Goal: Task Accomplishment & Management: Manage account settings

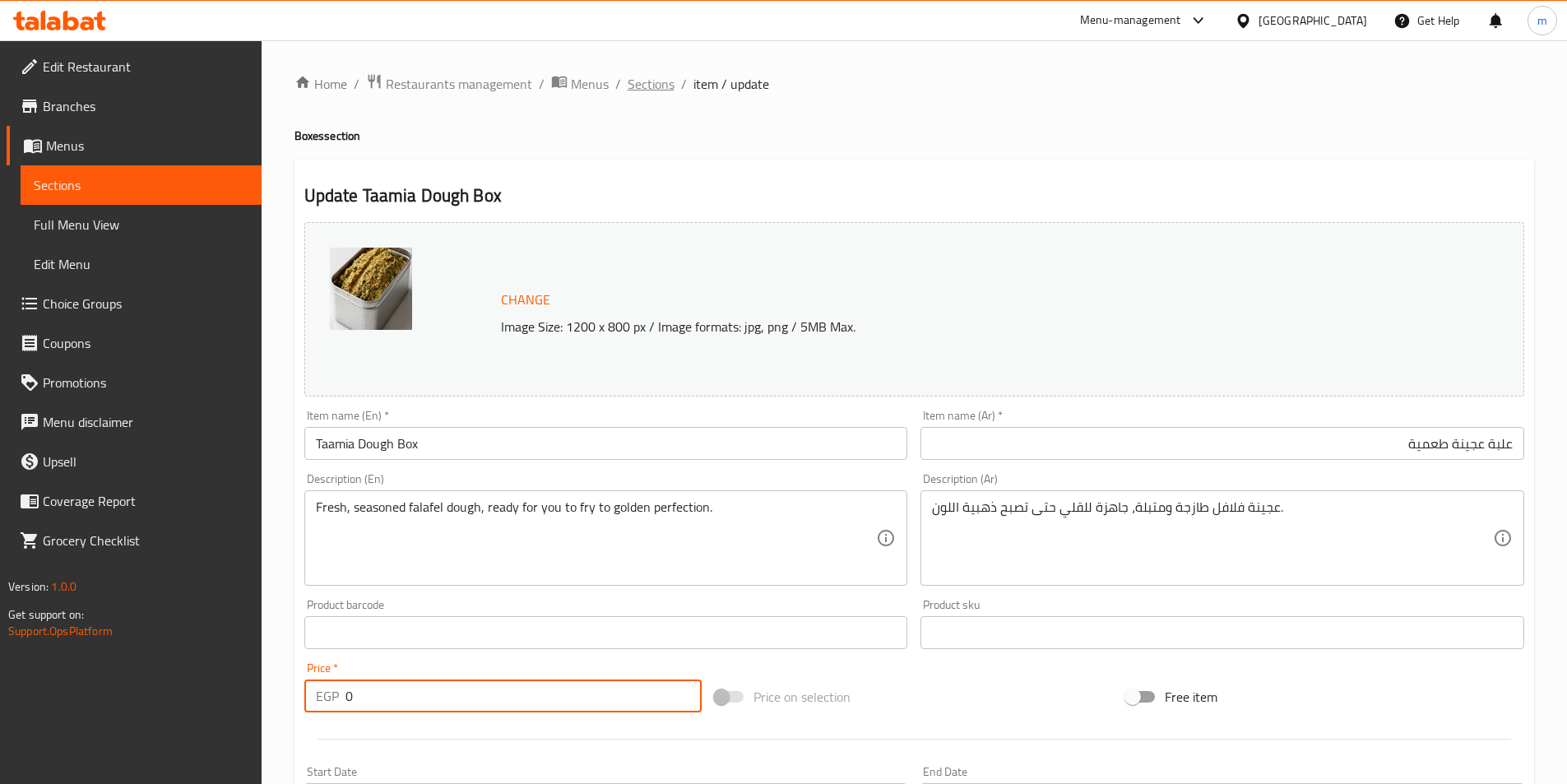
click at [655, 84] on span "Sections" at bounding box center [651, 84] width 47 height 19
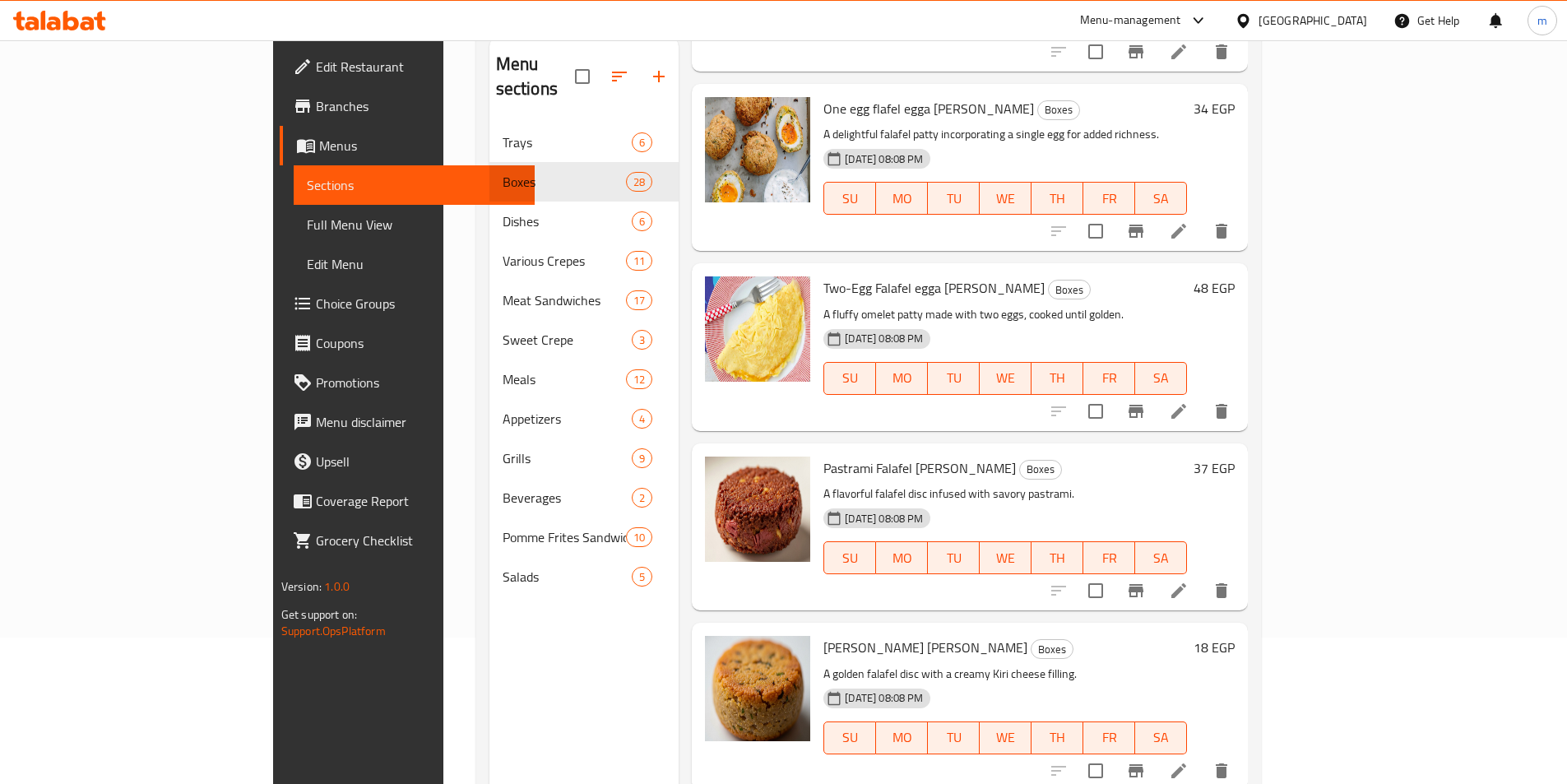
scroll to position [230, 0]
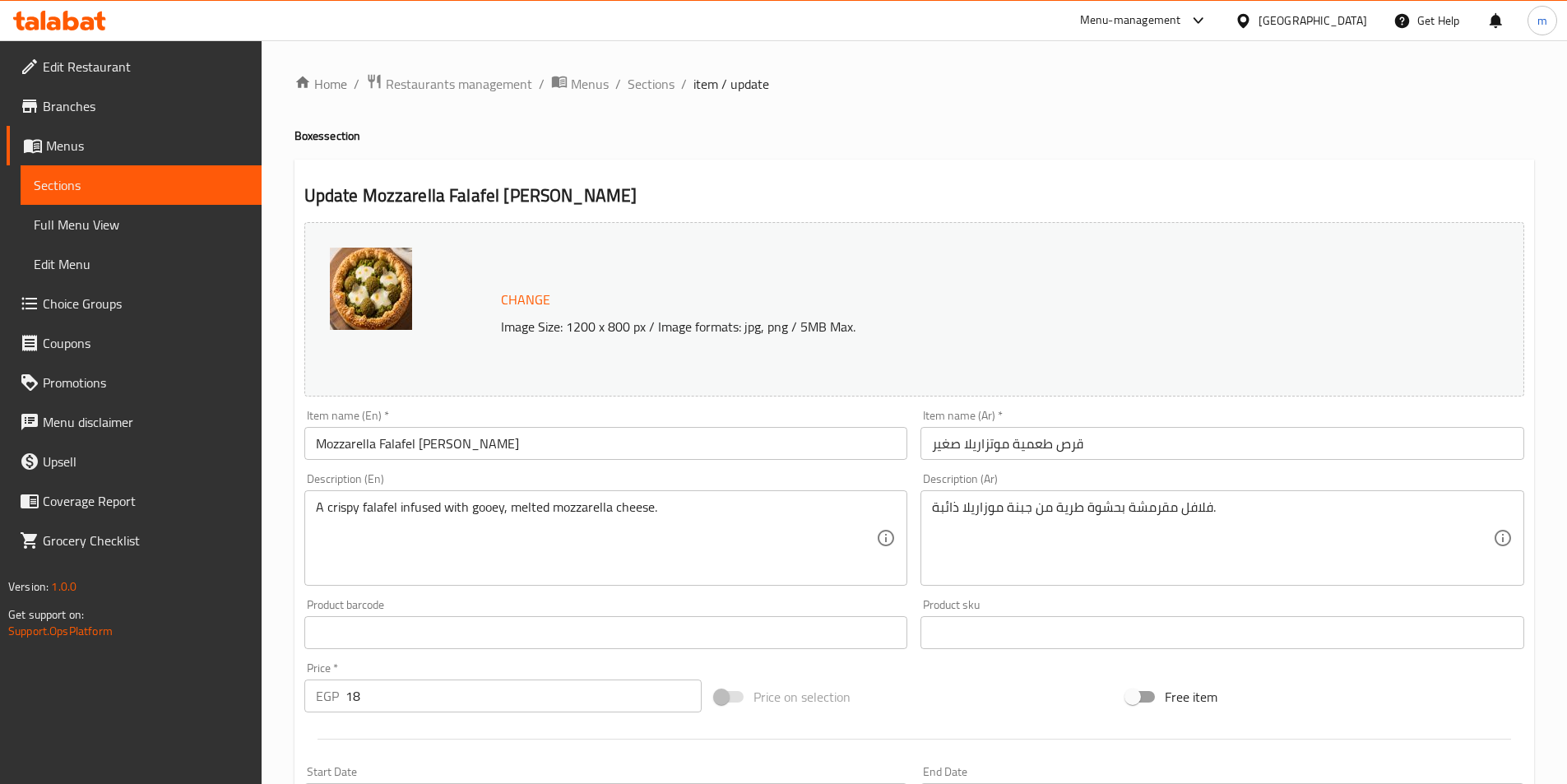
click at [473, 448] on input "Mozzarella Falafel [PERSON_NAME]" at bounding box center [606, 442] width 604 height 33
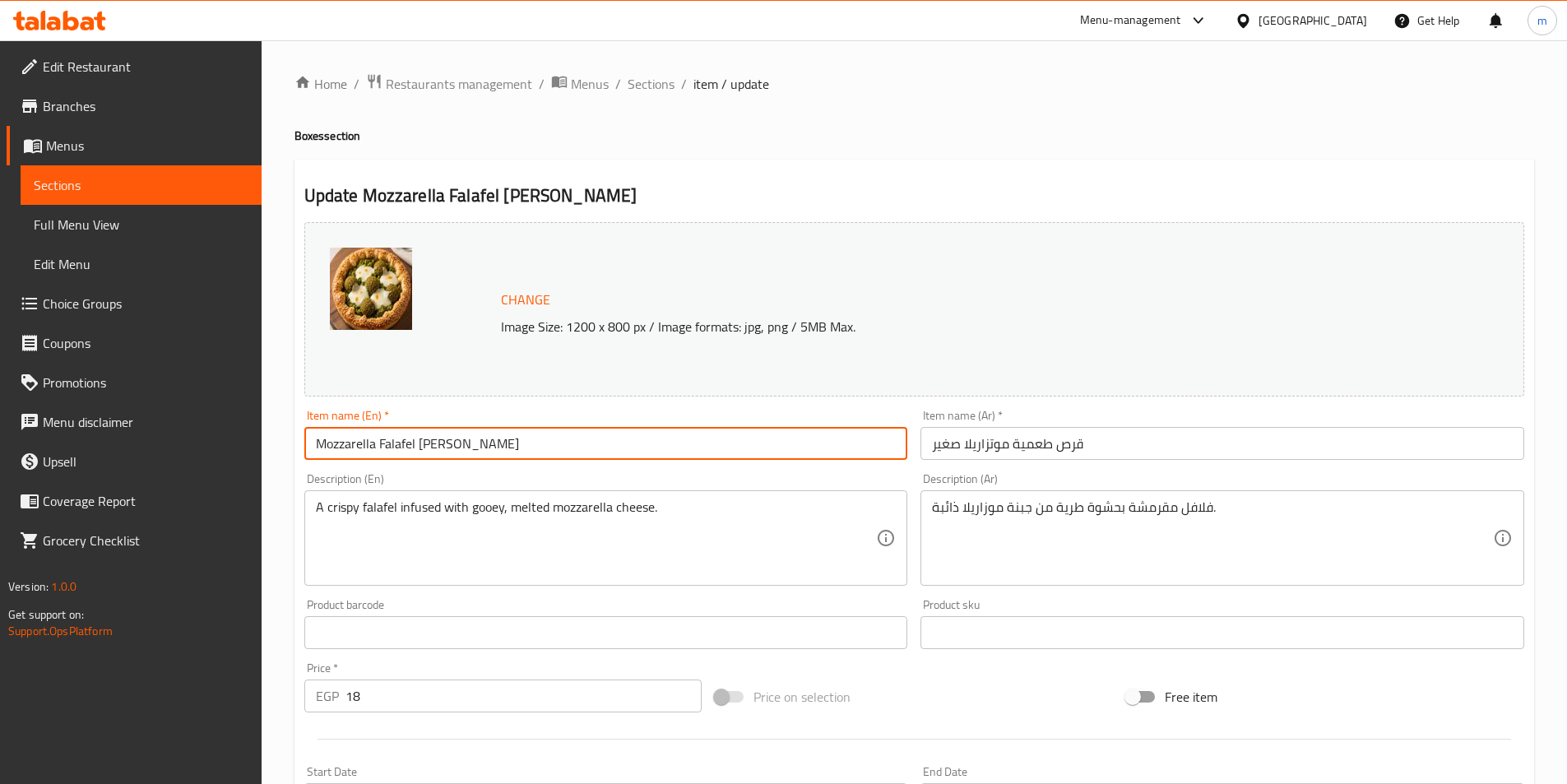
click at [473, 448] on input "Mozzarella Falafel [PERSON_NAME]" at bounding box center [606, 442] width 604 height 33
click at [473, 448] on input "Mozzarella Falafel patty medium" at bounding box center [606, 442] width 604 height 33
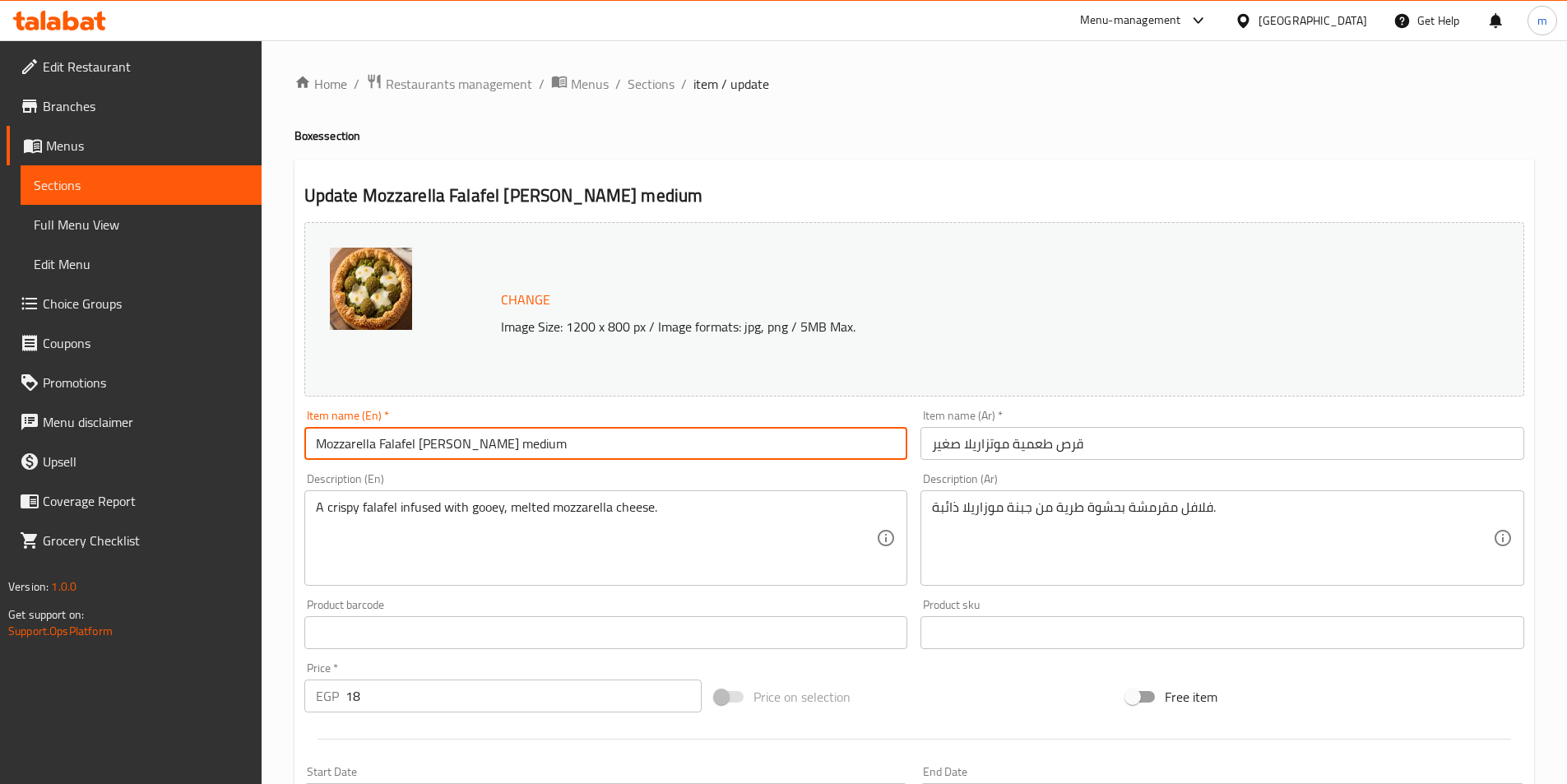
click at [473, 448] on input "Mozzarella Falafel patty medium" at bounding box center [606, 442] width 604 height 33
click at [475, 449] on input "Mozzarella Falafel patty medium" at bounding box center [606, 442] width 604 height 33
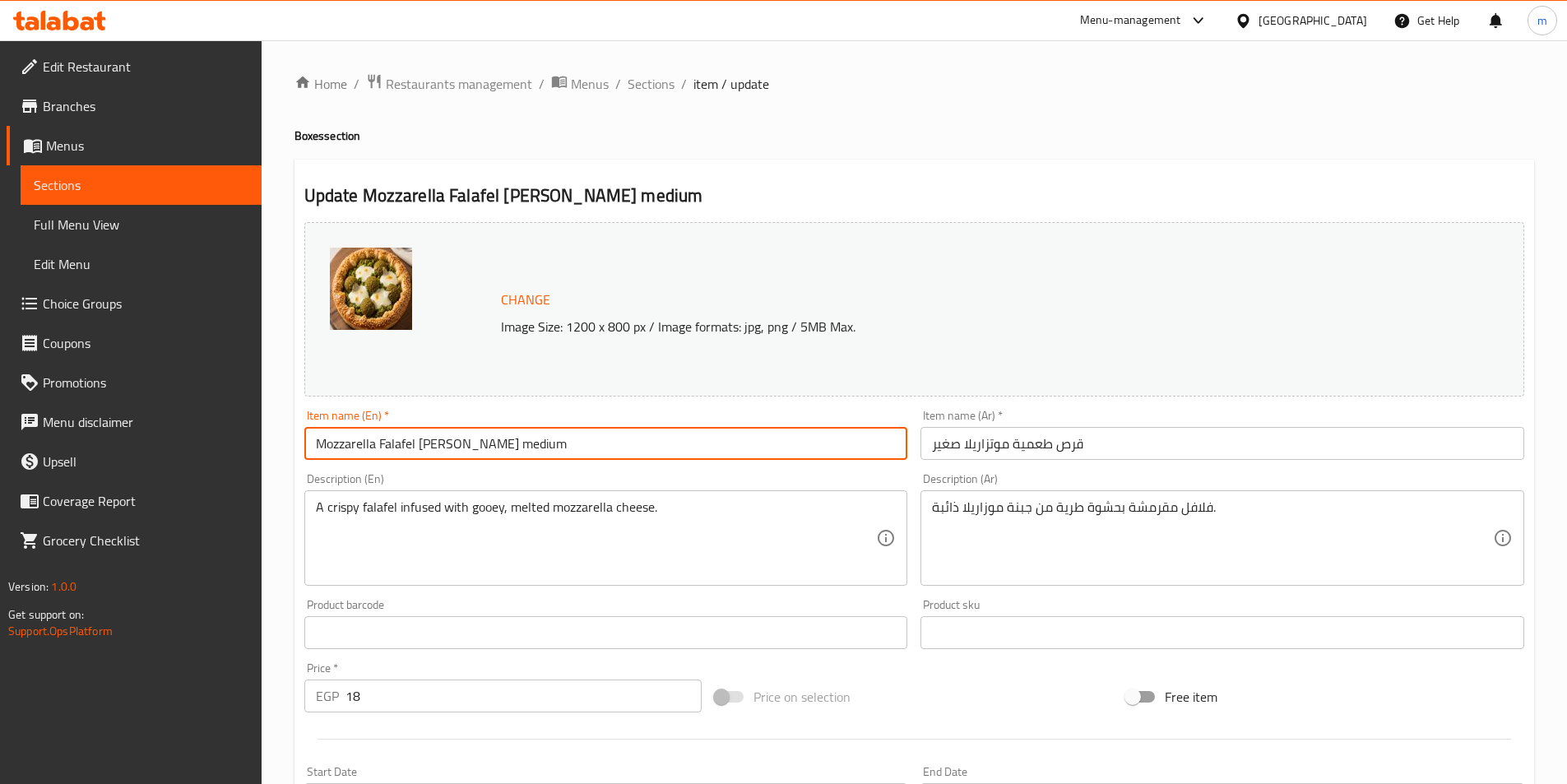
click at [475, 449] on input "Mozzarella Falafel patty medium" at bounding box center [606, 442] width 604 height 33
type input "Mozzarella Falafel Patty Medium"
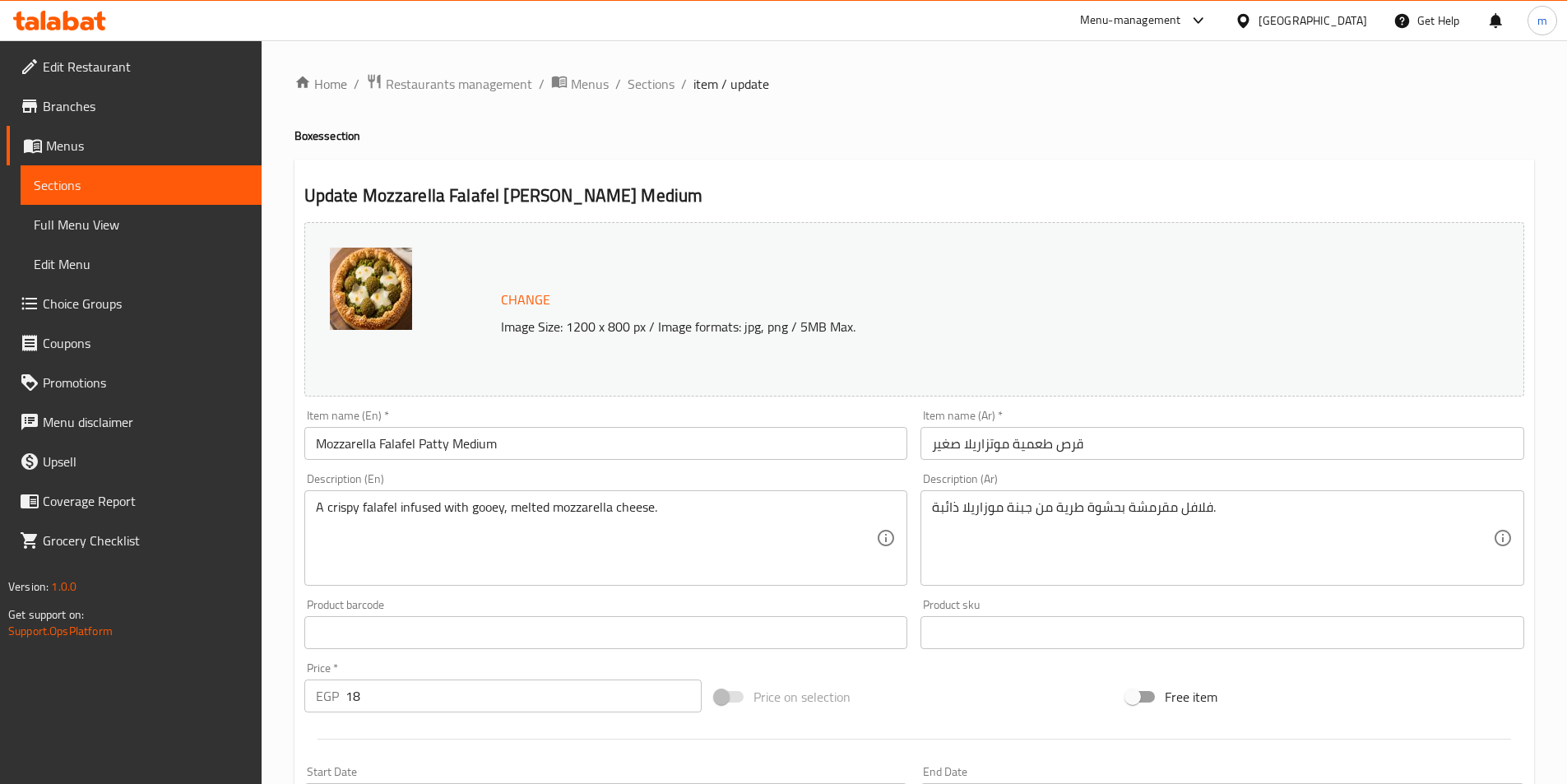
click at [915, 431] on div "Item name (Ar)   * قرص طعمية موتزاريلا صغير Item name (Ar) *" at bounding box center [1222, 434] width 617 height 64
click at [980, 447] on input "قرص طعمية موتزاريلا صغير" at bounding box center [1223, 442] width 604 height 33
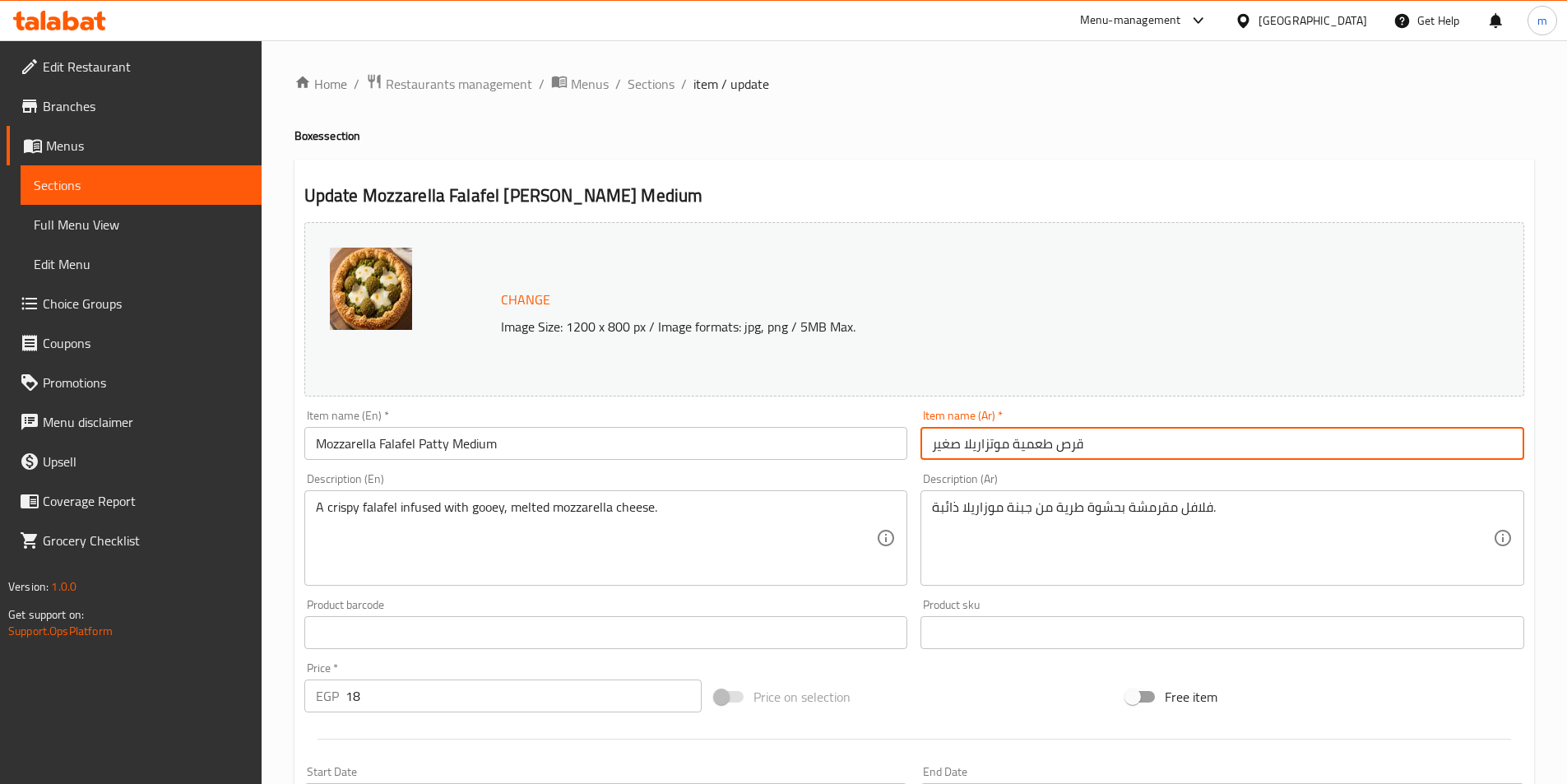
click at [980, 447] on input "قرص طعمية موتزاريلا صغير" at bounding box center [1223, 442] width 604 height 33
click at [1378, 441] on input "قرص طعمية موتزاريلا صغير" at bounding box center [1223, 442] width 604 height 33
click at [1383, 445] on input "قرص طعمية موتزاريلا وسط" at bounding box center [1223, 442] width 604 height 33
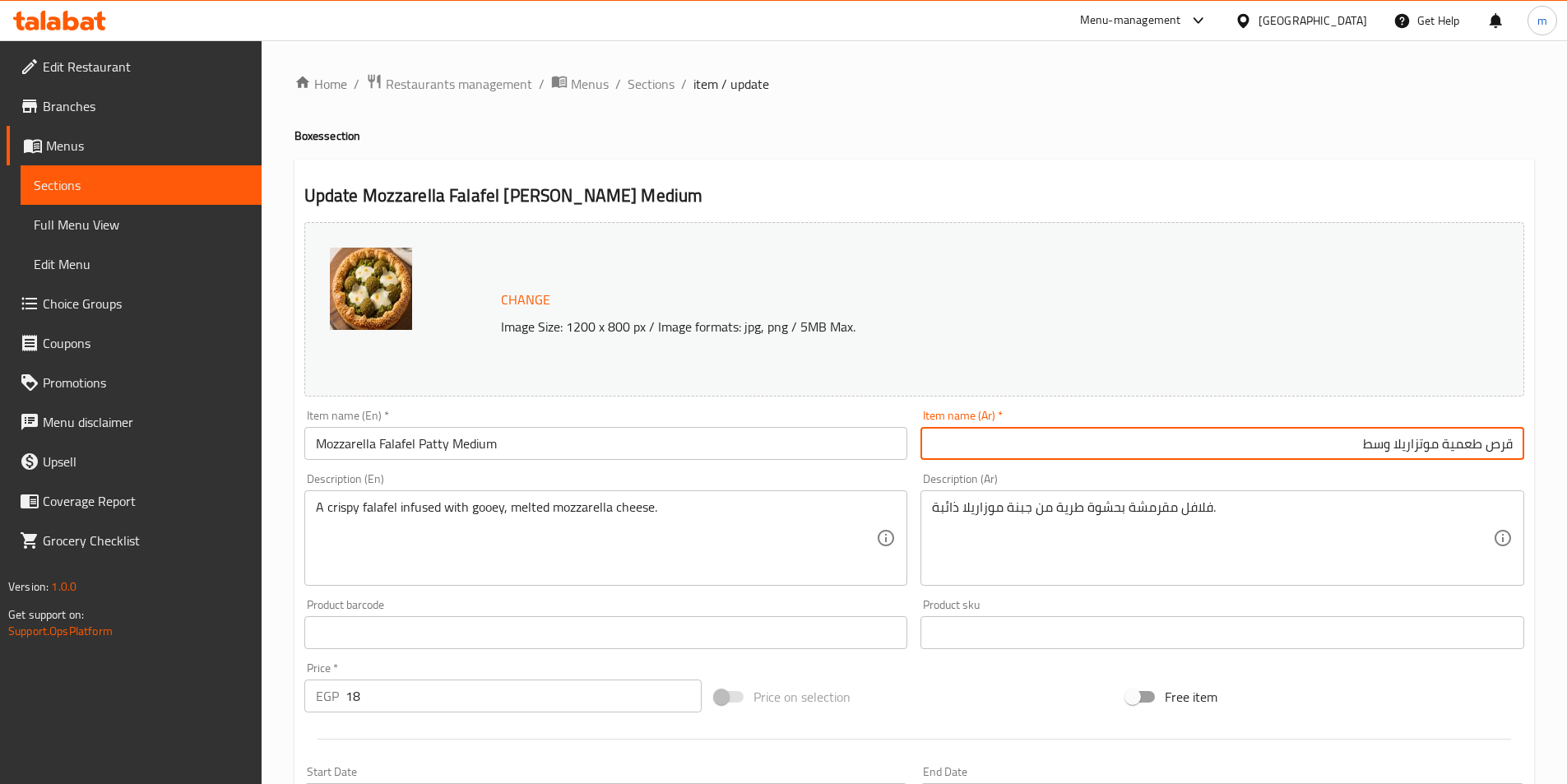
click at [1383, 445] on input "قرص طعمية موتزاريلا وسط" at bounding box center [1223, 442] width 604 height 33
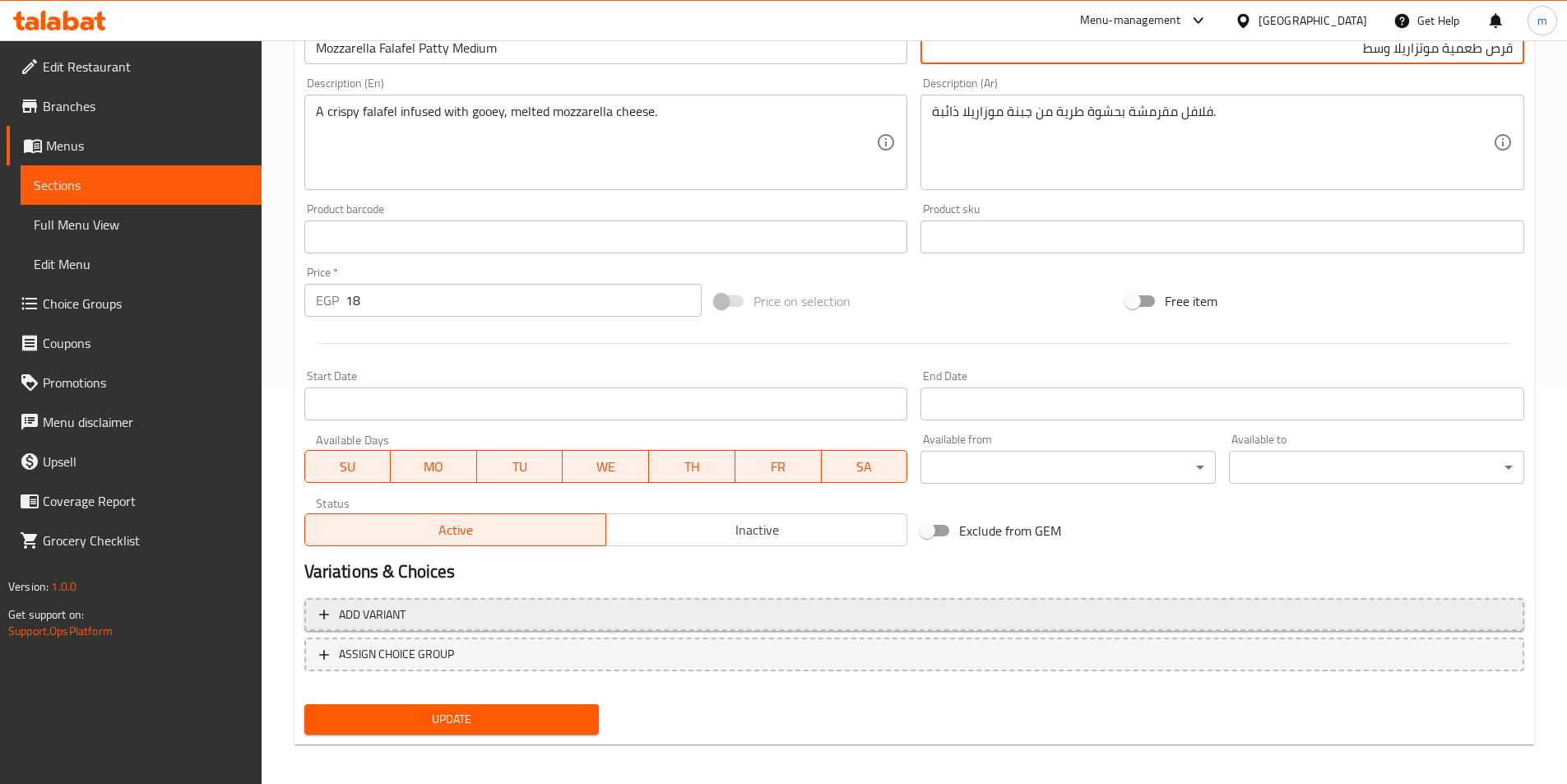
scroll to position [402, 0]
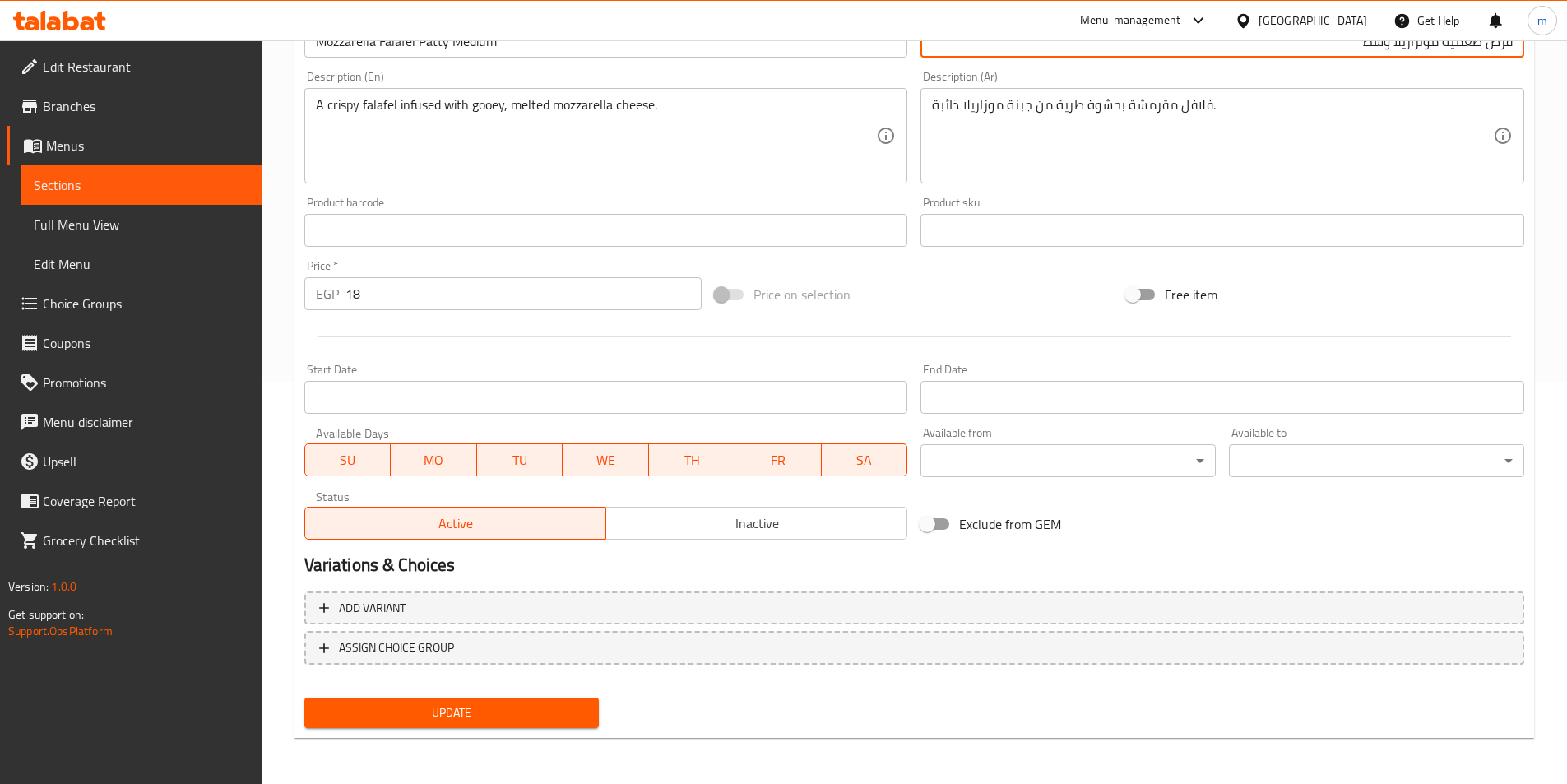
type input "قرص طعمية موتزاريلا وسط"
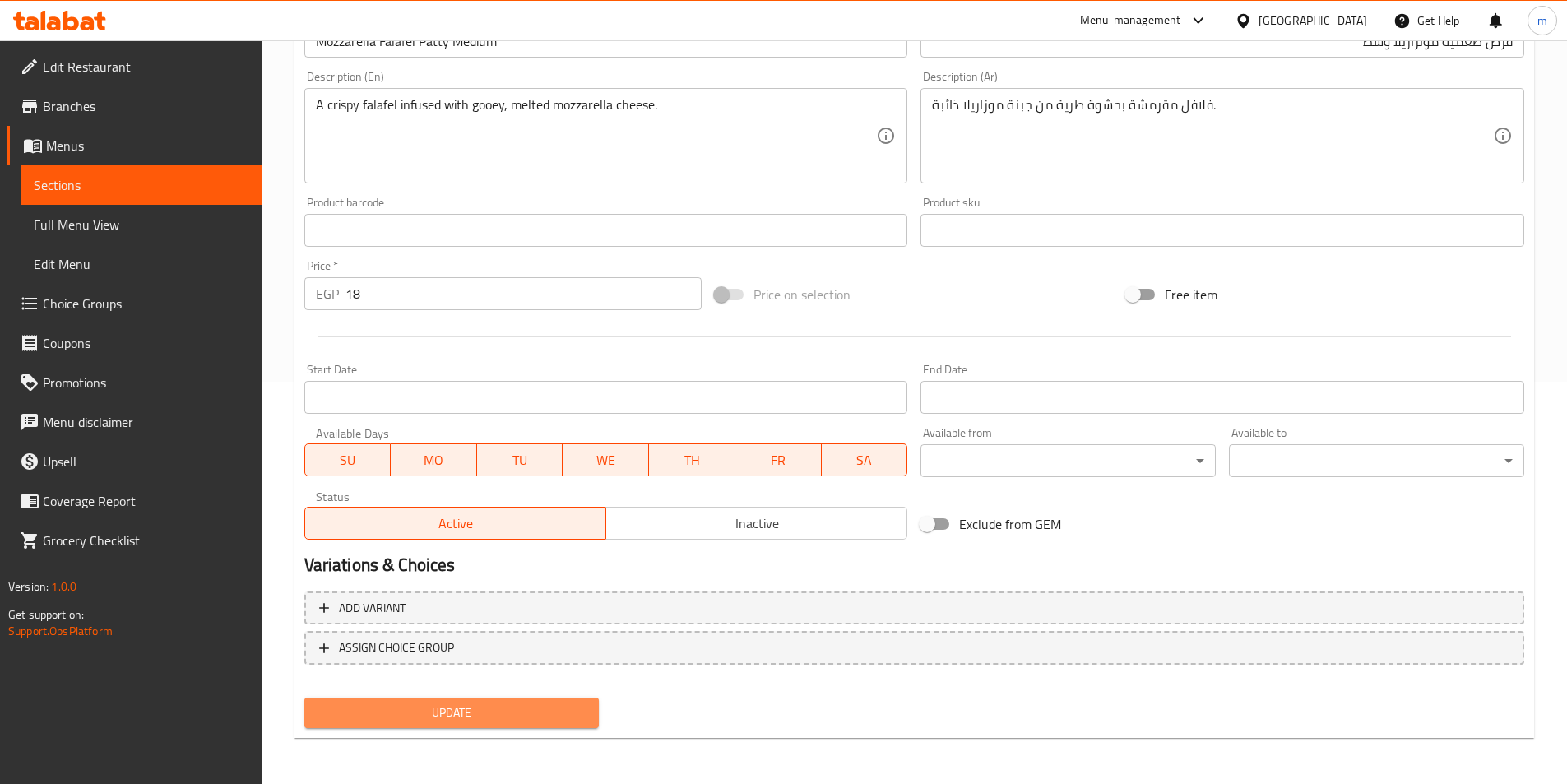
click at [587, 704] on button "Update" at bounding box center [452, 712] width 296 height 30
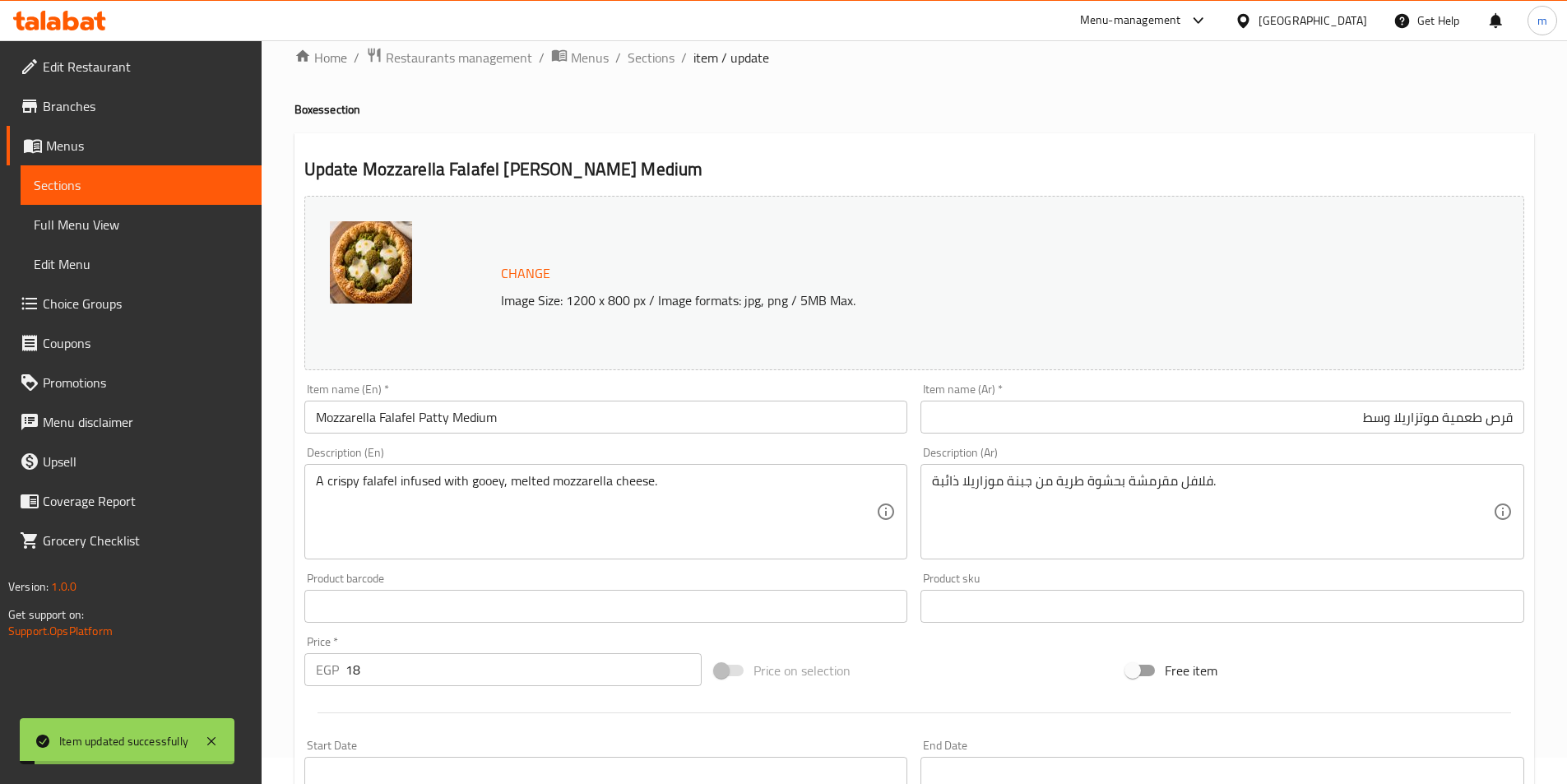
scroll to position [0, 0]
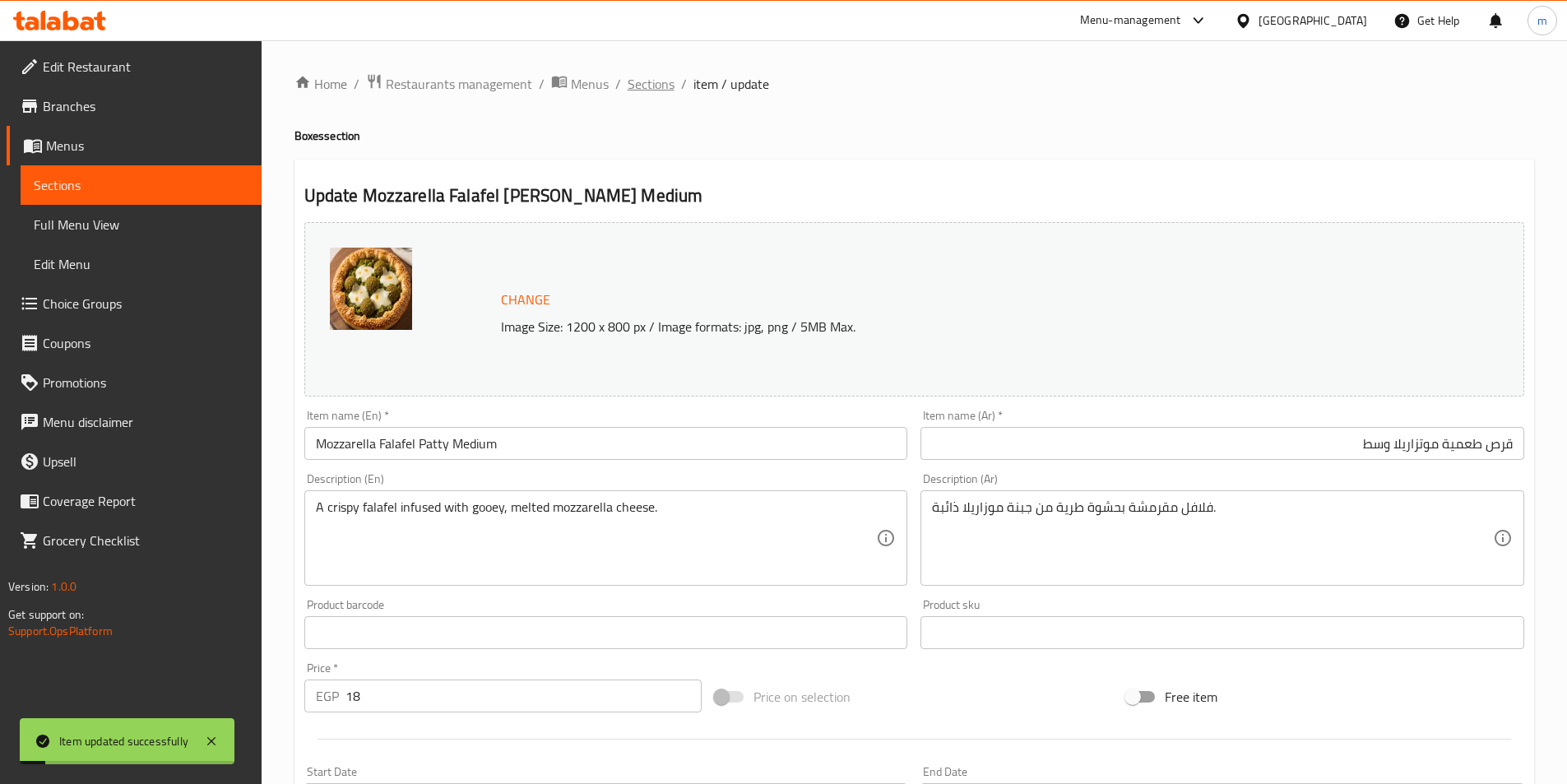
click at [658, 74] on span "Sections" at bounding box center [651, 84] width 47 height 19
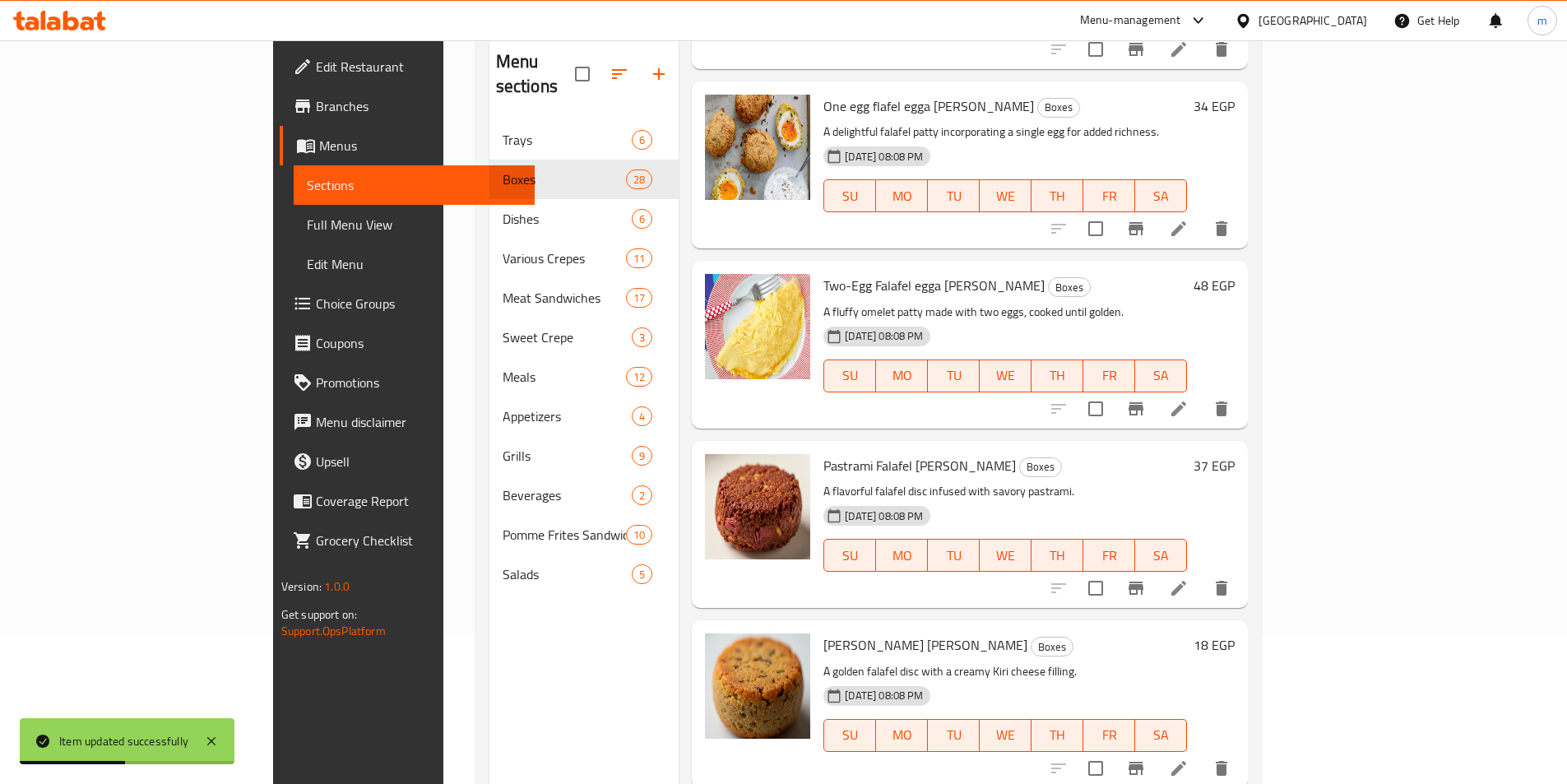
scroll to position [230, 0]
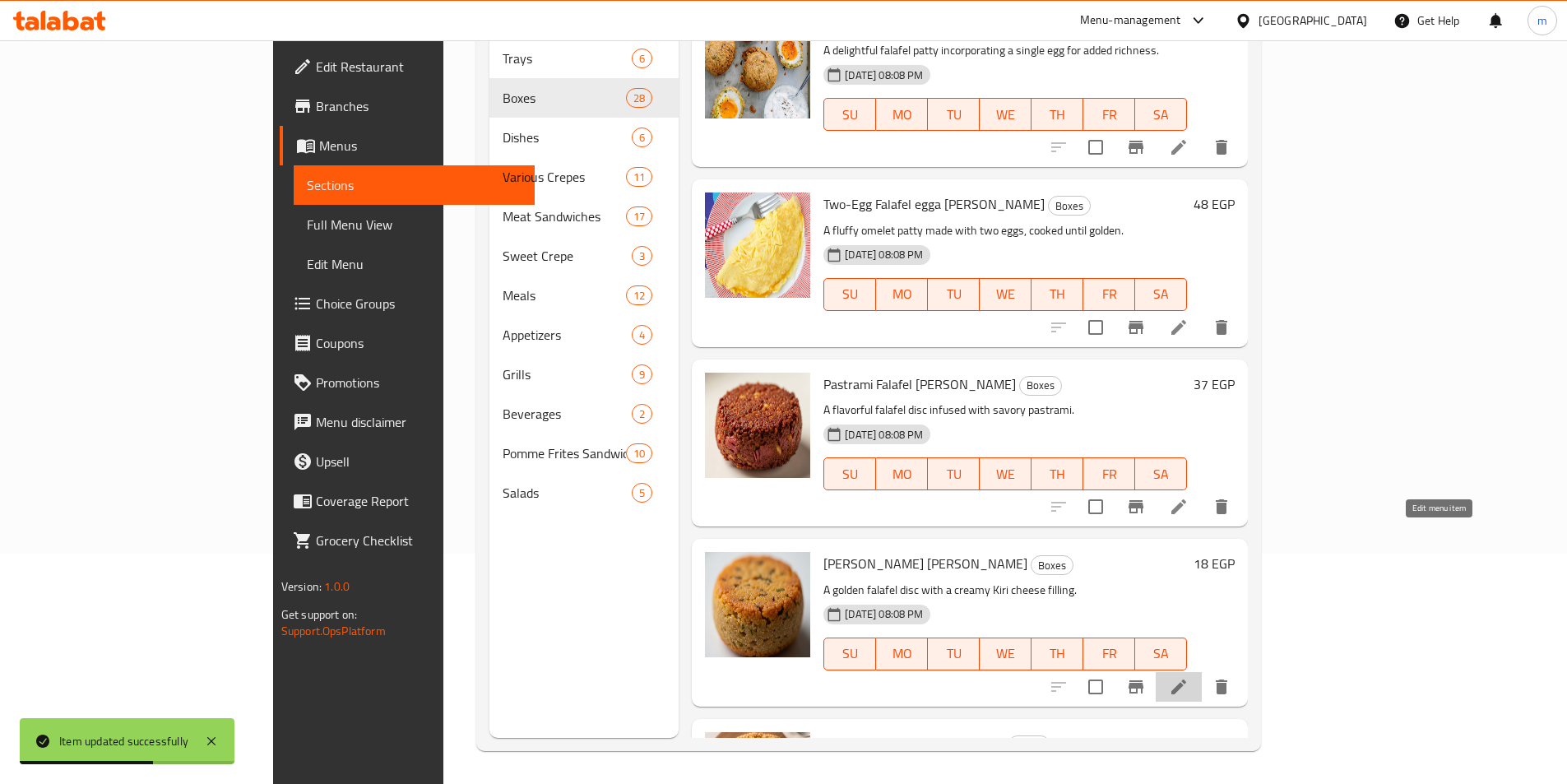
click at [1189, 677] on icon at bounding box center [1179, 687] width 19 height 19
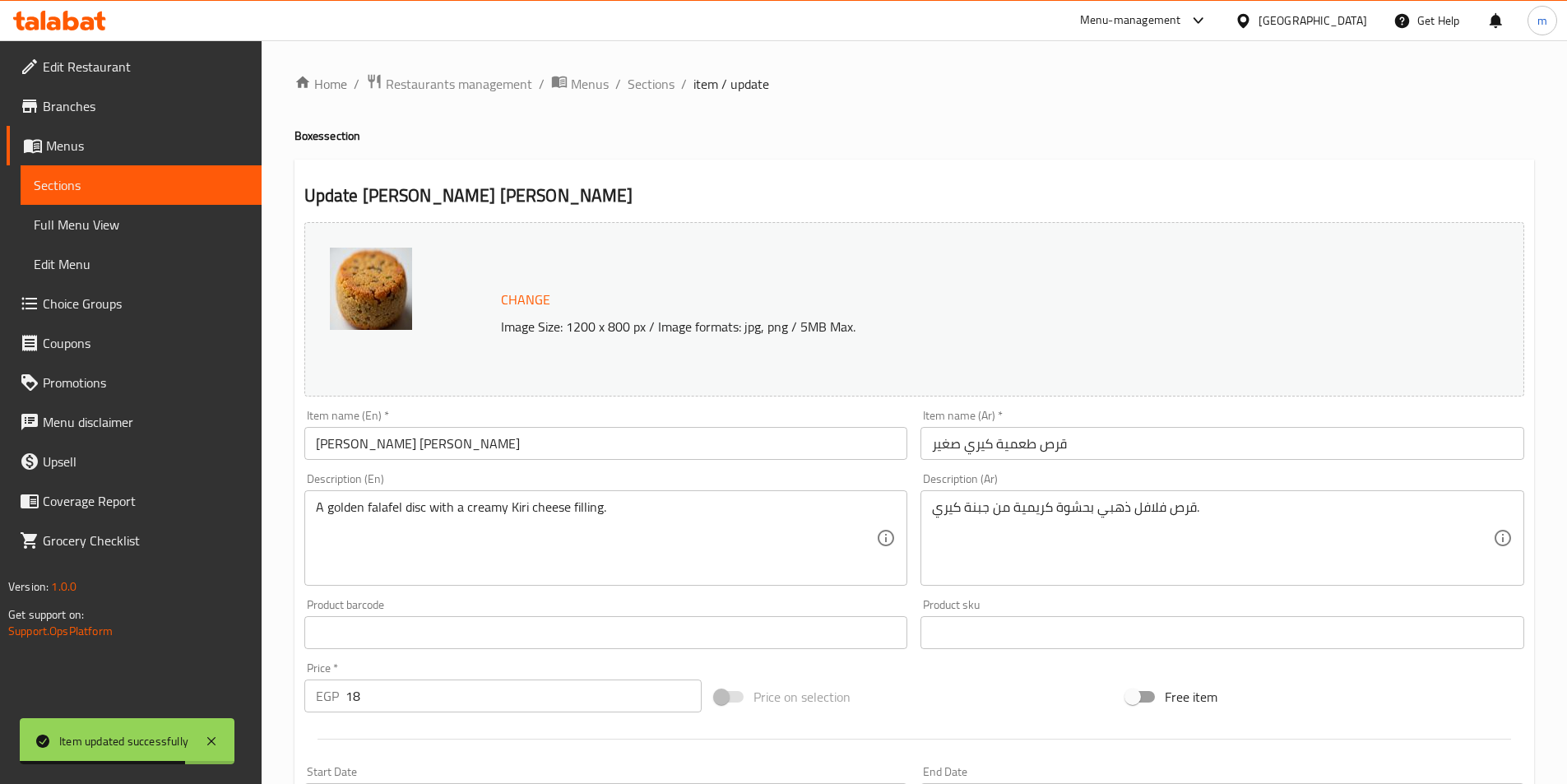
click at [433, 444] on input "[PERSON_NAME] [PERSON_NAME]" at bounding box center [606, 442] width 604 height 33
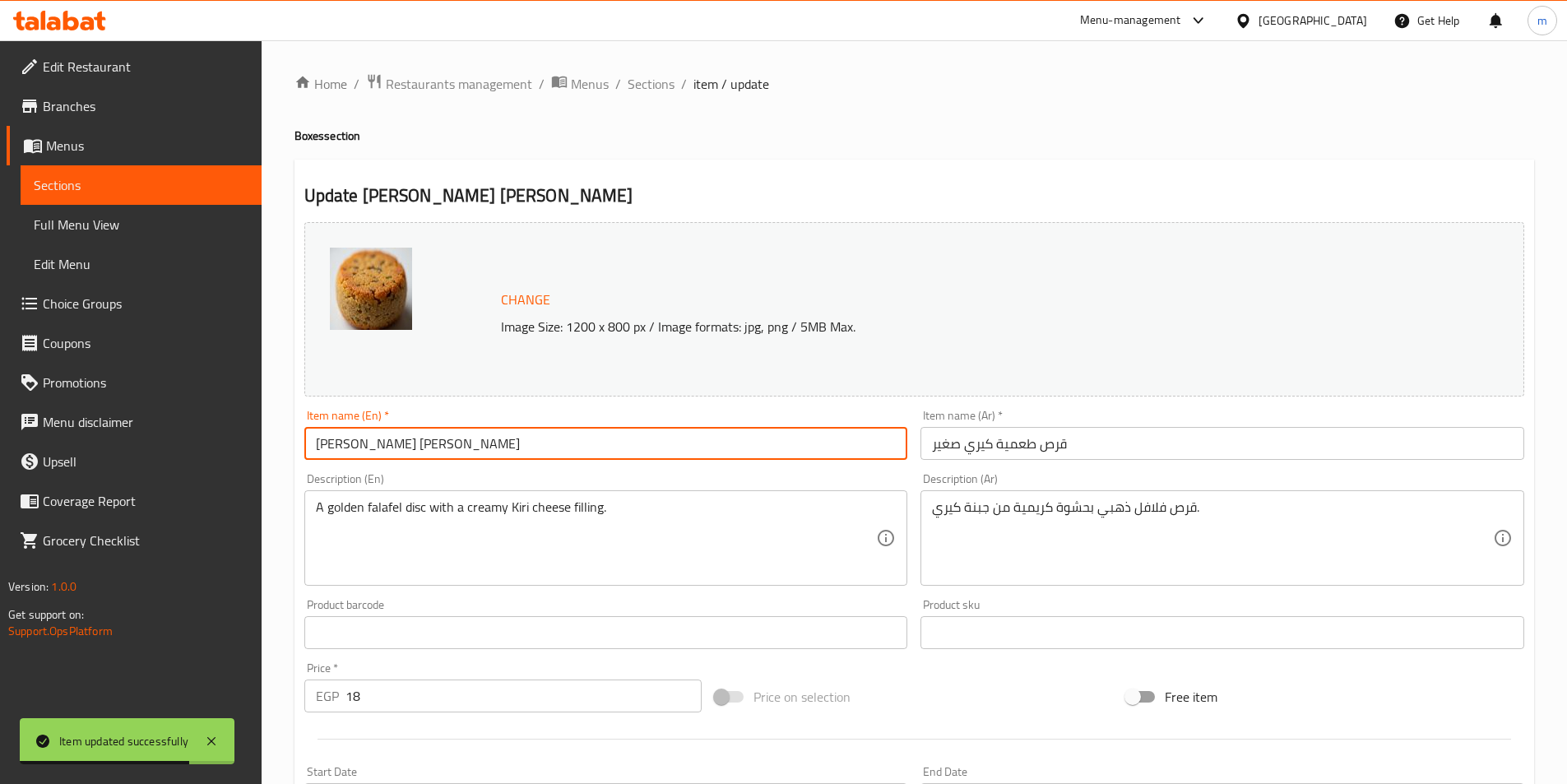
click at [433, 444] on input "[PERSON_NAME] [PERSON_NAME]" at bounding box center [606, 442] width 604 height 33
paste input "Medium"
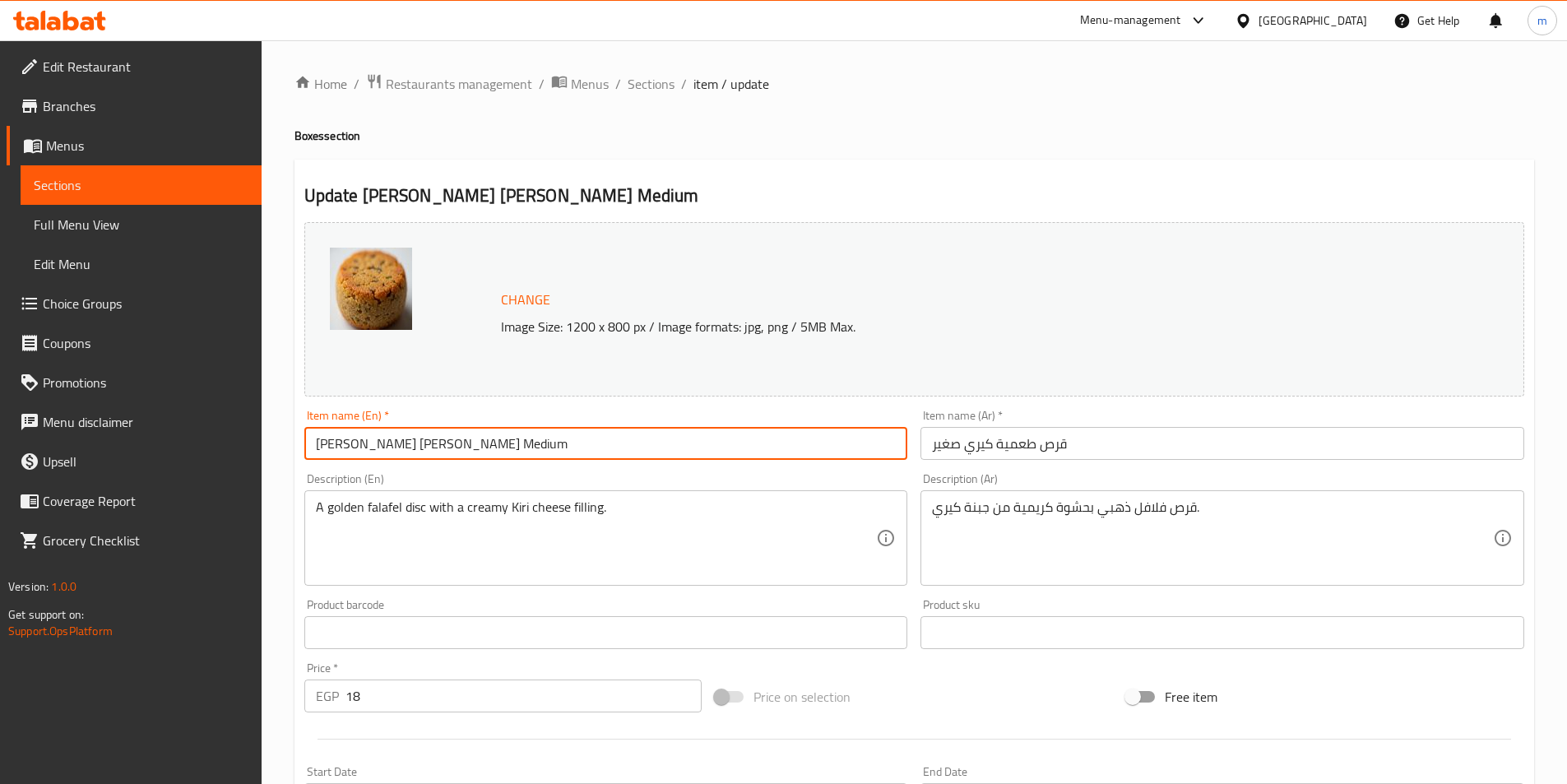
type input "Kiri Falafel Patty Medium"
click at [946, 449] on input "قرص طعمية كيري صغير" at bounding box center [1223, 442] width 604 height 33
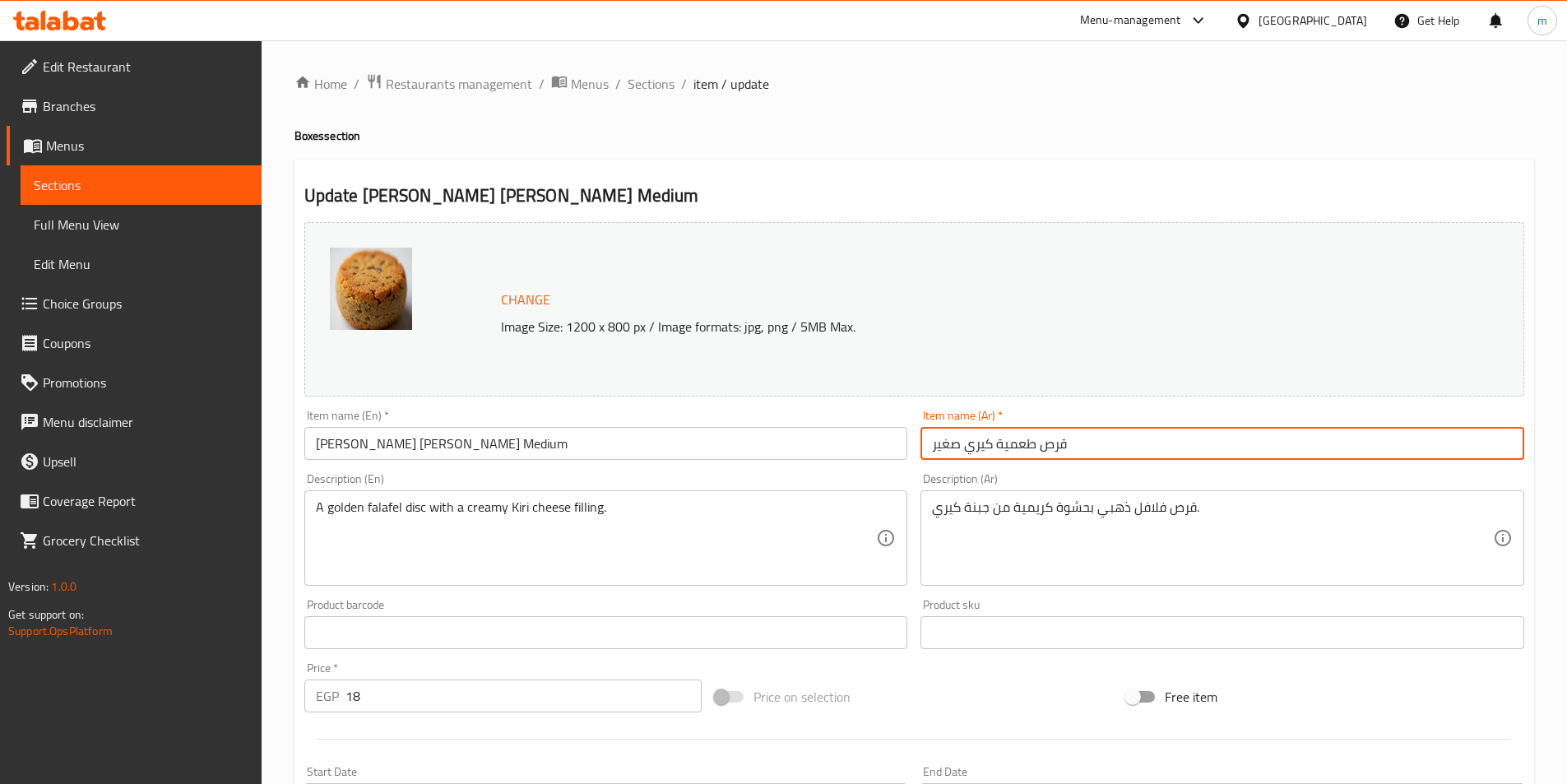
click at [946, 449] on input "قرص طعمية كيري صغير" at bounding box center [1223, 442] width 604 height 33
paste input "وسط"
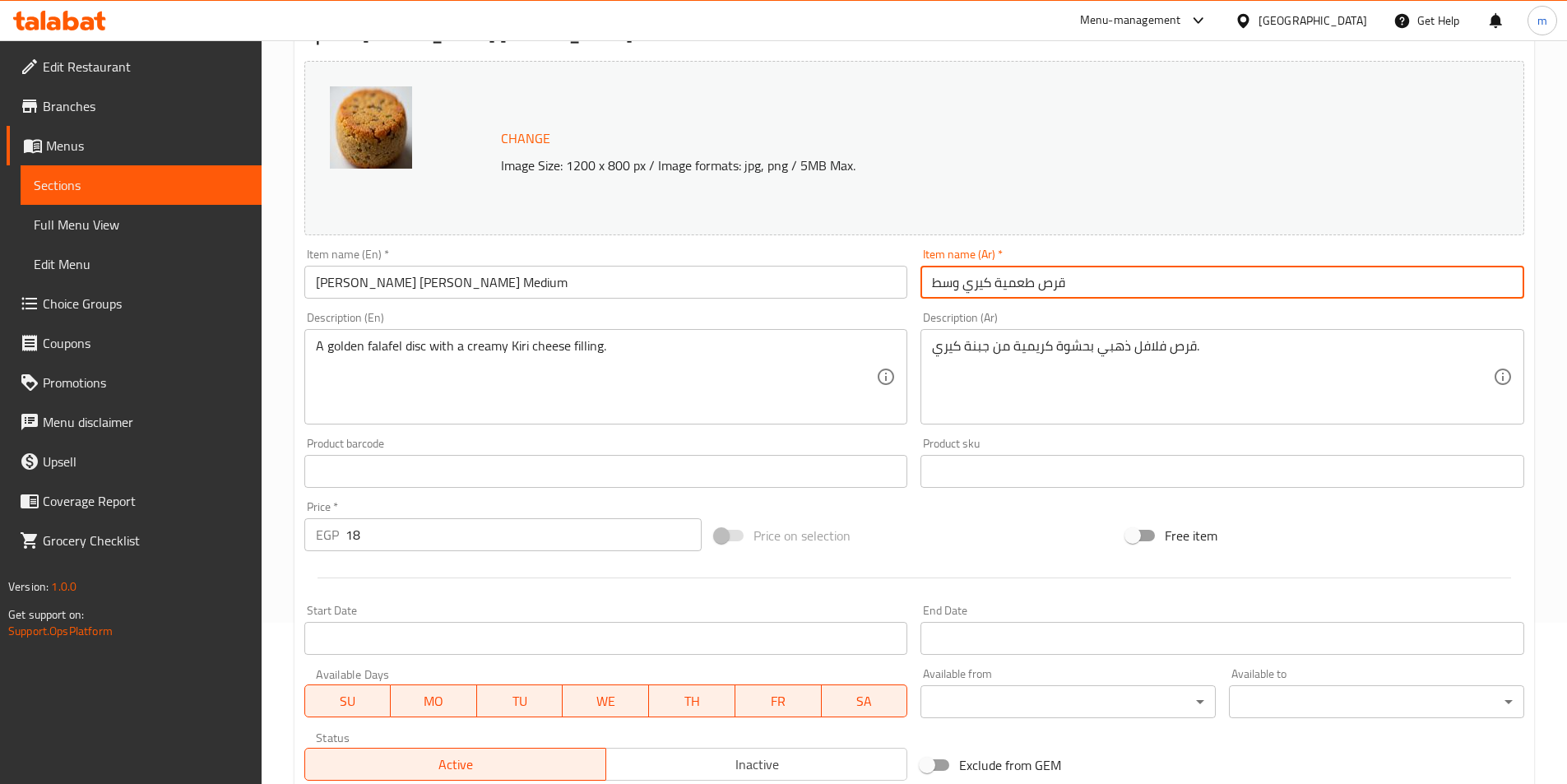
scroll to position [402, 0]
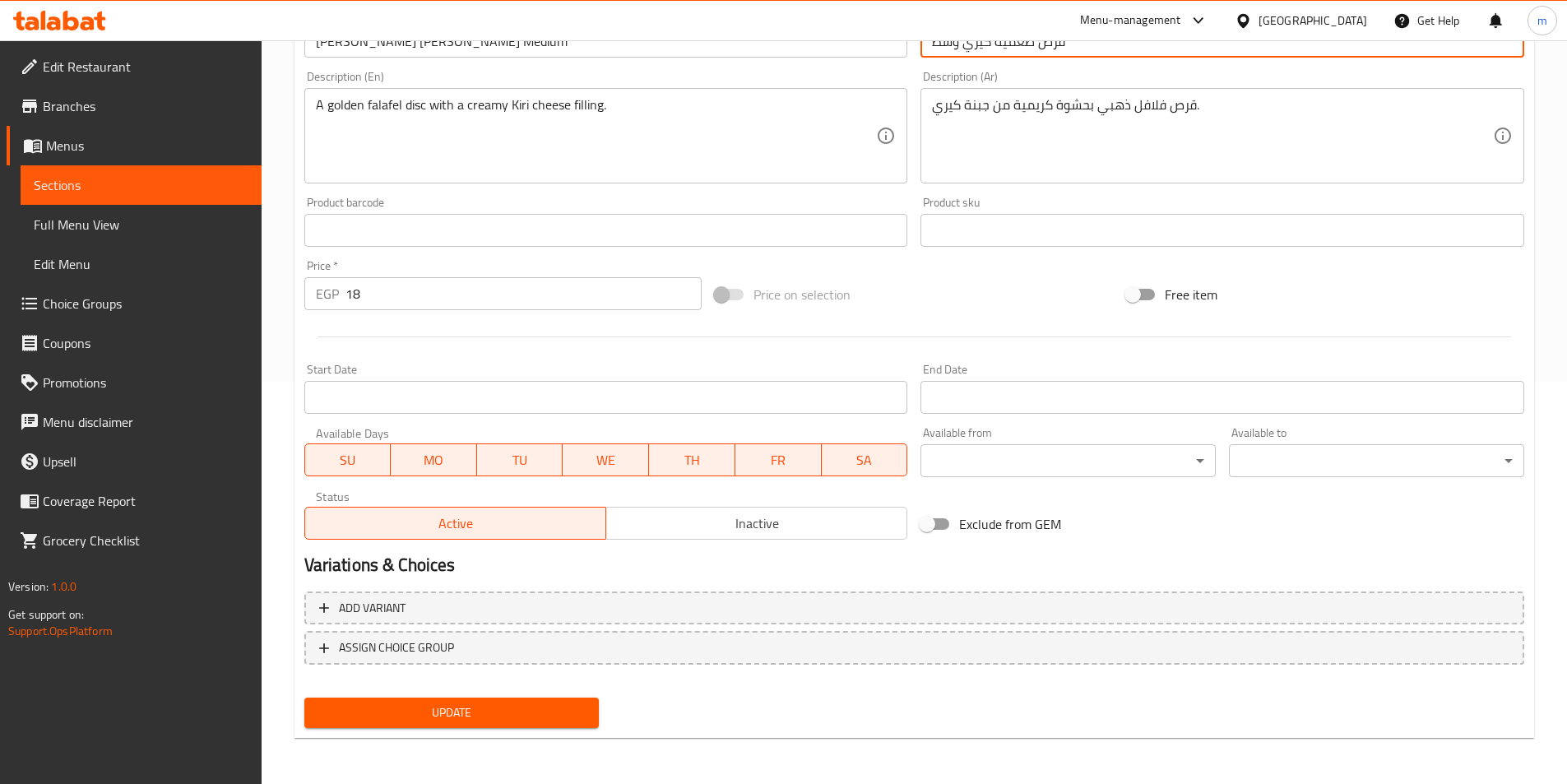
type input "قرص طعمية كيري وسط"
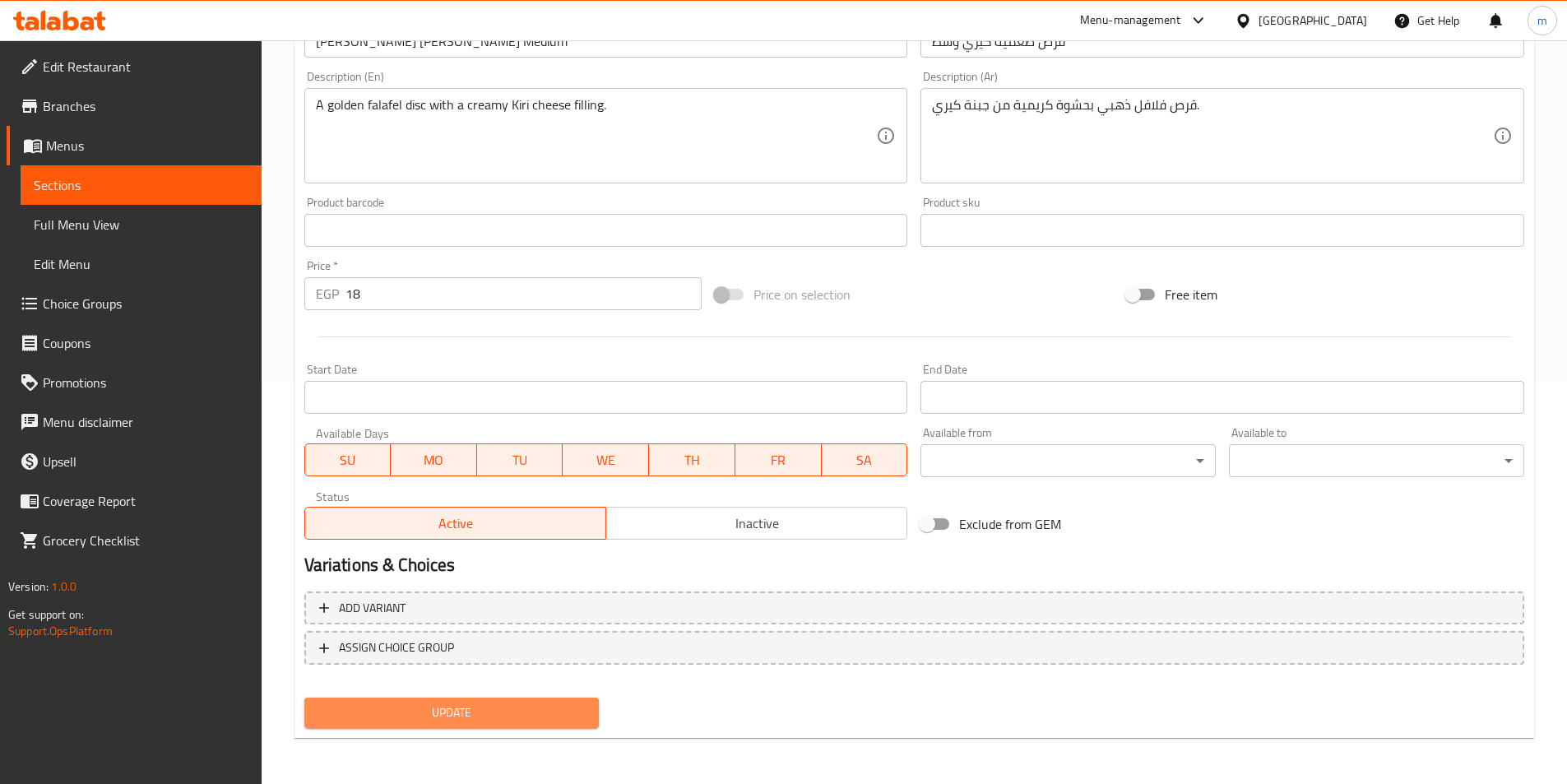
click at [588, 702] on button "Update" at bounding box center [452, 712] width 296 height 30
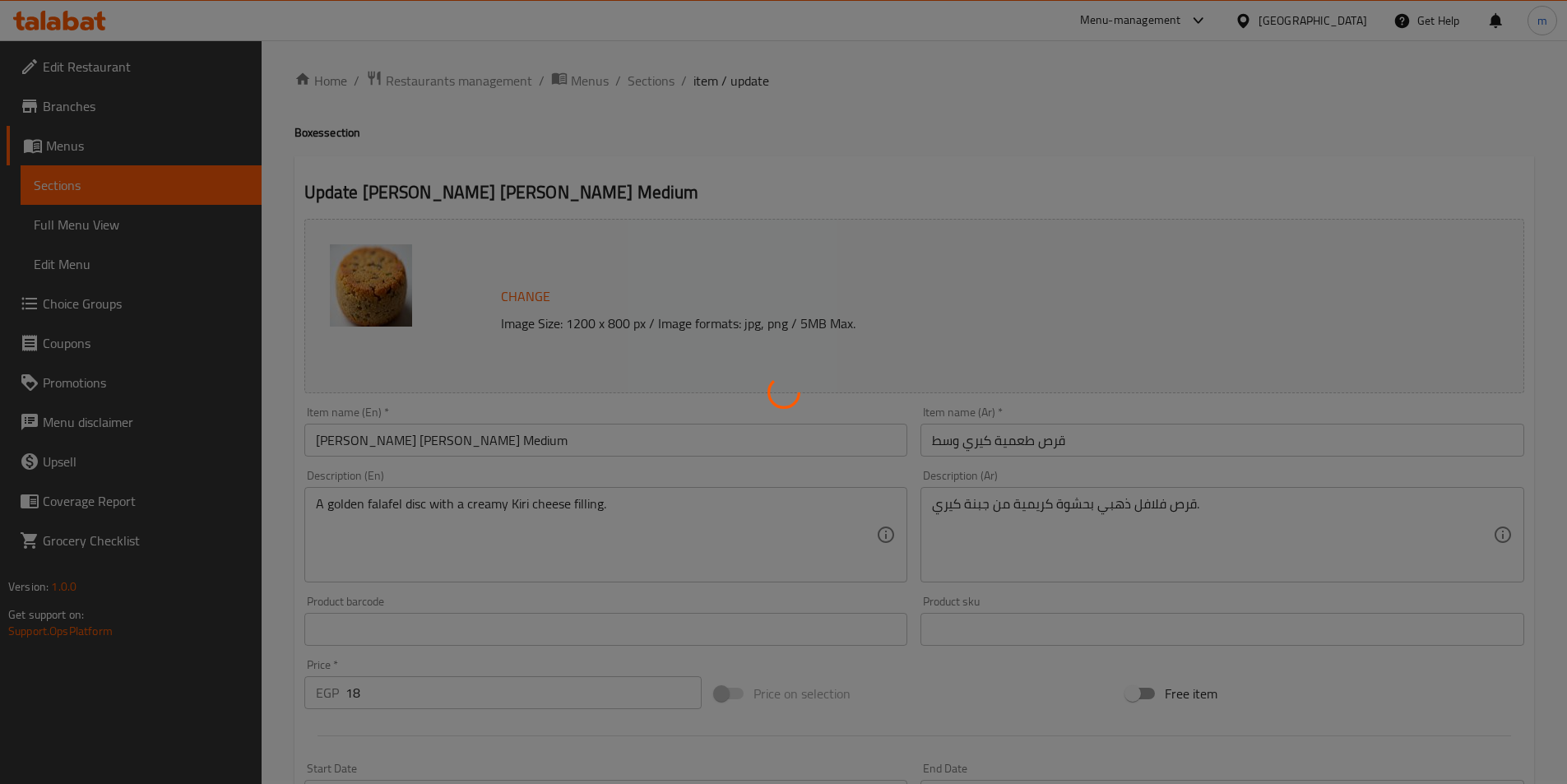
scroll to position [0, 0]
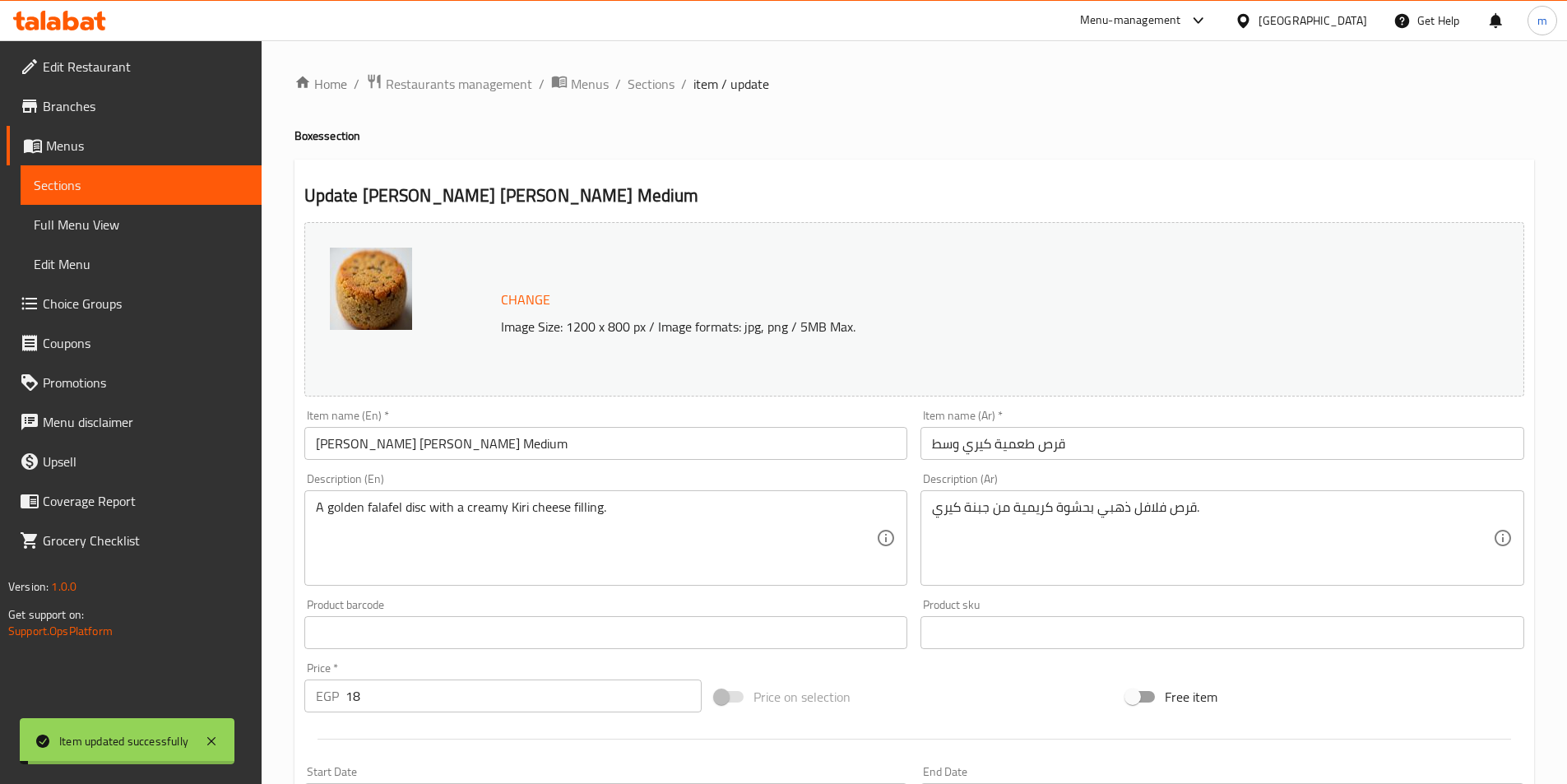
click at [657, 96] on div "Home / Restaurants management / Menus / Sections / item / update Boxes section …" at bounding box center [915, 613] width 1240 height 1080
click at [456, 454] on input "Kiri Falafel Patty Medium" at bounding box center [606, 442] width 604 height 33
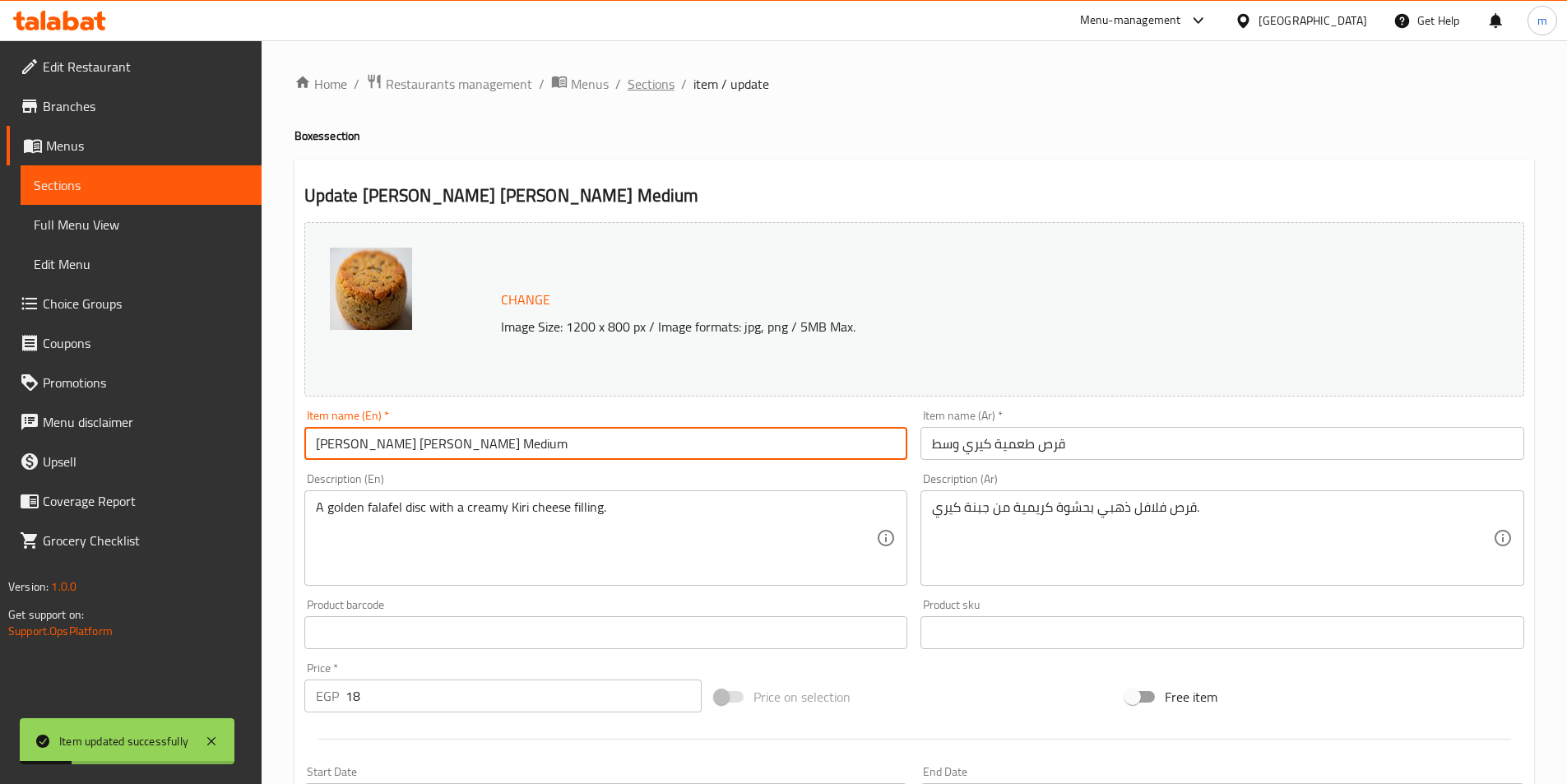
click at [647, 85] on span "Sections" at bounding box center [651, 84] width 47 height 19
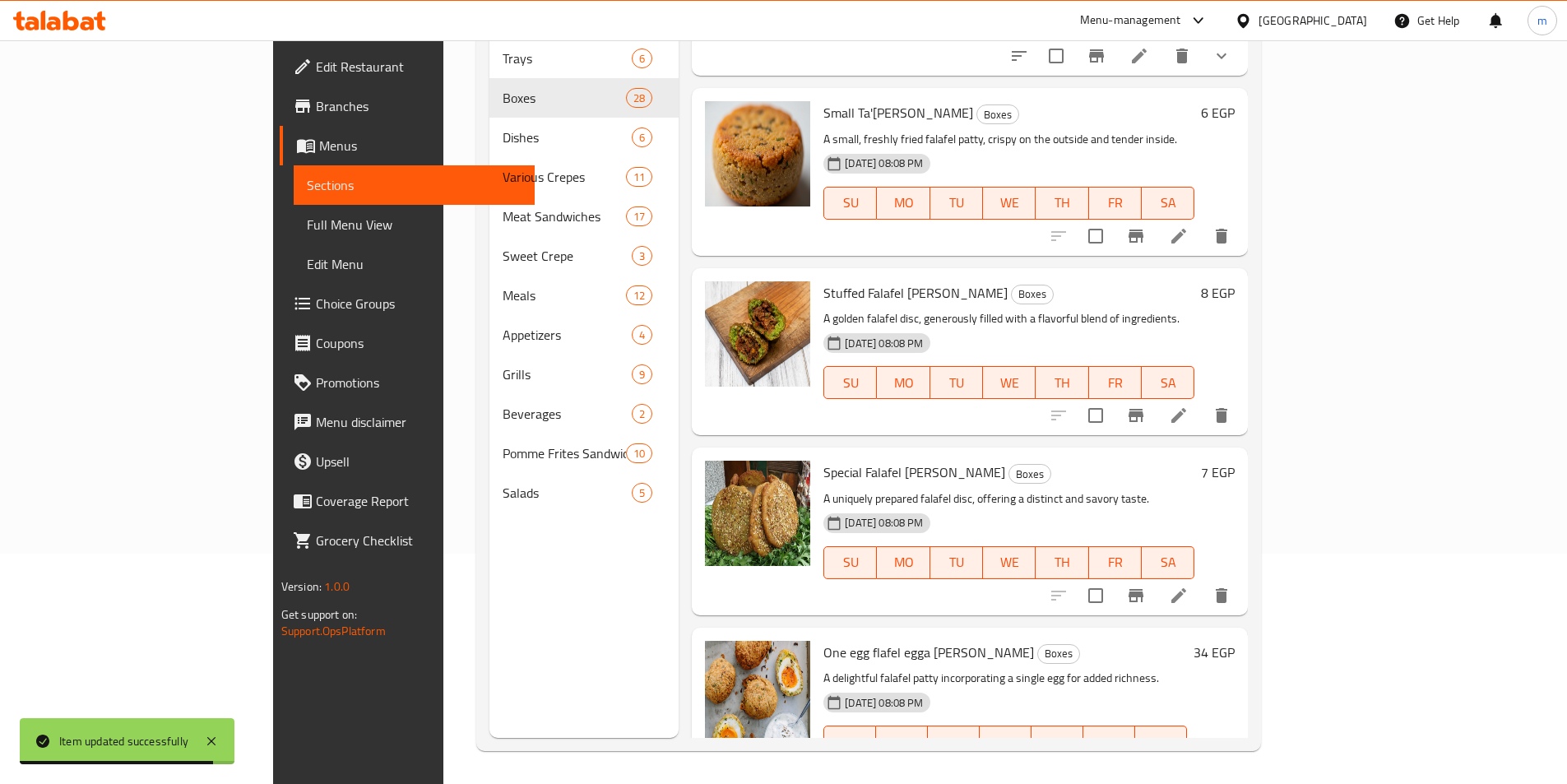
scroll to position [4263, 0]
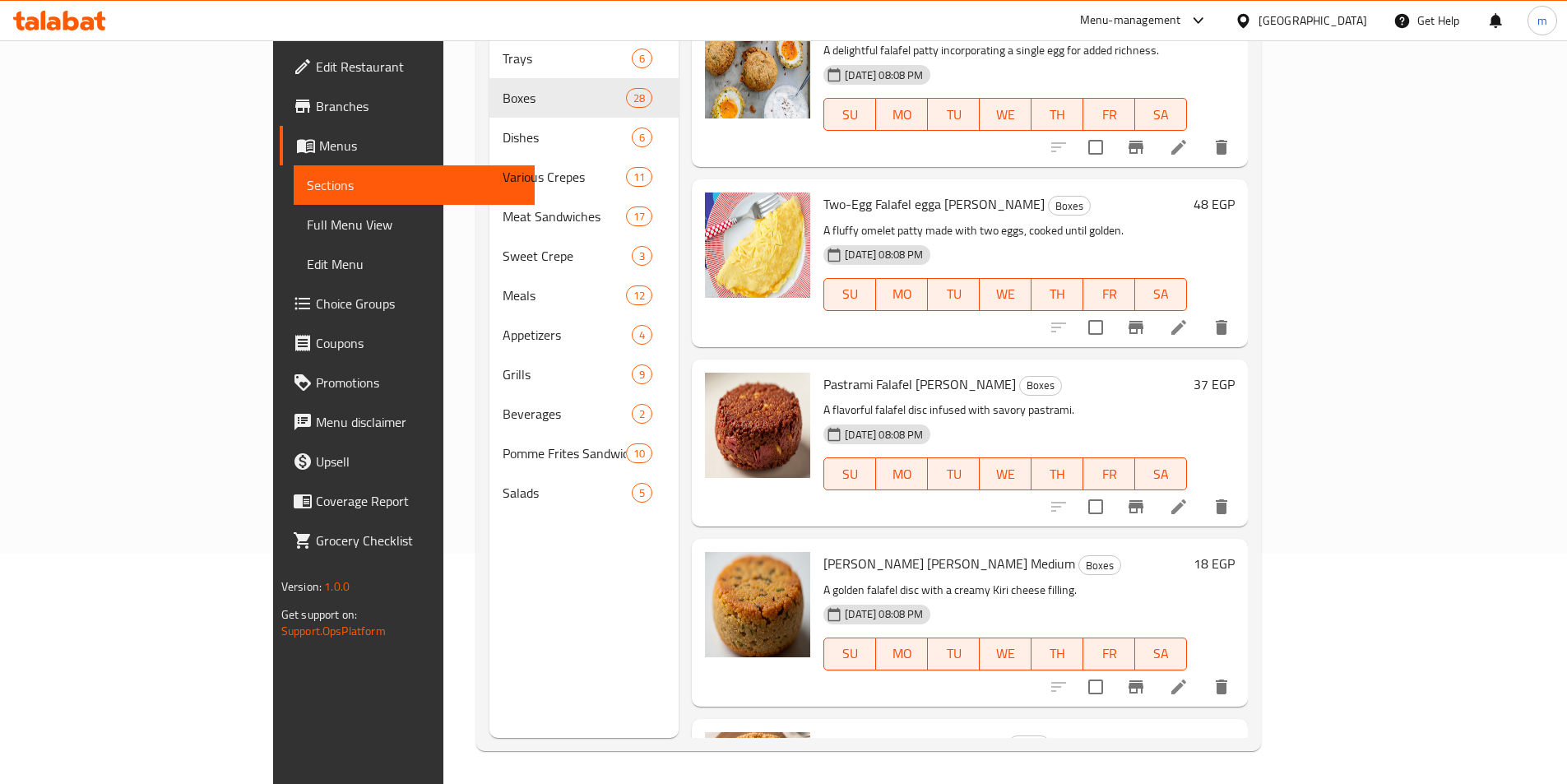
click at [1202, 492] on li at bounding box center [1179, 506] width 46 height 29
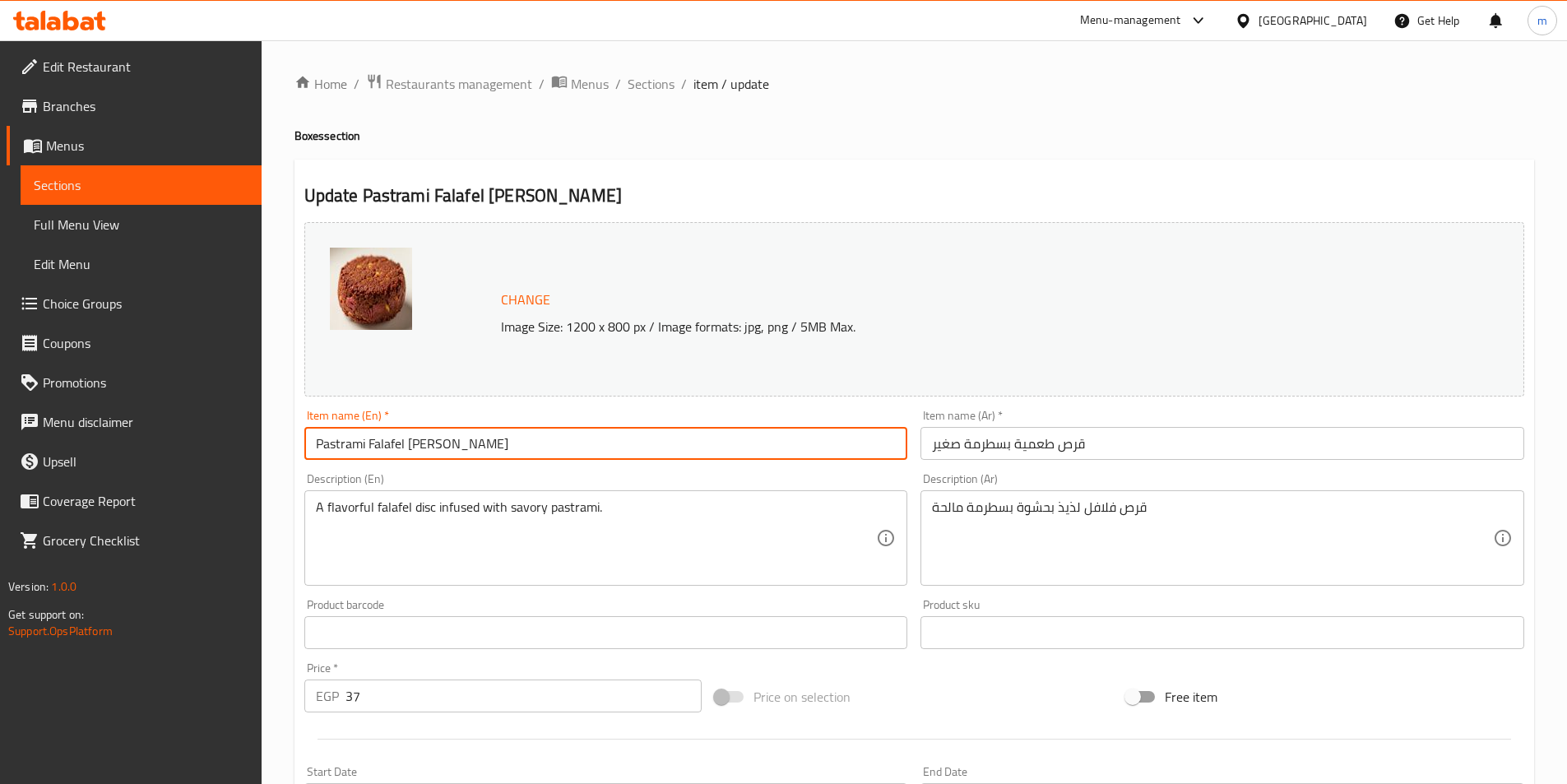
click at [463, 446] on input "Pastrami Falafel [PERSON_NAME]" at bounding box center [606, 442] width 604 height 33
paste input "Medium"
type input "Pastrami Falafel patty Medium"
click at [946, 447] on input "قرص طعمية بسطرمة صغير" at bounding box center [1223, 442] width 604 height 33
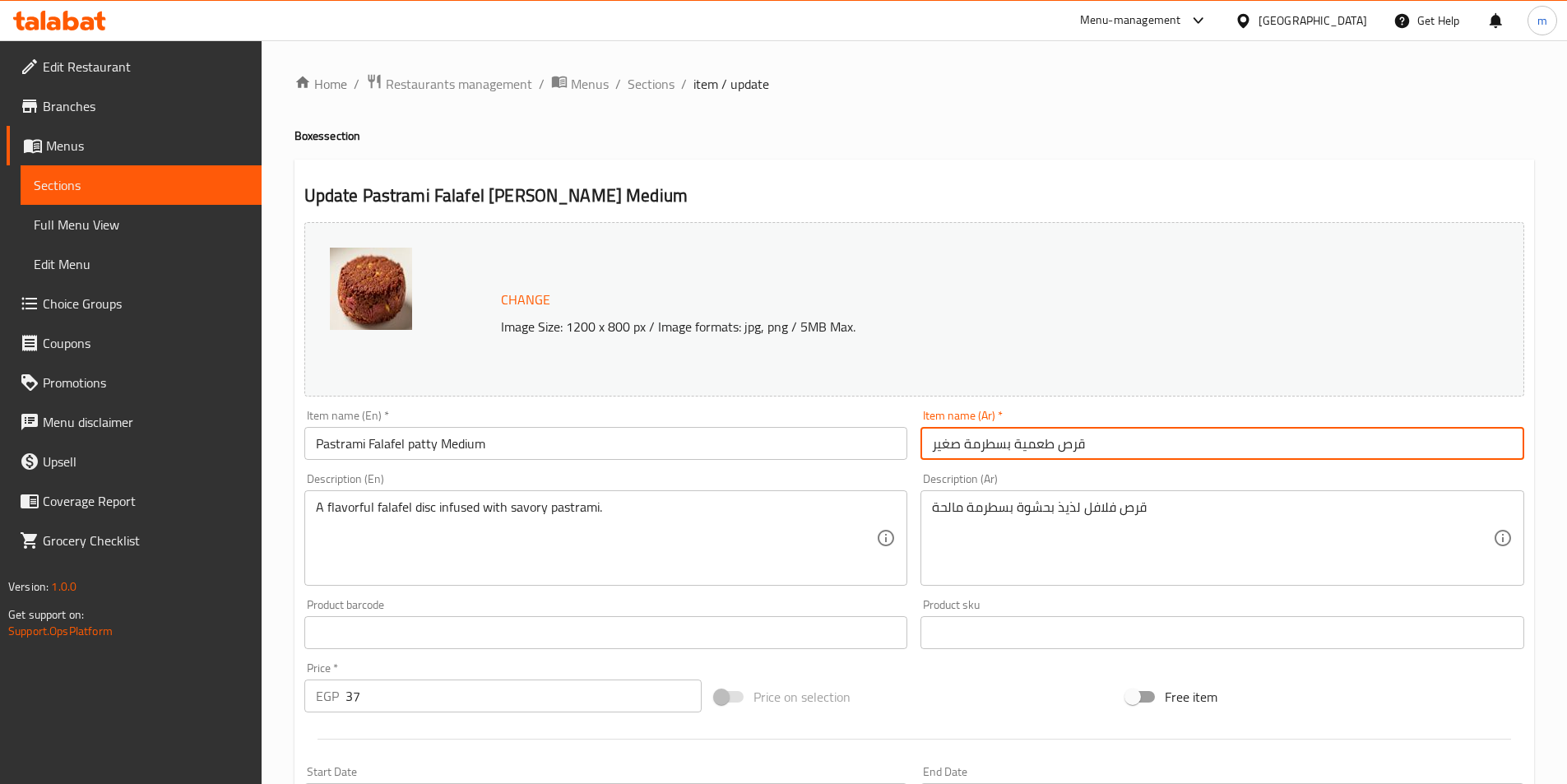
click at [946, 447] on input "قرص طعمية بسطرمة صغير" at bounding box center [1223, 442] width 604 height 33
paste input "وسط"
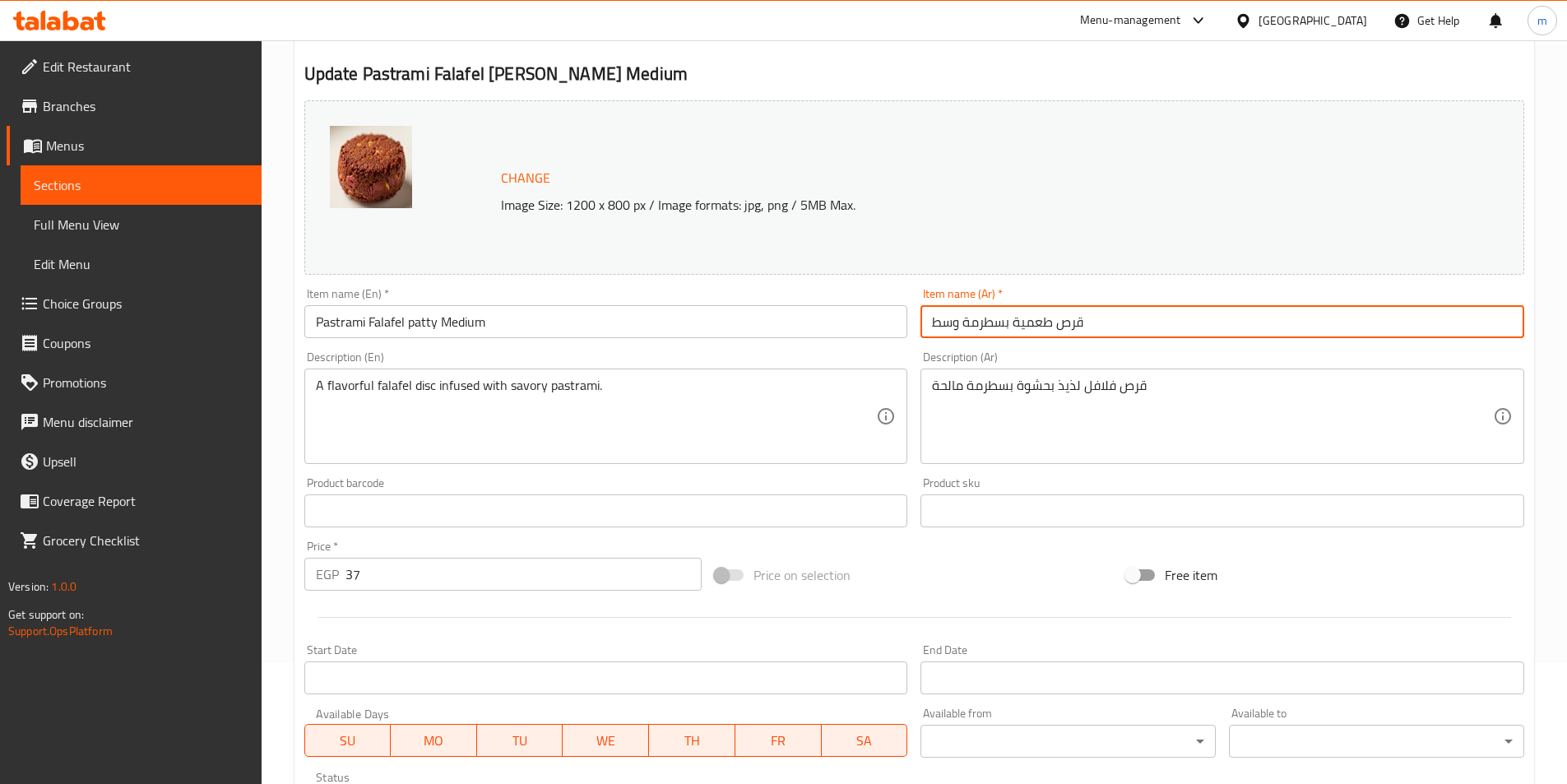
scroll to position [402, 0]
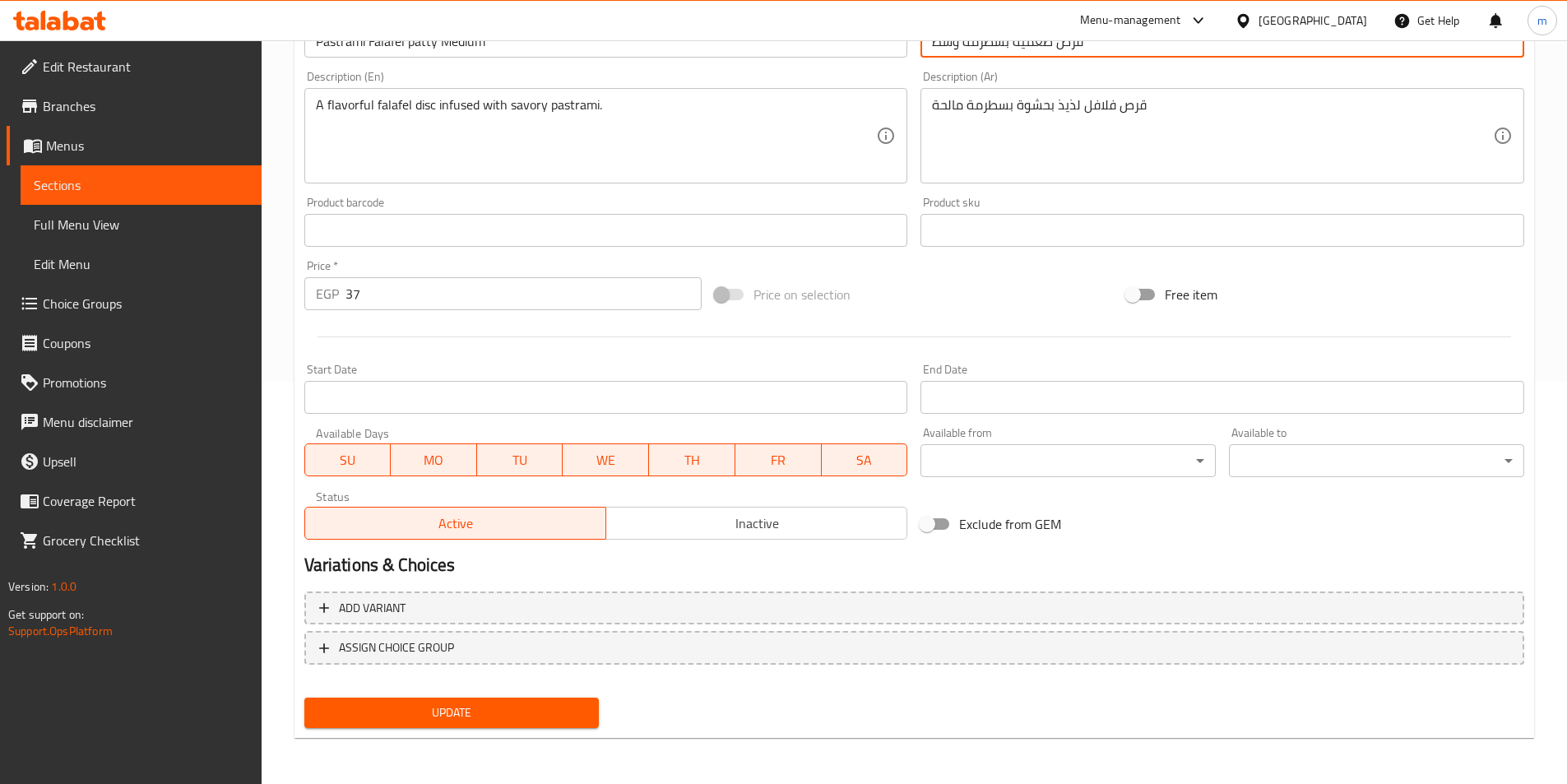
type input "قرص طعمية بسطرمة وسط"
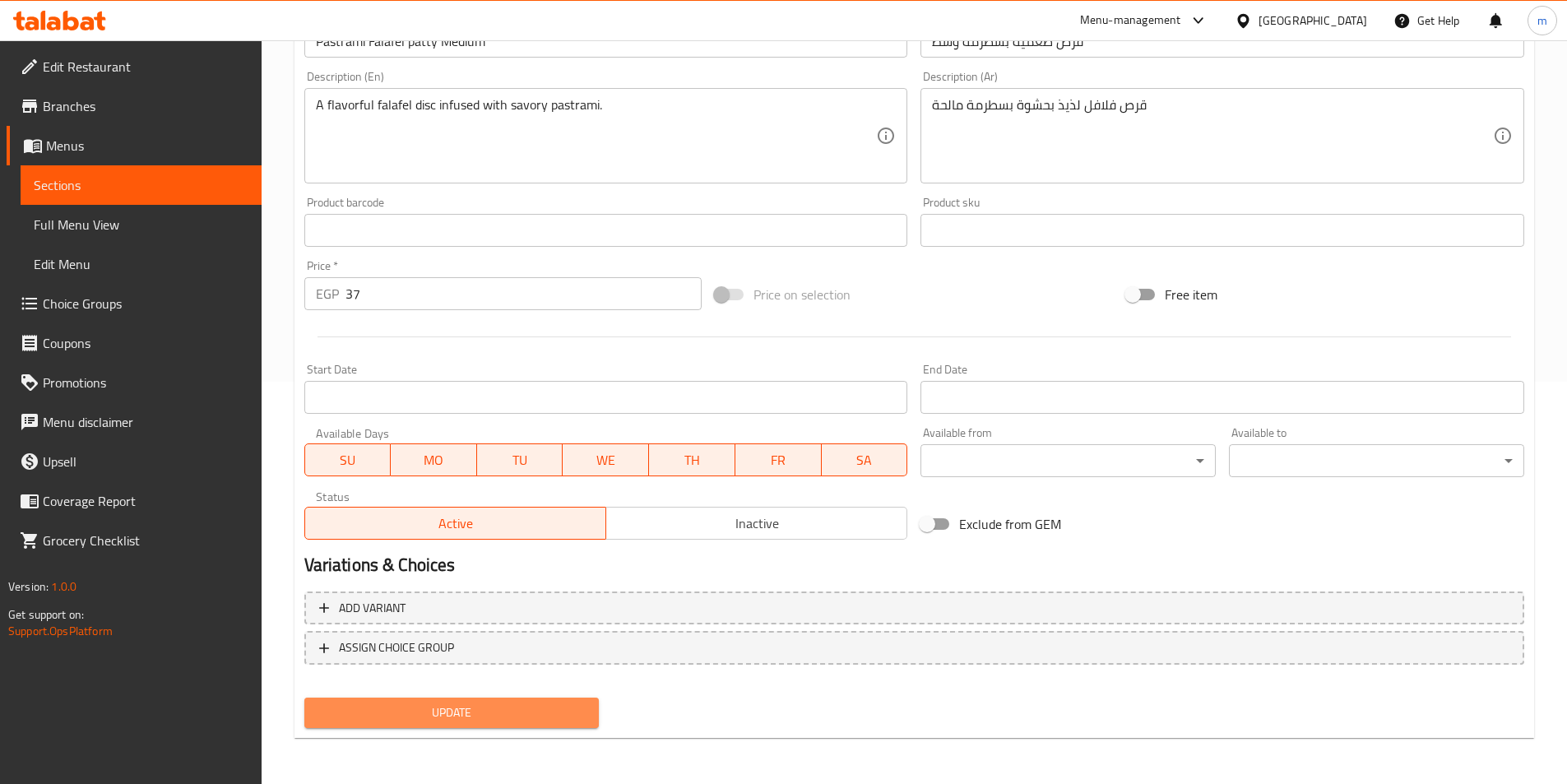
click at [586, 712] on span "Update" at bounding box center [452, 712] width 269 height 20
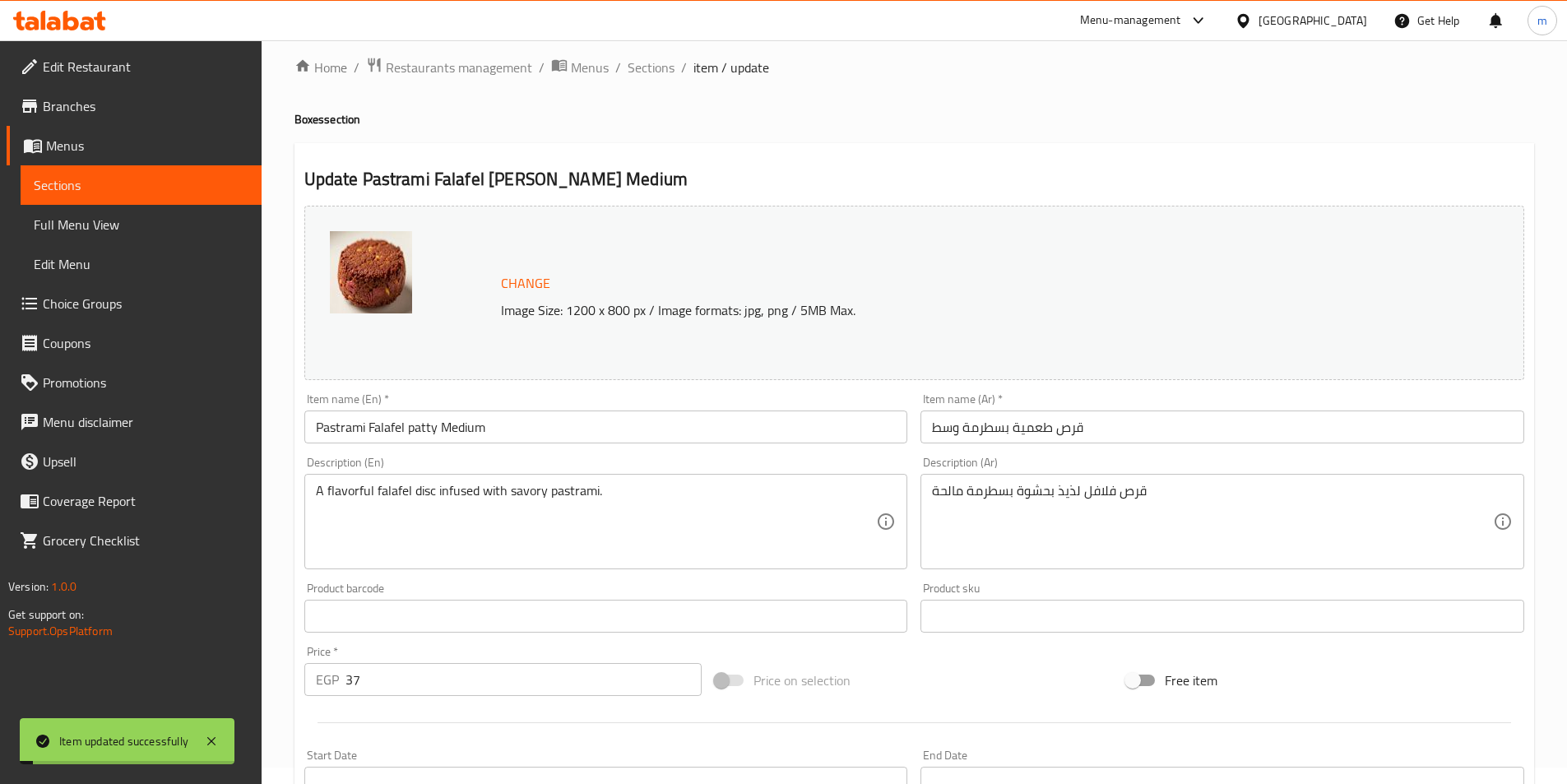
scroll to position [0, 0]
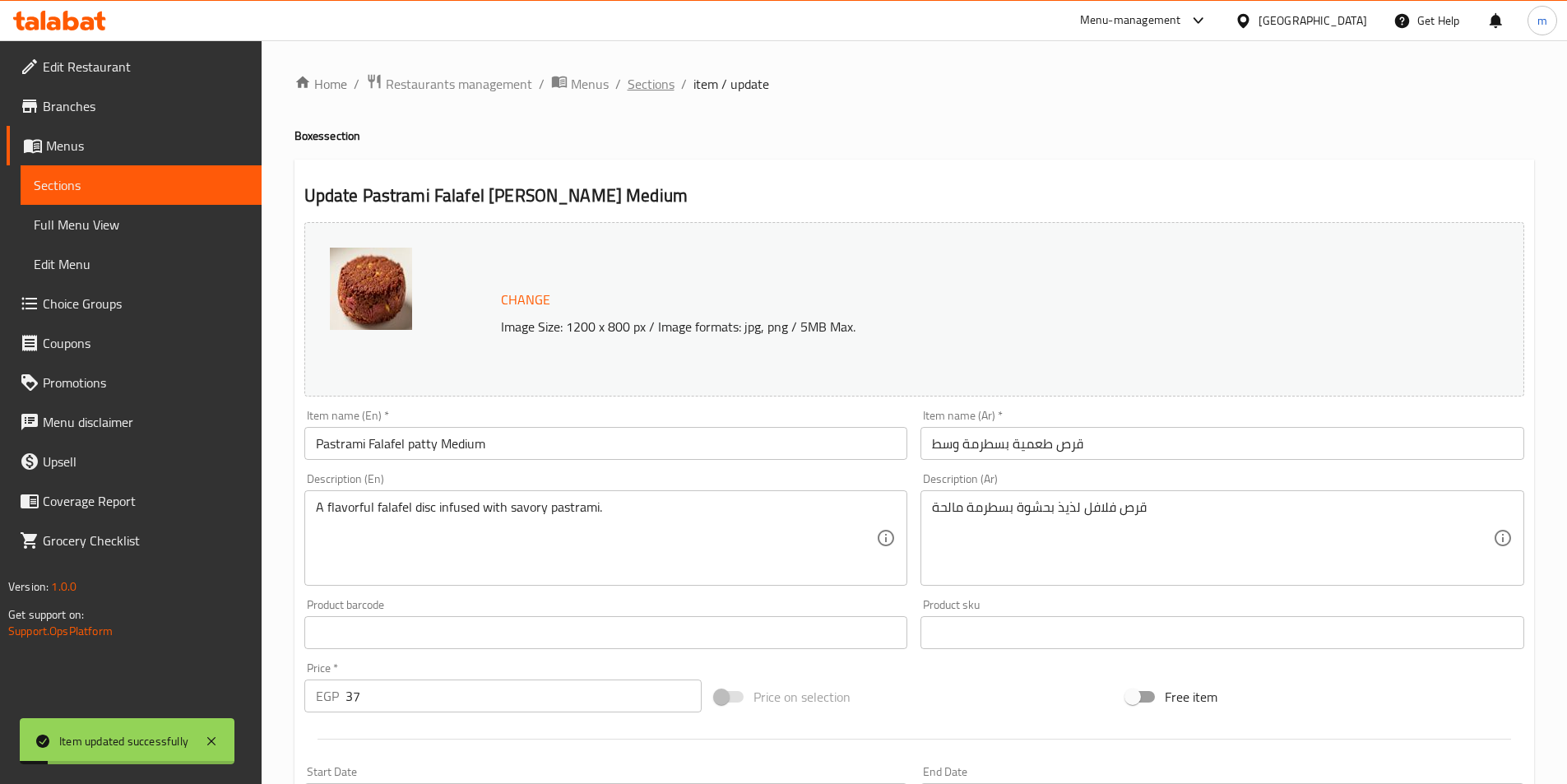
click at [644, 88] on span "Sections" at bounding box center [651, 84] width 47 height 19
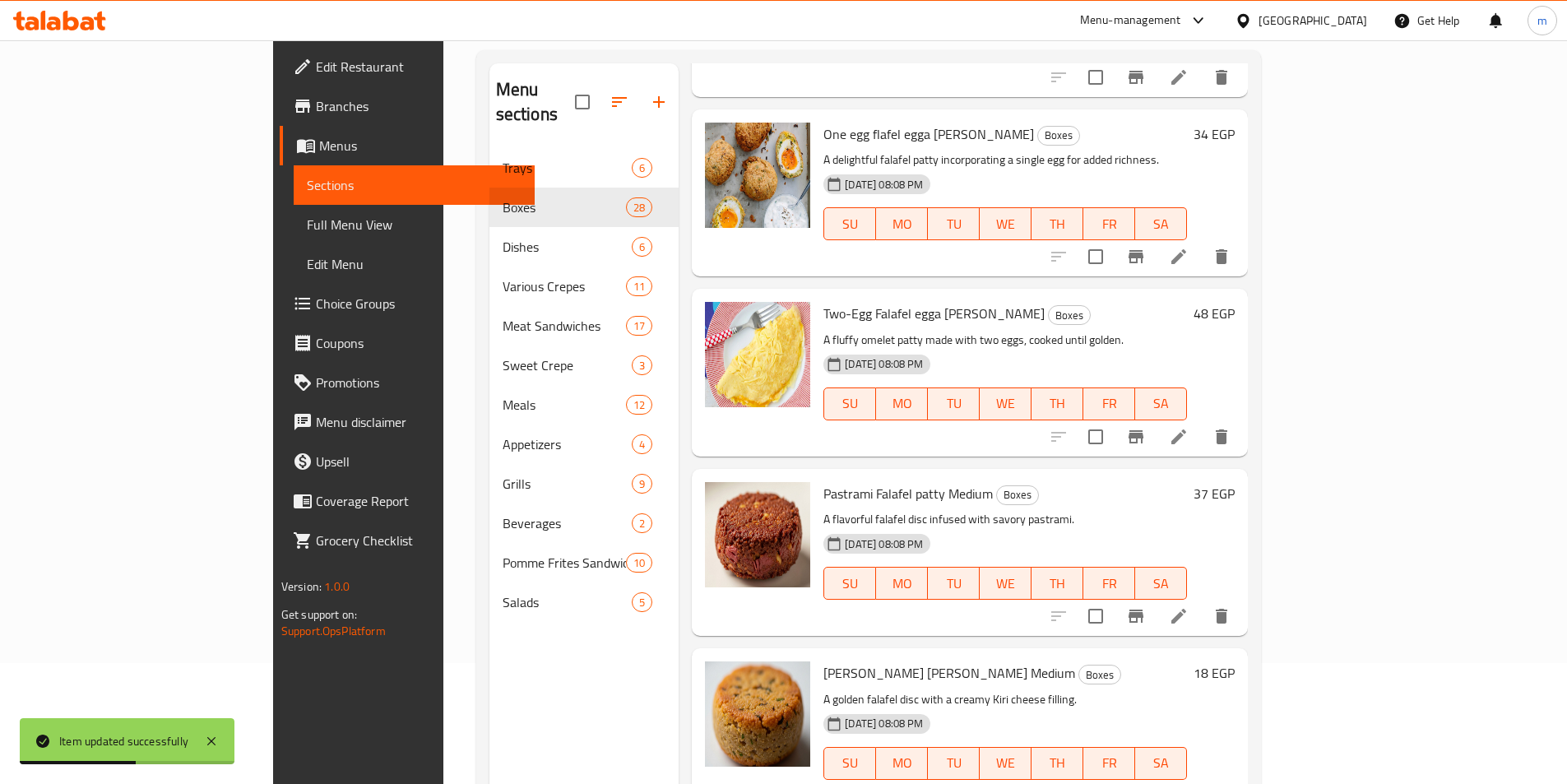
scroll to position [230, 0]
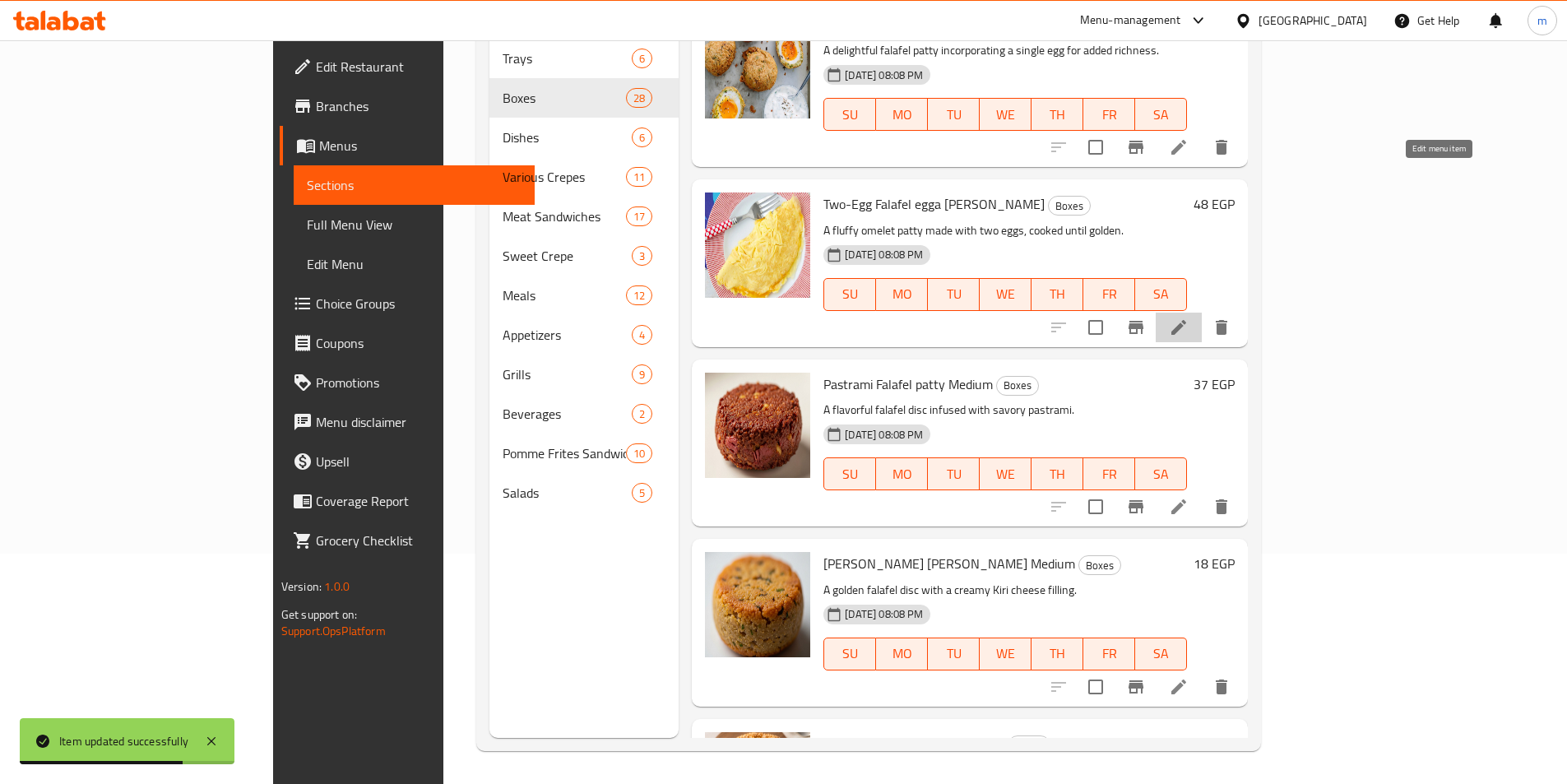
click at [1186, 320] on icon at bounding box center [1178, 327] width 15 height 15
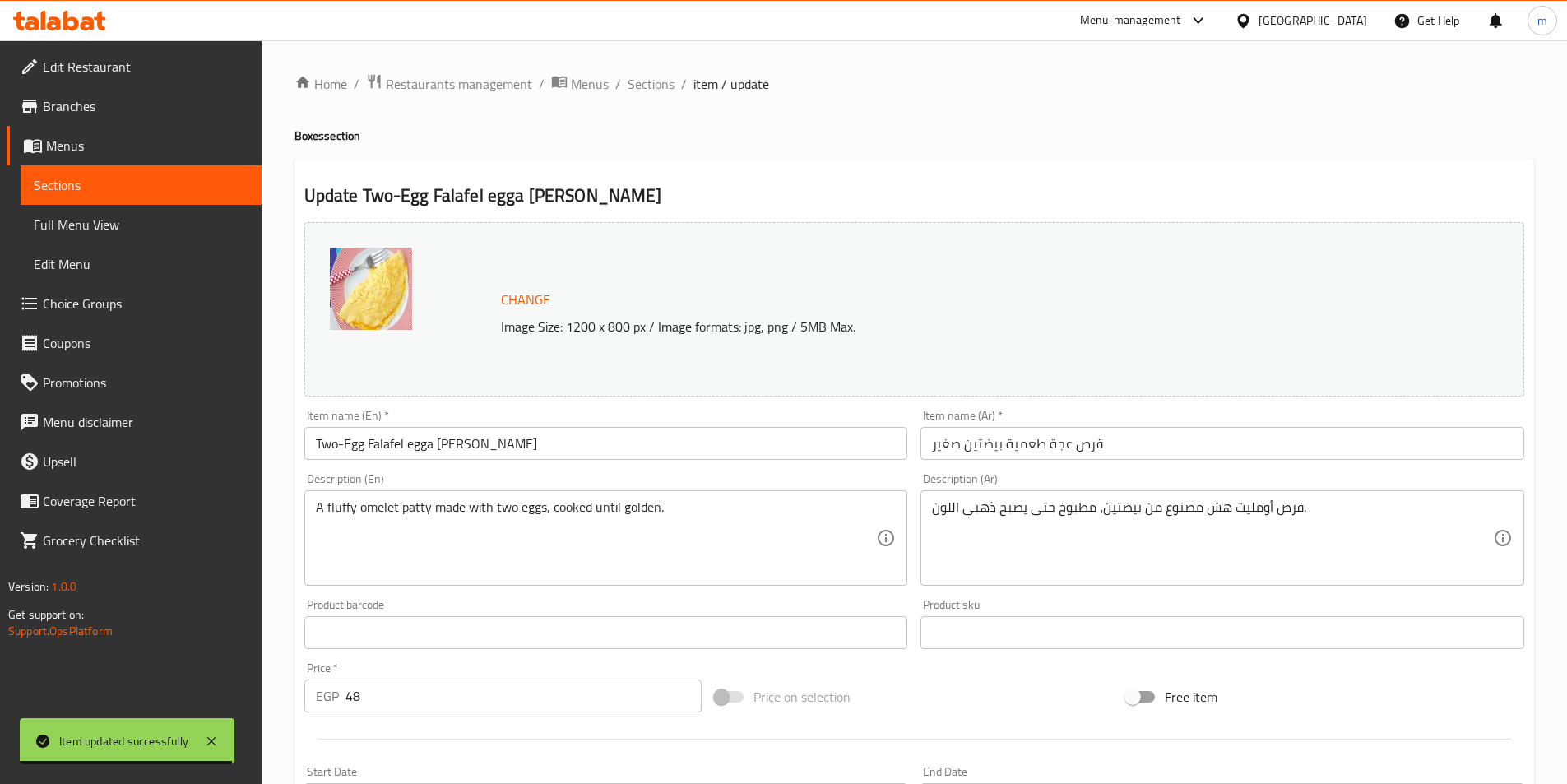
click at [490, 449] on input "Two-Egg Falafel egga [PERSON_NAME]" at bounding box center [606, 442] width 604 height 33
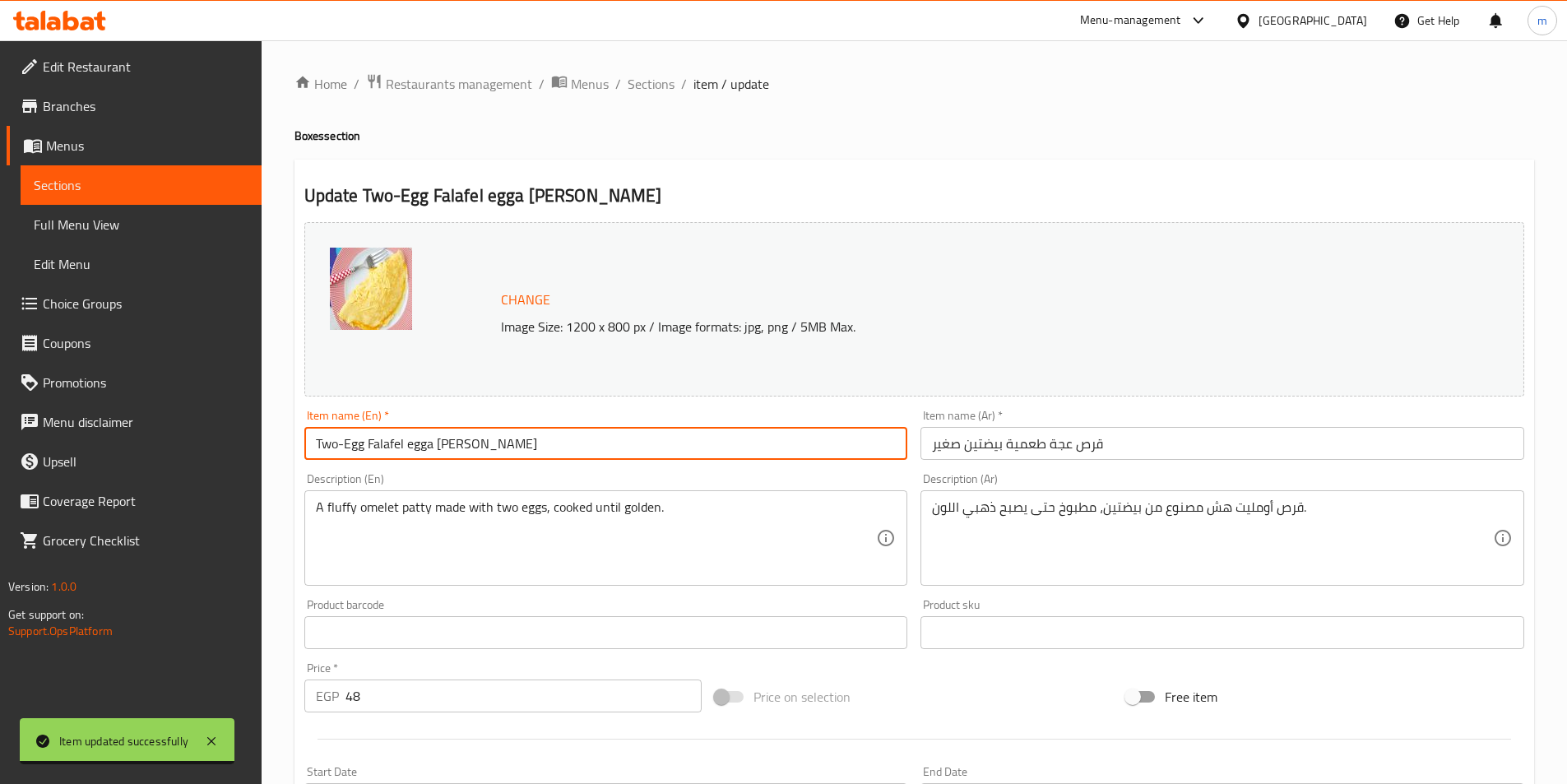
click at [490, 449] on input "Two-Egg Falafel egga [PERSON_NAME]" at bounding box center [606, 442] width 604 height 33
paste input "Medium"
type input "Two-Egg Falafel egga patty Medium"
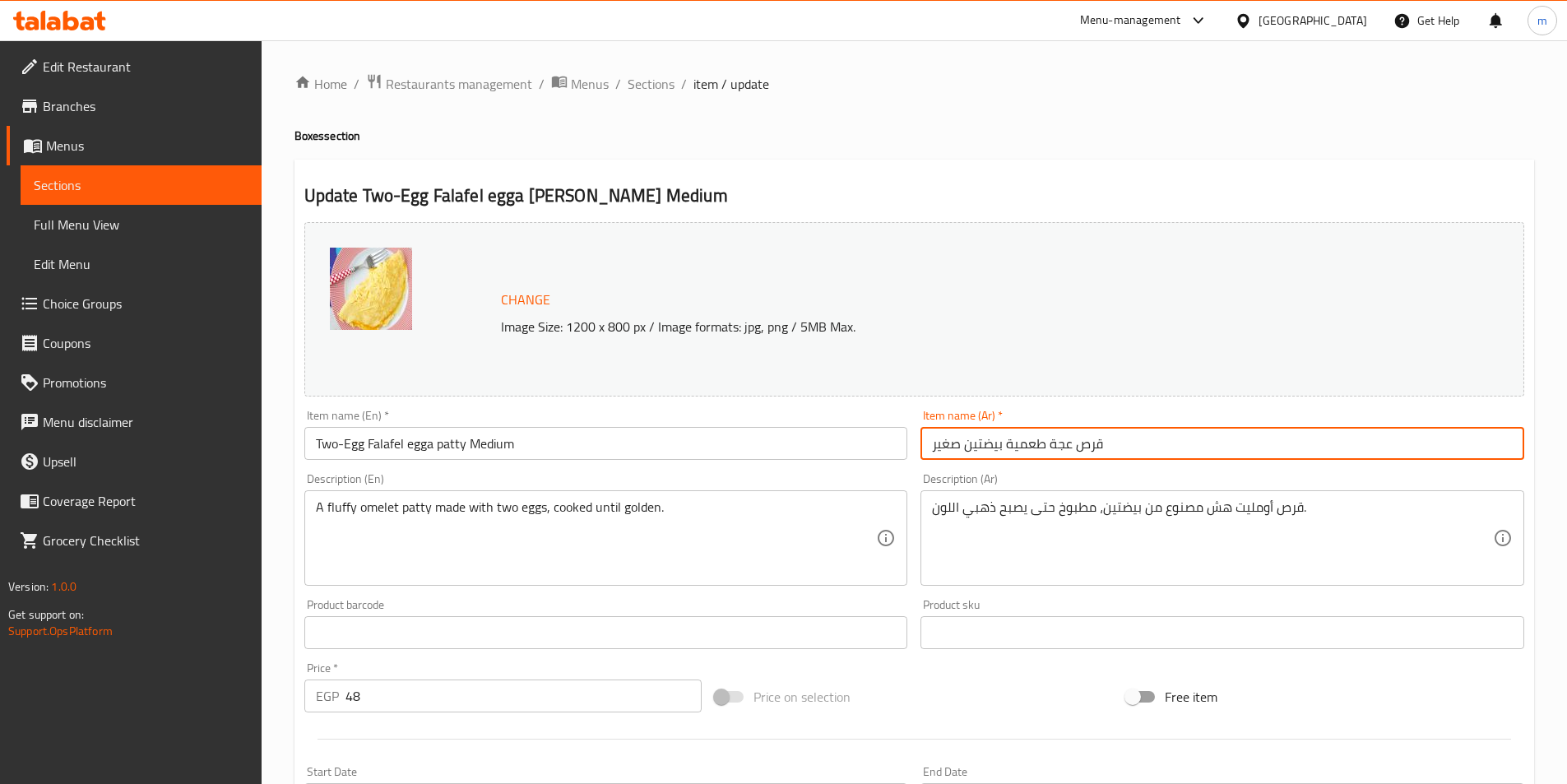
click at [949, 440] on input "قرص عجة طعمية بيضتين صغير" at bounding box center [1223, 442] width 604 height 33
paste input "وسط"
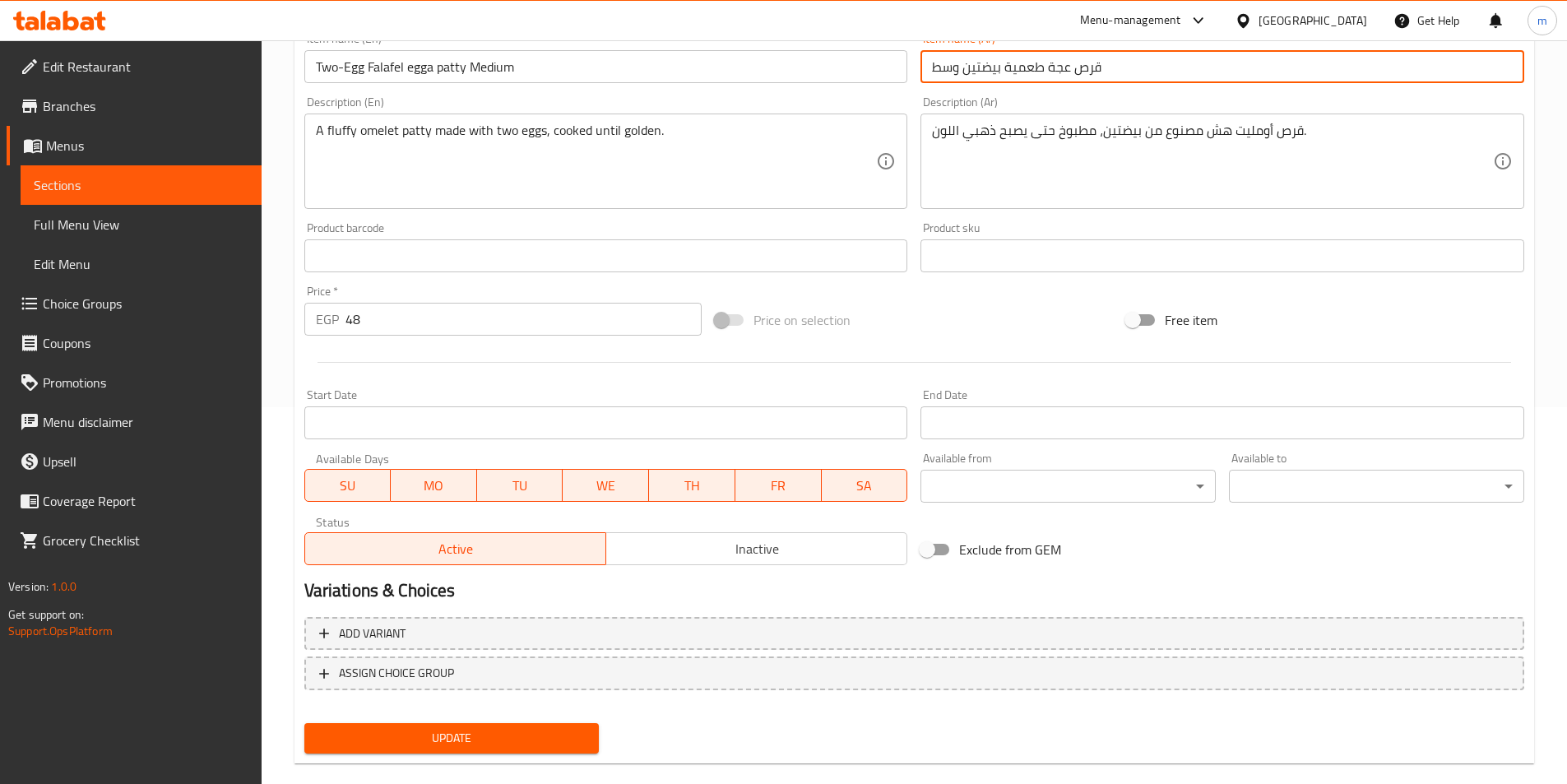
scroll to position [402, 0]
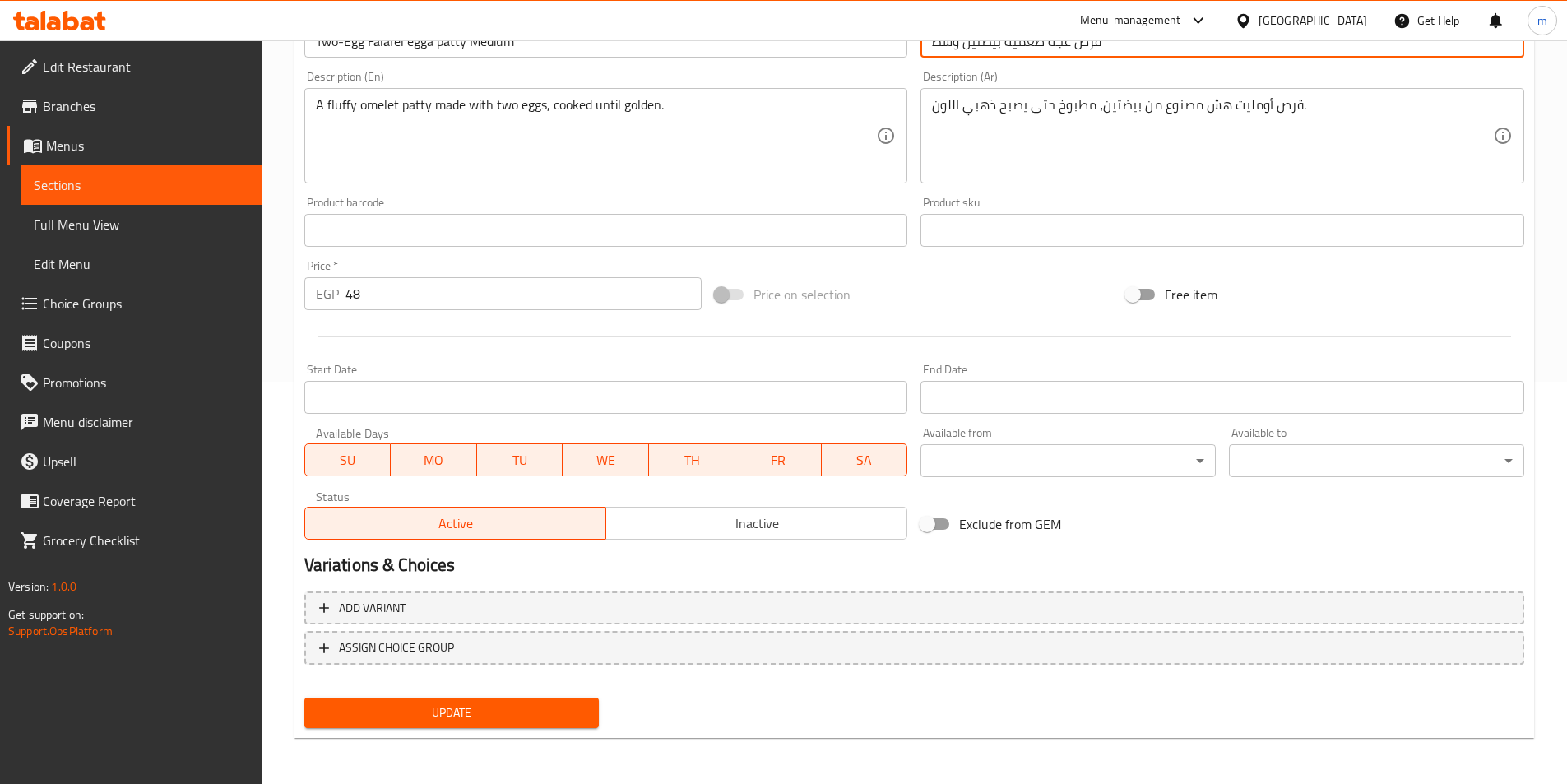
type input "قرص عجة طعمية بيضتين وسط"
click at [530, 702] on button "Update" at bounding box center [452, 712] width 296 height 30
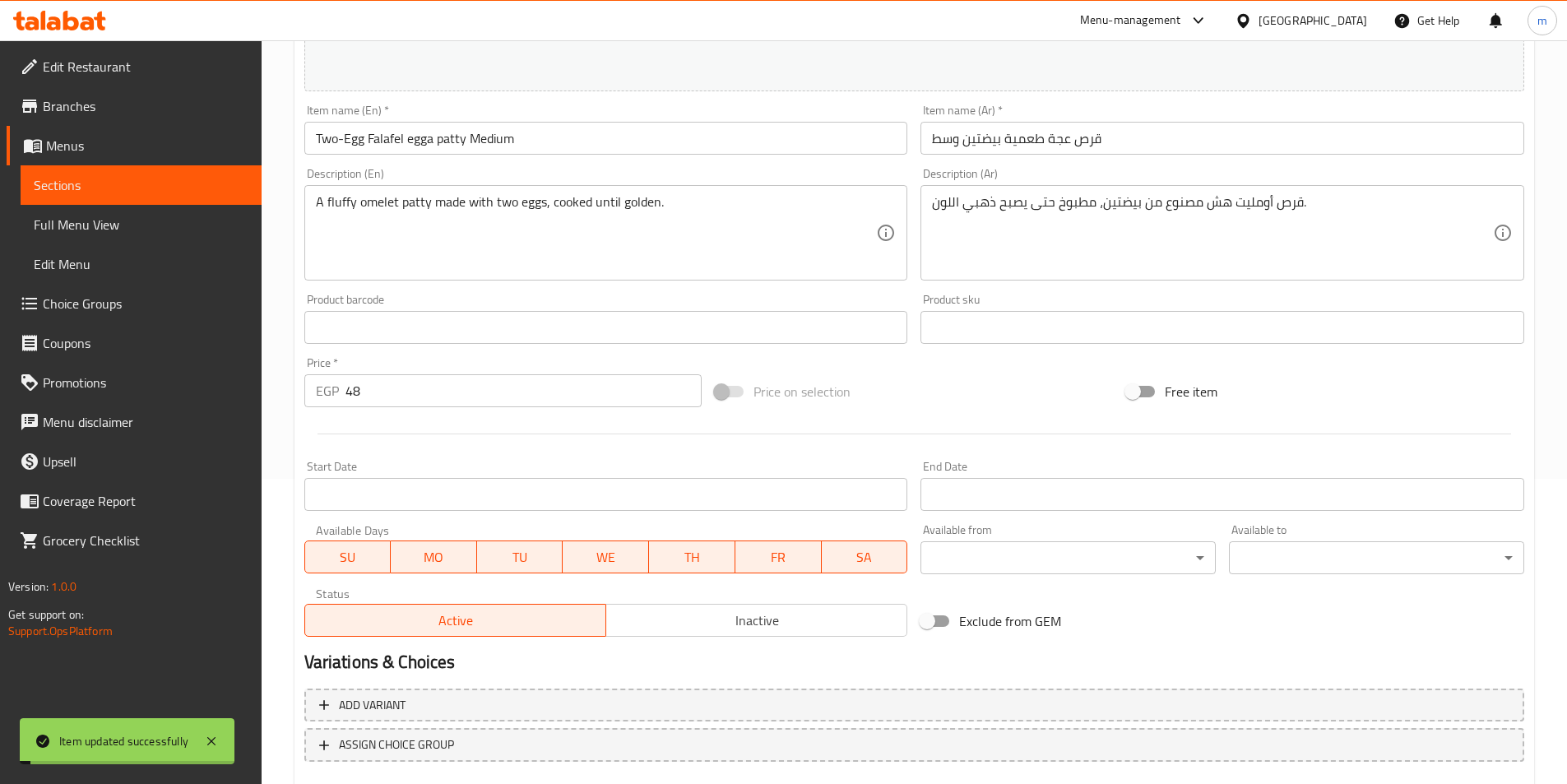
scroll to position [0, 0]
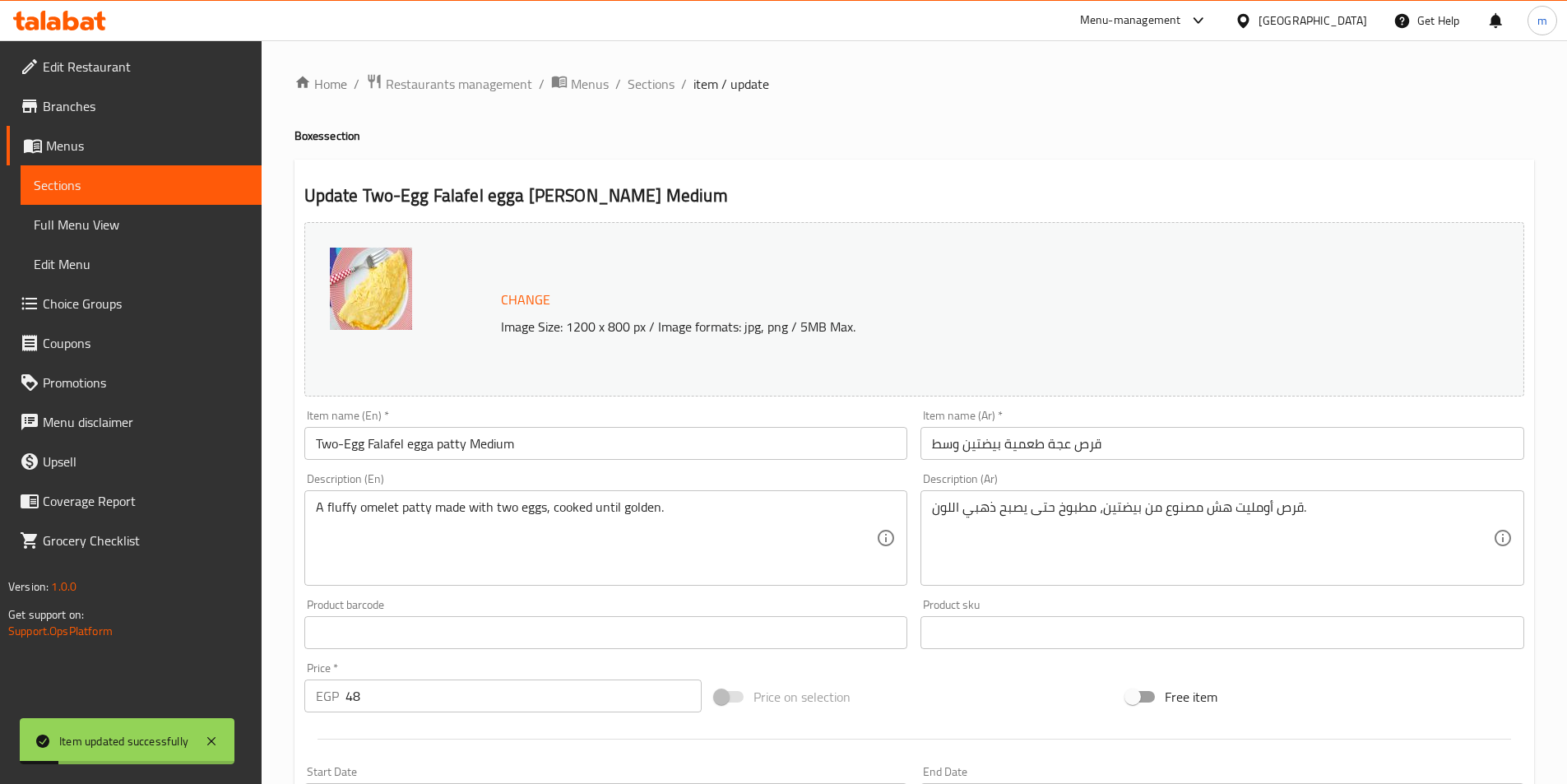
click at [640, 68] on div "Home / Restaurants management / Menus / Sections / item / update Boxes section …" at bounding box center [915, 613] width 1306 height 1146
click at [644, 81] on span "Sections" at bounding box center [651, 84] width 47 height 19
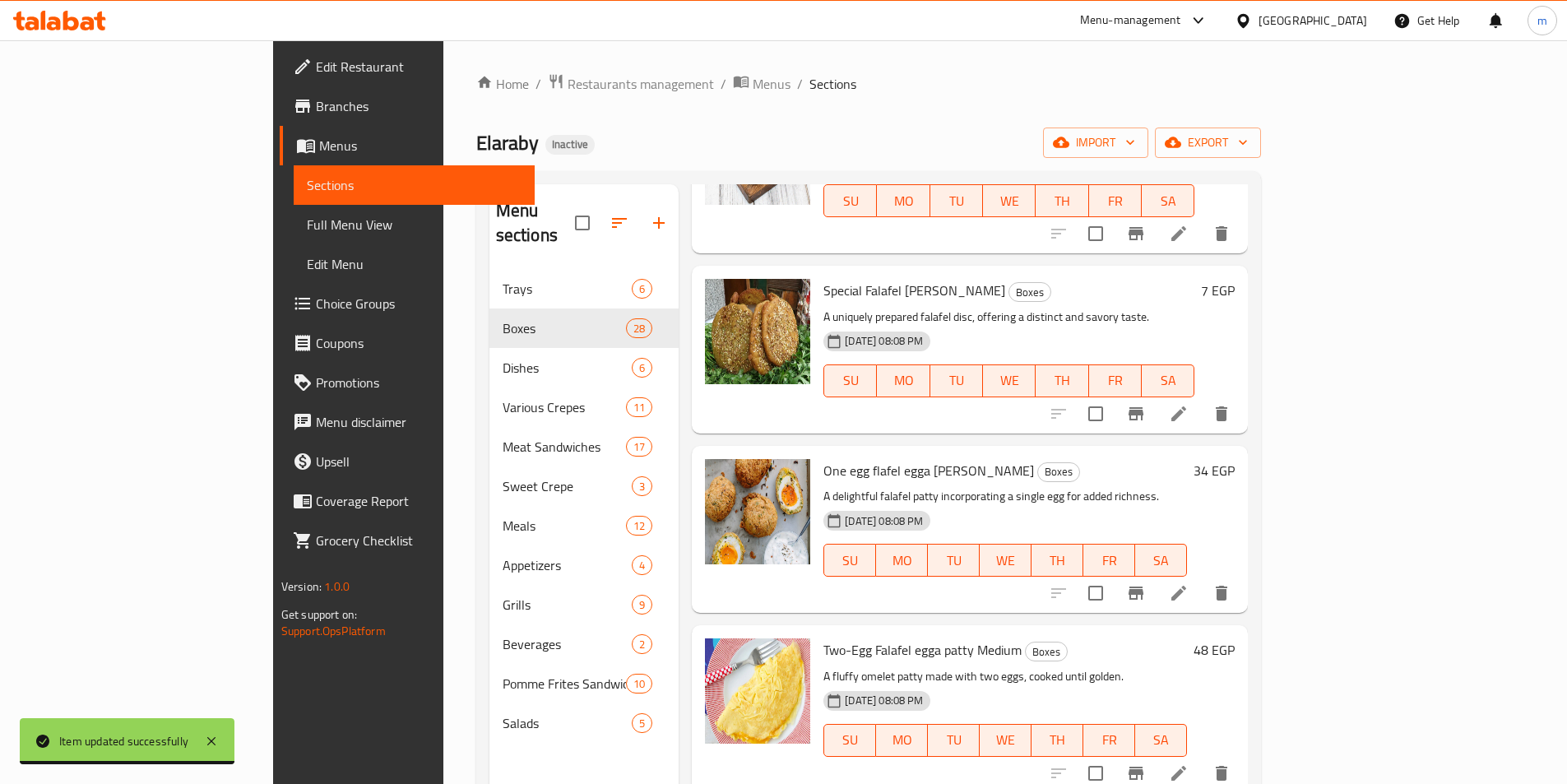
scroll to position [4016, 0]
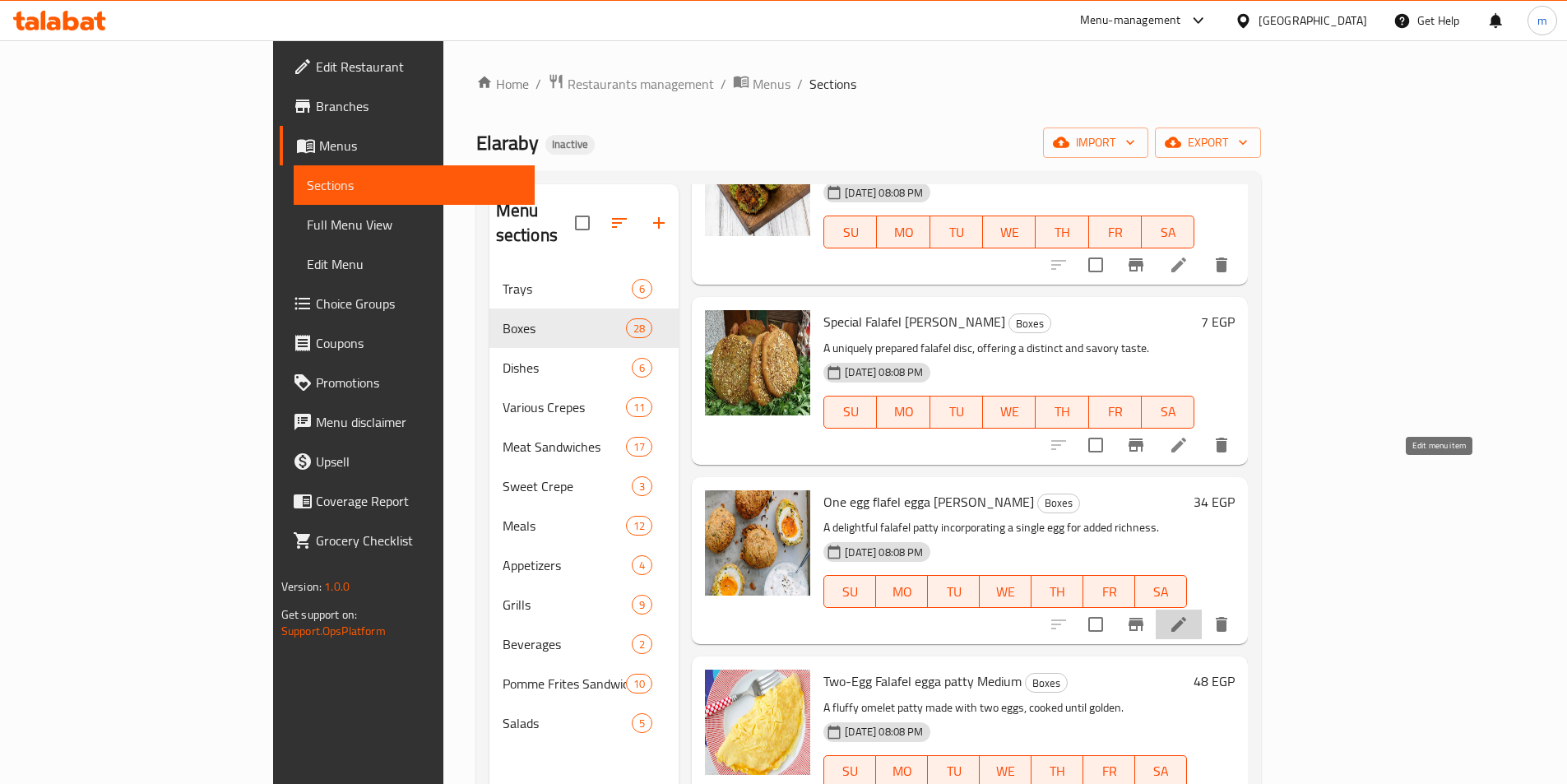
click at [1189, 614] on icon at bounding box center [1179, 624] width 19 height 19
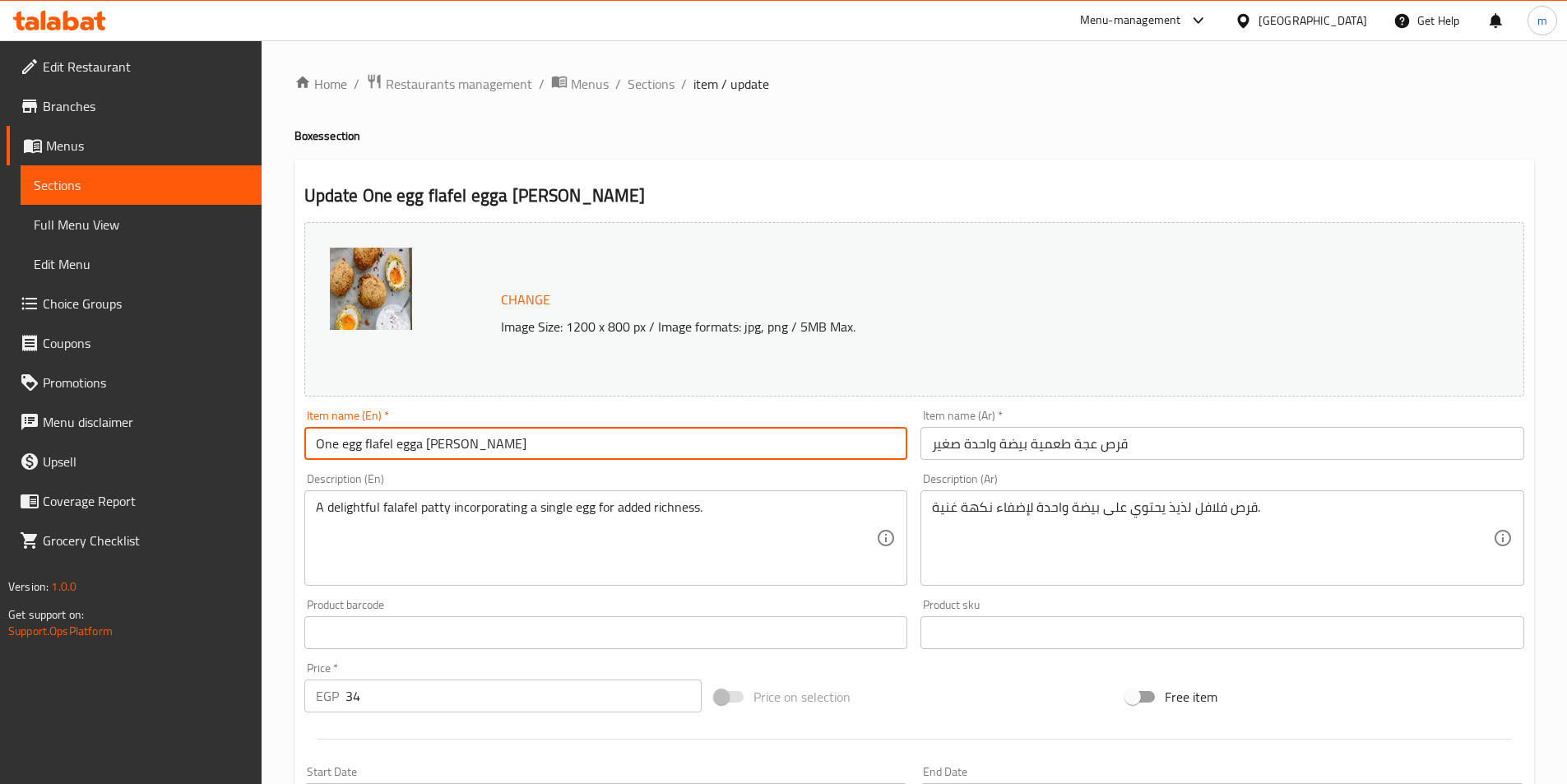
click at [474, 442] on input "One egg flafel egga [PERSON_NAME]" at bounding box center [606, 442] width 604 height 33
paste input "Medium"
type input "One egg flafel egga patty Medium"
click at [946, 446] on input "قرص عجة طعمية بيضة واحدة صغير" at bounding box center [1223, 442] width 604 height 33
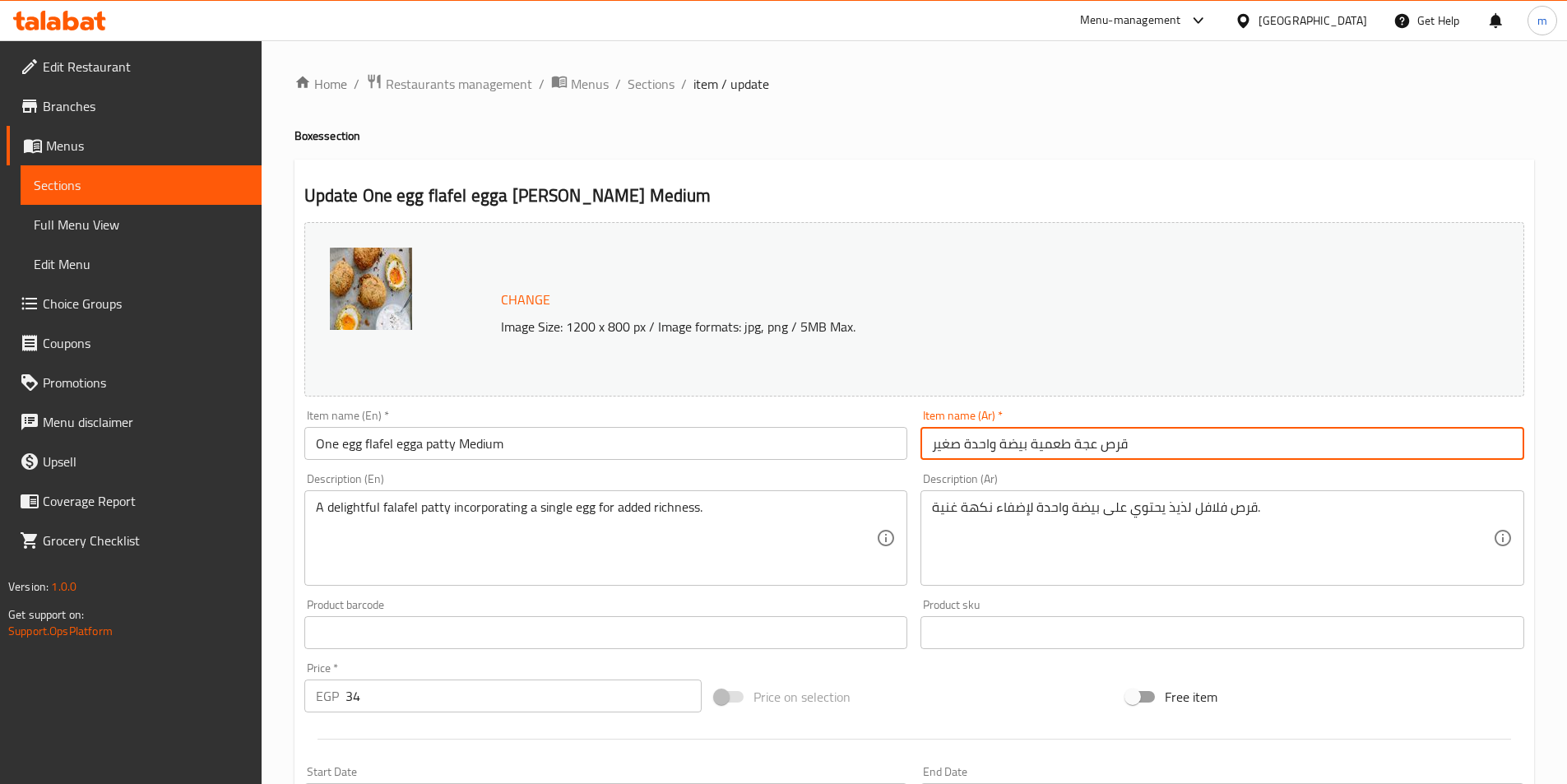
click at [946, 446] on input "قرص عجة طعمية بيضة واحدة صغير" at bounding box center [1223, 442] width 604 height 33
paste input "وسط"
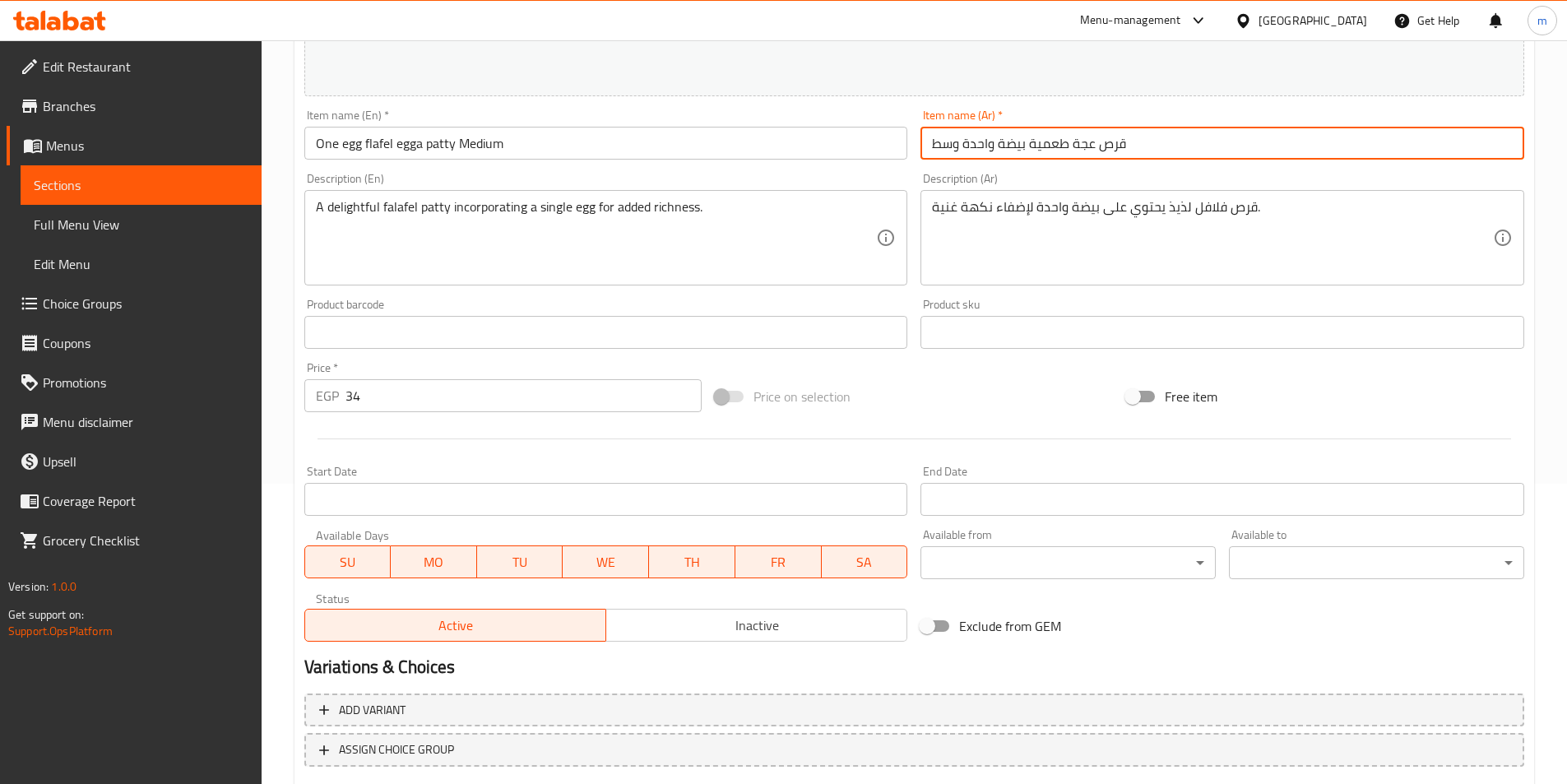
scroll to position [402, 0]
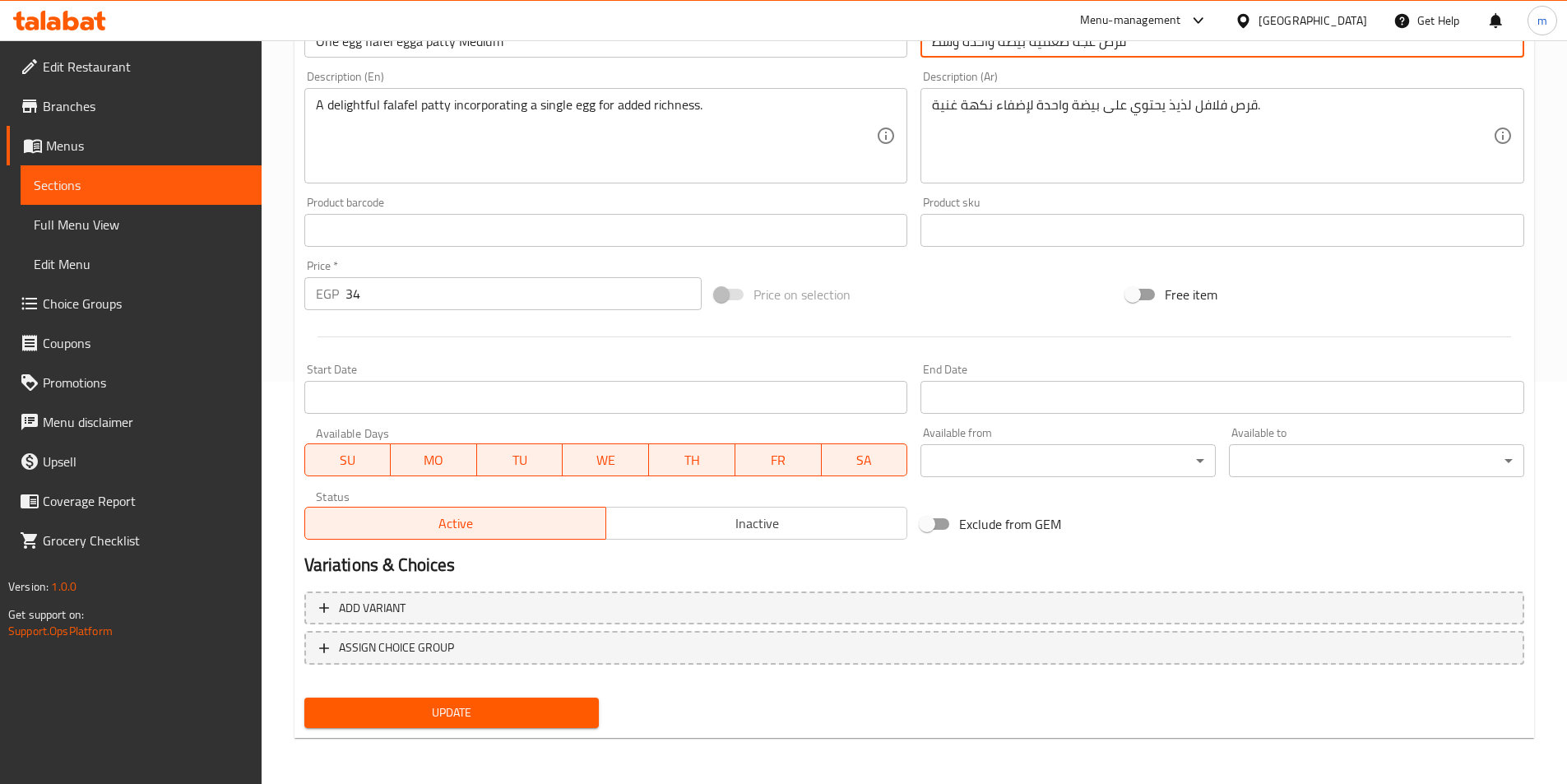
type input "قرص عجة طعمية بيضة واحدة وسط"
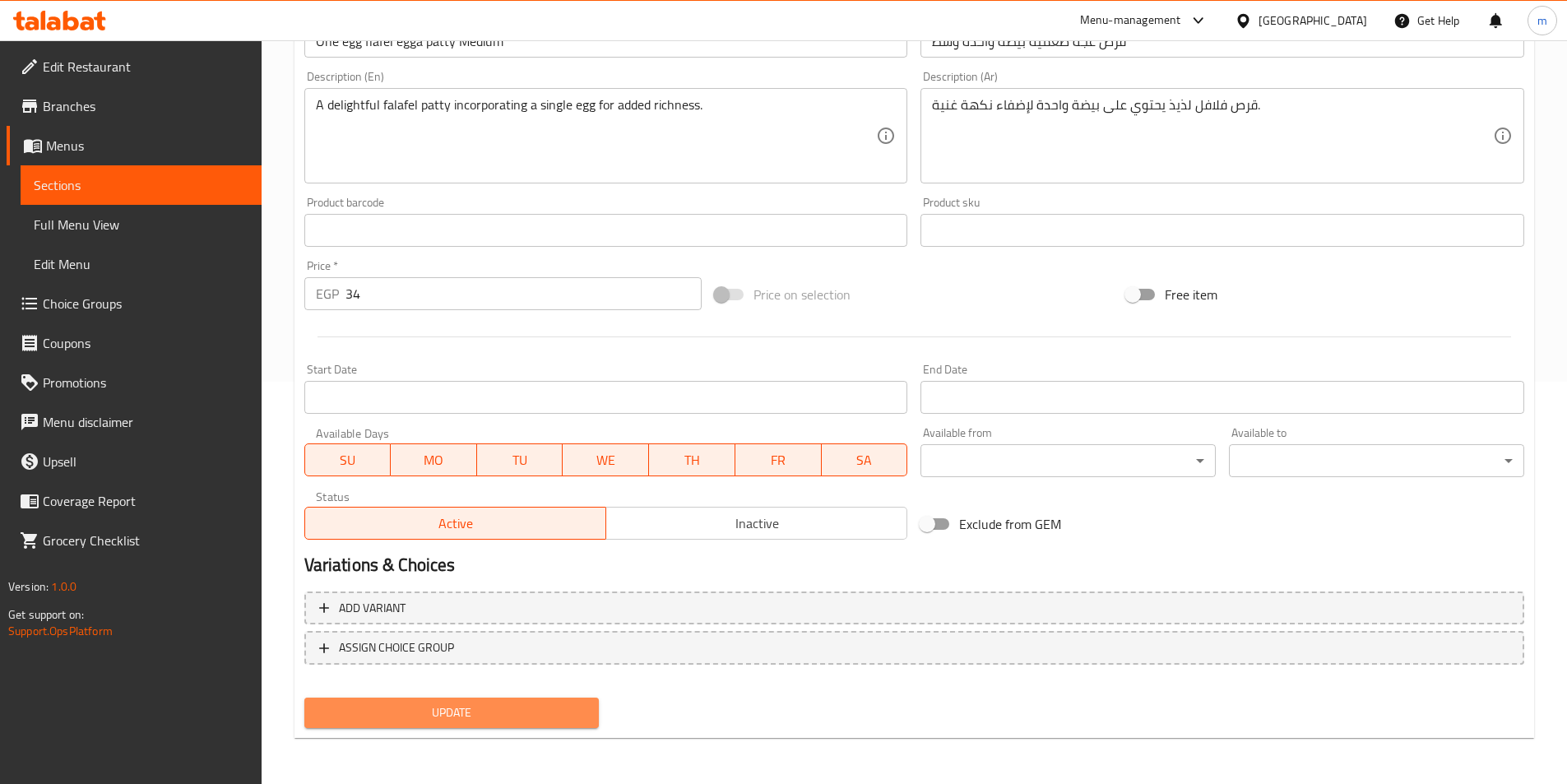
click at [563, 719] on span "Update" at bounding box center [452, 712] width 269 height 20
click at [478, 707] on span "Update" at bounding box center [452, 712] width 269 height 20
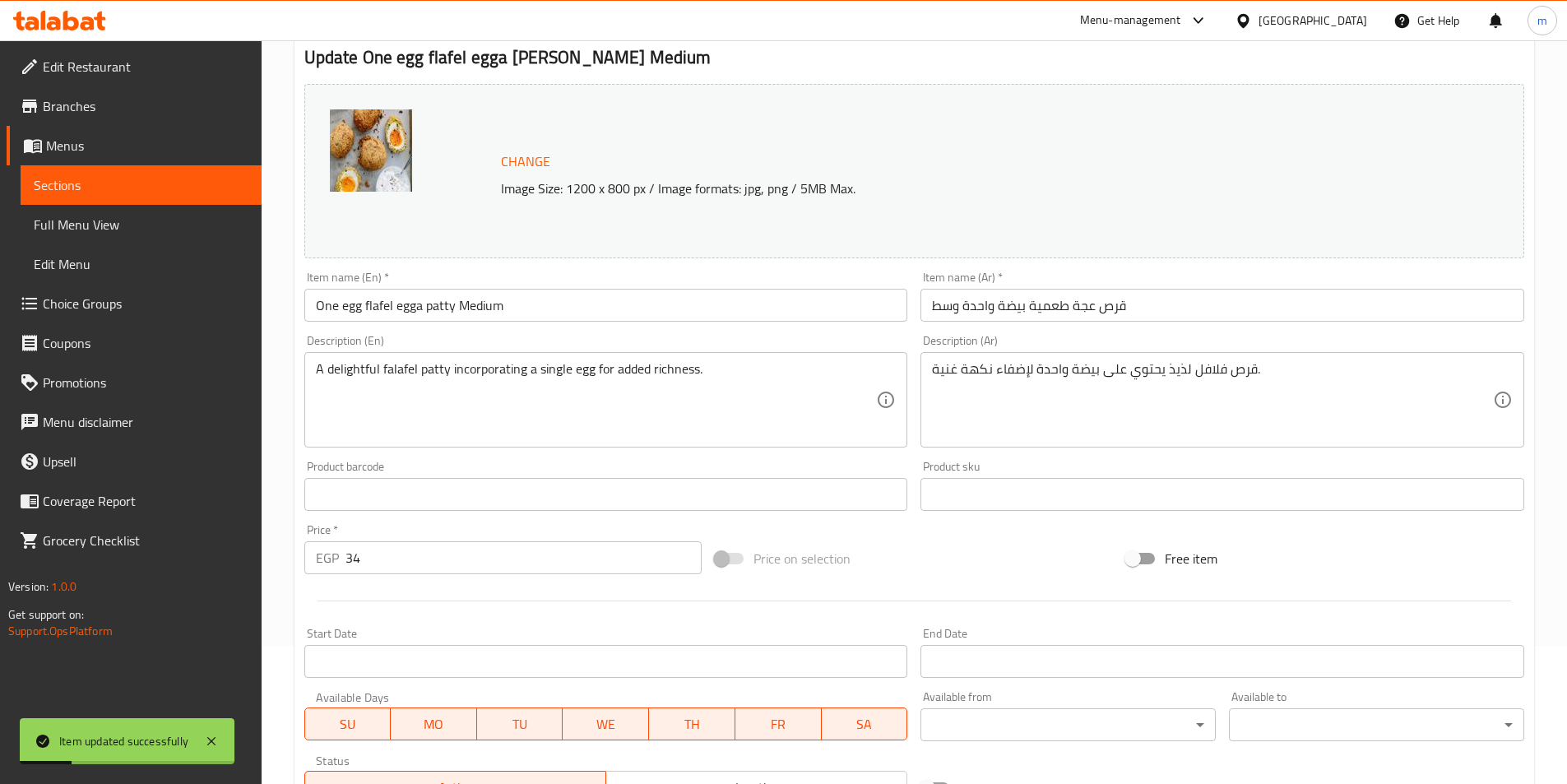
scroll to position [0, 0]
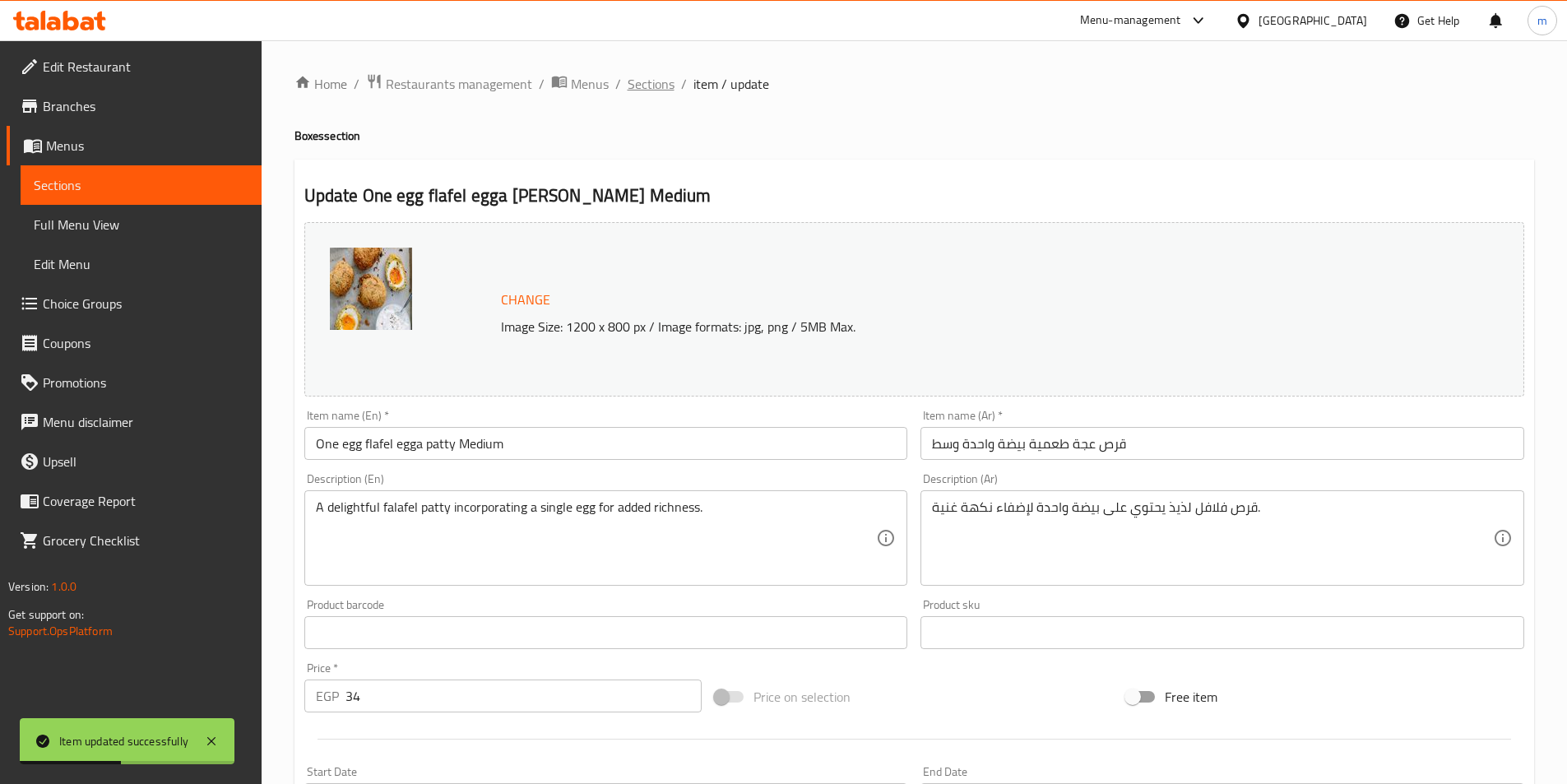
click at [660, 79] on span "Sections" at bounding box center [651, 84] width 47 height 19
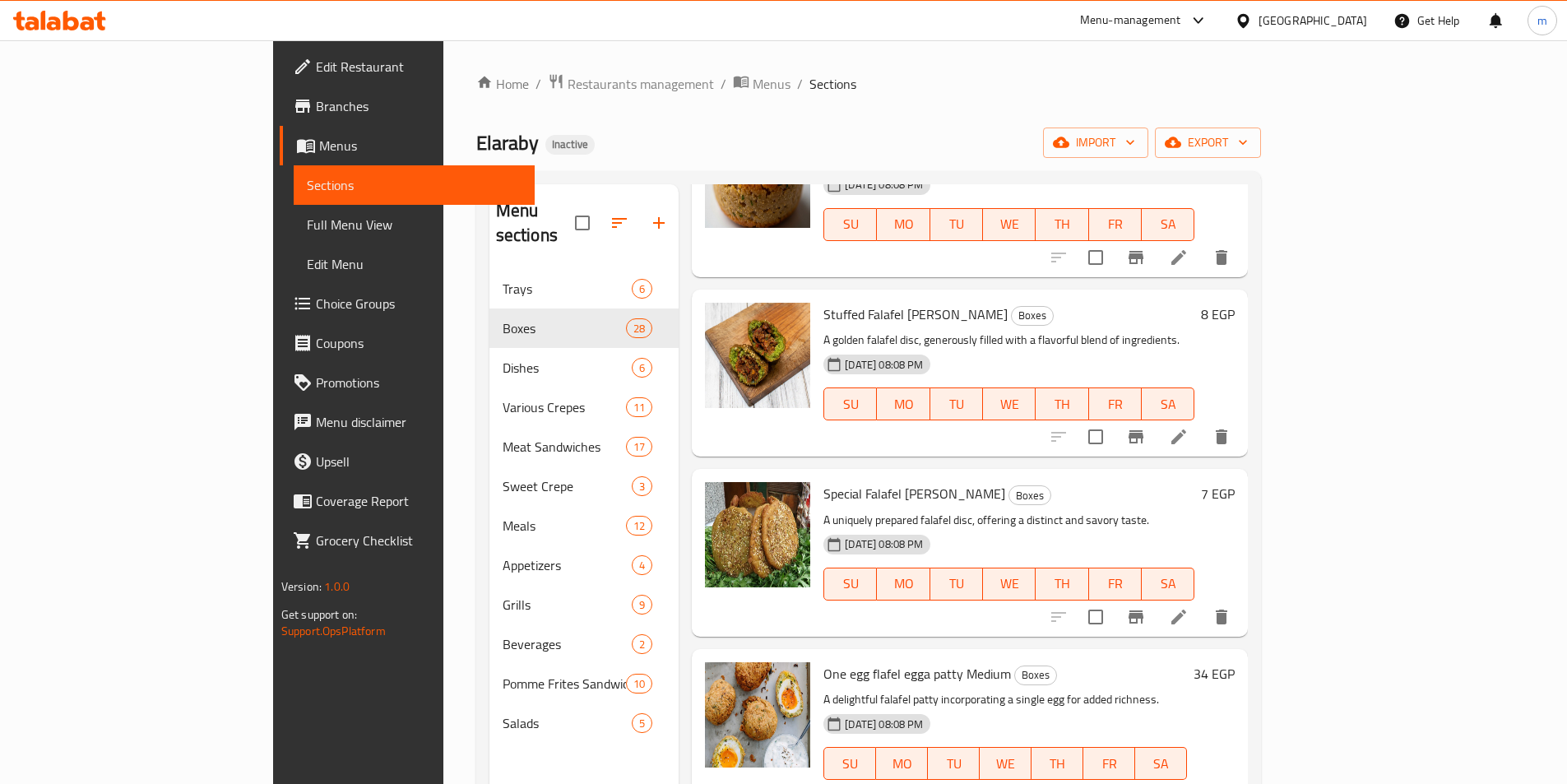
scroll to position [3848, 0]
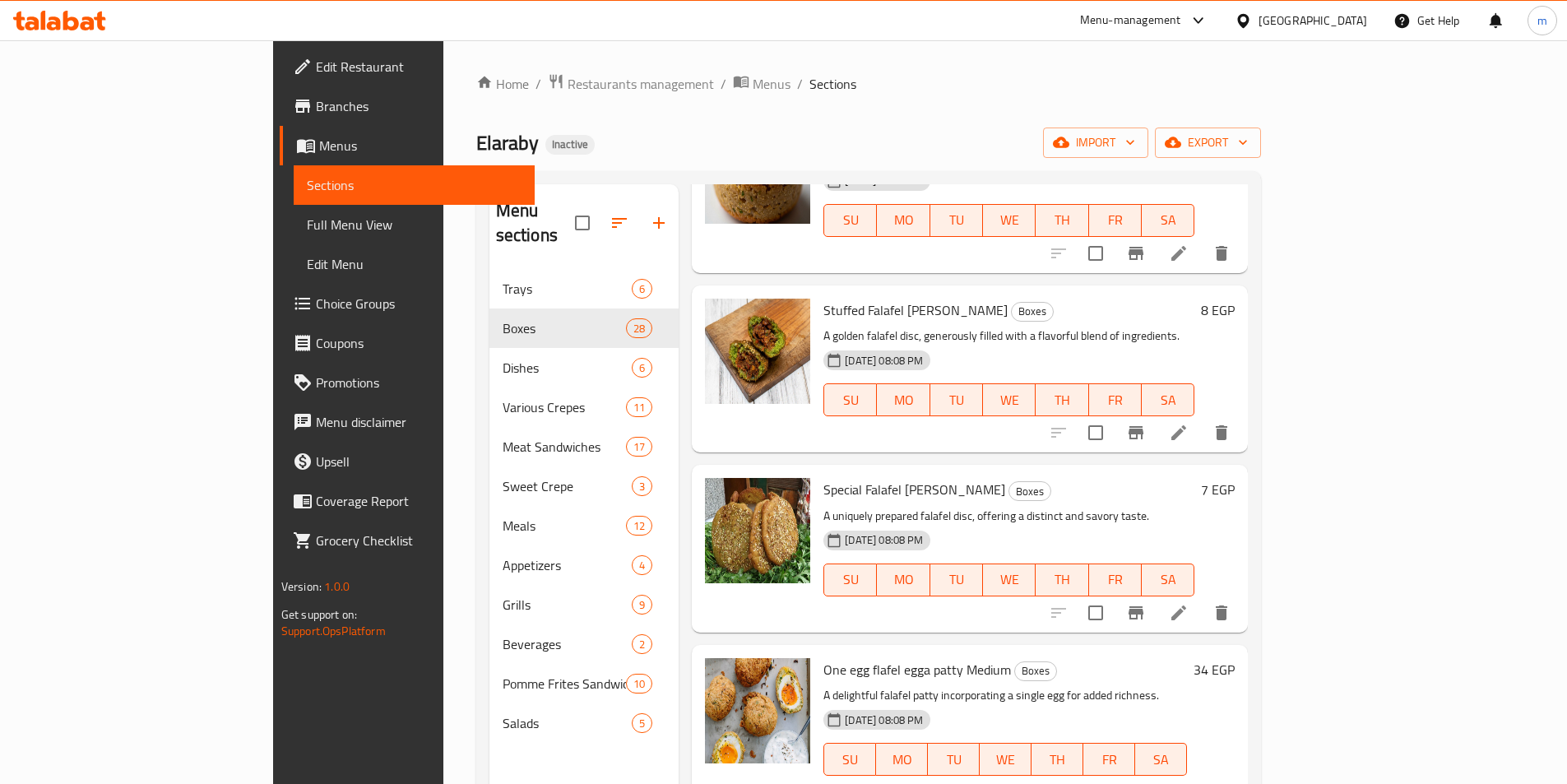
click at [1202, 598] on li at bounding box center [1179, 612] width 46 height 29
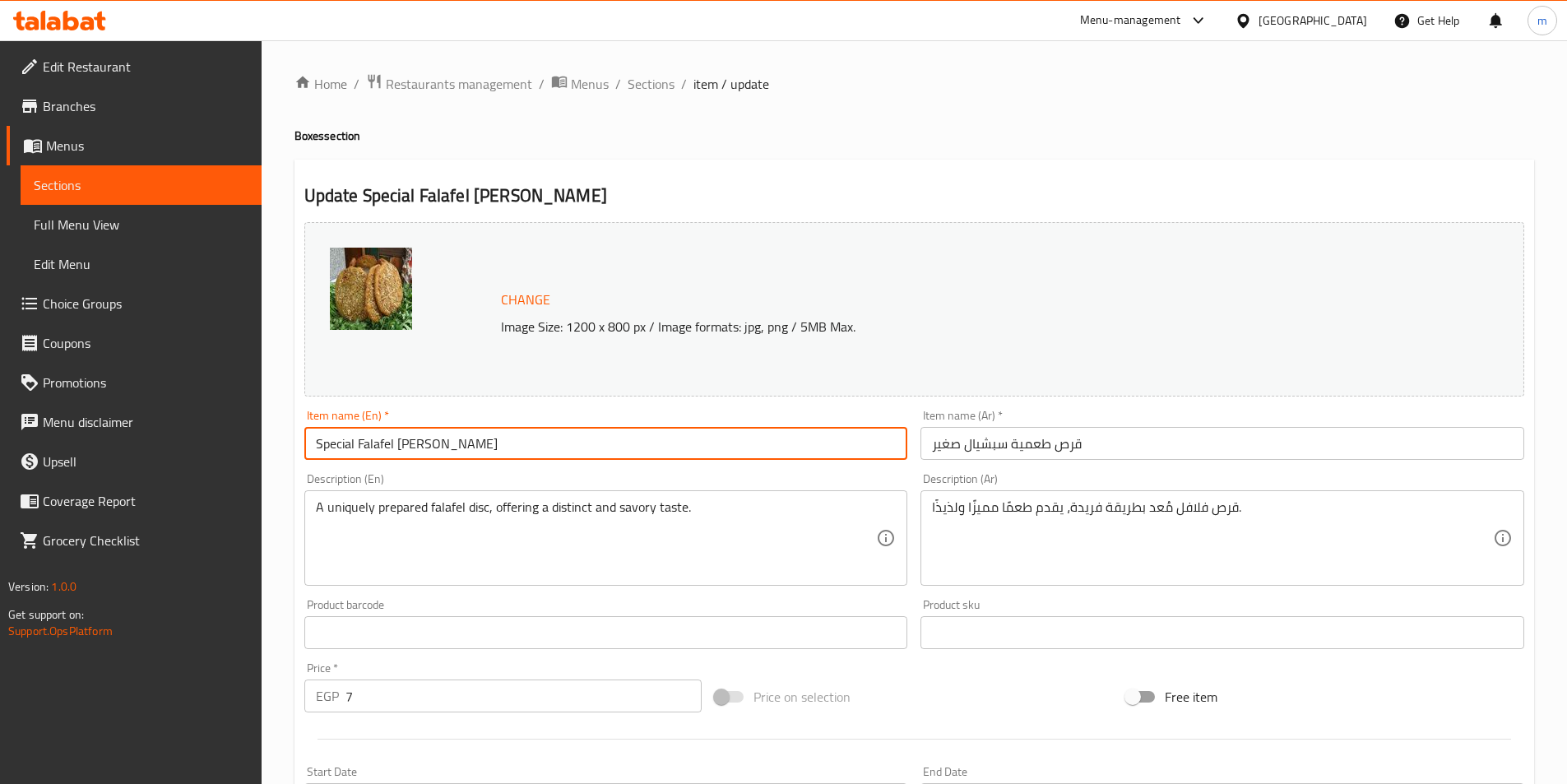
click at [444, 455] on input "Special Falafel [PERSON_NAME]" at bounding box center [606, 442] width 604 height 33
paste input "Medium"
type input "Special Falafel patty Medium"
click at [946, 450] on input "قرص طعمية سبشيال صغير" at bounding box center [1223, 442] width 604 height 33
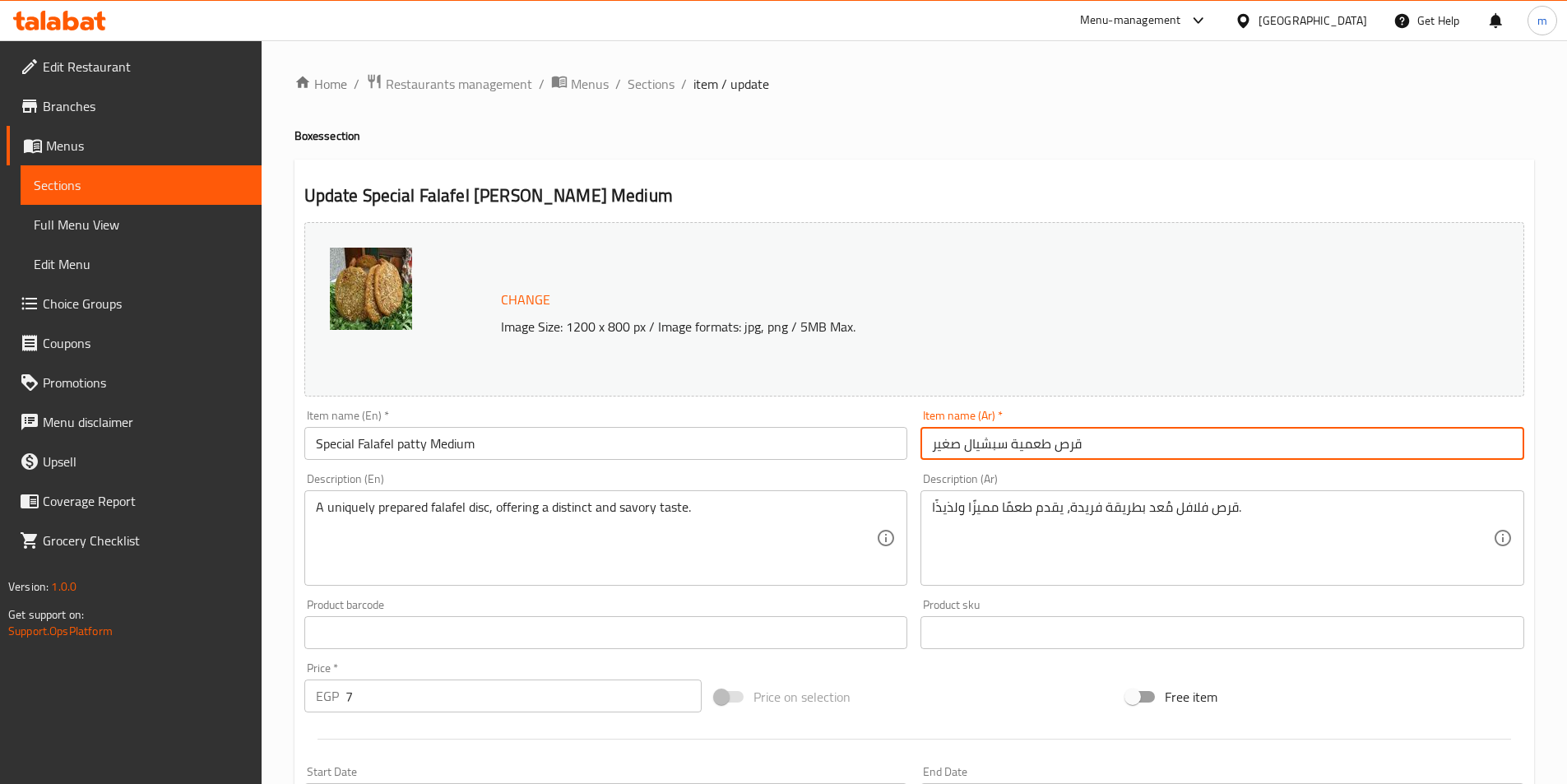
click at [946, 450] on input "قرص طعمية سبشيال صغير" at bounding box center [1223, 442] width 604 height 33
paste input "وسط"
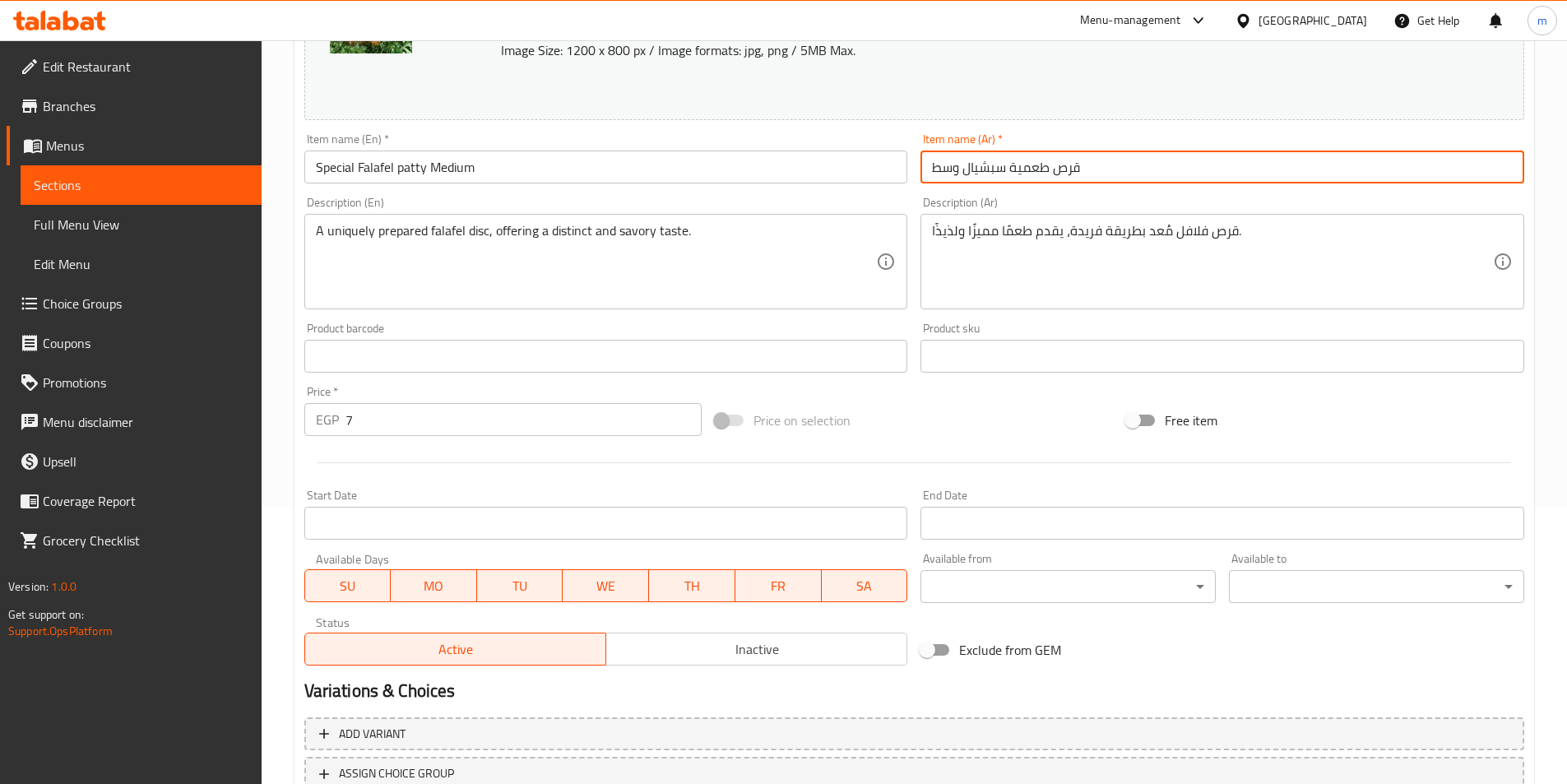
scroll to position [402, 0]
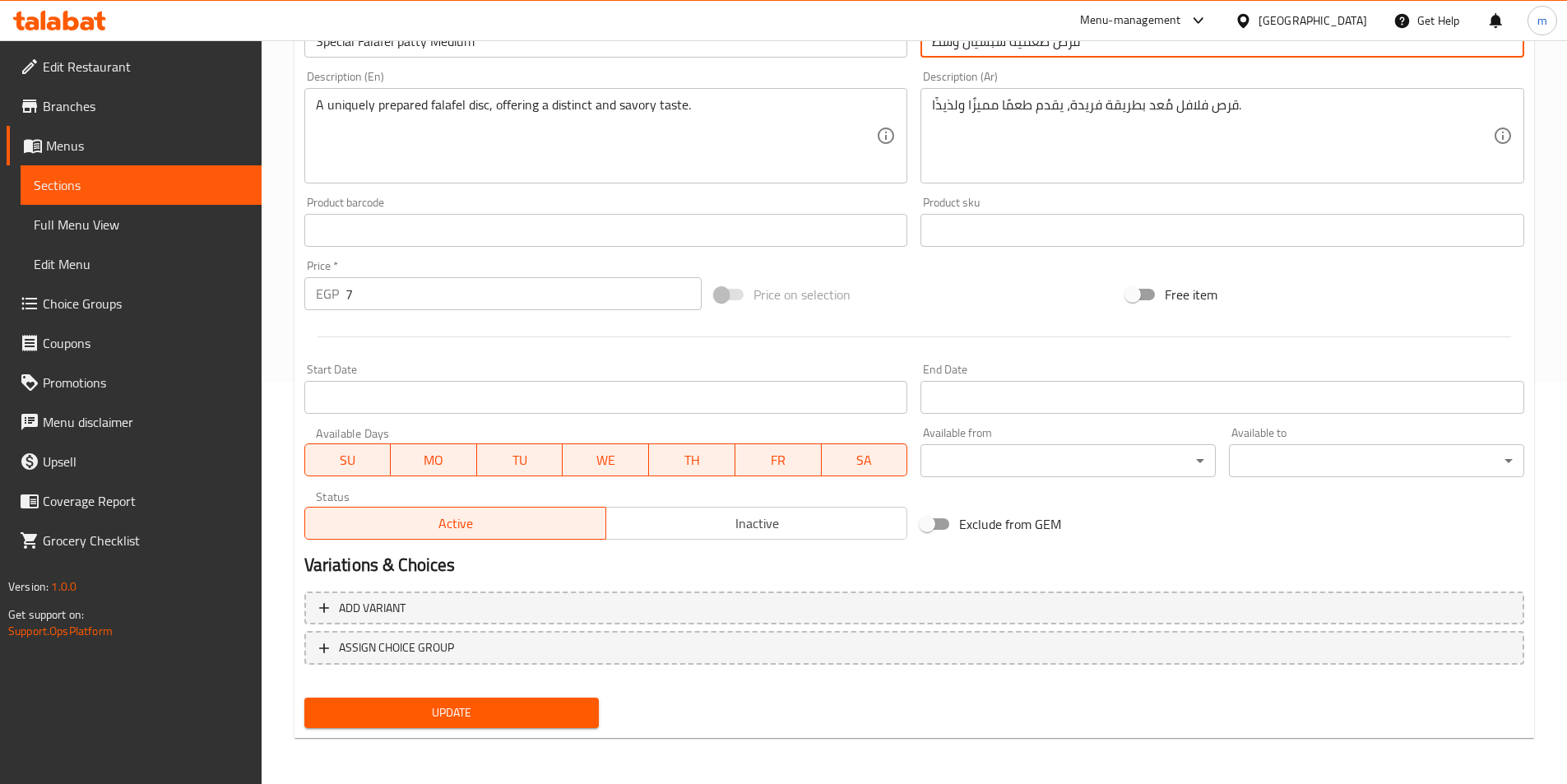
type input "قرص طعمية سبشيال وسط"
click at [560, 709] on span "Update" at bounding box center [452, 712] width 269 height 20
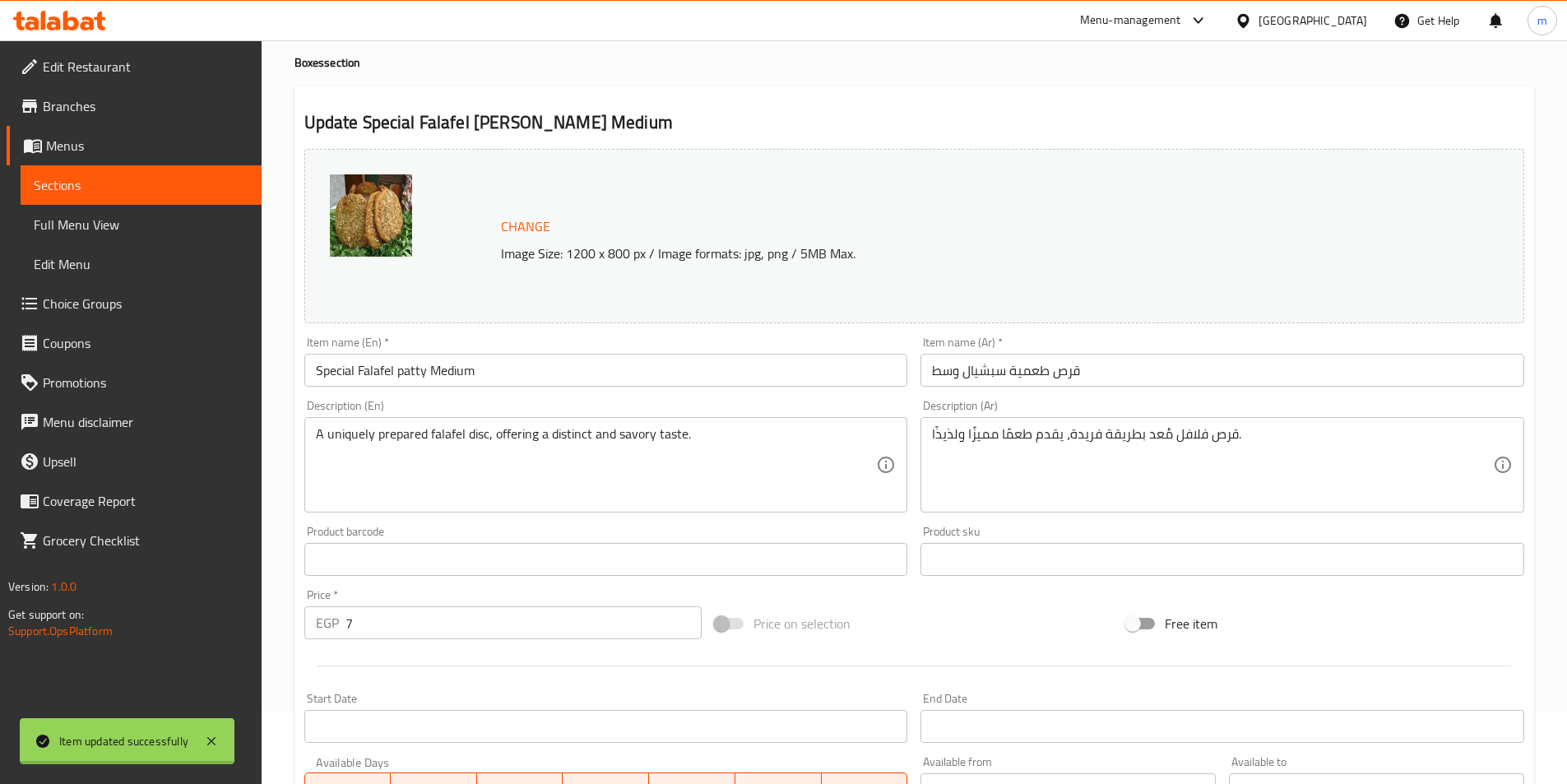
scroll to position [0, 0]
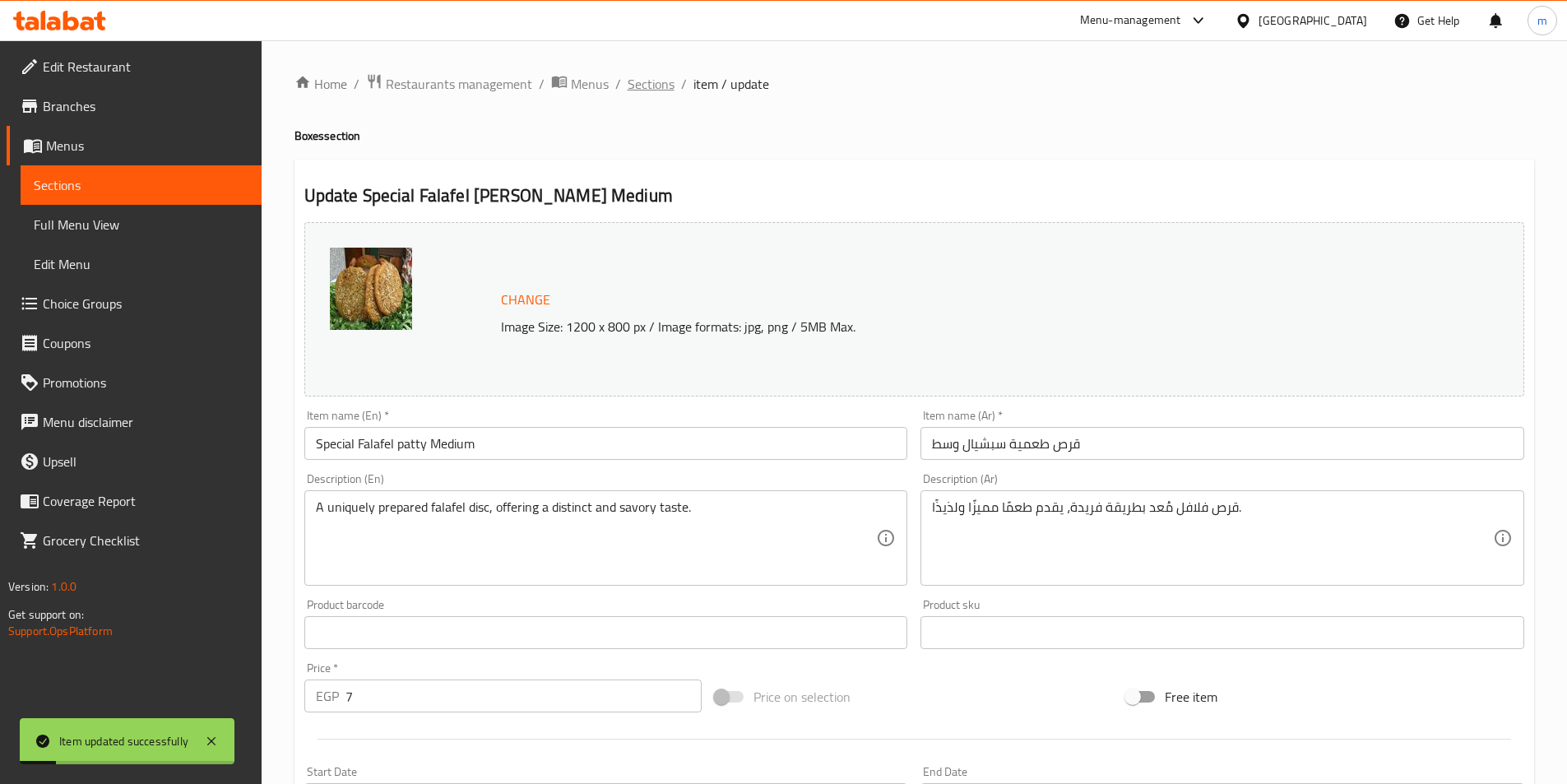
click at [652, 82] on span "Sections" at bounding box center [651, 84] width 47 height 19
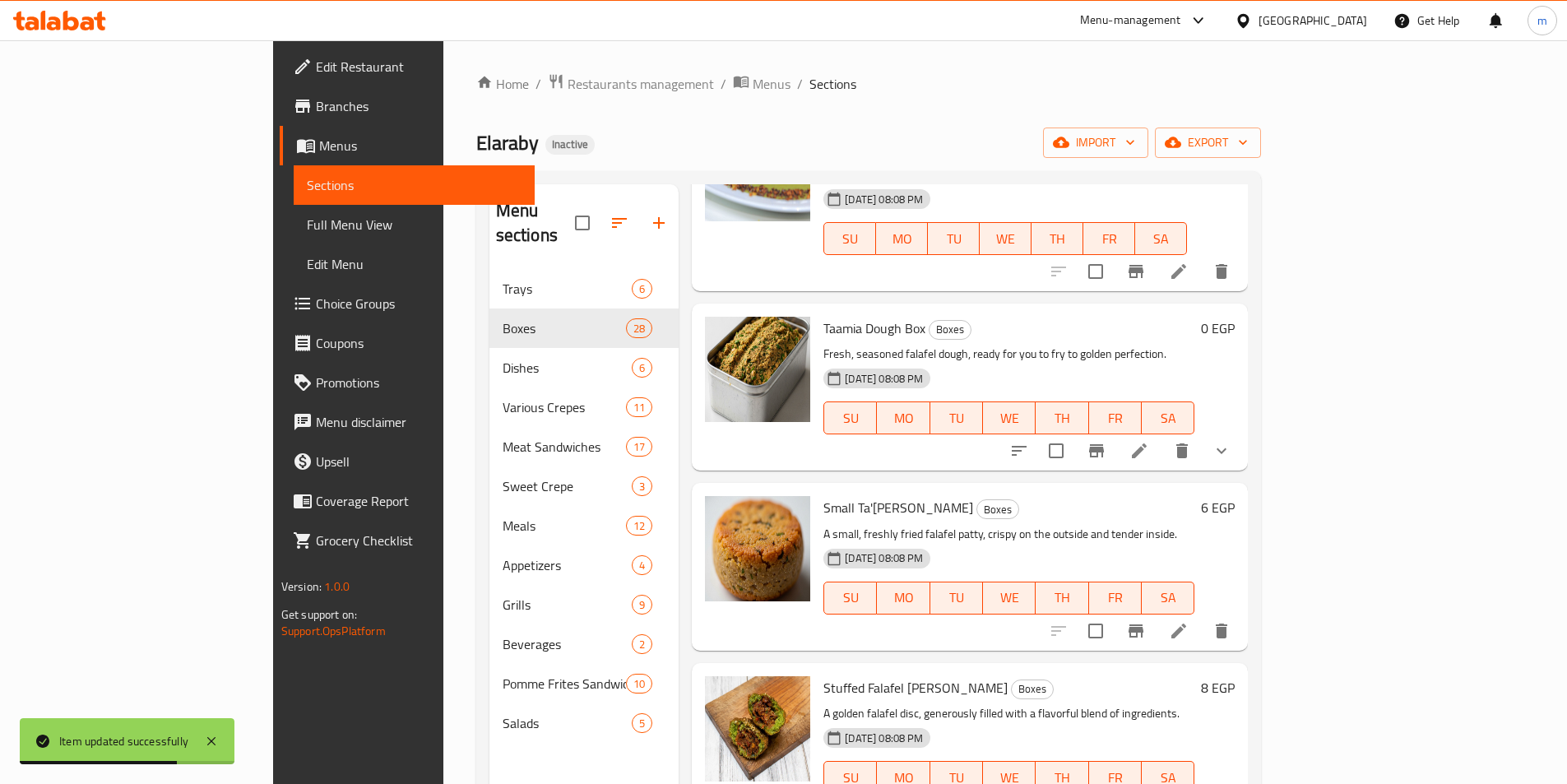
scroll to position [3636, 0]
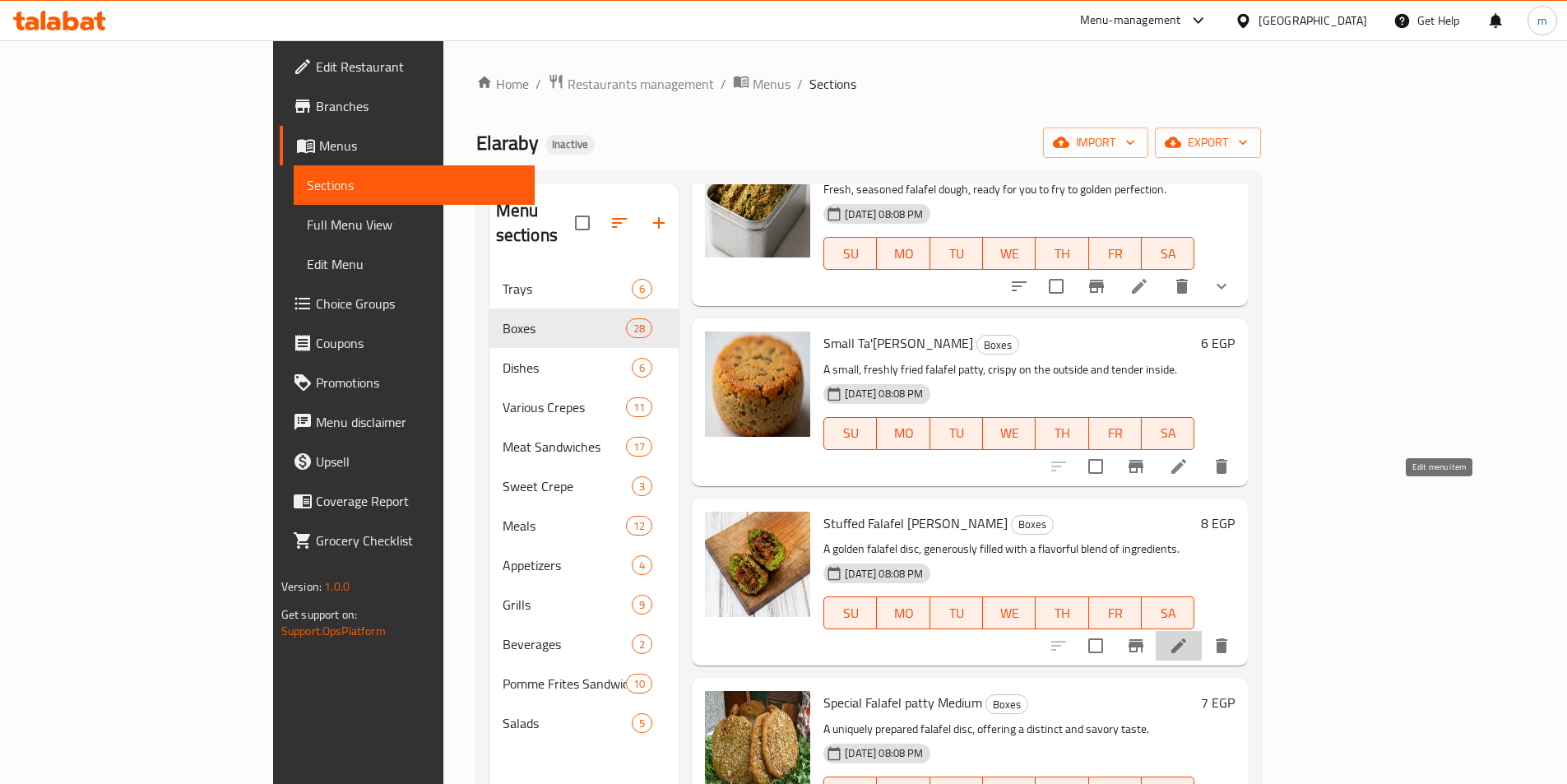
click at [1186, 638] on icon at bounding box center [1178, 645] width 15 height 15
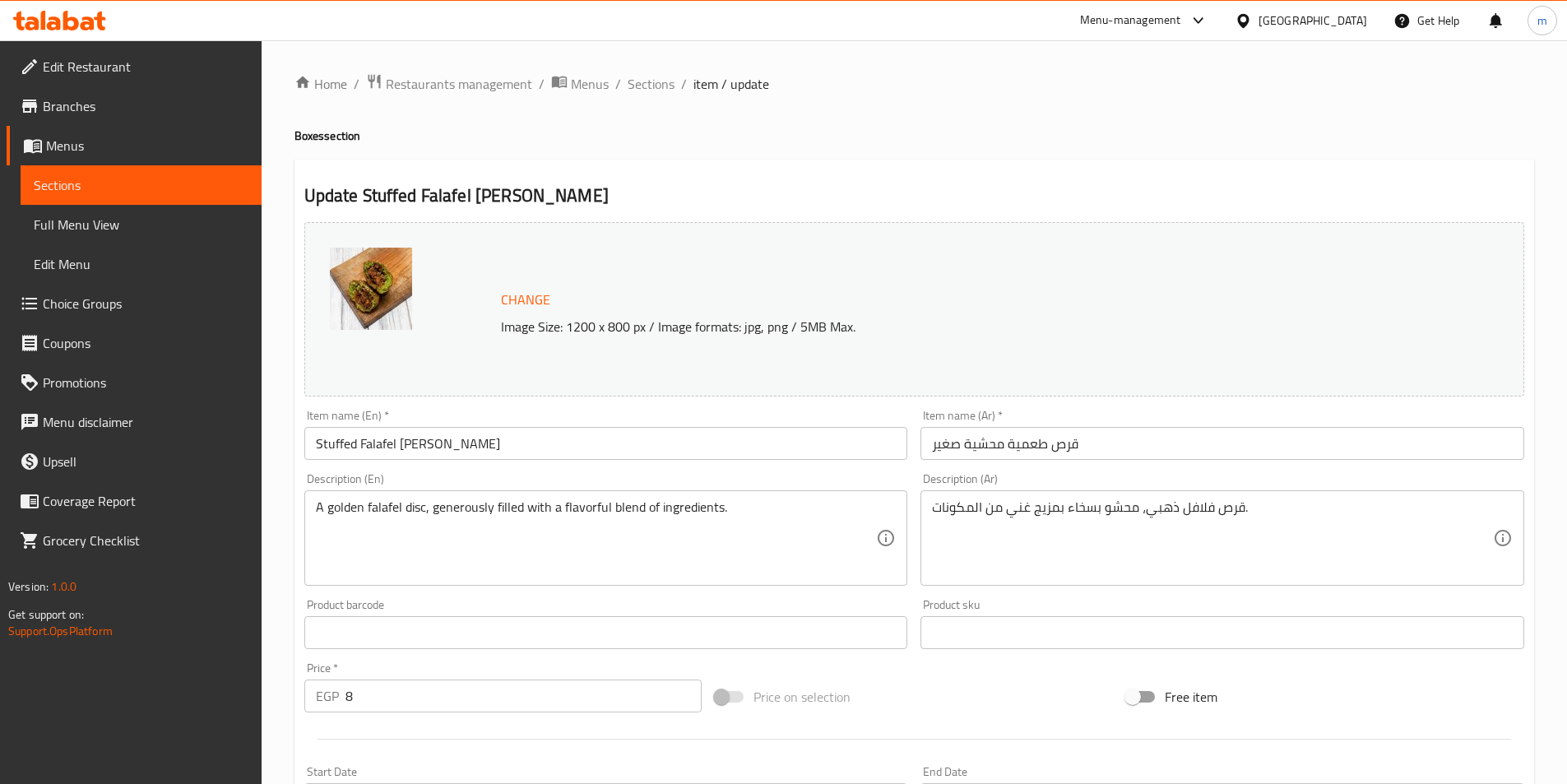
click at [458, 450] on input "Stuffed Falafel [PERSON_NAME]" at bounding box center [606, 442] width 604 height 33
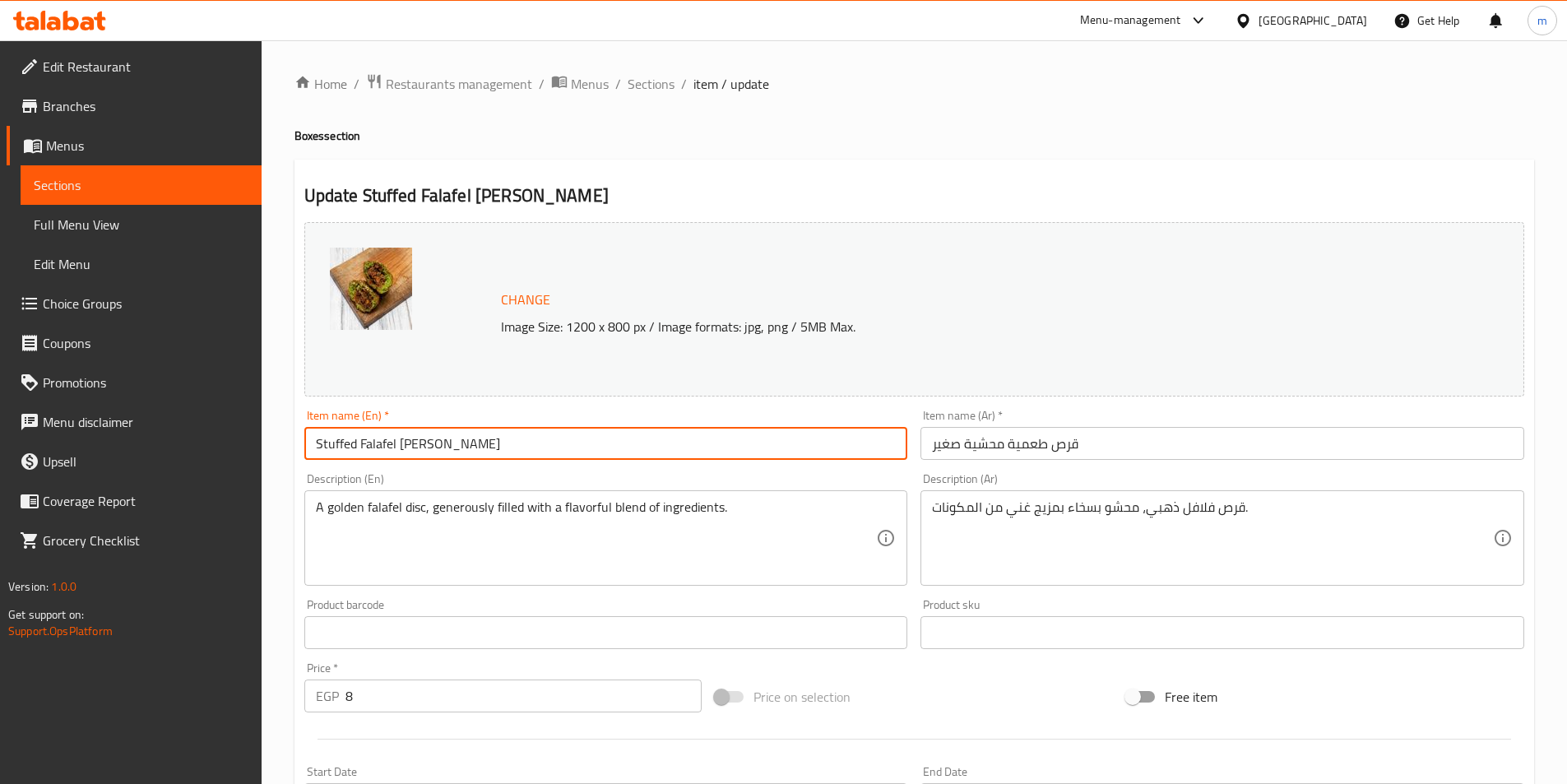
click at [458, 450] on input "Stuffed Falafel [PERSON_NAME]" at bounding box center [606, 442] width 604 height 33
paste input "Medium"
type input "Stuffed Falafel patty Medium"
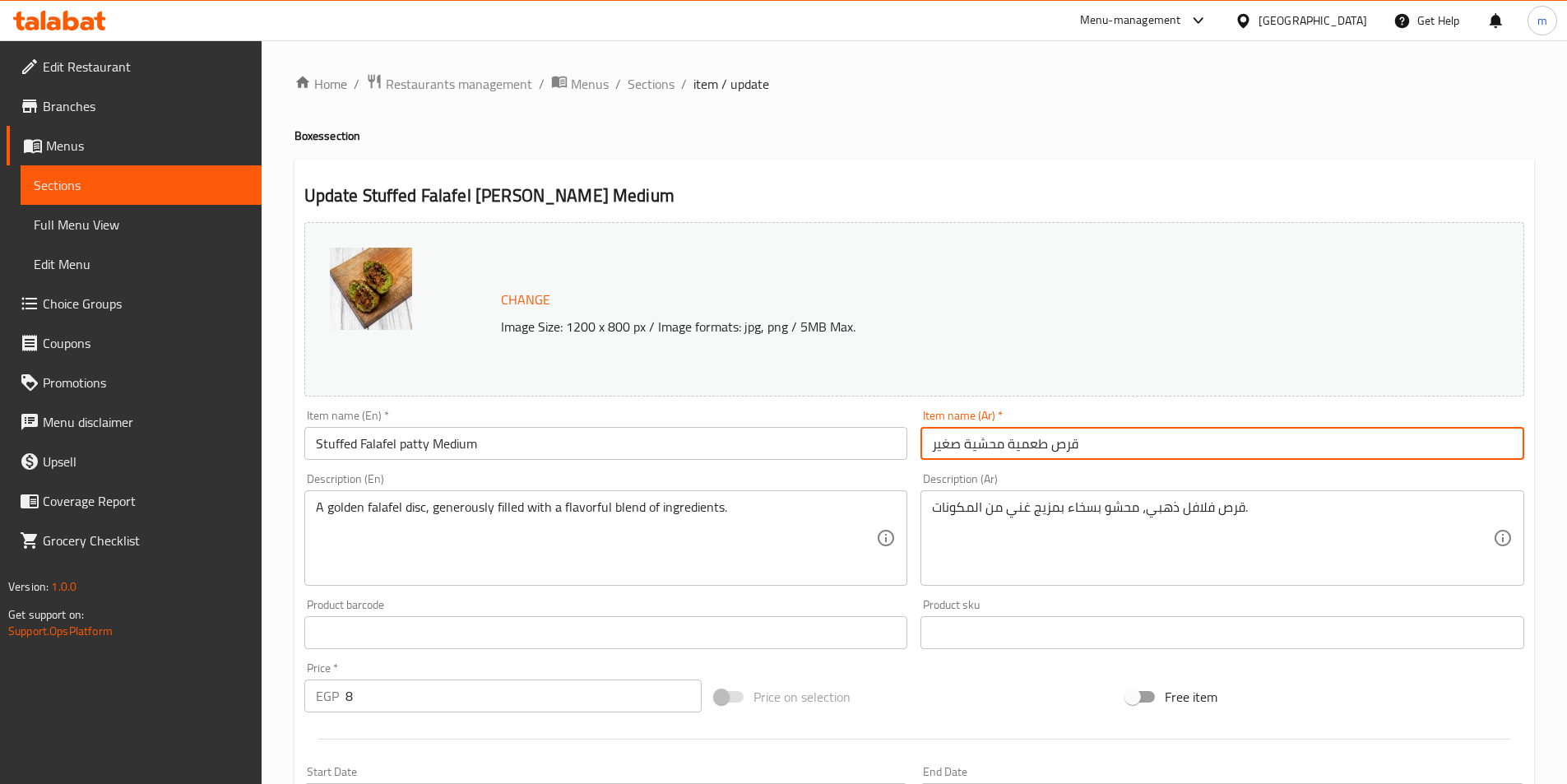
click at [949, 445] on input "قرص طعمية محشية صغير" at bounding box center [1223, 442] width 604 height 33
paste input "وسط"
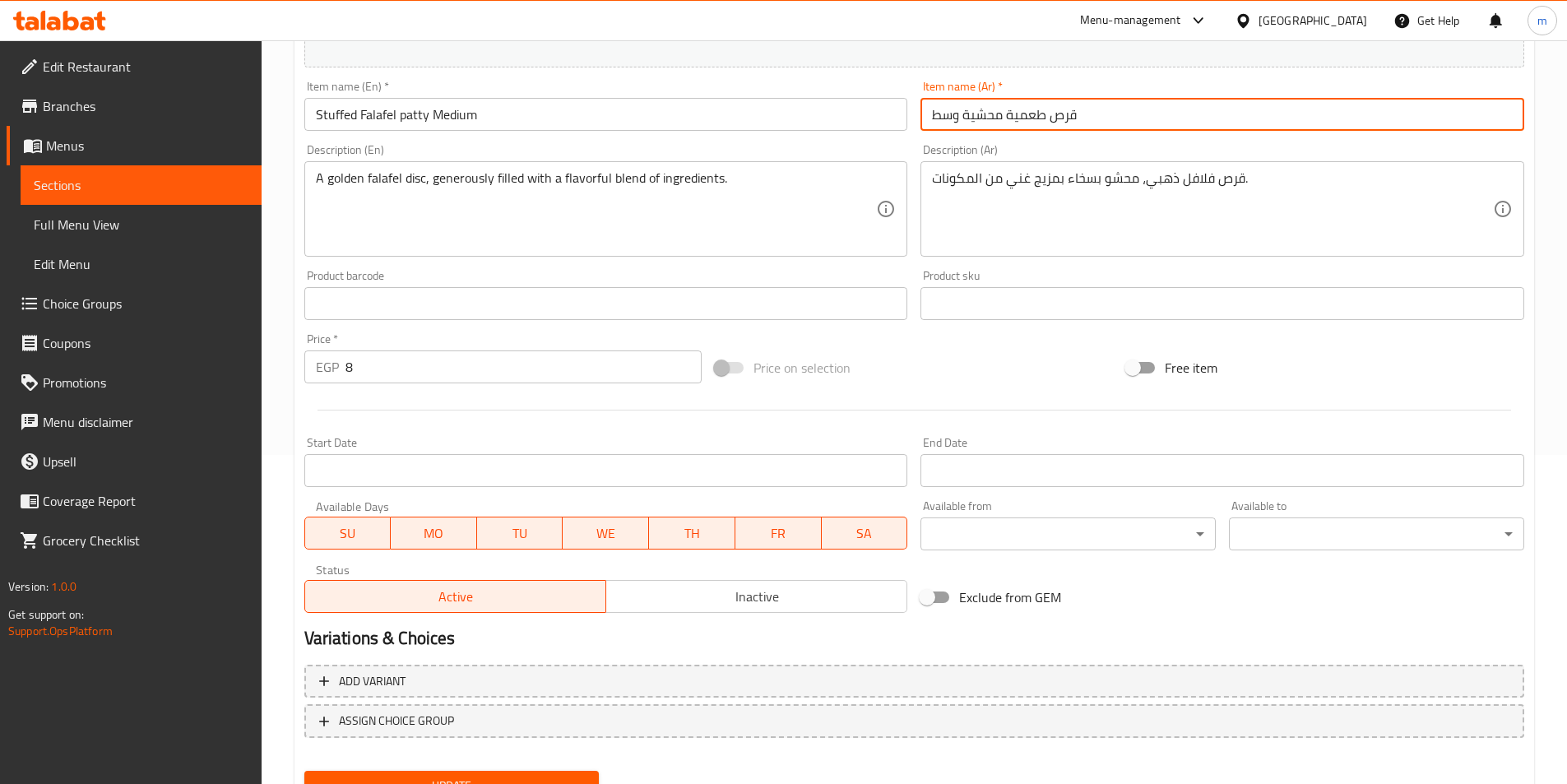
scroll to position [402, 0]
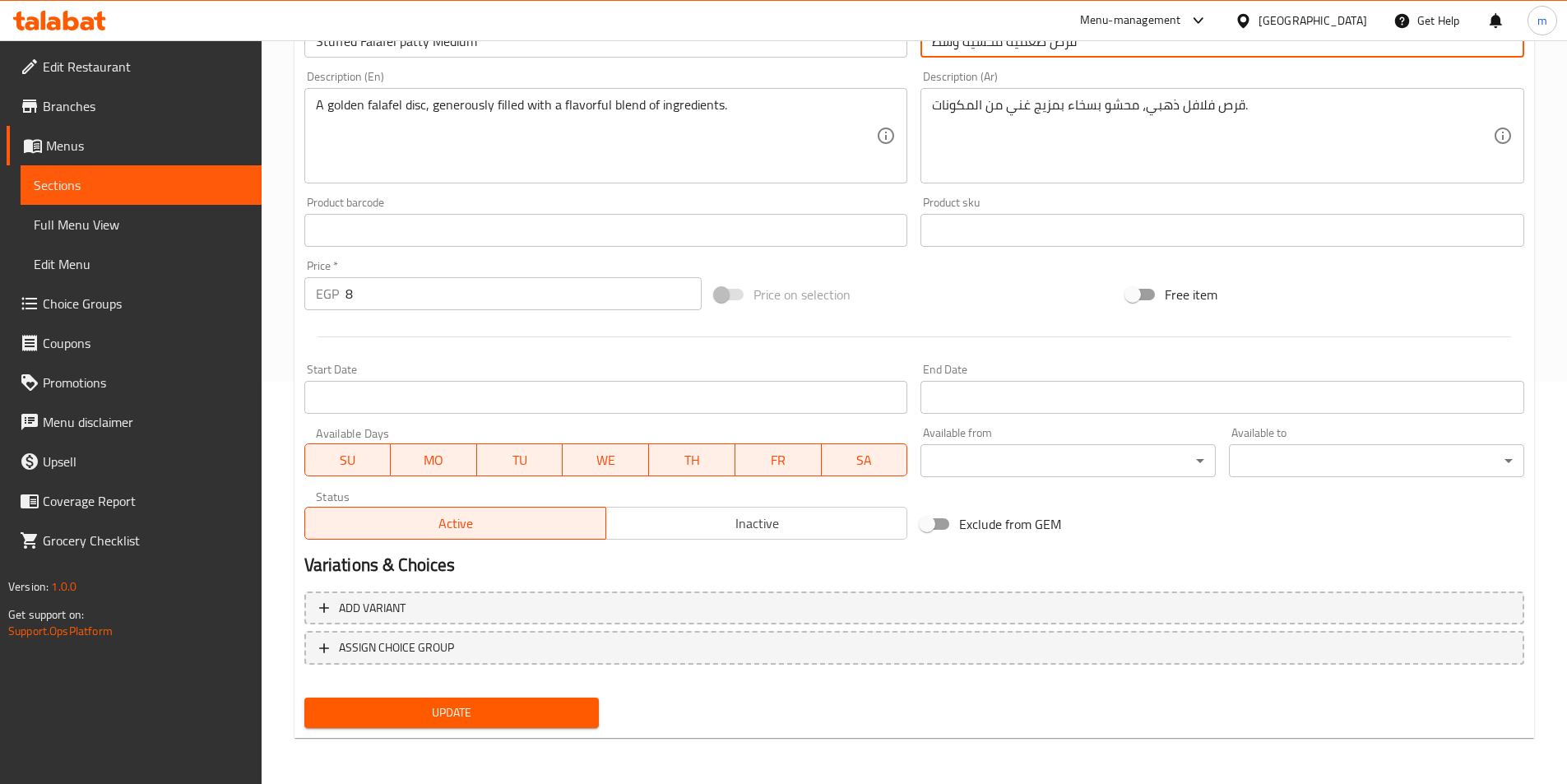
type input "قرص طعمية محشية وسط"
click at [441, 721] on span "Update" at bounding box center [452, 712] width 269 height 20
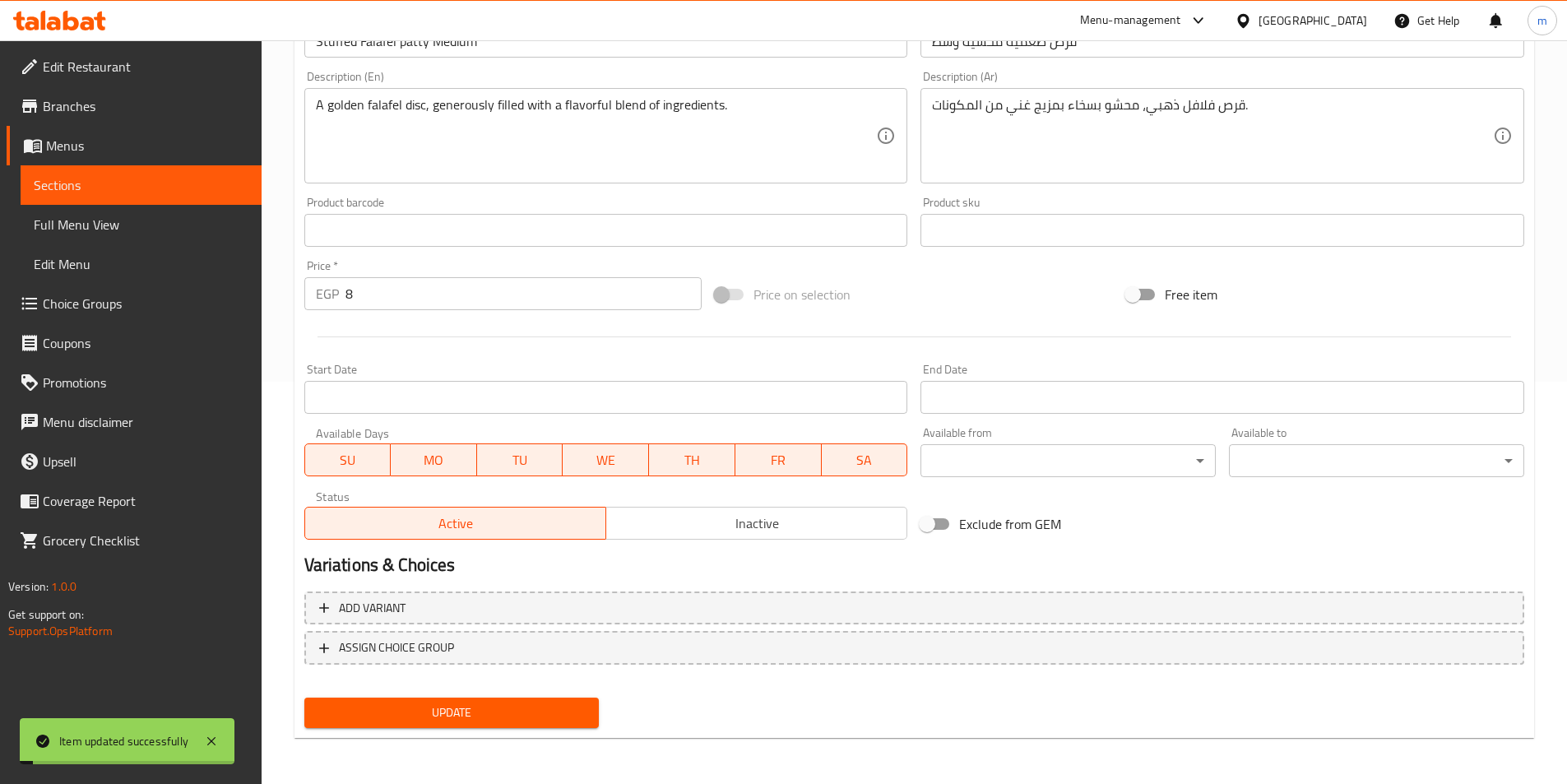
scroll to position [0, 0]
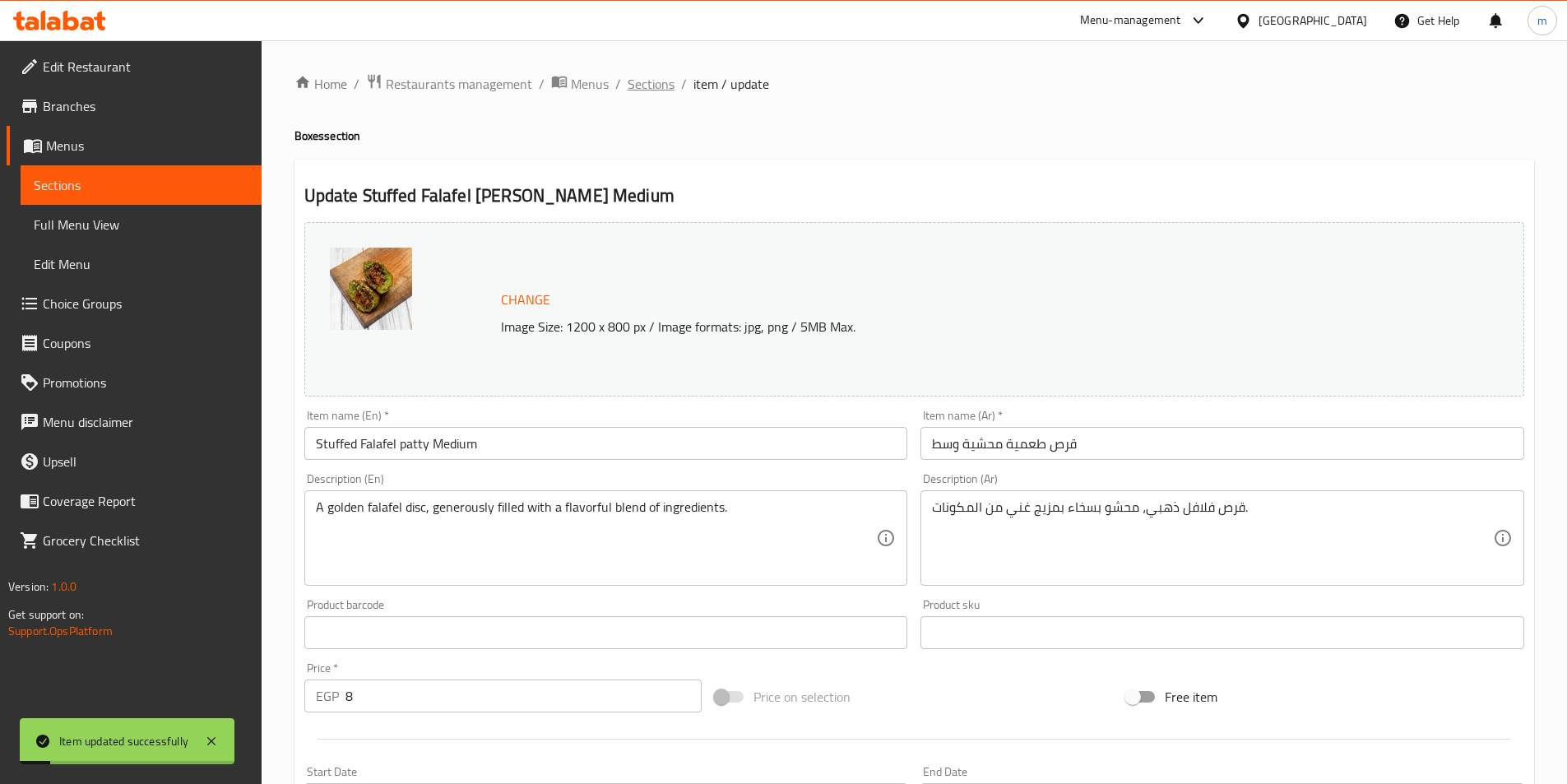
click at [669, 86] on span "Sections" at bounding box center [651, 84] width 47 height 19
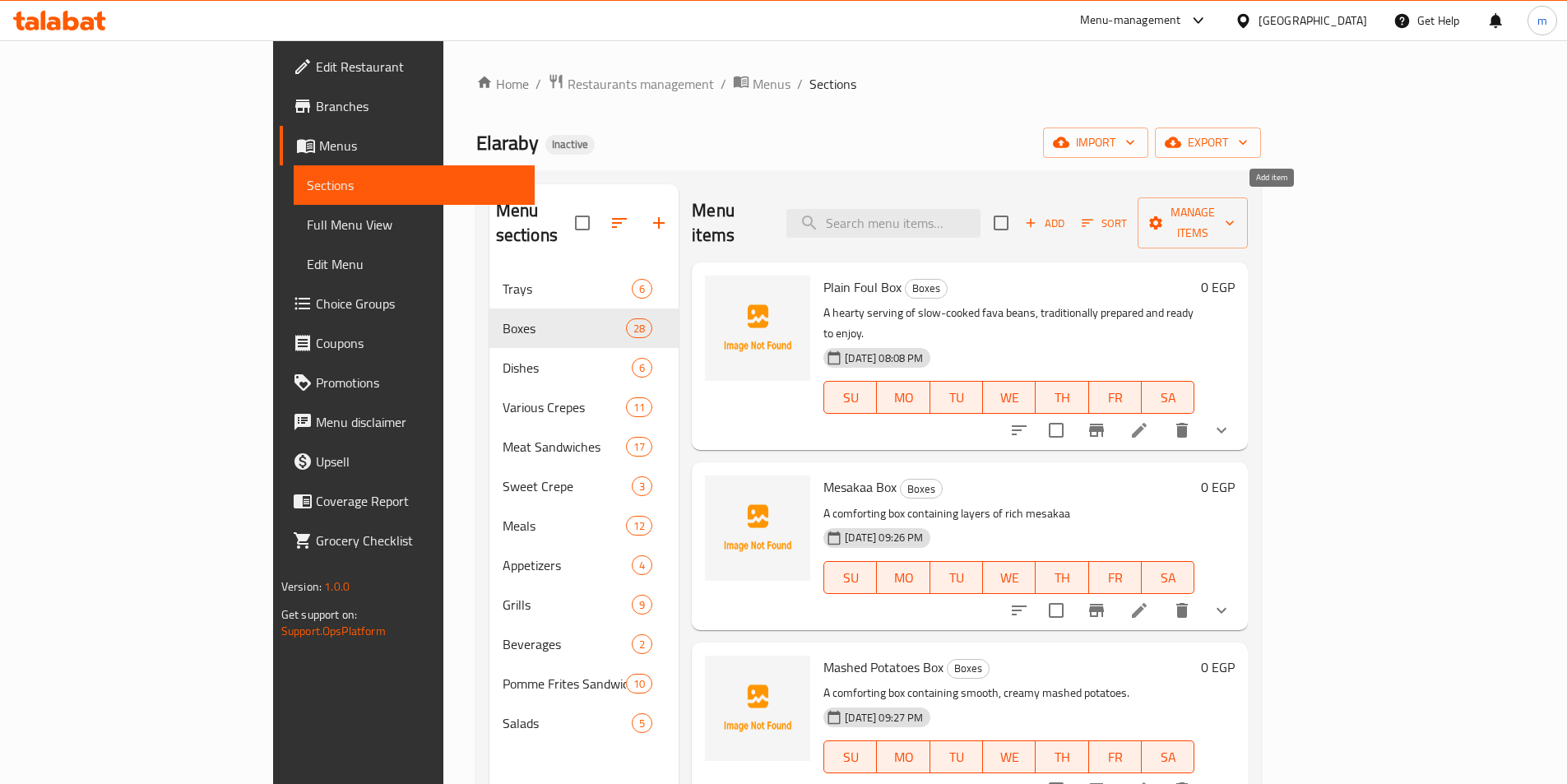
click at [1067, 214] on span "Add" at bounding box center [1045, 223] width 44 height 19
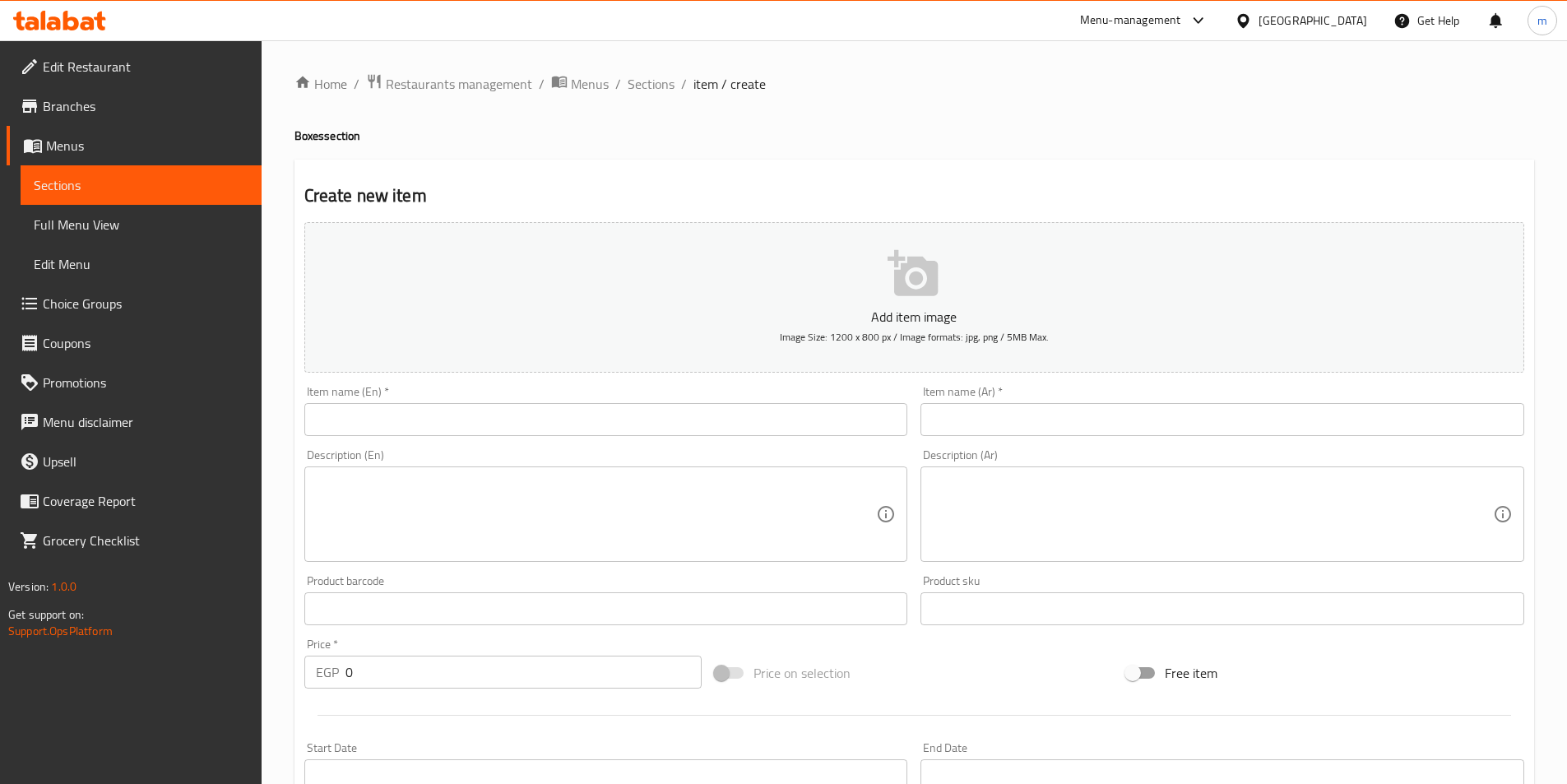
click at [1077, 411] on input "text" at bounding box center [1223, 419] width 604 height 33
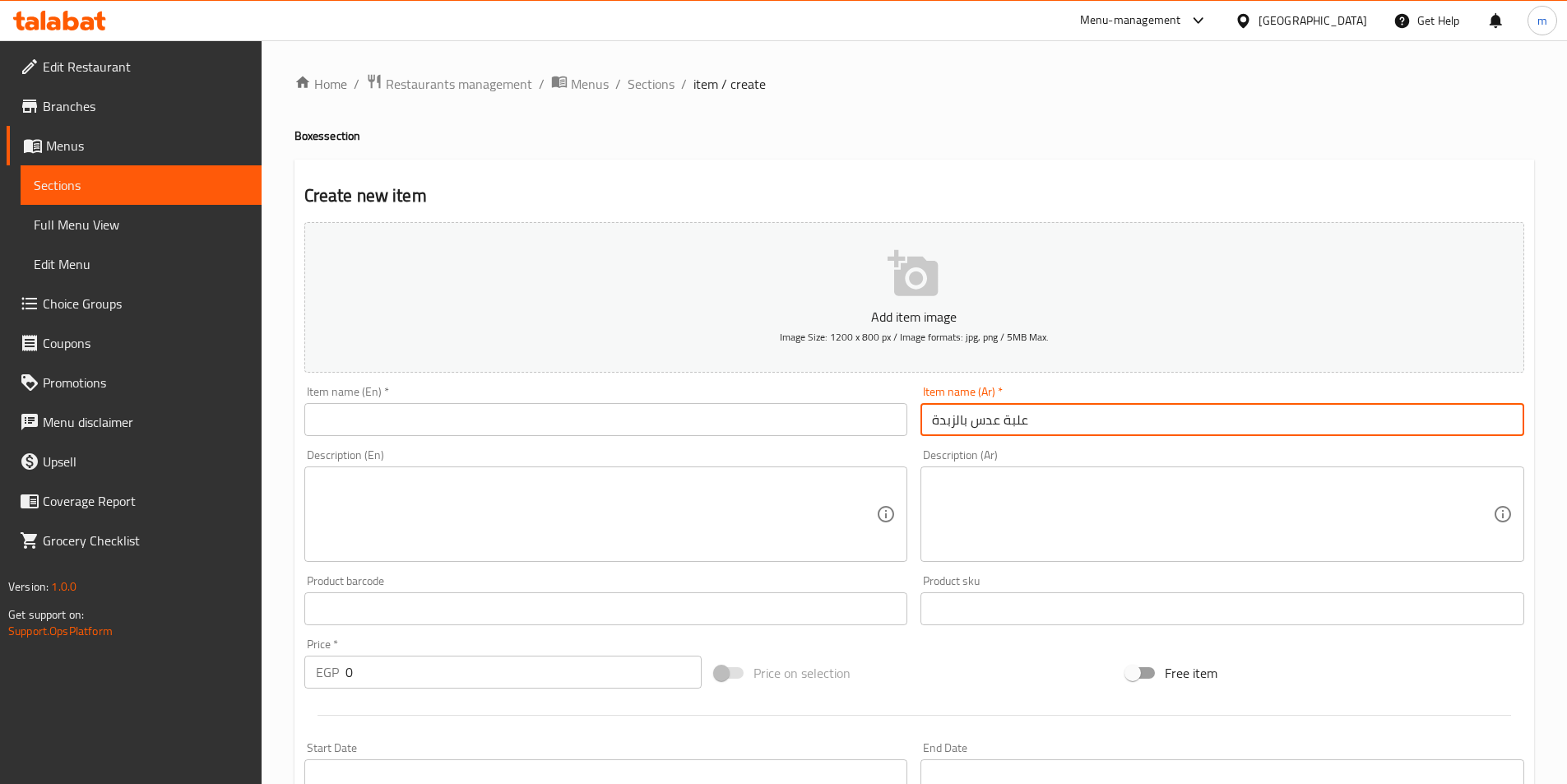
click at [1045, 415] on input "علبة عدس بالزبدة" at bounding box center [1223, 419] width 604 height 33
click at [1019, 418] on input "علبة عدس بالزبدة" at bounding box center [1223, 419] width 604 height 33
type input "علبة عدس بالزبدة"
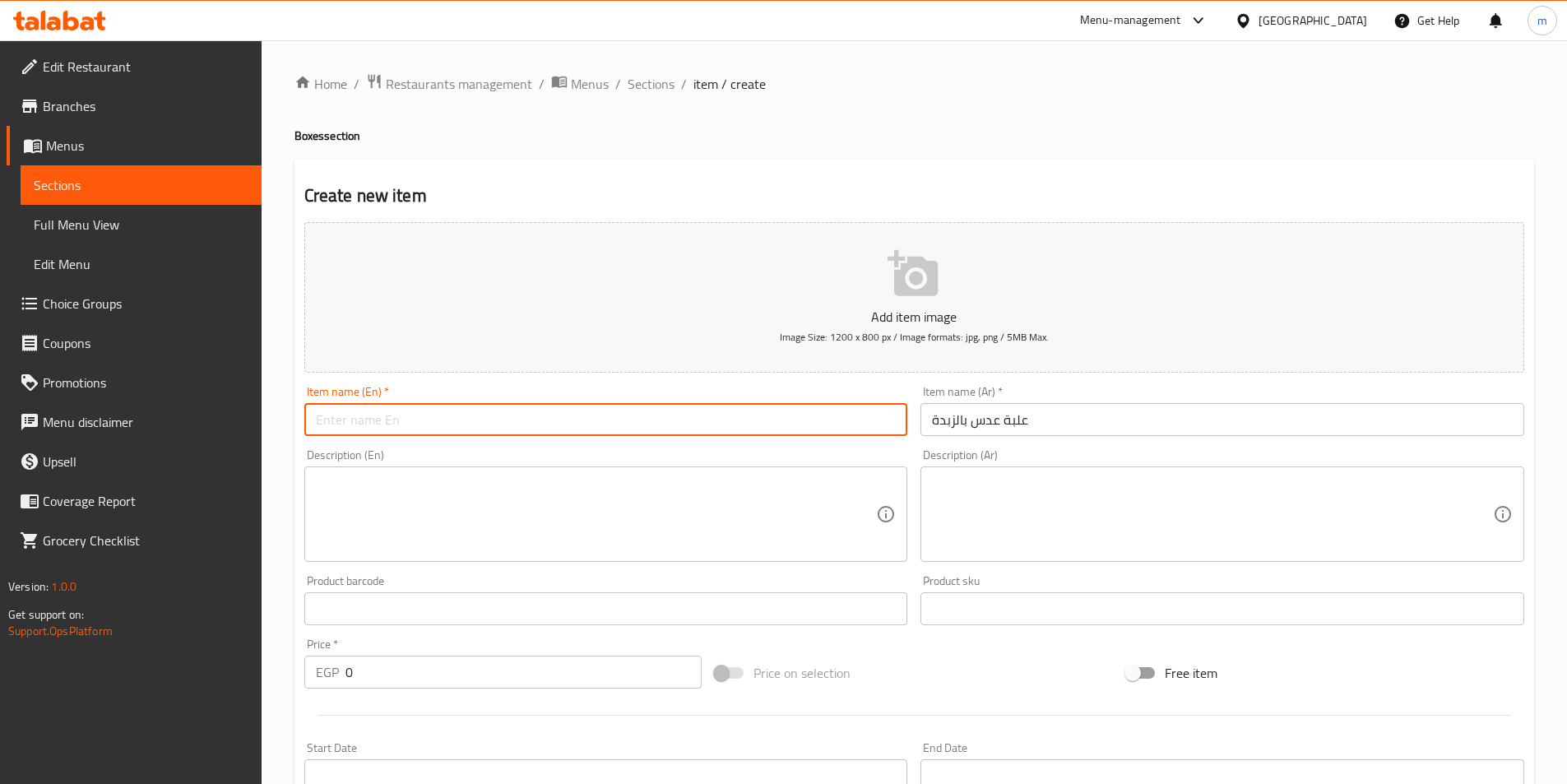
click at [853, 411] on input "text" at bounding box center [606, 419] width 604 height 33
paste input "box of lentils with butter"
click at [737, 415] on input "box of lentils with butter" at bounding box center [606, 419] width 604 height 33
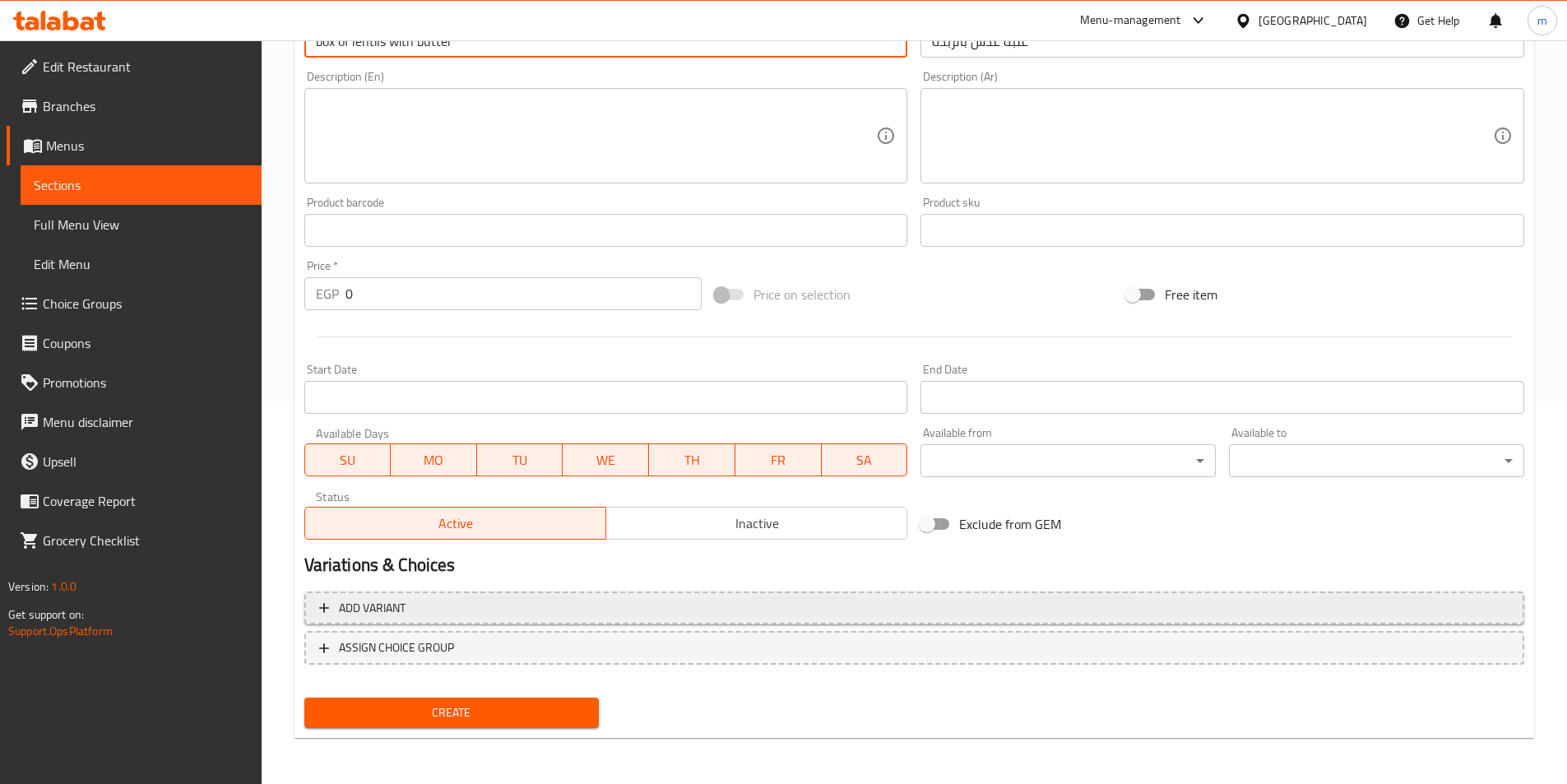
type input "Box Of Lentils With Butter"
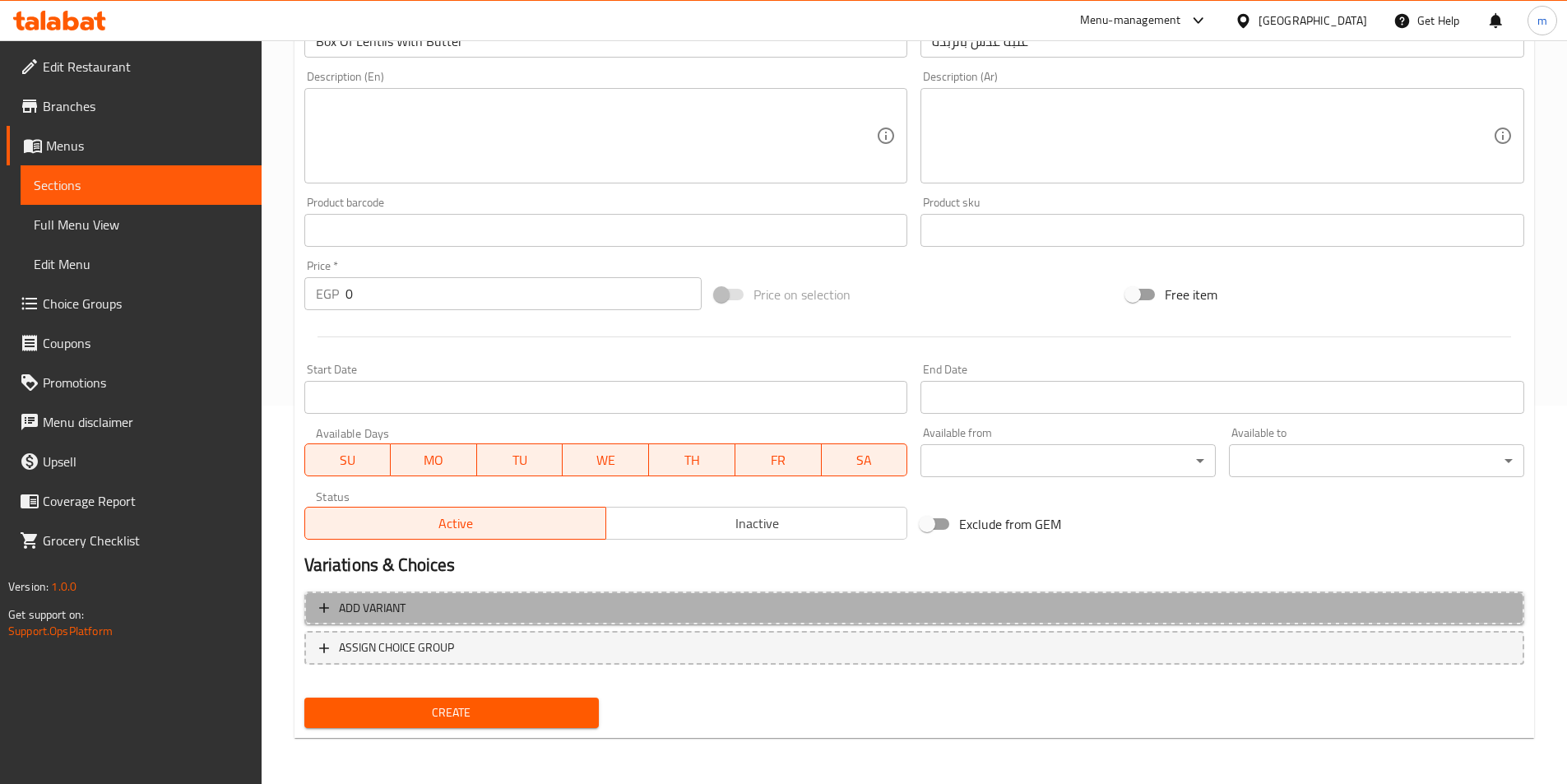
click at [614, 601] on span "Add variant" at bounding box center [915, 608] width 1191 height 20
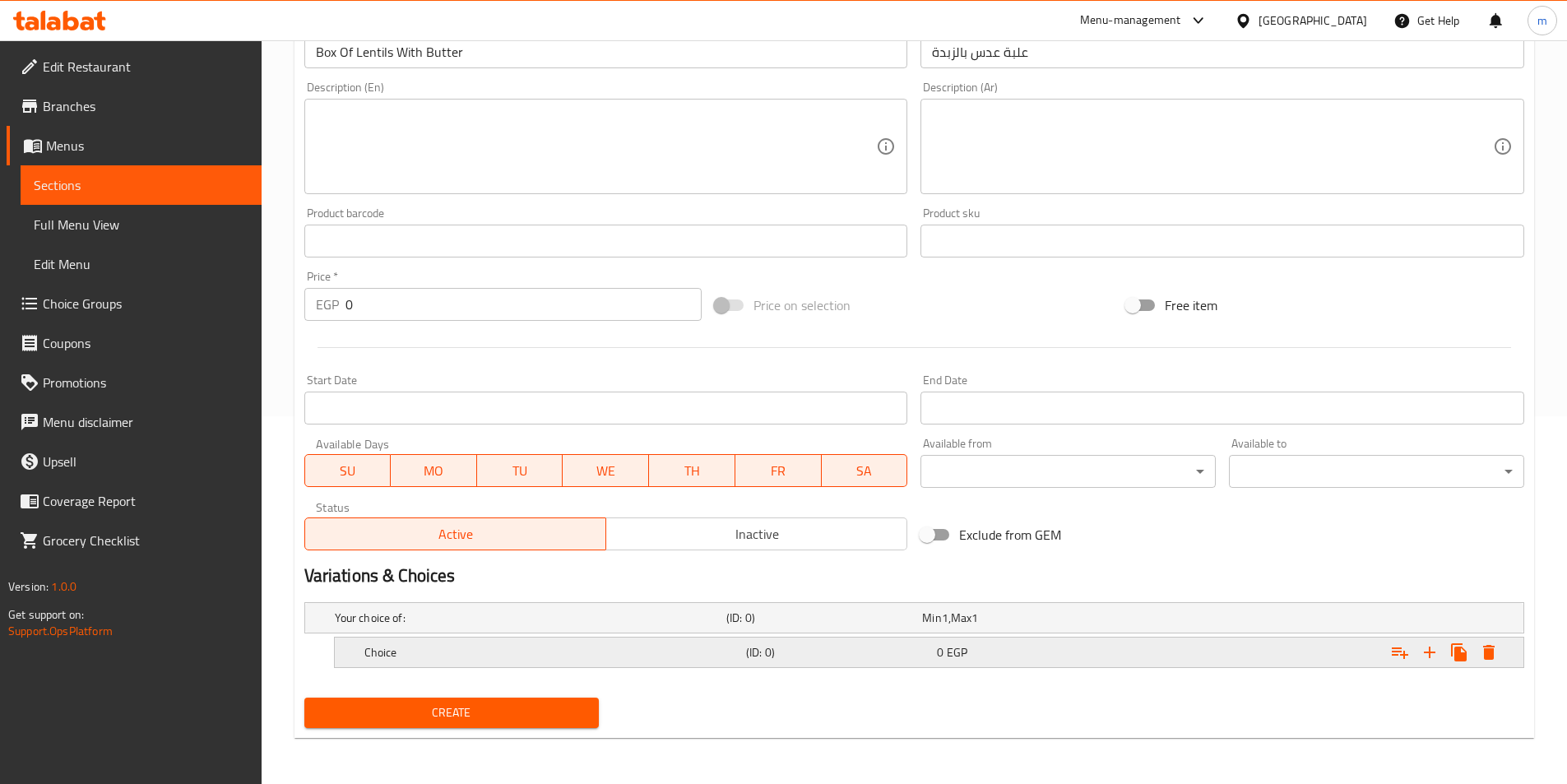
click at [392, 646] on h5 "Choice" at bounding box center [552, 652] width 375 height 17
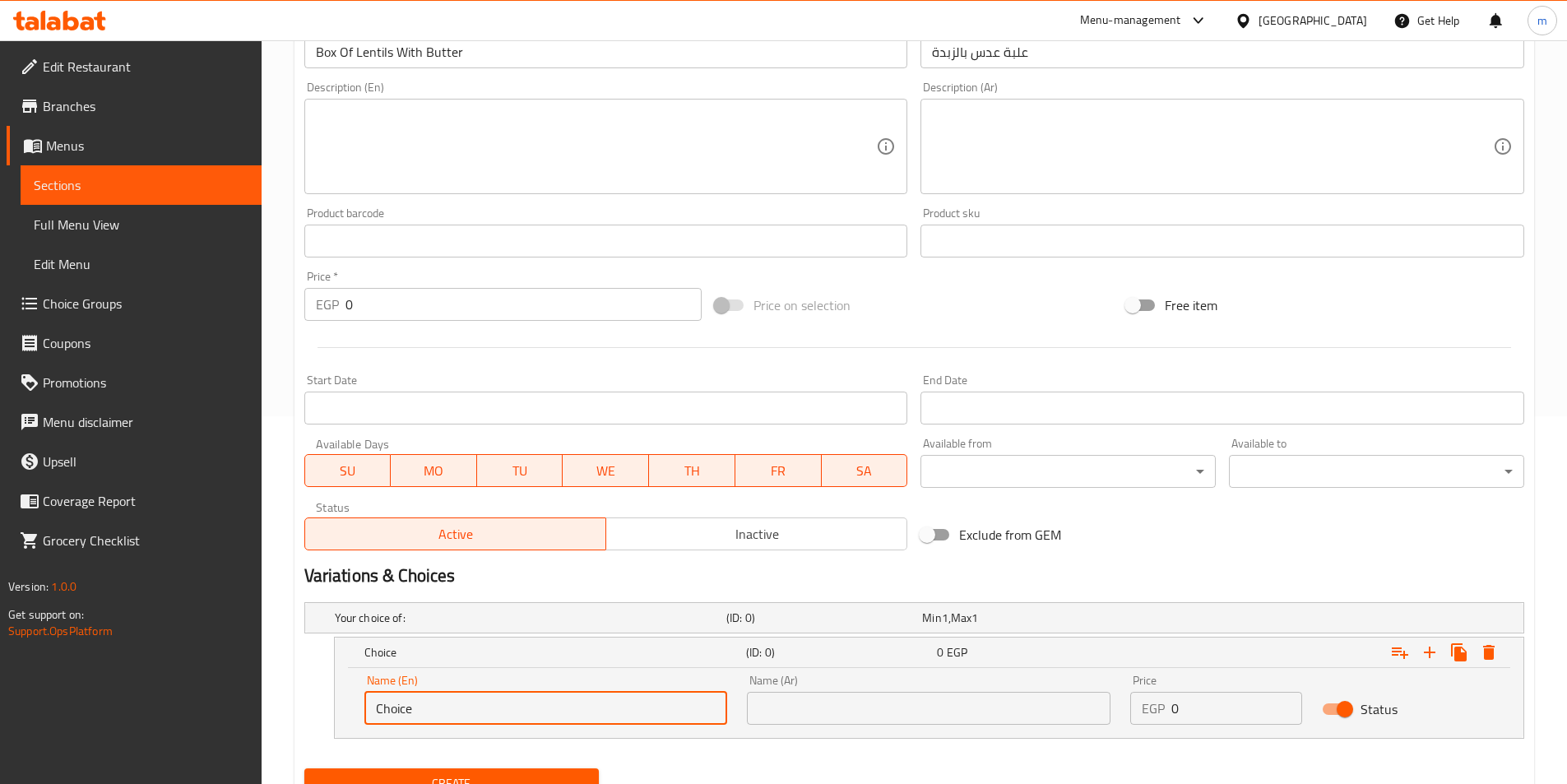
drag, startPoint x: 381, startPoint y: 711, endPoint x: 372, endPoint y: 712, distance: 9.1
click at [372, 712] on input "Choice" at bounding box center [546, 708] width 364 height 33
paste input "Medium"
type input "Medium"
click at [892, 716] on input "text" at bounding box center [929, 708] width 364 height 33
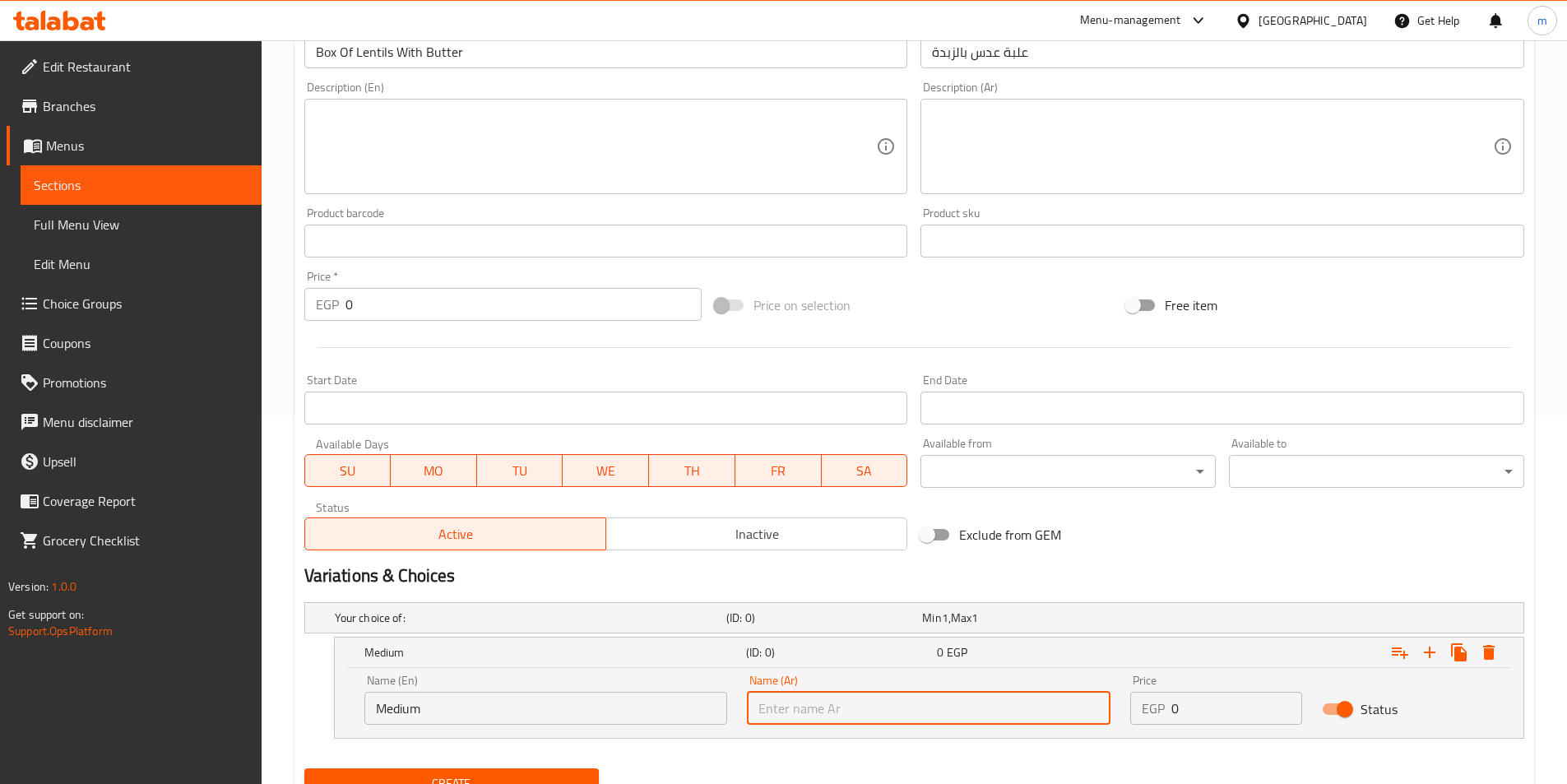
paste input "وسط"
type input "وسط"
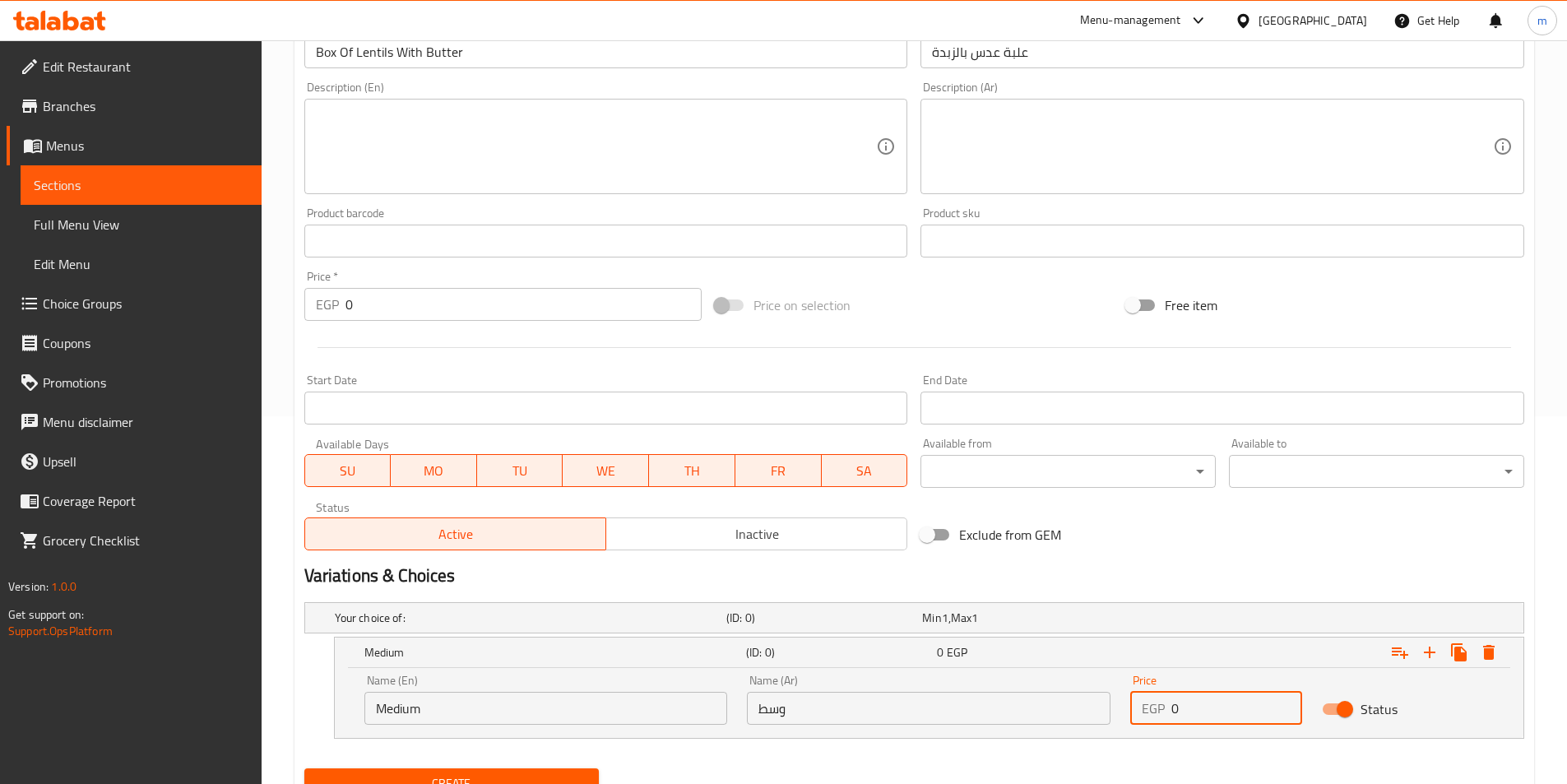
drag, startPoint x: 1216, startPoint y: 719, endPoint x: 1146, endPoint y: 713, distance: 70.3
click at [1146, 713] on div "EGP 0 Price" at bounding box center [1216, 708] width 172 height 33
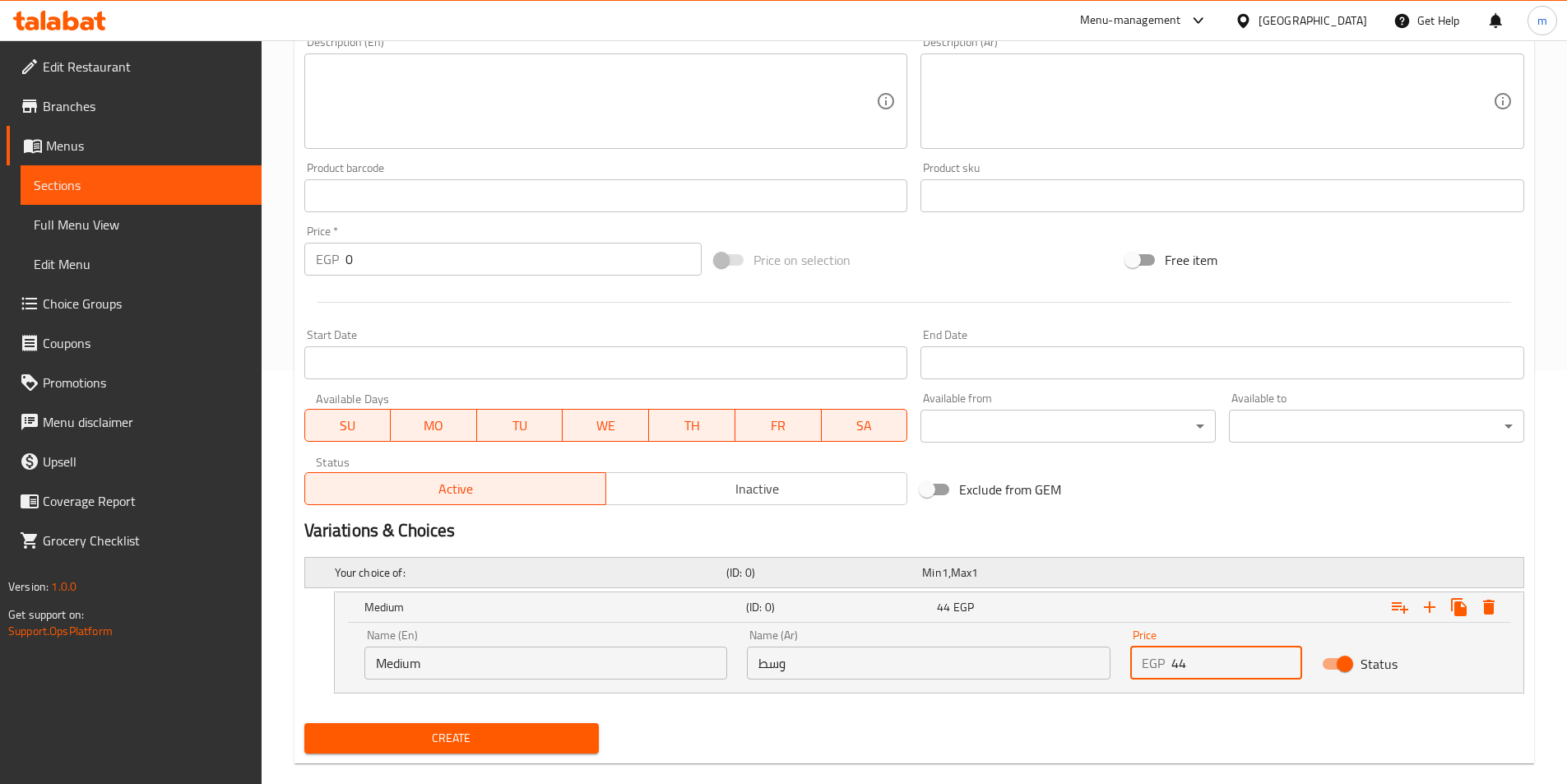
scroll to position [438, 0]
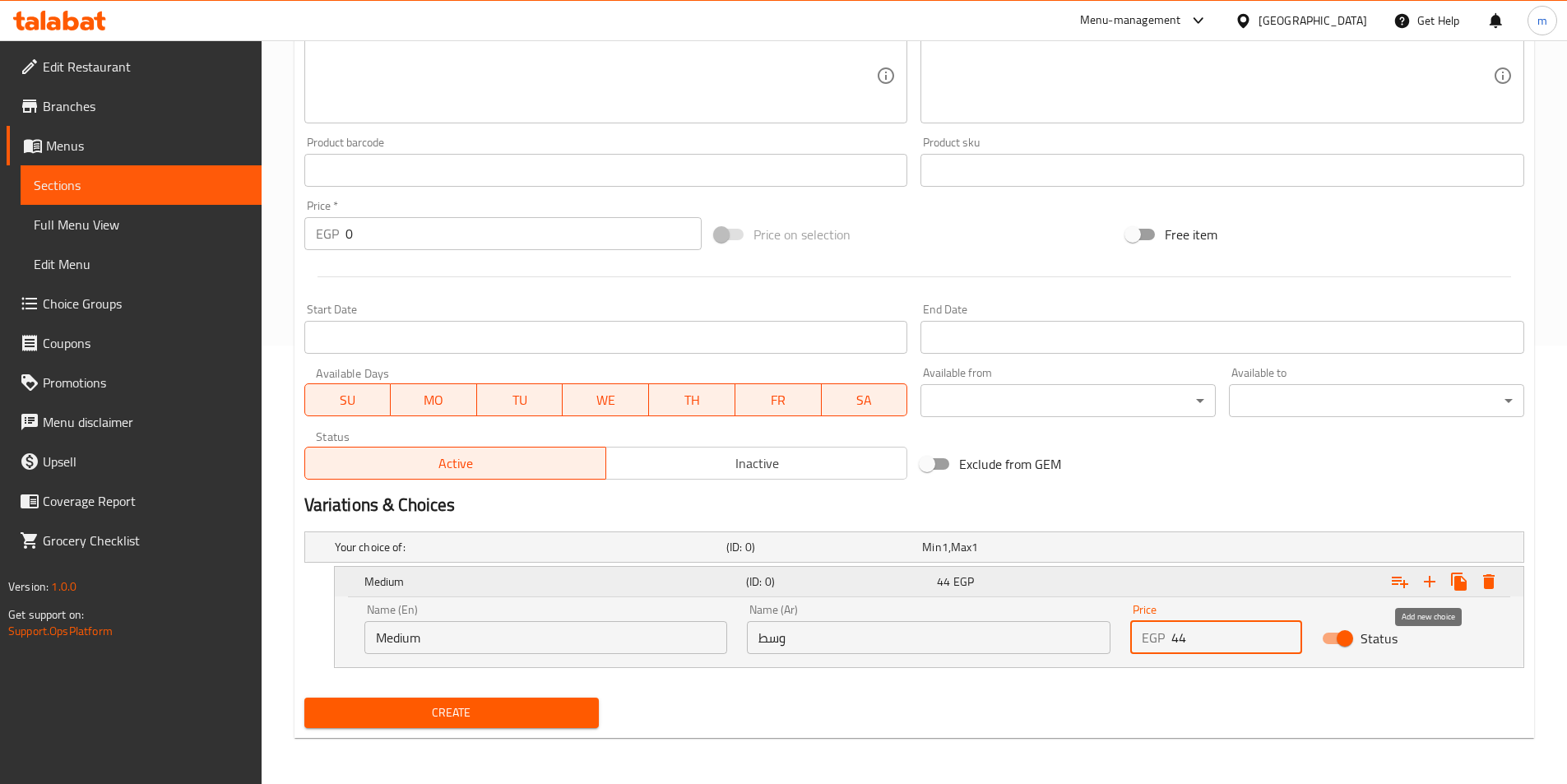
type input "44"
click at [1427, 586] on icon "Expand" at bounding box center [1430, 581] width 19 height 19
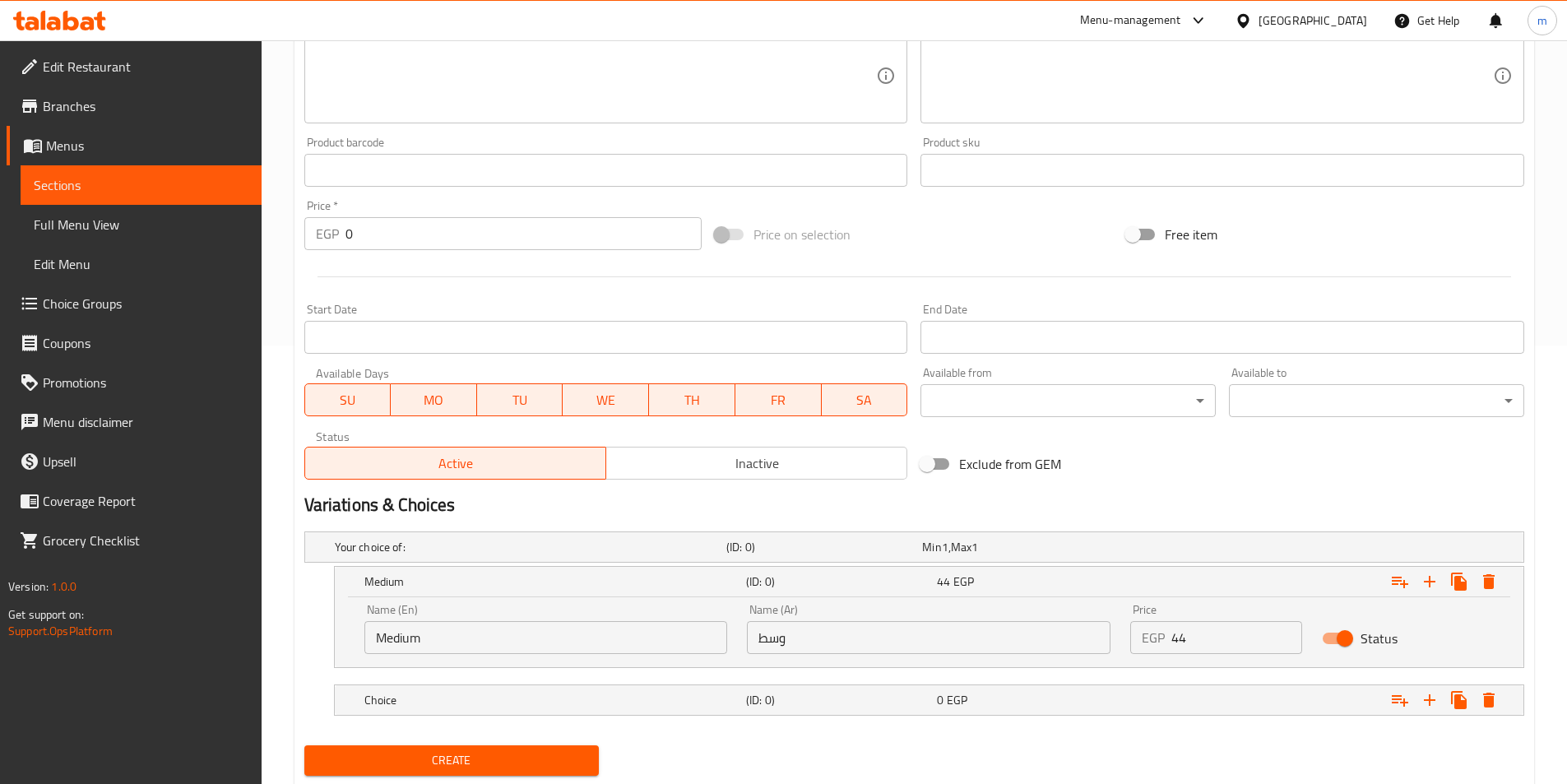
scroll to position [486, 0]
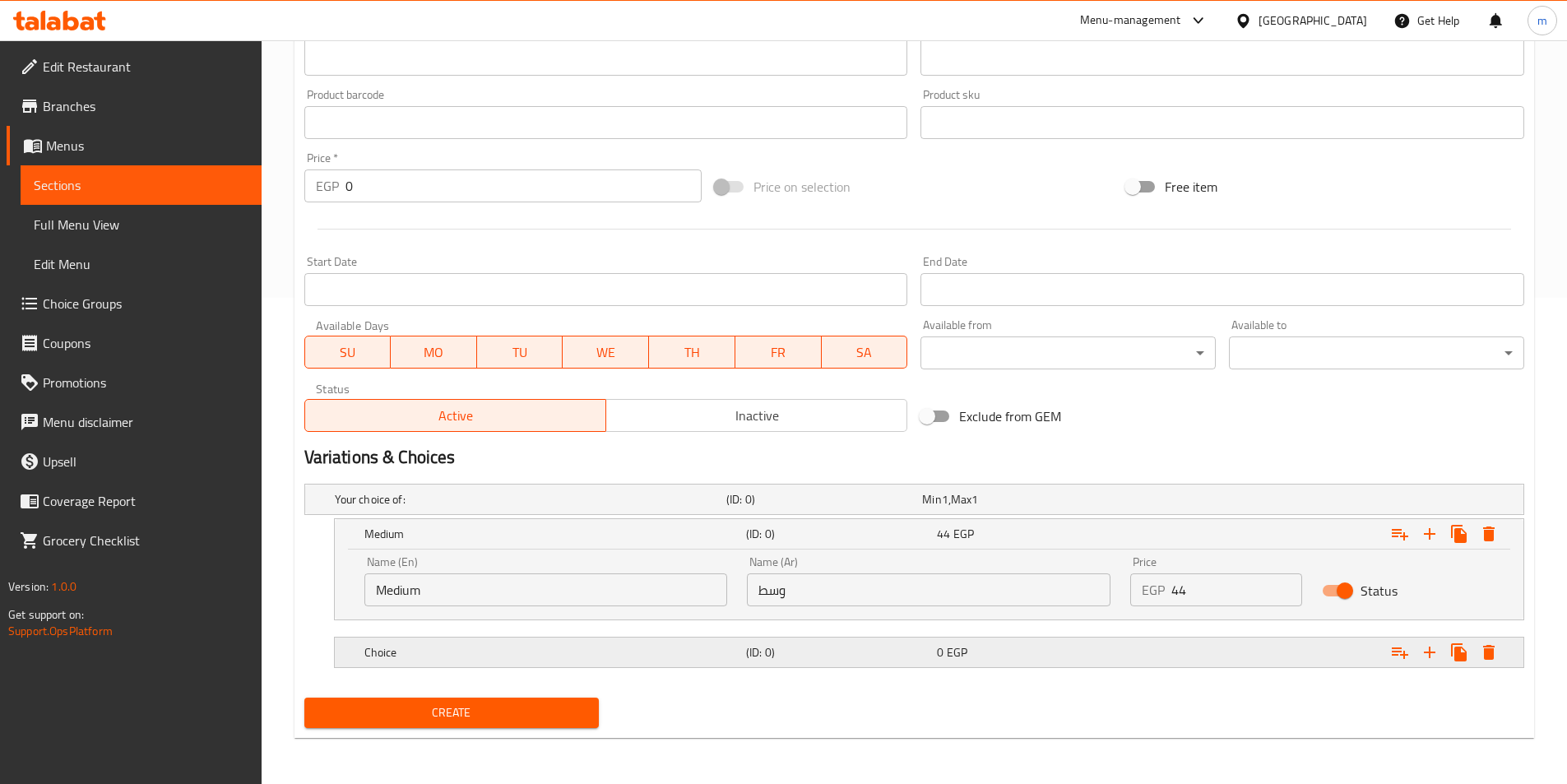
click at [375, 648] on h5 "Choice" at bounding box center [552, 652] width 375 height 17
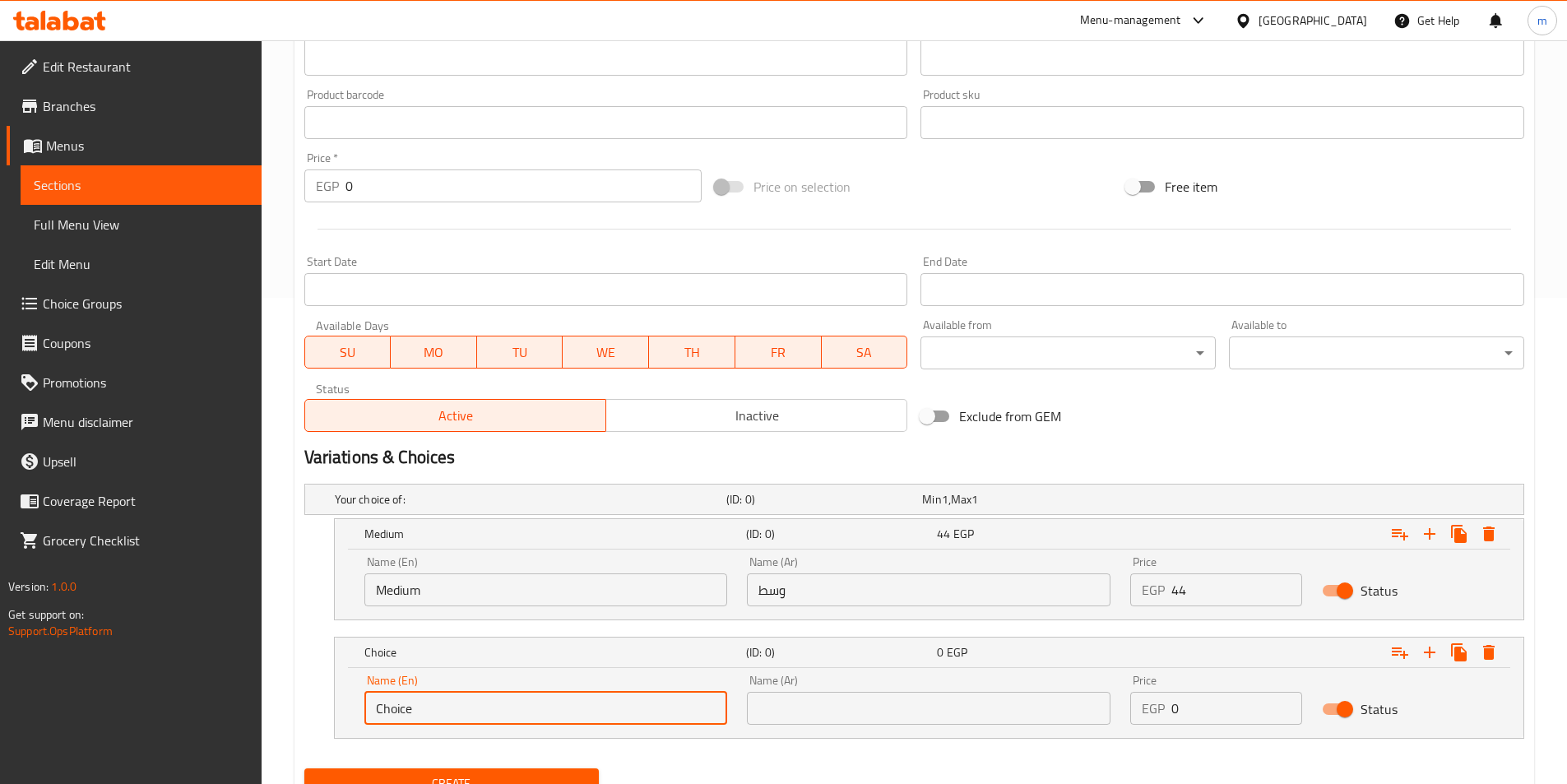
drag, startPoint x: 424, startPoint y: 704, endPoint x: 201, endPoint y: 701, distance: 223.0
click at [185, 703] on div "Edit Restaurant Branches Menus Sections Full Menu View Edit Menu Choice Groups …" at bounding box center [784, 204] width 1567 height 1300
type input "م"
type input "Large"
click at [904, 695] on input "text" at bounding box center [929, 708] width 364 height 33
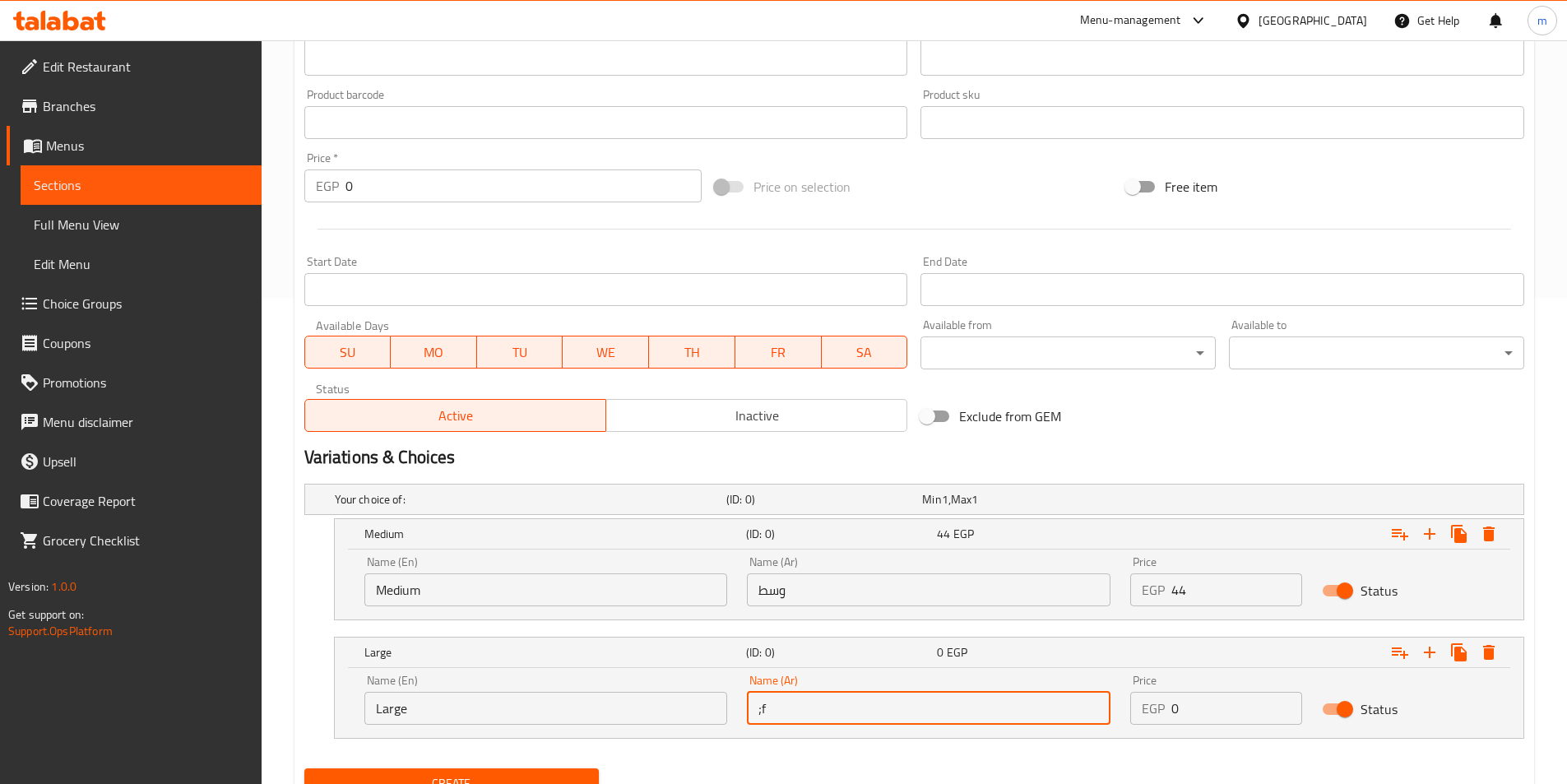
type input ";"
type input "كبير"
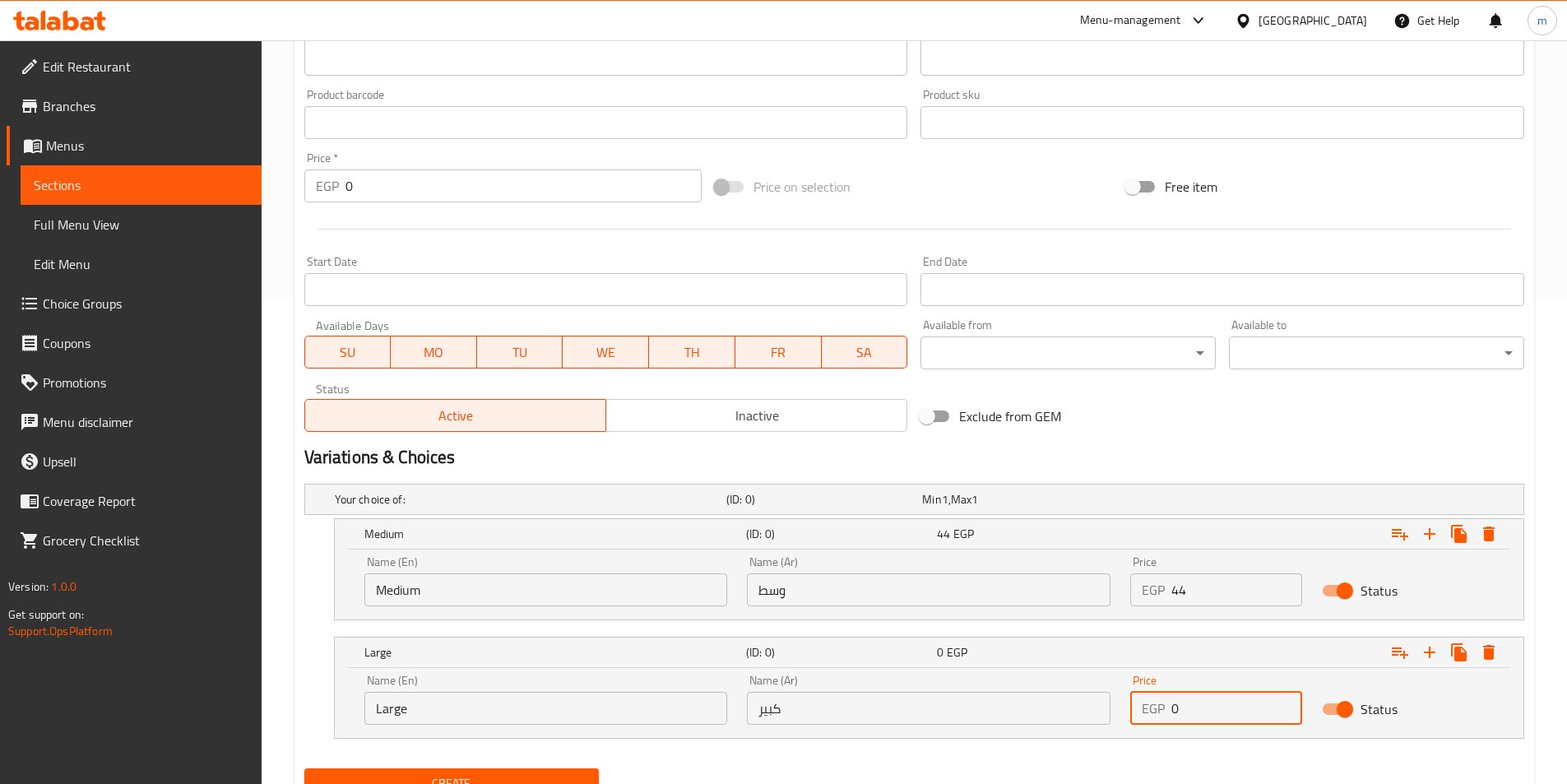
drag, startPoint x: 1221, startPoint y: 703, endPoint x: 1158, endPoint y: 704, distance: 63.0
click at [1158, 704] on div "EGP 0 Price" at bounding box center [1216, 708] width 172 height 33
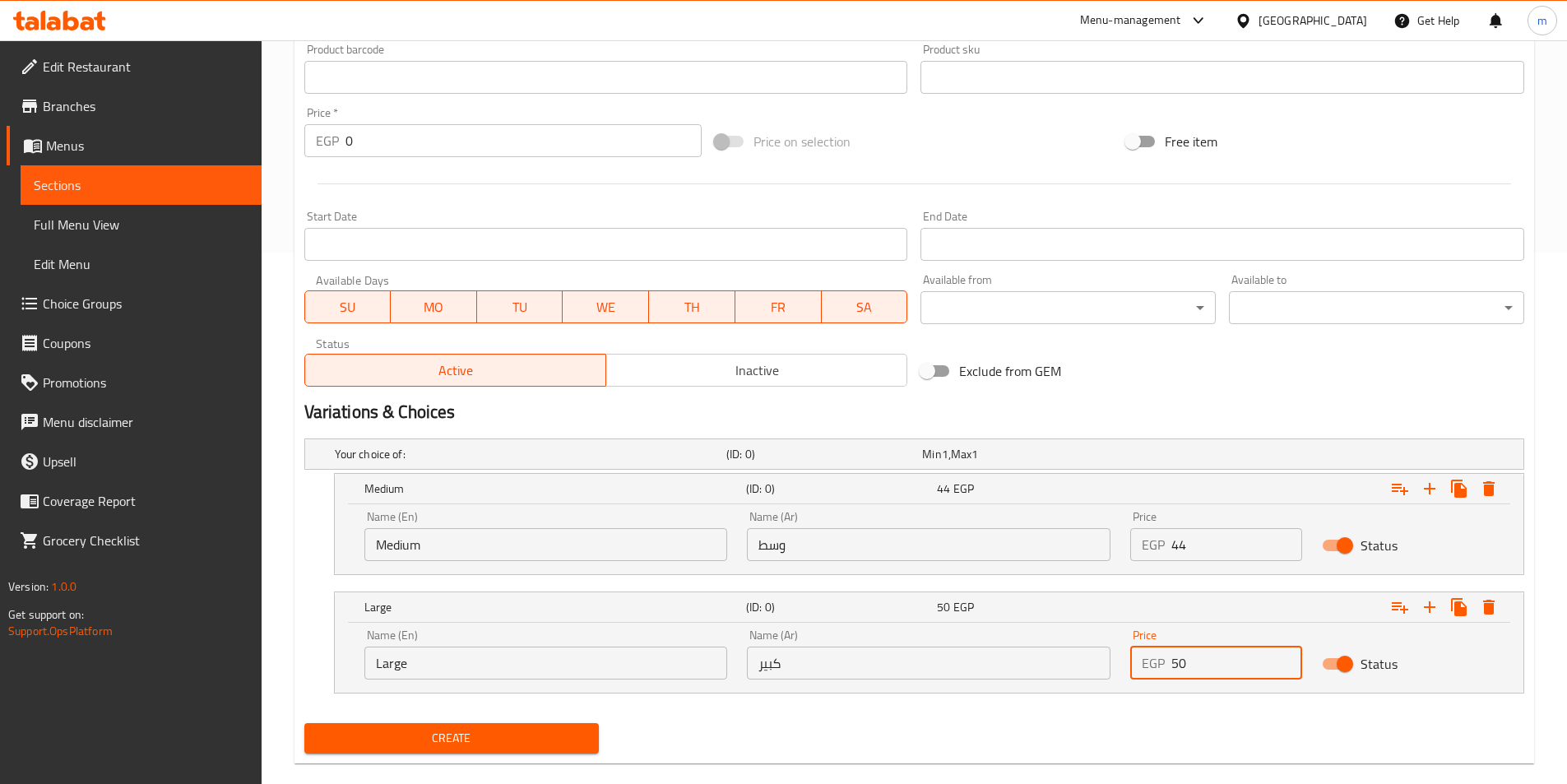
scroll to position [557, 0]
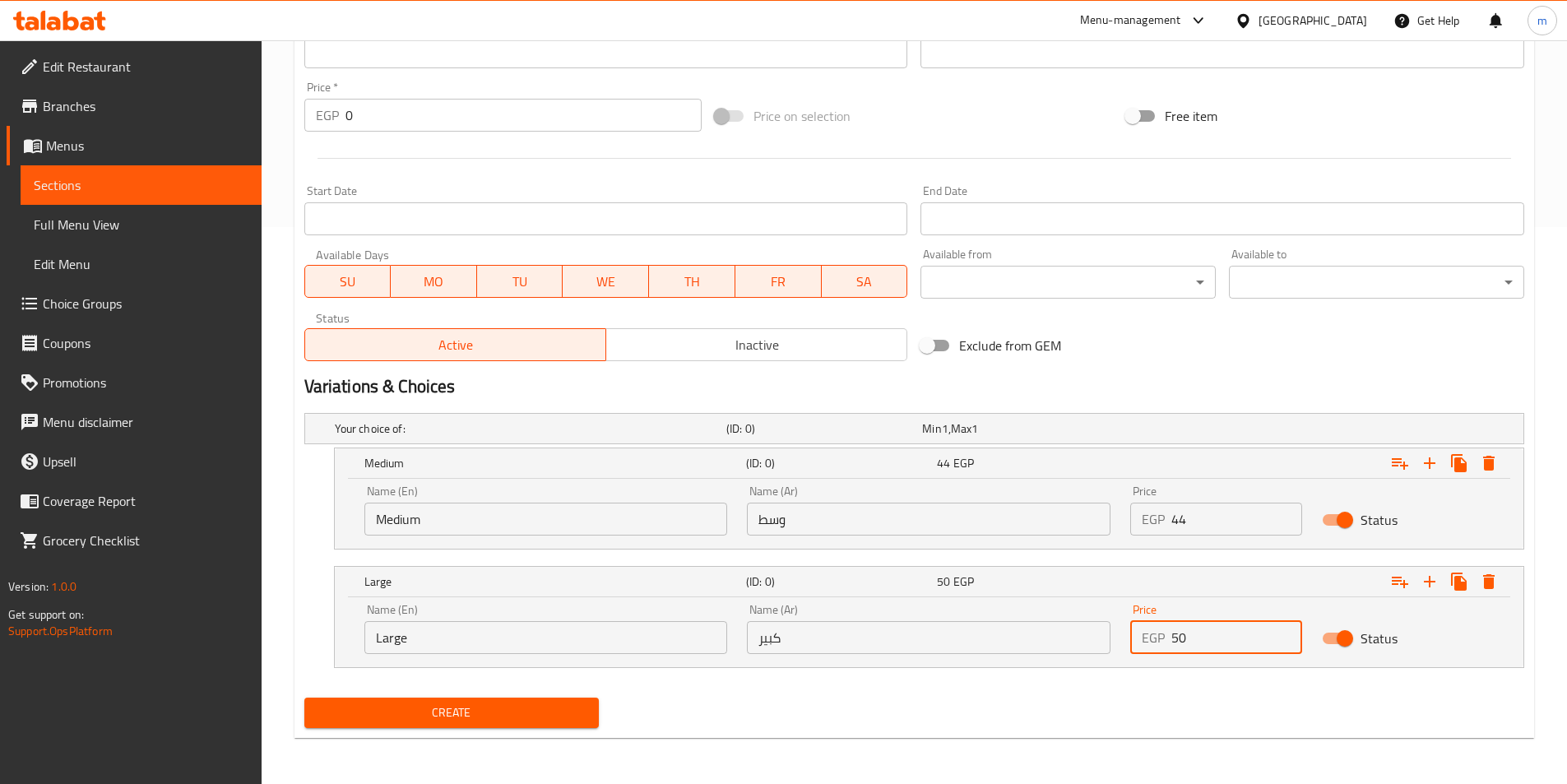
type input "50"
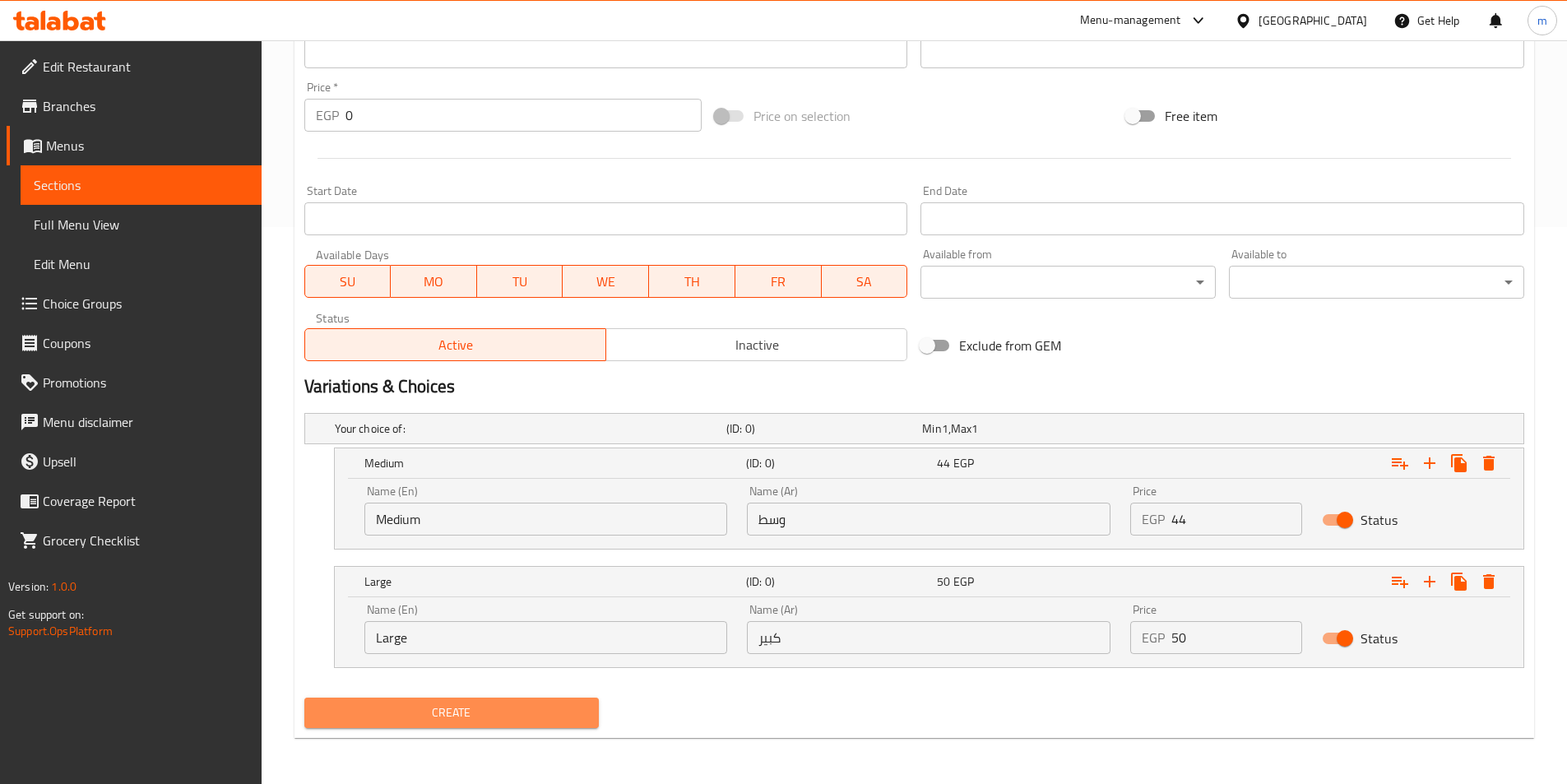
click at [483, 704] on span "Create" at bounding box center [452, 712] width 269 height 20
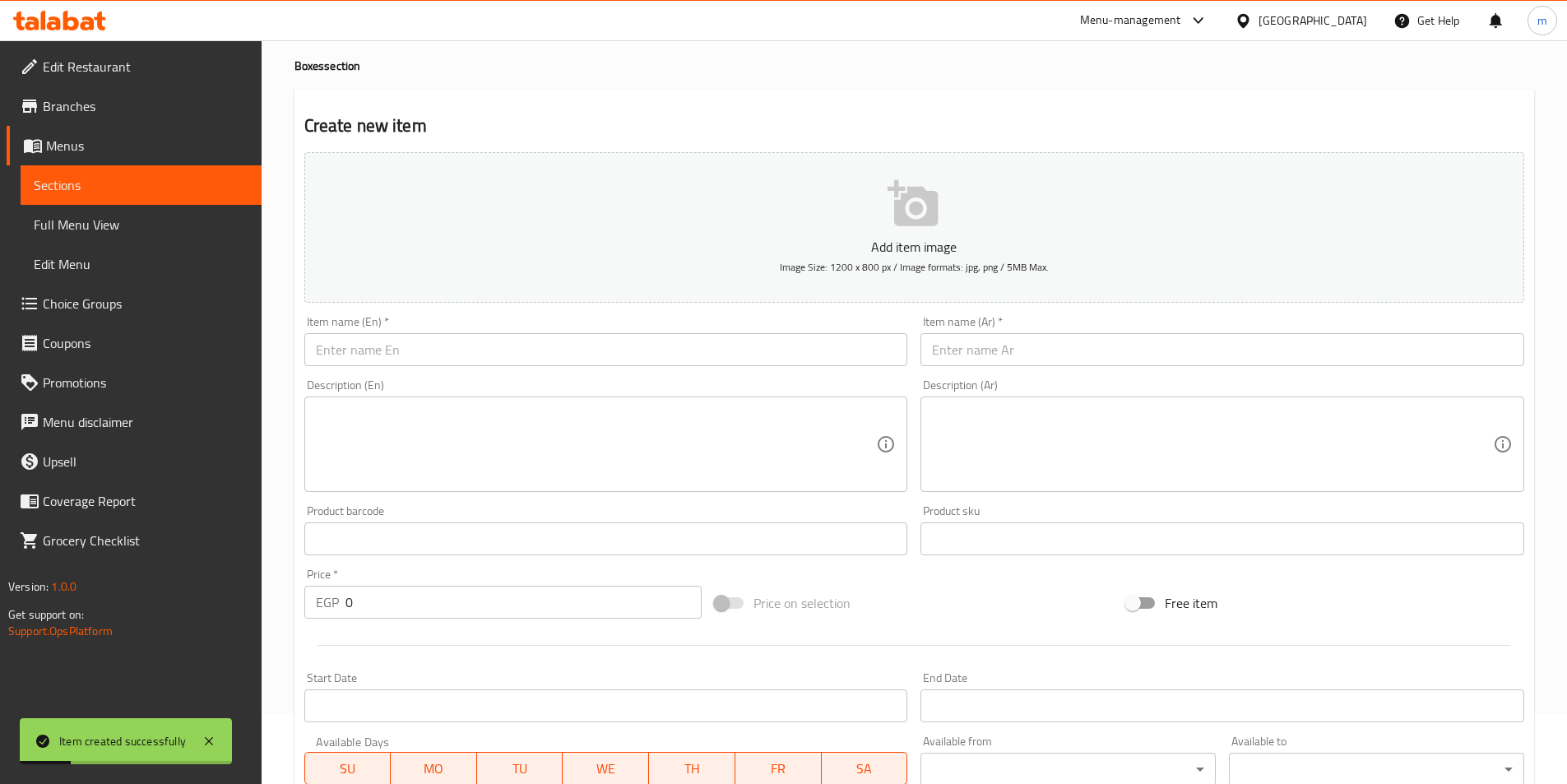
scroll to position [64, 0]
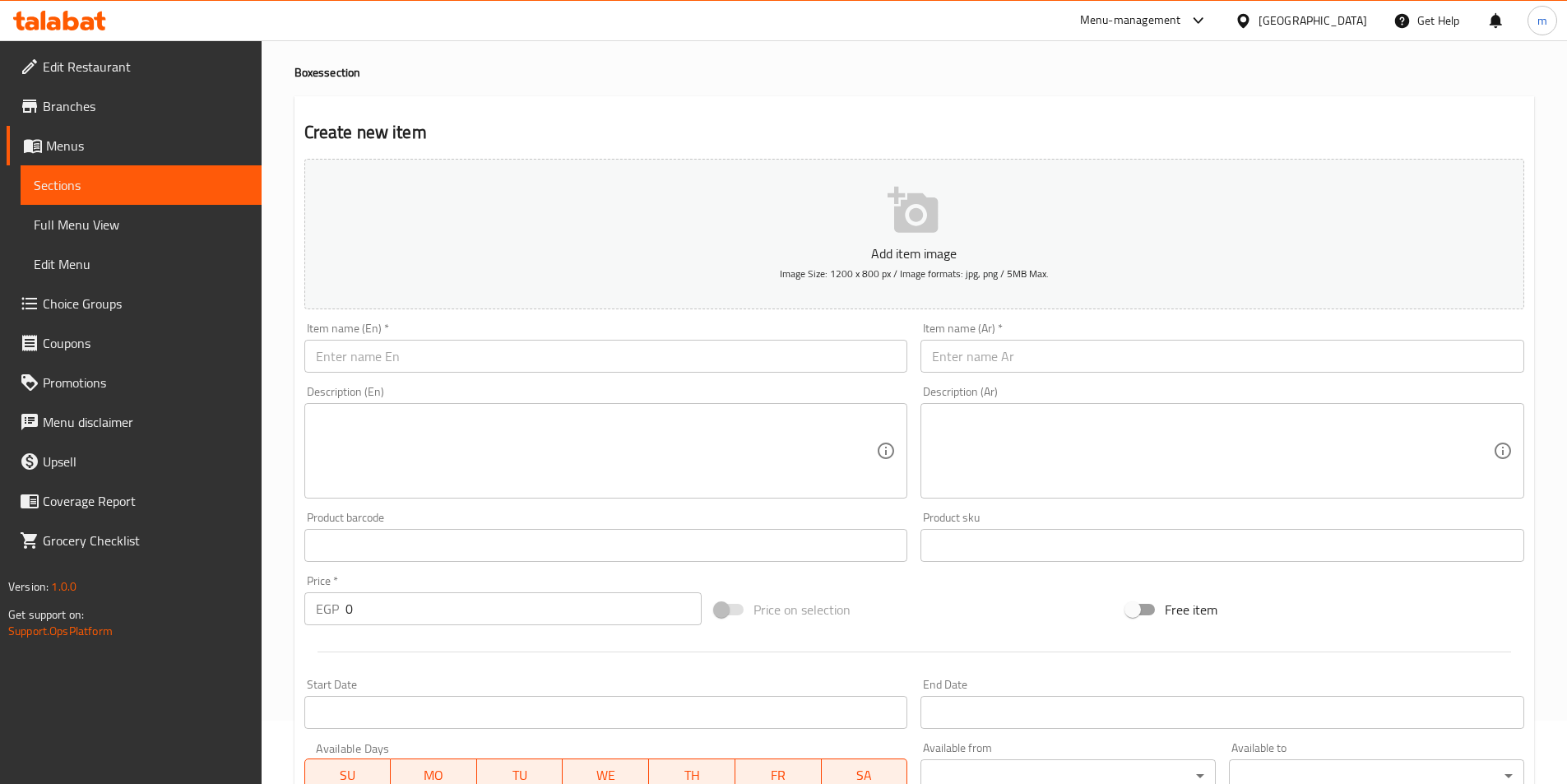
click at [1139, 353] on input "text" at bounding box center [1223, 356] width 604 height 33
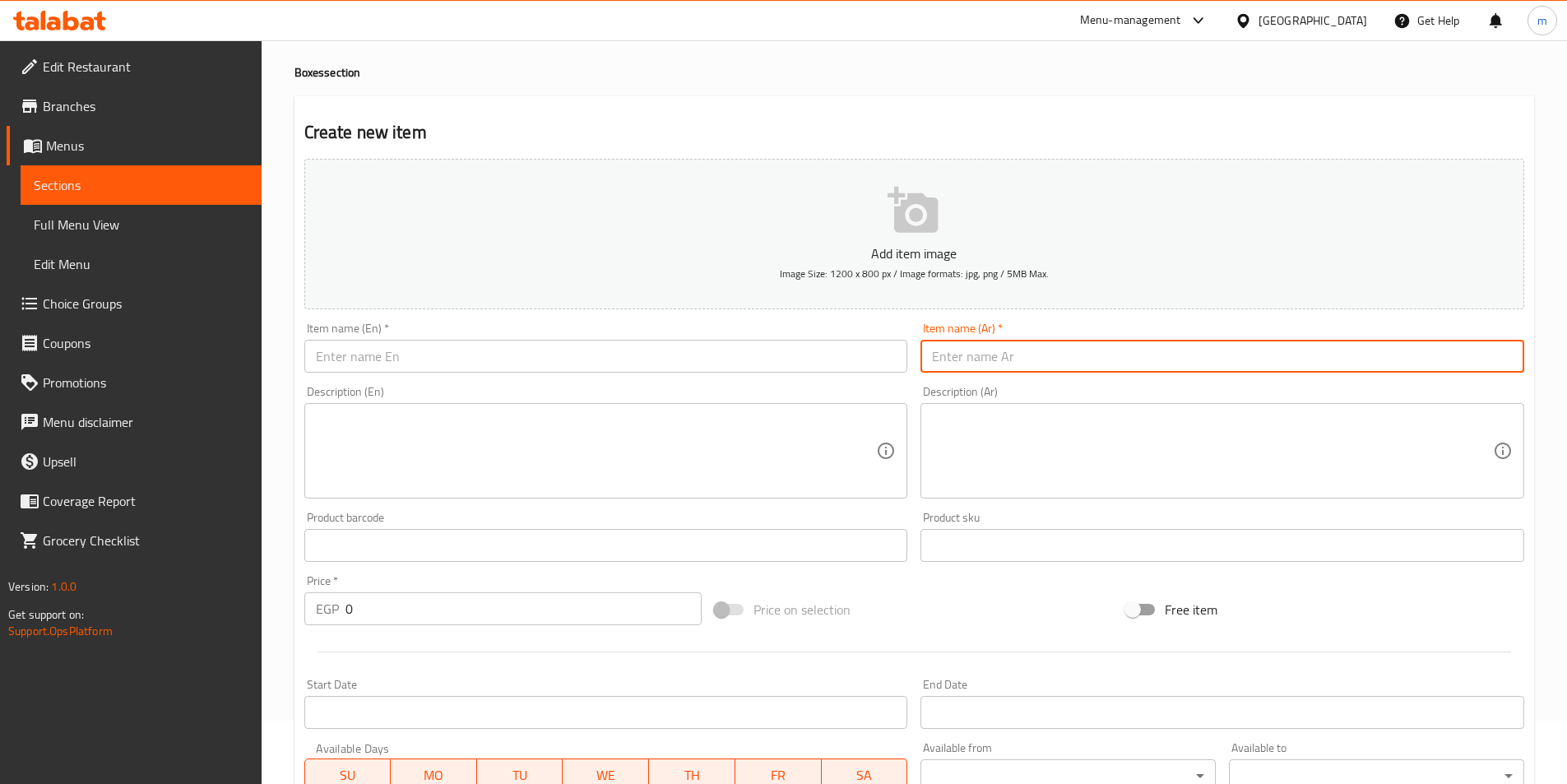
paste input "علبة عدس بالسمنة"
type input "علبة عدس بالسمنة"
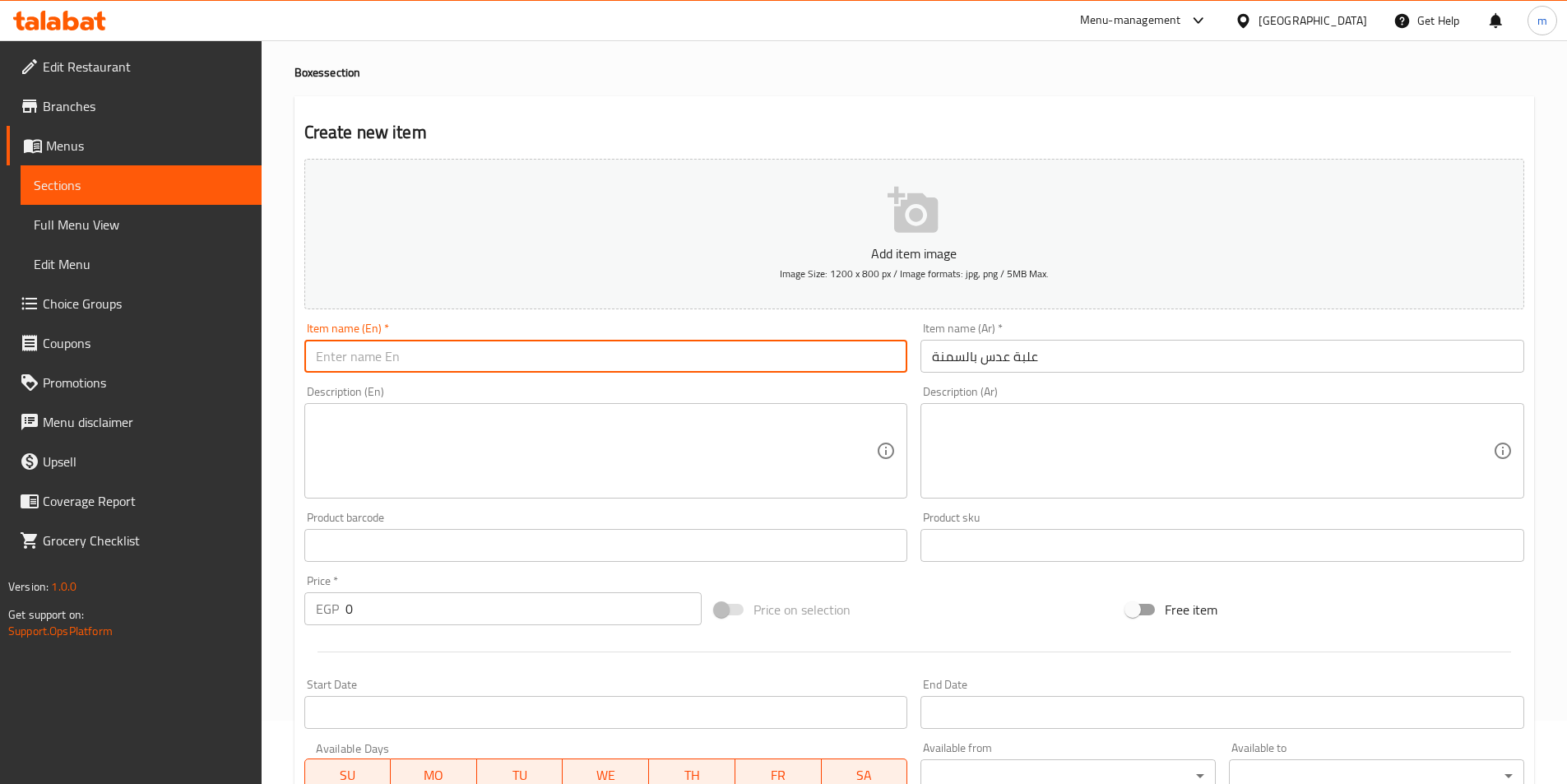
click at [633, 346] on input "text" at bounding box center [606, 356] width 604 height 33
paste input "box of lentils with ghee"
click at [556, 355] on input "box of lentils with ghee" at bounding box center [606, 356] width 604 height 33
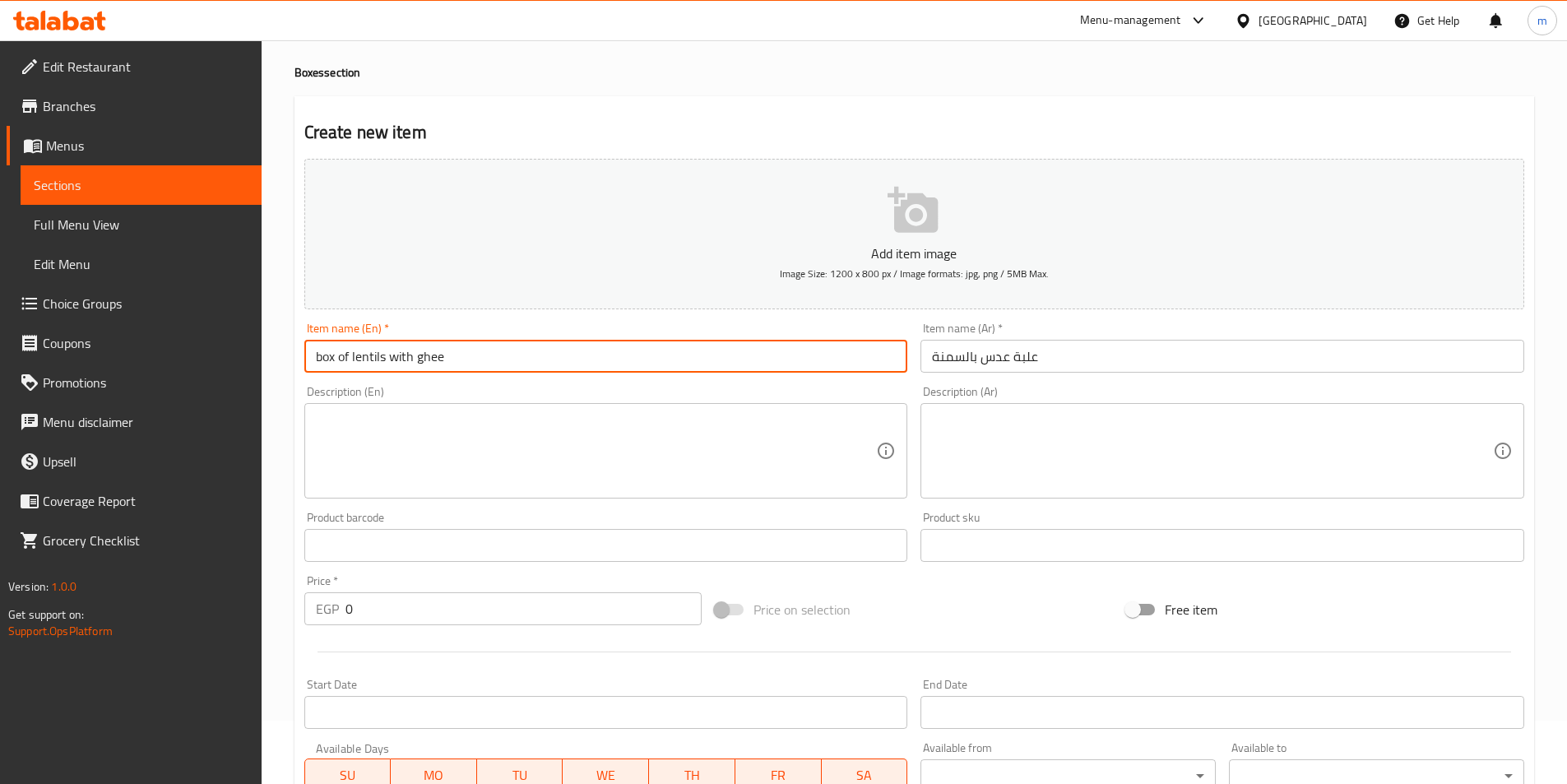
type input "Box Of Lentils With Ghee"
click at [1046, 434] on textarea at bounding box center [1213, 451] width 561 height 78
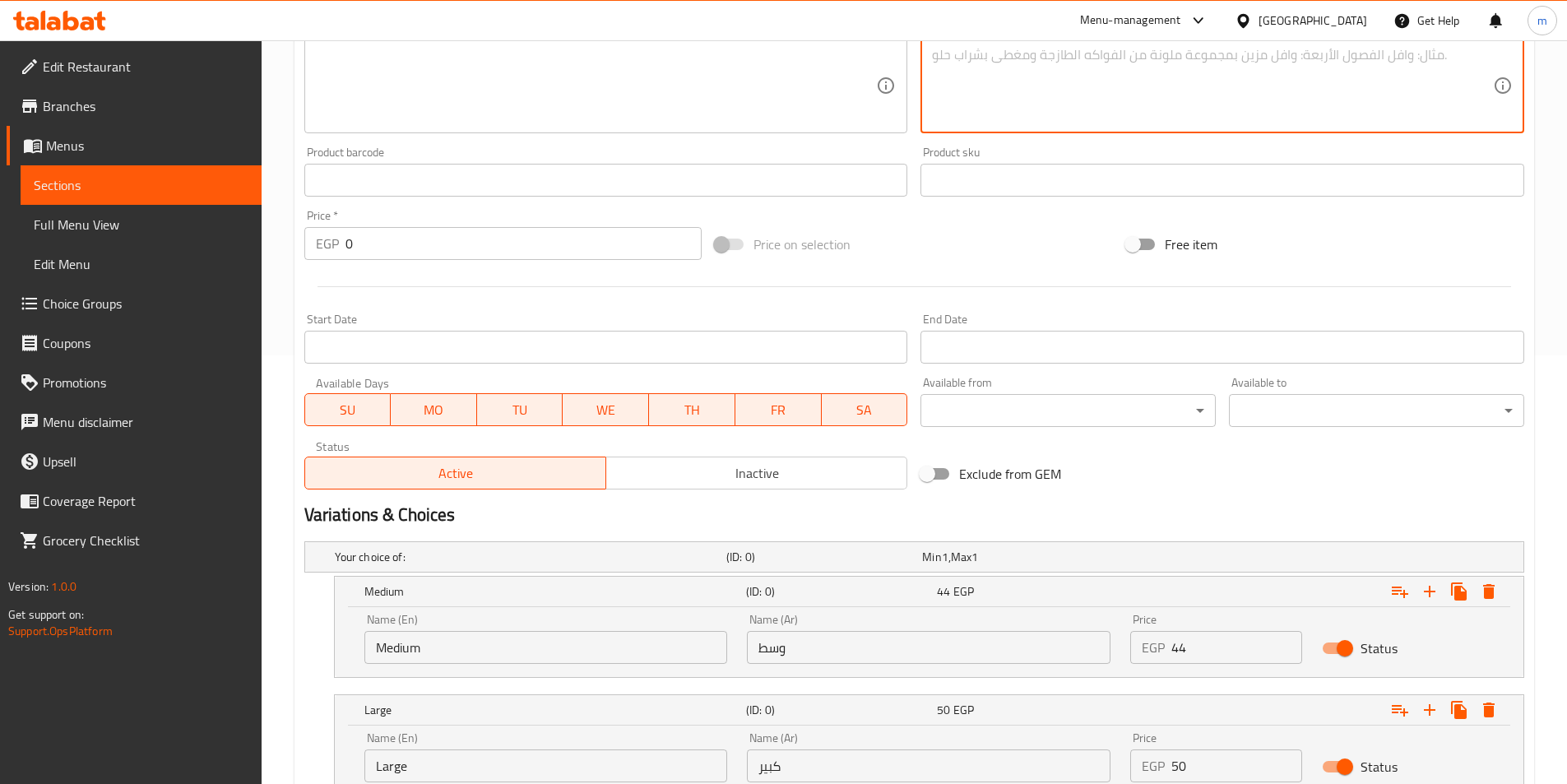
scroll to position [557, 0]
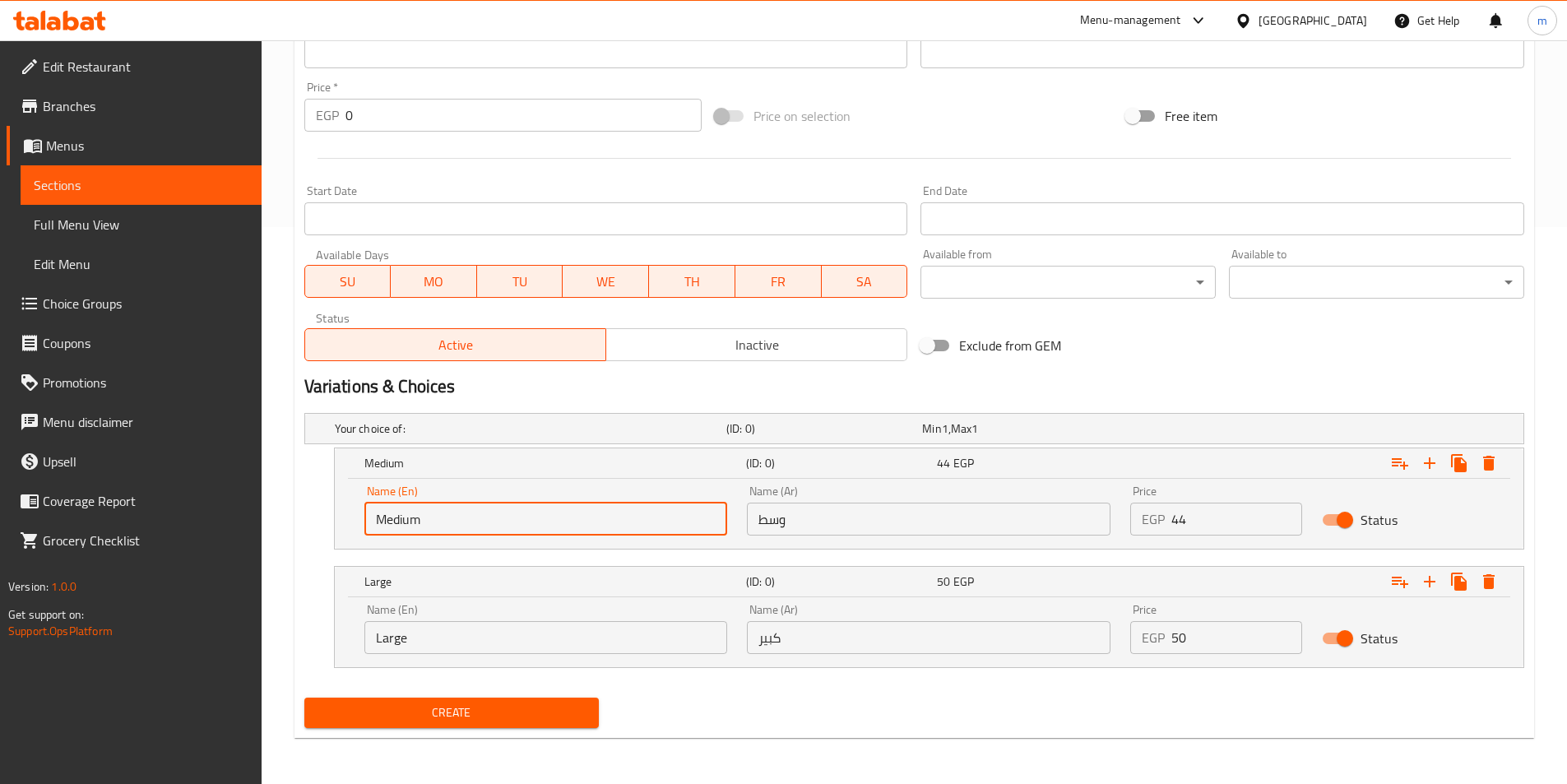
drag, startPoint x: 540, startPoint y: 517, endPoint x: 321, endPoint y: 526, distance: 219.2
click at [321, 526] on div "Medium (ID: 0) 44 EGP Name (En) Medium Name (En) Name (Ar) وسط Name (Ar) Price …" at bounding box center [915, 498] width 1220 height 102
type input "ة"
paste input "Medium"
type input "Medium"
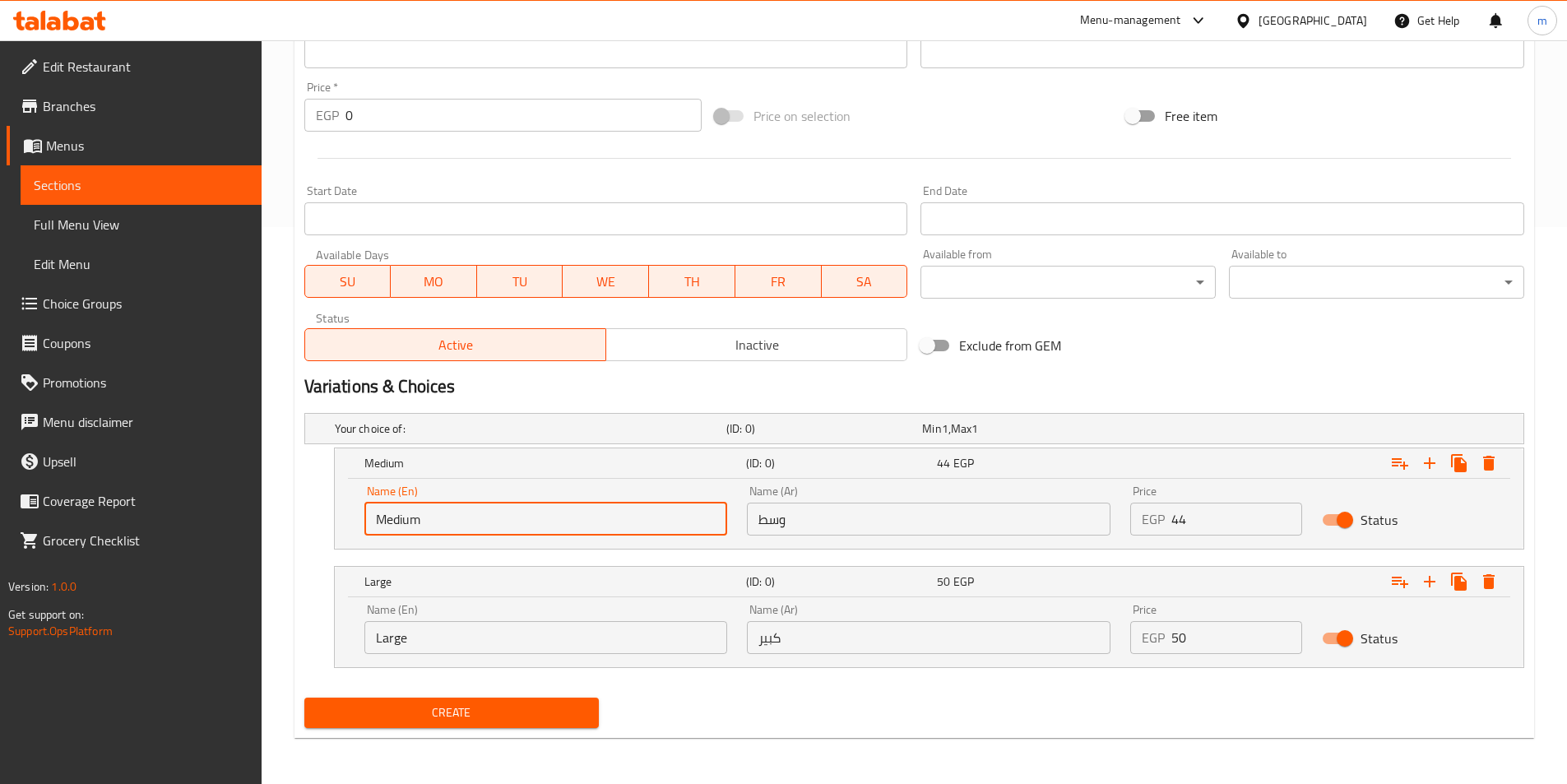
click at [889, 640] on input "كبير" at bounding box center [929, 637] width 364 height 33
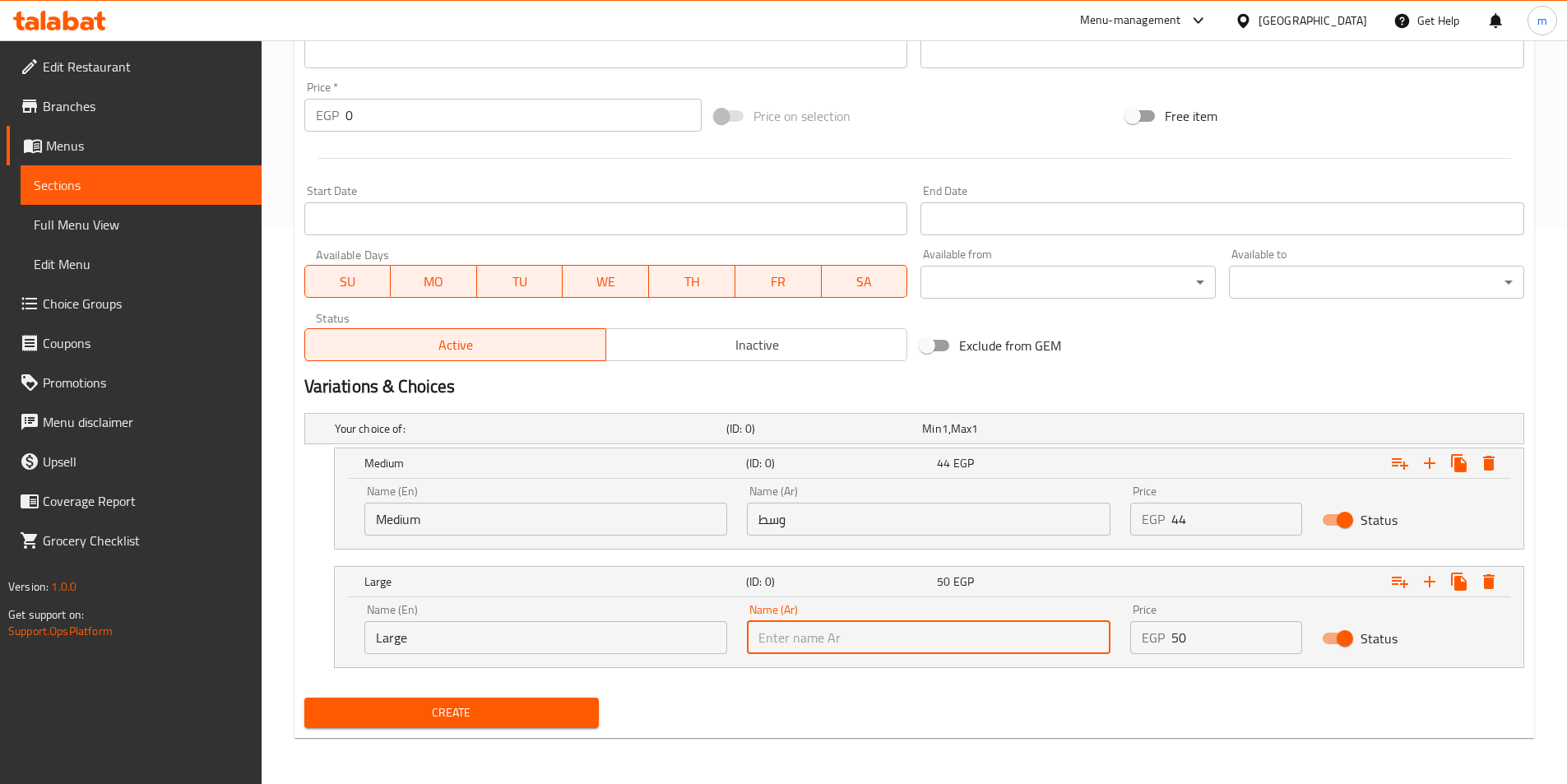
paste input "وسط"
type input "وسط"
drag, startPoint x: 792, startPoint y: 634, endPoint x: 750, endPoint y: 634, distance: 42.0
click at [750, 634] on input "وسط" at bounding box center [929, 637] width 364 height 33
click at [846, 516] on input "وسط" at bounding box center [929, 519] width 364 height 33
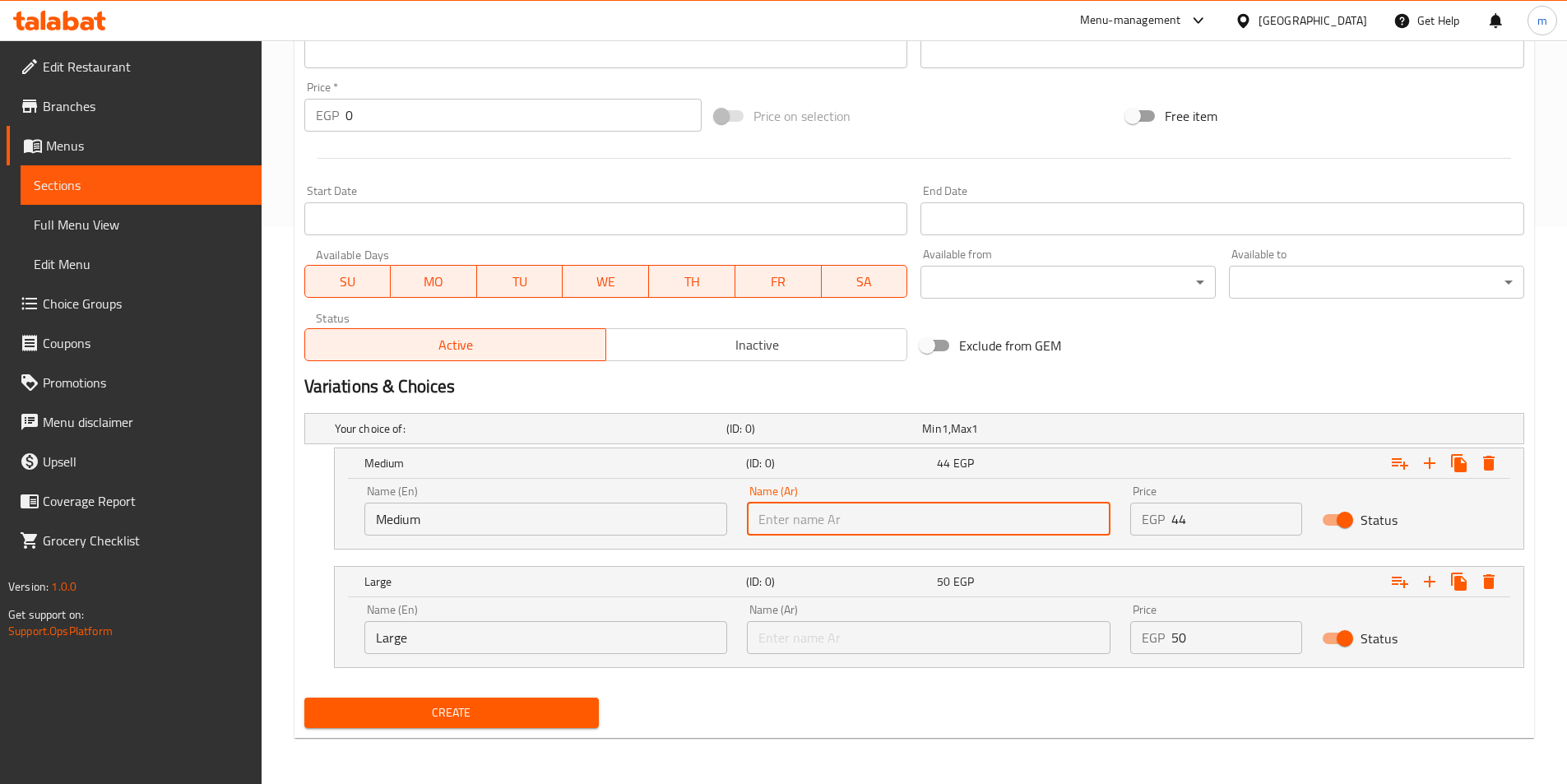
paste input "وسط"
type input "وسط"
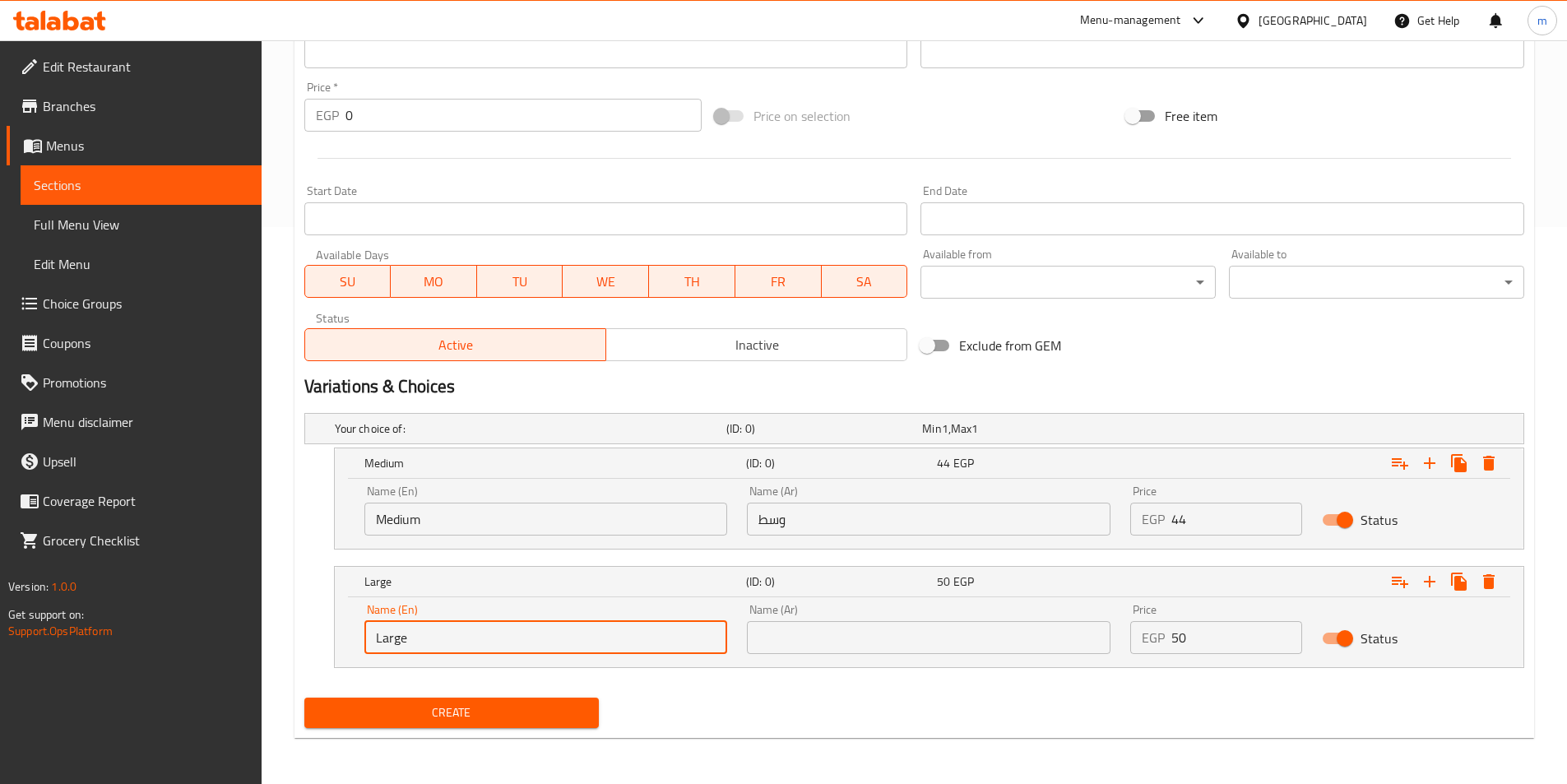
click at [624, 643] on input "Large" at bounding box center [546, 637] width 364 height 33
click at [624, 644] on input "Large" at bounding box center [546, 637] width 364 height 33
type input "Choice"
type input "/"
type input "م"
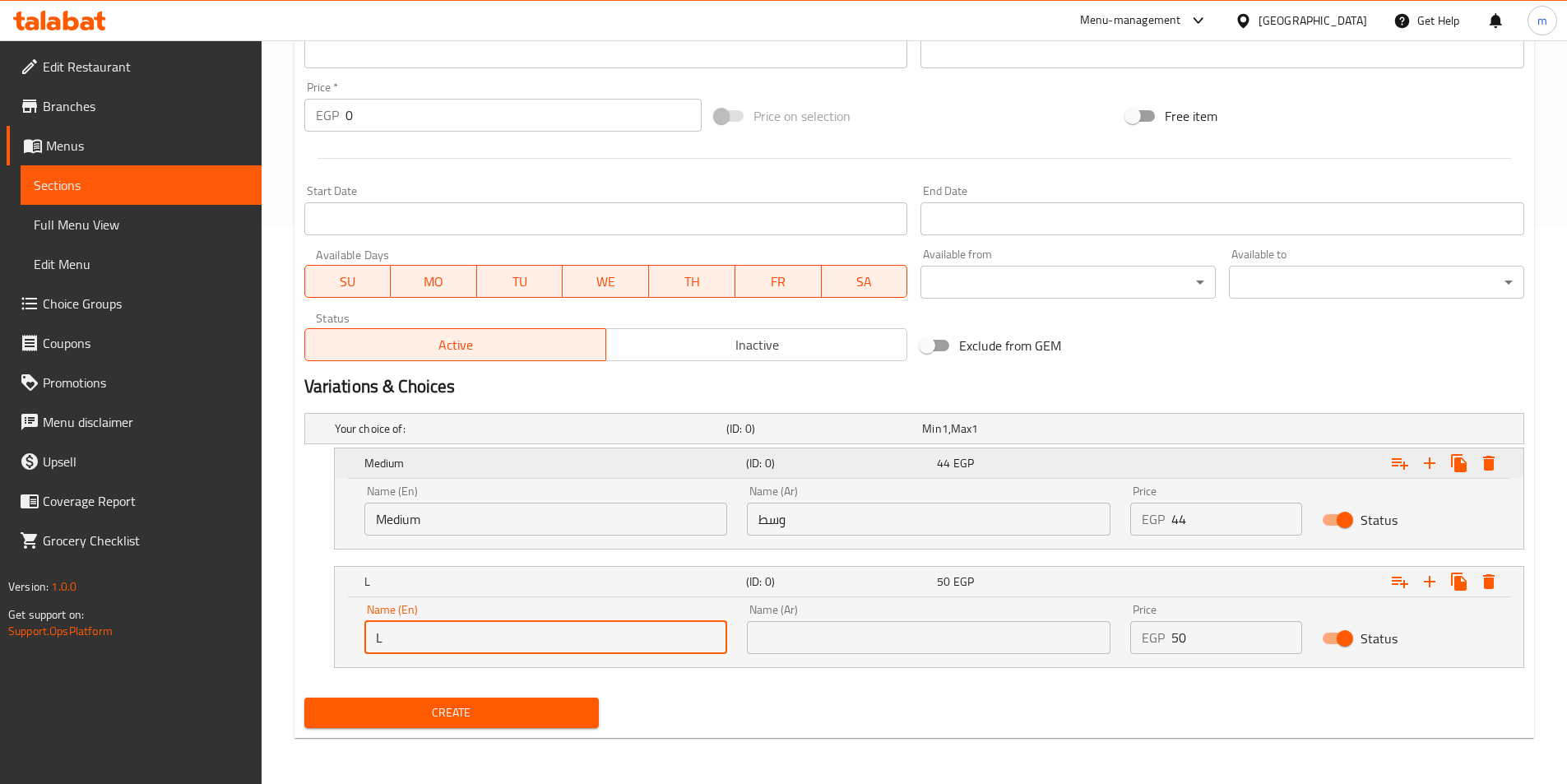
type input "Large"
click at [938, 640] on input "text" at bounding box center [929, 637] width 364 height 33
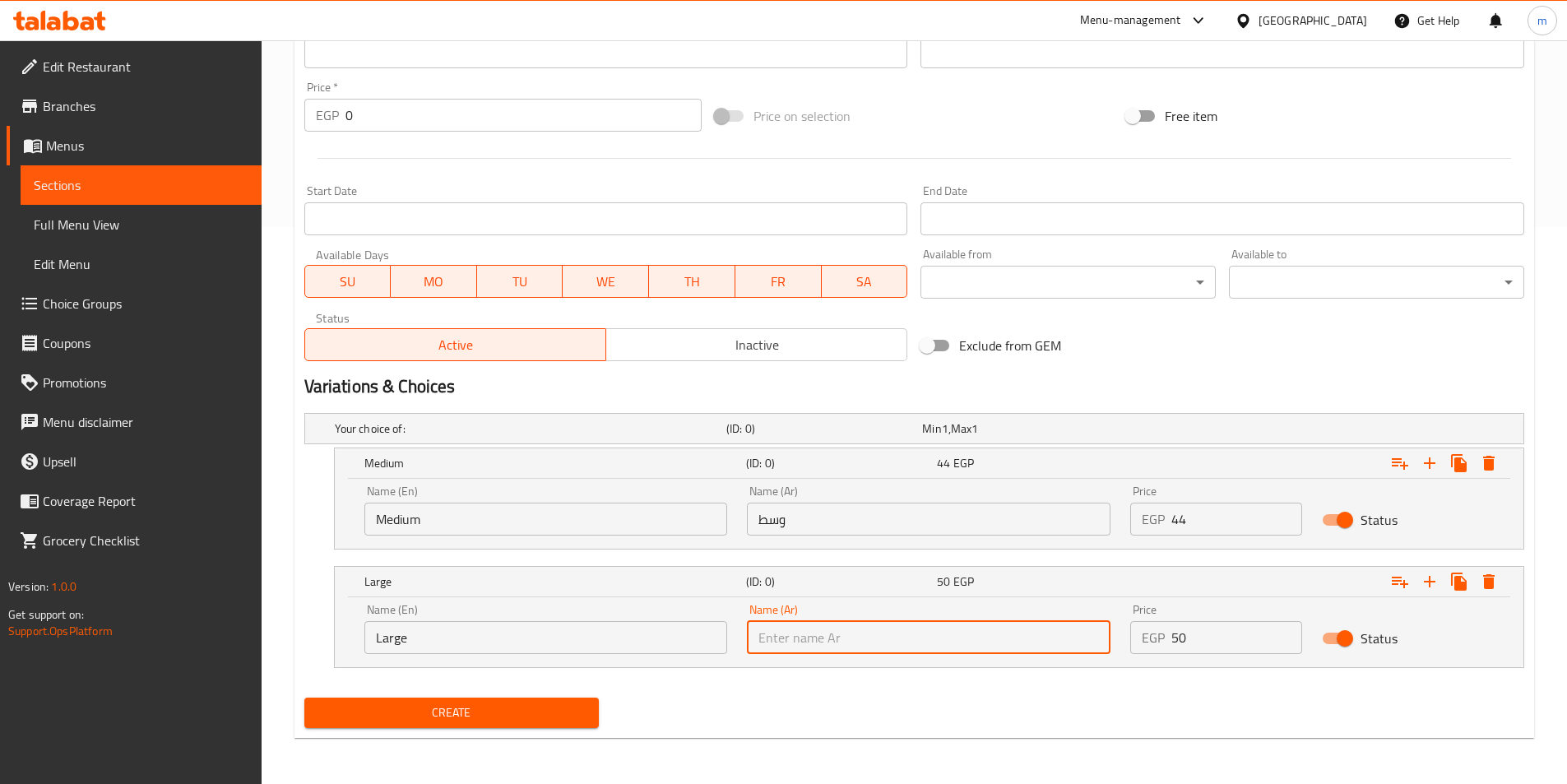
type input "كبير"
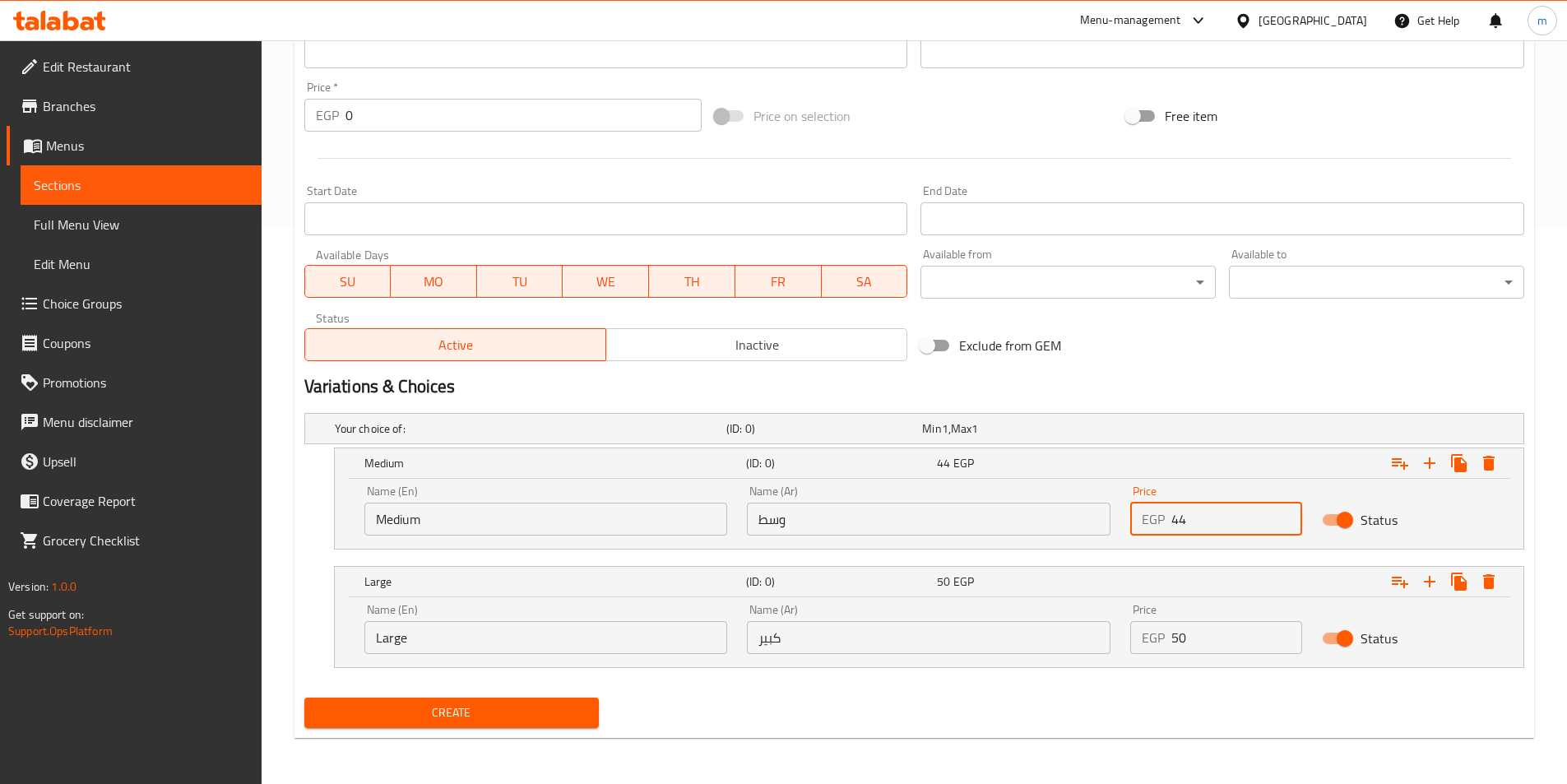
drag, startPoint x: 1197, startPoint y: 514, endPoint x: 1157, endPoint y: 527, distance: 42.1
click at [1159, 527] on div "EGP 44 Price" at bounding box center [1216, 519] width 172 height 33
type input "44"
drag, startPoint x: 1181, startPoint y: 640, endPoint x: 1124, endPoint y: 651, distance: 58.1
click at [1124, 651] on div "Price EGP 50 Price" at bounding box center [1216, 628] width 192 height 70
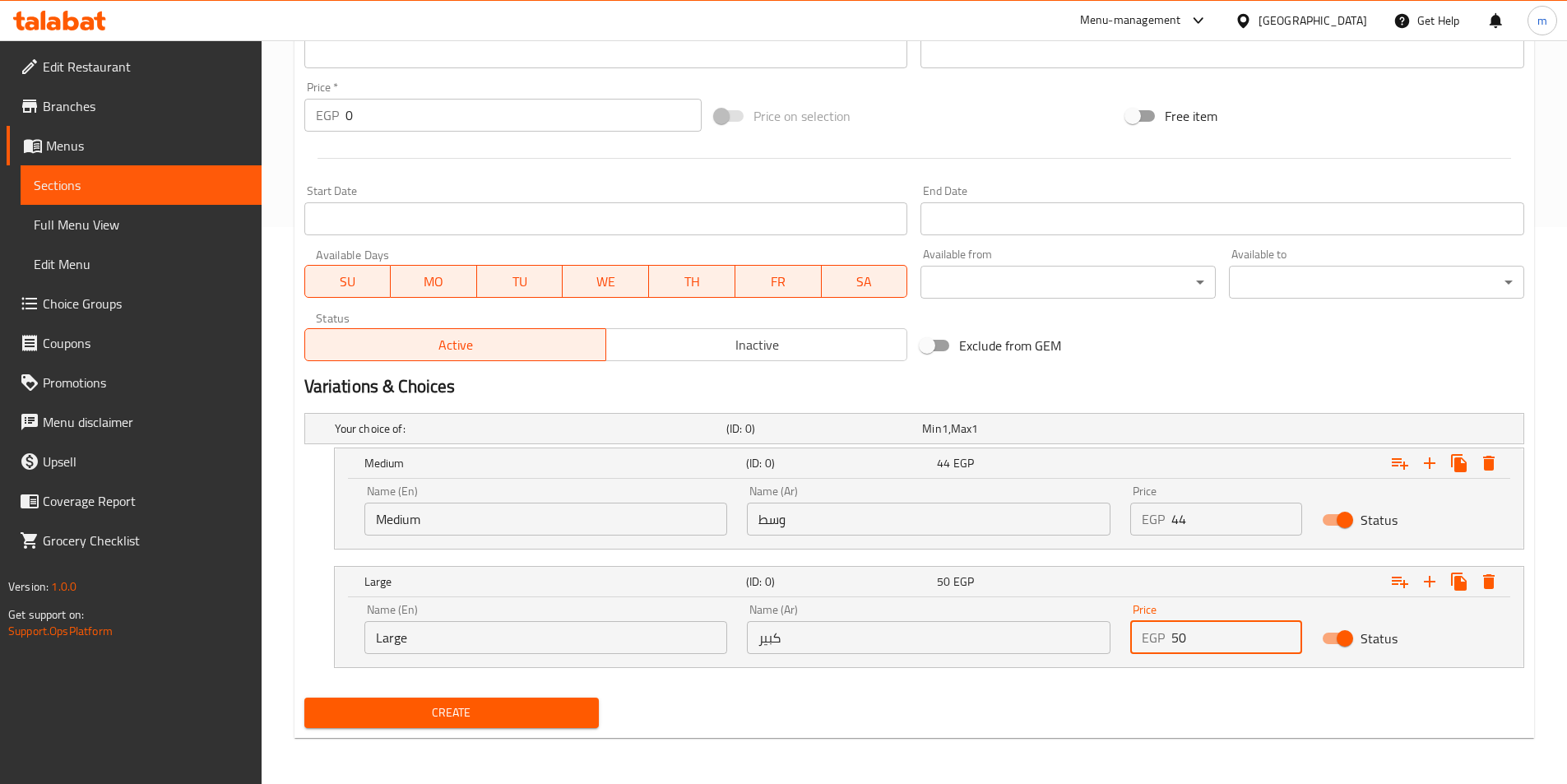
type input "50"
click at [305, 697] on button "Create" at bounding box center [452, 712] width 296 height 30
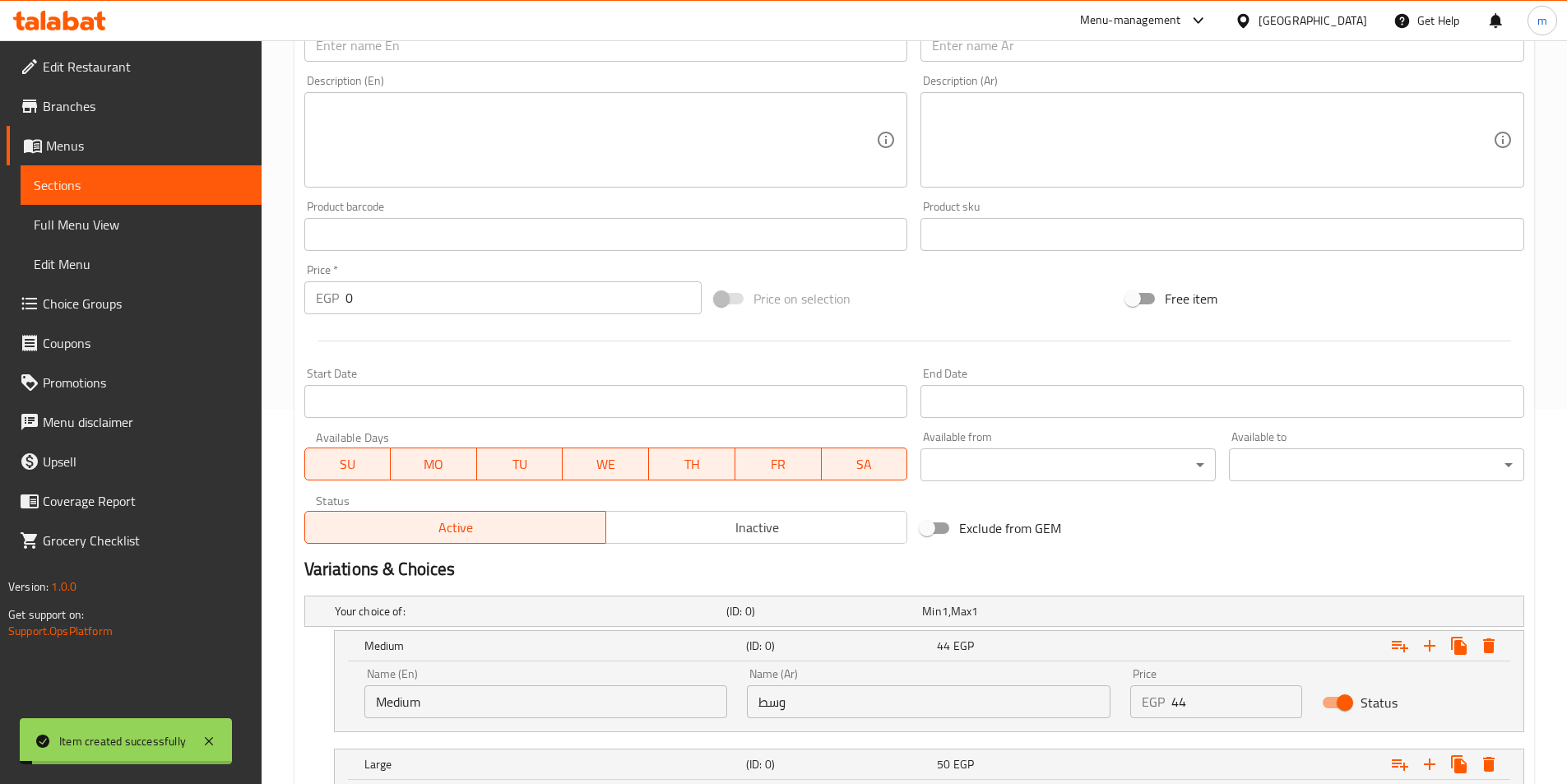
scroll to position [227, 0]
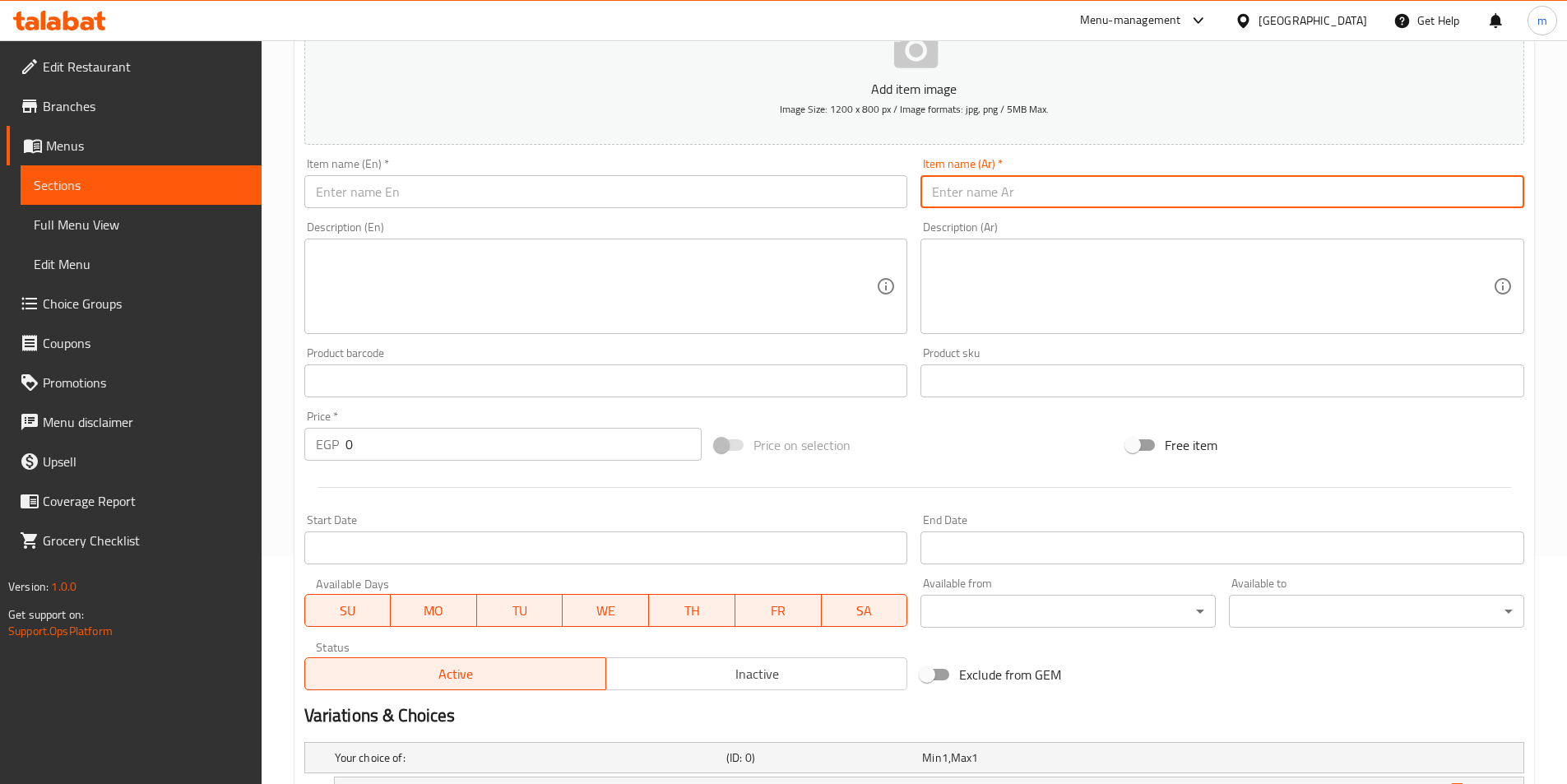
click at [1108, 175] on input "text" at bounding box center [1223, 191] width 604 height 33
paste input "علبة عدس سادة"
type input "علبة عدس سادة"
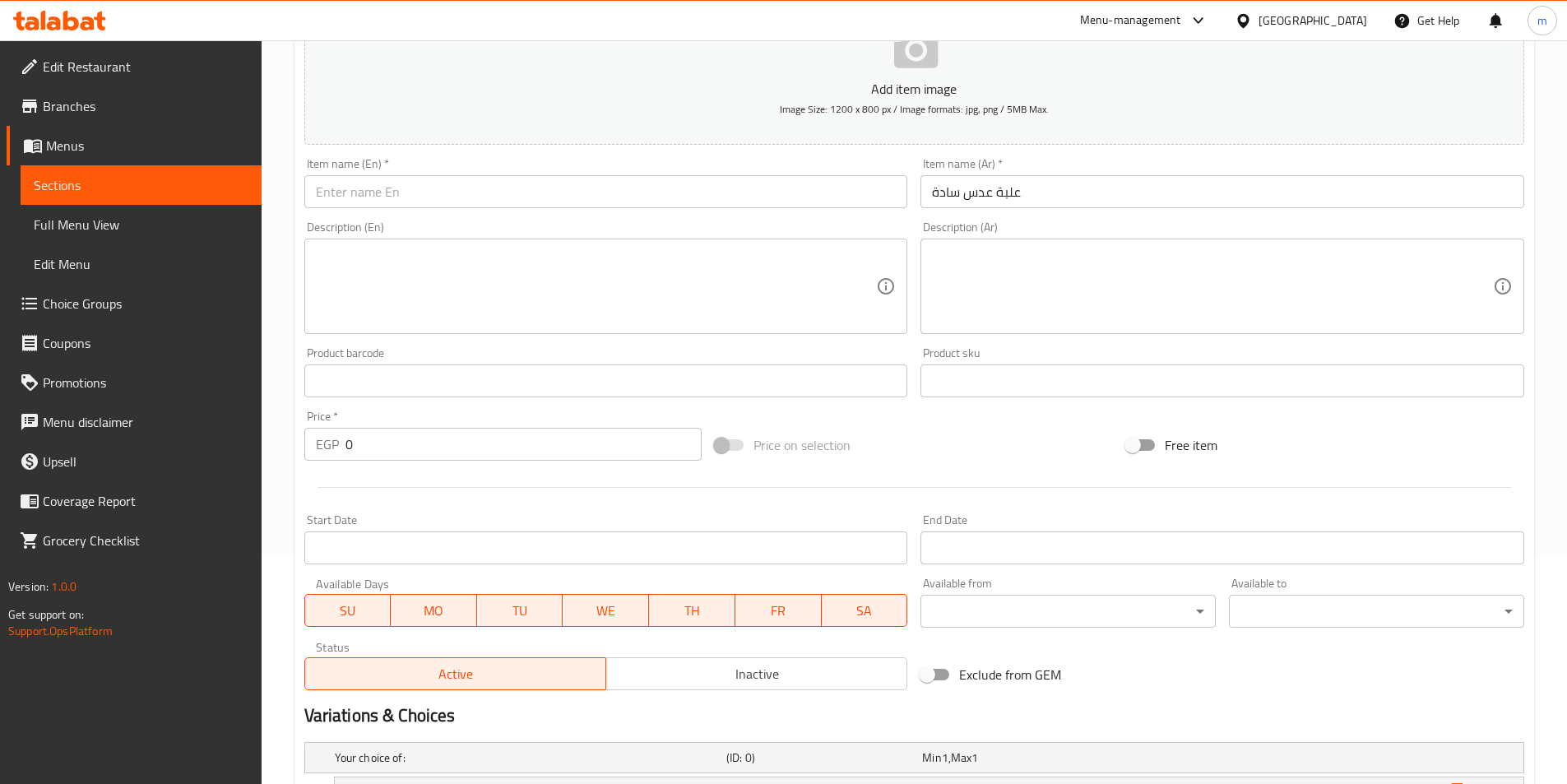
click at [1006, 201] on input "علبة عدس سادة" at bounding box center [1223, 191] width 604 height 33
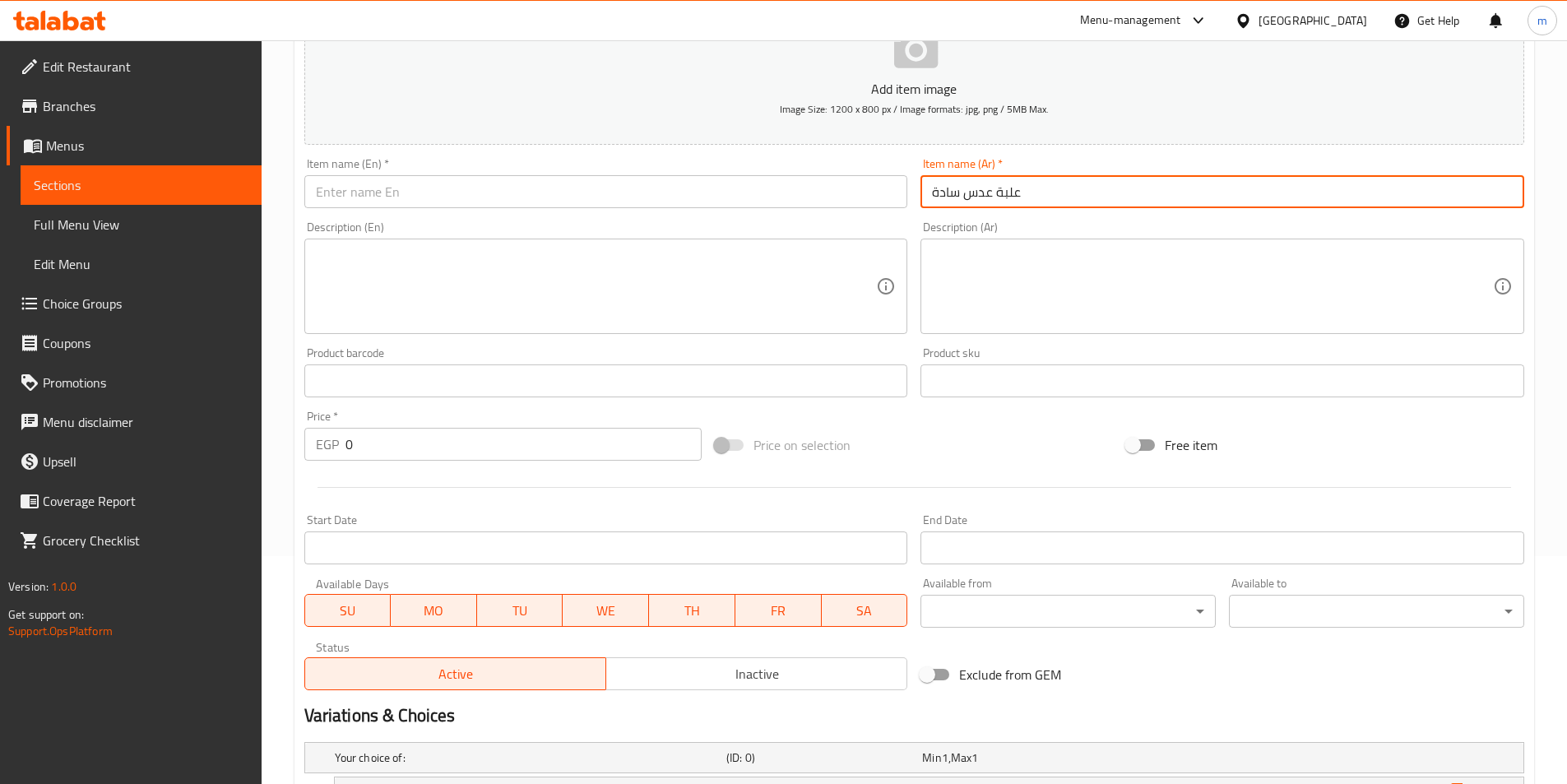
click at [1006, 201] on input "علبة عدس سادة" at bounding box center [1223, 191] width 604 height 33
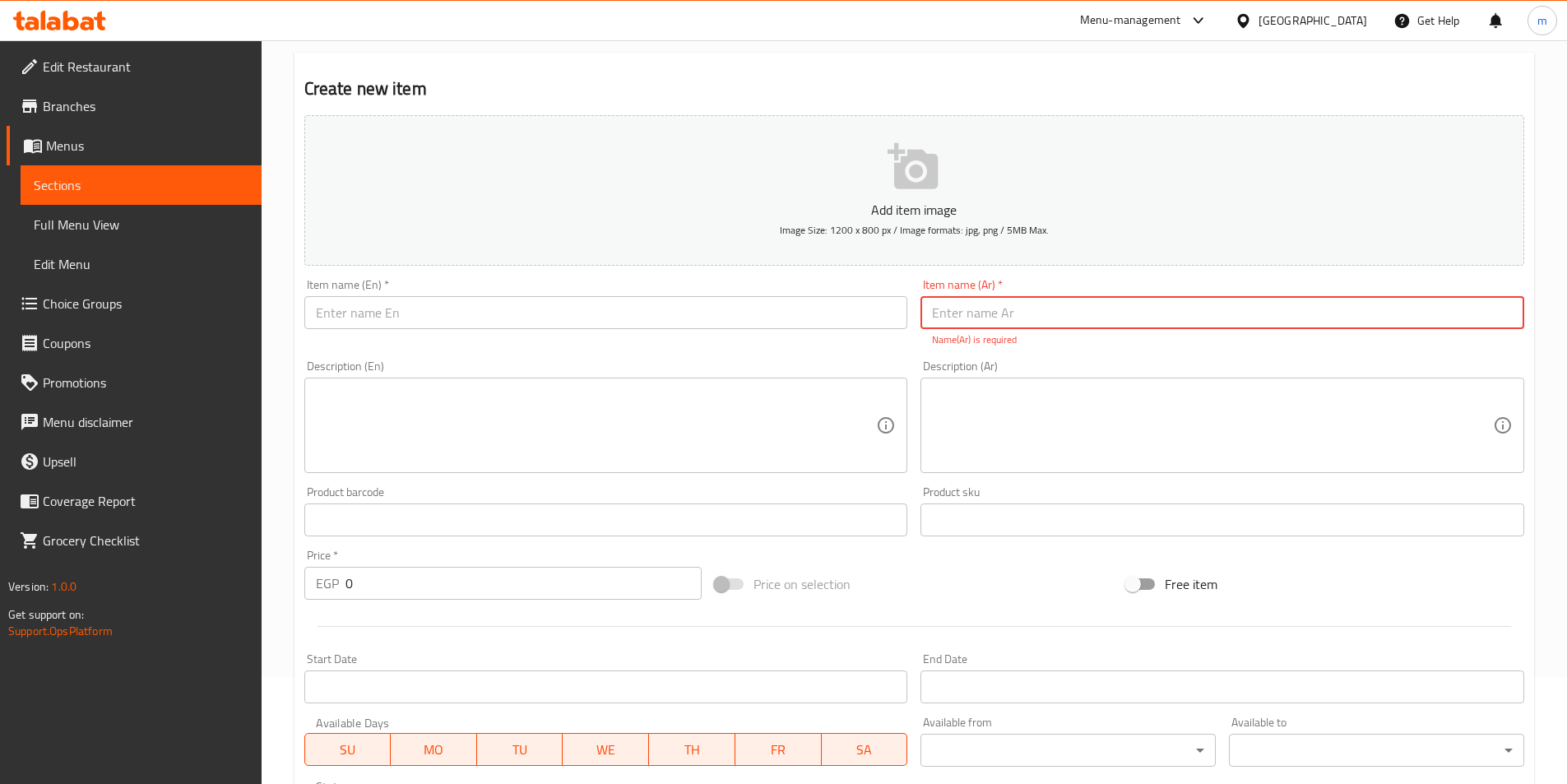
scroll to position [0, 0]
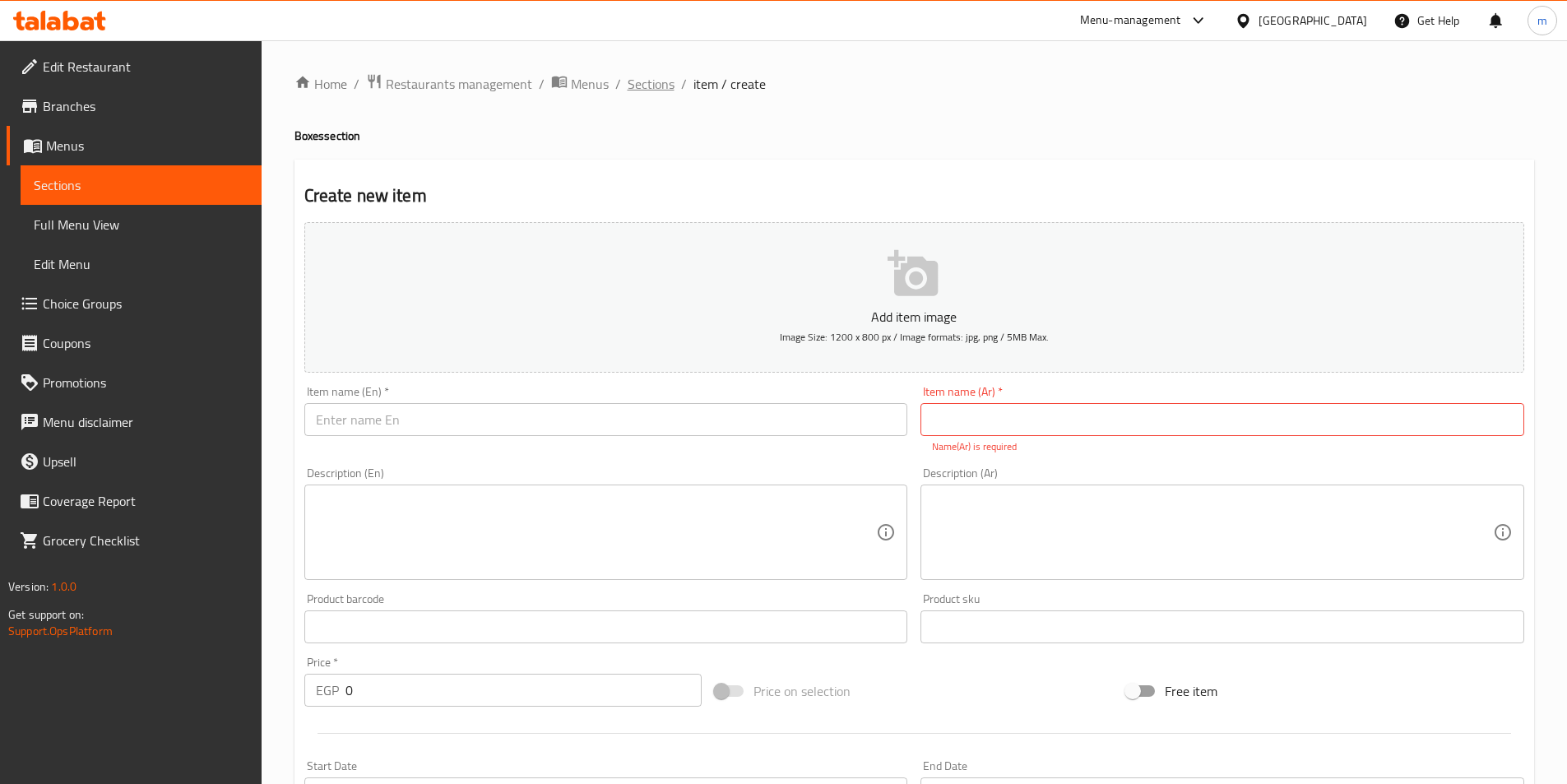
click at [646, 85] on span "Sections" at bounding box center [651, 84] width 47 height 19
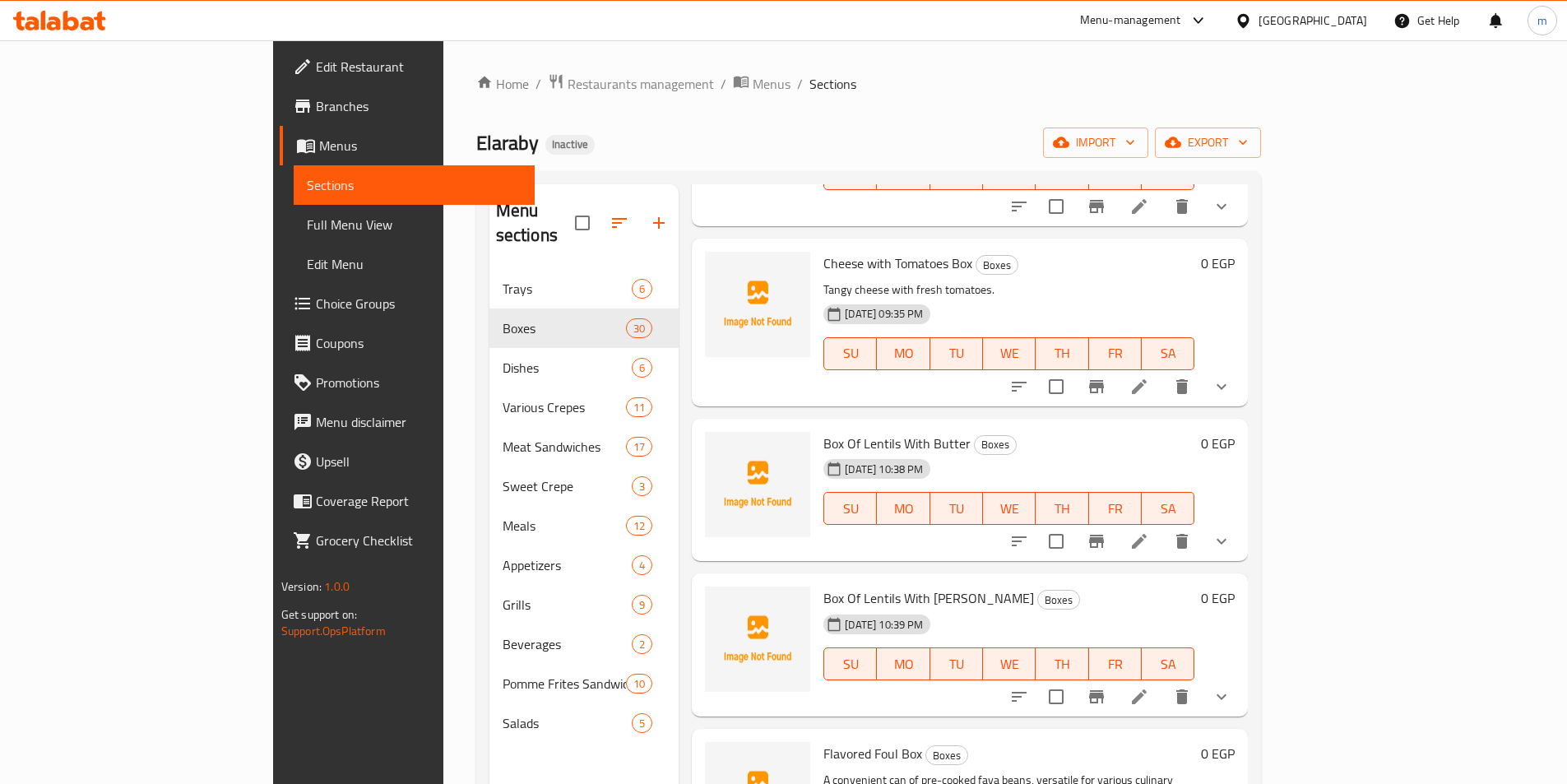
scroll to position [576, 0]
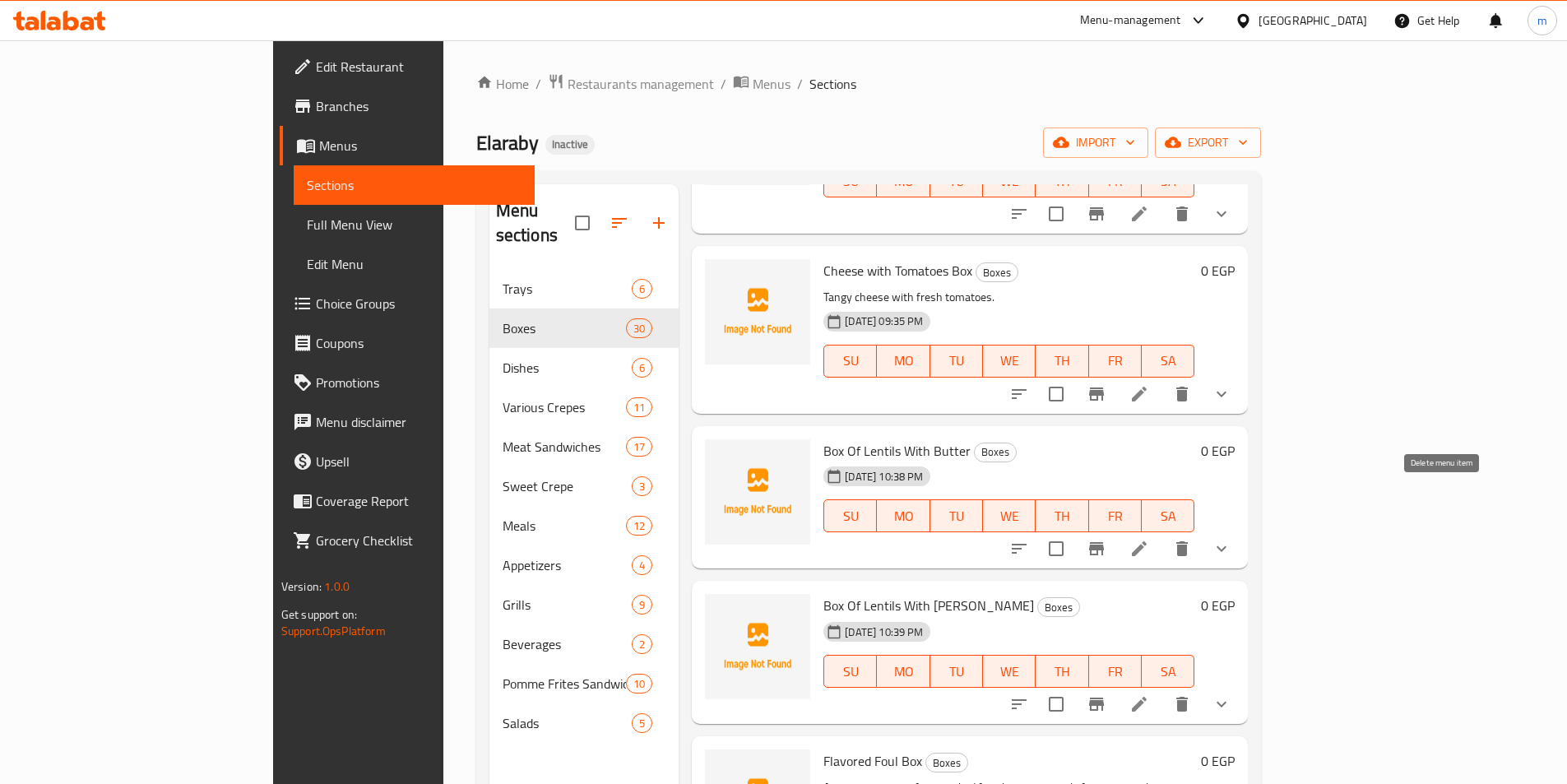
click at [1188, 542] on icon "delete" at bounding box center [1182, 549] width 12 height 15
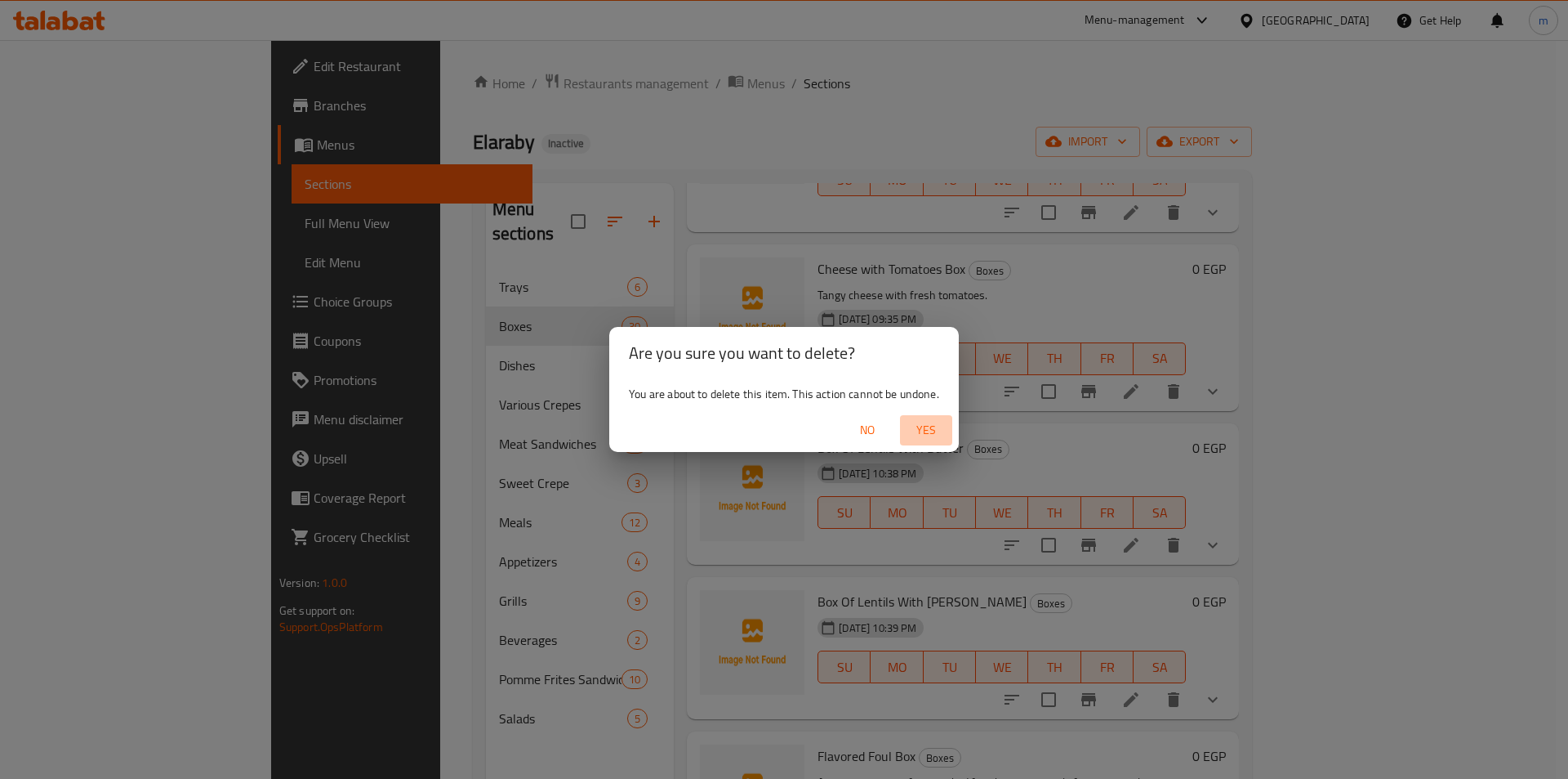
click at [934, 429] on span "Yes" at bounding box center [926, 430] width 40 height 20
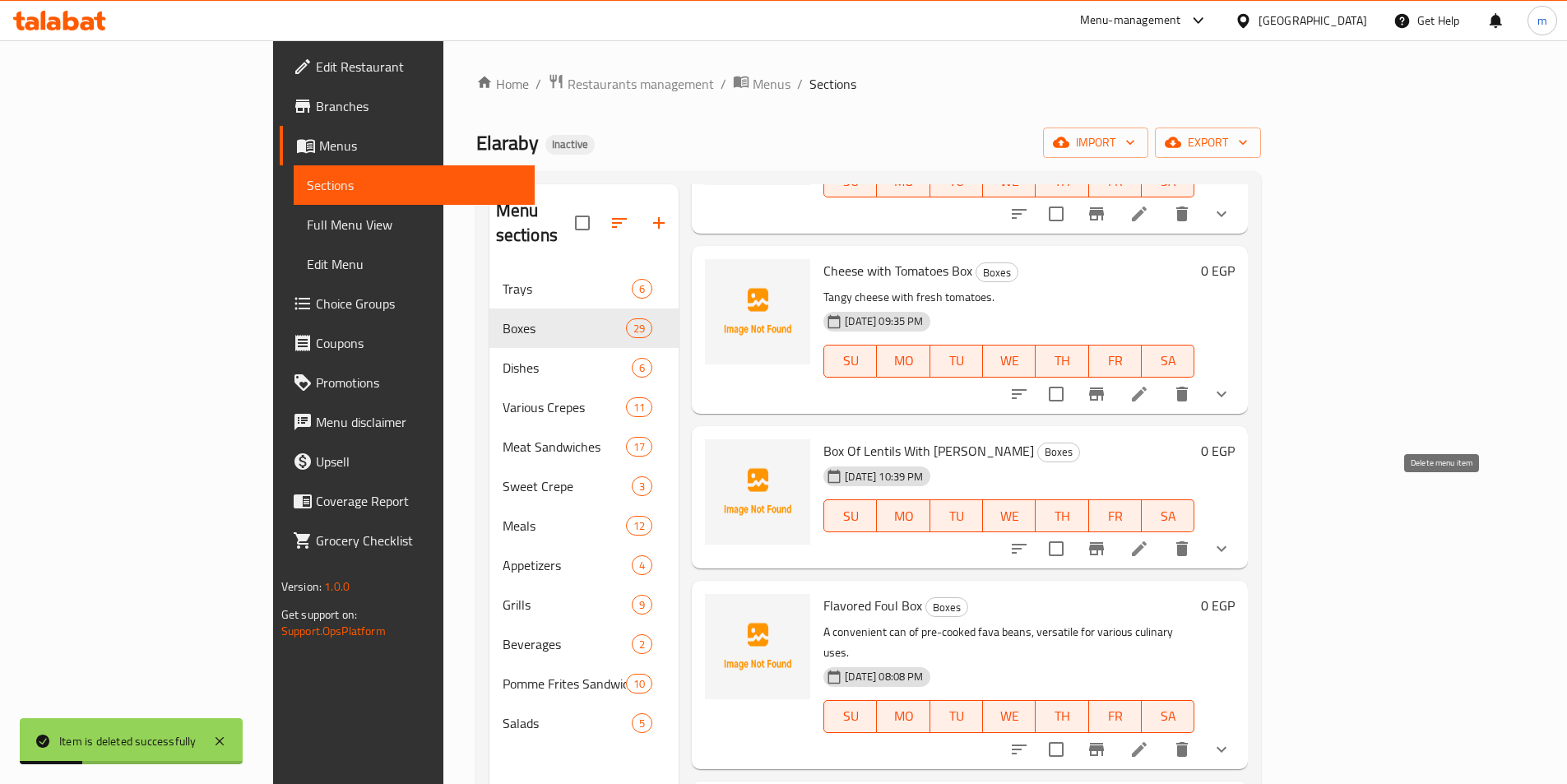
click at [1202, 529] on button "delete" at bounding box center [1182, 549] width 40 height 40
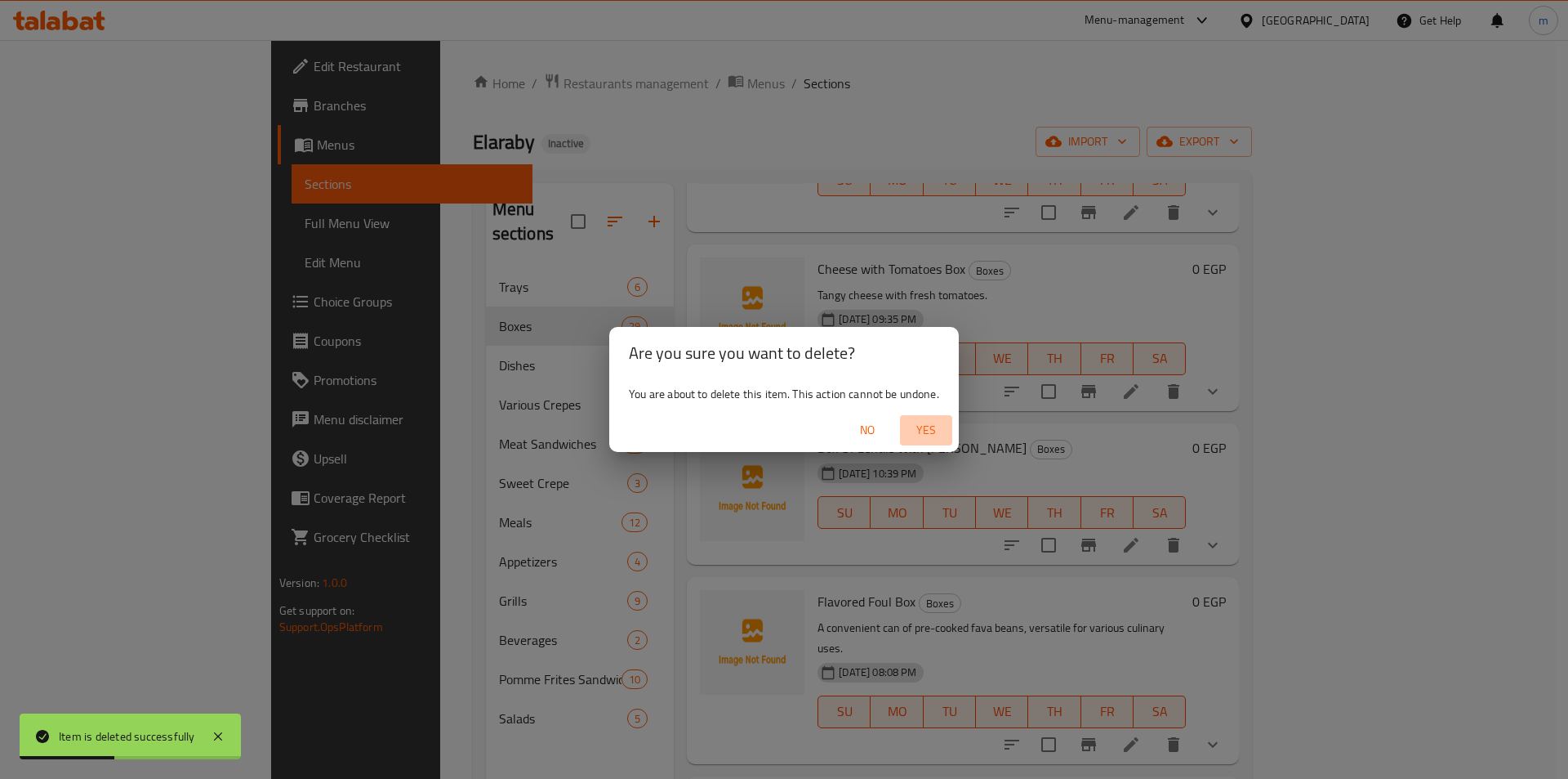
click at [938, 428] on span "Yes" at bounding box center [926, 430] width 40 height 20
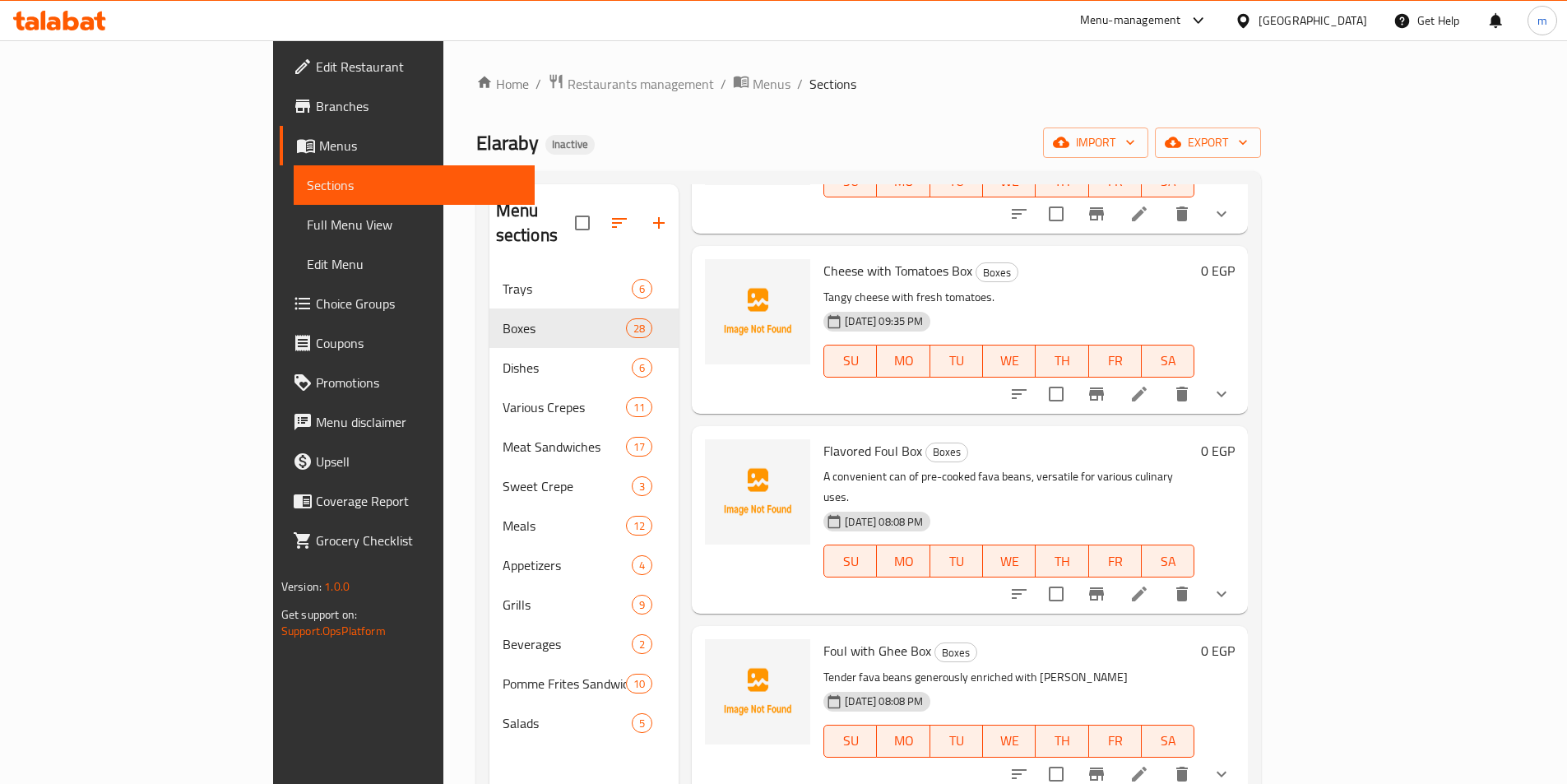
click at [826, 88] on ol "Home / Restaurants management / Menus / Sections" at bounding box center [868, 84] width 785 height 21
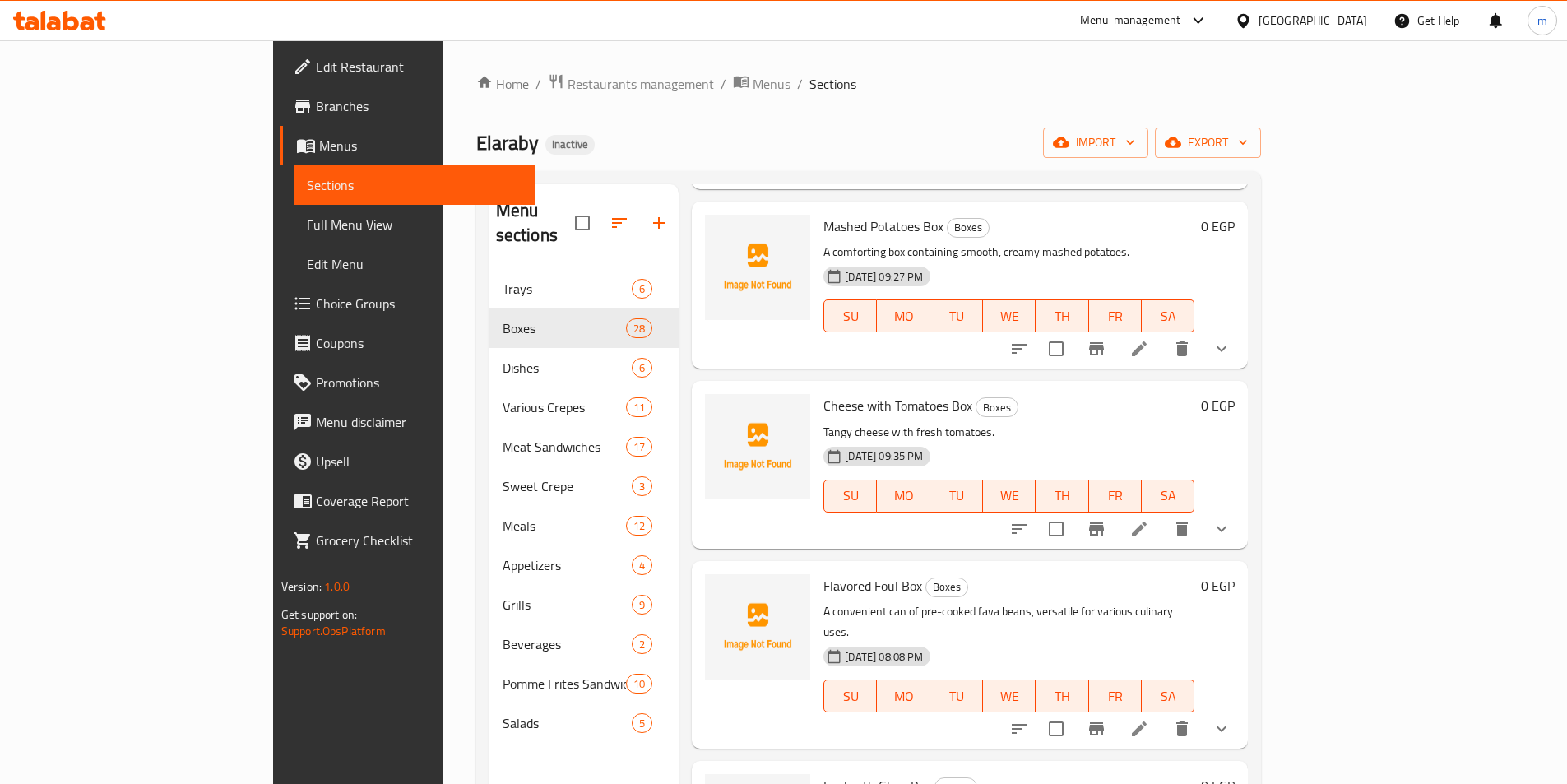
scroll to position [411, 0]
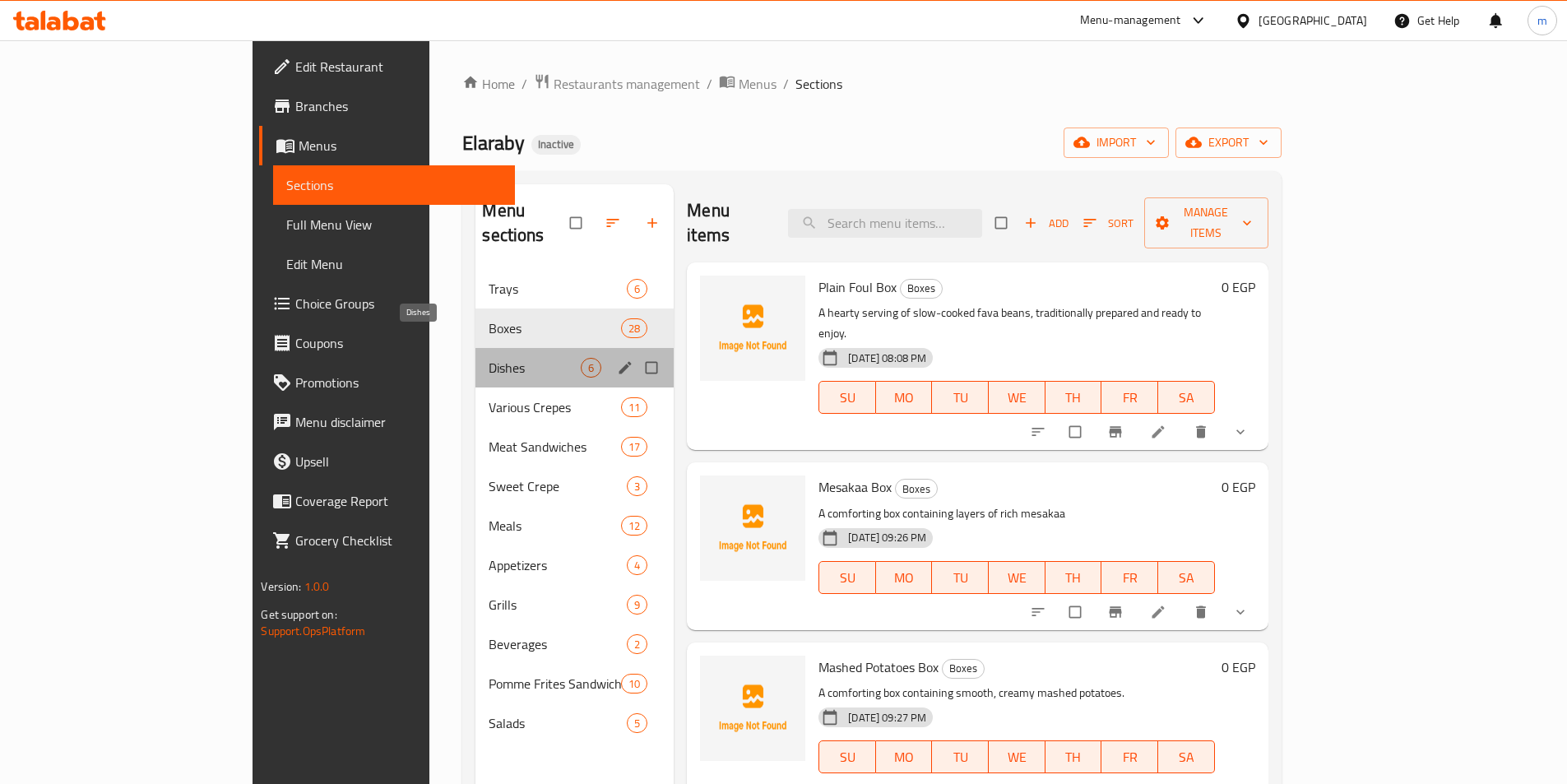
click at [489, 357] on span "Dishes" at bounding box center [535, 367] width 92 height 19
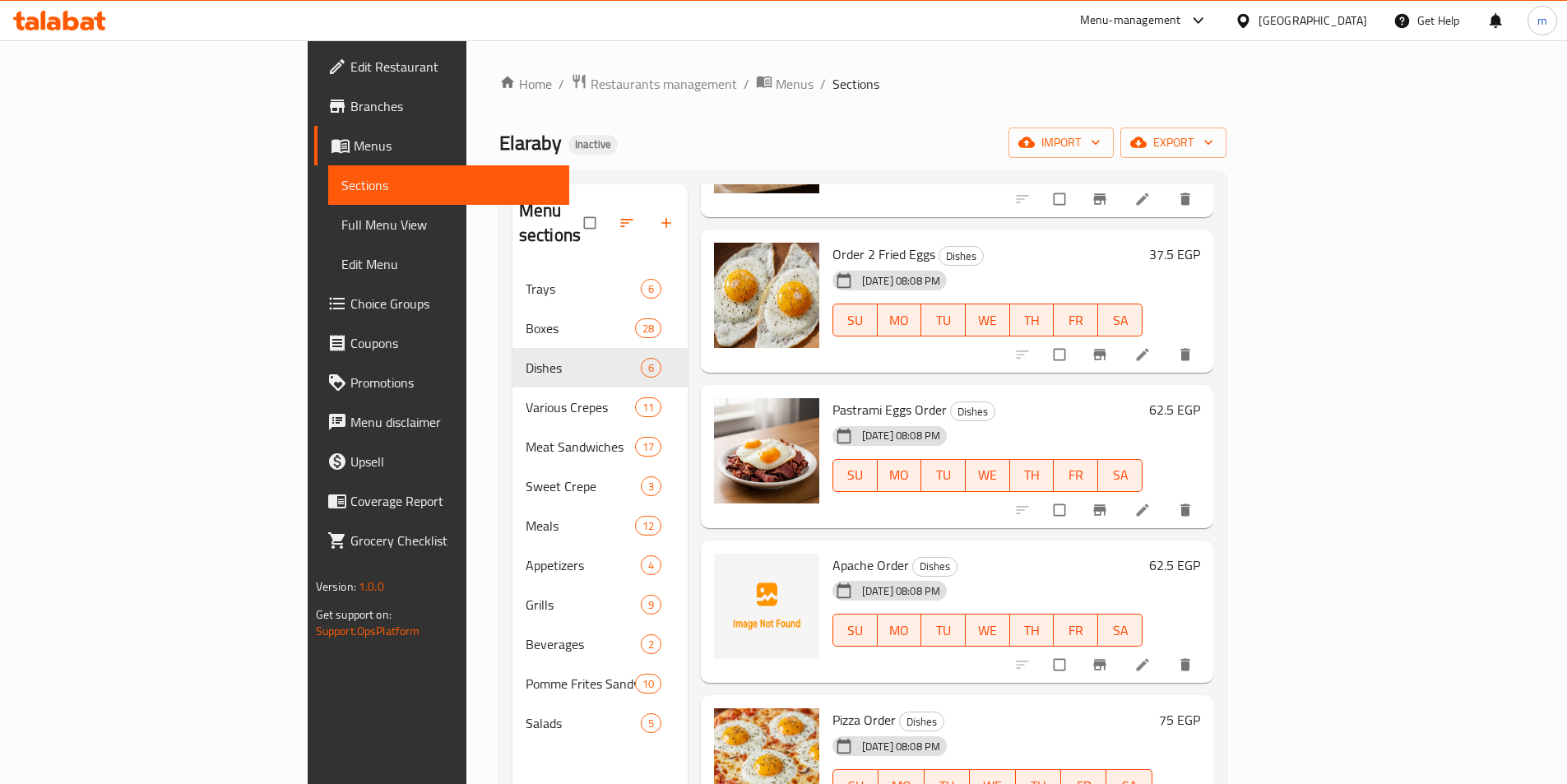
click at [832, 397] on span "Pastrami Eggs Order" at bounding box center [889, 410] width 114 height 25
click at [1148, 503] on icon at bounding box center [1142, 510] width 12 height 12
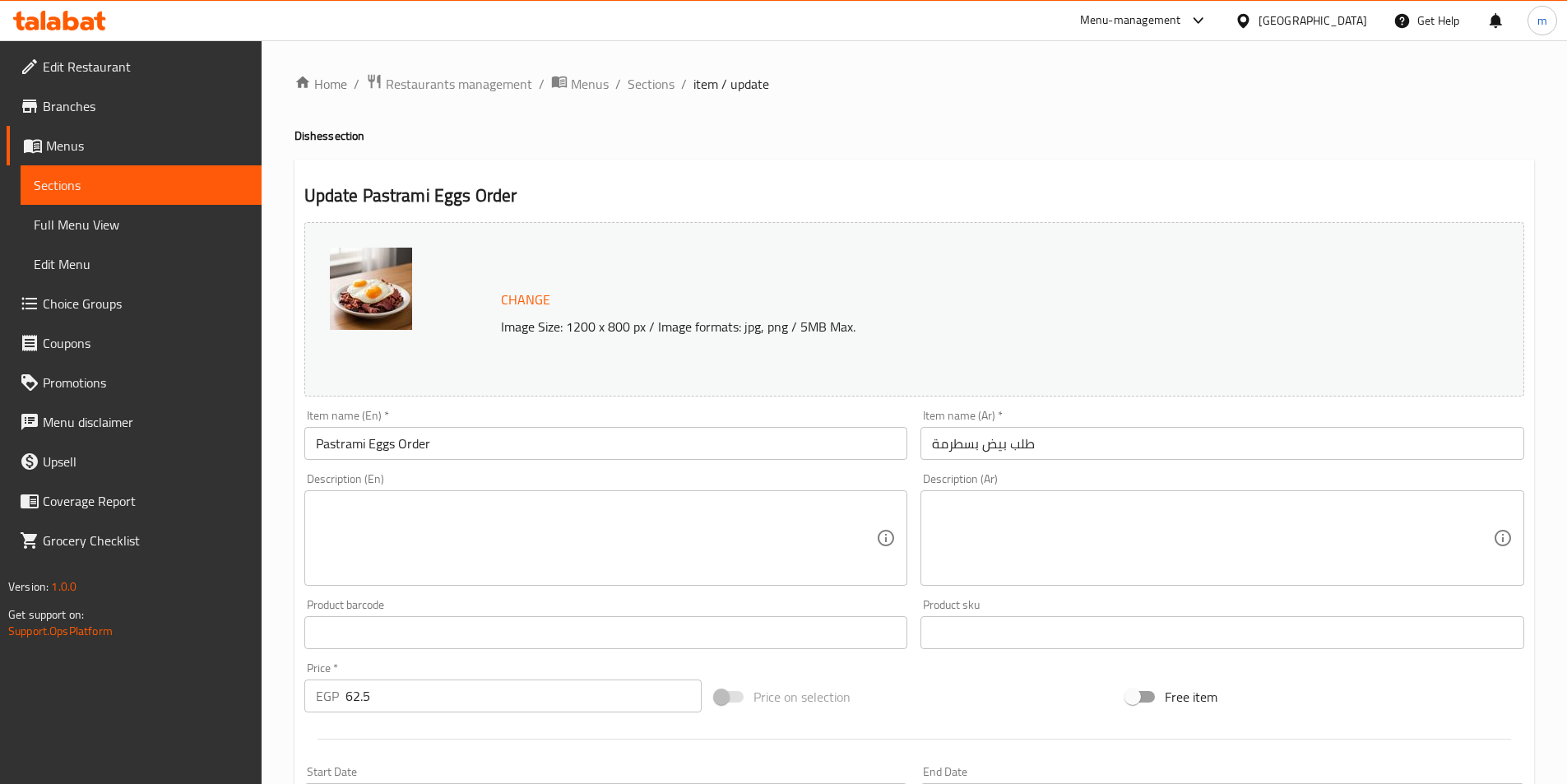
click at [1008, 438] on input "طلب بيض بسطرمة" at bounding box center [1223, 442] width 604 height 33
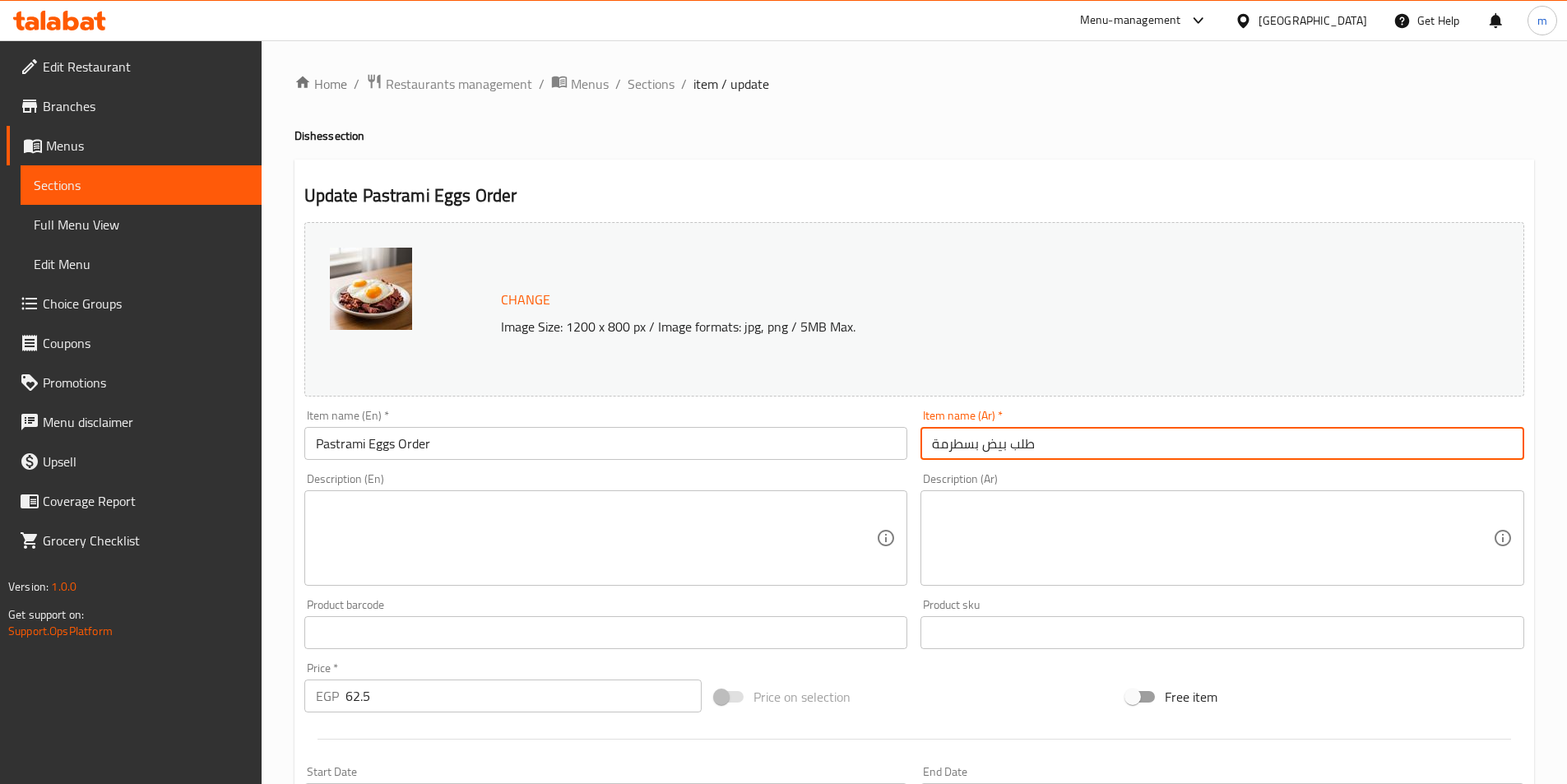
click at [1008, 438] on input "طلب بيض بسطرمة" at bounding box center [1223, 442] width 604 height 33
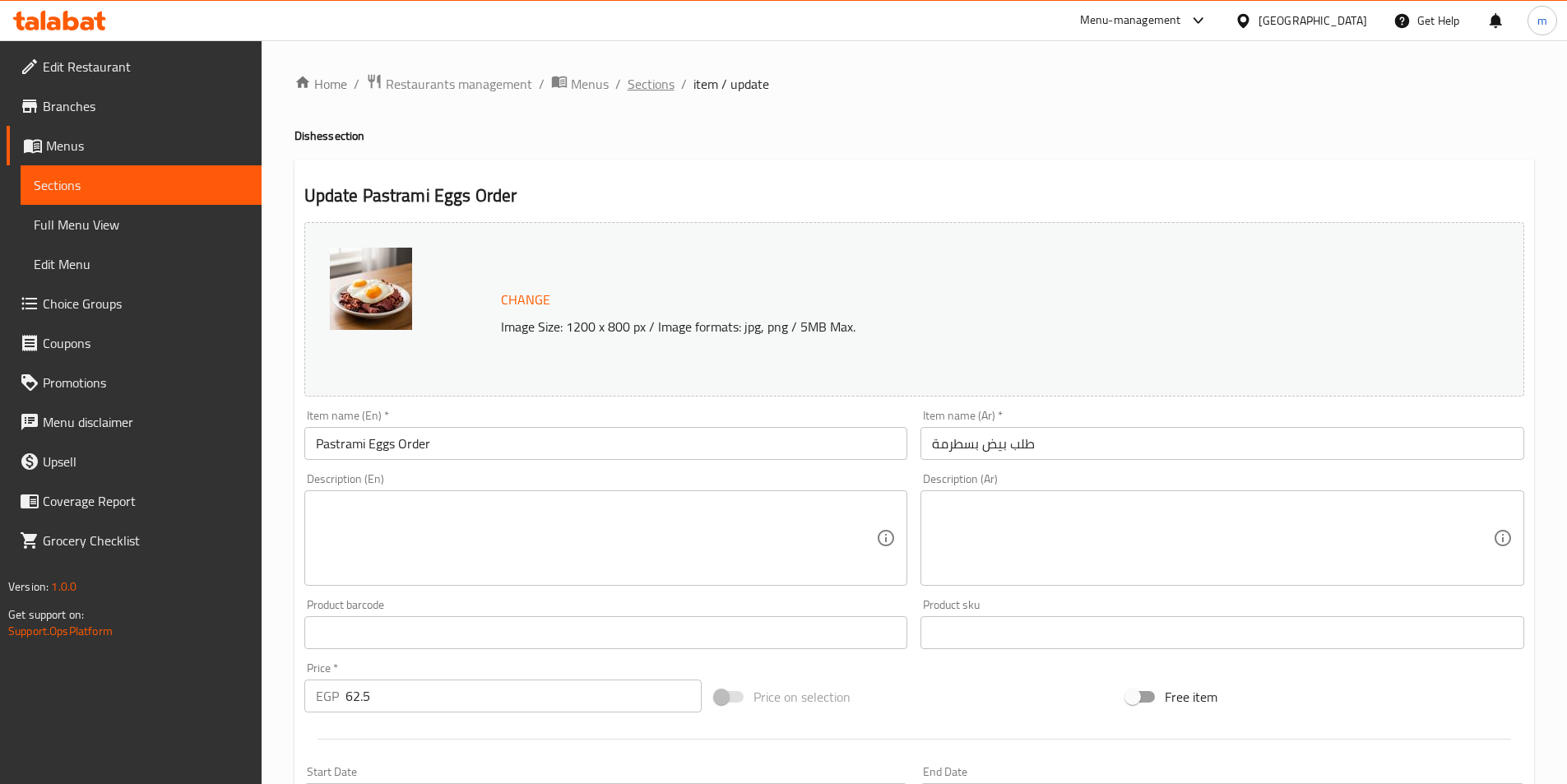
click at [647, 88] on span "Sections" at bounding box center [651, 84] width 47 height 19
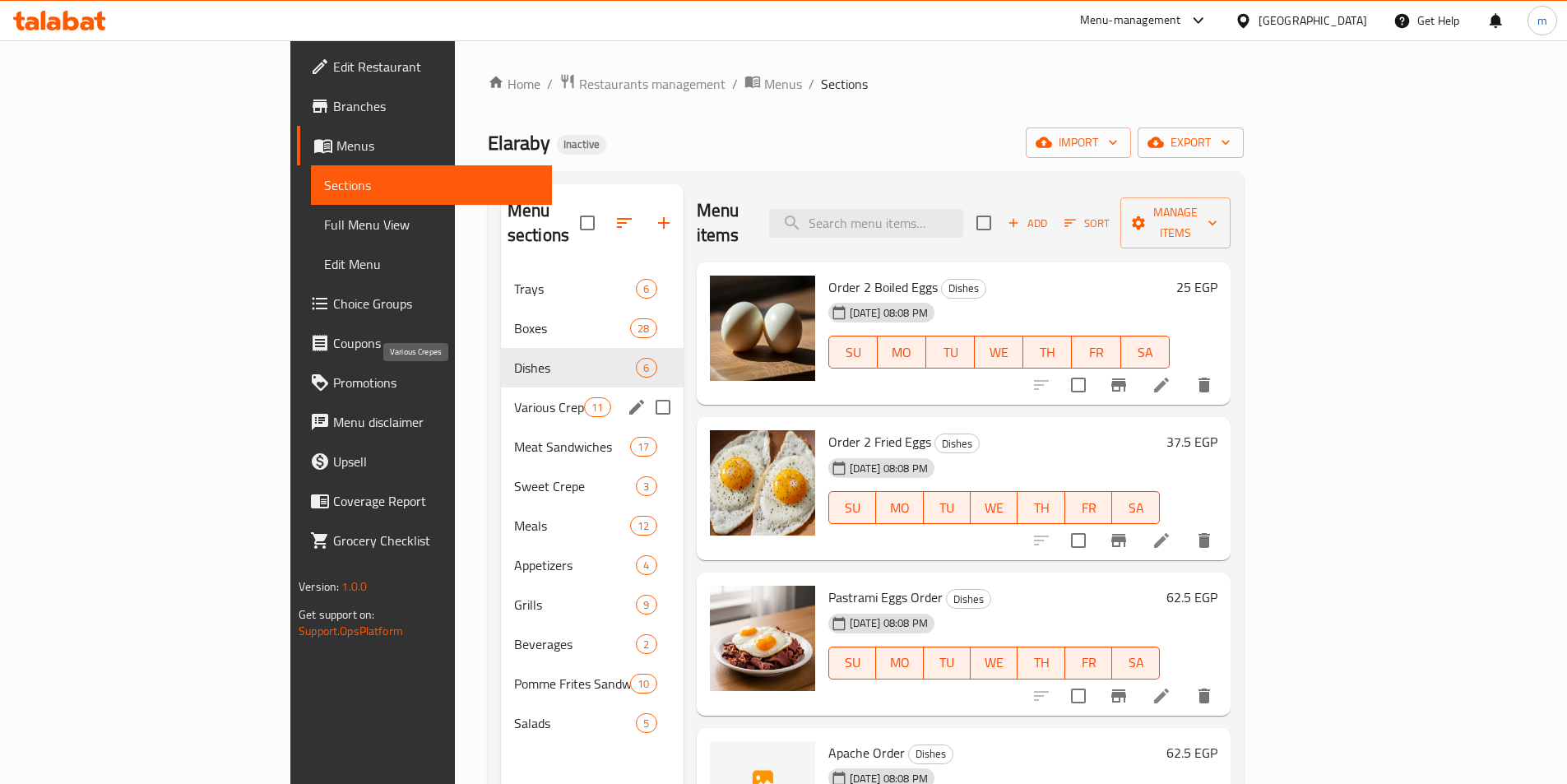
drag, startPoint x: 375, startPoint y: 382, endPoint x: 382, endPoint y: 396, distance: 15.7
click at [514, 397] on span "Various Crepes" at bounding box center [549, 407] width 70 height 19
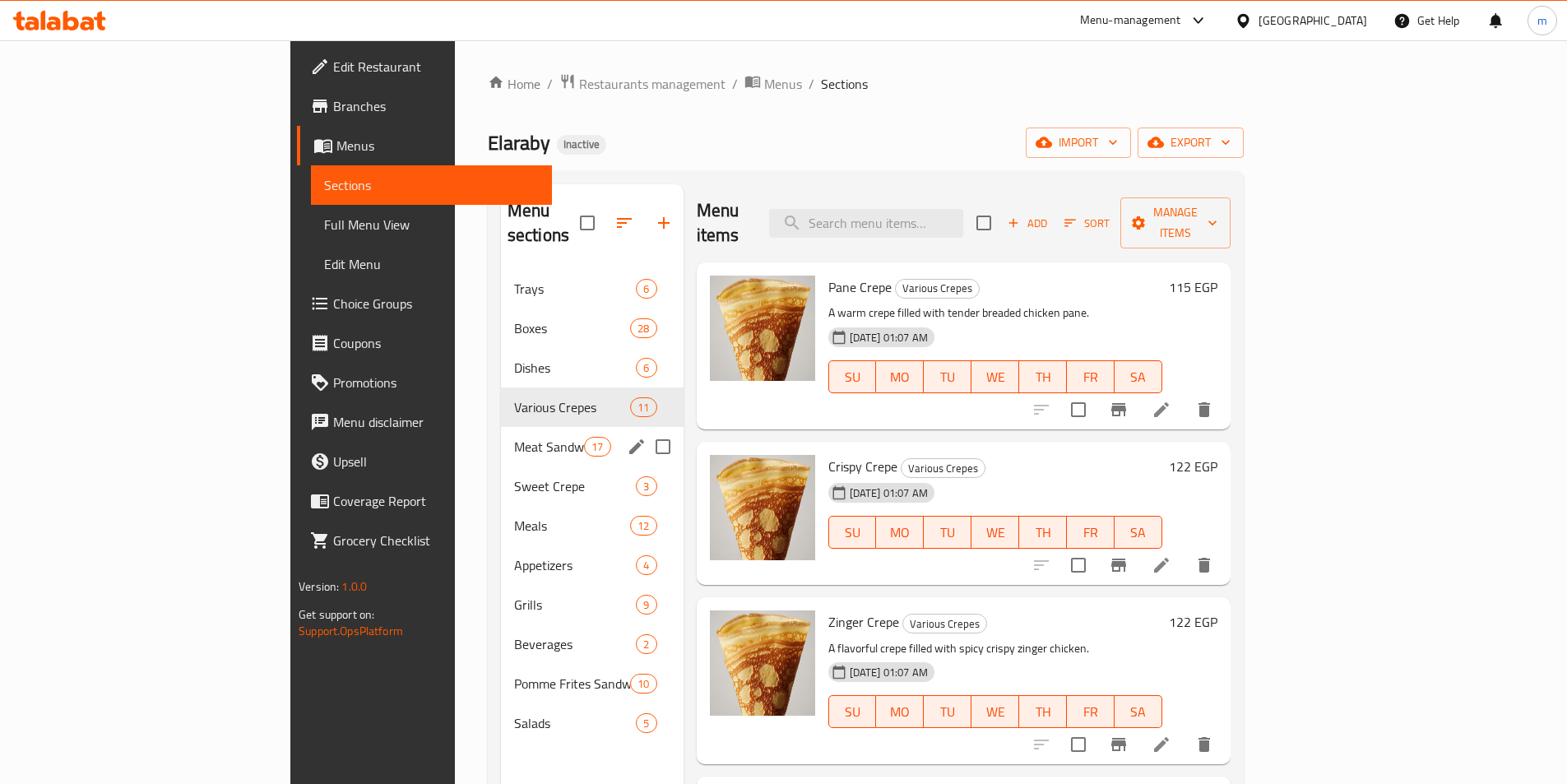
click at [501, 427] on div "Meat Sandwiches 17" at bounding box center [592, 446] width 182 height 40
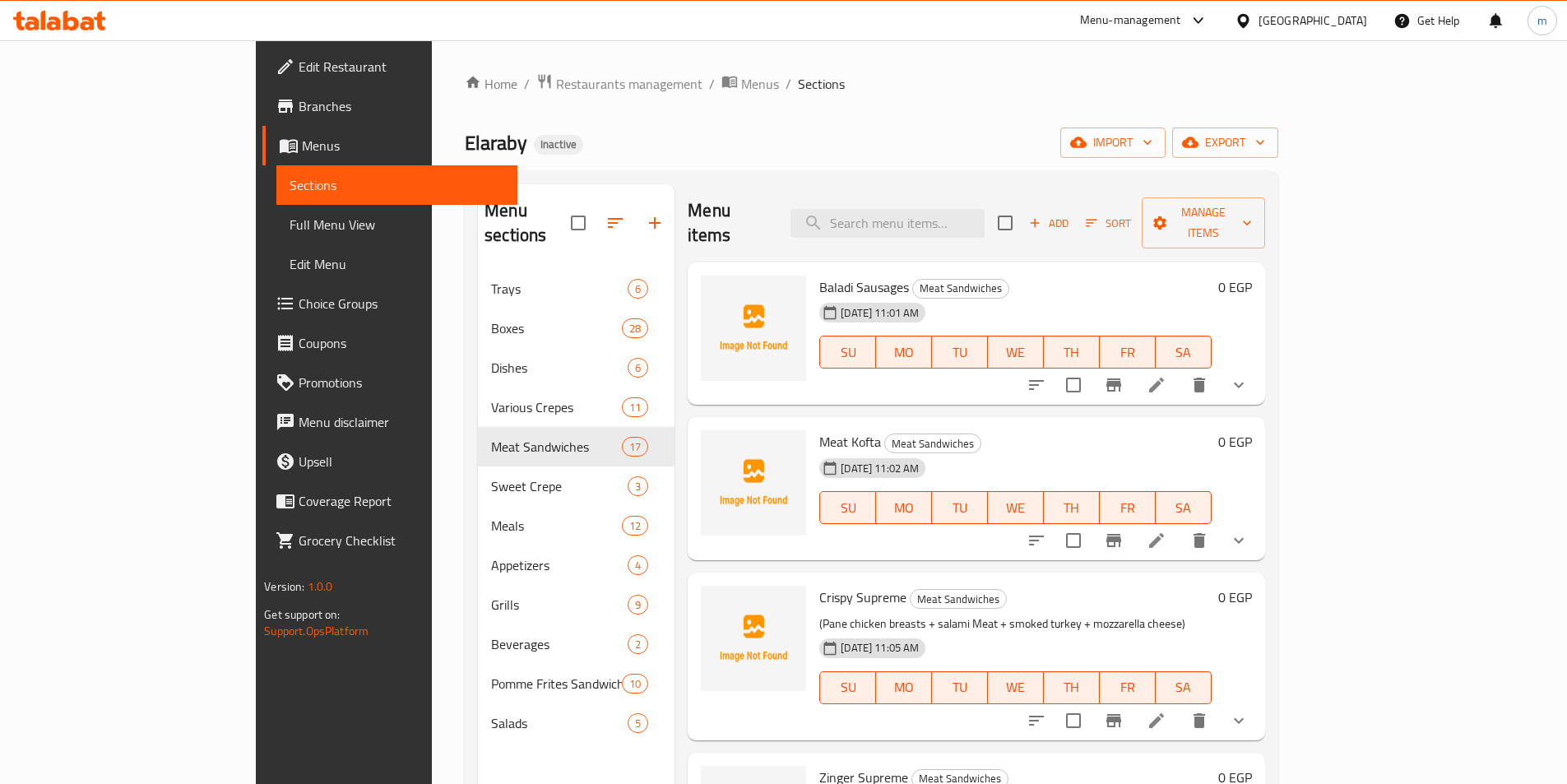
click at [1180, 370] on li at bounding box center [1157, 384] width 46 height 29
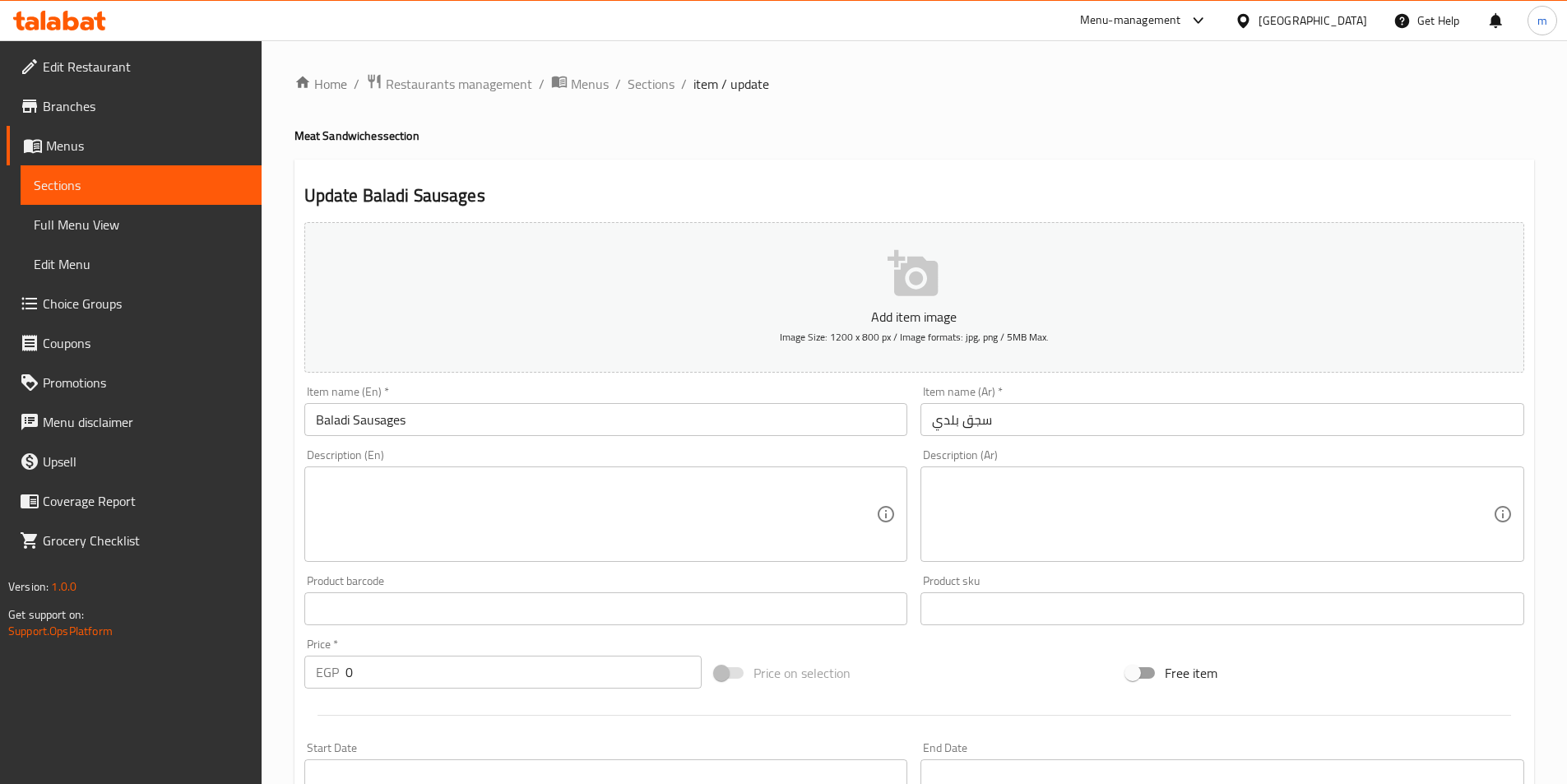
click at [657, 71] on div "Home / Restaurants management / Menus / Sections / item / update Meat Sandwiche…" at bounding box center [915, 643] width 1306 height 1206
click at [654, 80] on span "Sections" at bounding box center [651, 84] width 47 height 19
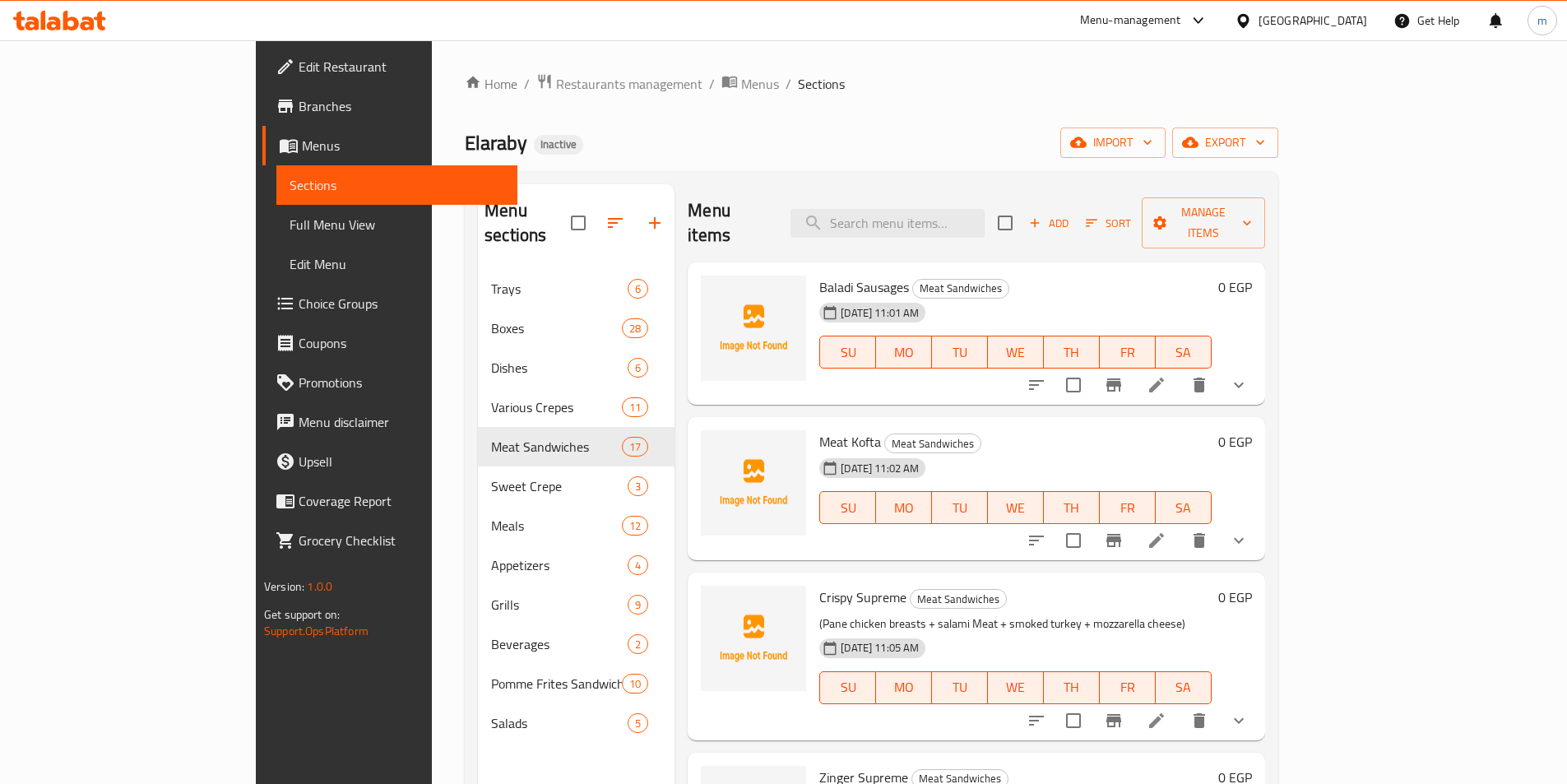
click at [945, 105] on div "Home / Restaurants management / Menus / Sections Elaraby Inactive import export…" at bounding box center [871, 527] width 814 height 908
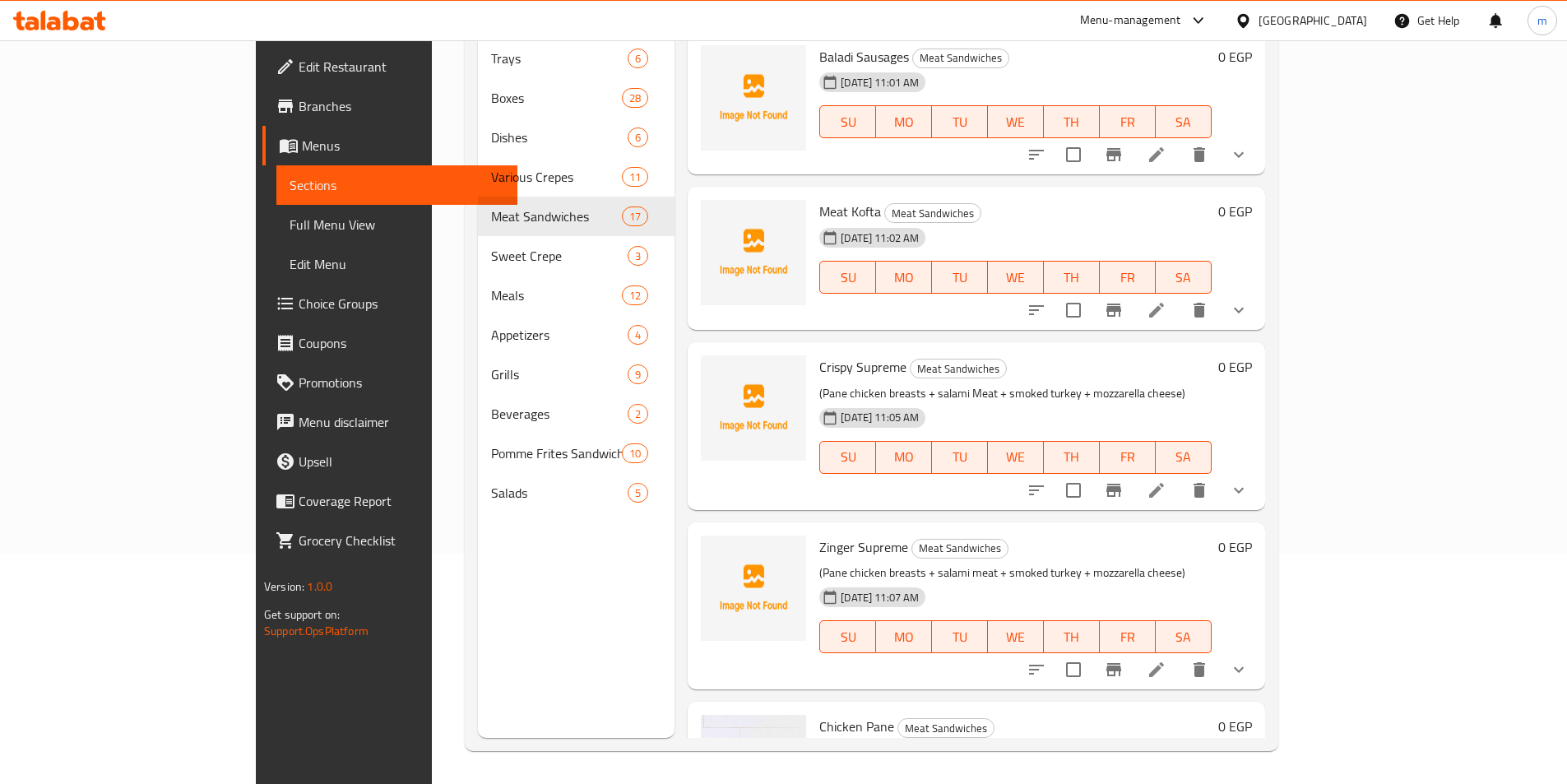
scroll to position [165, 0]
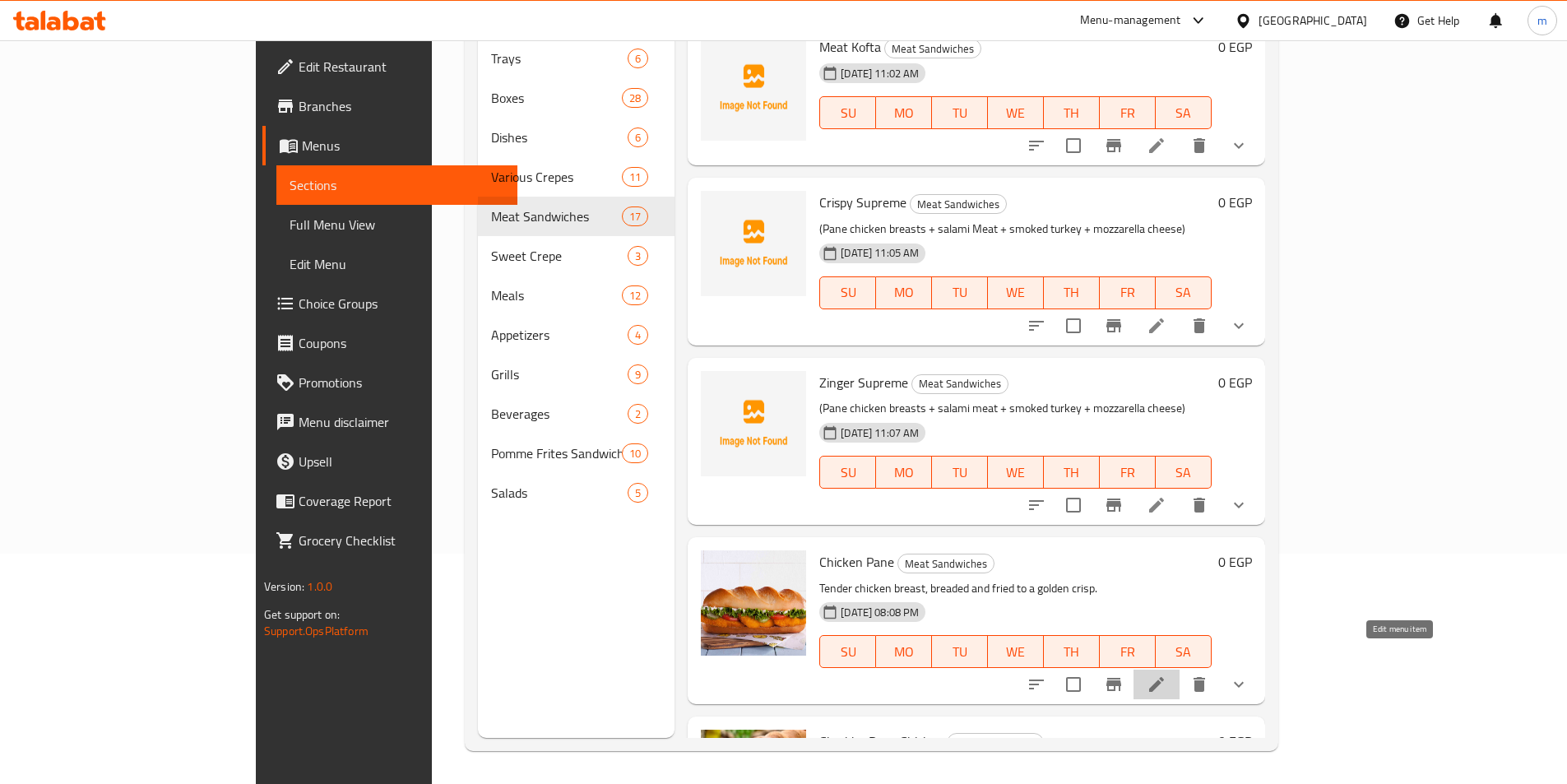
click at [1167, 674] on icon at bounding box center [1157, 684] width 19 height 19
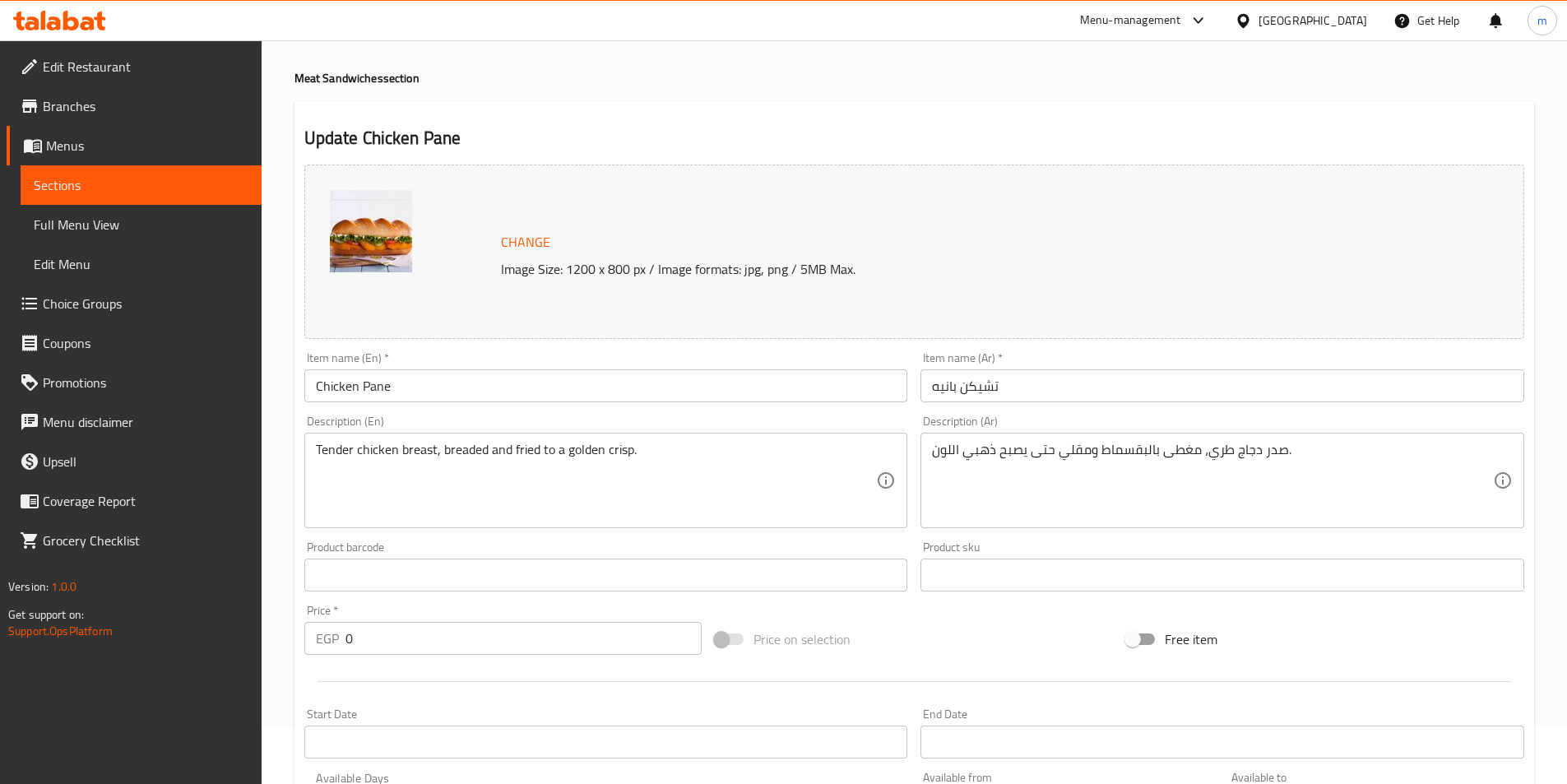
scroll to position [411, 0]
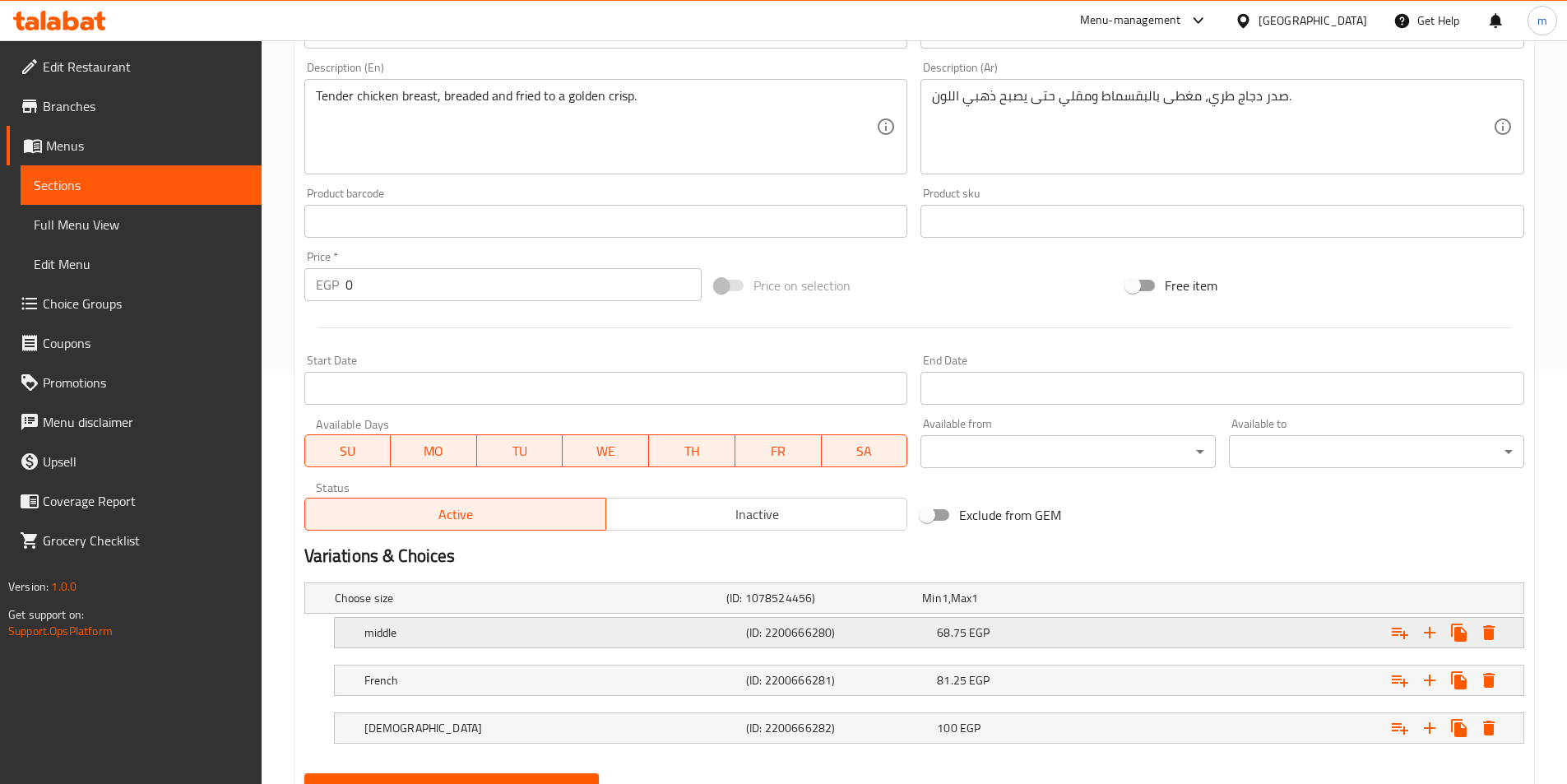
click at [620, 641] on div "middle" at bounding box center [552, 633] width 382 height 23
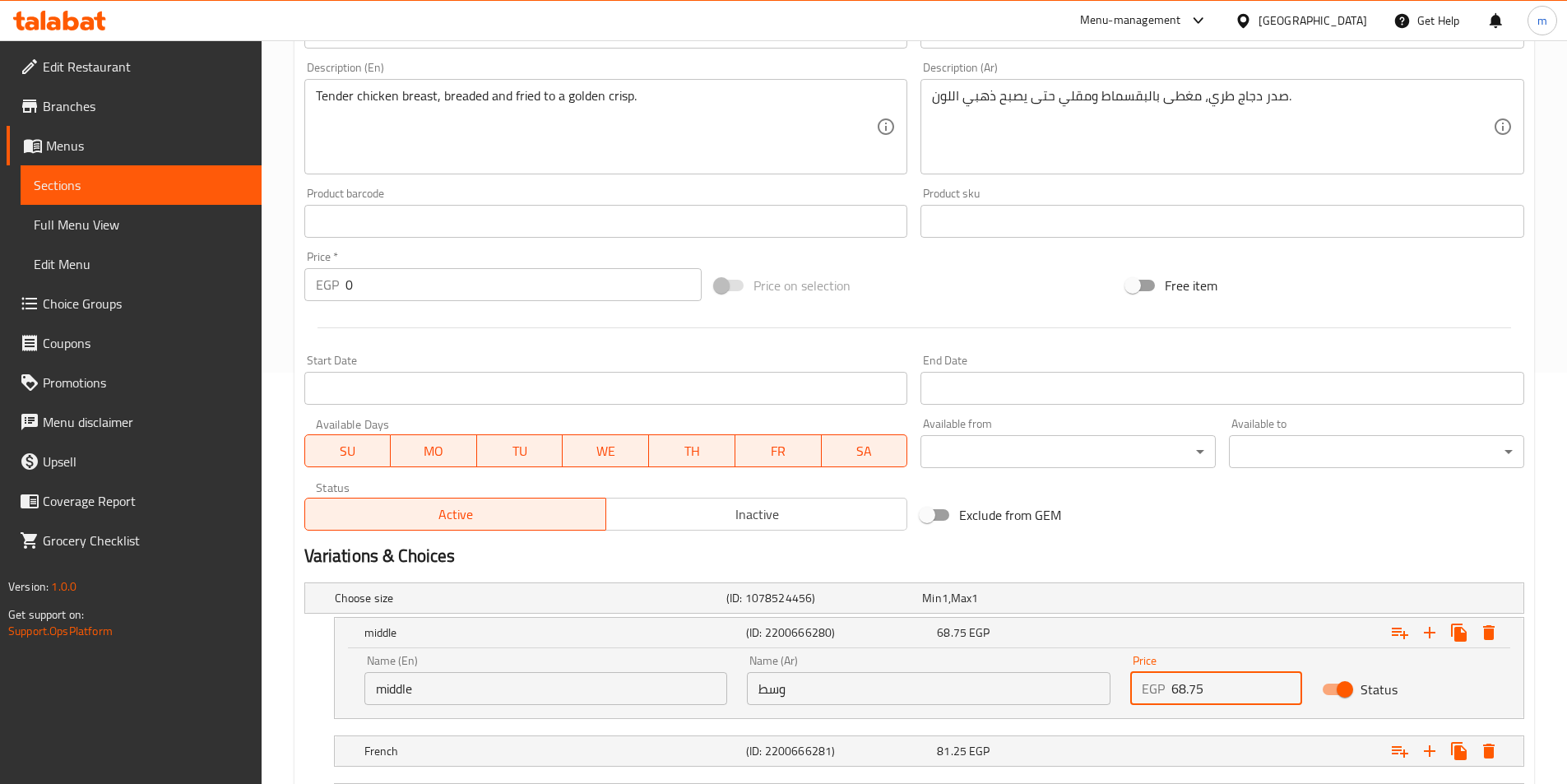
drag, startPoint x: 1208, startPoint y: 696, endPoint x: 1168, endPoint y: 694, distance: 40.0
click at [1168, 694] on div "EGP 68.75 Price" at bounding box center [1216, 688] width 172 height 33
type input "81"
click at [1125, 752] on div "Expand" at bounding box center [1315, 750] width 382 height 36
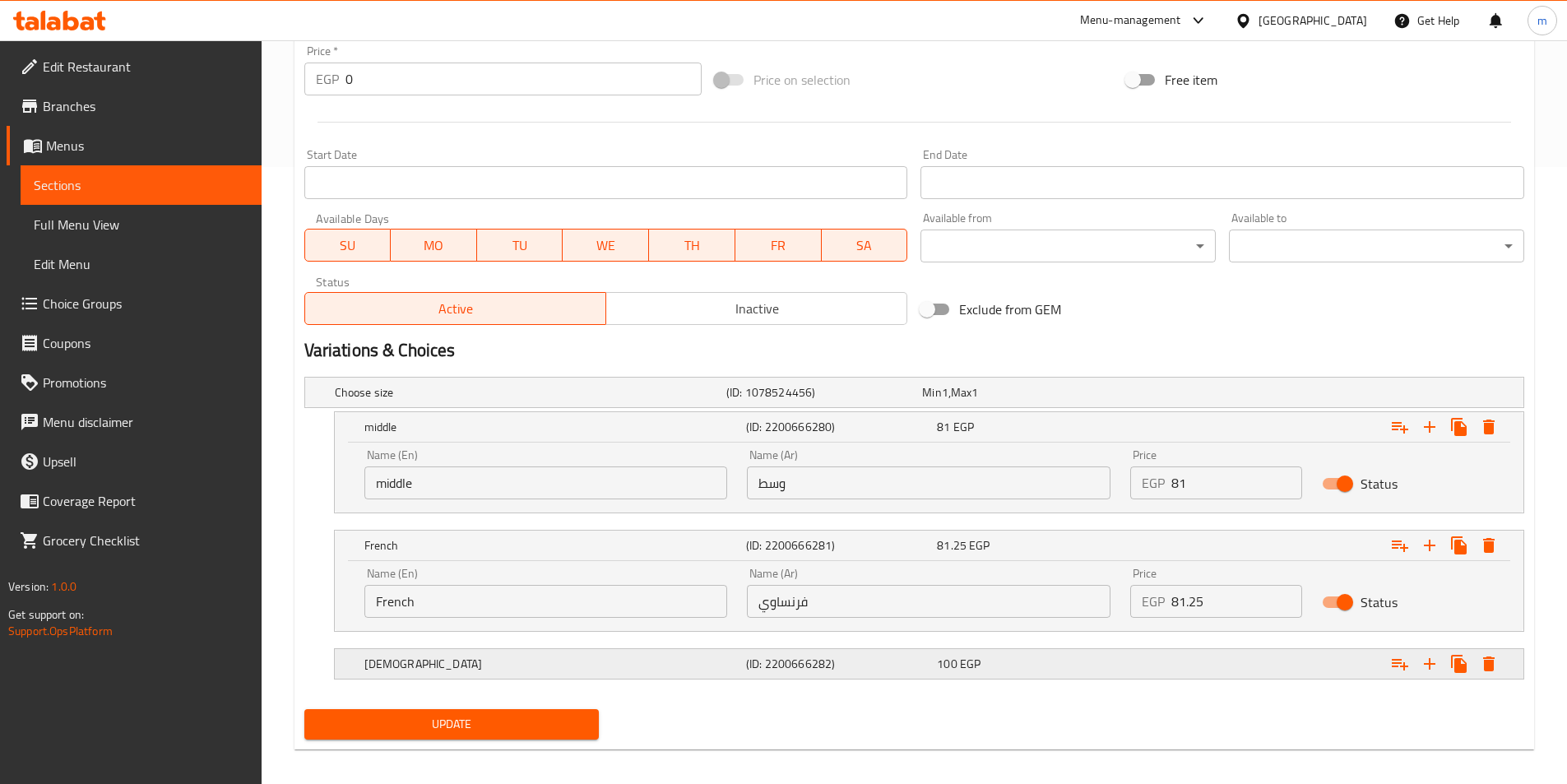
scroll to position [628, 0]
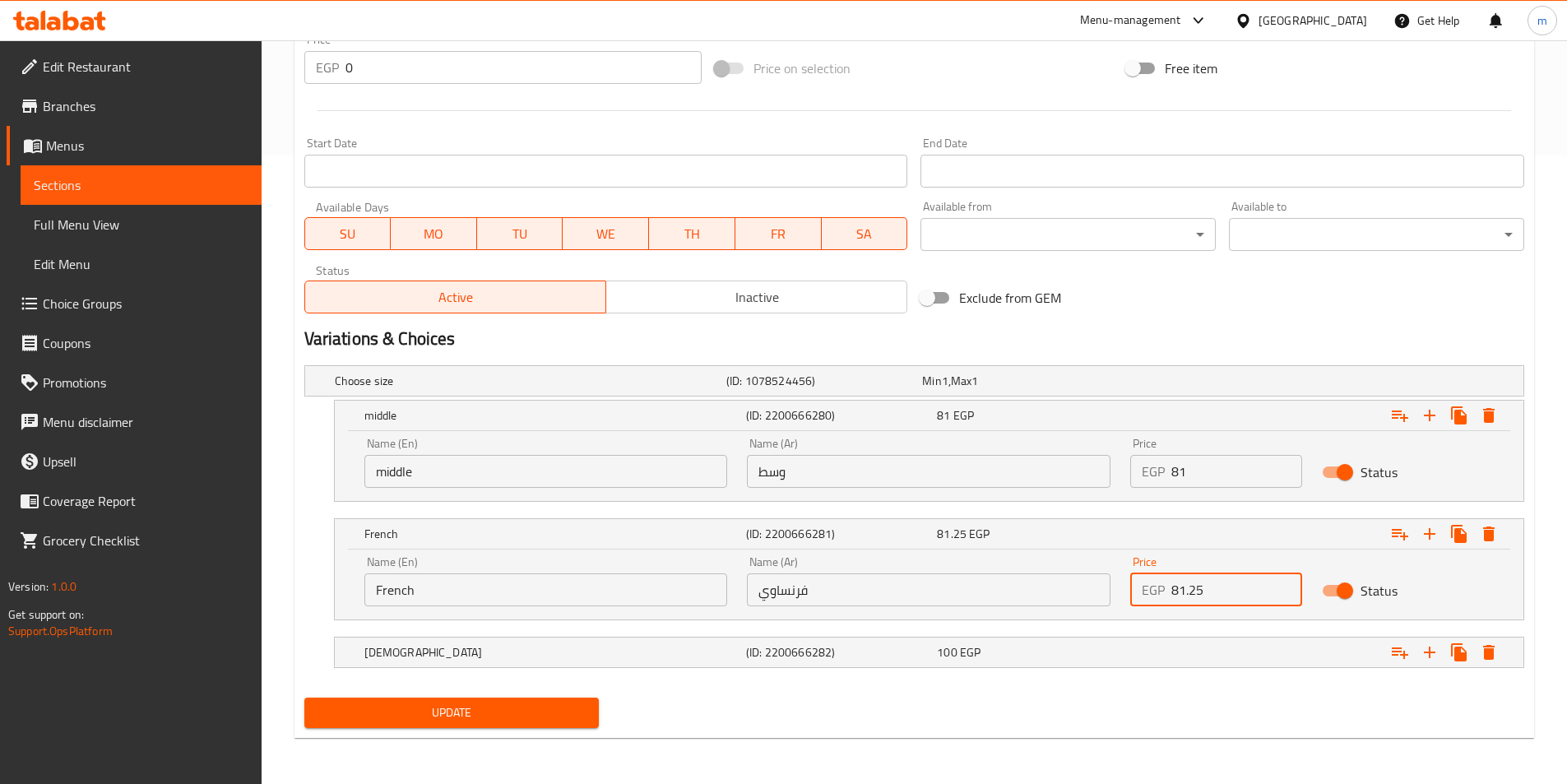
drag, startPoint x: 1219, startPoint y: 593, endPoint x: 1123, endPoint y: 599, distance: 96.2
click at [1123, 599] on div "Price EGP 81.25 Price" at bounding box center [1216, 580] width 192 height 70
type input "95"
click at [1132, 659] on div "Expand" at bounding box center [1315, 652] width 382 height 36
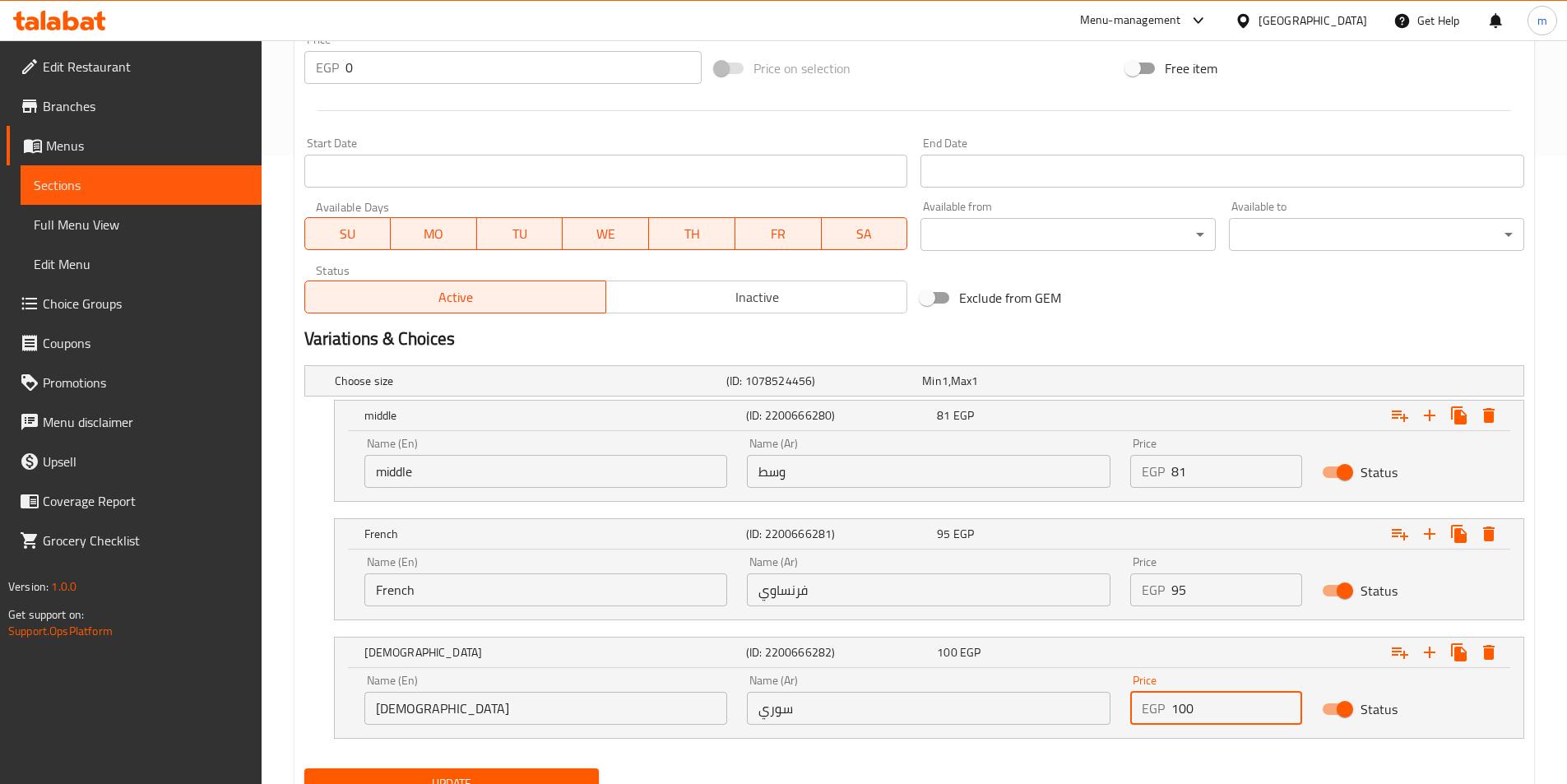
drag, startPoint x: 1186, startPoint y: 715, endPoint x: 1161, endPoint y: 717, distance: 25.1
click at [1160, 717] on div "EGP 100 Price" at bounding box center [1216, 708] width 172 height 33
type input "115"
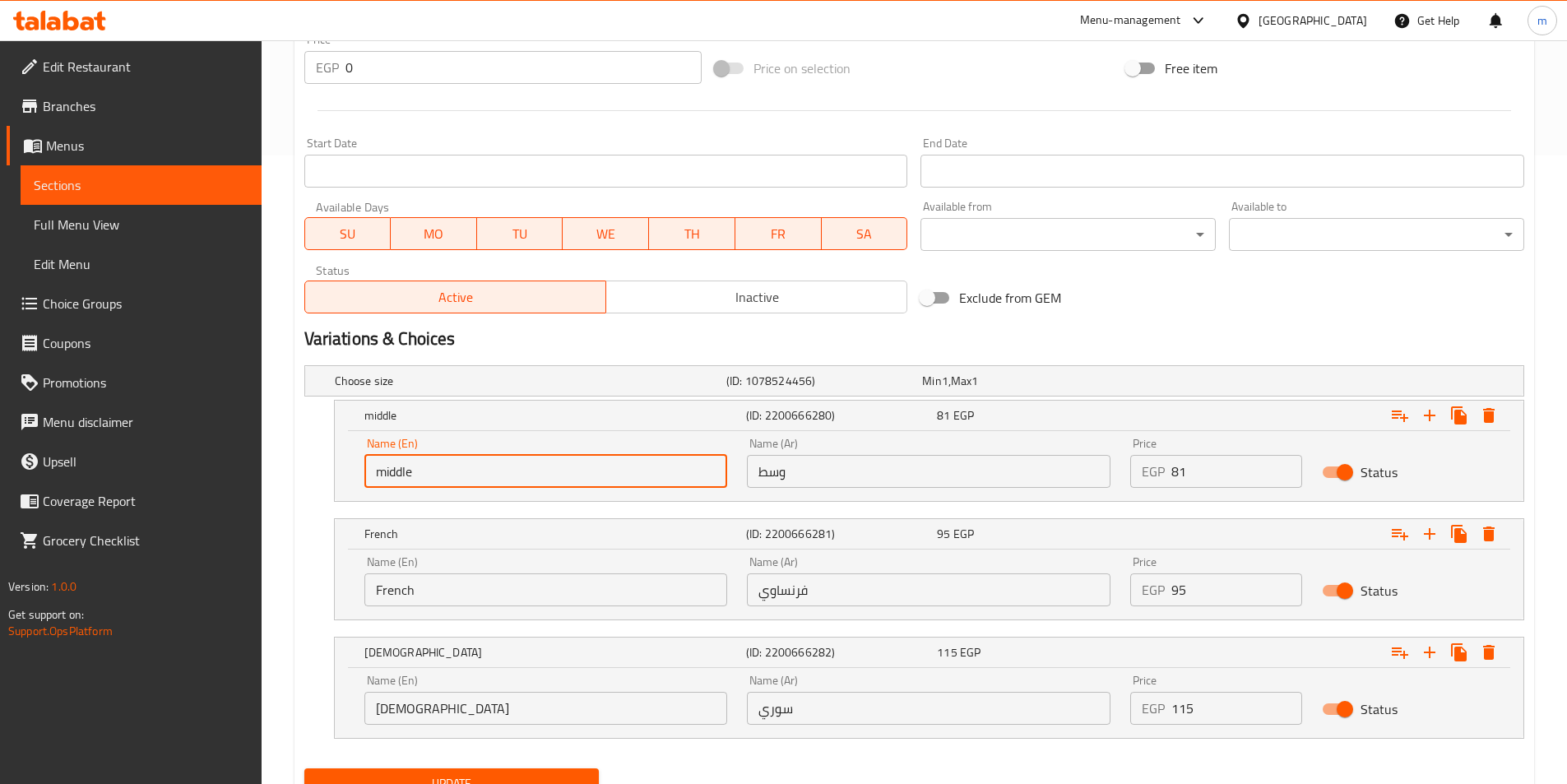
drag, startPoint x: 434, startPoint y: 480, endPoint x: 332, endPoint y: 483, distance: 102.0
click at [332, 483] on div "middle (ID: 2200666280) 81 EGP Name (En) middle Name (En) Name (Ar) وسط Name (A…" at bounding box center [915, 450] width 1220 height 102
type input "Mideum"
click at [305, 768] on button "Update" at bounding box center [452, 783] width 296 height 30
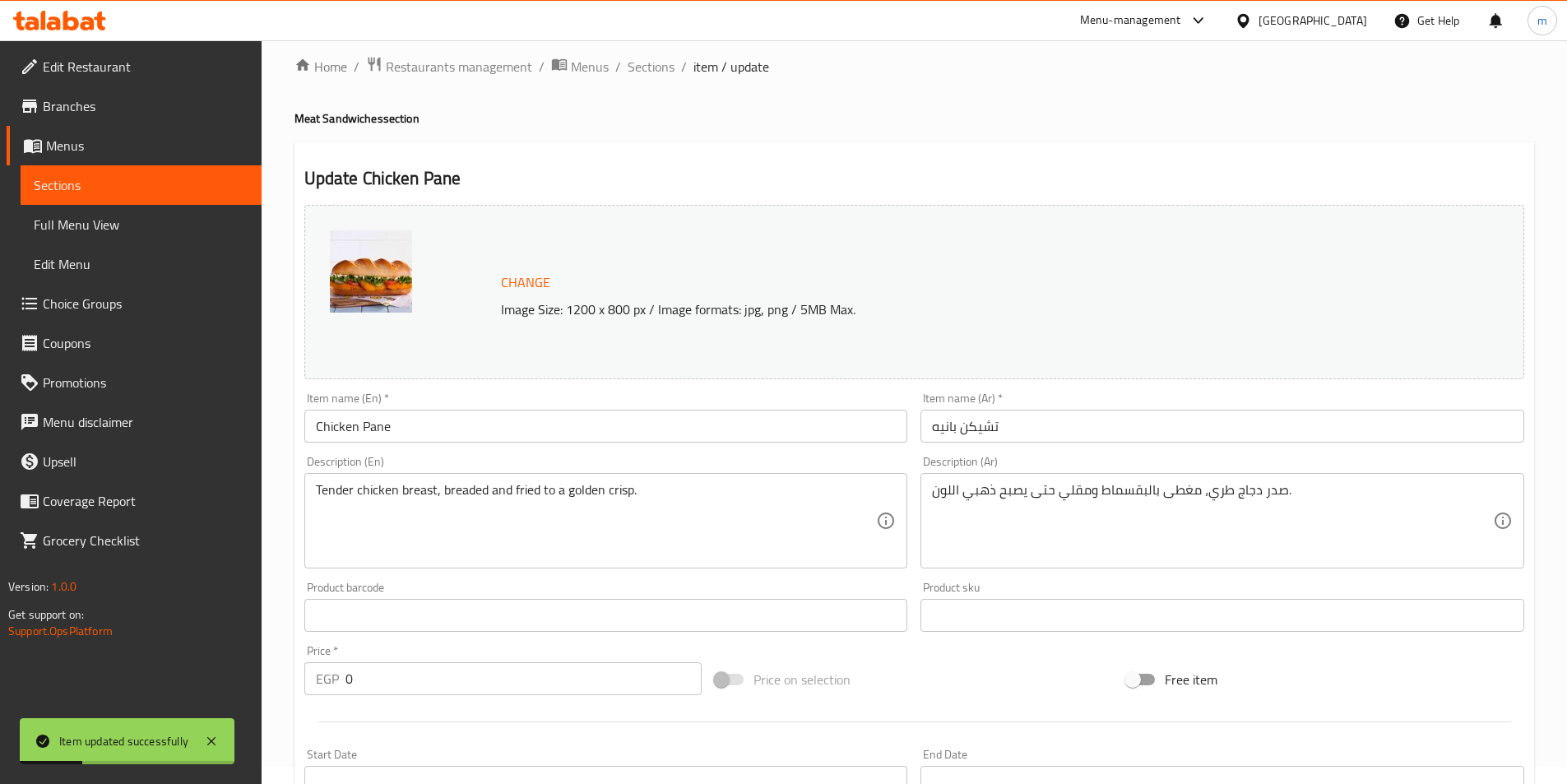
scroll to position [0, 0]
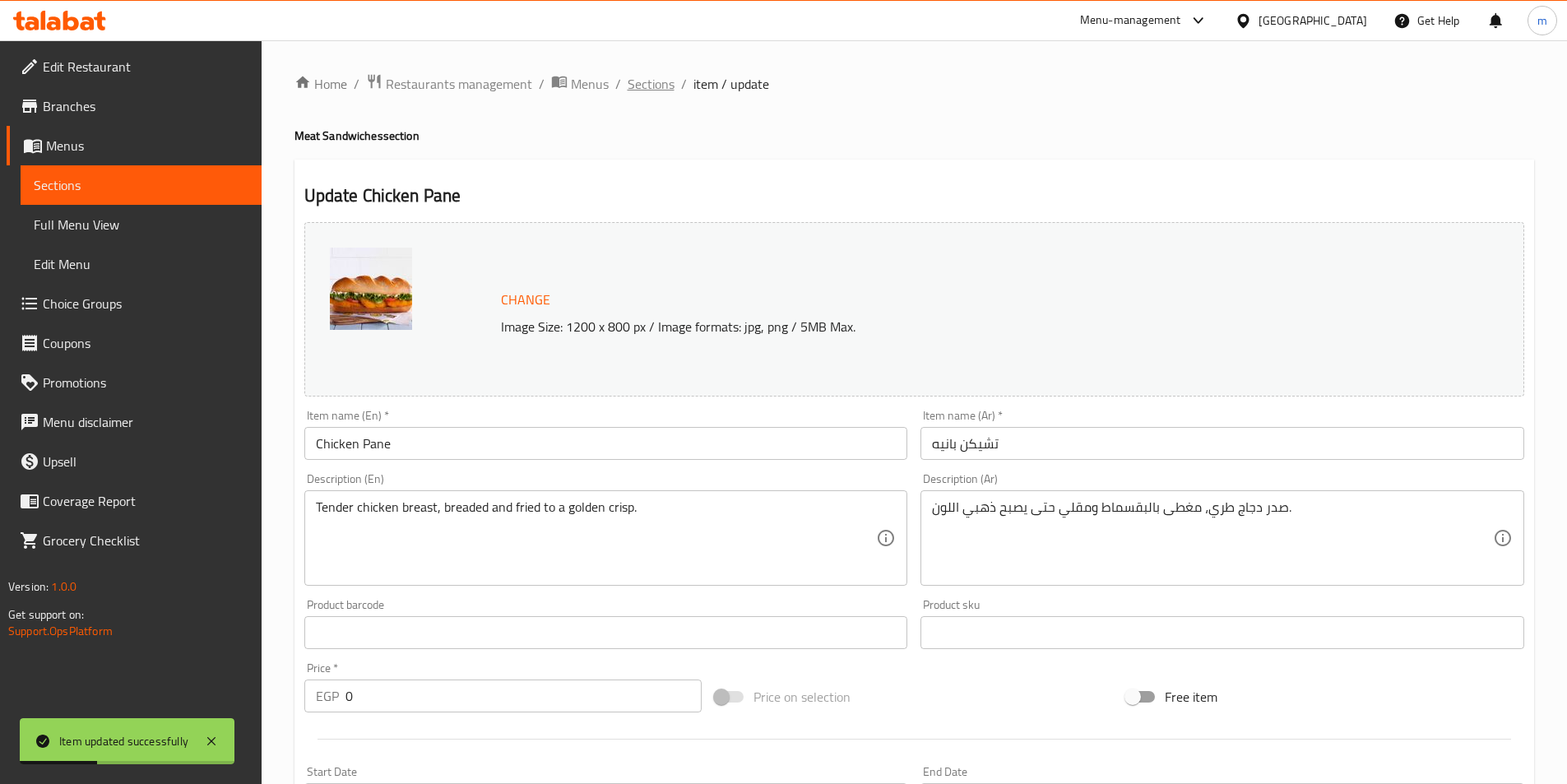
click at [628, 83] on span "Sections" at bounding box center [651, 84] width 47 height 19
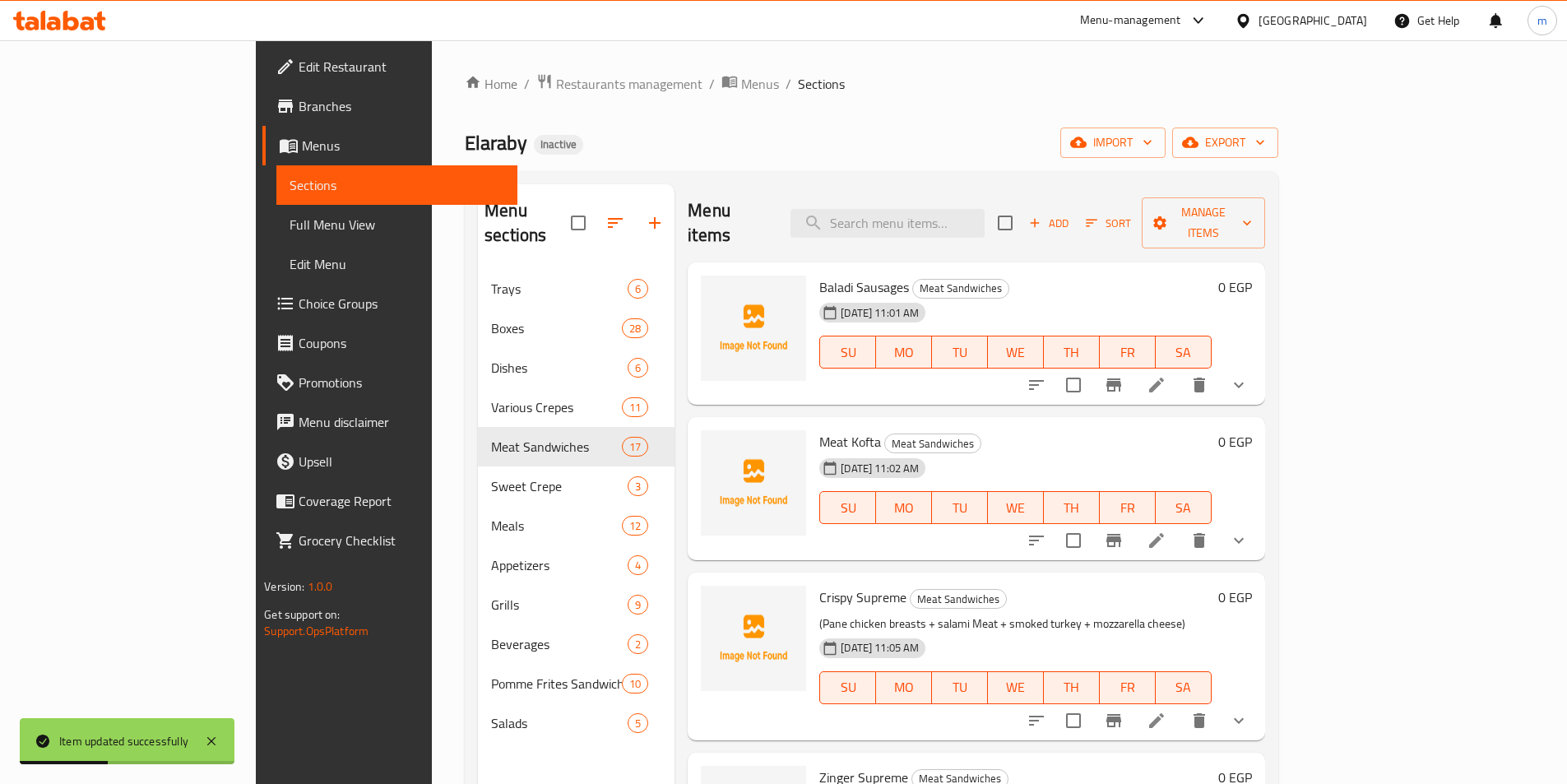
click at [922, 125] on div "Home / Restaurants management / Menus / Sections Elaraby Inactive import export…" at bounding box center [871, 527] width 814 height 908
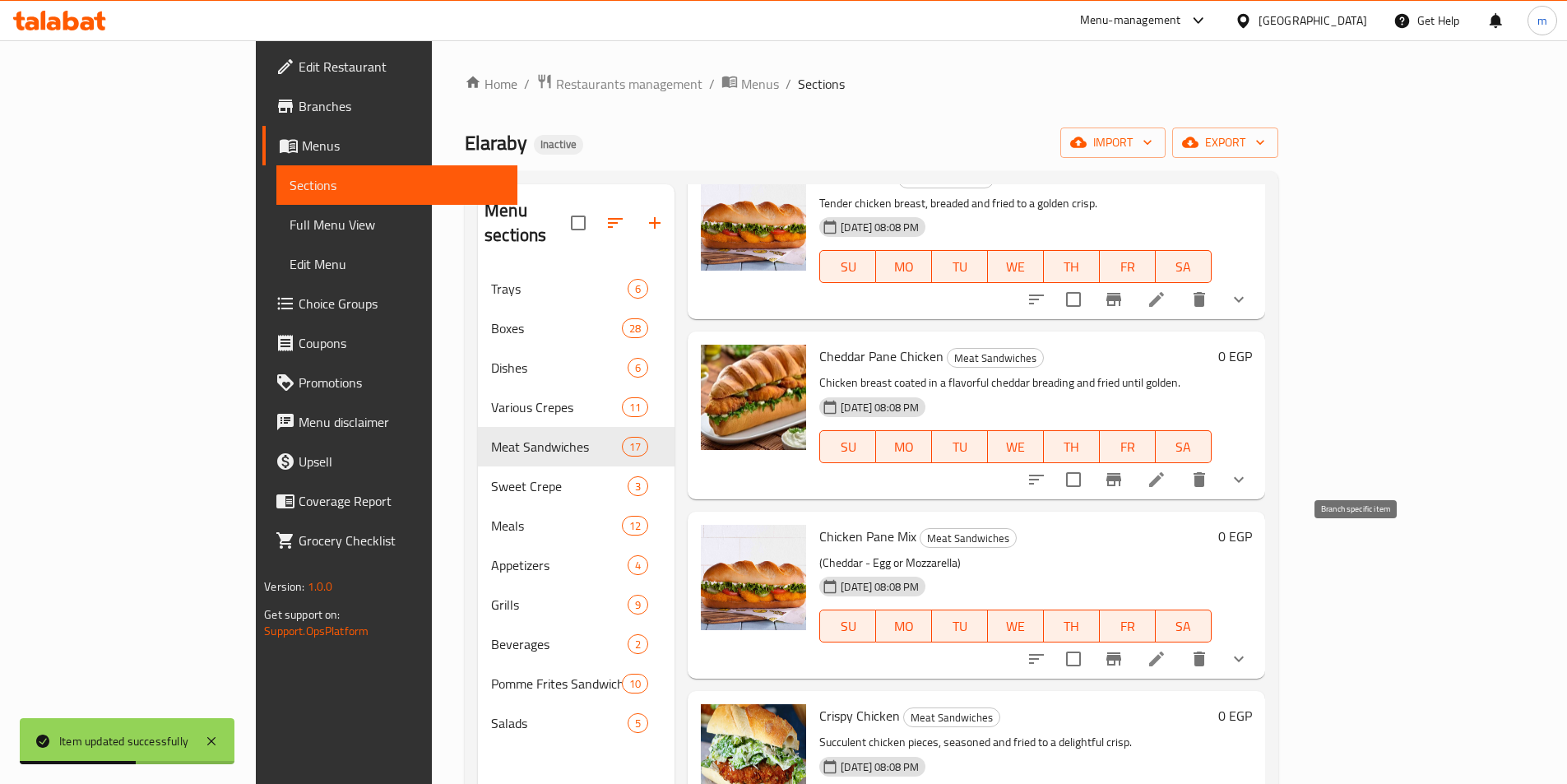
scroll to position [865, 0]
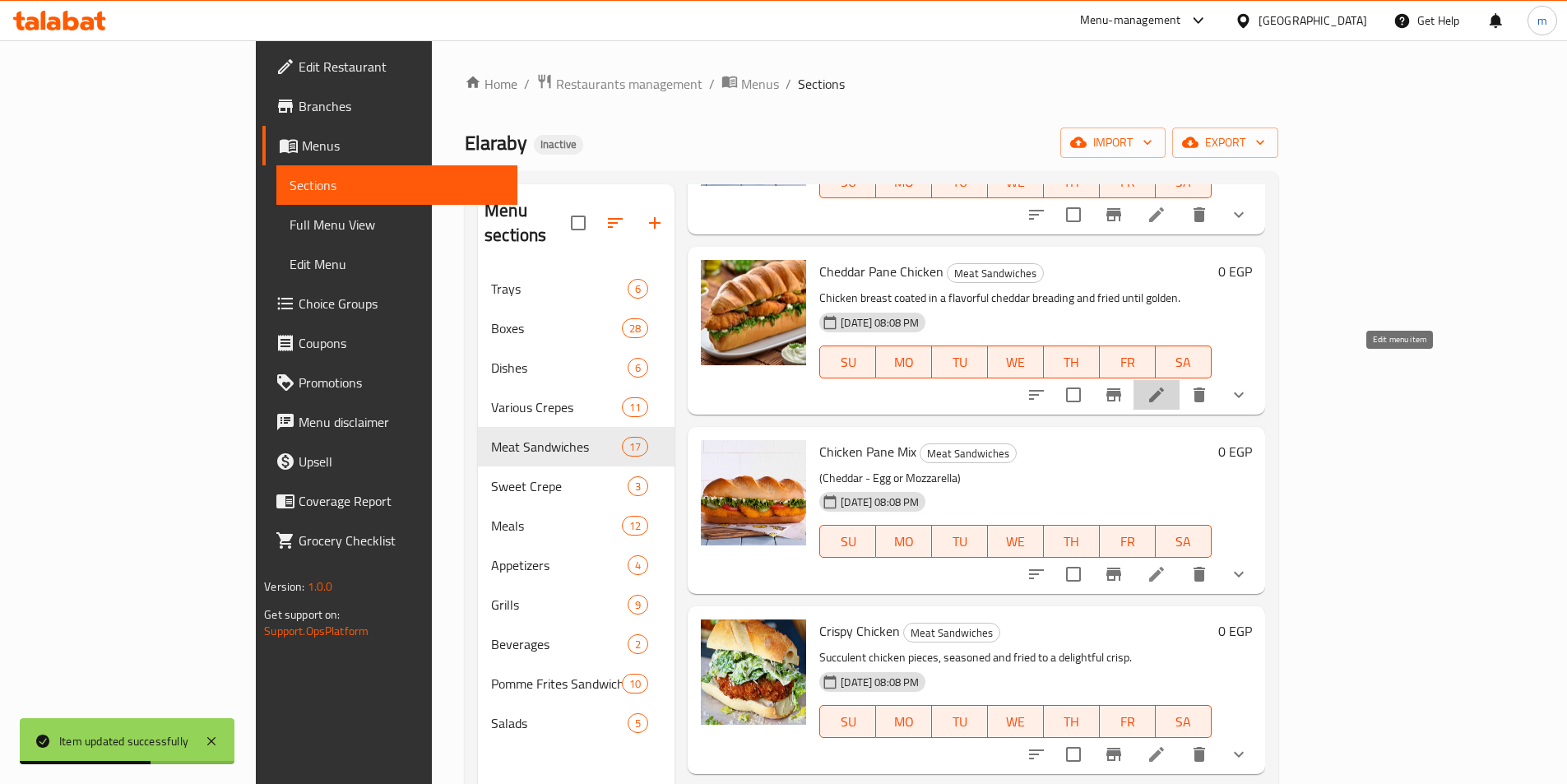
click at [1167, 385] on icon at bounding box center [1157, 395] width 19 height 19
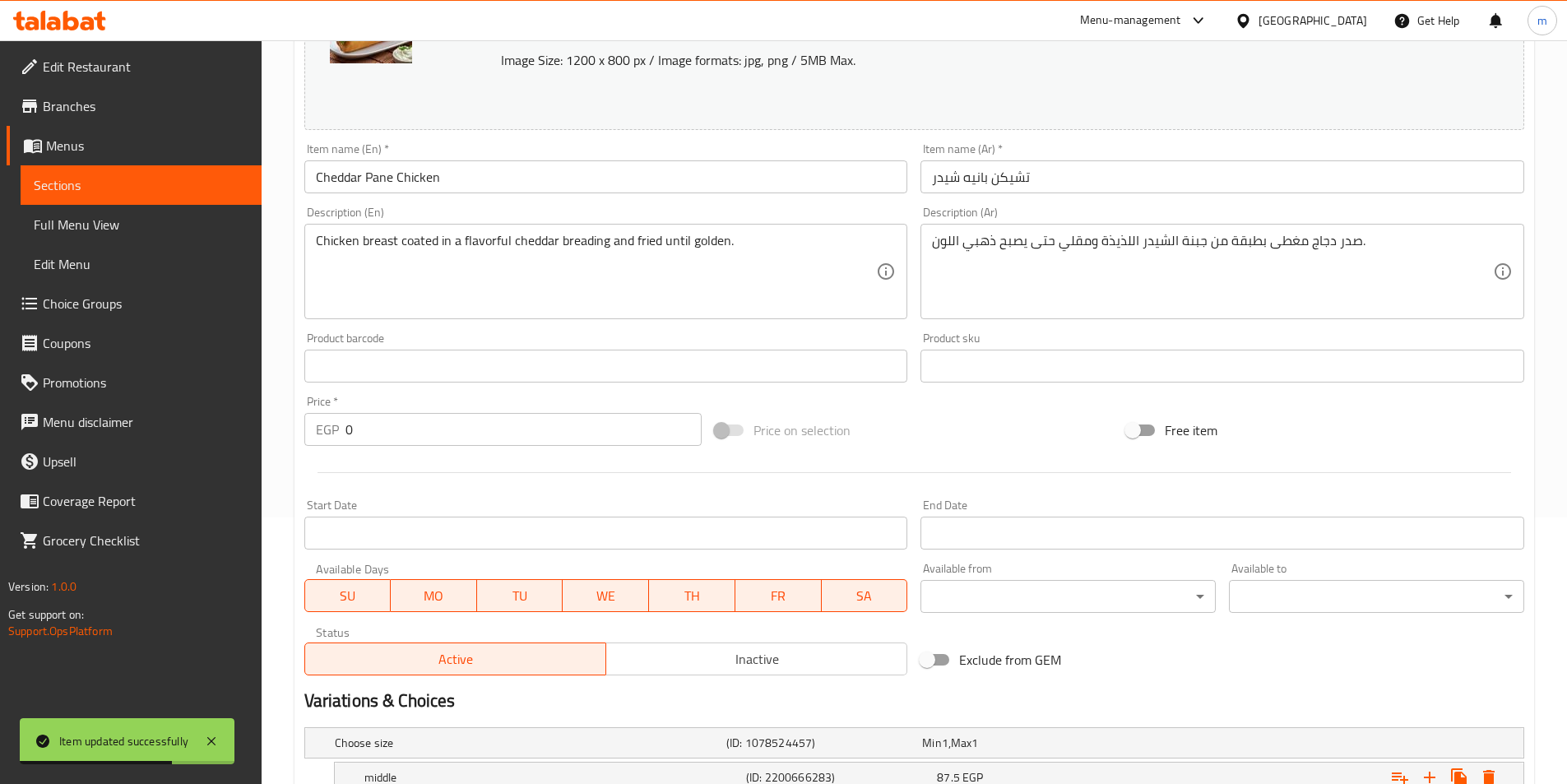
scroll to position [329, 0]
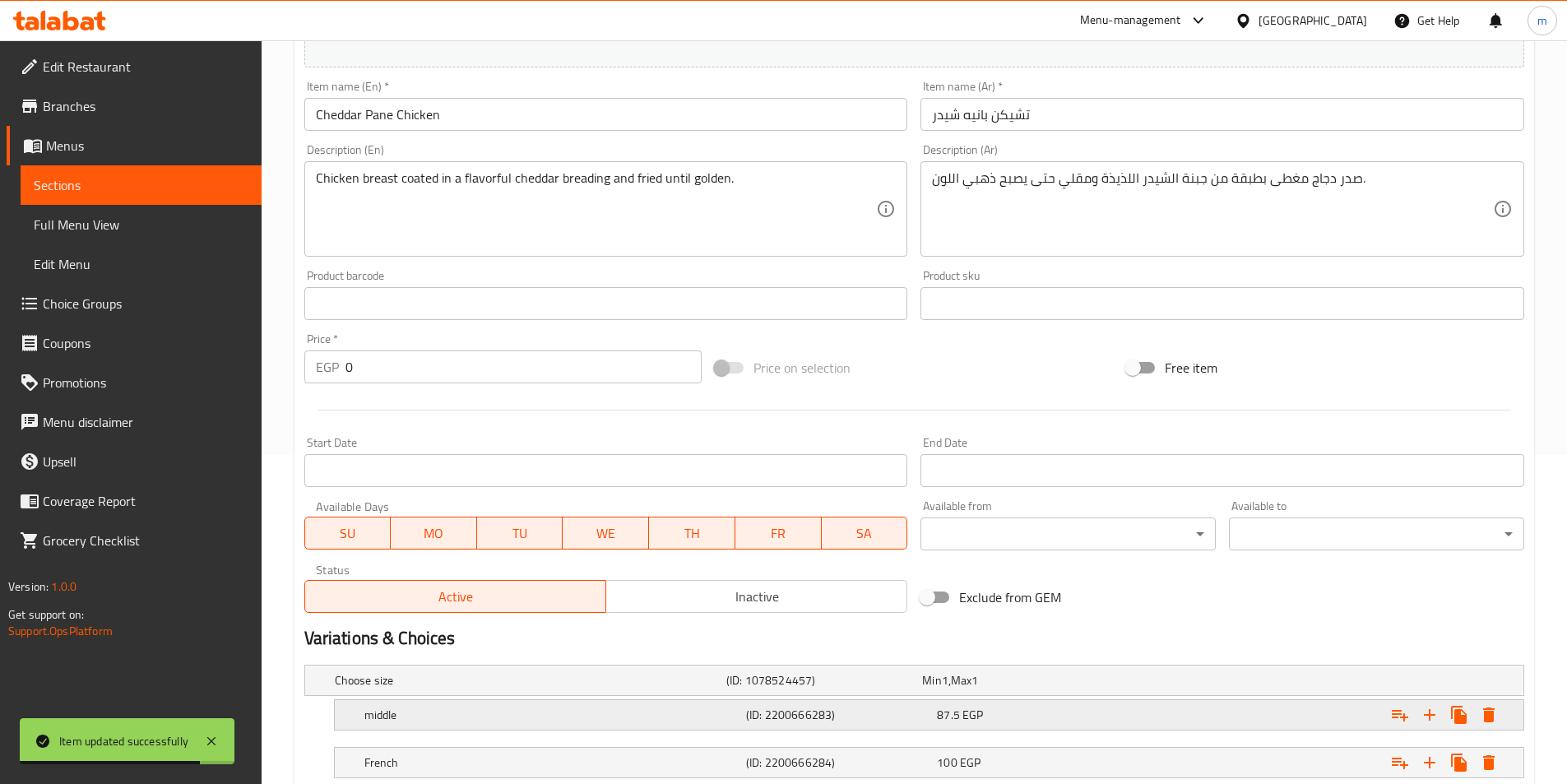
click at [879, 713] on h5 "(ID: 2200666283)" at bounding box center [838, 714] width 184 height 17
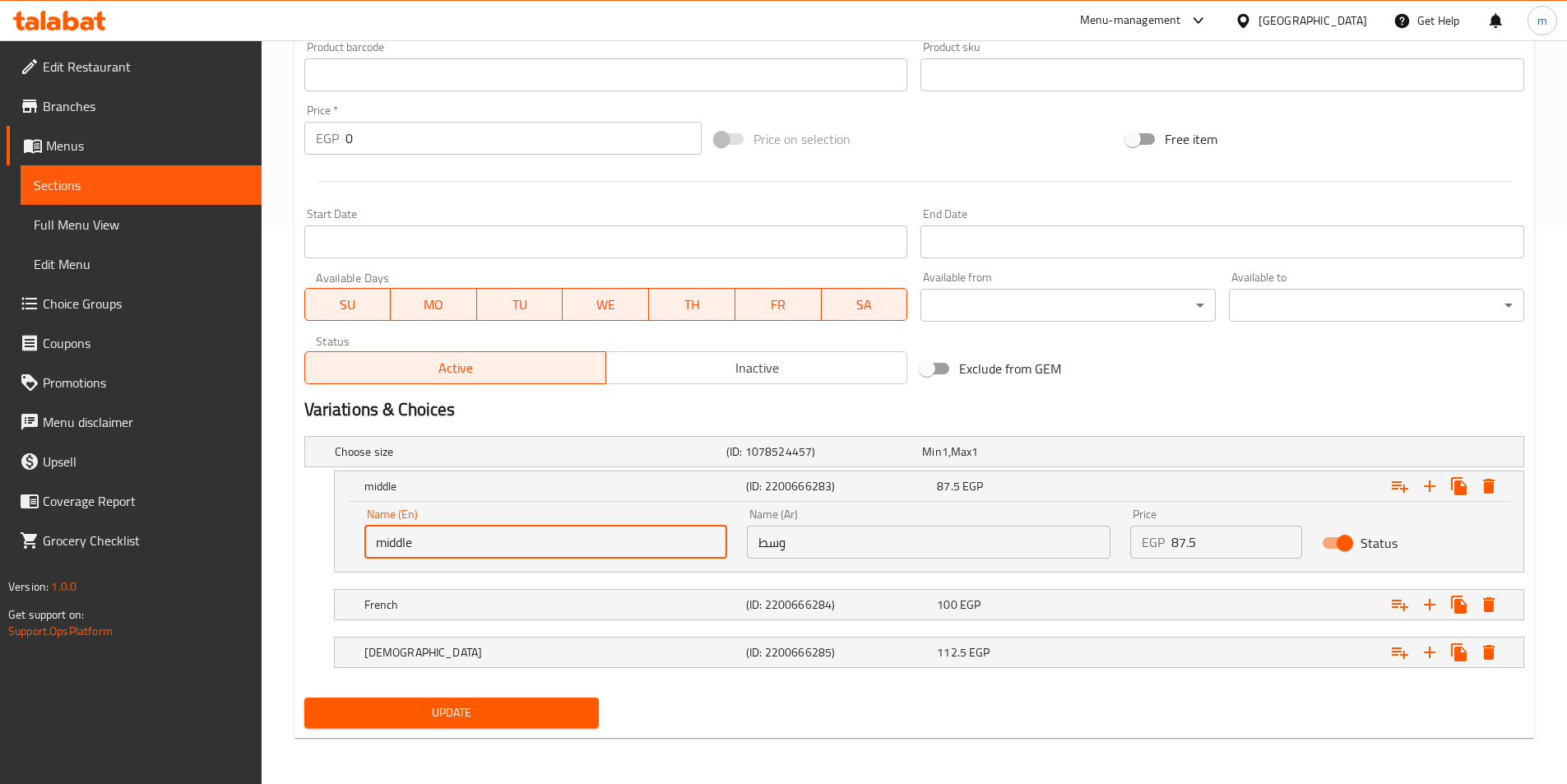
drag, startPoint x: 439, startPoint y: 532, endPoint x: 374, endPoint y: 536, distance: 65.1
click at [374, 536] on input "middle" at bounding box center [546, 542] width 364 height 33
paste input "Medium"
type input "Medium"
click at [405, 549] on input "Medium" at bounding box center [546, 542] width 364 height 33
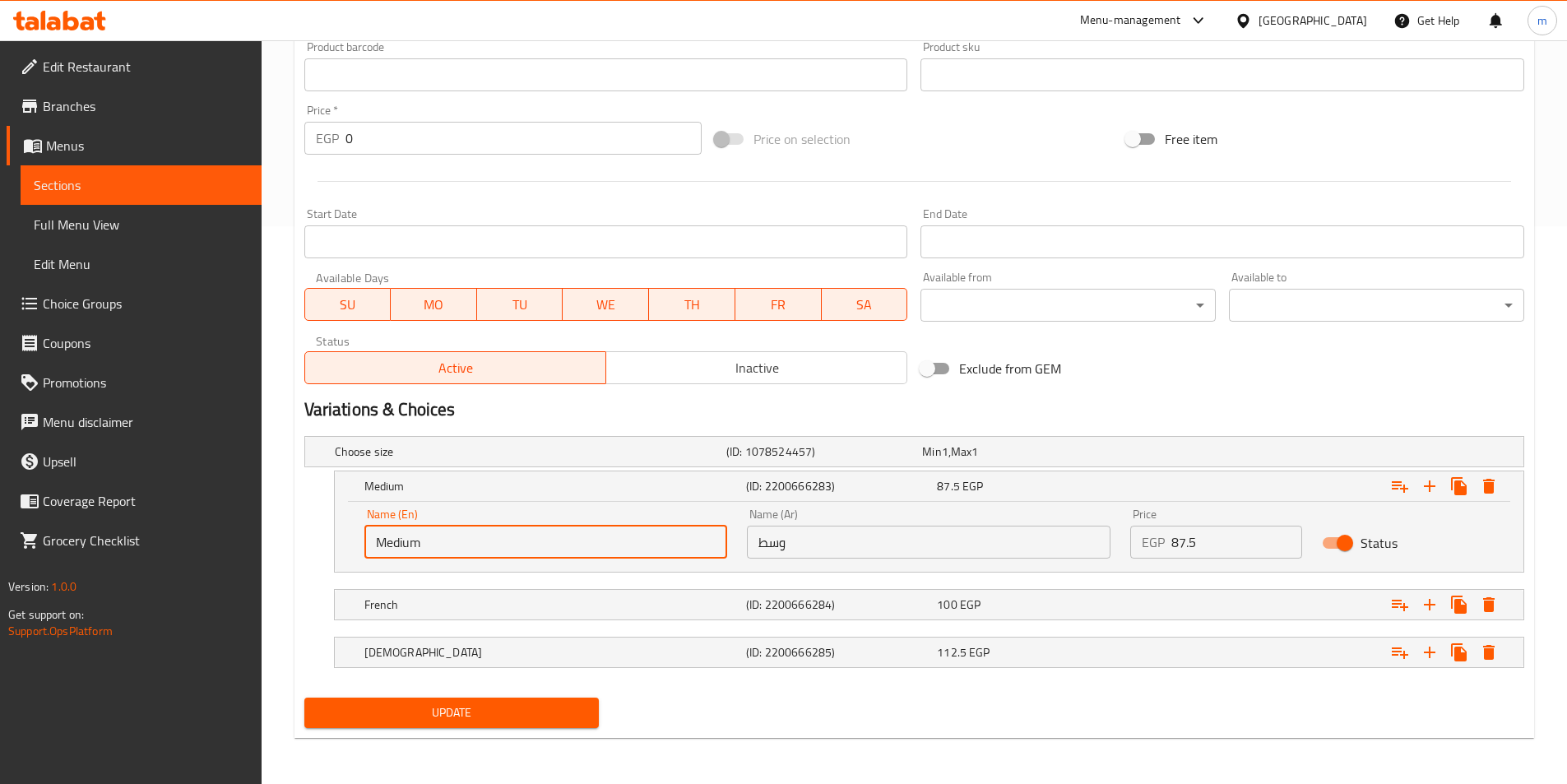
click at [405, 549] on input "Medium" at bounding box center [546, 542] width 364 height 33
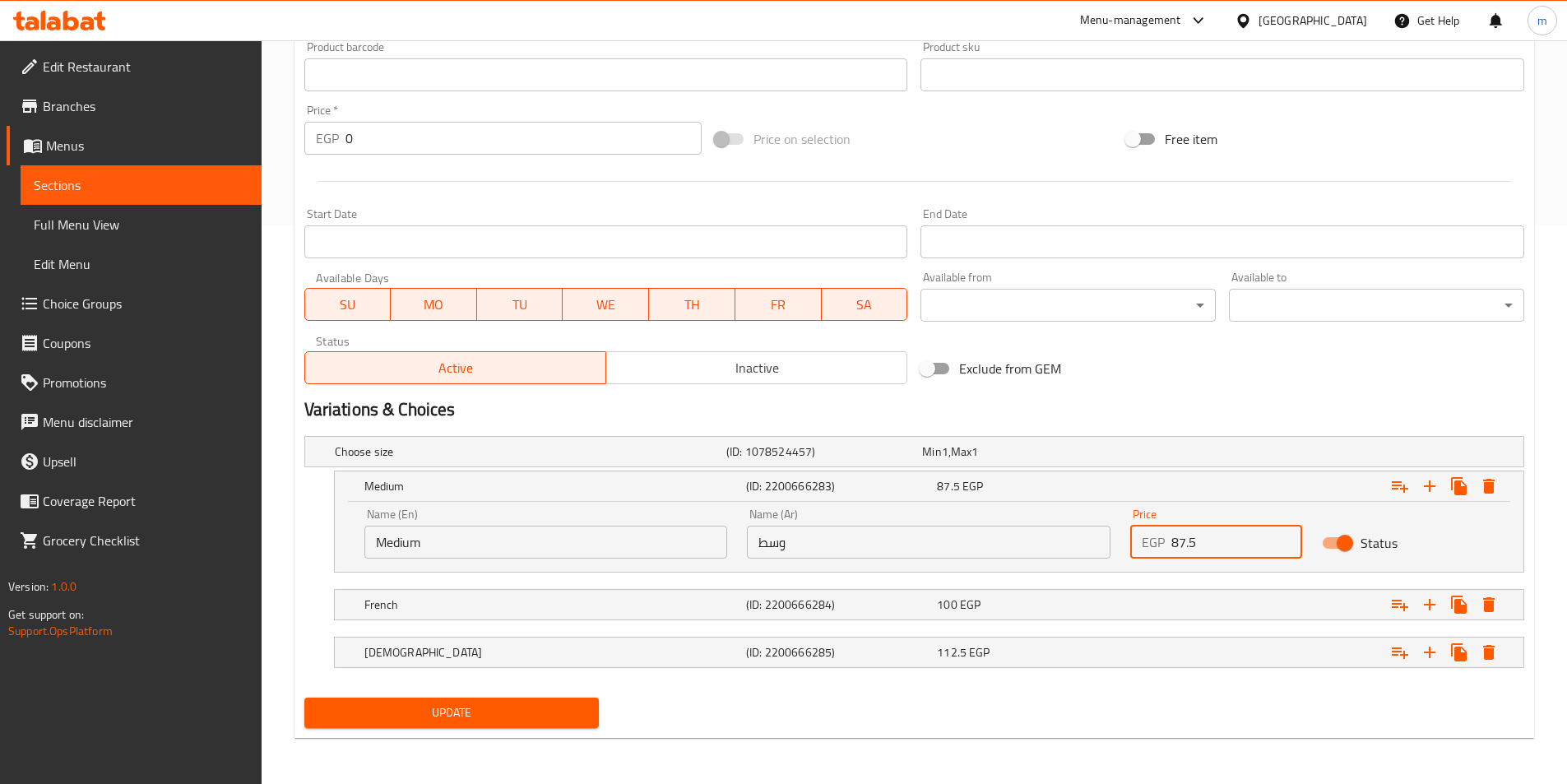
drag, startPoint x: 1227, startPoint y: 546, endPoint x: 1178, endPoint y: 554, distance: 49.6
click at [1178, 554] on input "87.5" at bounding box center [1237, 542] width 131 height 33
click at [1185, 554] on input "87.5" at bounding box center [1237, 542] width 131 height 33
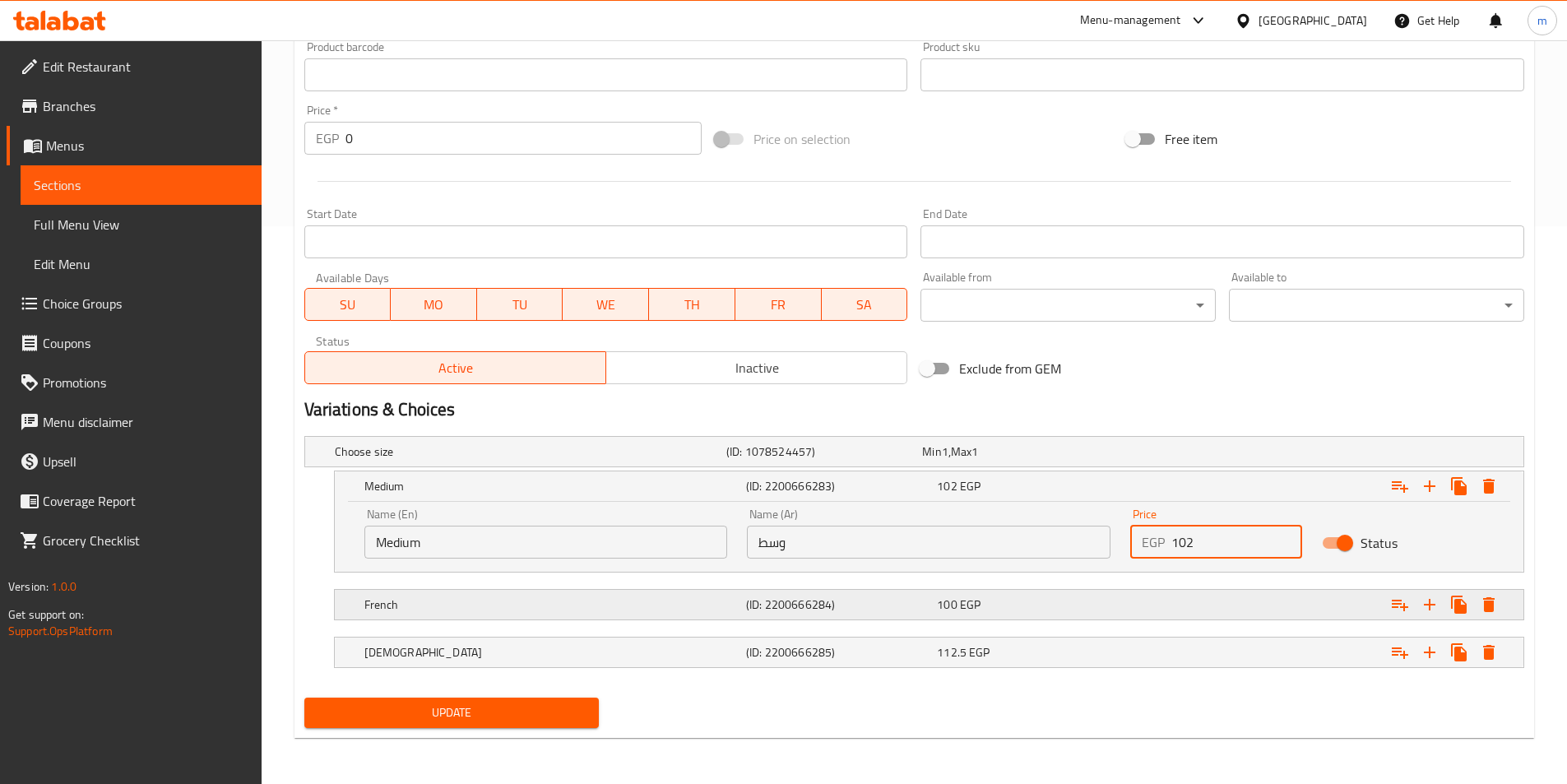
type input "102"
click at [1193, 611] on div "Expand" at bounding box center [1315, 604] width 382 height 36
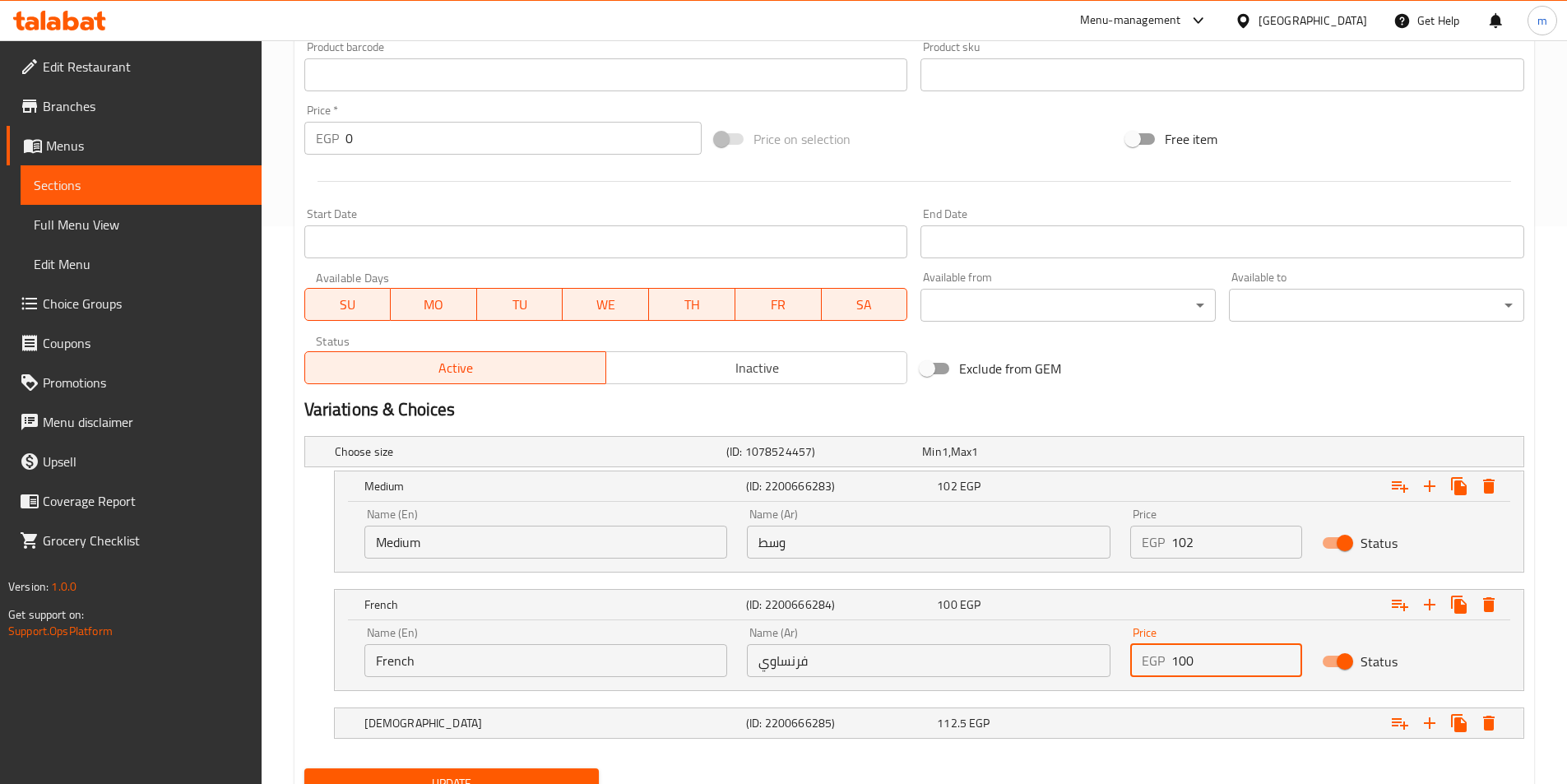
click at [1154, 675] on div "EGP 100 Price" at bounding box center [1216, 660] width 172 height 33
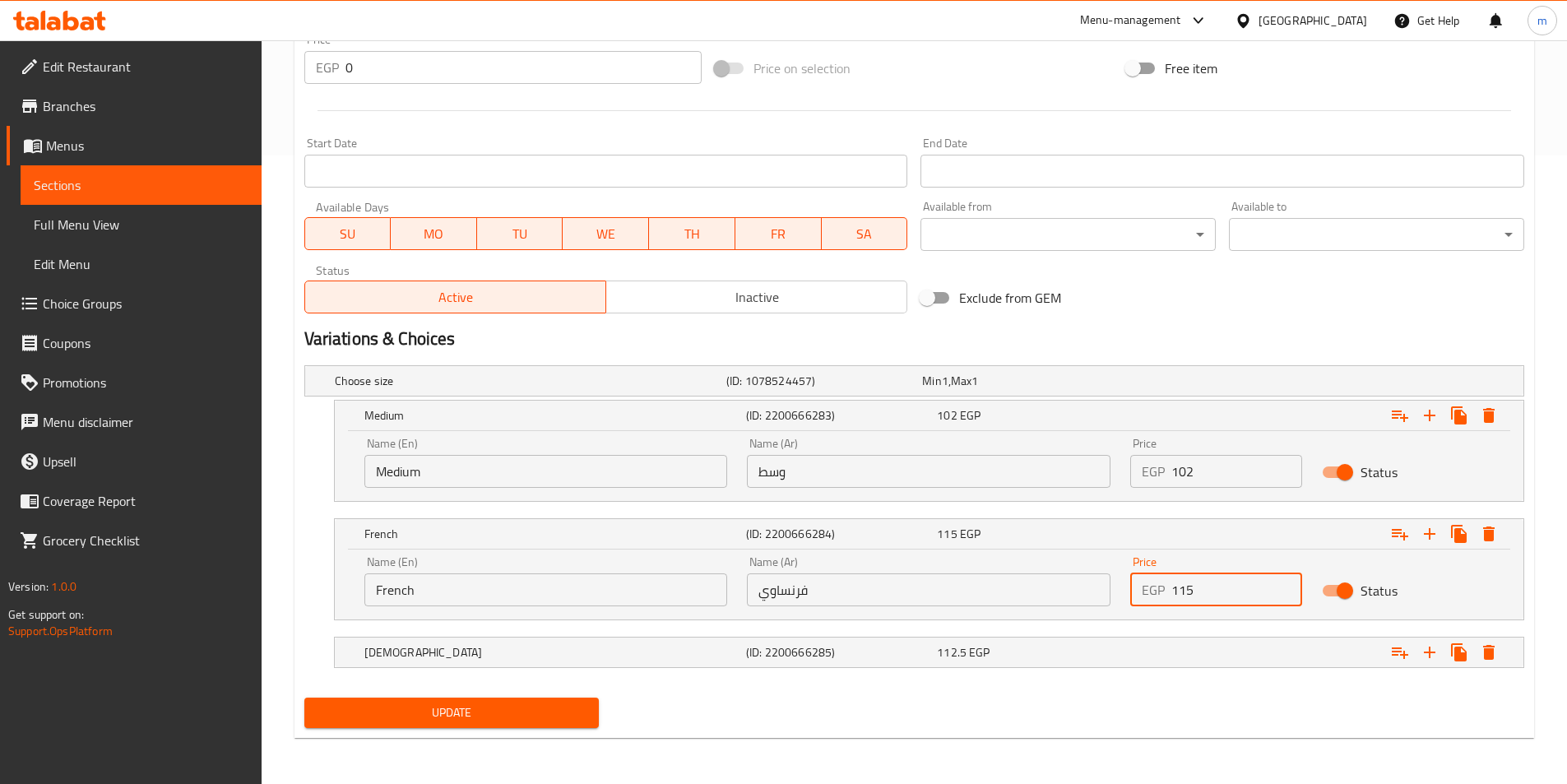
type input "115"
click at [1058, 673] on nav at bounding box center [915, 677] width 1220 height 13
click at [1070, 655] on div "112.5 EGP" at bounding box center [1030, 652] width 184 height 17
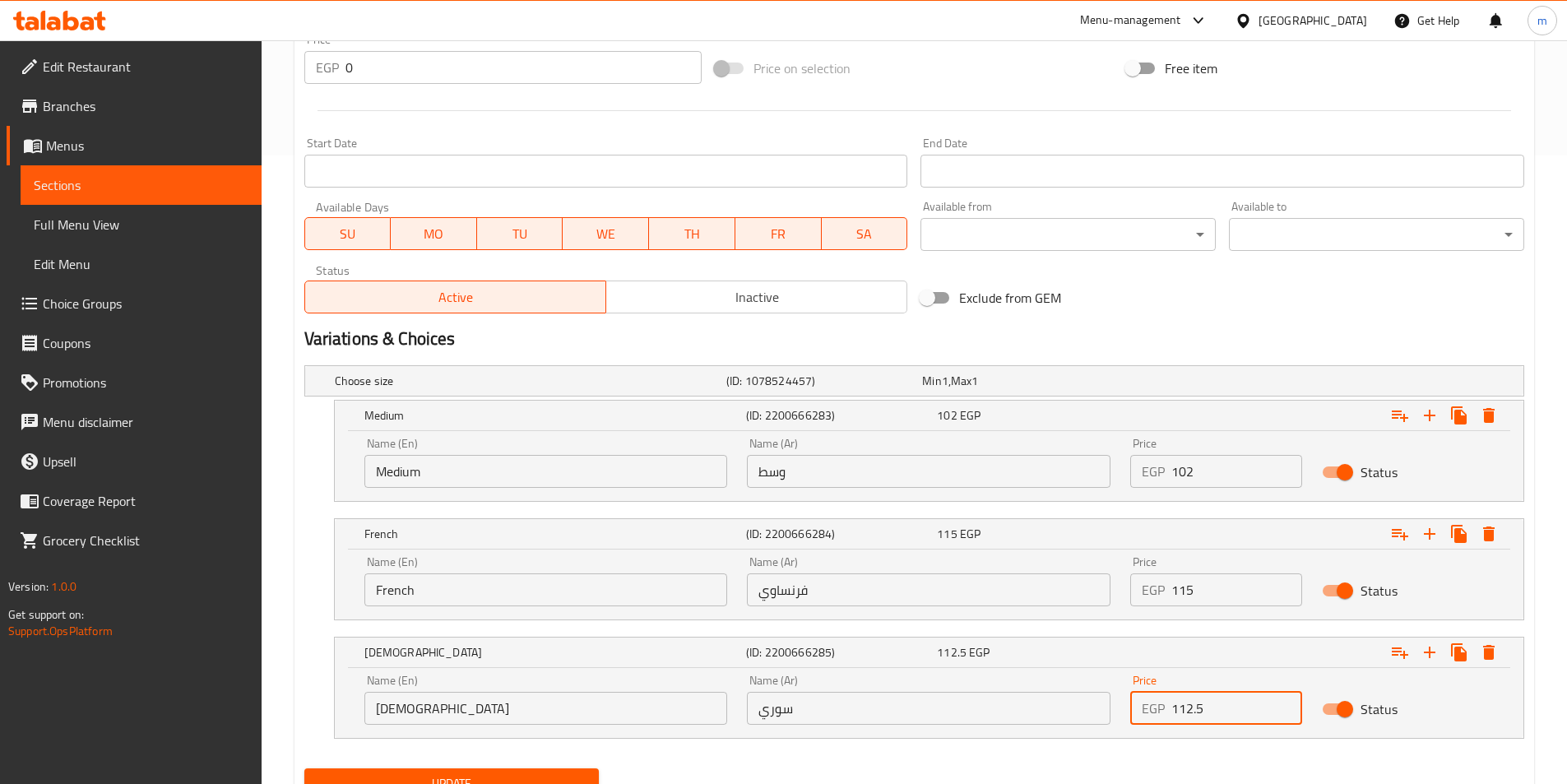
drag, startPoint x: 1244, startPoint y: 704, endPoint x: 1118, endPoint y: 703, distance: 126.0
click at [1118, 703] on div "Name (En) Syrian Name (En) Name (Ar) سوري Name (Ar) Price EGP 112.5 Price Status" at bounding box center [930, 699] width 1149 height 70
type input "129"
click at [305, 768] on button "Update" at bounding box center [452, 783] width 296 height 30
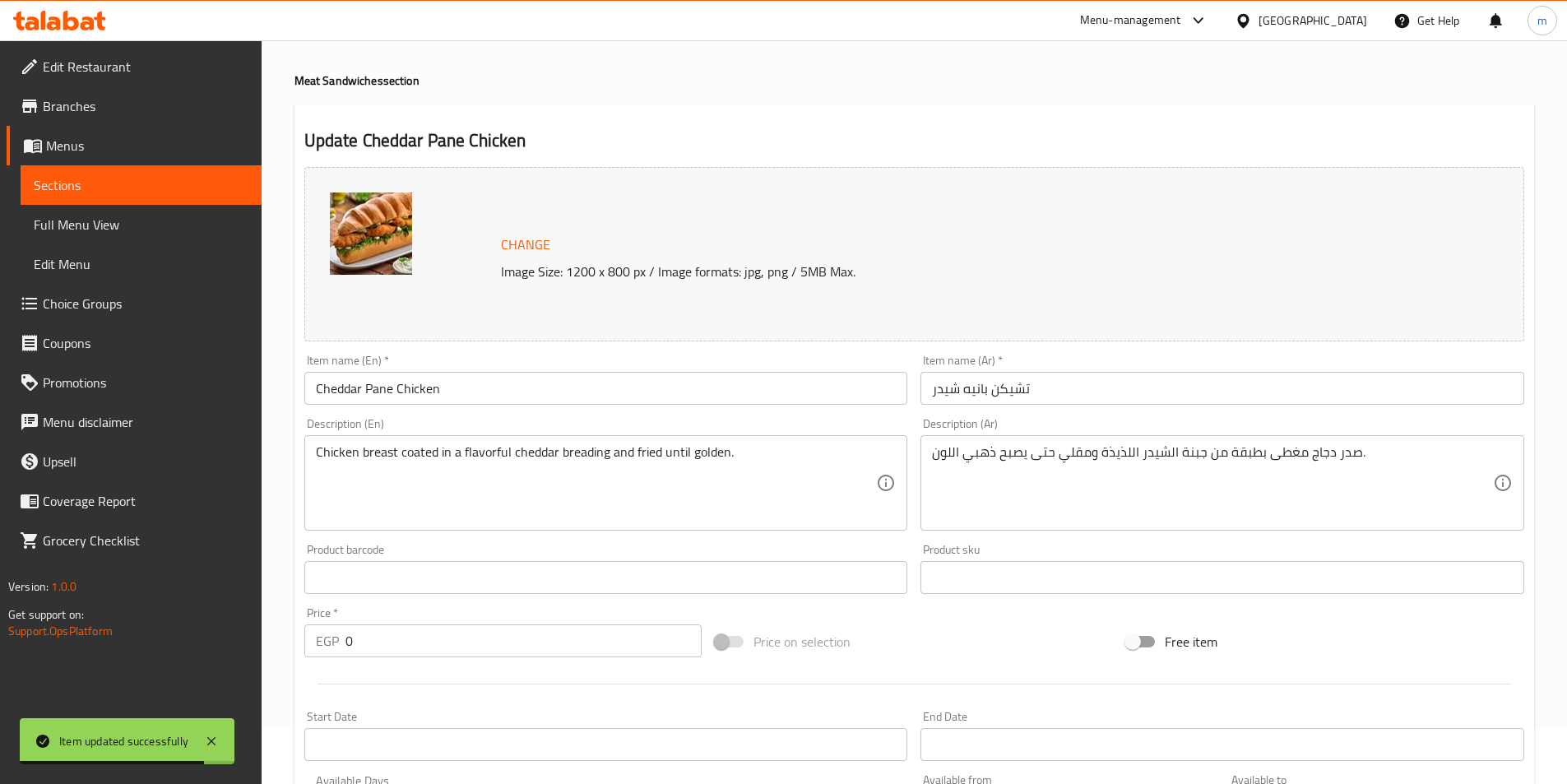
scroll to position [0, 0]
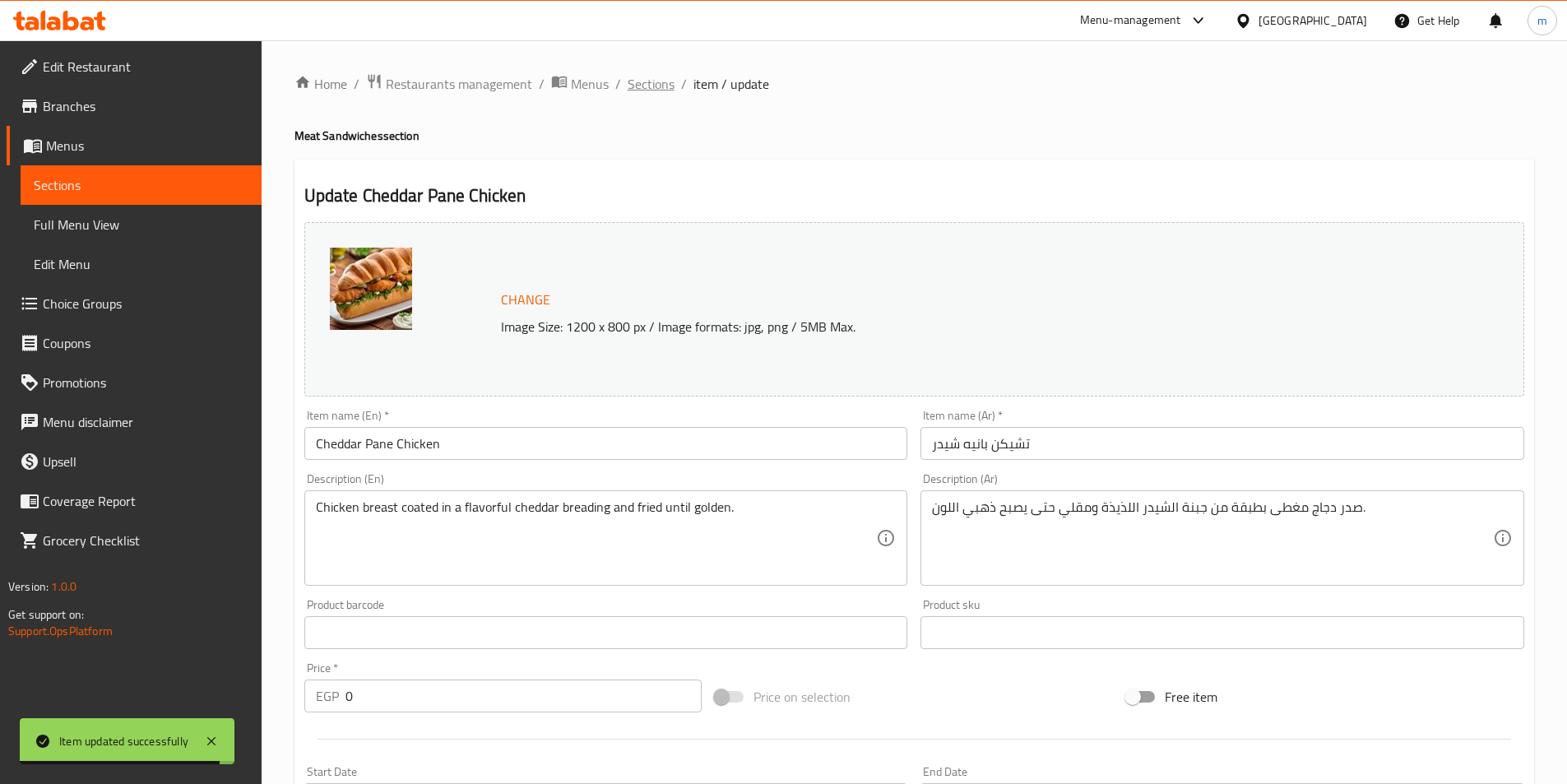
click at [660, 90] on span "Sections" at bounding box center [651, 84] width 47 height 19
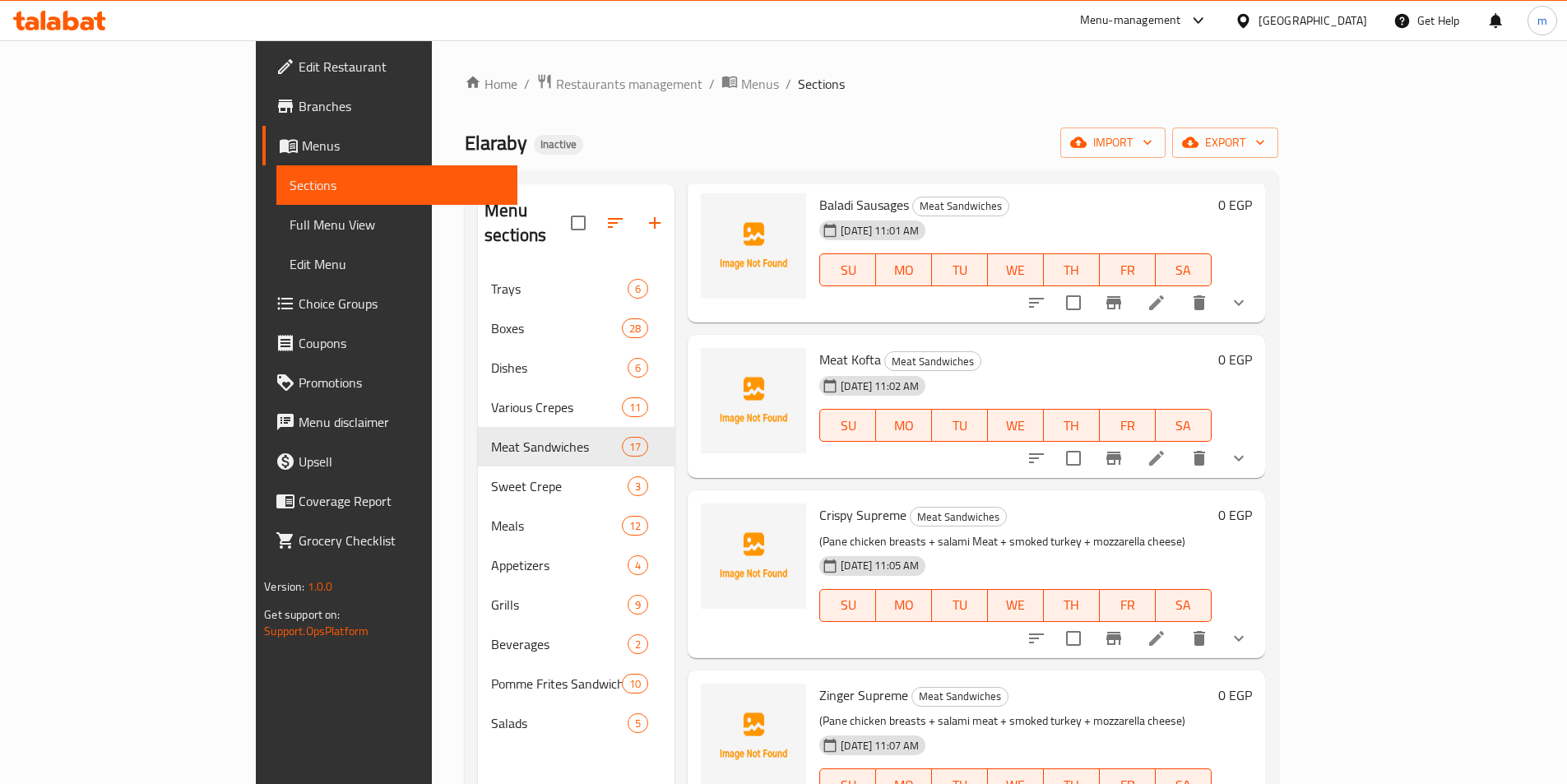
scroll to position [715, 0]
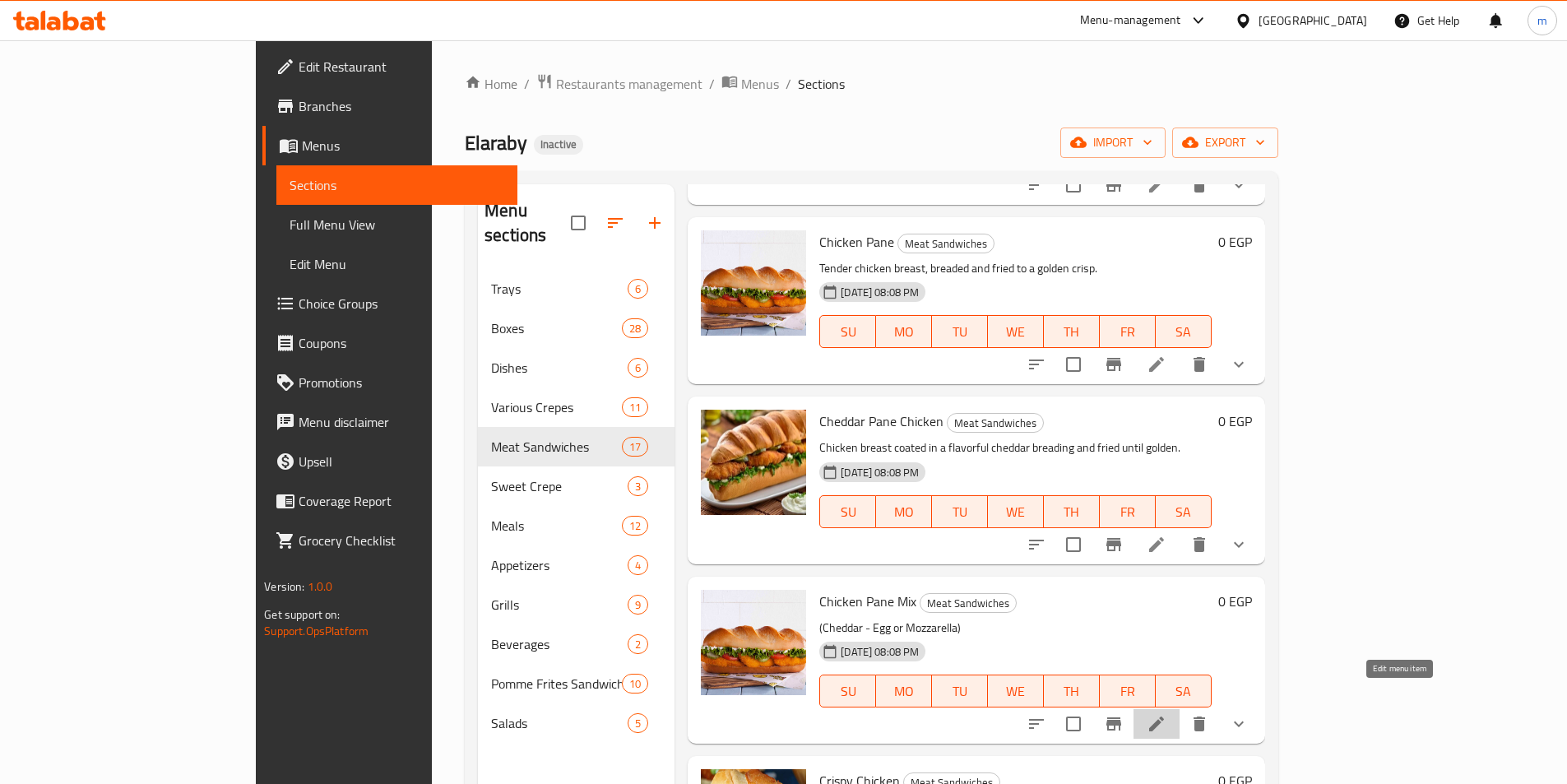
click at [1167, 714] on icon at bounding box center [1157, 724] width 19 height 19
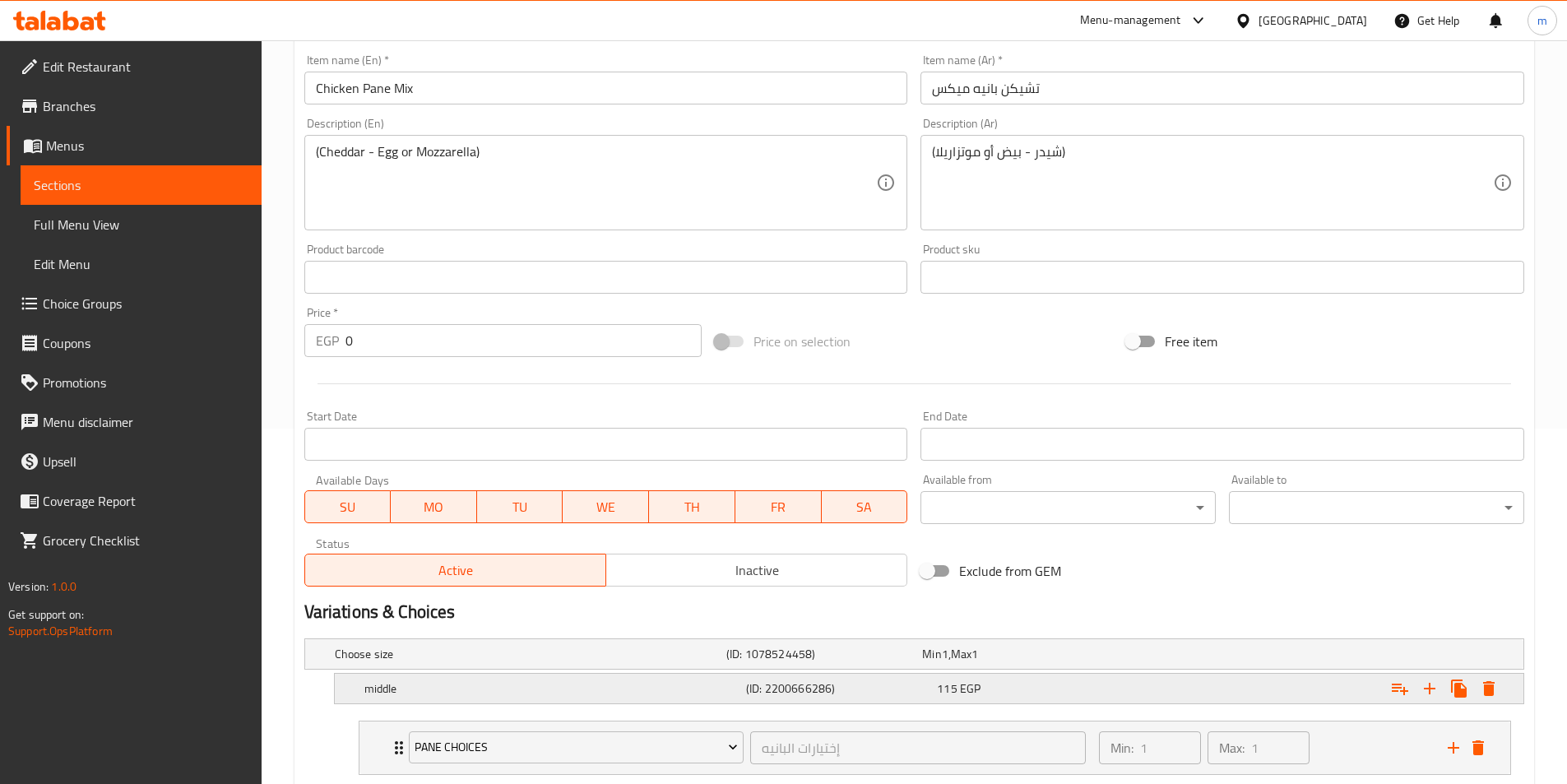
scroll to position [411, 0]
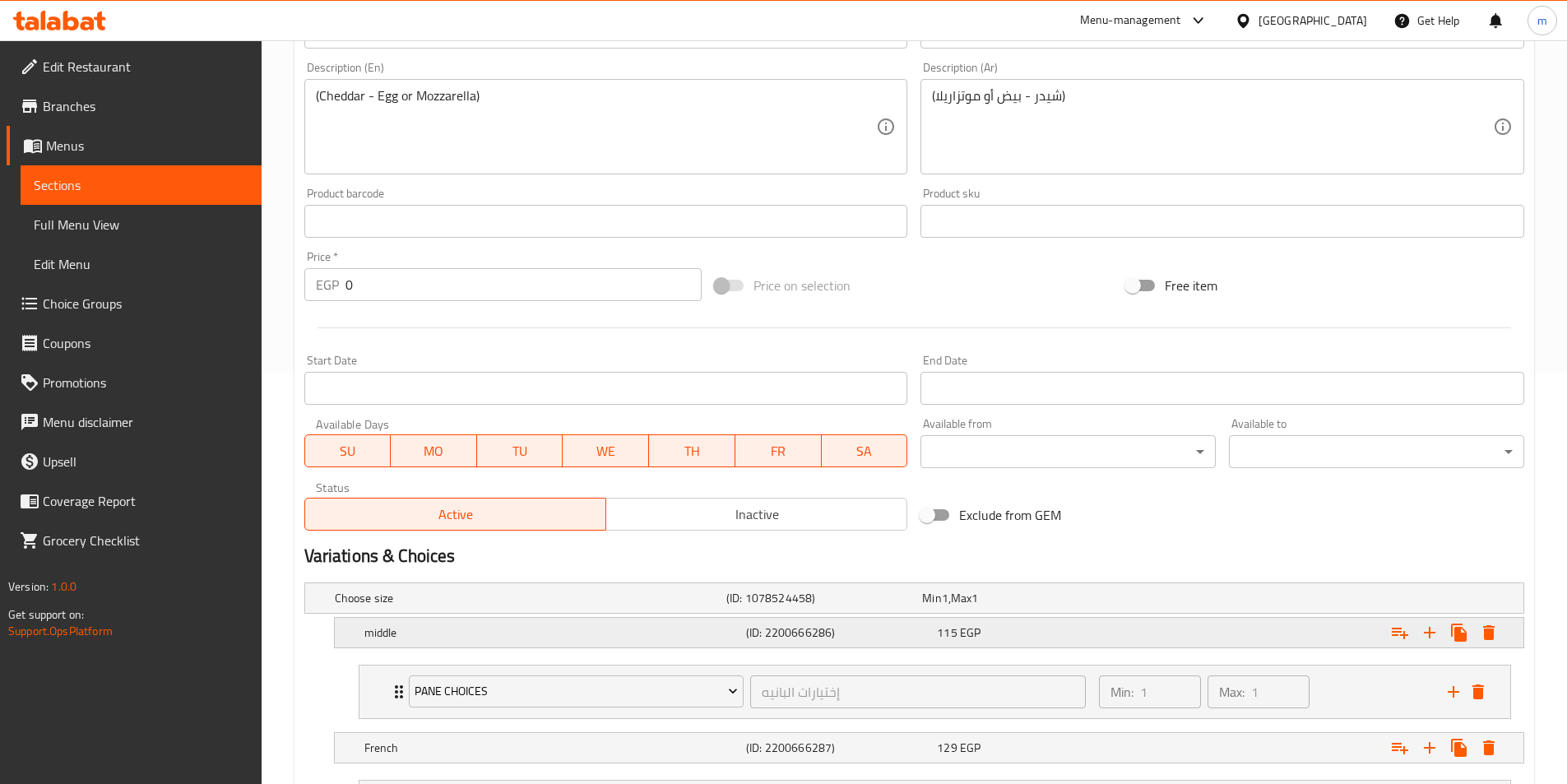
click at [429, 634] on h5 "middle" at bounding box center [552, 632] width 375 height 17
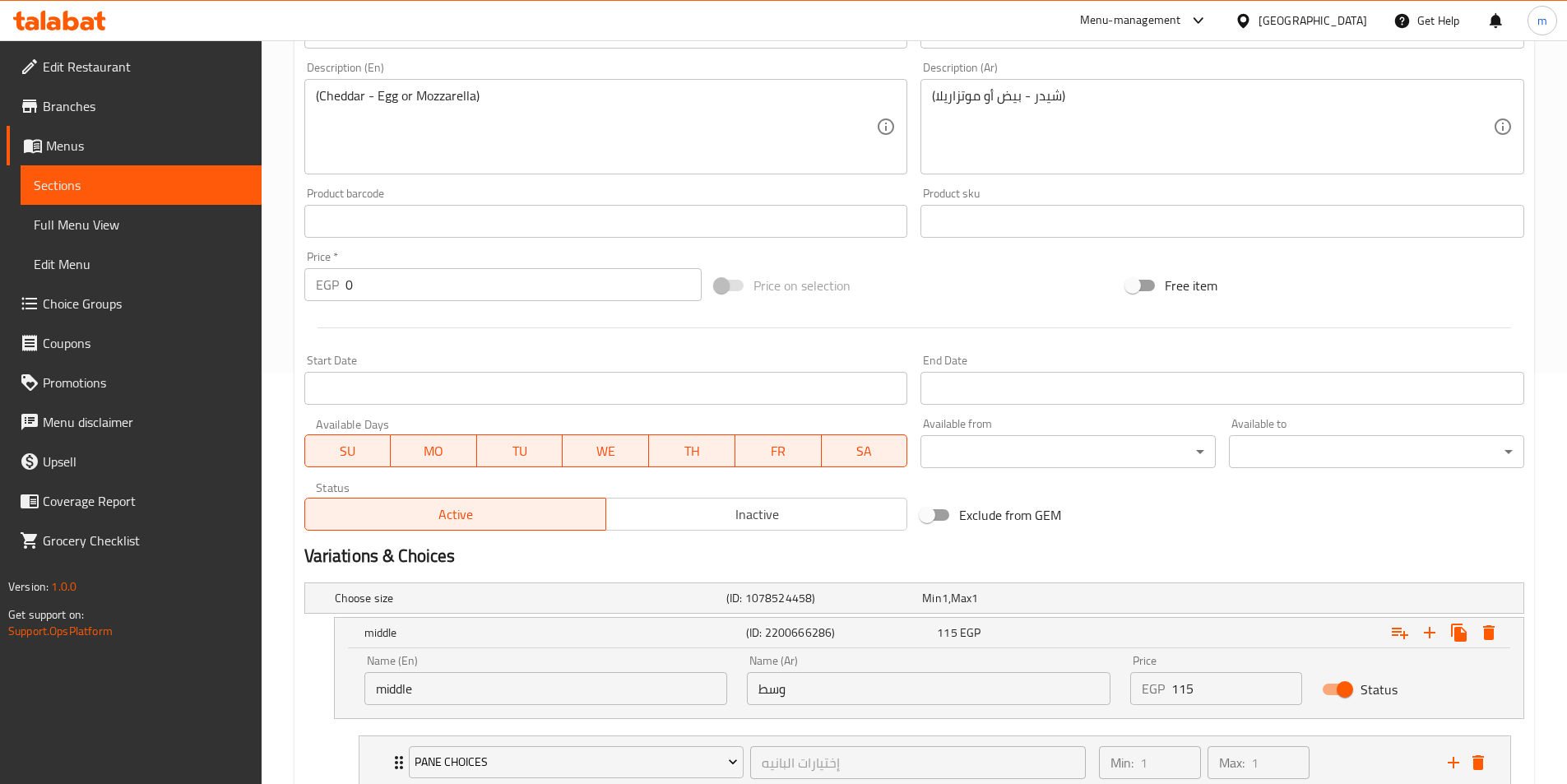
drag, startPoint x: 417, startPoint y: 664, endPoint x: 436, endPoint y: 681, distance: 25.5
click at [416, 664] on div "Name (En) middle Name (En)" at bounding box center [546, 680] width 364 height 50
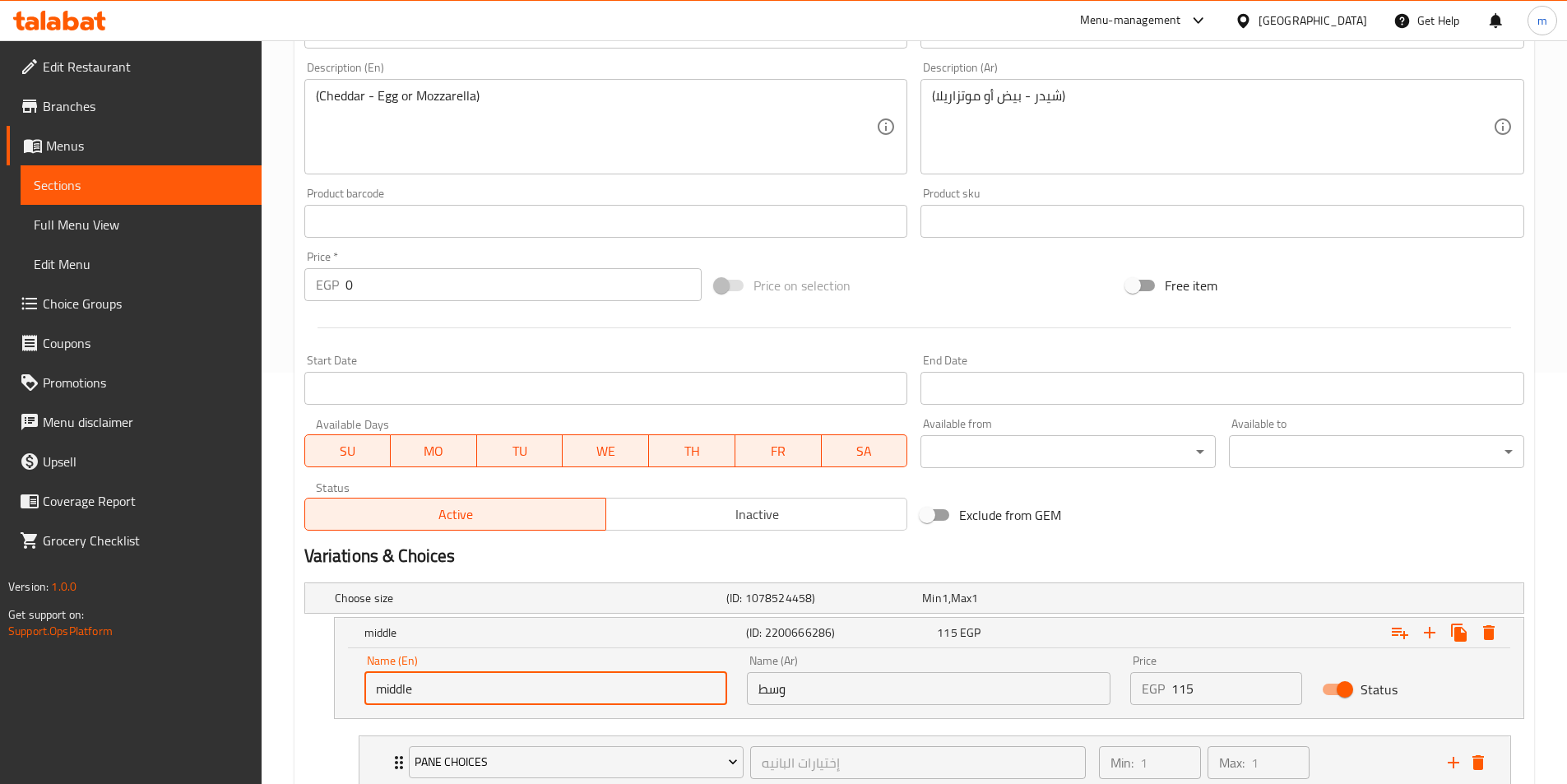
drag, startPoint x: 448, startPoint y: 693, endPoint x: 352, endPoint y: 682, distance: 96.6
click at [352, 682] on div "Name (En) middle Name (En) Name (Ar) وسط Name (Ar) Price EGP 115 Price Status" at bounding box center [929, 682] width 1189 height 70
paste input "Medium"
type input "Medium"
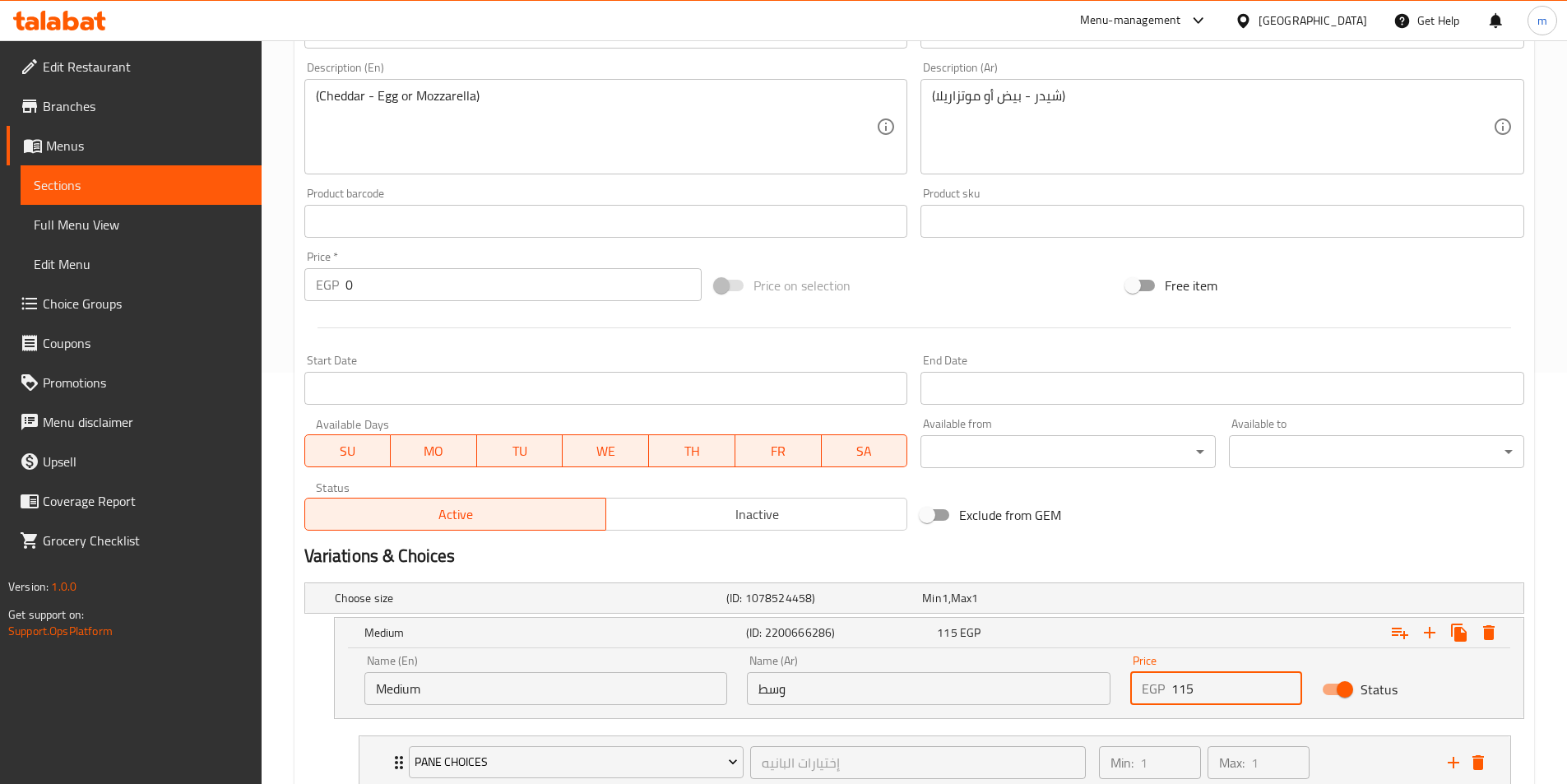
drag, startPoint x: 1203, startPoint y: 680, endPoint x: 1162, endPoint y: 687, distance: 41.6
click at [1162, 687] on div "EGP 115 Price" at bounding box center [1216, 688] width 172 height 33
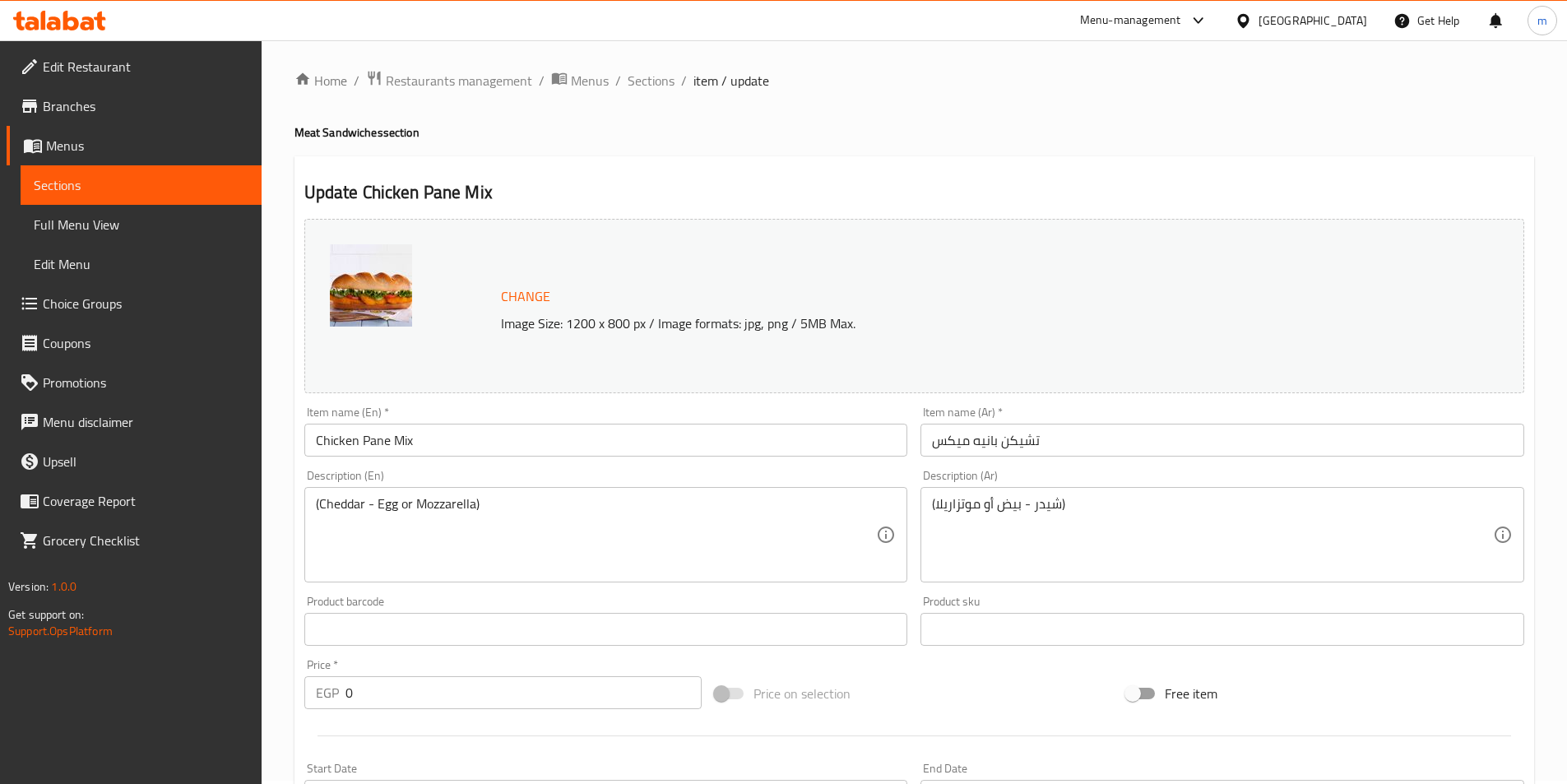
scroll to position [0, 0]
click at [647, 81] on span "Sections" at bounding box center [651, 84] width 47 height 19
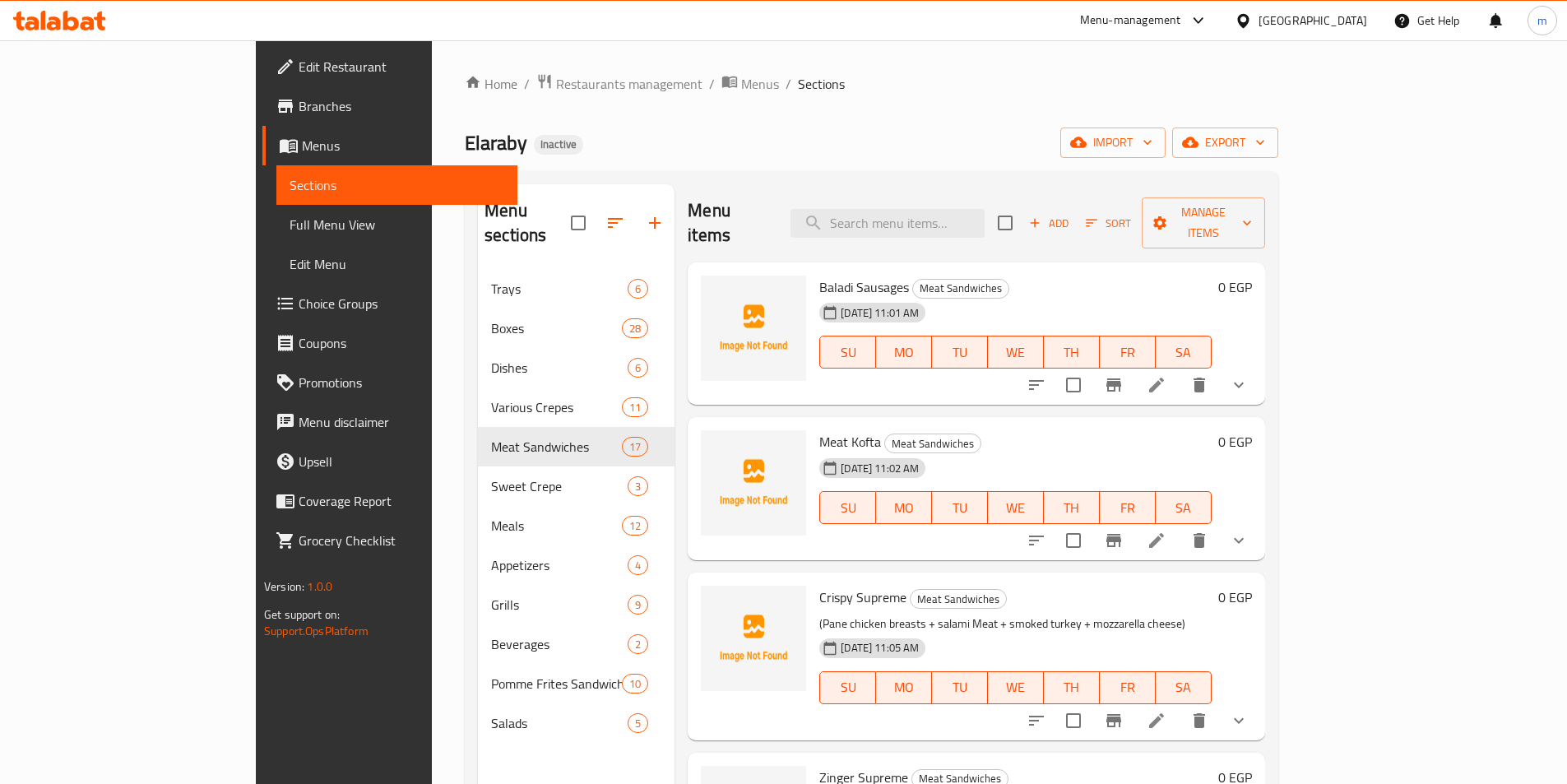
click at [911, 130] on div "Elaraby Inactive import export" at bounding box center [871, 142] width 814 height 30
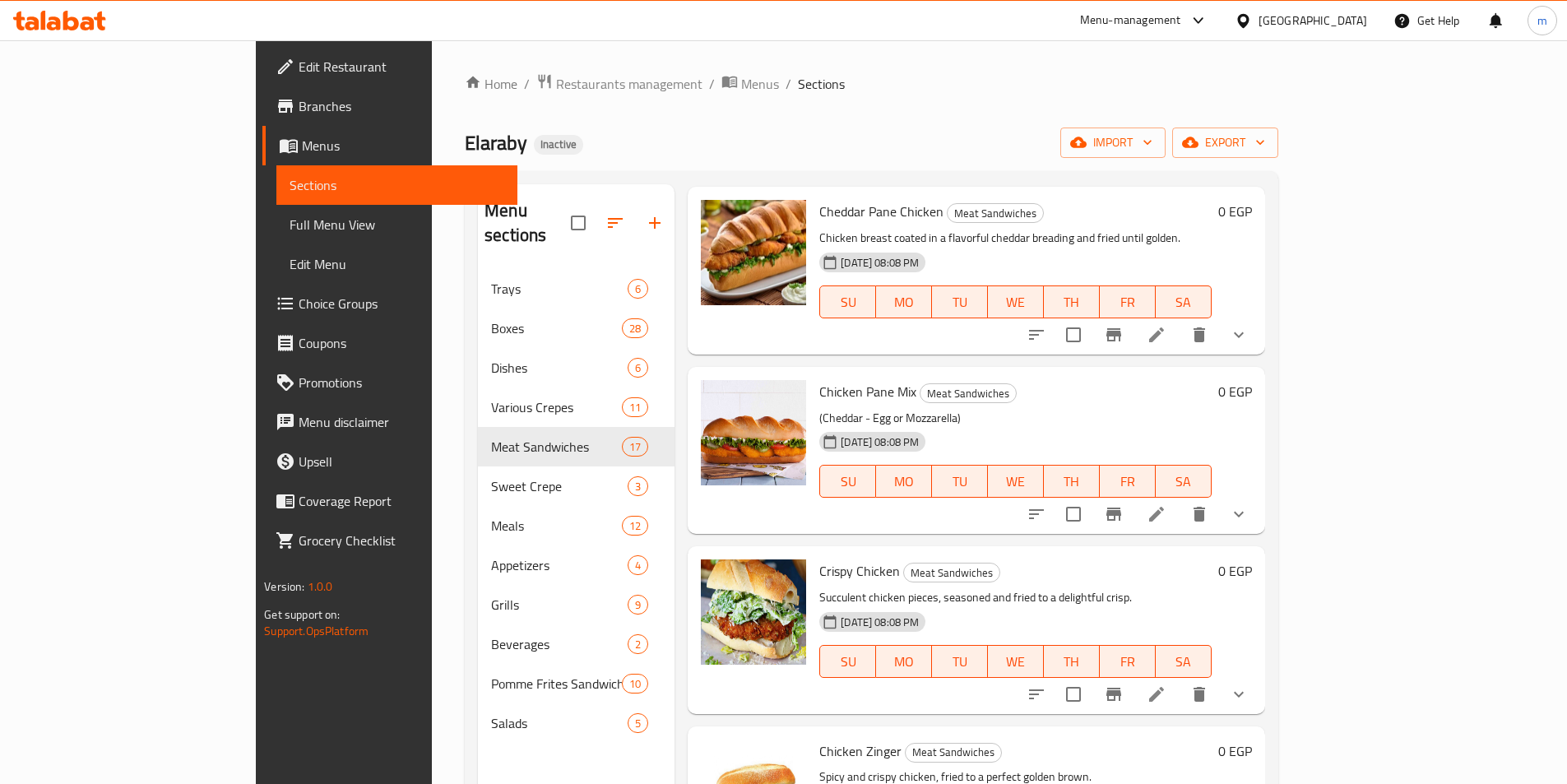
scroll to position [977, 0]
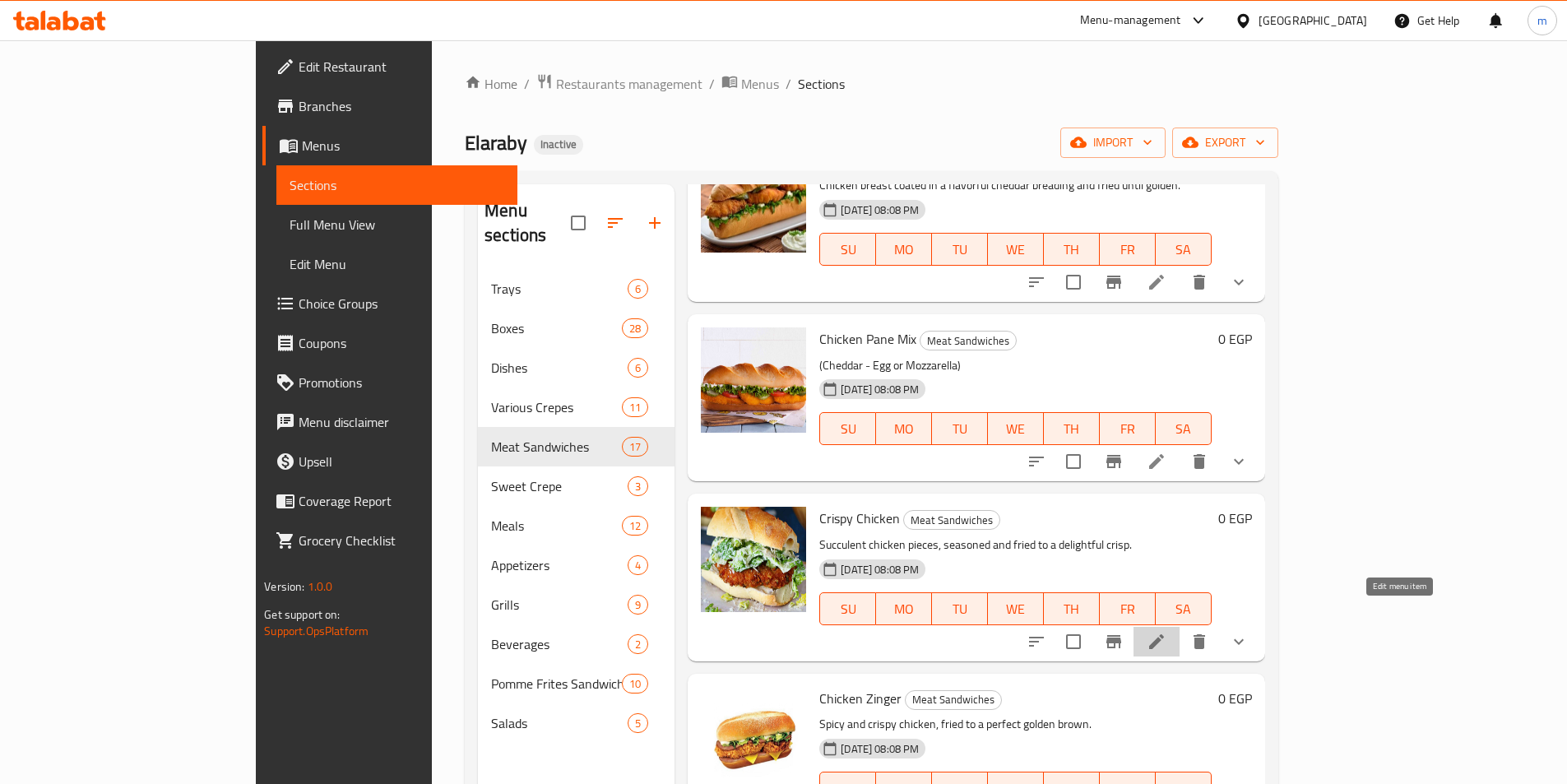
click at [1167, 632] on icon at bounding box center [1157, 642] width 19 height 19
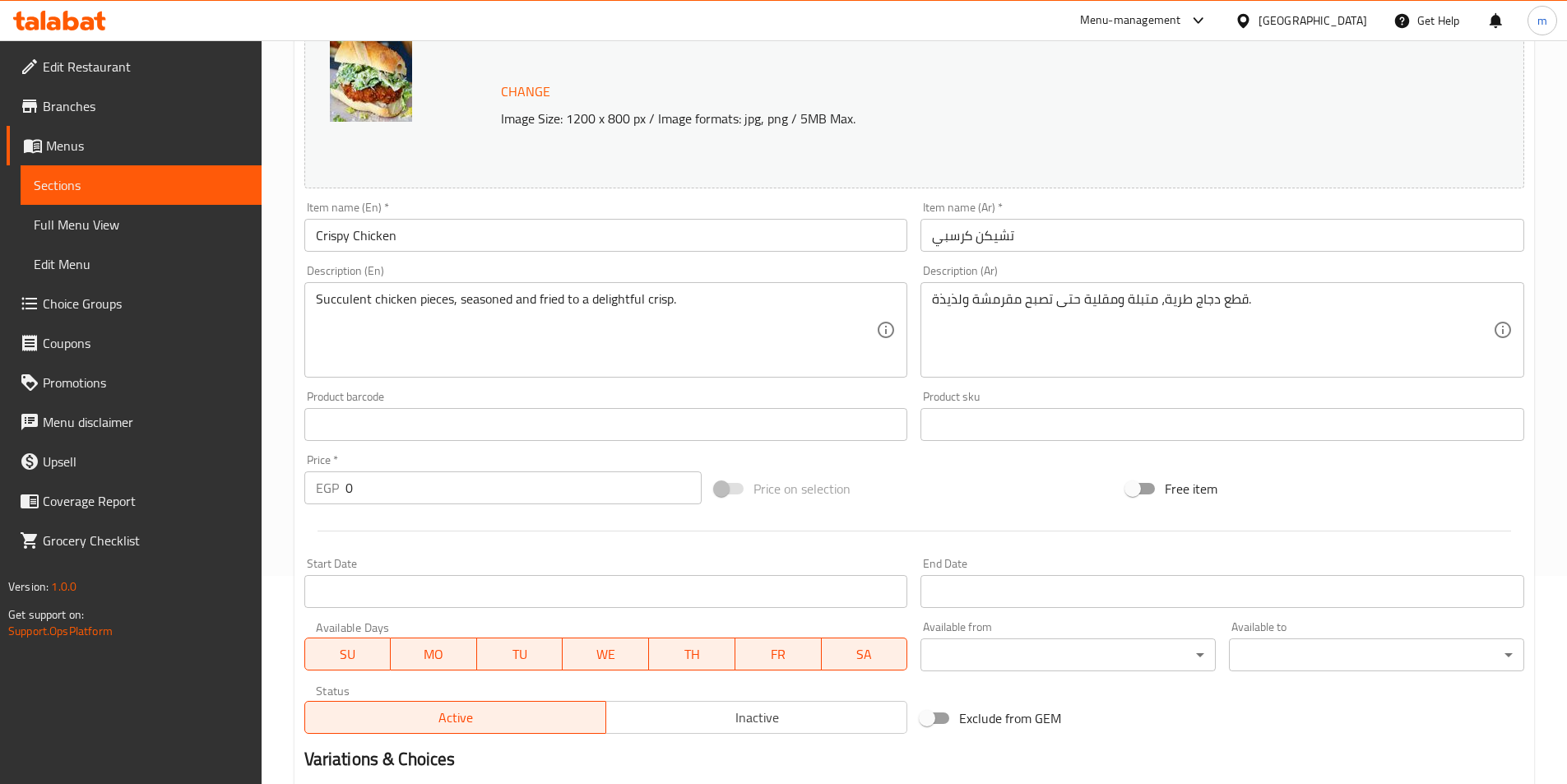
scroll to position [411, 0]
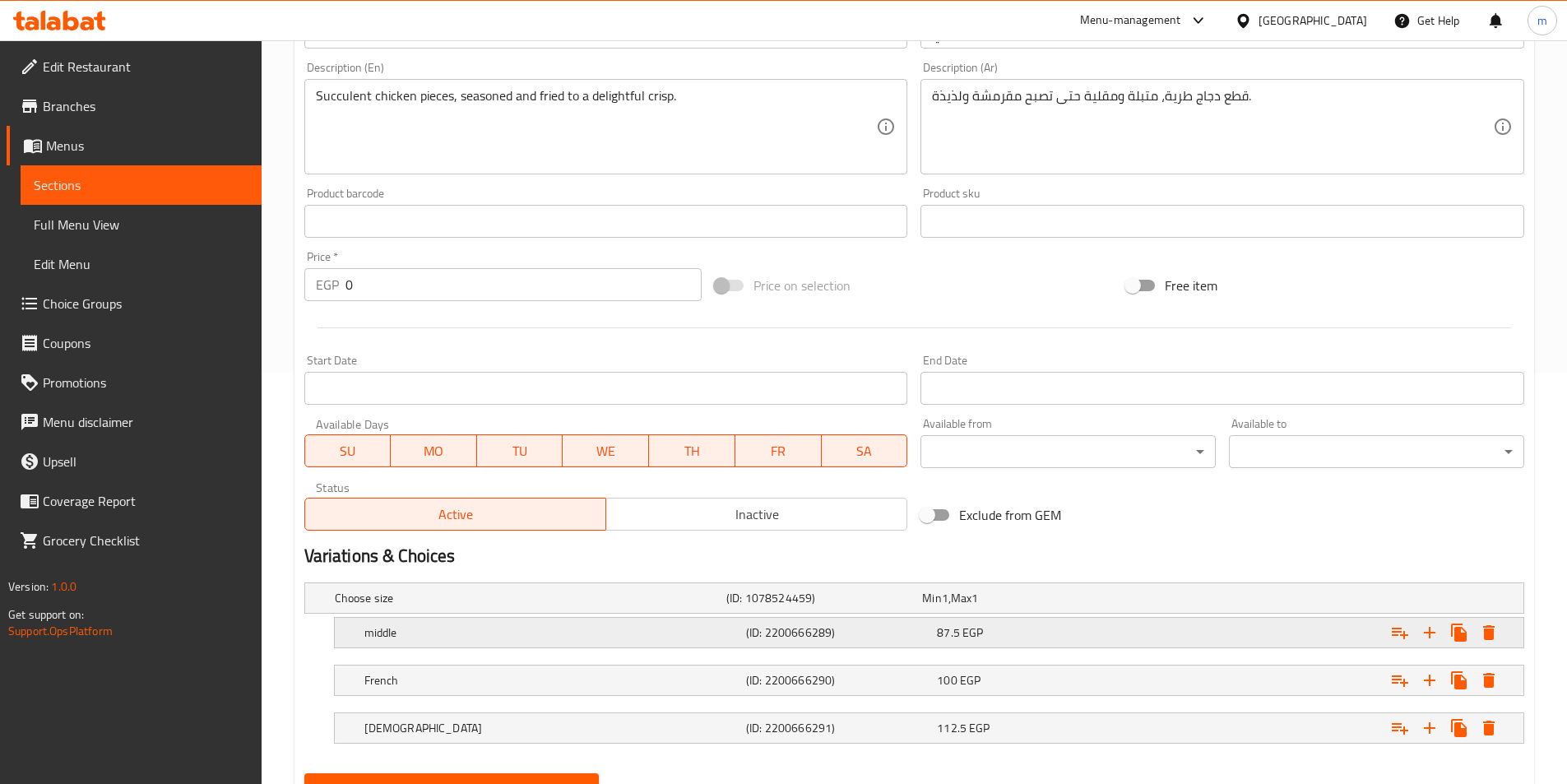
click at [1115, 633] on div "87.5 EGP" at bounding box center [1030, 632] width 184 height 17
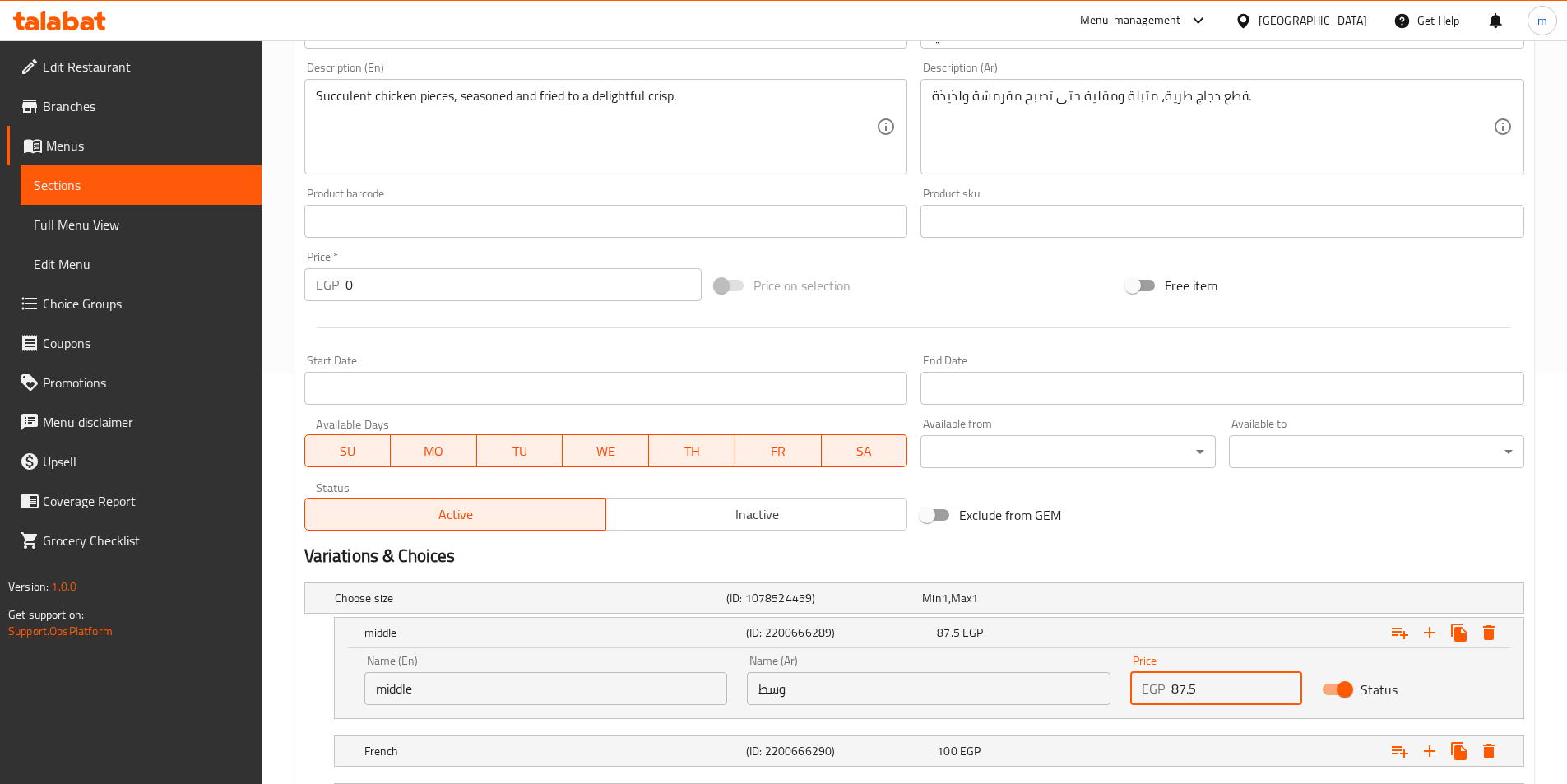
drag, startPoint x: 1198, startPoint y: 695, endPoint x: 1167, endPoint y: 703, distance: 32.0
click at [1167, 703] on div "EGP 87.5 Price" at bounding box center [1216, 688] width 172 height 33
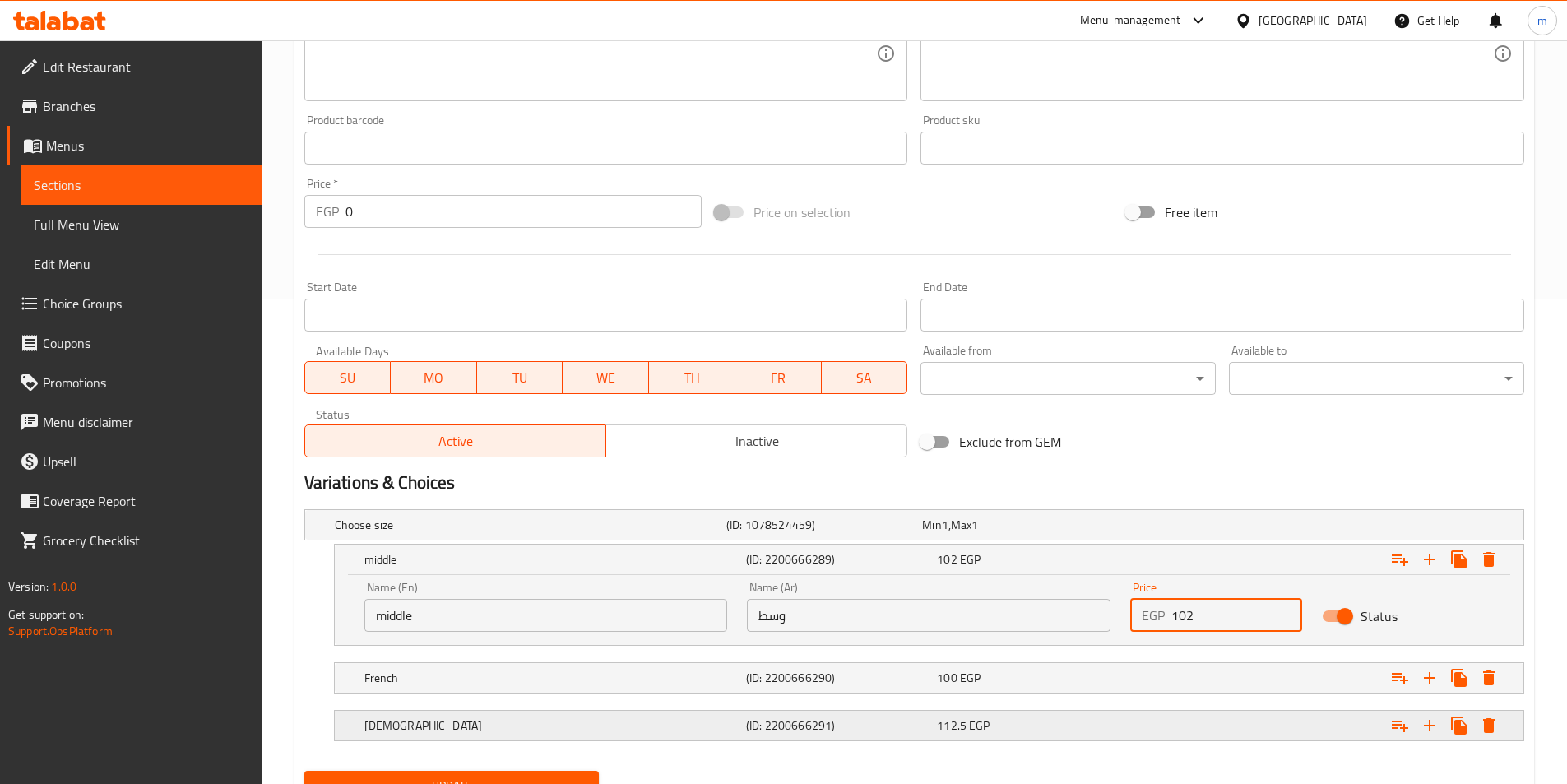
scroll to position [557, 0]
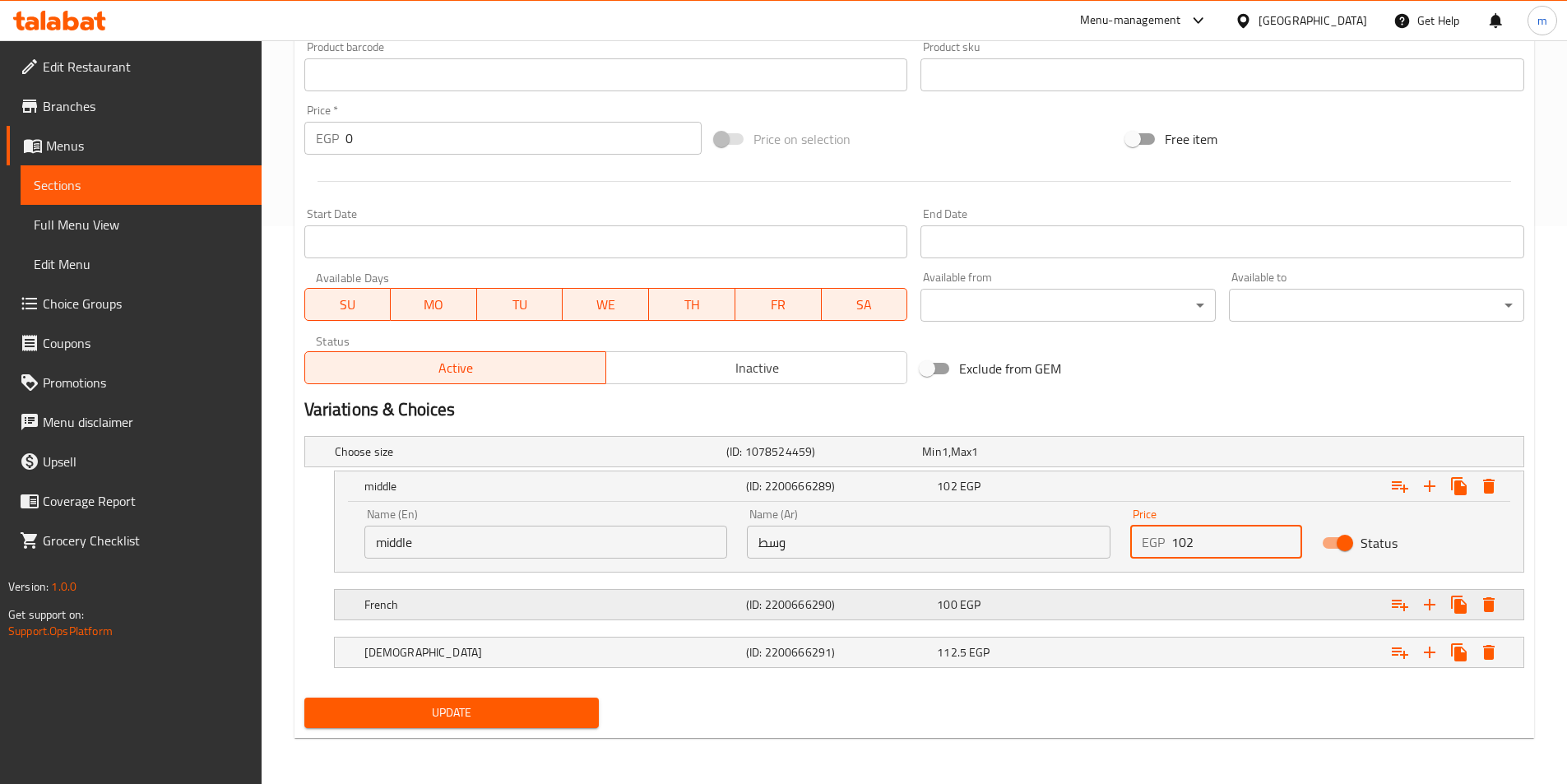
type input "102"
click at [1000, 608] on div "100 EGP" at bounding box center [1030, 604] width 184 height 17
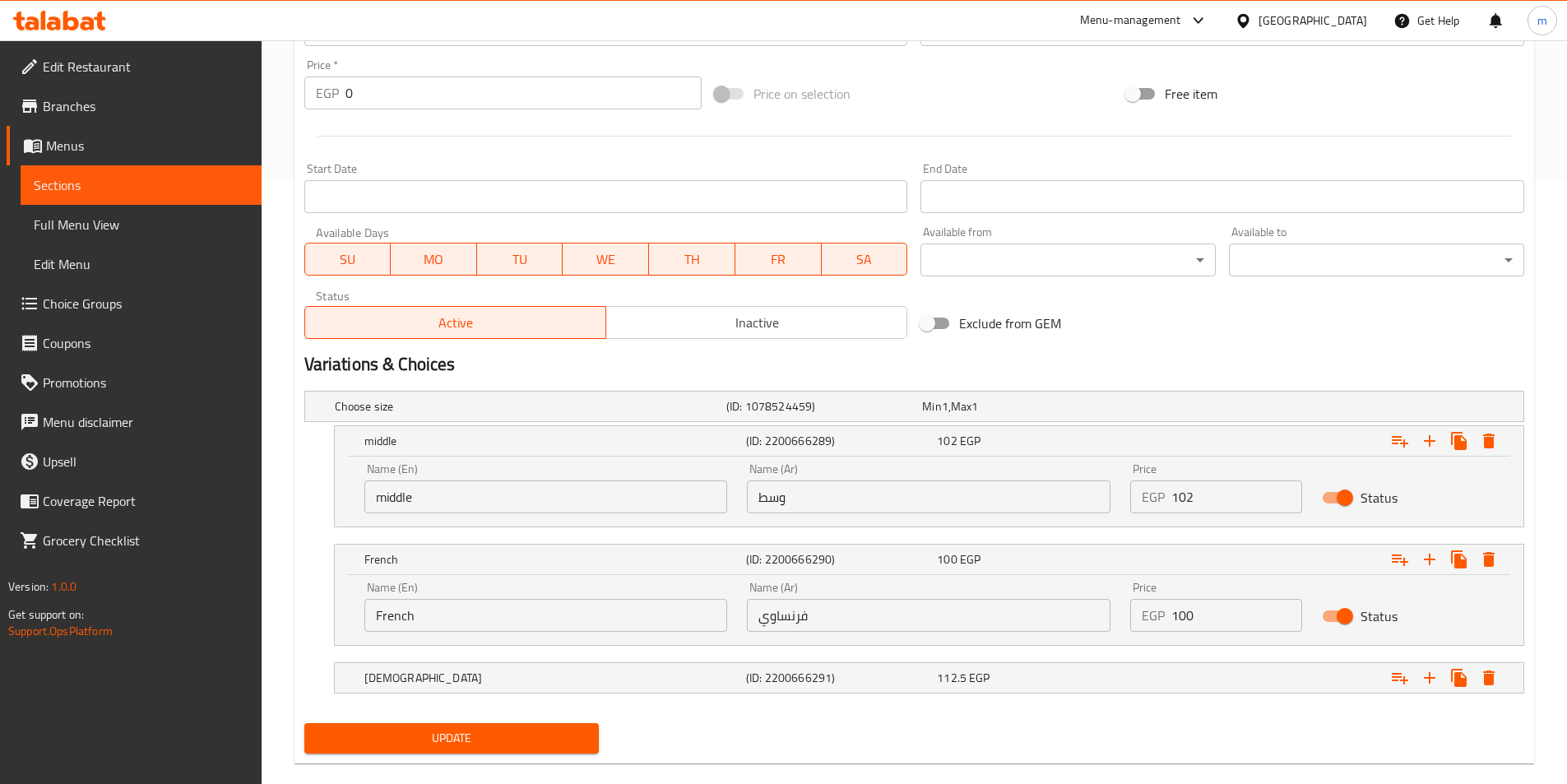
scroll to position [628, 0]
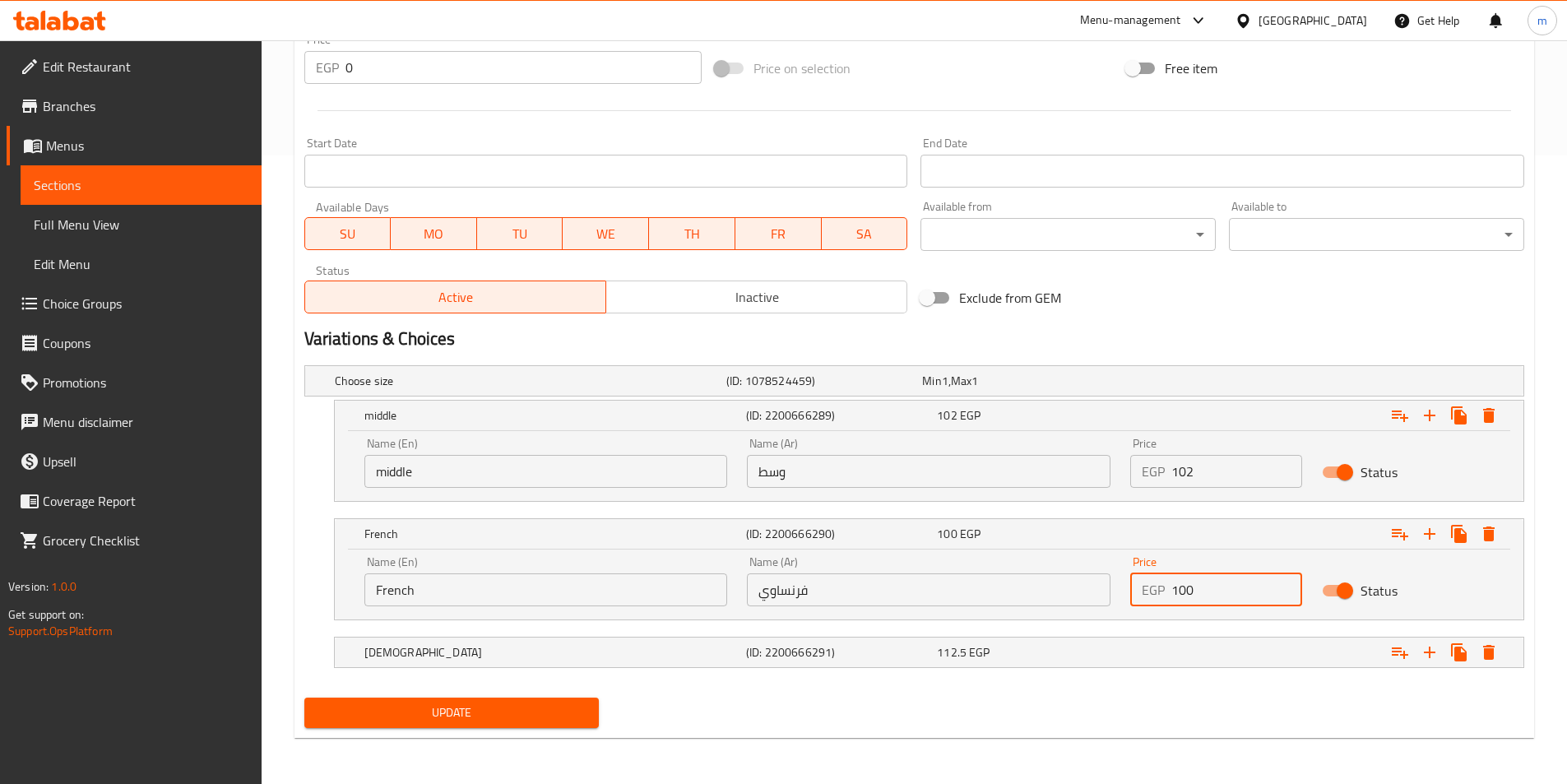
drag, startPoint x: 1180, startPoint y: 594, endPoint x: 1142, endPoint y: 592, distance: 38.1
click at [1142, 592] on div "EGP 100 Price" at bounding box center [1216, 589] width 172 height 33
type input "115"
click at [1195, 657] on div "Expand" at bounding box center [1315, 652] width 382 height 36
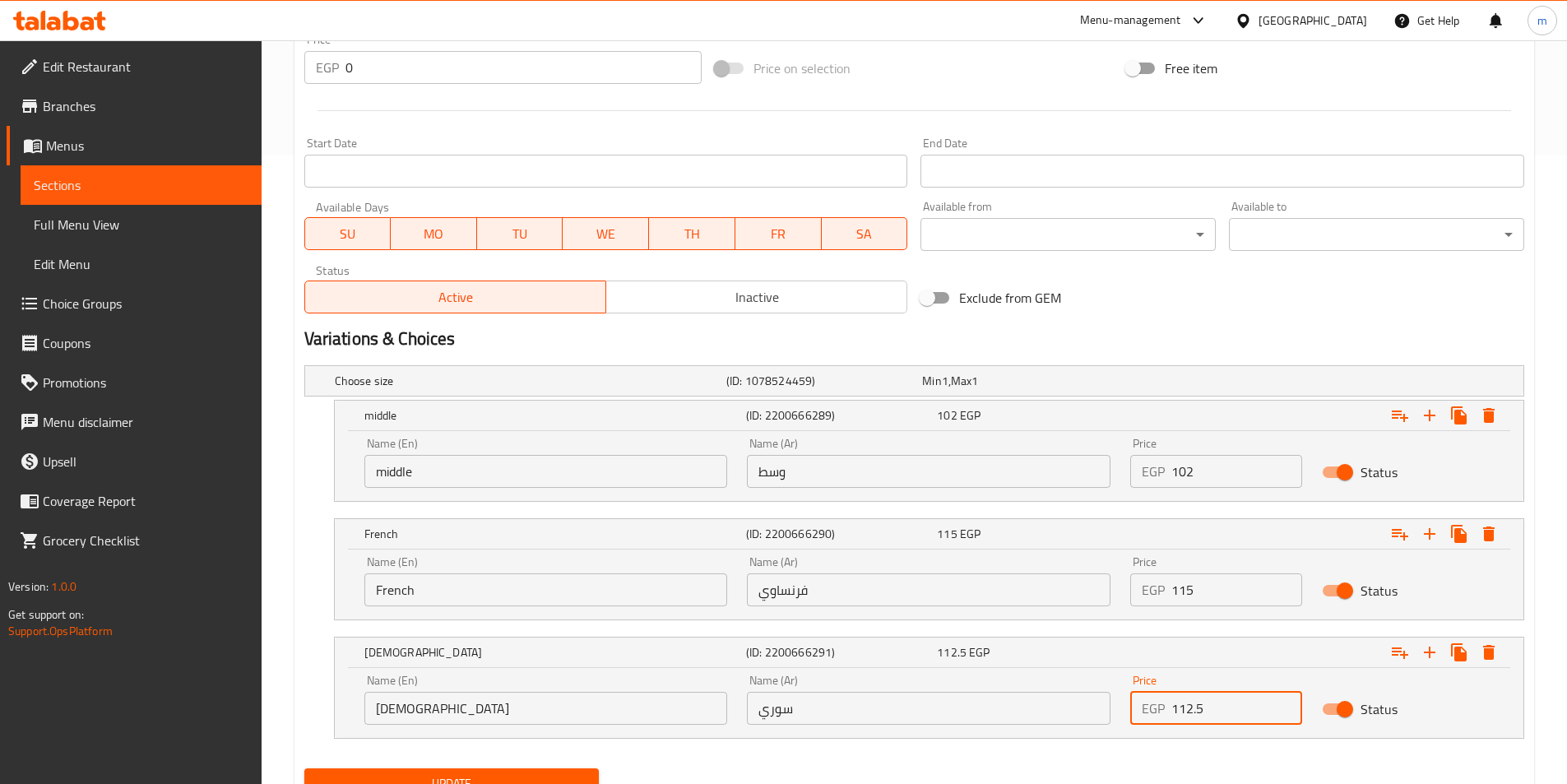
drag, startPoint x: 1198, startPoint y: 716, endPoint x: 1151, endPoint y: 716, distance: 47.0
click at [1151, 716] on div "EGP 112.5 Price" at bounding box center [1216, 708] width 172 height 33
type input "129"
click at [305, 768] on button "Update" at bounding box center [452, 783] width 296 height 30
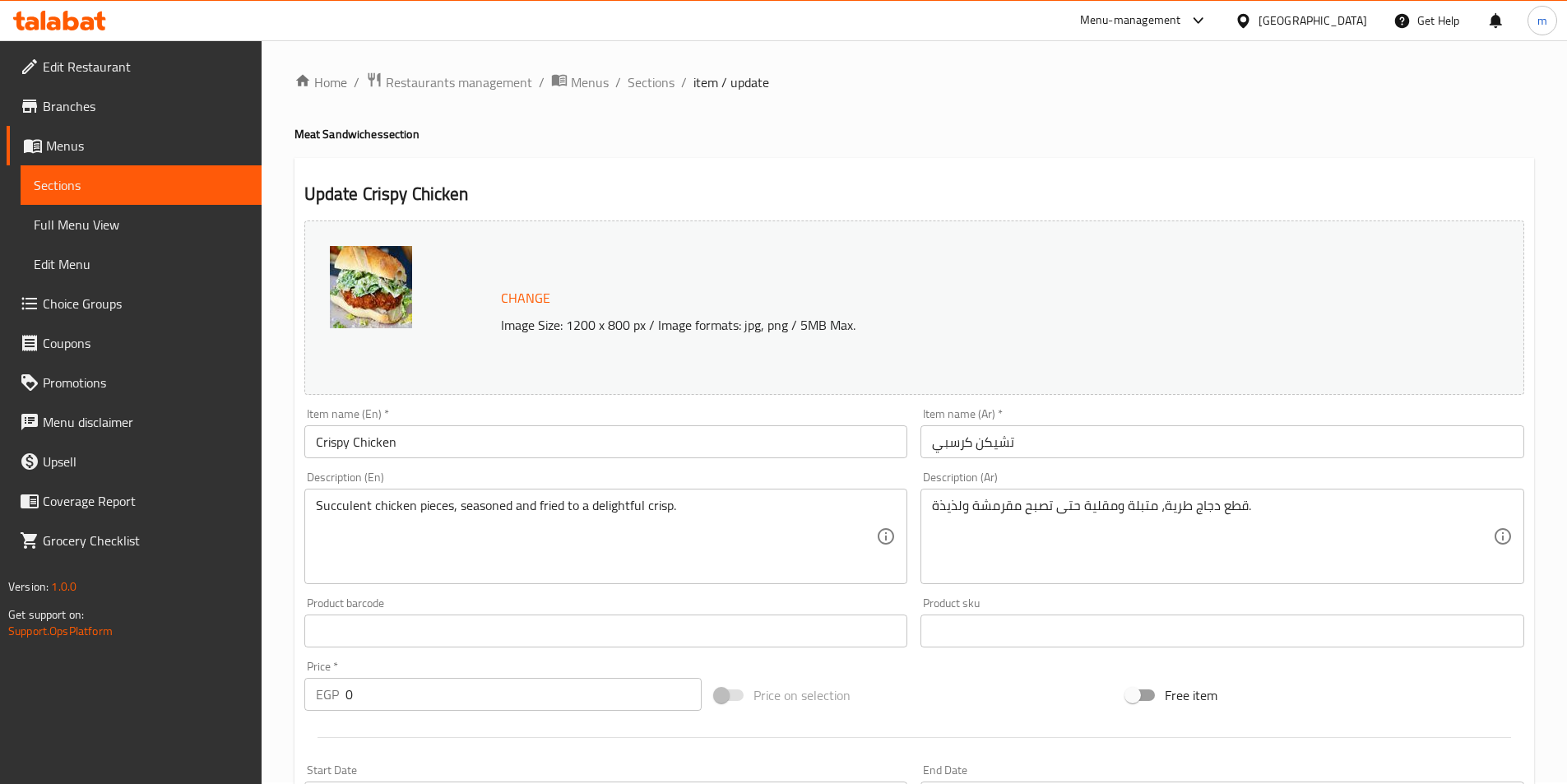
scroll to position [0, 0]
click at [658, 88] on span "Sections" at bounding box center [651, 84] width 47 height 19
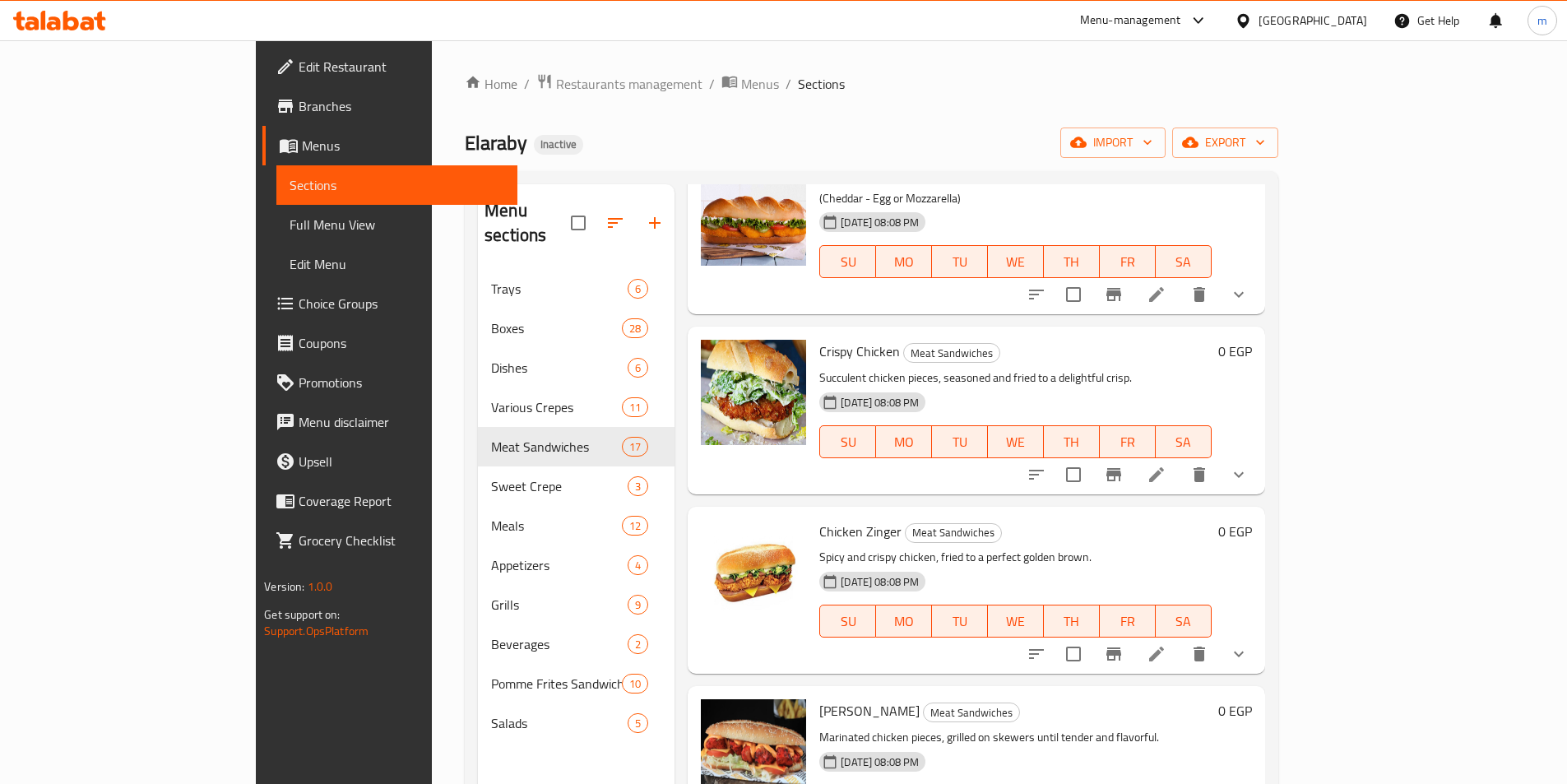
scroll to position [1239, 0]
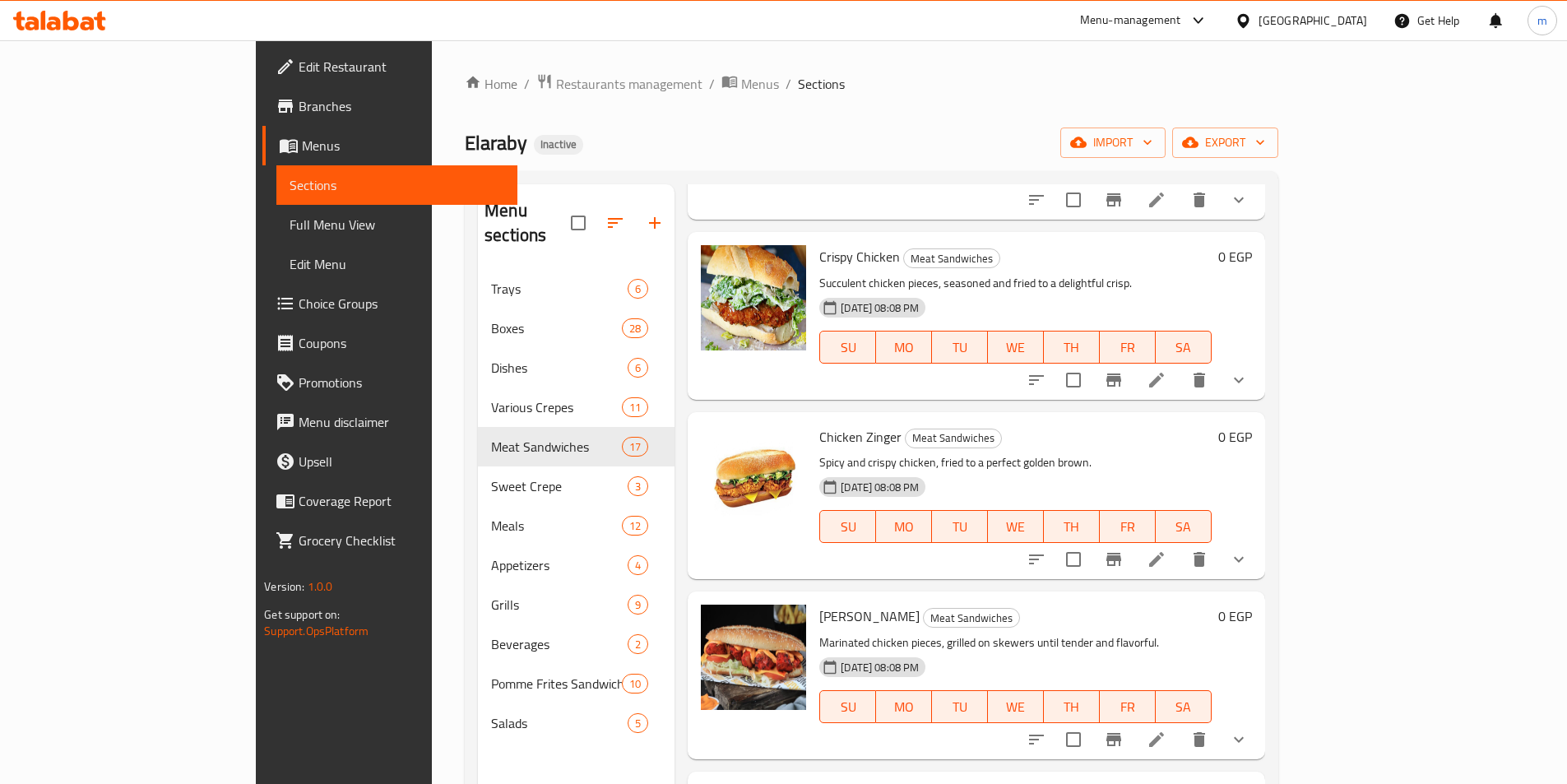
click at [1180, 544] on li at bounding box center [1157, 558] width 46 height 29
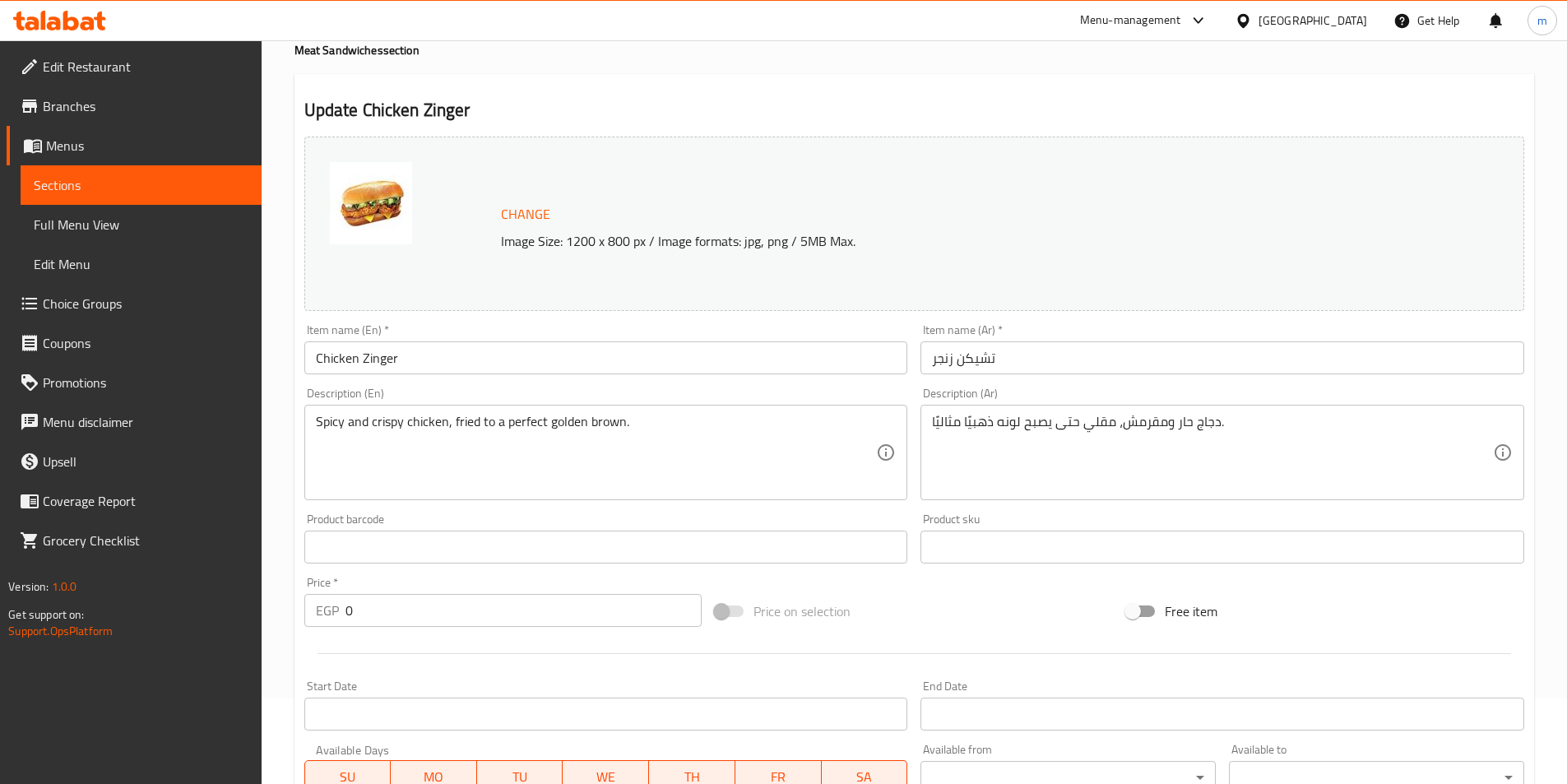
scroll to position [487, 0]
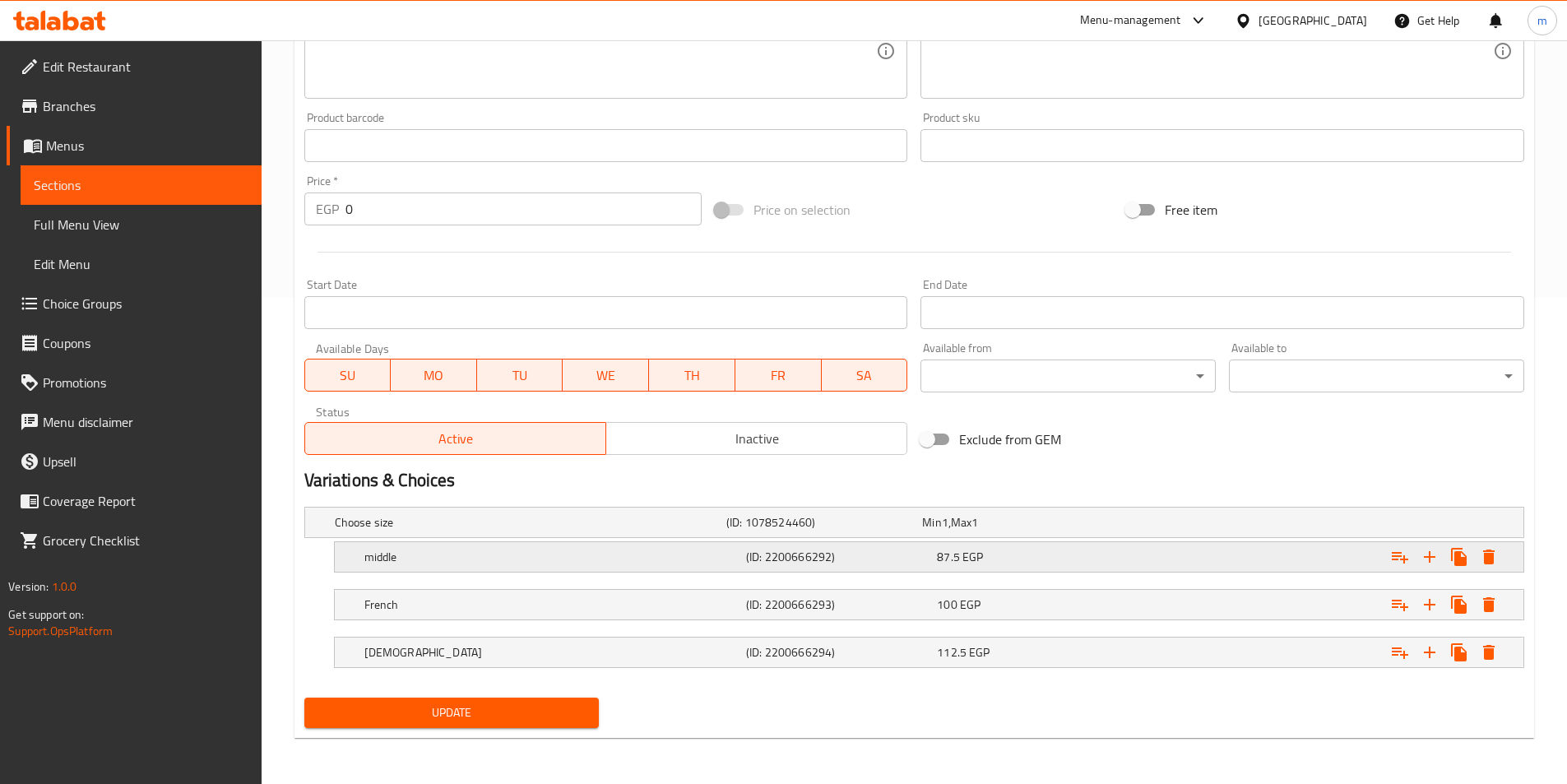
click at [1094, 569] on div "middle (ID: 2200666292) 87.5 EGP" at bounding box center [934, 557] width 1146 height 36
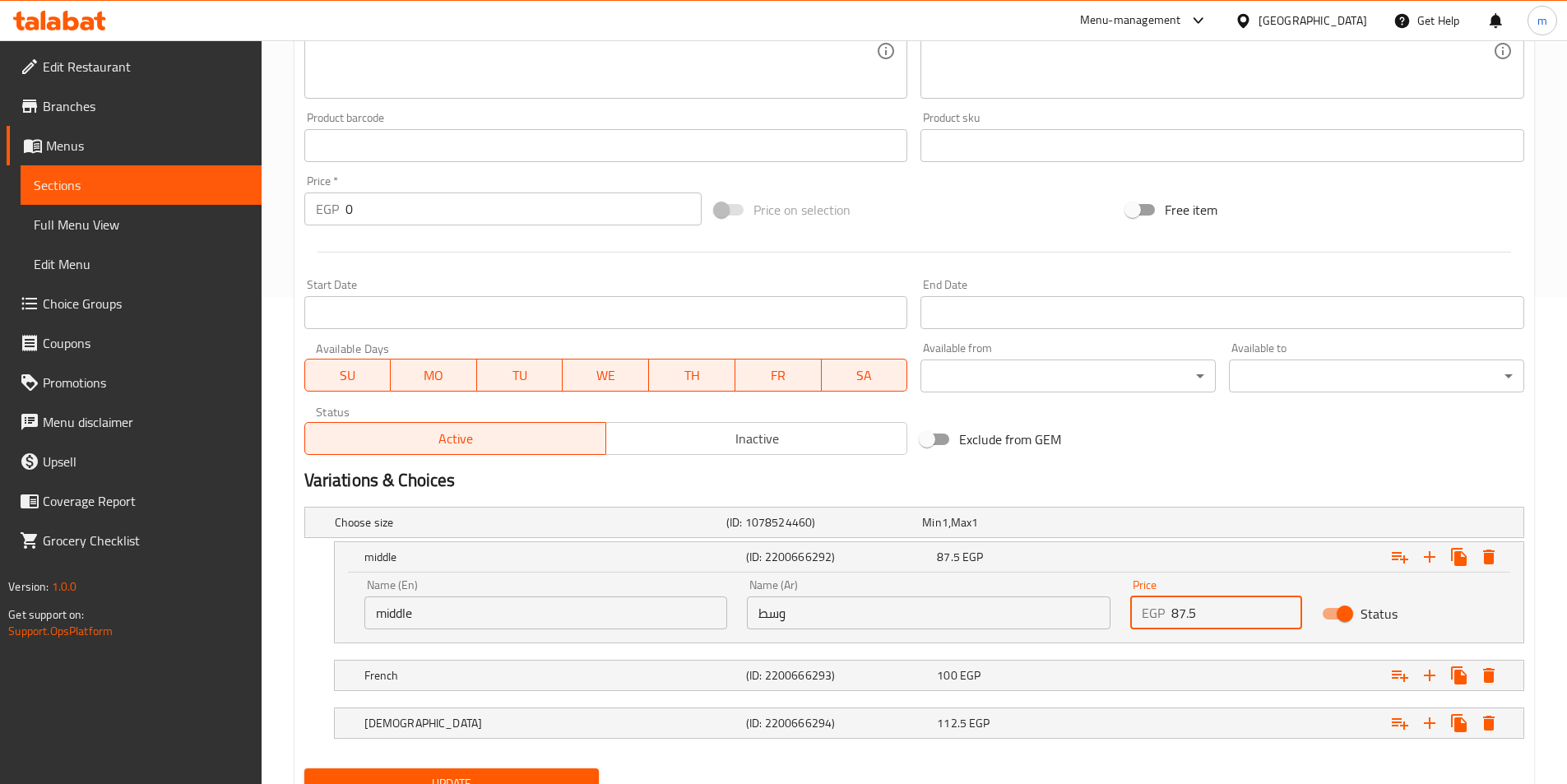
drag, startPoint x: 1169, startPoint y: 611, endPoint x: 1210, endPoint y: 609, distance: 41.0
click at [1210, 609] on div "EGP 87.5 Price" at bounding box center [1216, 612] width 172 height 33
type input "102"
click at [1302, 677] on div "Expand" at bounding box center [1315, 675] width 382 height 36
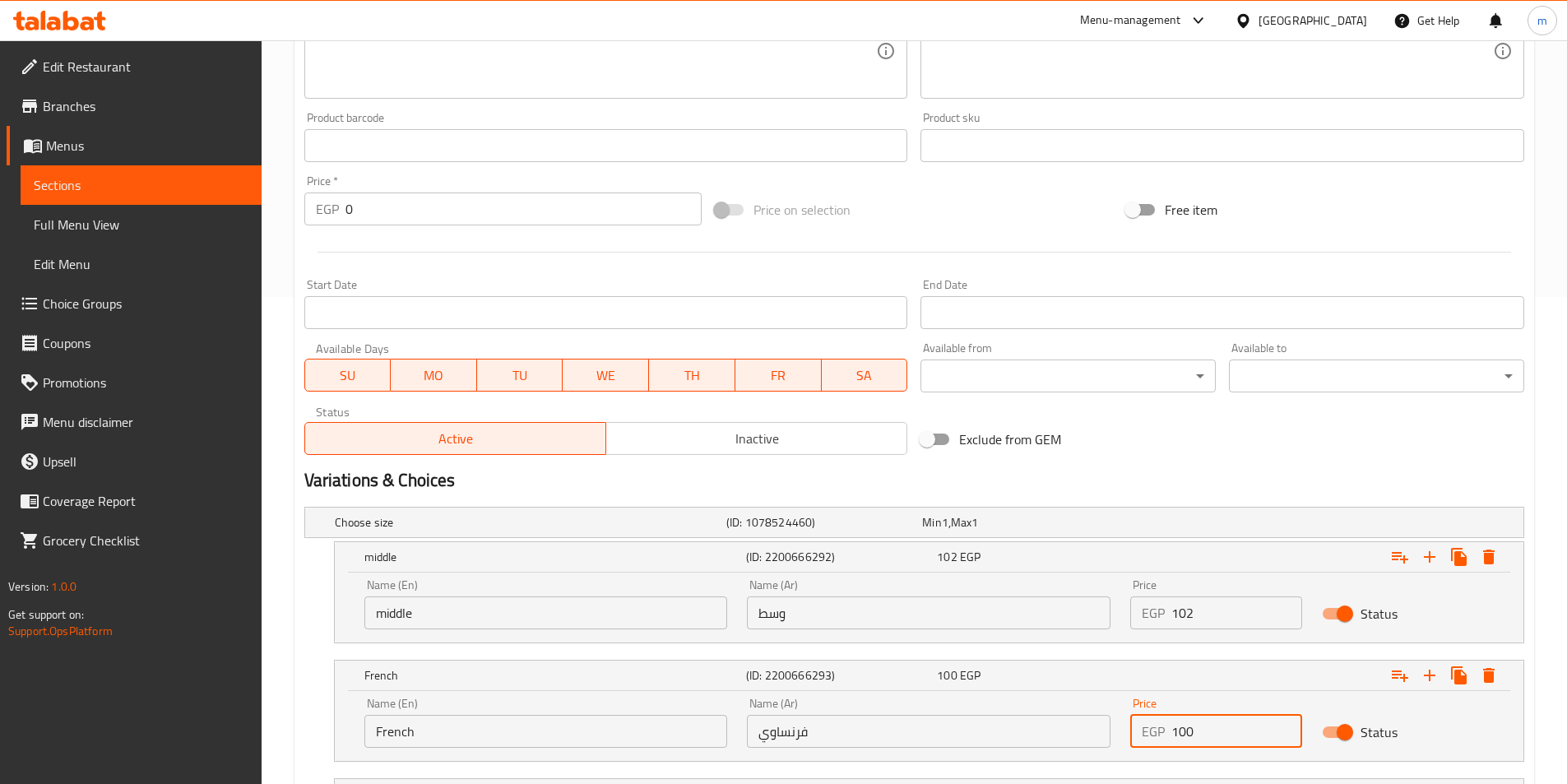
drag, startPoint x: 1242, startPoint y: 732, endPoint x: 1149, endPoint y: 758, distance: 96.6
click at [1149, 758] on div "Name (En) French Name (En) Name (Ar) فرنساوي Name (Ar) Price EGP 100 Price Stat…" at bounding box center [929, 726] width 1189 height 70
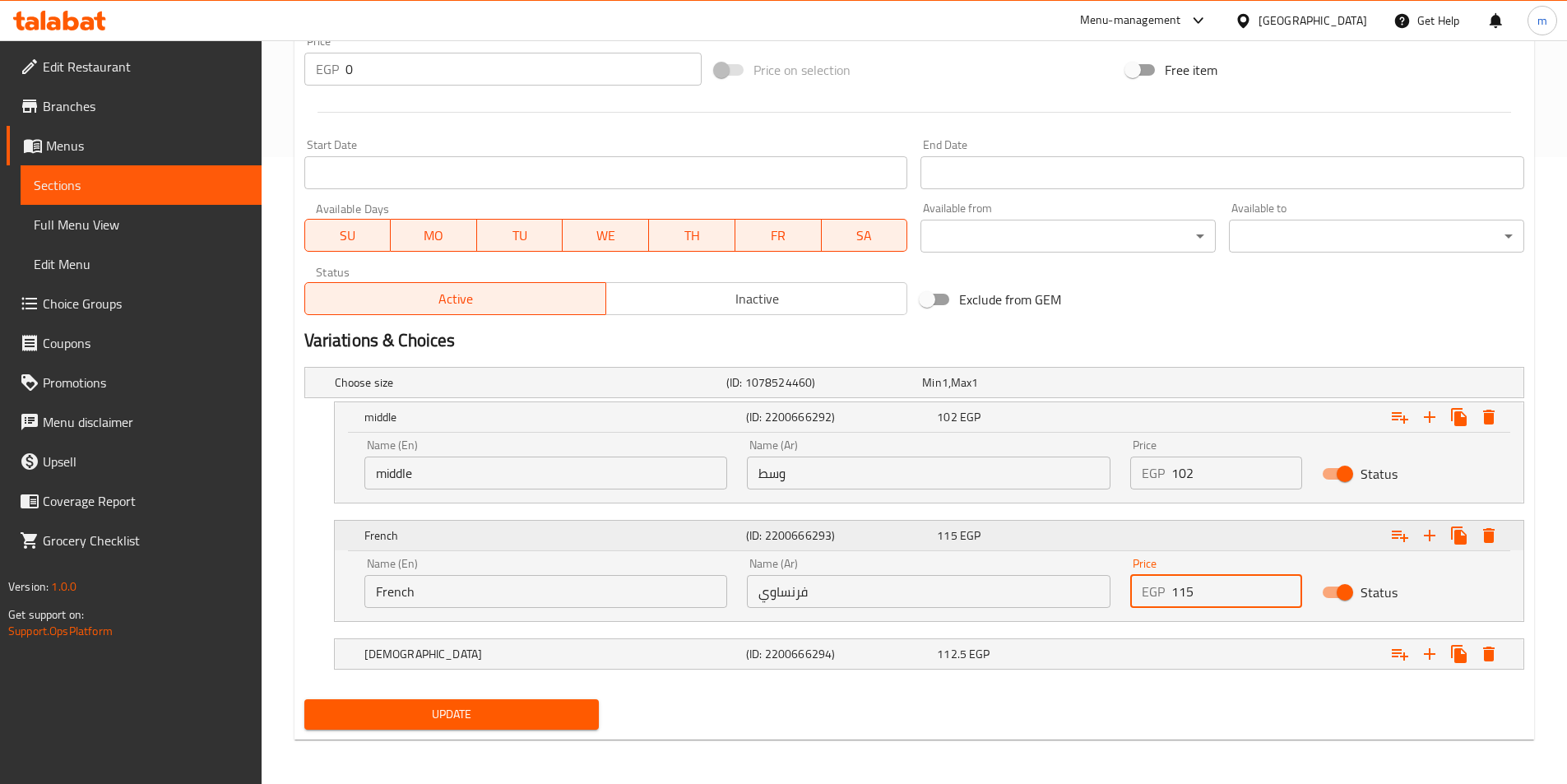
scroll to position [628, 0]
type input "115"
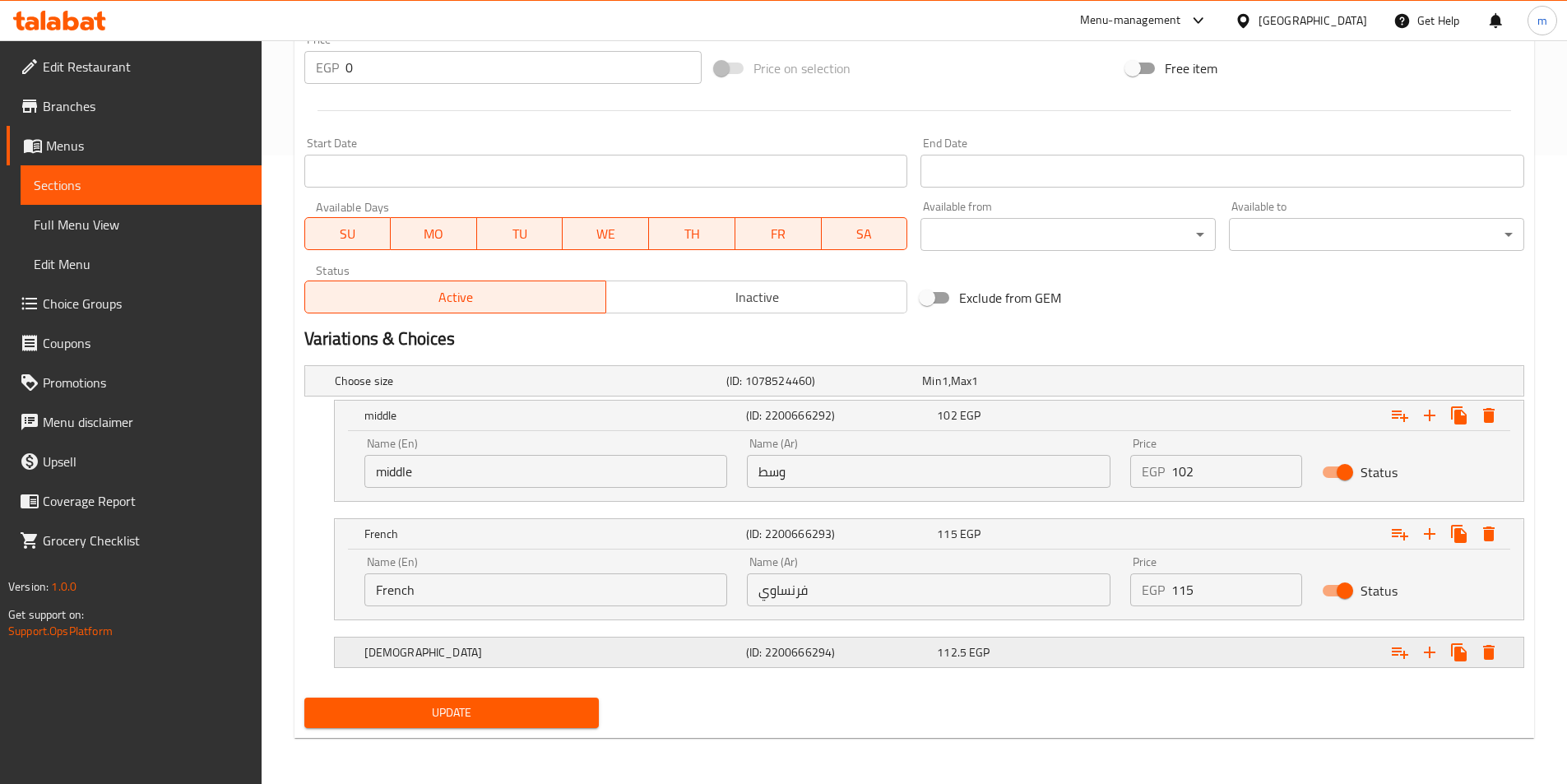
click at [1161, 642] on div "Expand" at bounding box center [1315, 652] width 382 height 36
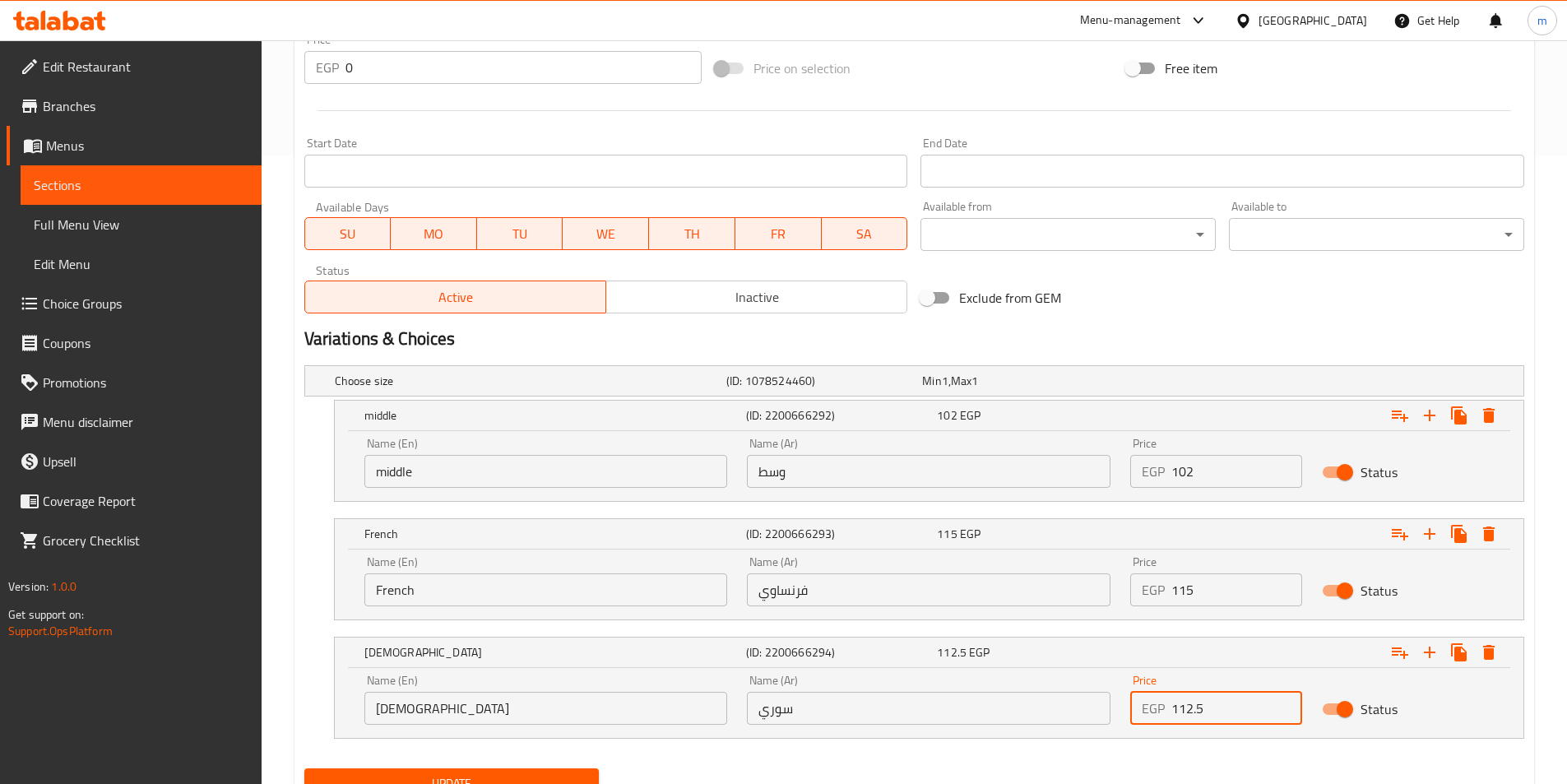
drag, startPoint x: 1218, startPoint y: 707, endPoint x: 1154, endPoint y: 714, distance: 64.4
click at [1154, 714] on div "EGP 112.5 Price" at bounding box center [1216, 708] width 172 height 33
type input "129"
click at [305, 768] on button "Update" at bounding box center [452, 783] width 296 height 30
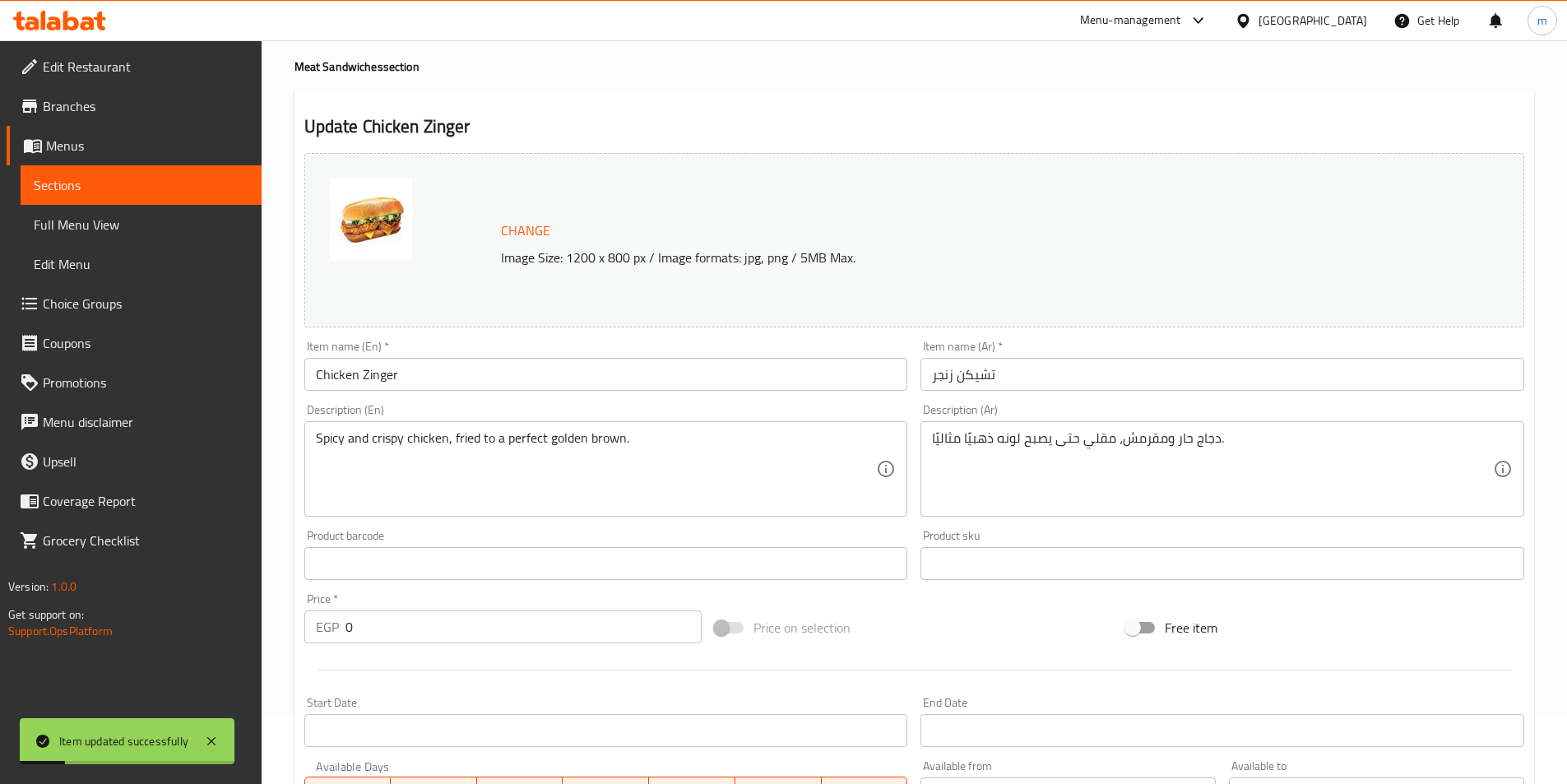
scroll to position [0, 0]
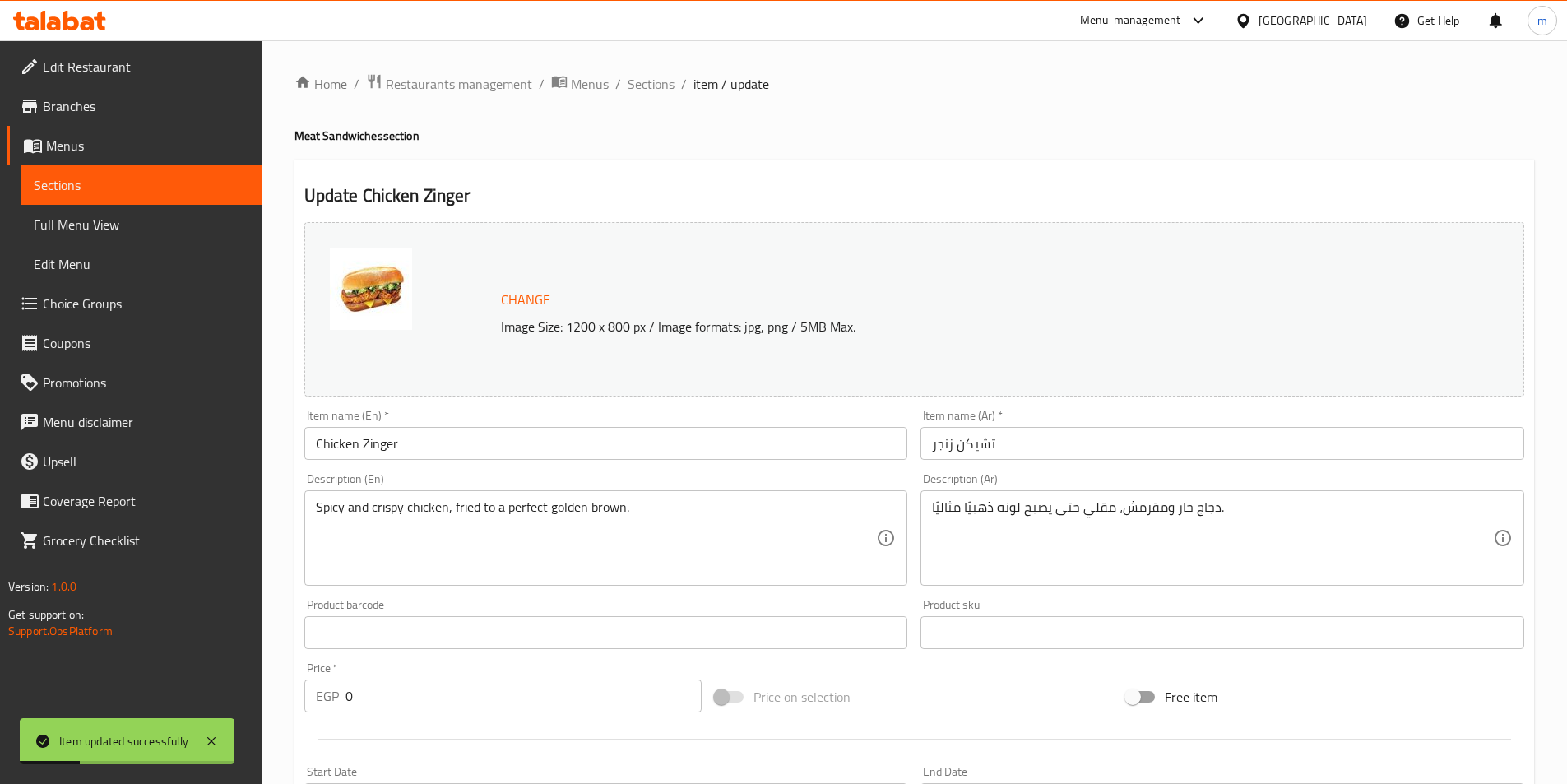
click at [651, 88] on span "Sections" at bounding box center [651, 84] width 47 height 19
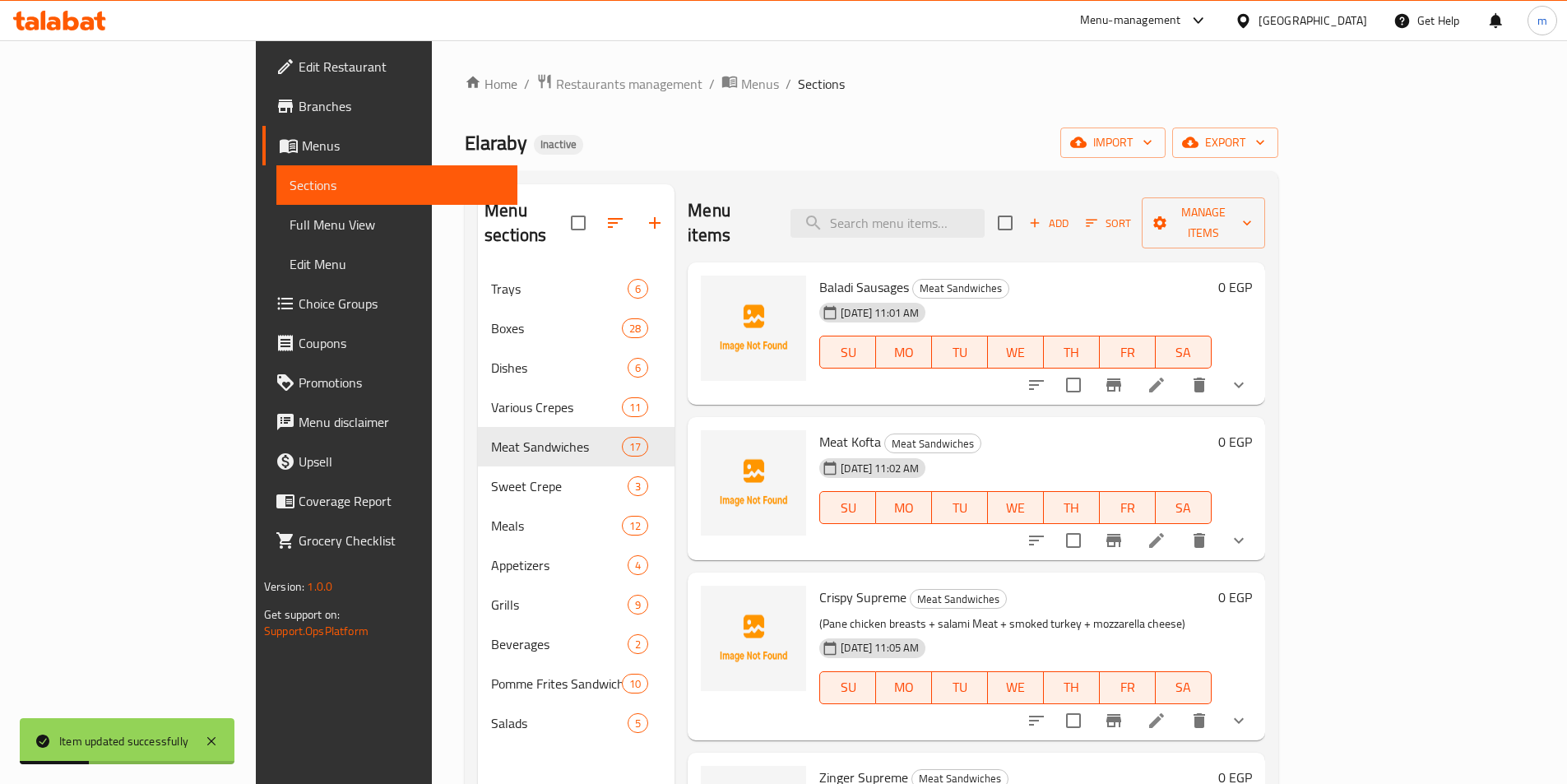
click at [991, 138] on div "Elaraby Inactive import export" at bounding box center [871, 142] width 814 height 30
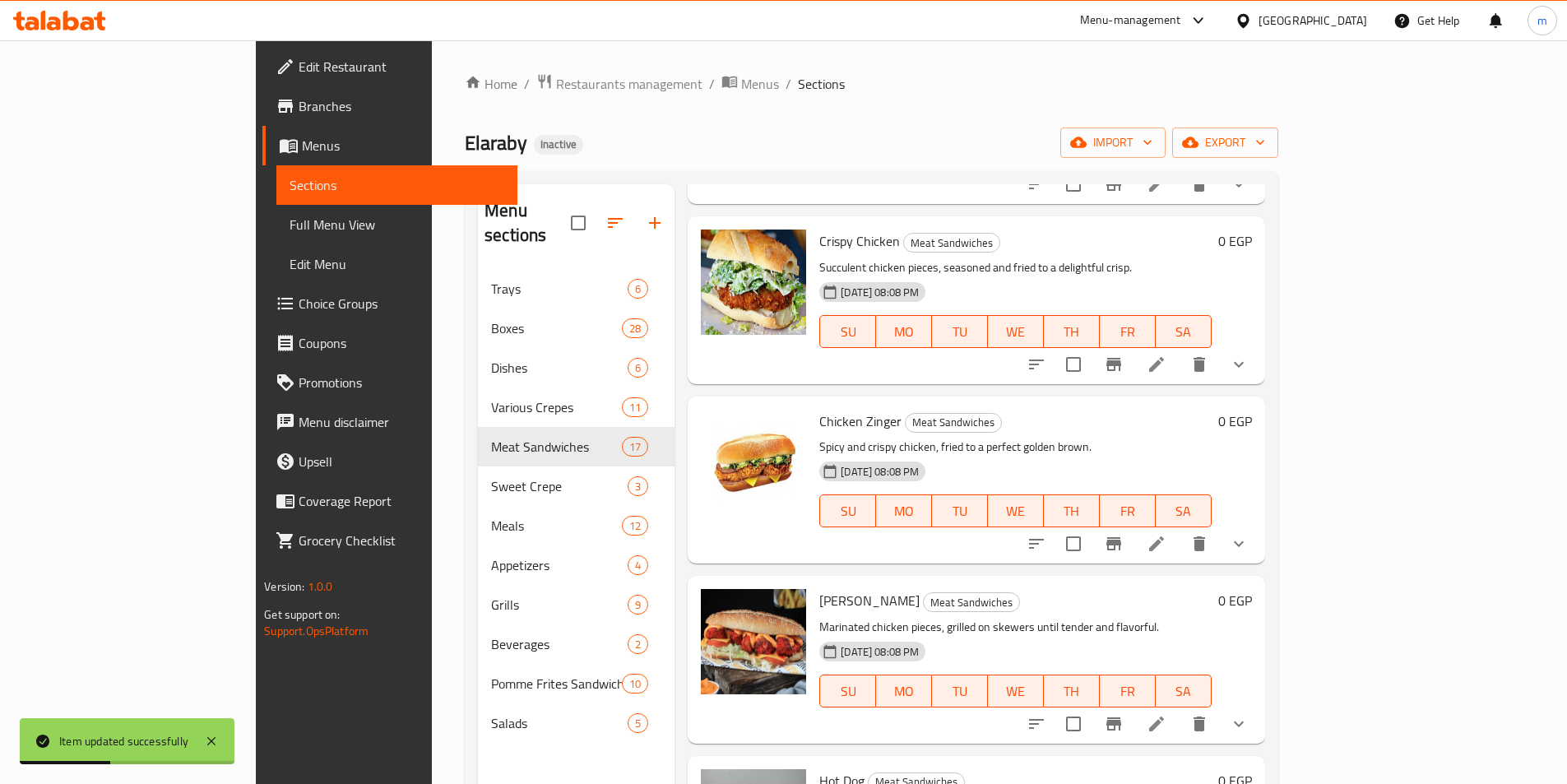
scroll to position [1583, 0]
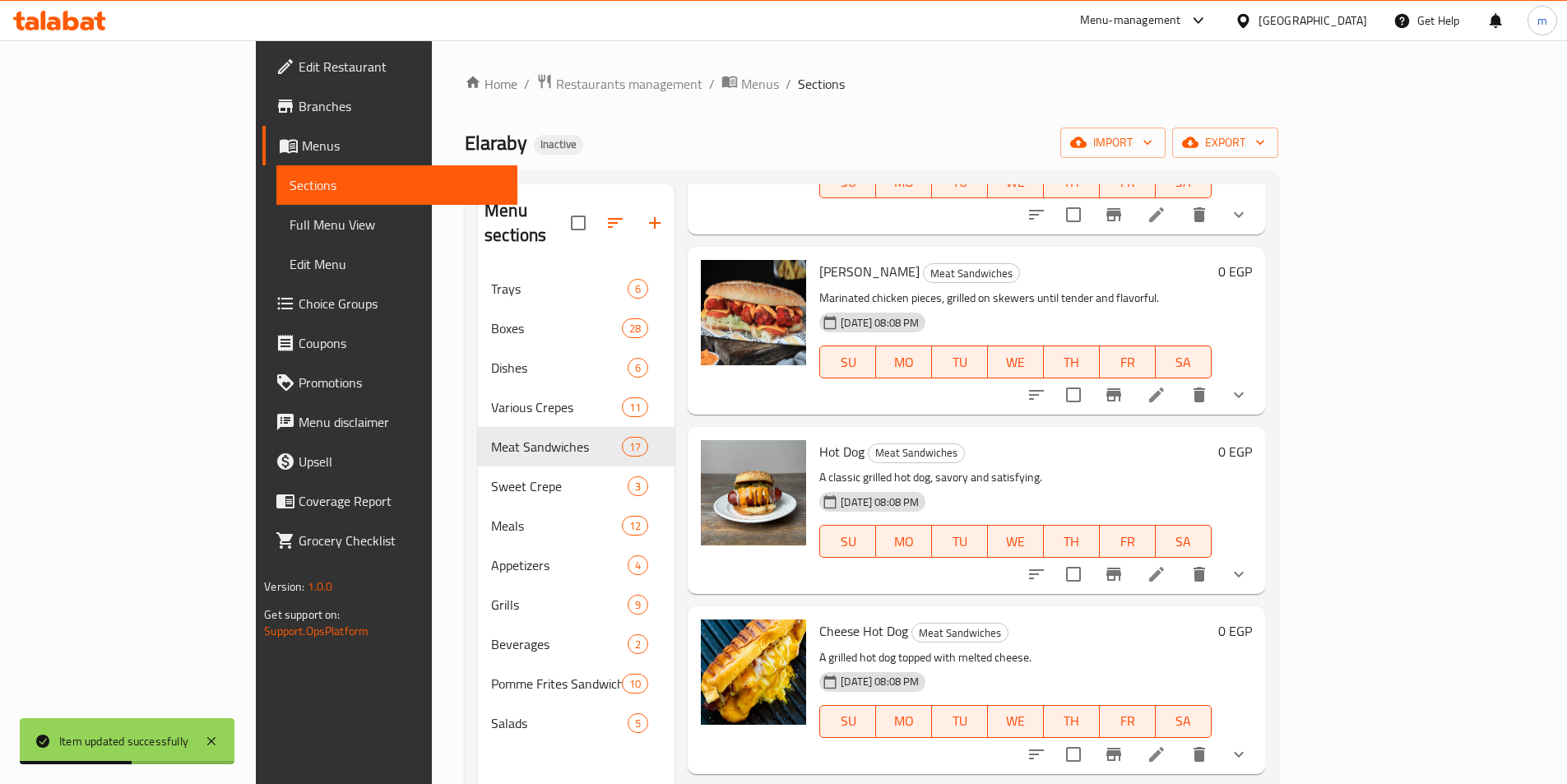
click at [1180, 380] on li at bounding box center [1157, 394] width 46 height 29
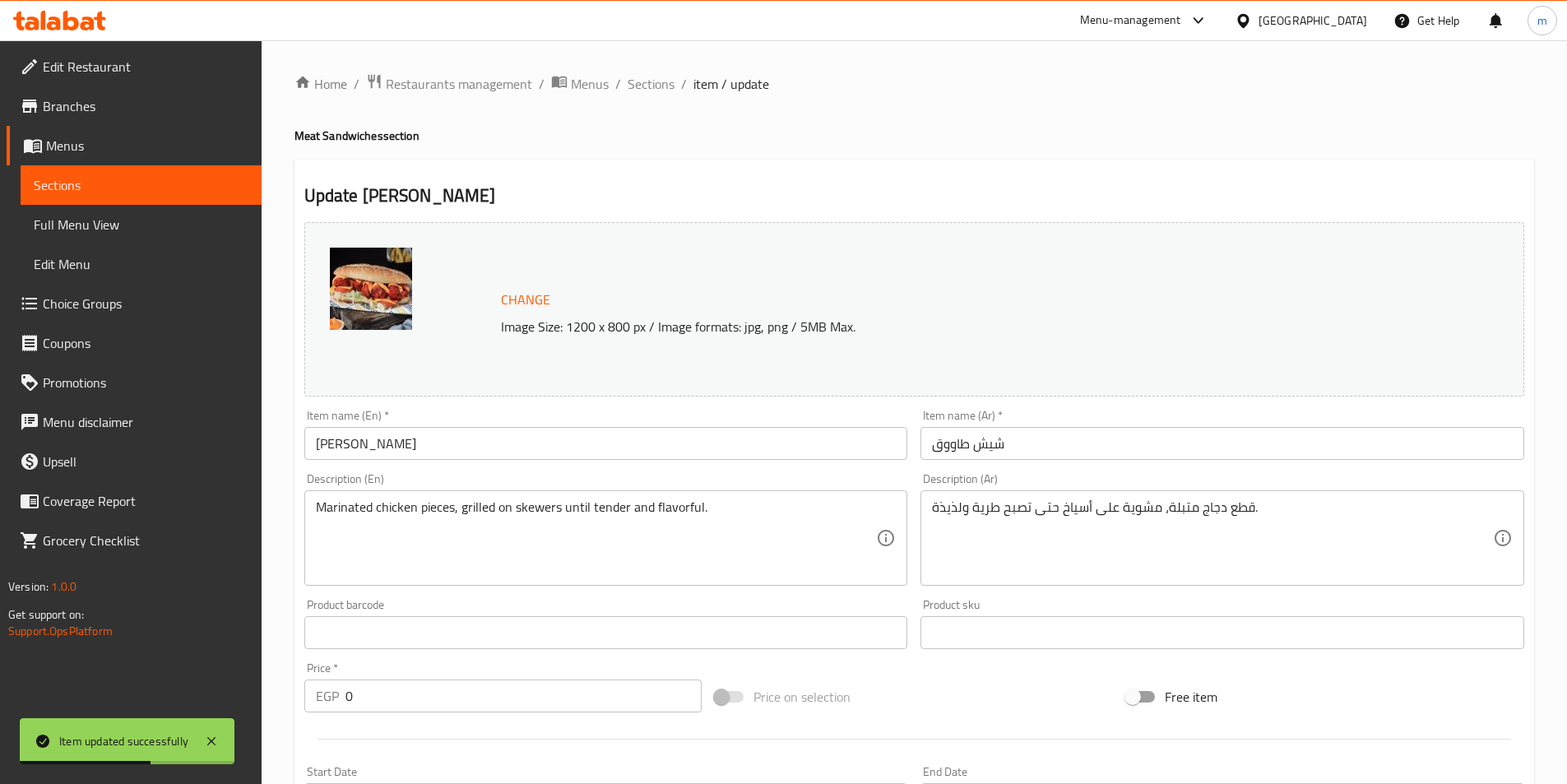
scroll to position [411, 0]
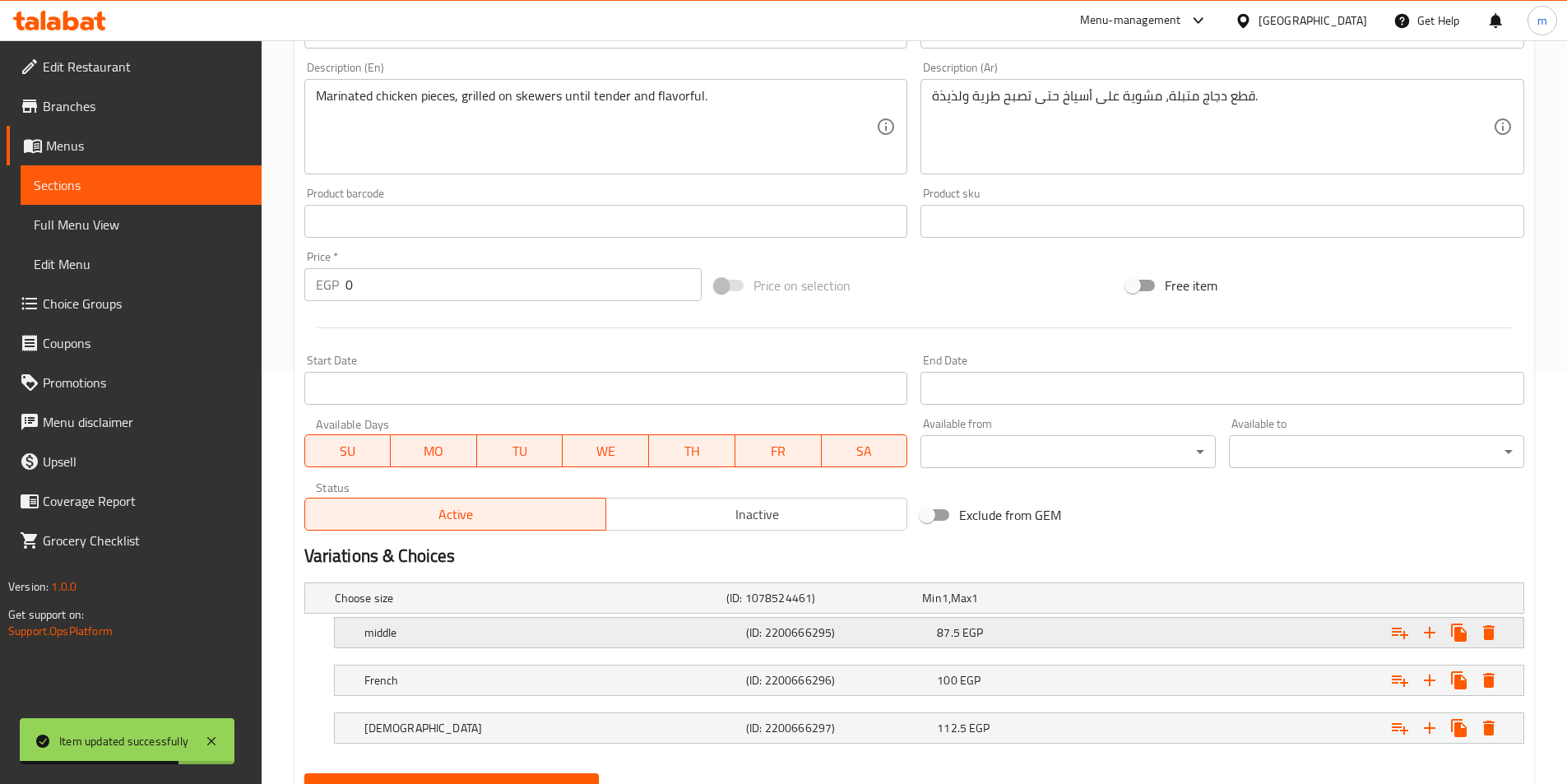
click at [1094, 631] on div "87.5 EGP" at bounding box center [1030, 632] width 184 height 17
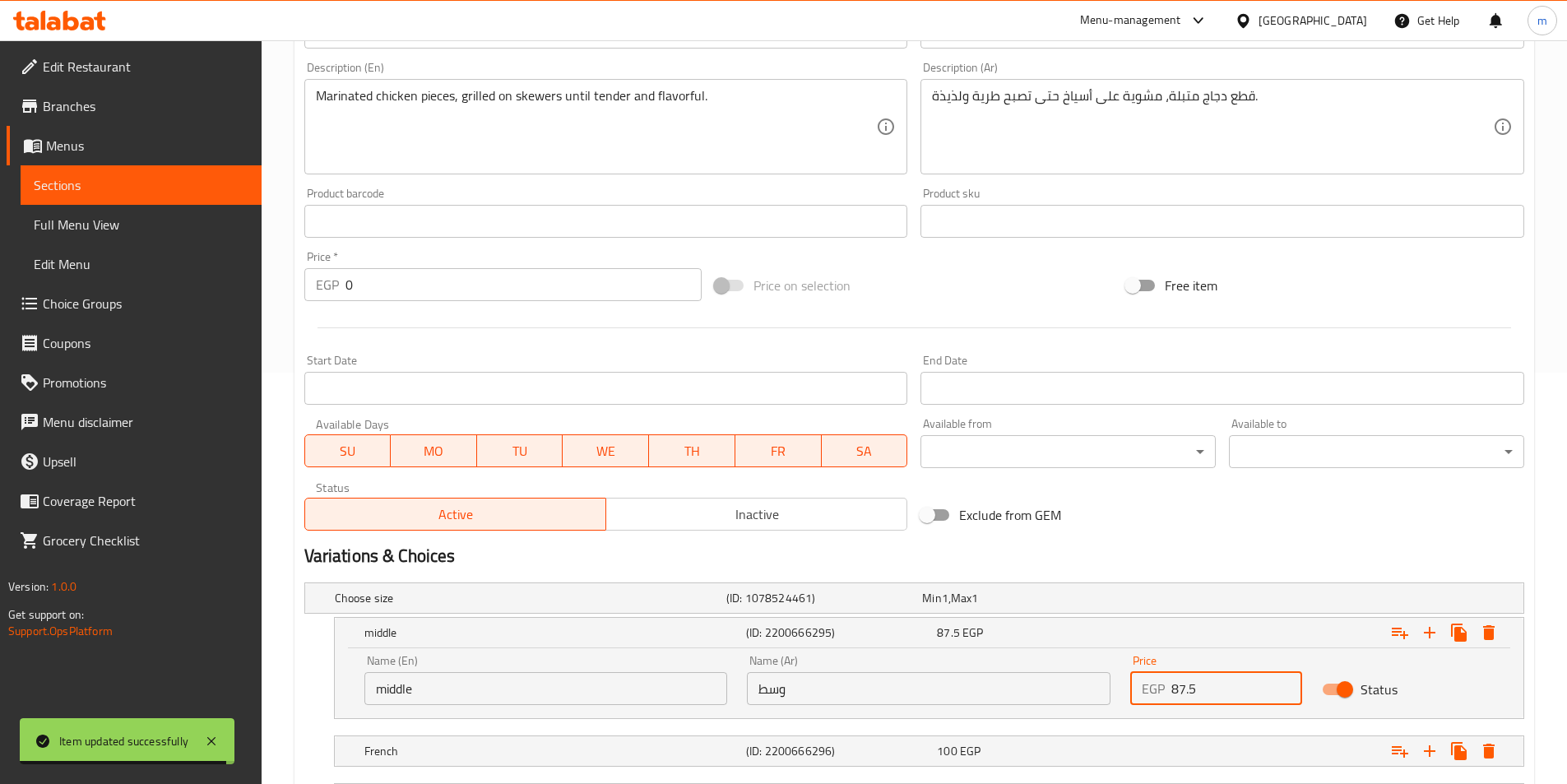
drag, startPoint x: 1231, startPoint y: 692, endPoint x: 1164, endPoint y: 704, distance: 68.1
click at [1164, 704] on div "EGP 87.5 Price" at bounding box center [1216, 688] width 172 height 33
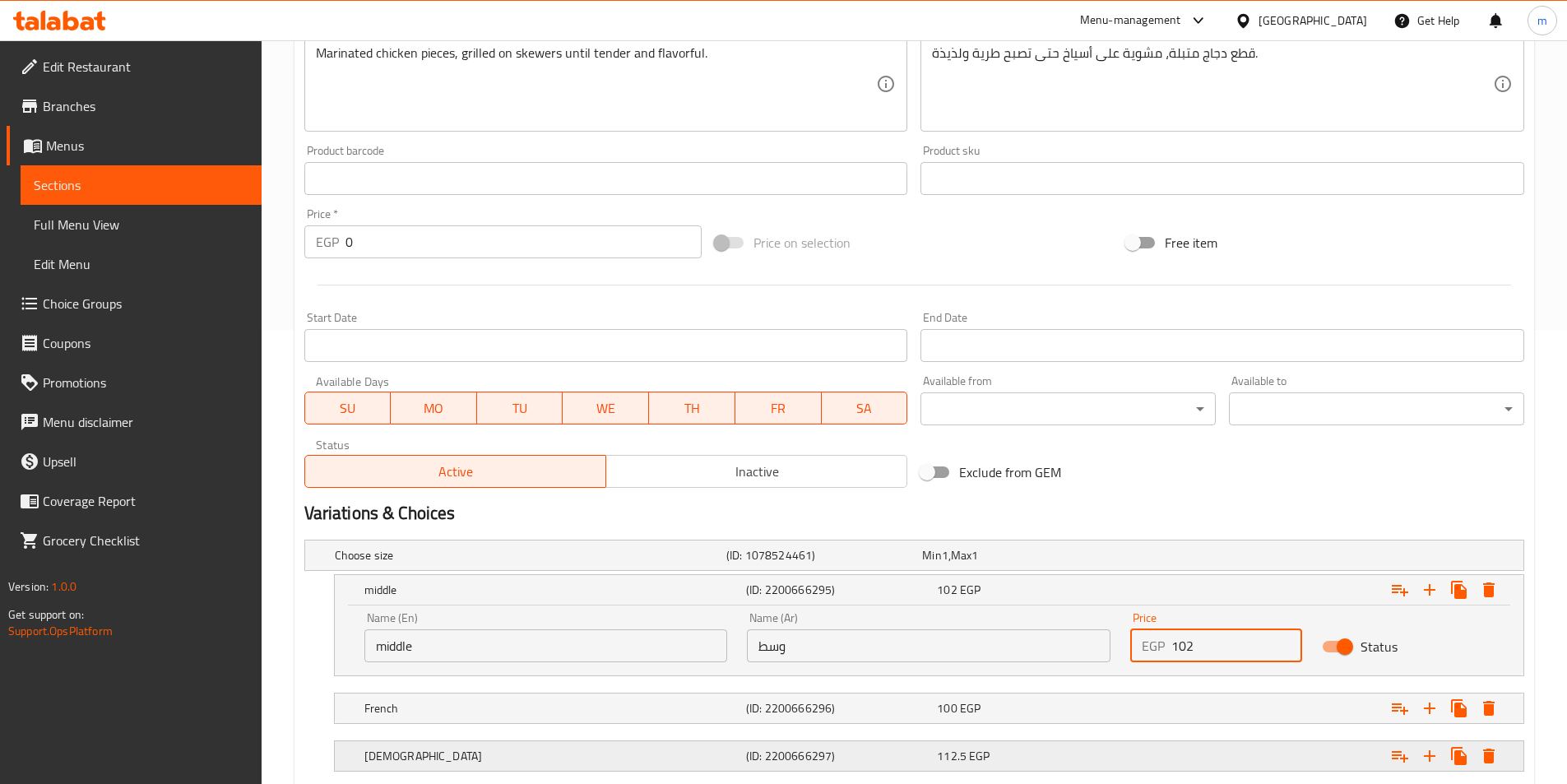
scroll to position [494, 0]
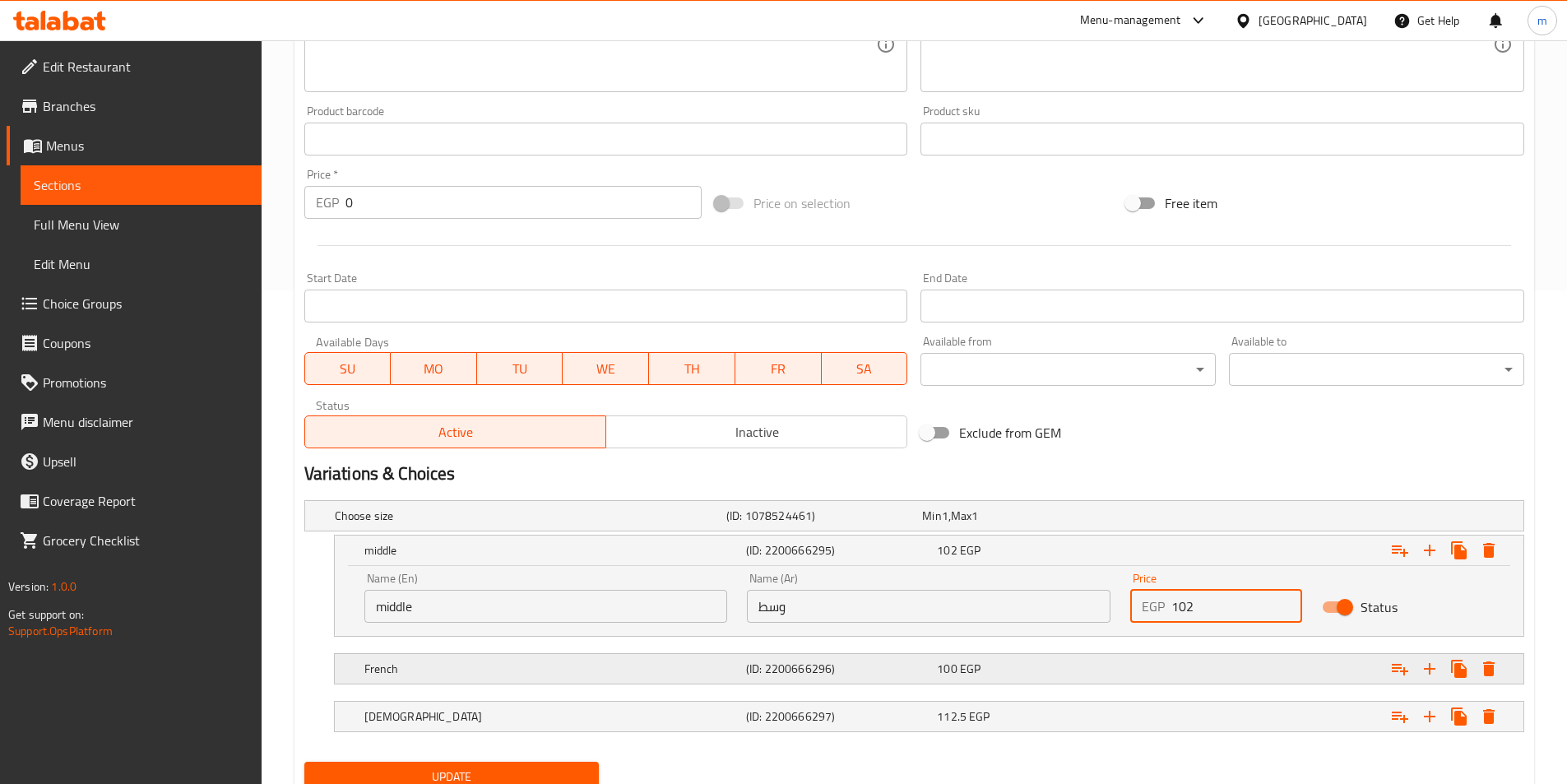
type input "102"
click at [1087, 679] on div "100 EGP" at bounding box center [1030, 669] width 191 height 23
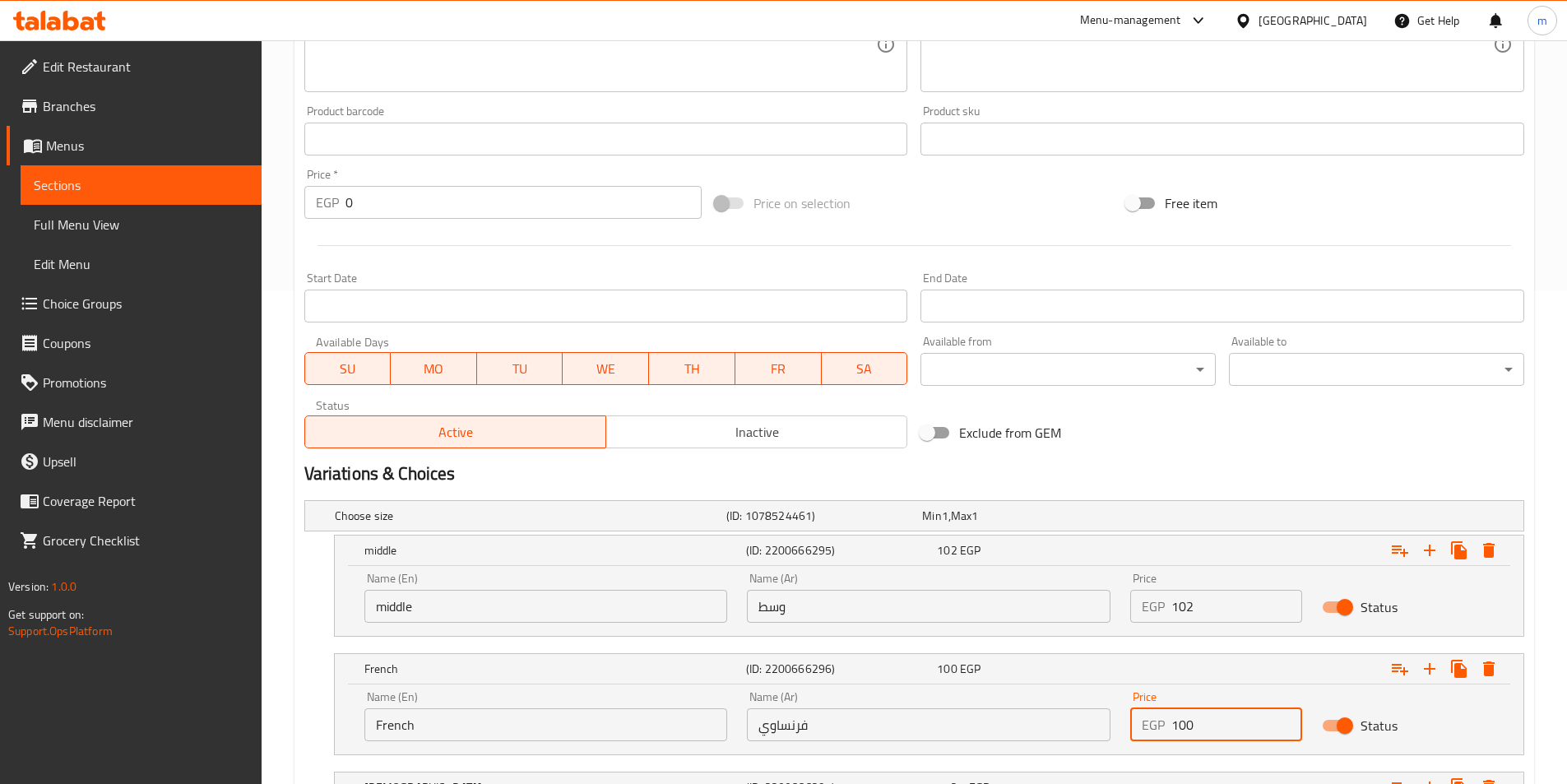
drag, startPoint x: 1173, startPoint y: 721, endPoint x: 1200, endPoint y: 726, distance: 27.5
click at [1200, 726] on input "100" at bounding box center [1237, 724] width 131 height 33
drag, startPoint x: 1200, startPoint y: 726, endPoint x: 1148, endPoint y: 726, distance: 52.0
click at [1148, 726] on div "EGP 100 Price" at bounding box center [1216, 724] width 172 height 33
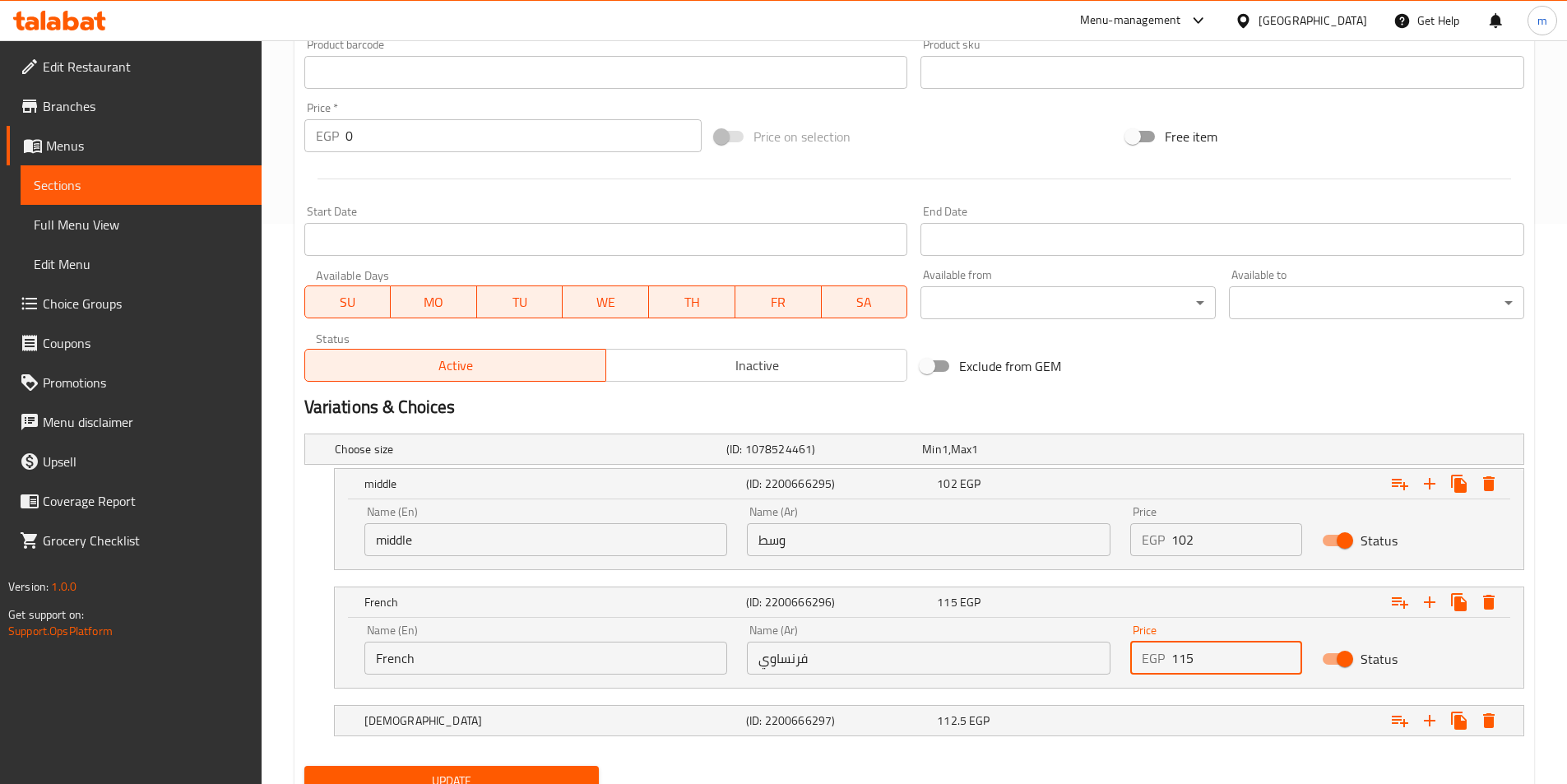
scroll to position [628, 0]
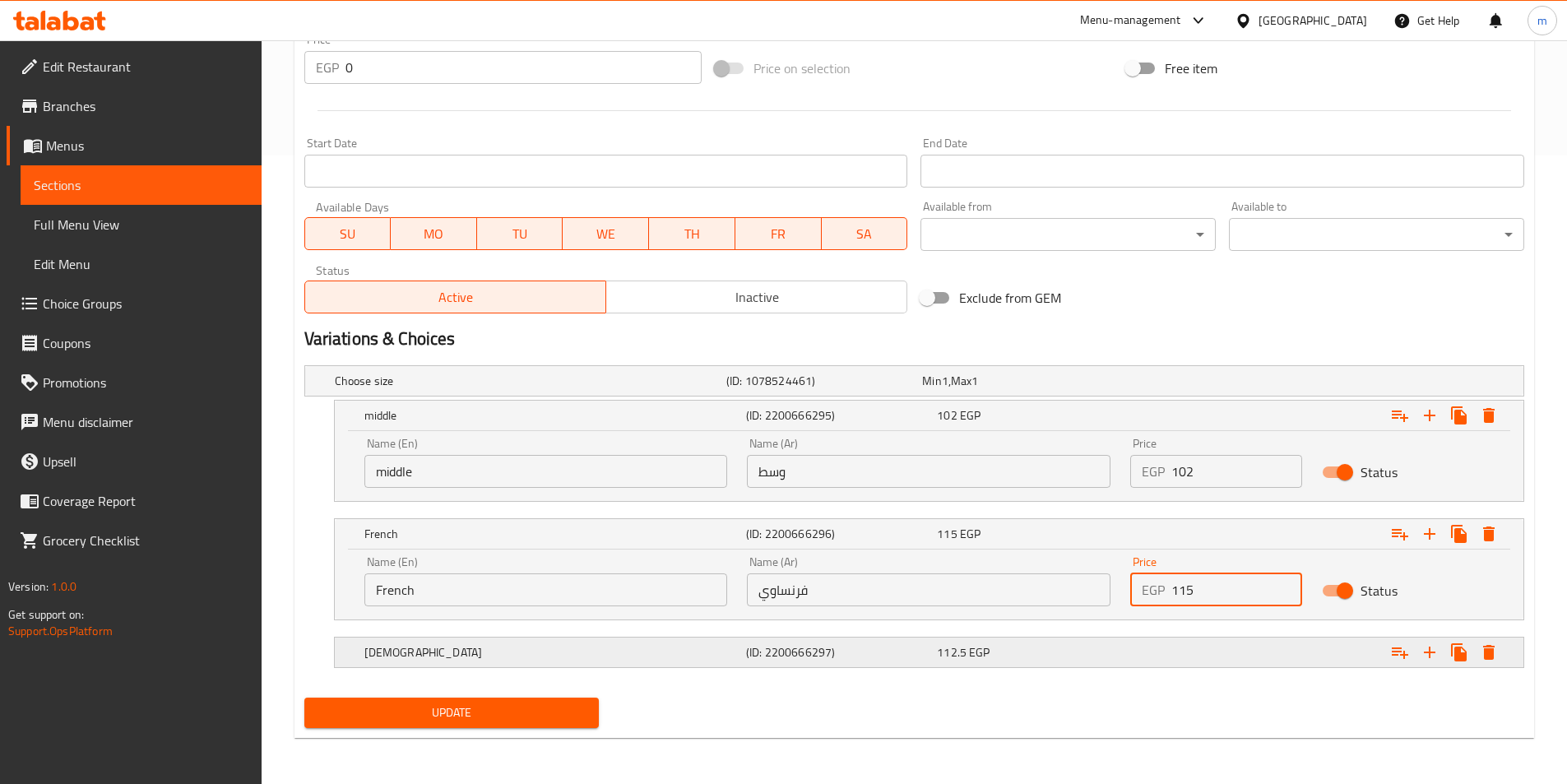
type input "115"
click at [1192, 649] on div "Expand" at bounding box center [1315, 652] width 382 height 36
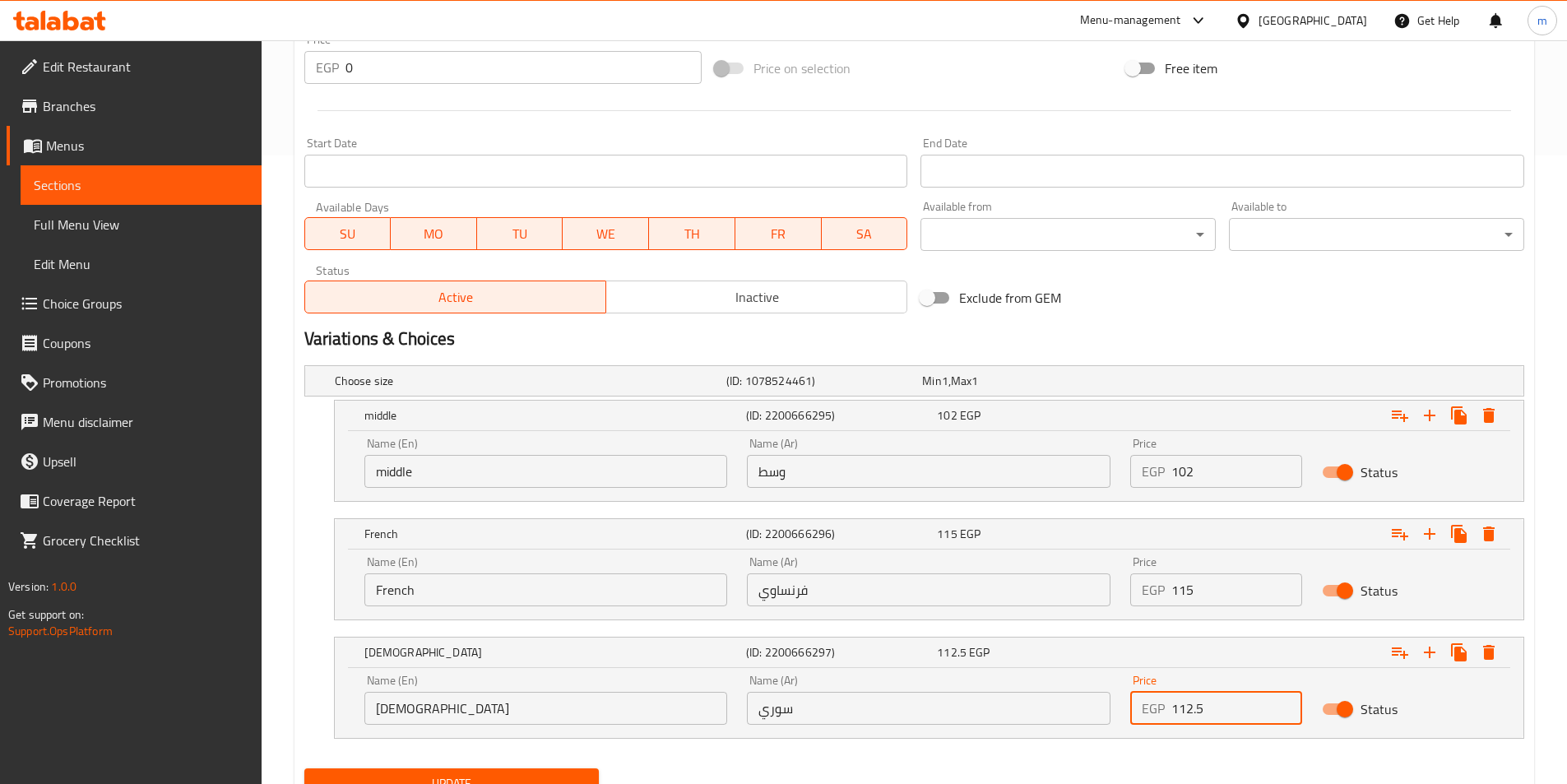
drag, startPoint x: 1206, startPoint y: 711, endPoint x: 1100, endPoint y: 720, distance: 106.4
click at [1100, 720] on div "Name (En) Syrian Name (En) Name (Ar) سوري Name (Ar) Price EGP 112.5 Price Status" at bounding box center [930, 699] width 1149 height 70
type input "129"
click at [305, 768] on button "Update" at bounding box center [452, 783] width 296 height 30
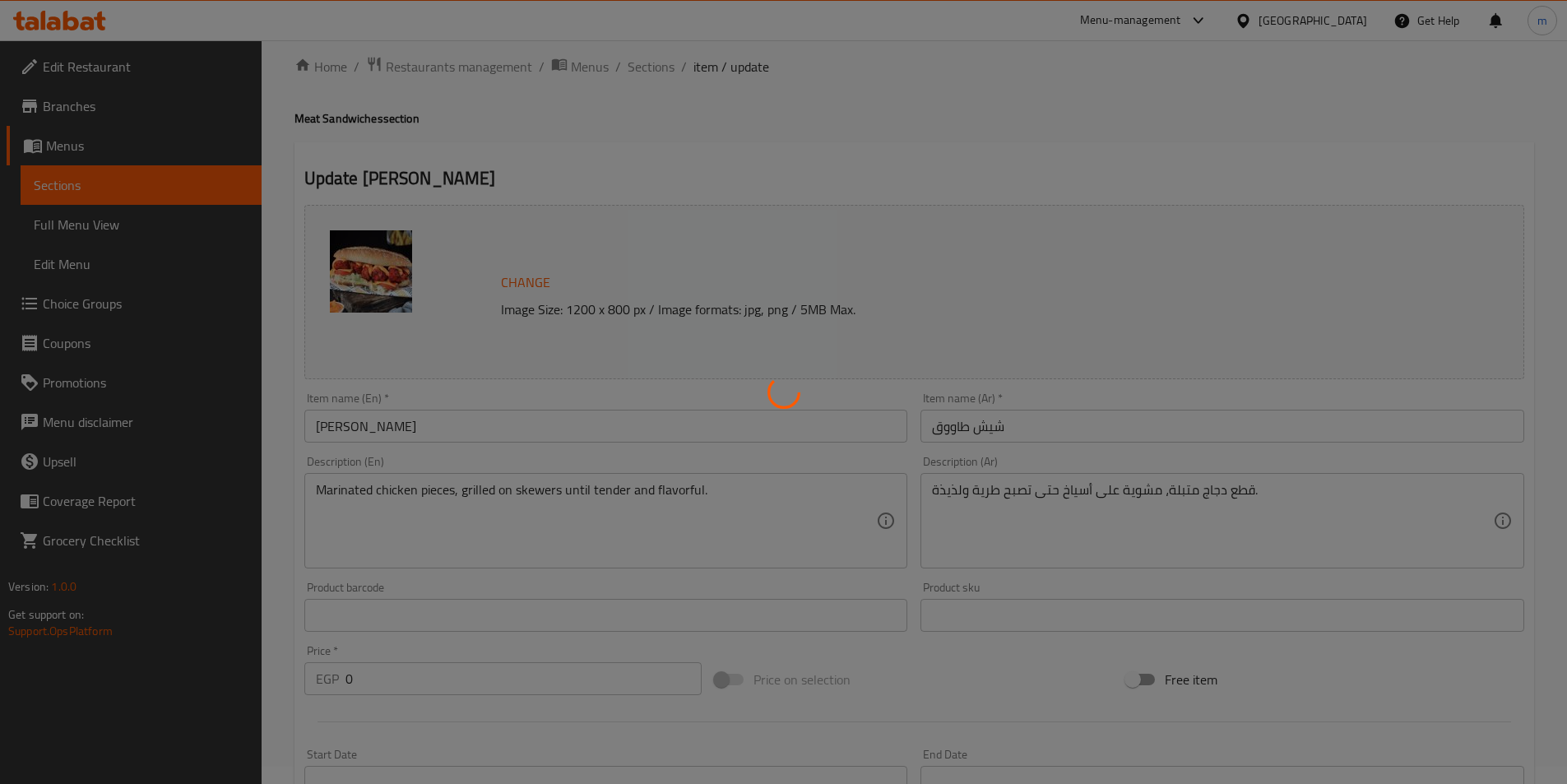
scroll to position [0, 0]
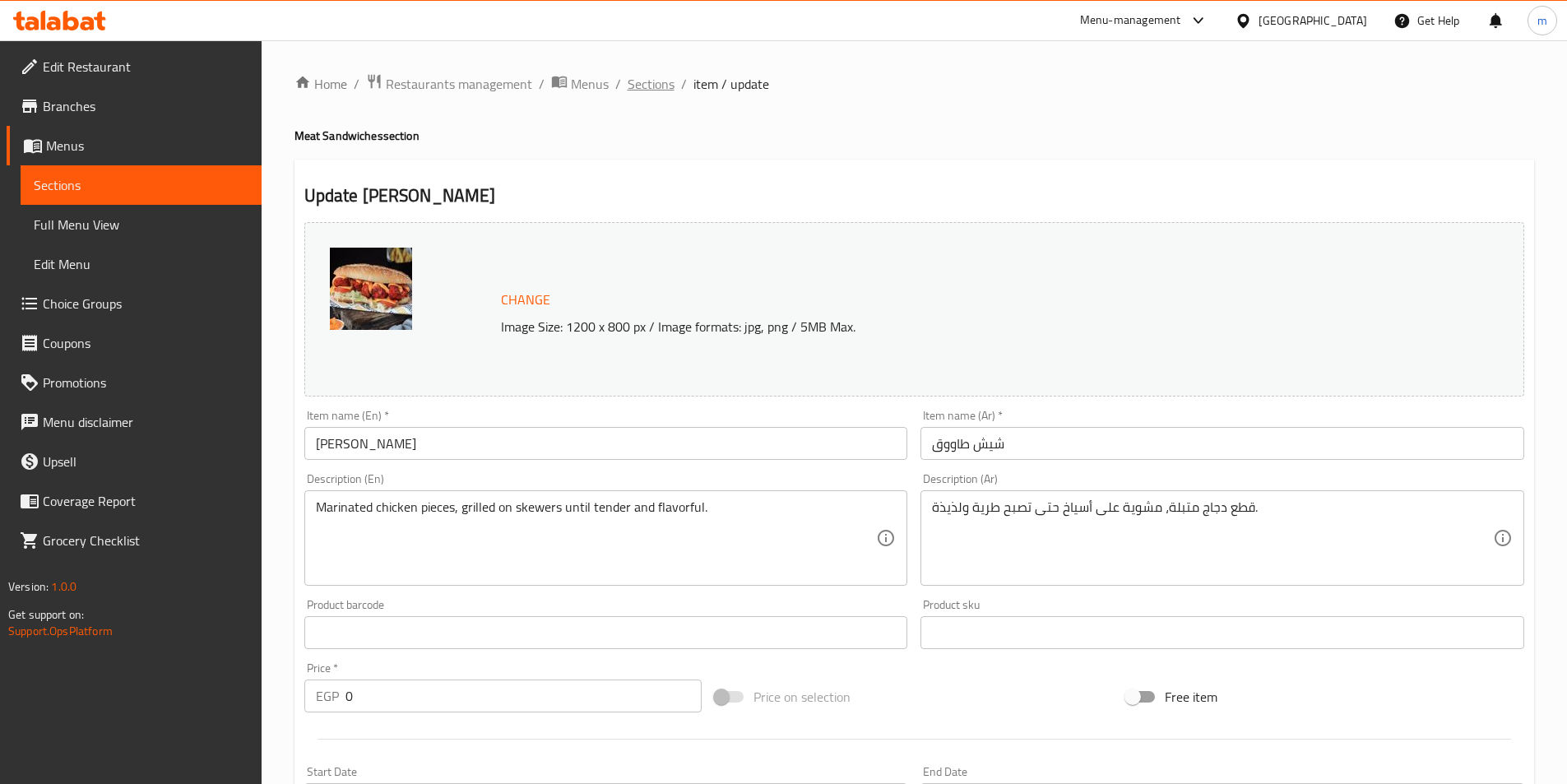
click at [662, 88] on span "Sections" at bounding box center [651, 84] width 47 height 19
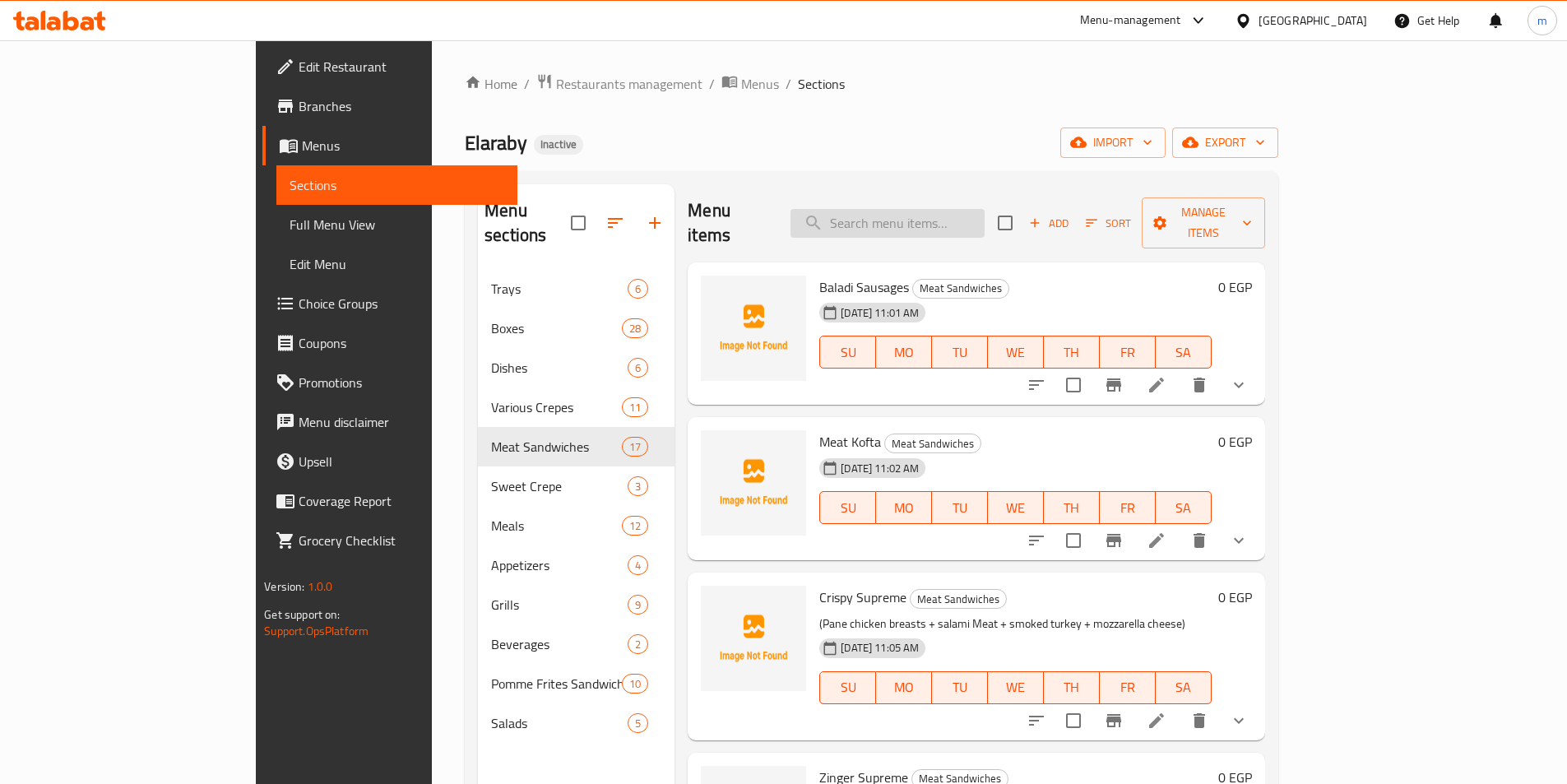
click at [984, 216] on input "search" at bounding box center [887, 223] width 194 height 29
paste input "Hot Dog"
type input "Hot Dog"
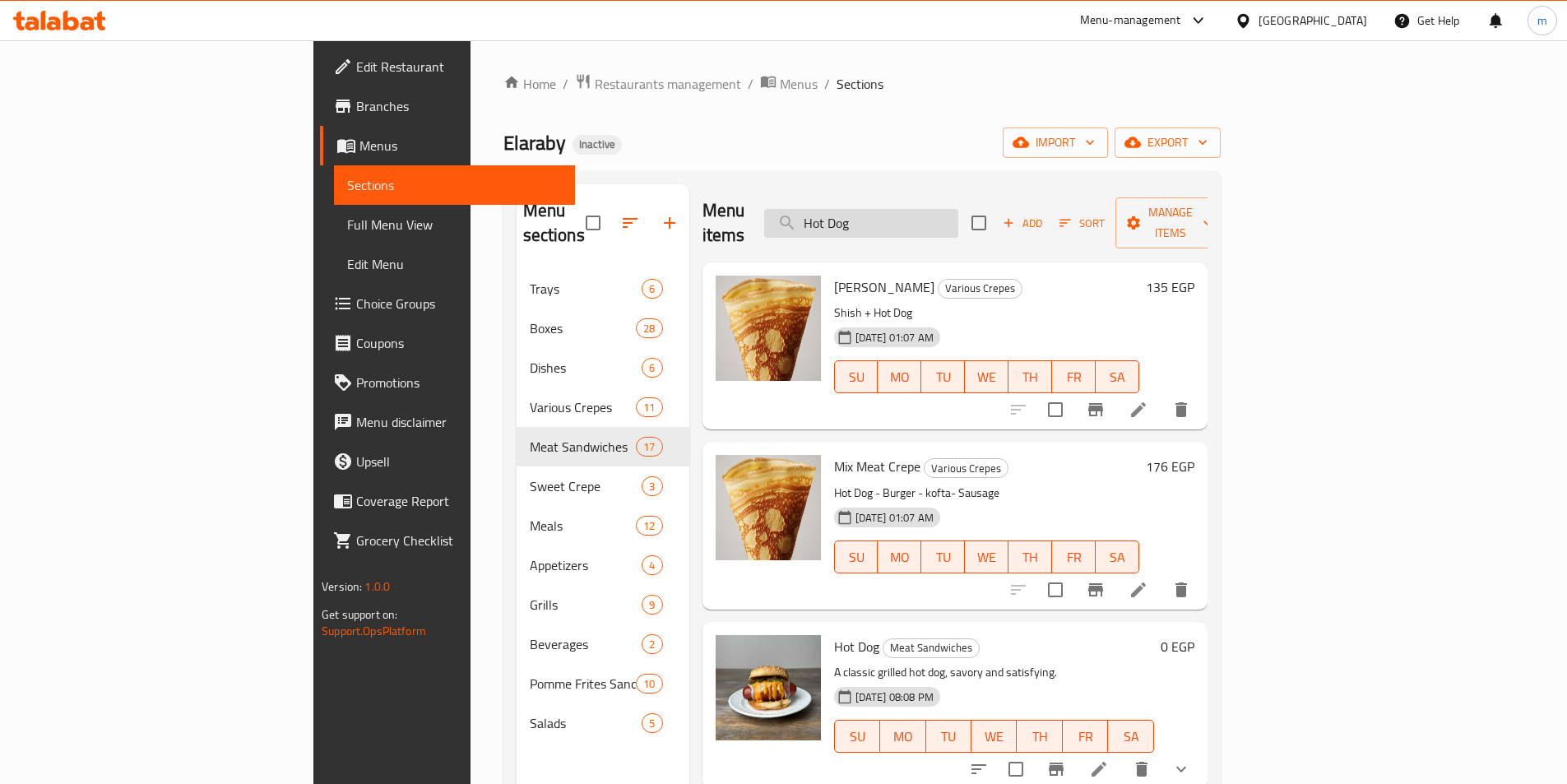
drag, startPoint x: 961, startPoint y: 215, endPoint x: 918, endPoint y: 218, distance: 43.1
click at [918, 218] on input "Hot Dog" at bounding box center [861, 223] width 194 height 29
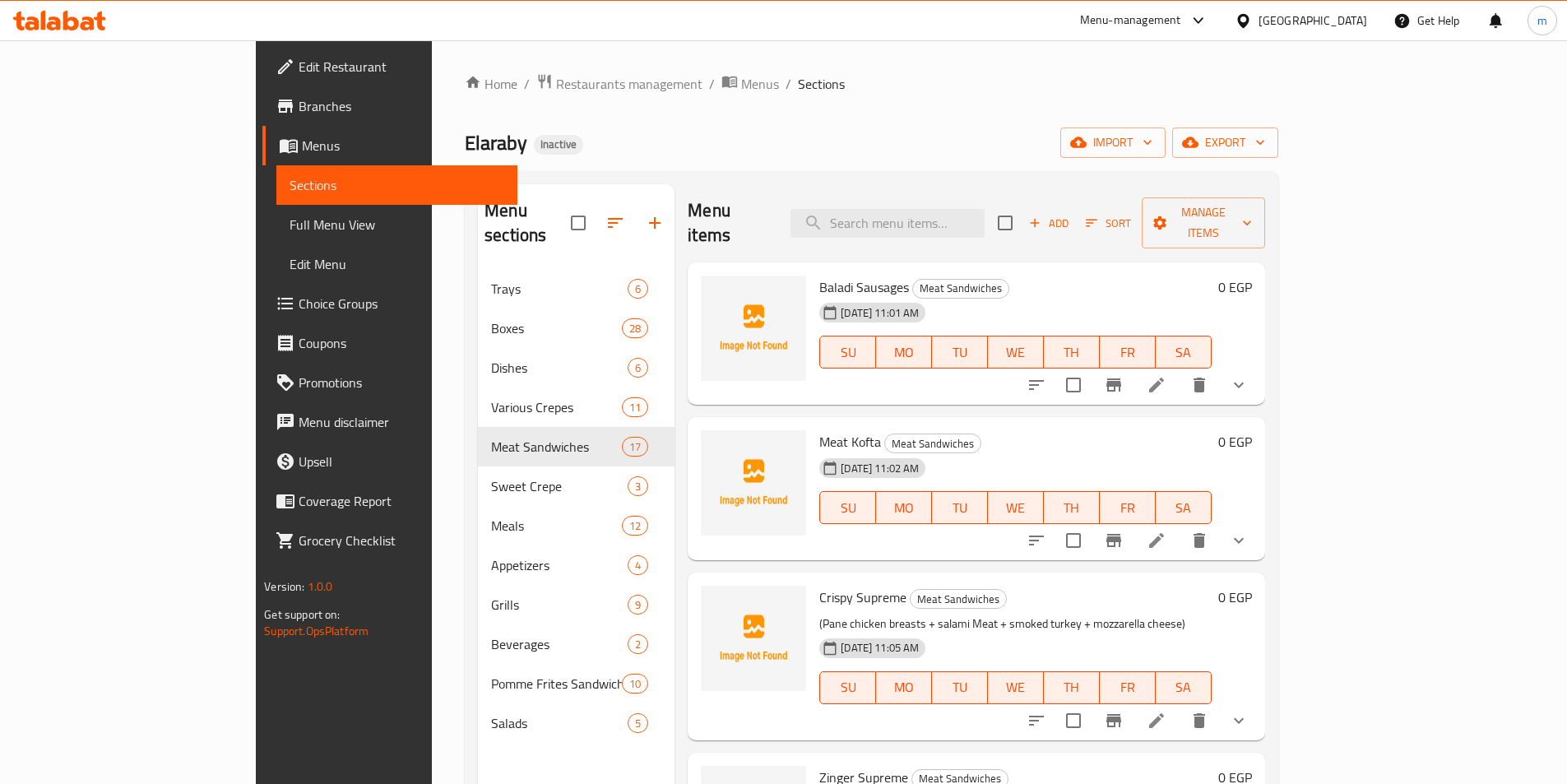
scroll to position [1433, 0]
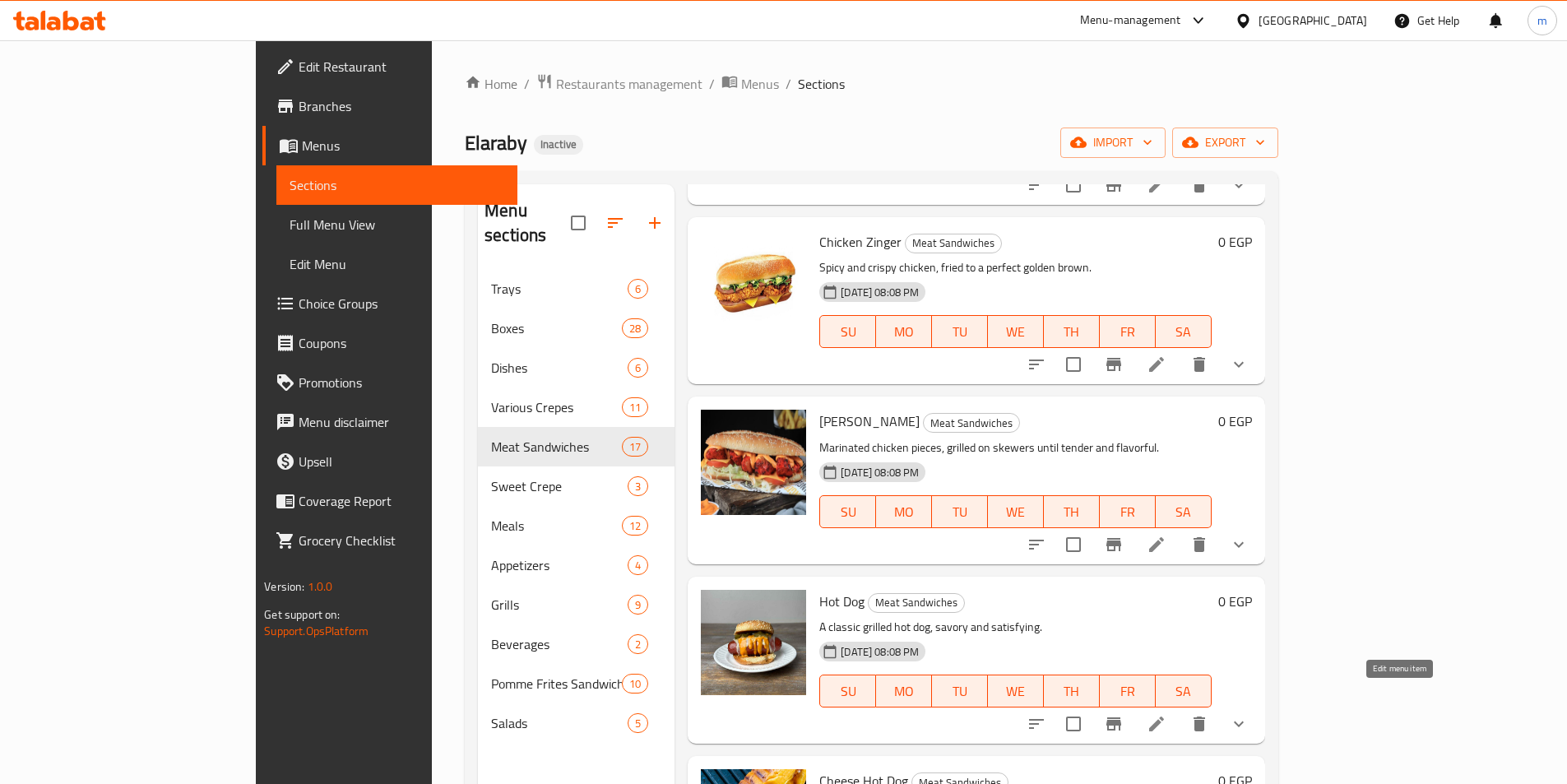
click at [1167, 714] on icon at bounding box center [1157, 724] width 19 height 19
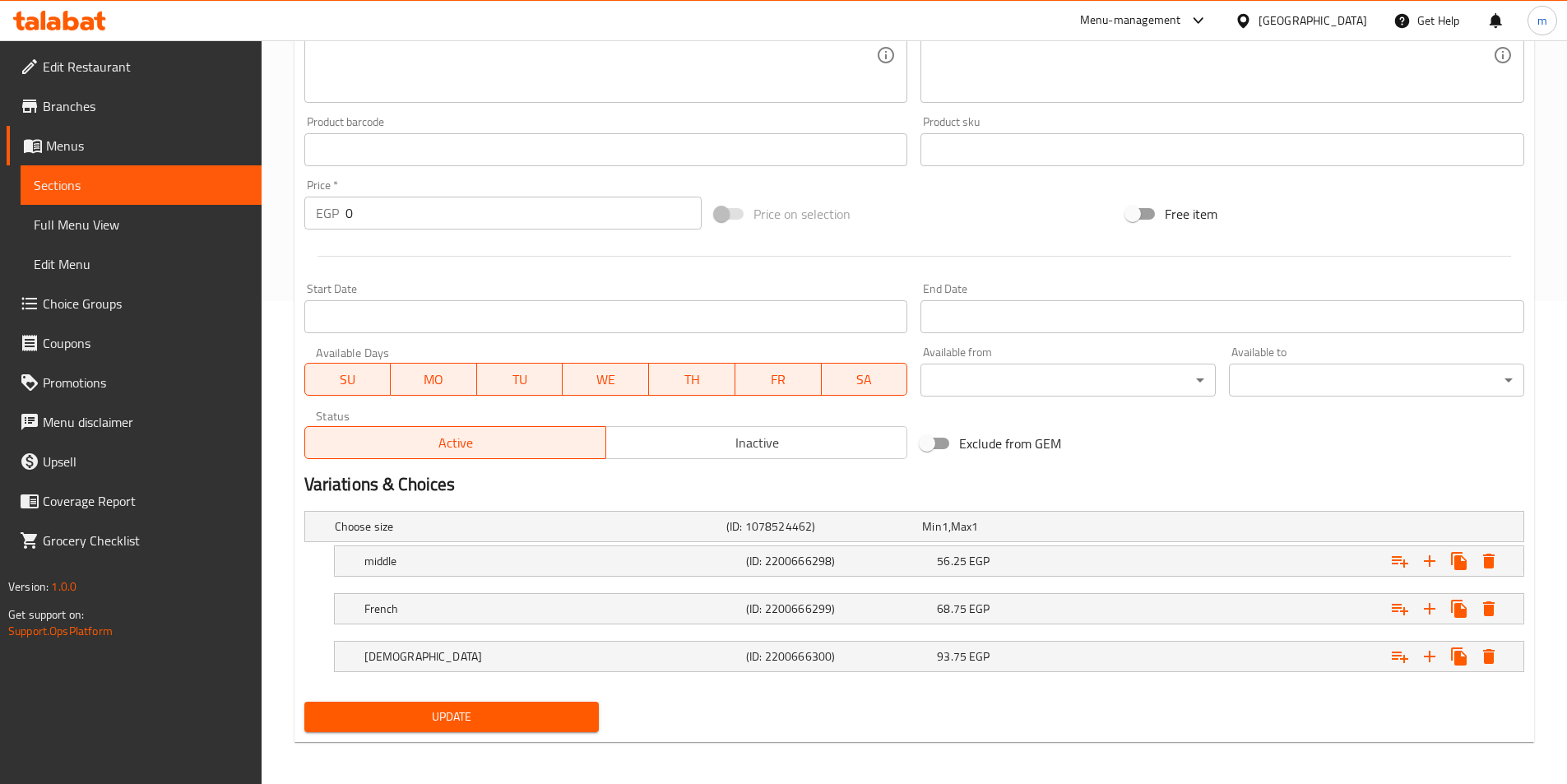
scroll to position [487, 0]
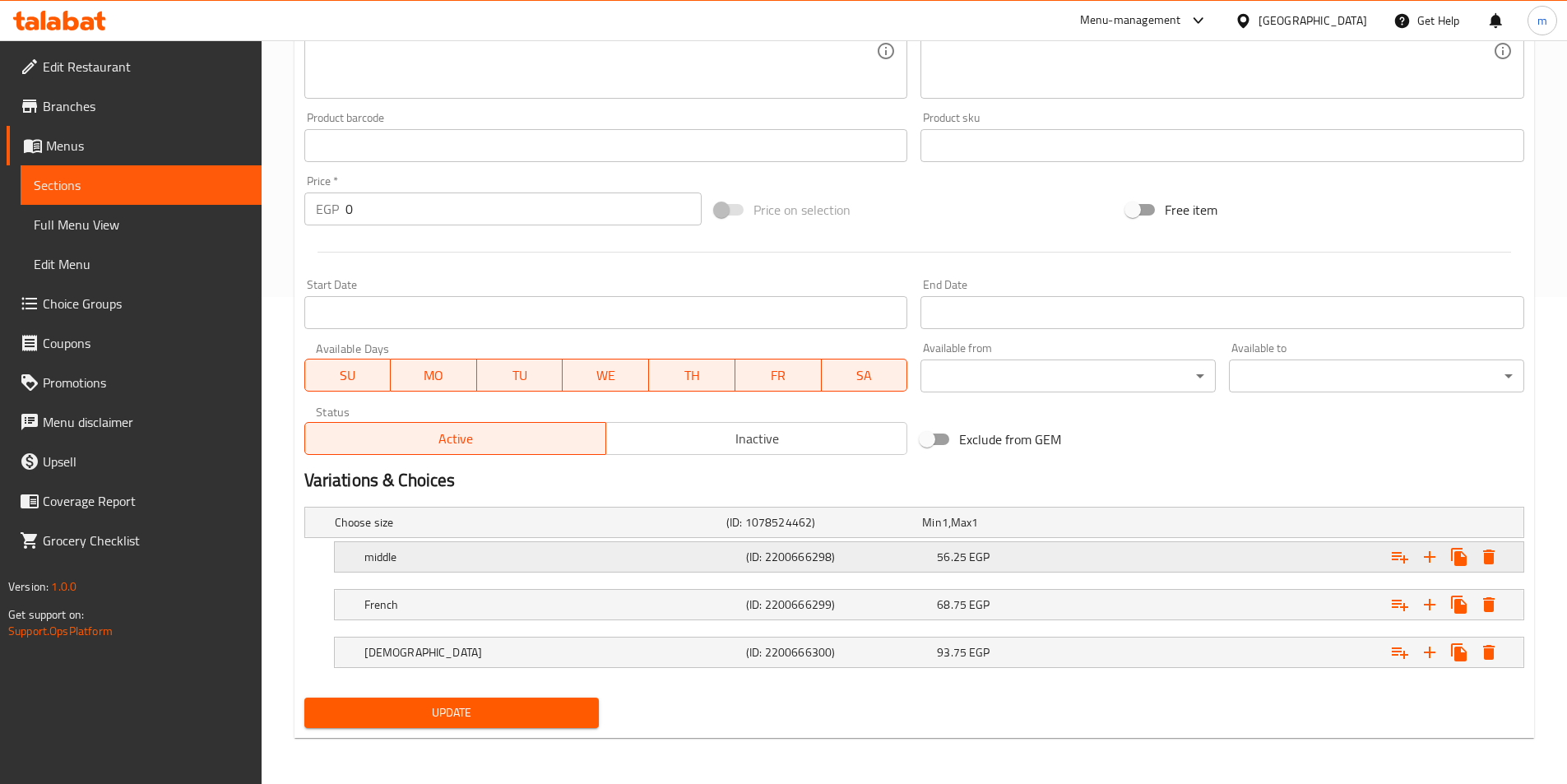
click at [1038, 564] on div "56.25 EGP" at bounding box center [1030, 557] width 184 height 17
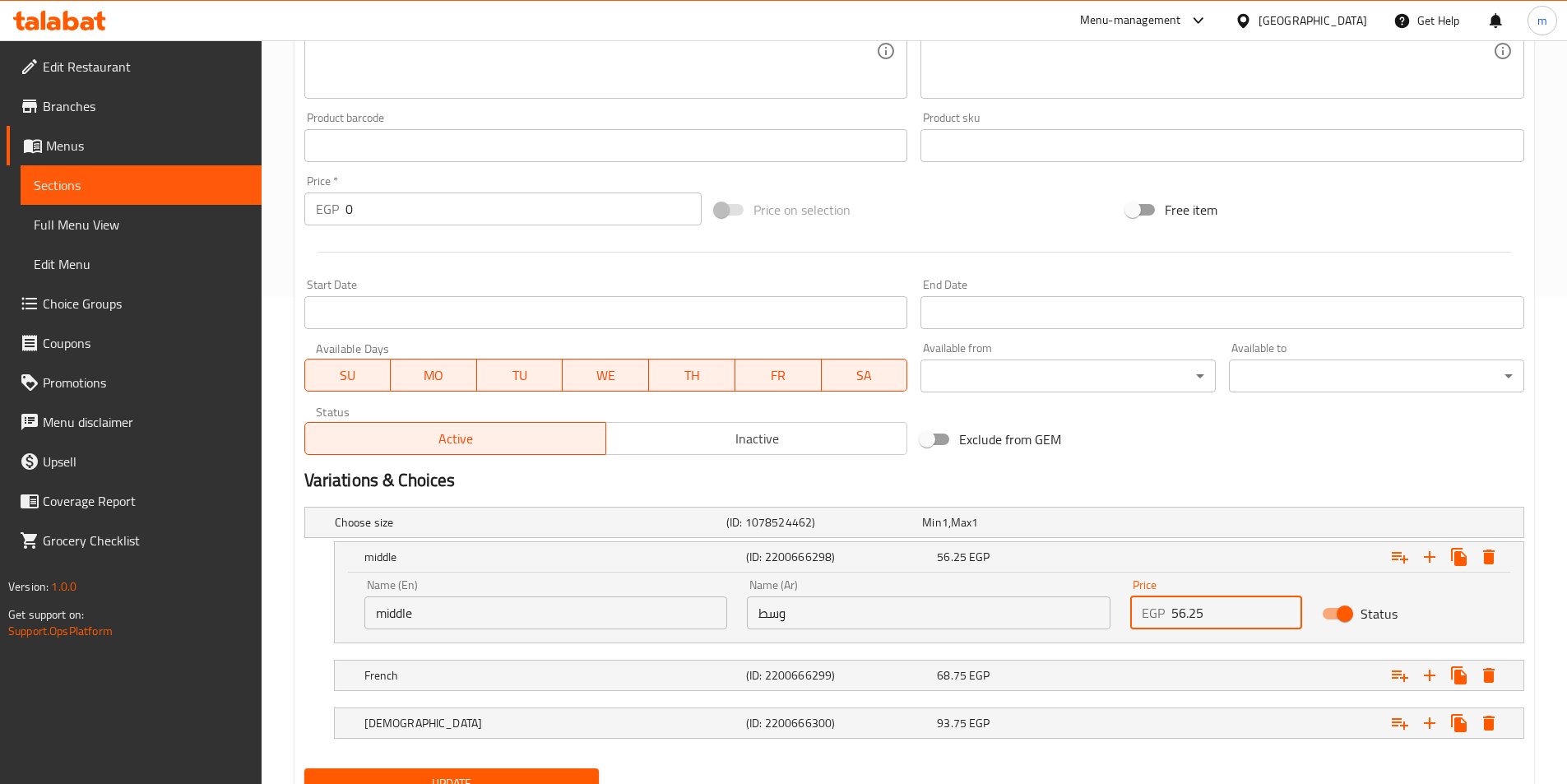
drag, startPoint x: 1208, startPoint y: 620, endPoint x: 1168, endPoint y: 626, distance: 40.4
click at [1168, 626] on div "EGP 56.25 Price" at bounding box center [1216, 612] width 172 height 33
type input "68"
click at [1156, 671] on div "Expand" at bounding box center [1315, 675] width 382 height 36
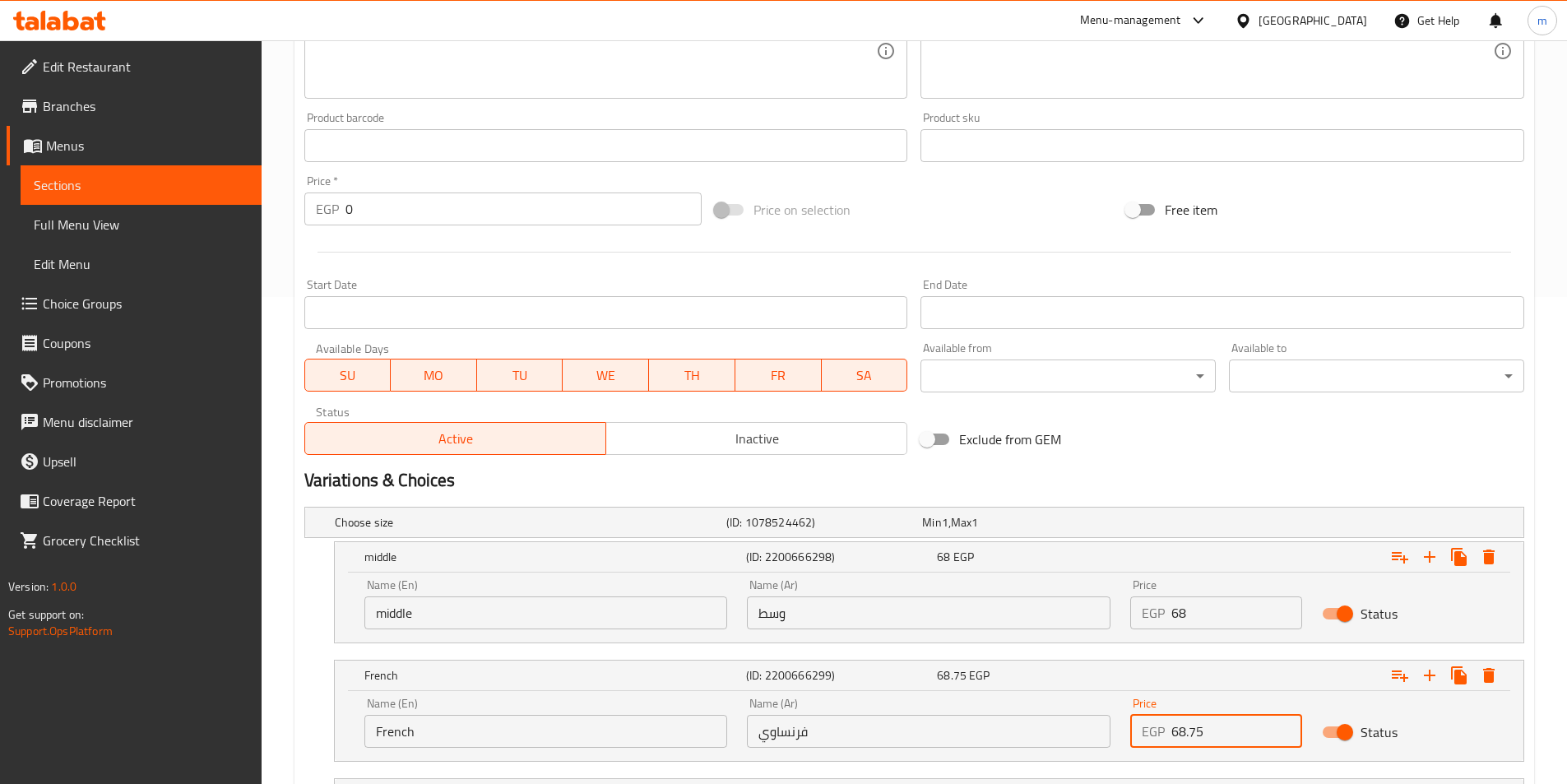
drag, startPoint x: 1203, startPoint y: 739, endPoint x: 1169, endPoint y: 740, distance: 34.0
click at [1169, 740] on div "EGP 68.75 Price" at bounding box center [1216, 731] width 172 height 33
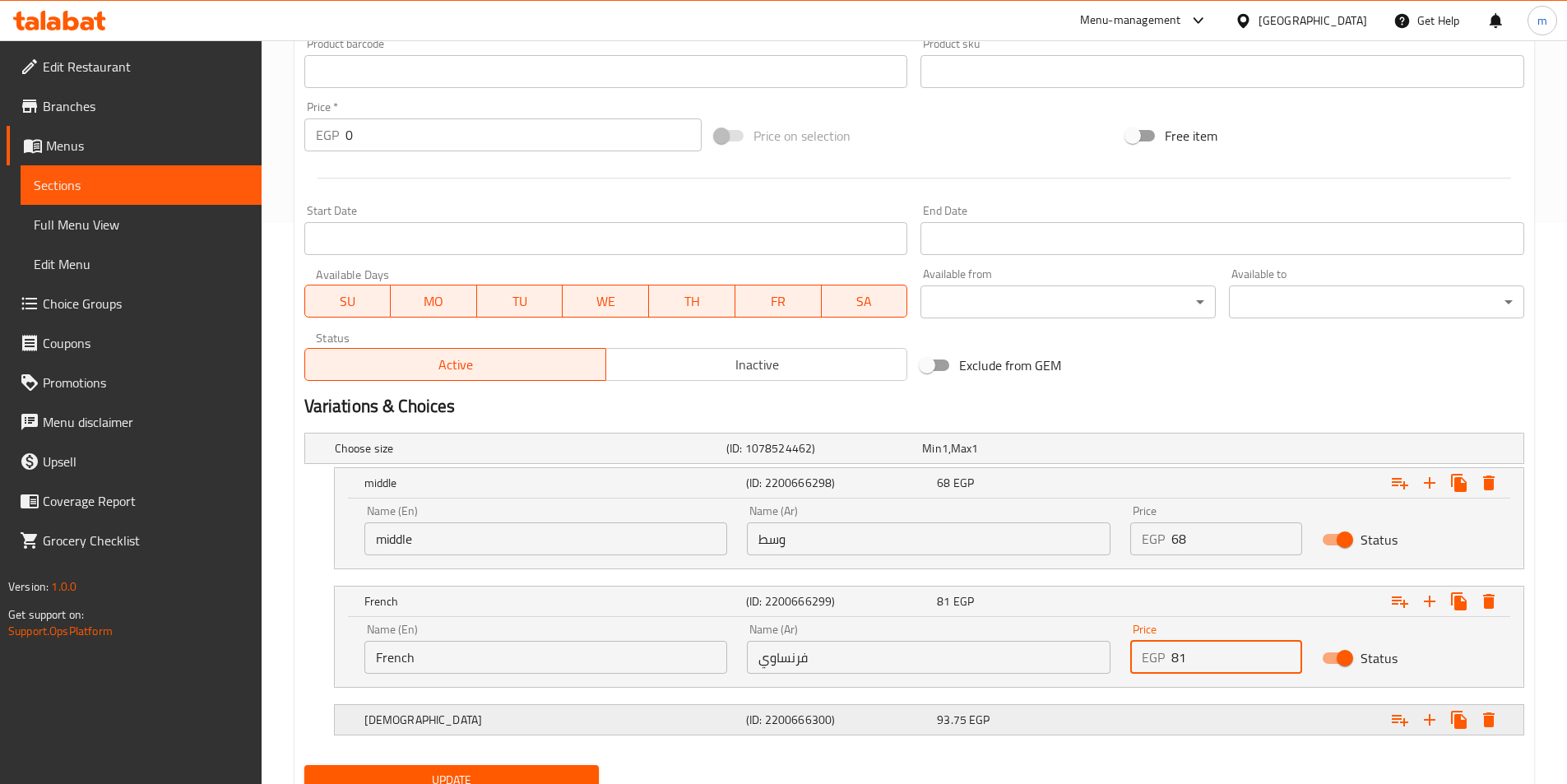
scroll to position [628, 0]
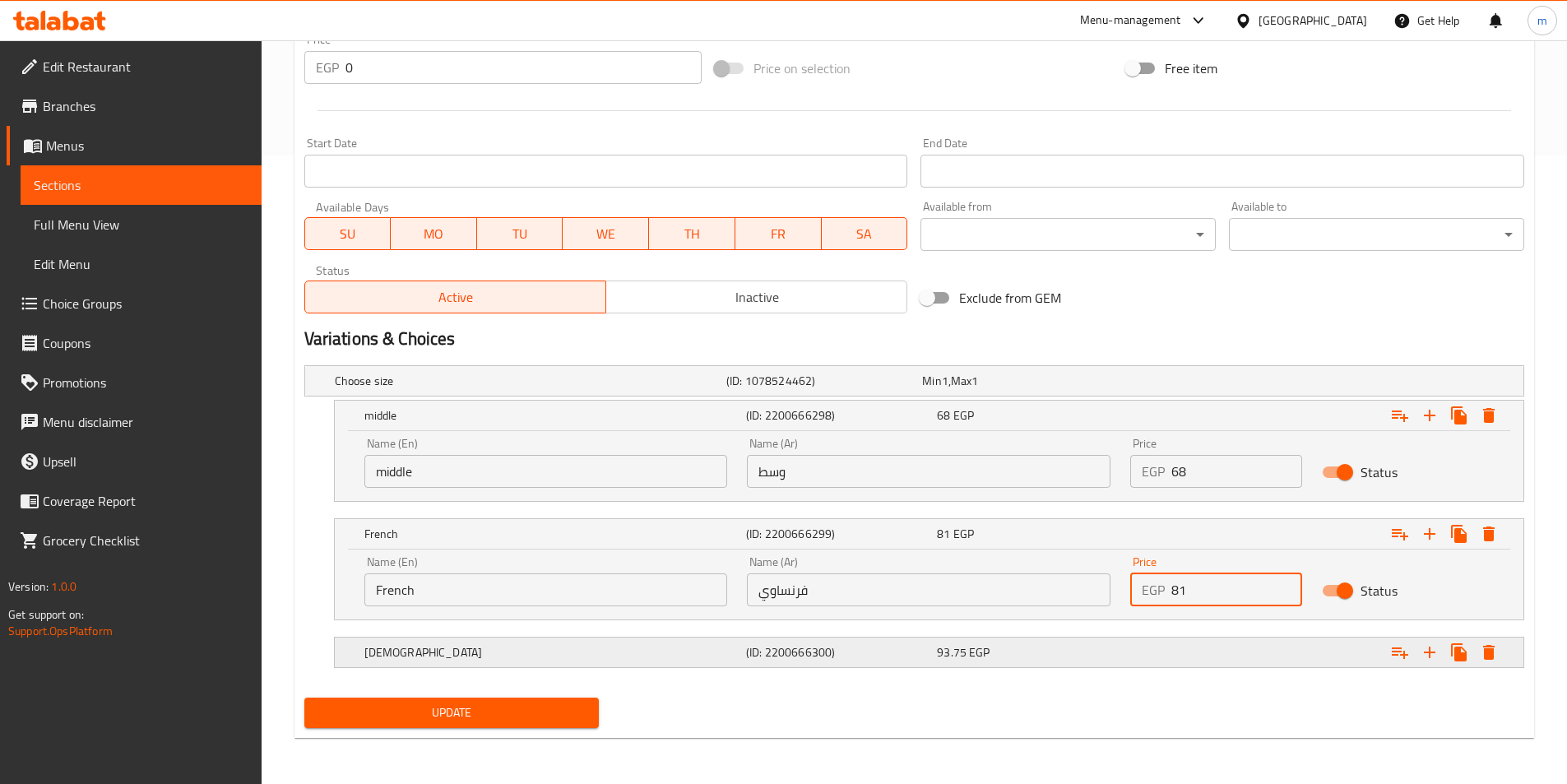
type input "81"
click at [1173, 640] on div "Expand" at bounding box center [1315, 652] width 382 height 36
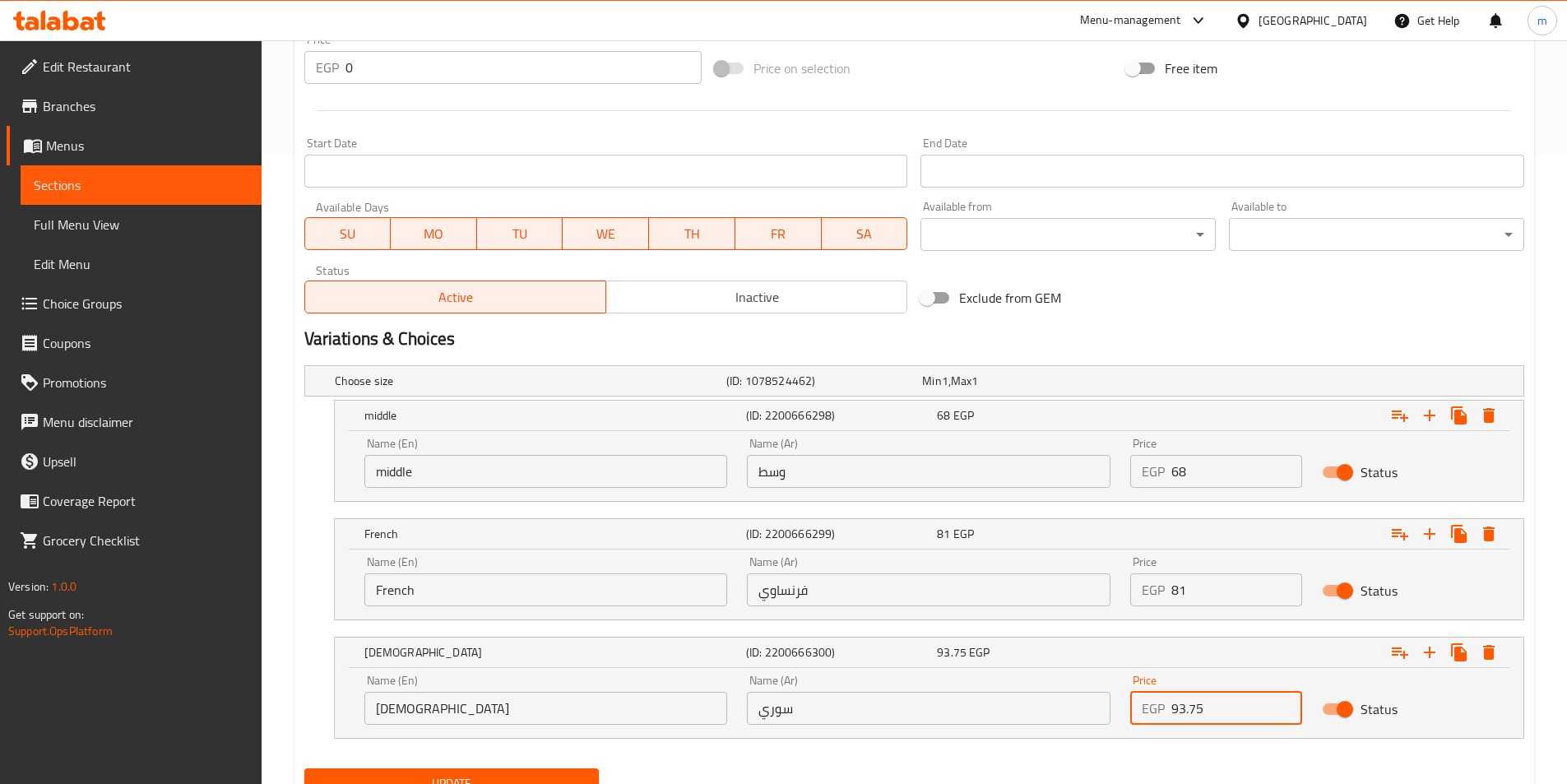
drag, startPoint x: 1200, startPoint y: 711, endPoint x: 1139, endPoint y: 720, distance: 61.7
click at [1139, 720] on div "EGP 93.75 Price" at bounding box center [1216, 708] width 172 height 33
click at [1223, 699] on input "93.75" at bounding box center [1237, 708] width 131 height 33
drag, startPoint x: 1223, startPoint y: 699, endPoint x: 1148, endPoint y: 706, distance: 75.3
click at [1148, 706] on div "EGP 93.75 Price" at bounding box center [1216, 708] width 172 height 33
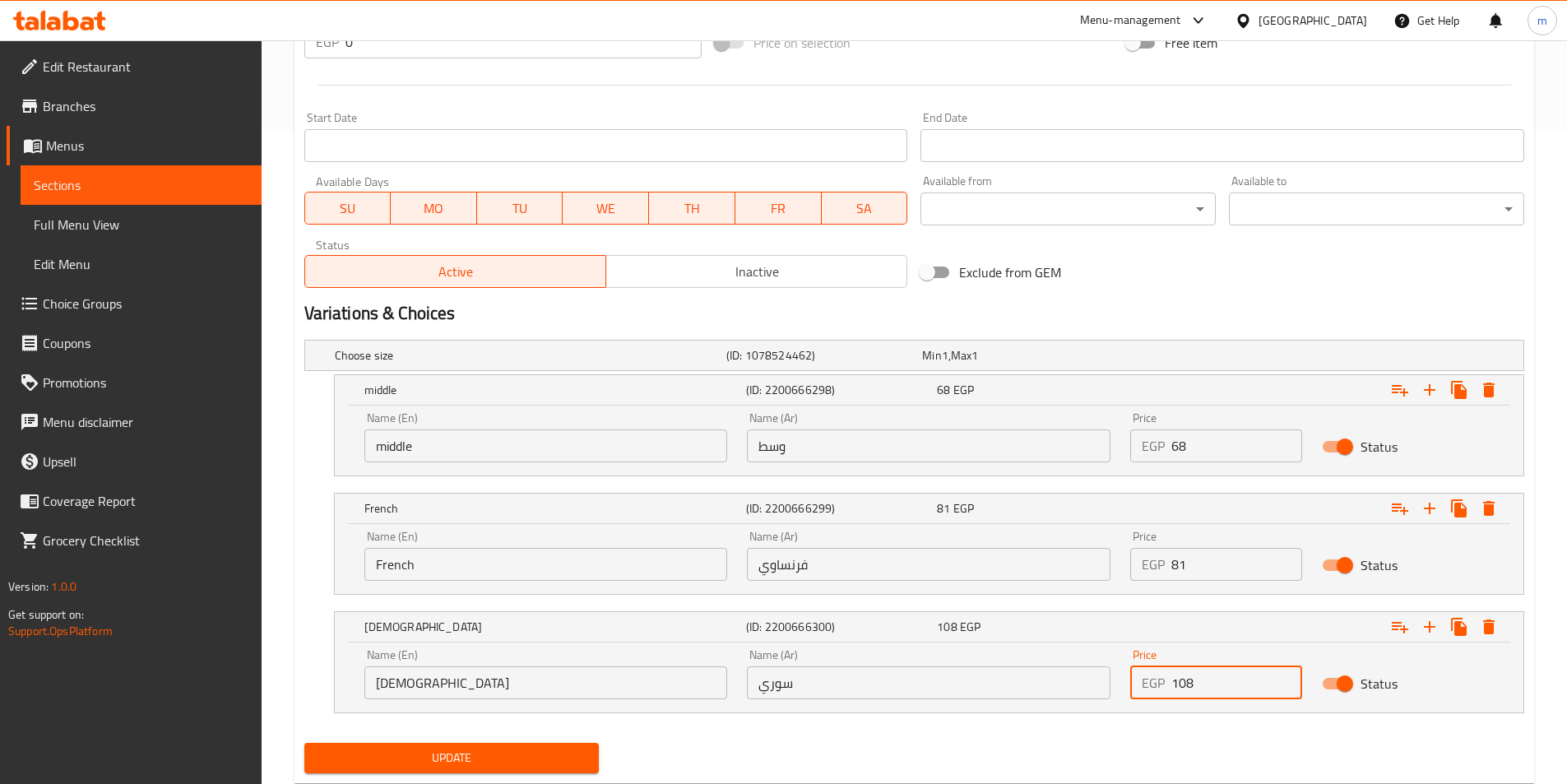
scroll to position [699, 0]
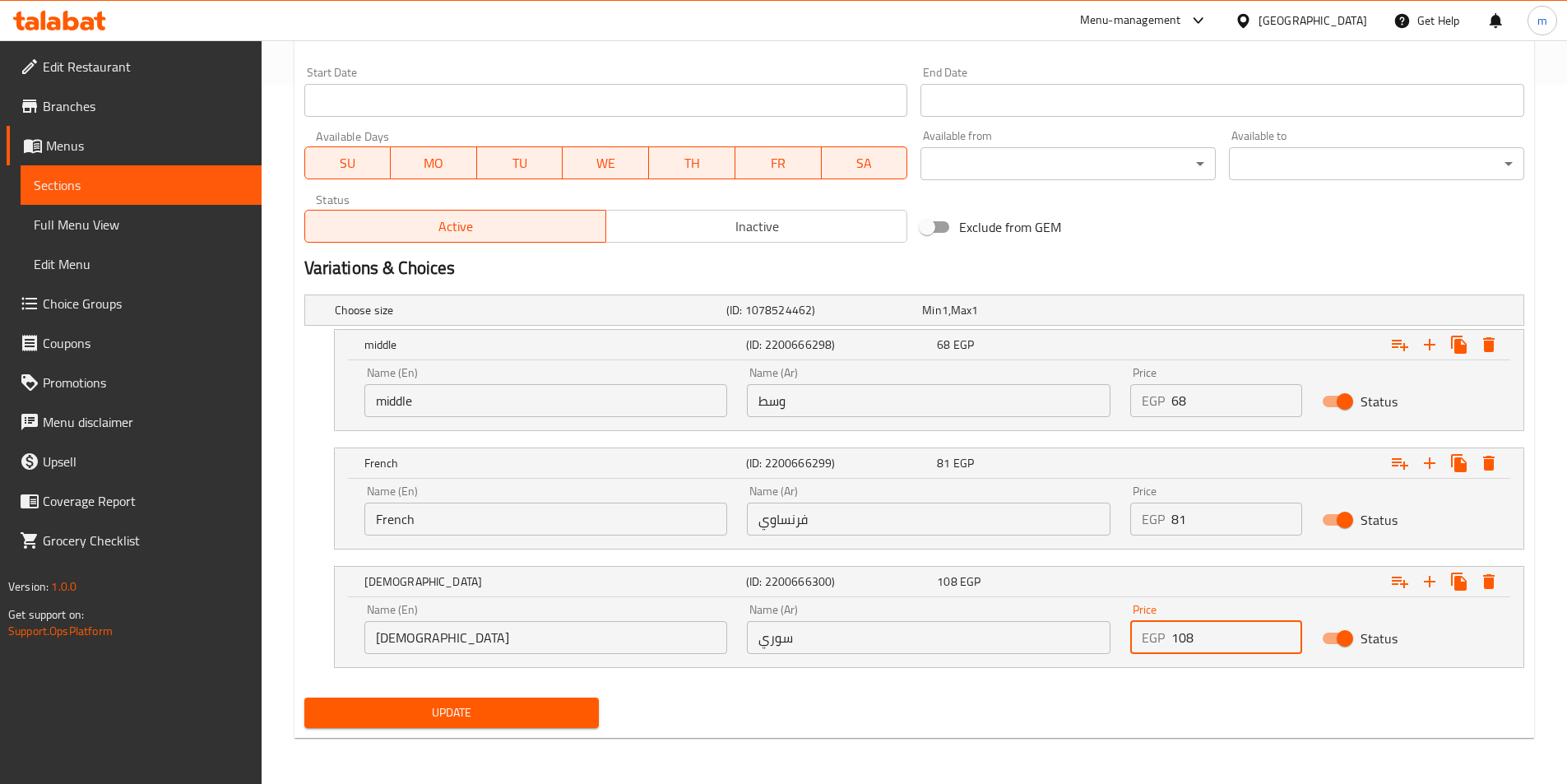
type input "108"
click at [581, 704] on span "Update" at bounding box center [452, 712] width 269 height 20
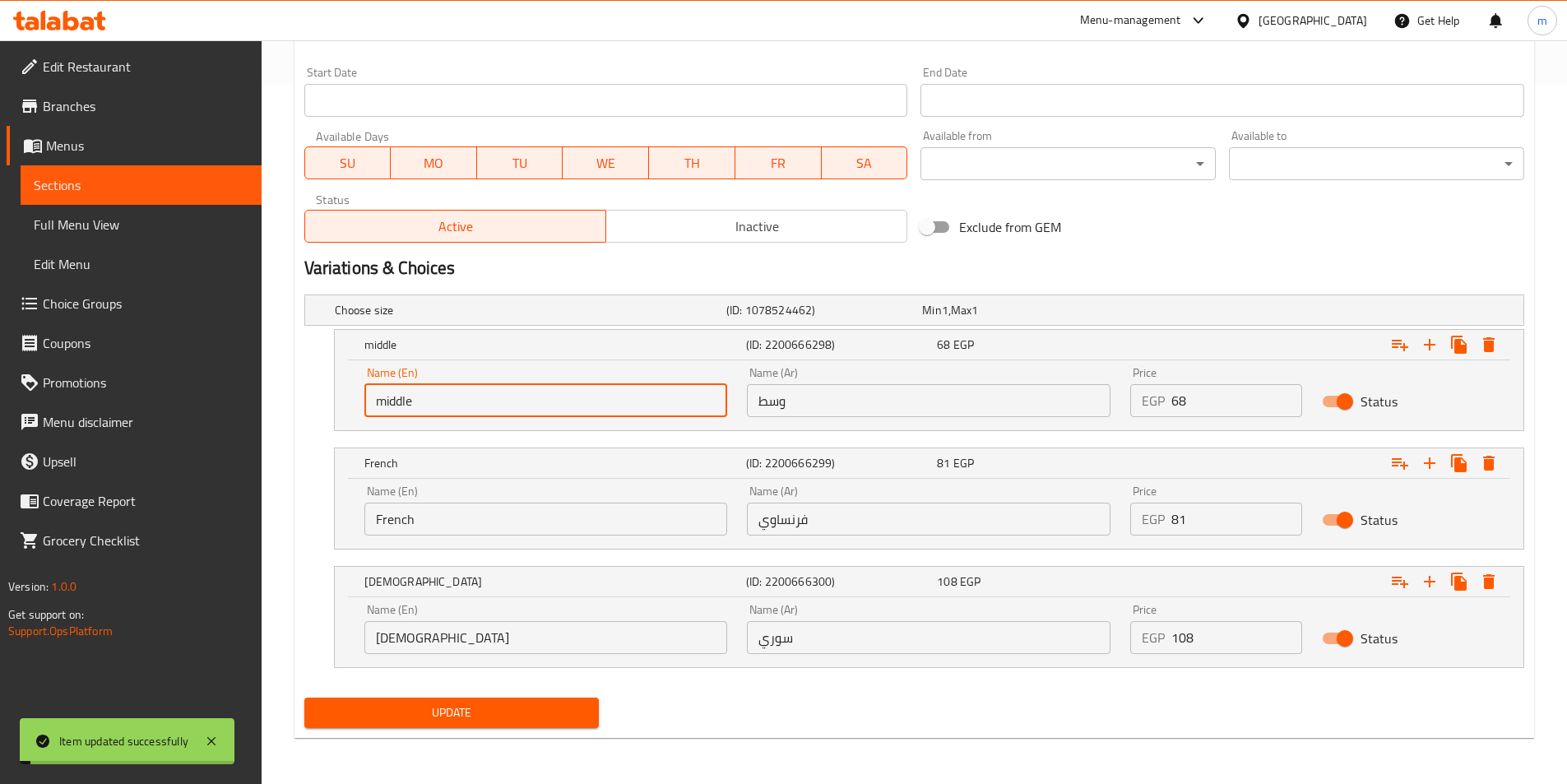
click at [386, 404] on input "middle" at bounding box center [546, 400] width 364 height 33
type input "ة"
type input "Medium"
click at [521, 727] on button "Update" at bounding box center [452, 712] width 296 height 30
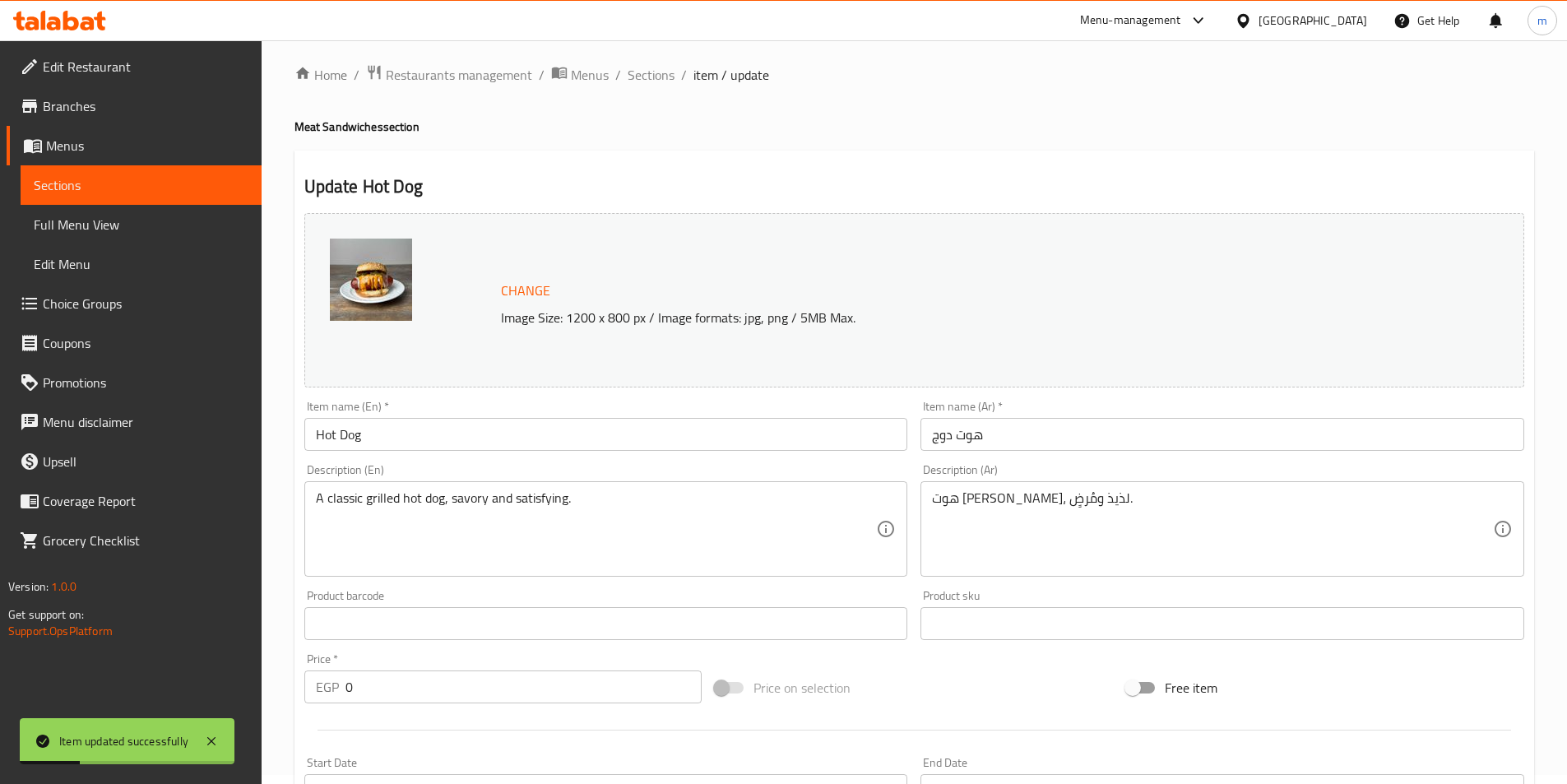
scroll to position [0, 0]
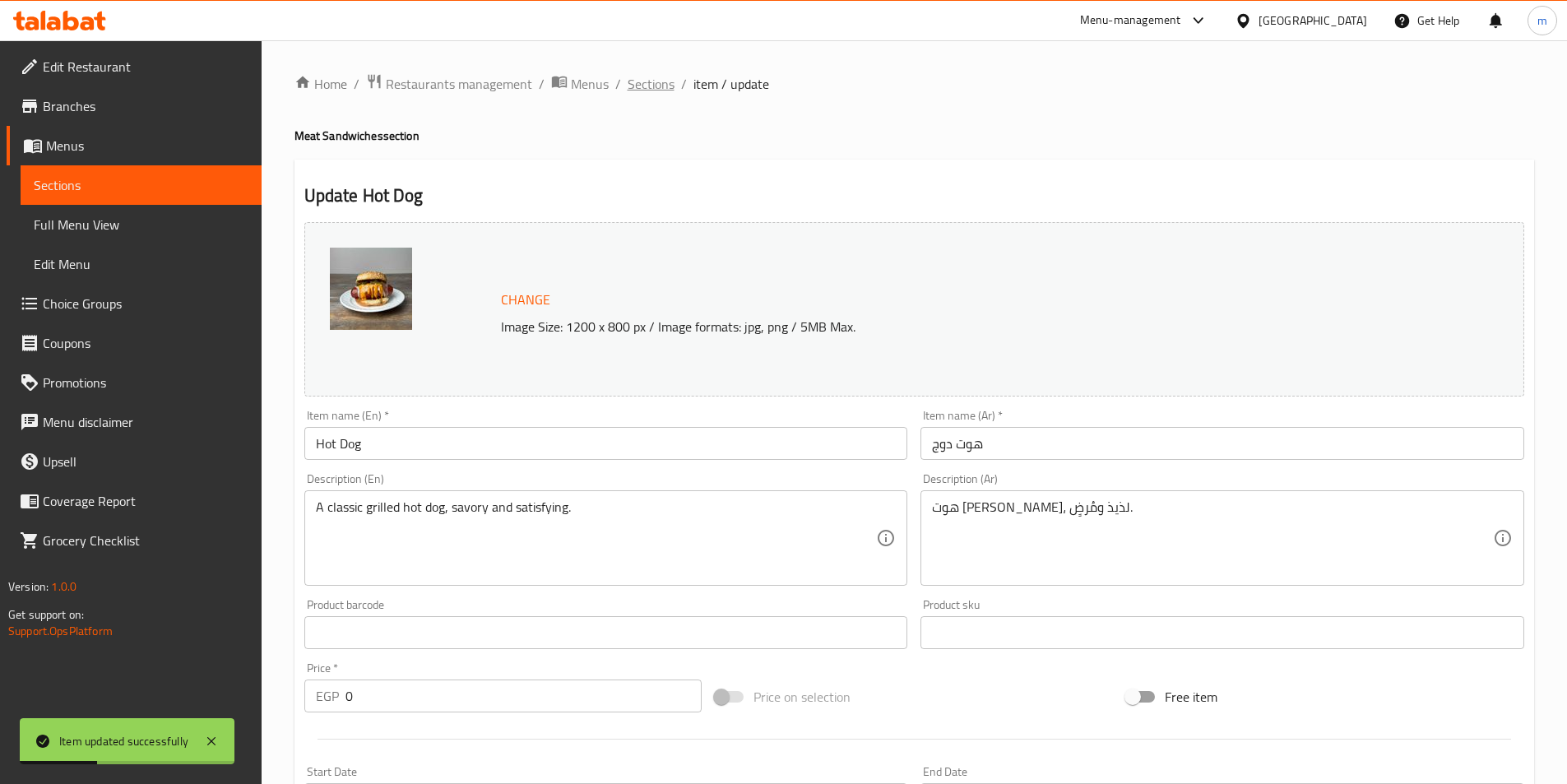
click at [666, 81] on span "Sections" at bounding box center [651, 84] width 47 height 19
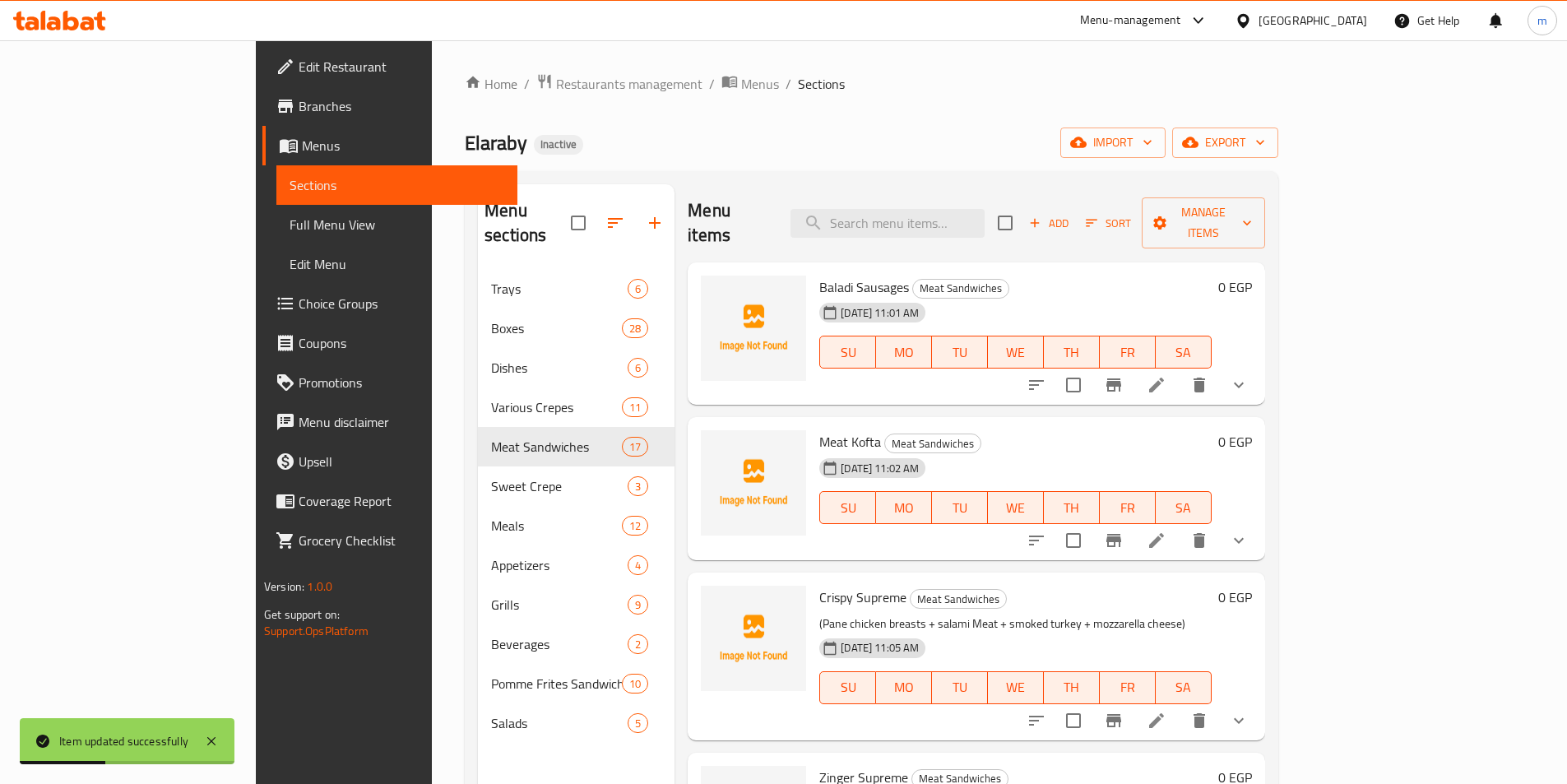
click at [866, 131] on div "Elaraby Inactive import export" at bounding box center [871, 142] width 814 height 30
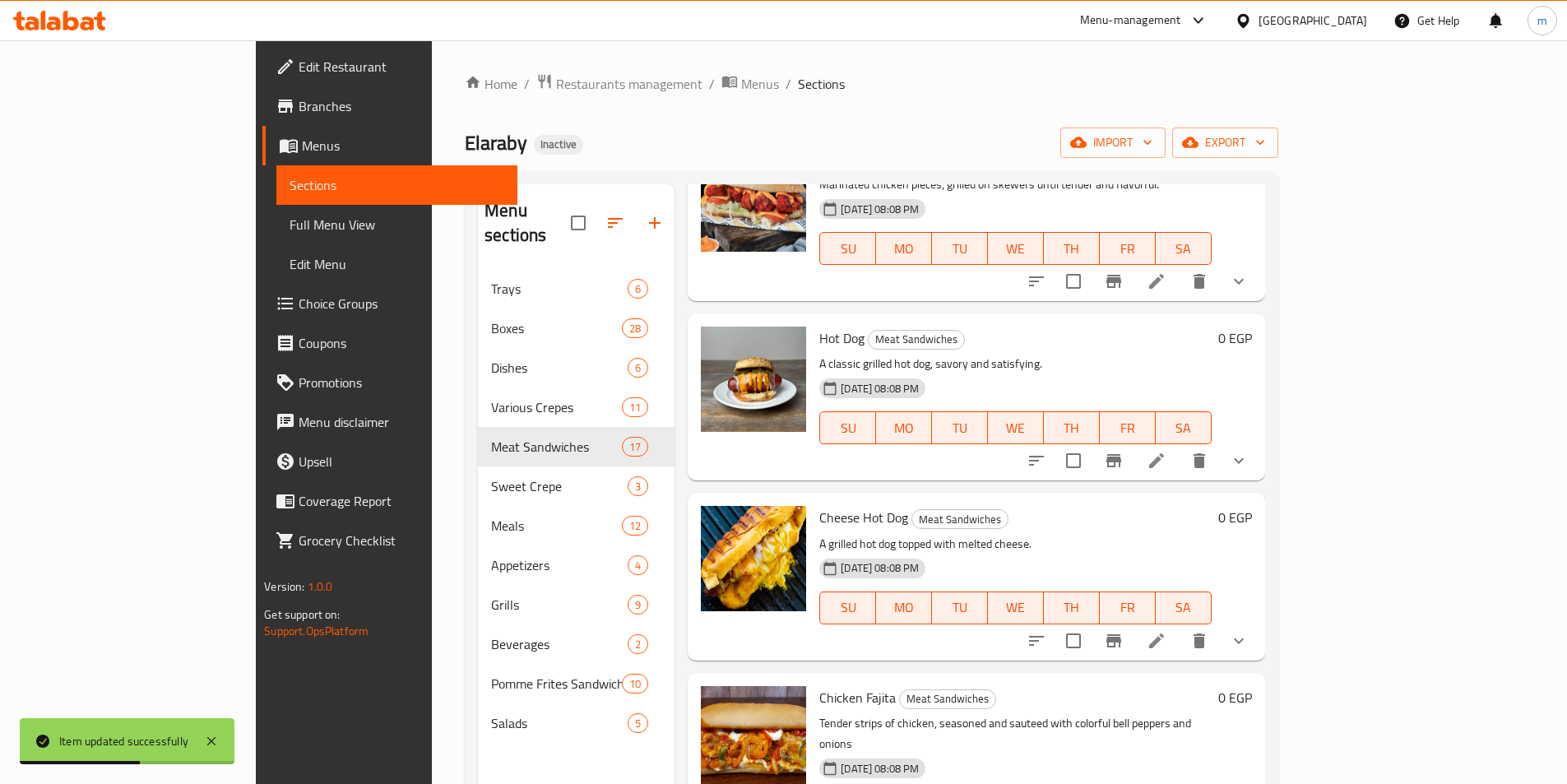
scroll to position [1778, 0]
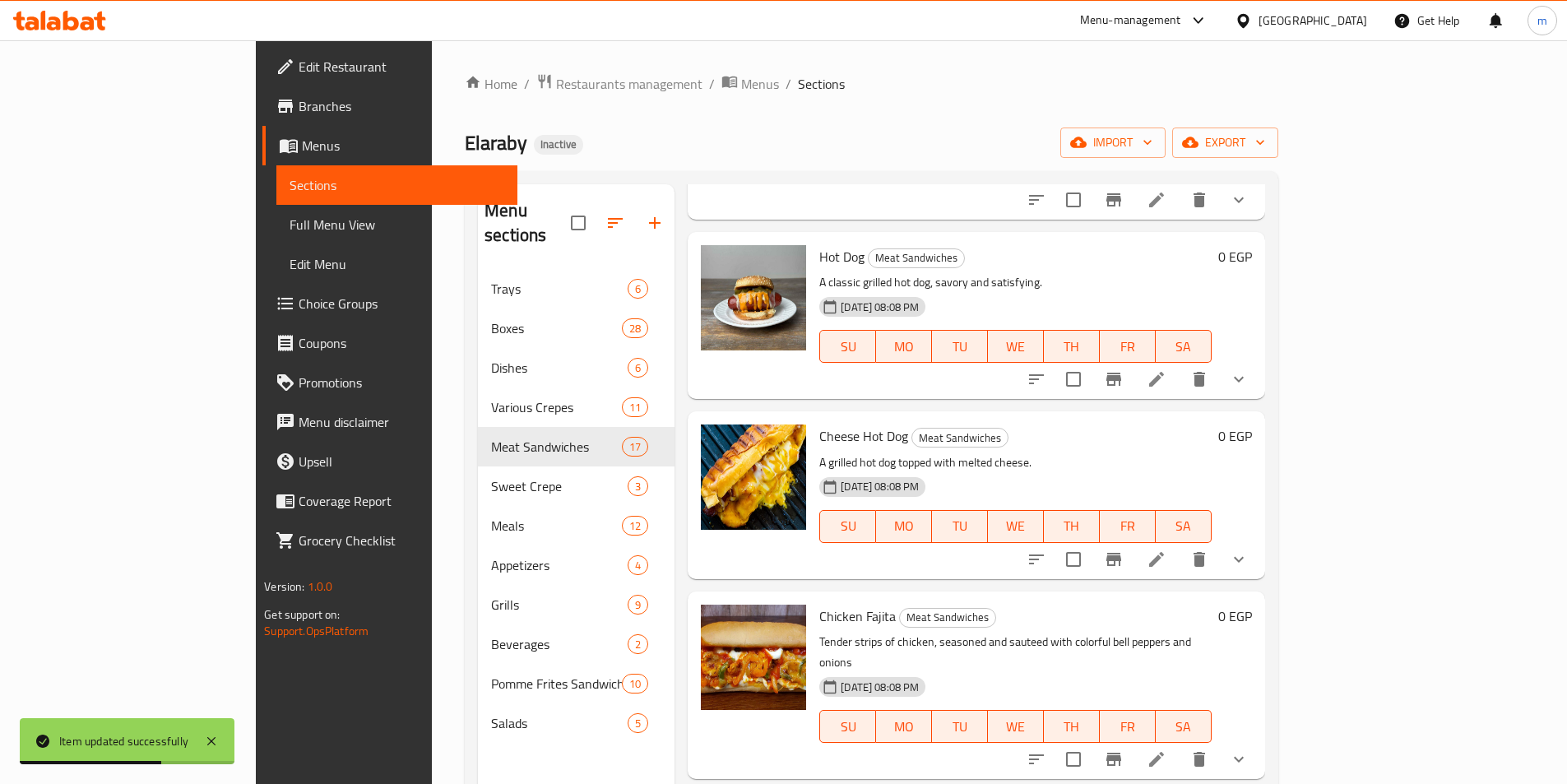
click at [1180, 544] on li at bounding box center [1157, 558] width 46 height 29
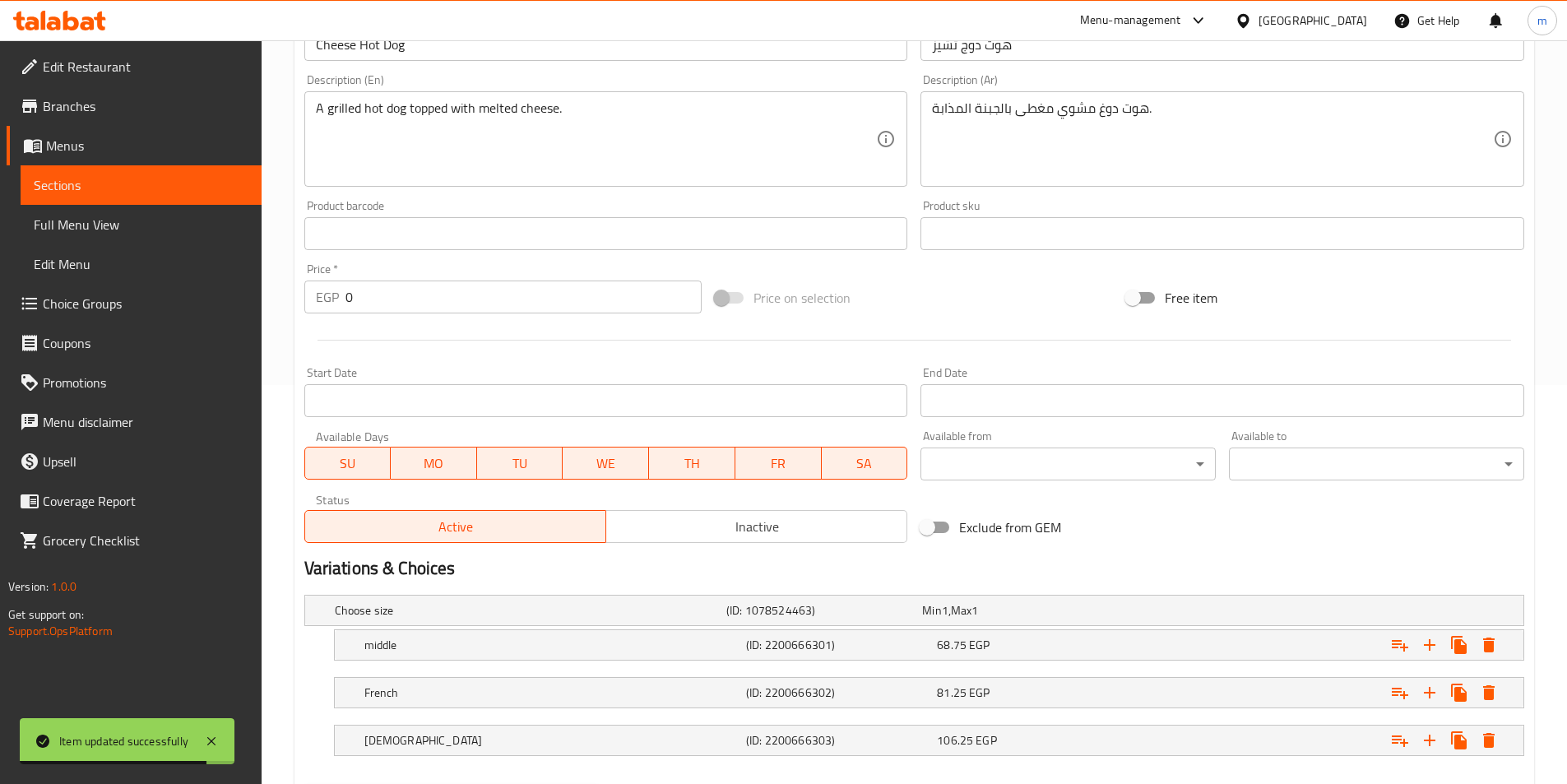
scroll to position [487, 0]
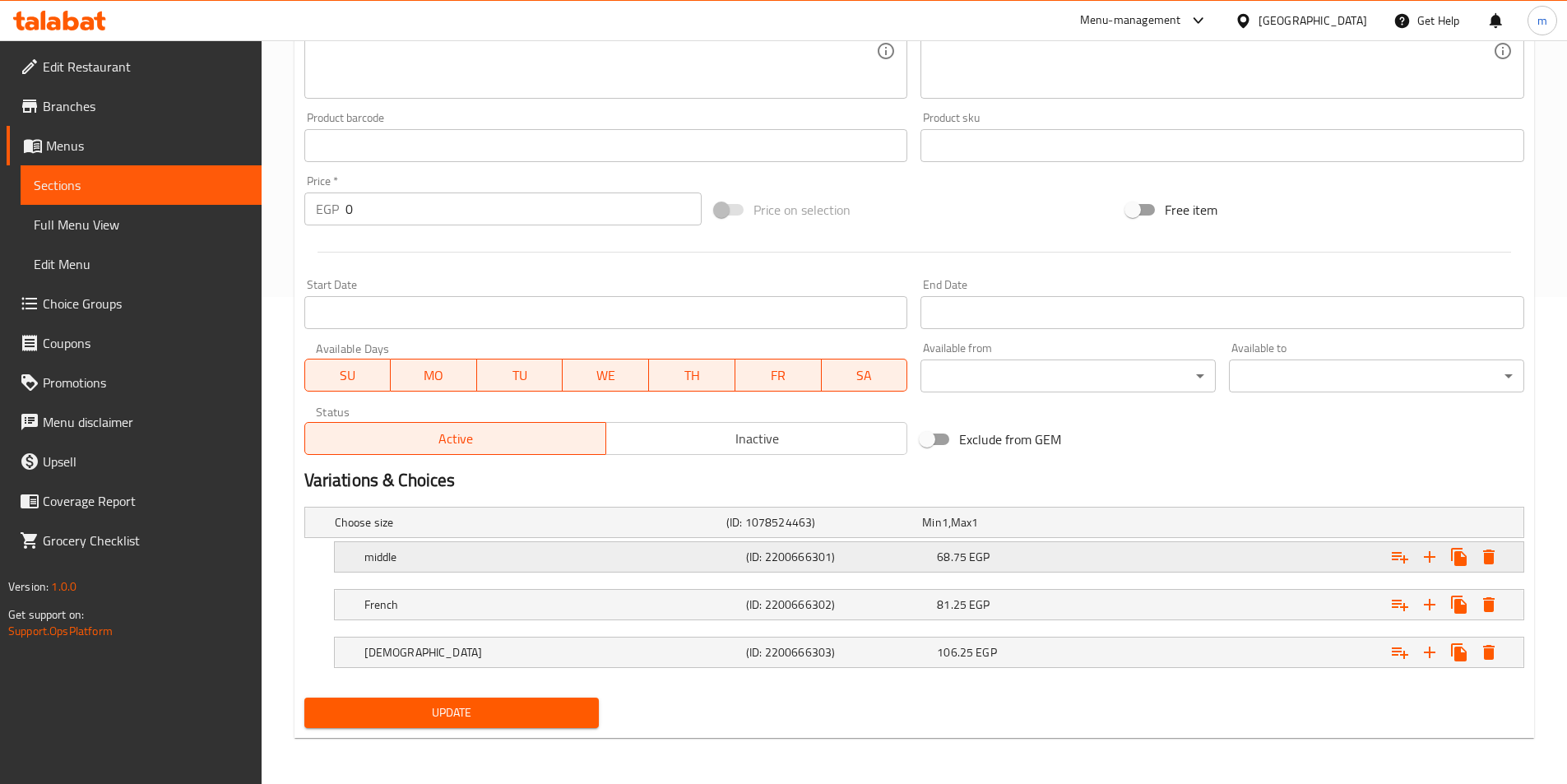
click at [1092, 549] on div "68.75 EGP" at bounding box center [1030, 557] width 184 height 17
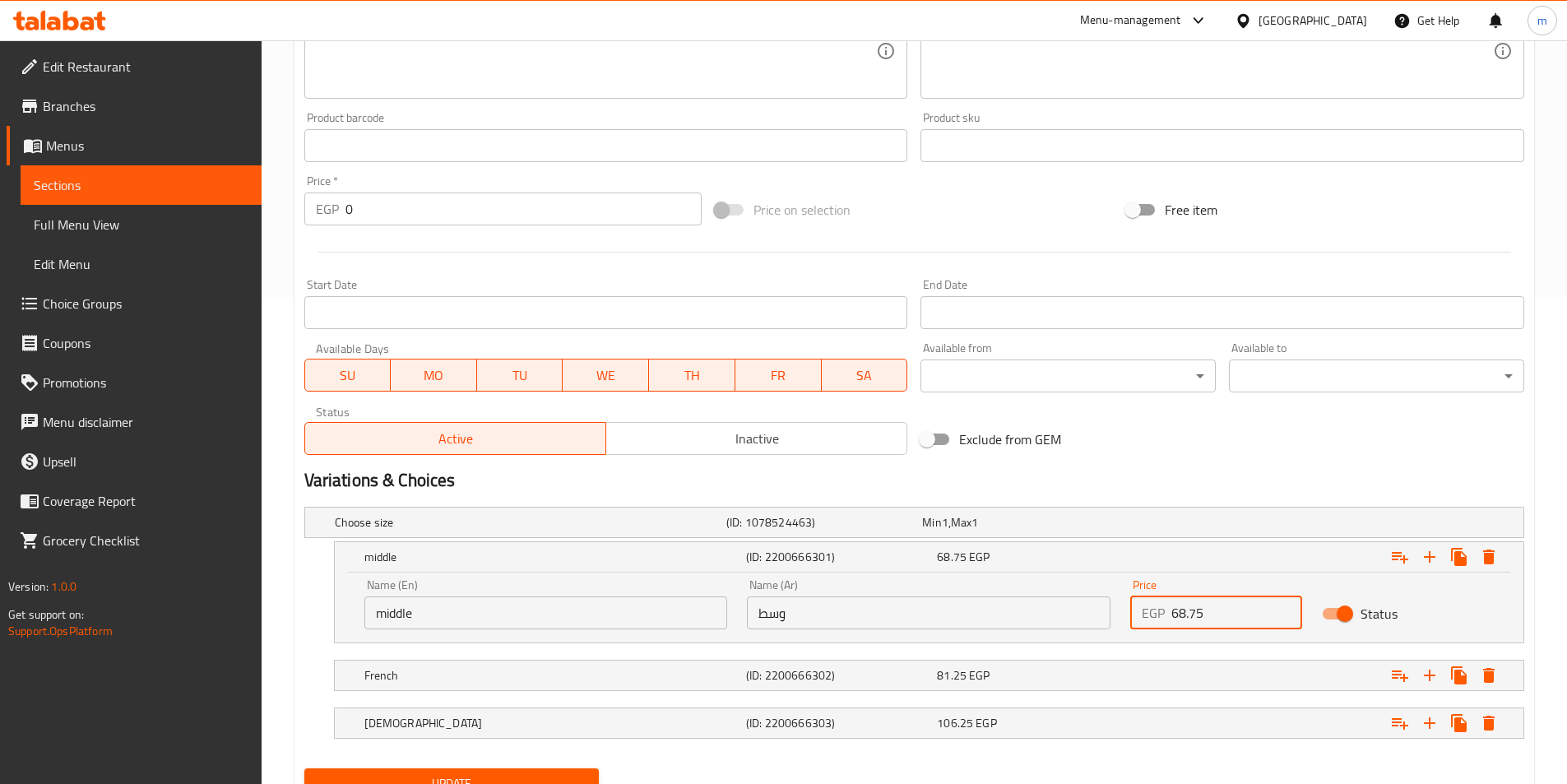
drag, startPoint x: 1212, startPoint y: 615, endPoint x: 1152, endPoint y: 619, distance: 60.1
click at [1152, 619] on div "EGP 68.75 Price" at bounding box center [1216, 612] width 172 height 33
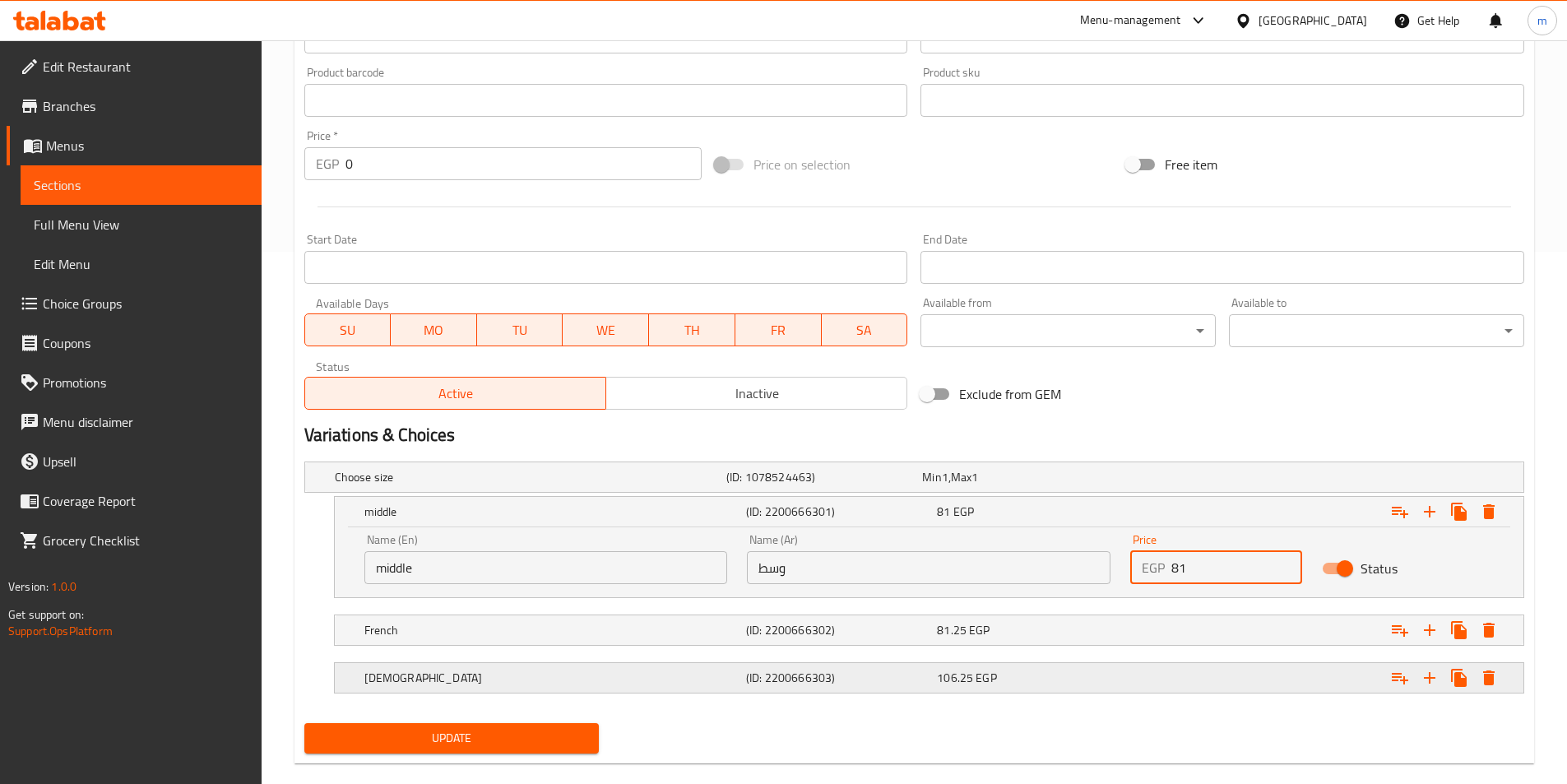
scroll to position [557, 0]
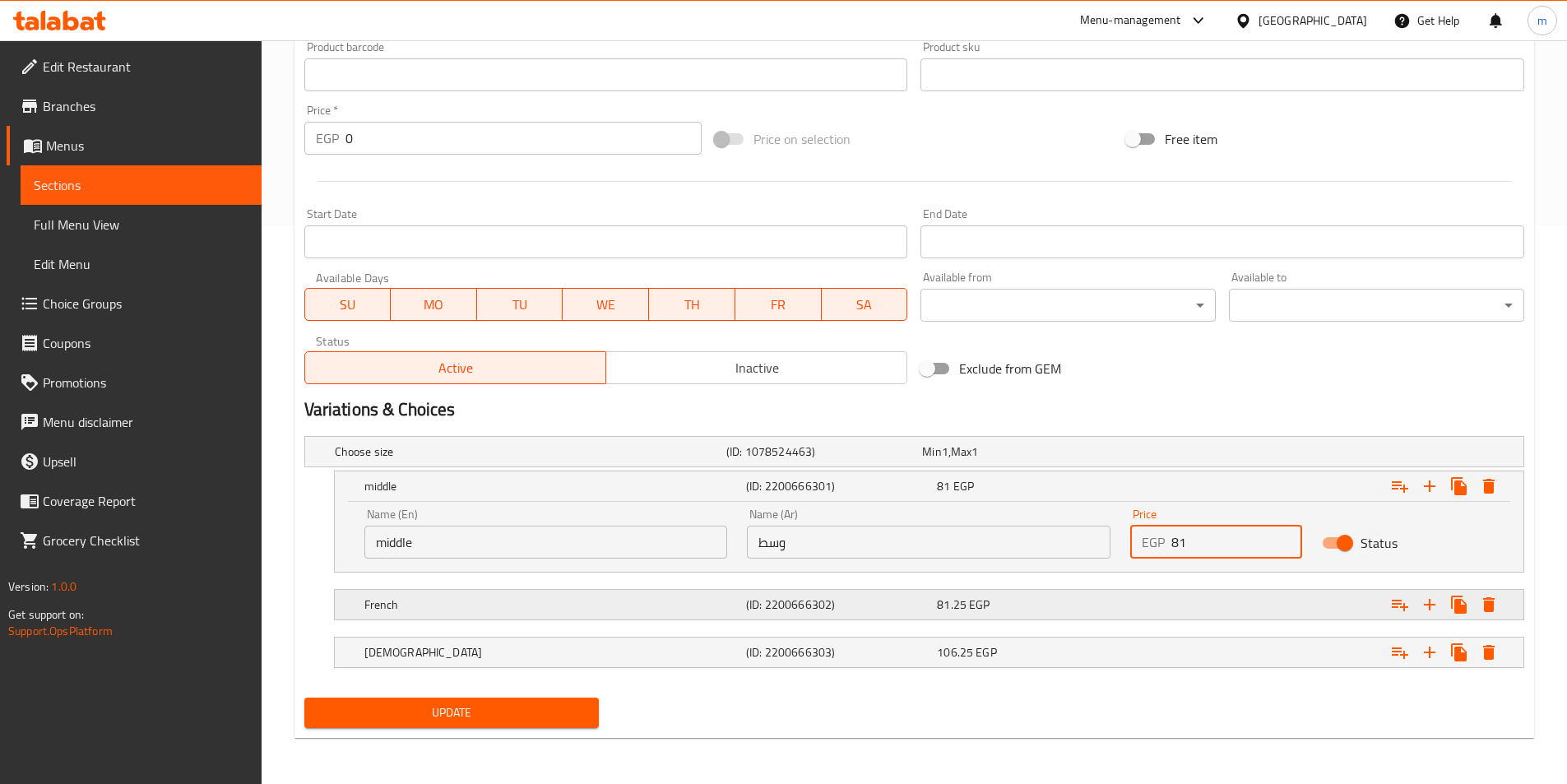
type input "81"
click at [1128, 611] on div "Expand" at bounding box center [1315, 604] width 382 height 36
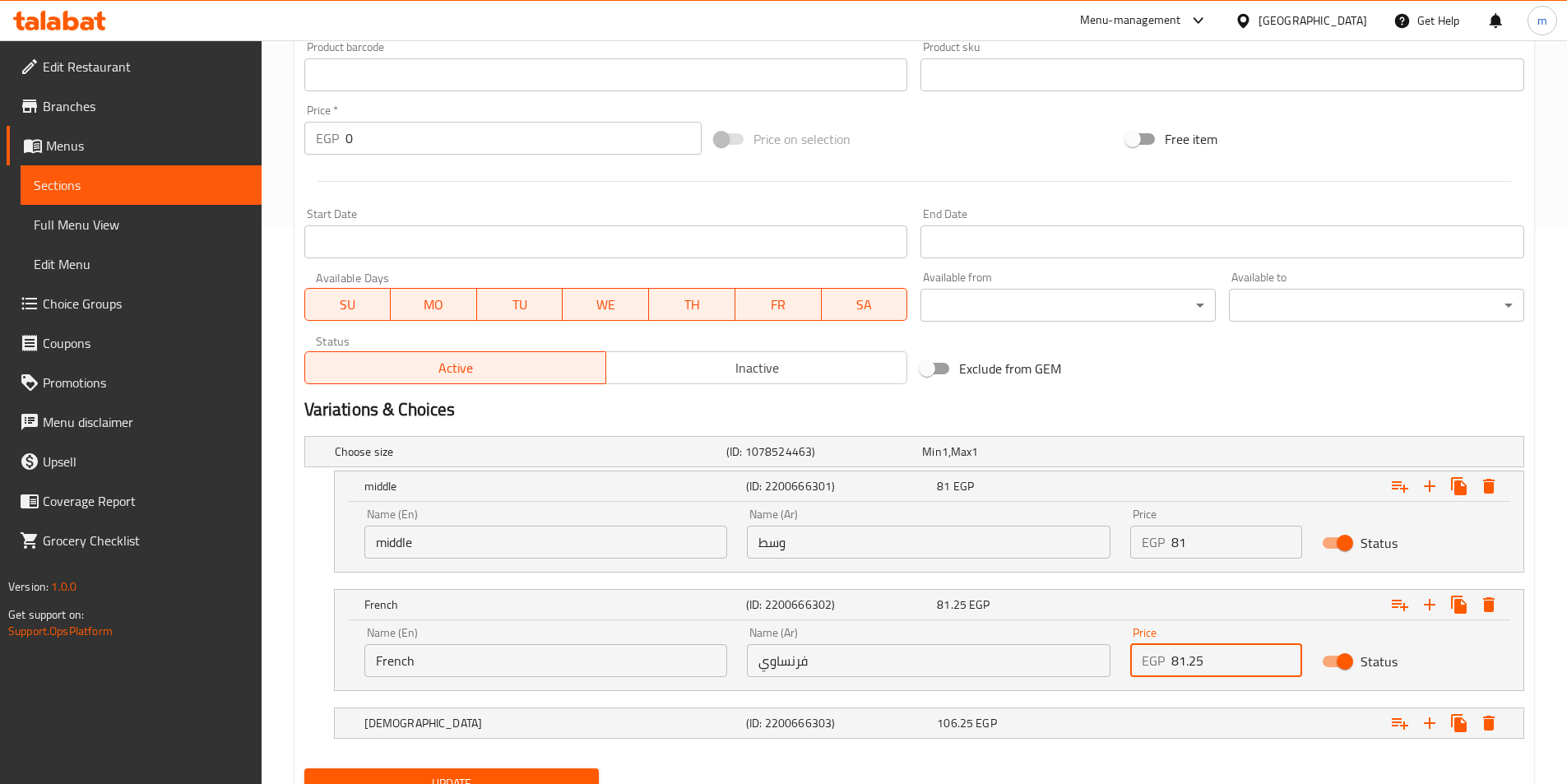
drag, startPoint x: 1208, startPoint y: 666, endPoint x: 1152, endPoint y: 674, distance: 56.6
click at [1152, 674] on div "EGP 81.25 Price" at bounding box center [1216, 660] width 172 height 33
type input "95"
click at [1207, 725] on div "Expand" at bounding box center [1315, 722] width 382 height 36
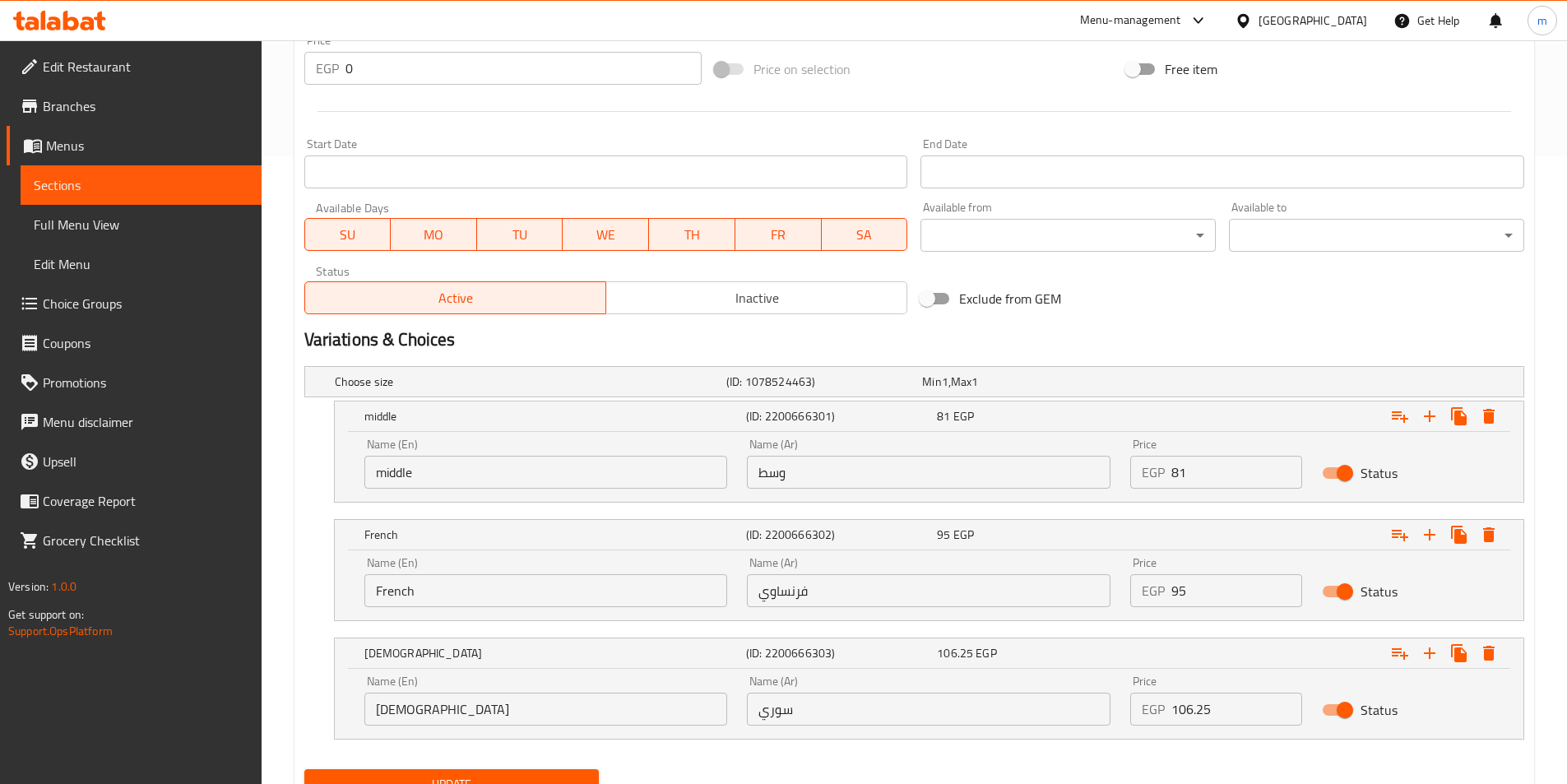
scroll to position [699, 0]
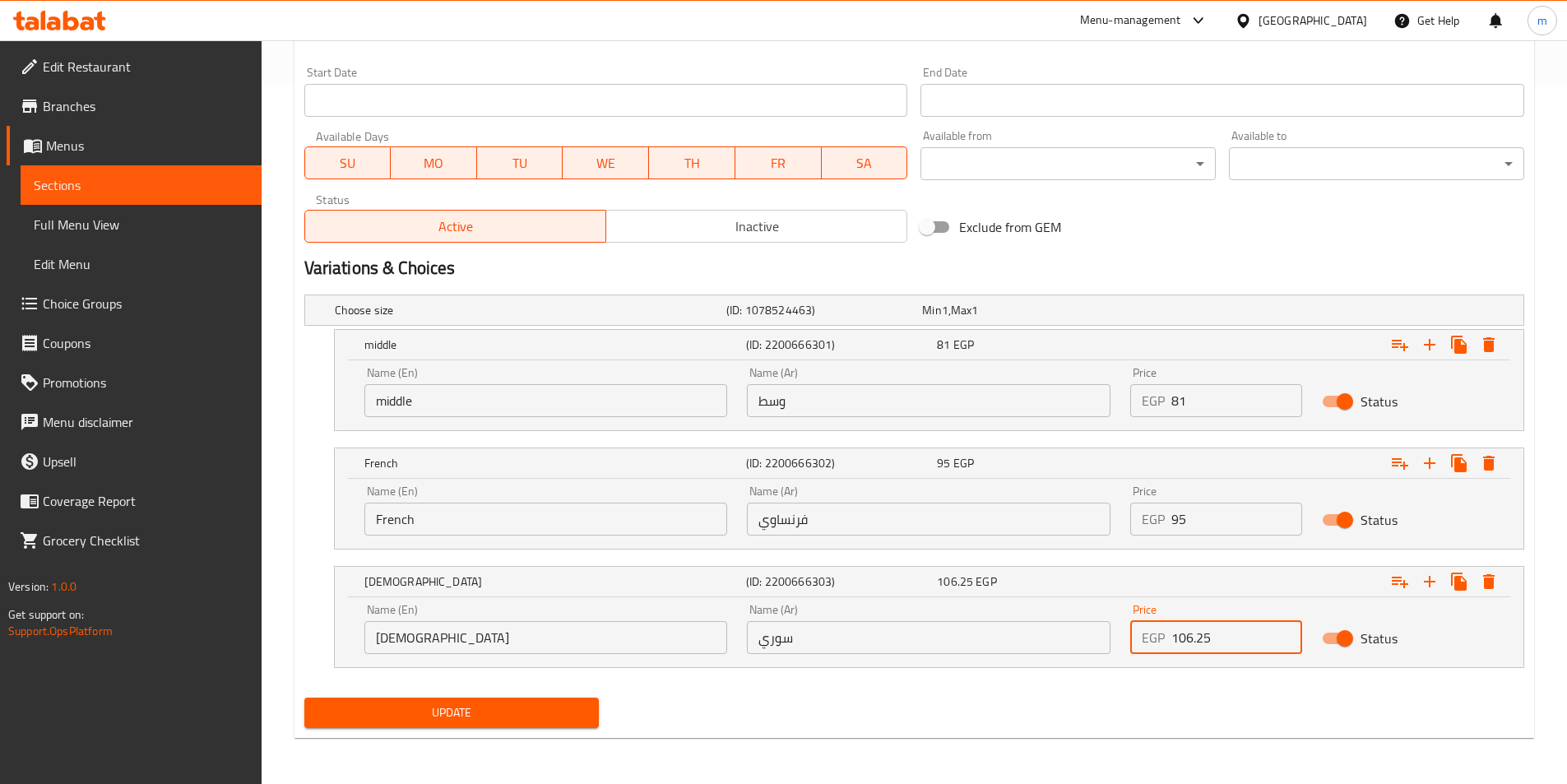
drag, startPoint x: 1239, startPoint y: 639, endPoint x: 1165, endPoint y: 646, distance: 74.3
click at [1165, 646] on div "EGP 106.25 Price" at bounding box center [1216, 637] width 172 height 33
type input "122"
click at [305, 697] on button "Update" at bounding box center [452, 712] width 296 height 30
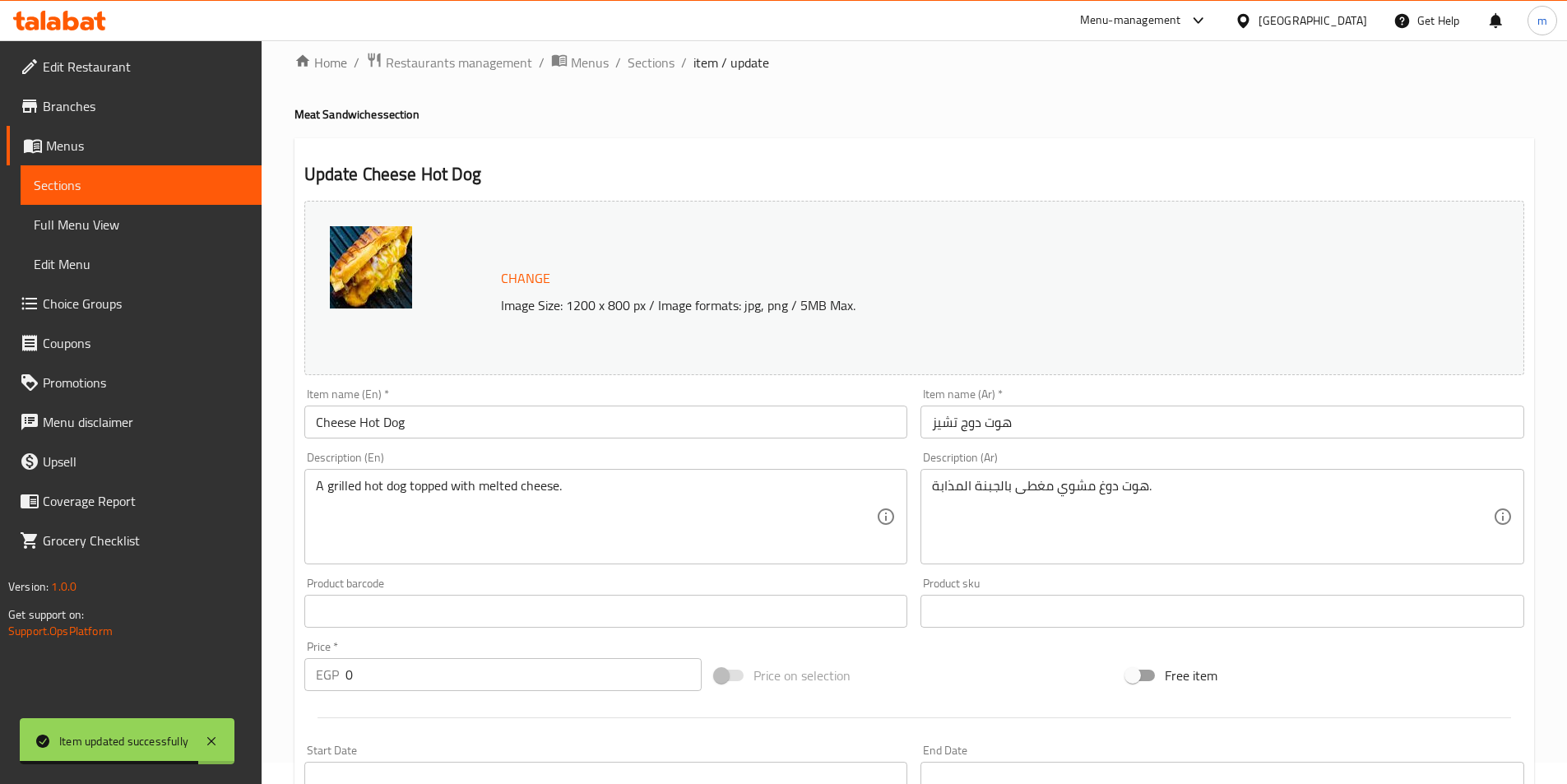
scroll to position [0, 0]
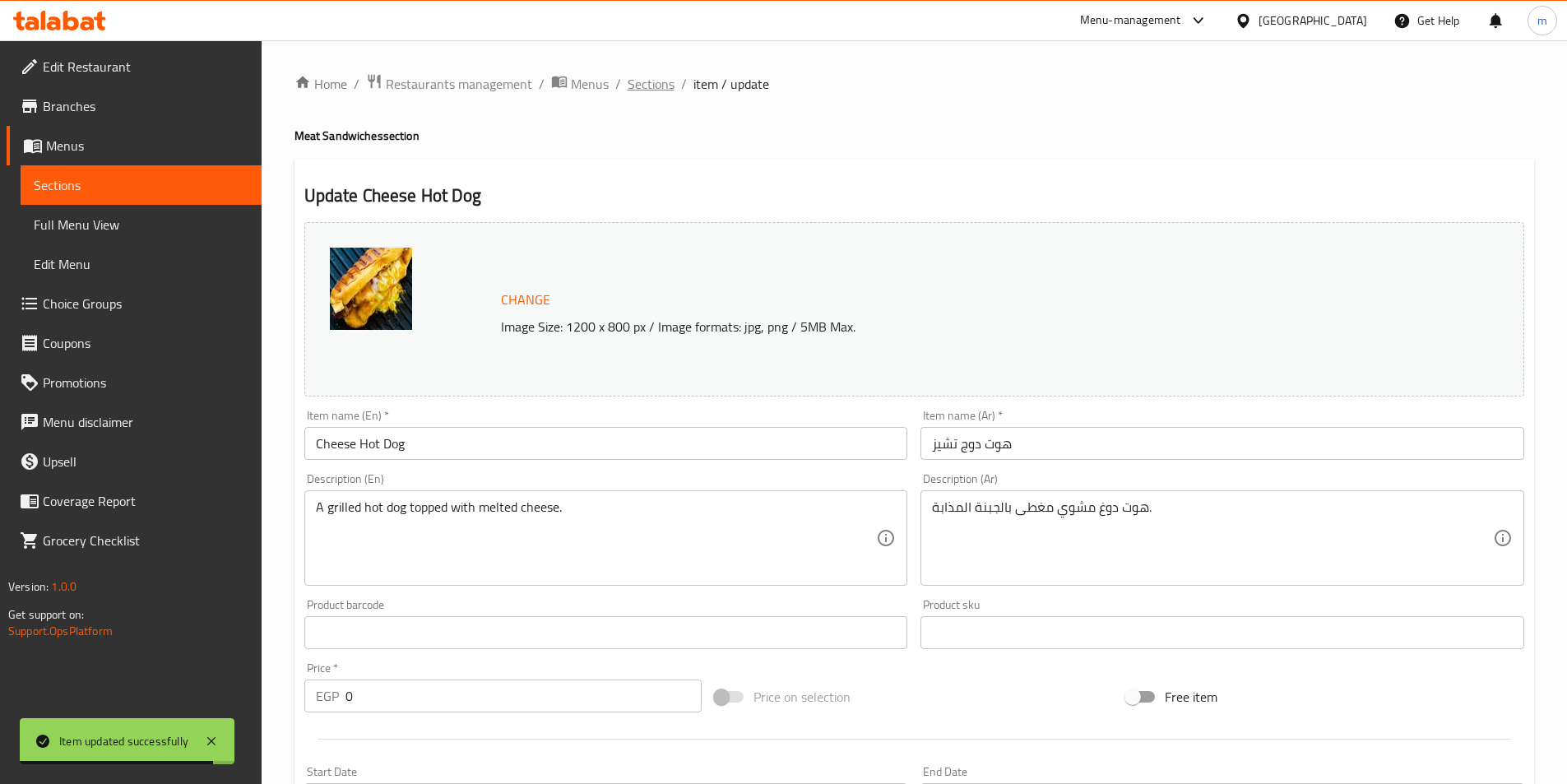
click at [671, 83] on span "Sections" at bounding box center [651, 84] width 47 height 19
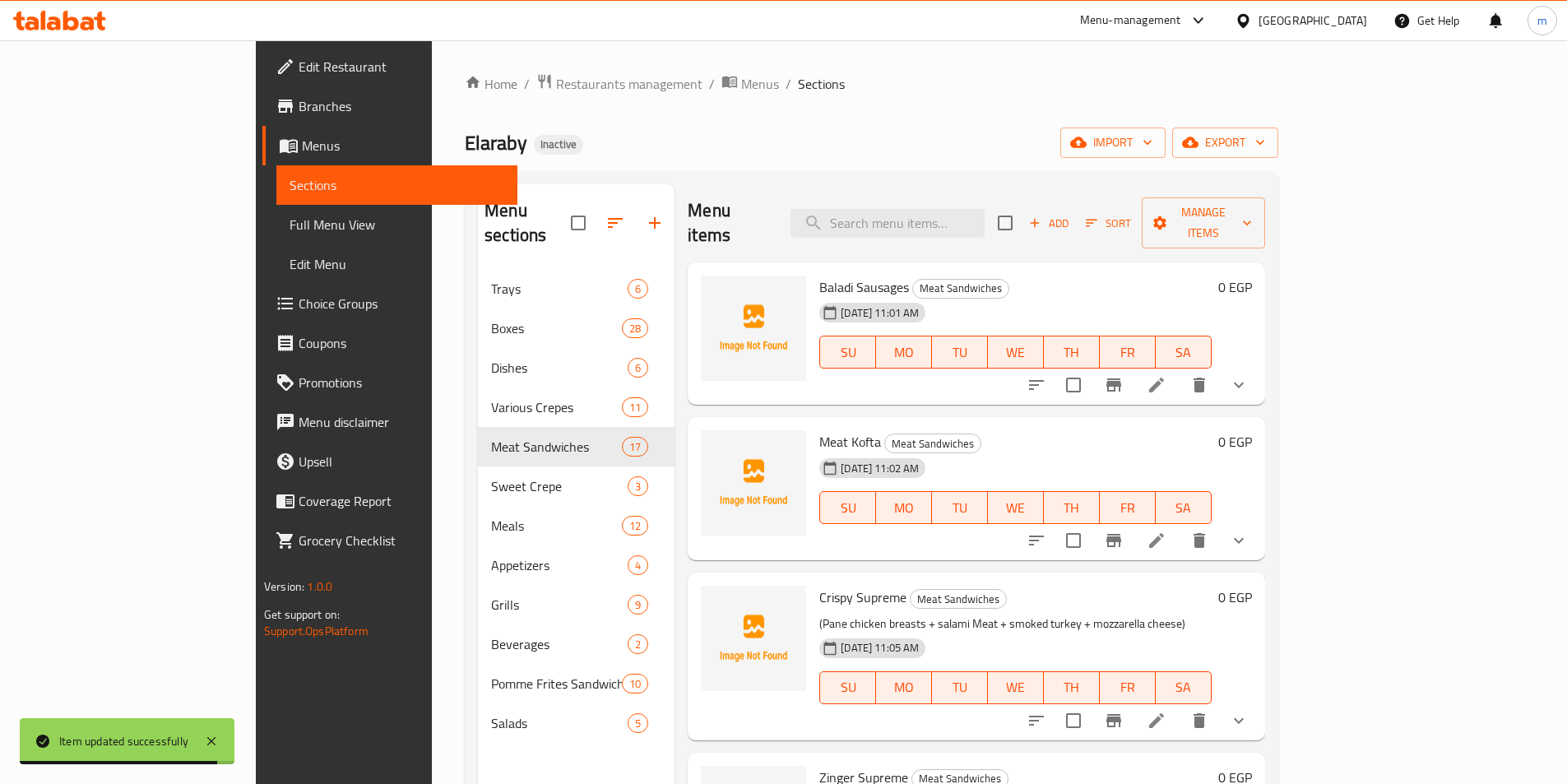
click at [926, 131] on div "Elaraby Inactive import export" at bounding box center [871, 142] width 814 height 30
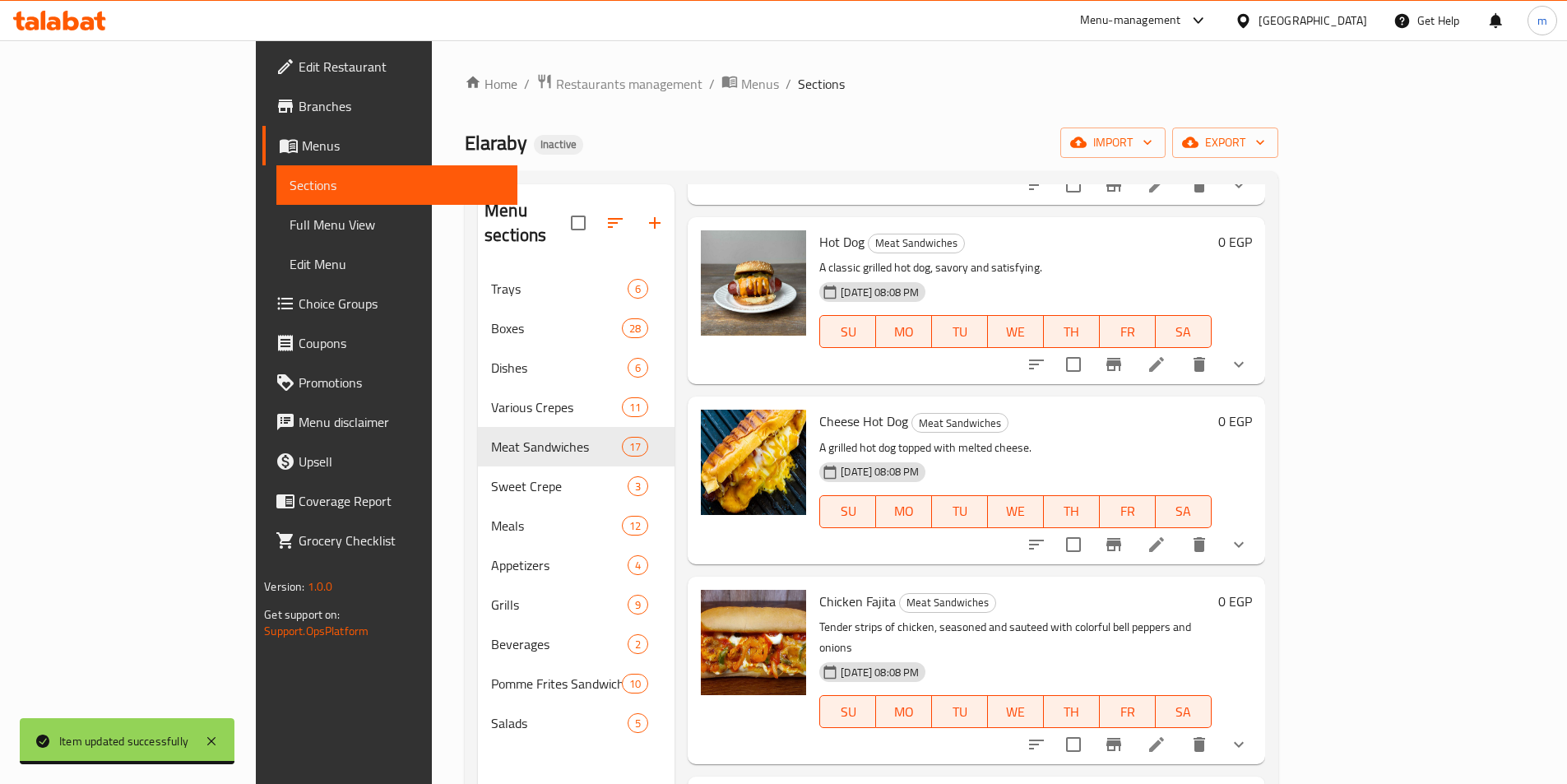
scroll to position [1957, 0]
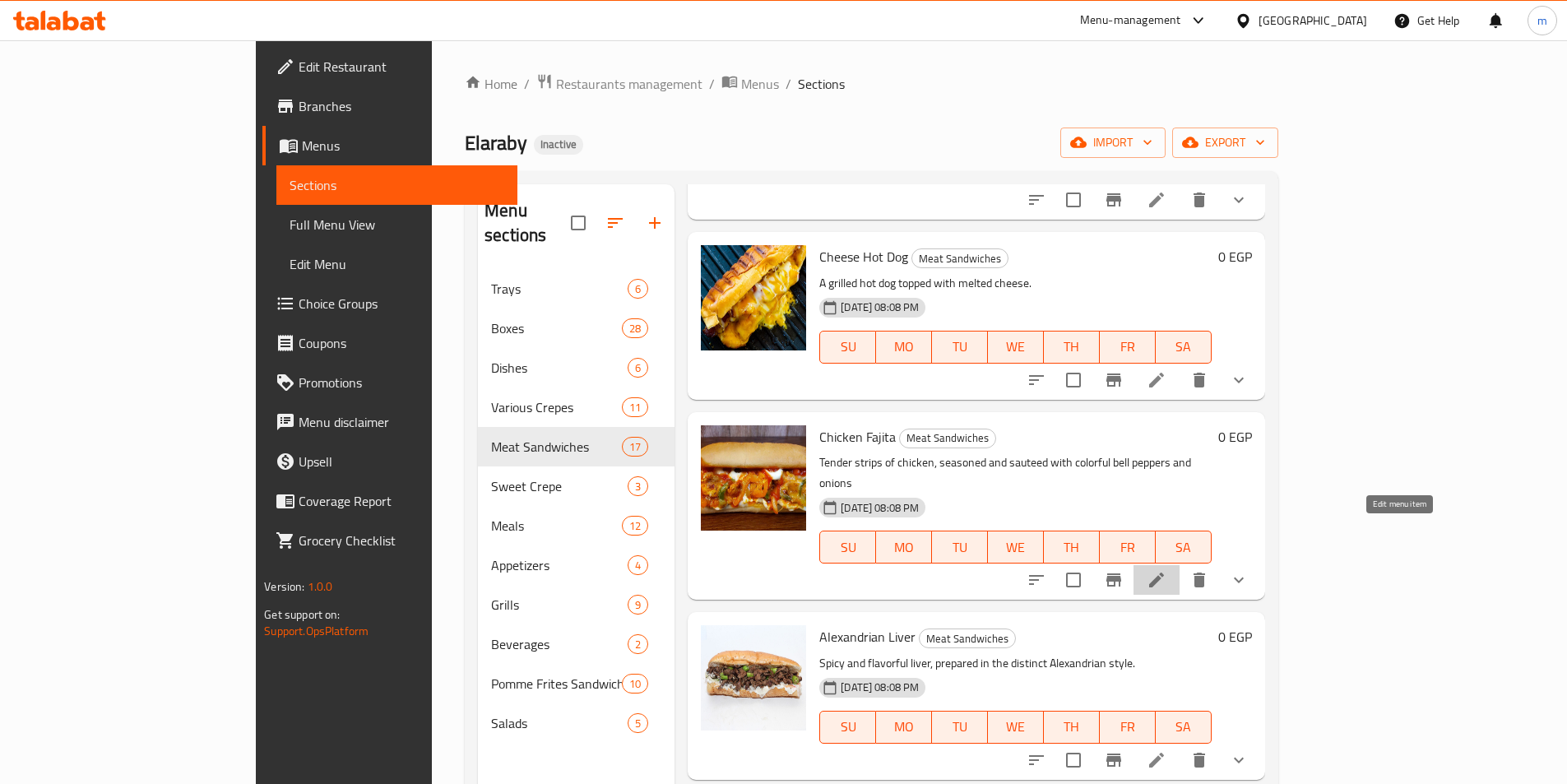
click at [1167, 570] on icon at bounding box center [1157, 580] width 19 height 19
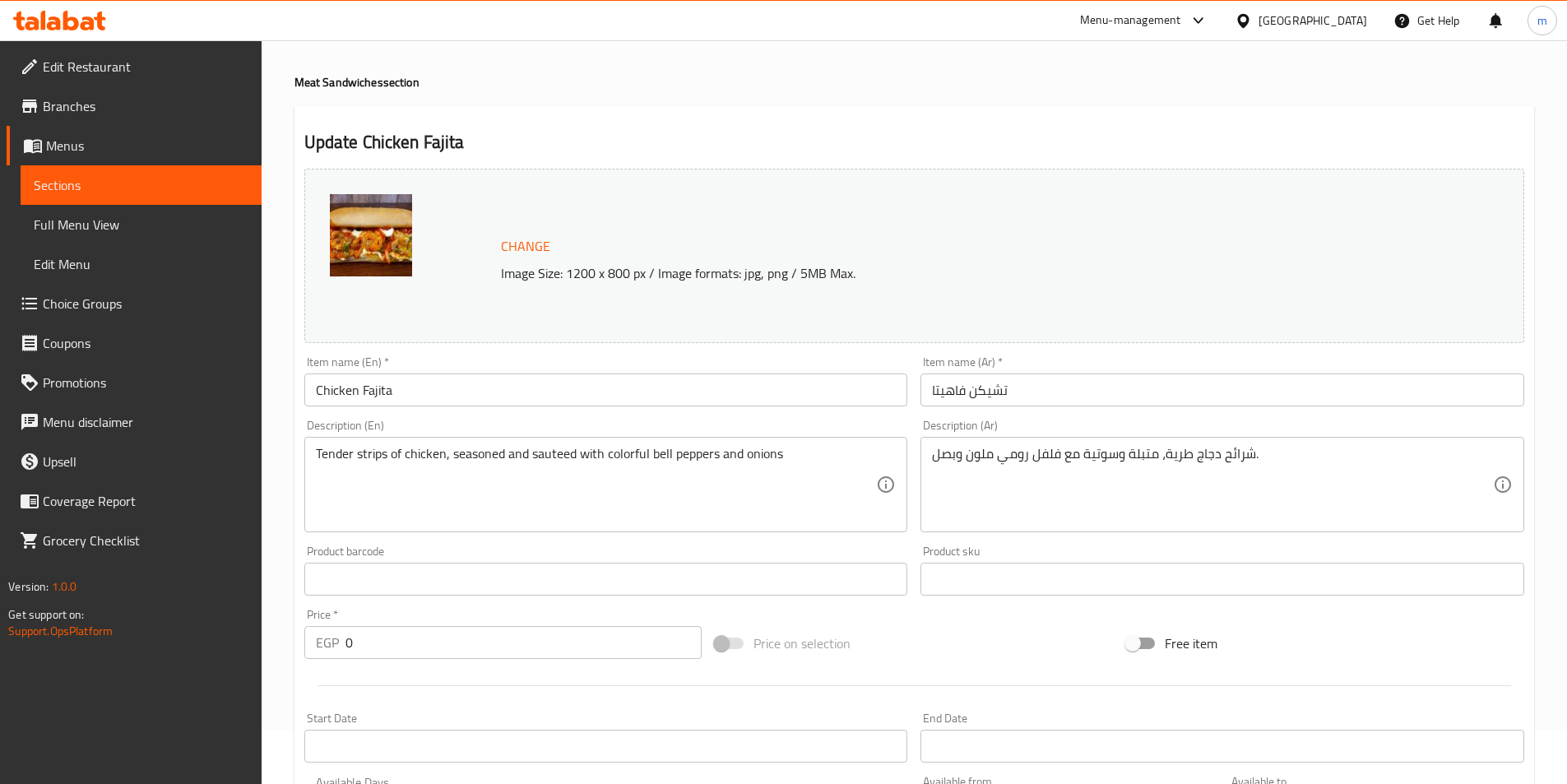
scroll to position [411, 0]
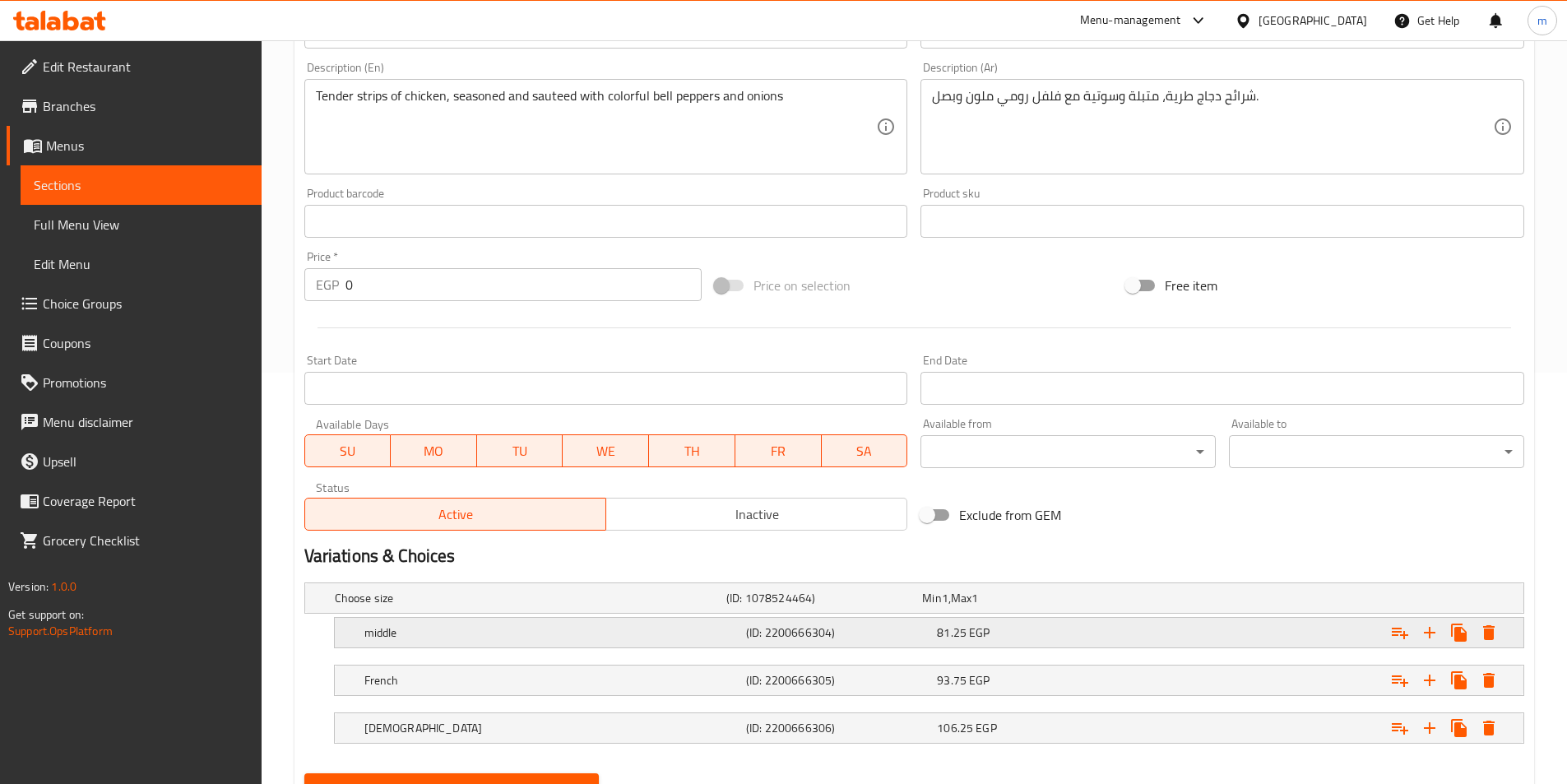
click at [1319, 640] on div "Expand" at bounding box center [1315, 632] width 382 height 36
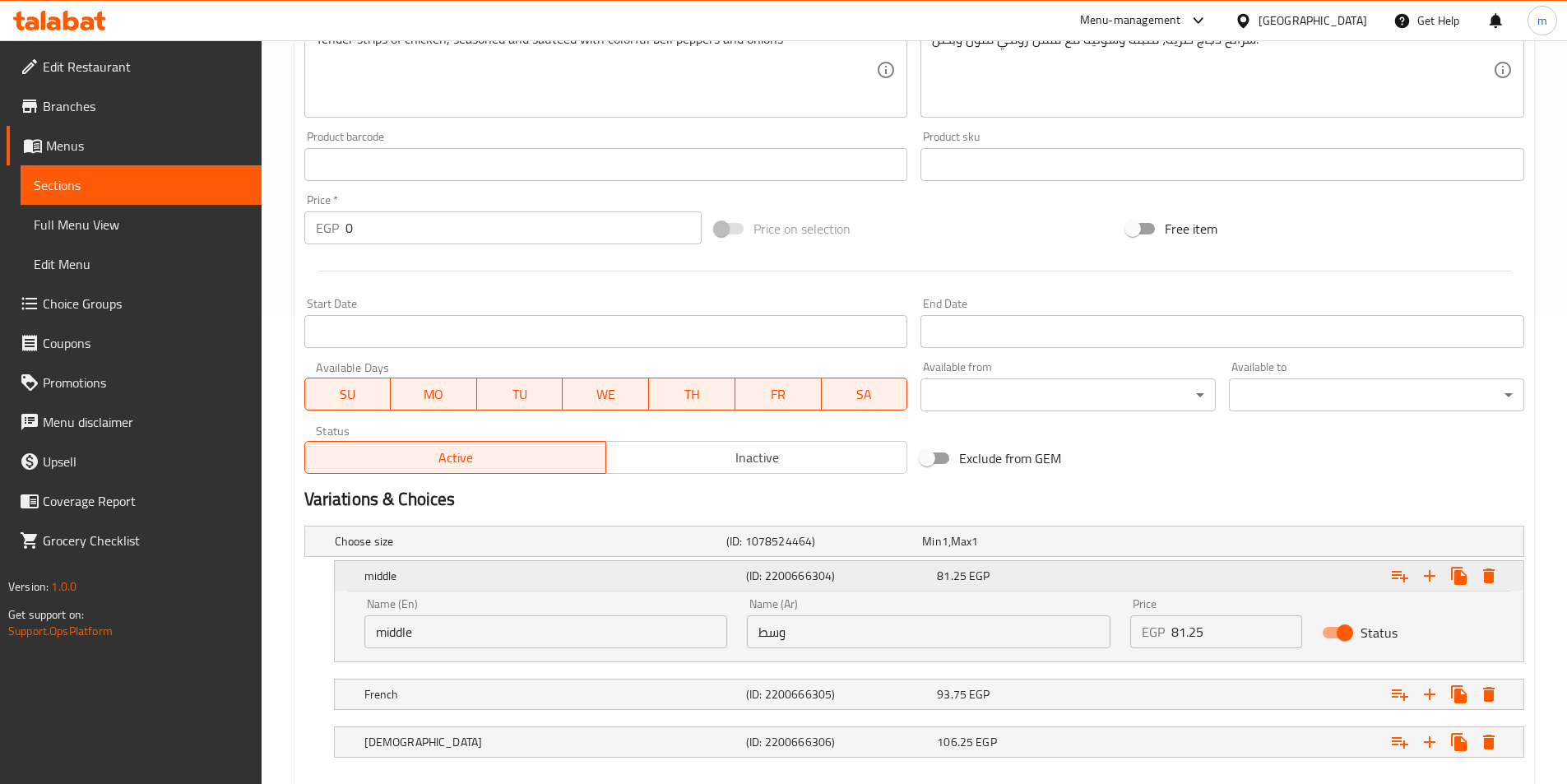
scroll to position [557, 0]
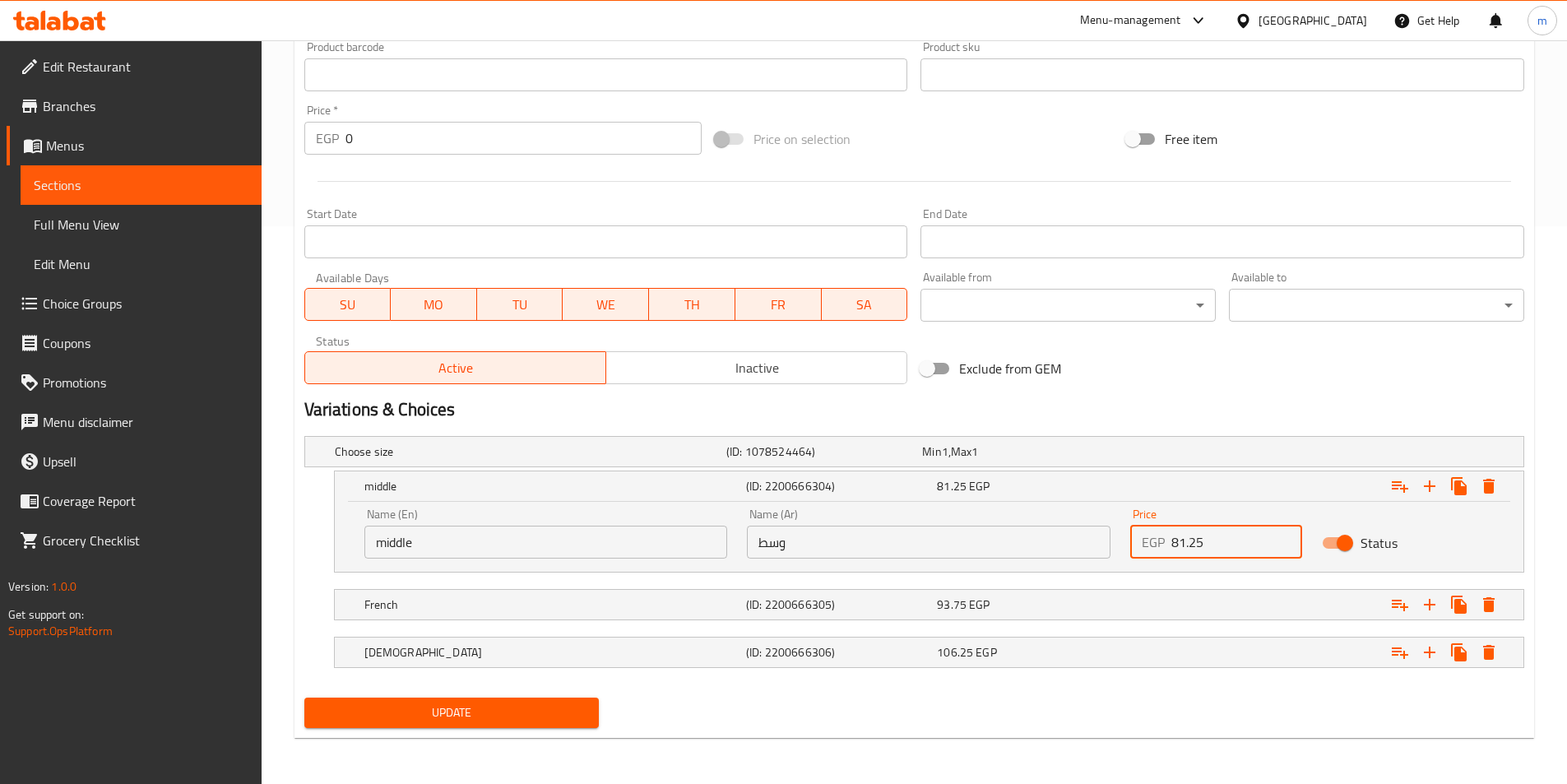
drag, startPoint x: 1208, startPoint y: 545, endPoint x: 1154, endPoint y: 548, distance: 54.1
click at [1154, 548] on div "EGP 81.25 Price" at bounding box center [1216, 542] width 172 height 33
type input "88"
click at [1141, 590] on div "Expand" at bounding box center [1315, 604] width 382 height 36
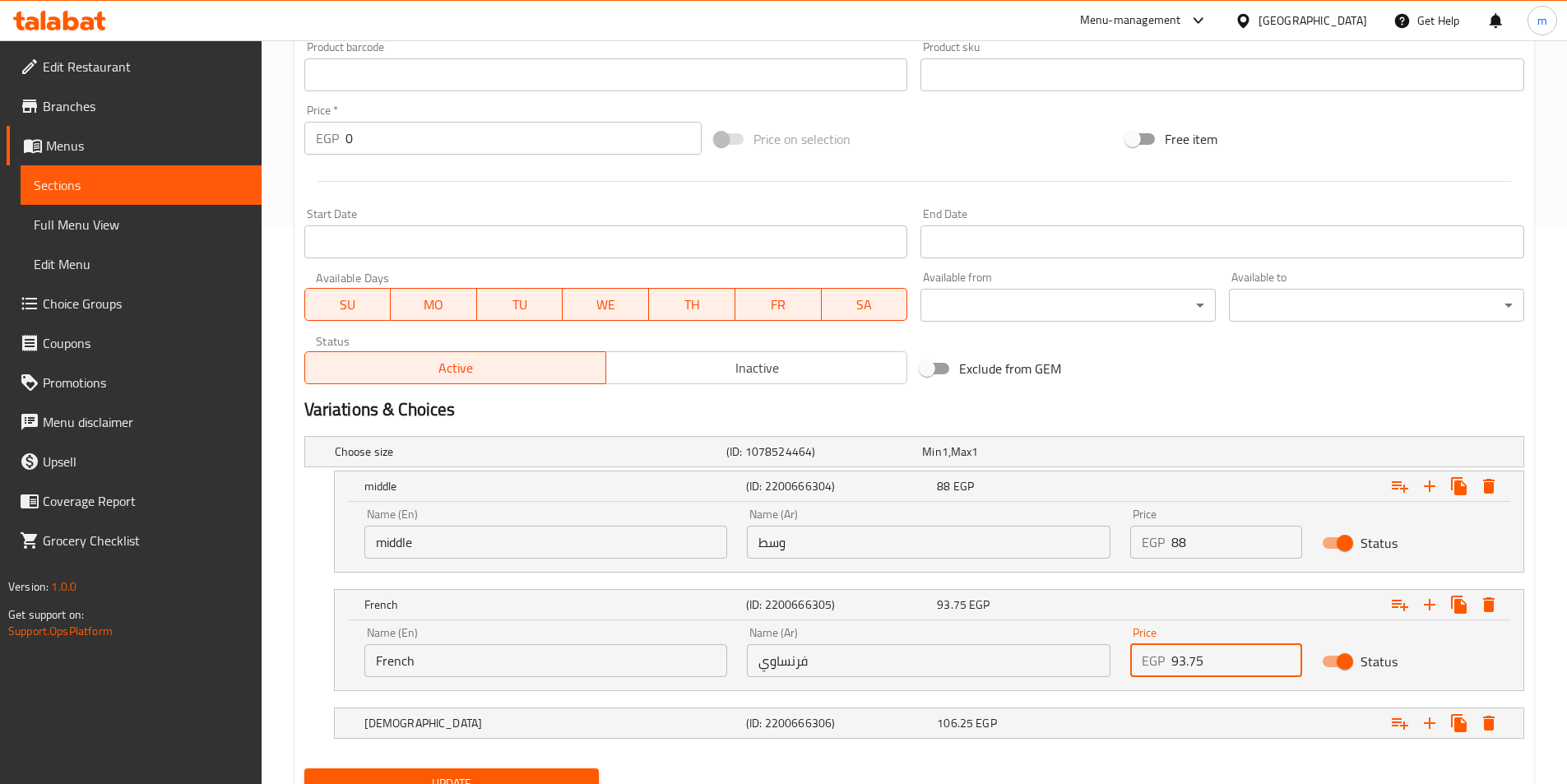
drag, startPoint x: 1223, startPoint y: 664, endPoint x: 1154, endPoint y: 678, distance: 70.4
click at [1154, 678] on div "Price EGP 93.75 Price" at bounding box center [1216, 651] width 192 height 70
type input "102"
click at [1172, 716] on div "Expand" at bounding box center [1315, 722] width 382 height 36
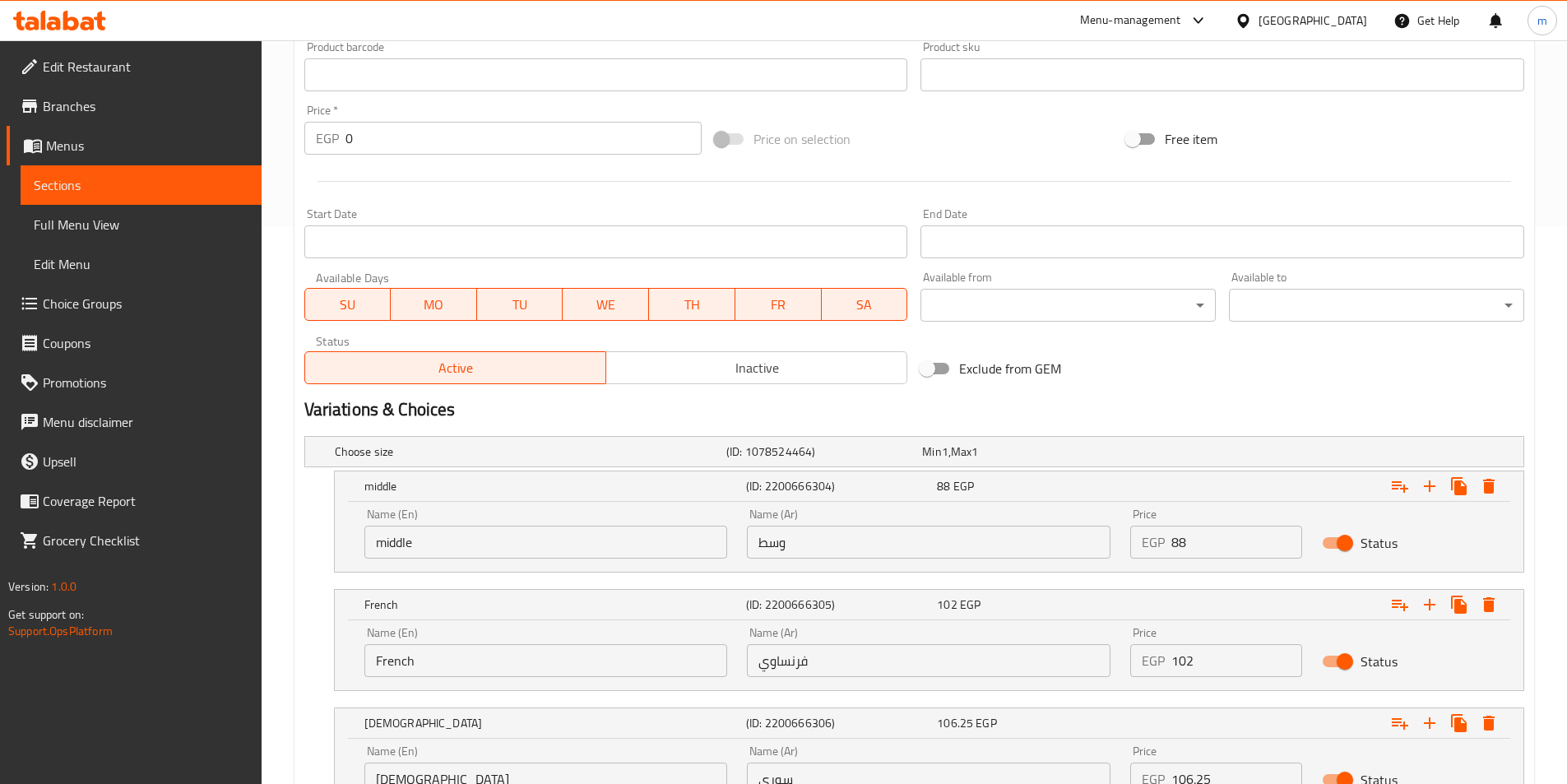
scroll to position [640, 0]
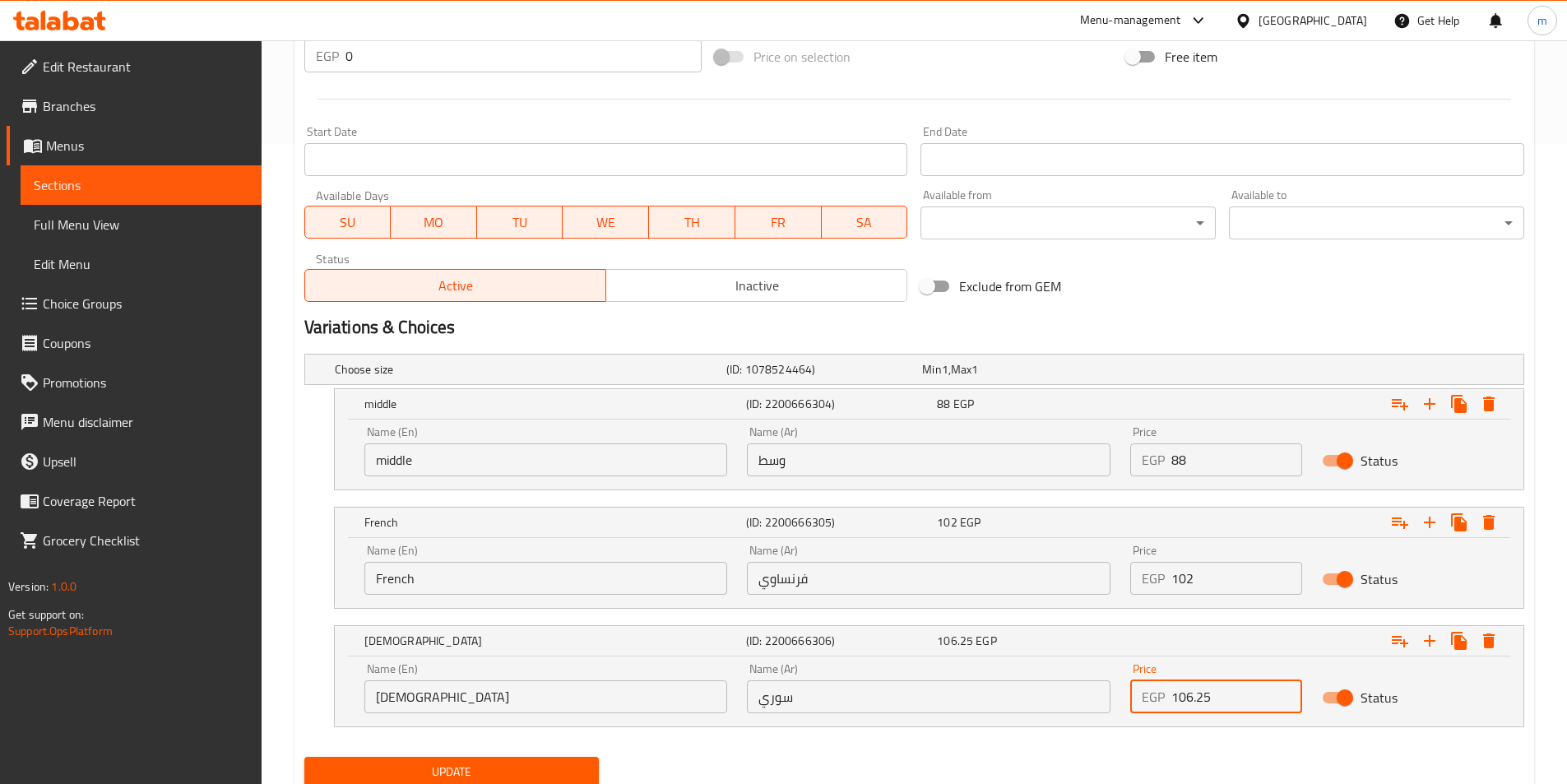
drag, startPoint x: 1219, startPoint y: 699, endPoint x: 1126, endPoint y: 711, distance: 93.8
click at [1126, 711] on div "Price EGP 106.25 Price" at bounding box center [1216, 688] width 192 height 70
type input "115"
click at [305, 757] on button "Update" at bounding box center [452, 772] width 296 height 30
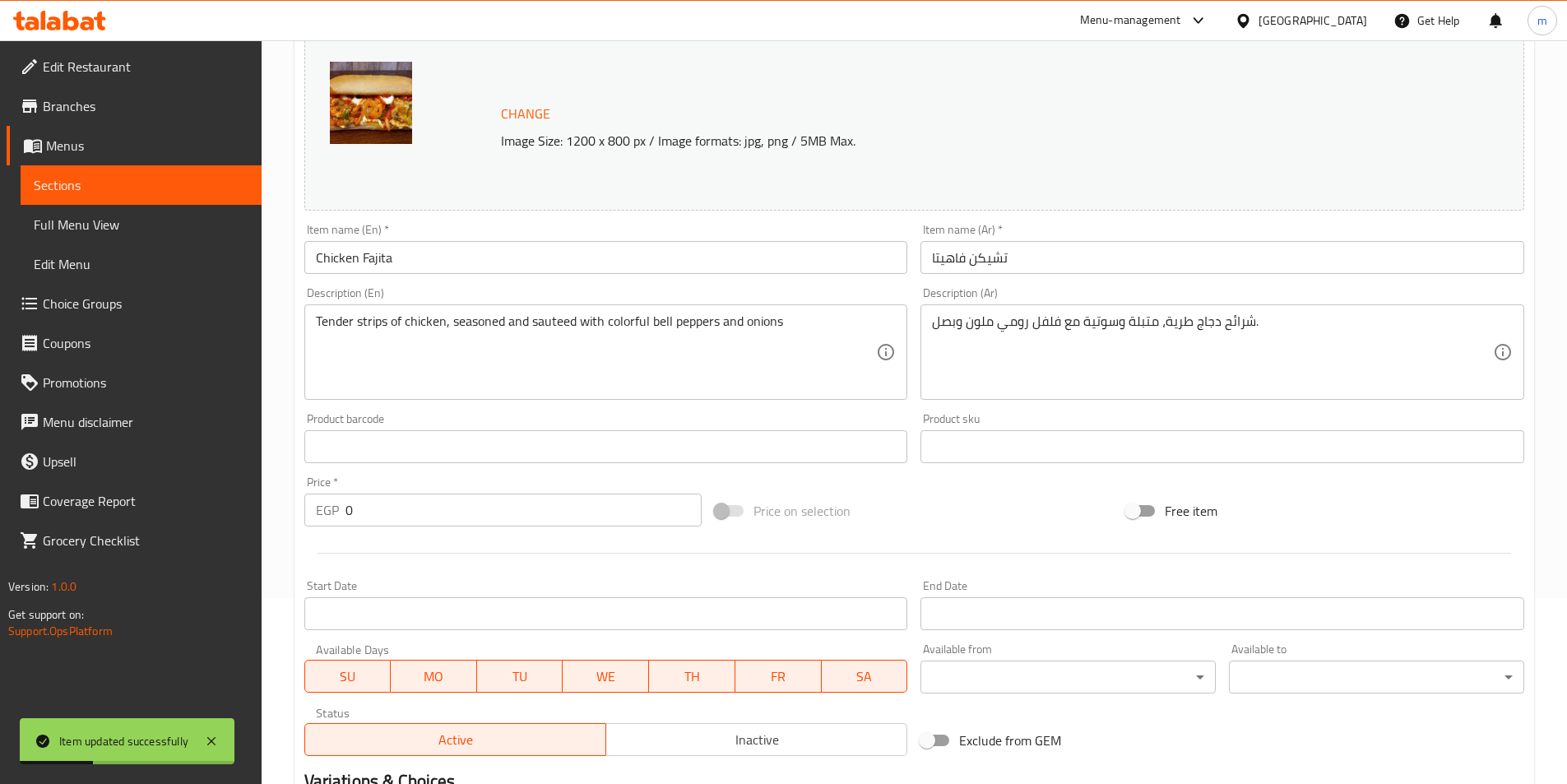
scroll to position [0, 0]
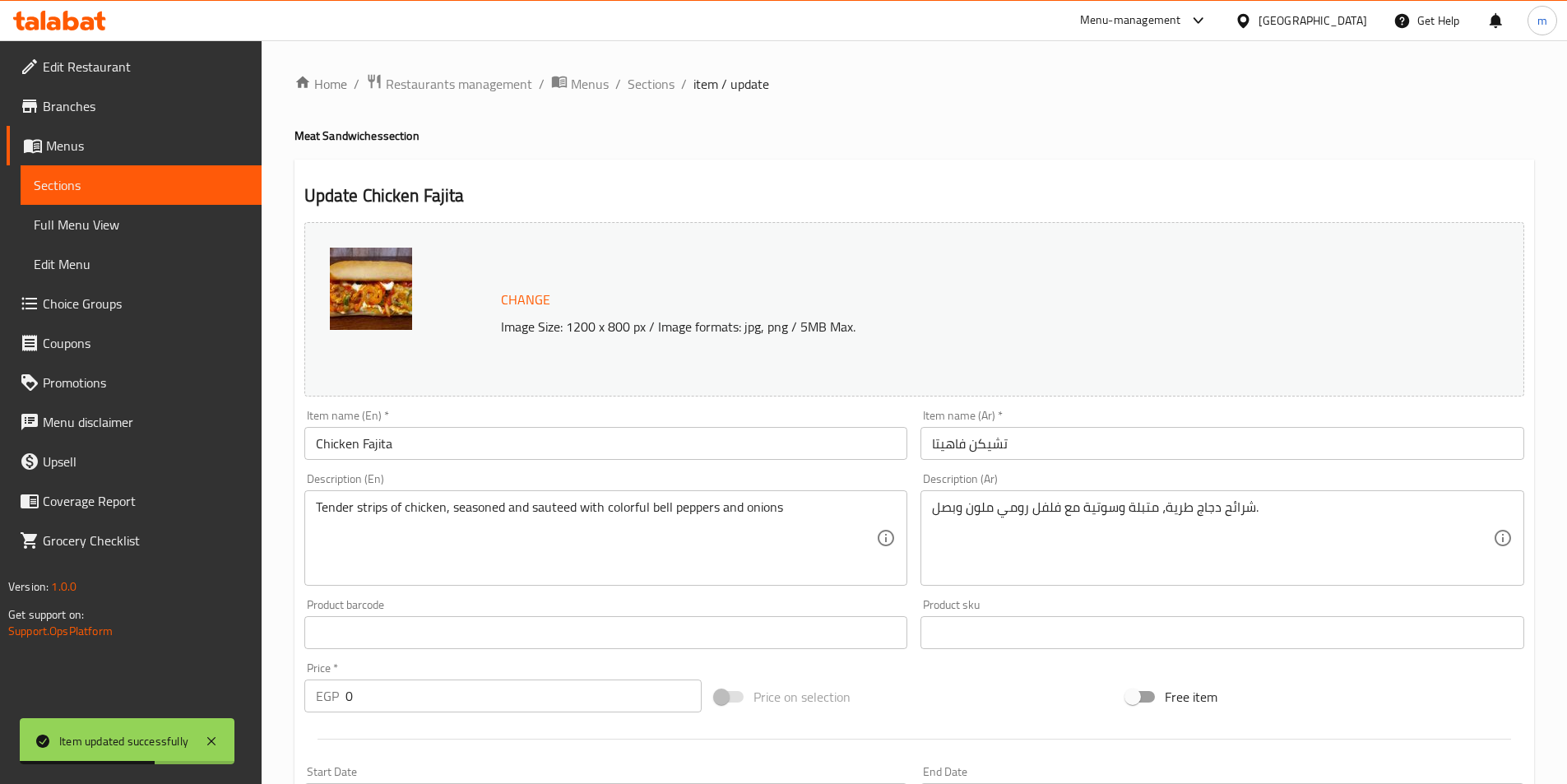
click at [652, 97] on div "Home / Restaurants management / Menus / Sections / item / update Meat Sandwiche…" at bounding box center [915, 762] width 1240 height 1377
click at [658, 77] on span "Sections" at bounding box center [651, 84] width 47 height 19
click at [990, 168] on div "Home / Restaurants management / Menus / Sections / item / update Meat Sandwiche…" at bounding box center [915, 762] width 1240 height 1377
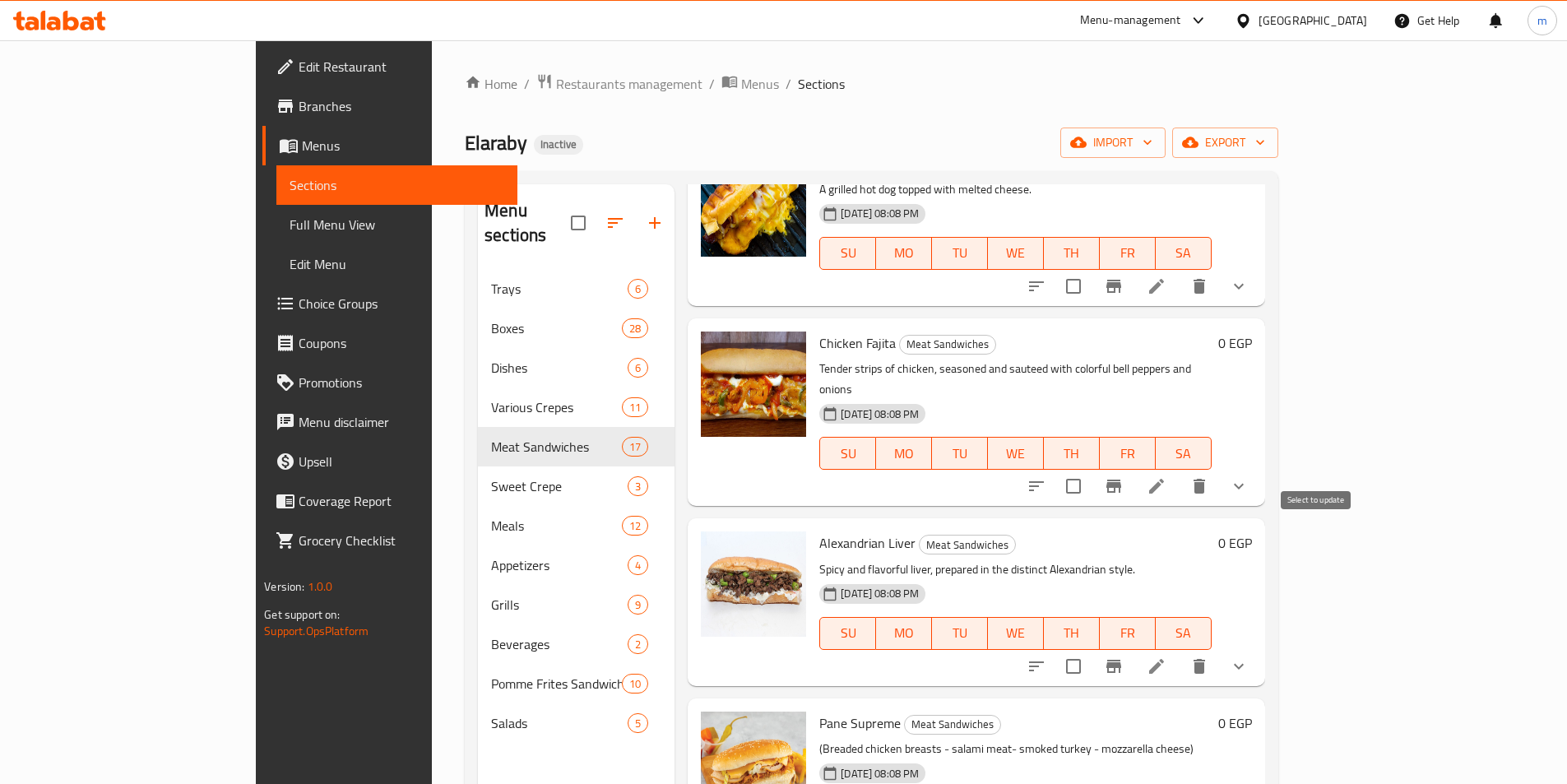
scroll to position [2137, 0]
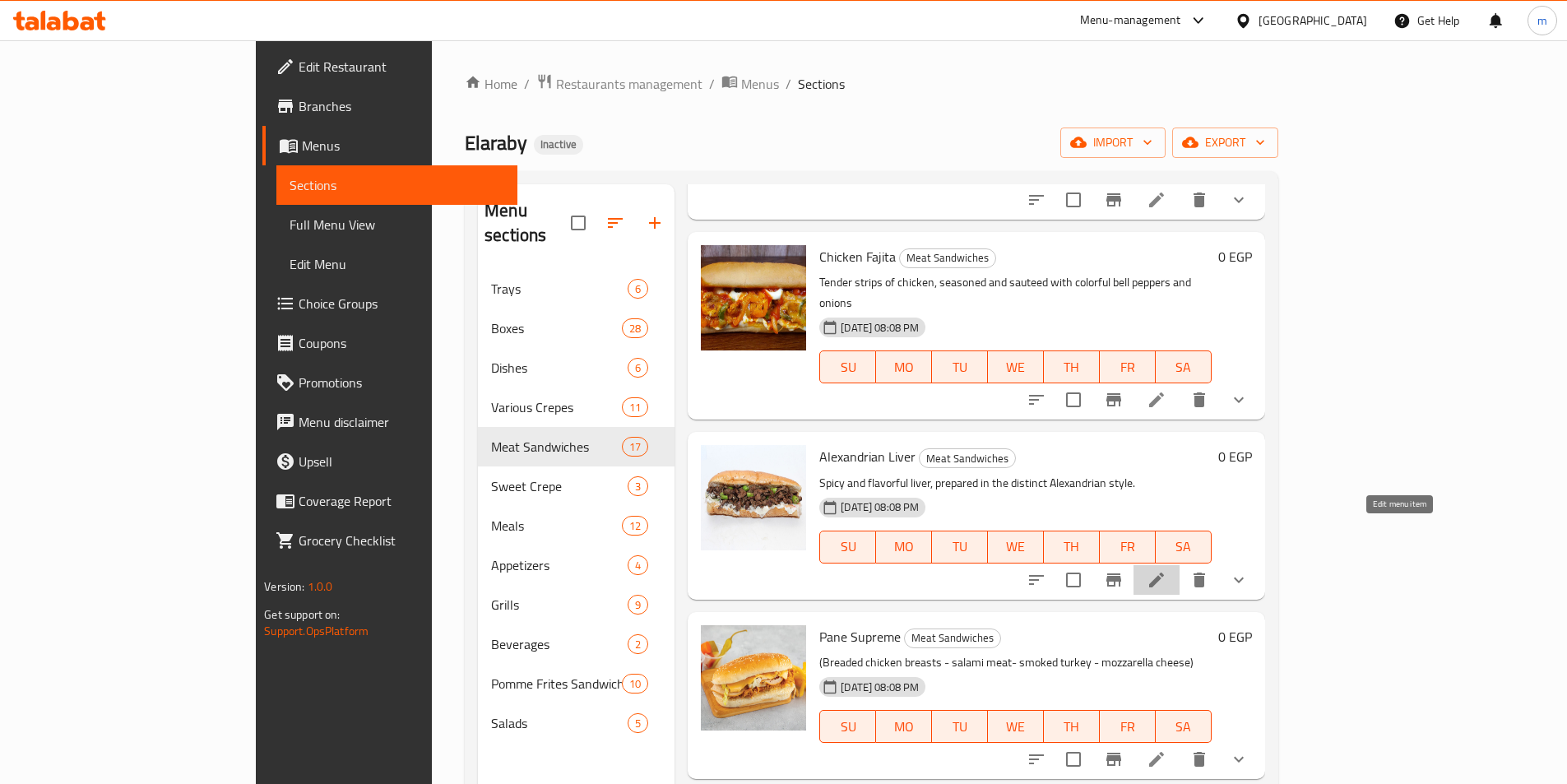
click at [1167, 570] on icon at bounding box center [1157, 580] width 19 height 19
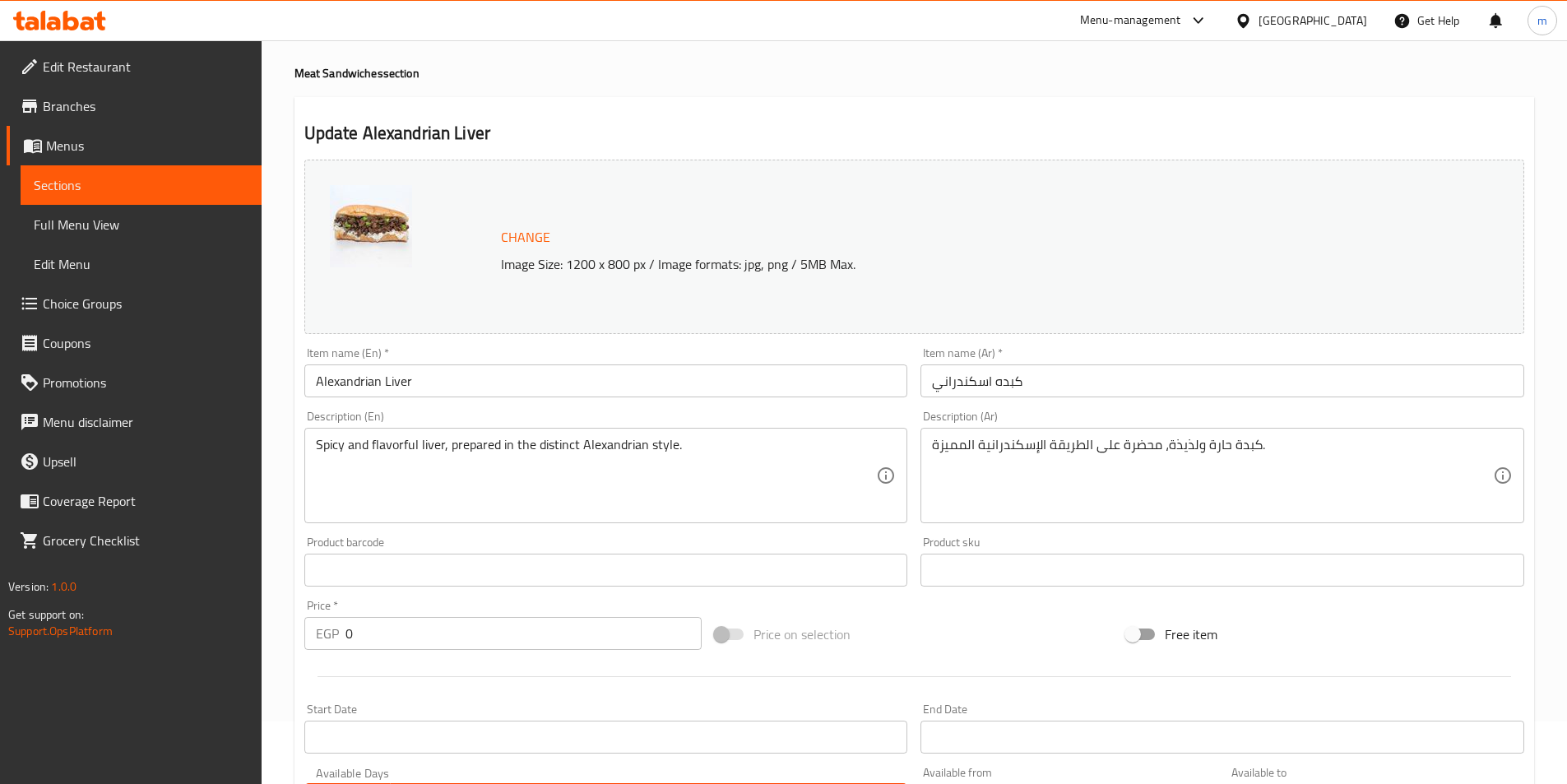
scroll to position [329, 0]
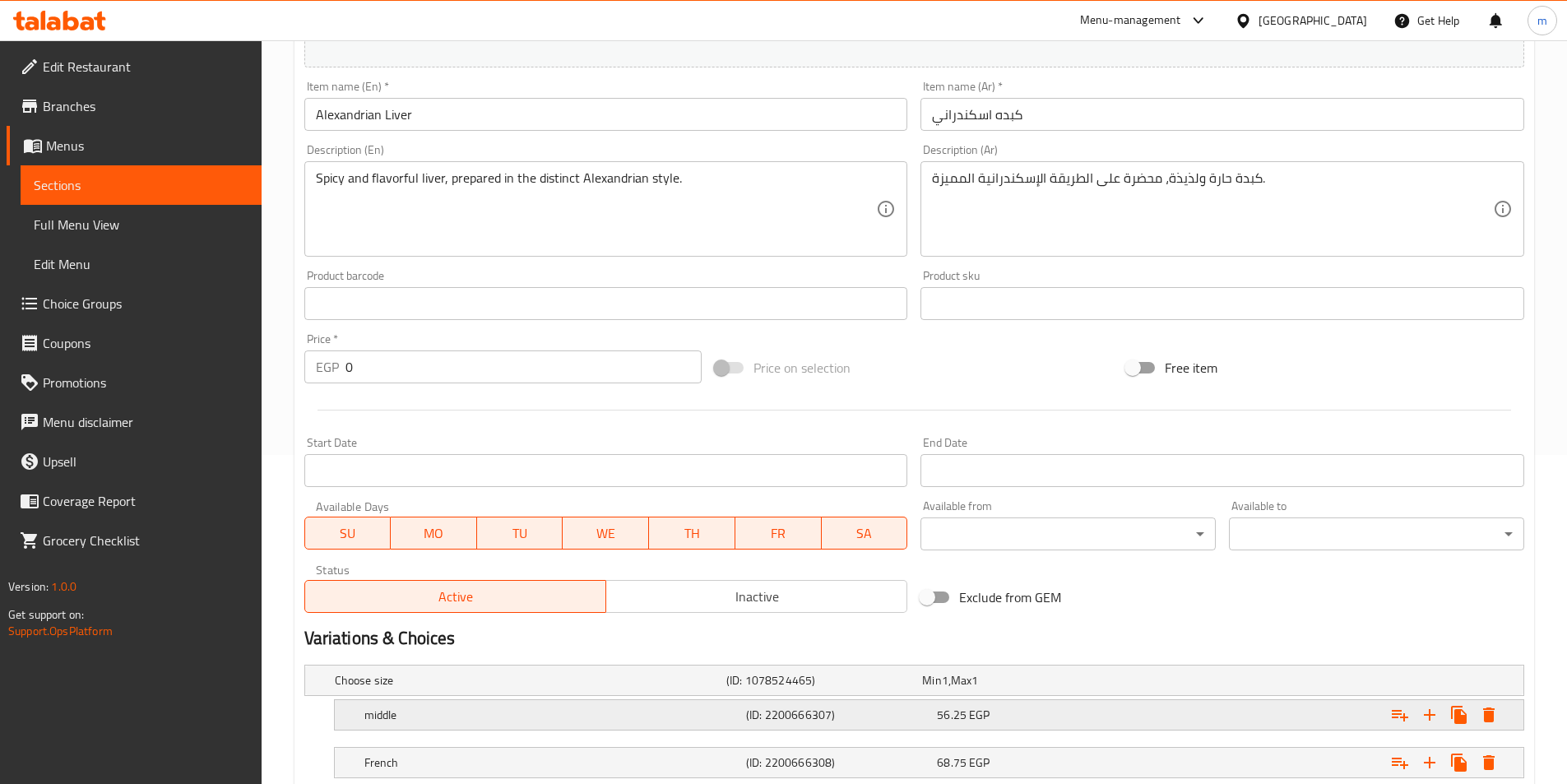
click at [1175, 712] on div "Expand" at bounding box center [1315, 714] width 382 height 36
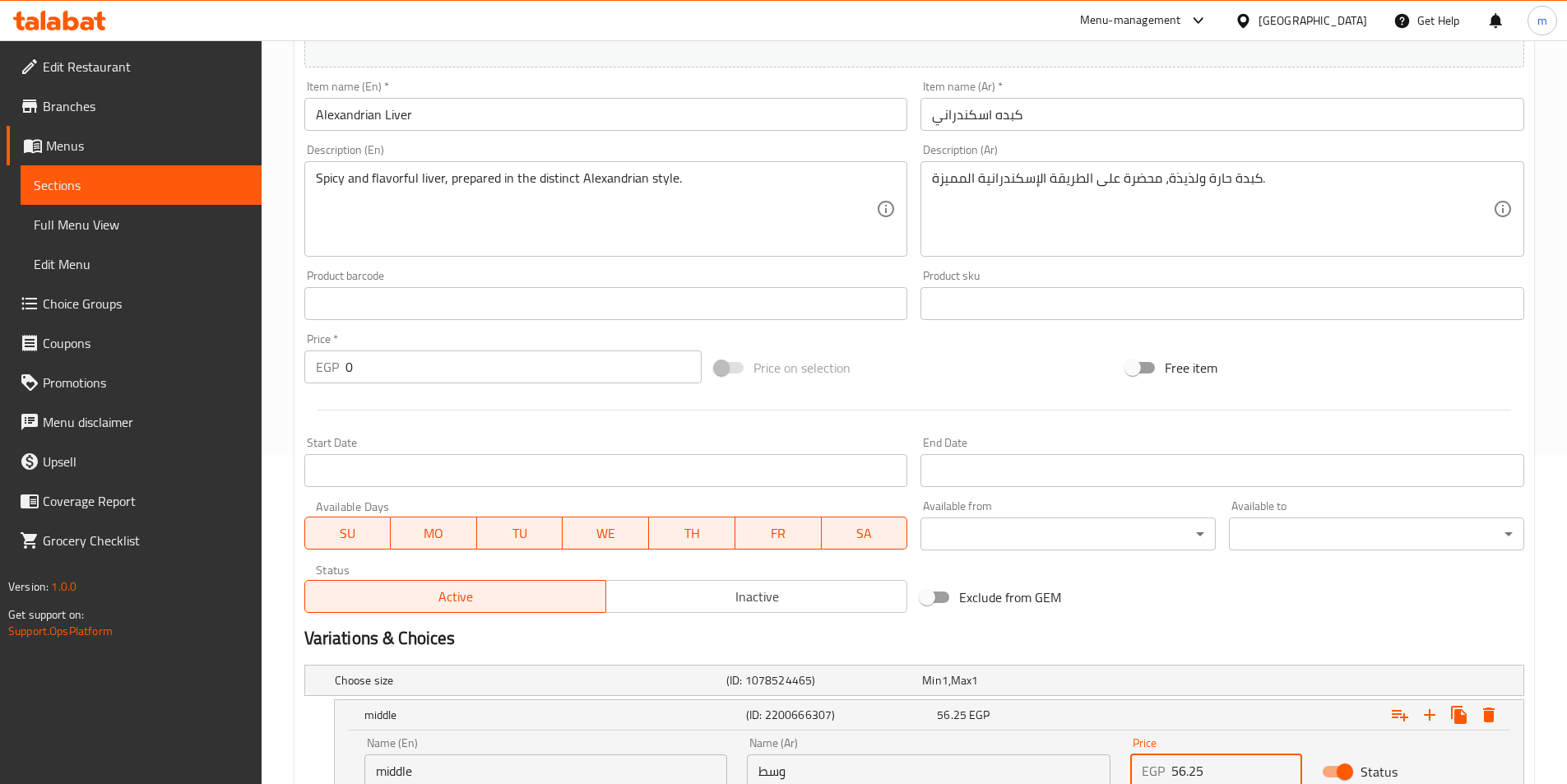
scroll to position [341, 0]
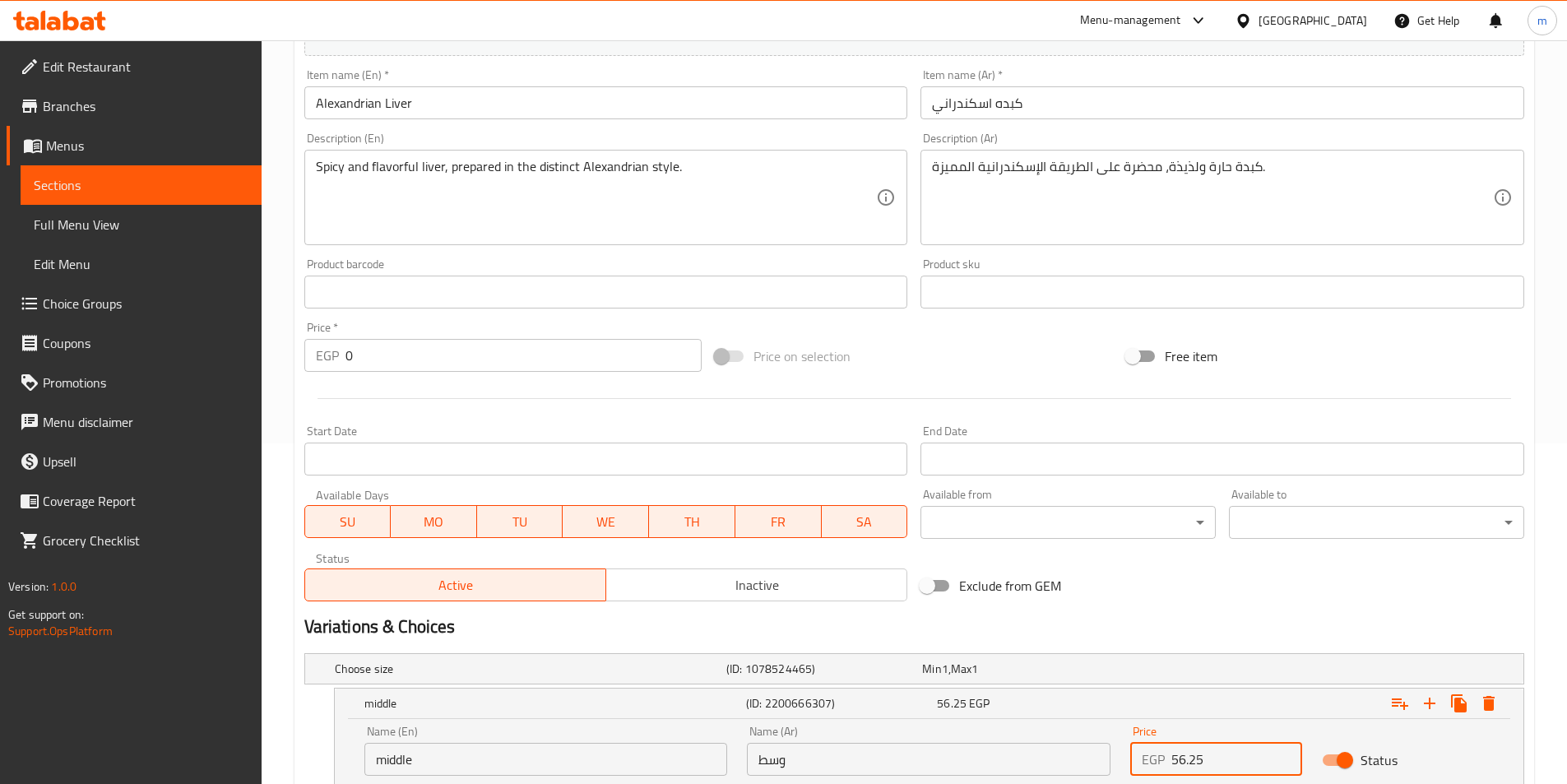
drag, startPoint x: 1216, startPoint y: 765, endPoint x: 1124, endPoint y: 762, distance: 92.0
click at [1124, 762] on div "Price EGP 56.25 Price" at bounding box center [1216, 750] width 192 height 70
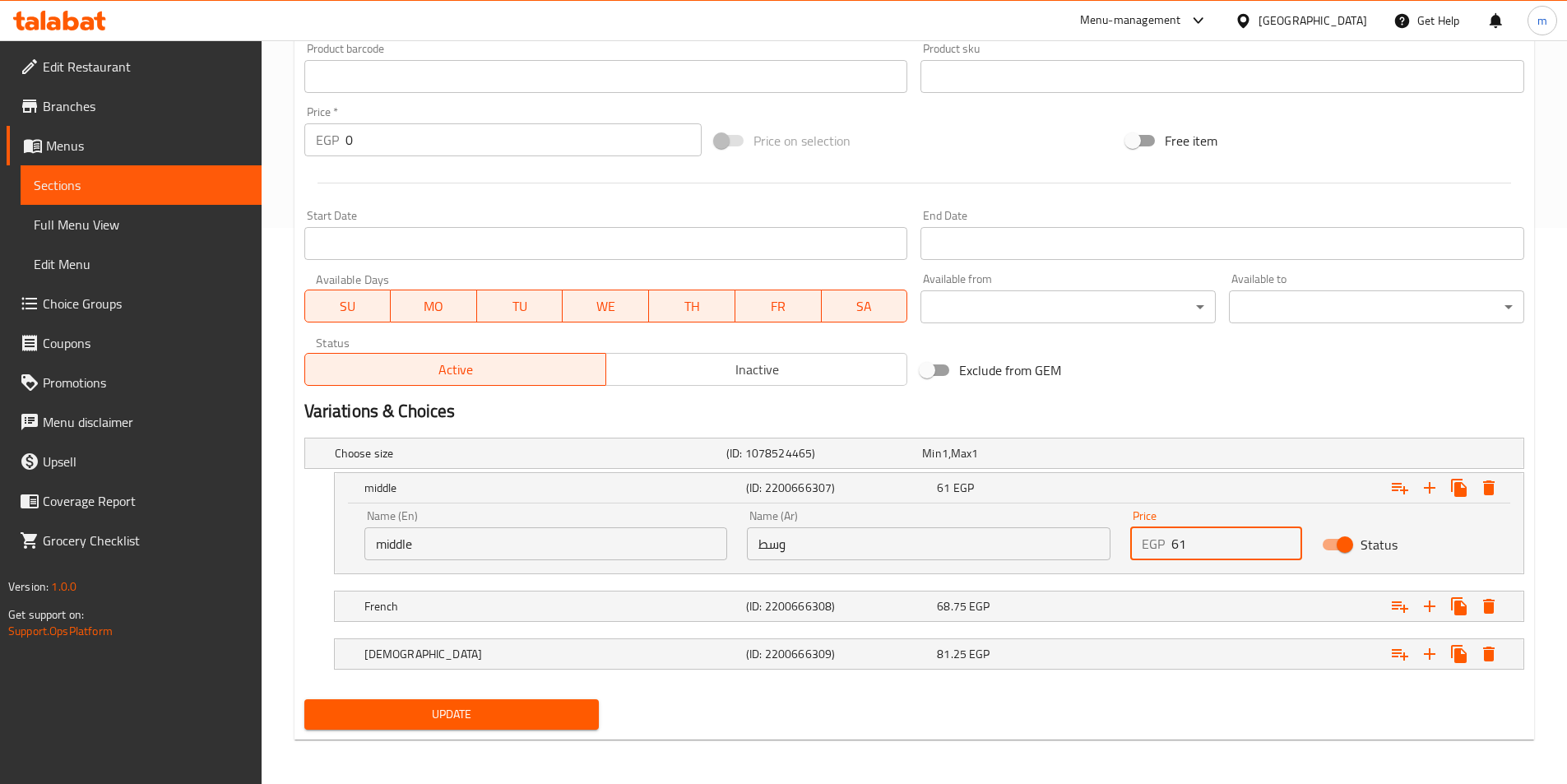
scroll to position [557, 0]
type input "61"
click at [1154, 592] on div "Expand" at bounding box center [1315, 604] width 382 height 36
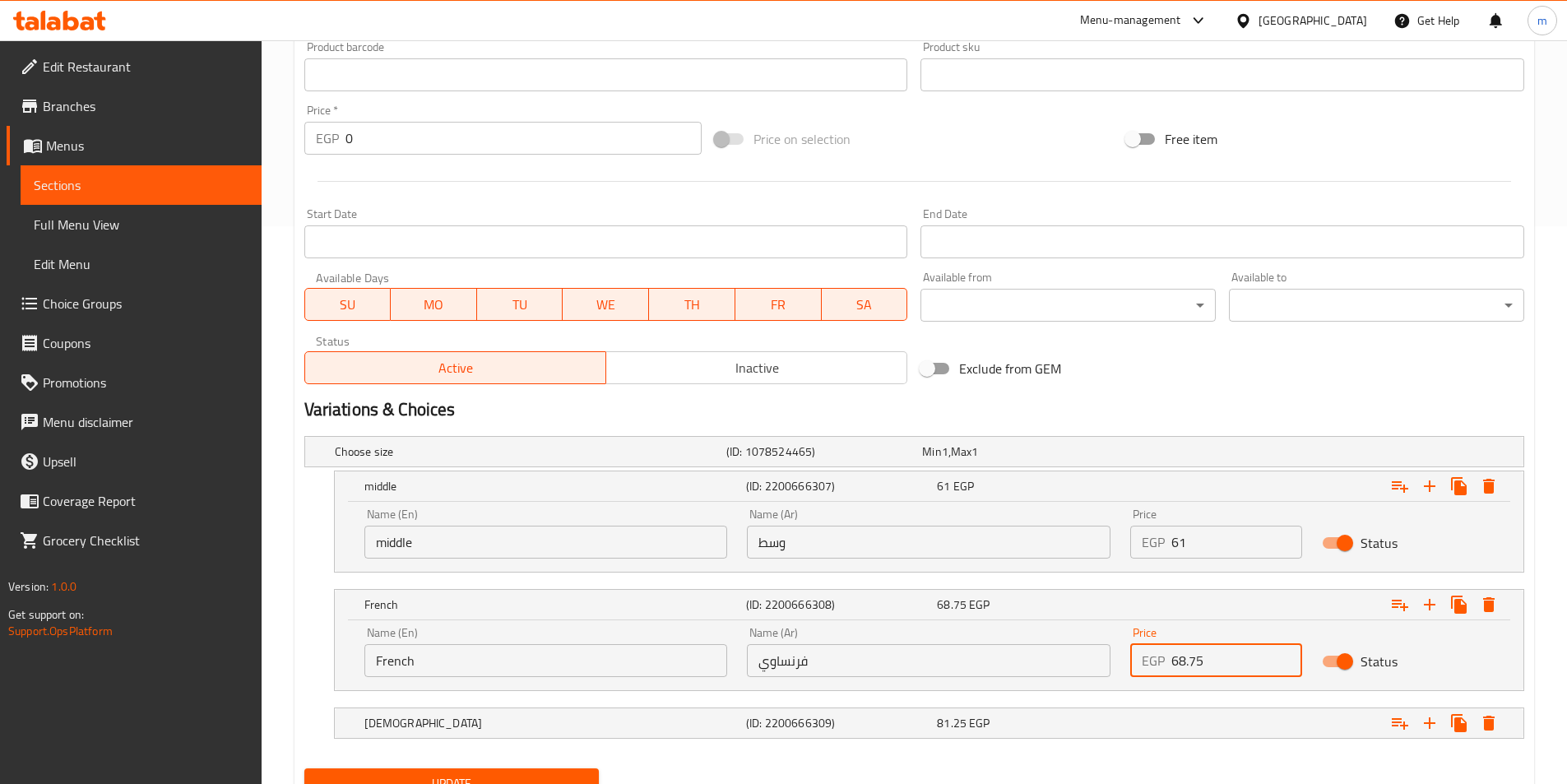
drag, startPoint x: 1217, startPoint y: 664, endPoint x: 1161, endPoint y: 669, distance: 56.2
click at [1161, 669] on div "EGP 68.75 Price" at bounding box center [1216, 660] width 172 height 33
type input "75"
click at [1123, 742] on nav at bounding box center [915, 748] width 1220 height 13
click at [1131, 730] on div "Expand" at bounding box center [1315, 722] width 382 height 36
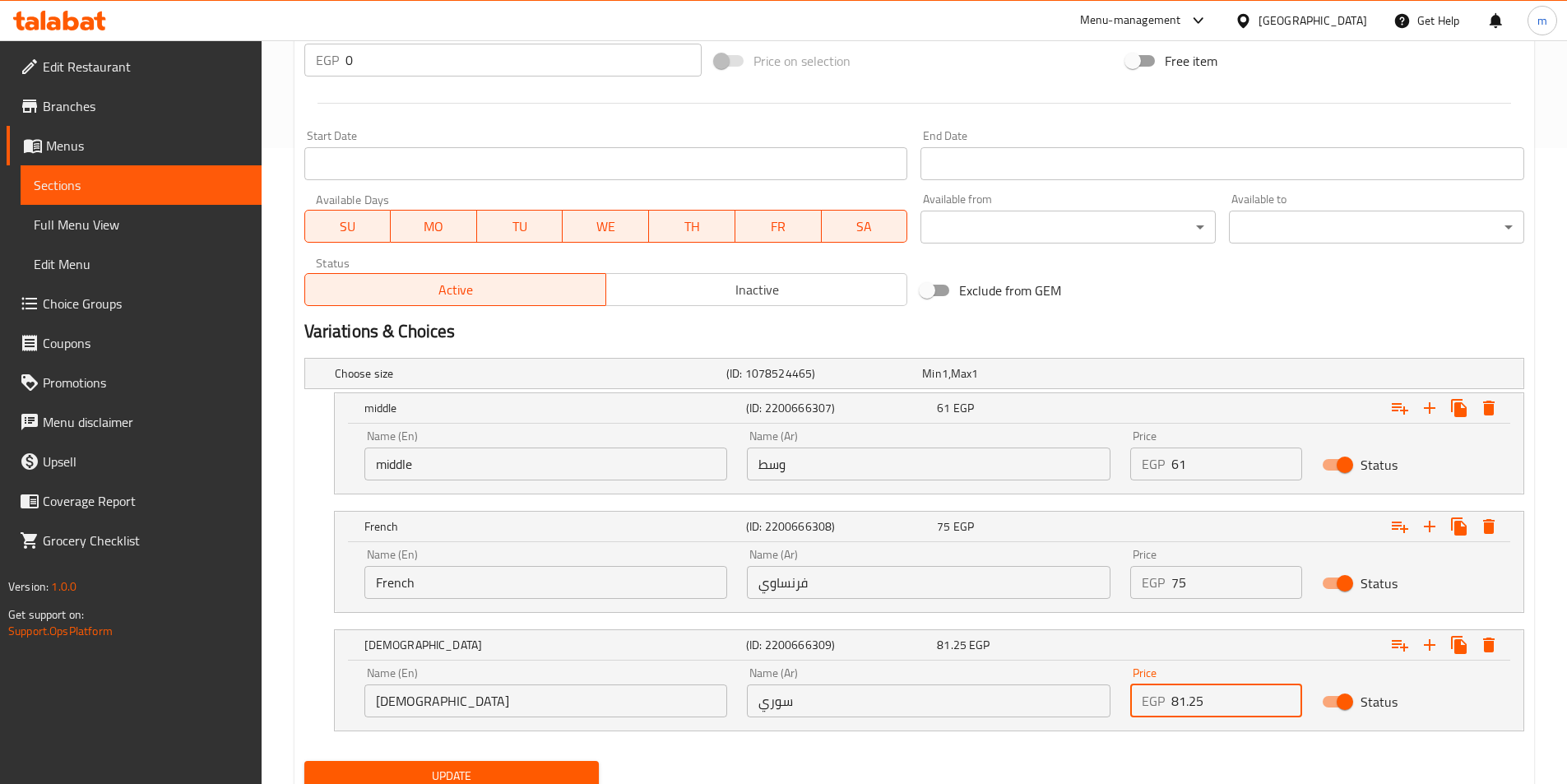
scroll to position [699, 0]
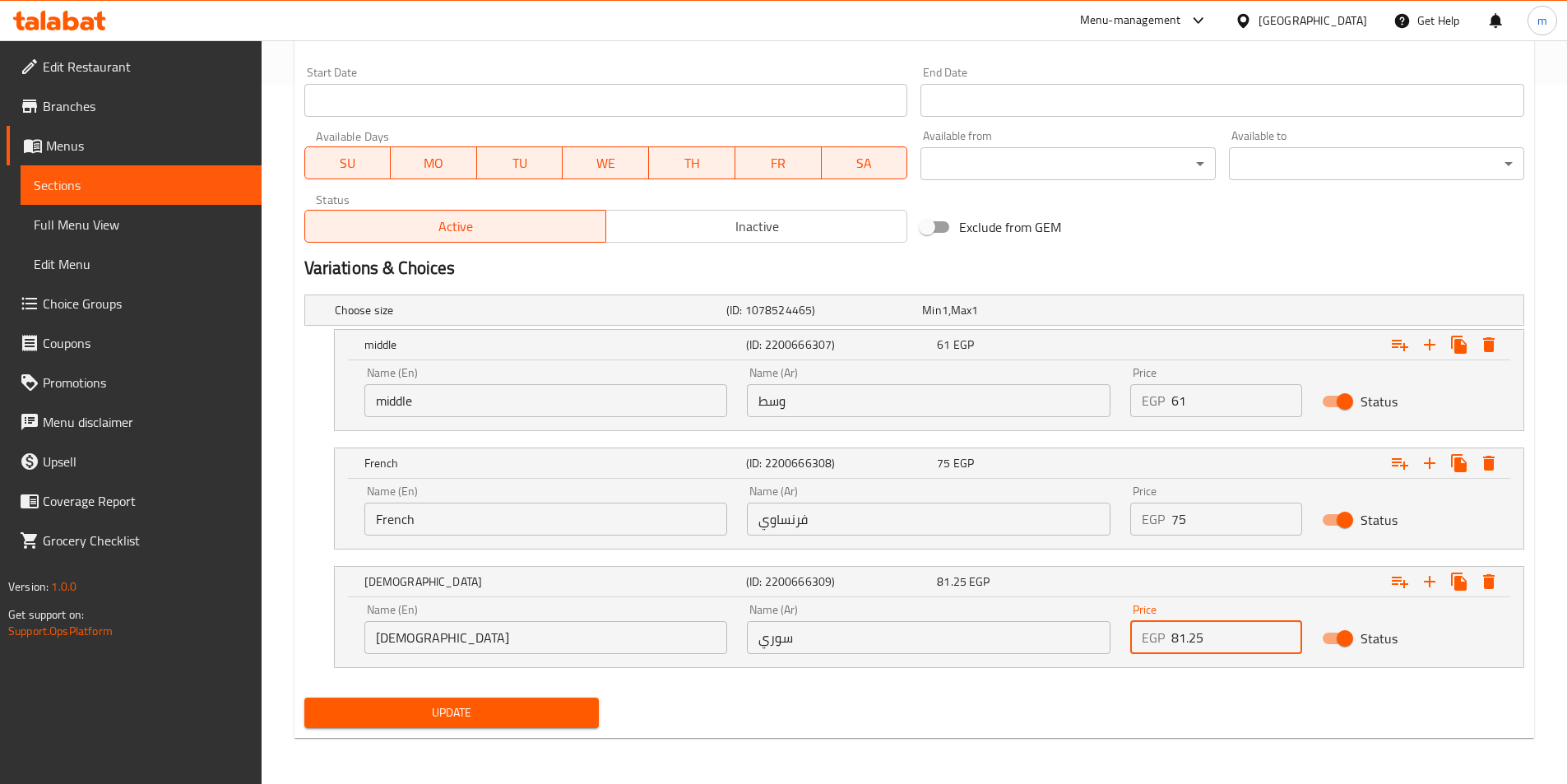
drag, startPoint x: 1216, startPoint y: 767, endPoint x: 1145, endPoint y: 780, distance: 72.2
click at [1145, 780] on div "Home / Restaurants management / Menus / Sections / item / update Meat Sandwiche…" at bounding box center [915, 63] width 1306 height 1442
type input "88"
click at [305, 697] on button "Update" at bounding box center [452, 712] width 296 height 30
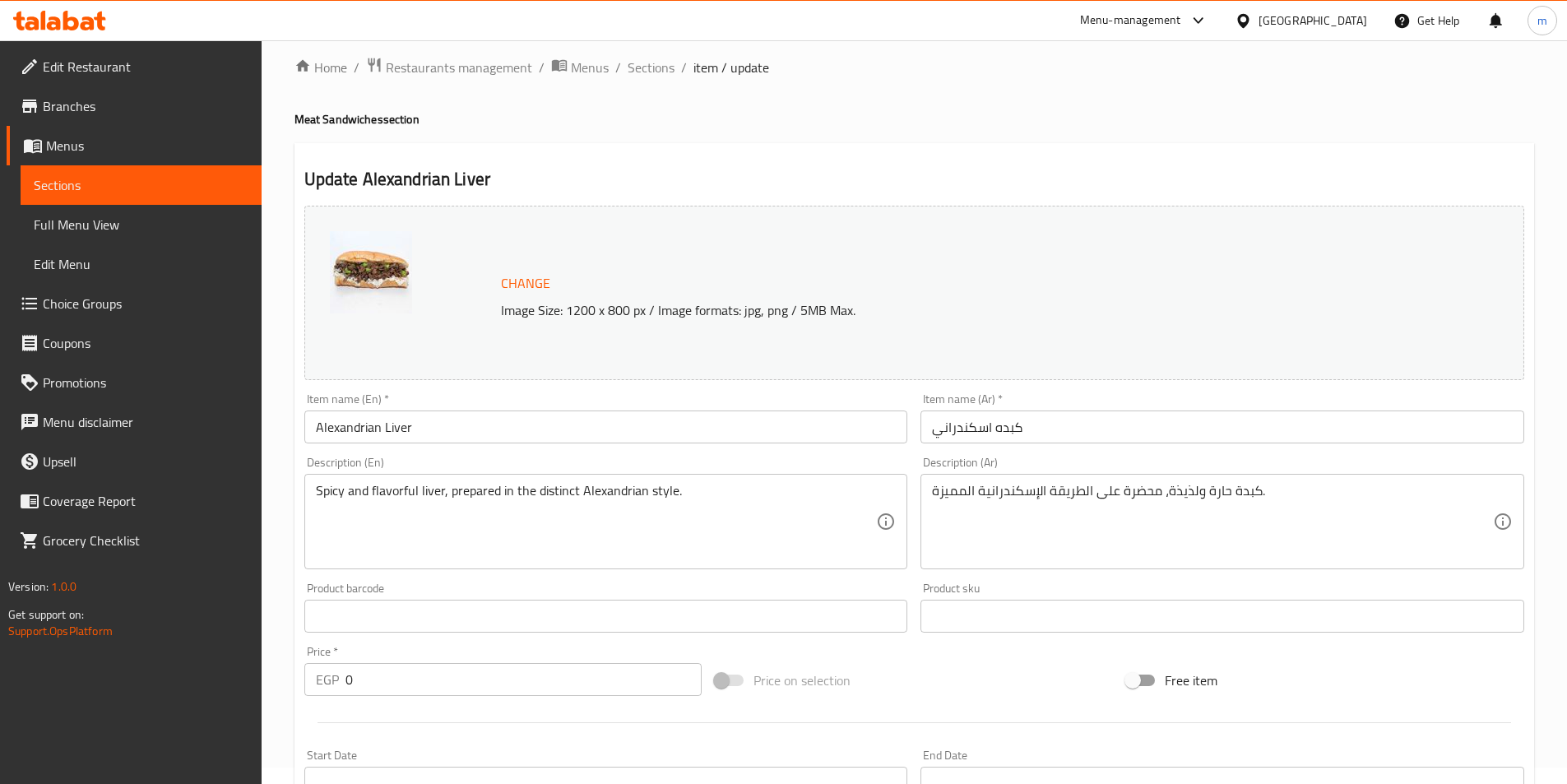
scroll to position [0, 0]
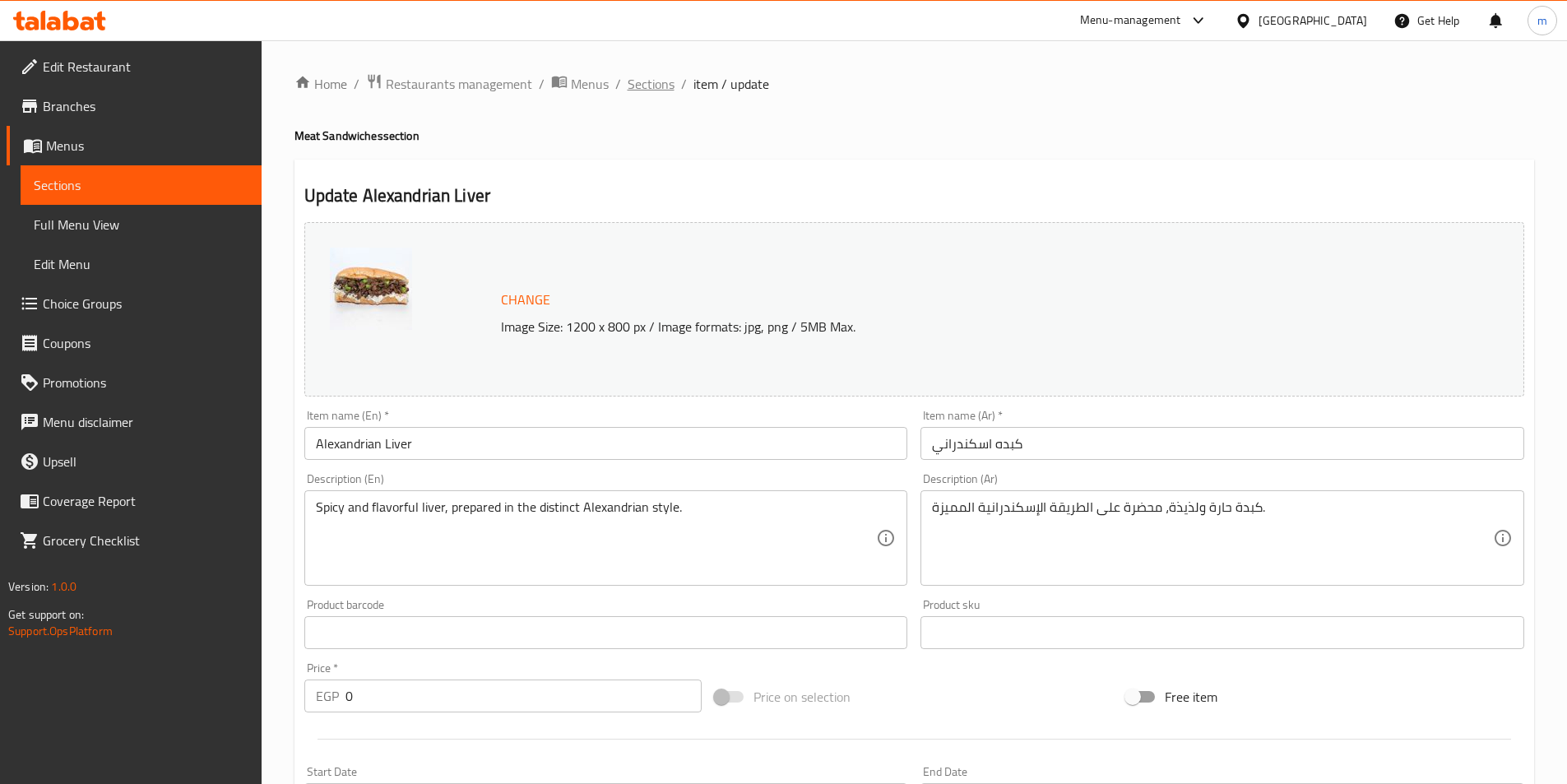
click at [628, 88] on span "Sections" at bounding box center [651, 84] width 47 height 19
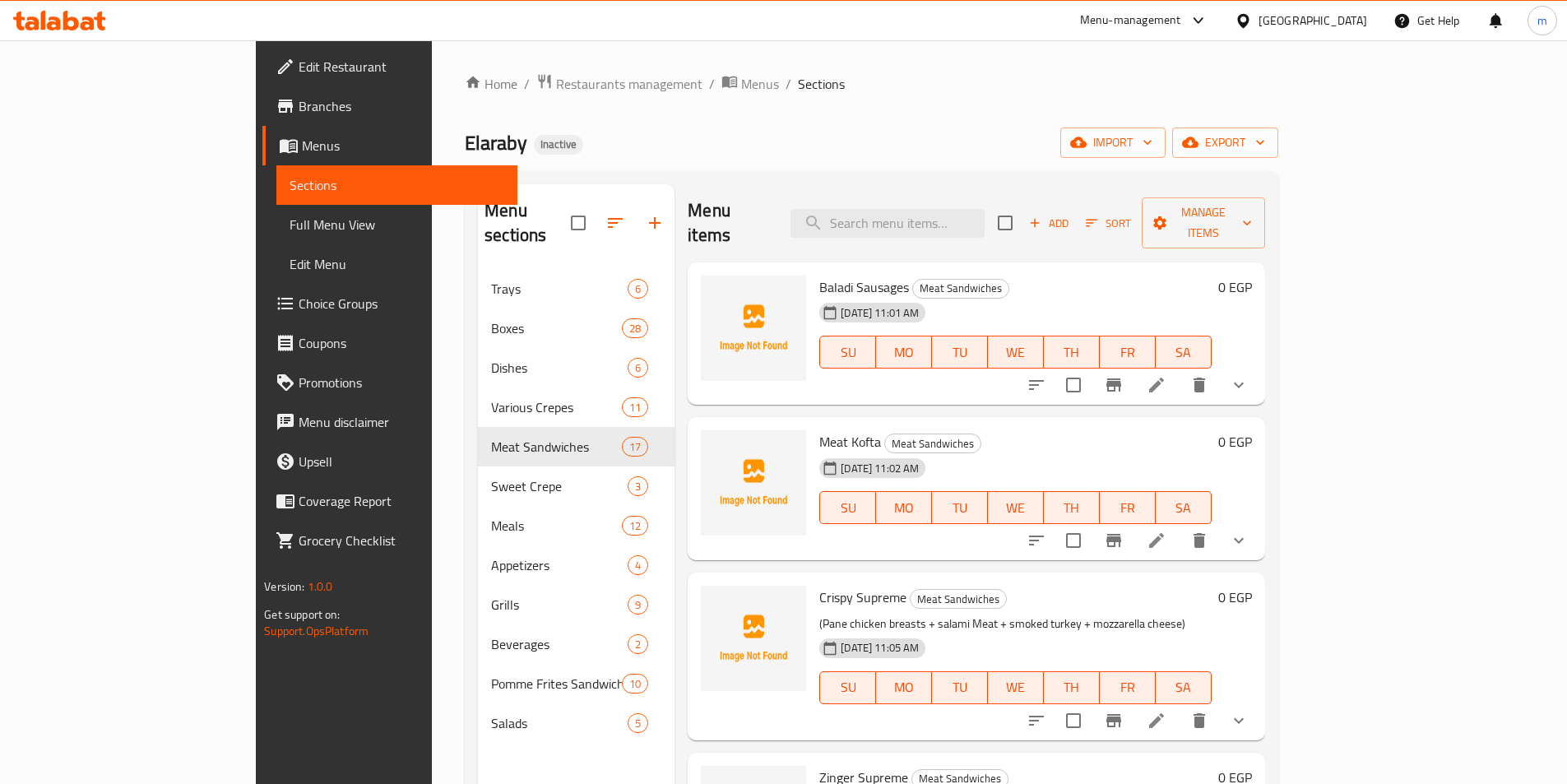
click at [1145, 143] on div "Elaraby Inactive import export" at bounding box center [871, 142] width 814 height 30
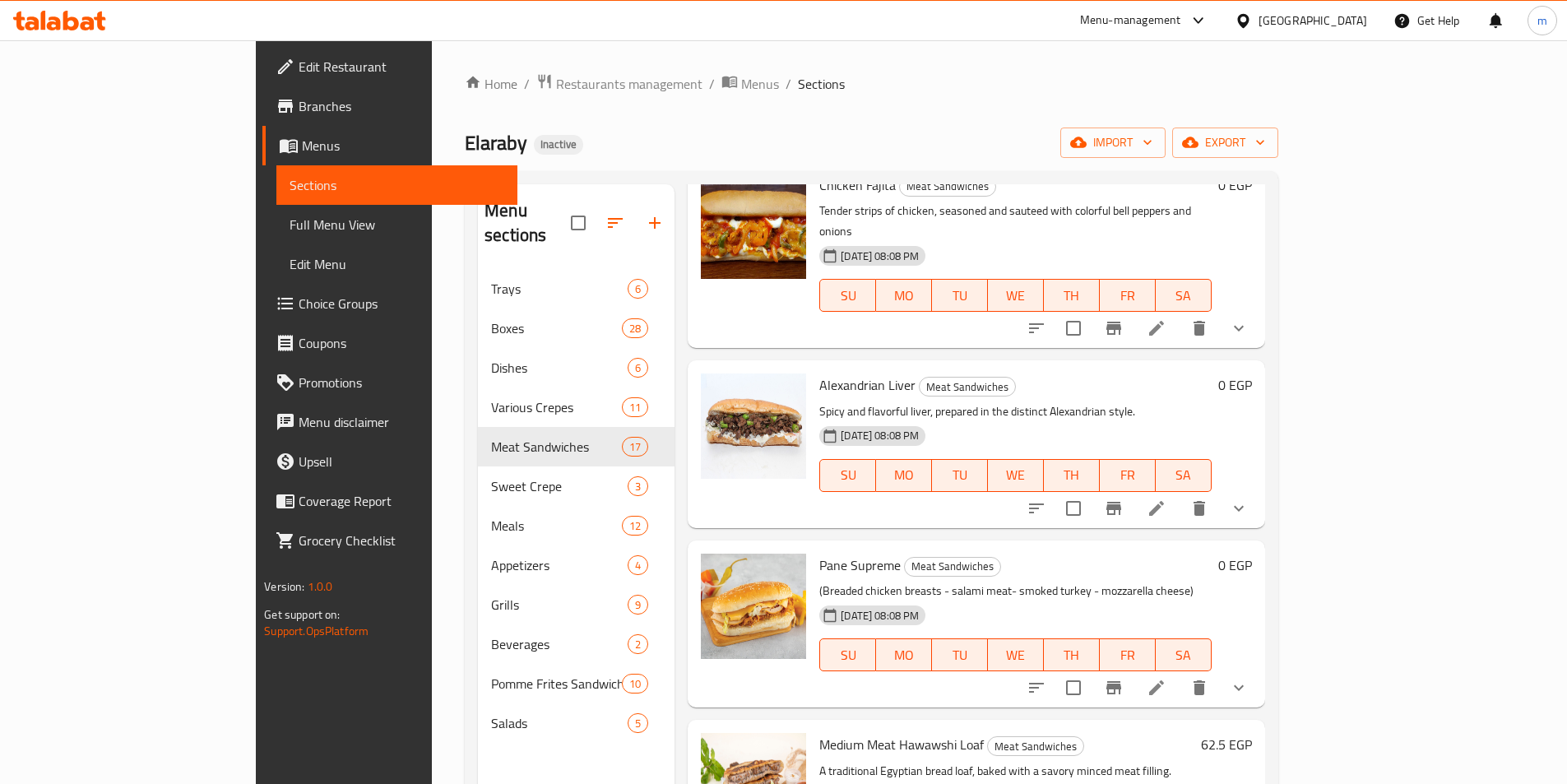
scroll to position [2263, 0]
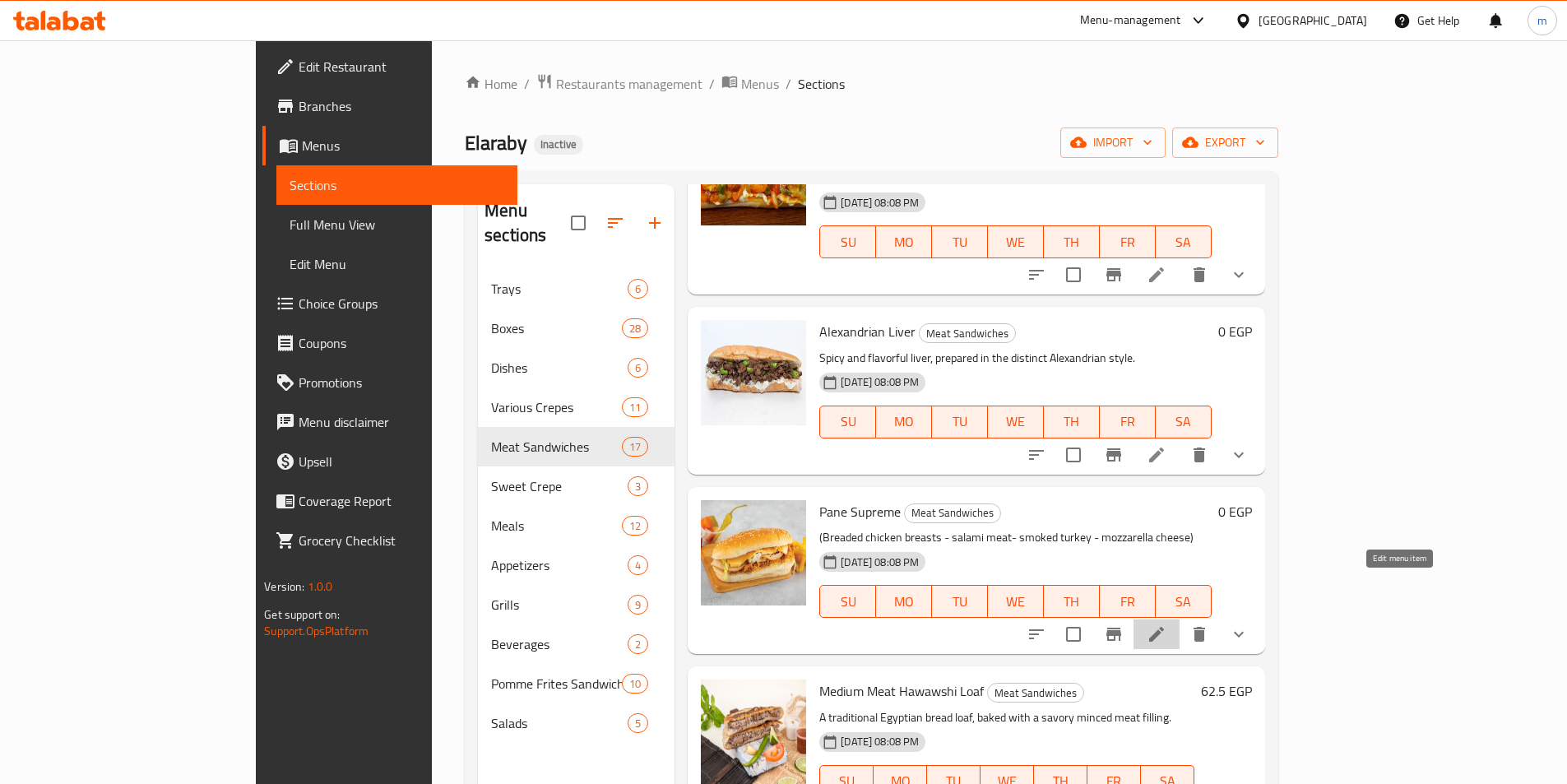
click at [1167, 624] on icon at bounding box center [1157, 634] width 19 height 19
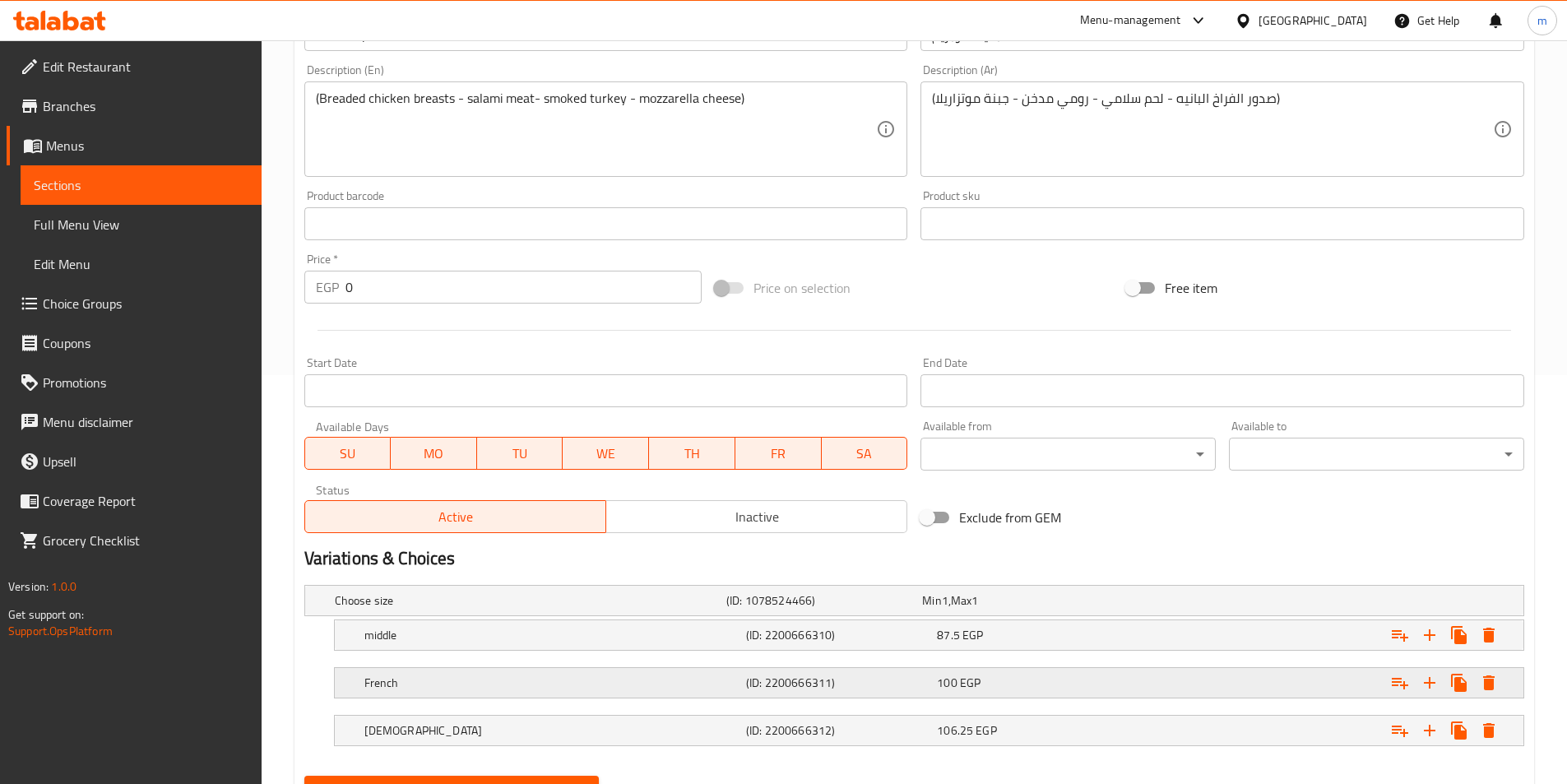
scroll to position [487, 0]
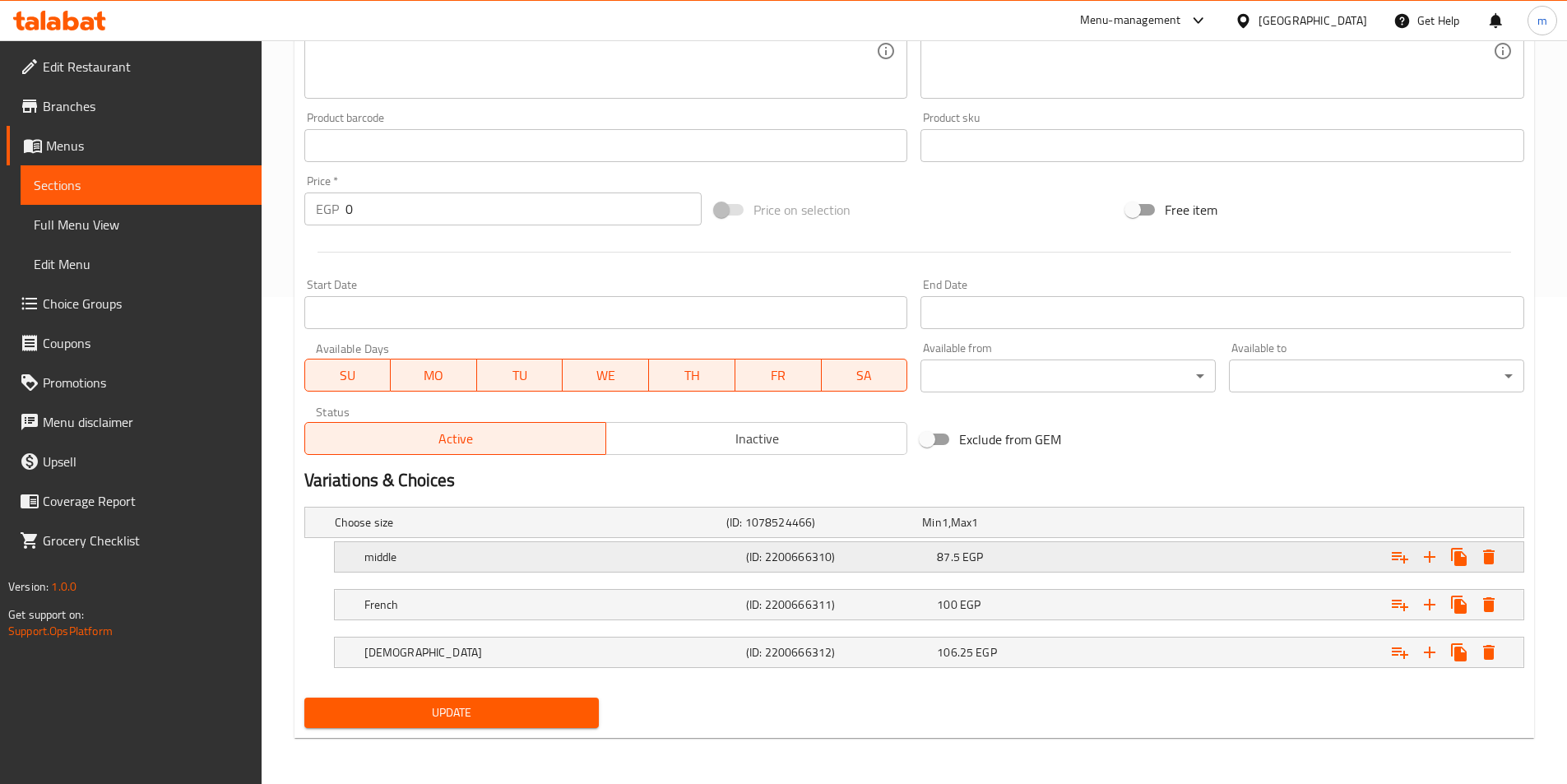
click at [1077, 561] on div "87.5 EGP" at bounding box center [1030, 557] width 184 height 17
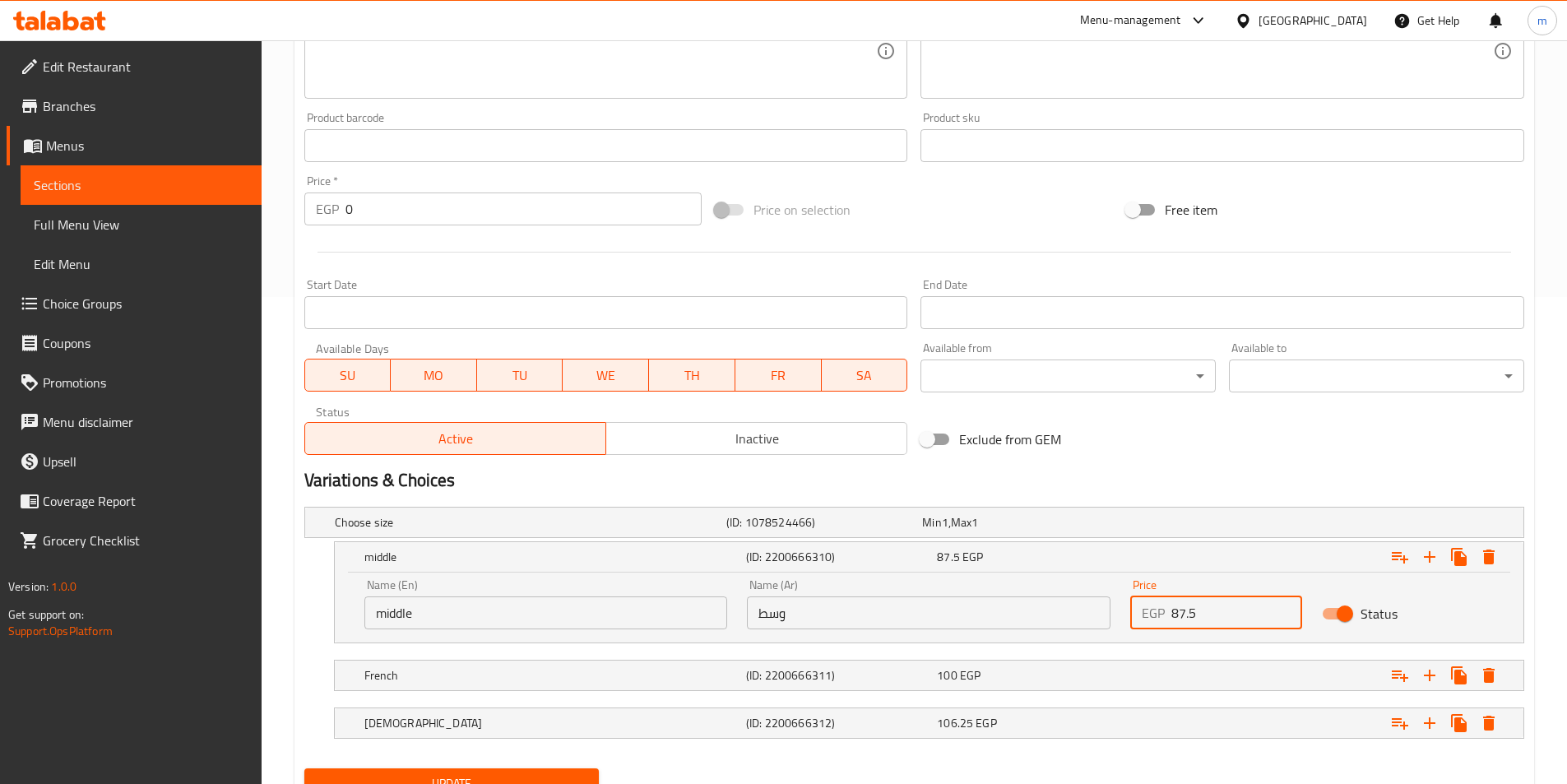
drag, startPoint x: 1181, startPoint y: 621, endPoint x: 1219, endPoint y: 611, distance: 39.3
click at [1221, 611] on input "87.5" at bounding box center [1237, 612] width 131 height 33
click at [1219, 611] on input "87.5" at bounding box center [1237, 612] width 131 height 33
drag, startPoint x: 1219, startPoint y: 611, endPoint x: 1151, endPoint y: 621, distance: 68.7
click at [1151, 621] on div "EGP 87.5 Price" at bounding box center [1216, 612] width 172 height 33
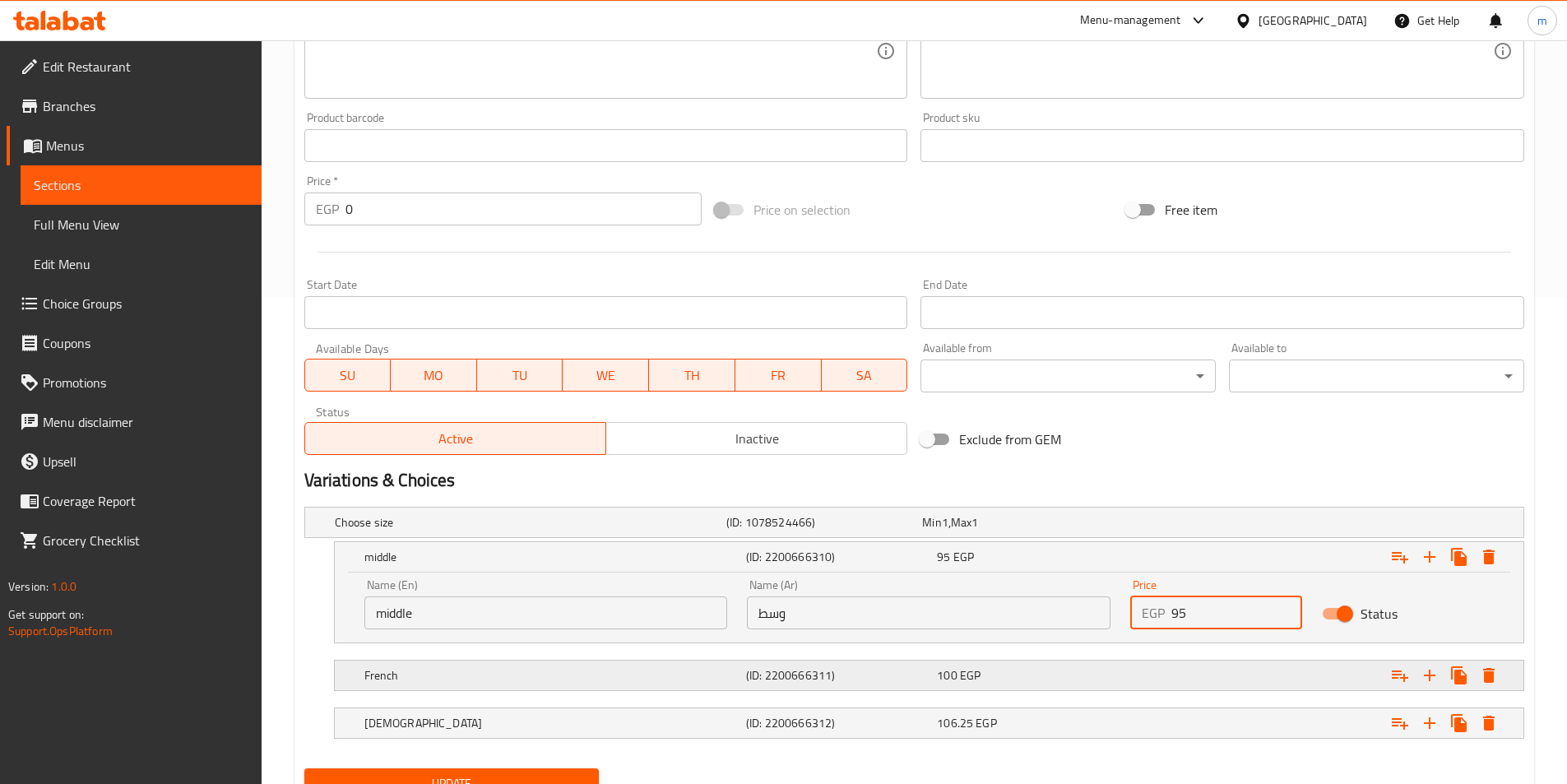
type input "95"
click at [1115, 680] on div "100 EGP" at bounding box center [1030, 675] width 184 height 17
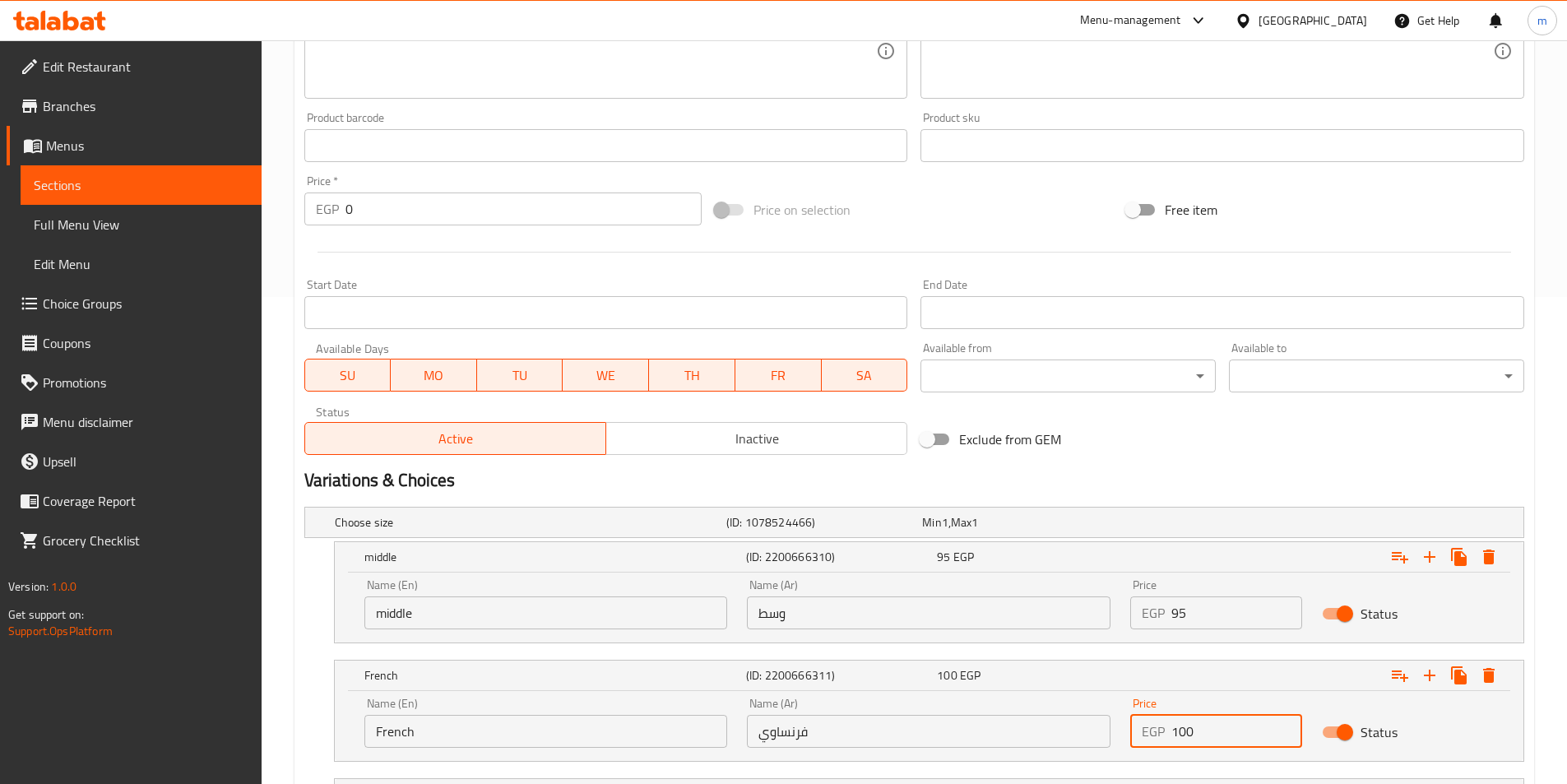
drag, startPoint x: 1197, startPoint y: 723, endPoint x: 1162, endPoint y: 732, distance: 36.1
click at [1162, 732] on div "EGP 100 Price" at bounding box center [1216, 731] width 172 height 33
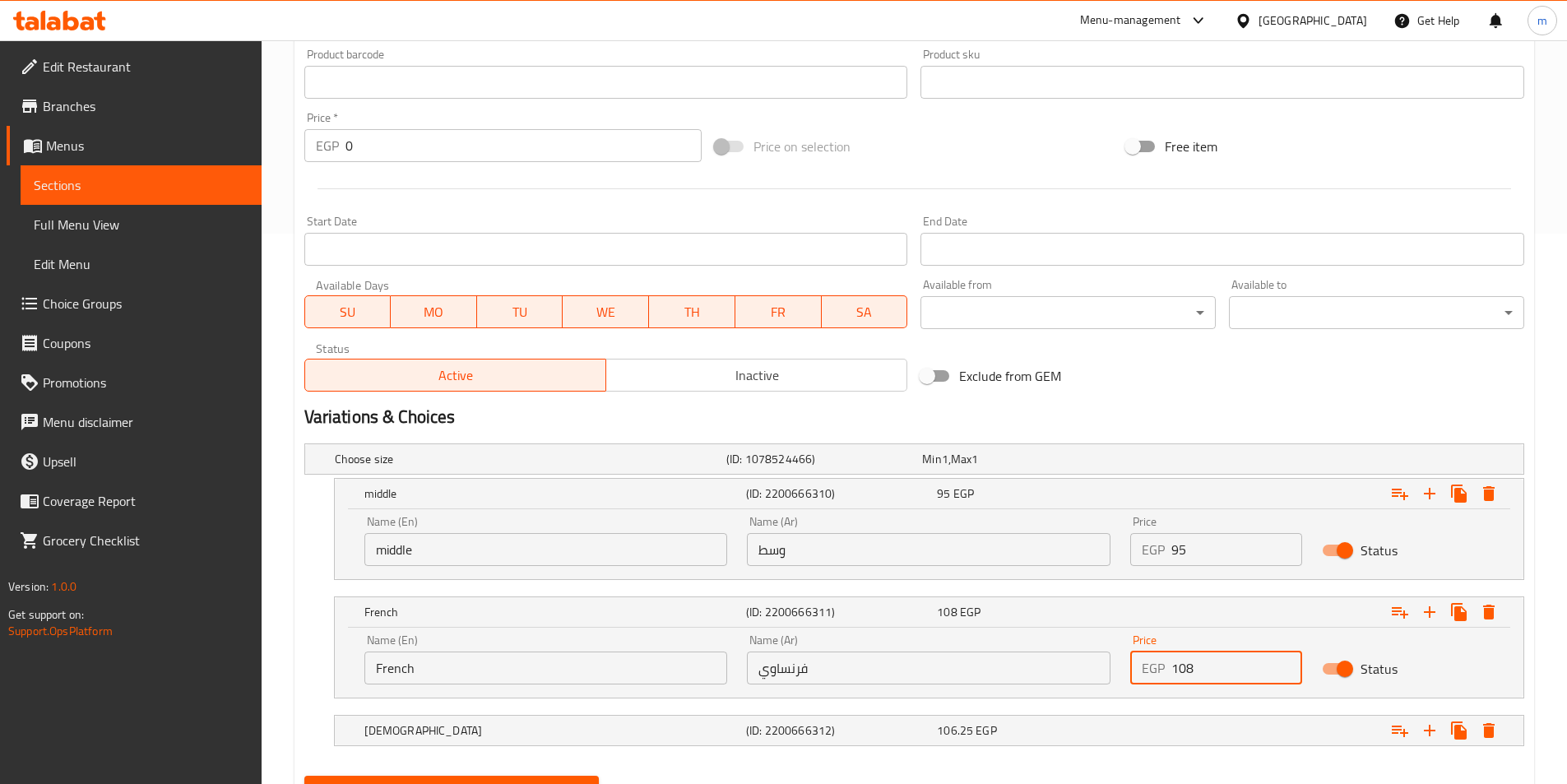
scroll to position [628, 0]
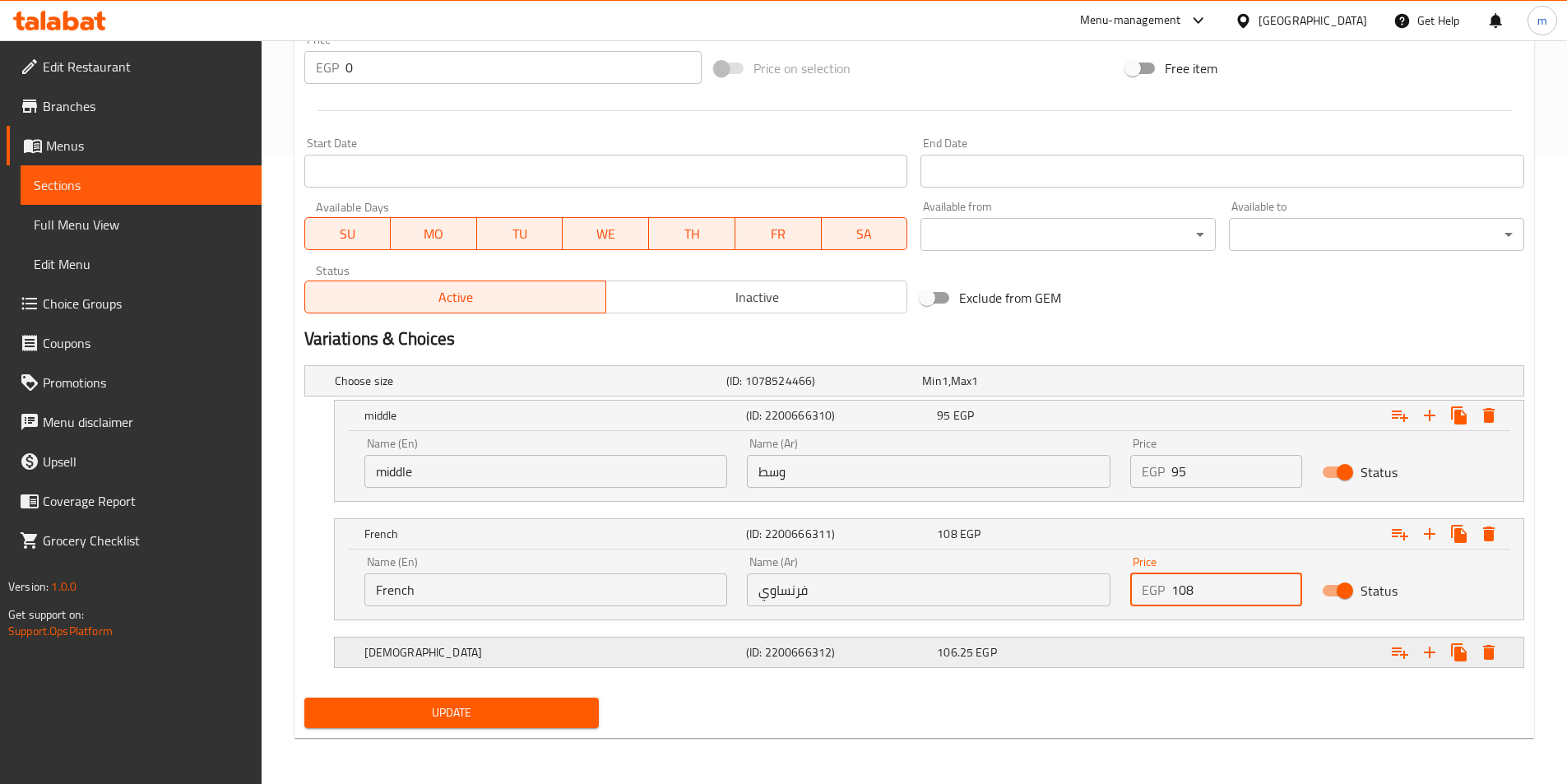
type input "108"
click at [1192, 659] on div "Expand" at bounding box center [1315, 652] width 382 height 36
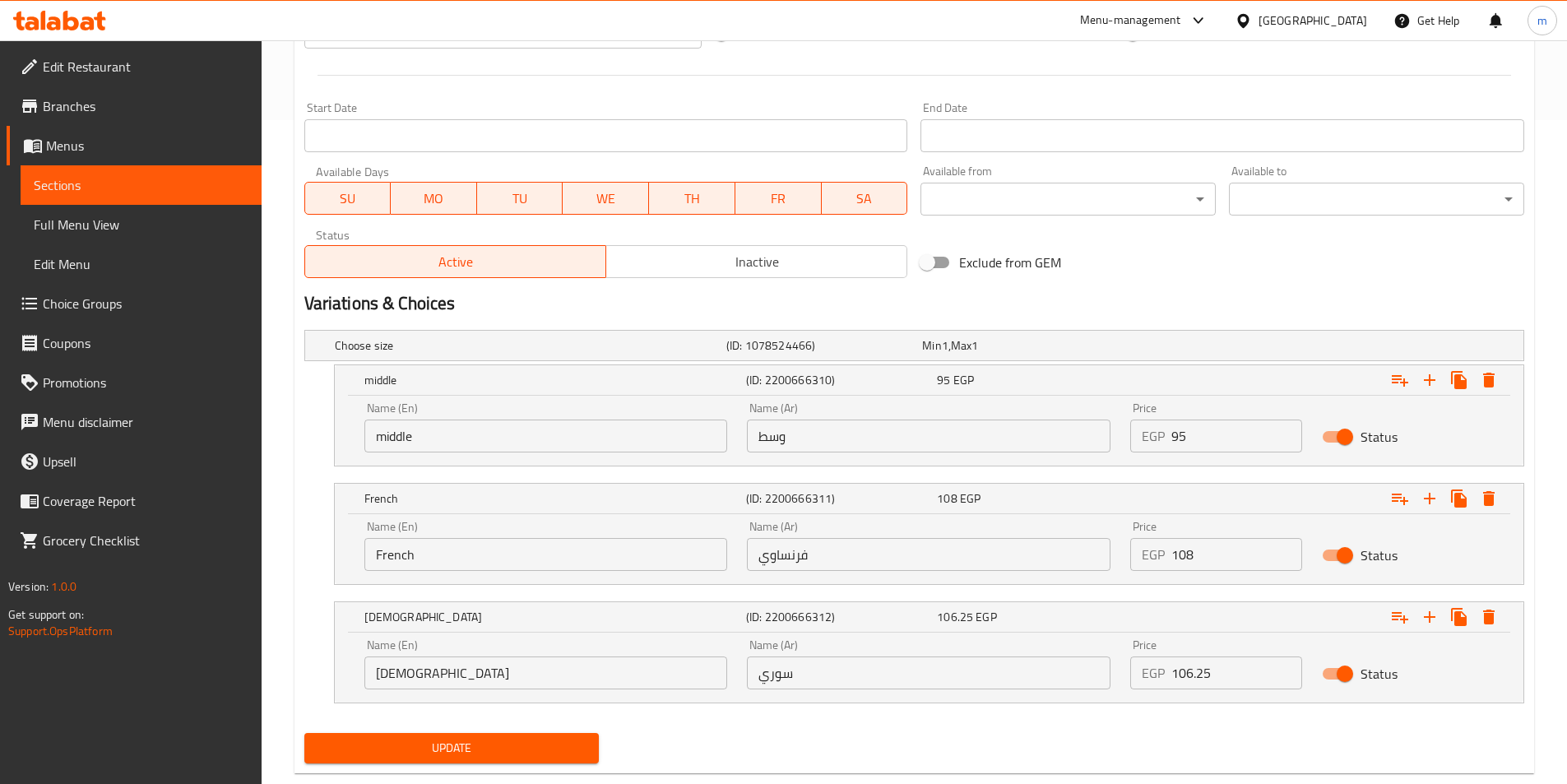
scroll to position [699, 0]
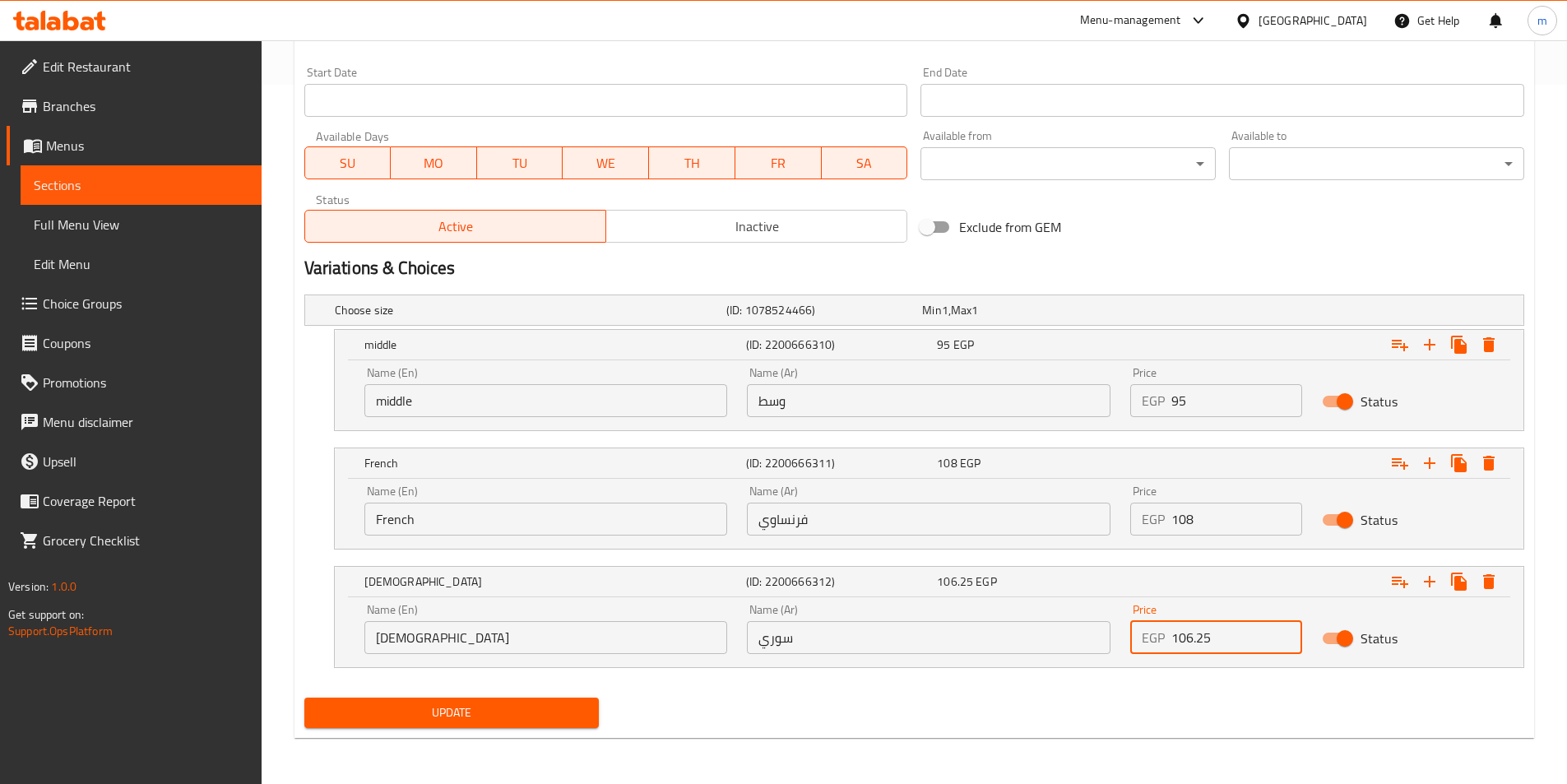
drag, startPoint x: 1222, startPoint y: 642, endPoint x: 1136, endPoint y: 659, distance: 87.7
click at [1136, 659] on div "Price EGP 106.25 Price" at bounding box center [1216, 628] width 192 height 70
type input "115"
click at [535, 711] on span "Update" at bounding box center [452, 712] width 269 height 20
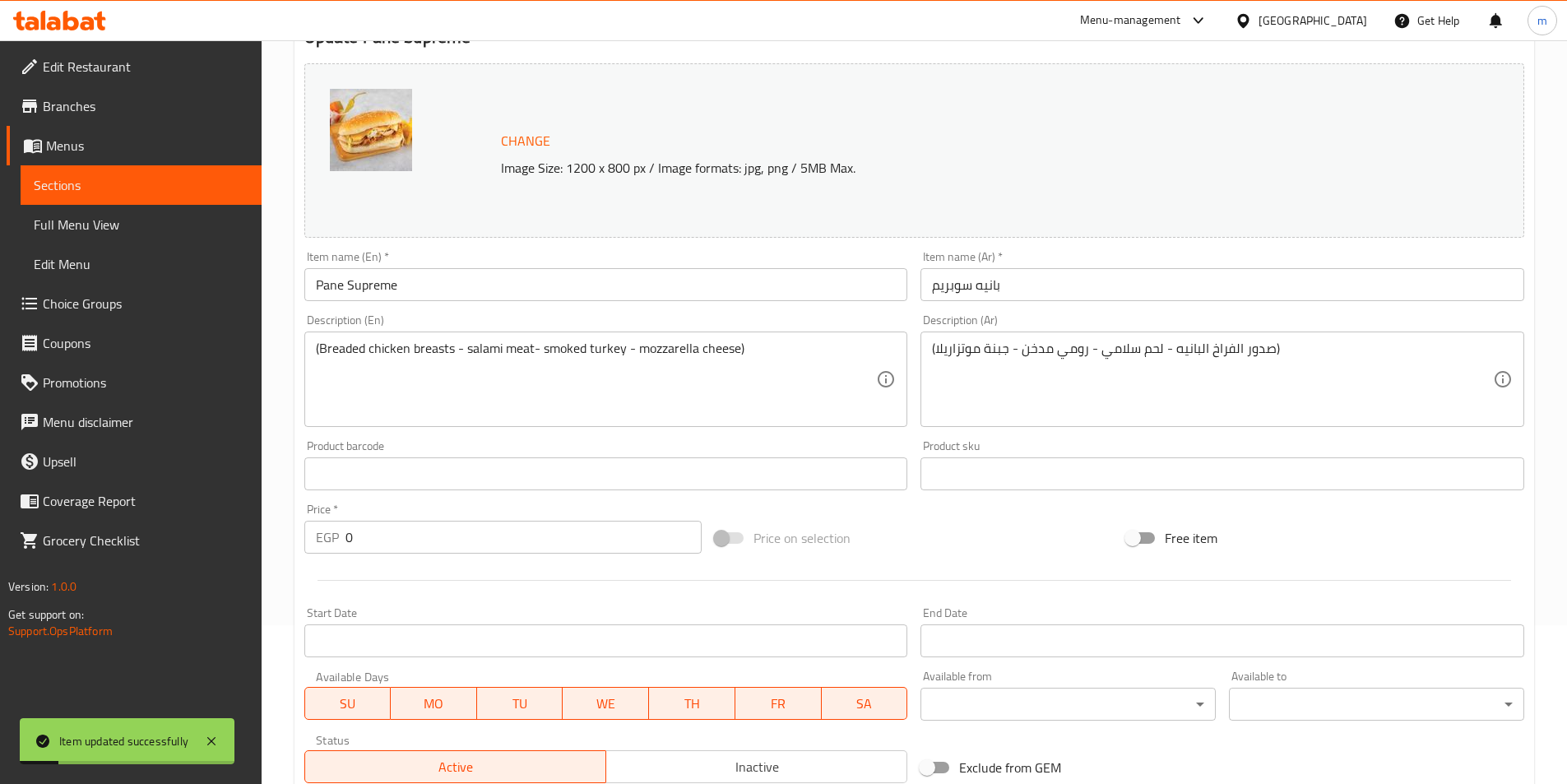
scroll to position [0, 0]
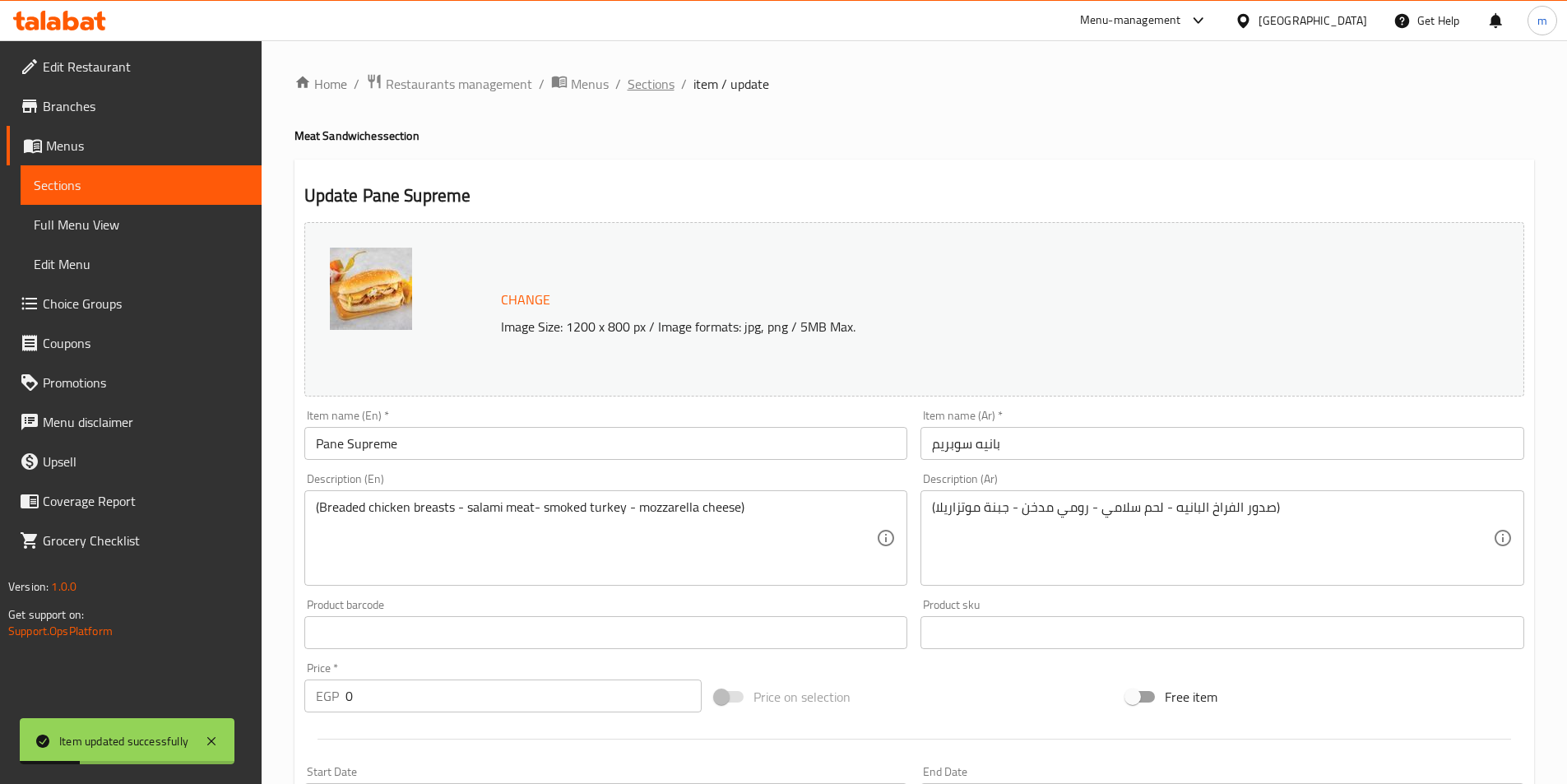
click at [664, 84] on span "Sections" at bounding box center [651, 84] width 47 height 19
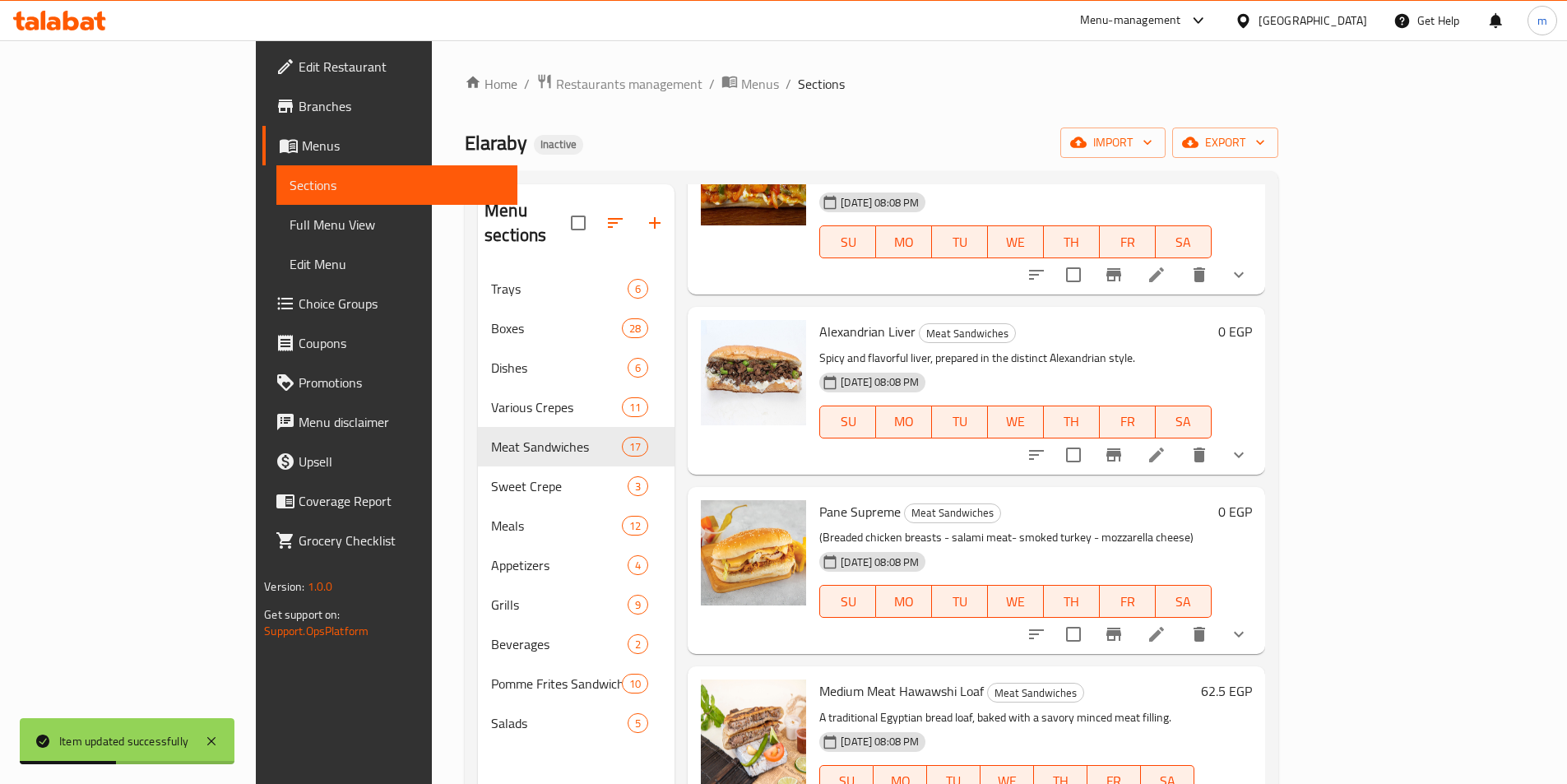
scroll to position [230, 0]
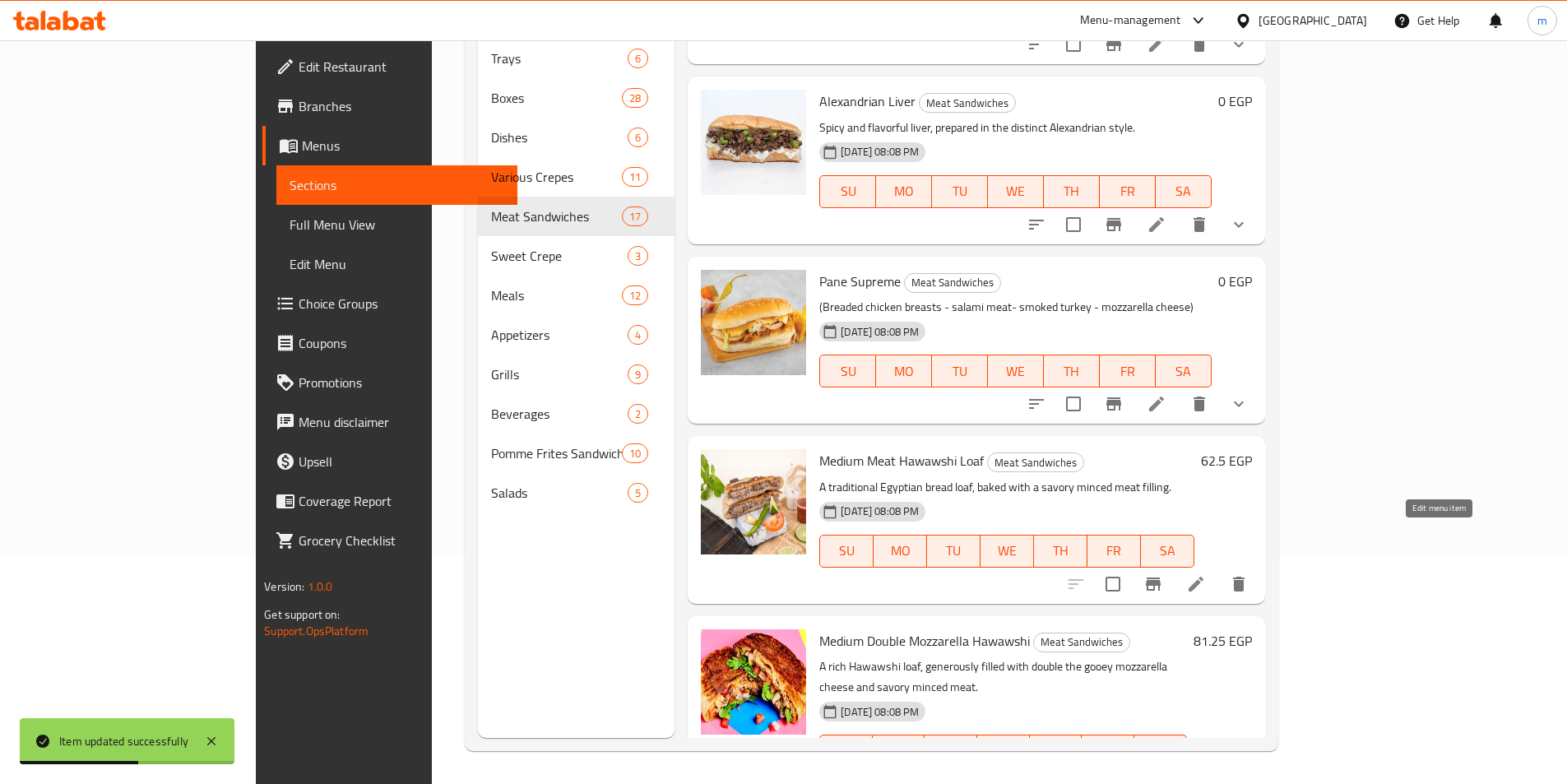
click at [1206, 574] on icon at bounding box center [1196, 584] width 19 height 19
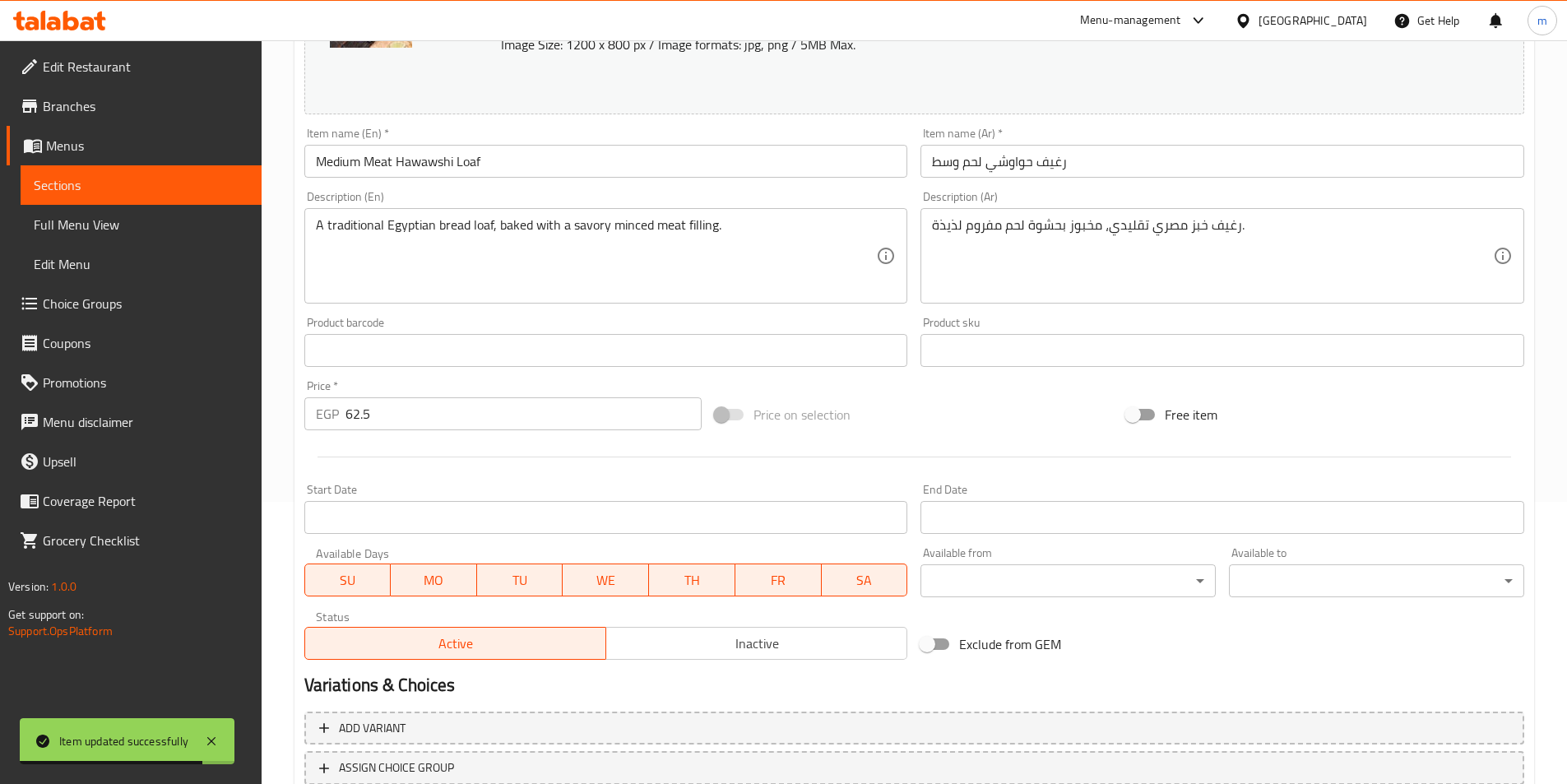
scroll to position [238, 0]
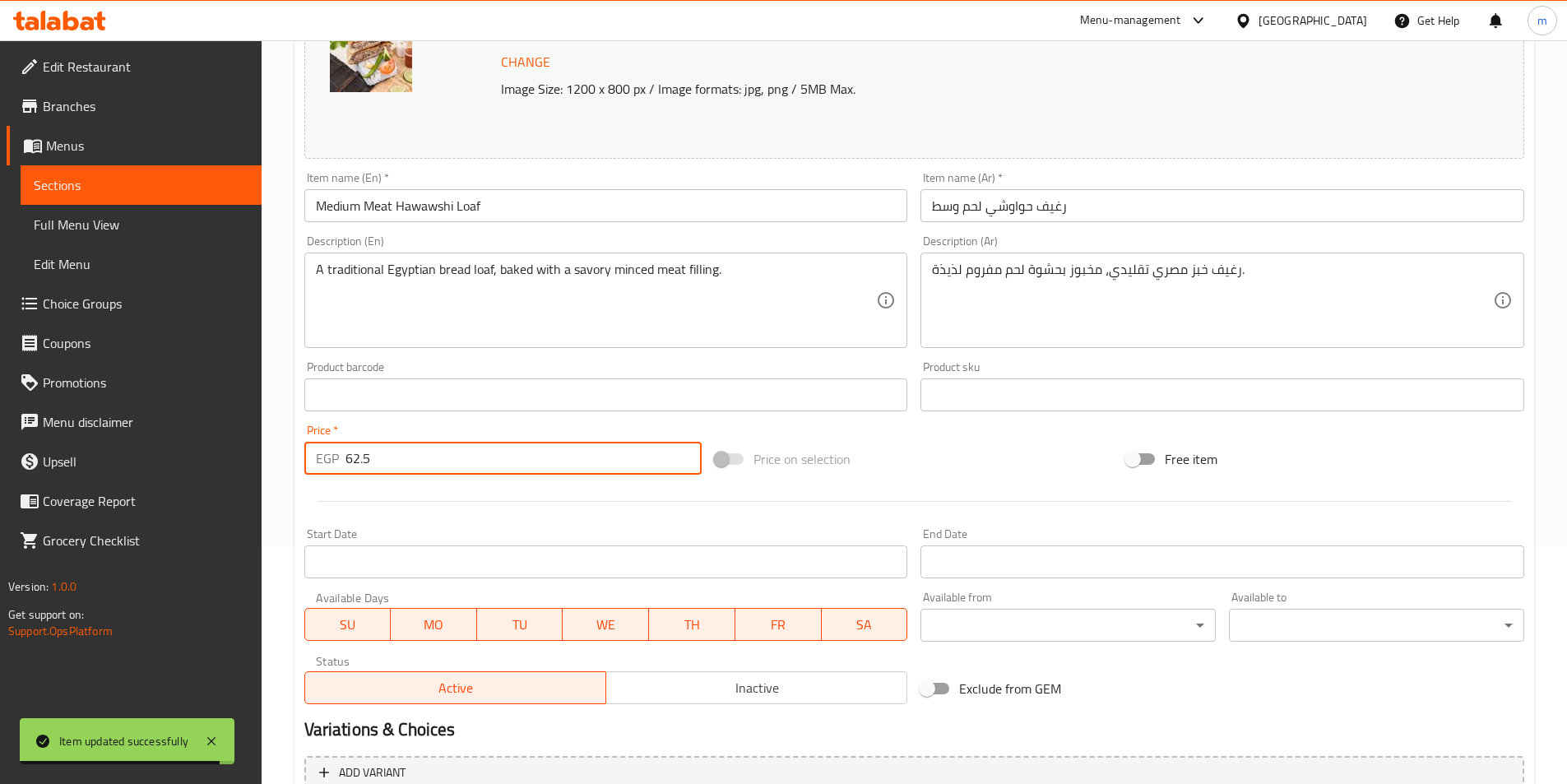
drag, startPoint x: 399, startPoint y: 460, endPoint x: 262, endPoint y: 455, distance: 137.1
click at [262, 455] on div "Home / Restaurants management / Menus / Sections / item / update Meat Sandwiche…" at bounding box center [915, 375] width 1306 height 1146
type input "68"
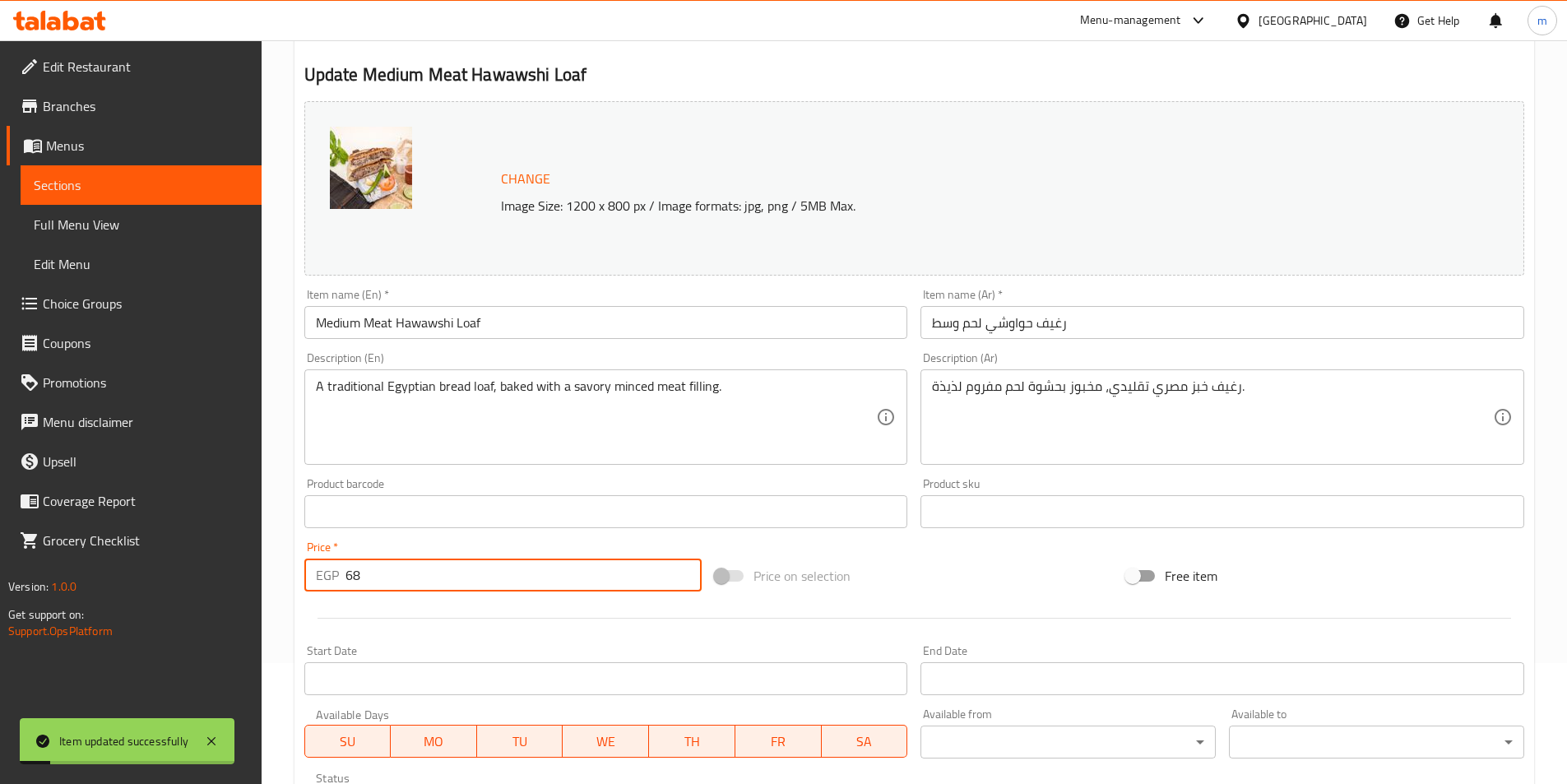
scroll to position [0, 0]
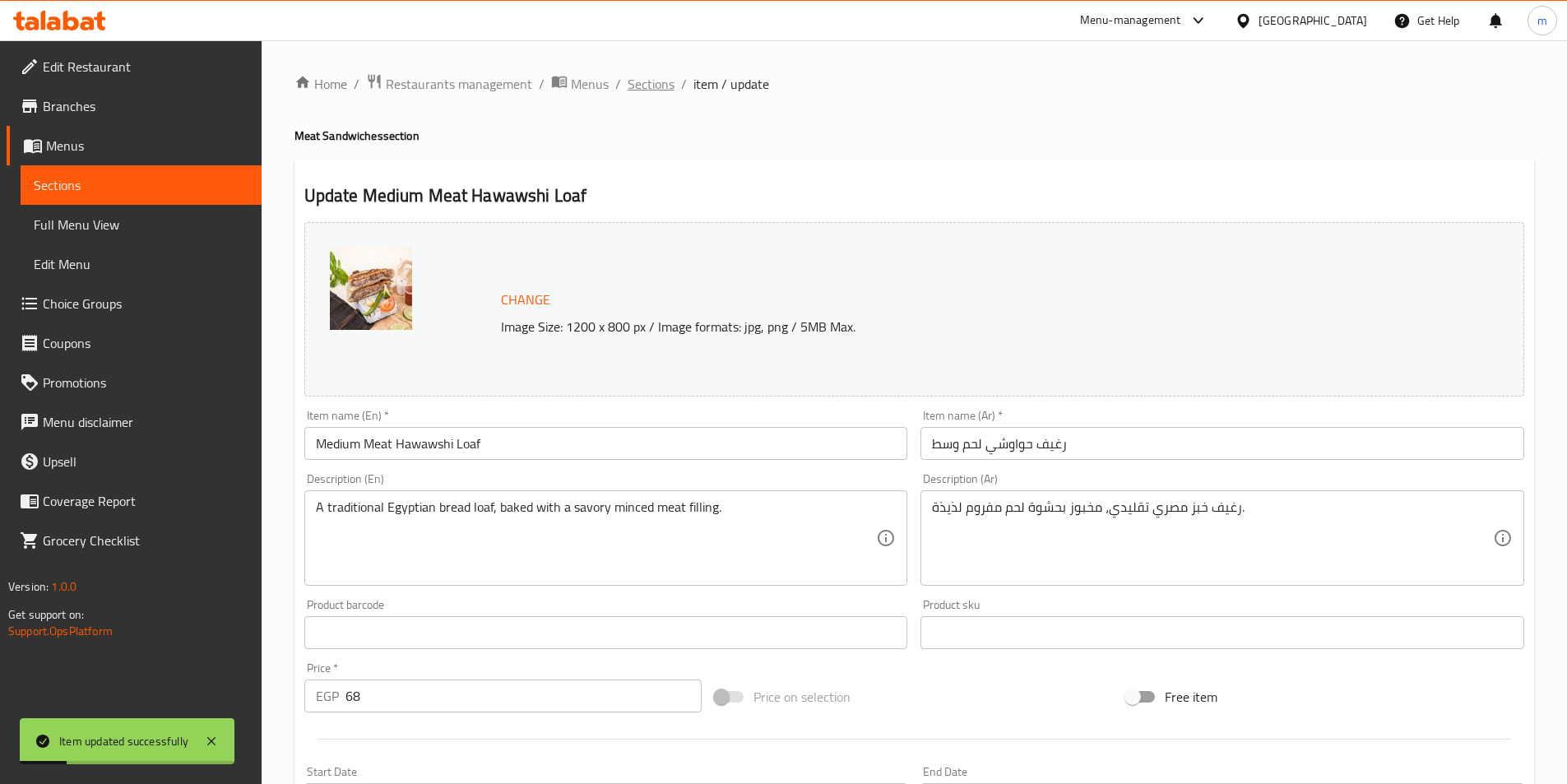
click at [648, 91] on span "Sections" at bounding box center [651, 84] width 47 height 19
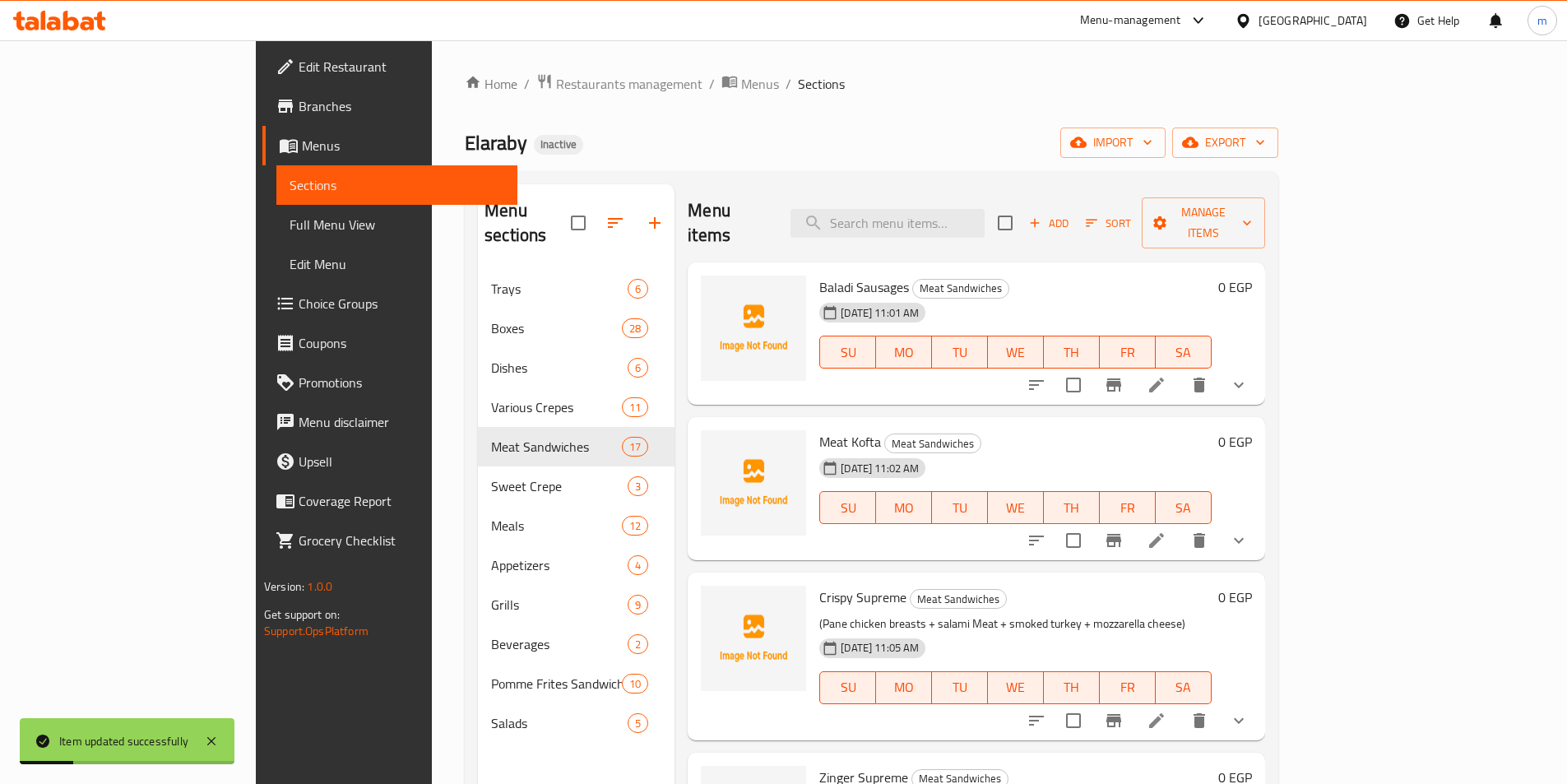
click at [872, 123] on div "Home / Restaurants management / Menus / Sections Elaraby Inactive import export…" at bounding box center [871, 527] width 814 height 908
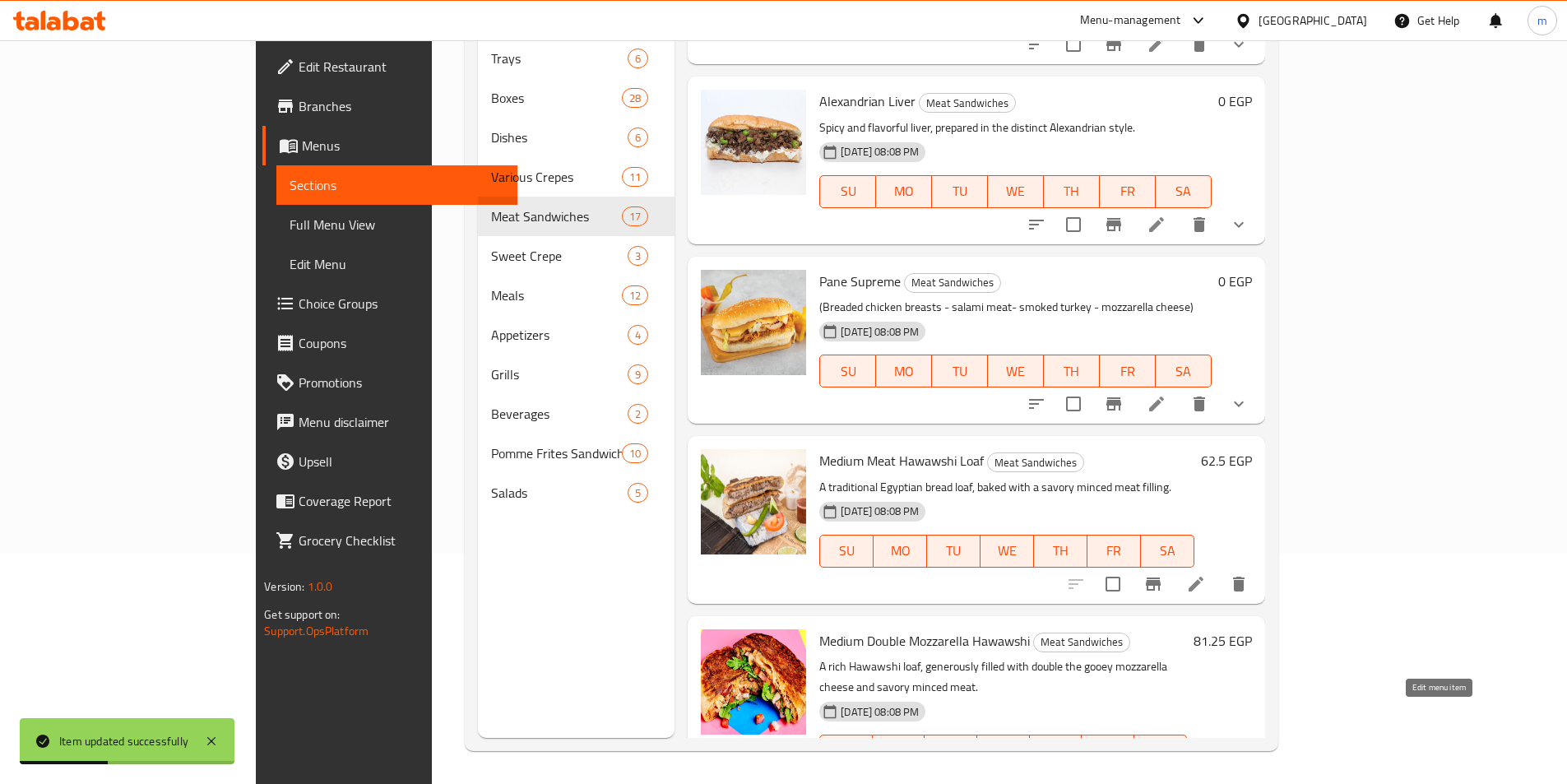
click at [1204, 776] on icon at bounding box center [1196, 783] width 15 height 15
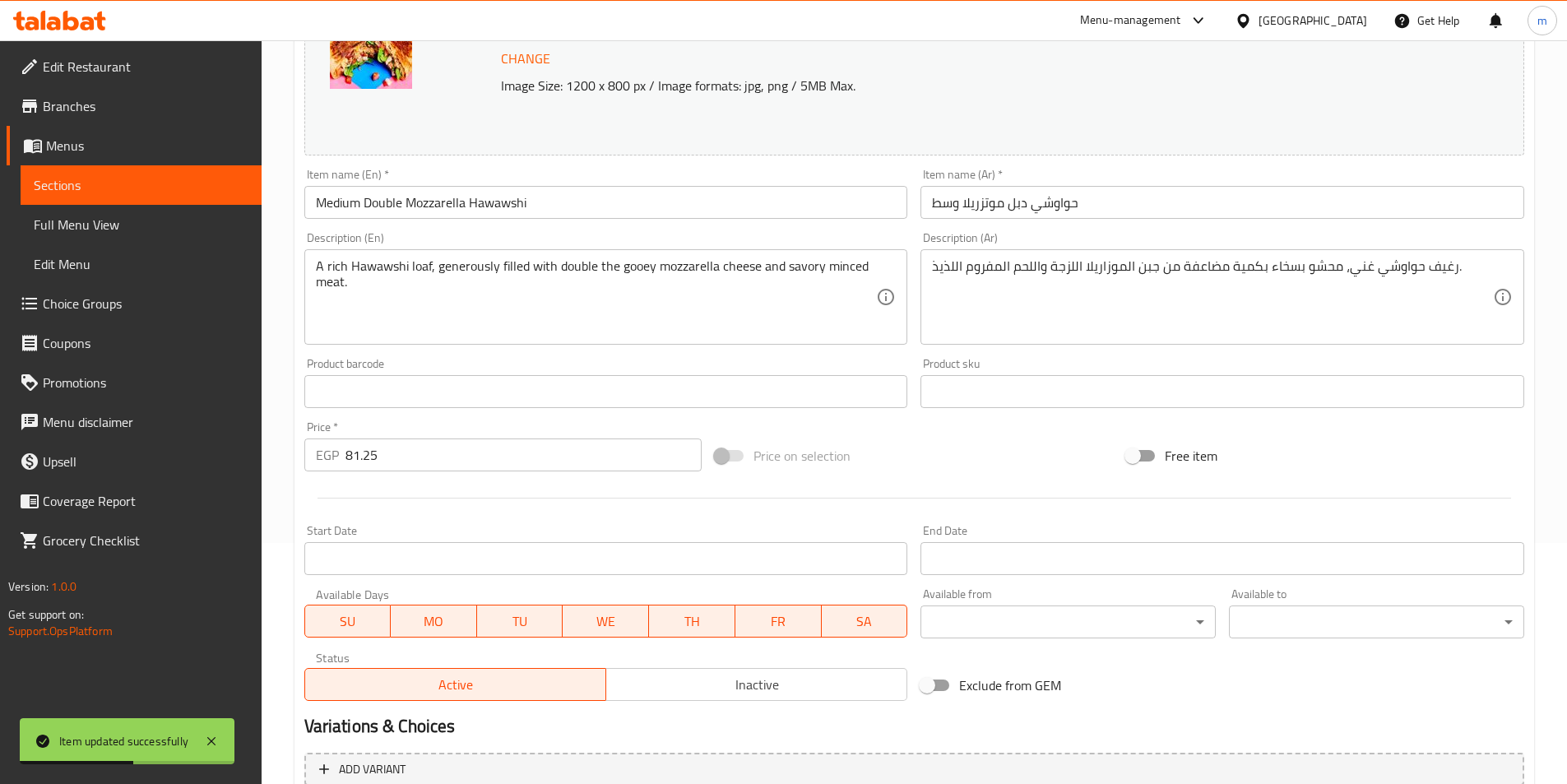
scroll to position [402, 0]
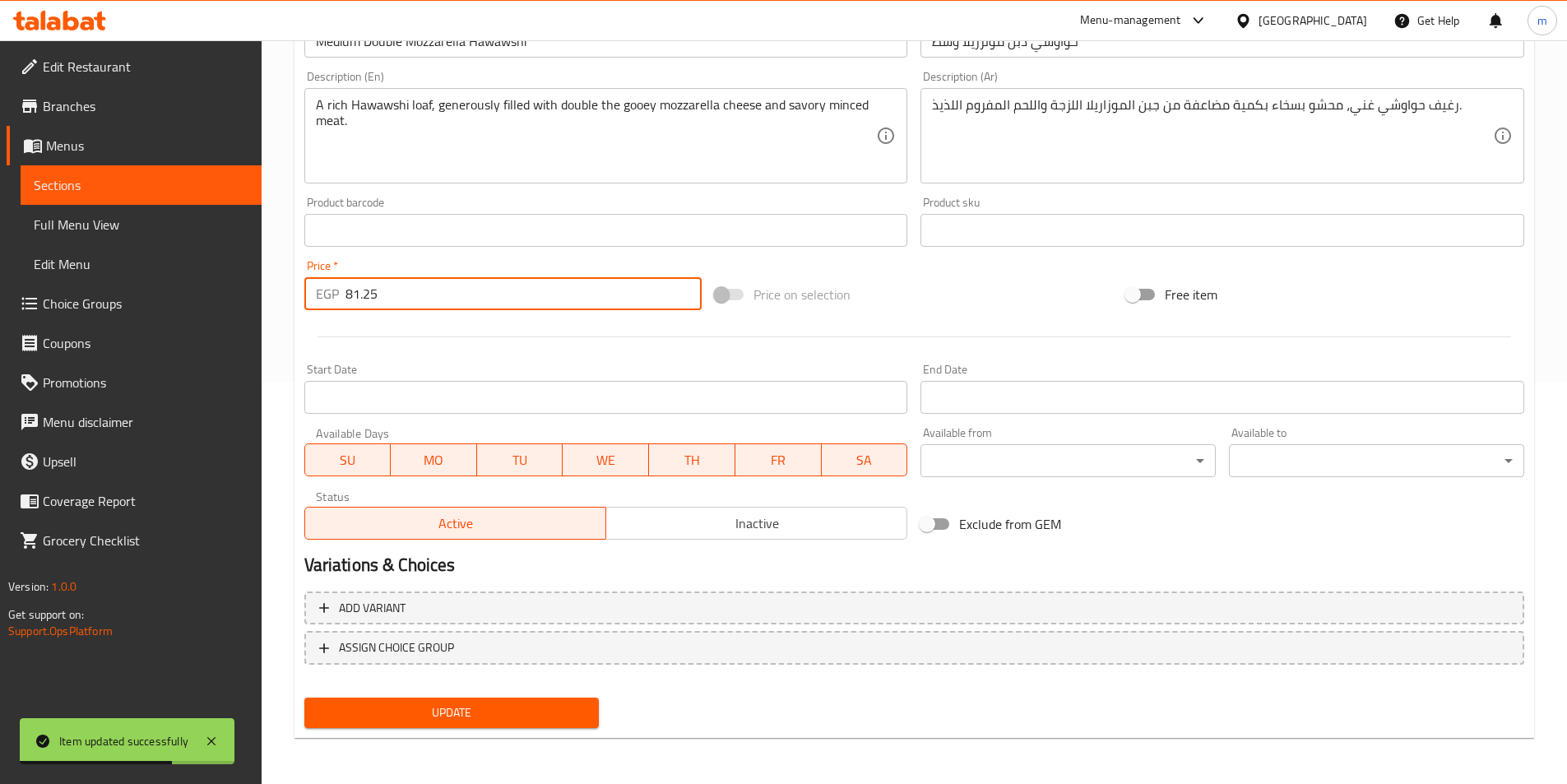
drag, startPoint x: 388, startPoint y: 298, endPoint x: 321, endPoint y: 292, distance: 67.3
click at [321, 292] on div "EGP 81.25 Price *" at bounding box center [504, 293] width 398 height 33
type input "149"
click at [305, 697] on button "Update" at bounding box center [452, 712] width 296 height 30
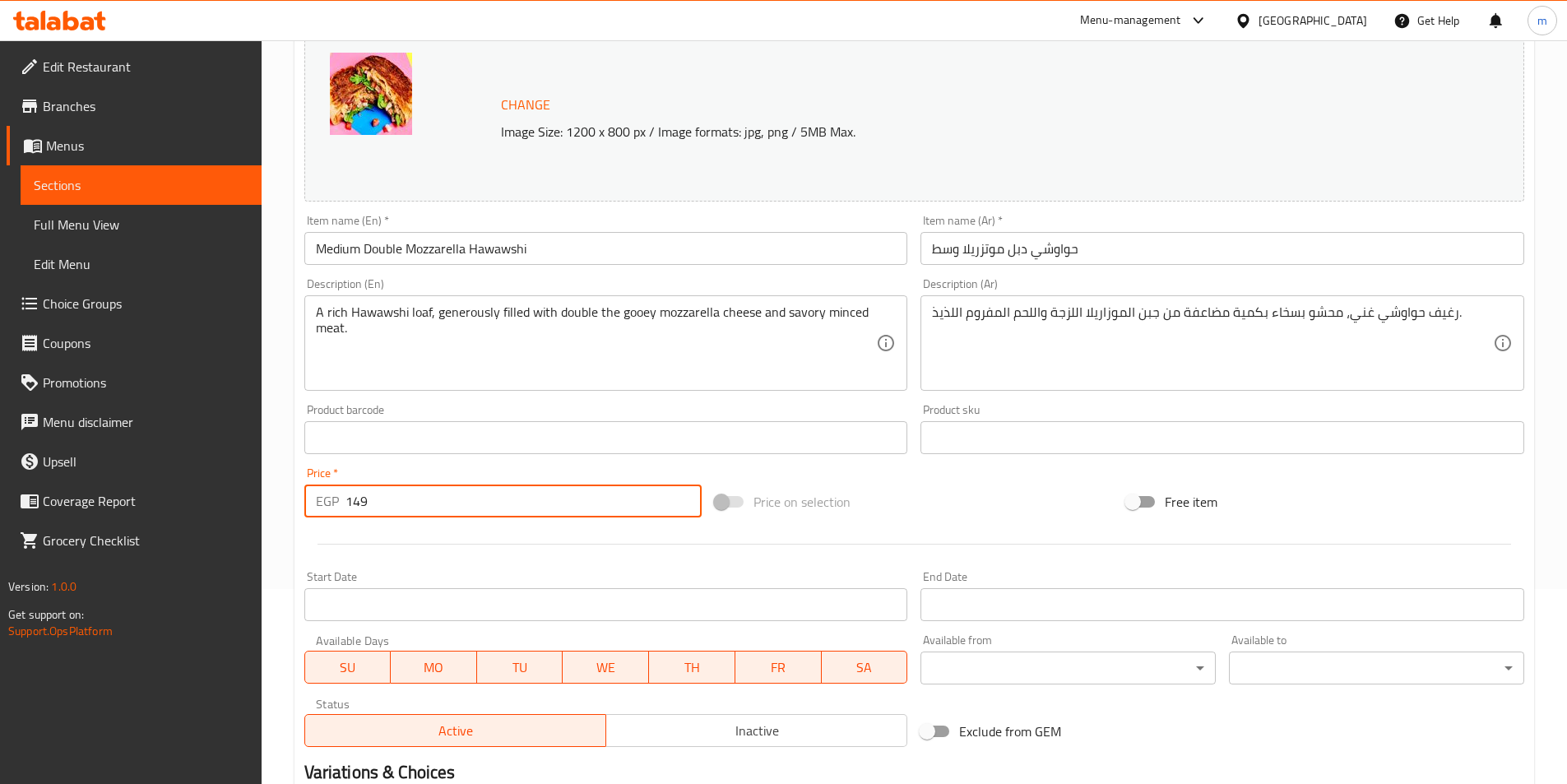
scroll to position [0, 0]
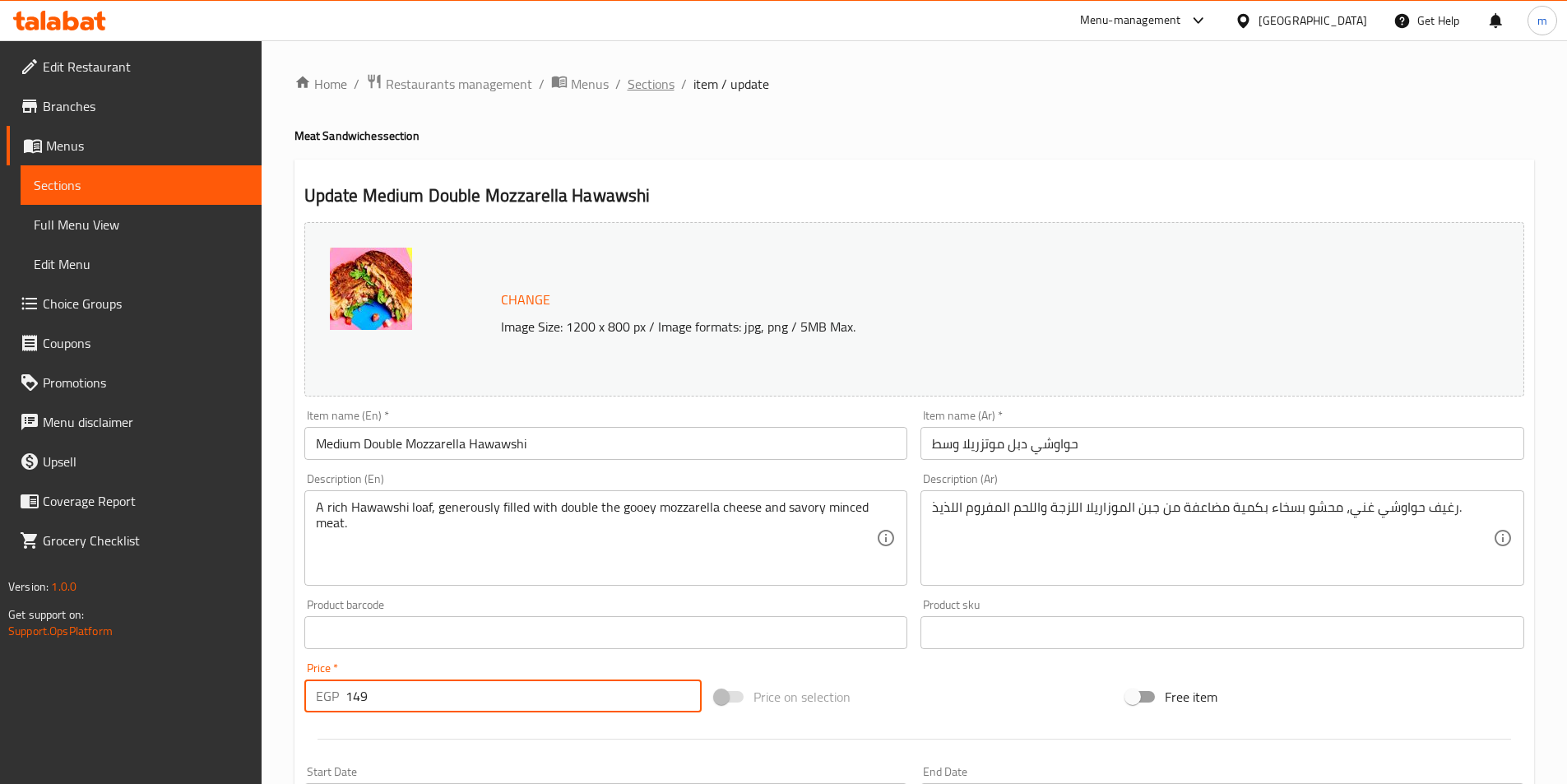
click at [651, 85] on span "Sections" at bounding box center [651, 84] width 47 height 19
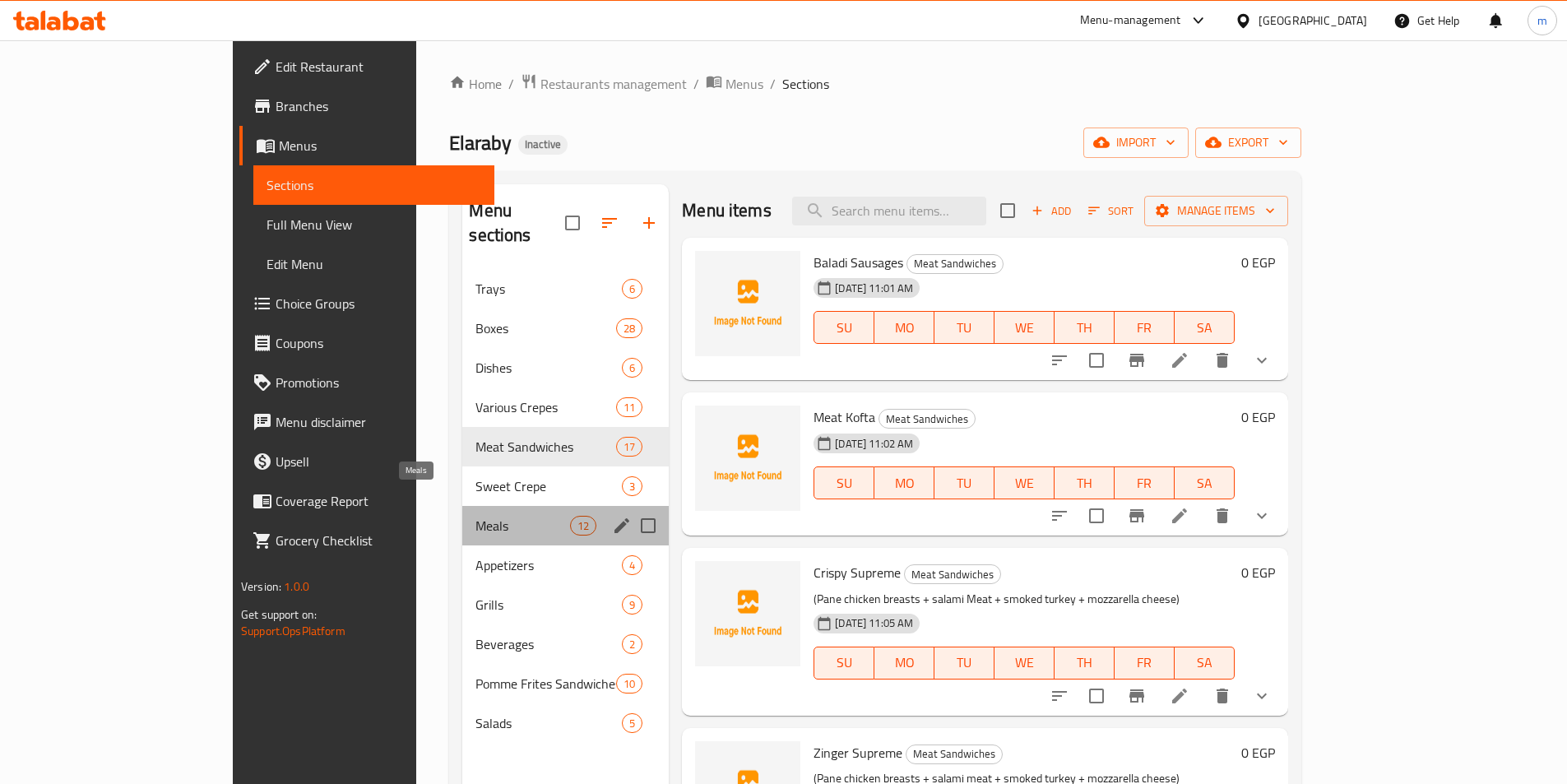
click at [475, 516] on span "Meals" at bounding box center [522, 526] width 95 height 19
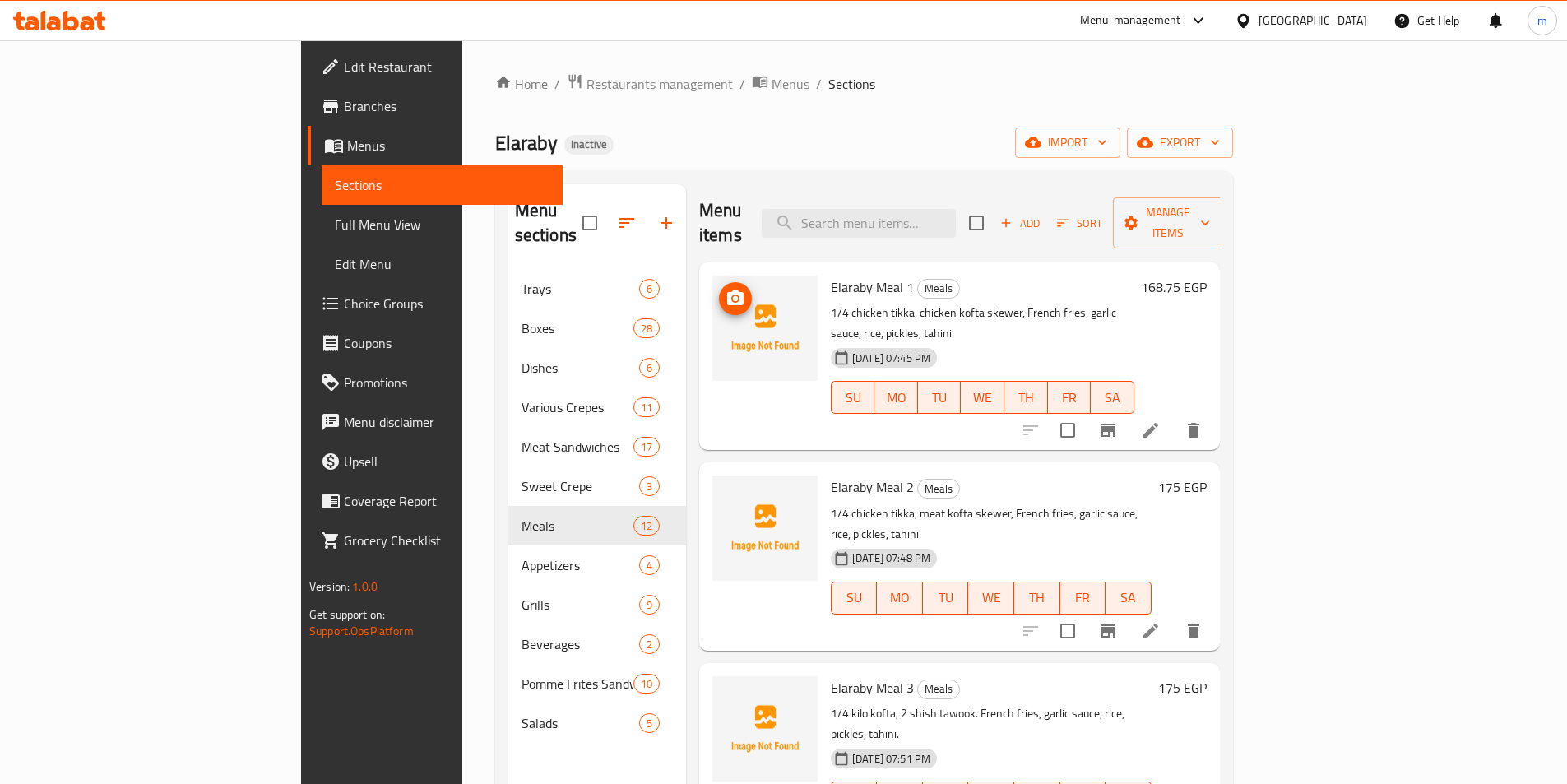
click at [846, 135] on div "Elaraby Inactive import export" at bounding box center [864, 142] width 738 height 30
click at [1174, 415] on li at bounding box center [1151, 429] width 46 height 29
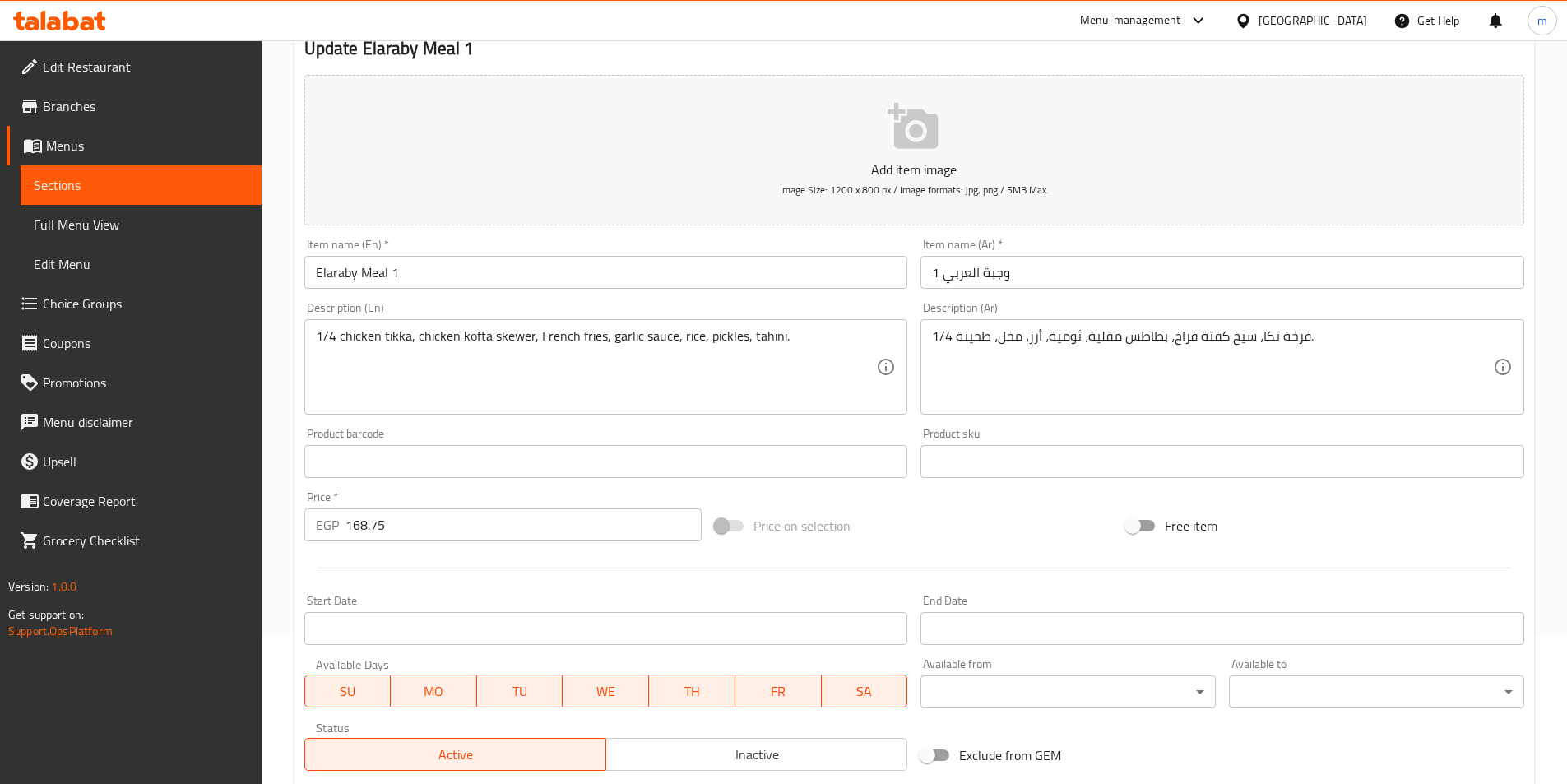
scroll to position [165, 0]
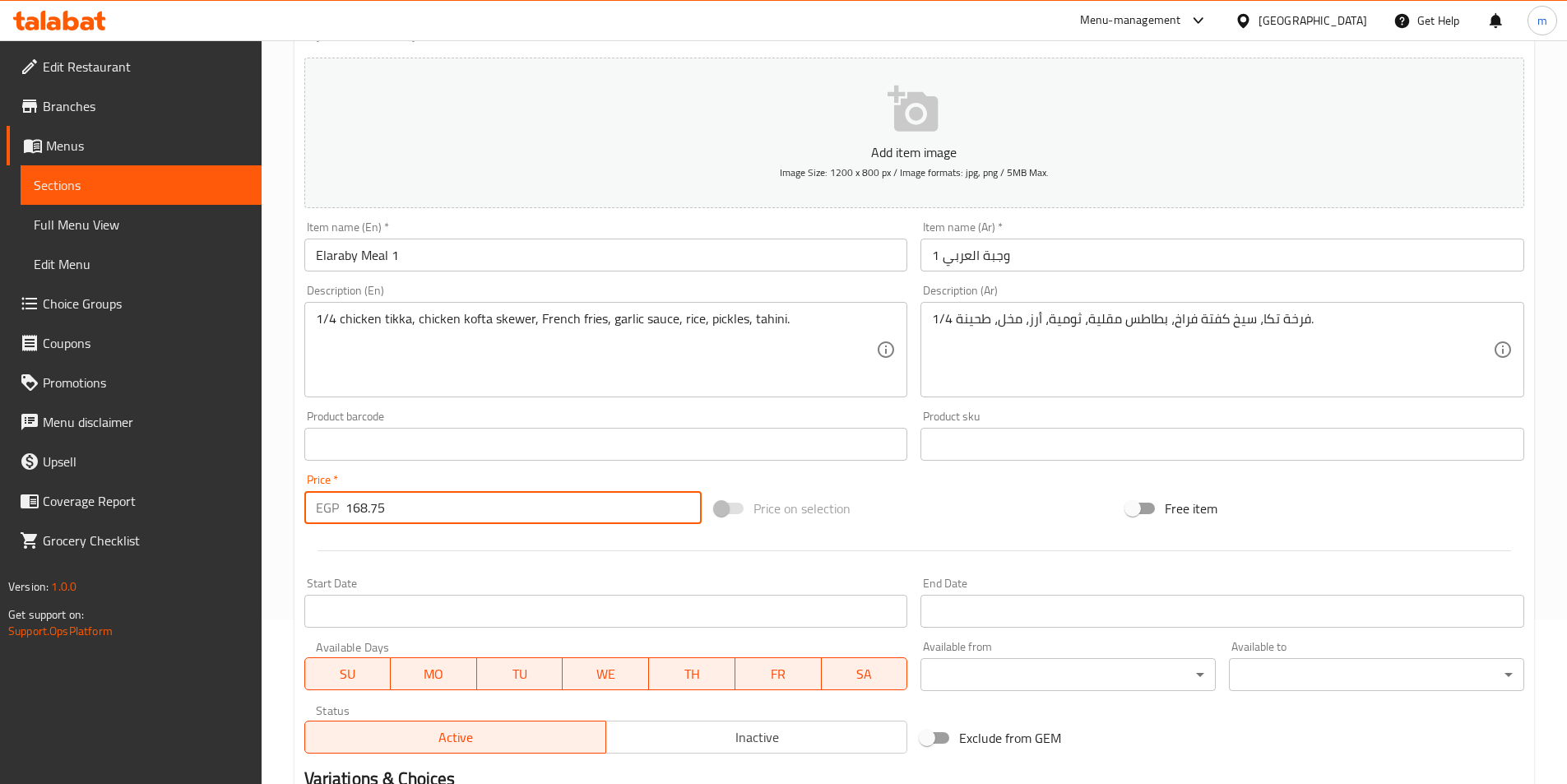
drag, startPoint x: 453, startPoint y: 505, endPoint x: 334, endPoint y: 499, distance: 119.2
click at [334, 499] on div "EGP 168.75 Price *" at bounding box center [504, 507] width 398 height 33
type input "257"
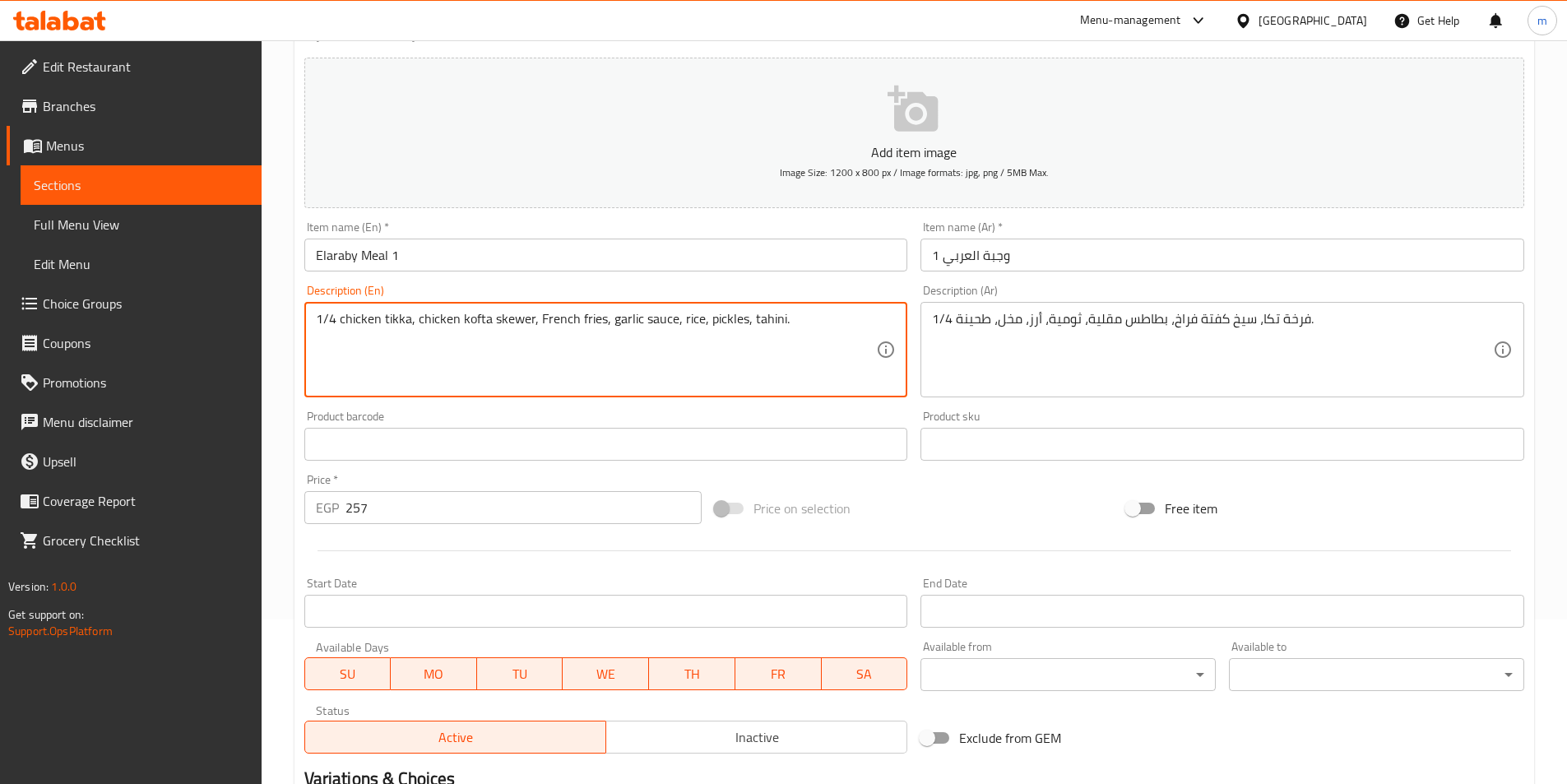
click at [419, 319] on textarea "1/4 chicken tikka, chicken kofta skewer, French fries, garlic sauce, rice, pick…" at bounding box center [597, 350] width 561 height 78
click at [368, 259] on input "Elaraby Meal 1" at bounding box center [606, 255] width 604 height 33
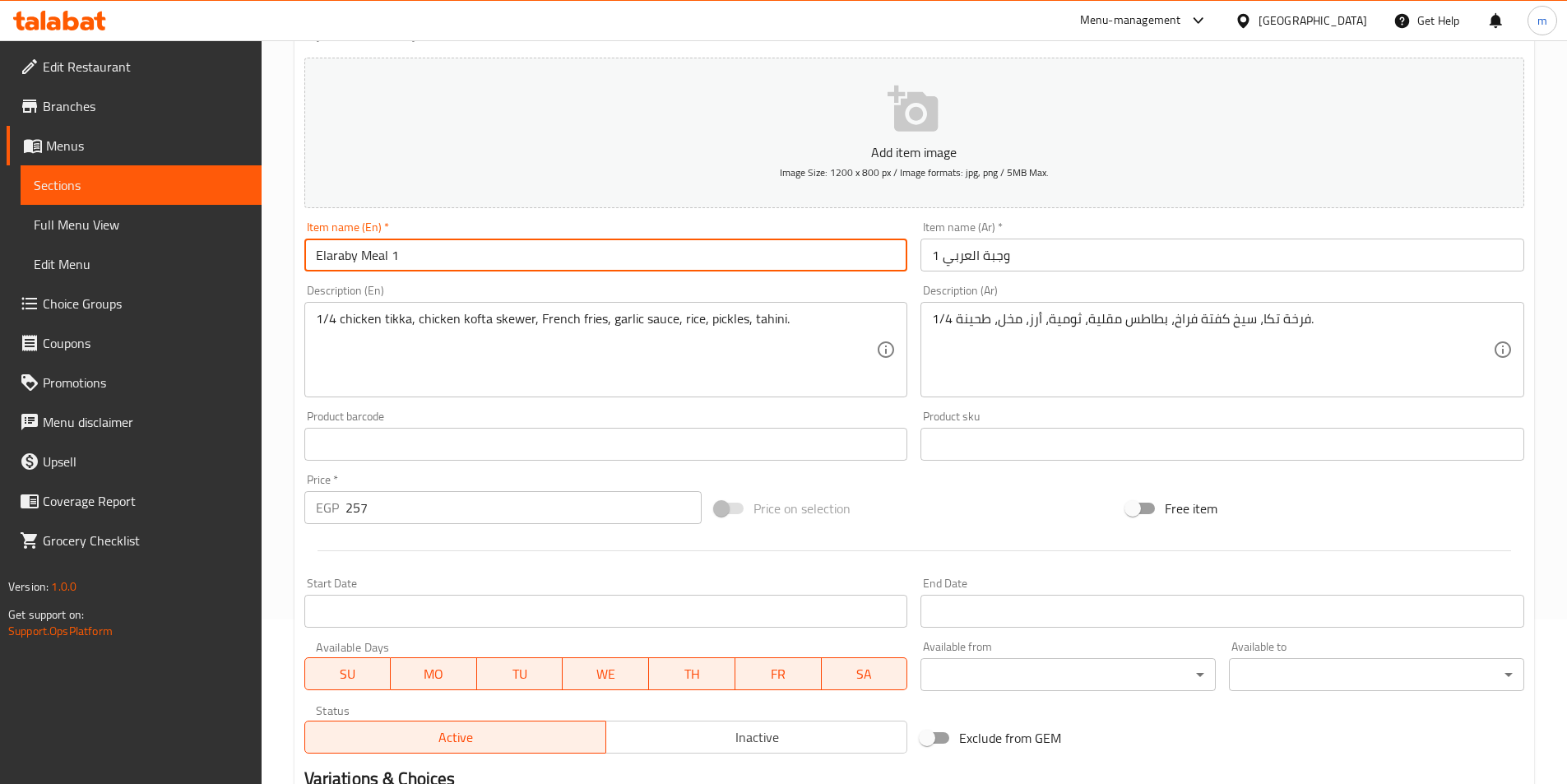
click at [368, 259] on input "Elaraby Meal 1" at bounding box center [606, 255] width 604 height 33
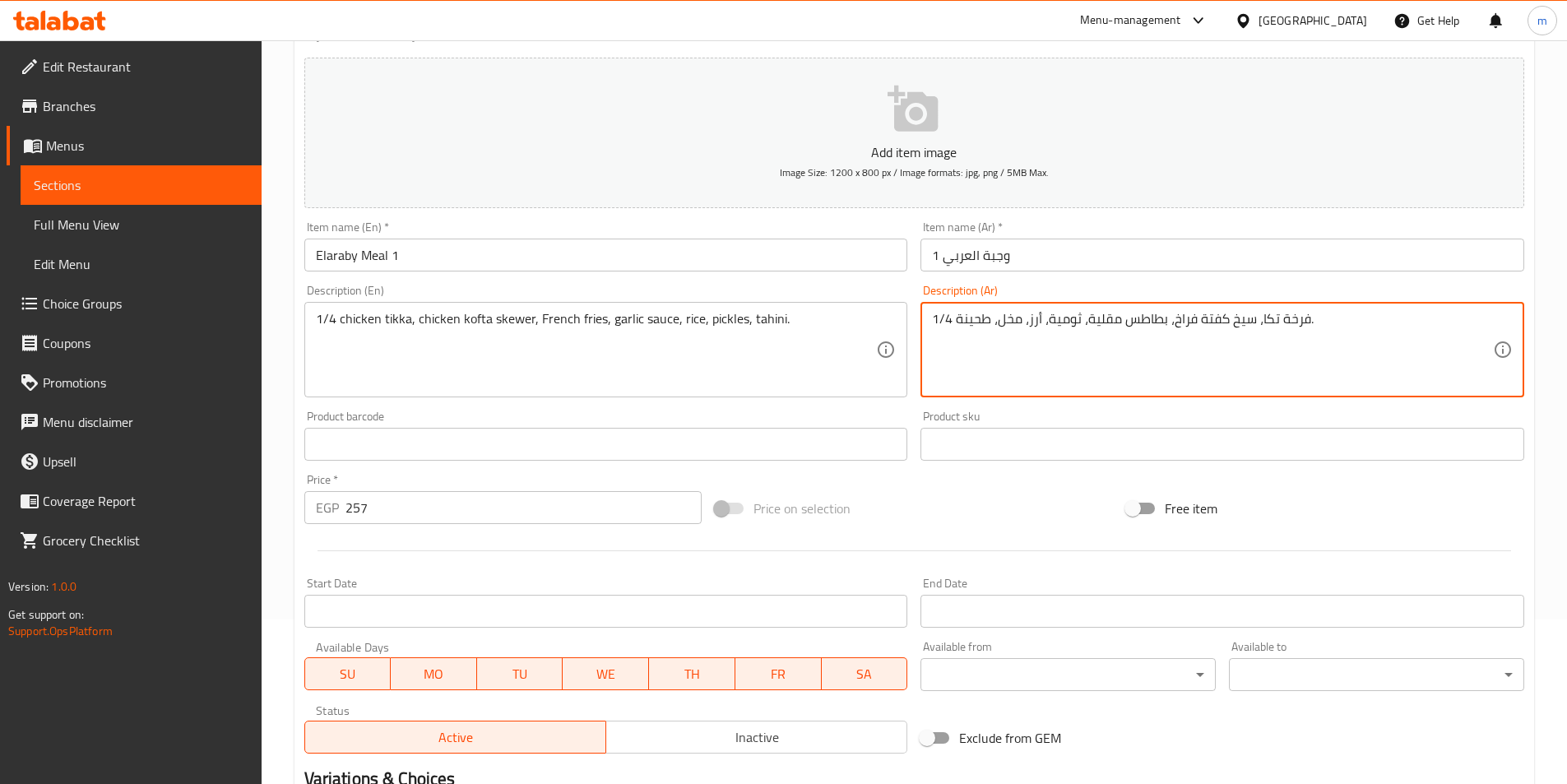
click at [1064, 322] on textarea "1/4 فرخة تكا، سيخ كفتة فراخ، بطاطس مقلية، ثومية، أرز، مخل، طحينة." at bounding box center [1213, 350] width 561 height 78
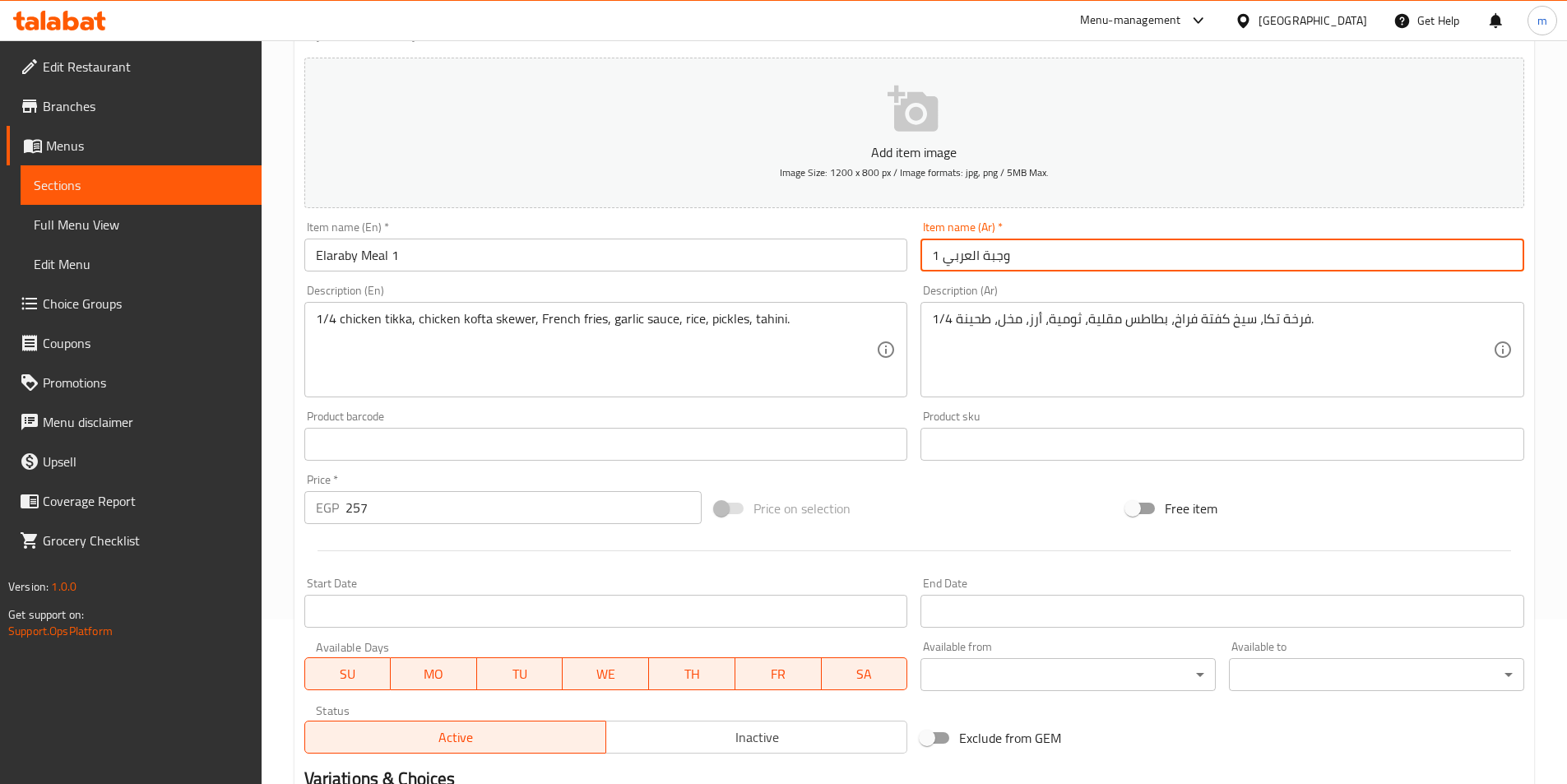
click at [985, 268] on input "وجبة العربي 1" at bounding box center [1223, 255] width 604 height 33
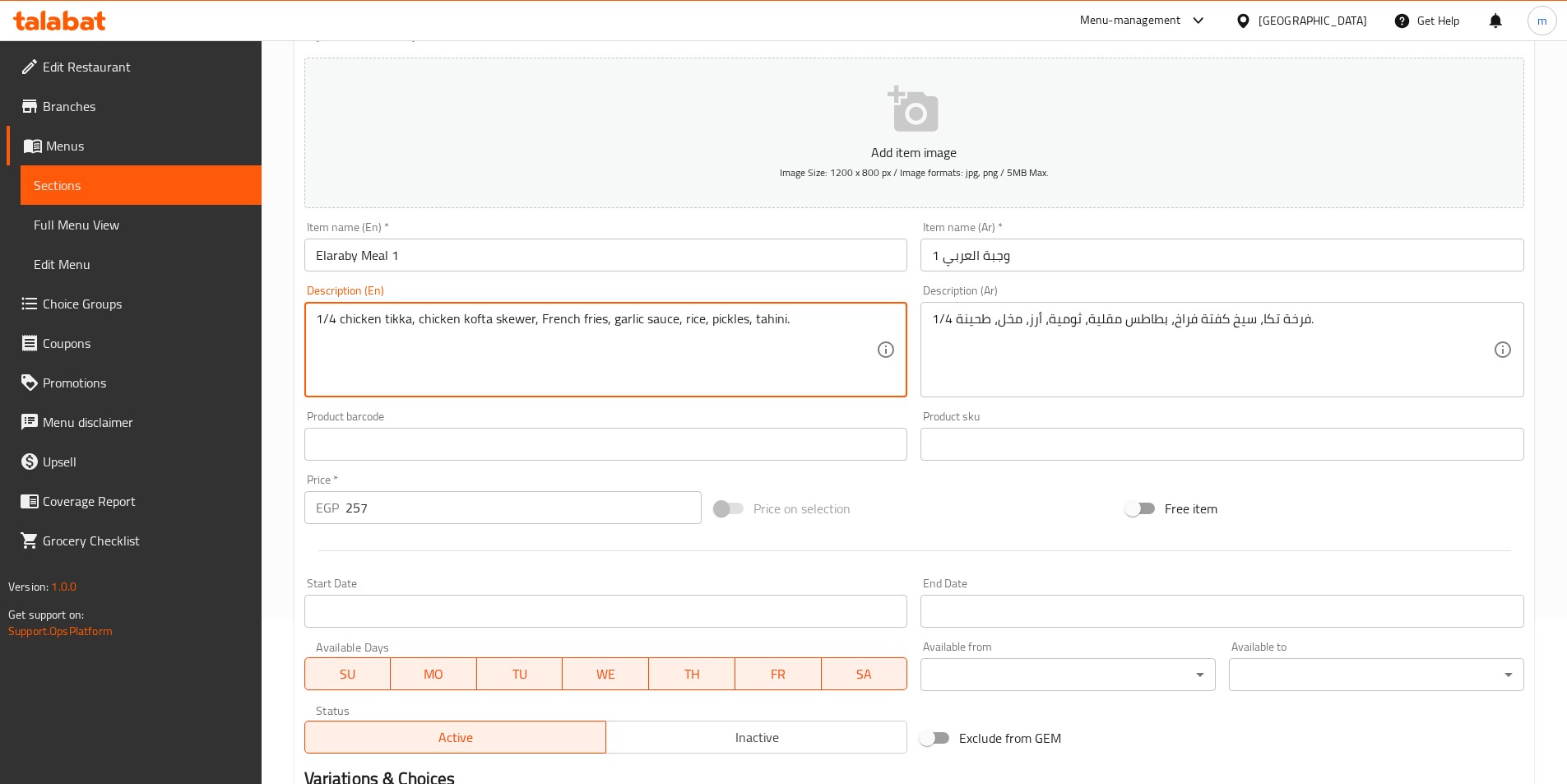
click at [413, 323] on textarea "1/4 chicken tikka, chicken kofta skewer, French fries, garlic sauce, rice, pick…" at bounding box center [597, 350] width 561 height 78
click at [409, 321] on textarea "1/4 chicken tikka, chicken kofta skewer, French fries, garlic sauce, rice, pick…" at bounding box center [597, 350] width 561 height 78
click at [429, 323] on textarea "1/4 chicken tikka breast, chicken kofta skewer, French fries, garlic sauce, ric…" at bounding box center [597, 350] width 561 height 78
type textarea "1/4 chicken tikka breast, chicken kofta skewer, French fries, garlic sauce, ric…"
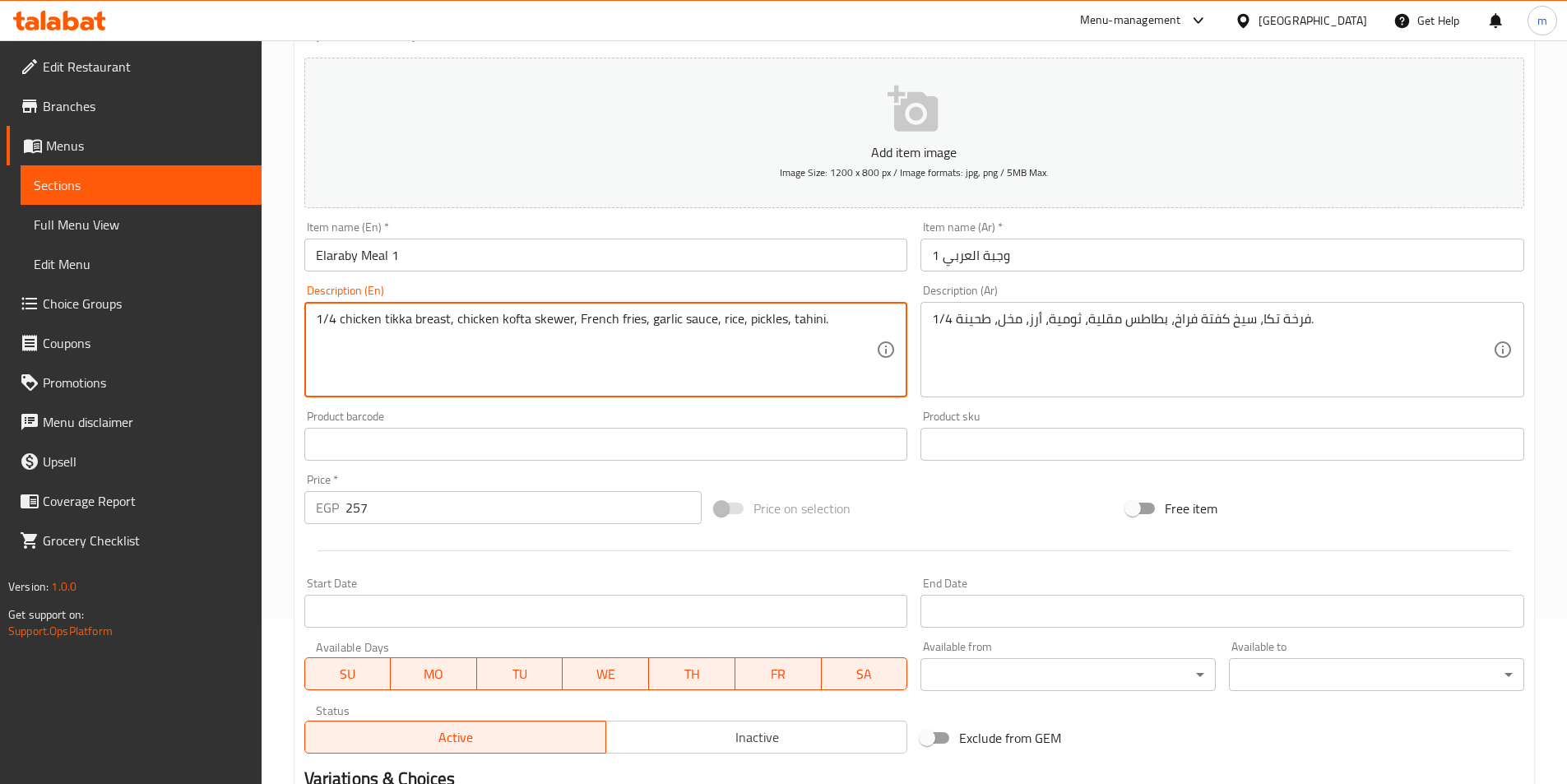
click at [428, 258] on input "Elaraby Meal 1" at bounding box center [606, 255] width 604 height 33
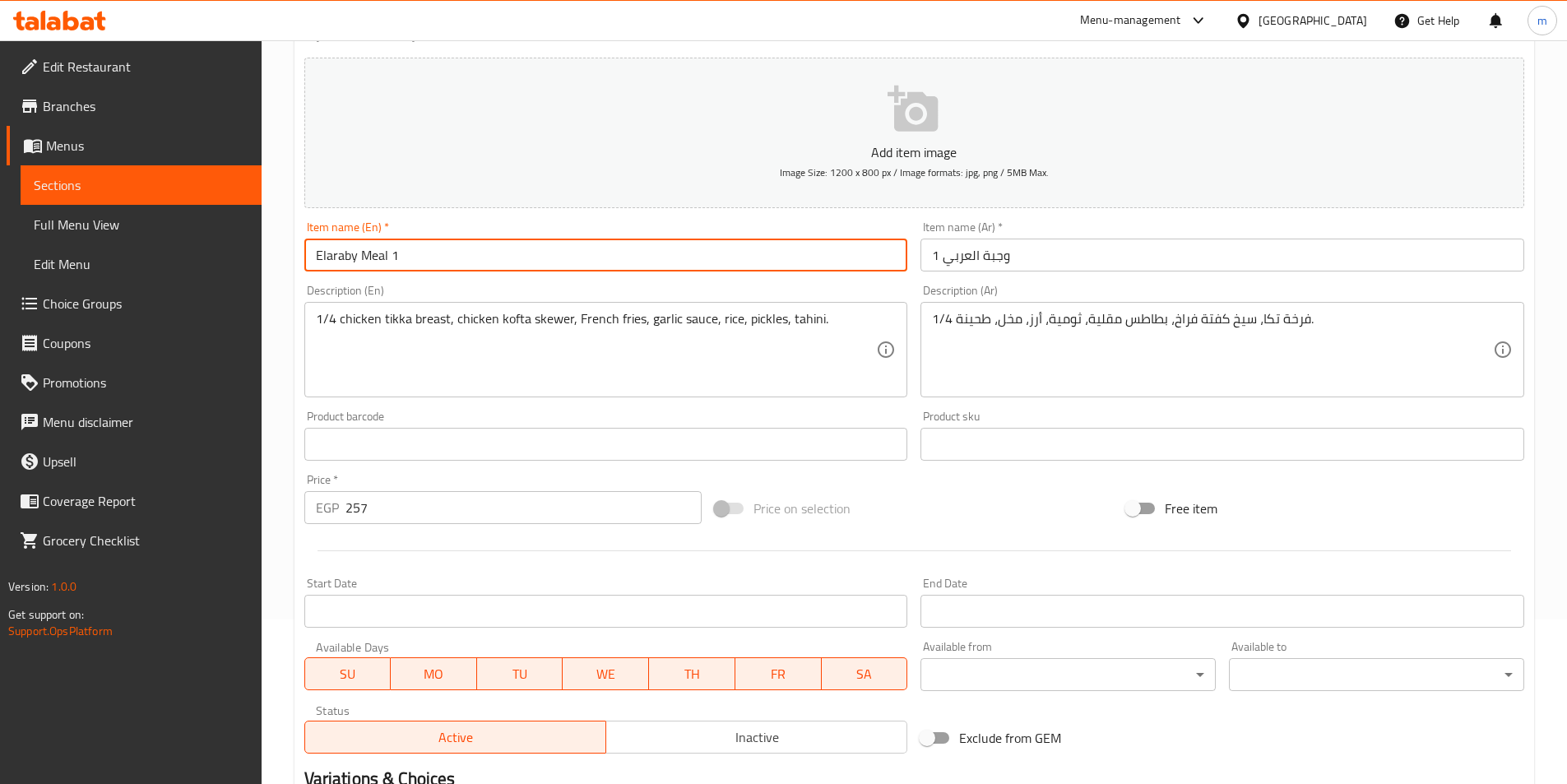
paste input "breast"
type input "Elaraby Meal 1 breast"
click at [1007, 258] on input "وجبة العربي 1" at bounding box center [1223, 255] width 604 height 33
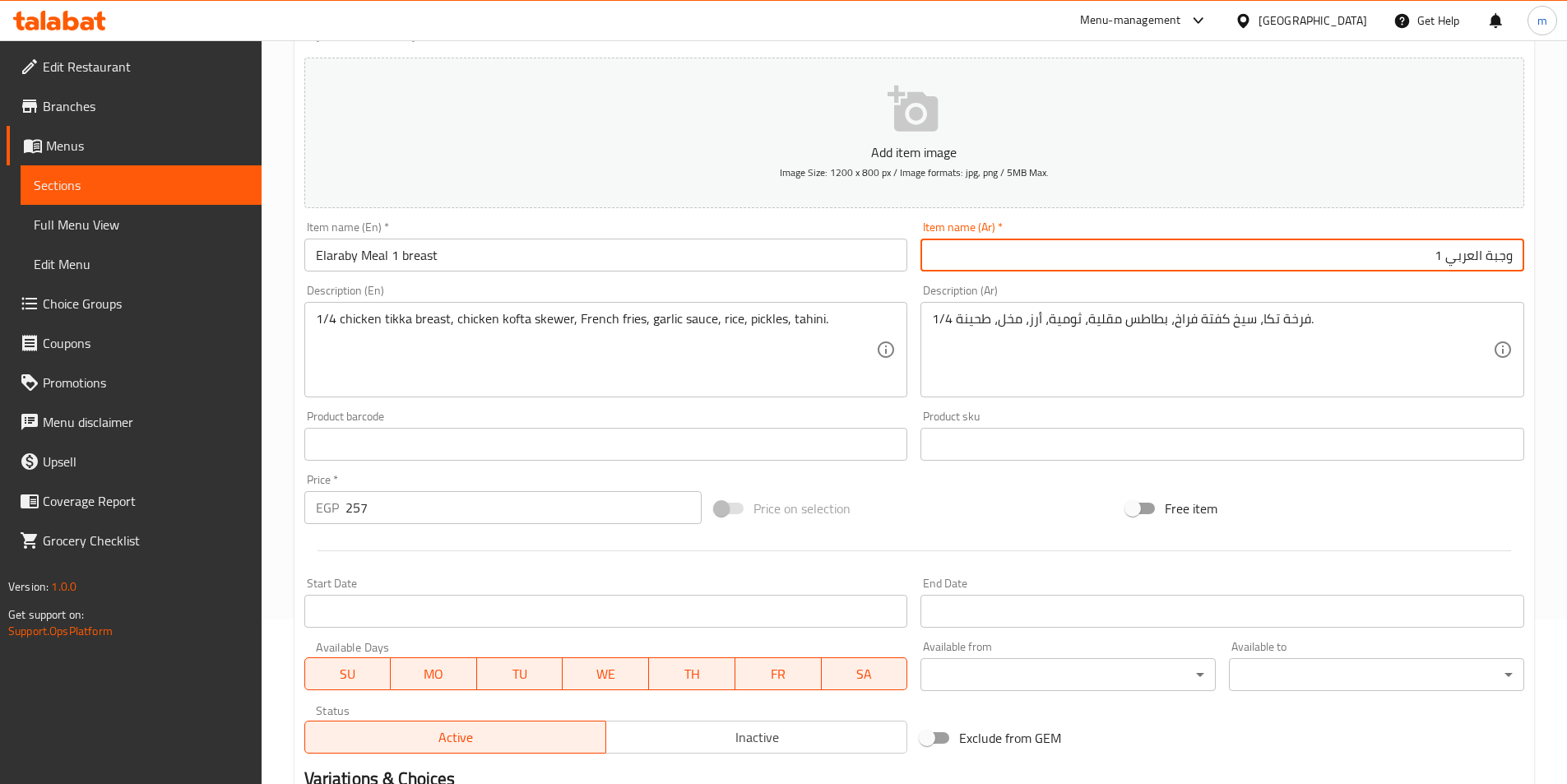
click at [1370, 276] on div "Item name (Ar)   * وجبة العربي 1 Item name (Ar) *" at bounding box center [1222, 247] width 617 height 64
click at [1371, 266] on input "وجبة العربي 1" at bounding box center [1223, 255] width 604 height 33
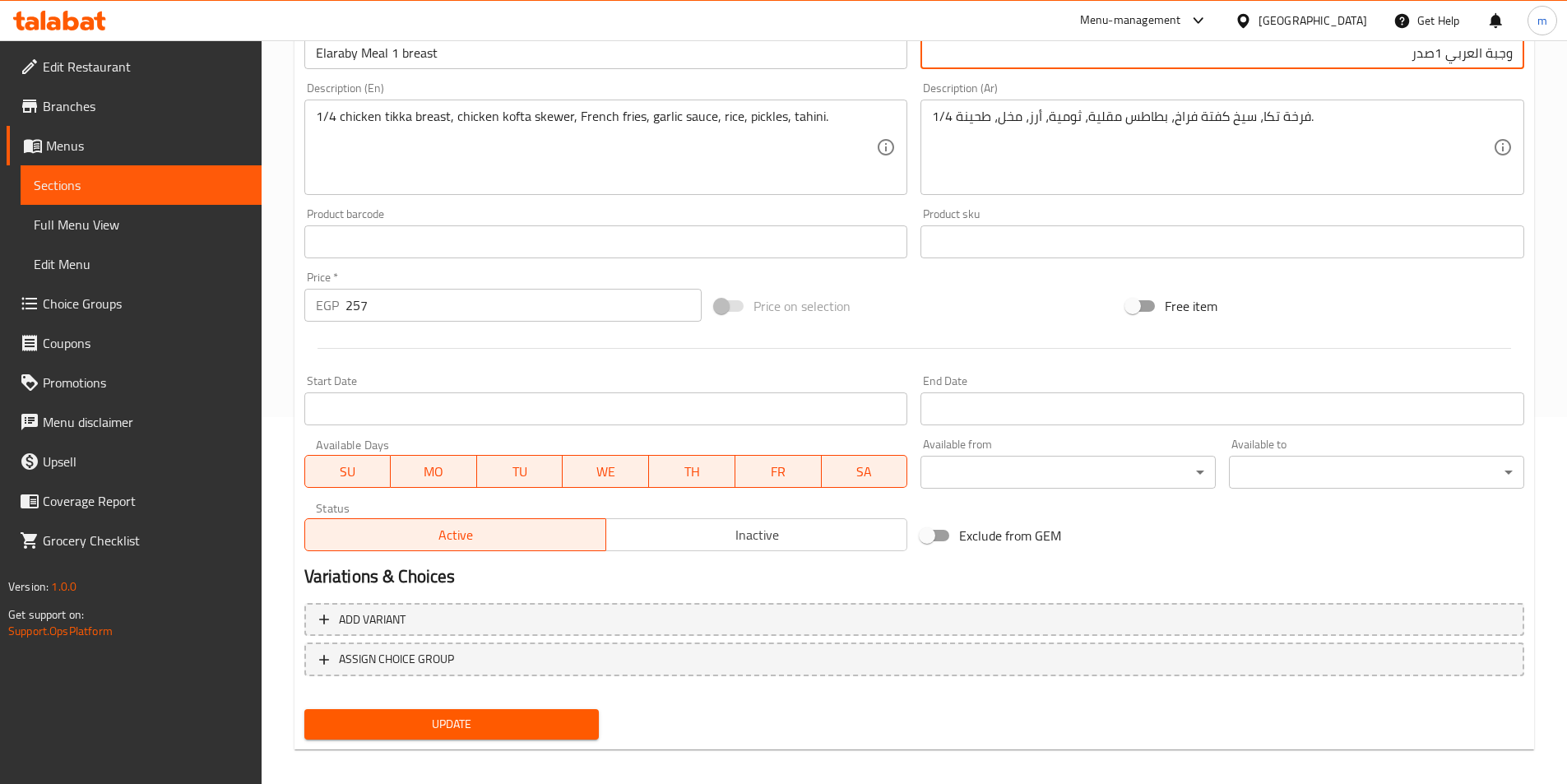
scroll to position [378, 0]
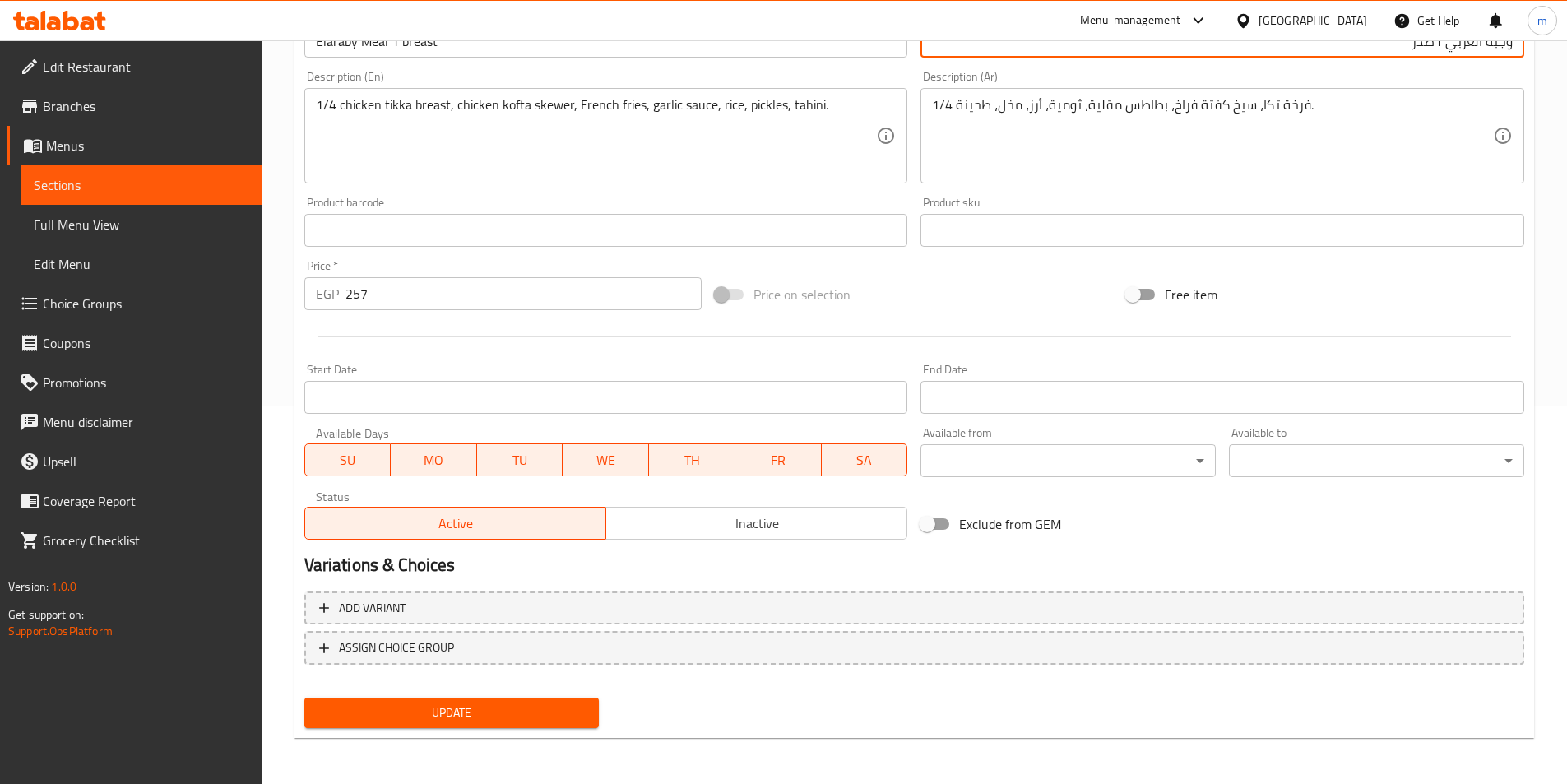
type input "وجبة العربي 1صدر"
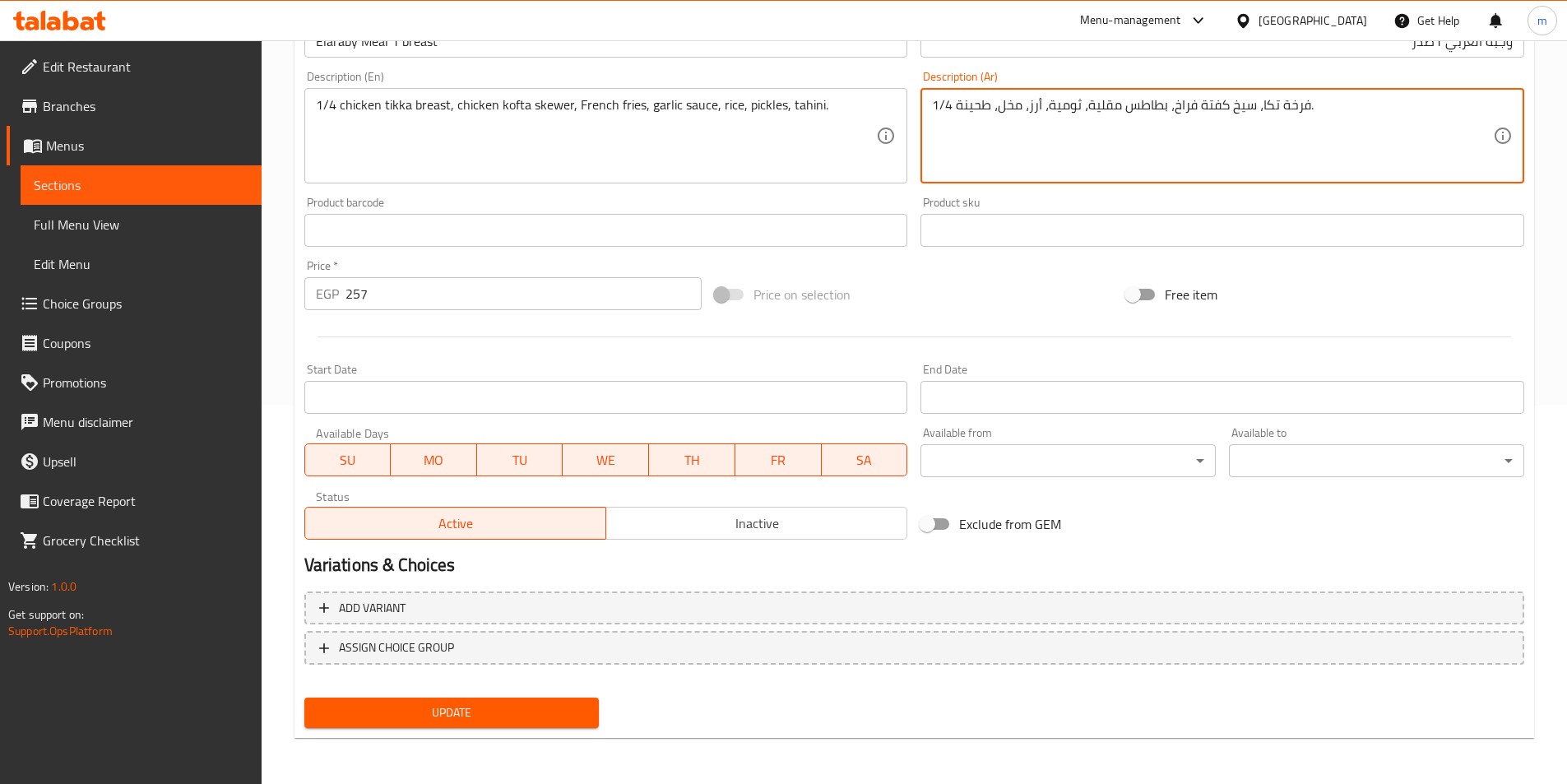
click at [1260, 118] on textarea "1/4 فرخة تكا، سيخ كفتة فراخ، بطاطس مقلية، ثومية، أرز، مخل، طحينة." at bounding box center [1213, 136] width 561 height 78
click at [1279, 110] on textarea "1/4 فرخة تكاصدر، سيخ كفتة فراخ، بطاطس مقلية، ثومية، أرز، مخل، طحينة." at bounding box center [1213, 136] width 561 height 78
type textarea "1/4 فرخة تكا صدر، سيخ كفتة فراخ، بطاطس مقلية، ثومية، أرز، مخل، طحينة."
click at [520, 708] on span "Update" at bounding box center [452, 712] width 269 height 20
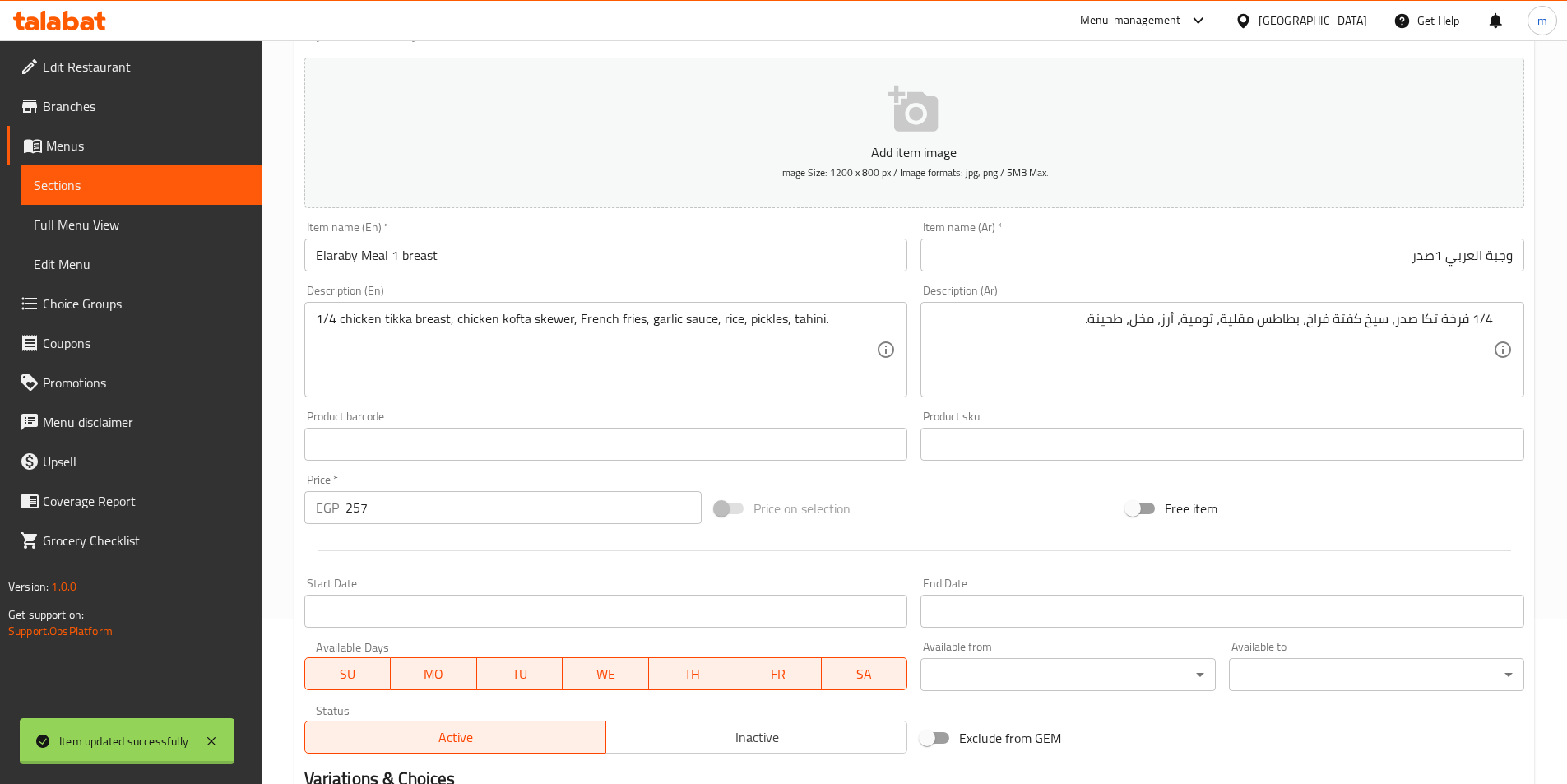
scroll to position [0, 0]
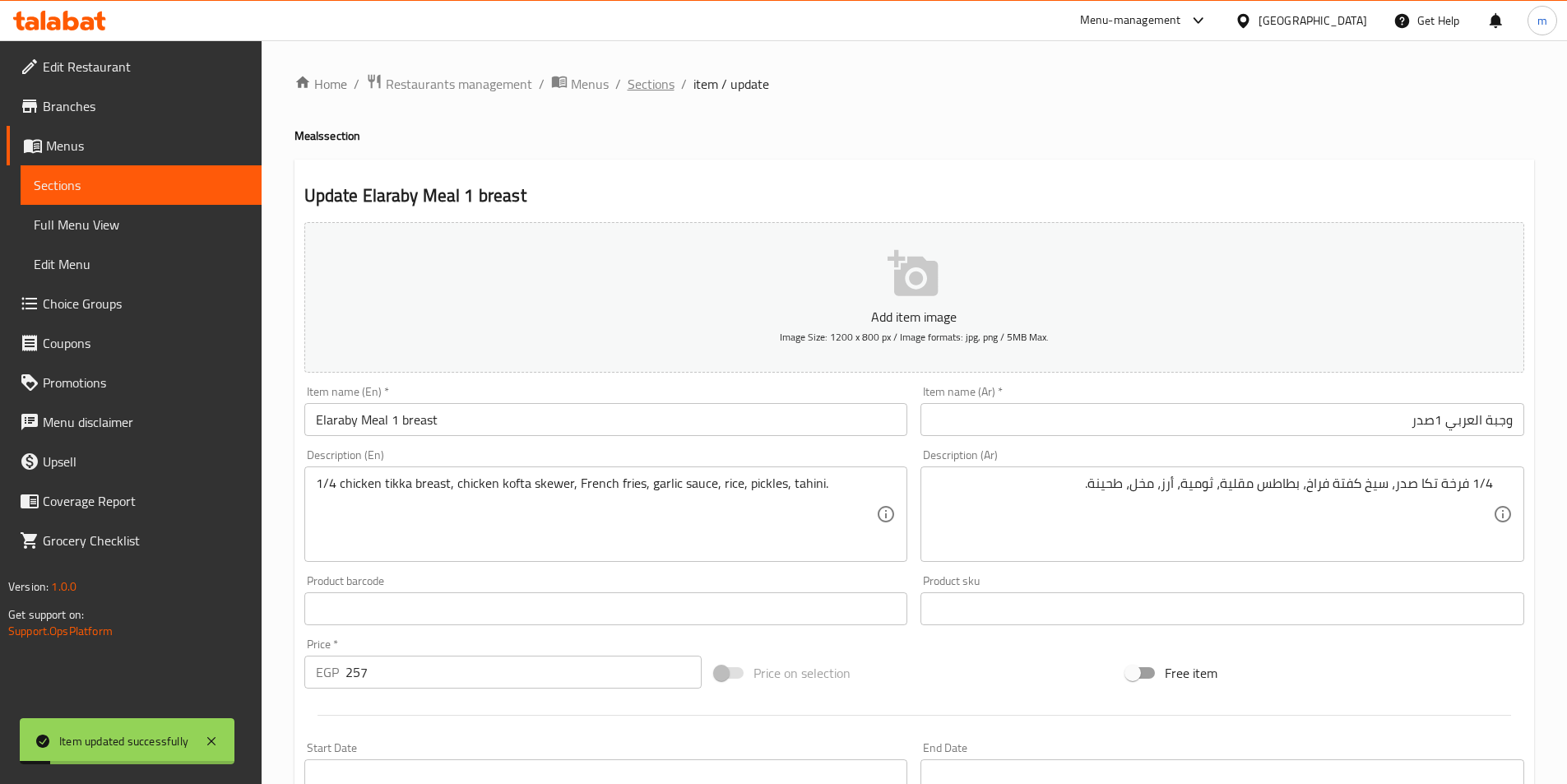
click at [659, 81] on span "Sections" at bounding box center [651, 84] width 47 height 19
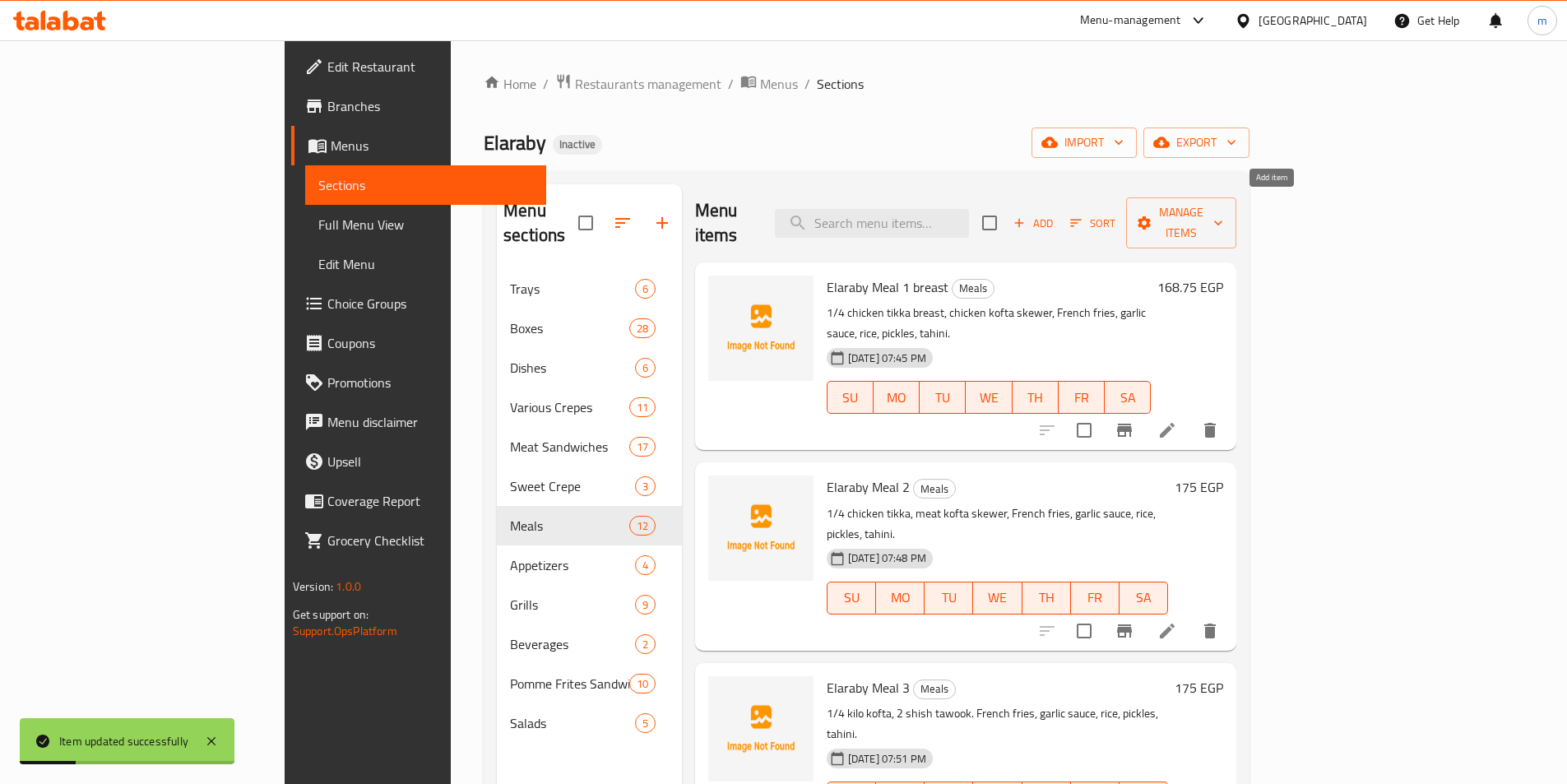
click at [1055, 214] on span "Add" at bounding box center [1033, 223] width 44 height 19
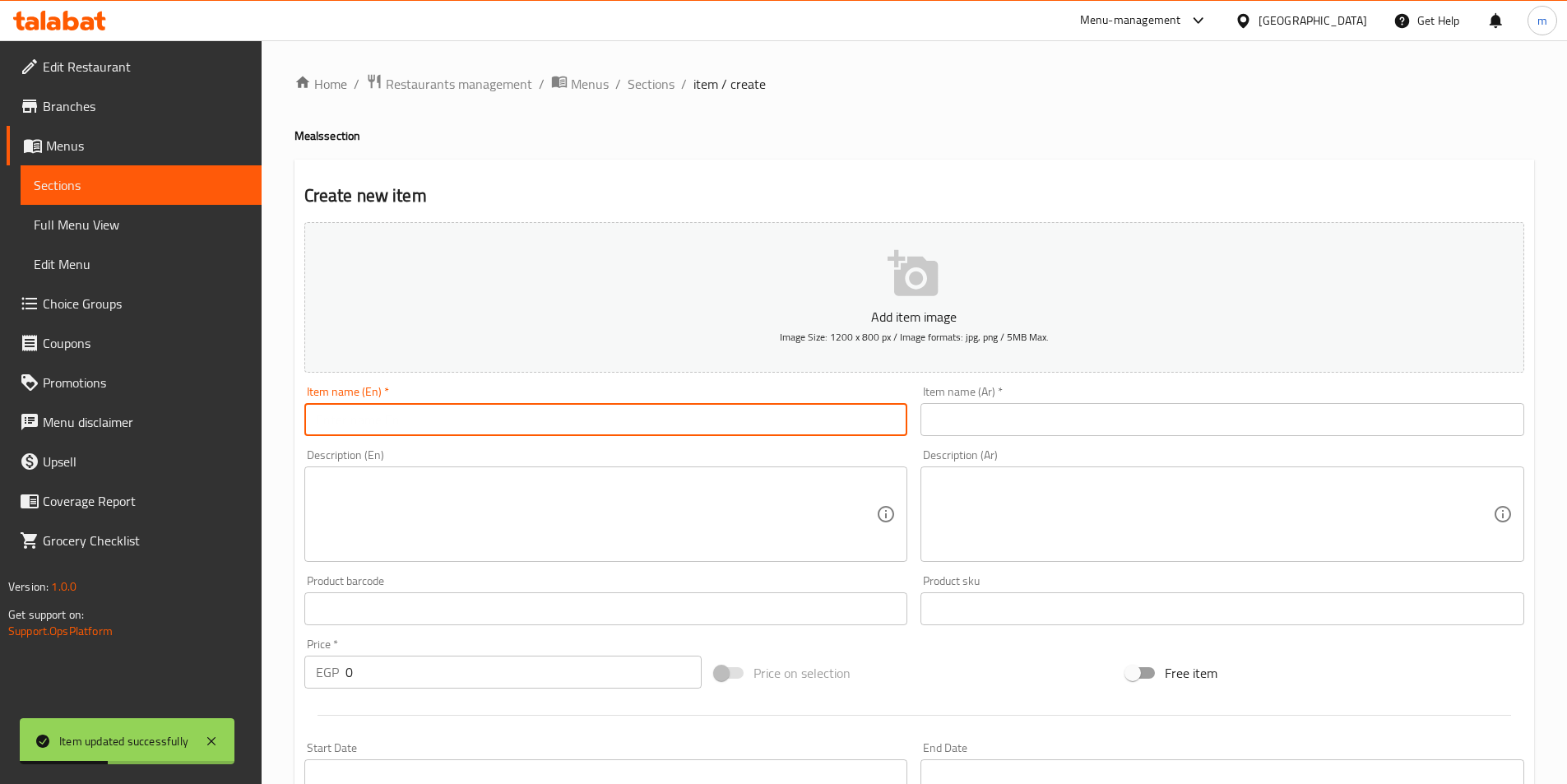
click at [790, 412] on input "text" at bounding box center [606, 419] width 604 height 33
paste input "Elaraby Meal 1"
type input "Elaraby Meal 1"
click at [1003, 416] on input "text" at bounding box center [1223, 419] width 604 height 33
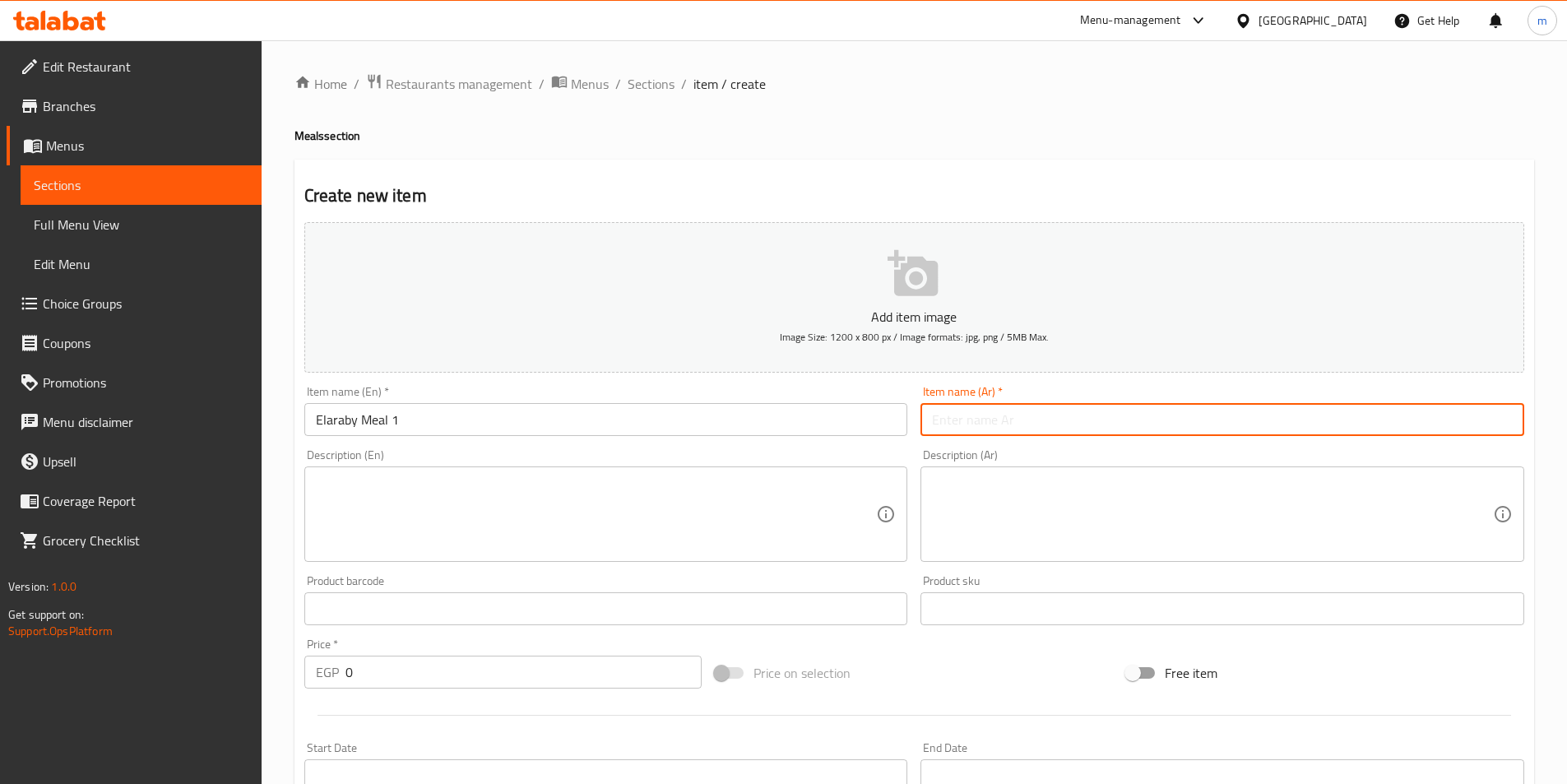
paste input "وجبة العربي 1"
type input "وجبة العربي 1"
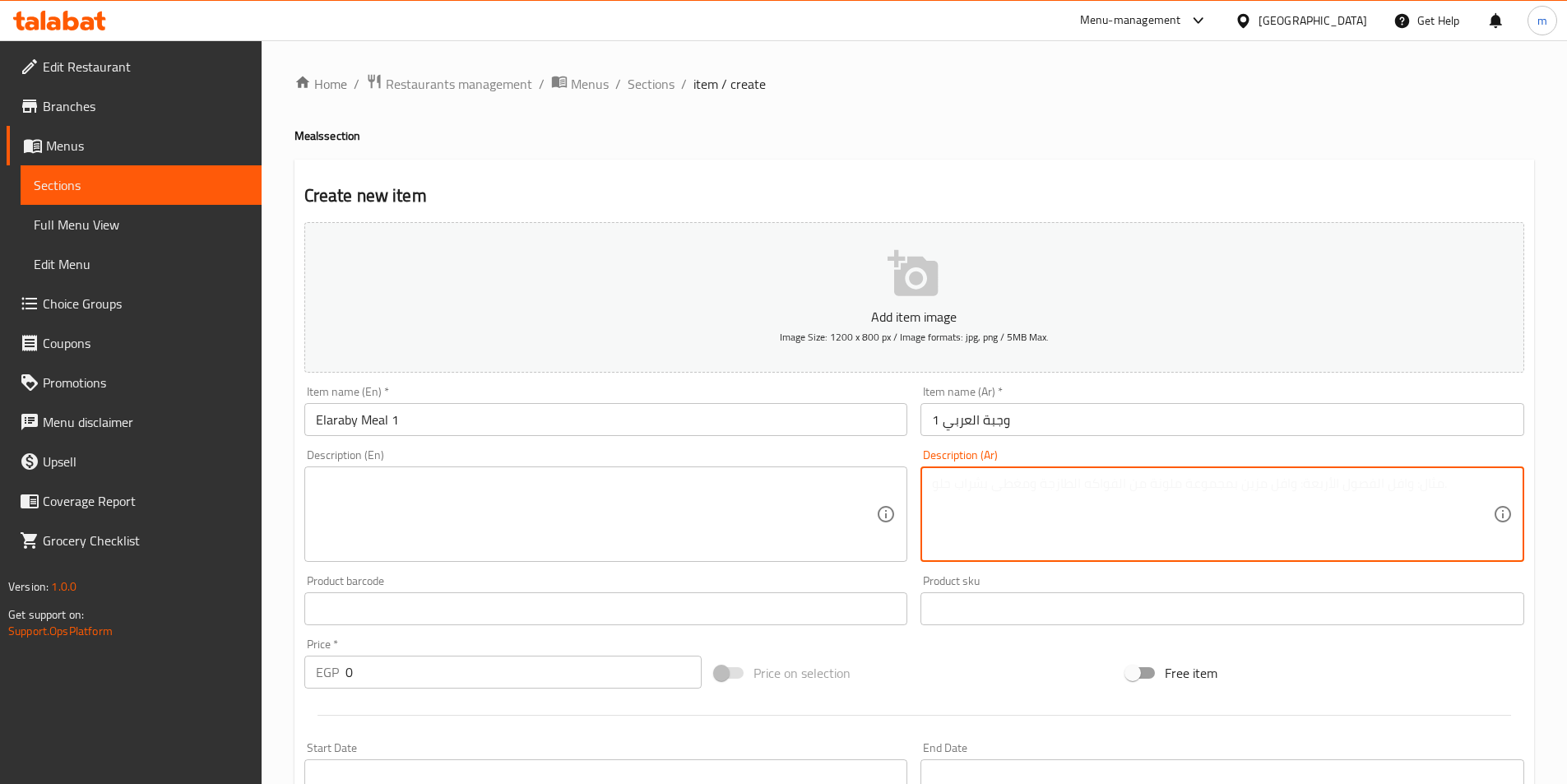
click at [989, 525] on textarea at bounding box center [1213, 514] width 561 height 78
paste textarea "1/4 فرخة تكا، سيخ كفتة فراخ، بطاطس مقلية، ثومية، أرز، مخل، طحينة."
type textarea "1/4 فرخة تكا، سيخ كفتة فراخ، بطاطس مقلية، ثومية، أرز، مخل، طحينة."
click at [747, 509] on textarea at bounding box center [597, 514] width 561 height 78
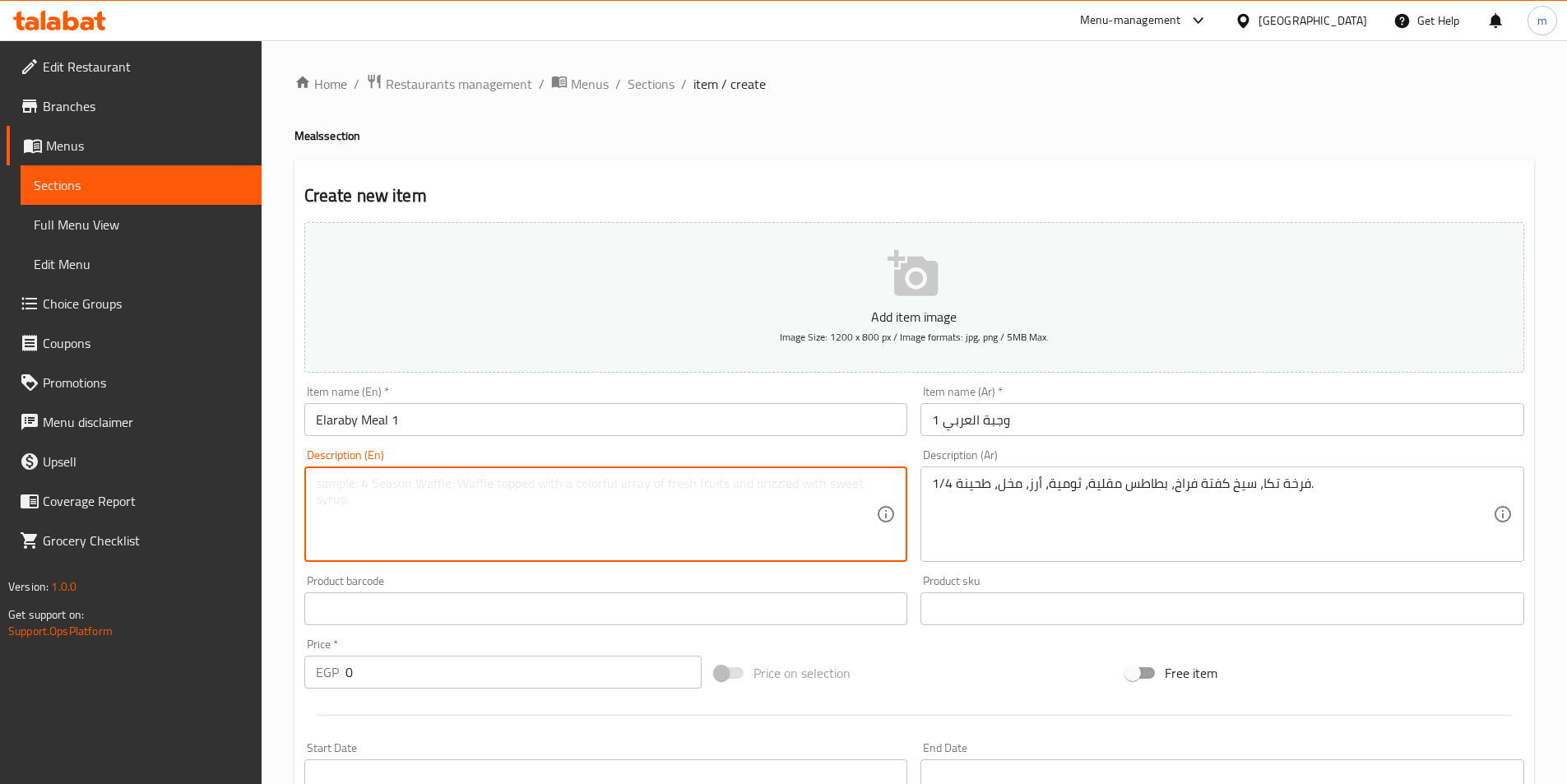
paste textarea "1/4 chicken tikka, chicken kofta skewer, French fries, garlic sauce, rice, pick…"
click at [408, 480] on textarea "1/4 chicken tikka, chicken kofta skewer, French fries, garlic sauce, rice, pick…" at bounding box center [597, 514] width 561 height 78
click at [425, 488] on textarea "1/4 chicken tikka leg , chicken kofta skewer, French fries, garlic sauce, rice,…" at bounding box center [597, 514] width 561 height 78
click at [421, 488] on textarea "1/4 chicken tikka leg , chicken kofta skewer, French fries, garlic sauce, rice,…" at bounding box center [597, 514] width 561 height 78
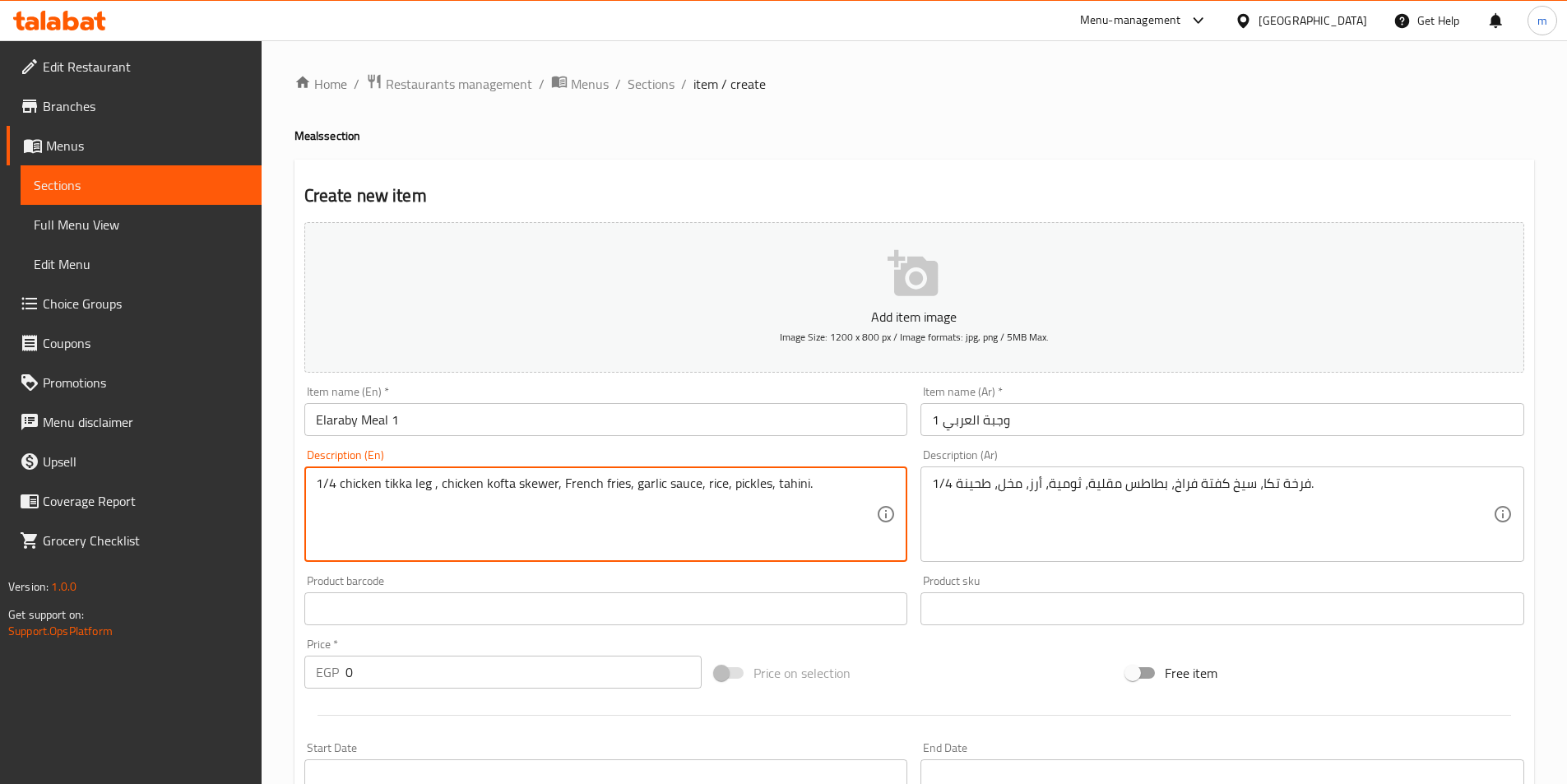
click at [421, 488] on textarea "1/4 chicken tikka leg , chicken kofta skewer, French fries, garlic sauce, rice,…" at bounding box center [597, 514] width 561 height 78
type textarea "1/4 chicken tikka leg , chicken kofta skewer, French fries, garlic sauce, rice,…"
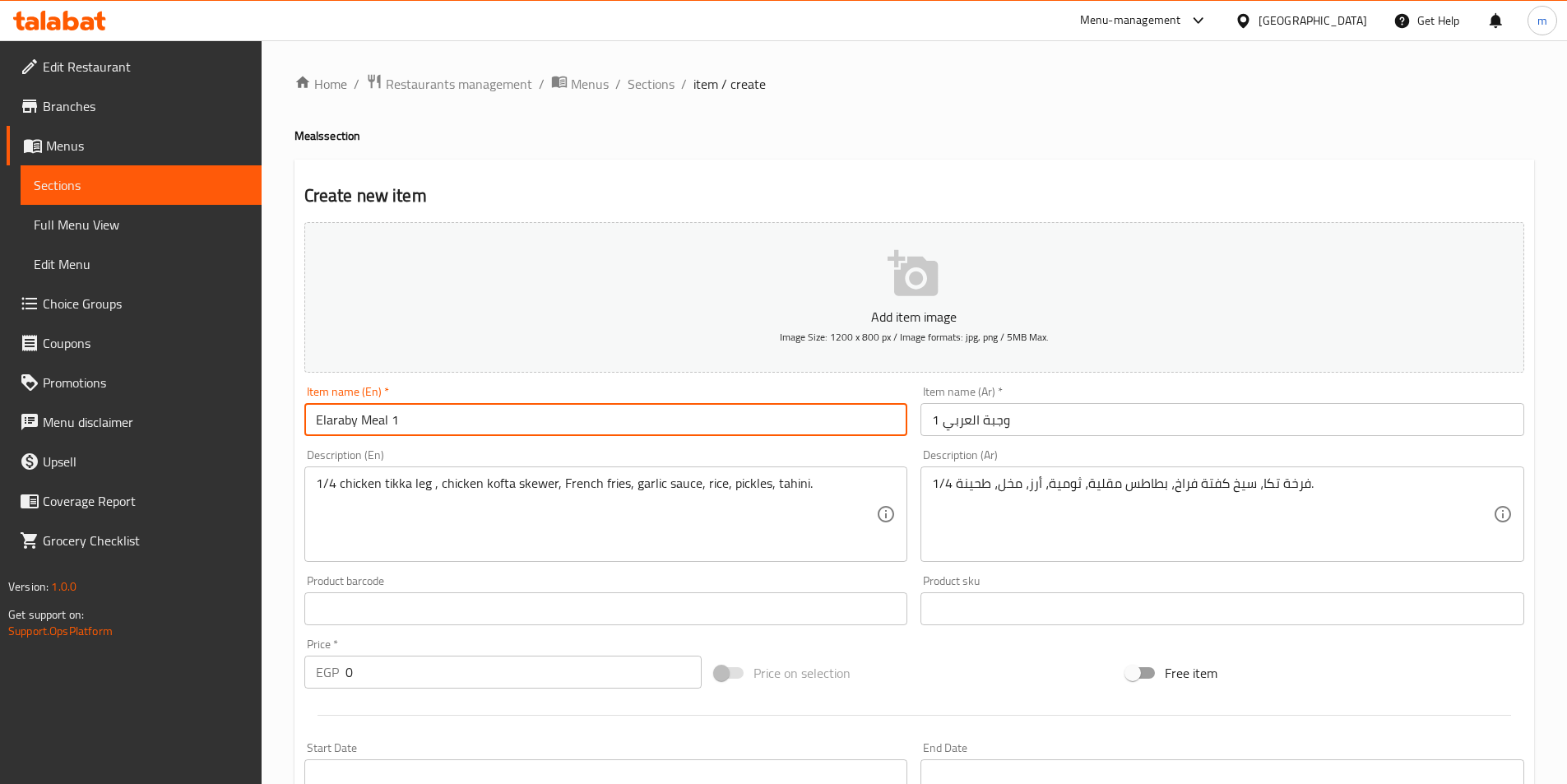
click at [417, 413] on input "Elaraby Meal 1" at bounding box center [606, 419] width 604 height 33
paste input "leg"
type input "Elaraby Meal 1 leg"
click at [982, 427] on input "وجبة العربي 1" at bounding box center [1223, 419] width 604 height 33
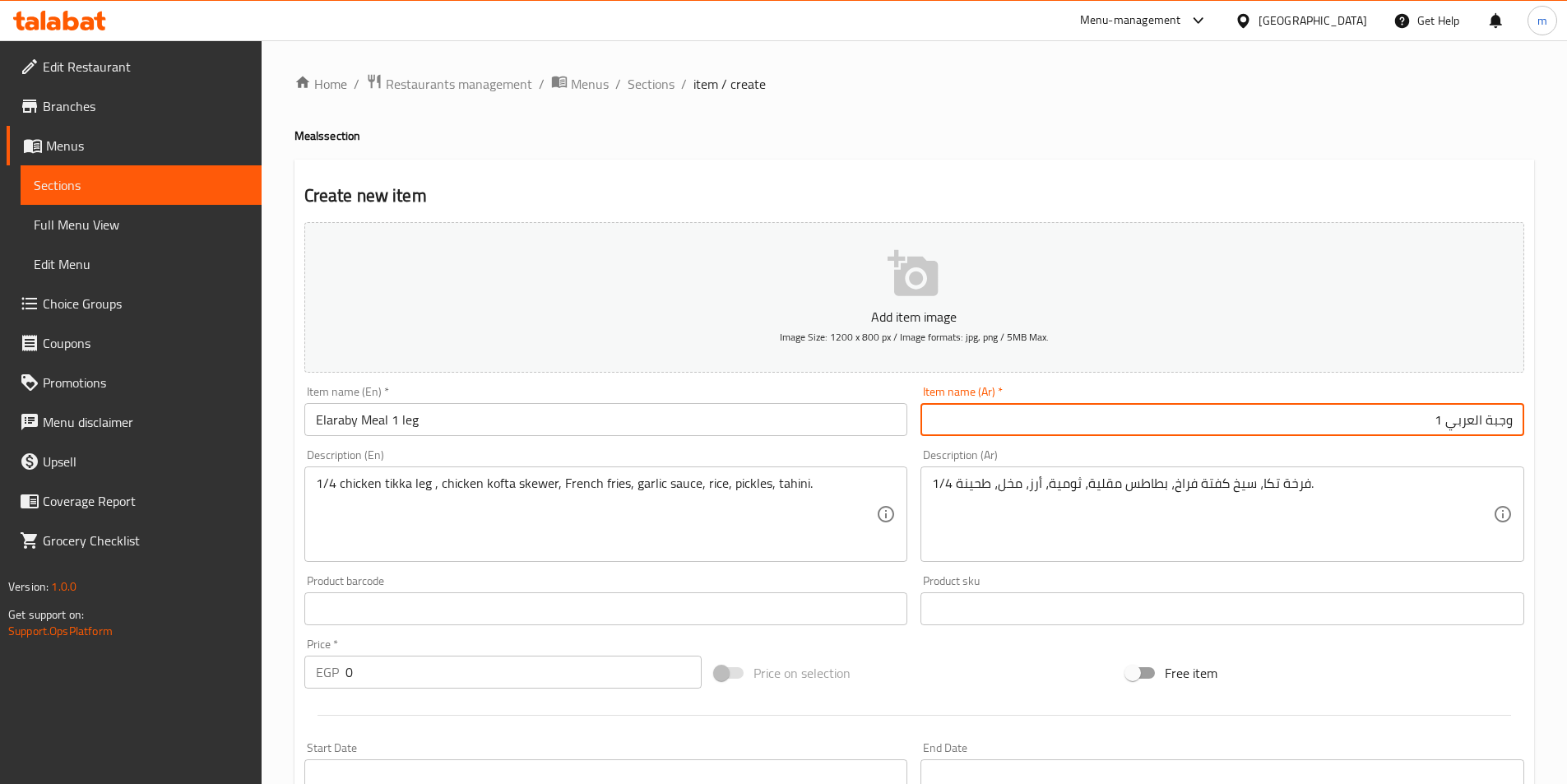
click at [1263, 416] on input "وجبة العربي 1" at bounding box center [1223, 419] width 604 height 33
type input "وجبة العربي 1 ورك"
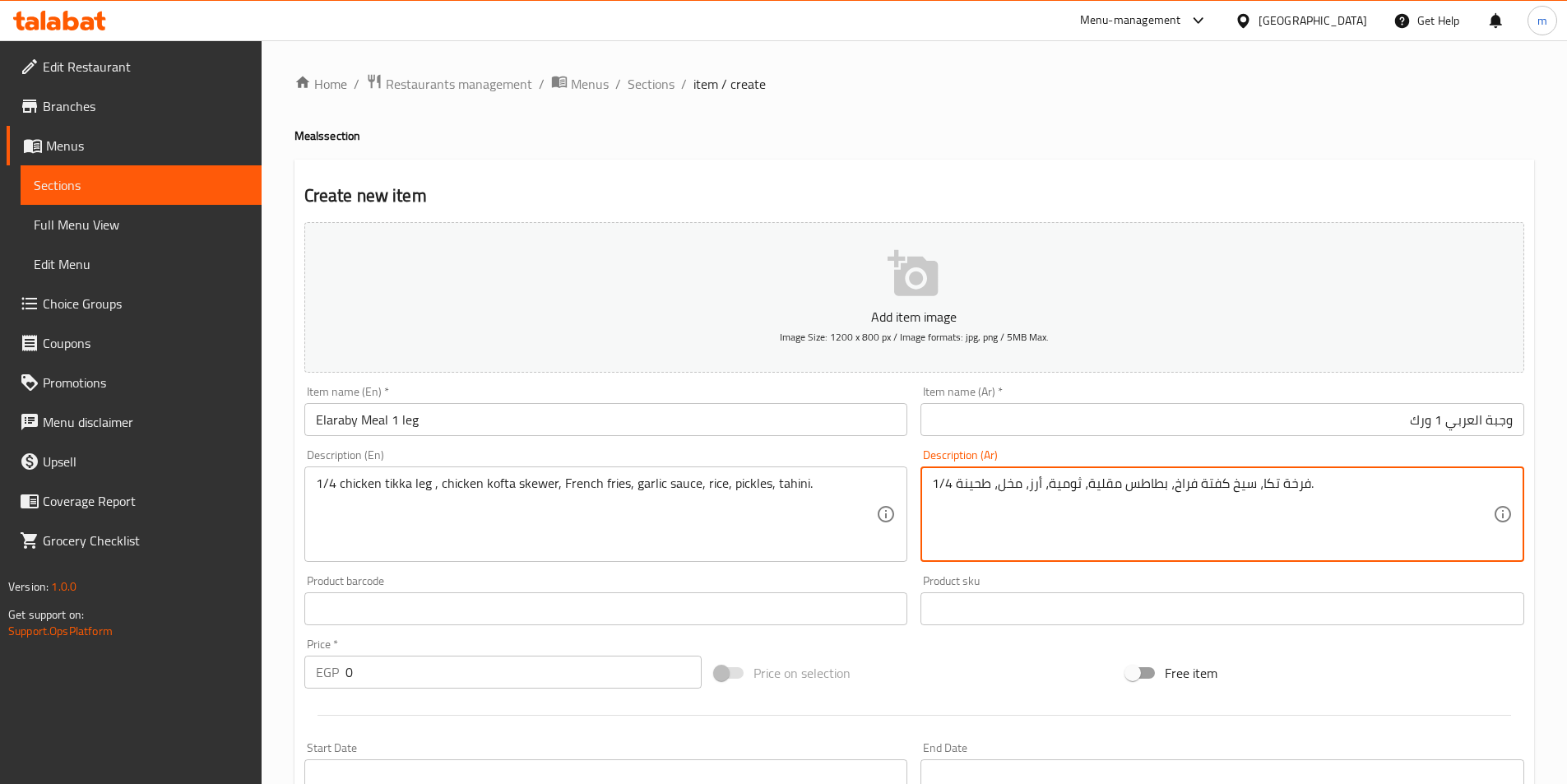
click at [1294, 496] on textarea "1/4 فرخة تكا، سيخ كفتة فراخ، بطاطس مقلية، ثومية، أرز، مخل، طحينة." at bounding box center [1213, 514] width 561 height 78
click at [1429, 483] on textarea "1/4 فرخة تكا، سيخ كفتة فراخ، بطاطس مقلية، ثومية، أرز، مخل، طحينة." at bounding box center [1213, 514] width 561 height 78
click at [1428, 492] on textarea "1/4 فرخة تكا، سيخ كفتة فراخ، بطاطس مقلية، ثومية، أرز، مخل، طحينة." at bounding box center [1213, 514] width 561 height 78
click at [1426, 491] on textarea "1/4 فرخة تكا، سيخ كفتة فراخ، بطاطس مقلية، ثومية، أرز، مخل، طحينة." at bounding box center [1213, 514] width 561 height 78
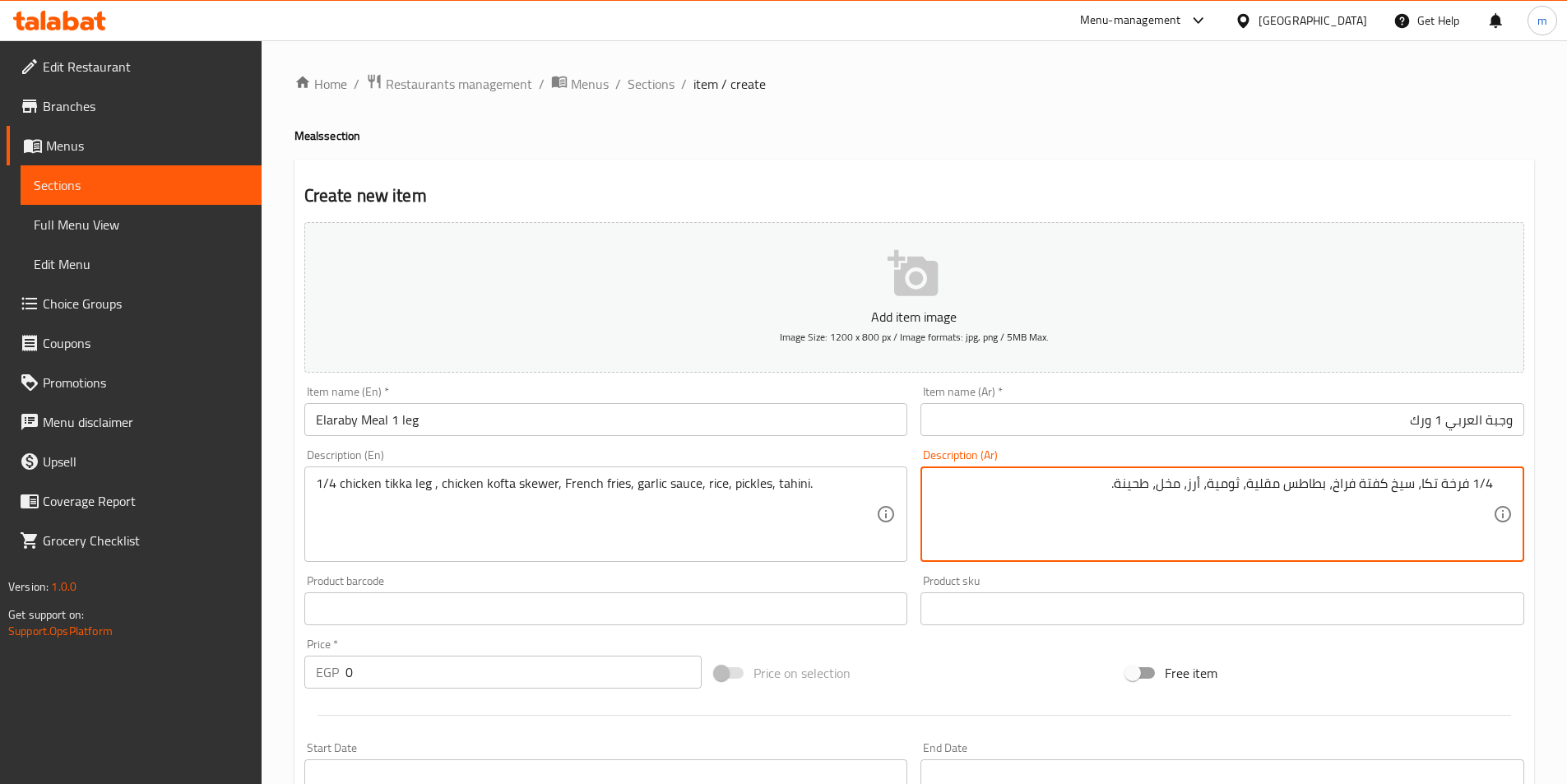
click at [1422, 489] on textarea "1/4 فرخة تكا، سيخ كفتة فراخ، بطاطس مقلية، ثومية، أرز، مخل، طحينة." at bounding box center [1213, 514] width 561 height 78
type textarea "1/4 فرخة تكا ورك، سيخ كفتة فراخ، بطاطس مقلية، ثومية، أرز، مخل، طحينة."
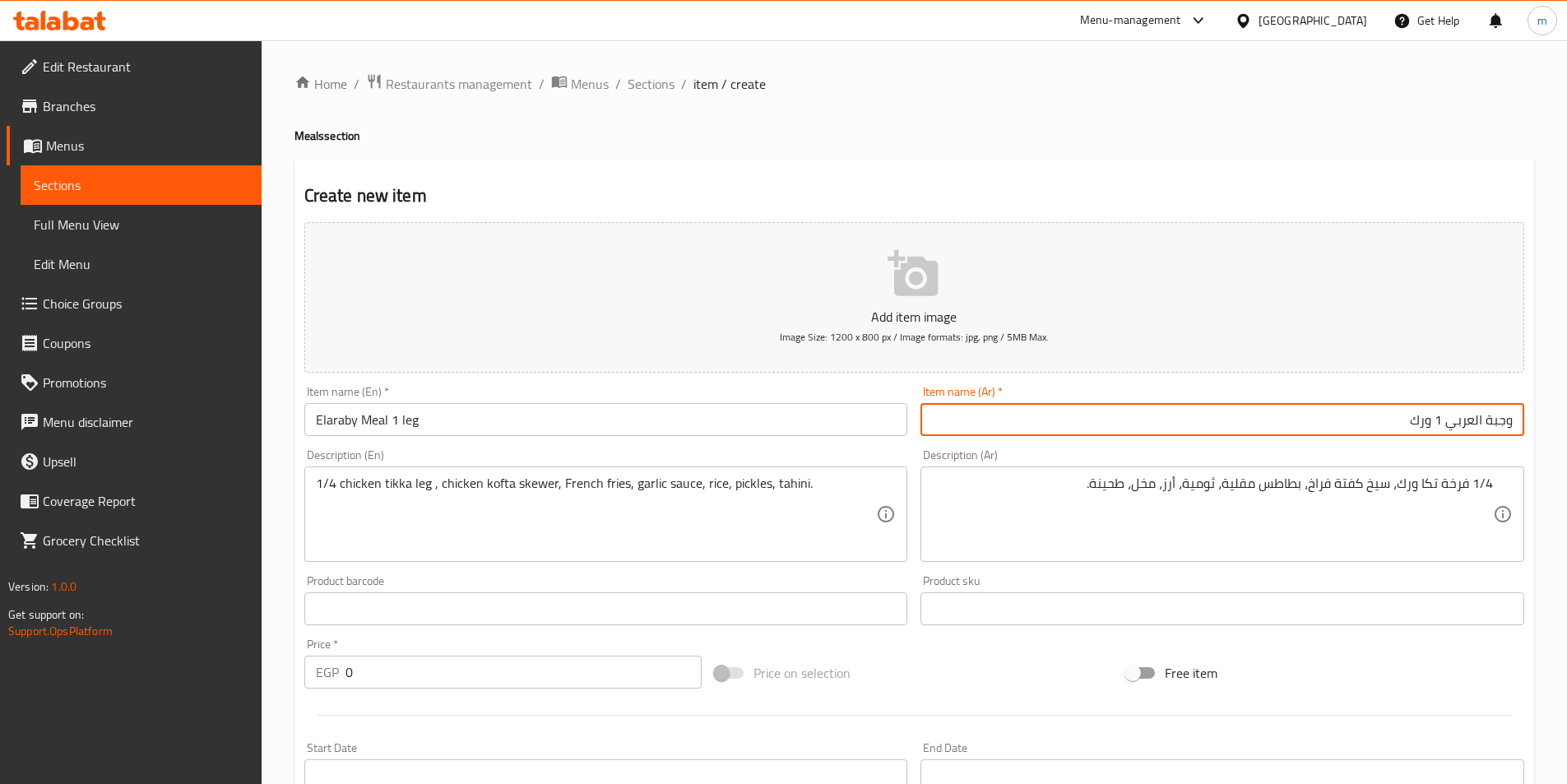
click at [1422, 425] on input "وجبة العربي 1 ورك" at bounding box center [1223, 419] width 604 height 33
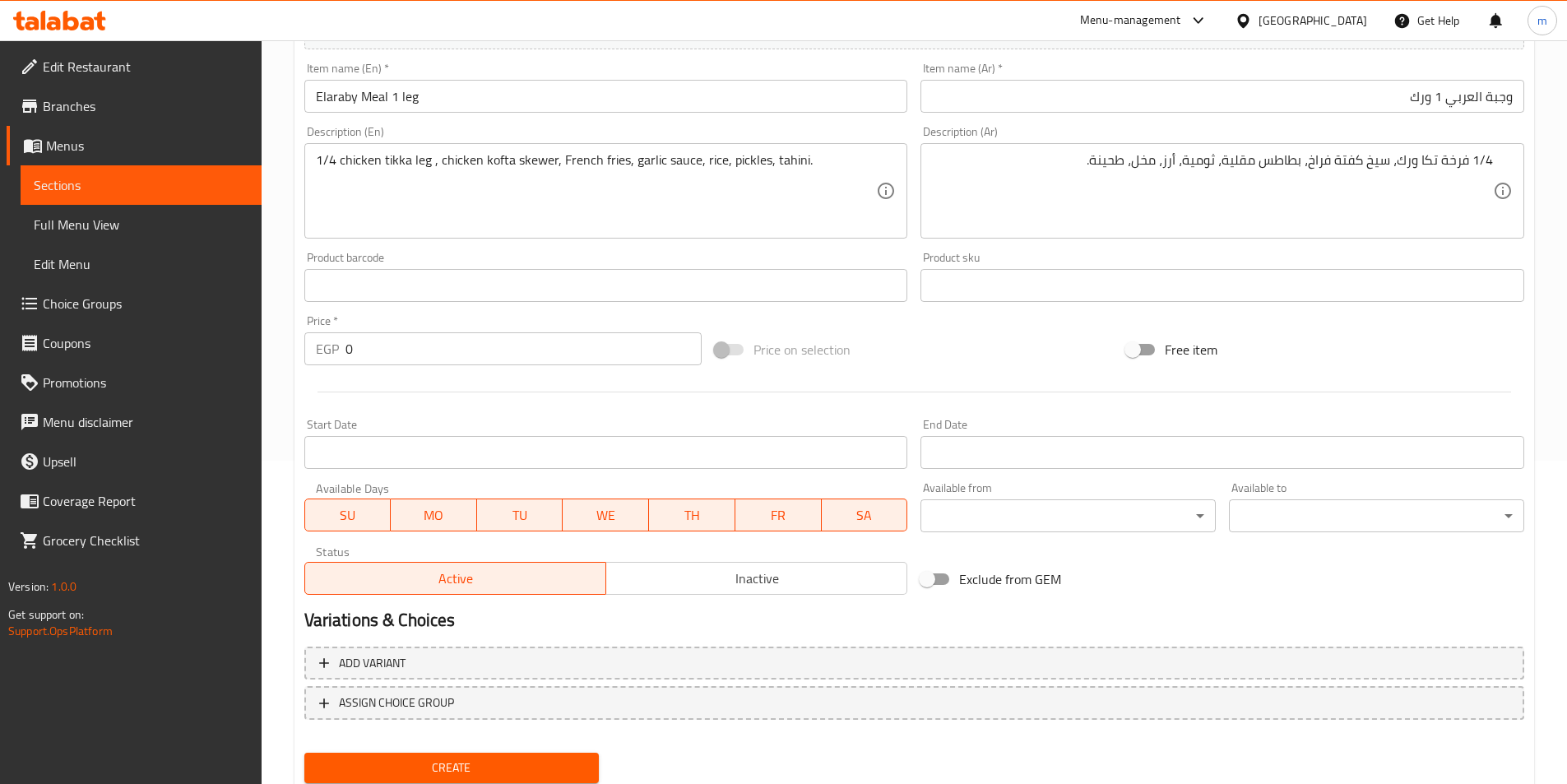
scroll to position [329, 0]
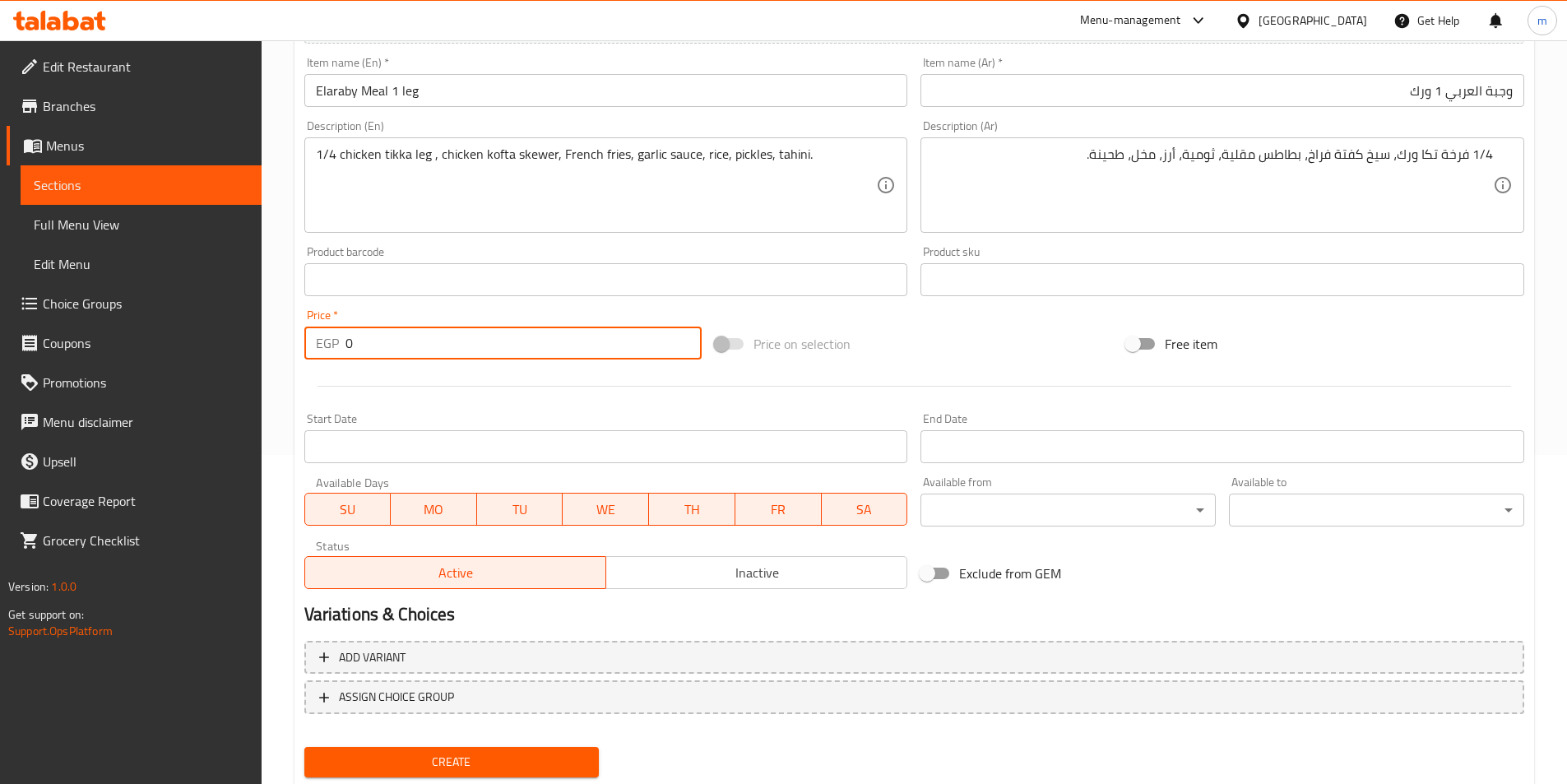
drag, startPoint x: 407, startPoint y: 352, endPoint x: 311, endPoint y: 352, distance: 96.0
click at [311, 352] on div "EGP 0 Price *" at bounding box center [504, 342] width 398 height 33
type input "237"
click at [305, 747] on button "Create" at bounding box center [452, 762] width 296 height 30
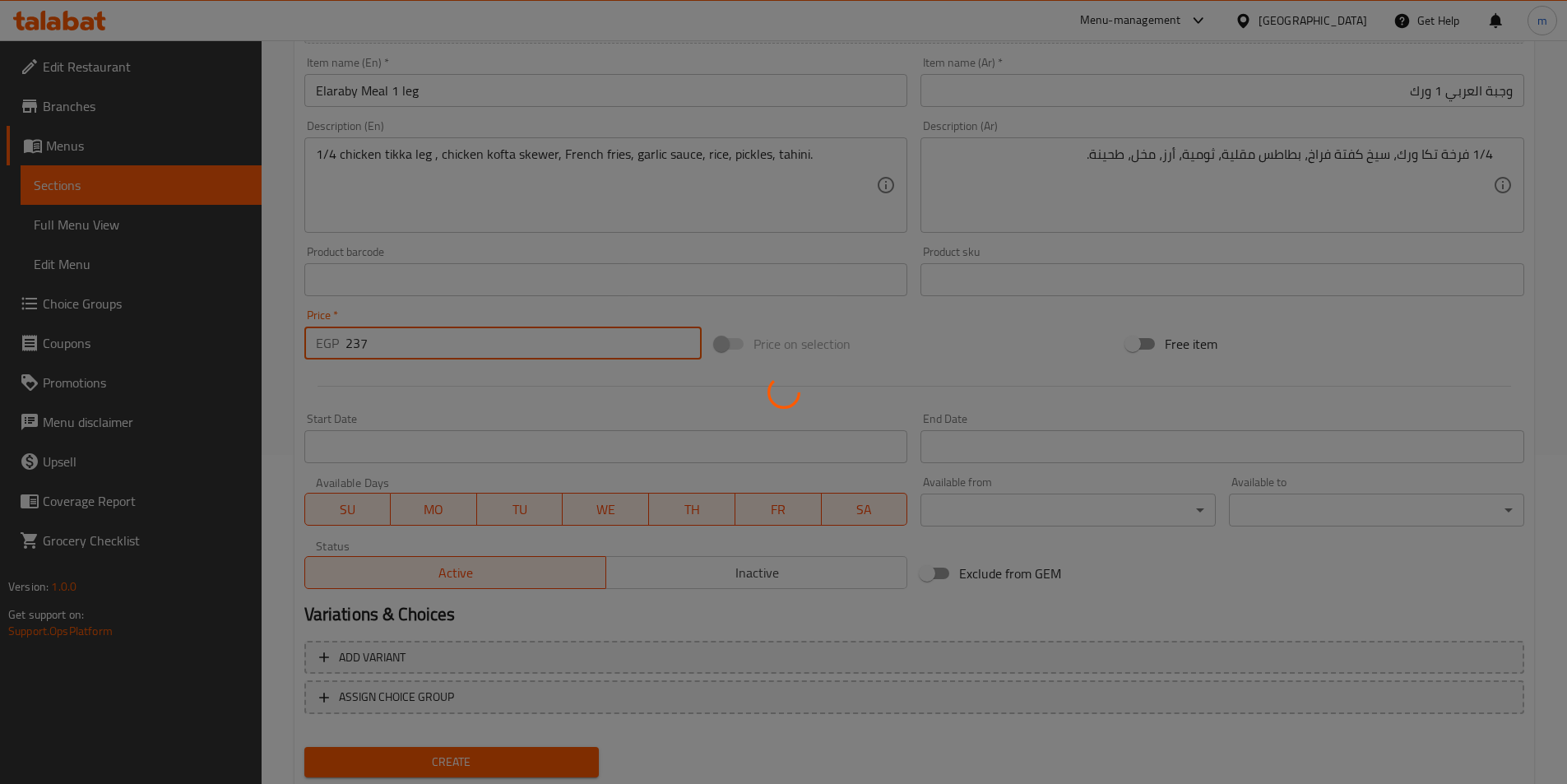
type input "0"
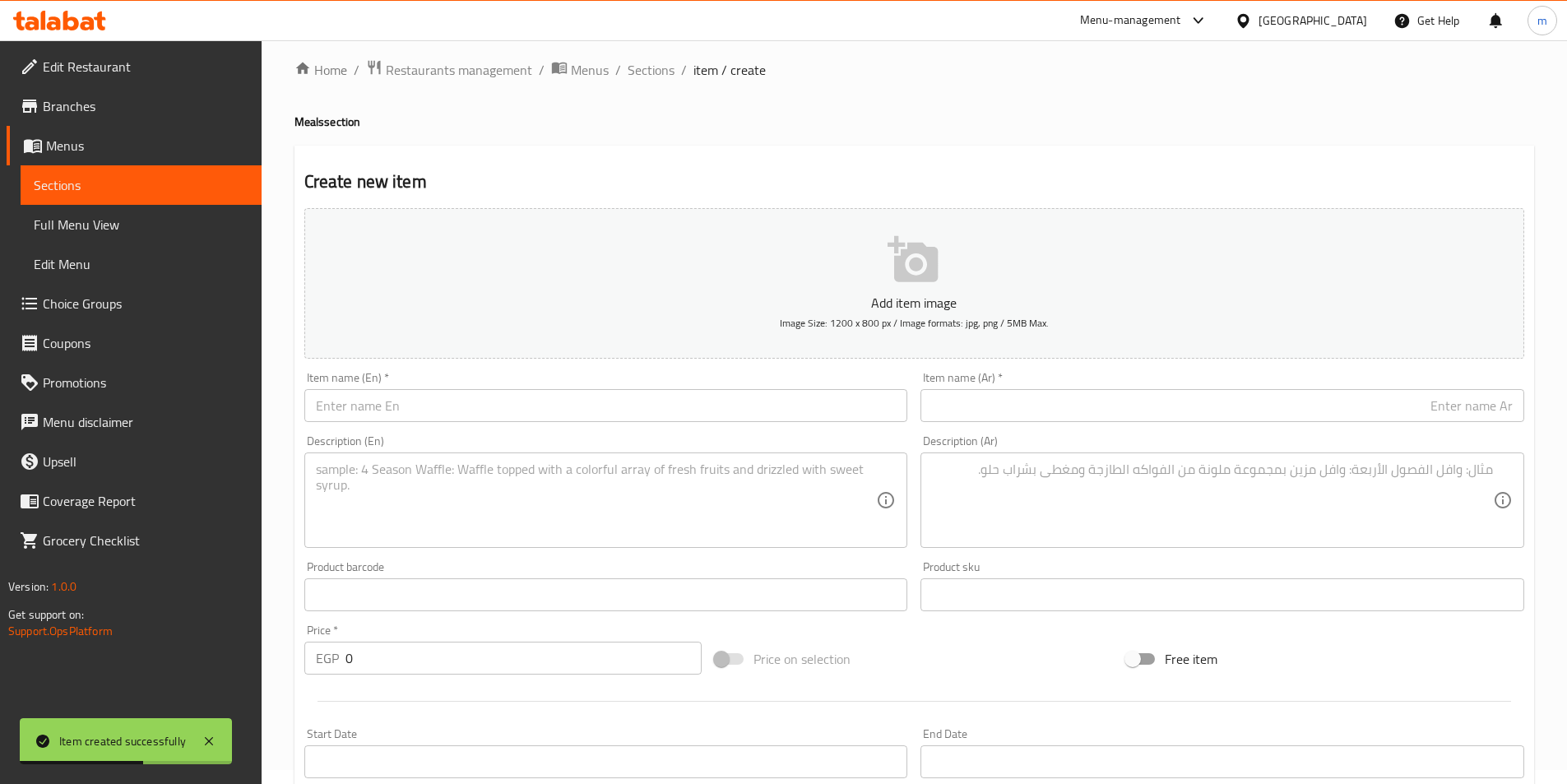
scroll to position [0, 0]
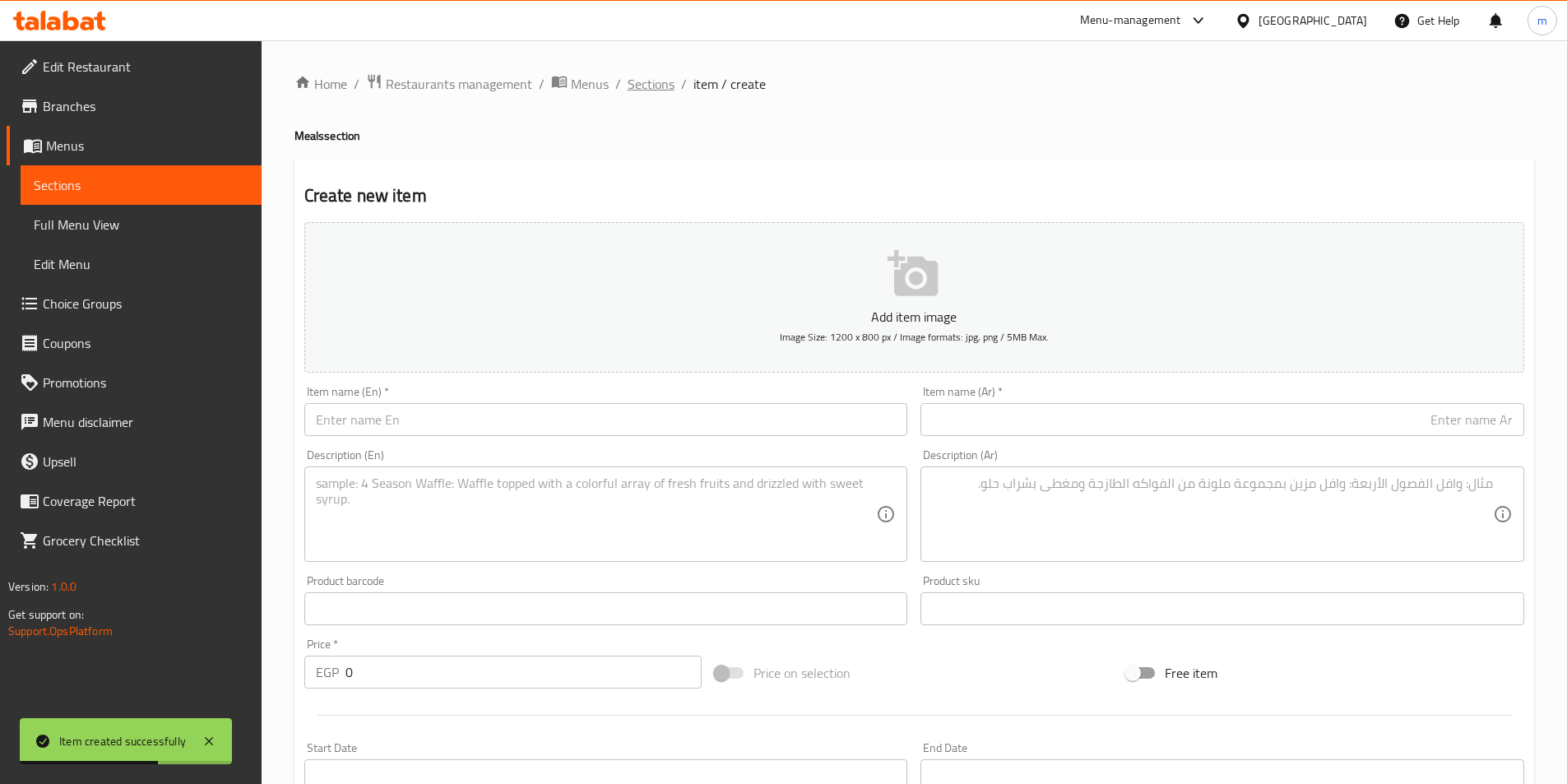
click at [638, 85] on span "Sections" at bounding box center [651, 84] width 47 height 19
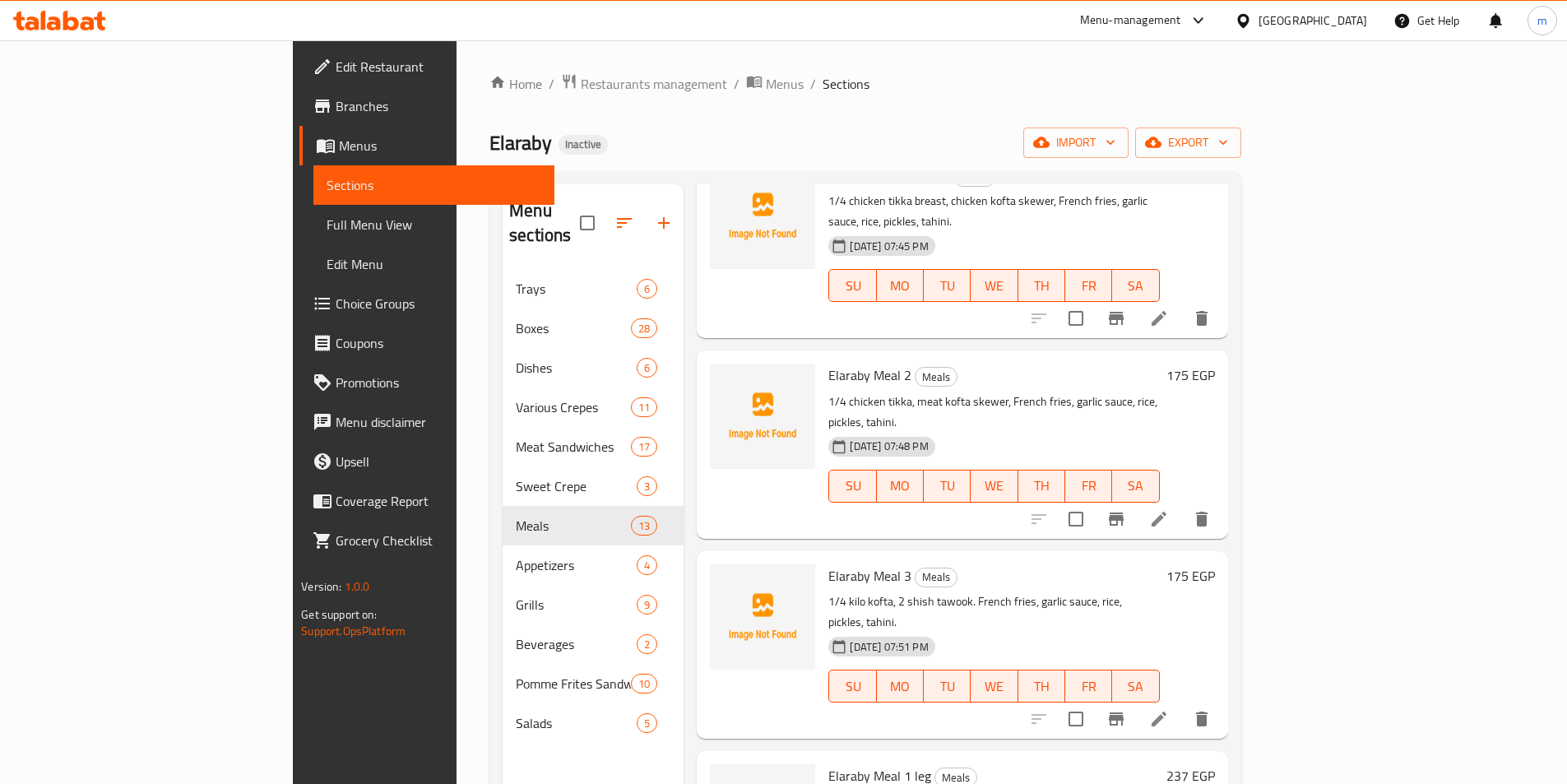
scroll to position [82, 0]
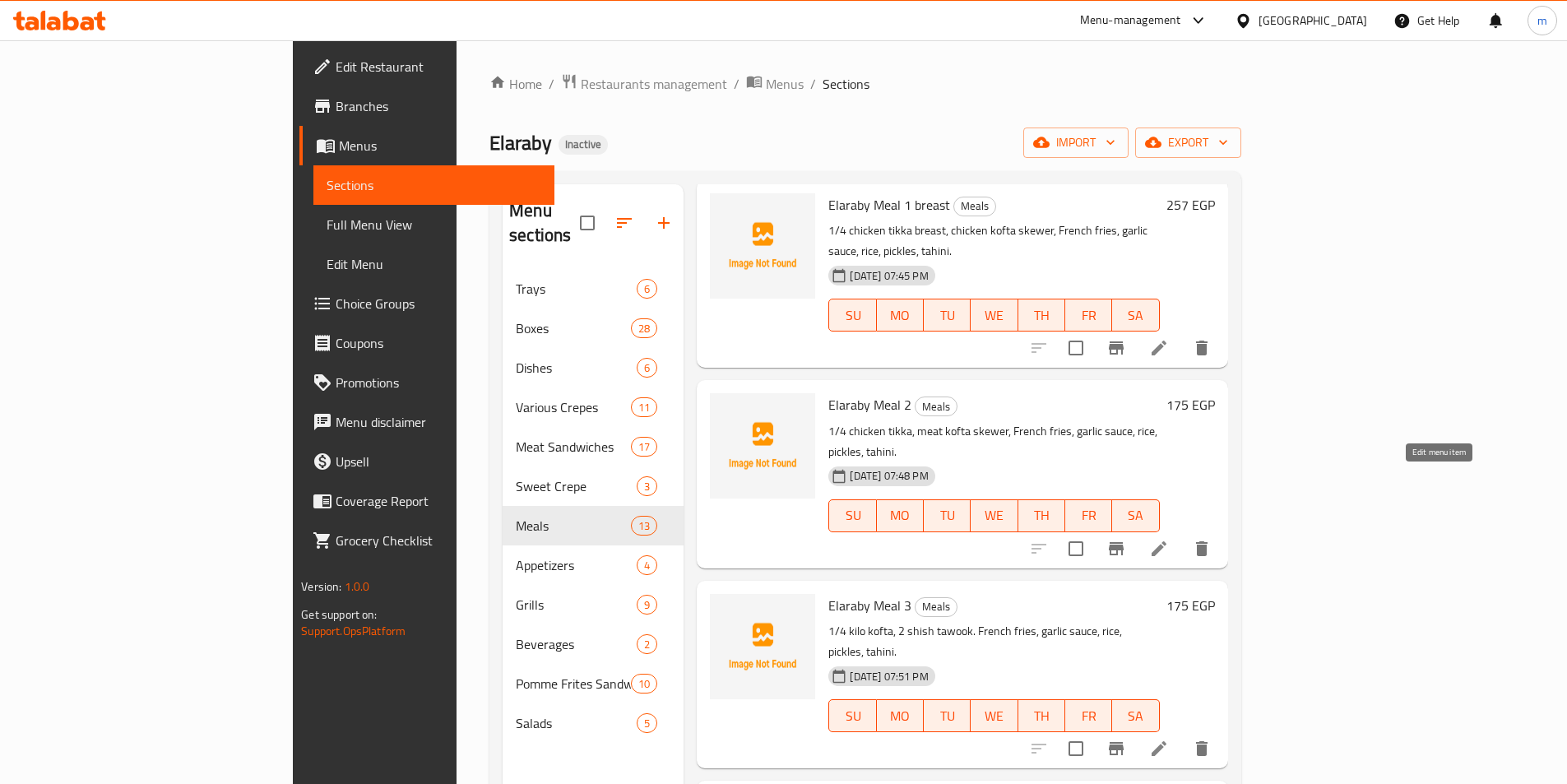
click at [1169, 539] on icon at bounding box center [1159, 549] width 19 height 19
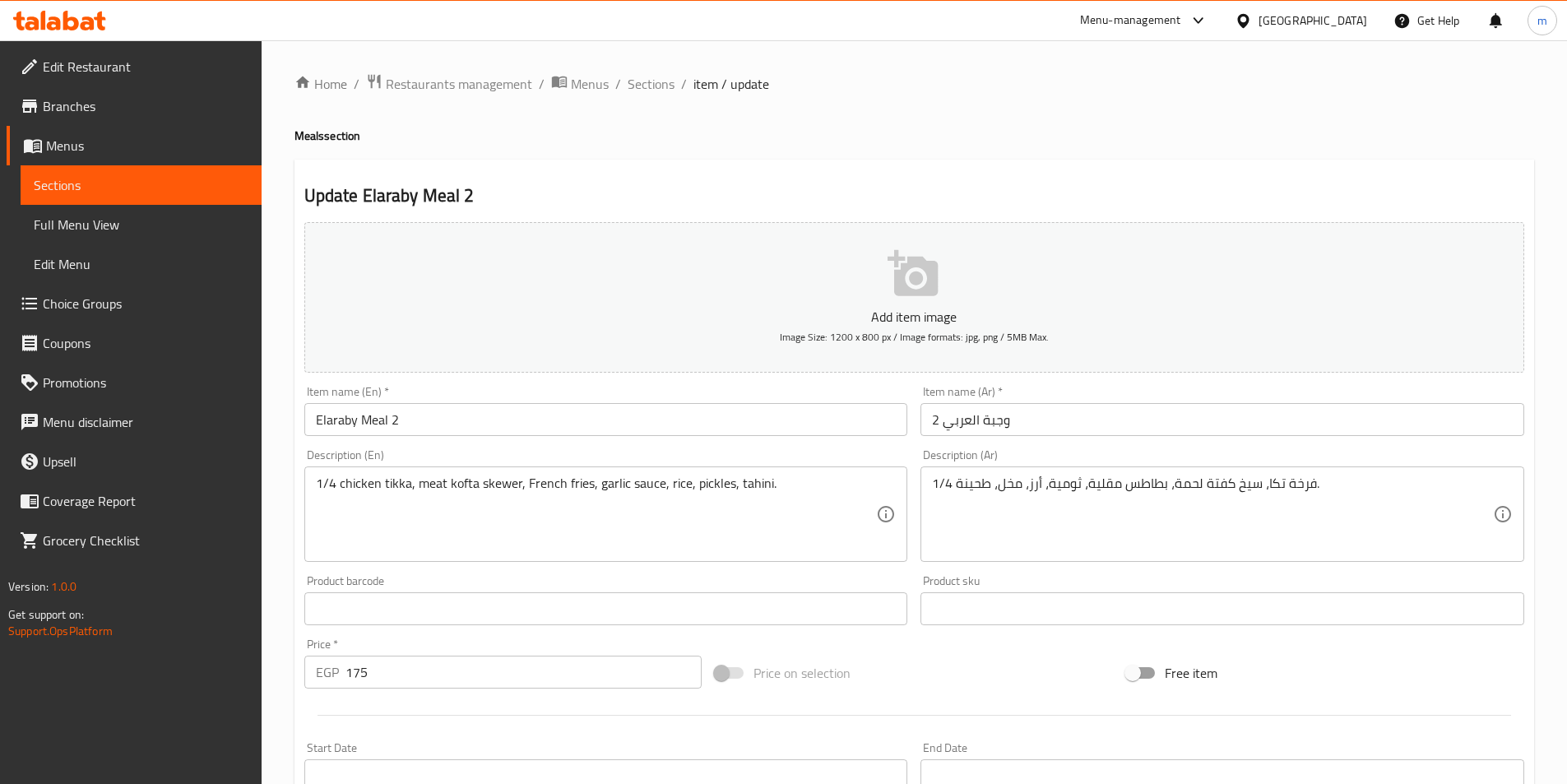
click at [406, 420] on input "Elaraby Meal 2" at bounding box center [606, 419] width 604 height 33
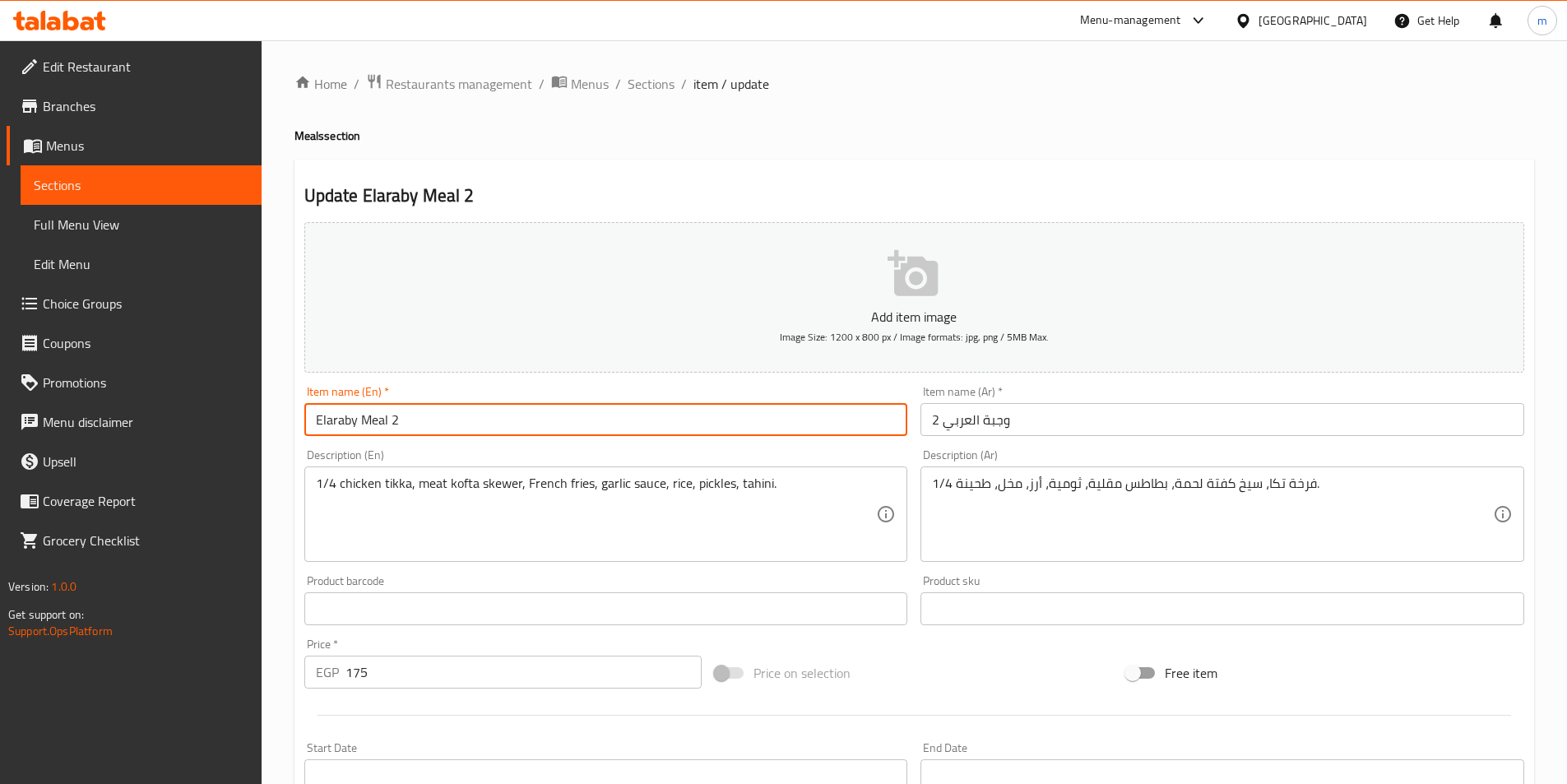
paste input "breast"
type input "Elaraby Meal 2 breast"
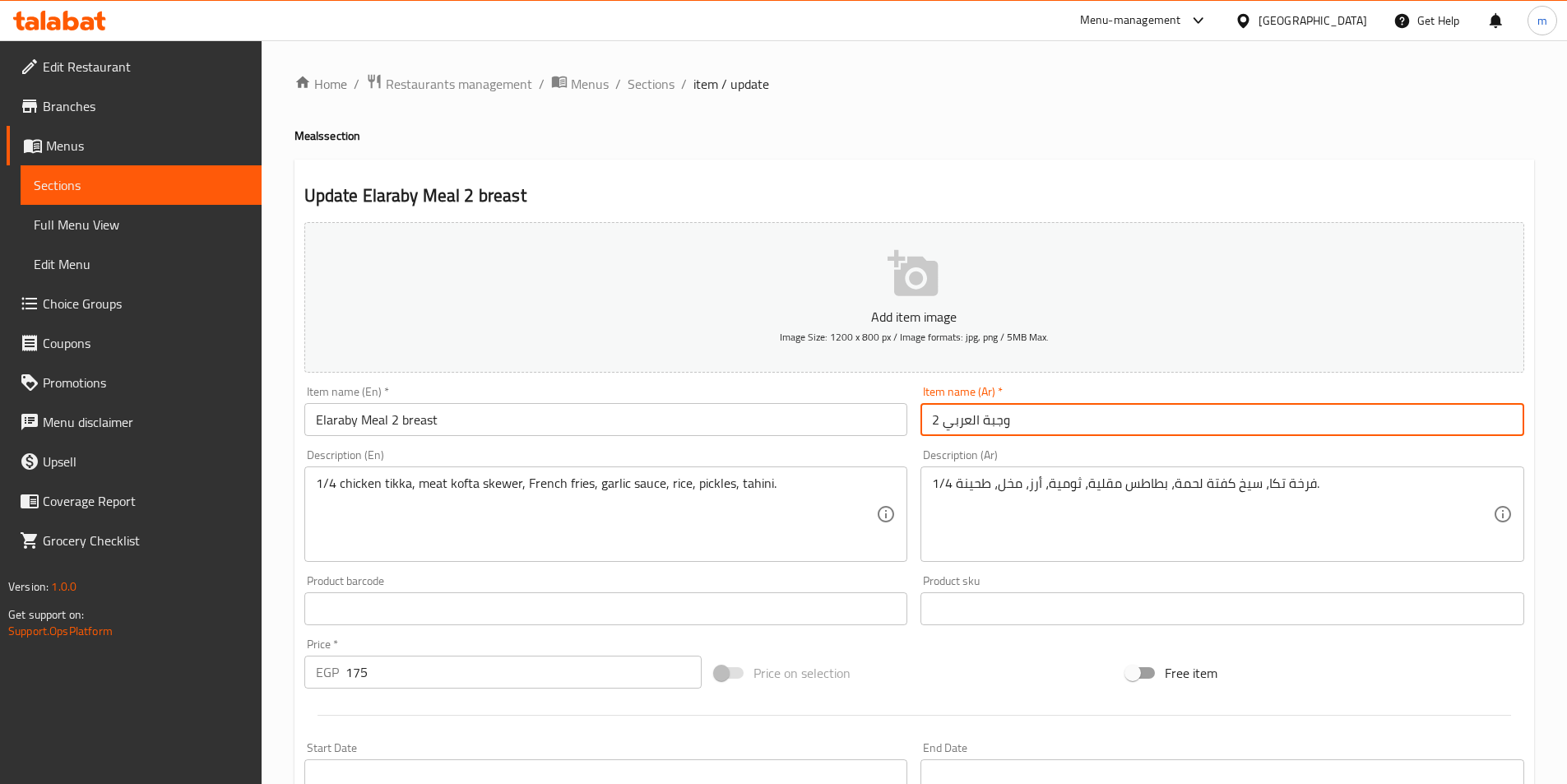
click at [1007, 429] on input "وجبة العربي 2" at bounding box center [1223, 419] width 604 height 33
click at [1320, 416] on input "وجبة العربي 2" at bounding box center [1223, 419] width 604 height 33
type input "وجبة العربي 2 صدر"
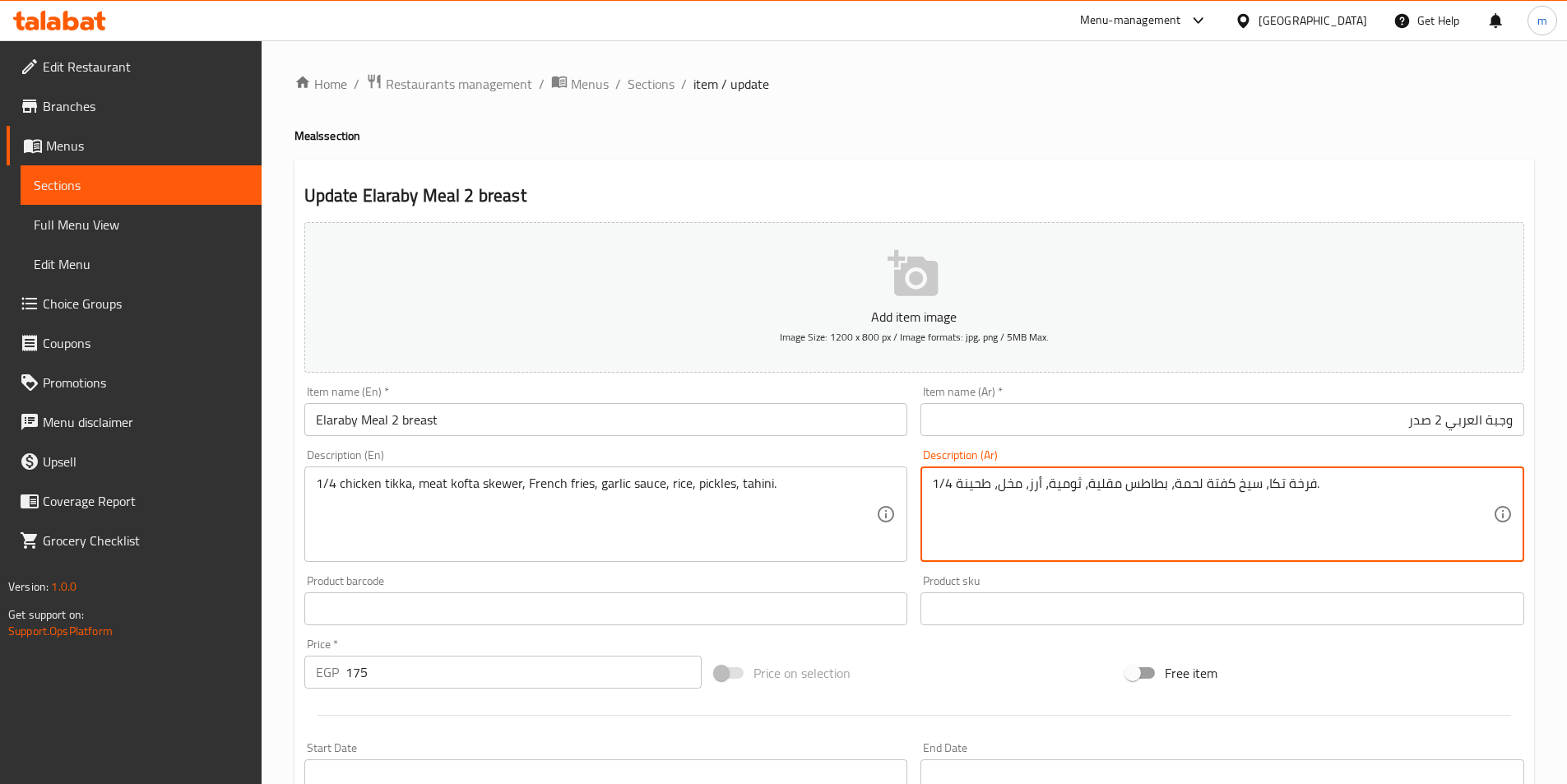
click at [1264, 492] on textarea "1/4 فرخة تكا، سيخ كفتة لحمة، بطاطس مقلية، ثومية، أرز، مخل، طحينة." at bounding box center [1213, 514] width 561 height 78
click at [1283, 493] on textarea "1/4 فرخة تكاصدر، سيخ كفتة لحمة، بطاطس مقلية، ثومية، أرز، مخل، طحينة." at bounding box center [1213, 514] width 561 height 78
type textarea "1/4 فرخة تكا صدر، سيخ كفتة لحمة، بطاطس مقلية، ثومية، أرز، مخل، طحينة."
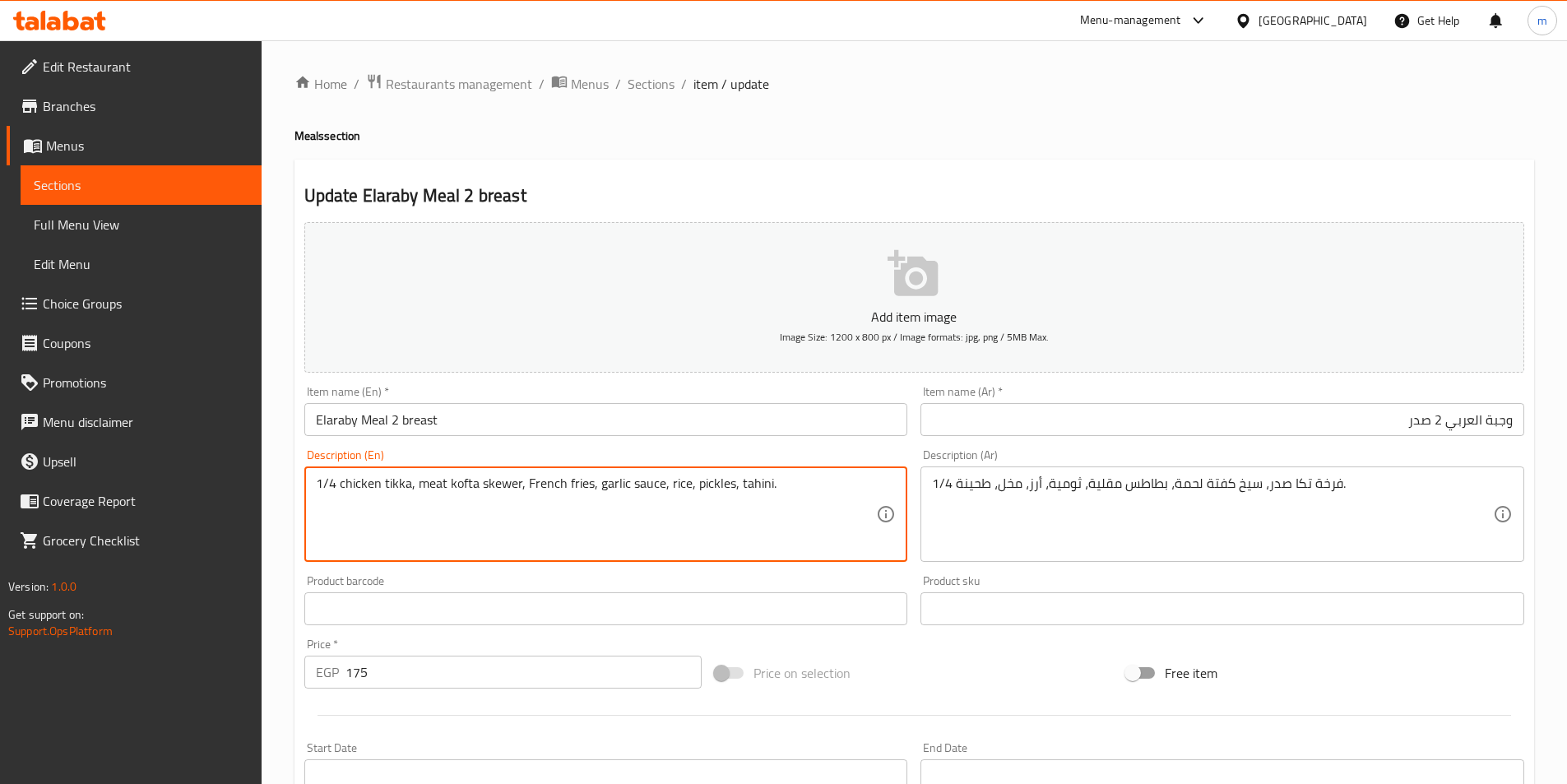
paste textarea "breast"
click at [410, 496] on textarea "1/4 chicken tikkabreast, meat kofta skewer, French fries, garlic sauce, rice, p…" at bounding box center [597, 514] width 561 height 78
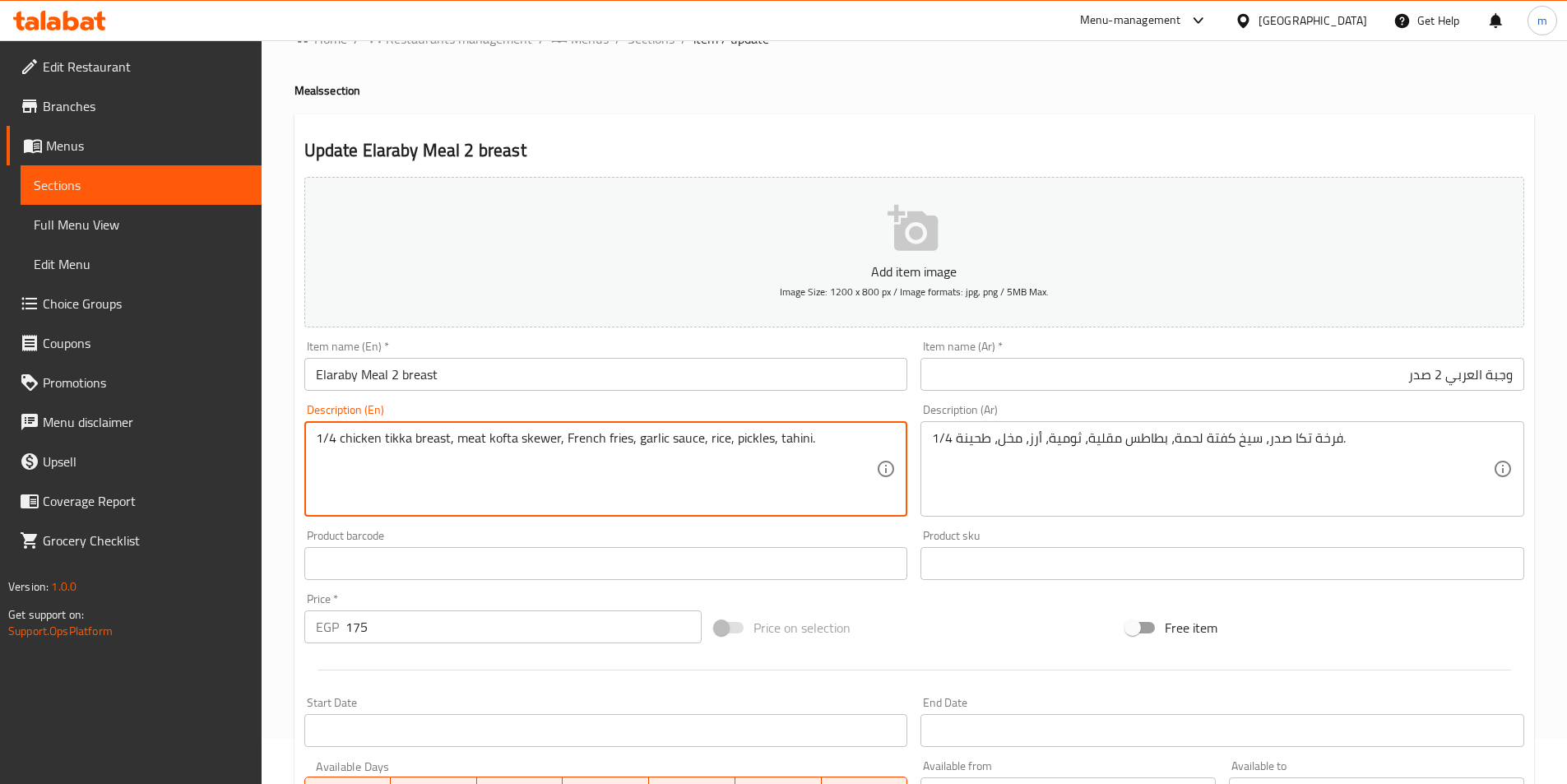
scroll to position [82, 0]
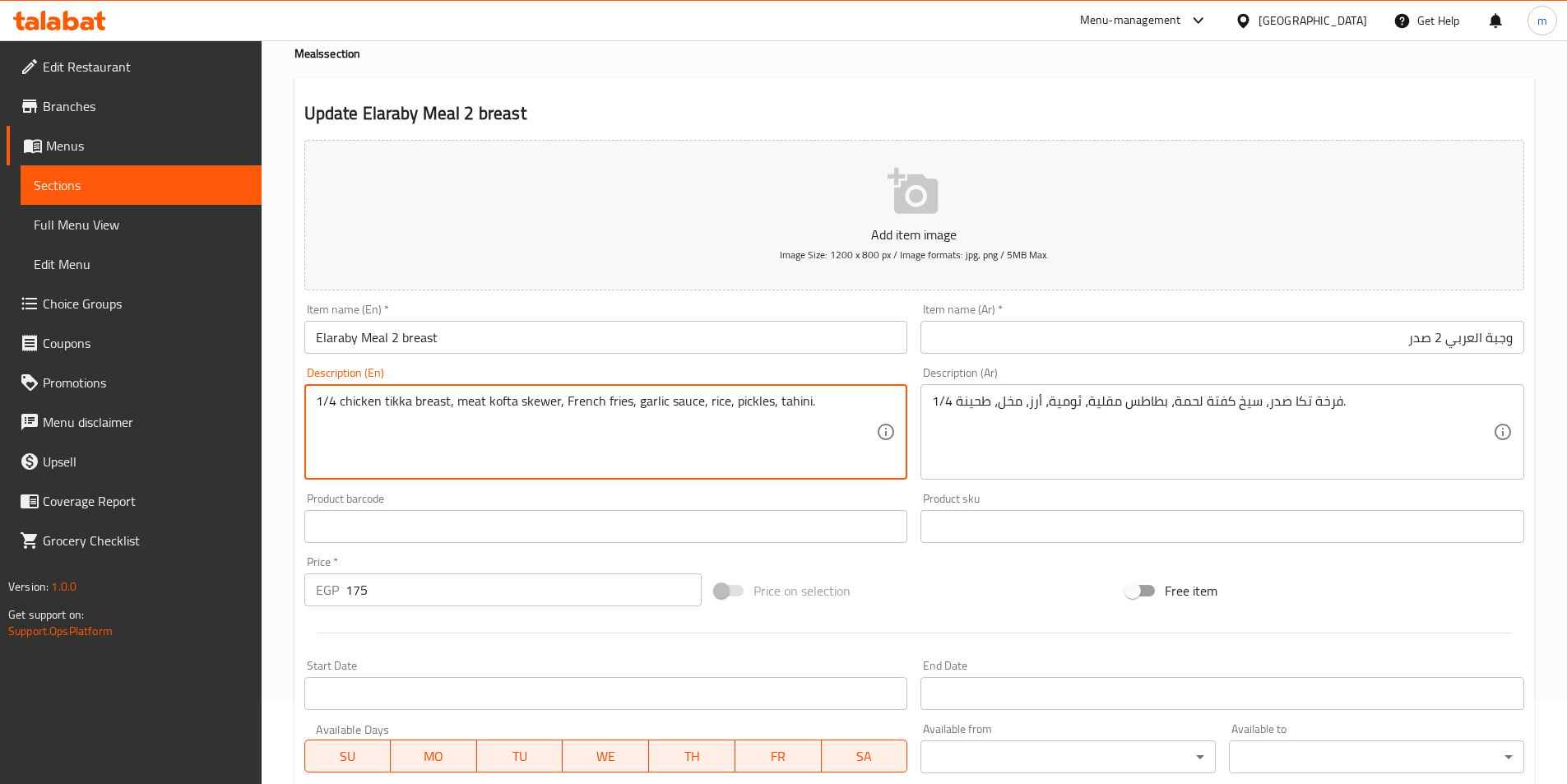
type textarea "1/4 chicken tikka breast, meat kofta skewer, French fries, garlic sauce, rice, …"
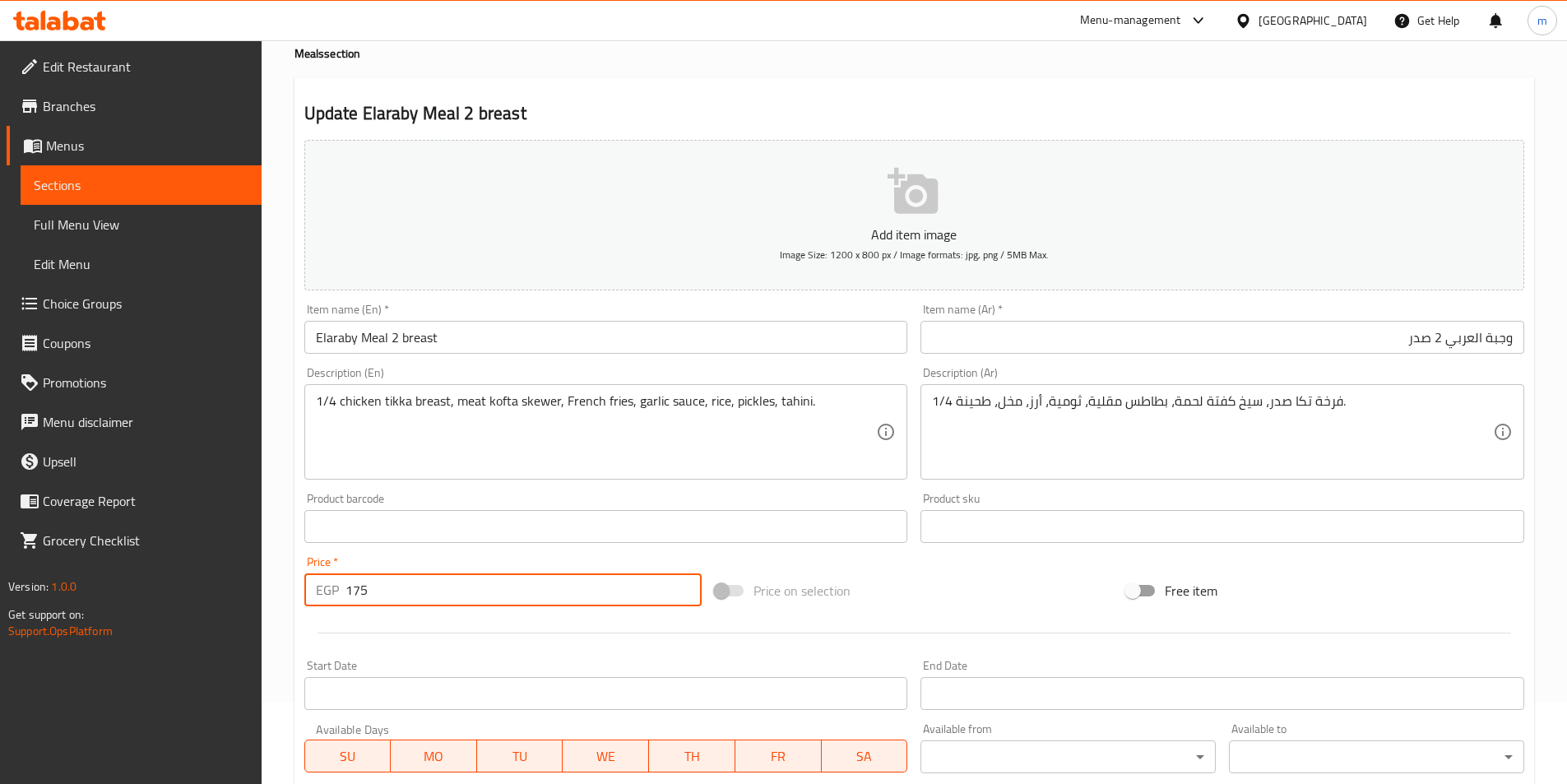
drag, startPoint x: 376, startPoint y: 584, endPoint x: 330, endPoint y: 588, distance: 46.2
click at [330, 588] on div "EGP 175 Price *" at bounding box center [504, 589] width 398 height 33
type input "257"
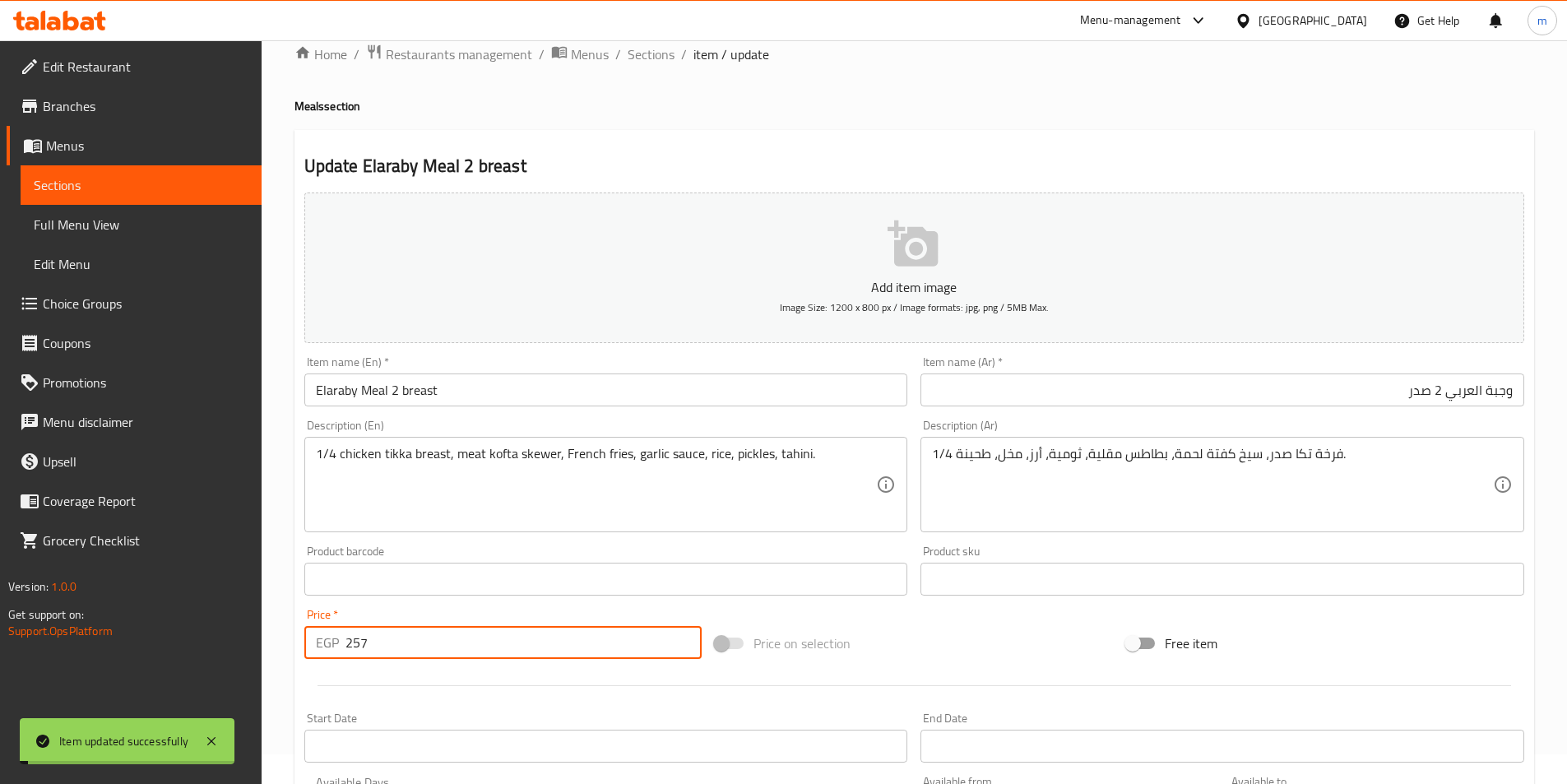
scroll to position [0, 0]
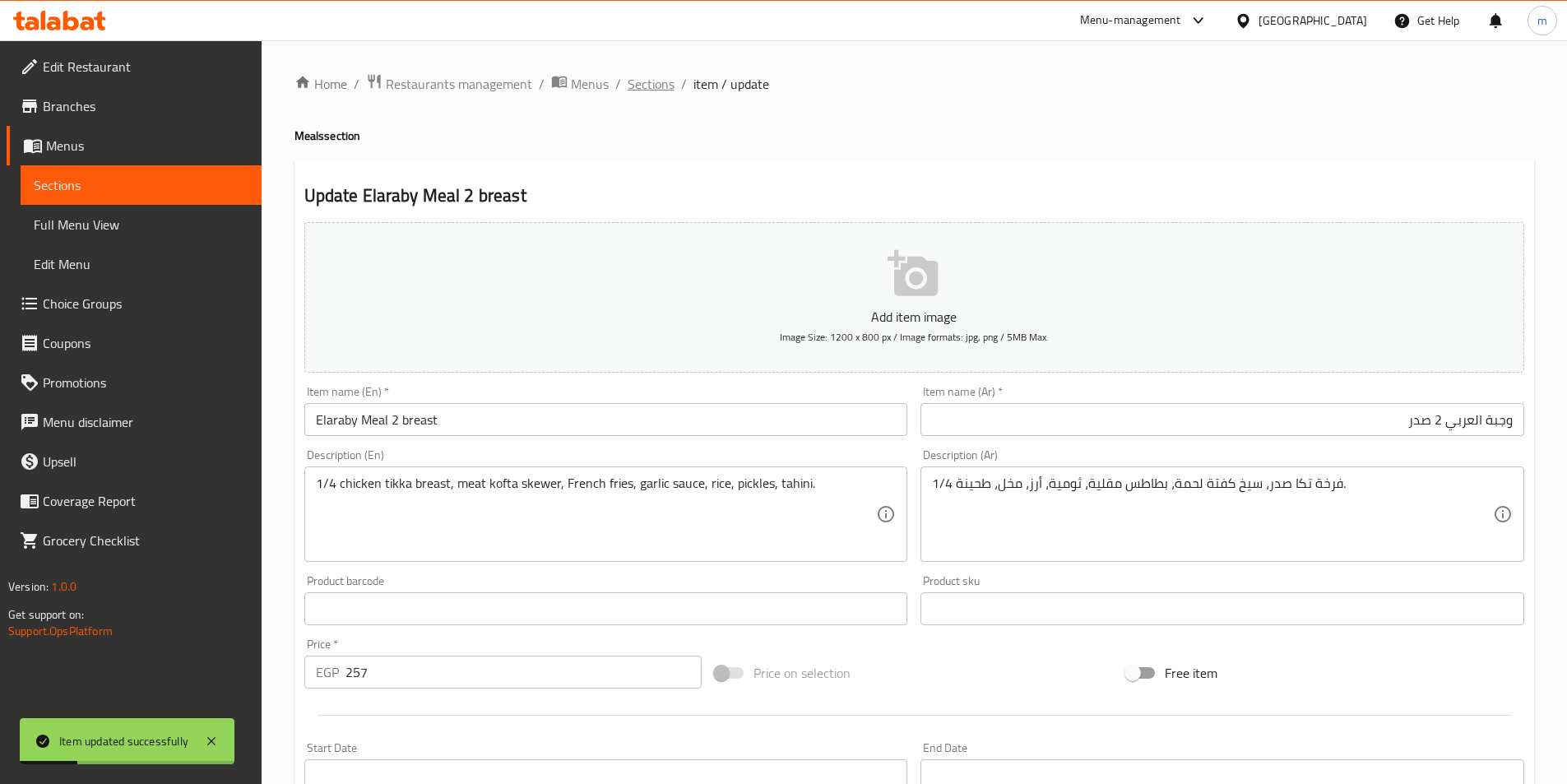
click at [660, 80] on span "Sections" at bounding box center [651, 84] width 47 height 19
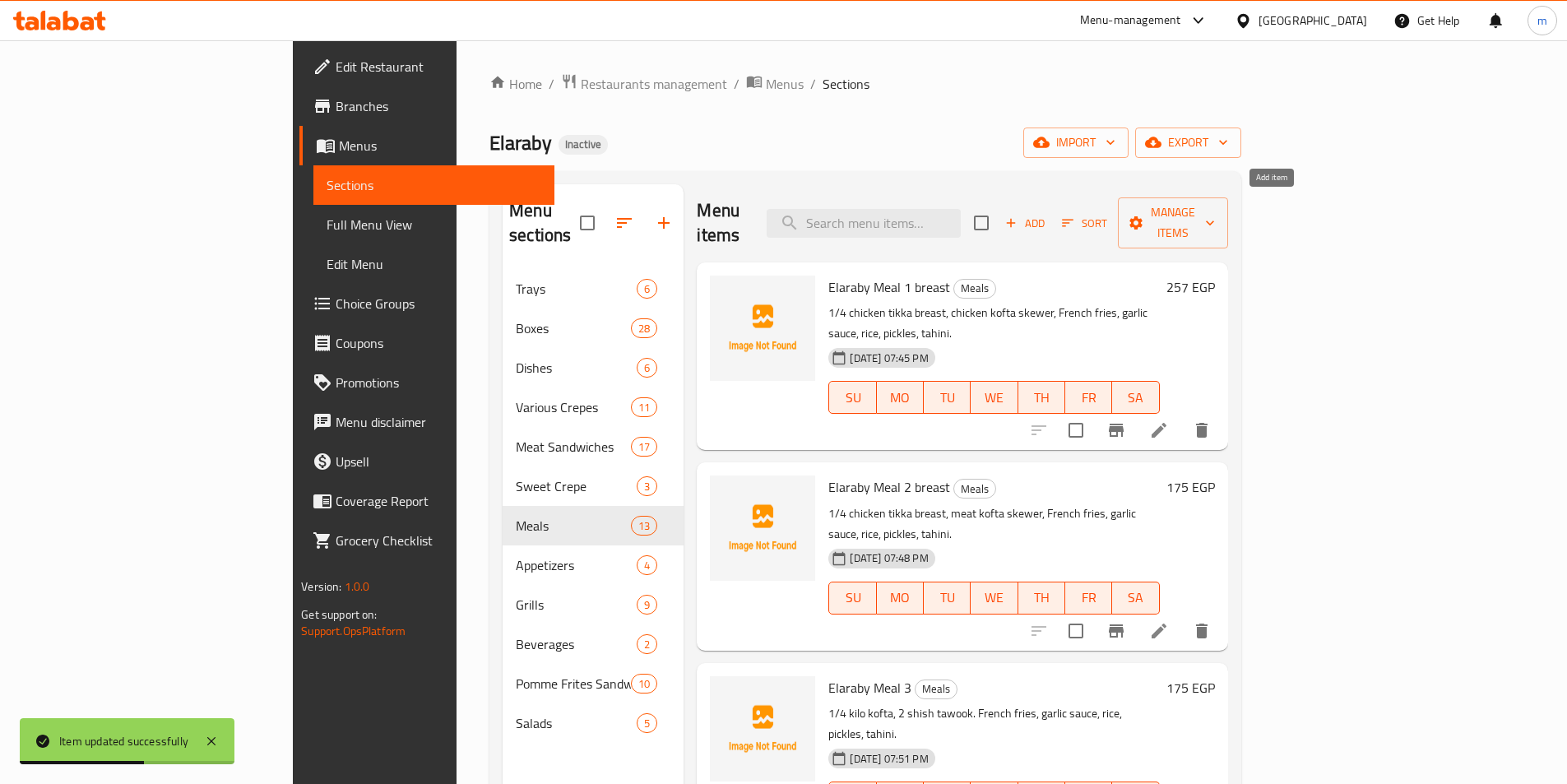
click at [1047, 214] on span "Add" at bounding box center [1025, 223] width 44 height 19
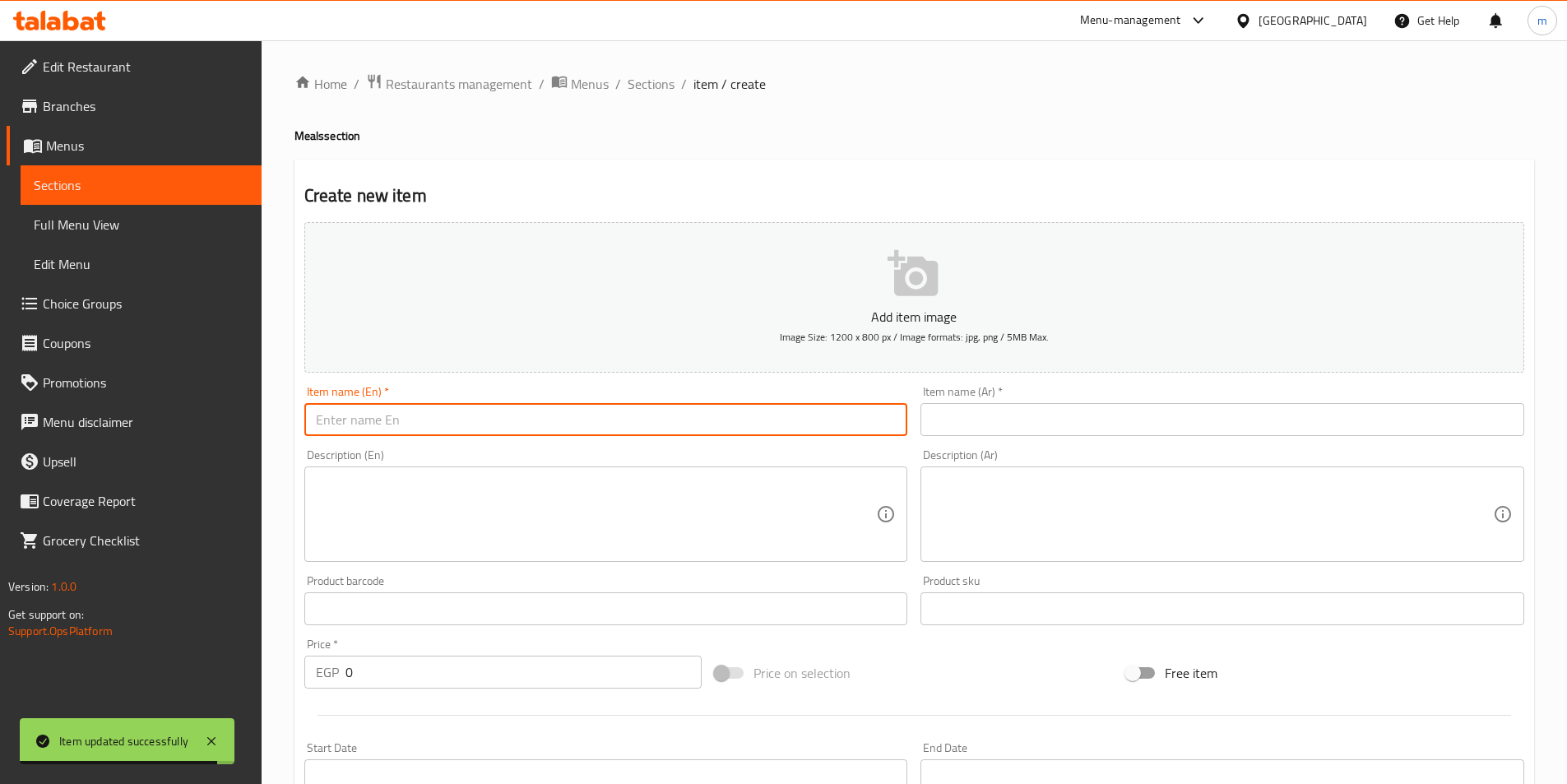
click at [658, 428] on input "text" at bounding box center [606, 419] width 604 height 33
paste input "Elaraby Meal 2"
type input "Elaraby Meal 2"
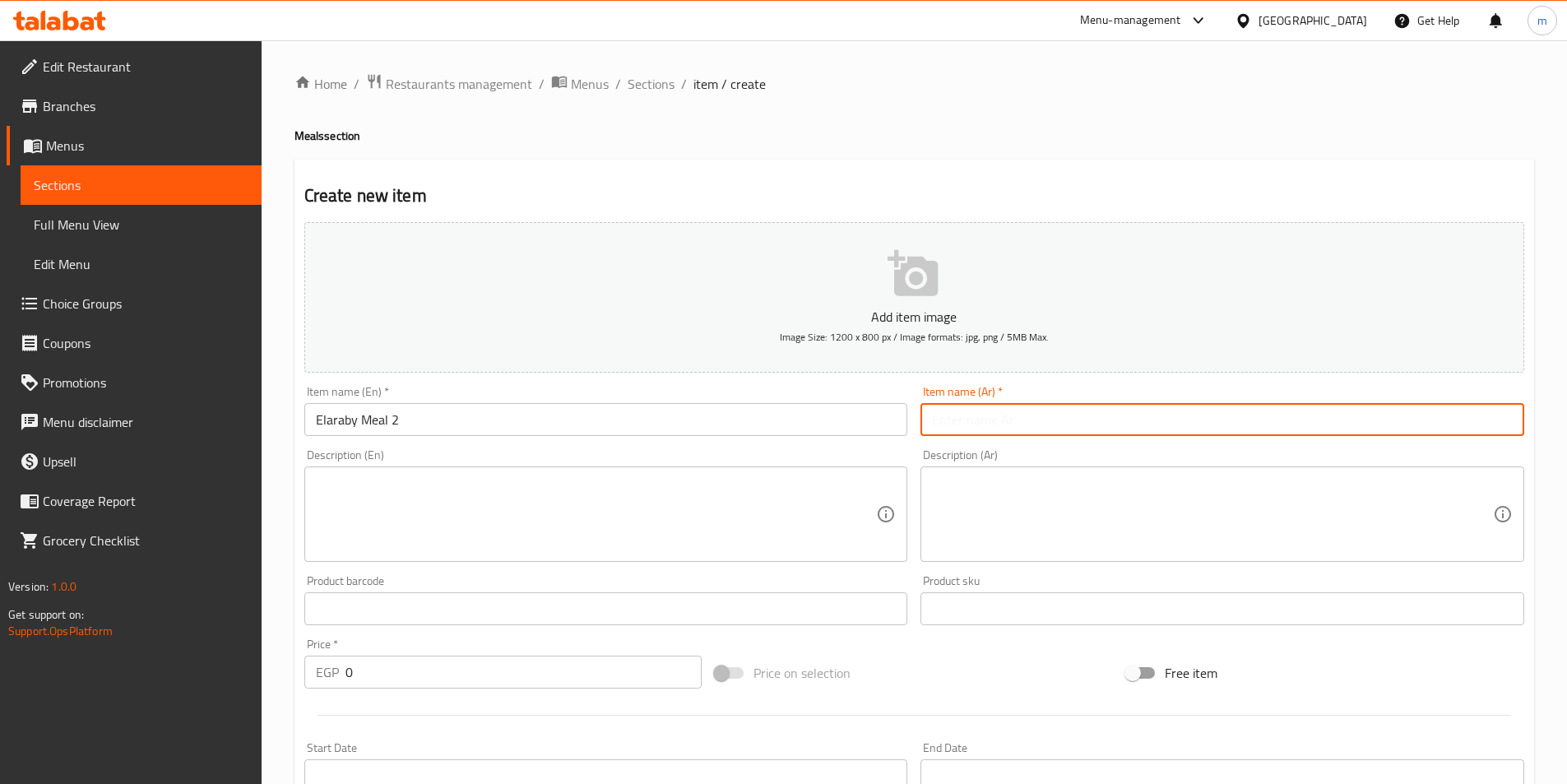
click at [979, 428] on input "text" at bounding box center [1223, 419] width 604 height 33
paste input "وجبة العربي 1"
drag, startPoint x: 937, startPoint y: 421, endPoint x: 926, endPoint y: 423, distance: 11.2
click at [926, 423] on input "وجبة العربي 1" at bounding box center [1223, 419] width 604 height 33
type input "وجبة العربي 2"
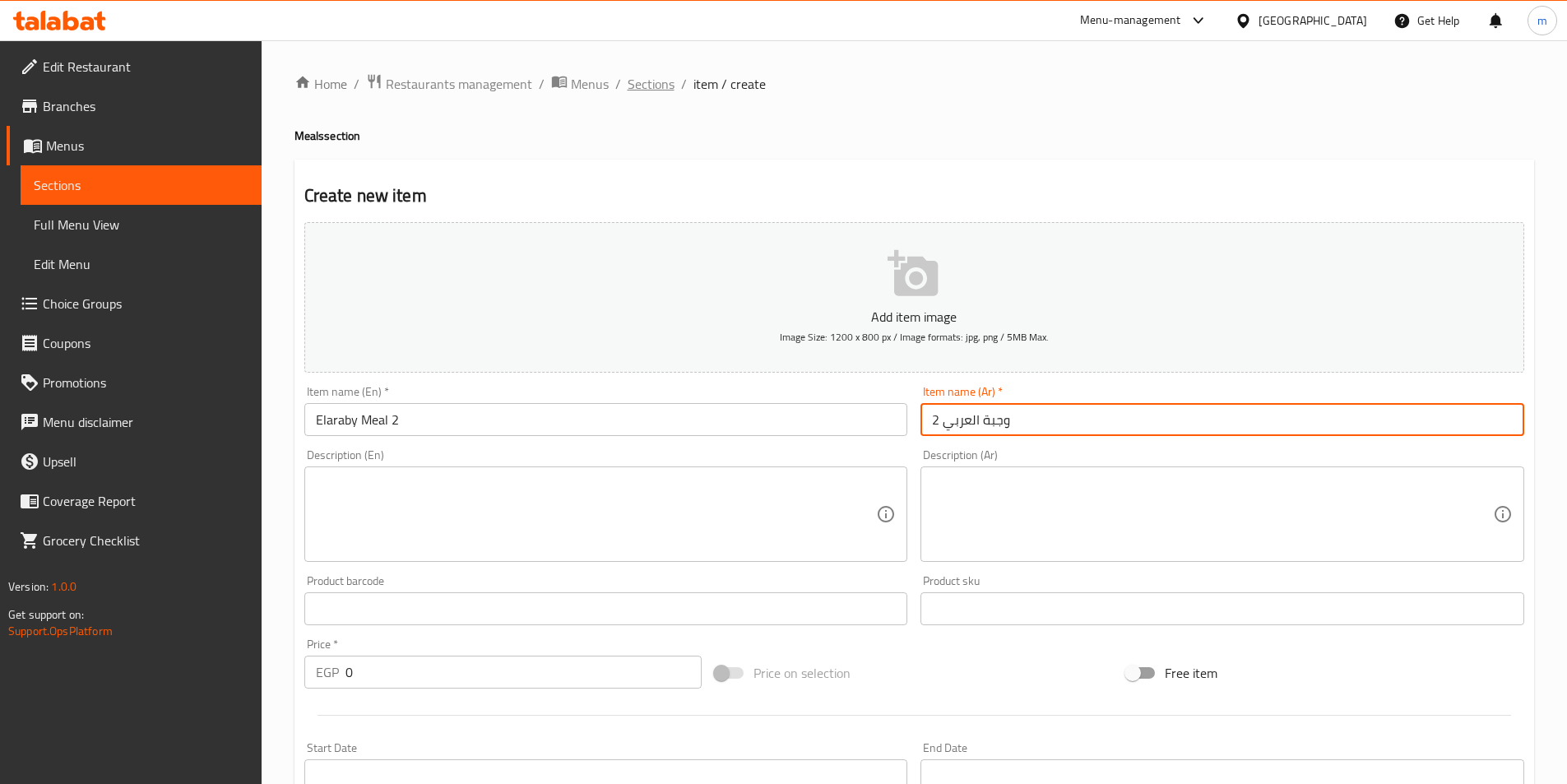
click at [642, 77] on span "Sections" at bounding box center [651, 84] width 47 height 19
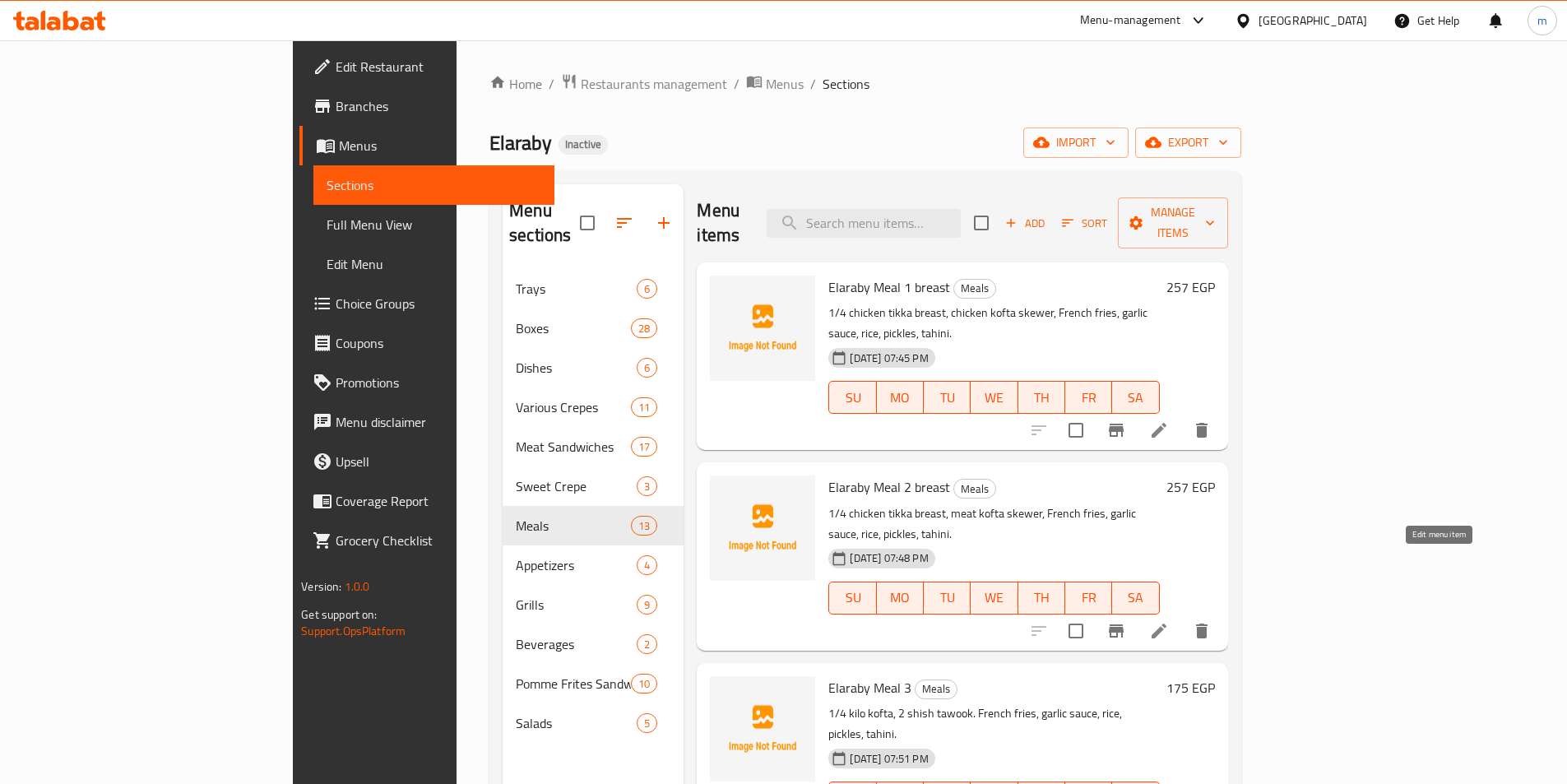
click at [1169, 621] on icon at bounding box center [1159, 631] width 19 height 19
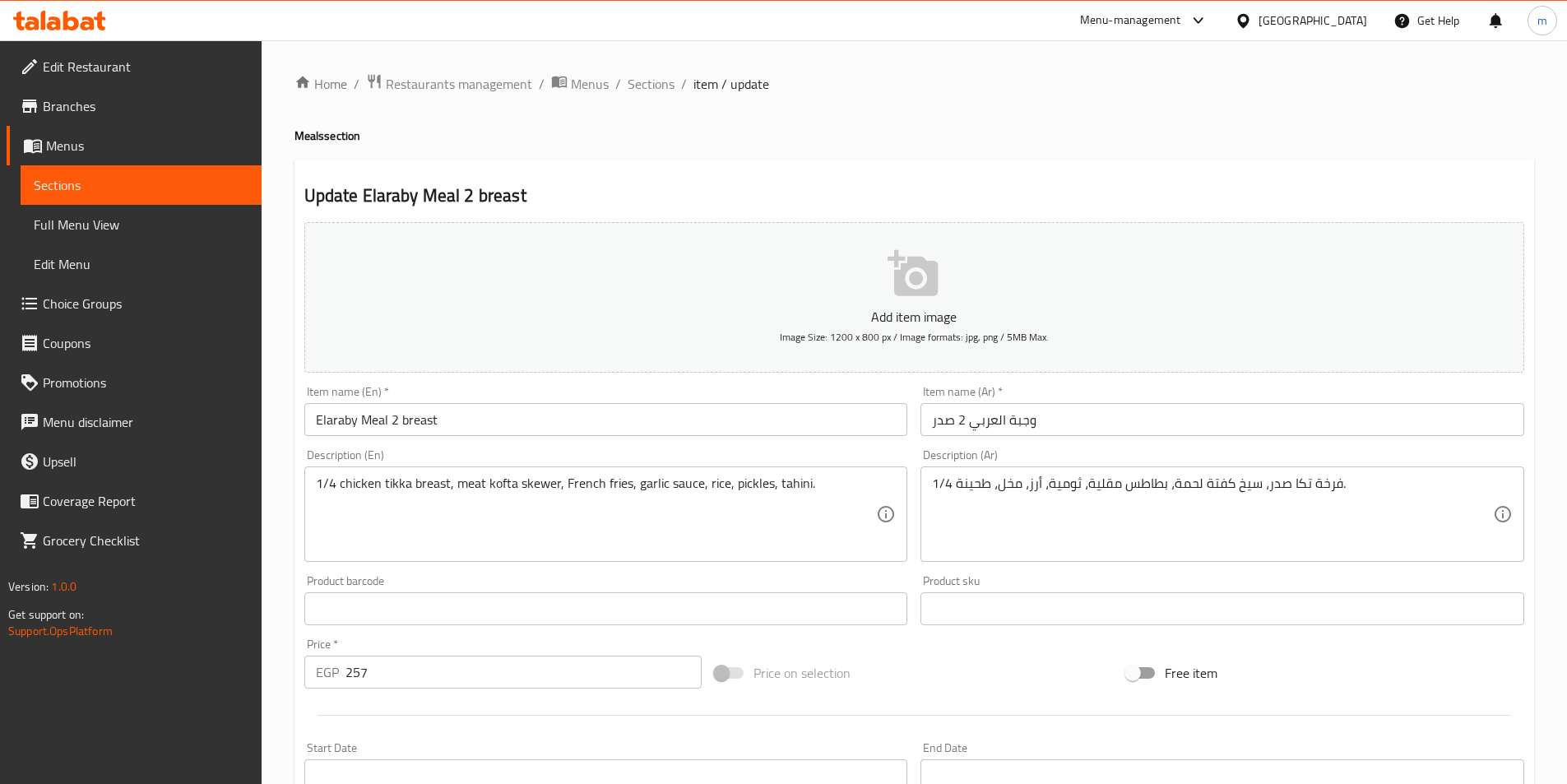
click at [1016, 434] on input "وجبة العربي 2 صدر" at bounding box center [1223, 419] width 604 height 33
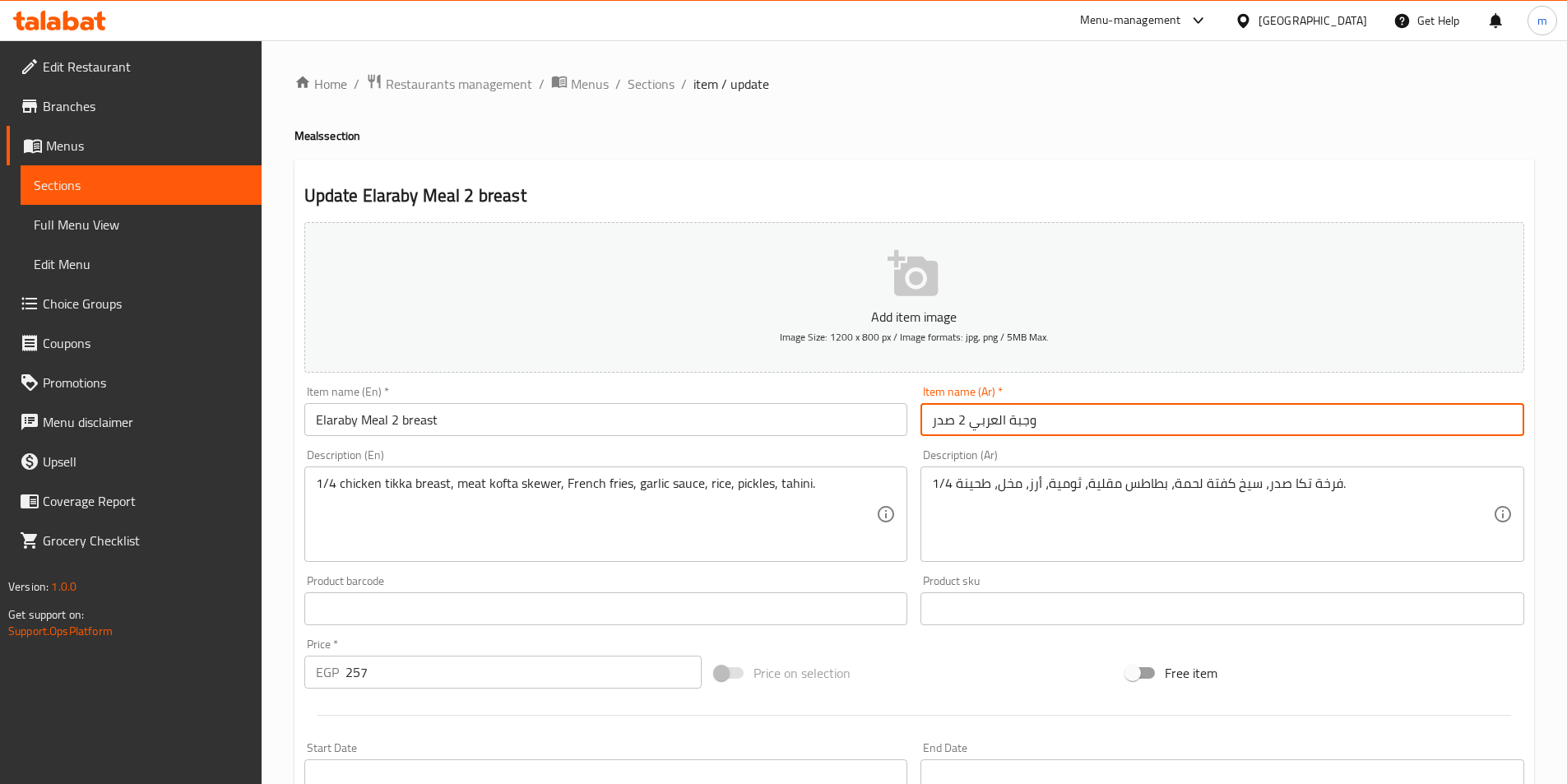
drag, startPoint x: 960, startPoint y: 421, endPoint x: 1069, endPoint y: 425, distance: 109.1
click at [1069, 425] on input "وجبة العربي 2 صدر" at bounding box center [1223, 419] width 604 height 33
click at [1004, 418] on input "وجبة العربي 2 صدر" at bounding box center [1223, 419] width 604 height 33
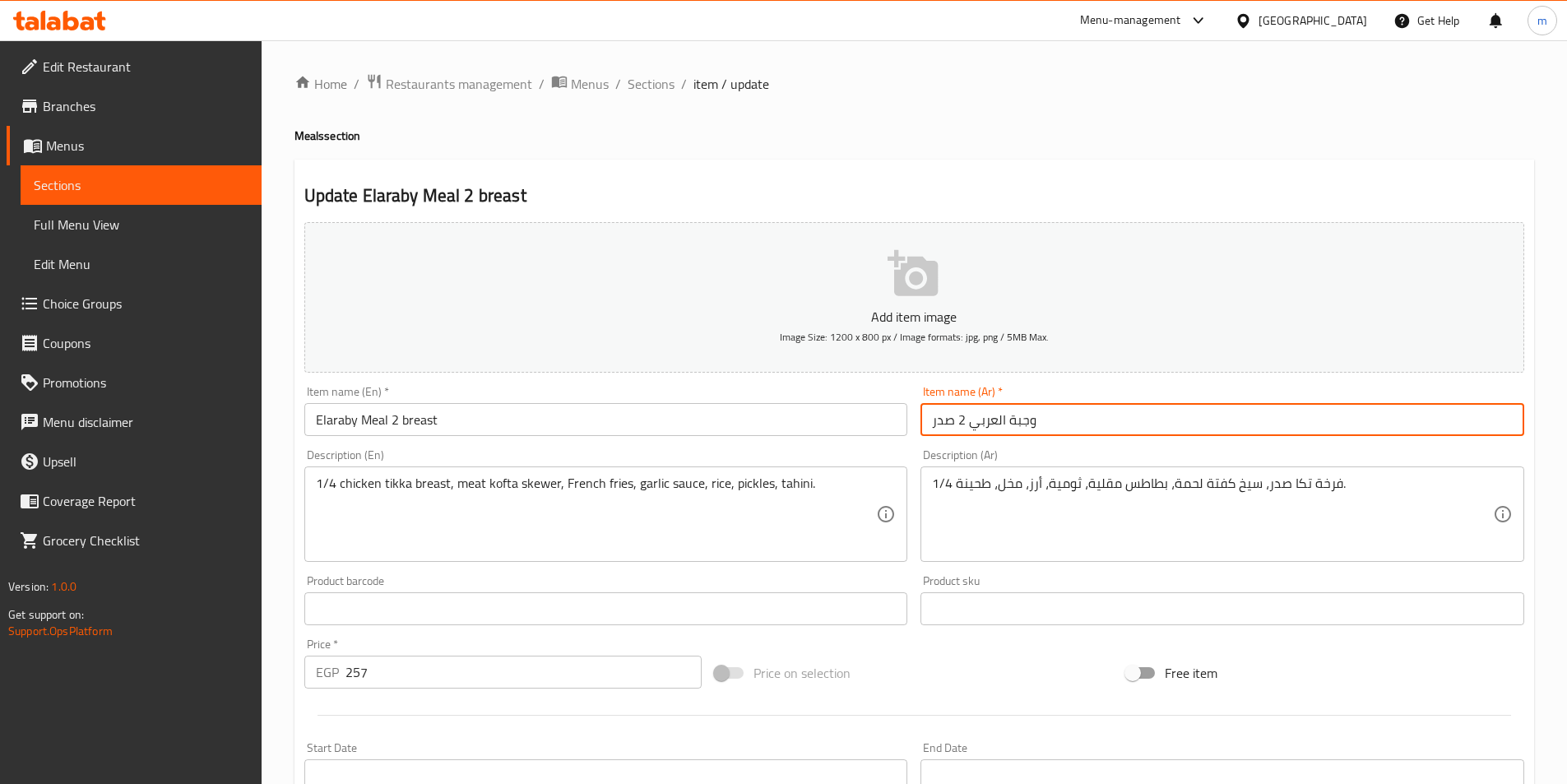
click at [428, 424] on input "Elaraby Meal 2 breast" at bounding box center [606, 419] width 604 height 33
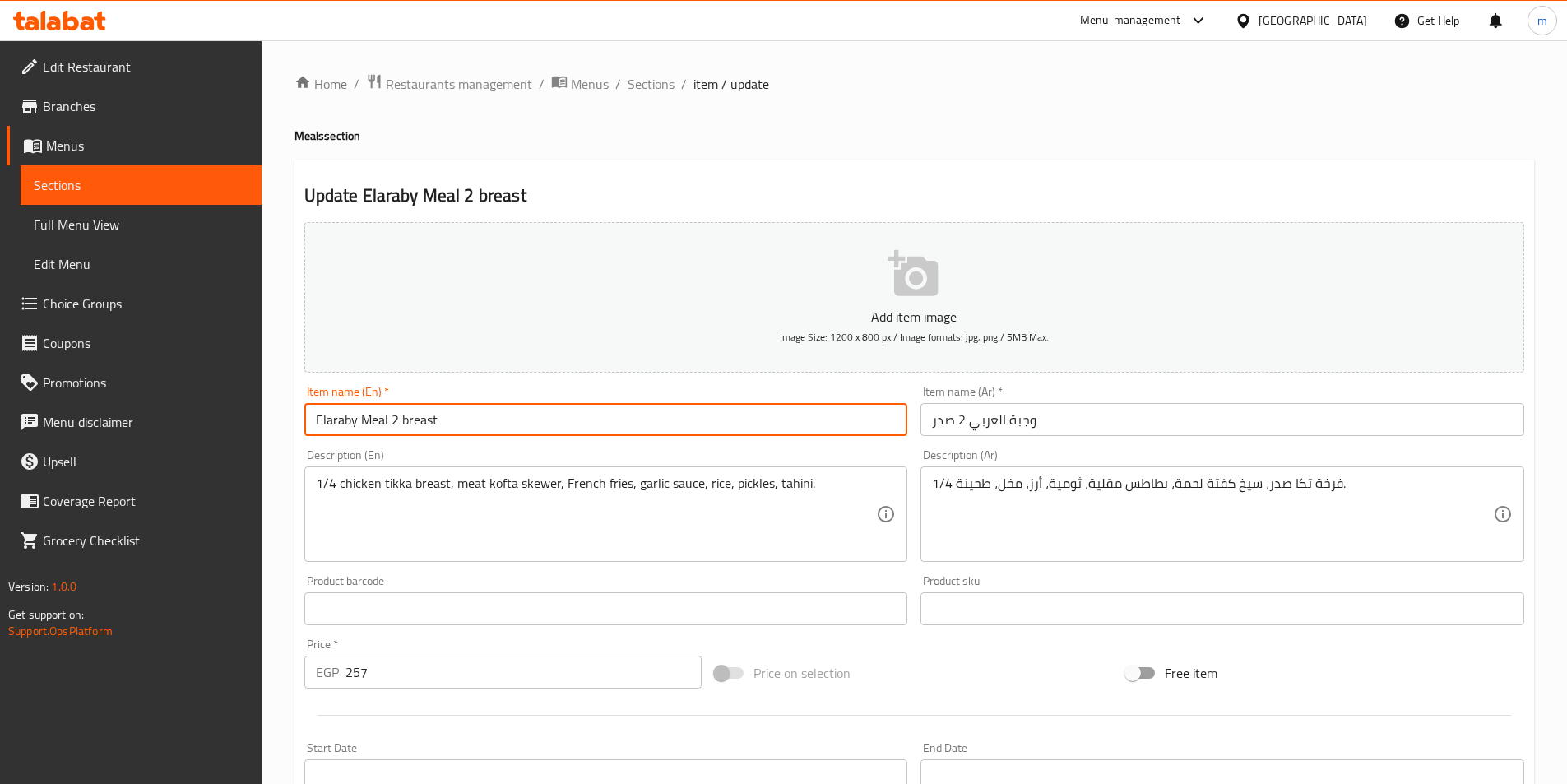
click at [428, 424] on input "Elaraby Meal 2 breast" at bounding box center [606, 419] width 604 height 33
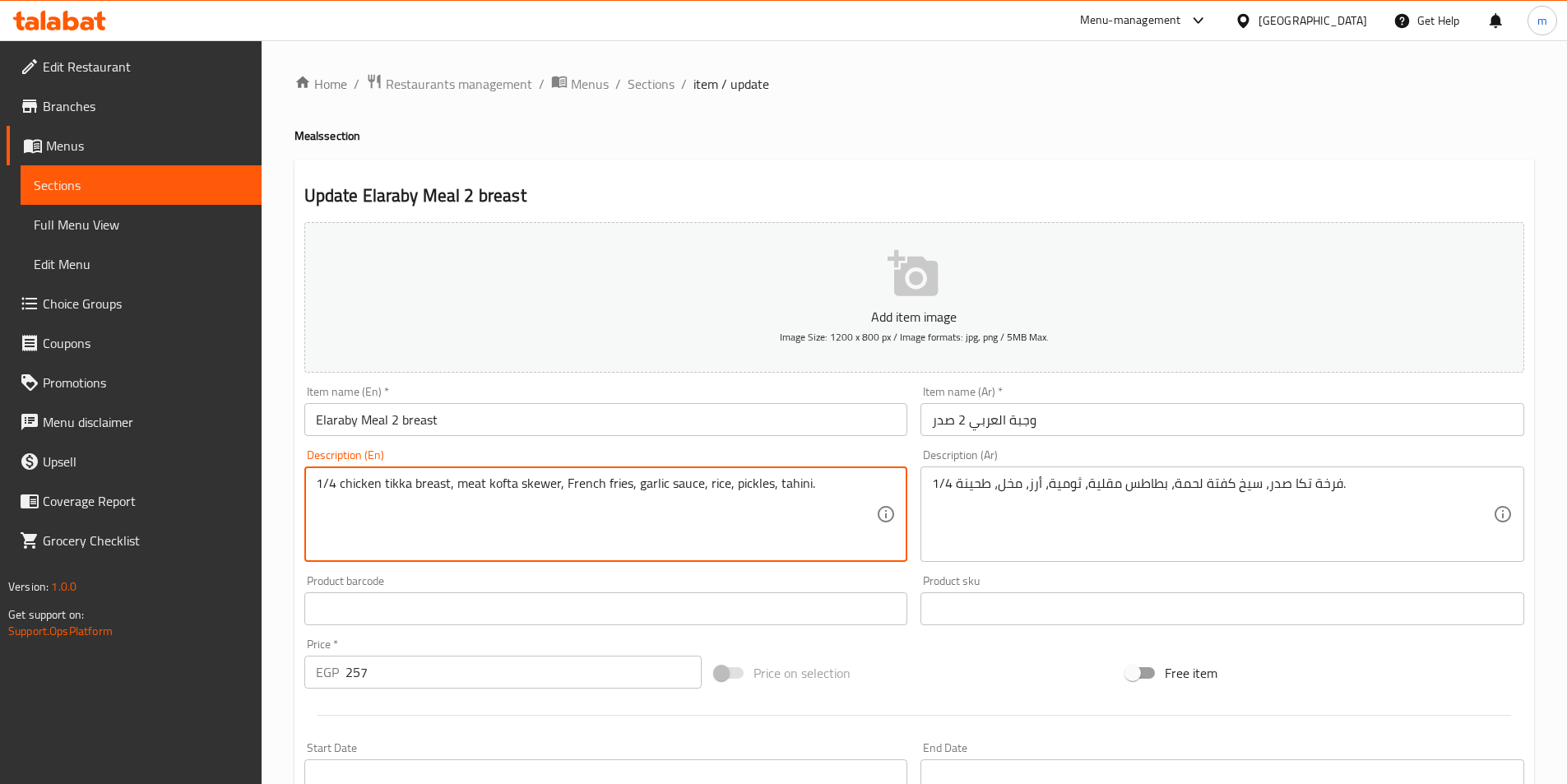
click at [495, 496] on textarea "1/4 chicken tikka breast, meat kofta skewer, French fries, garlic sauce, rice, …" at bounding box center [597, 514] width 561 height 78
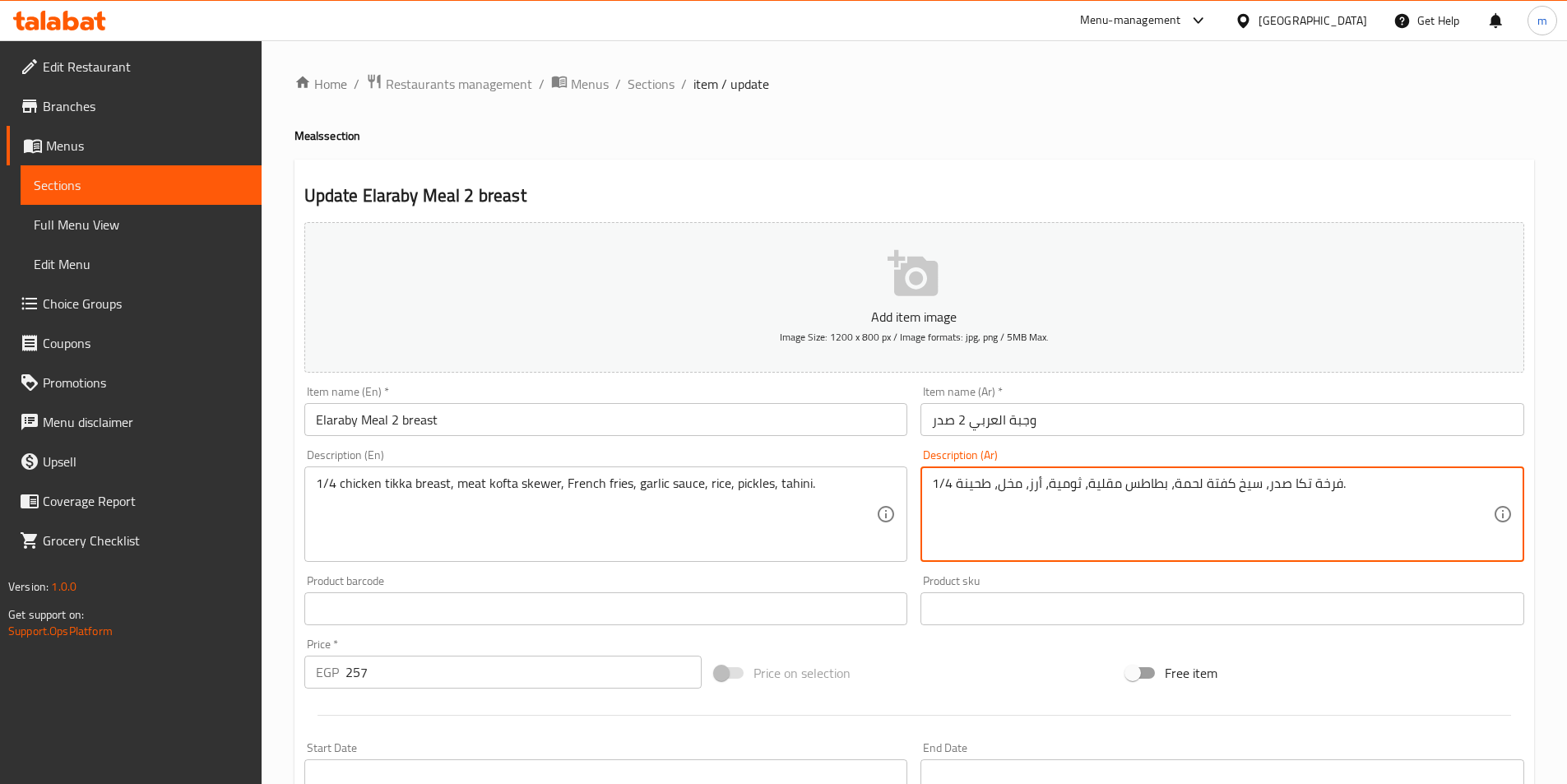
click at [1164, 485] on textarea "1/4 فرخة تكا صدر، سيخ كفتة لحمة، بطاطس مقلية، ثومية، أرز، مخل، طحينة." at bounding box center [1213, 514] width 561 height 78
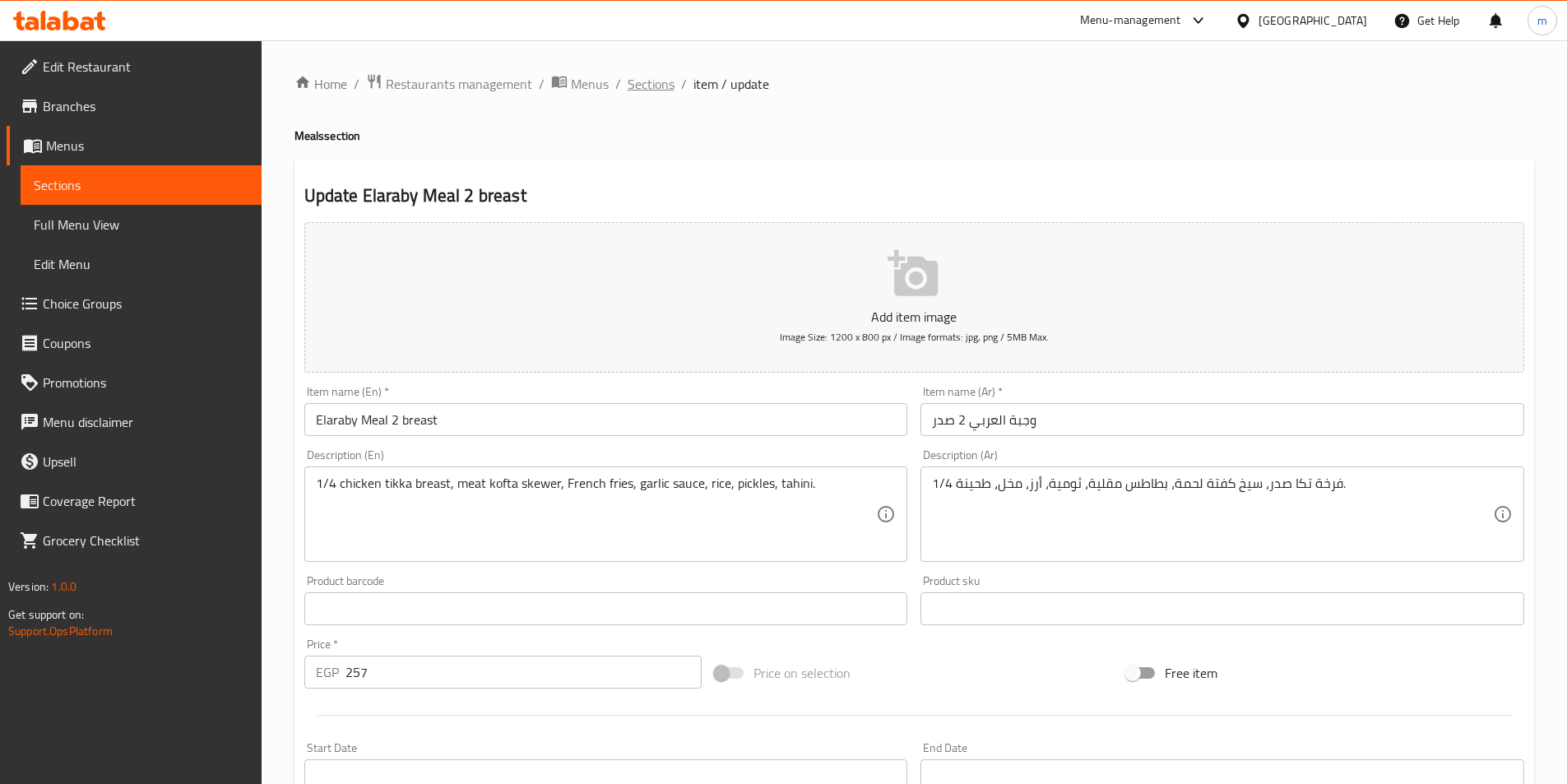
click at [645, 89] on span "Sections" at bounding box center [651, 84] width 47 height 19
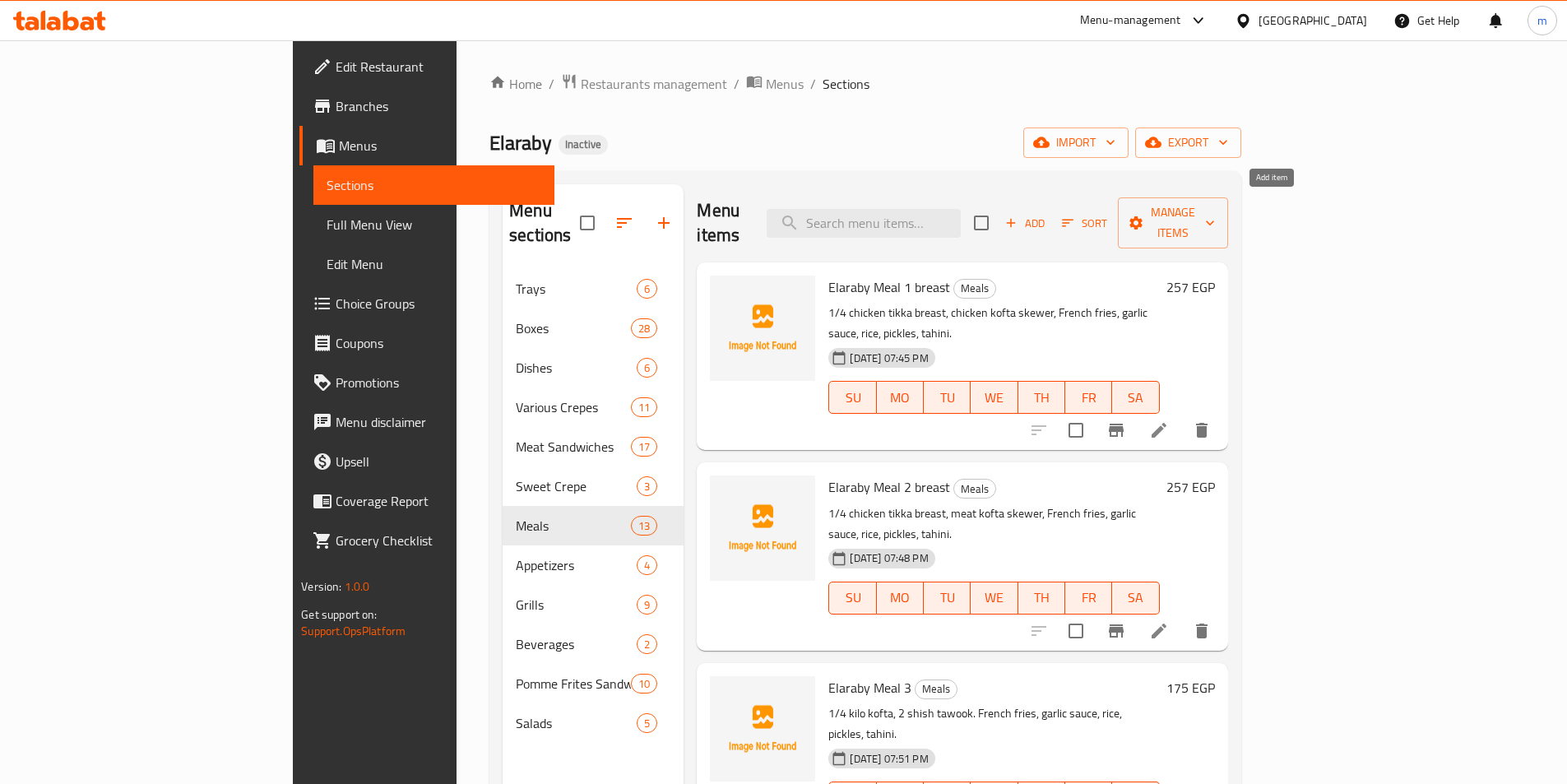
click at [1019, 215] on icon "button" at bounding box center [1011, 222] width 15 height 15
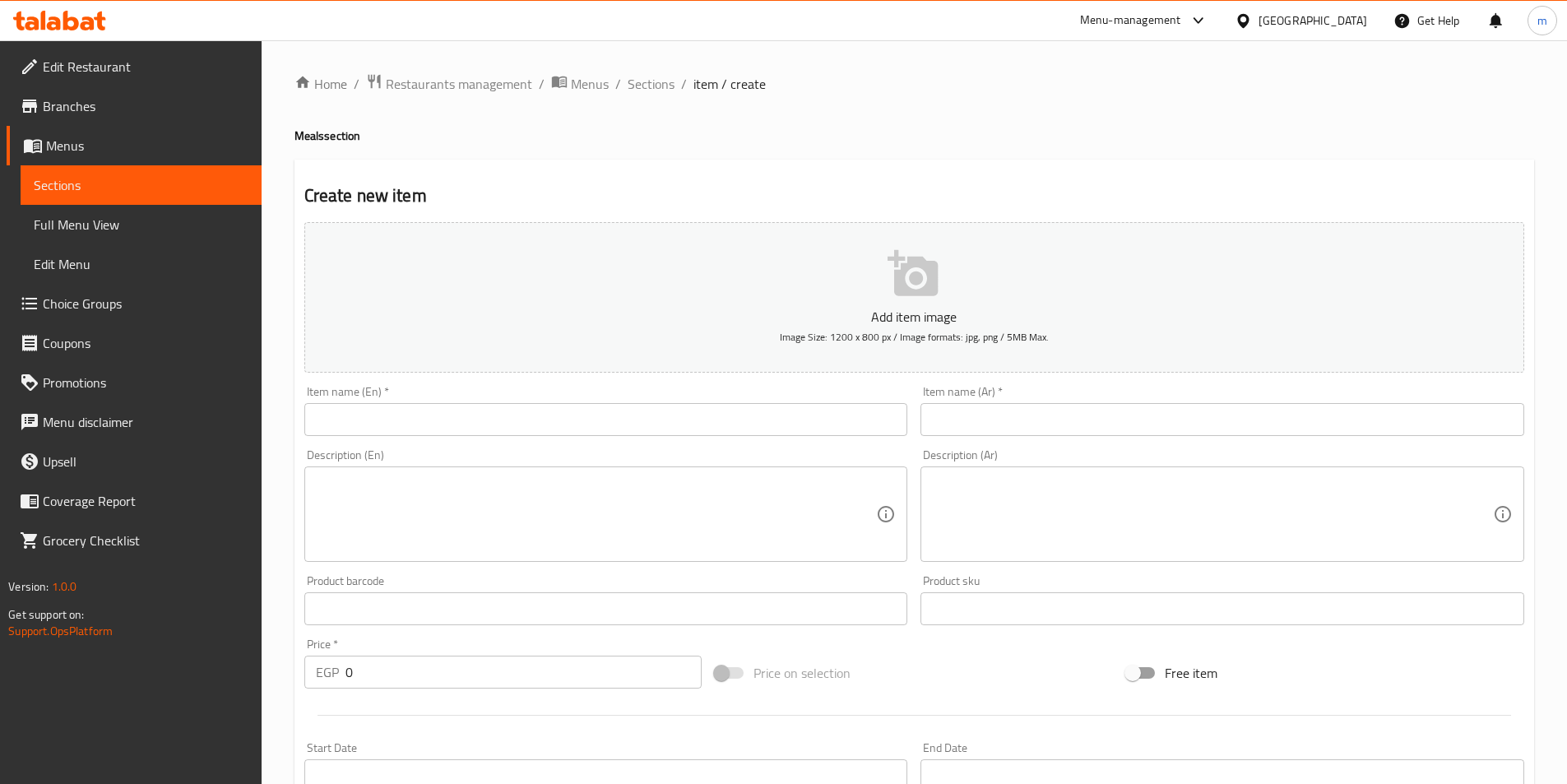
click at [845, 412] on input "text" at bounding box center [606, 419] width 604 height 33
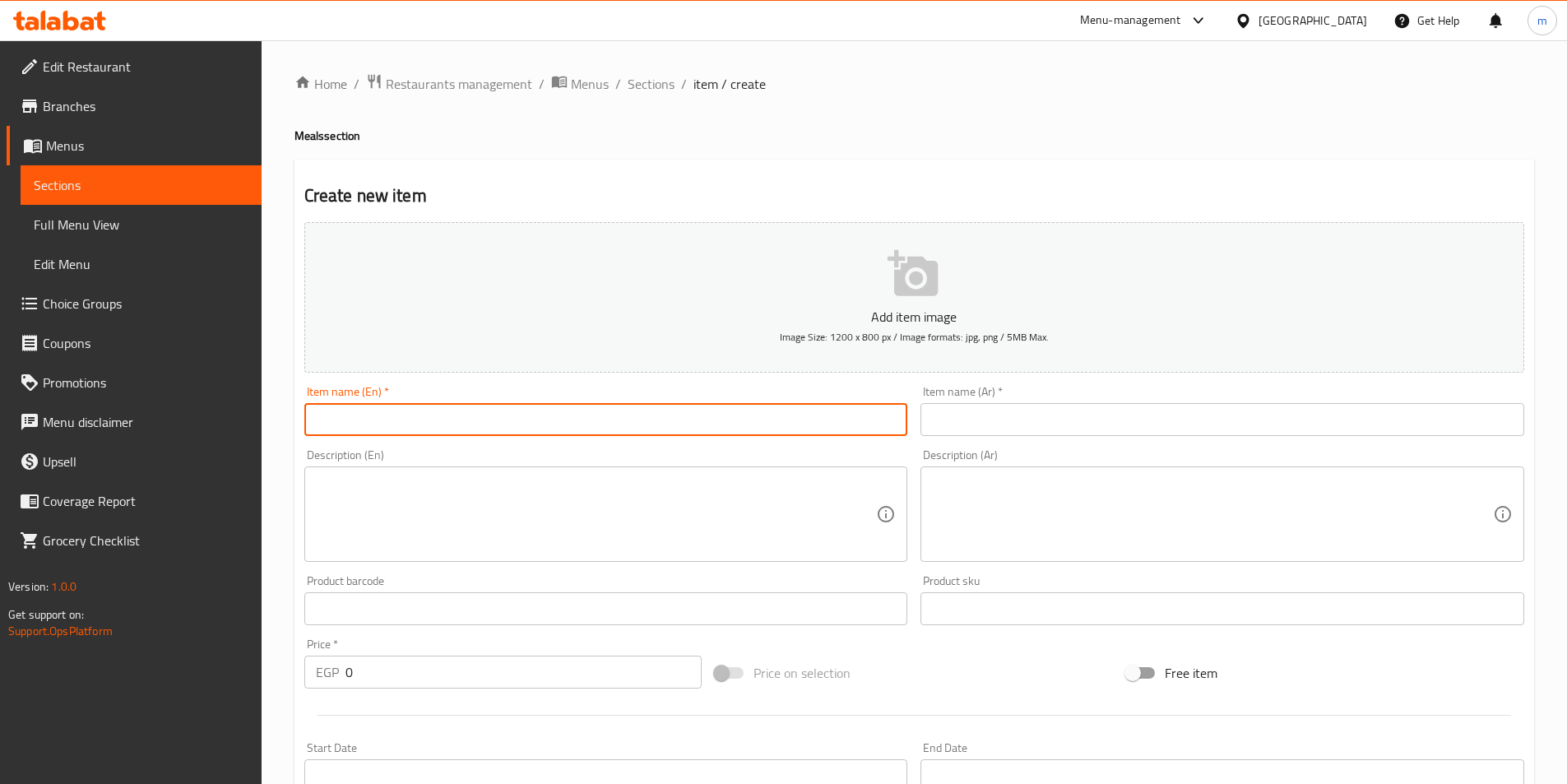
paste input "Elaraby Meal 2 breast"
type input "Elaraby Meal 2 breast"
click at [1089, 434] on input "text" at bounding box center [1223, 419] width 604 height 33
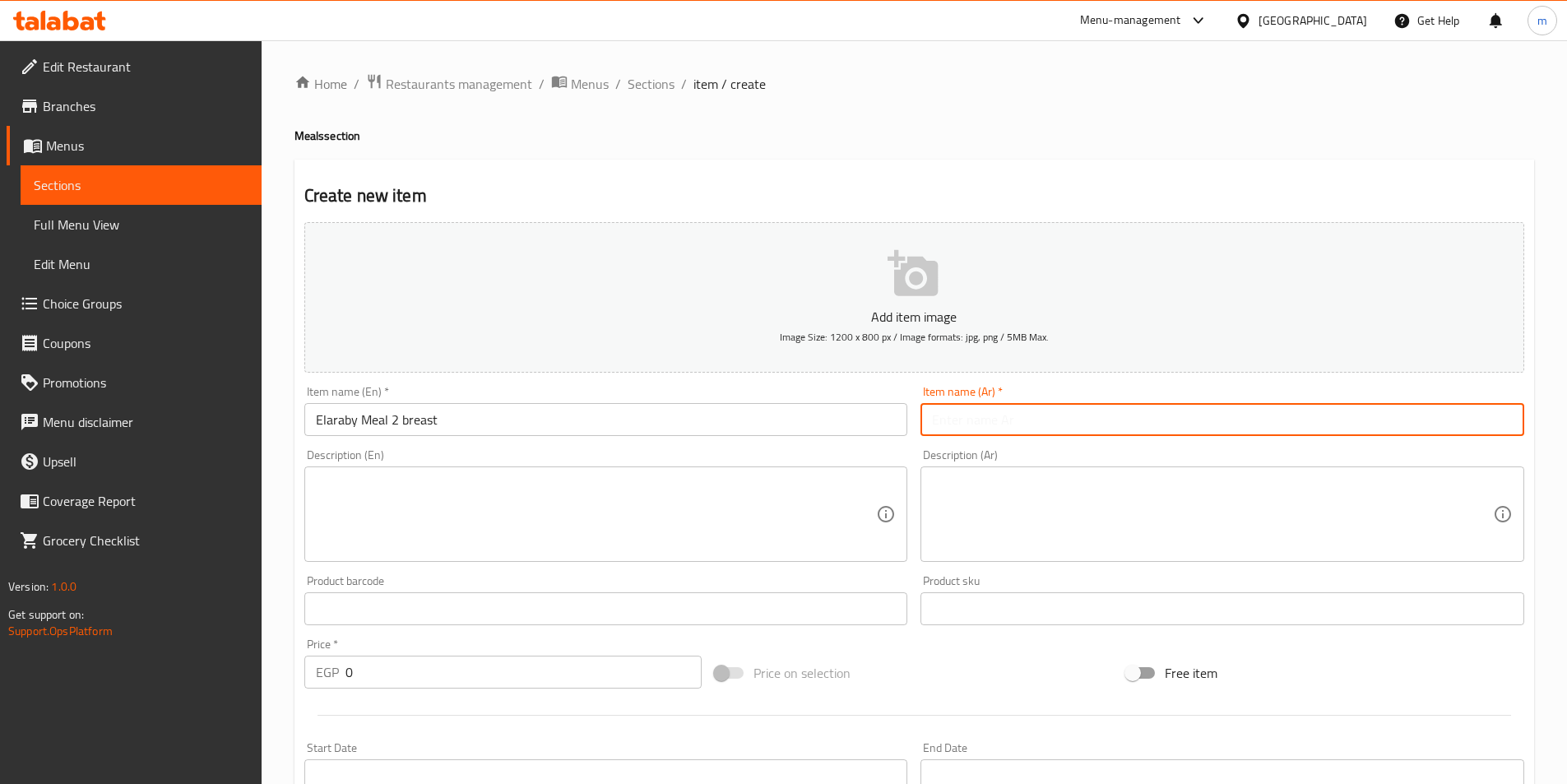
paste input "وجبة العربي 2 صدر"
type input "وجبة العربي 2 صدر"
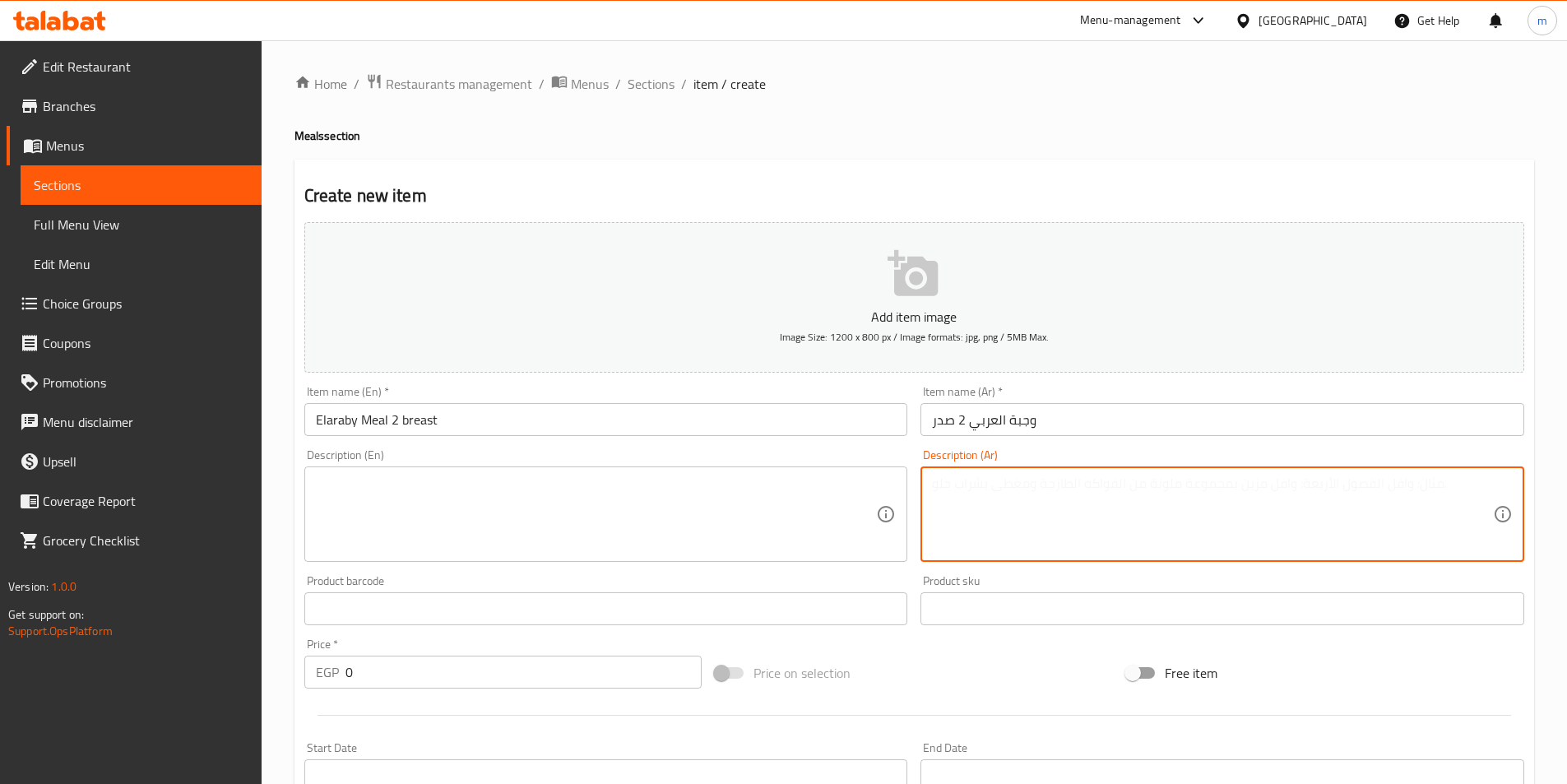
click at [1008, 530] on textarea at bounding box center [1213, 514] width 561 height 78
paste textarea "1/4 فرخة تكا صدر، سيخ كفتة لحمة، بطاطس مقلية، ثومية، أرز، مخل، طحينة."
type textarea "1/4 فرخة تكا صدر، سيخ كفتة لحمة، بطاطس مقلية، ثومية، أرز، مخل، طحينة."
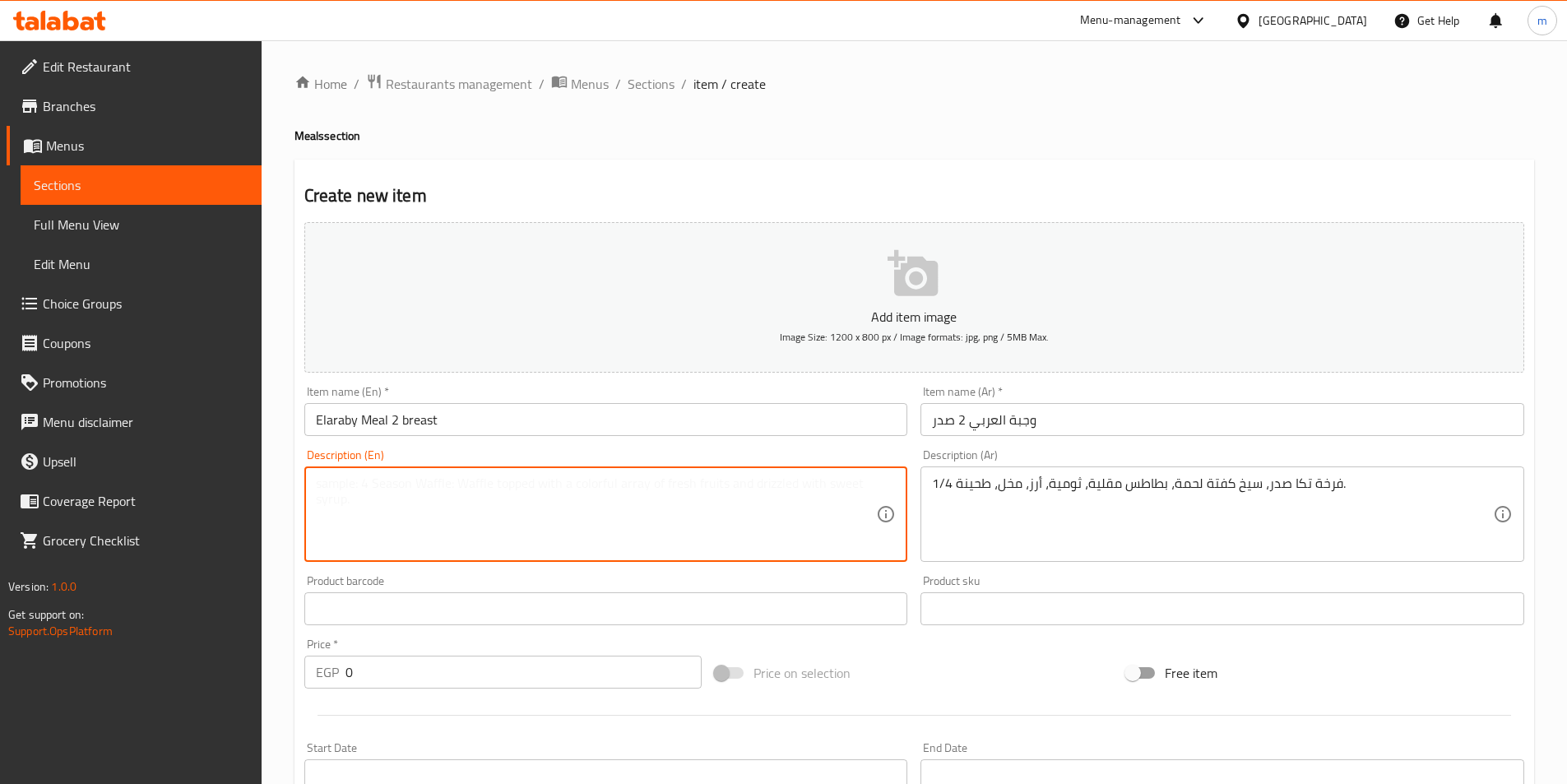
click at [636, 523] on textarea at bounding box center [597, 514] width 561 height 78
paste textarea "1/4 chicken tikka breast, meat kofta skewer, French fries, garlic sauce, rice, …"
type textarea "1/4 chicken tikka breast, meat kofta skewer, French fries, garlic sauce, rice, …"
click at [413, 415] on input "Elaraby Meal 2 breast" at bounding box center [606, 419] width 604 height 33
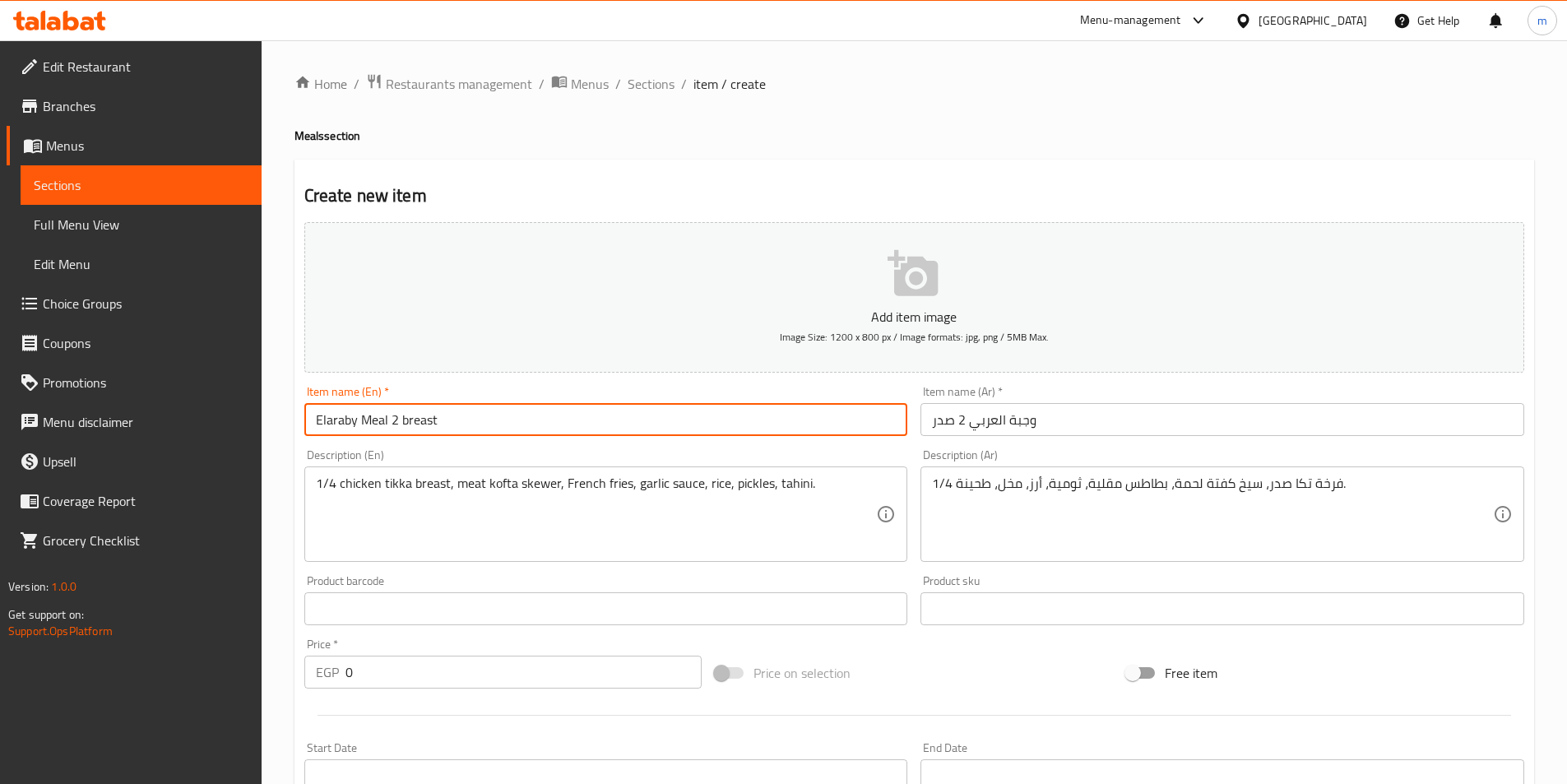
click at [413, 415] on input "Elaraby Meal 2 breast" at bounding box center [606, 419] width 604 height 33
type input "Elaraby Meal 2 leg"
click at [942, 426] on input "وجبة العربي 2 صدر" at bounding box center [1223, 419] width 604 height 33
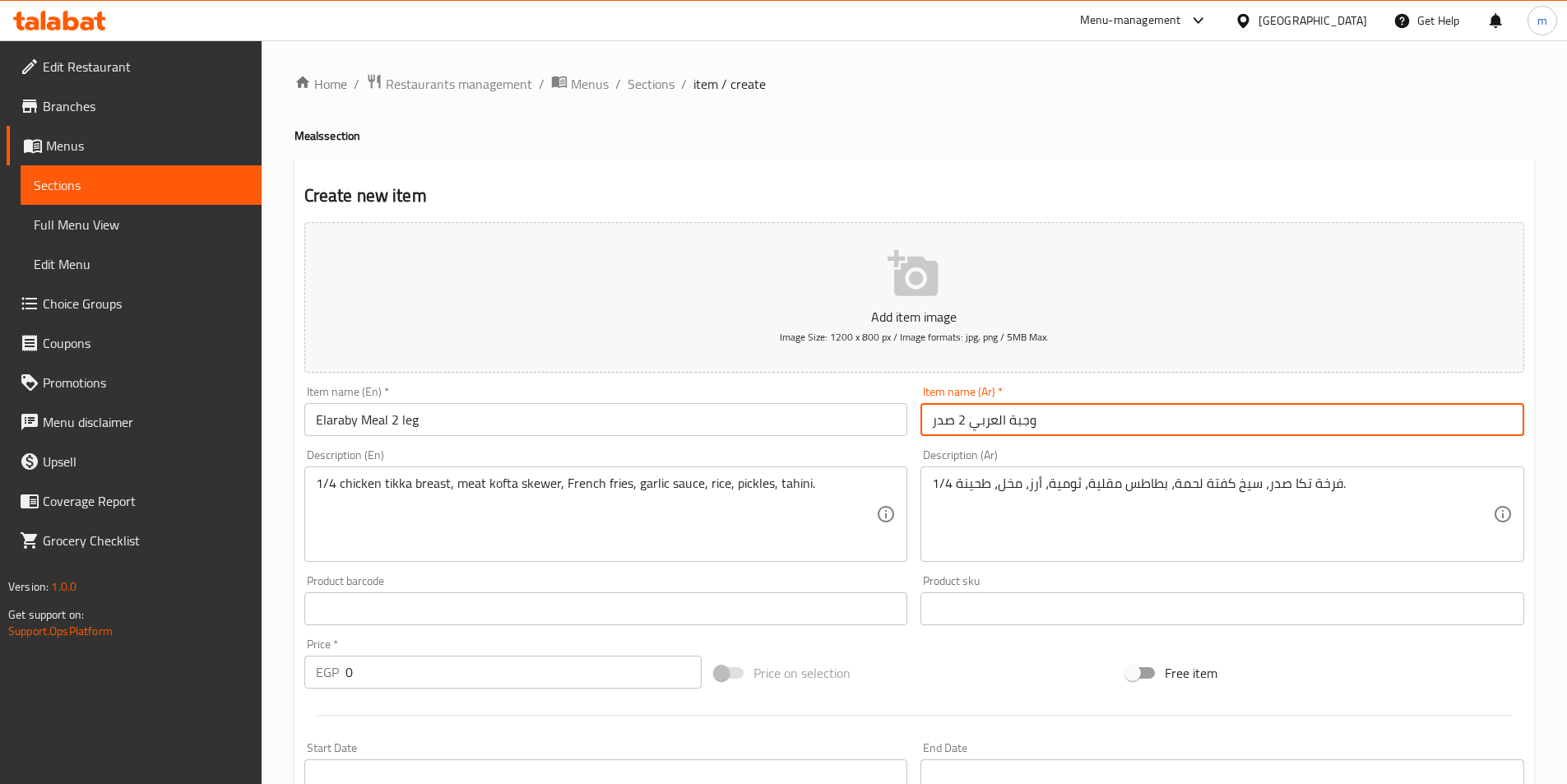
click at [942, 426] on input "وجبة العربي 2 صدر" at bounding box center [1223, 419] width 604 height 33
type input "وجبة العربي 2 ورك"
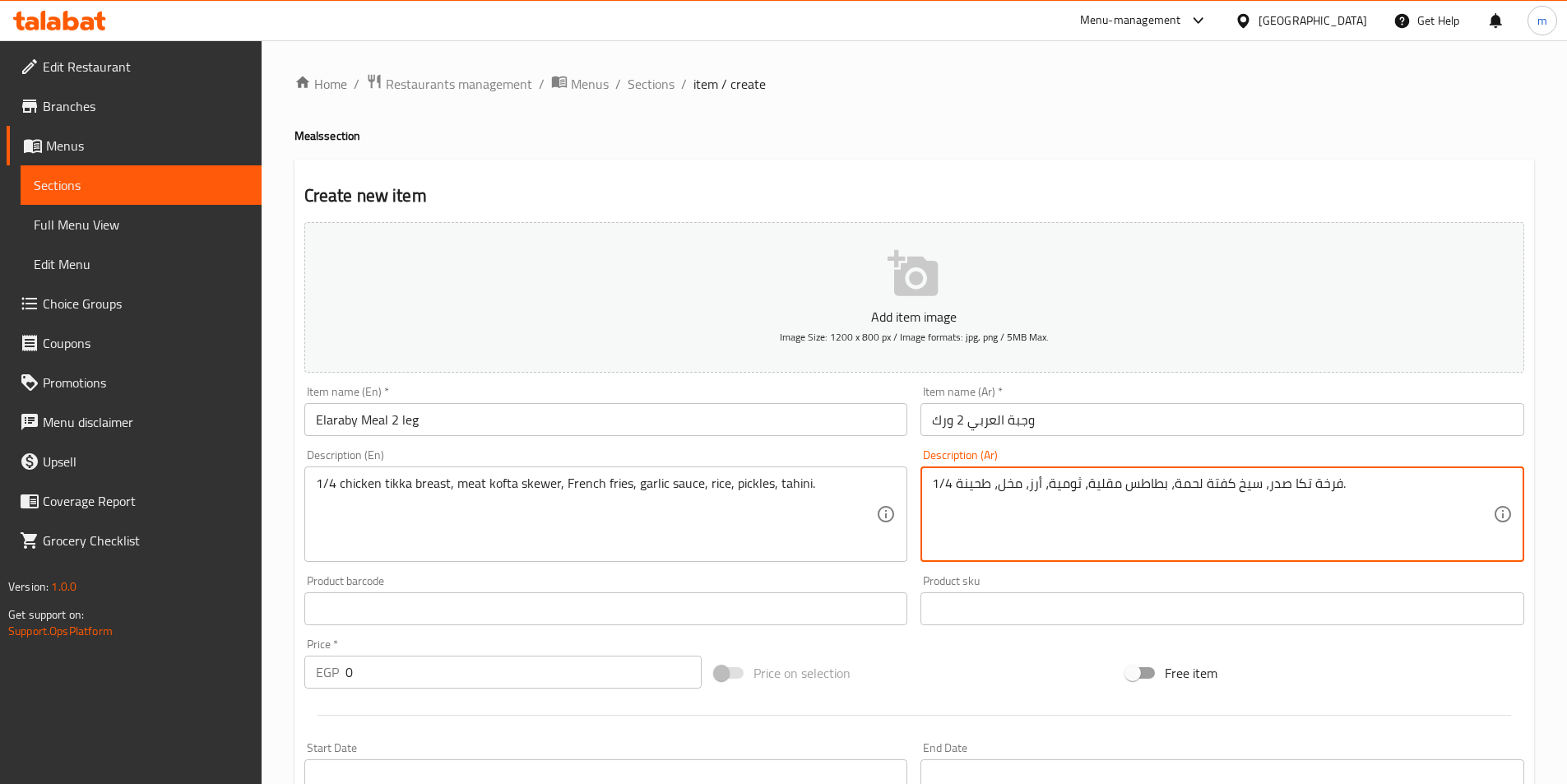
click at [1275, 483] on textarea "1/4 فرخة تكا صدر، سيخ كفتة لحمة، بطاطس مقلية، ثومية، أرز، مخل، طحينة." at bounding box center [1213, 514] width 561 height 78
type textarea "1/4 فرخة تكا ورك، سيخ كفتة لحمة، بطاطس مقلية، ثومية، أرز، مخل، طحينة."
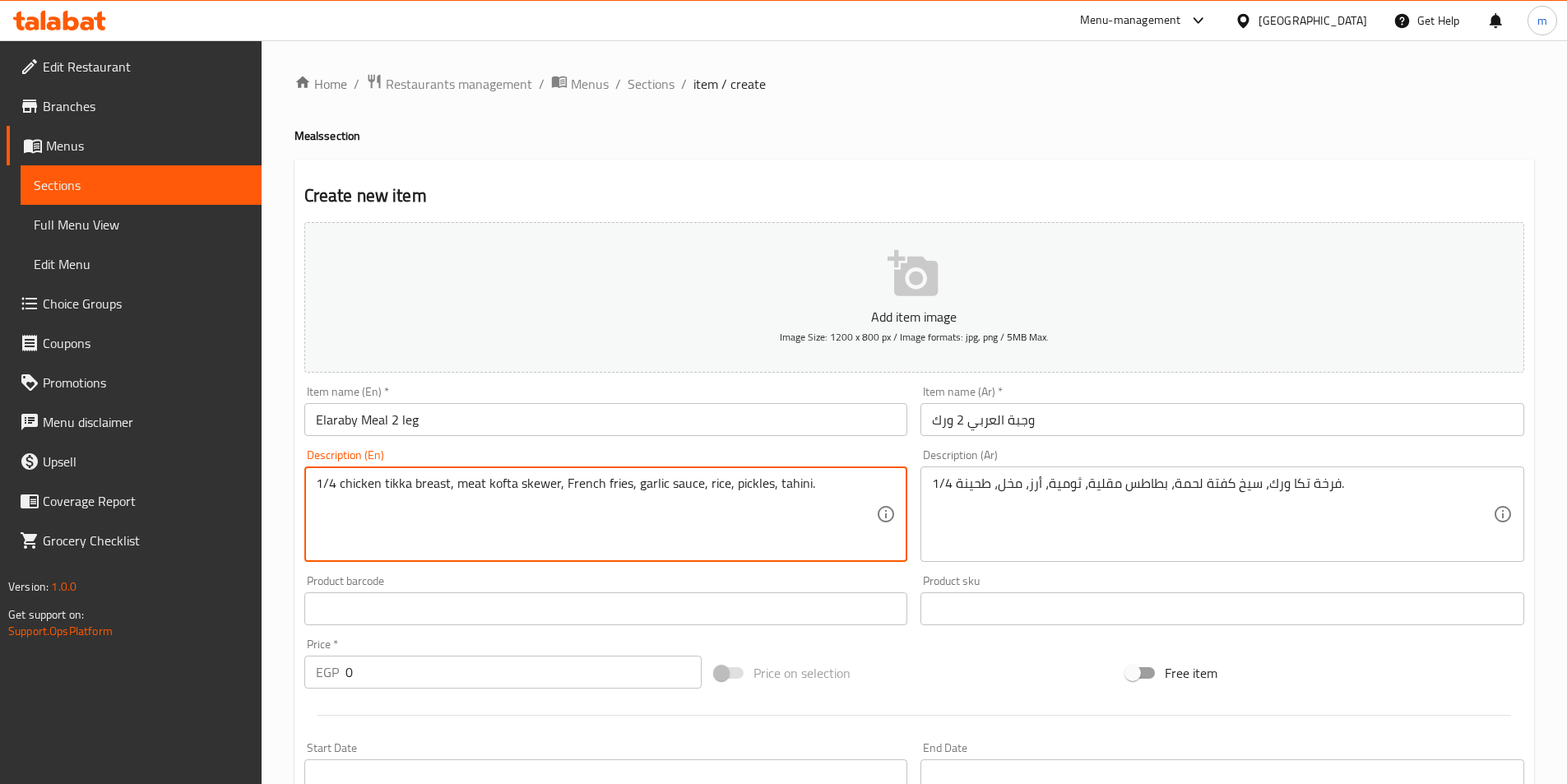
click at [432, 481] on textarea "1/4 chicken tikka breast, meat kofta skewer, French fries, garlic sauce, rice, …" at bounding box center [597, 514] width 561 height 78
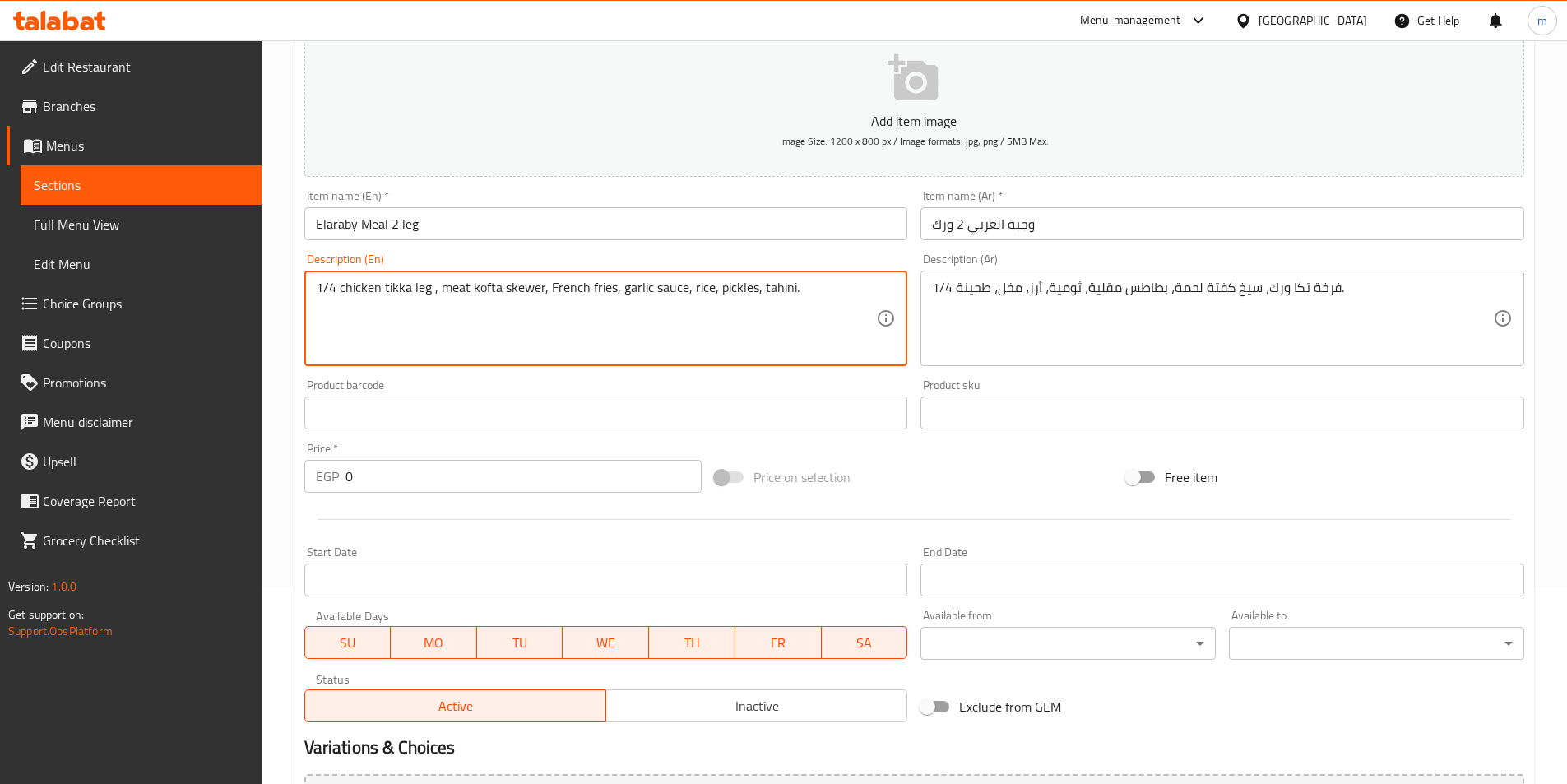
scroll to position [247, 0]
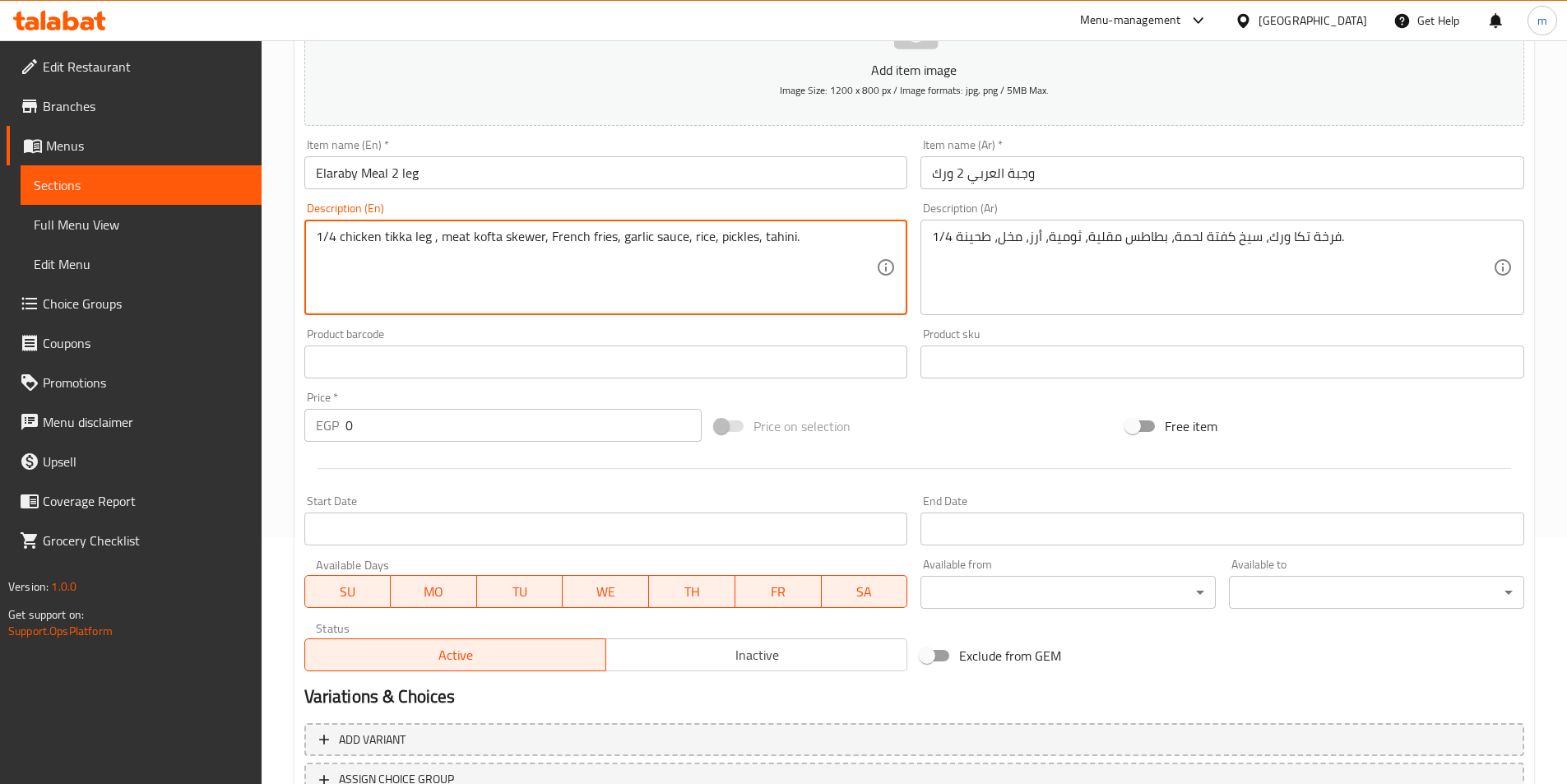
type textarea "1/4 chicken tikka leg , meat kofta skewer, French fries, garlic sauce, rice, pi…"
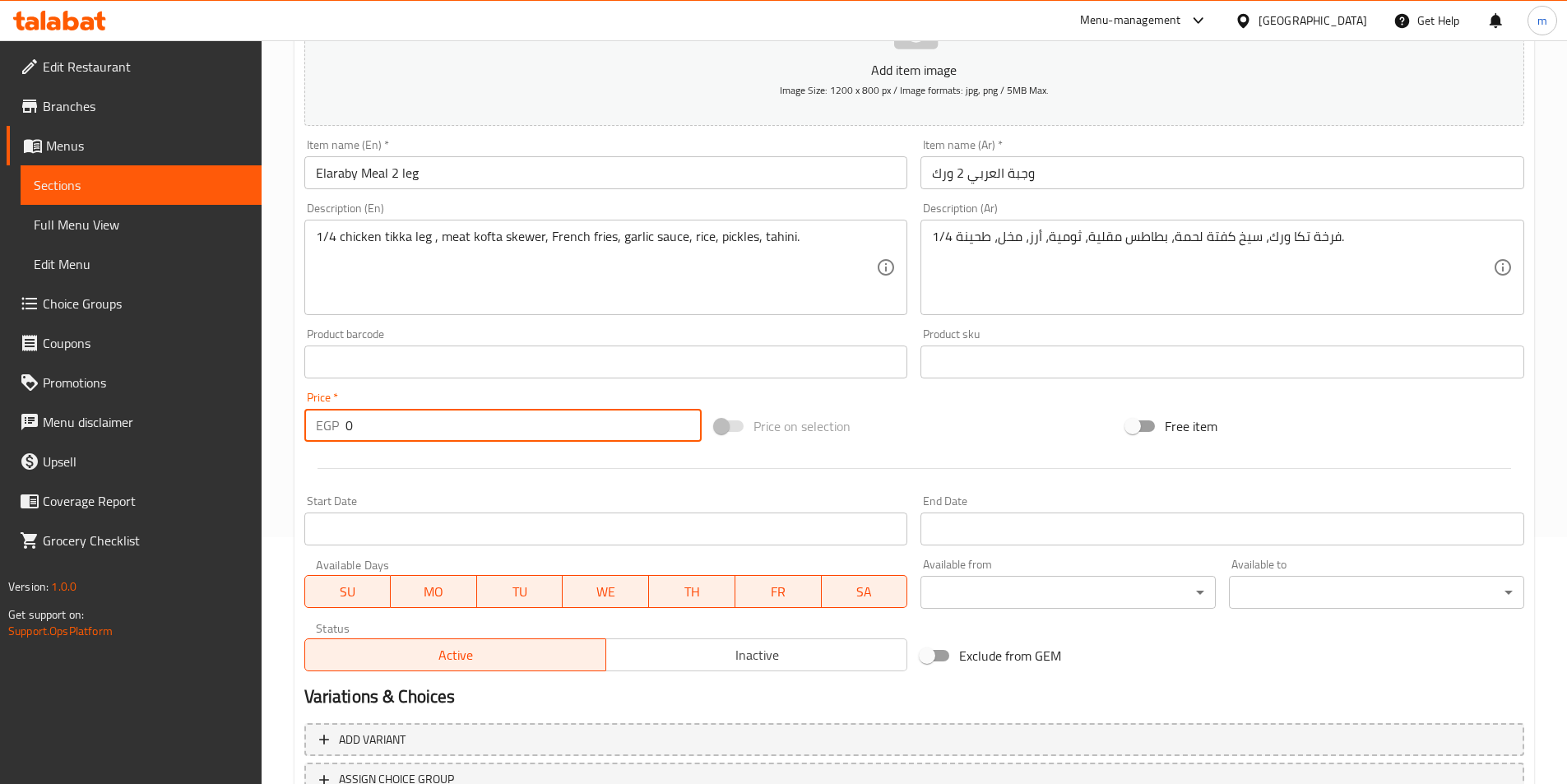
drag, startPoint x: 398, startPoint y: 419, endPoint x: 296, endPoint y: 430, distance: 102.6
click at [296, 430] on div "Create new item Add item image Image Size: 1200 x 800 px / Image formats: jpg, …" at bounding box center [915, 391] width 1240 height 957
type input "237"
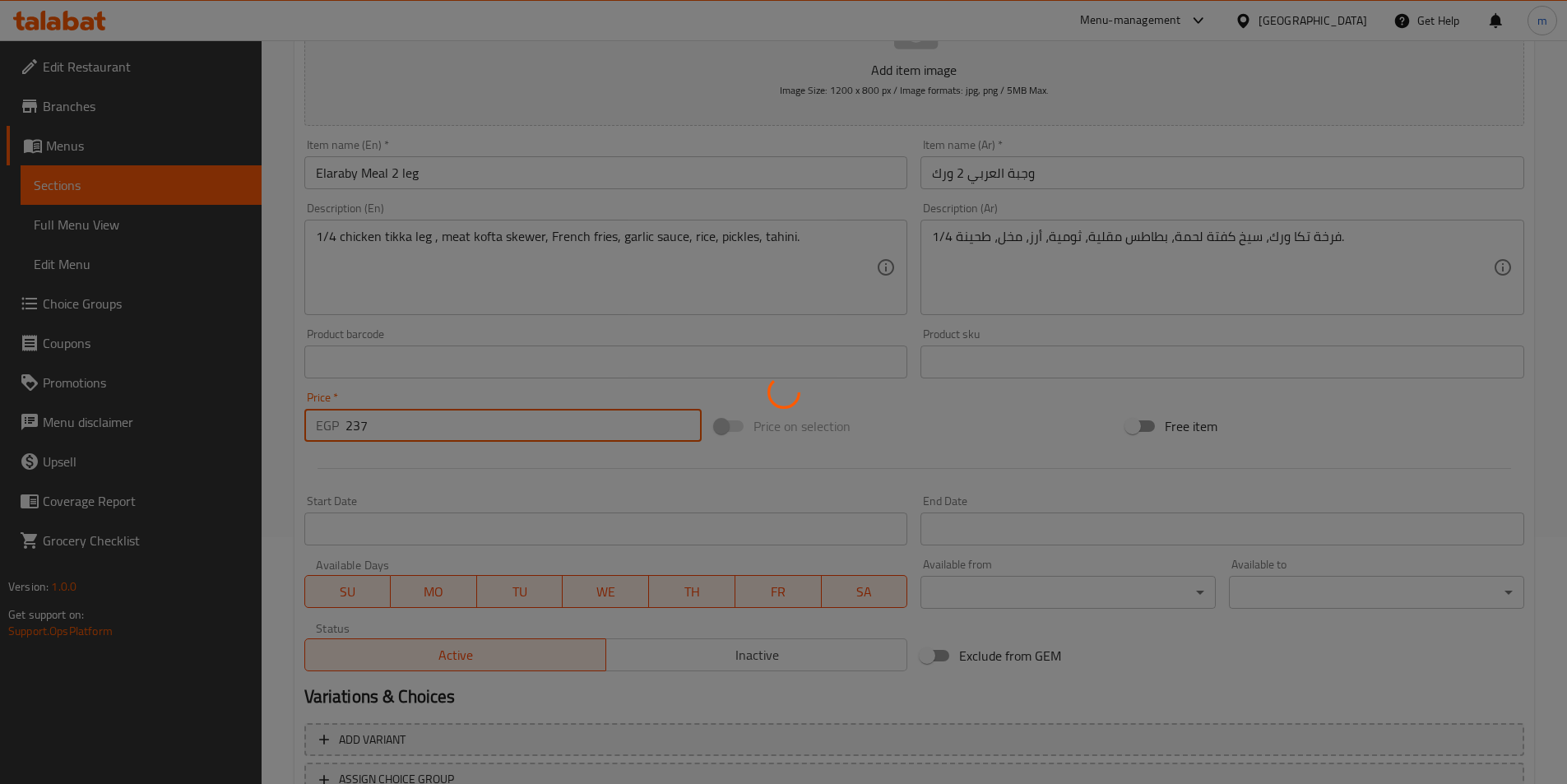
type input "0"
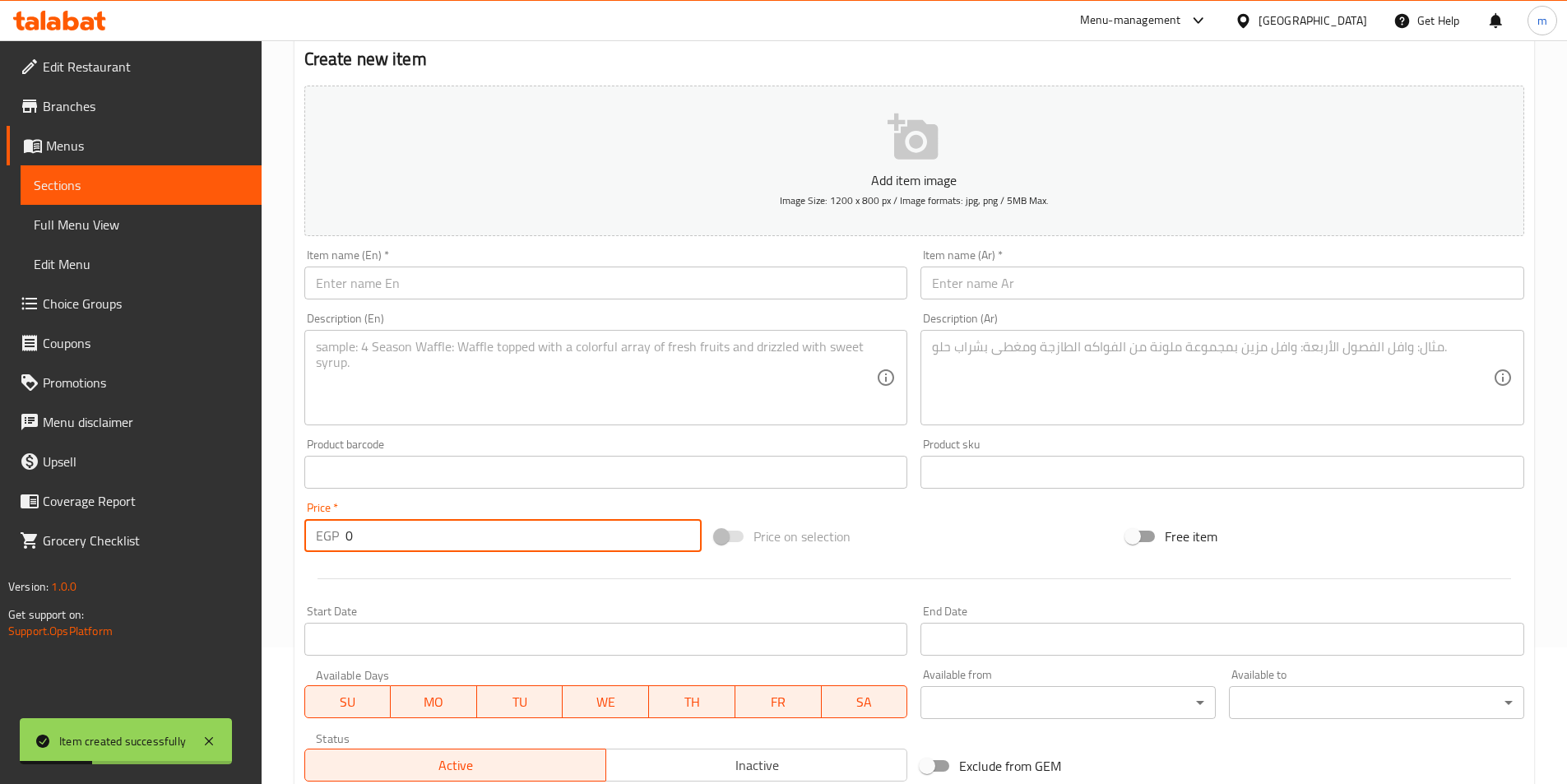
scroll to position [0, 0]
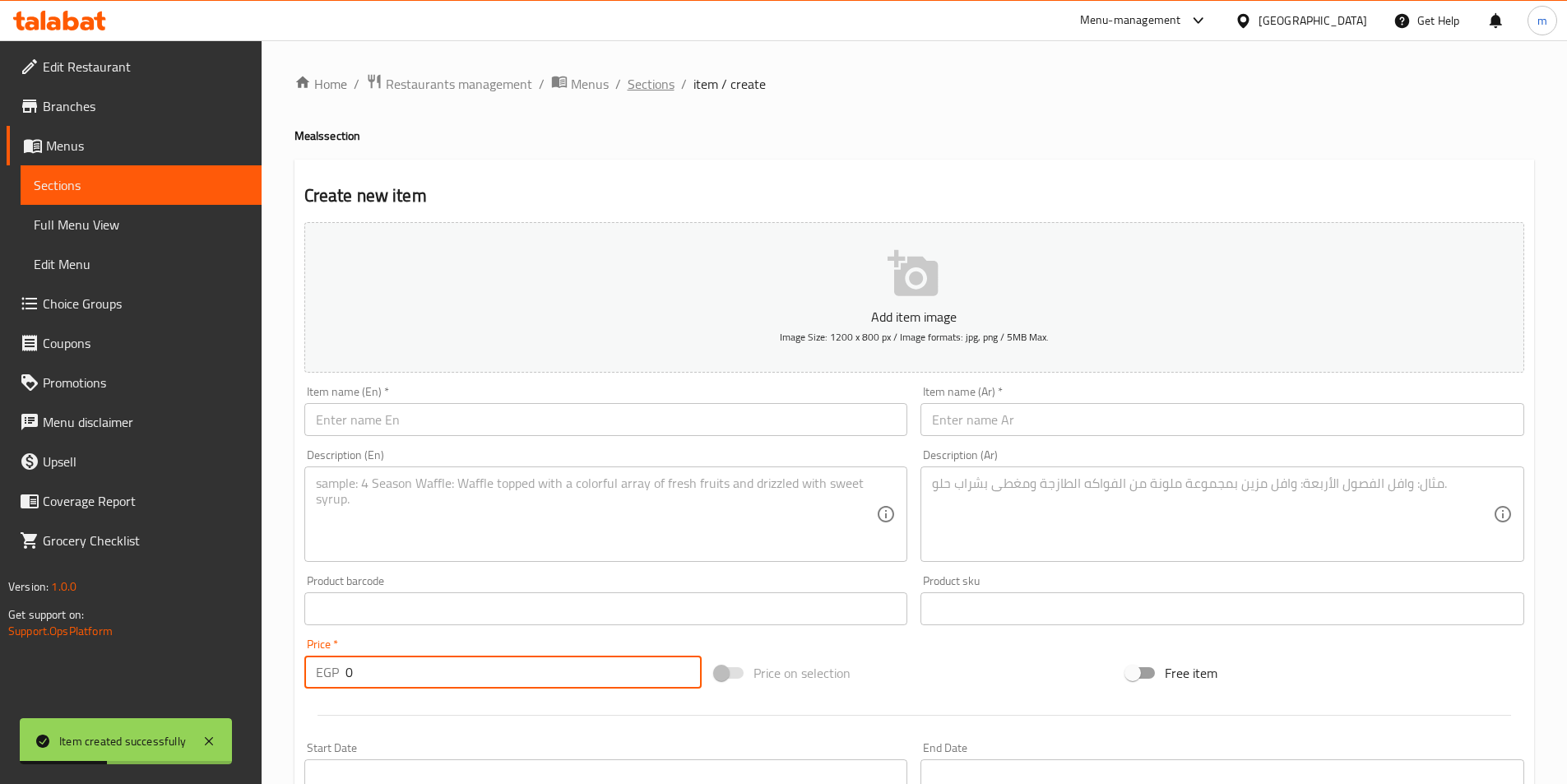
click at [650, 80] on span "Sections" at bounding box center [651, 84] width 47 height 19
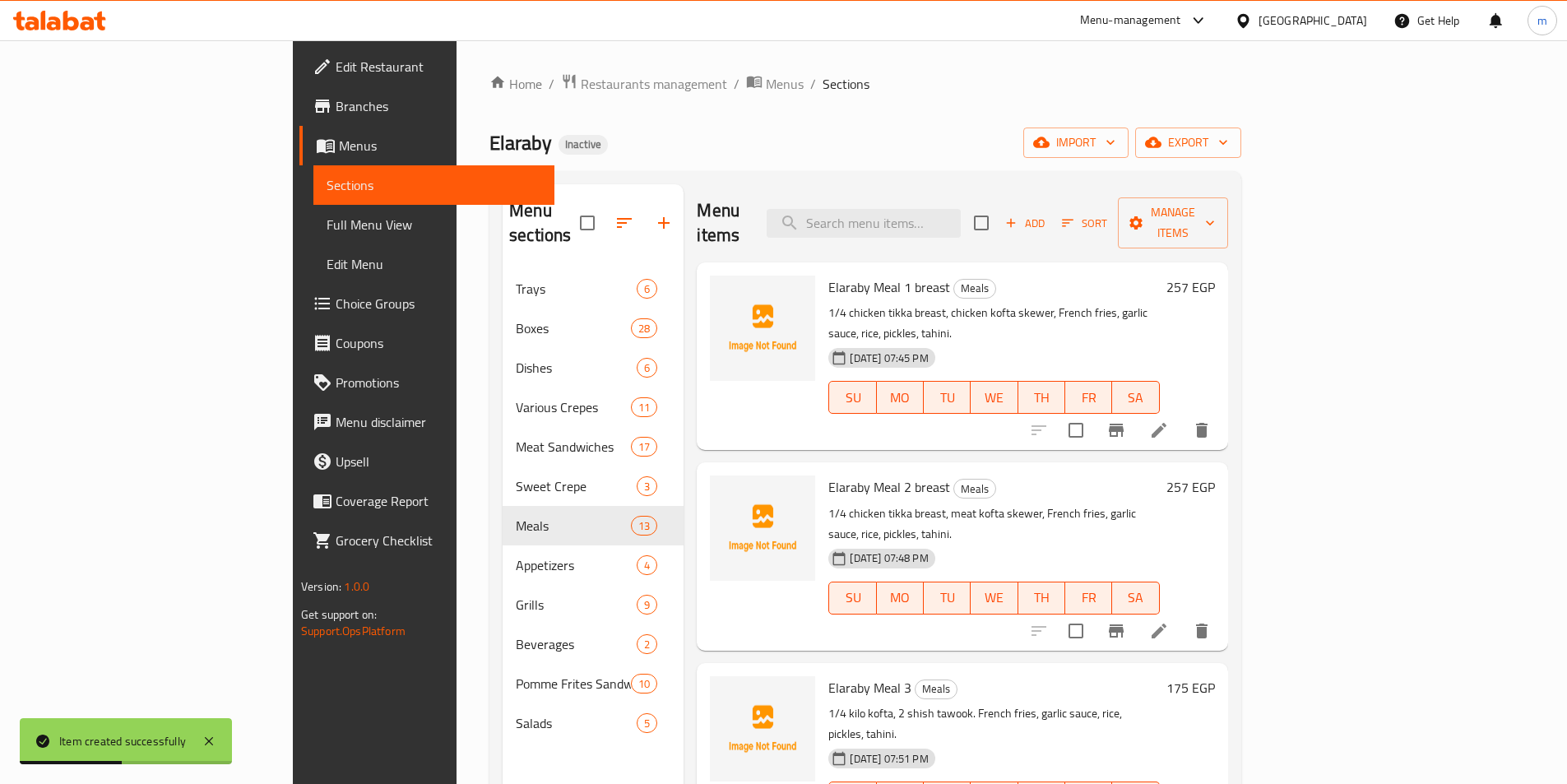
click at [984, 178] on div "Menu sections Trays 6 Boxes 28 Dishes 6 Various Crepes 11 Meat Sandwiches 17 Sw…" at bounding box center [865, 575] width 752 height 810
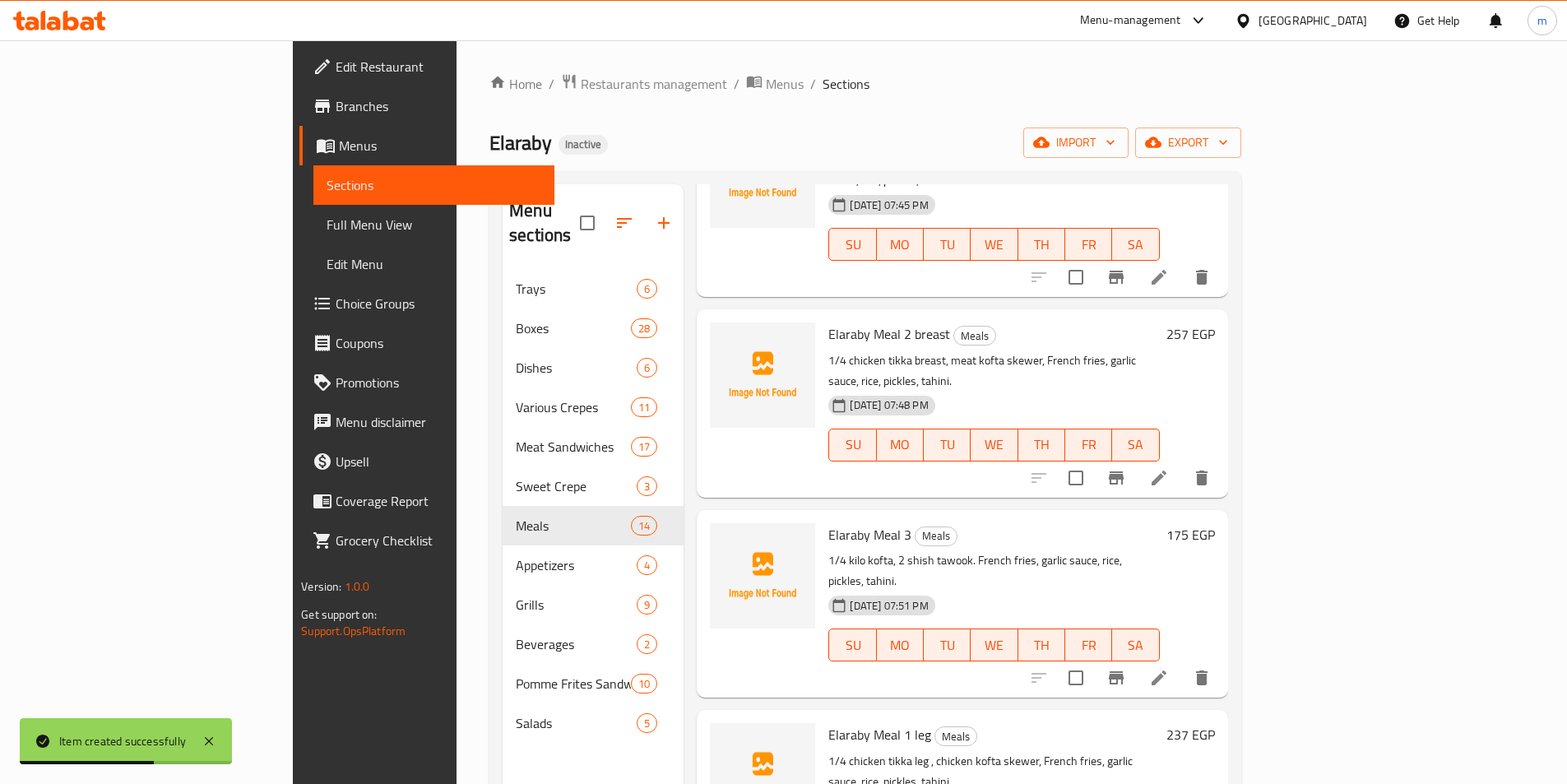
scroll to position [165, 0]
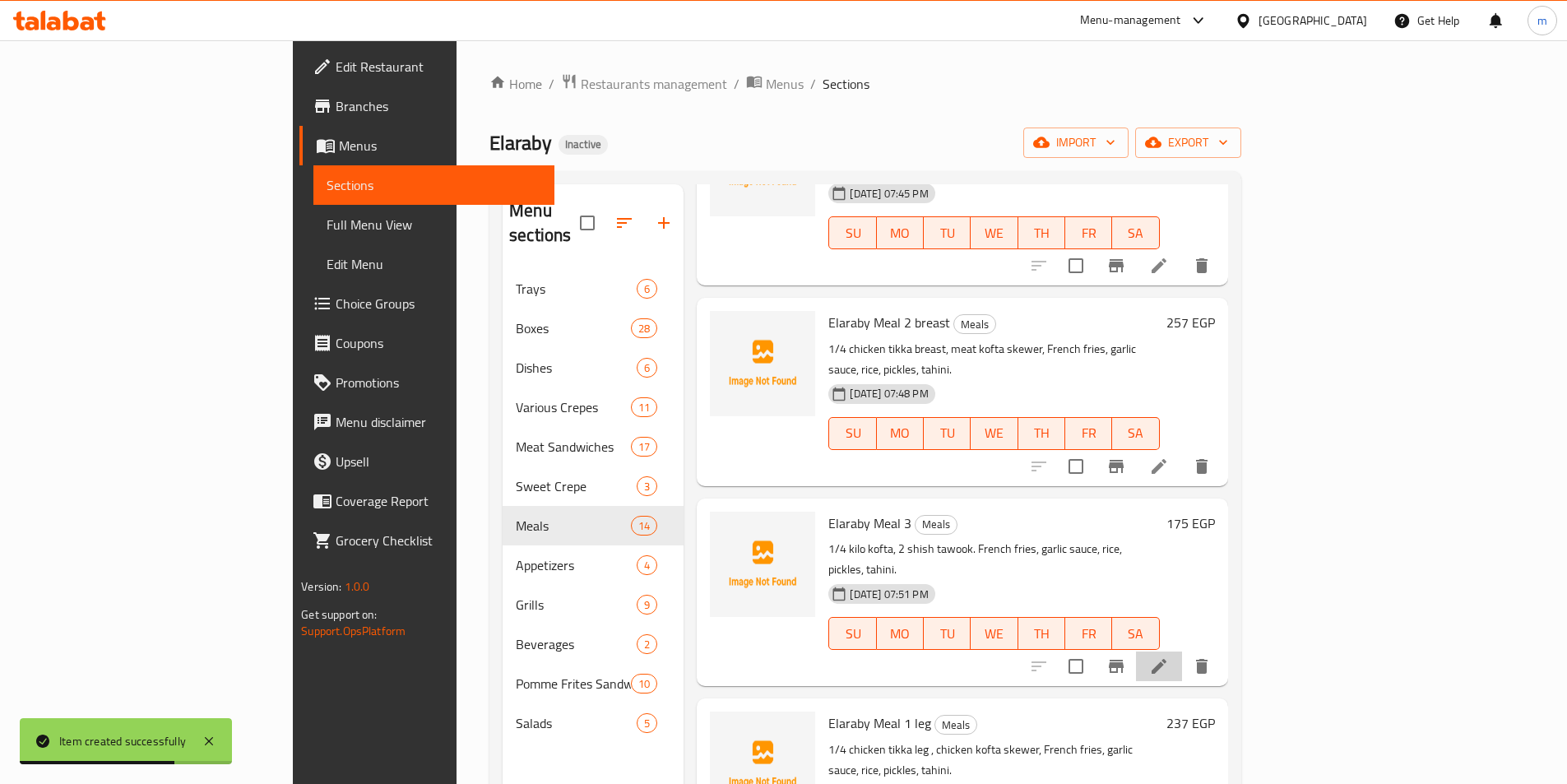
click at [1182, 651] on li at bounding box center [1159, 665] width 46 height 29
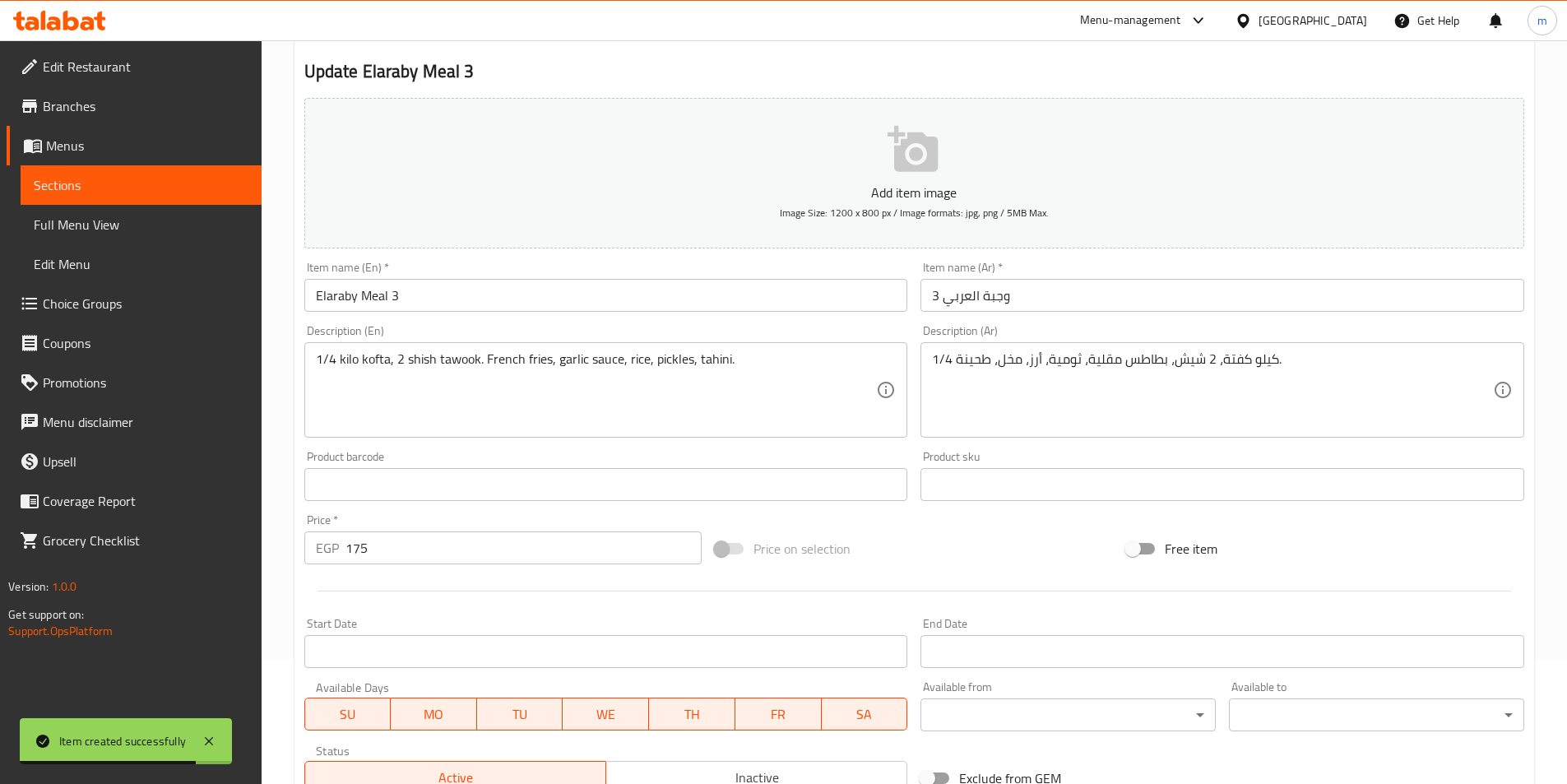
scroll to position [329, 0]
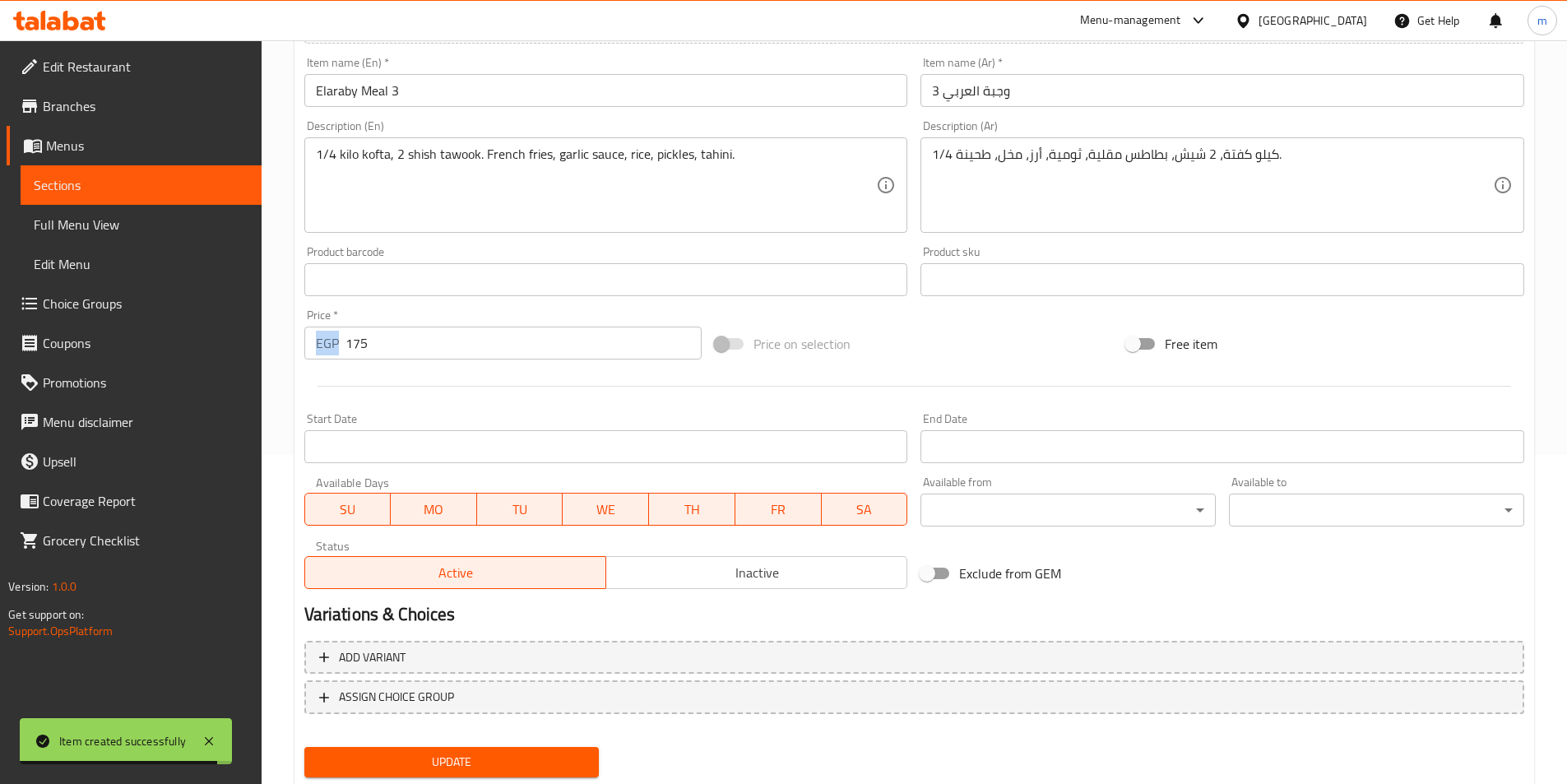
drag, startPoint x: 402, startPoint y: 365, endPoint x: 313, endPoint y: 328, distance: 96.4
click at [313, 328] on div "Price   * EGP 175 Price *" at bounding box center [503, 334] width 412 height 64
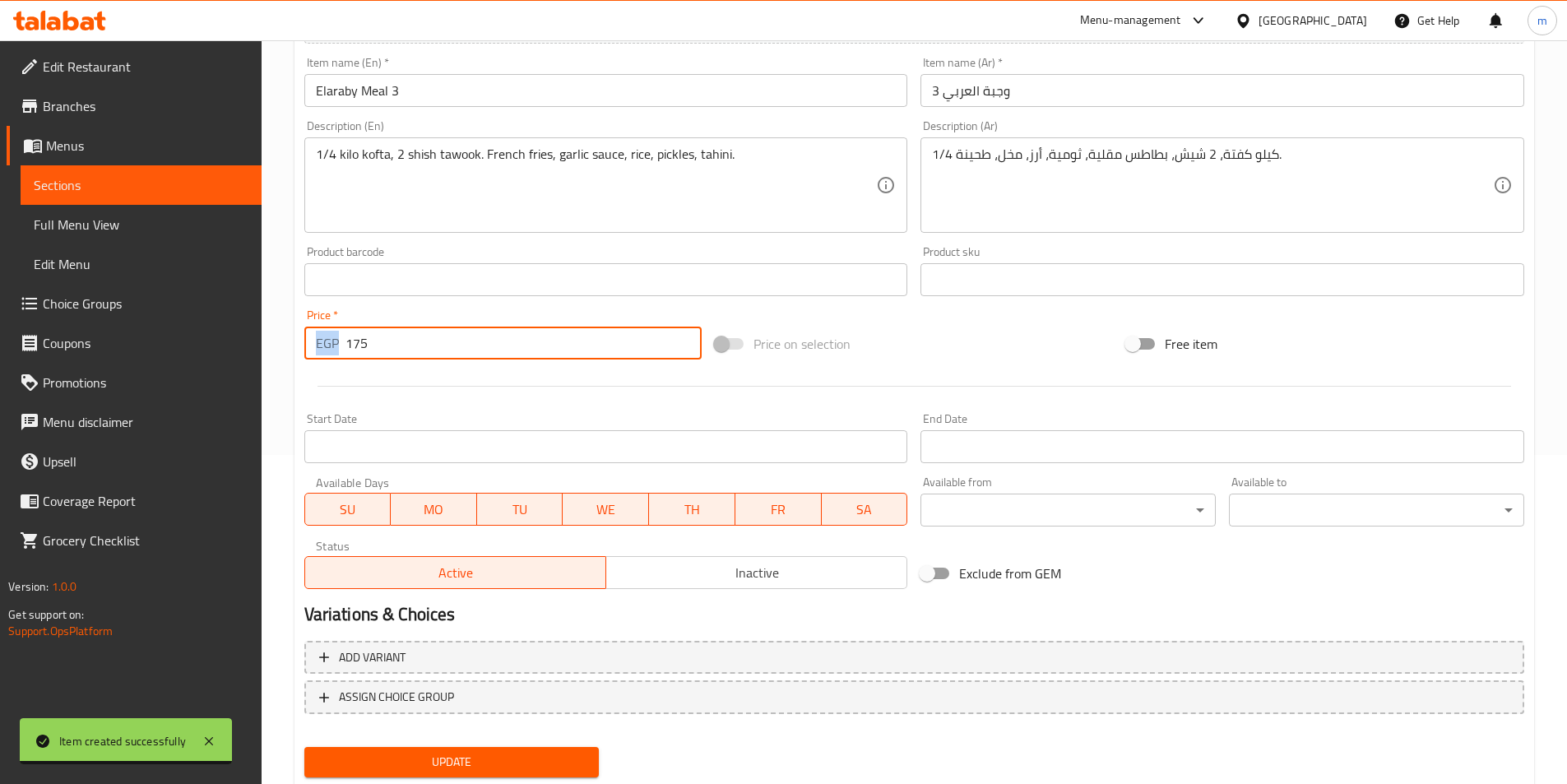
click at [367, 342] on input "175" at bounding box center [523, 342] width 357 height 33
drag, startPoint x: 367, startPoint y: 342, endPoint x: 347, endPoint y: 347, distance: 20.6
click at [347, 347] on input "175" at bounding box center [523, 342] width 357 height 33
type input "324"
click at [305, 747] on button "Update" at bounding box center [452, 762] width 296 height 30
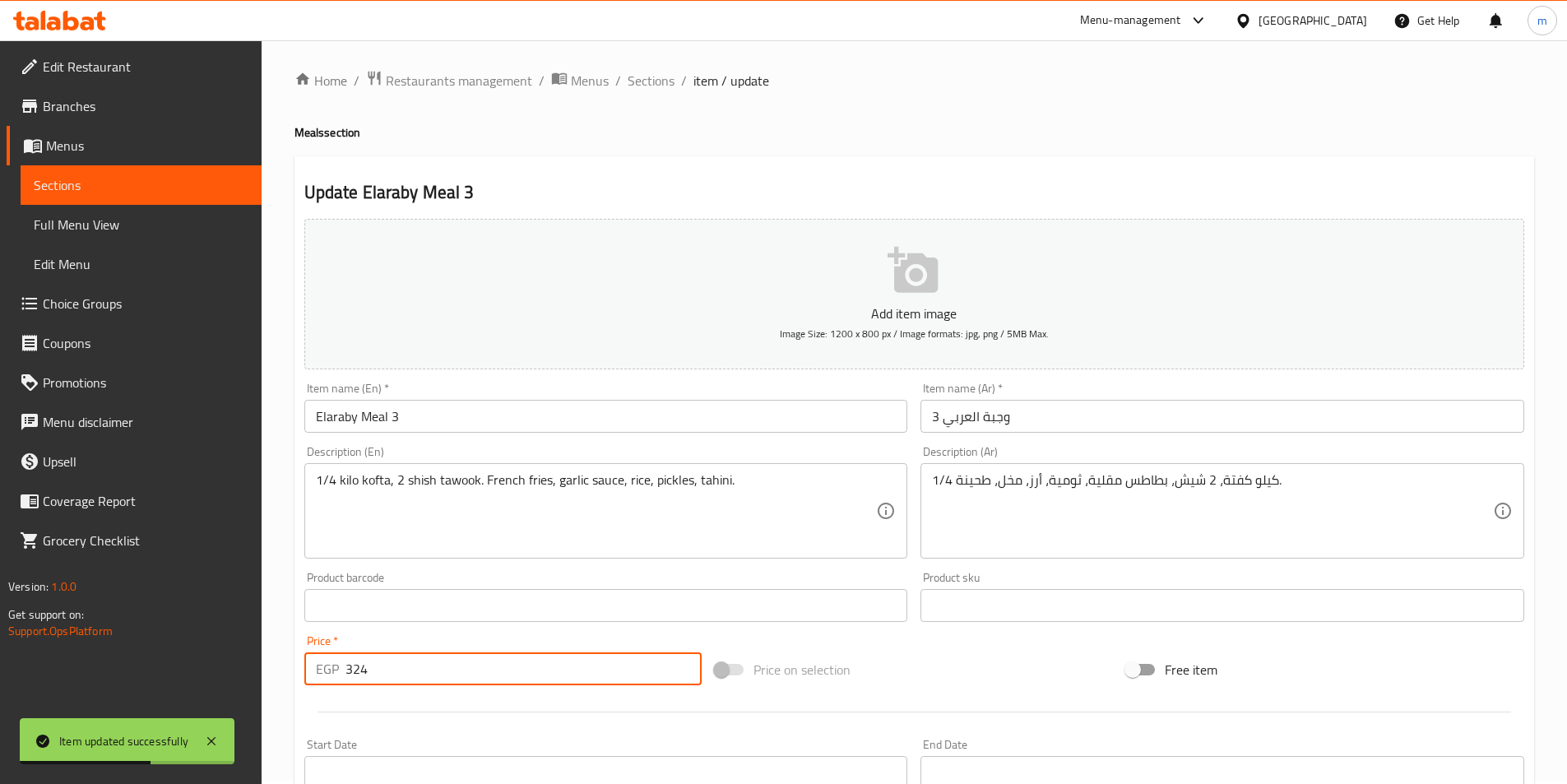
scroll to position [0, 0]
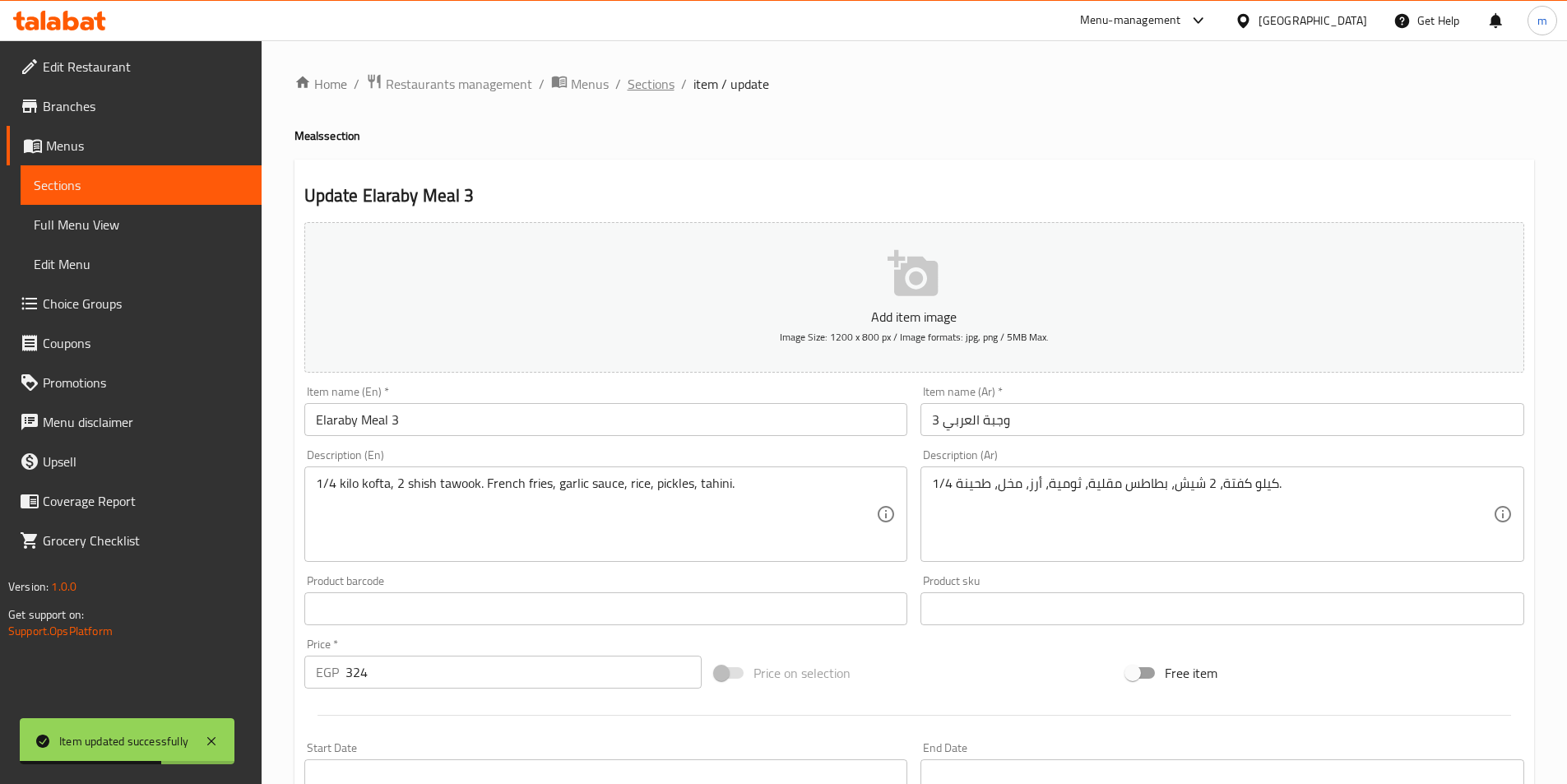
click at [648, 90] on span "Sections" at bounding box center [651, 84] width 47 height 19
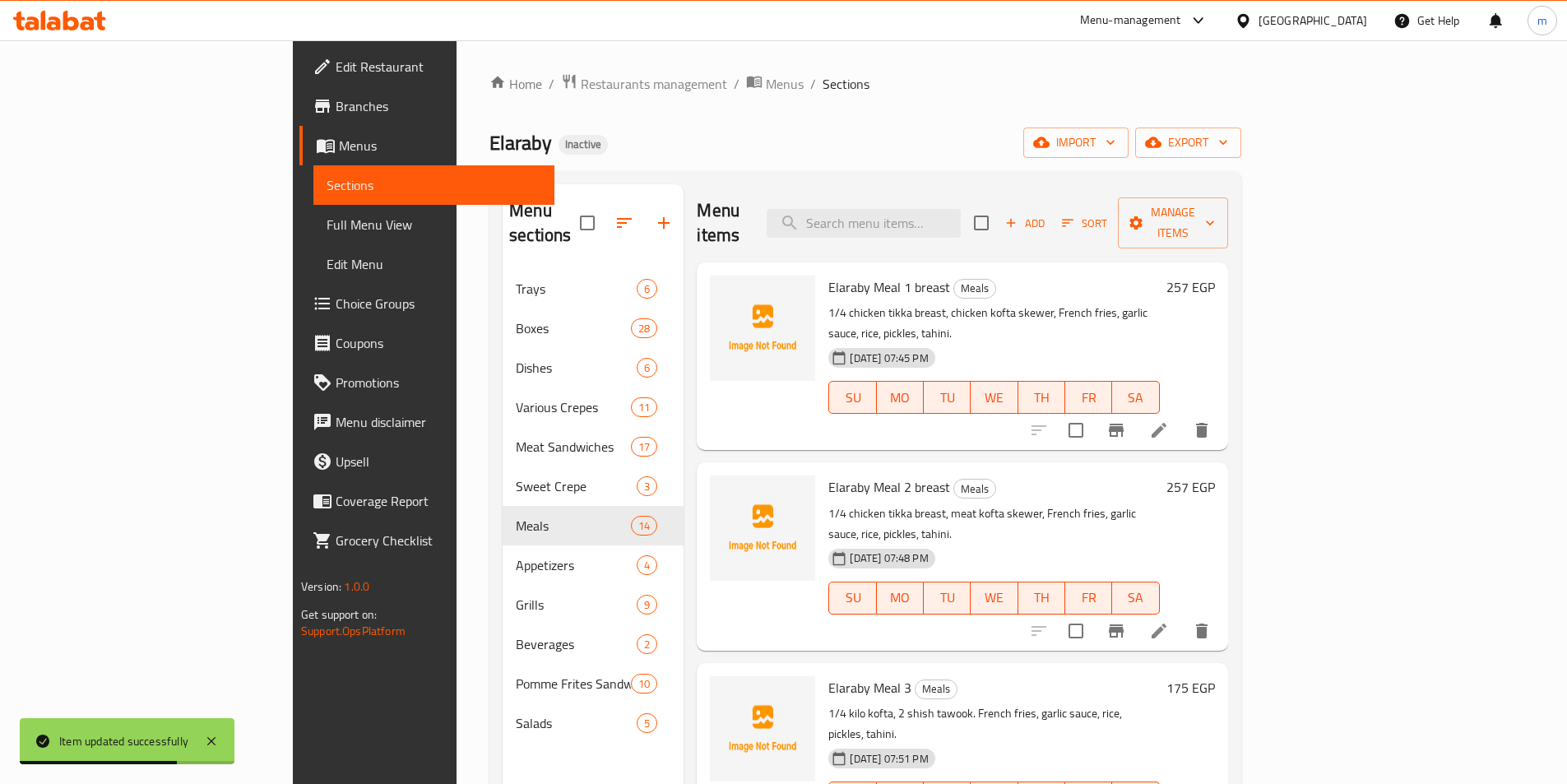
click at [910, 146] on div "Elaraby Inactive import export" at bounding box center [865, 142] width 752 height 30
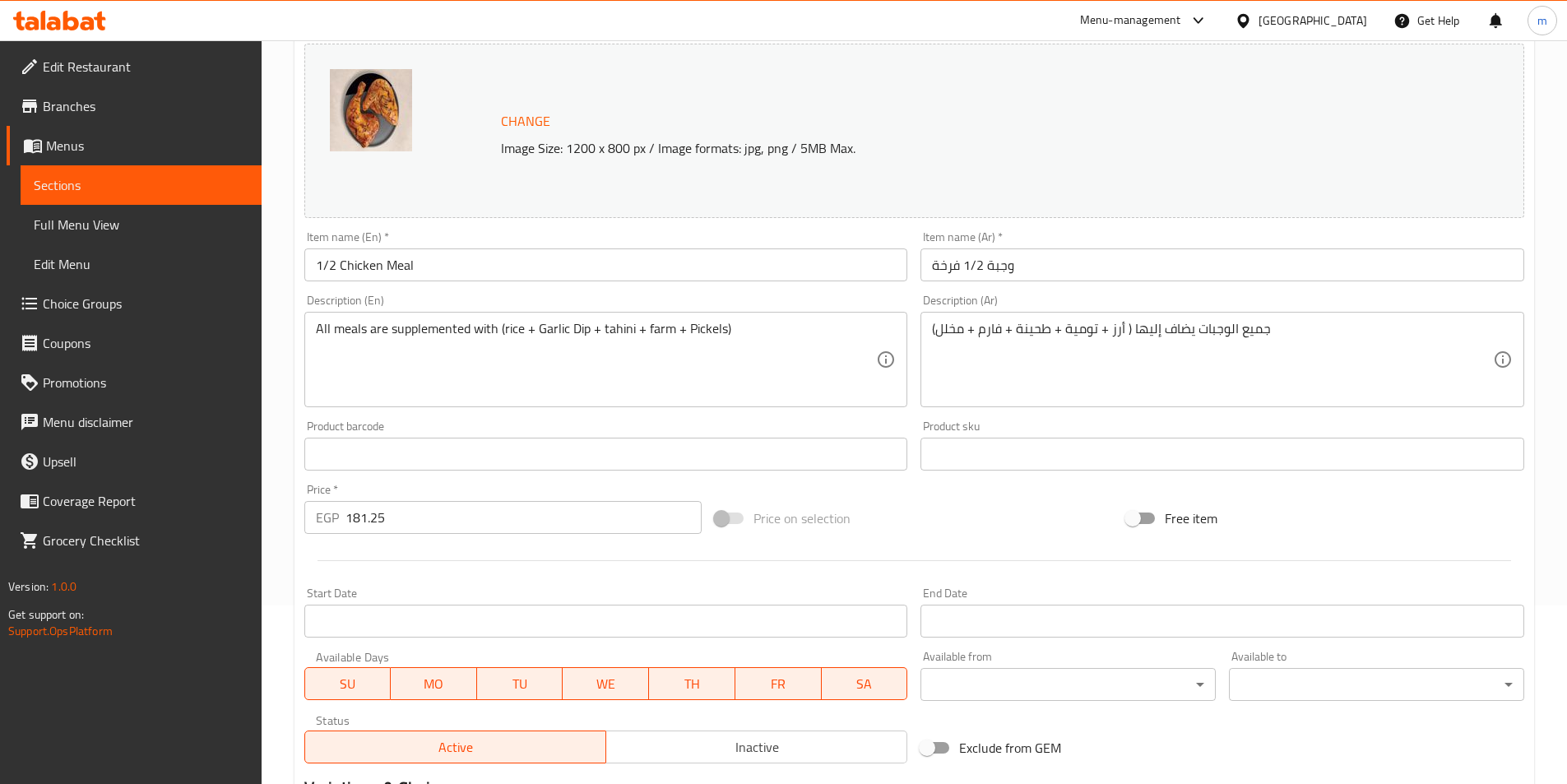
scroll to position [329, 0]
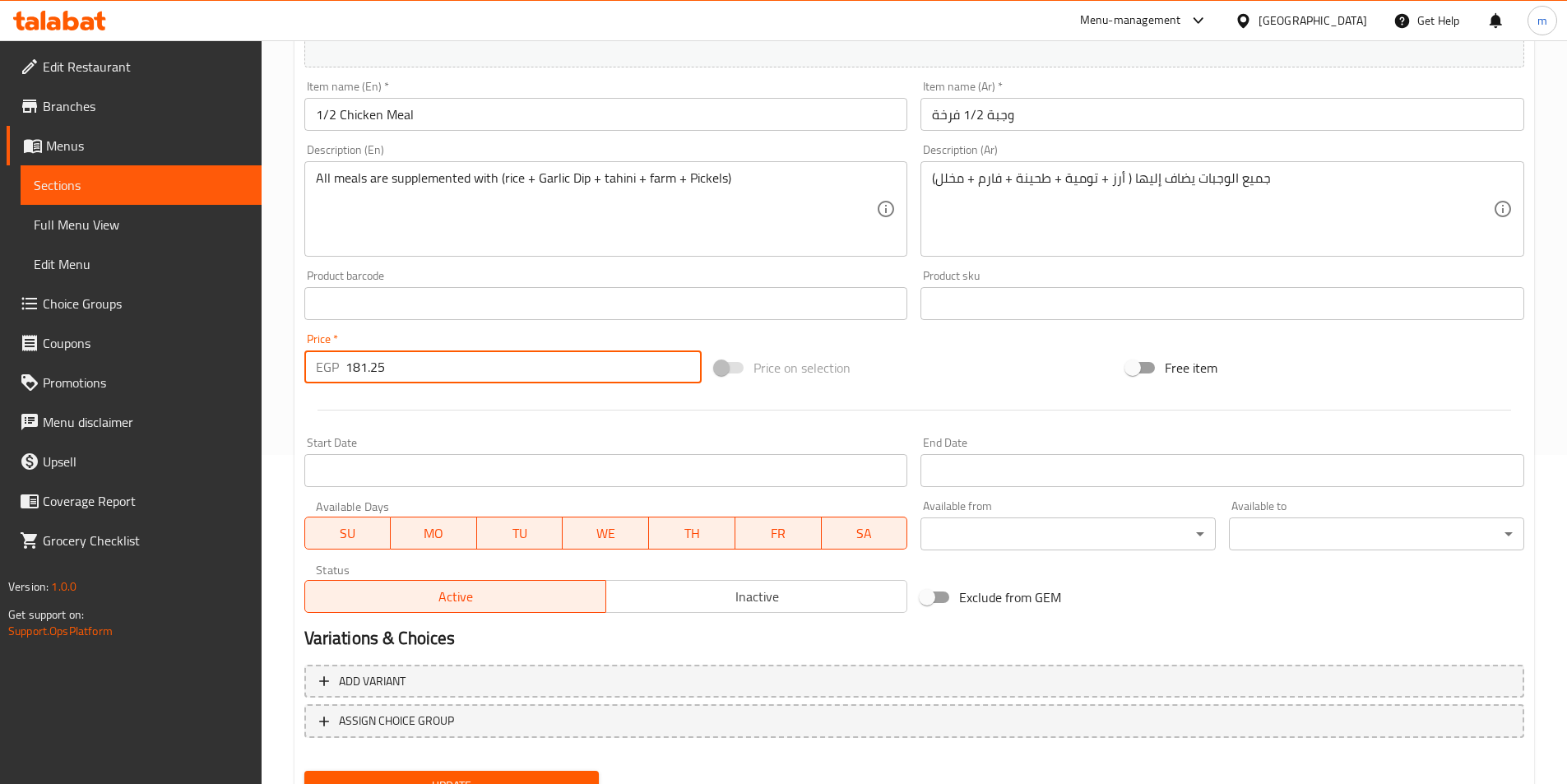
drag, startPoint x: 398, startPoint y: 372, endPoint x: 344, endPoint y: 378, distance: 54.3
click at [344, 378] on div "EGP 181.25 Price *" at bounding box center [504, 366] width 398 height 33
type input "216"
click at [305, 771] on button "Update" at bounding box center [452, 786] width 296 height 30
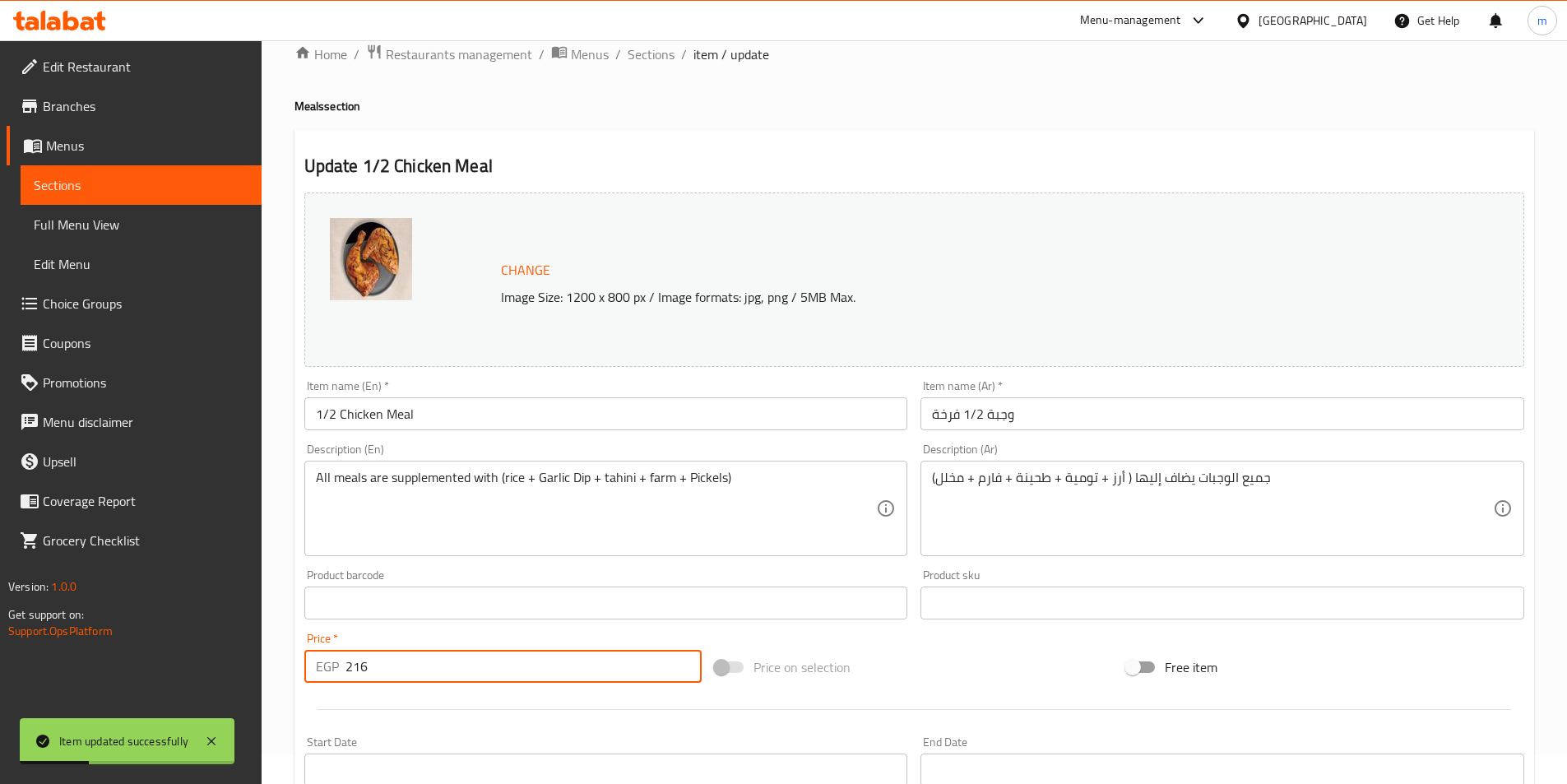
scroll to position [0, 0]
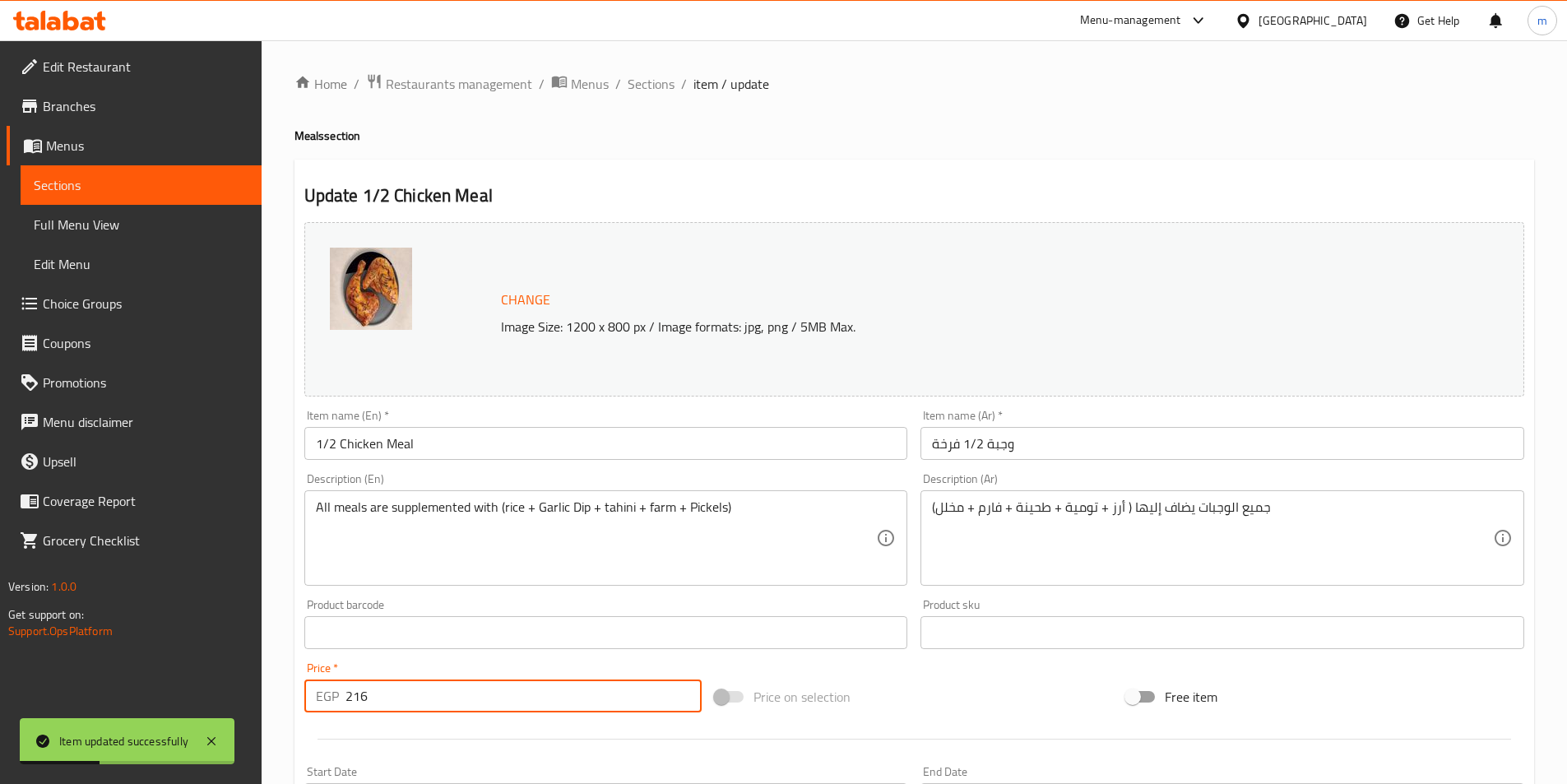
click at [652, 97] on div "Home / Restaurants management / Menus / Sections / item / update Meals section …" at bounding box center [915, 613] width 1240 height 1080
click at [652, 88] on span "Sections" at bounding box center [651, 84] width 47 height 19
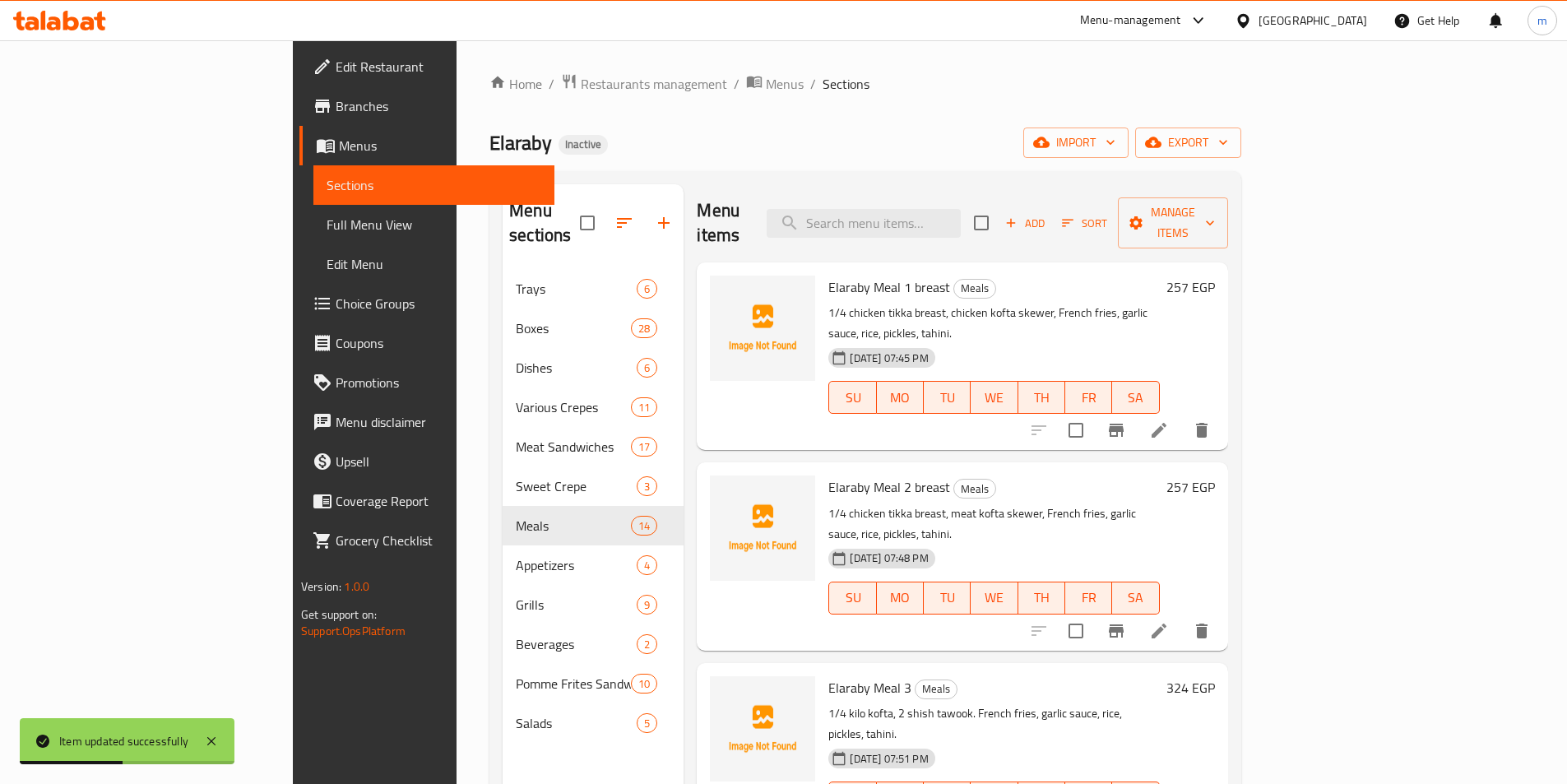
click at [861, 135] on div "Elaraby Inactive import export" at bounding box center [865, 142] width 752 height 30
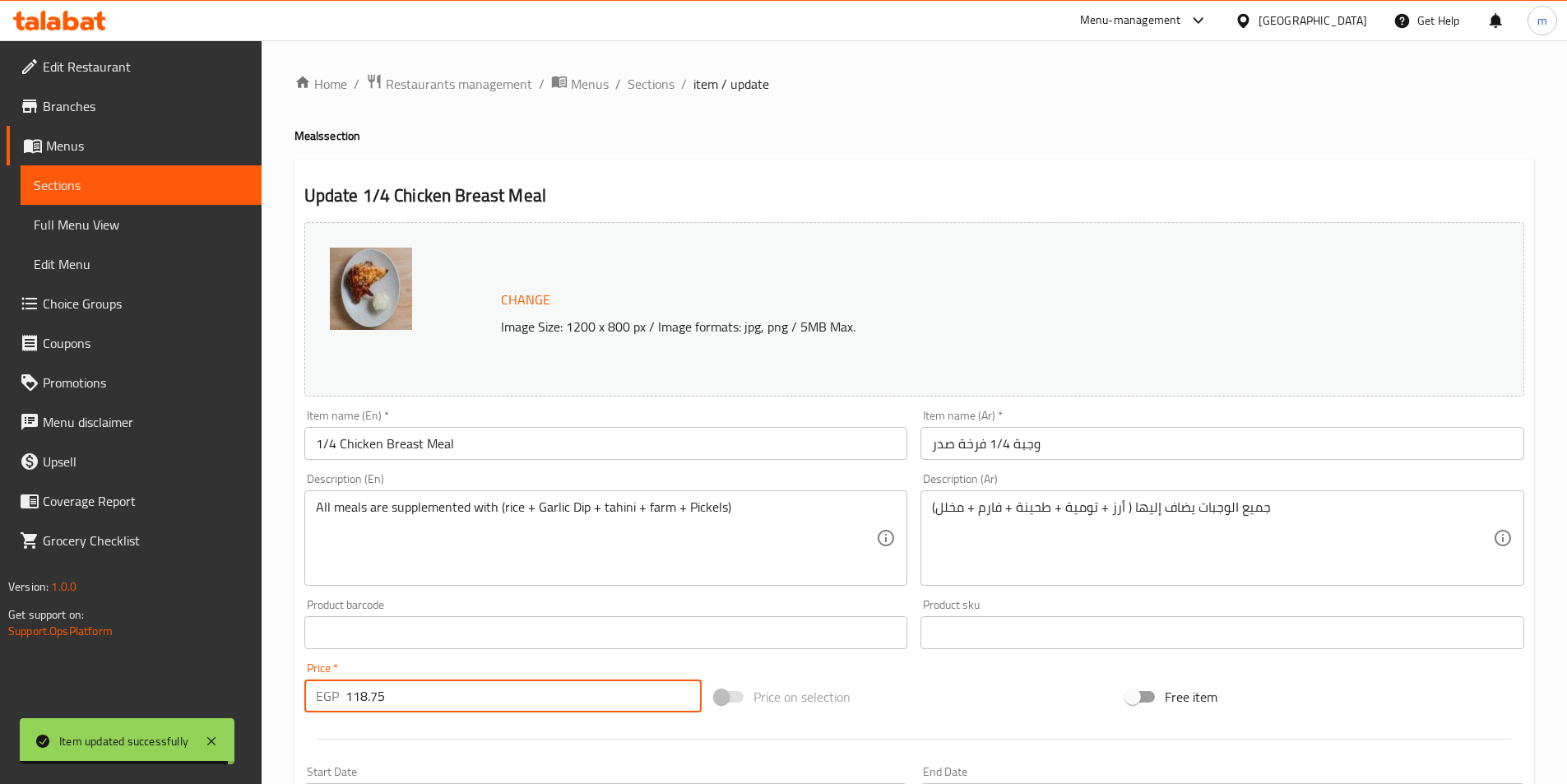
drag, startPoint x: 390, startPoint y: 696, endPoint x: 348, endPoint y: 704, distance: 42.8
click at [348, 704] on input "118.75" at bounding box center [523, 696] width 357 height 33
type input "135"
click at [653, 81] on span "Sections" at bounding box center [651, 84] width 47 height 19
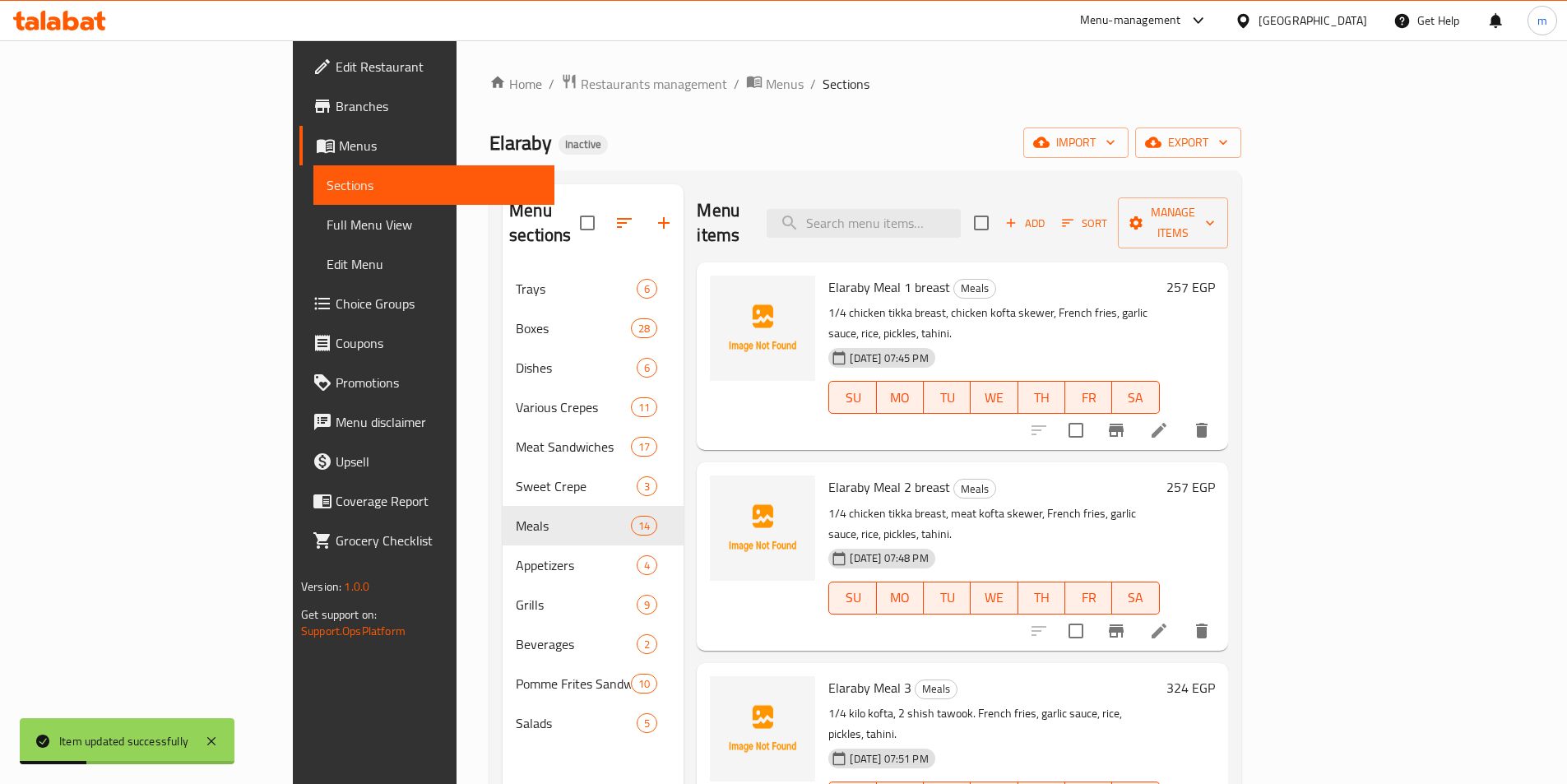
click at [910, 143] on div "Elaraby Inactive import export" at bounding box center [865, 142] width 752 height 30
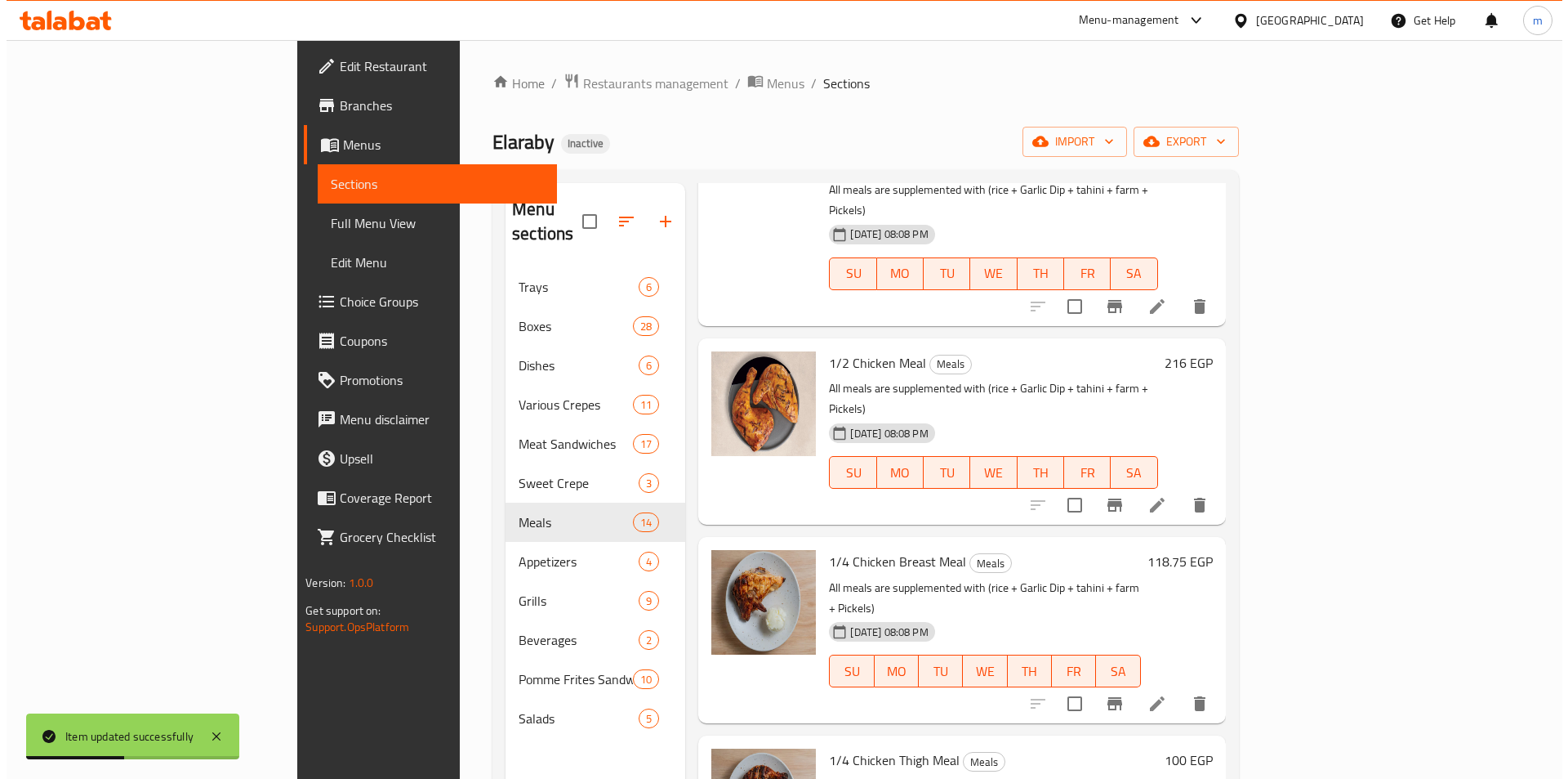
scroll to position [1198, 0]
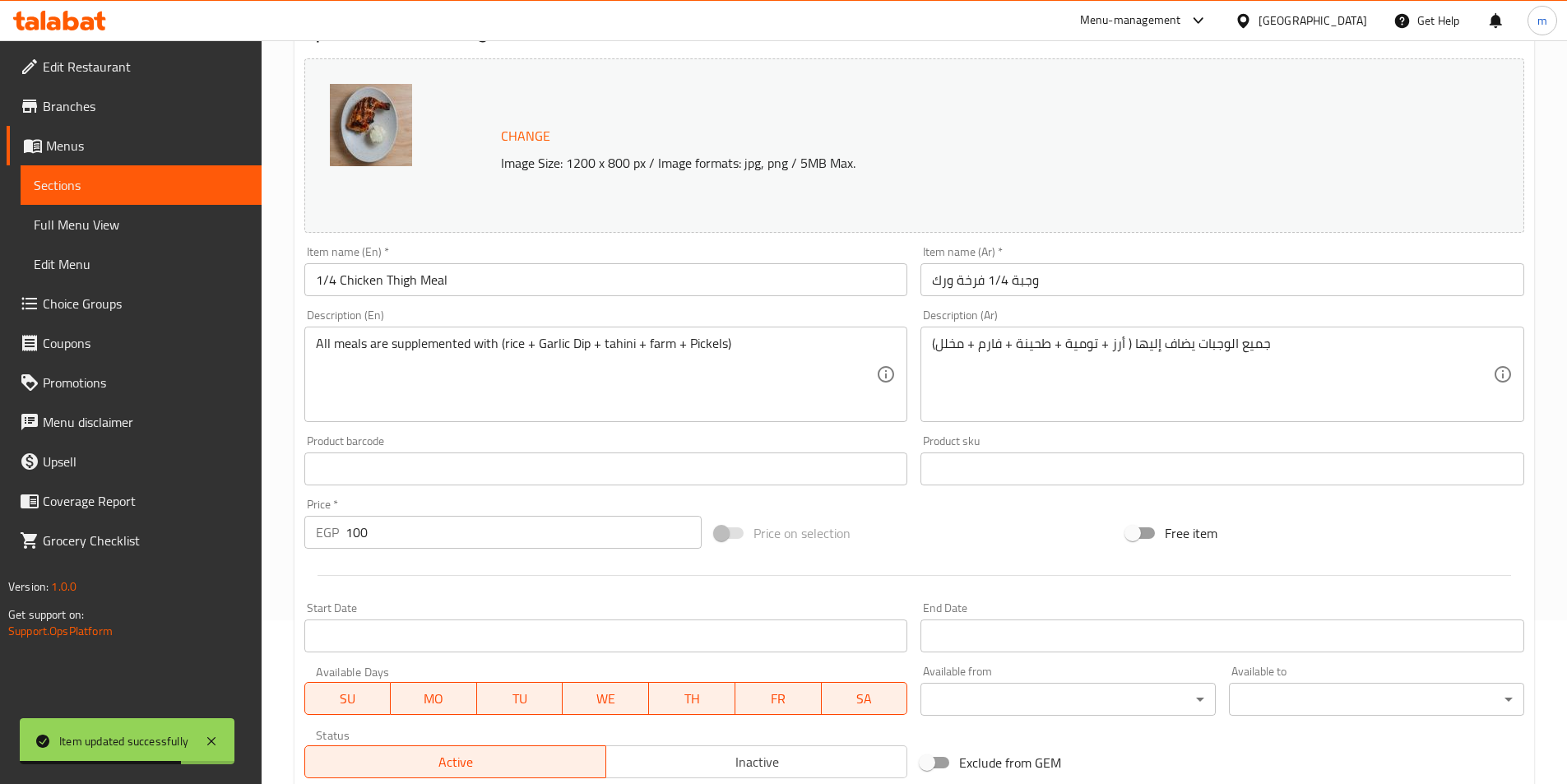
scroll to position [165, 0]
drag, startPoint x: 382, startPoint y: 528, endPoint x: 305, endPoint y: 526, distance: 77.0
click at [305, 526] on div "EGP 100 Price *" at bounding box center [504, 531] width 398 height 33
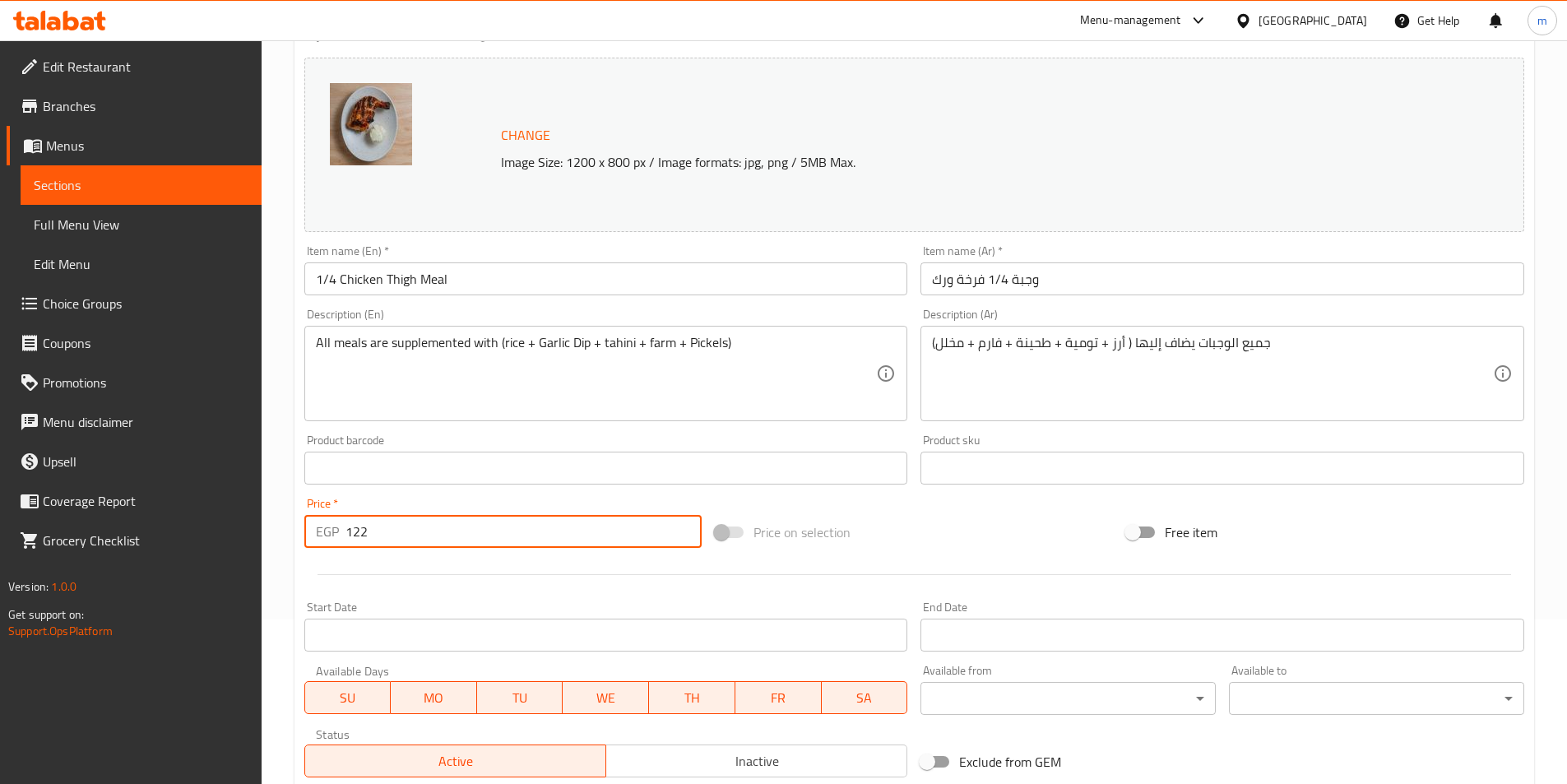
type input "122"
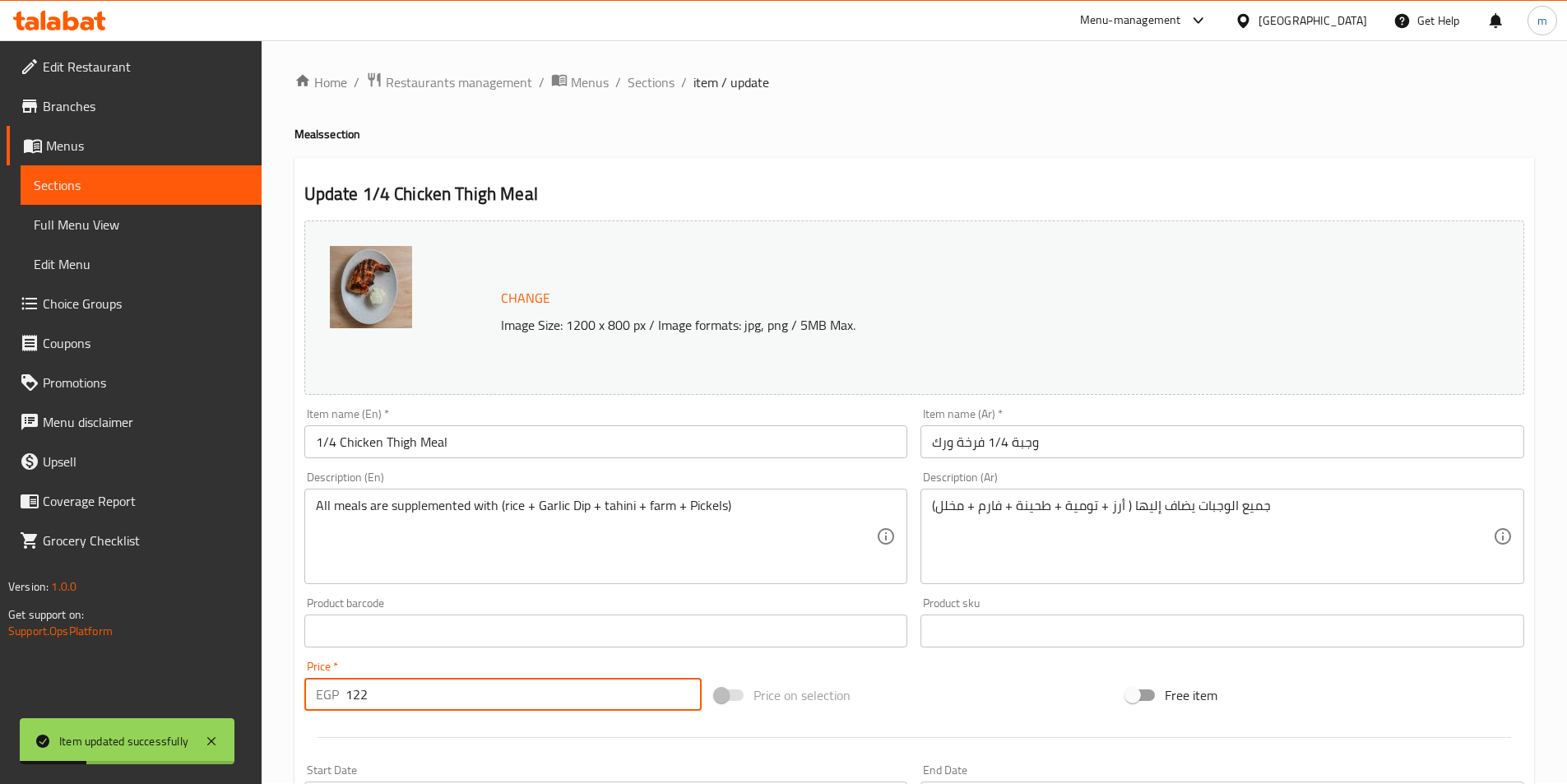
scroll to position [0, 0]
click at [668, 92] on span "Sections" at bounding box center [651, 84] width 47 height 19
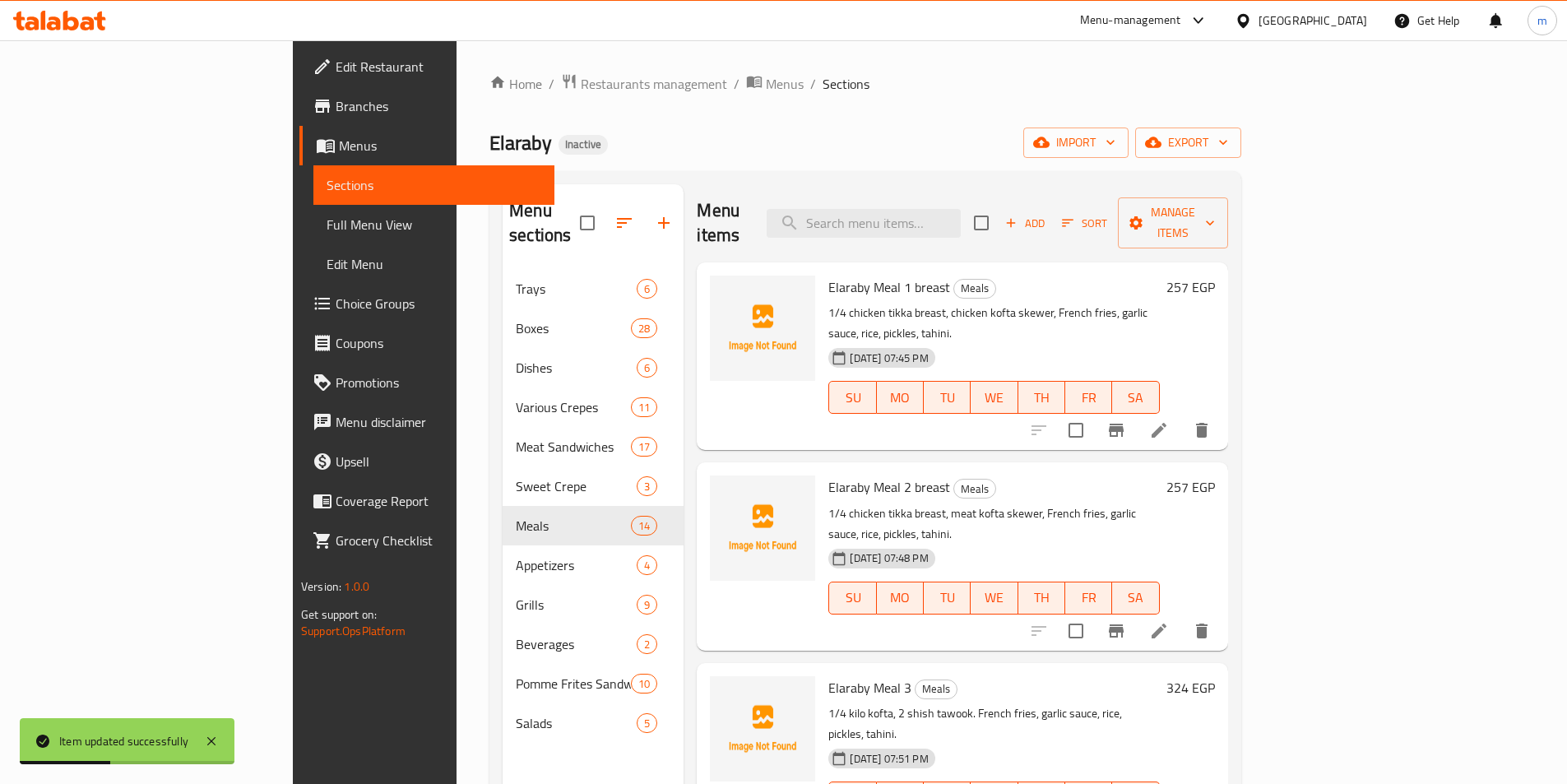
click at [872, 145] on div "Elaraby Inactive import export" at bounding box center [865, 142] width 752 height 30
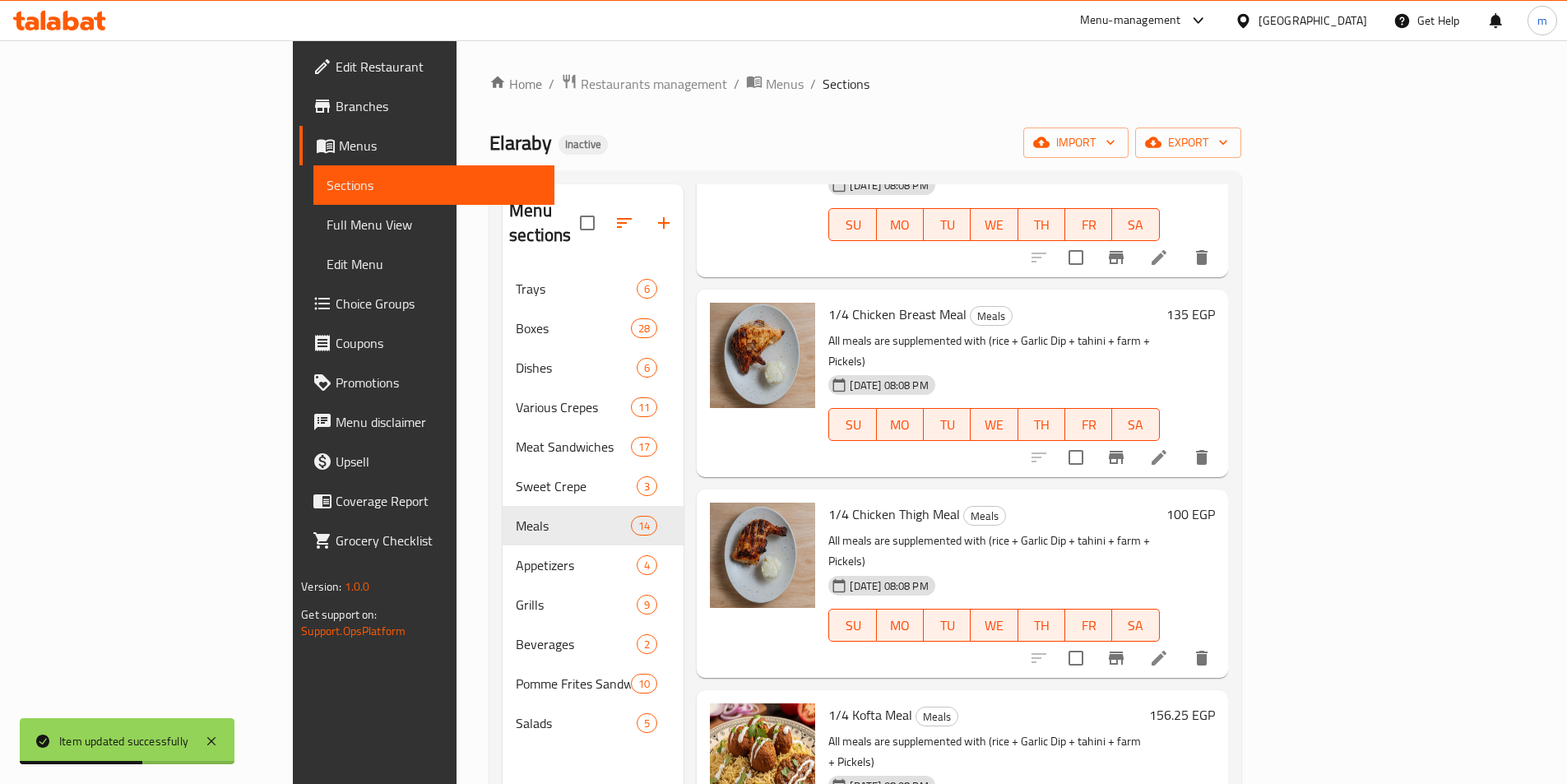
scroll to position [1550, 0]
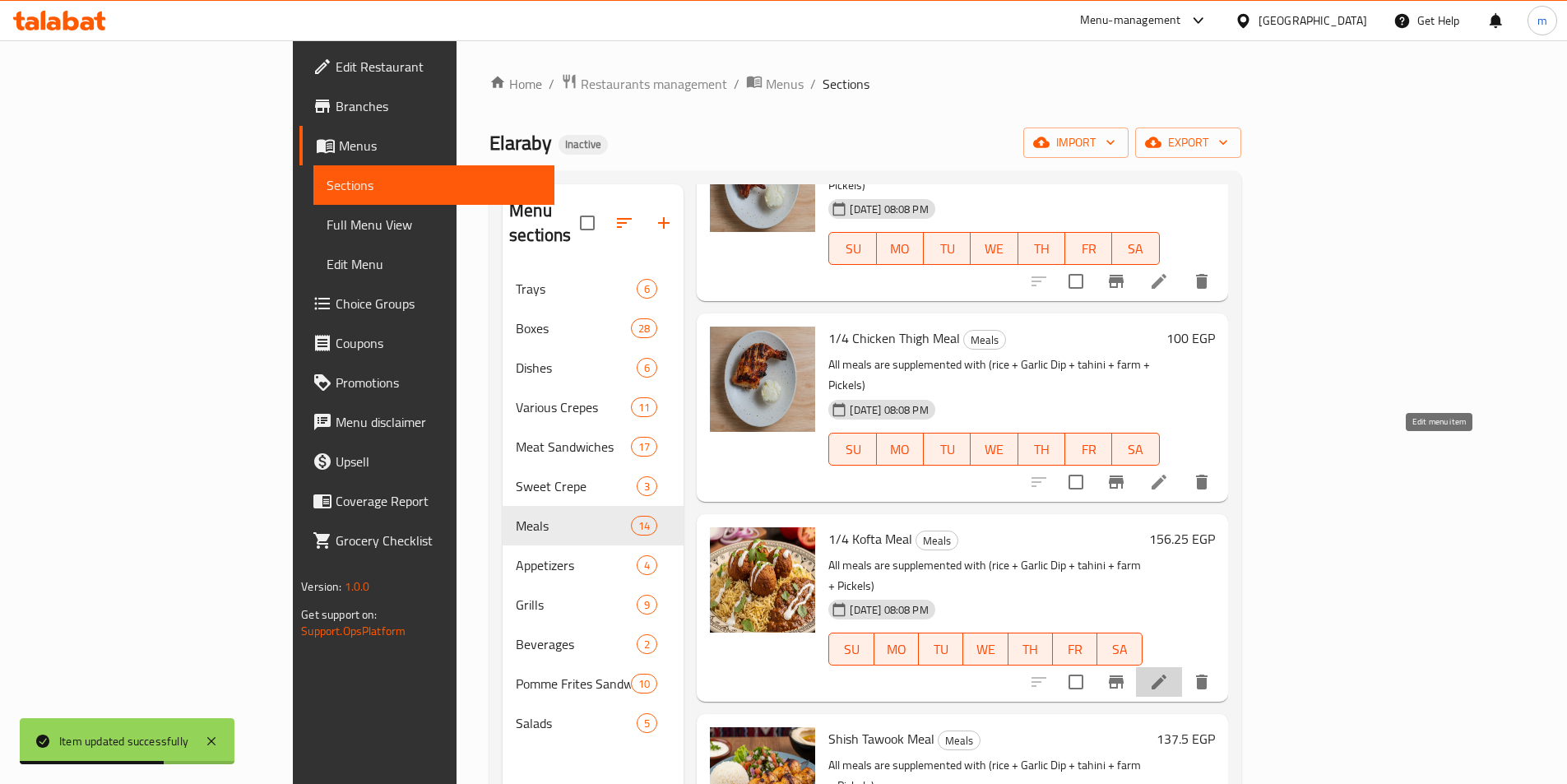
click at [1169, 672] on icon at bounding box center [1159, 681] width 19 height 19
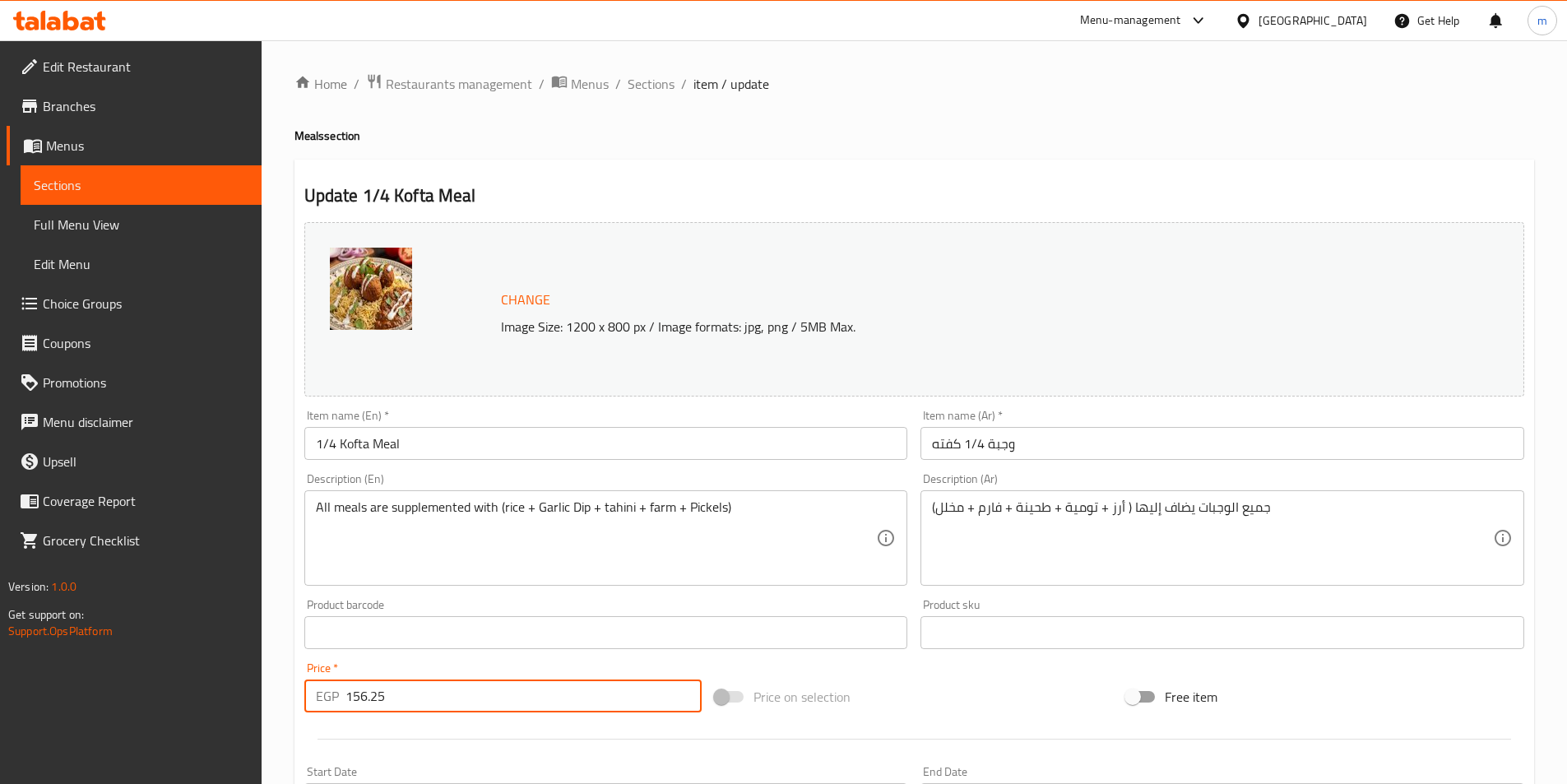
drag, startPoint x: 459, startPoint y: 703, endPoint x: 315, endPoint y: 705, distance: 144.0
click at [315, 705] on div "EGP 156.25 Price *" at bounding box center [504, 696] width 398 height 33
type input "170"
click at [636, 91] on span "Sections" at bounding box center [651, 84] width 47 height 19
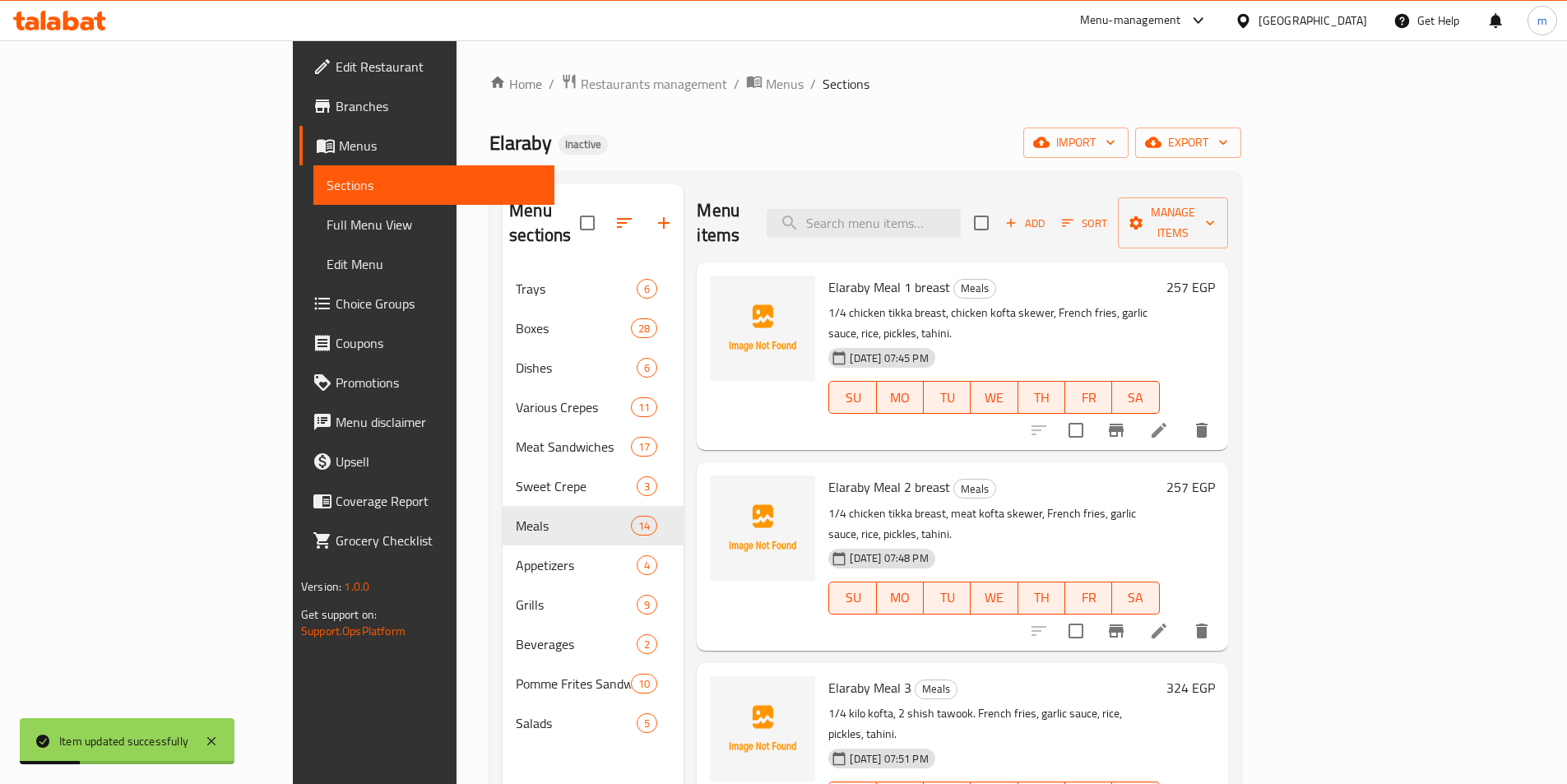
click at [869, 145] on div "Elaraby Inactive import export" at bounding box center [865, 142] width 752 height 30
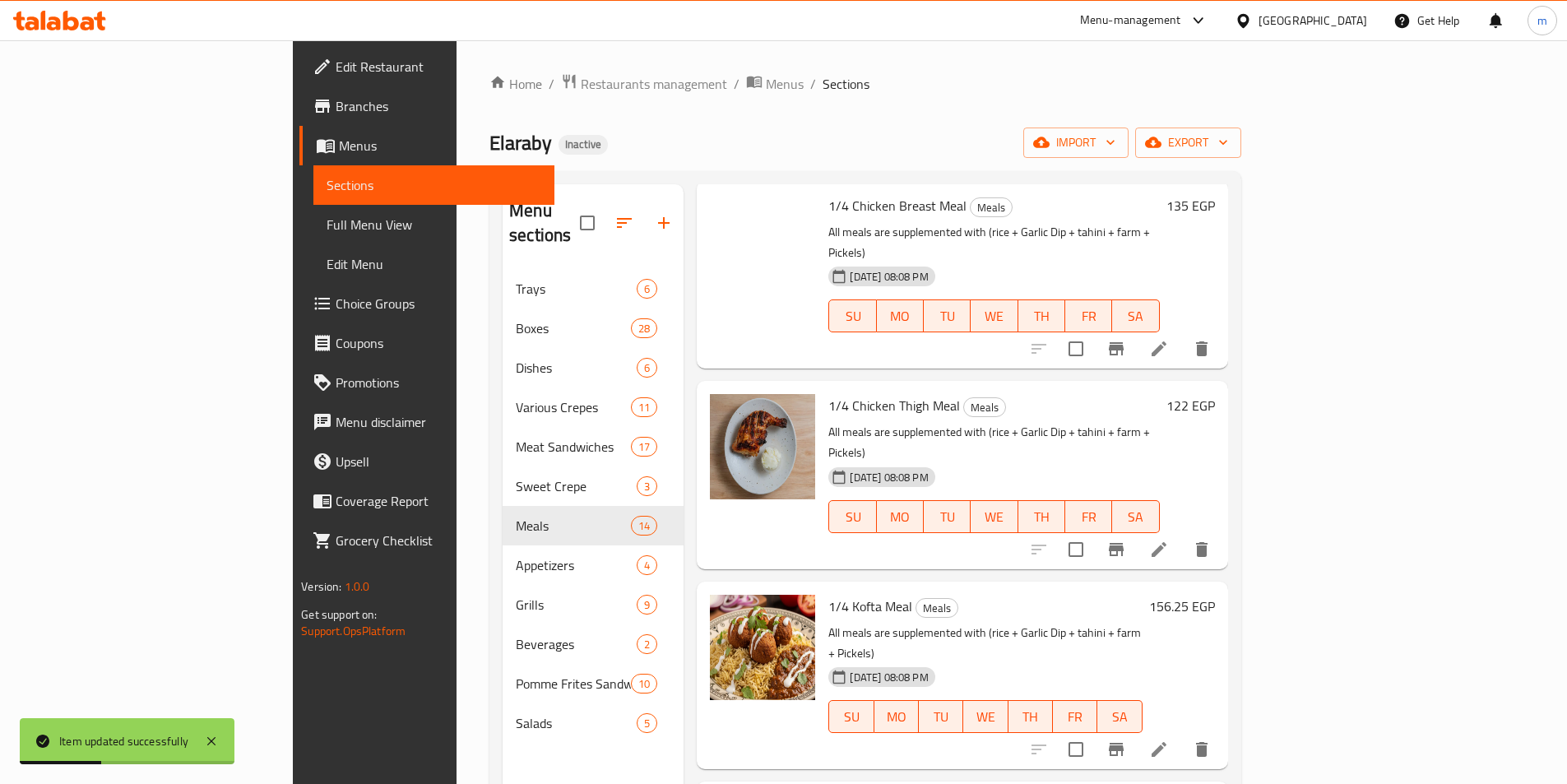
scroll to position [1729, 0]
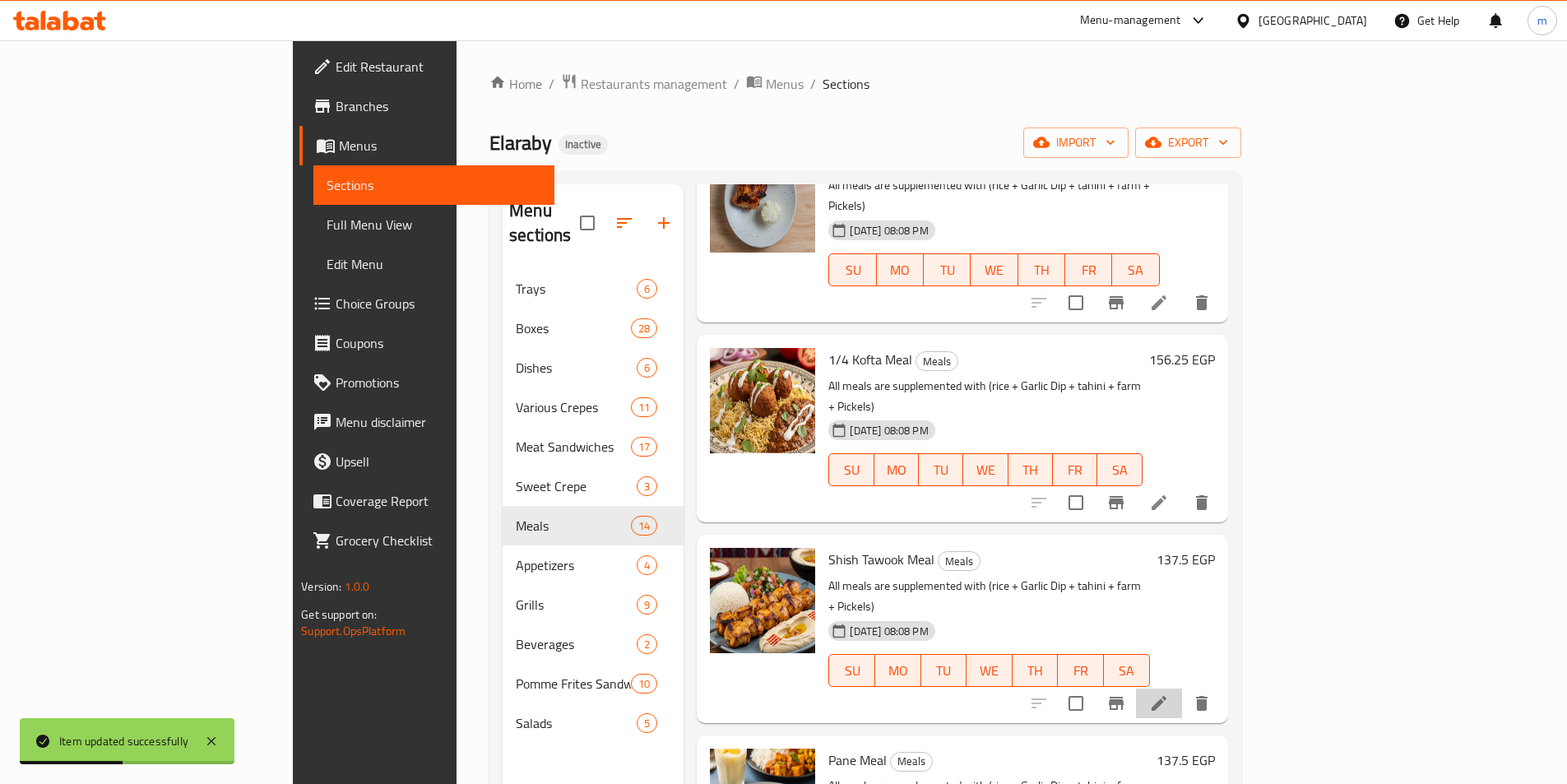
click at [1182, 688] on li at bounding box center [1159, 703] width 46 height 29
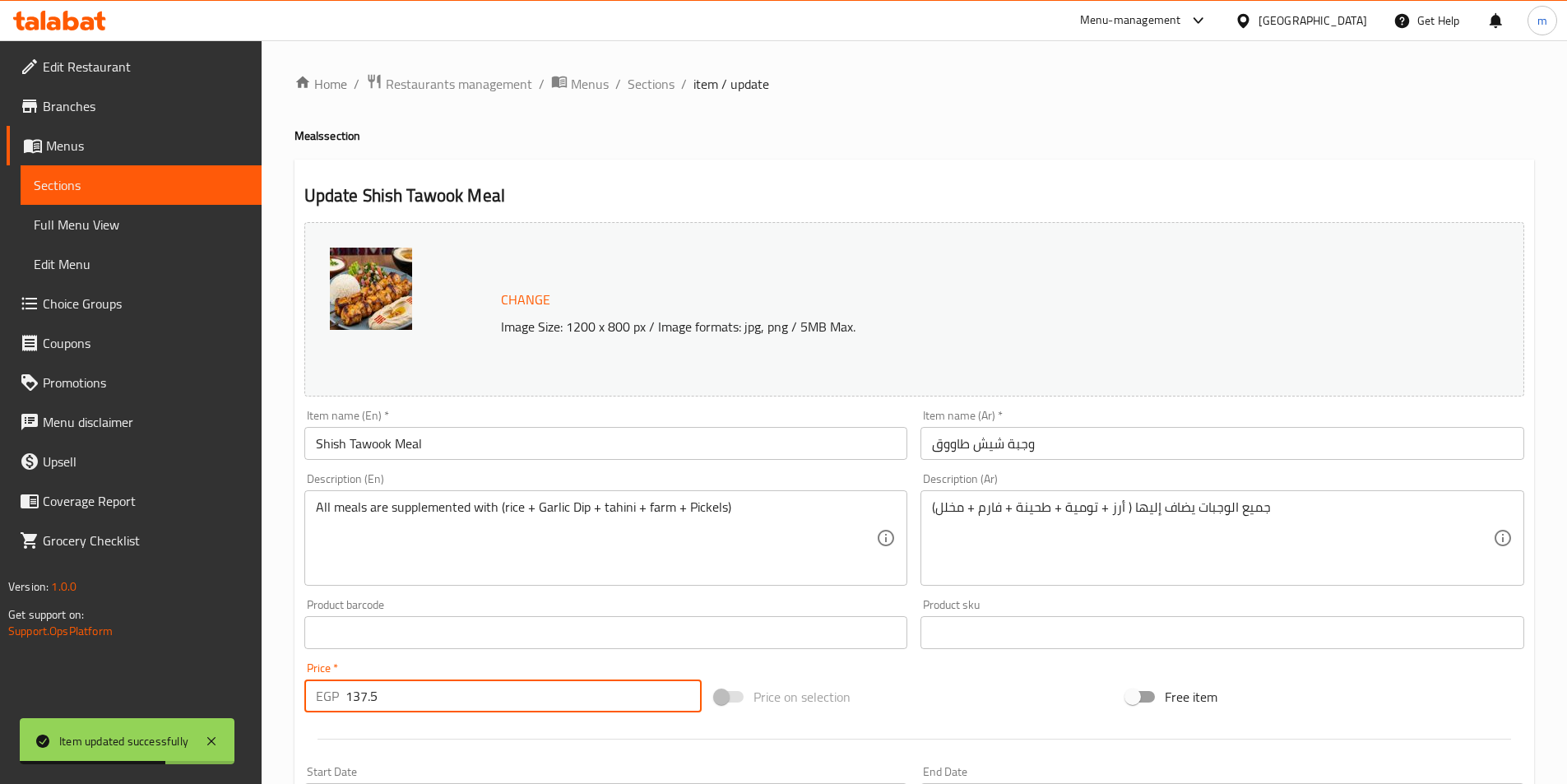
drag, startPoint x: 366, startPoint y: 703, endPoint x: 341, endPoint y: 703, distance: 25.0
click at [341, 703] on div "EGP 137.5 Price *" at bounding box center [504, 696] width 398 height 33
type input "176"
click at [661, 81] on span "Sections" at bounding box center [651, 84] width 47 height 19
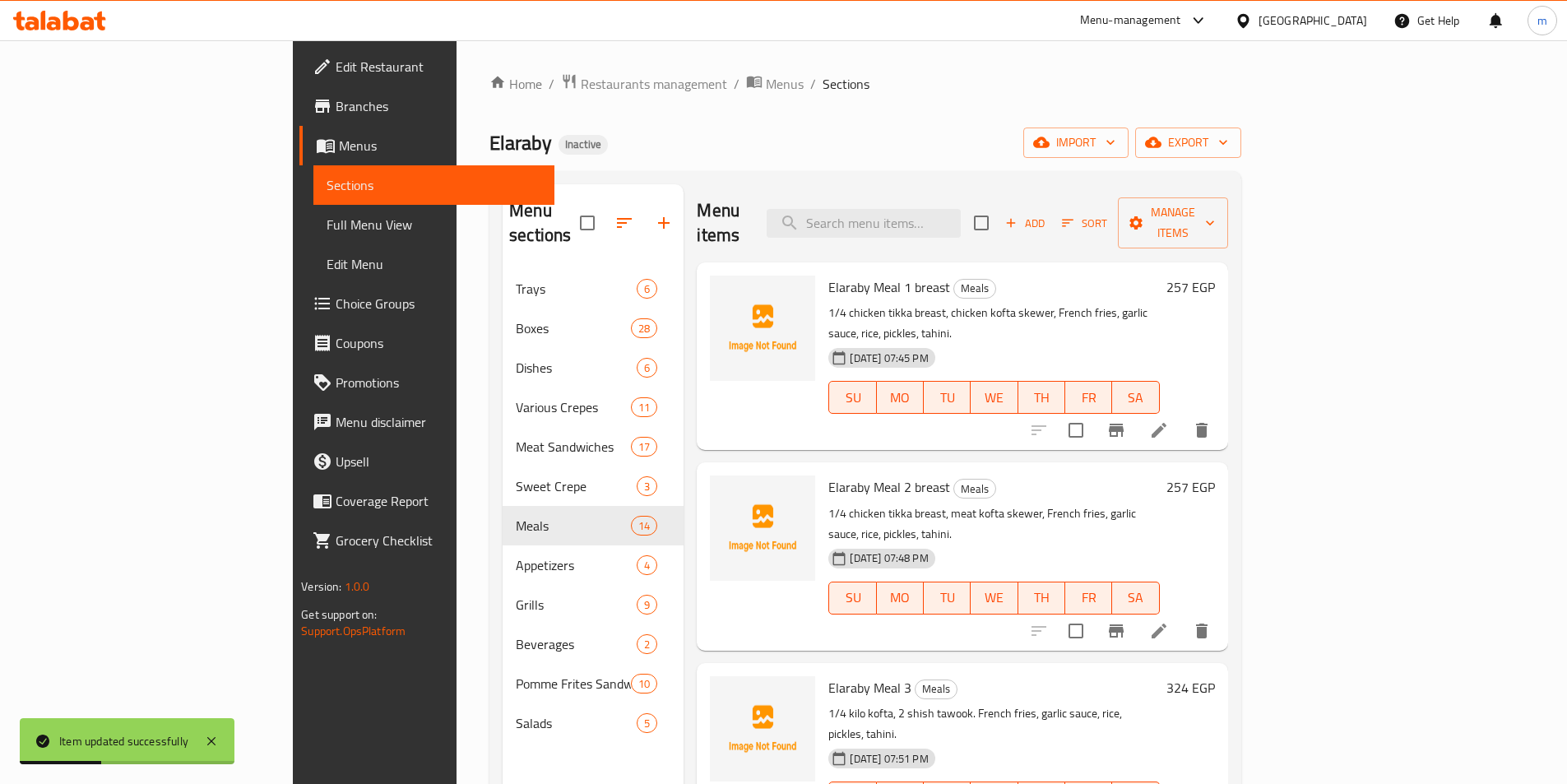
click at [1034, 149] on div "Elaraby Inactive import export" at bounding box center [865, 142] width 752 height 30
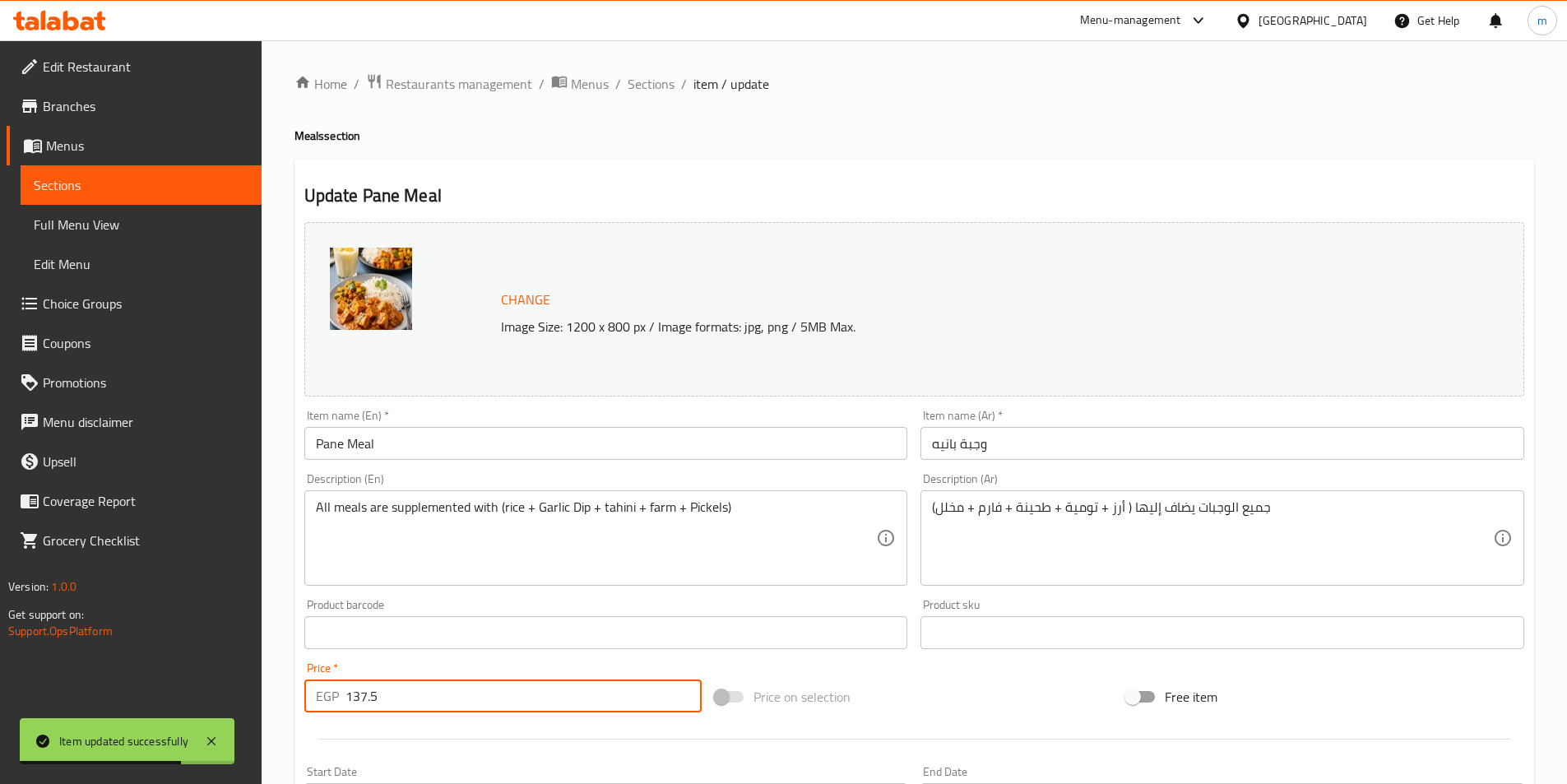
drag, startPoint x: 378, startPoint y: 696, endPoint x: 274, endPoint y: 725, distance: 108.0
click at [274, 725] on div "Home / Restaurants management / Menus / Sections / item / update Meals section …" at bounding box center [915, 613] width 1306 height 1146
type input "149"
click at [668, 83] on span "Sections" at bounding box center [651, 84] width 47 height 19
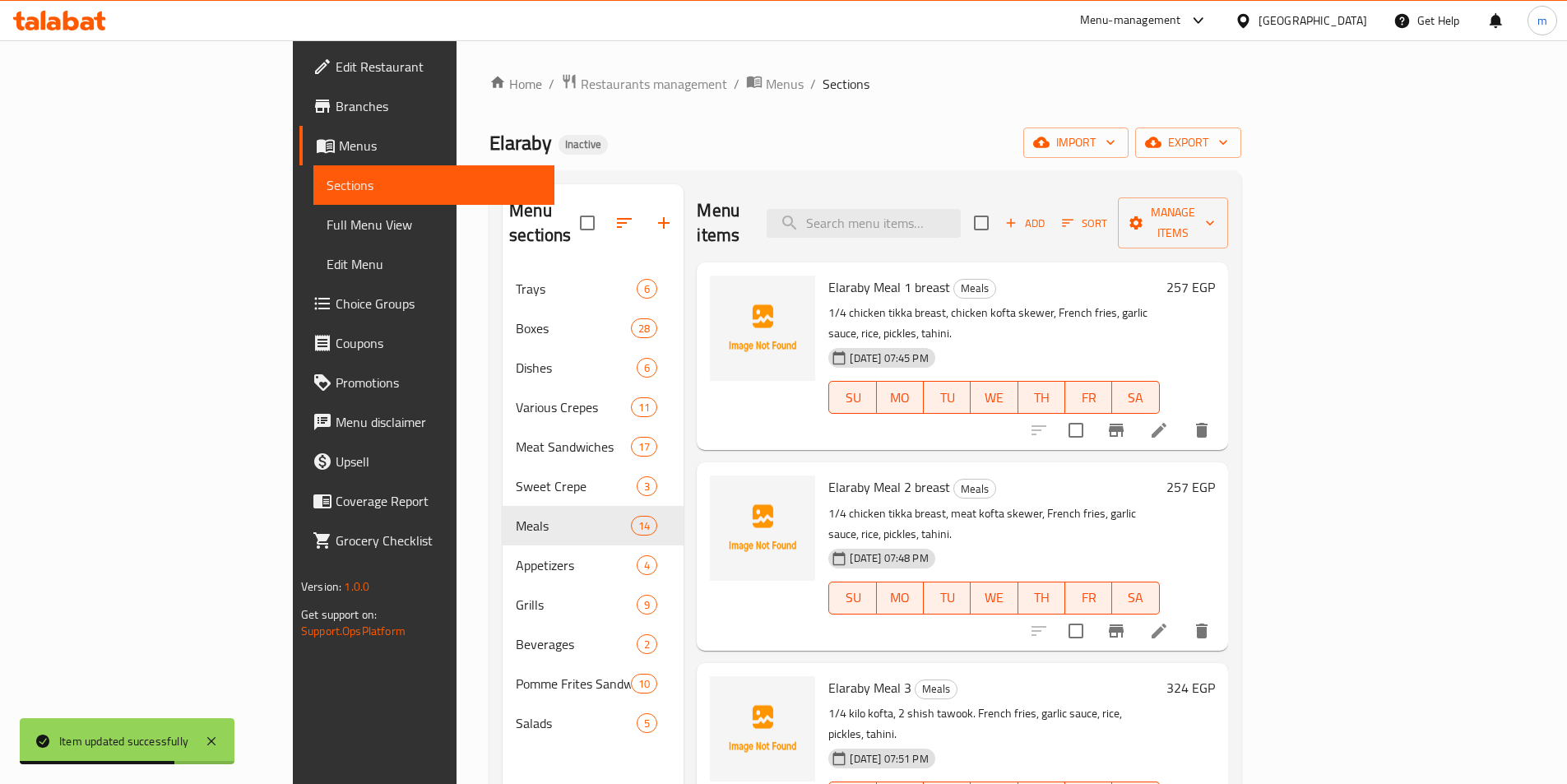
click at [863, 150] on div "Elaraby Inactive import export" at bounding box center [865, 142] width 752 height 30
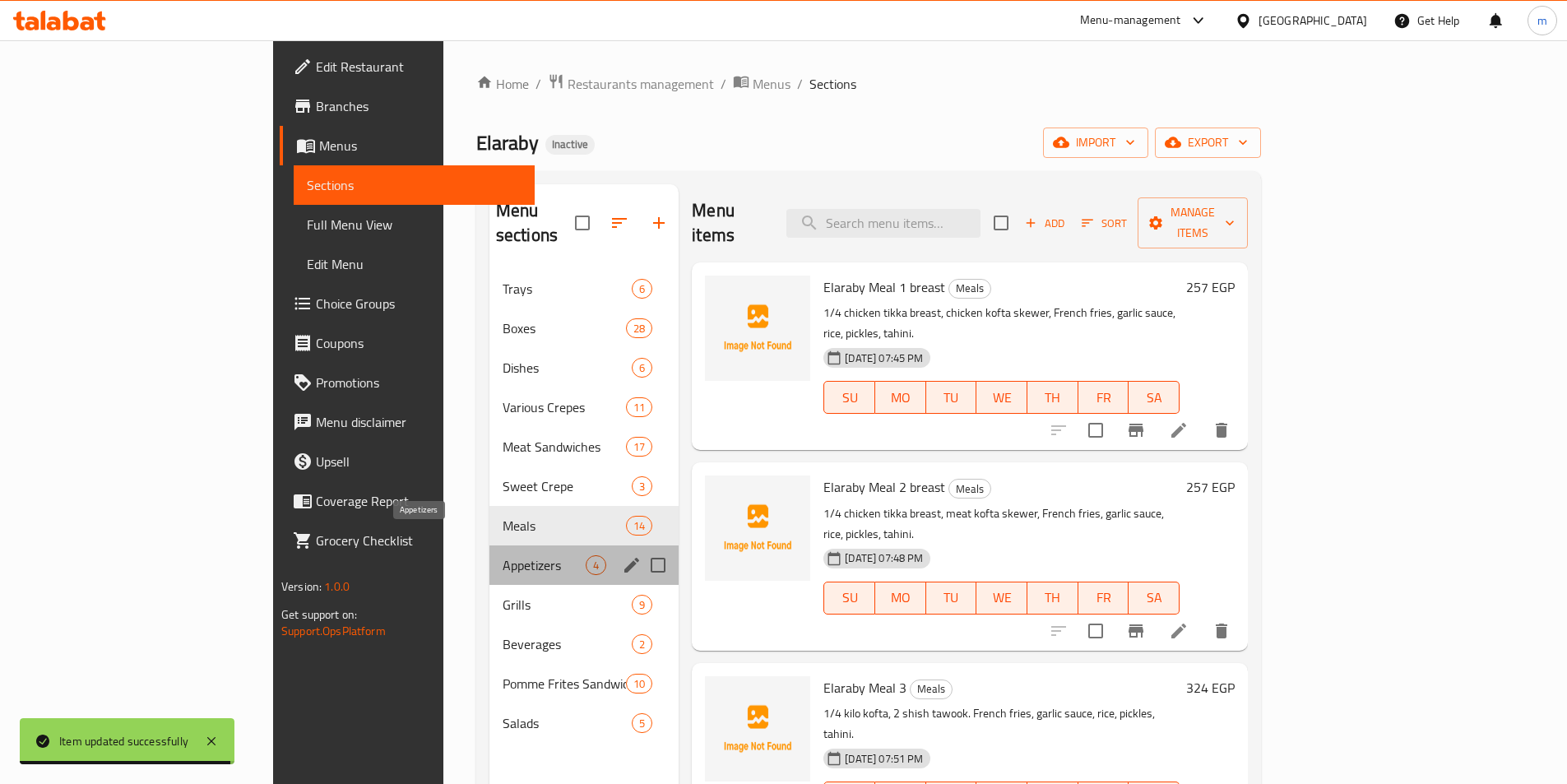
click at [503, 555] on span "Appetizers" at bounding box center [544, 565] width 83 height 19
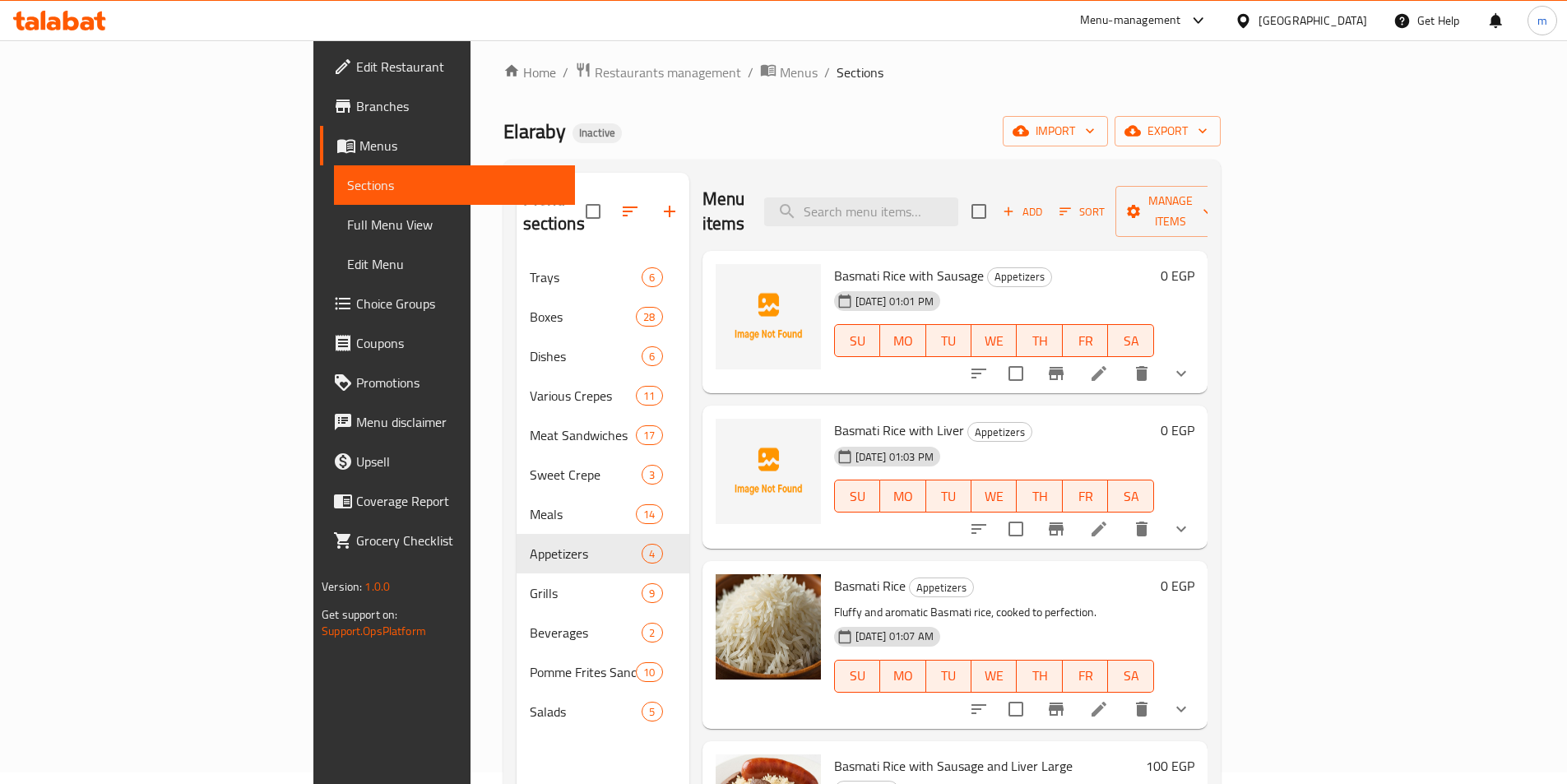
scroll to position [230, 0]
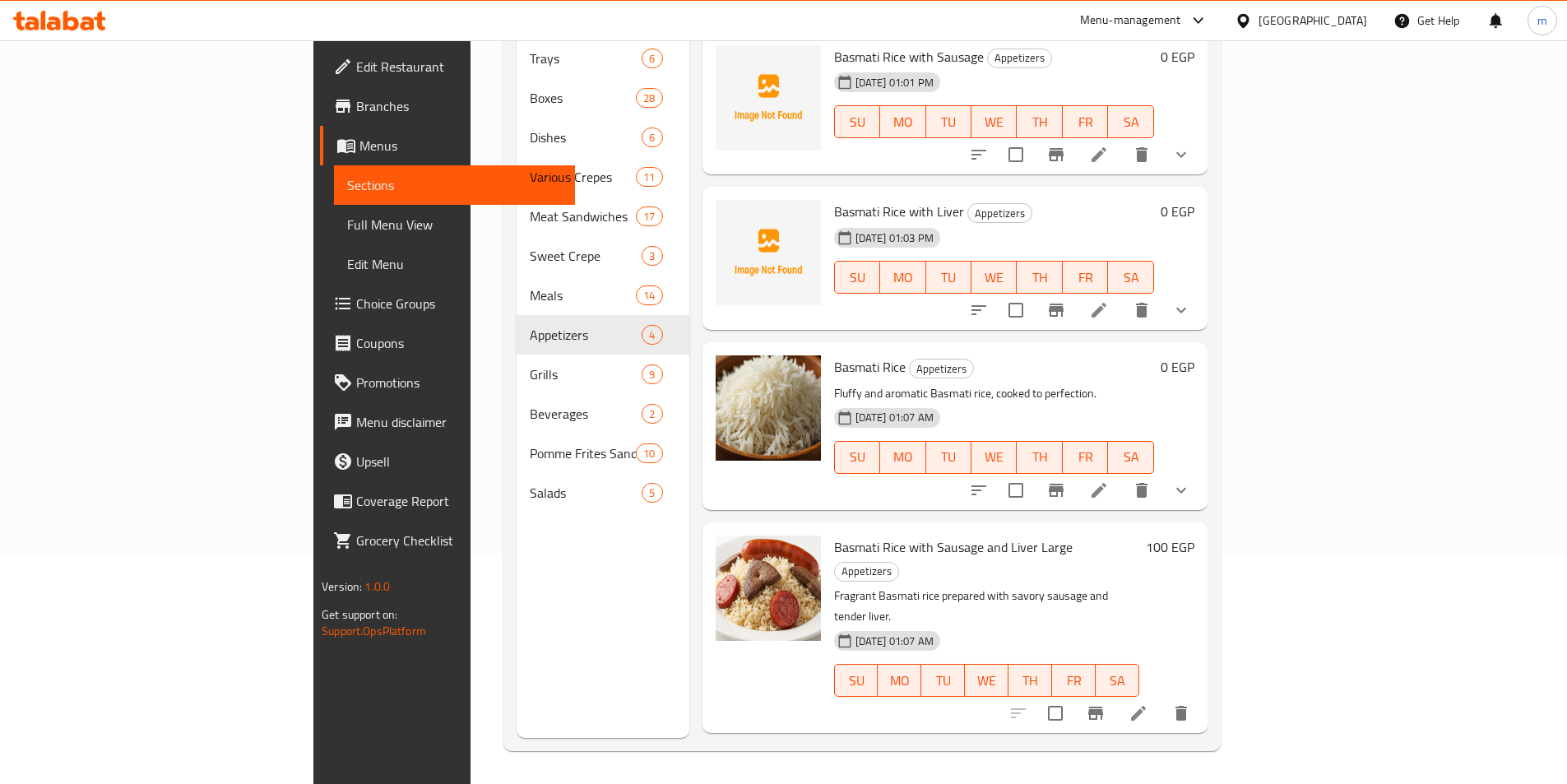
click at [1123, 478] on li at bounding box center [1100, 489] width 46 height 29
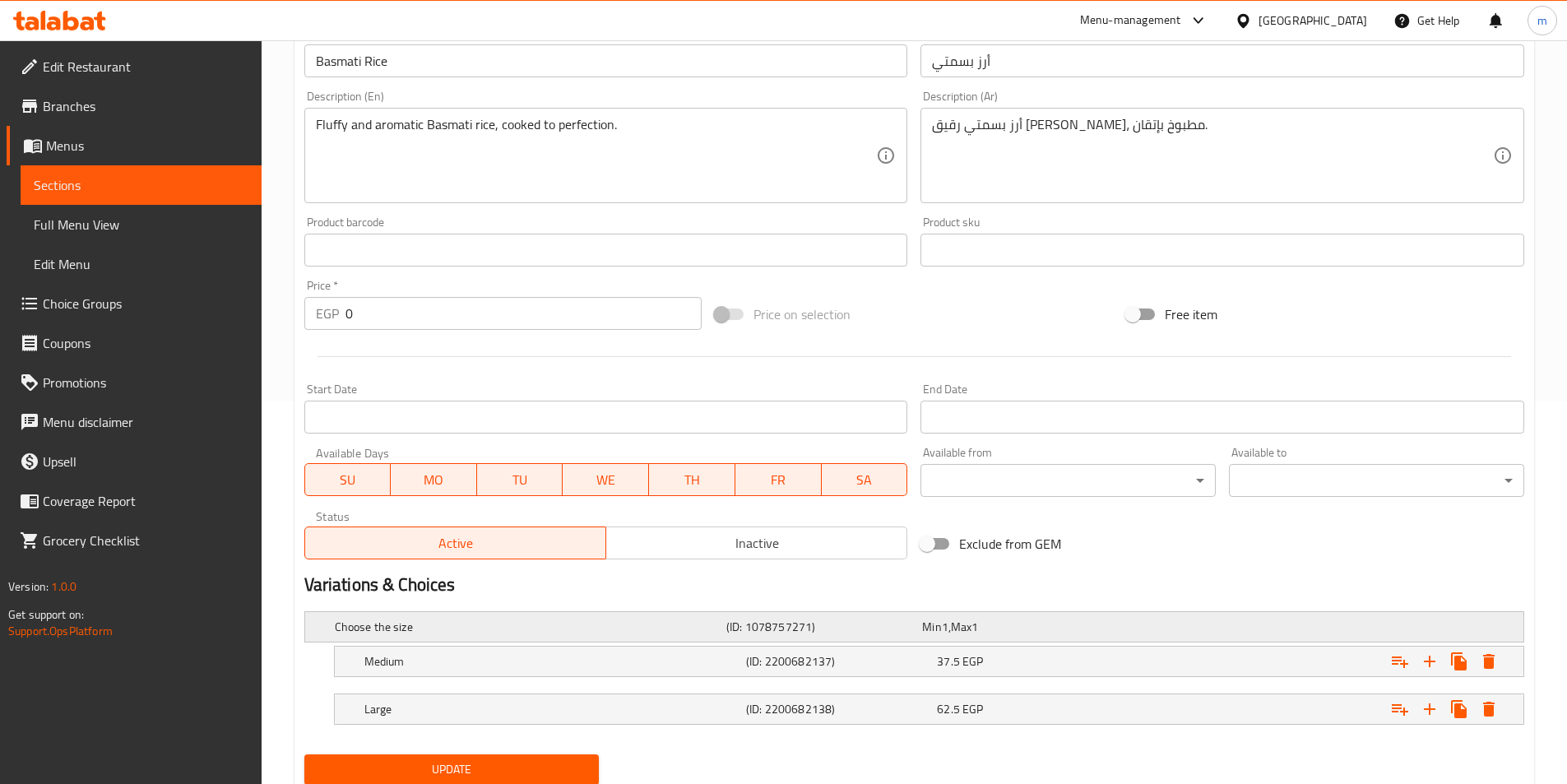
scroll to position [439, 0]
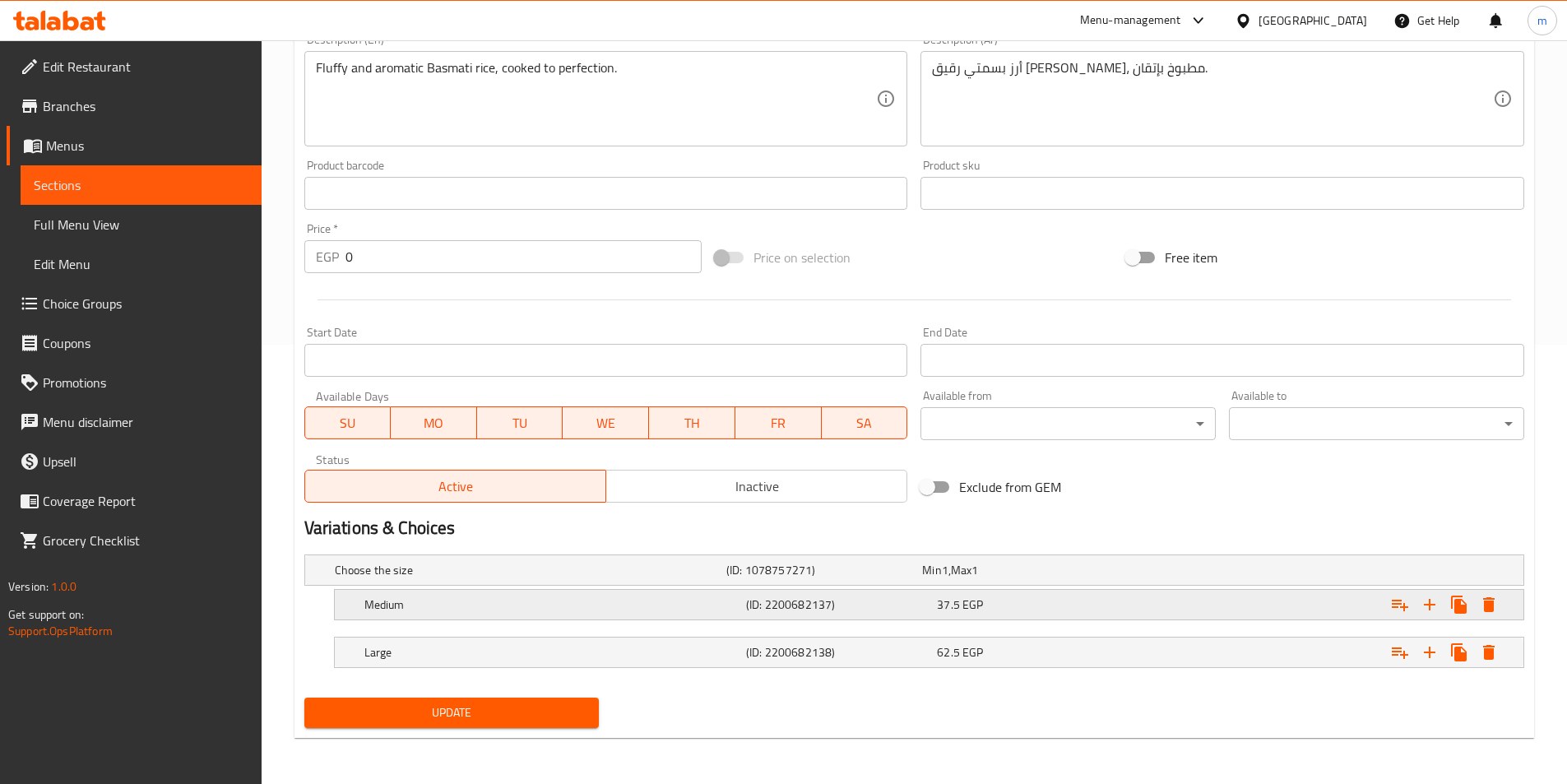
click at [989, 610] on div "37.5 EGP" at bounding box center [1030, 604] width 184 height 17
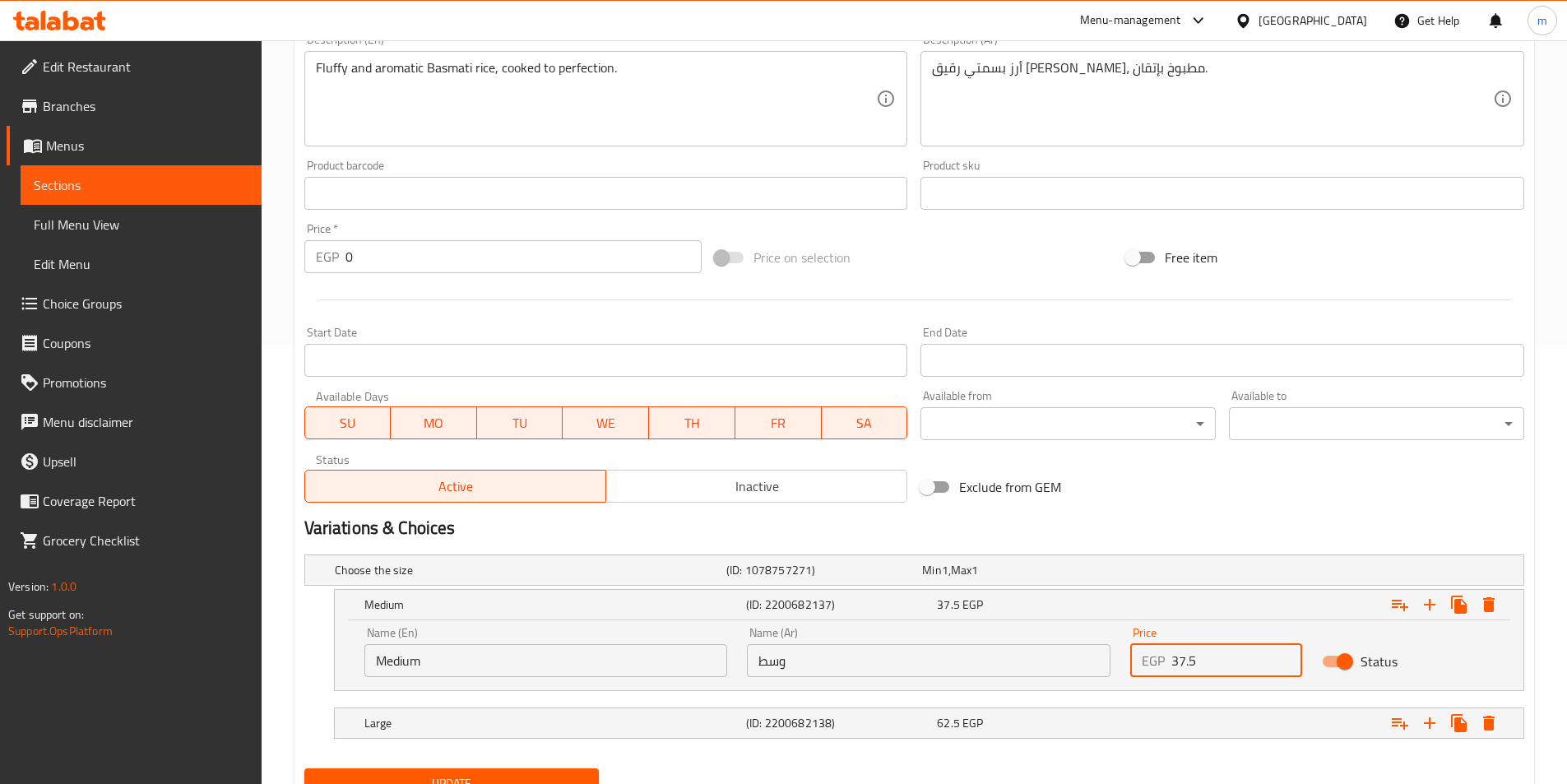
drag, startPoint x: 1208, startPoint y: 669, endPoint x: 1155, endPoint y: 673, distance: 53.2
click at [1155, 673] on div "EGP 37.5 Price" at bounding box center [1216, 660] width 172 height 33
type input "48"
click at [1162, 731] on div "Expand" at bounding box center [1315, 722] width 382 height 36
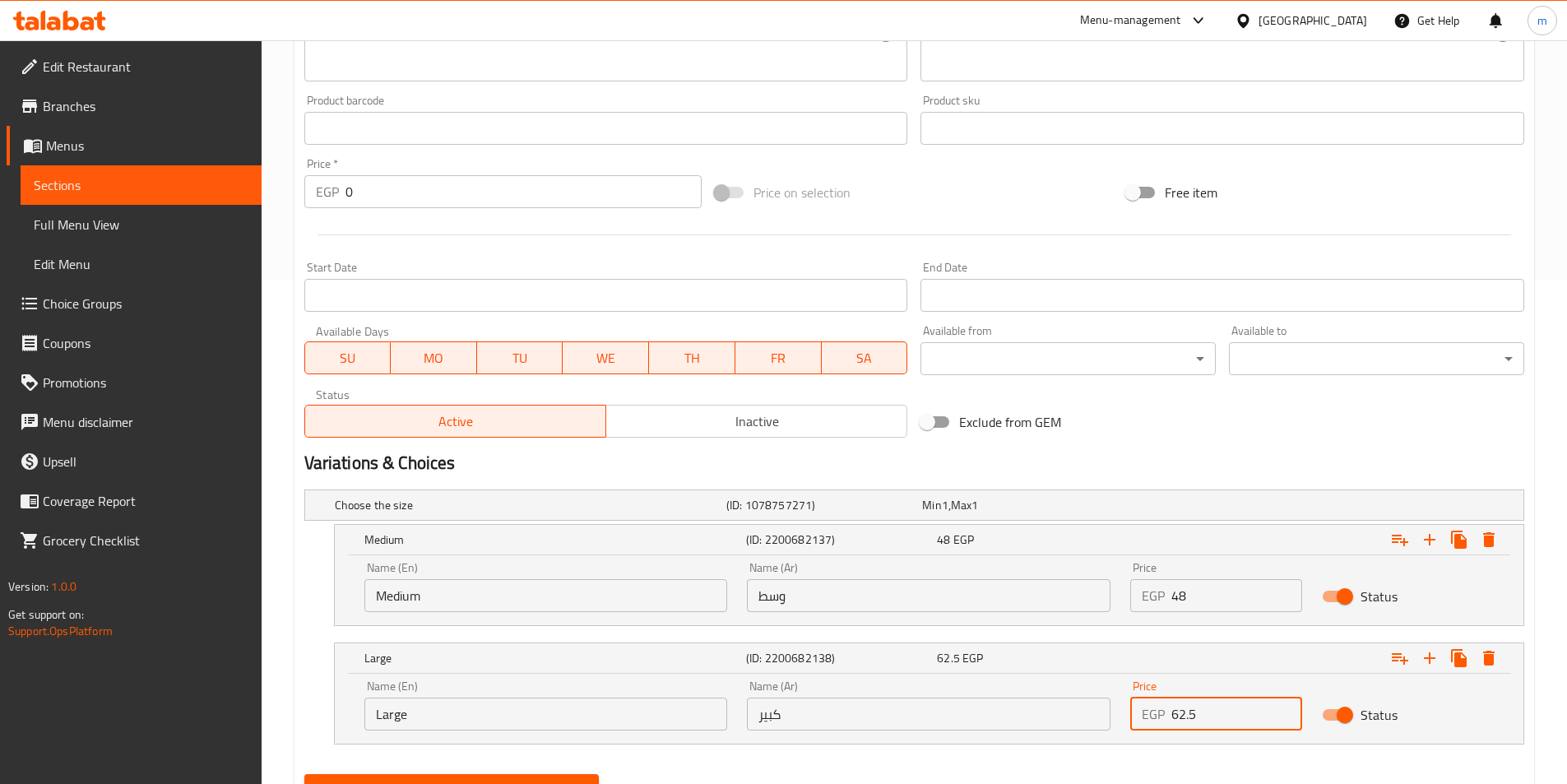
scroll to position [580, 0]
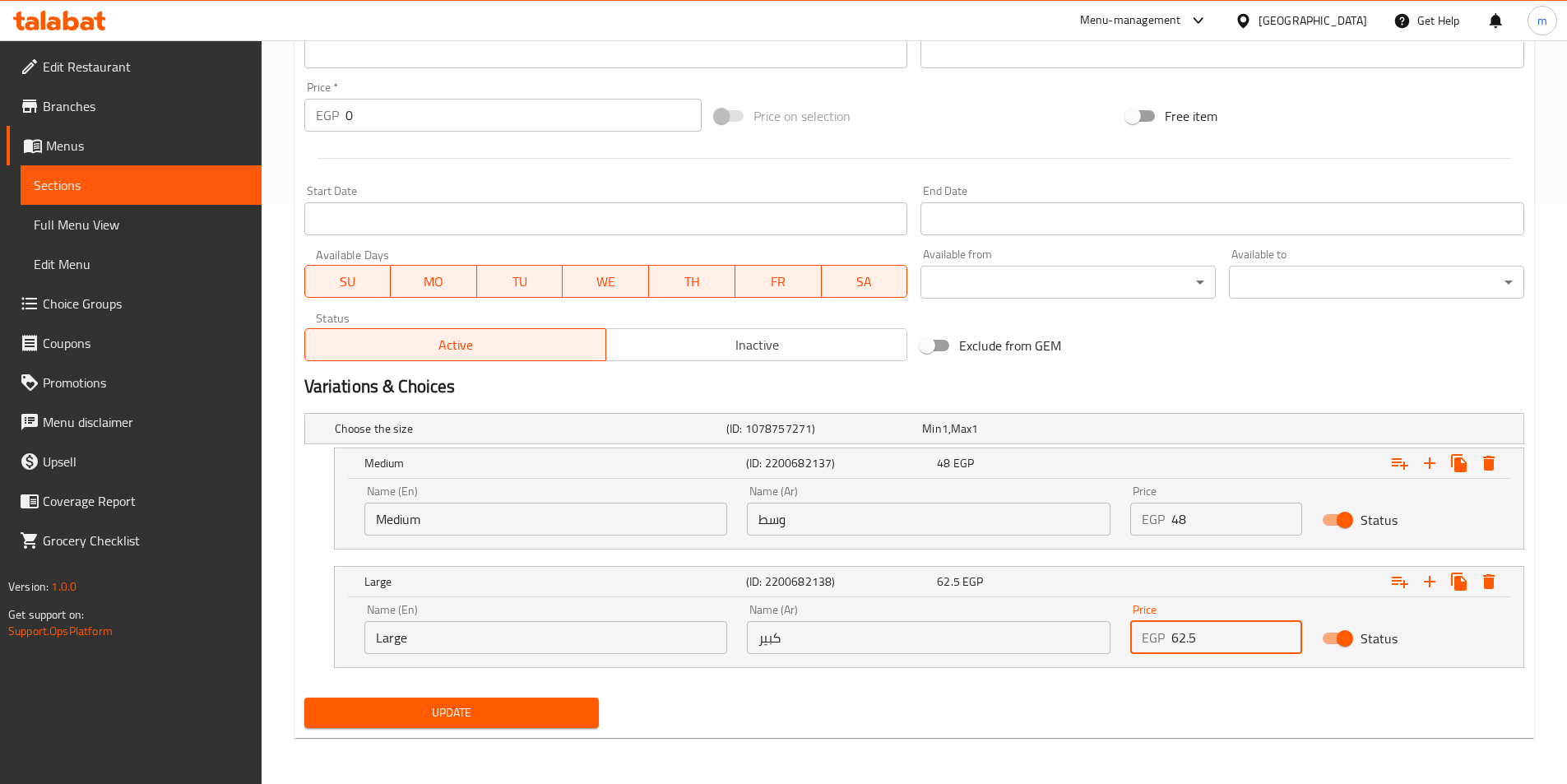
drag, startPoint x: 1214, startPoint y: 773, endPoint x: 1141, endPoint y: 783, distance: 73.7
click at [1141, 783] on div "Home / Restaurants management / Menus / Sections / item / update Appetizers sec…" at bounding box center [915, 121] width 1306 height 1324
type input "75"
click at [305, 697] on button "Update" at bounding box center [452, 712] width 296 height 30
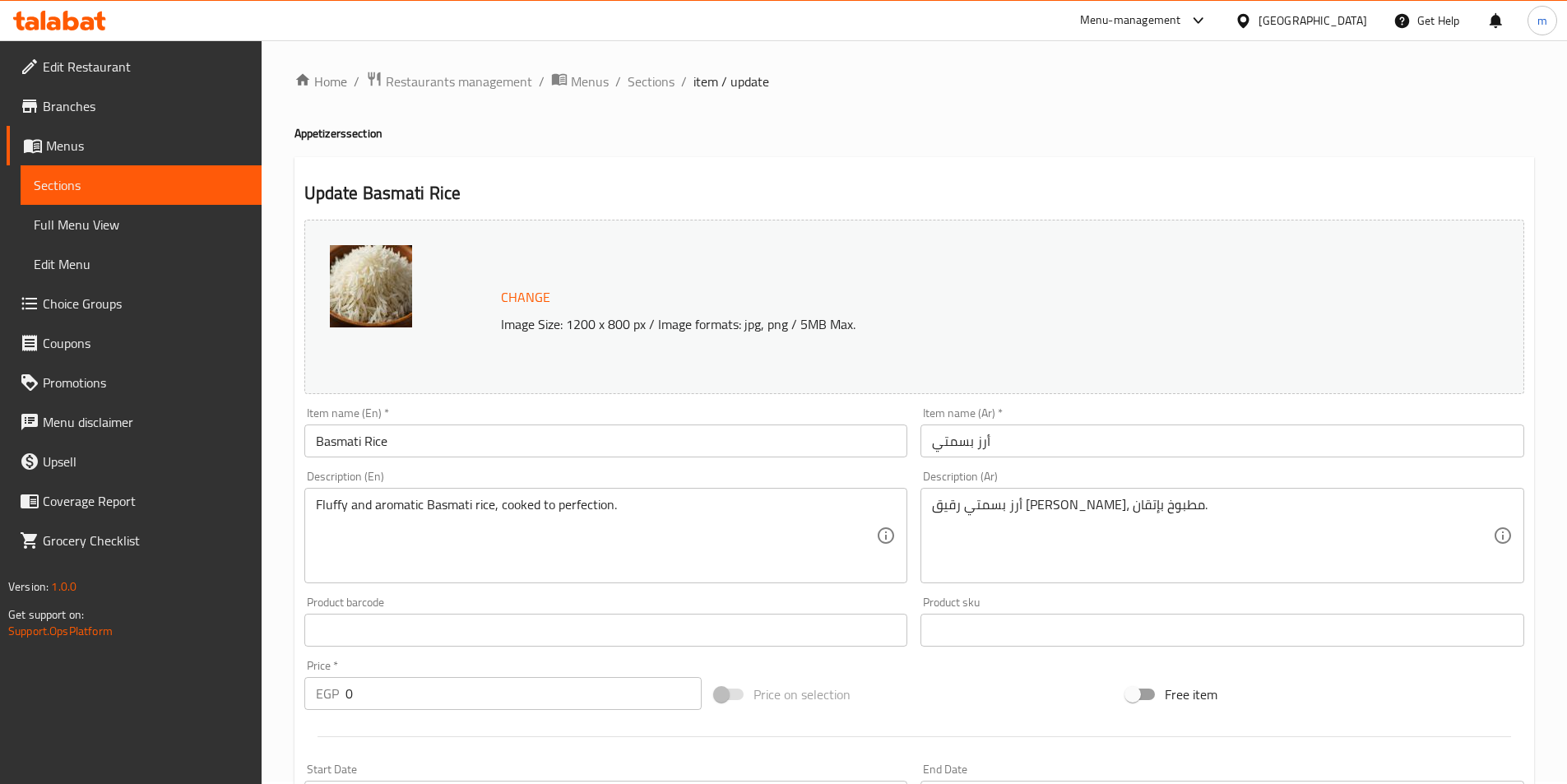
scroll to position [0, 0]
click at [645, 81] on span "Sections" at bounding box center [651, 84] width 47 height 19
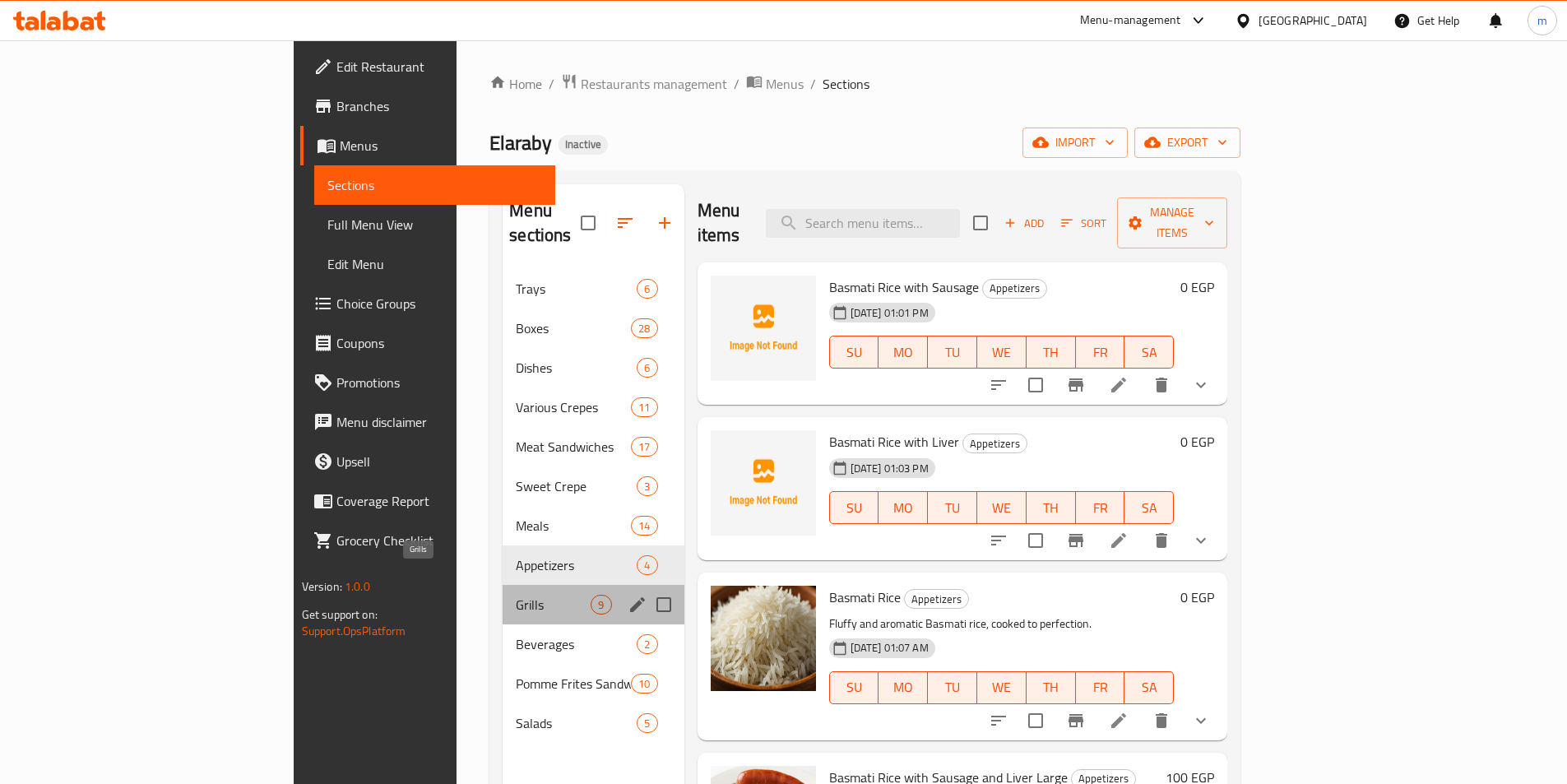
click at [516, 595] on span "Grills" at bounding box center [553, 604] width 75 height 19
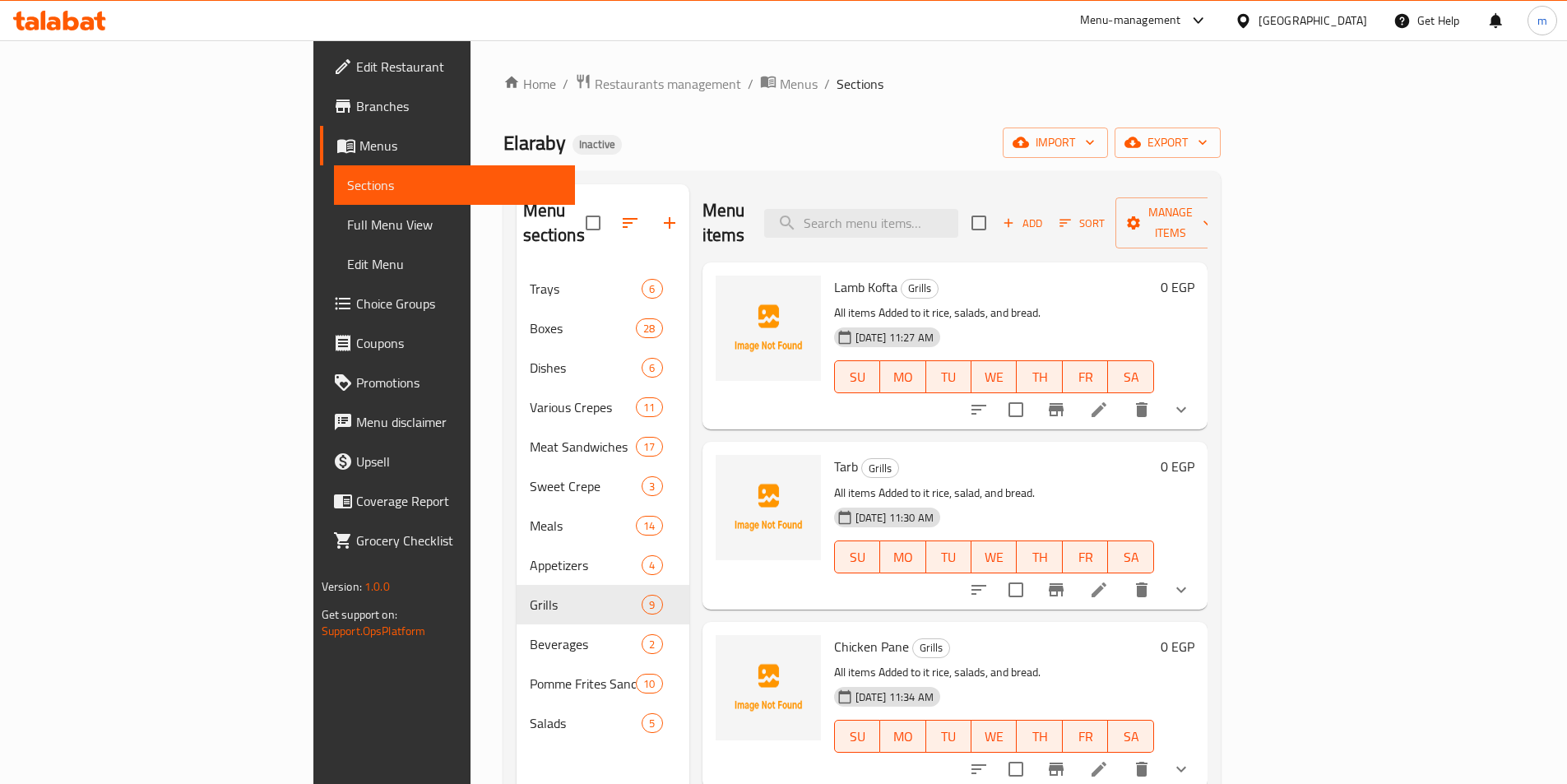
click at [824, 75] on ol "Home / Restaurants management / Menus / Sections" at bounding box center [862, 84] width 717 height 21
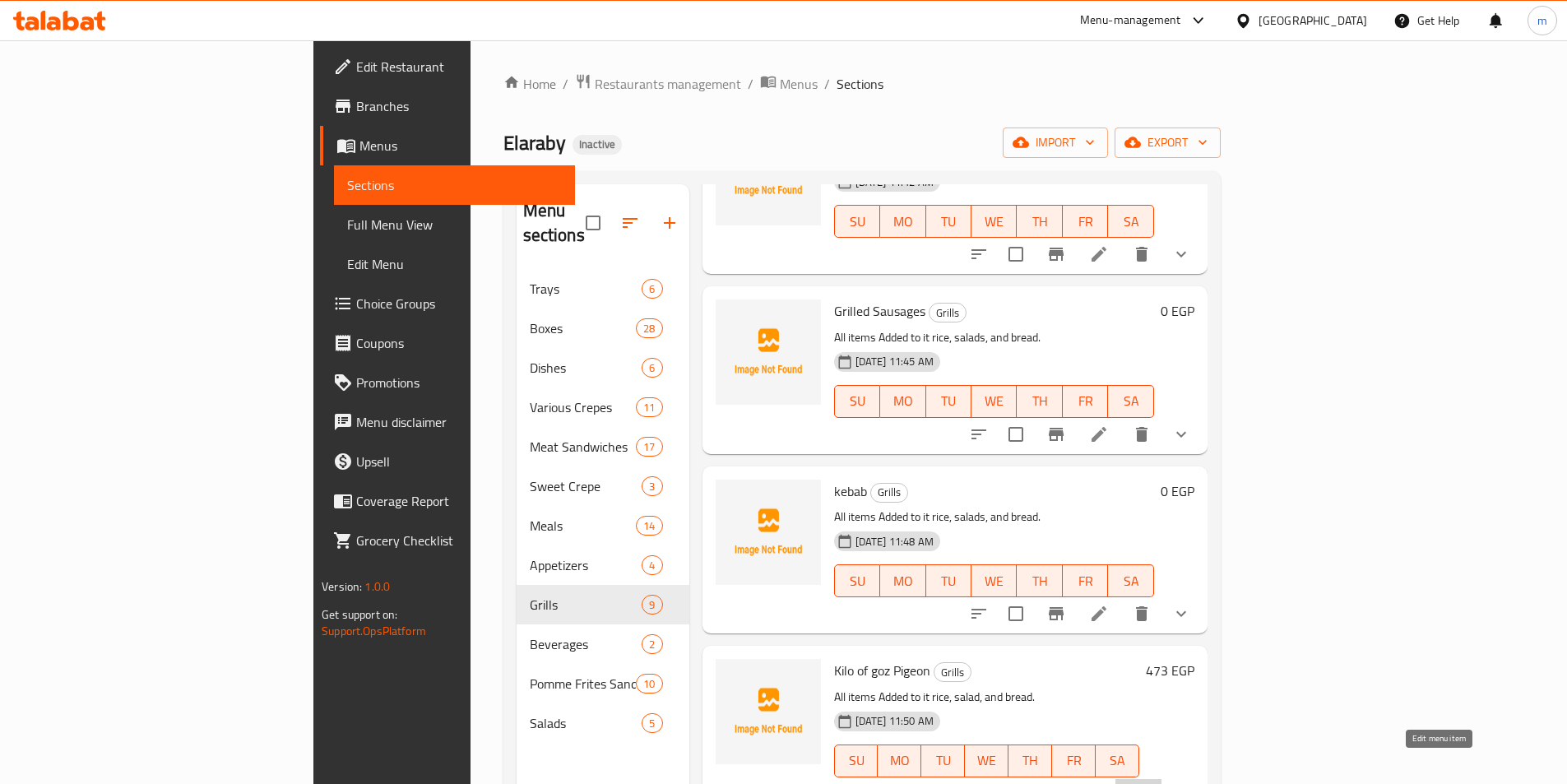
click at [1148, 783] on icon at bounding box center [1139, 794] width 19 height 19
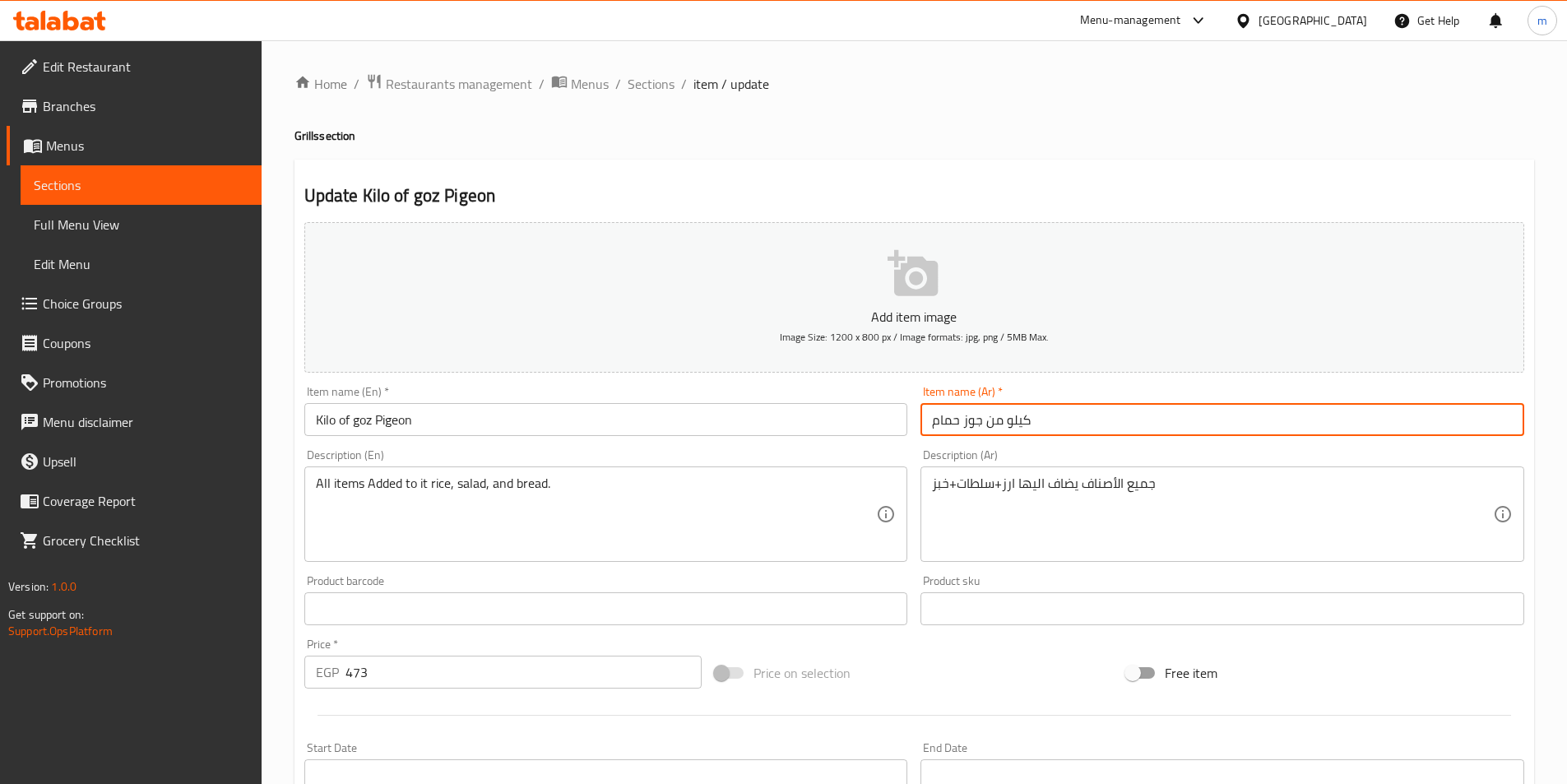
drag, startPoint x: 990, startPoint y: 421, endPoint x: 1086, endPoint y: 413, distance: 96.3
click at [1086, 413] on input "كيلو من جوز حمام" at bounding box center [1223, 419] width 604 height 33
click at [985, 424] on input "كيلو من جوز حمام" at bounding box center [1223, 419] width 604 height 33
drag, startPoint x: 985, startPoint y: 424, endPoint x: 1172, endPoint y: 430, distance: 187.1
click at [1172, 430] on input "كيلو من جوز حمام" at bounding box center [1223, 419] width 604 height 33
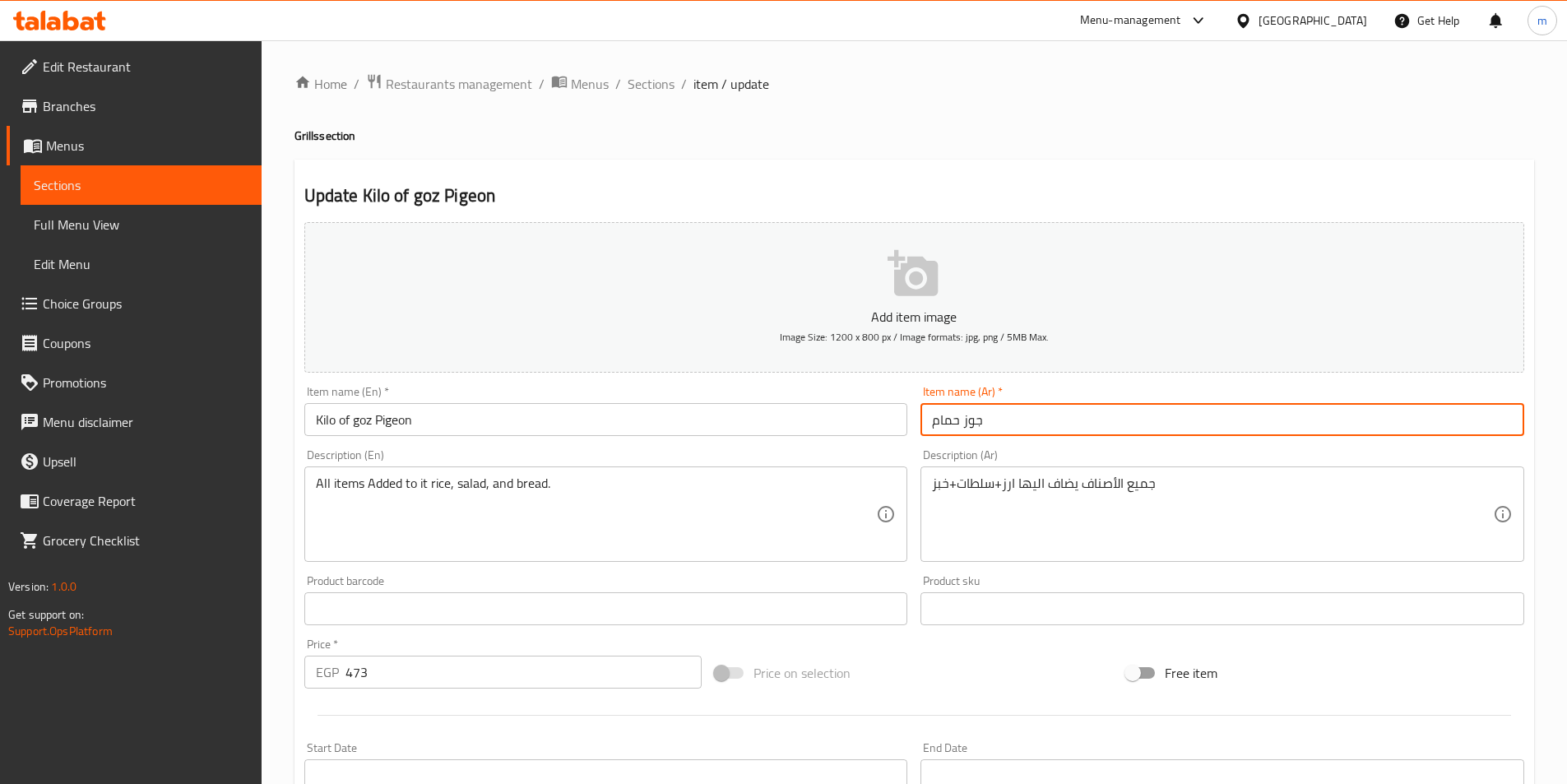
type input "جوز حمام"
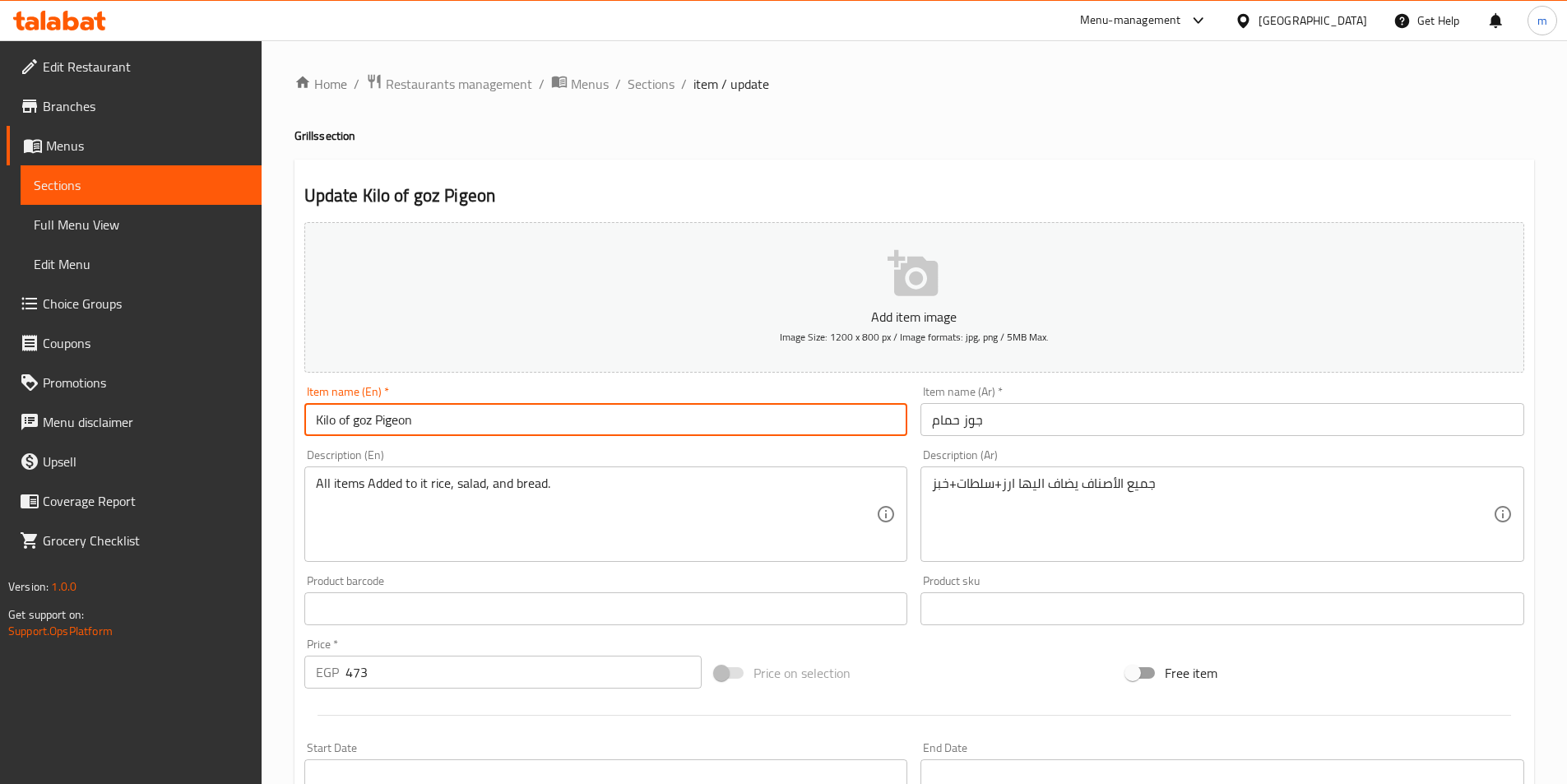
drag, startPoint x: 351, startPoint y: 413, endPoint x: 288, endPoint y: 425, distance: 64.1
click at [288, 425] on div "Home / Restaurants management / Menus / Sections / item / update Grills section…" at bounding box center [915, 602] width 1306 height 1122
click at [330, 422] on input "goz Pigeon" at bounding box center [606, 419] width 604 height 33
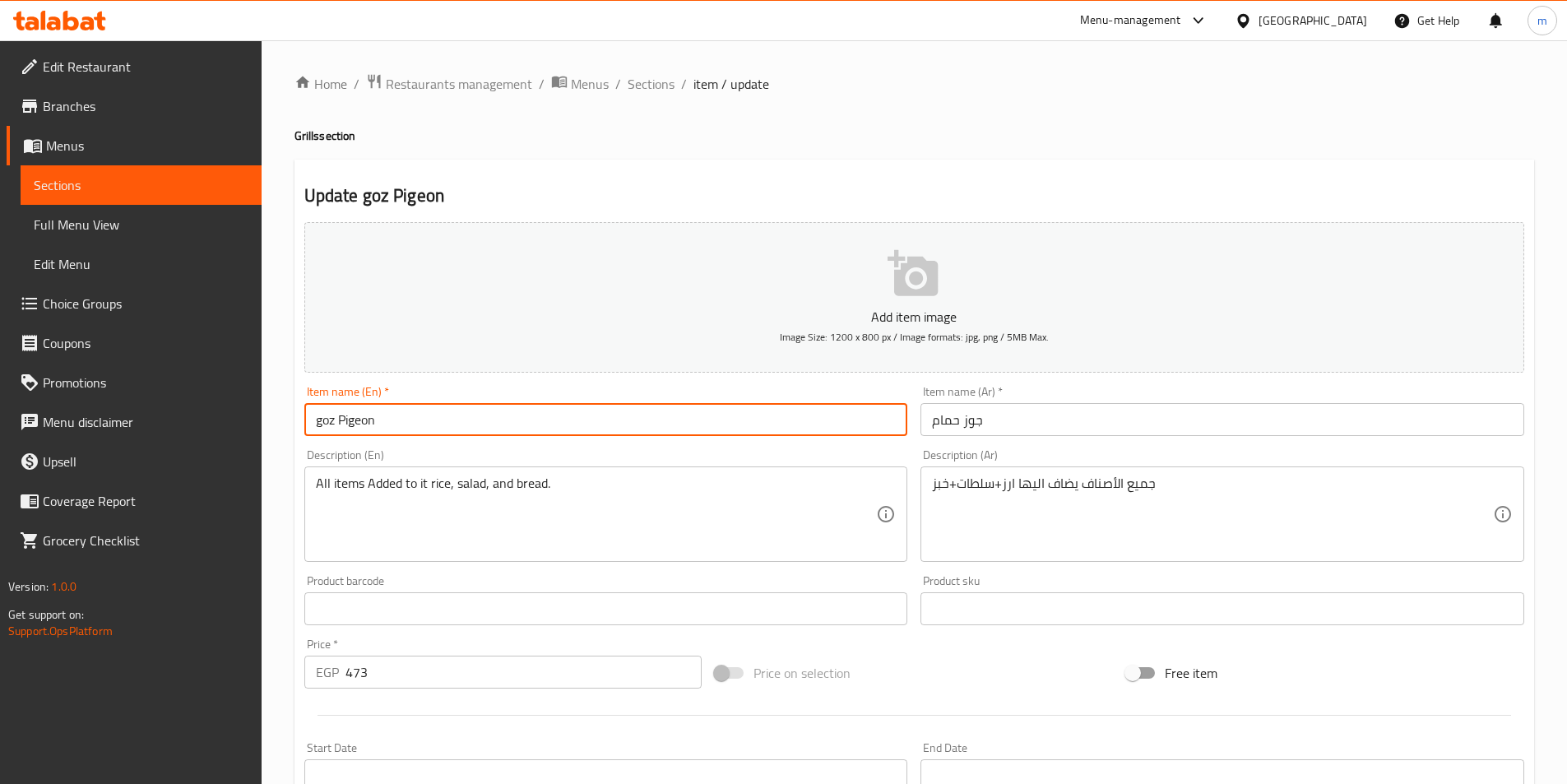
click at [374, 417] on input "goz Pigeon" at bounding box center [606, 419] width 604 height 33
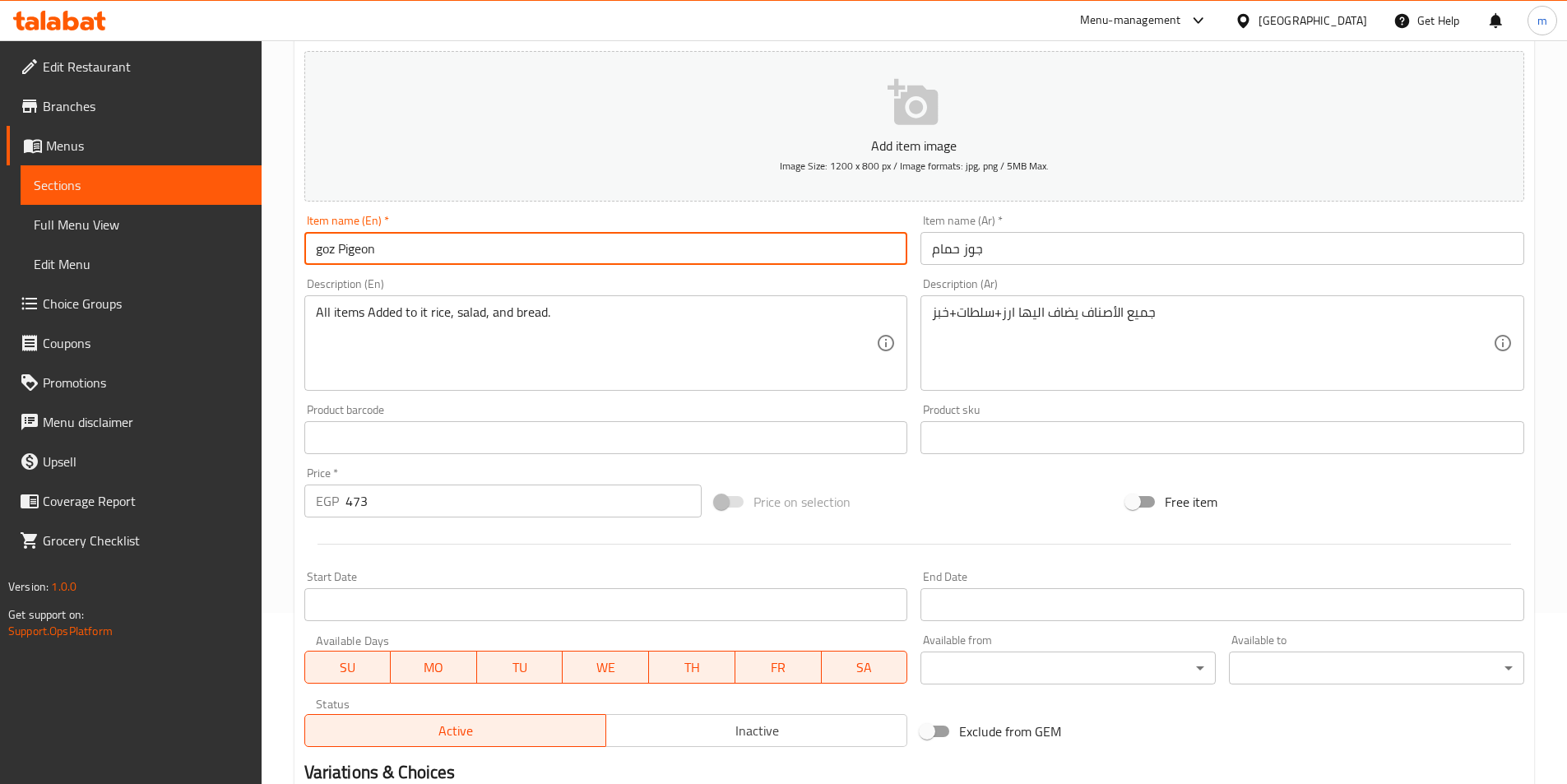
scroll to position [378, 0]
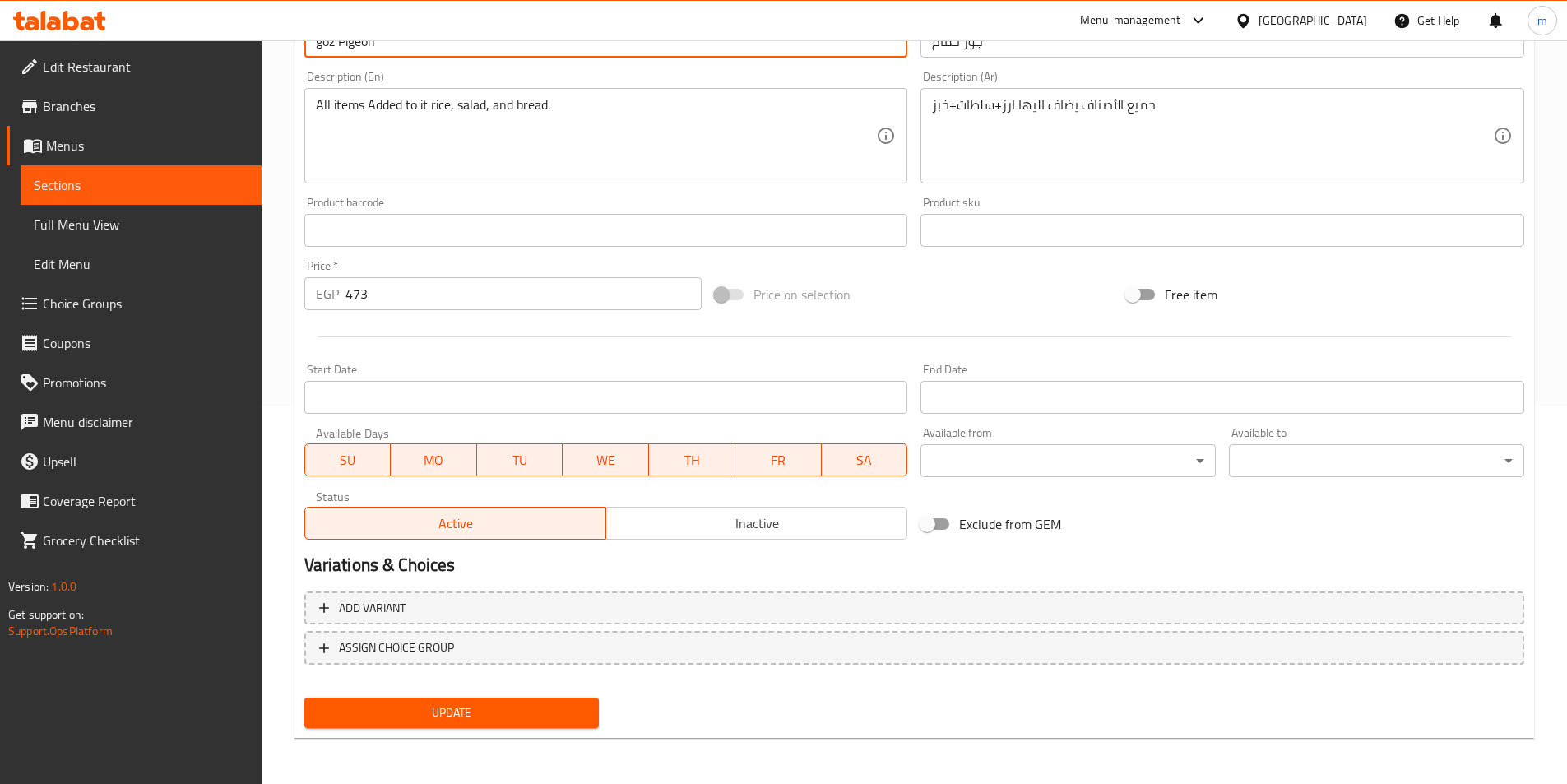
type input "Goz Pigeon"
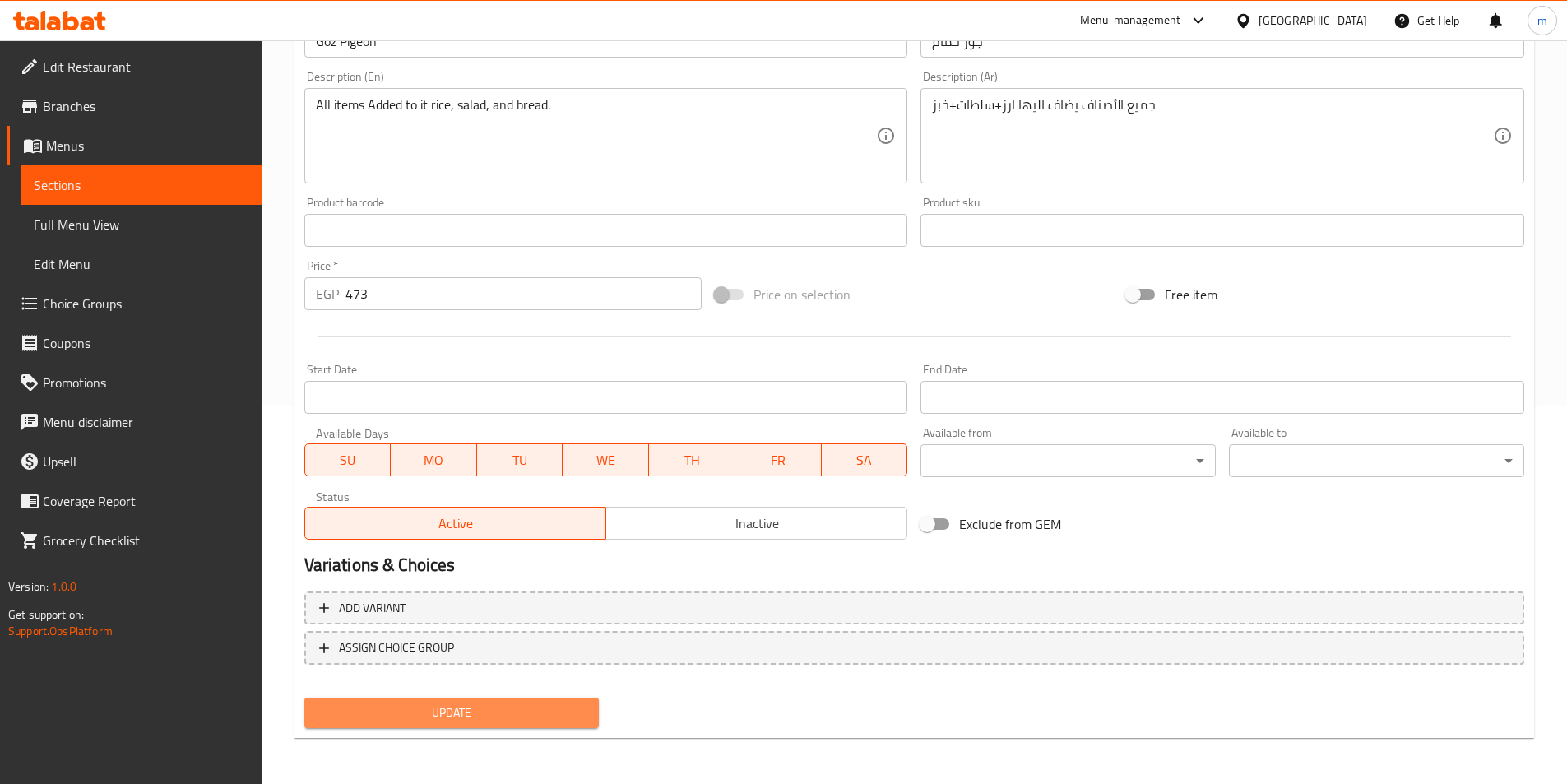
click at [508, 710] on span "Update" at bounding box center [452, 712] width 269 height 20
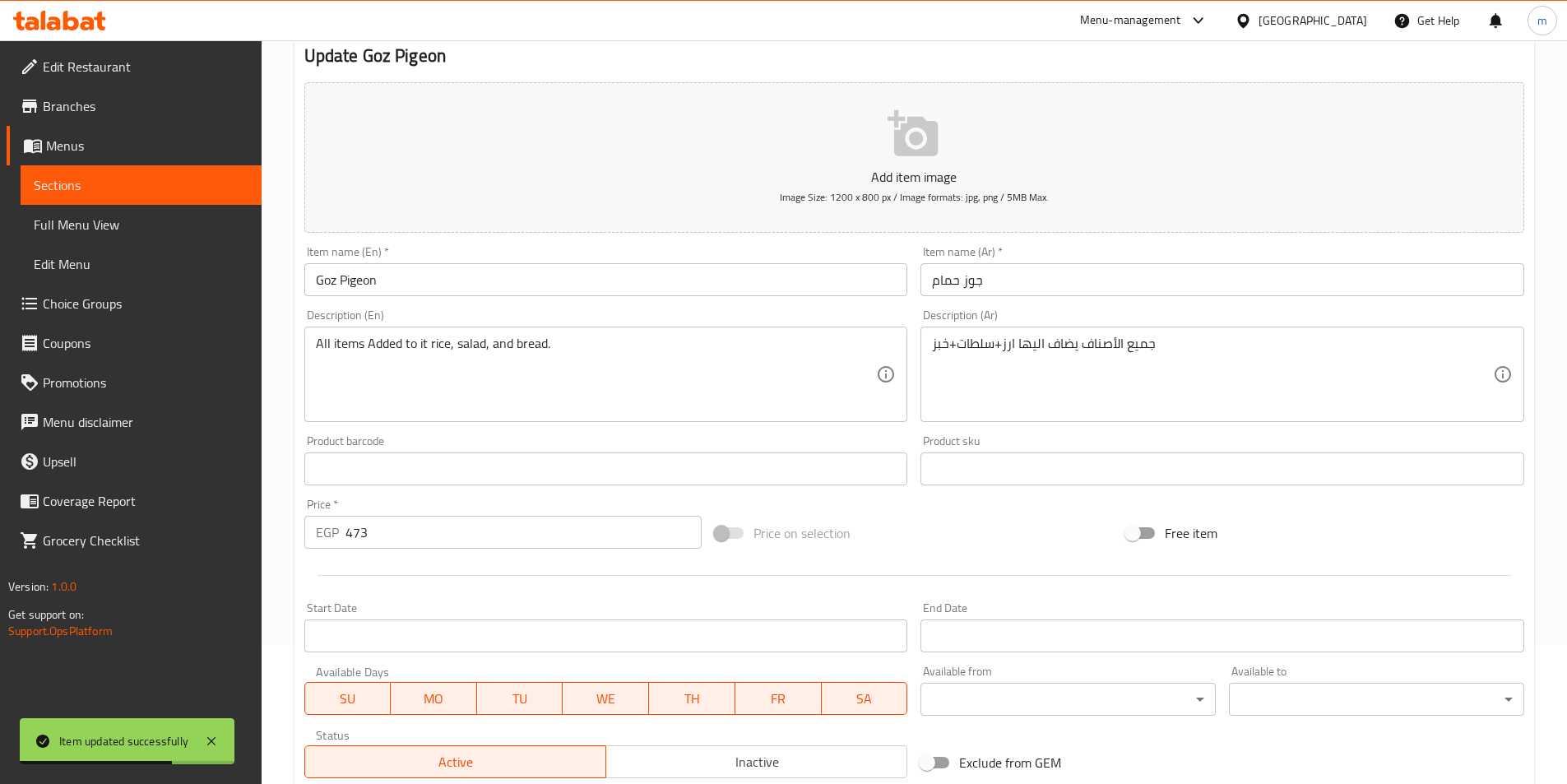
scroll to position [0, 0]
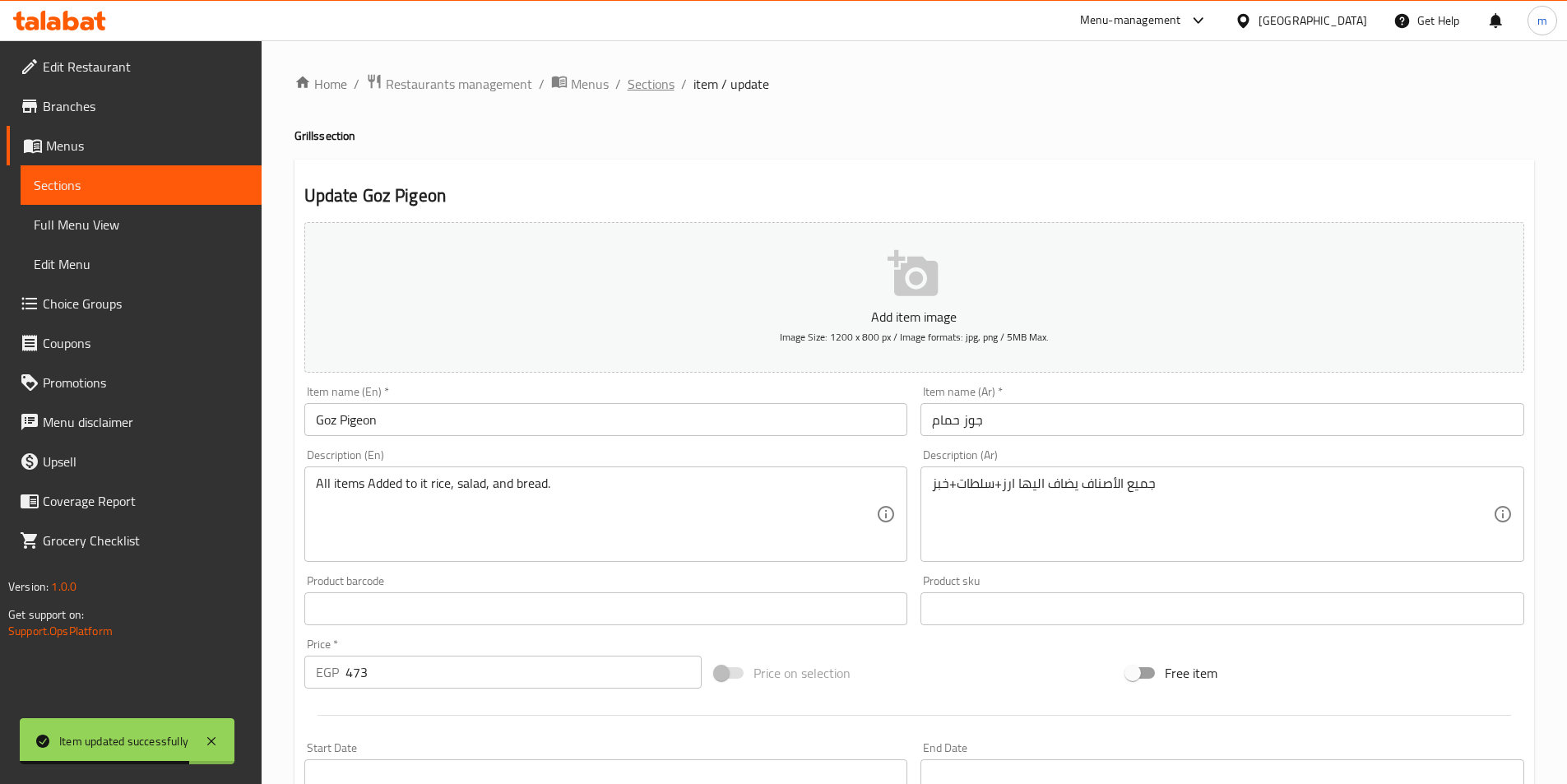
click at [655, 89] on span "Sections" at bounding box center [651, 84] width 47 height 19
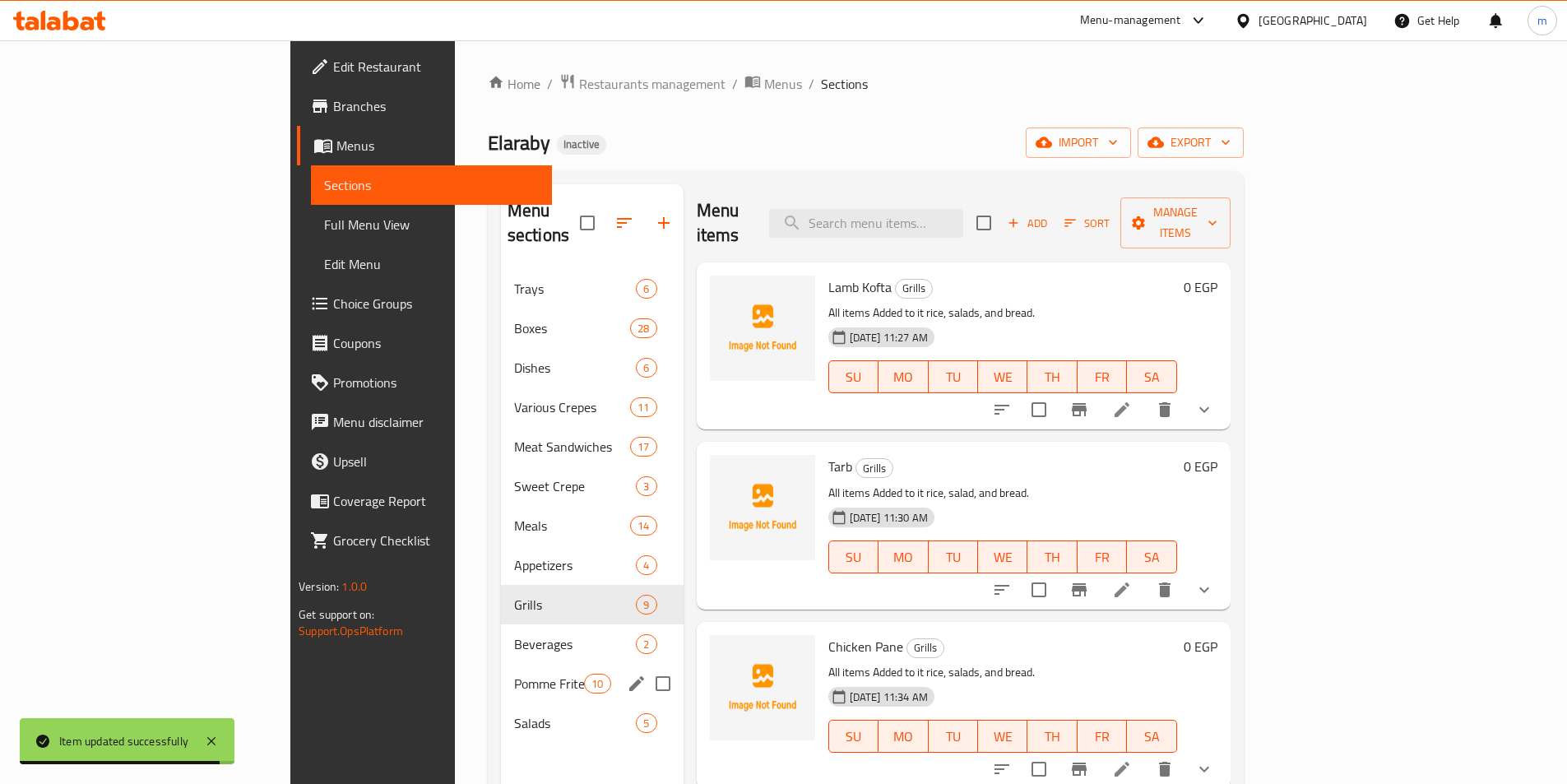
click at [501, 664] on div "Pomme Frites Sandwiches 10" at bounding box center [592, 683] width 182 height 40
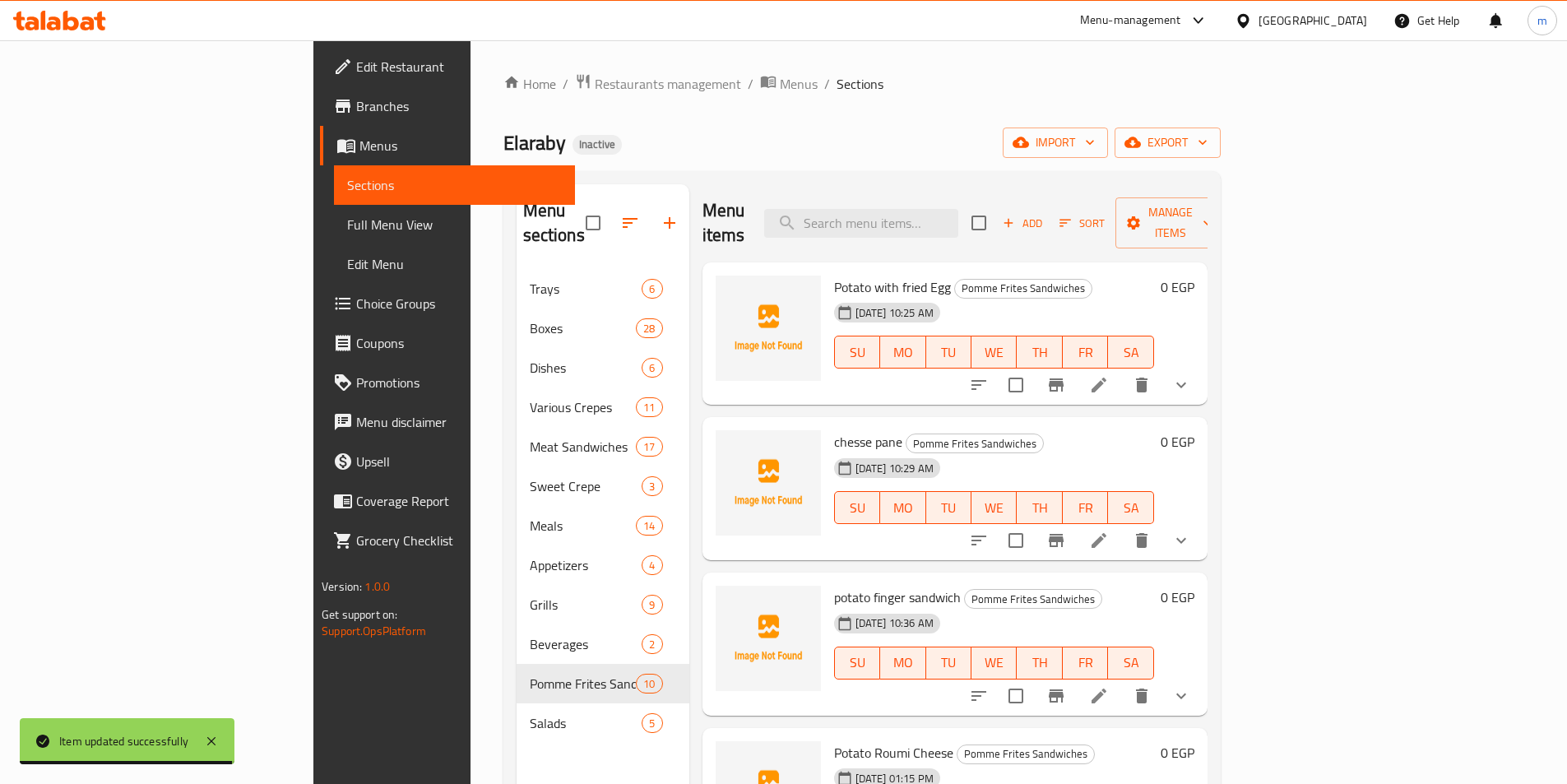
click at [837, 104] on div "Home / Restaurants management / Menus / Sections Elaraby Inactive import export…" at bounding box center [862, 527] width 717 height 908
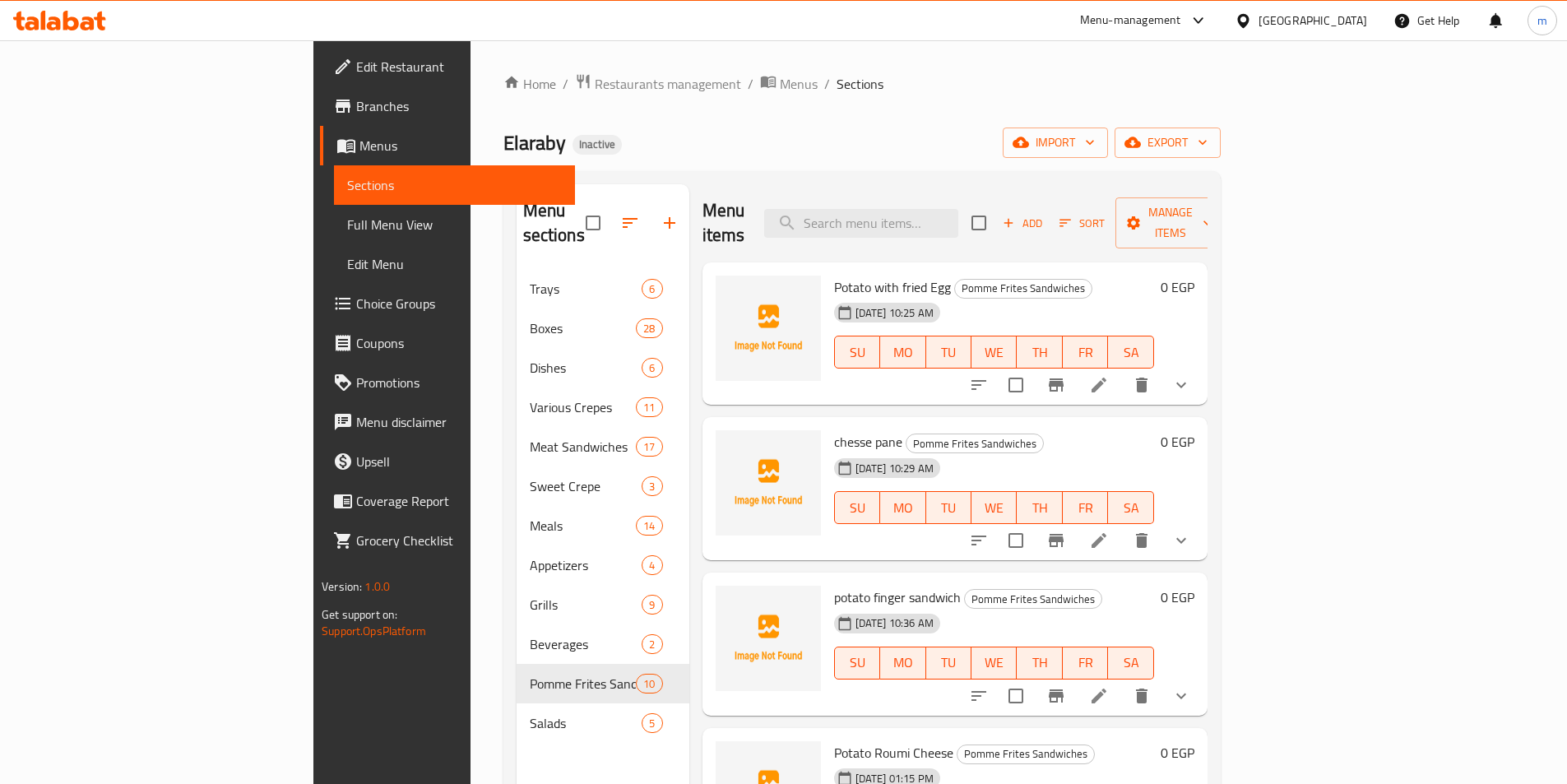
scroll to position [461, 0]
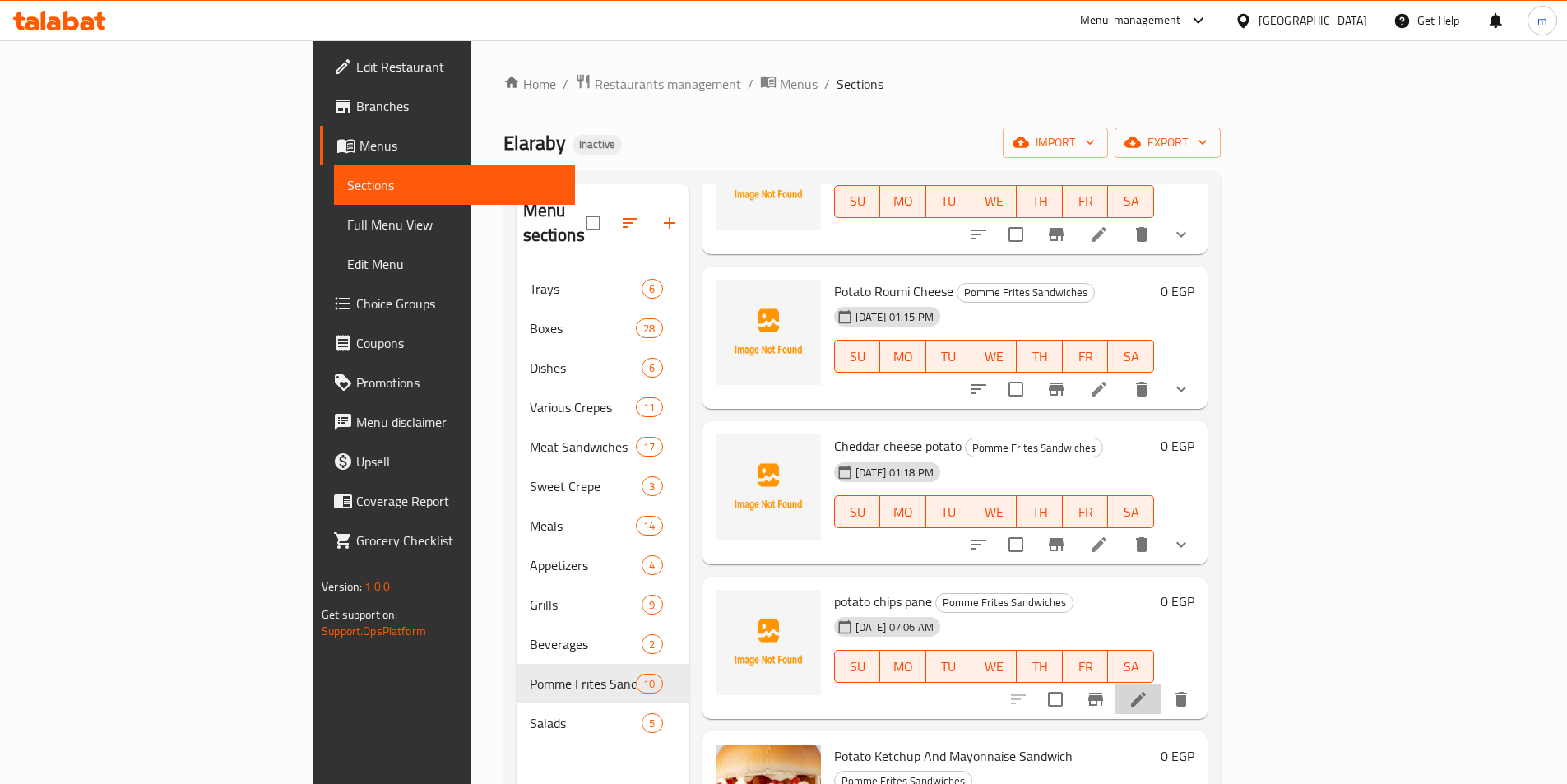
click at [1162, 684] on li at bounding box center [1139, 698] width 46 height 29
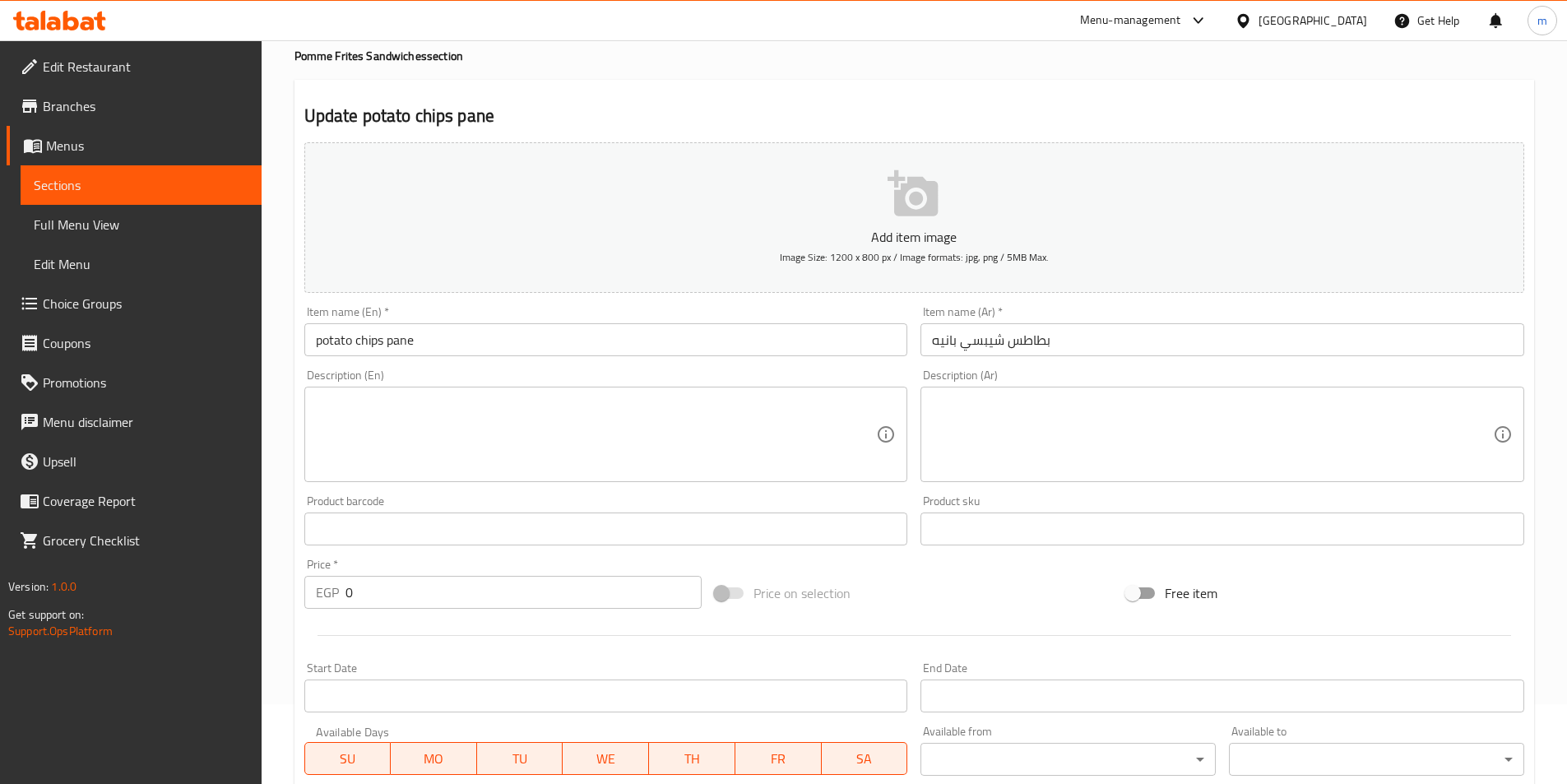
scroll to position [247, 0]
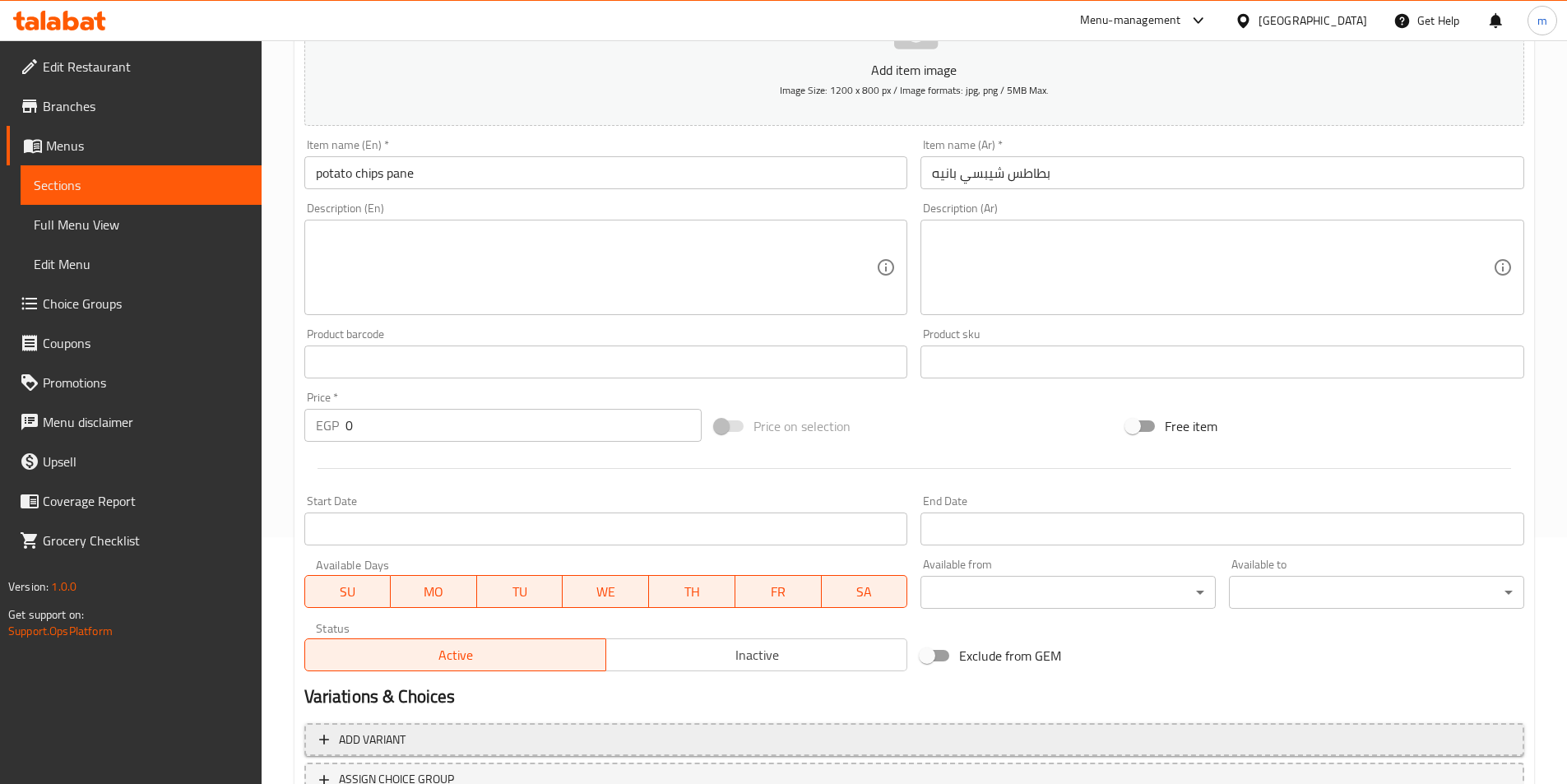
click at [866, 723] on button "Add variant" at bounding box center [915, 740] width 1220 height 34
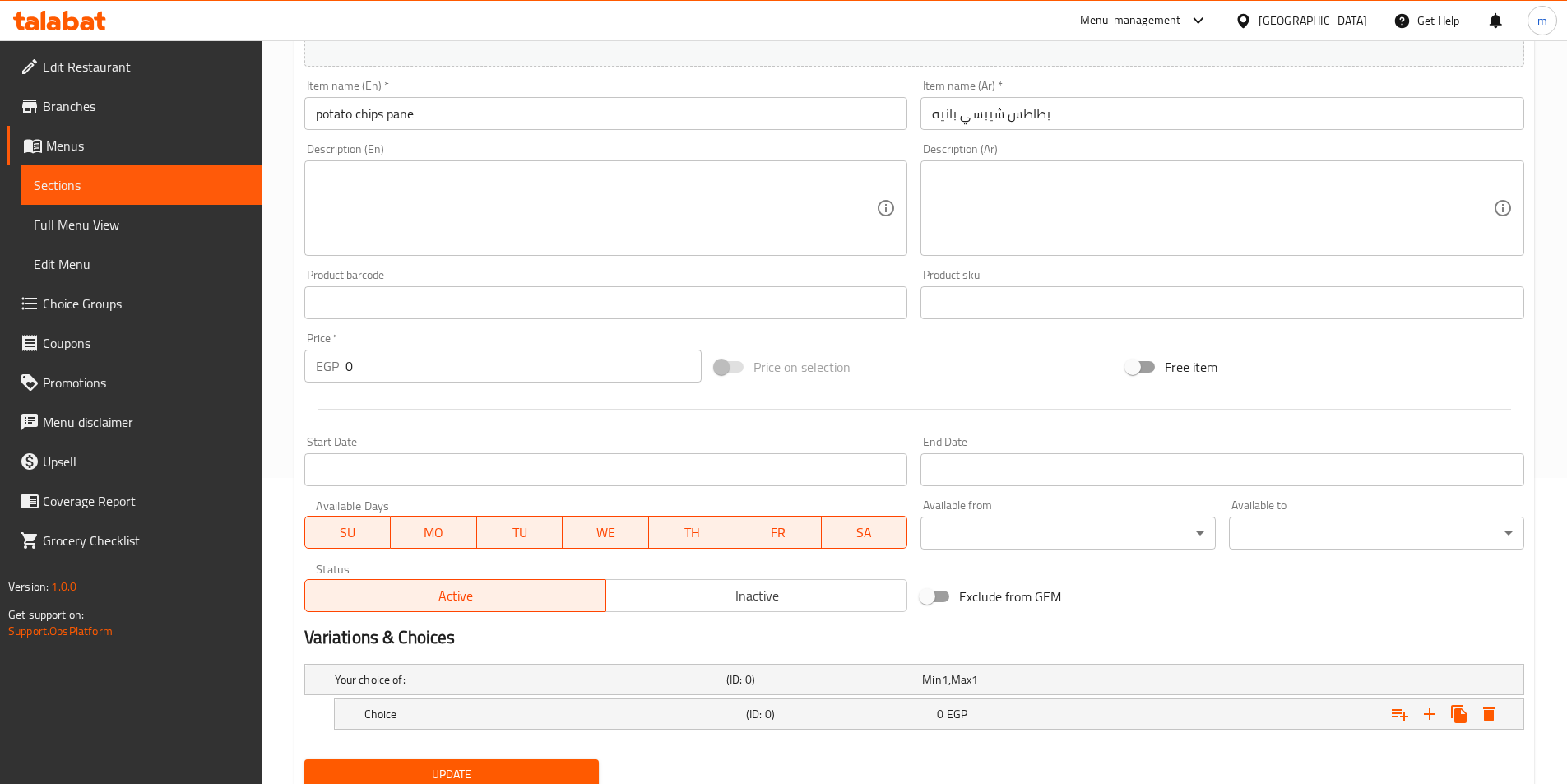
scroll to position [367, 0]
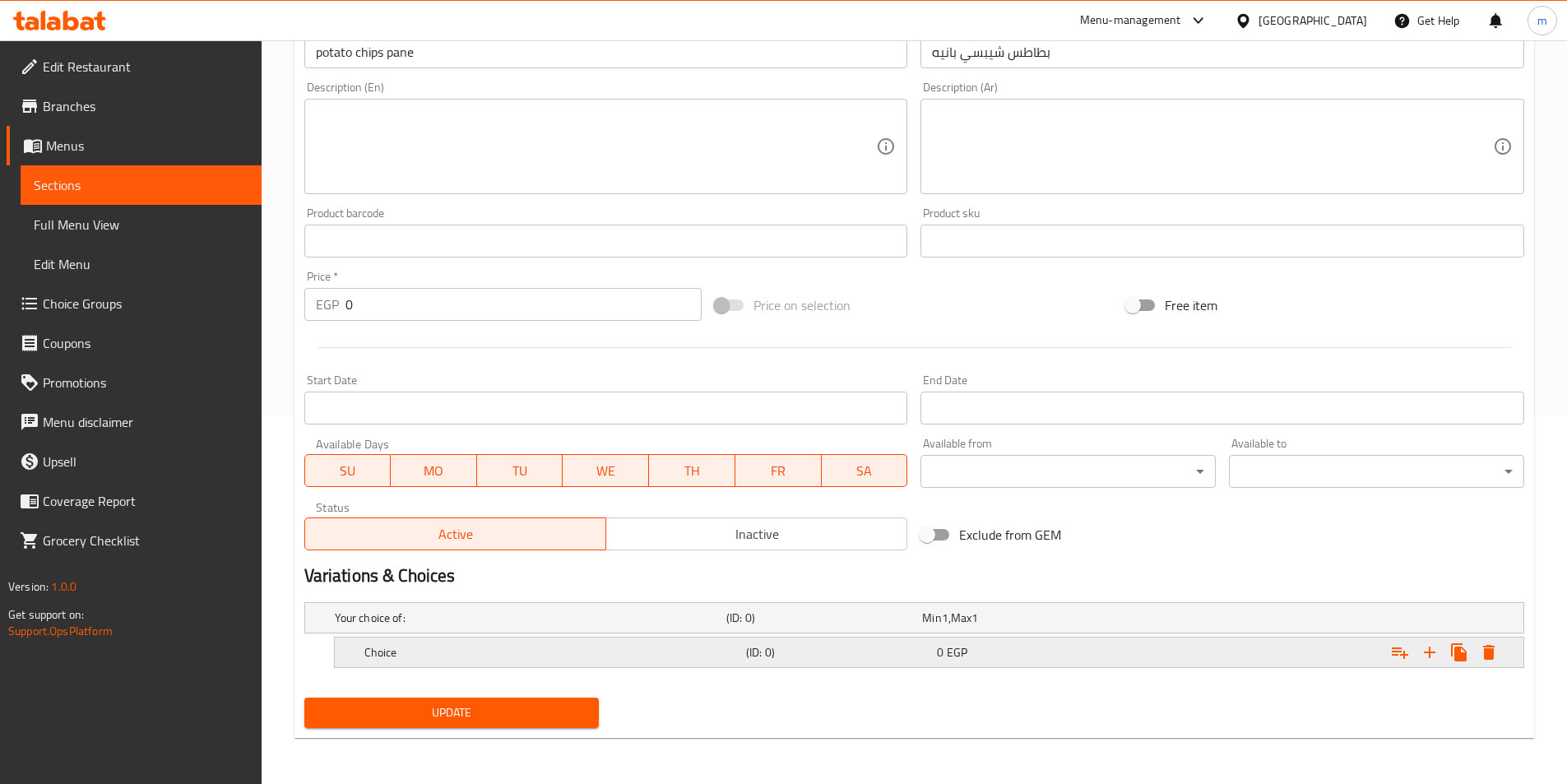
click at [542, 654] on h5 "Choice" at bounding box center [552, 652] width 375 height 17
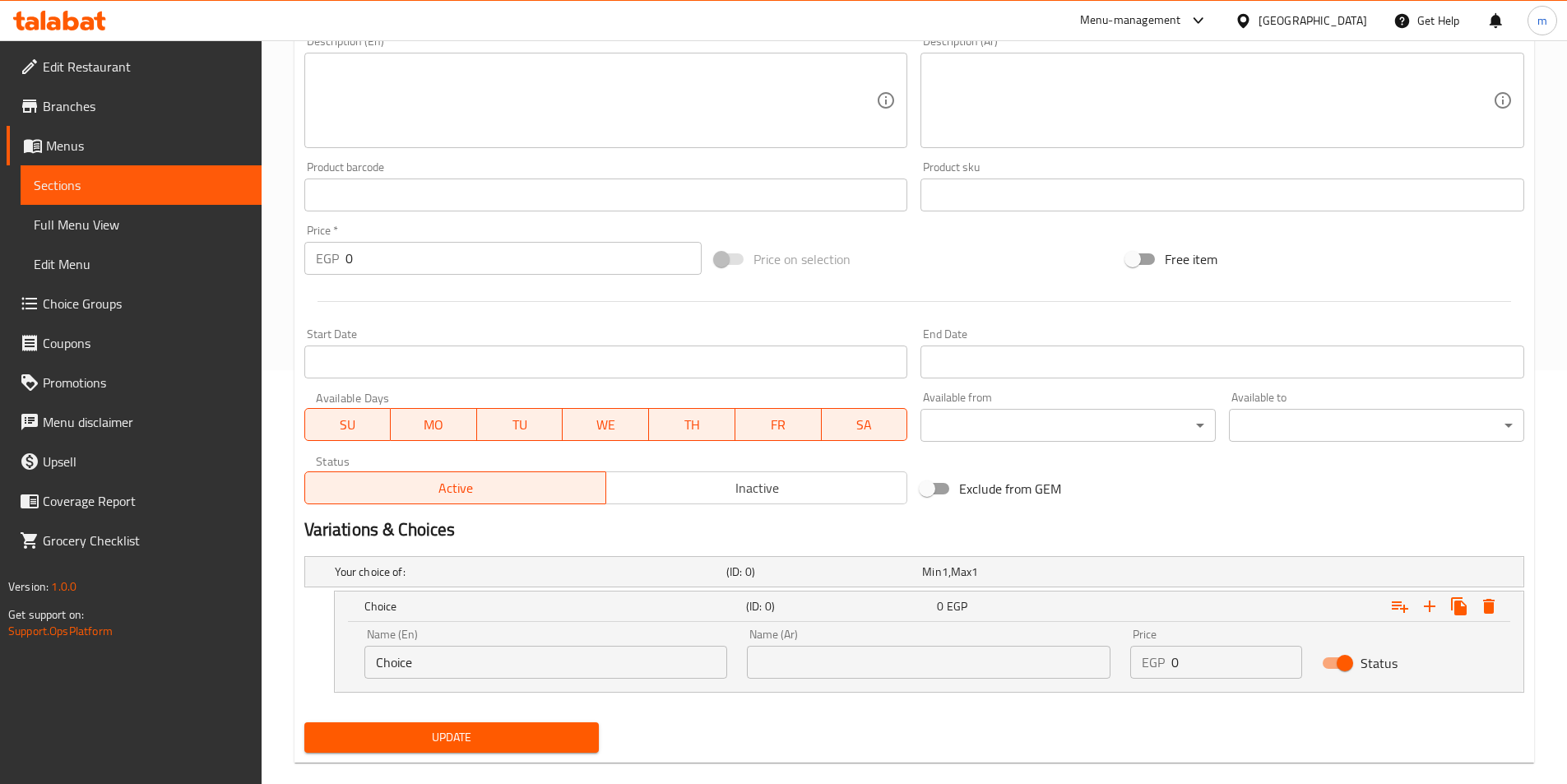
scroll to position [438, 0]
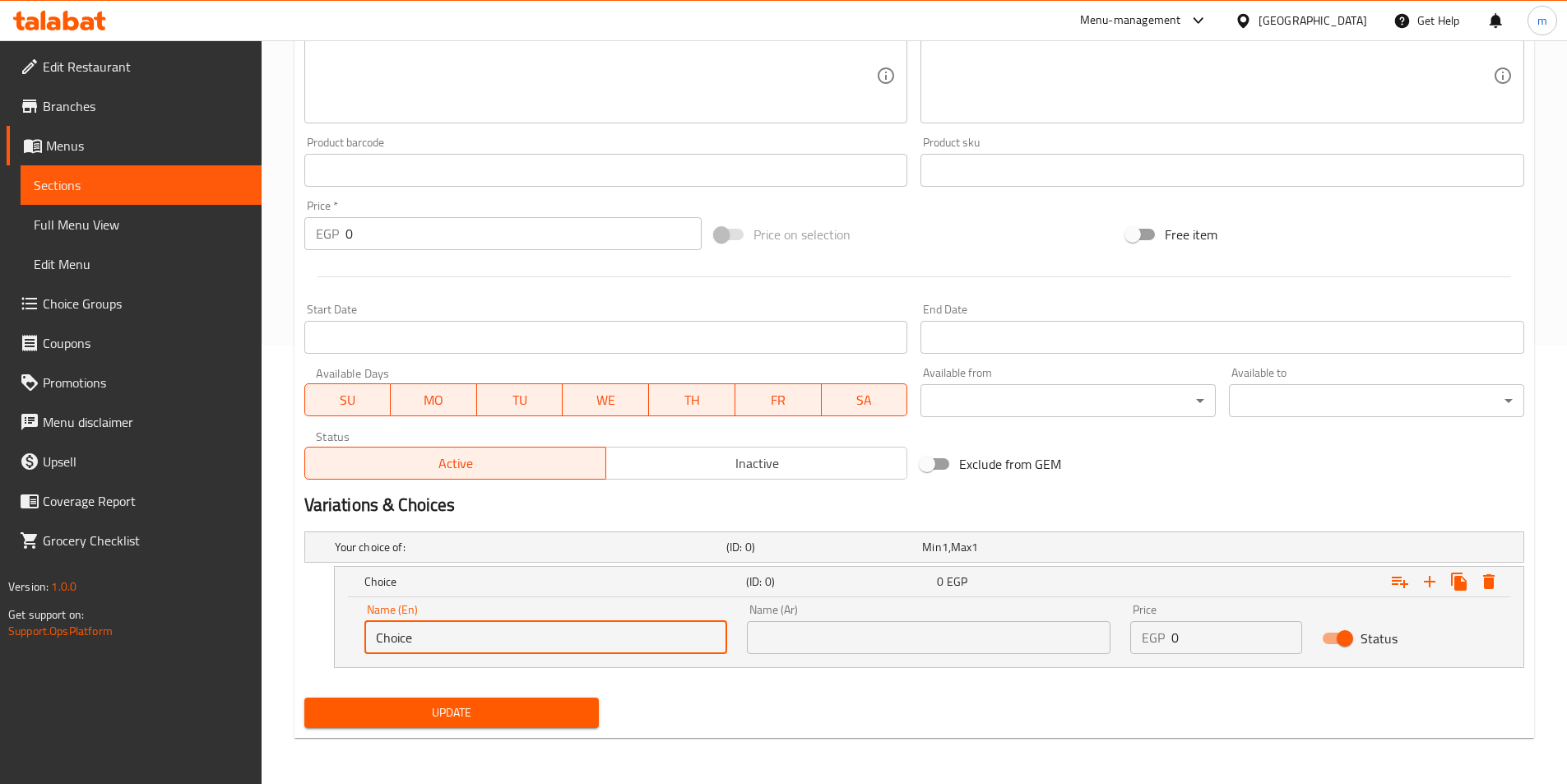
drag, startPoint x: 451, startPoint y: 630, endPoint x: 305, endPoint y: 655, distance: 148.1
click at [305, 655] on div "Choice (ID: 0) 0 EGP Name (En) Choice Name (En) Name (Ar) Name (Ar) Price EGP 0…" at bounding box center [915, 616] width 1220 height 102
click at [418, 643] on input "SHami" at bounding box center [546, 637] width 364 height 33
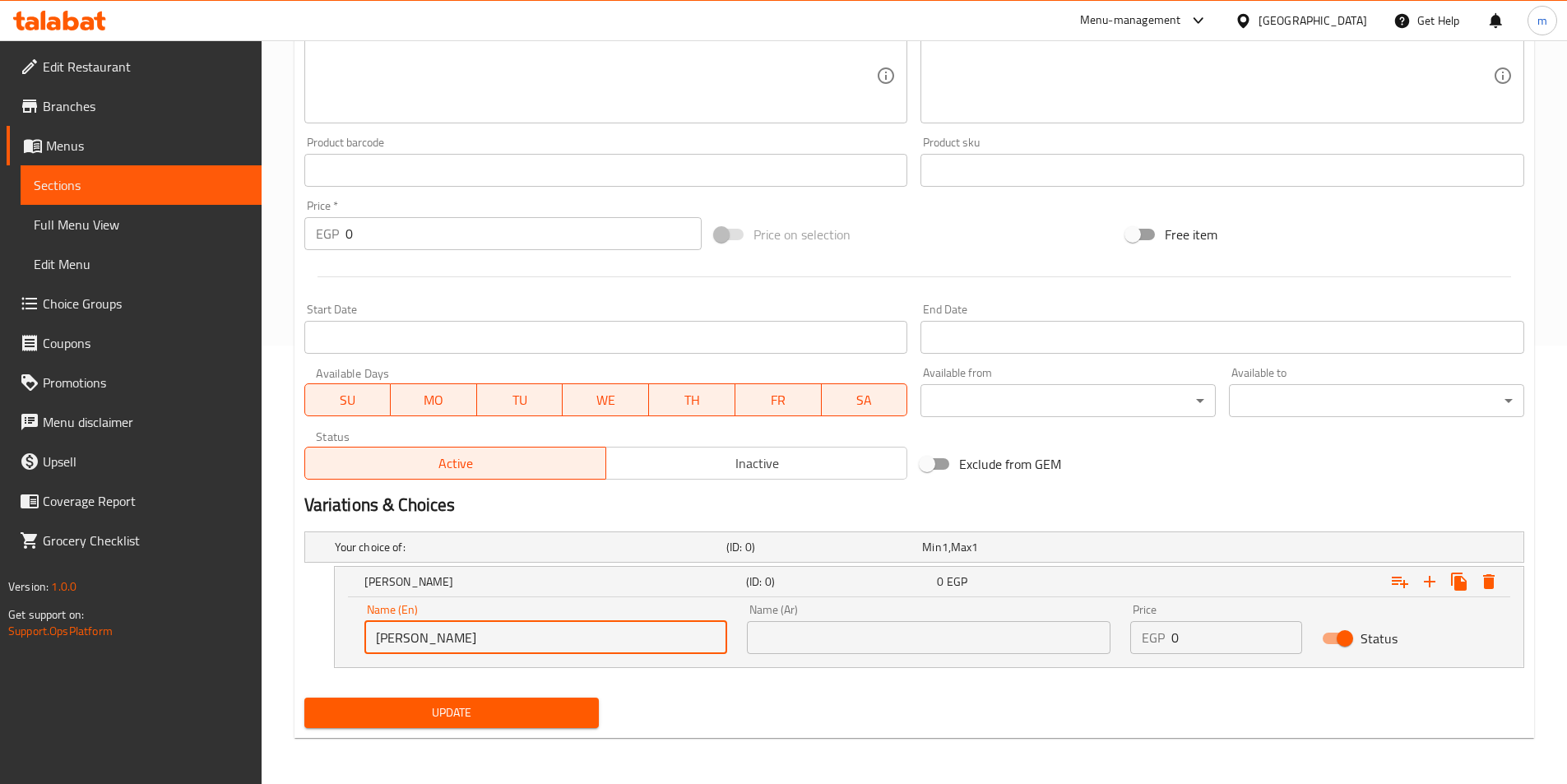
type input "Shami"
click at [835, 631] on input "text" at bounding box center [929, 637] width 364 height 33
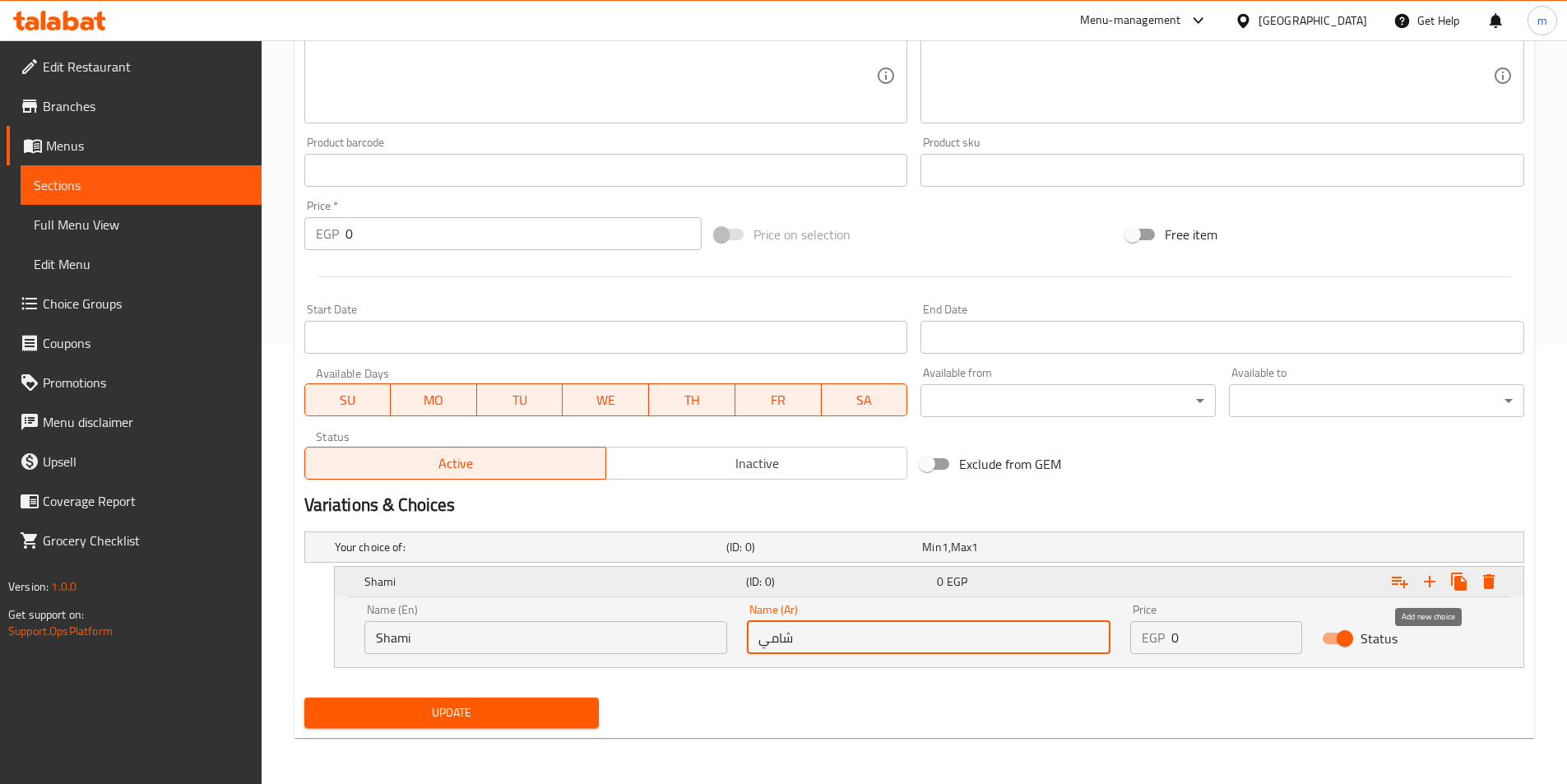
type input "شامي"
click at [1426, 586] on icon "Expand" at bounding box center [1430, 581] width 19 height 19
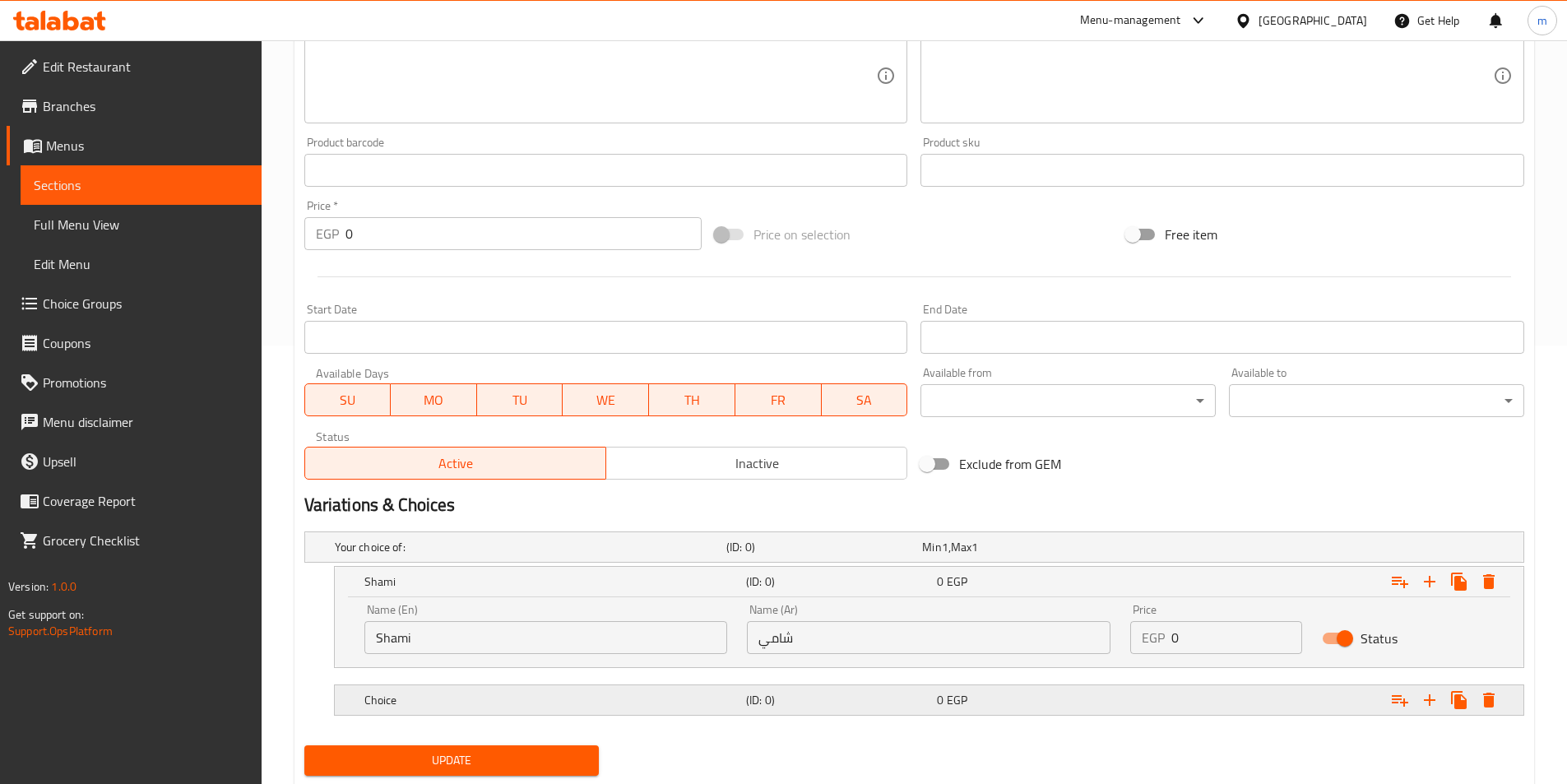
click at [517, 713] on div "Choice (ID: 0) 0 EGP" at bounding box center [934, 699] width 1146 height 36
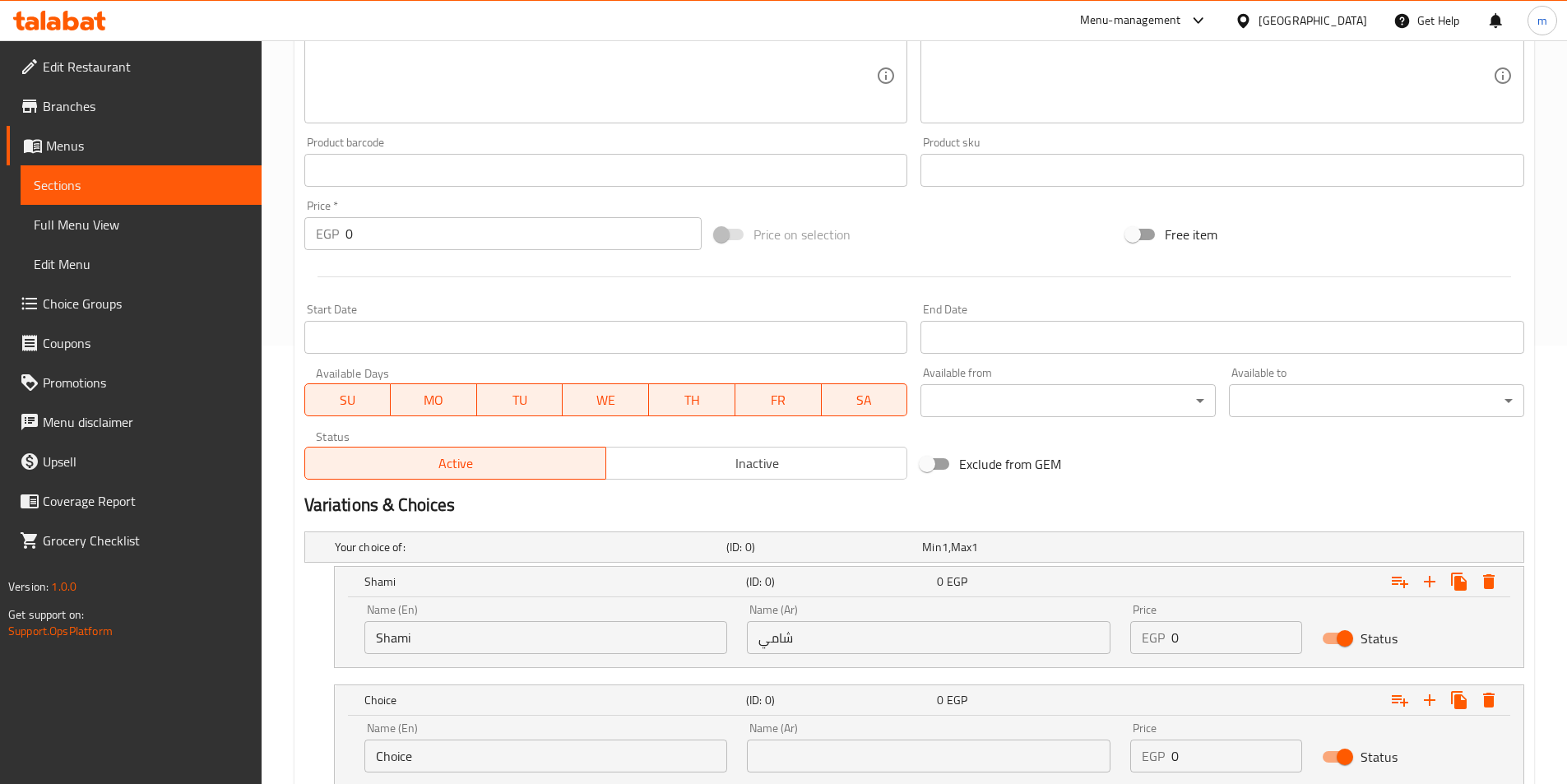
drag, startPoint x: 421, startPoint y: 734, endPoint x: 430, endPoint y: 761, distance: 28.5
click at [430, 761] on div "Name (En) Choice Name (En)" at bounding box center [546, 747] width 364 height 50
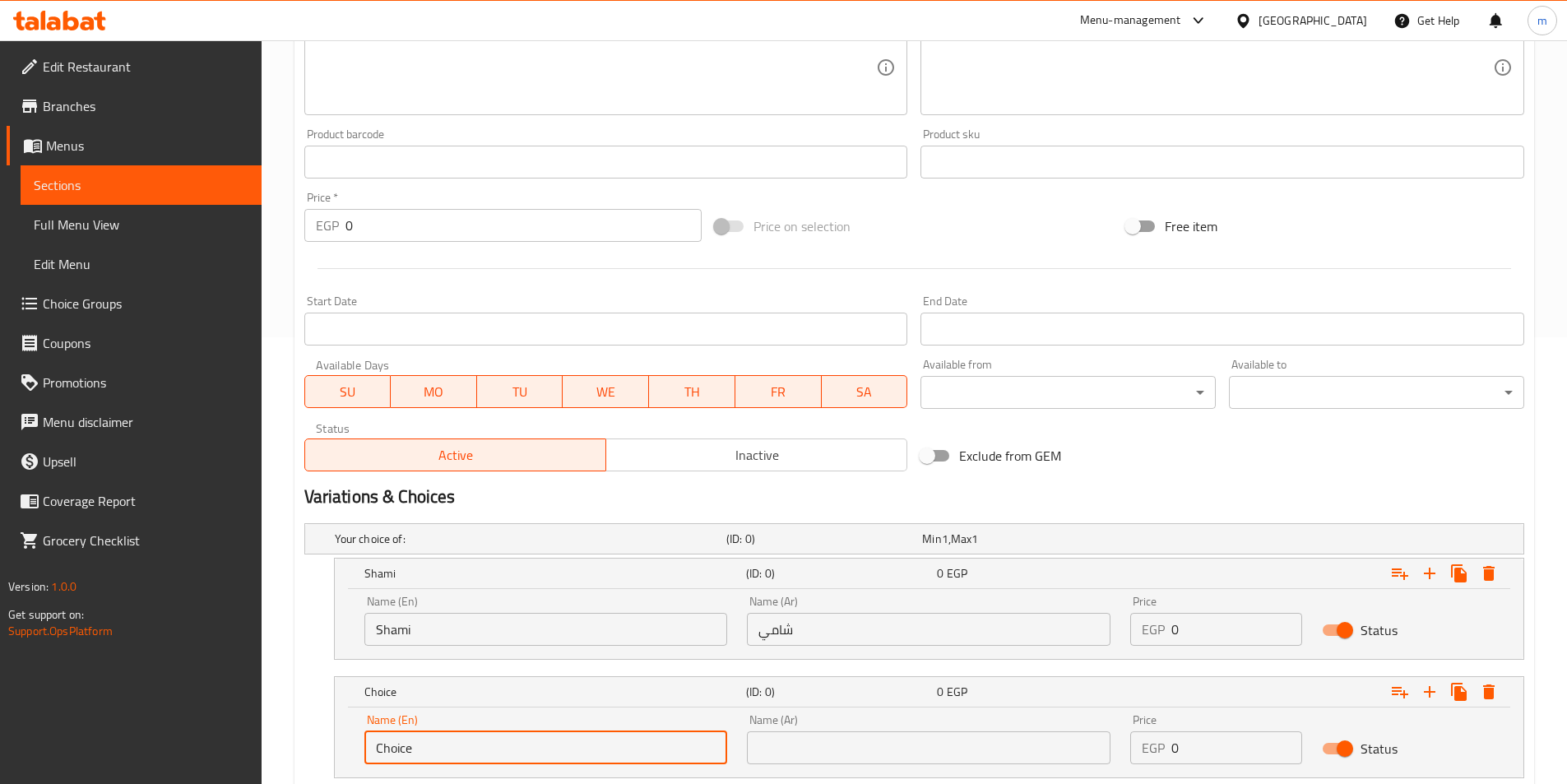
drag, startPoint x: 430, startPoint y: 761, endPoint x: 326, endPoint y: 768, distance: 104.2
click at [326, 768] on div "Choice (ID: 0) 0 EGP Name (En) Choice Name (En) Name (Ar) Name (Ar) Price EGP 0…" at bounding box center [915, 726] width 1220 height 102
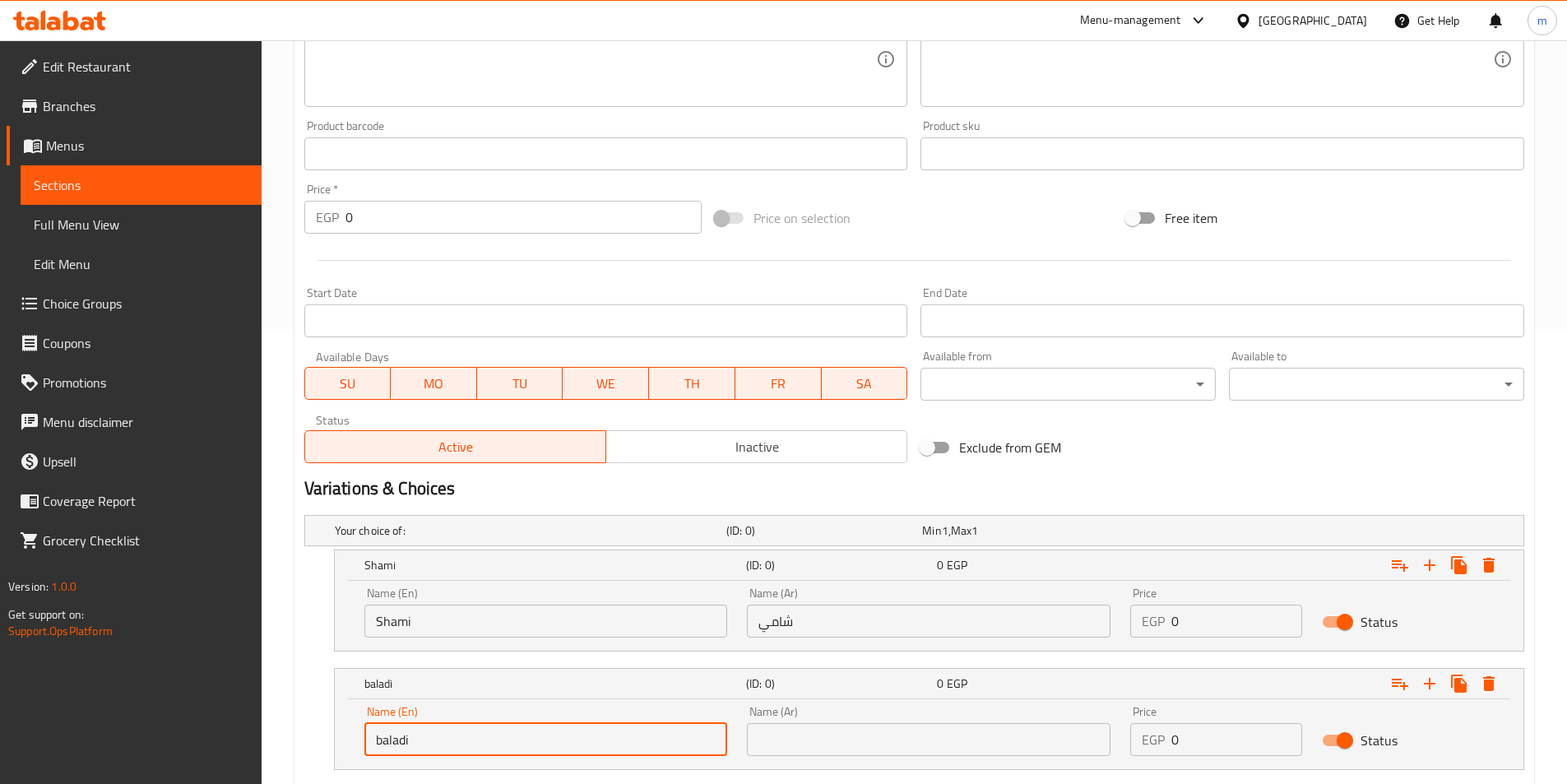
type input "baladi"
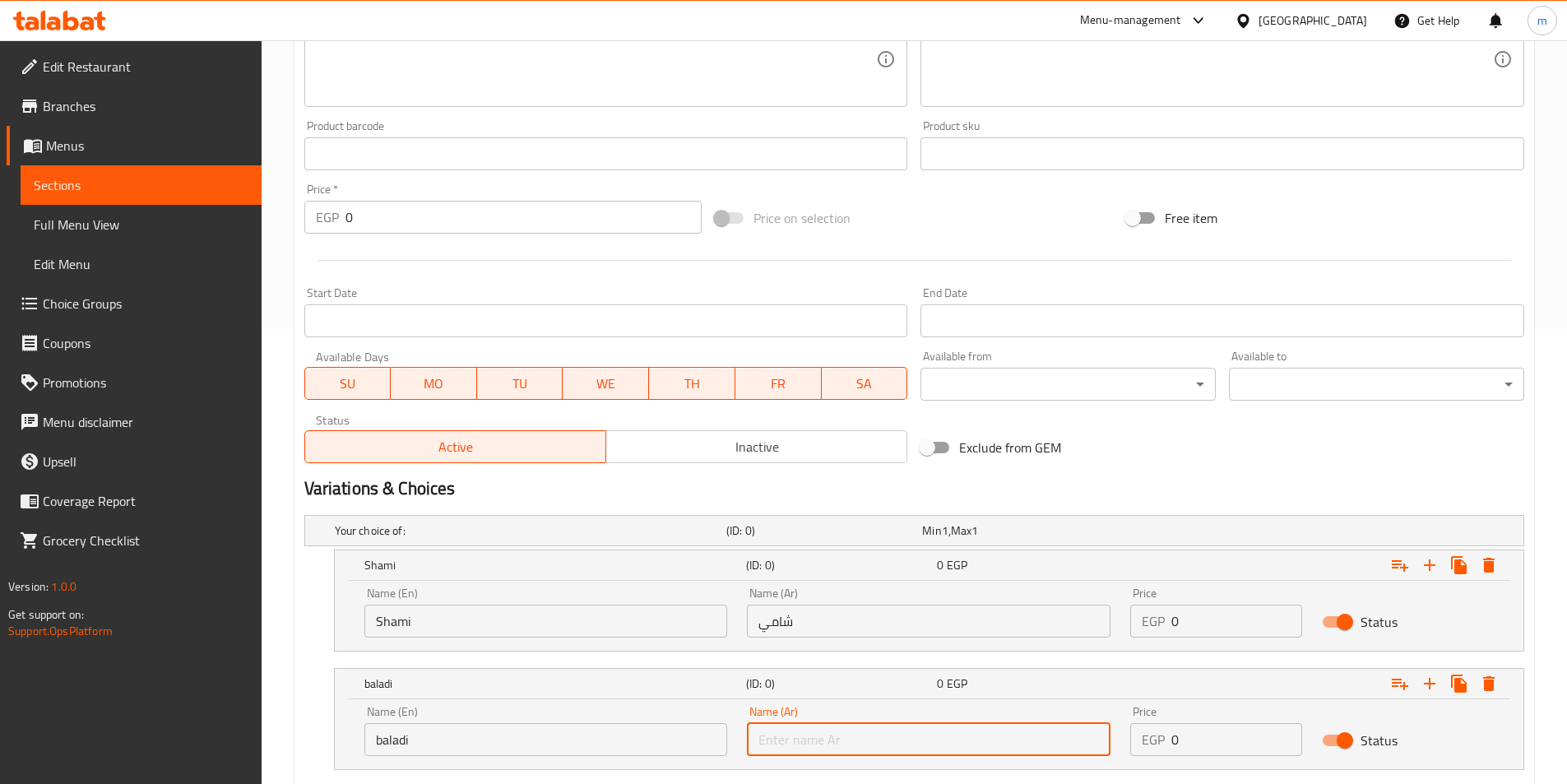
click at [899, 749] on input "text" at bounding box center [929, 739] width 364 height 33
type input "بلدي"
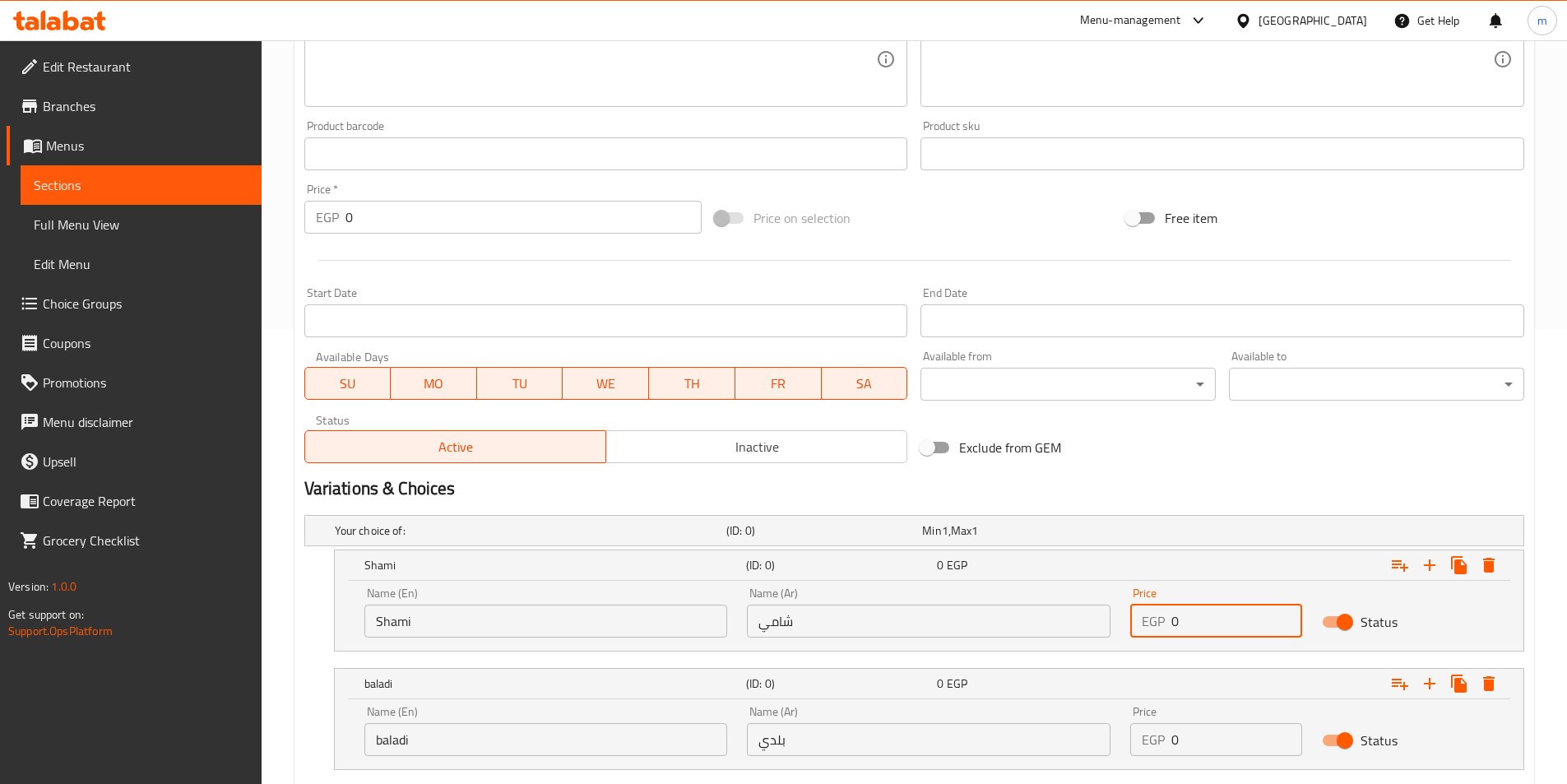
drag, startPoint x: 1192, startPoint y: 628, endPoint x: 1165, endPoint y: 628, distance: 27.0
click at [1165, 628] on div "EGP 0 Price" at bounding box center [1216, 620] width 172 height 33
type input "27"
drag, startPoint x: 1212, startPoint y: 736, endPoint x: 1148, endPoint y: 742, distance: 64.3
click at [1148, 742] on div "EGP 0 Price" at bounding box center [1216, 739] width 172 height 33
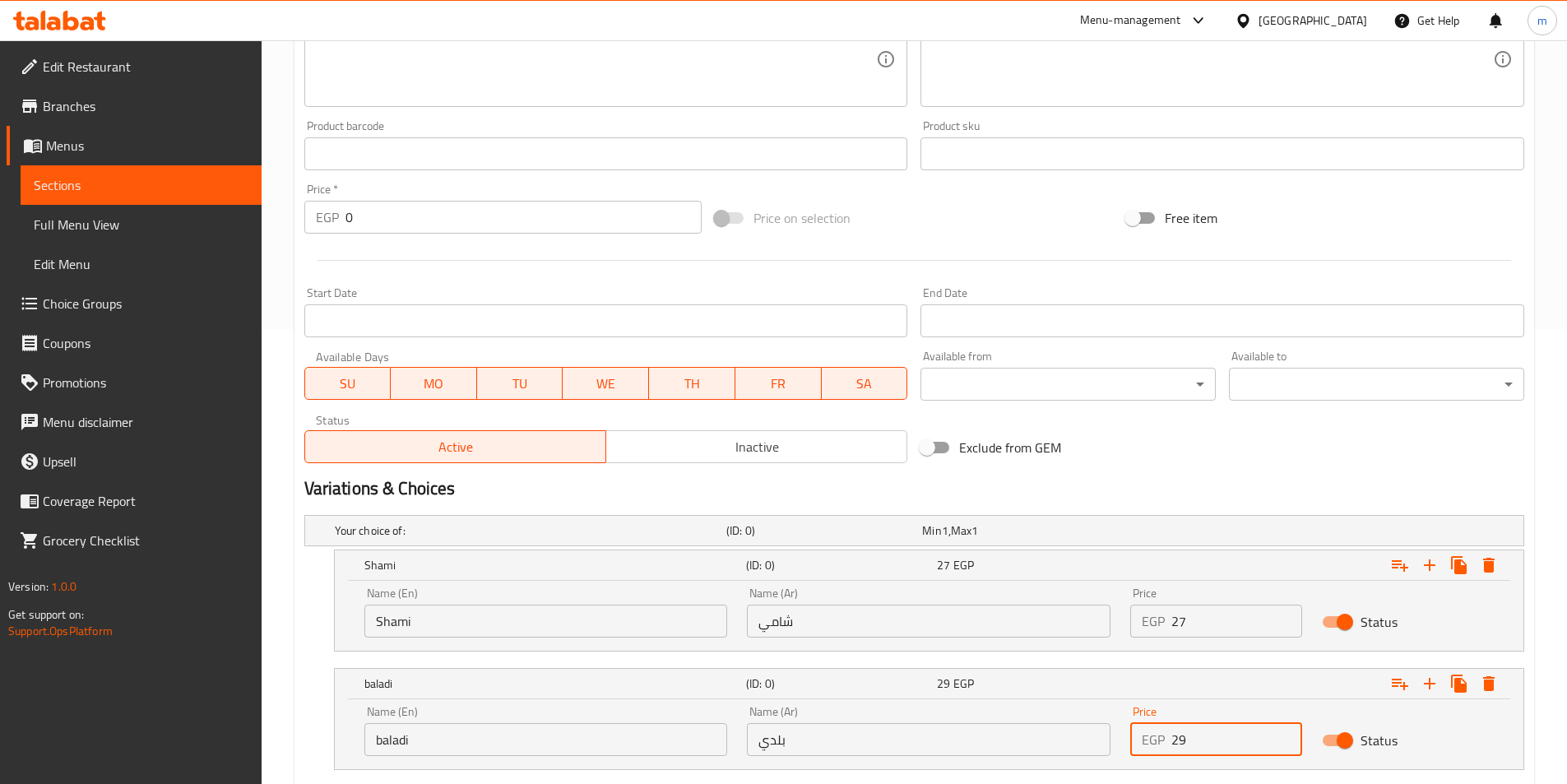
type input "29"
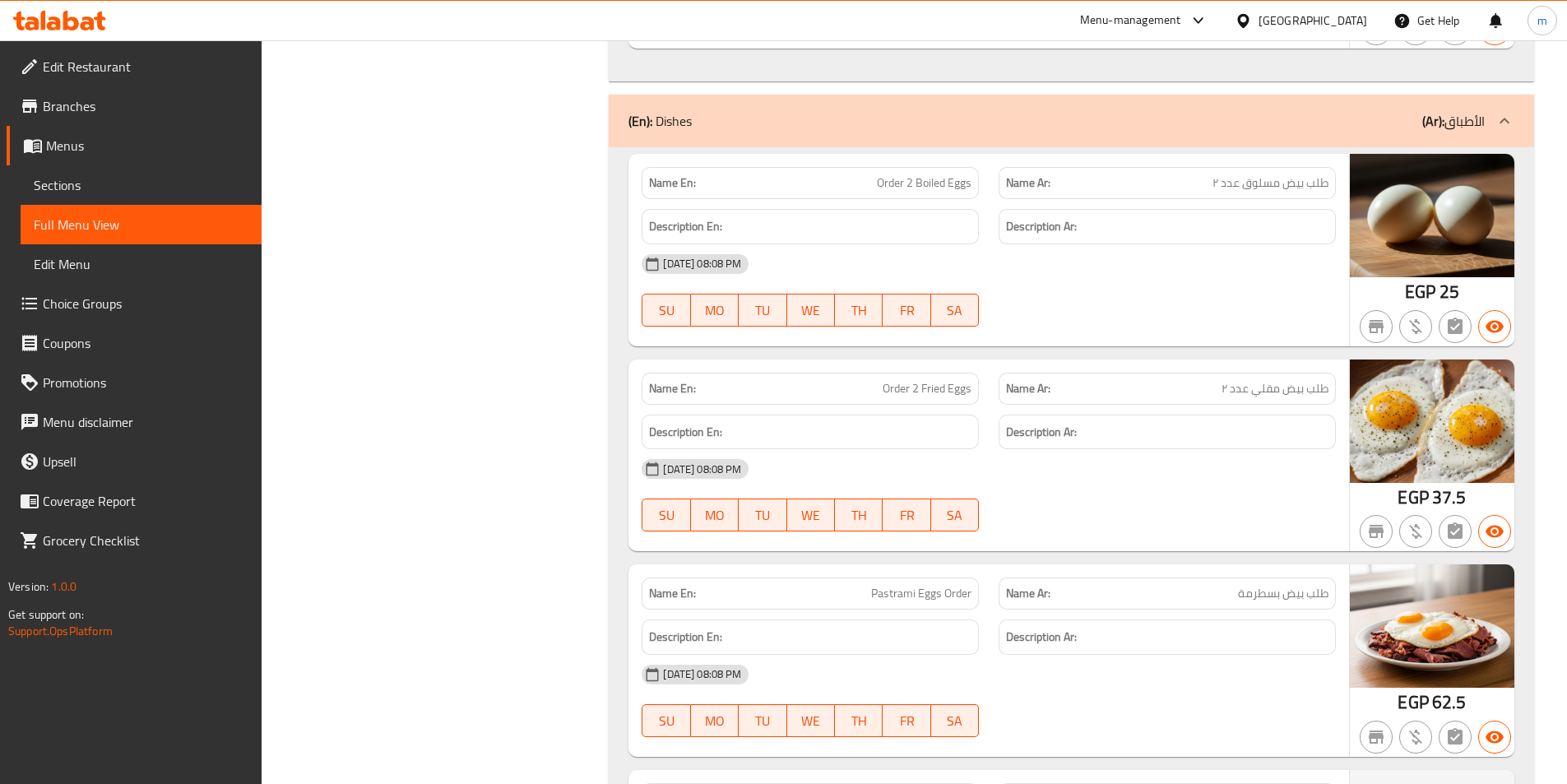
scroll to position [12747, 0]
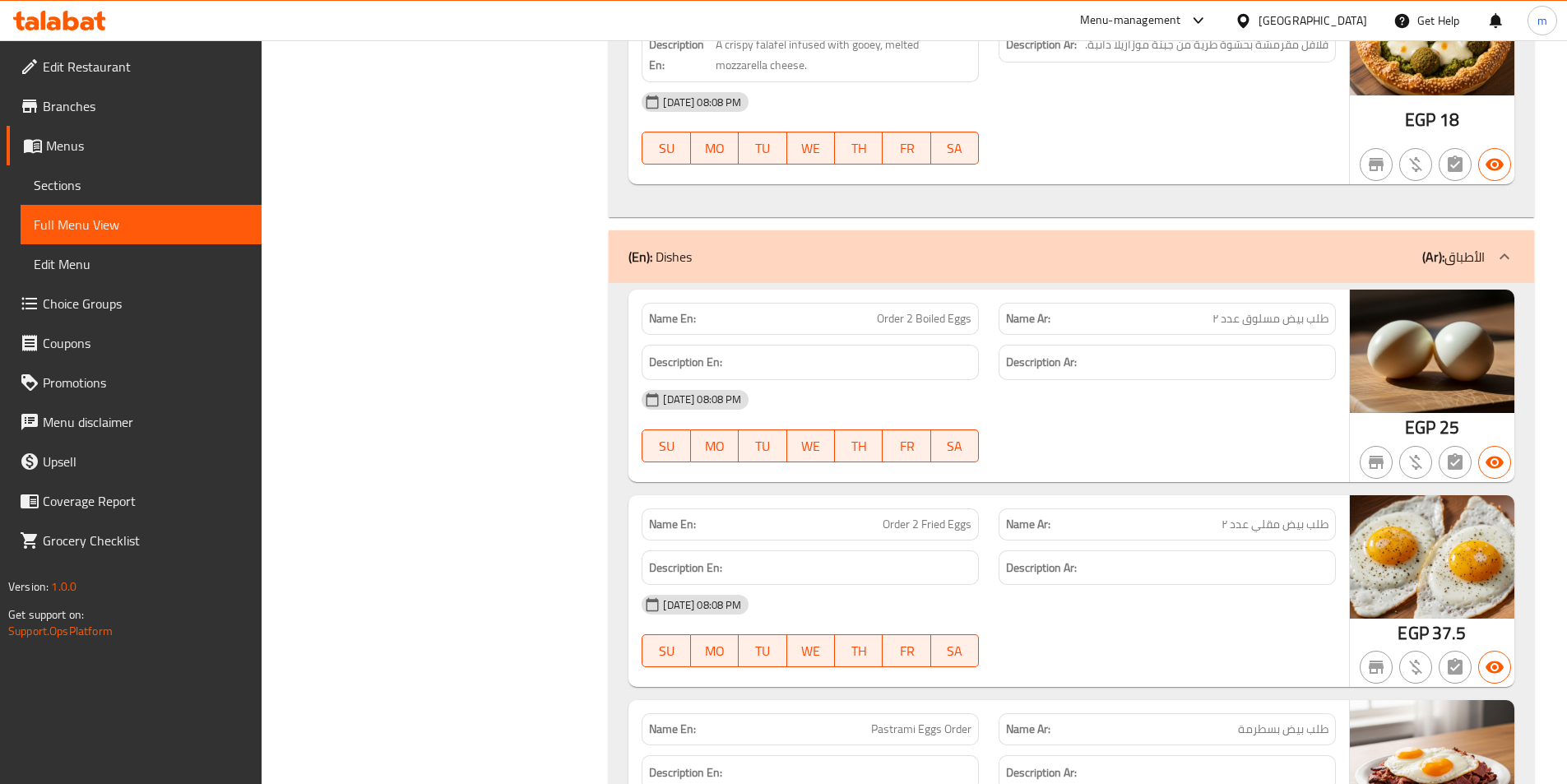
click at [1310, 247] on div "(En): Dishes (Ar): الأطباق" at bounding box center [1056, 257] width 856 height 19
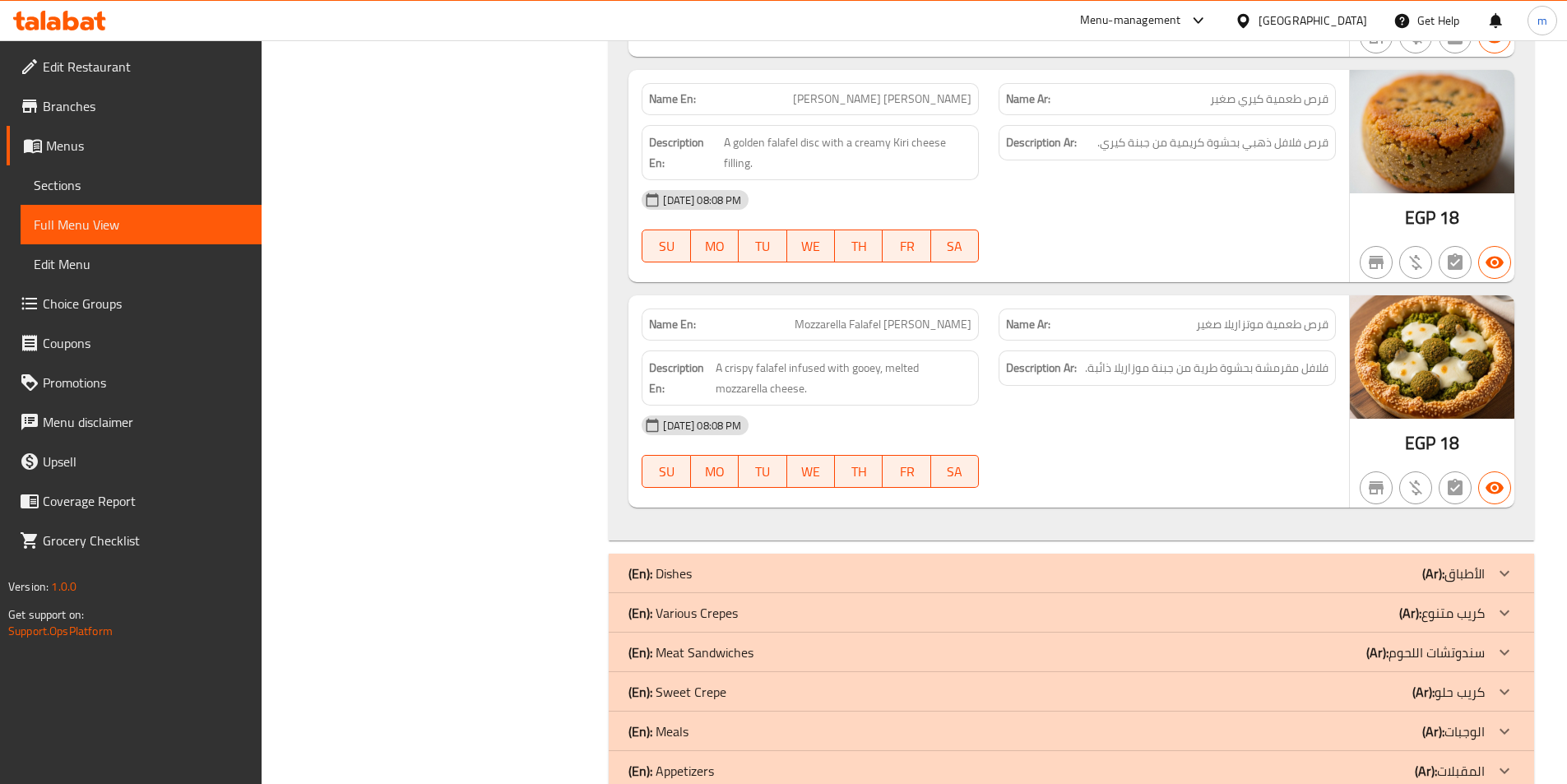
scroll to position [12601, 0]
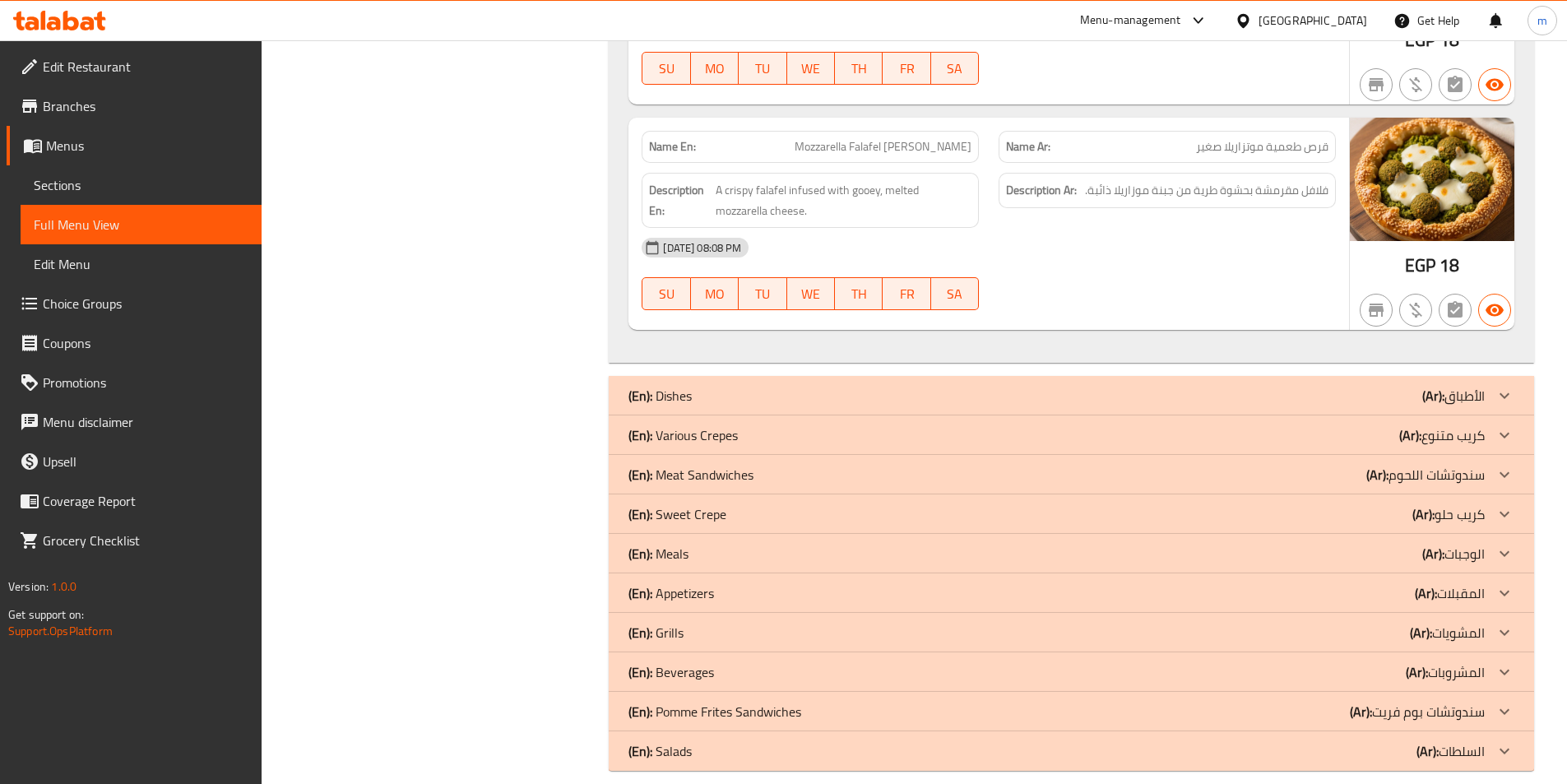
click at [1337, 465] on div "(En): Meat Sandwiches (Ar): سندوتشات اللحوم" at bounding box center [1056, 474] width 856 height 19
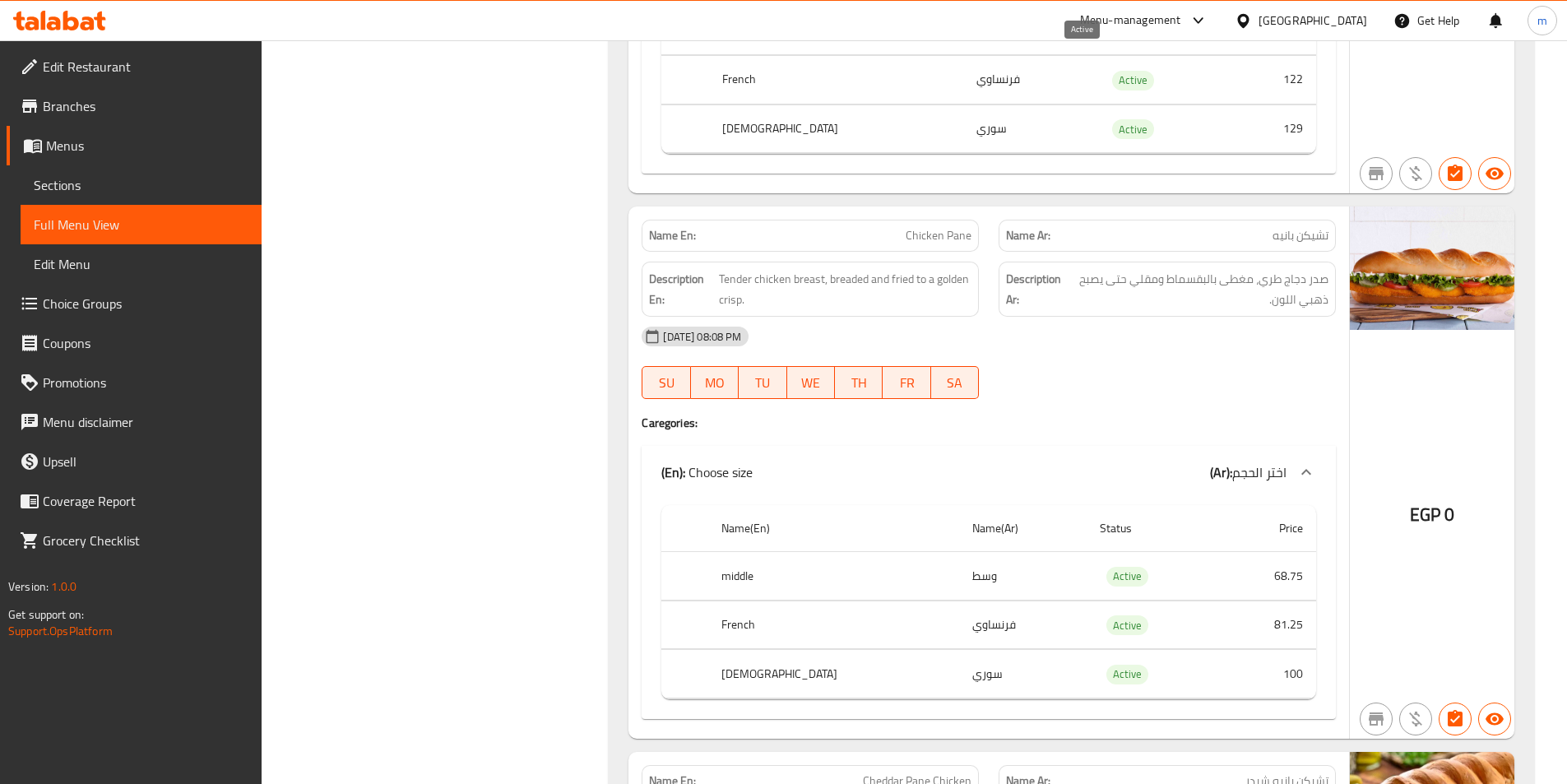
scroll to position [15068, 0]
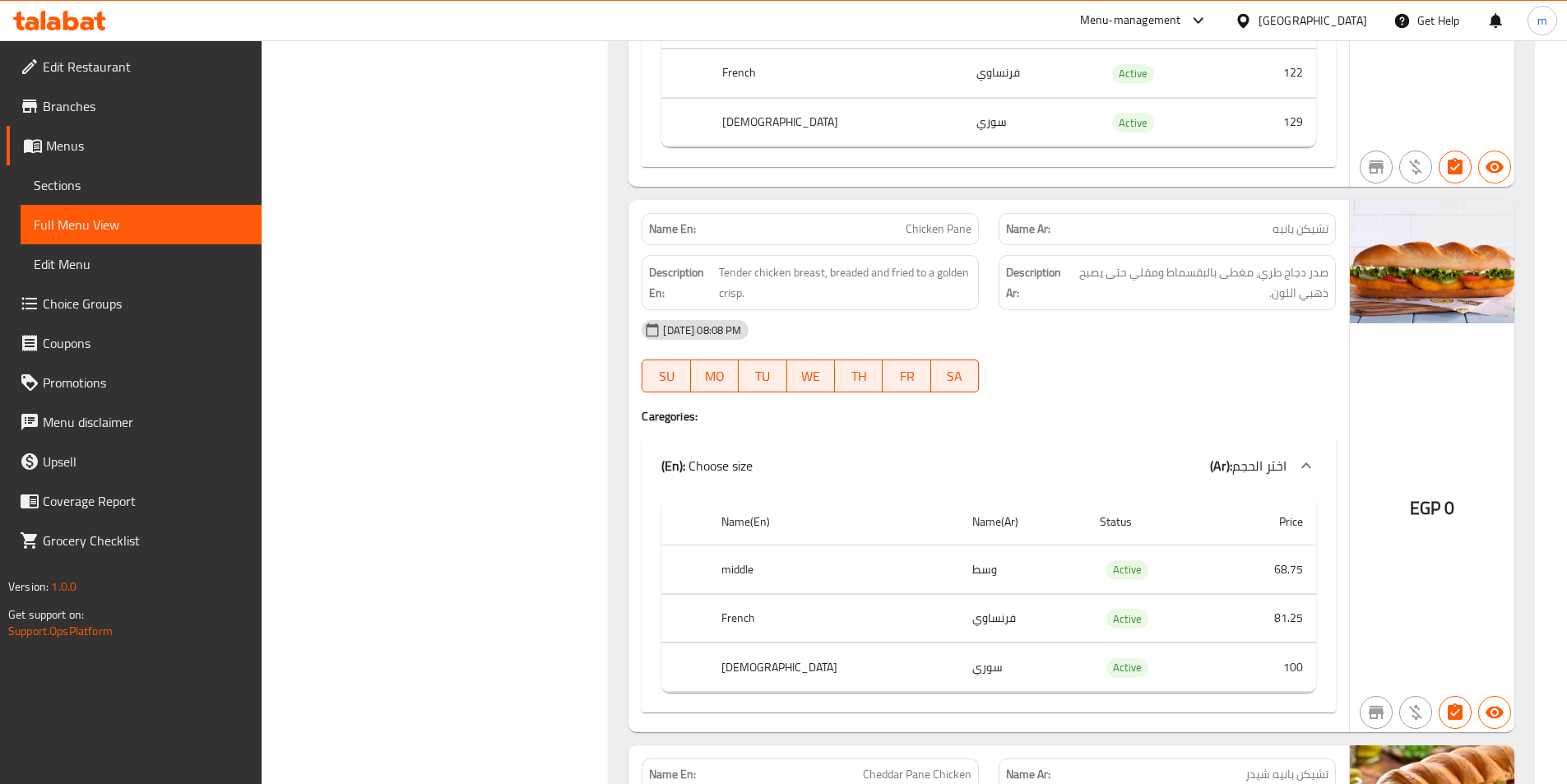
click at [952, 220] on span "Chicken Pane" at bounding box center [938, 229] width 66 height 18
copy span "Chicken Pane"
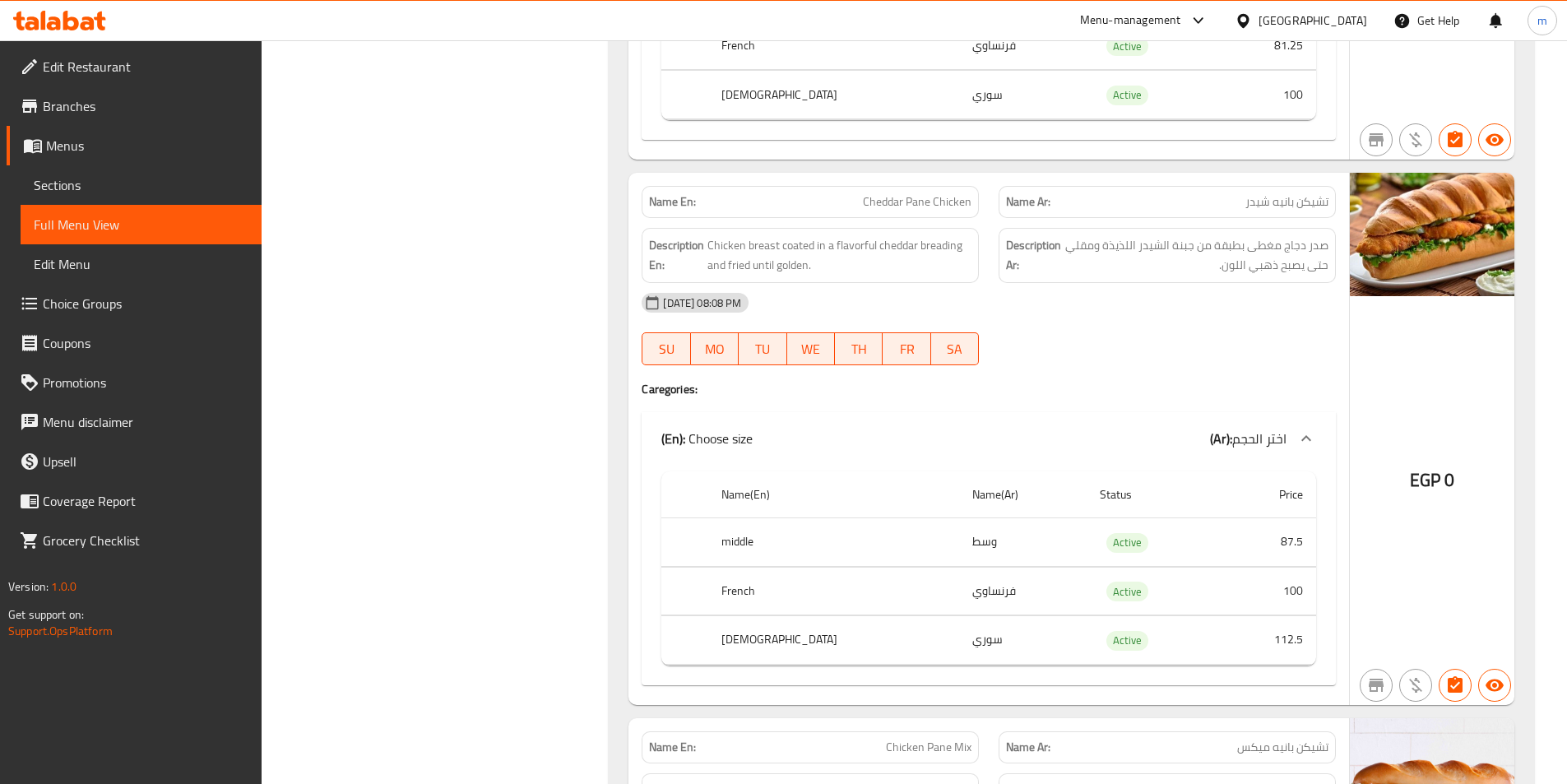
scroll to position [15644, 0]
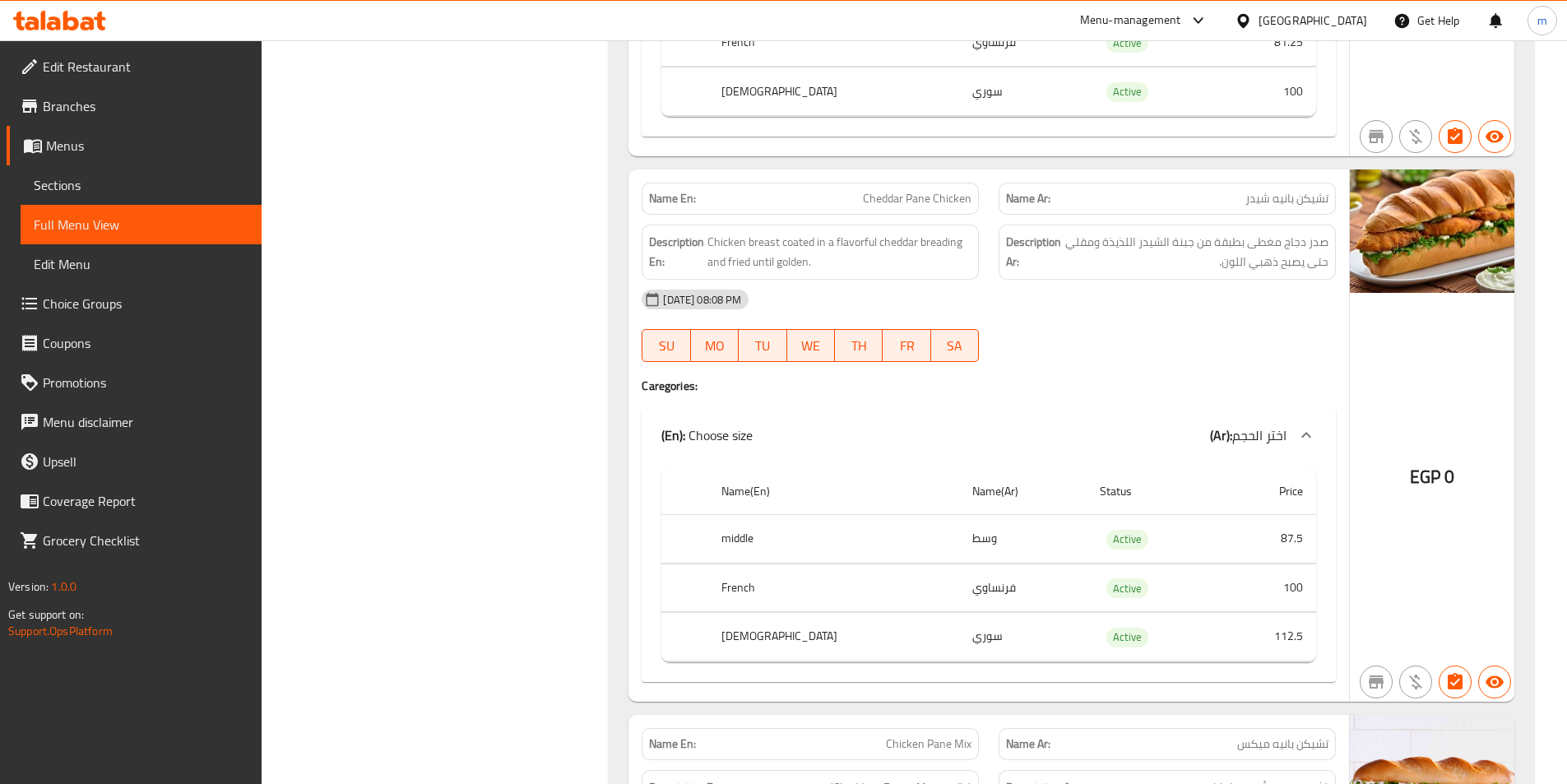
click at [941, 190] on span "Cheddar Pane Chicken" at bounding box center [917, 199] width 109 height 18
copy span "Cheddar Pane Chicken"
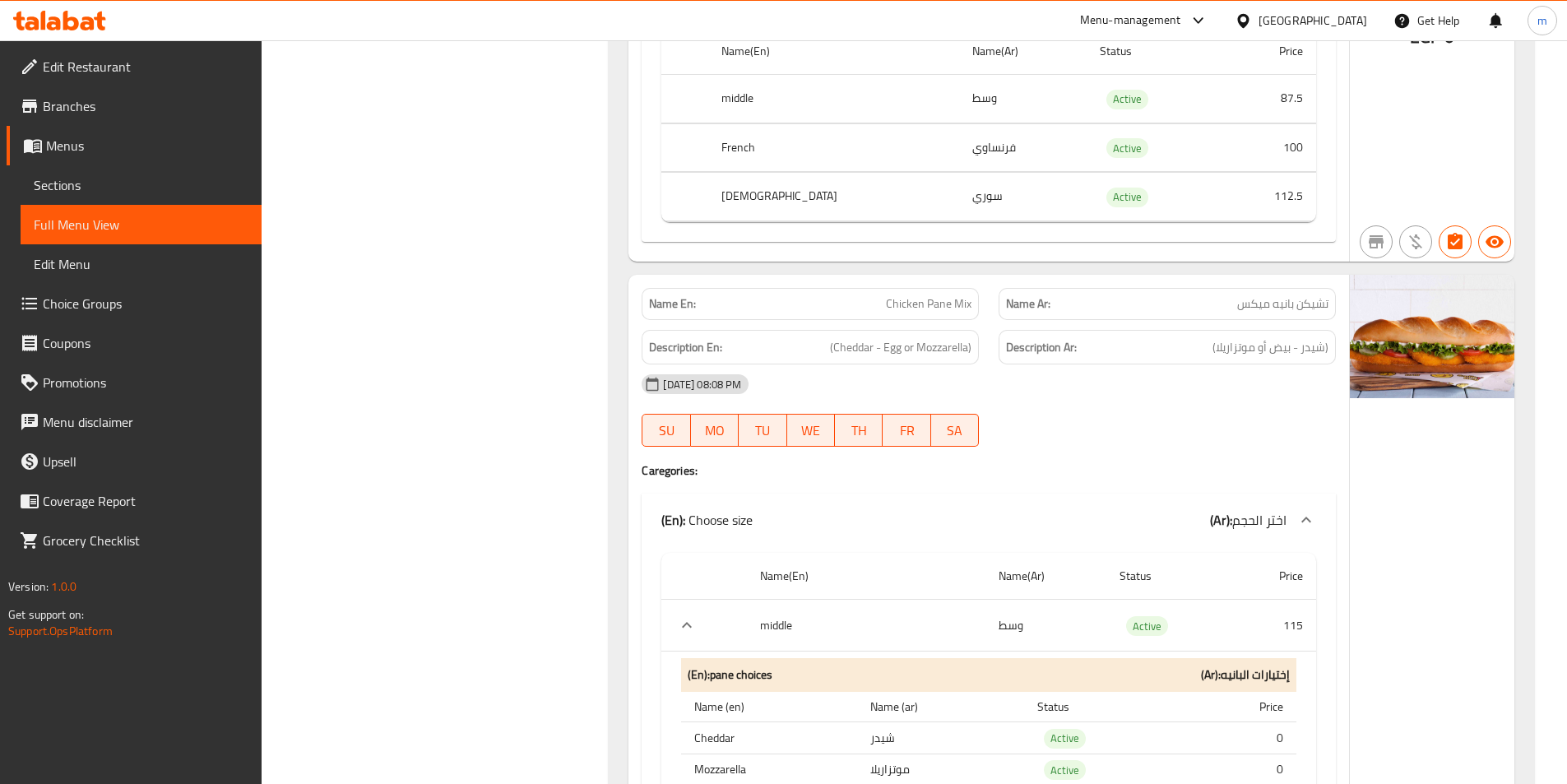
scroll to position [16055, 0]
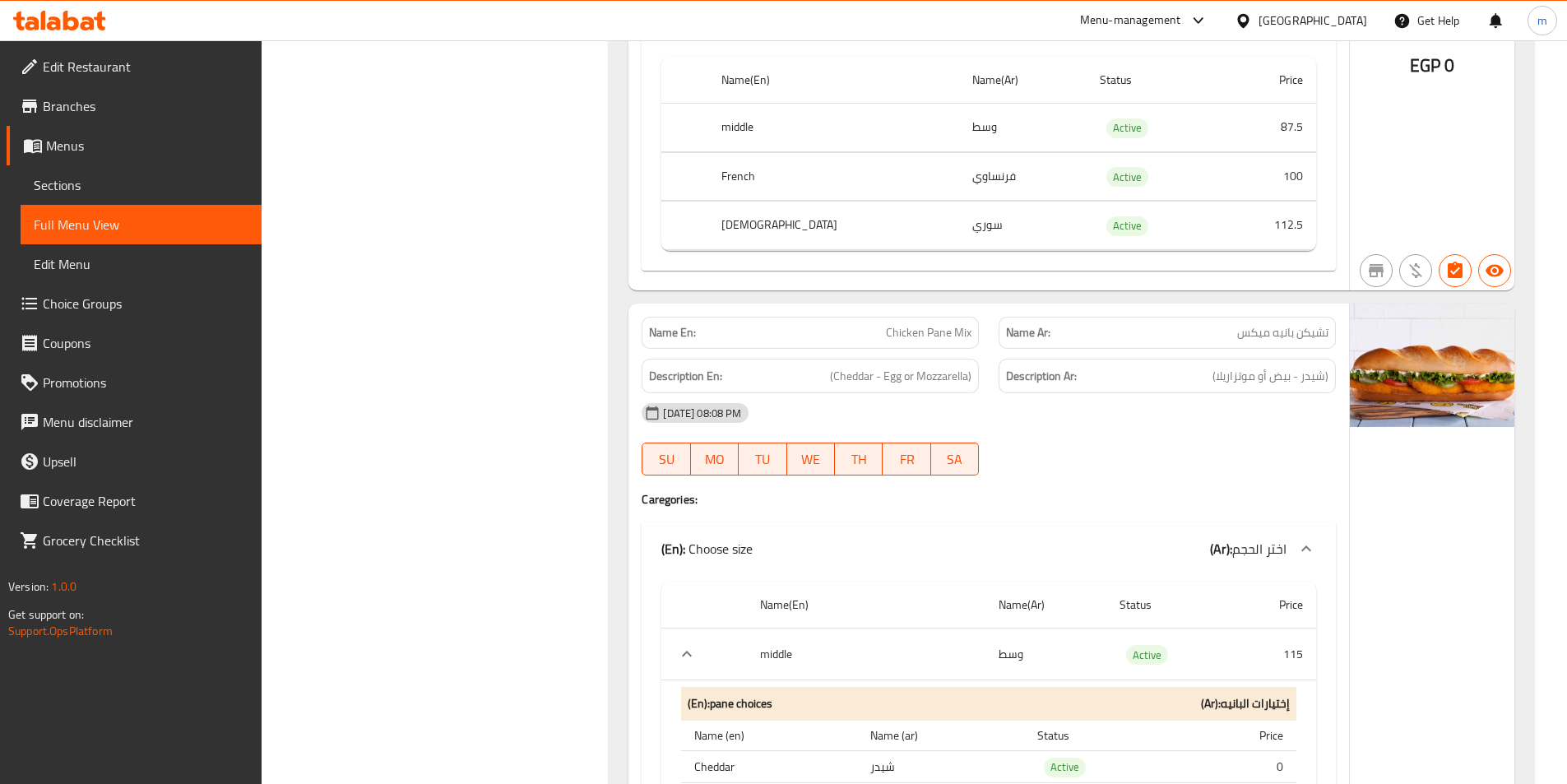
click at [938, 324] on span "Chicken Pane Mix" at bounding box center [929, 333] width 86 height 18
copy span "Chicken Pane Mix"
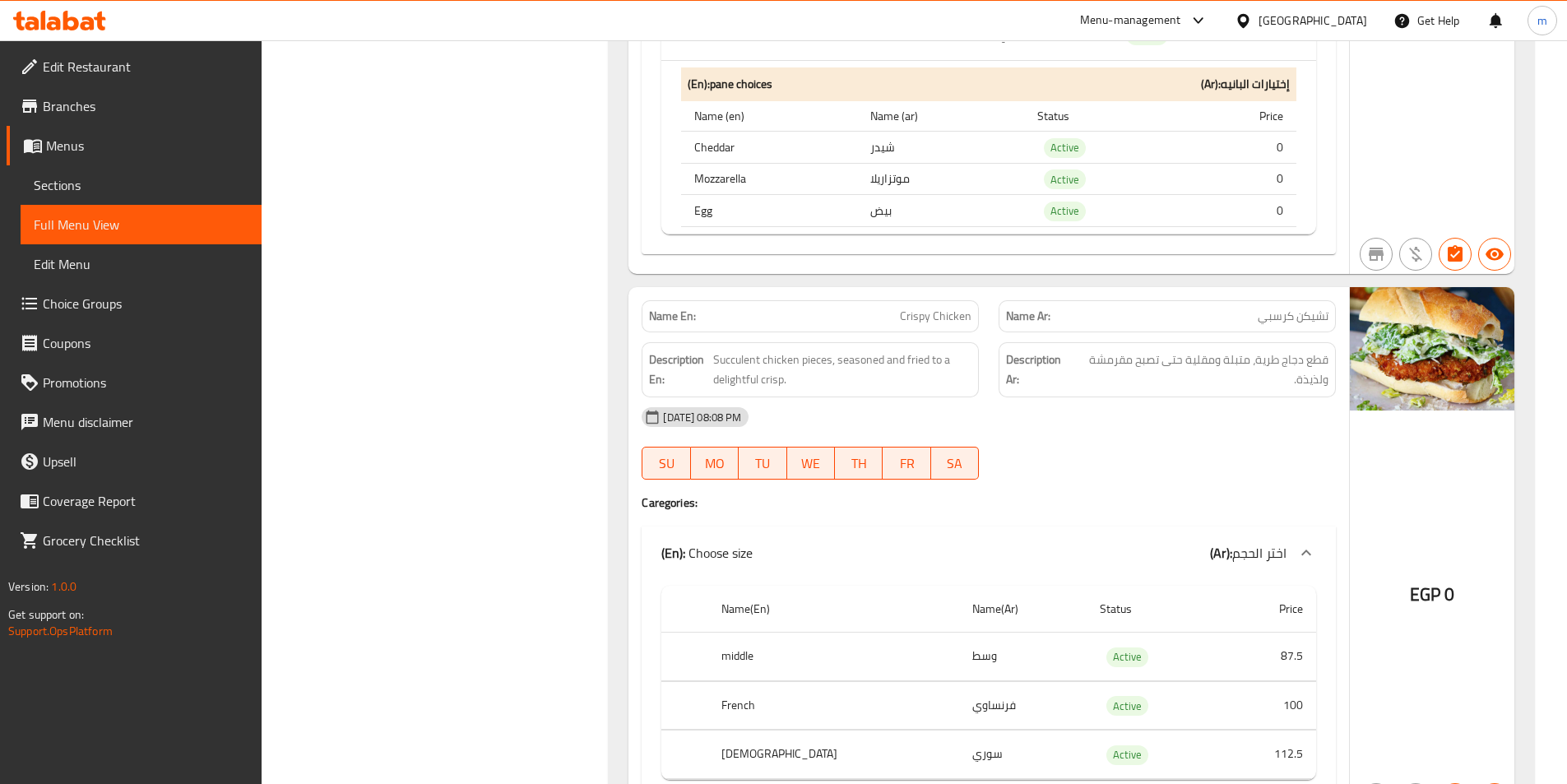
scroll to position [17206, 0]
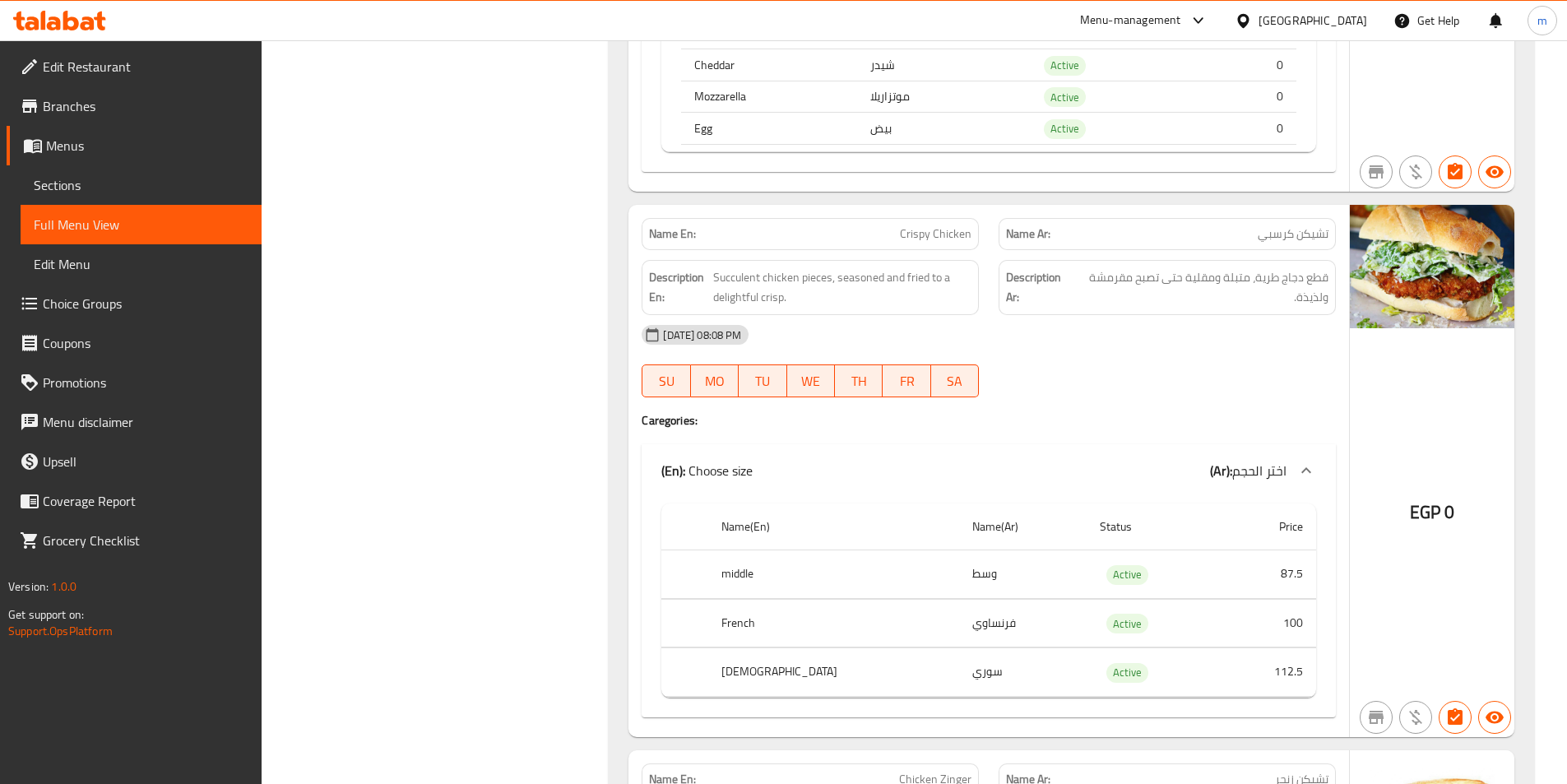
click at [946, 208] on div "Name En: Crispy Chicken" at bounding box center [810, 234] width 357 height 52
click at [949, 226] on span "Crispy Chicken" at bounding box center [936, 234] width 72 height 18
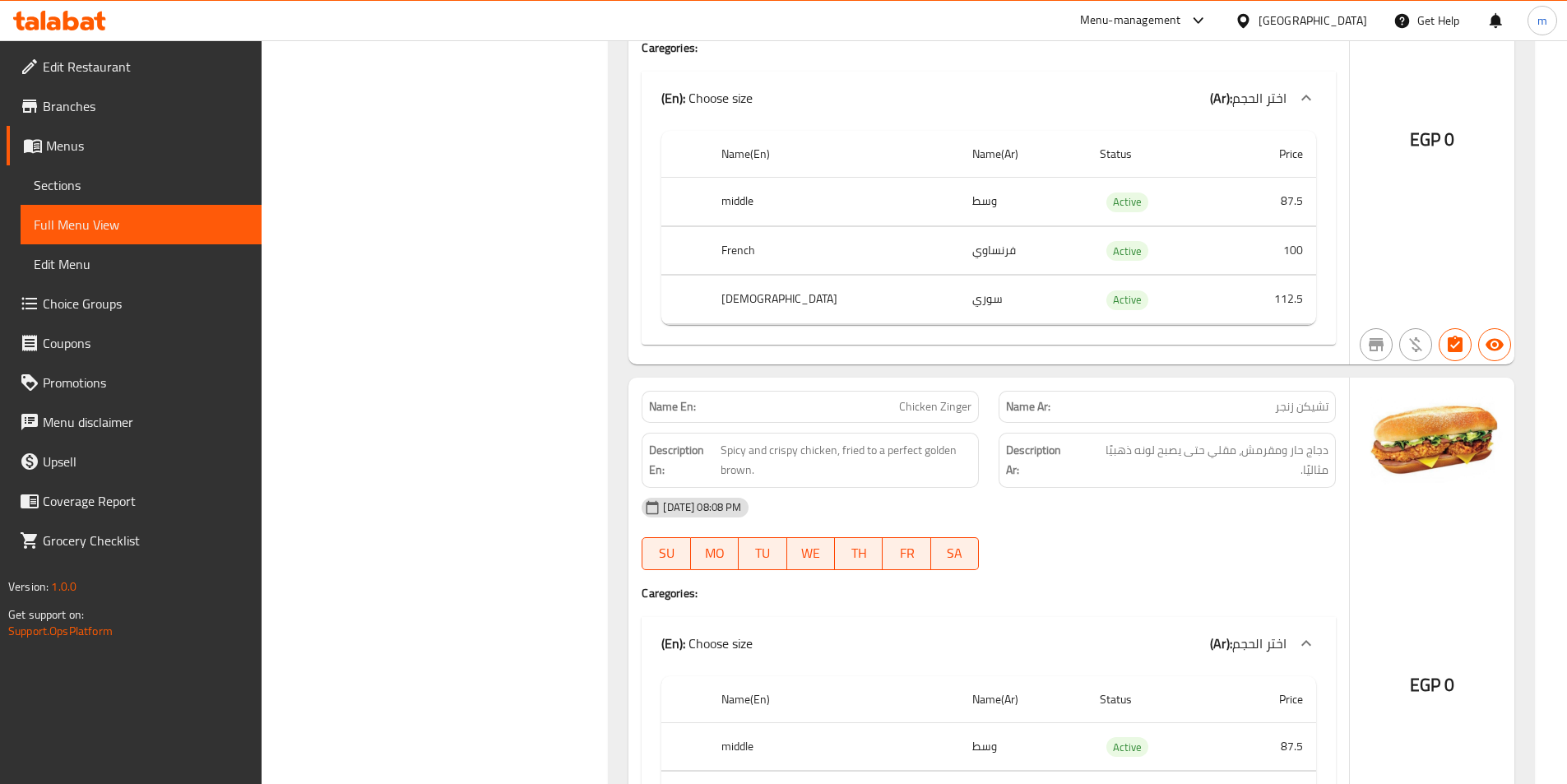
scroll to position [17699, 0]
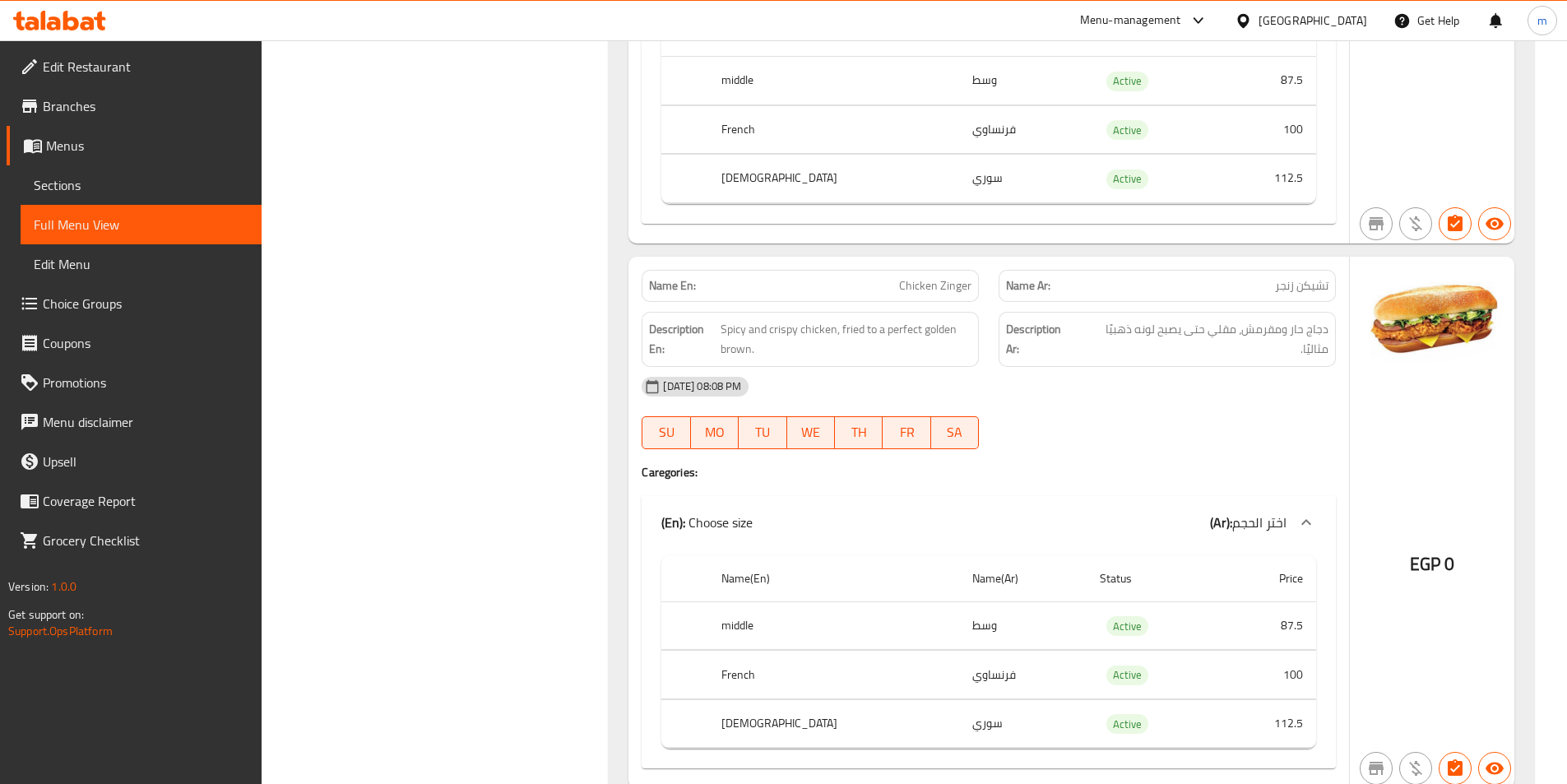
click at [957, 277] on span "Chicken Zinger" at bounding box center [936, 286] width 73 height 18
copy span "Chicken Zinger"
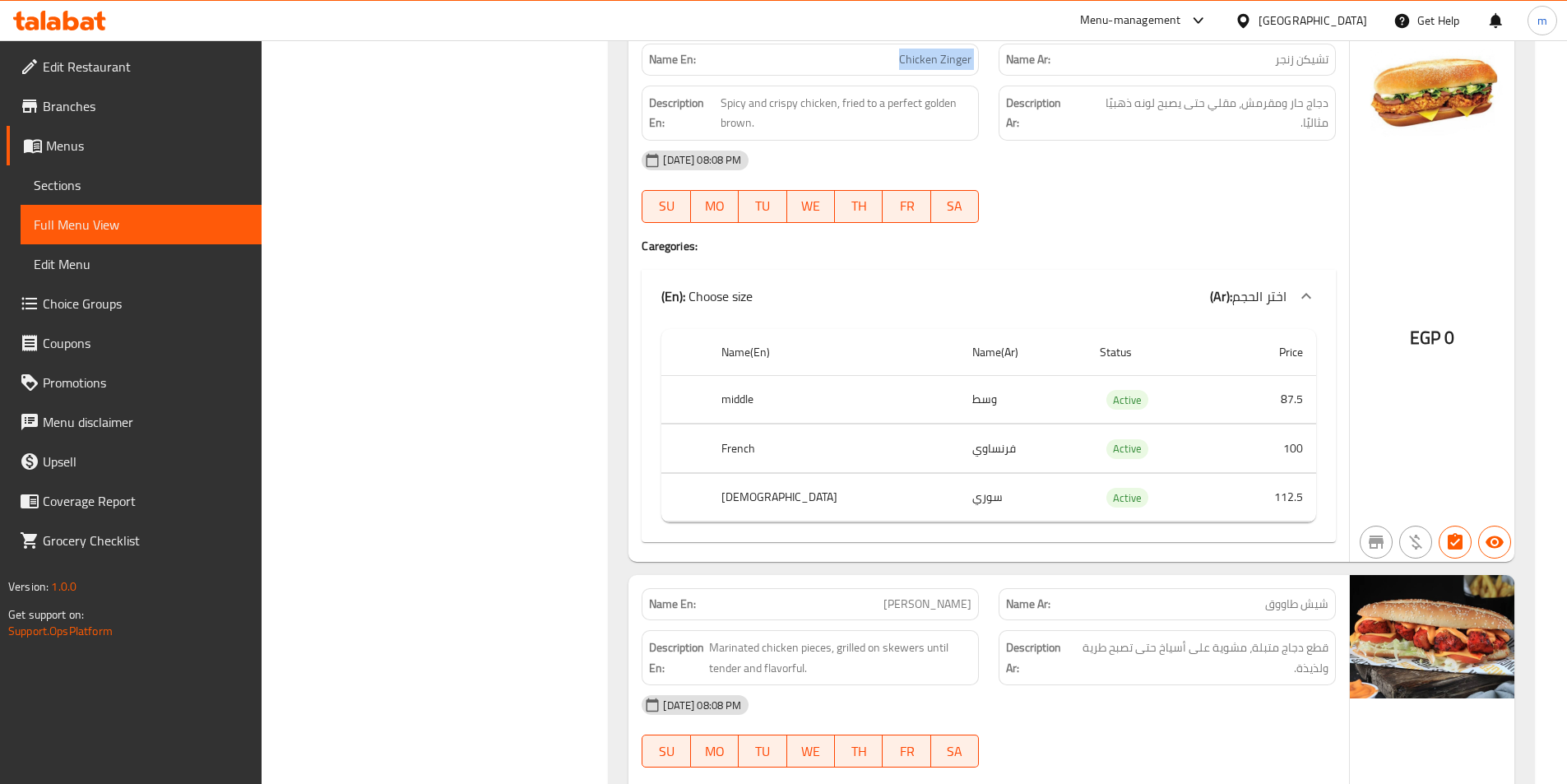
scroll to position [18193, 0]
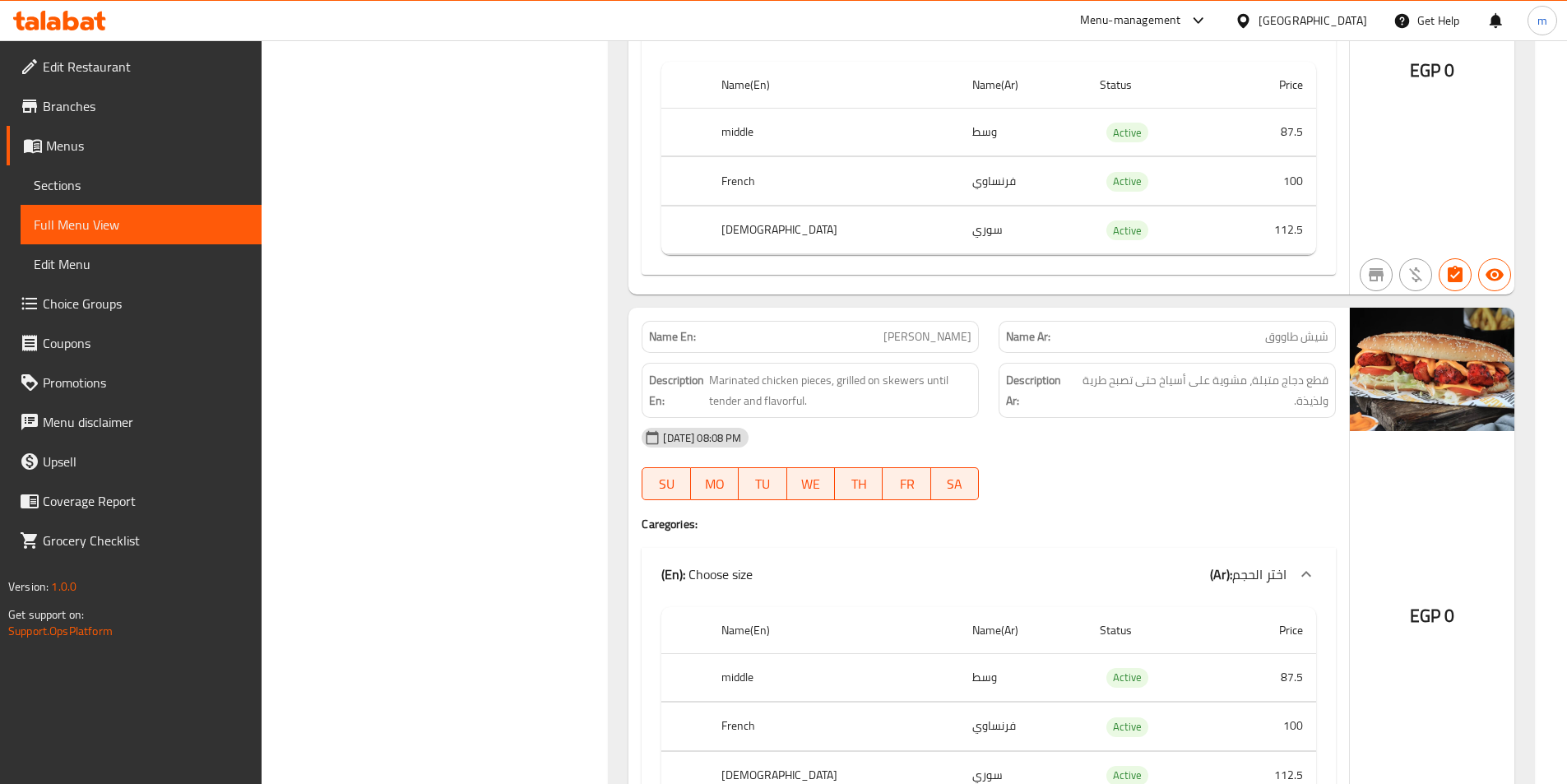
click at [935, 328] on span "[PERSON_NAME]" at bounding box center [927, 337] width 88 height 18
copy span "[PERSON_NAME]"
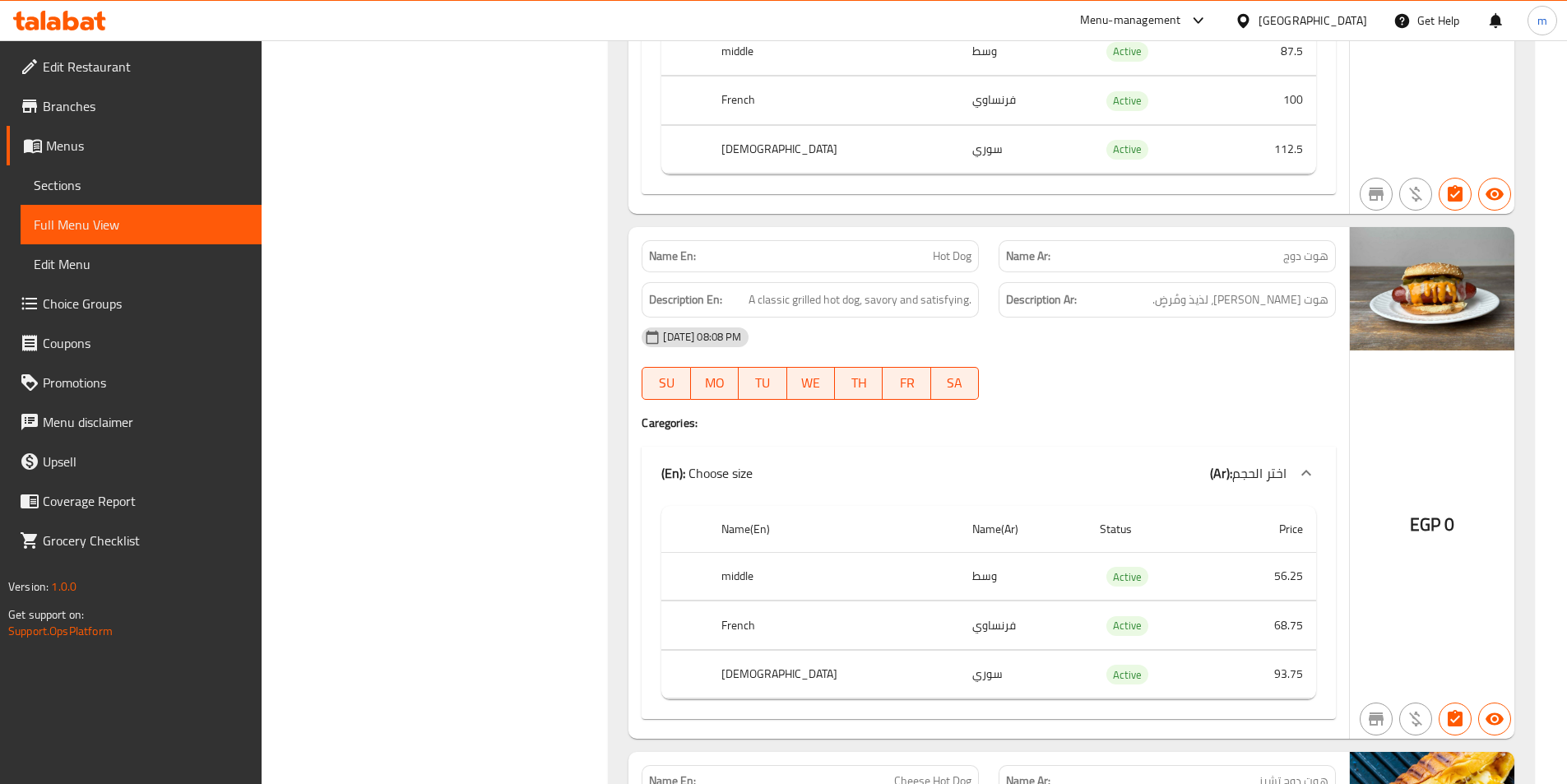
scroll to position [18933, 0]
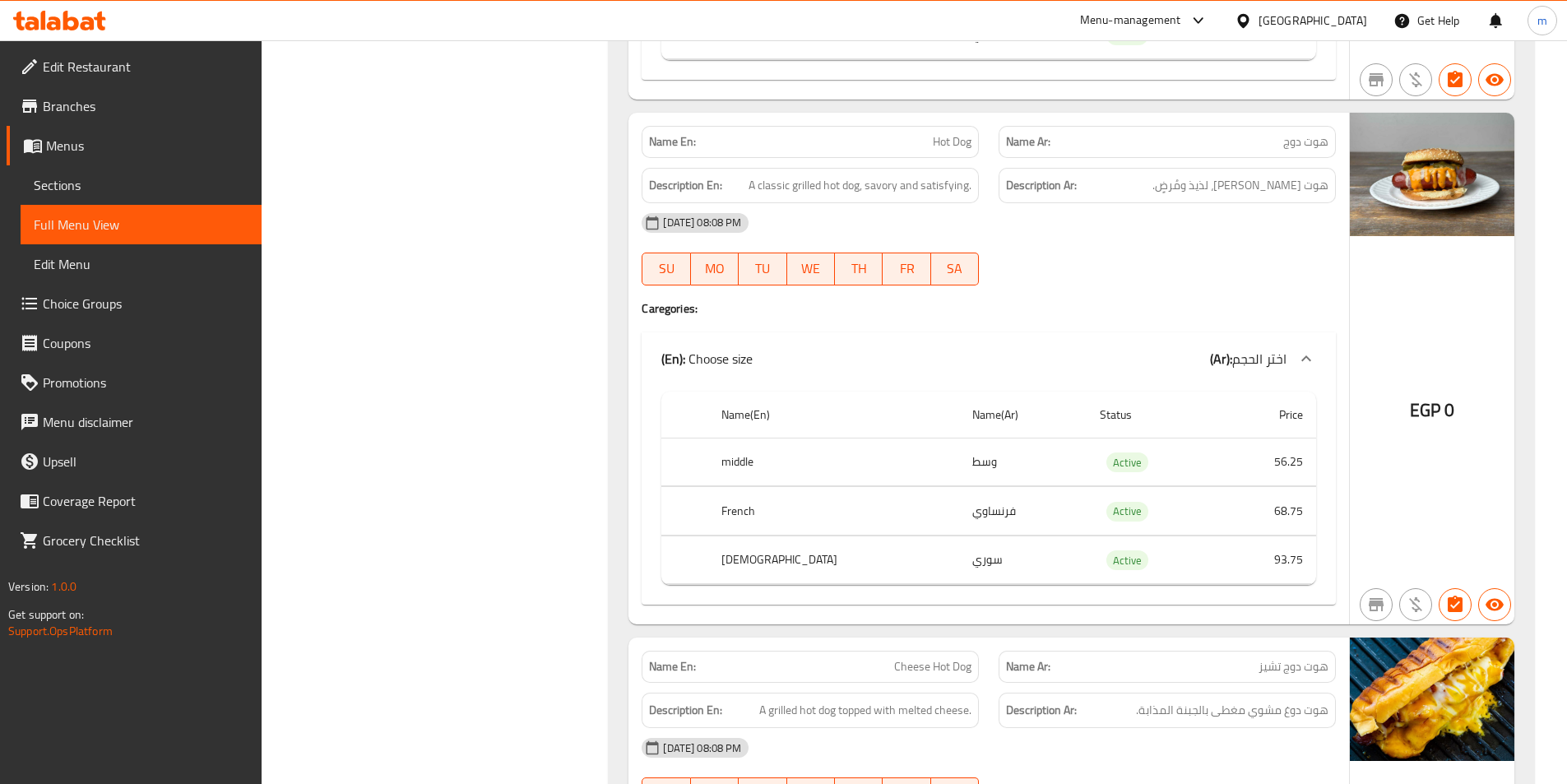
click at [959, 135] on div "Name En: Hot Dog" at bounding box center [810, 142] width 337 height 32
click at [960, 134] on span "Hot Dog" at bounding box center [953, 142] width 39 height 18
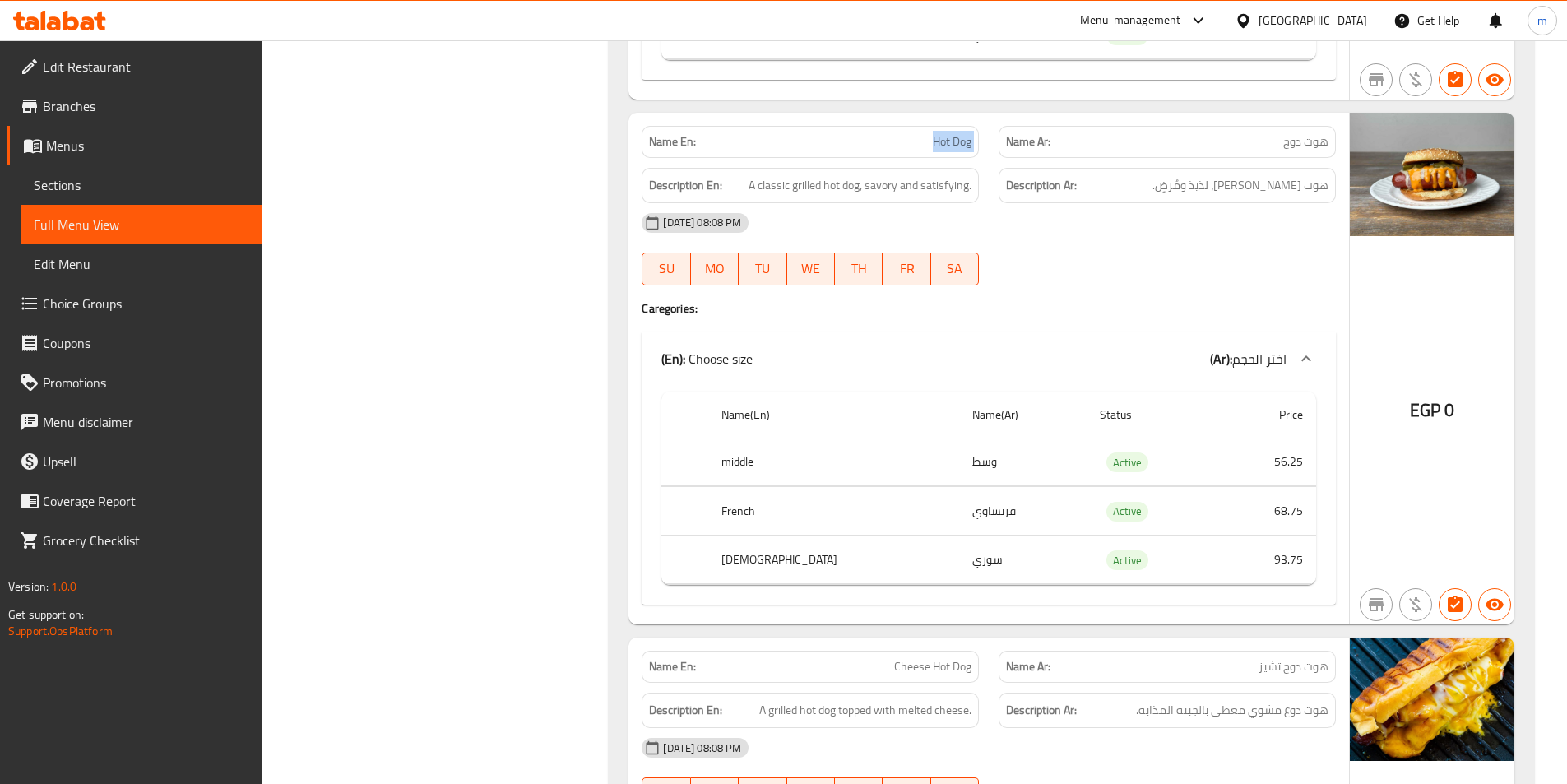
scroll to position [19344, 0]
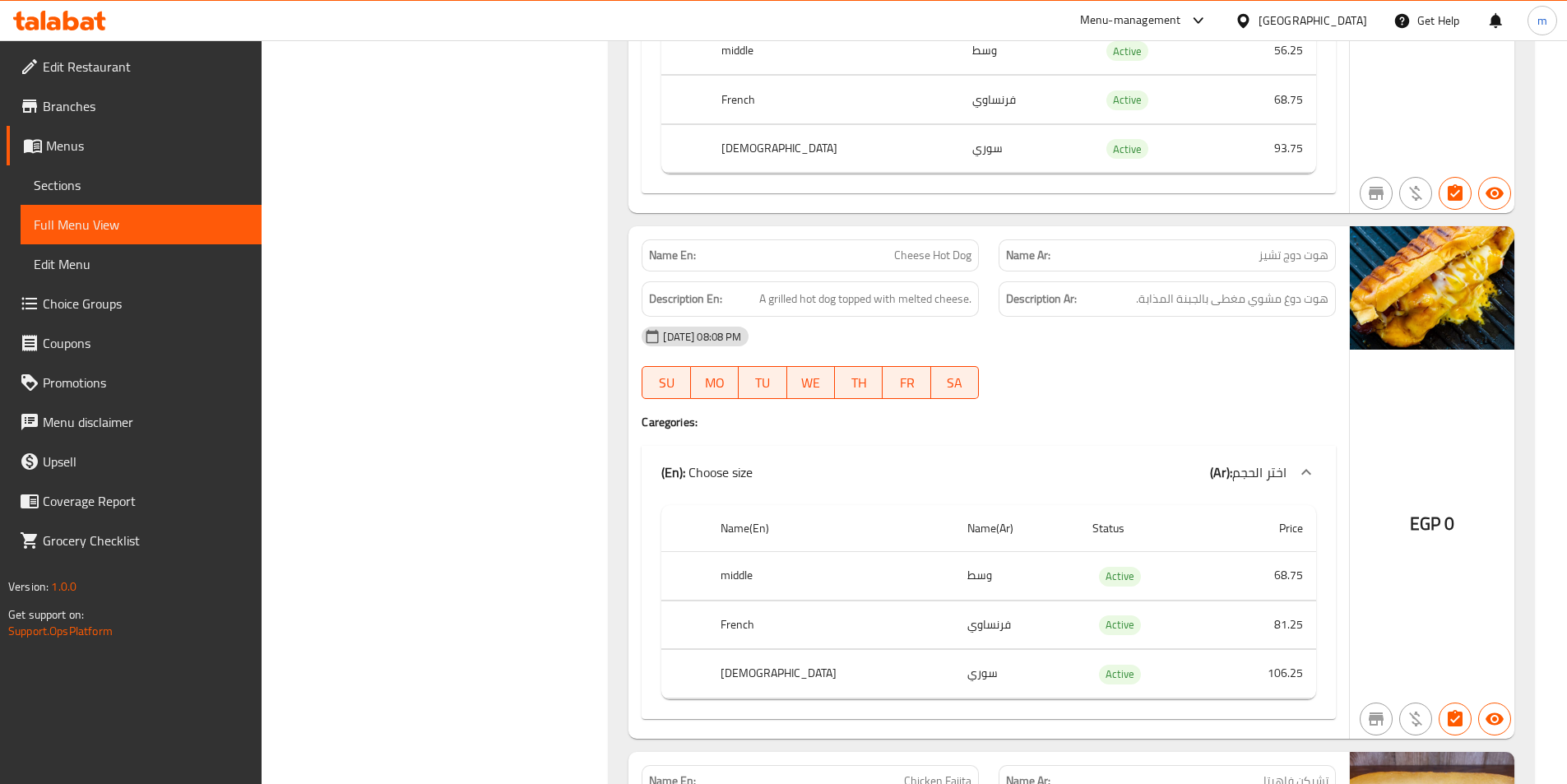
click at [941, 247] on span "Cheese Hot Dog" at bounding box center [932, 256] width 77 height 18
copy span "Cheese Hot Dog"
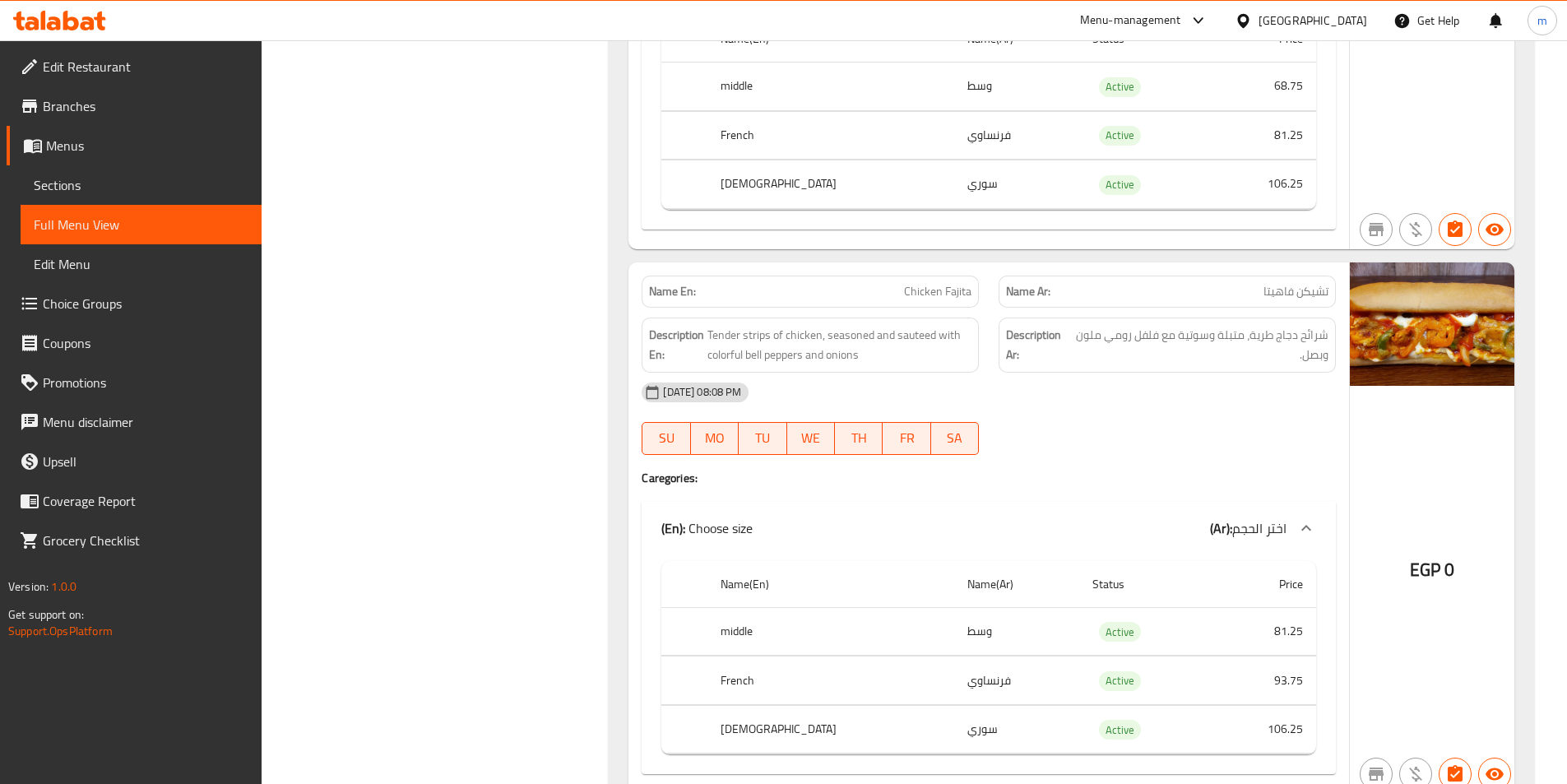
scroll to position [19919, 0]
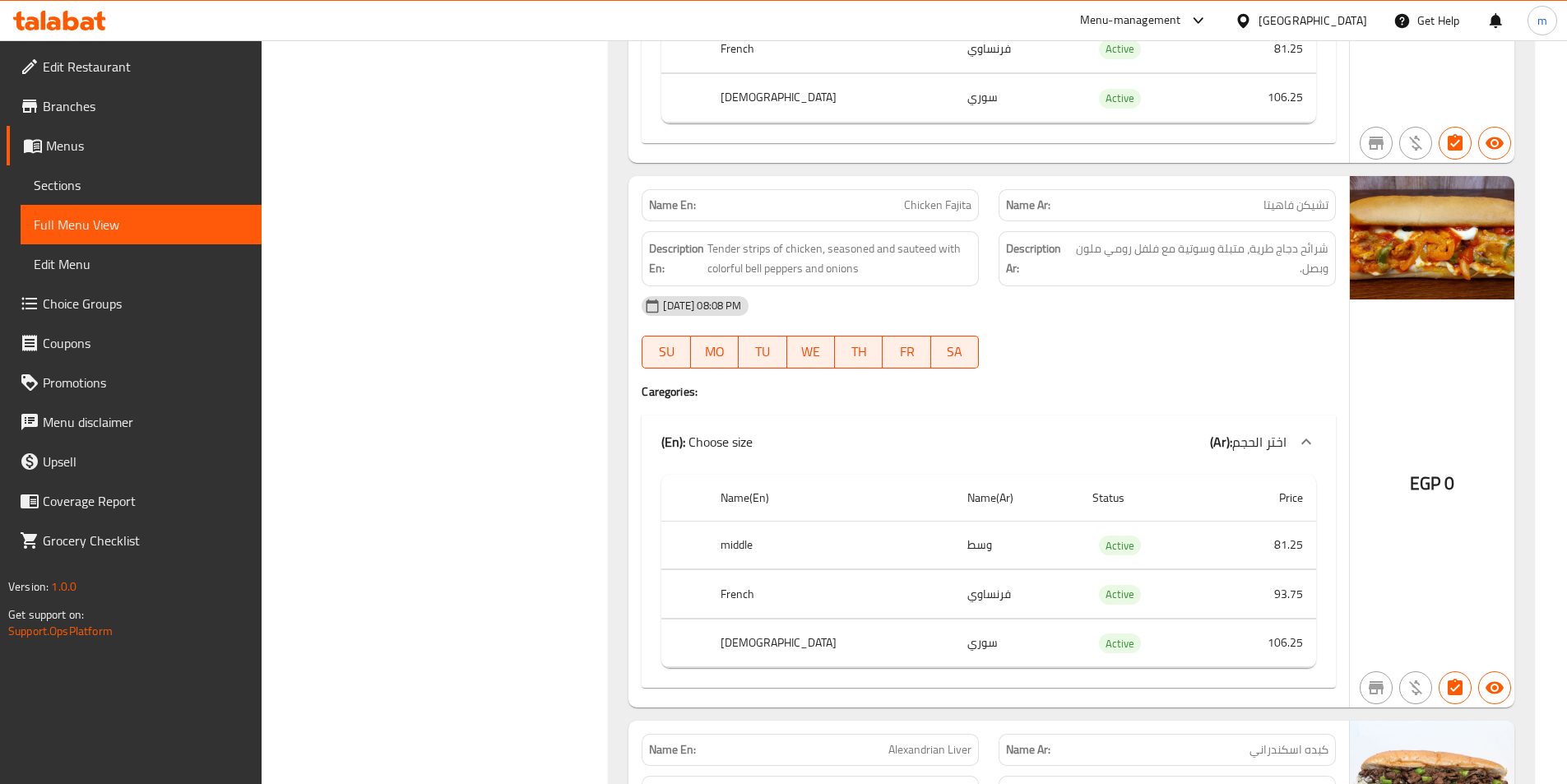
click at [938, 196] on span "Chicken Fajita" at bounding box center [938, 205] width 67 height 18
copy span "Chicken Fajita"
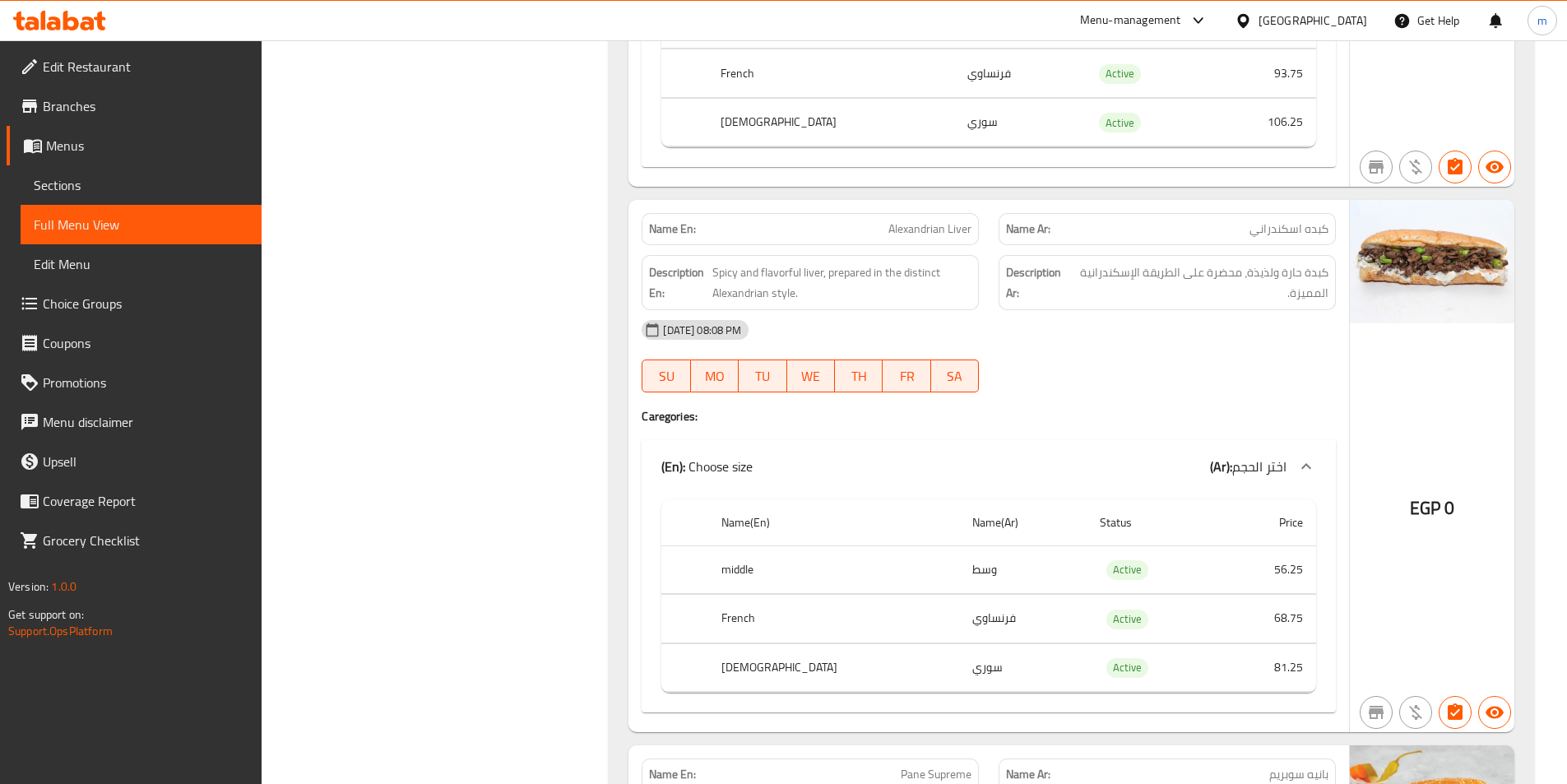
scroll to position [20413, 0]
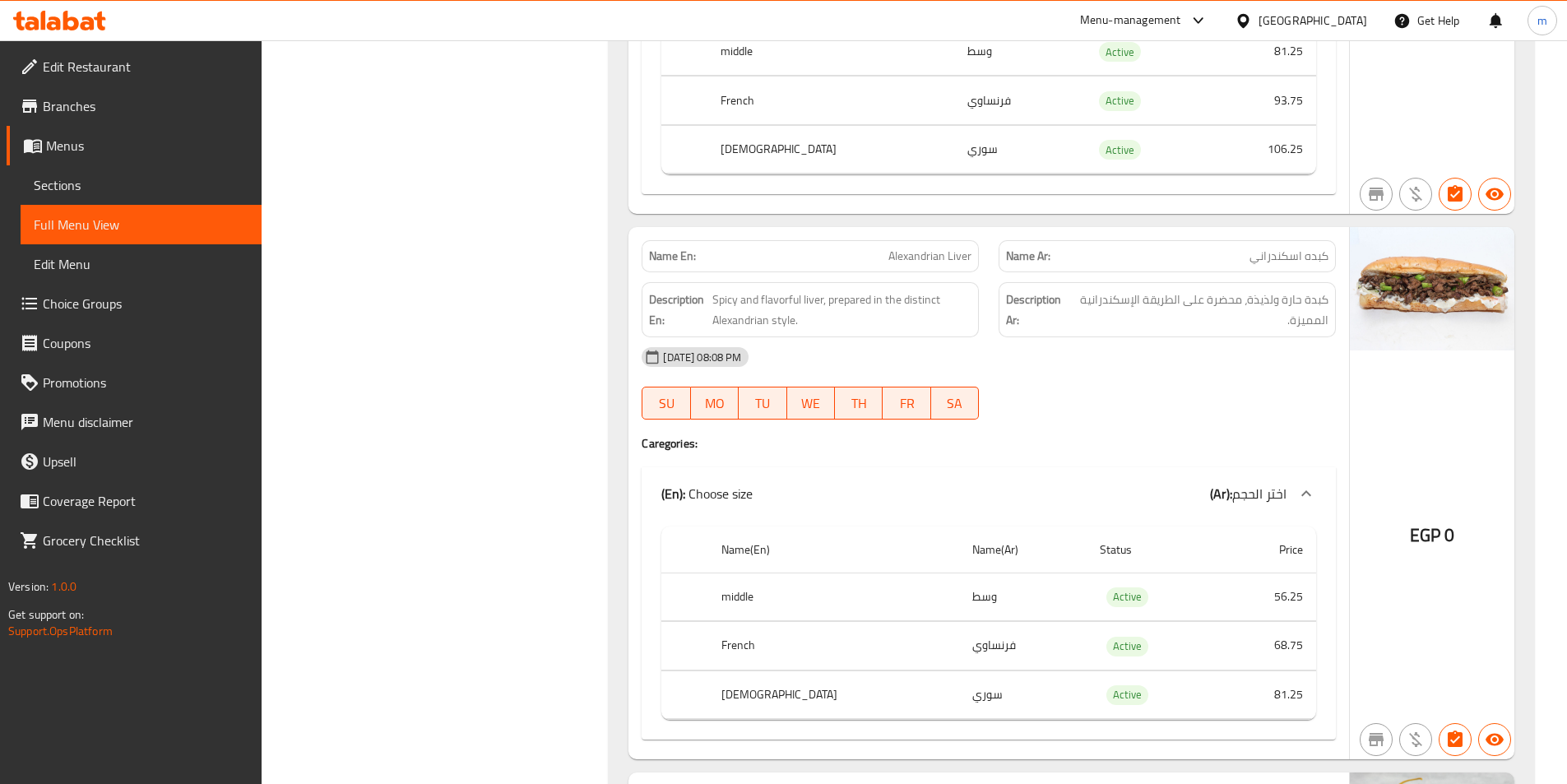
click at [953, 248] on span "Alexandrian Liver" at bounding box center [930, 257] width 83 height 18
copy span "Alexandrian Liver"
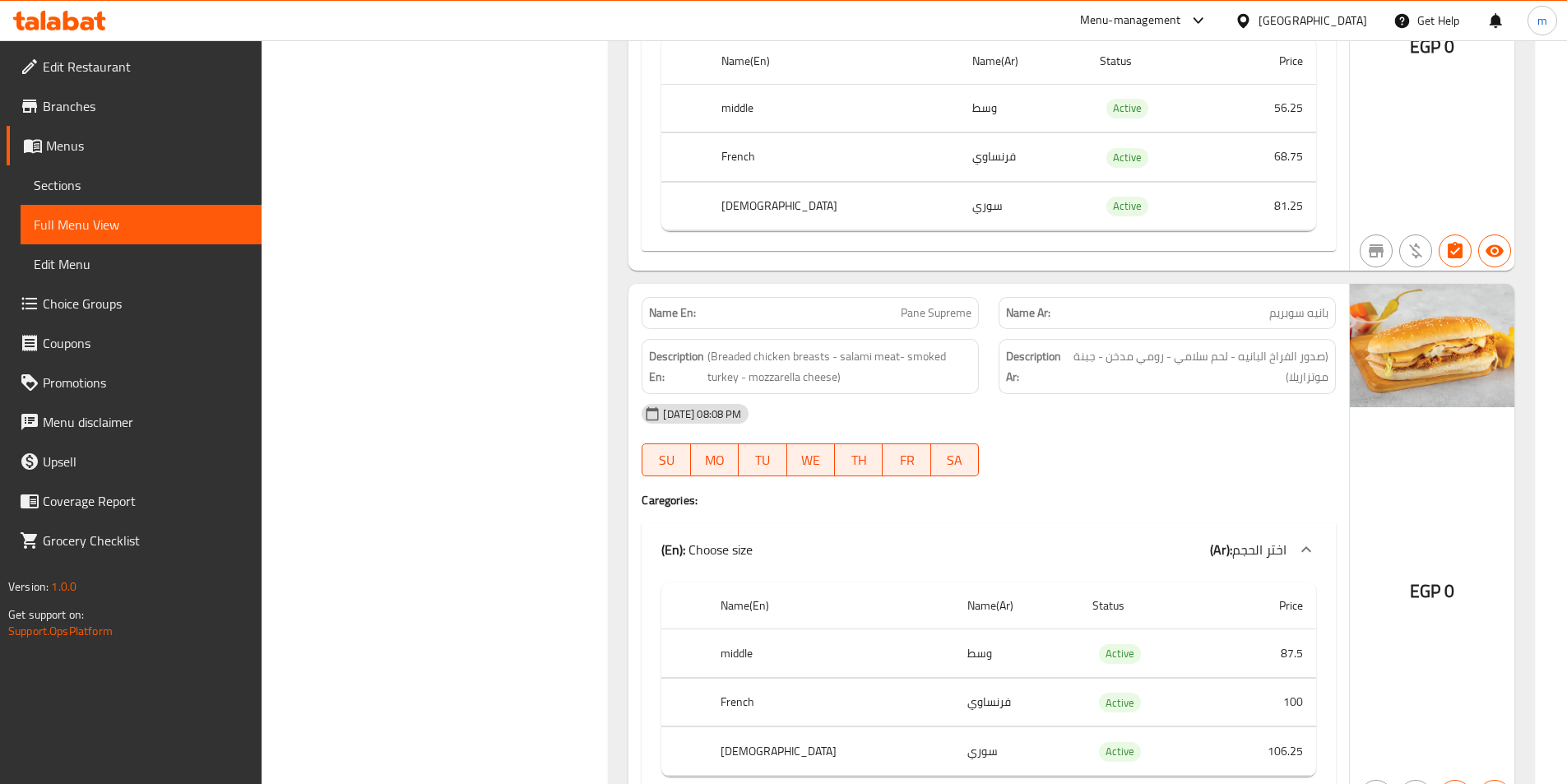
scroll to position [20907, 0]
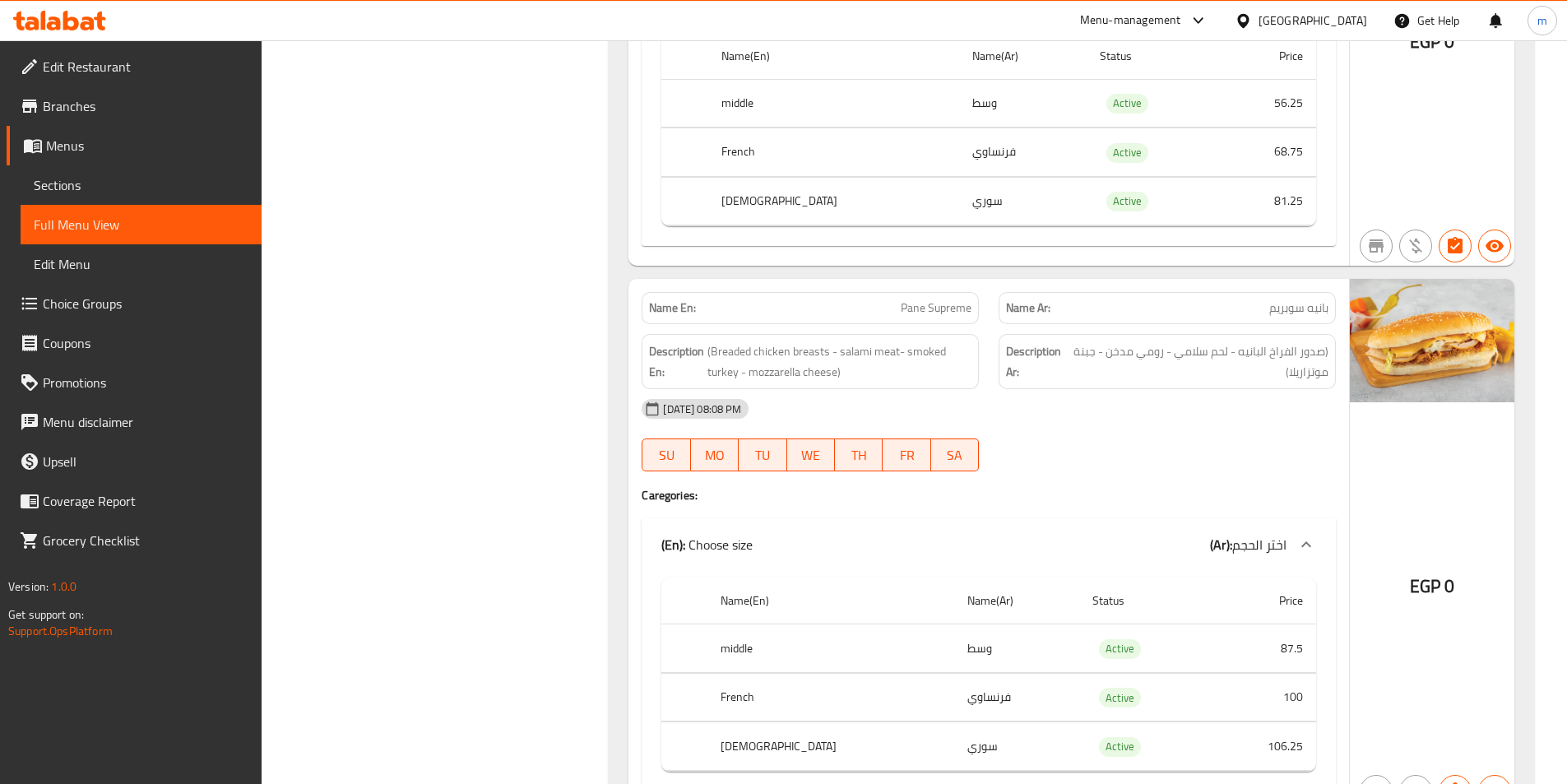
click at [961, 299] on span "Pane Supreme" at bounding box center [937, 308] width 71 height 18
copy span "Pane Supreme"
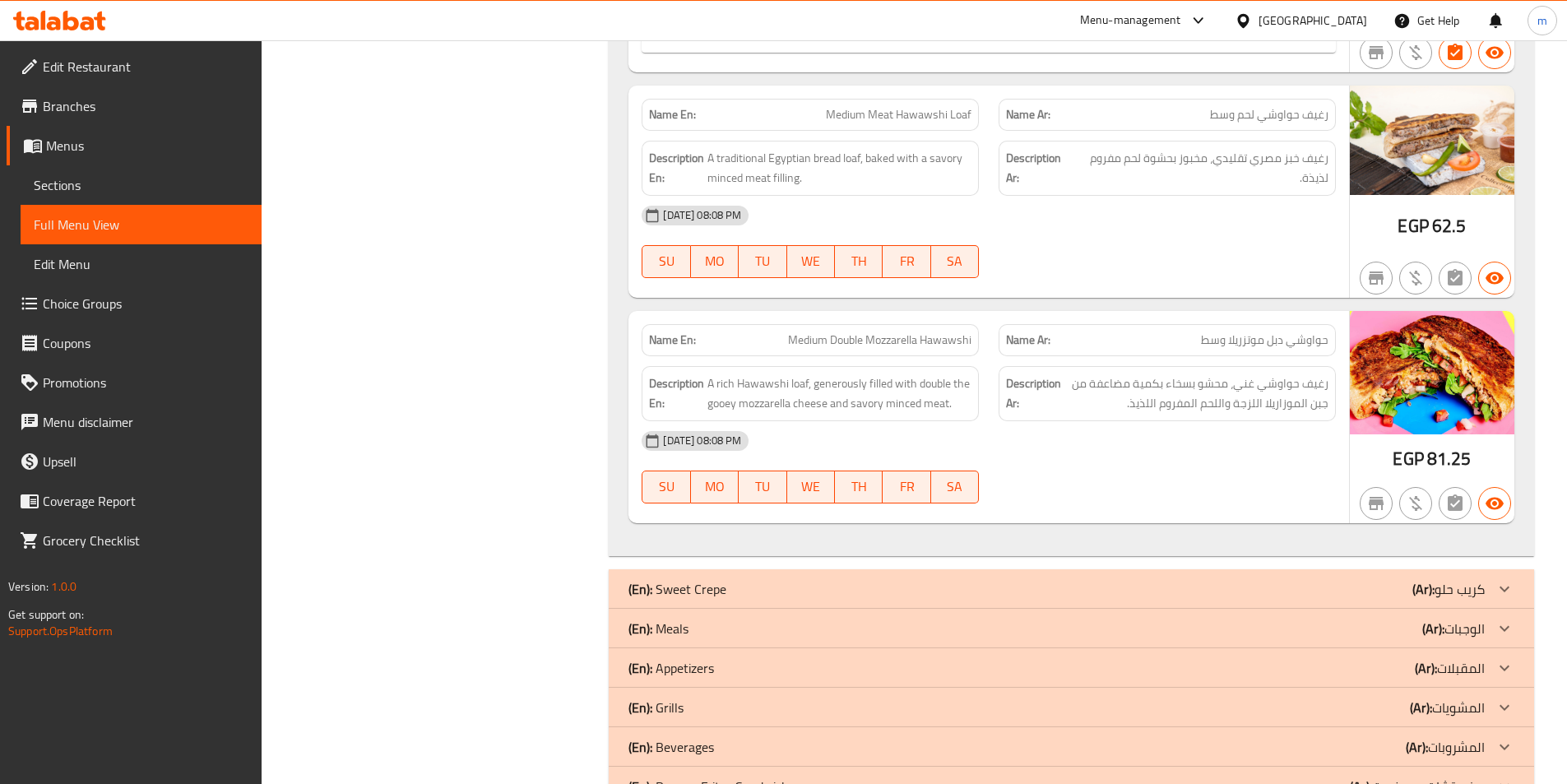
scroll to position [21647, 0]
click at [913, 104] on span "Medium Meat Hawawshi Loaf" at bounding box center [899, 113] width 145 height 18
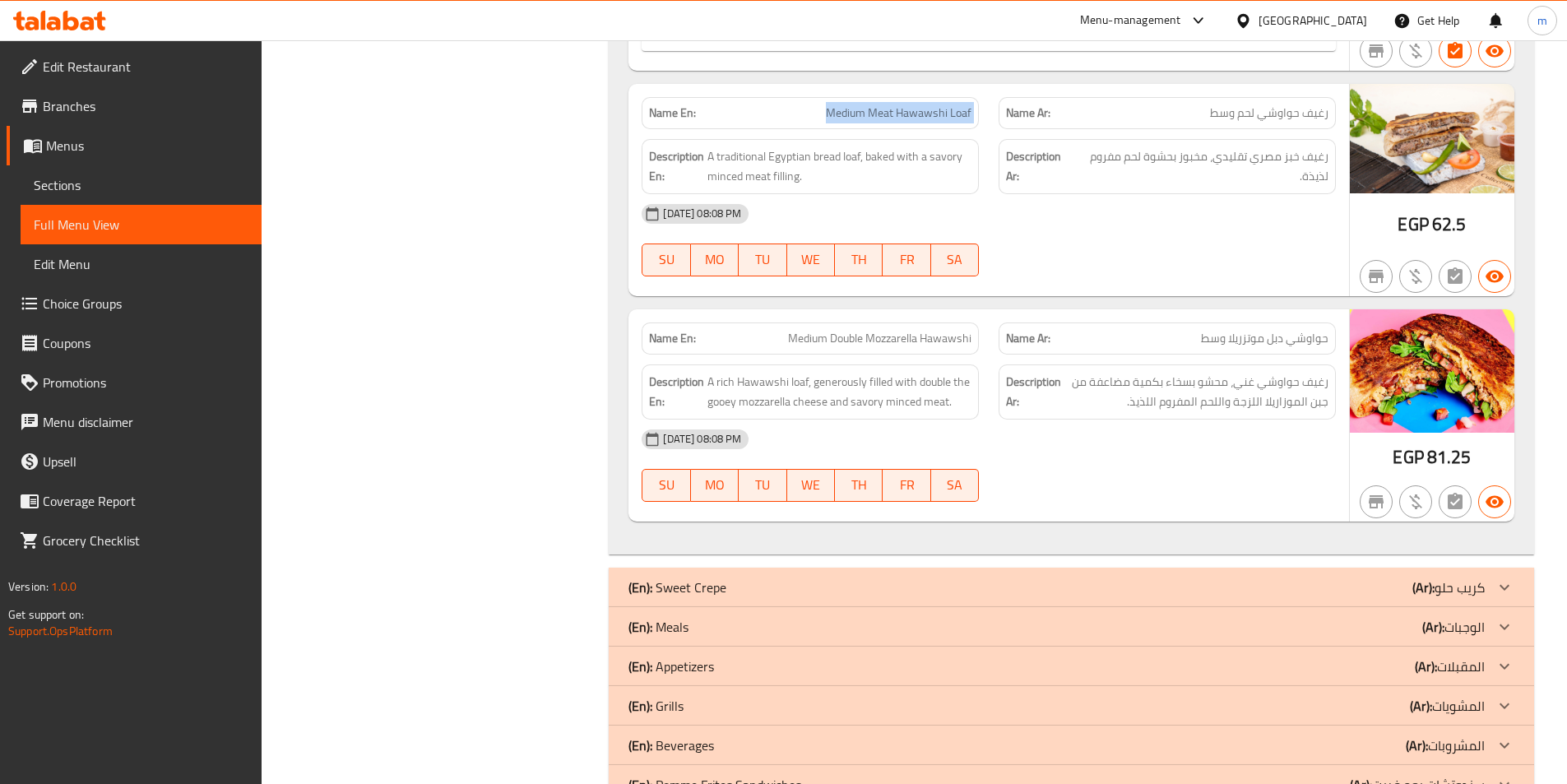
click at [913, 104] on span "Medium Meat Hawawshi Loaf" at bounding box center [899, 113] width 145 height 18
copy span "Medium Meat Hawawshi Loaf"
click at [942, 330] on span "Medium Double Mozzarella Hawawshi" at bounding box center [879, 339] width 183 height 18
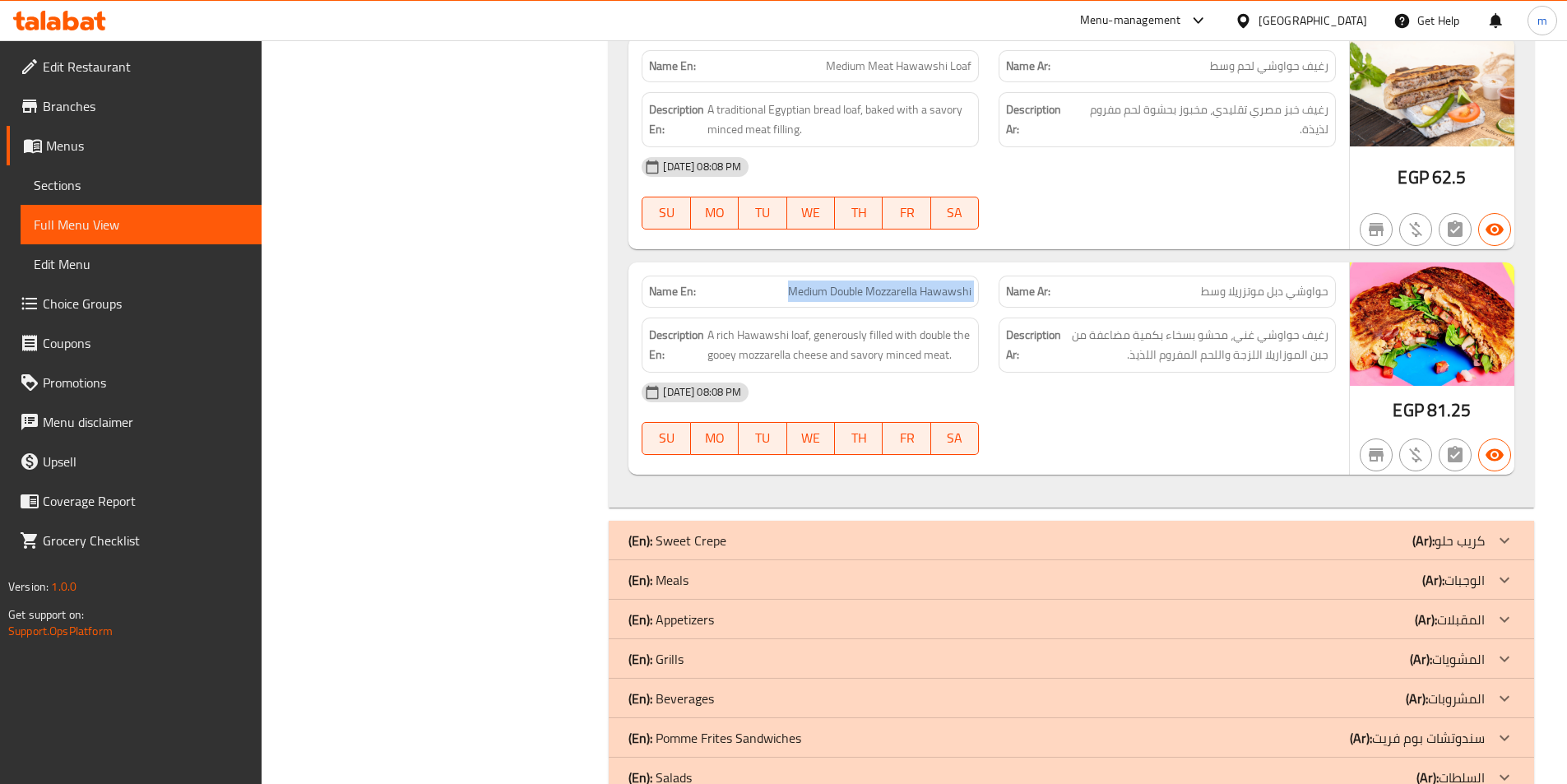
scroll to position [21719, 0]
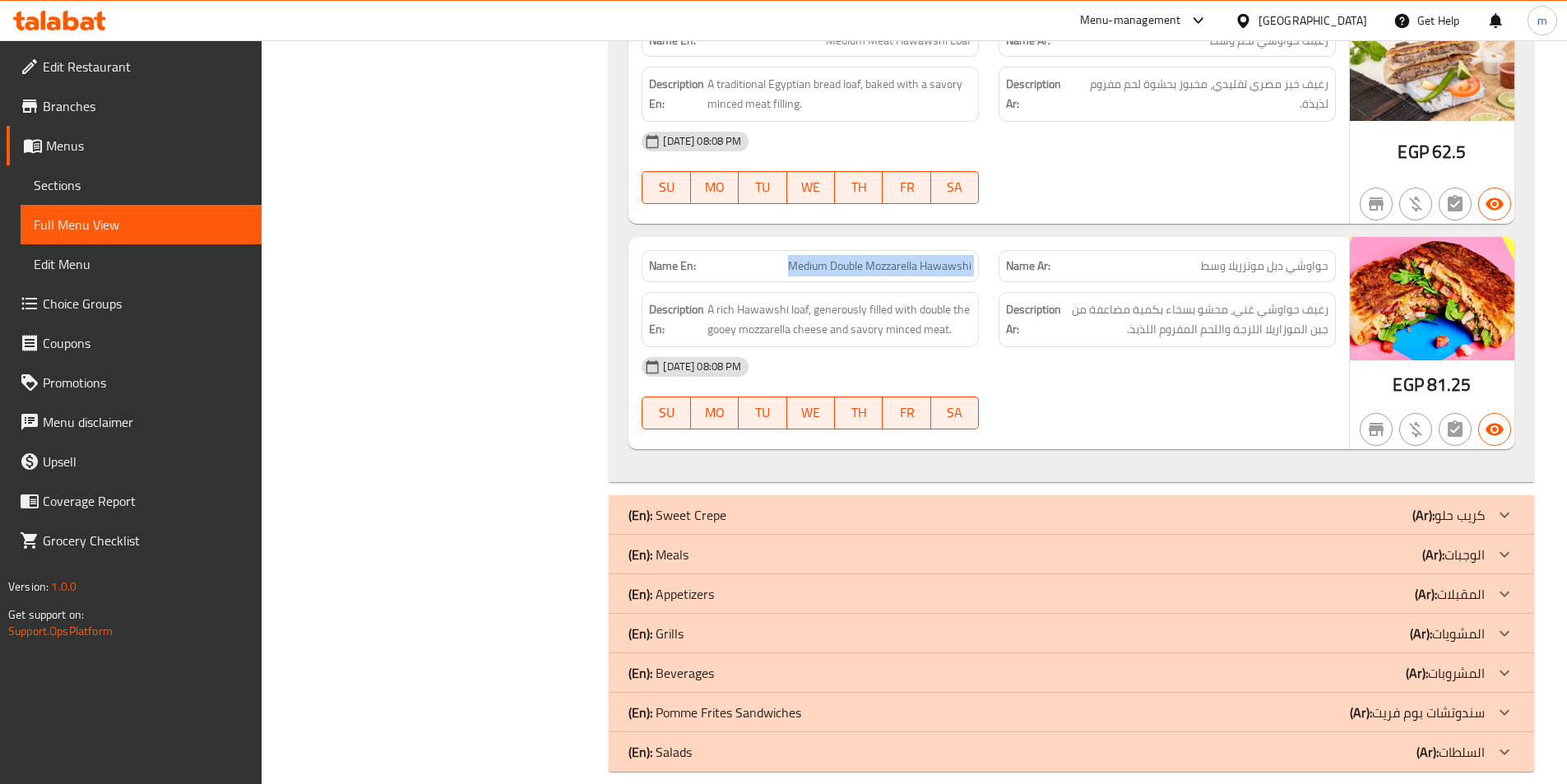
click at [1394, 544] on div "(En): Meals (Ar): الوجبات" at bounding box center [1056, 554] width 856 height 19
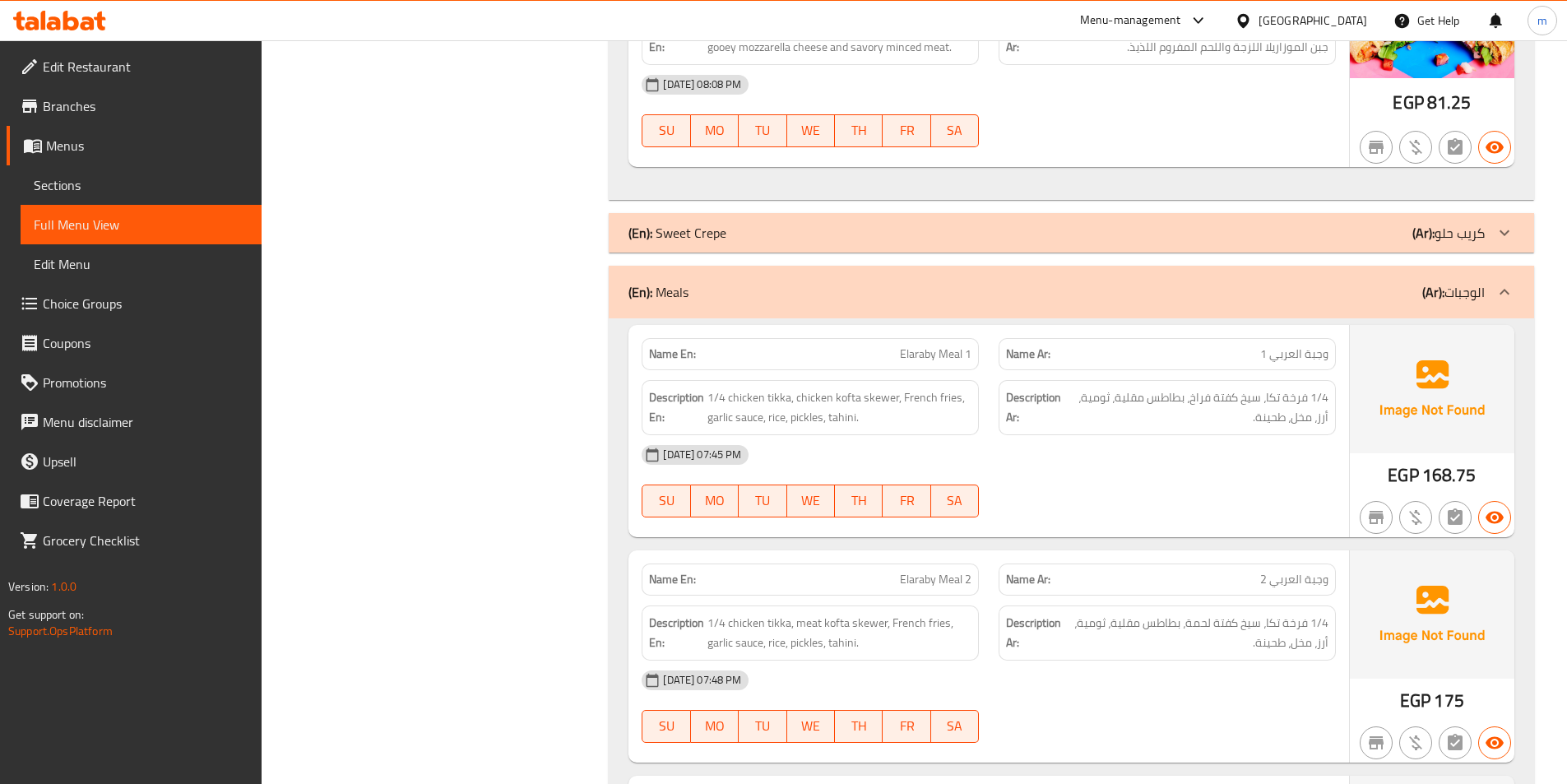
scroll to position [22048, 0]
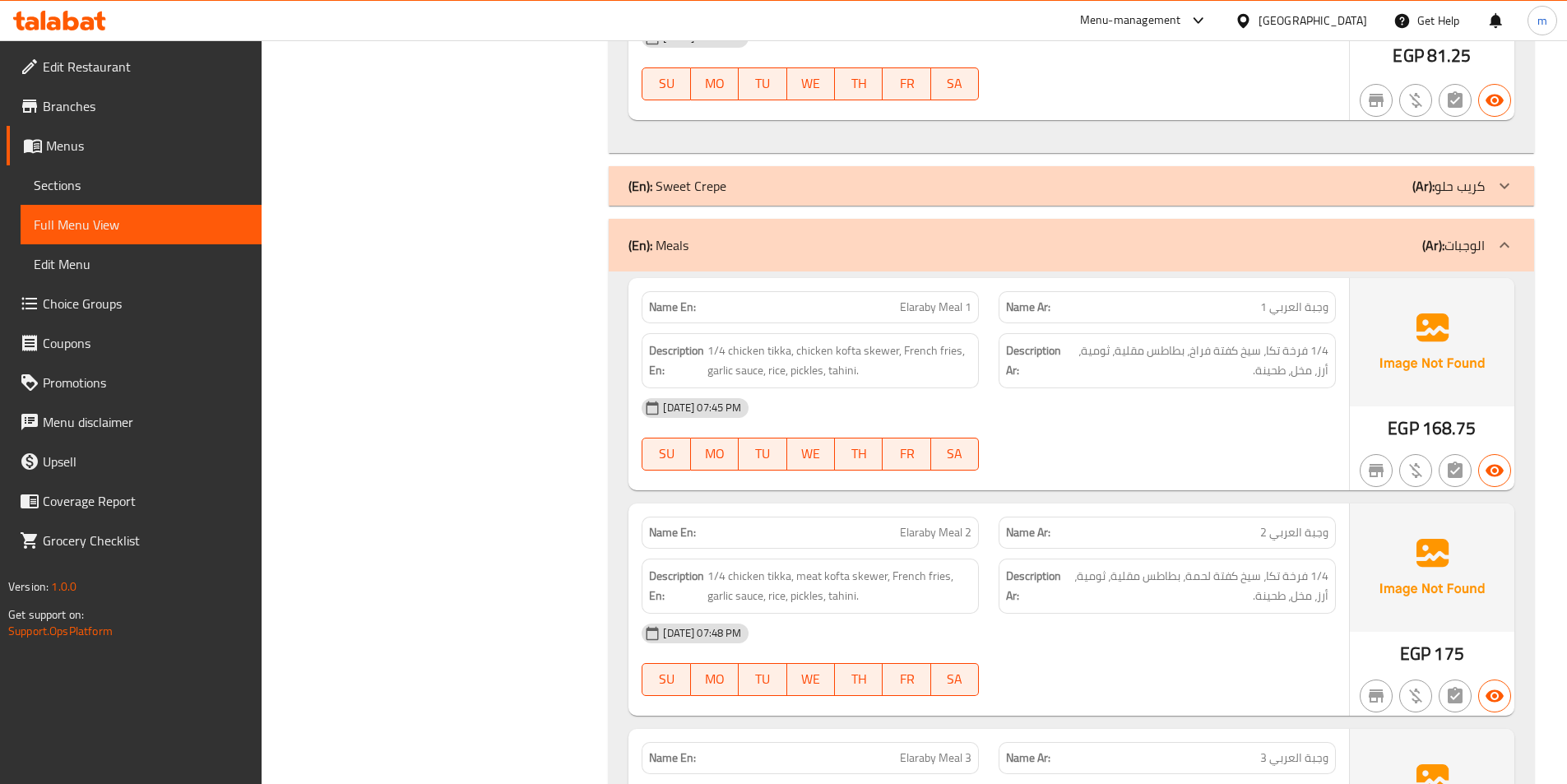
click at [949, 298] on span "Elaraby Meal 1" at bounding box center [936, 307] width 72 height 18
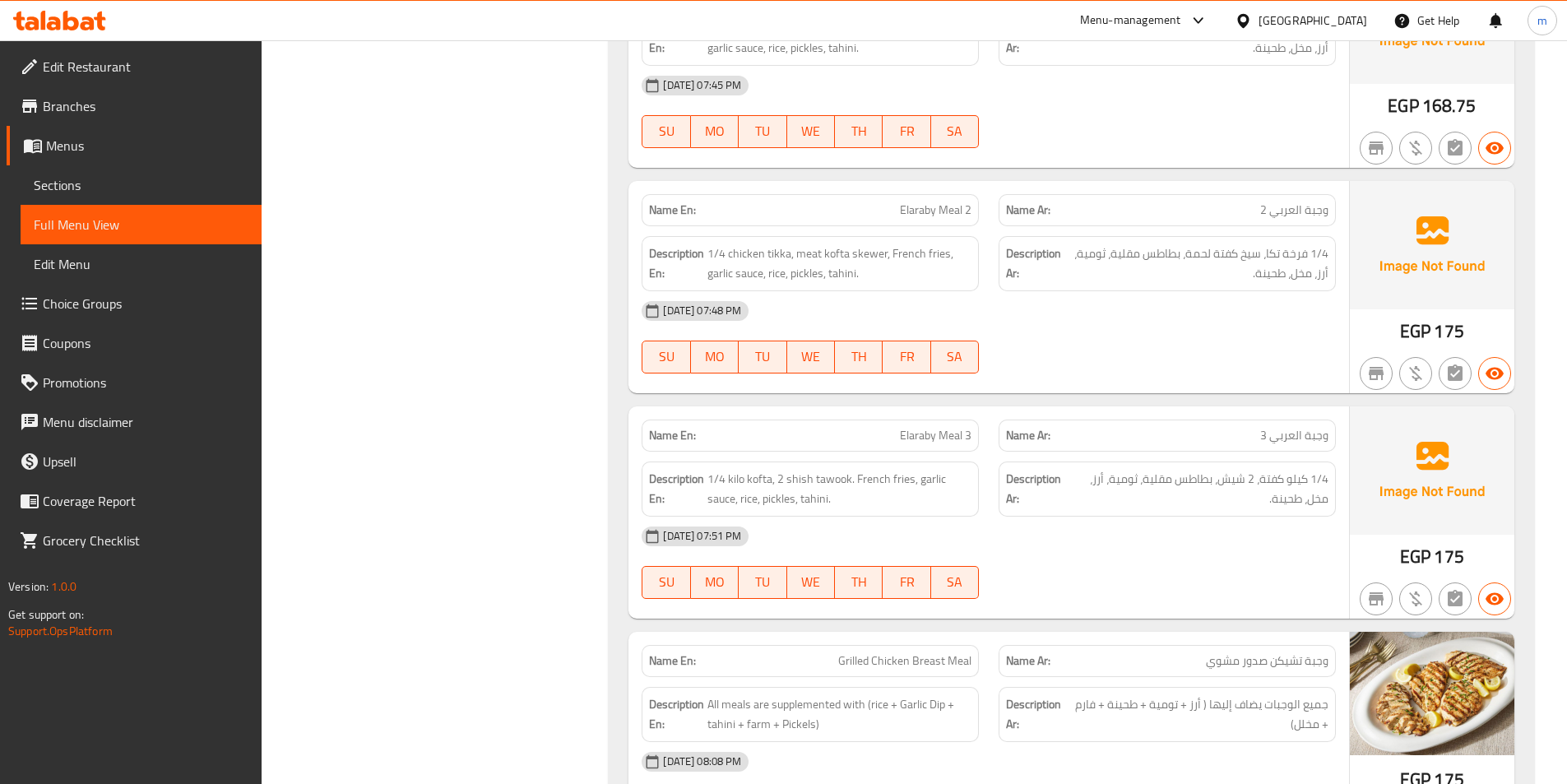
scroll to position [22377, 0]
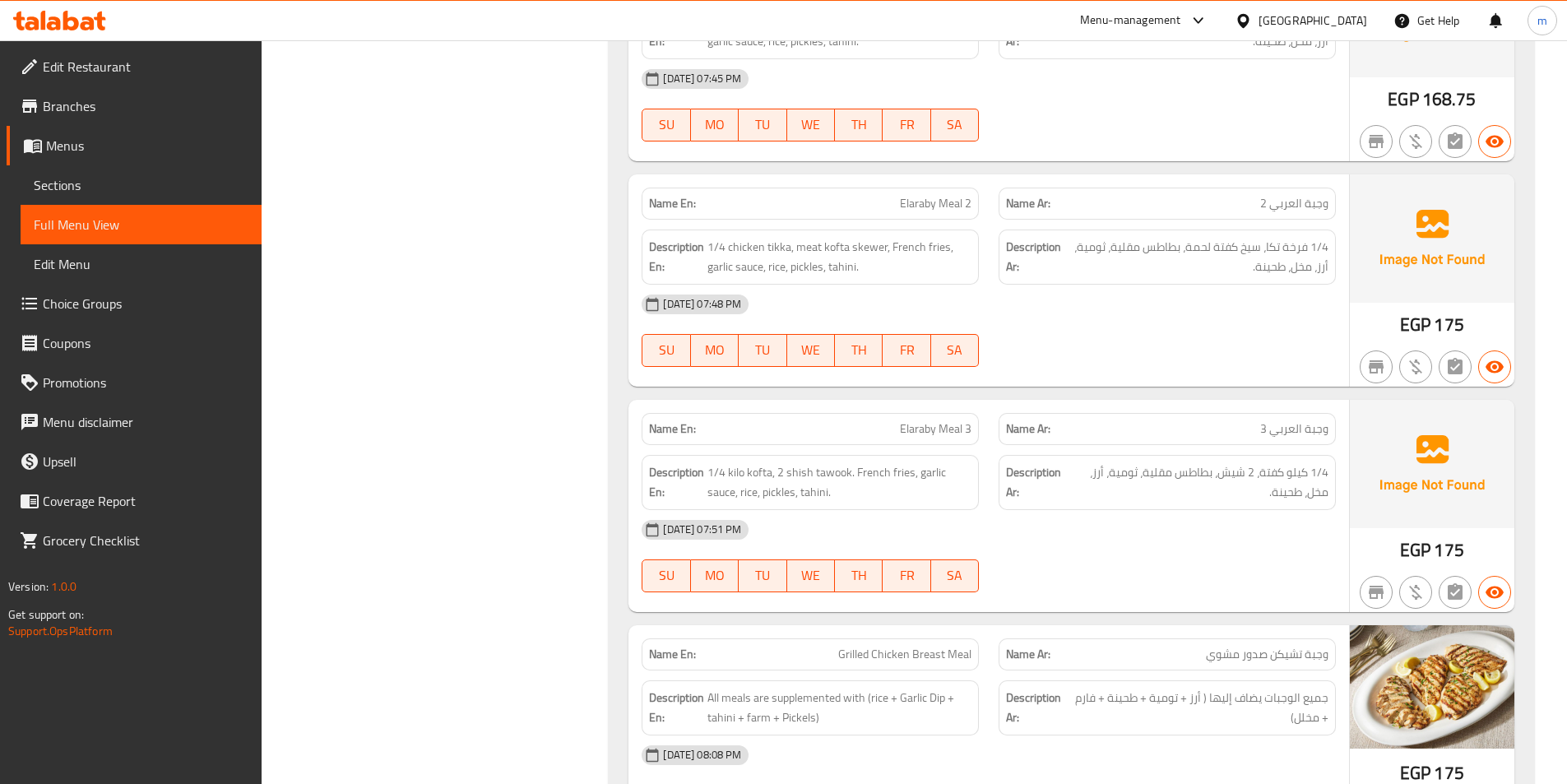
click at [961, 195] on span "Elaraby Meal 2" at bounding box center [936, 204] width 72 height 18
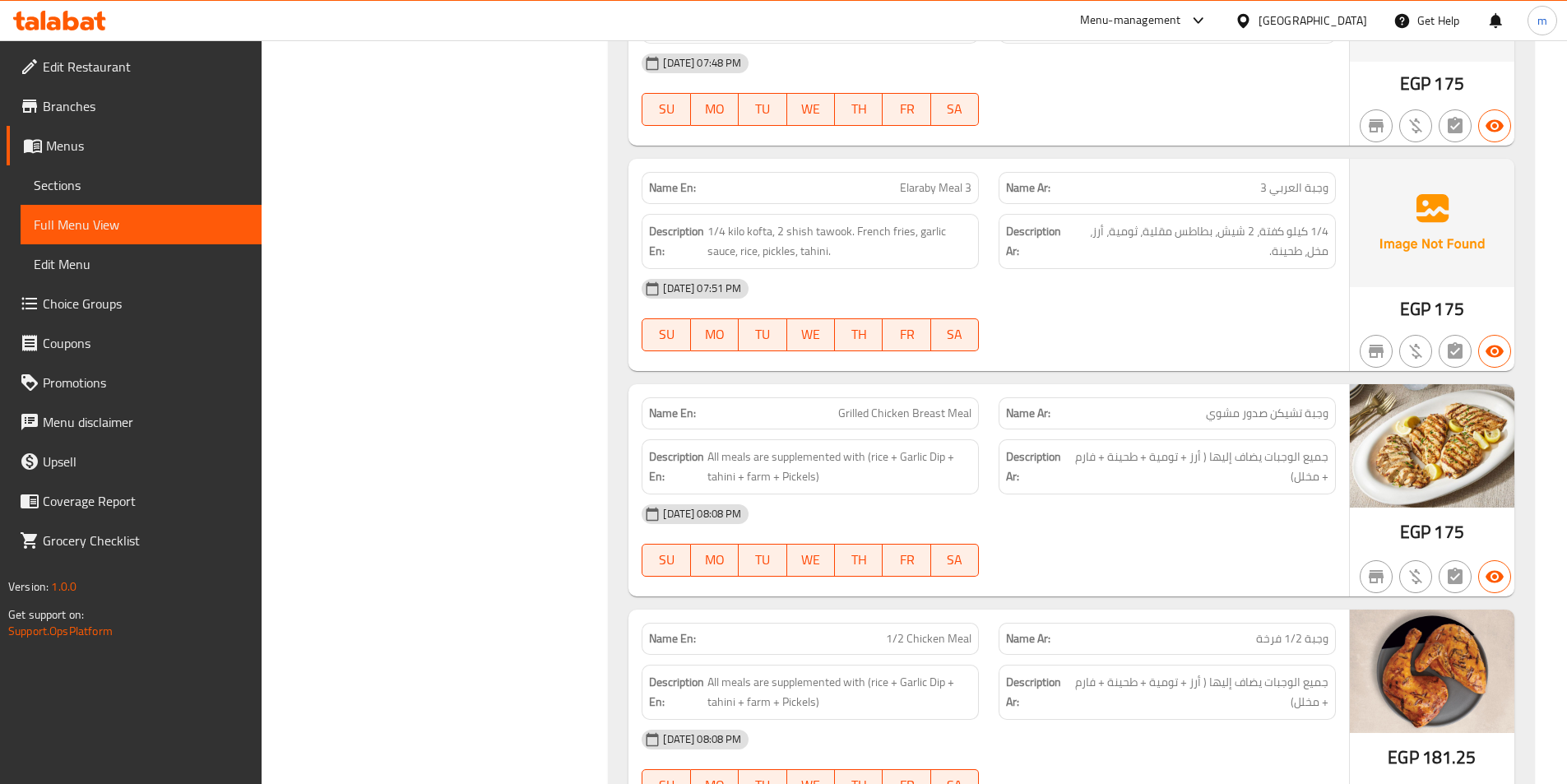
scroll to position [22624, 0]
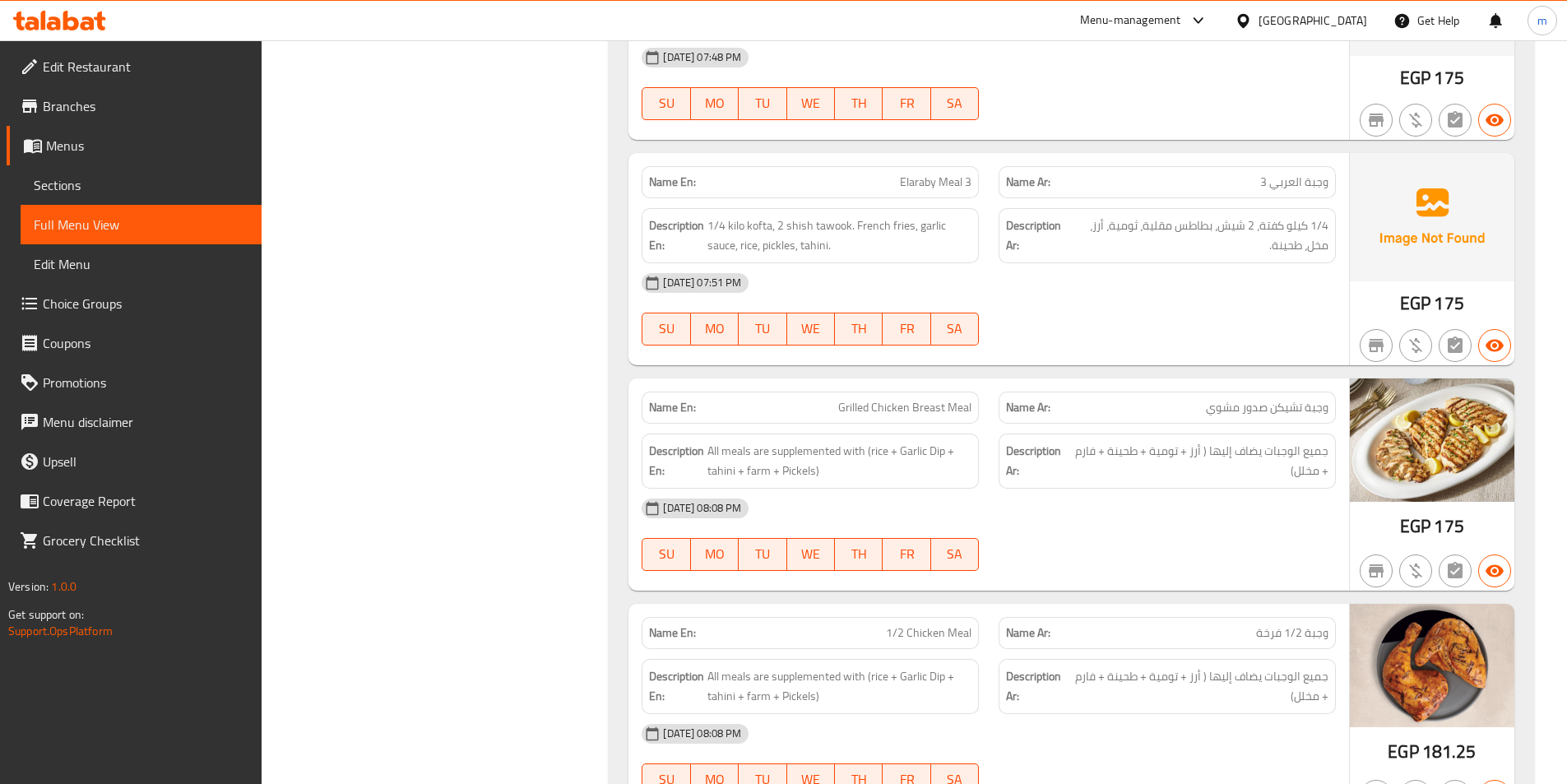
click at [957, 173] on span "Elaraby Meal 3" at bounding box center [936, 182] width 72 height 18
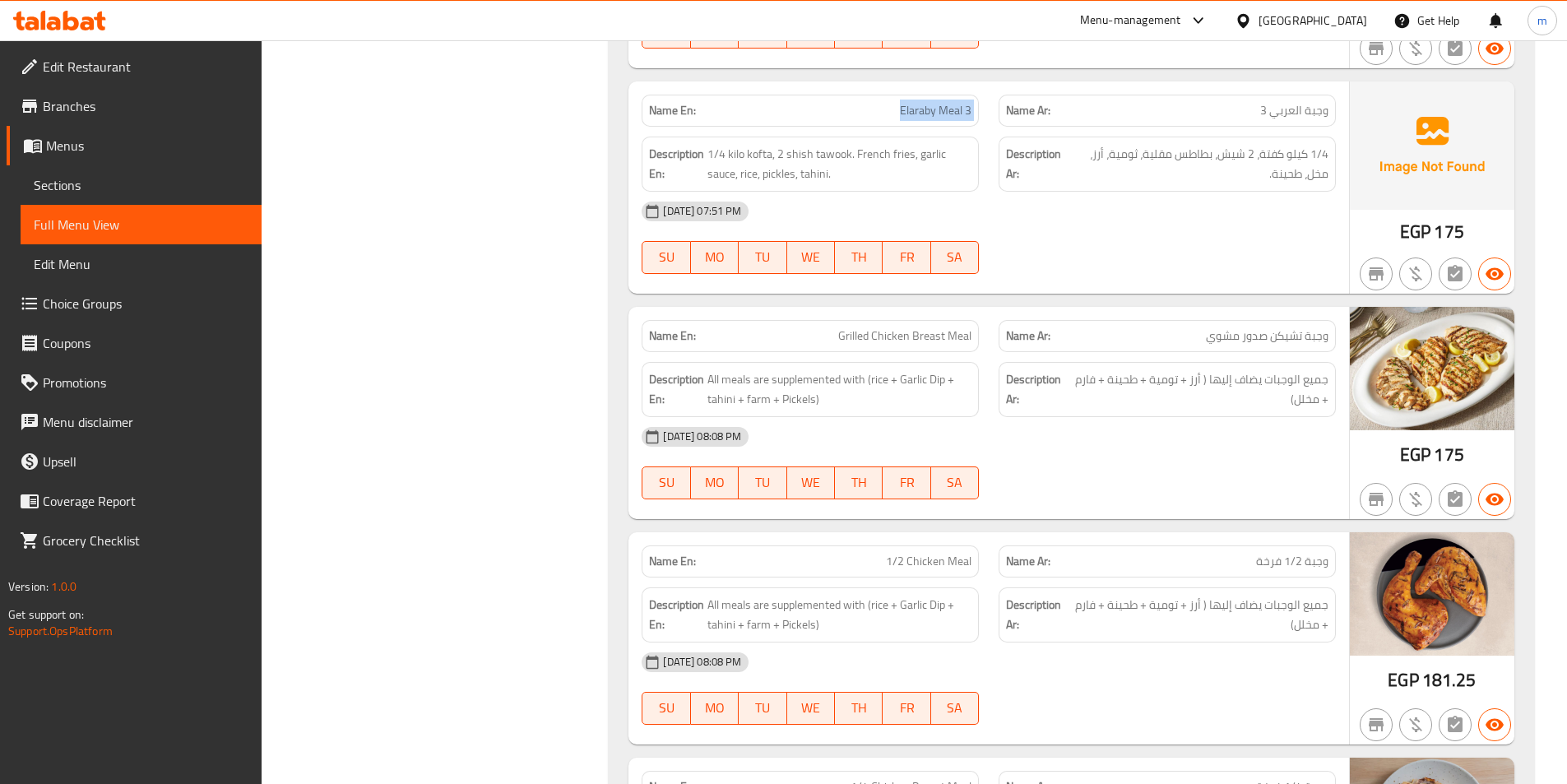
scroll to position [22706, 0]
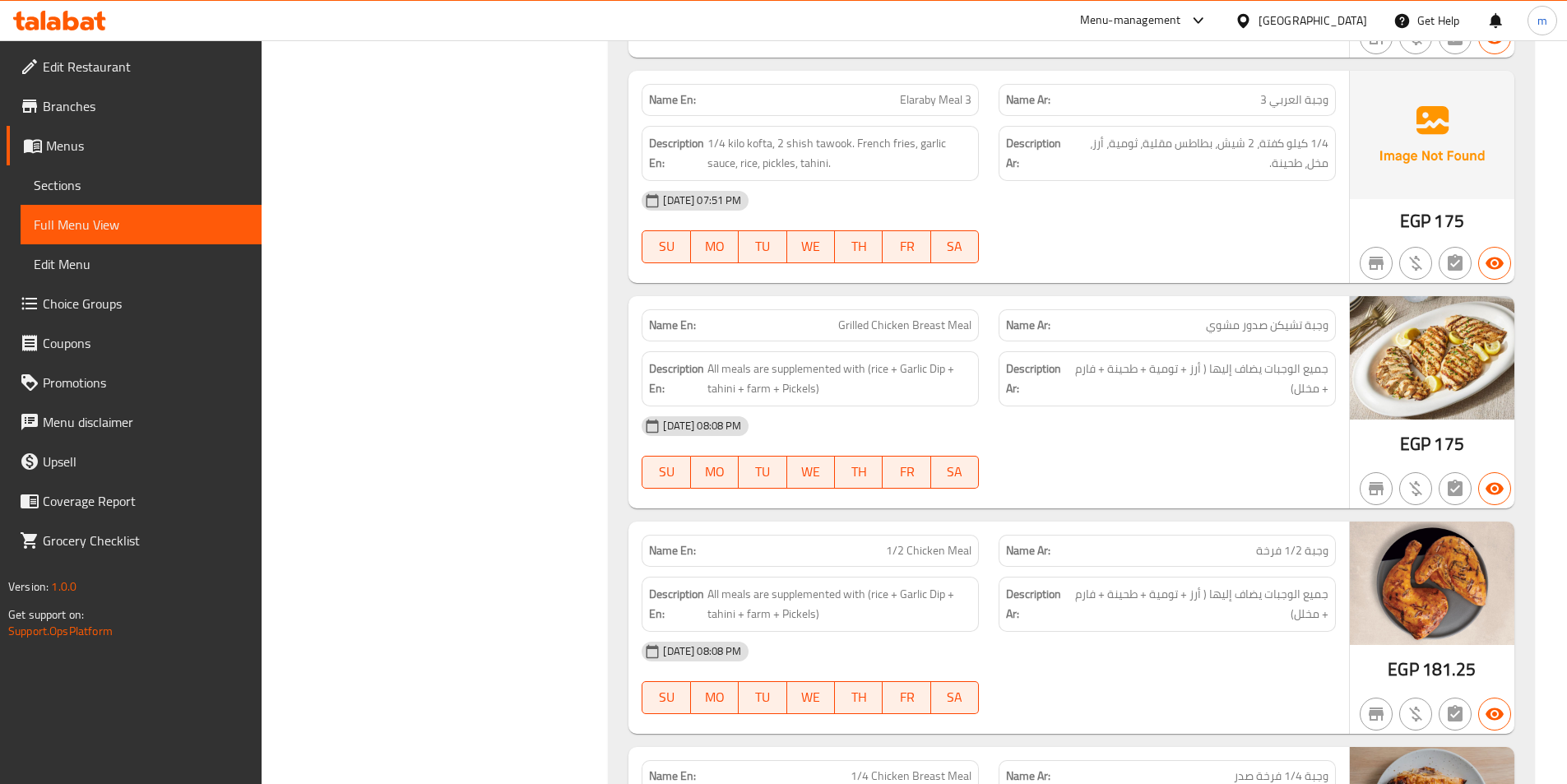
click at [953, 542] on span "1/2 Chicken Meal" at bounding box center [929, 550] width 86 height 18
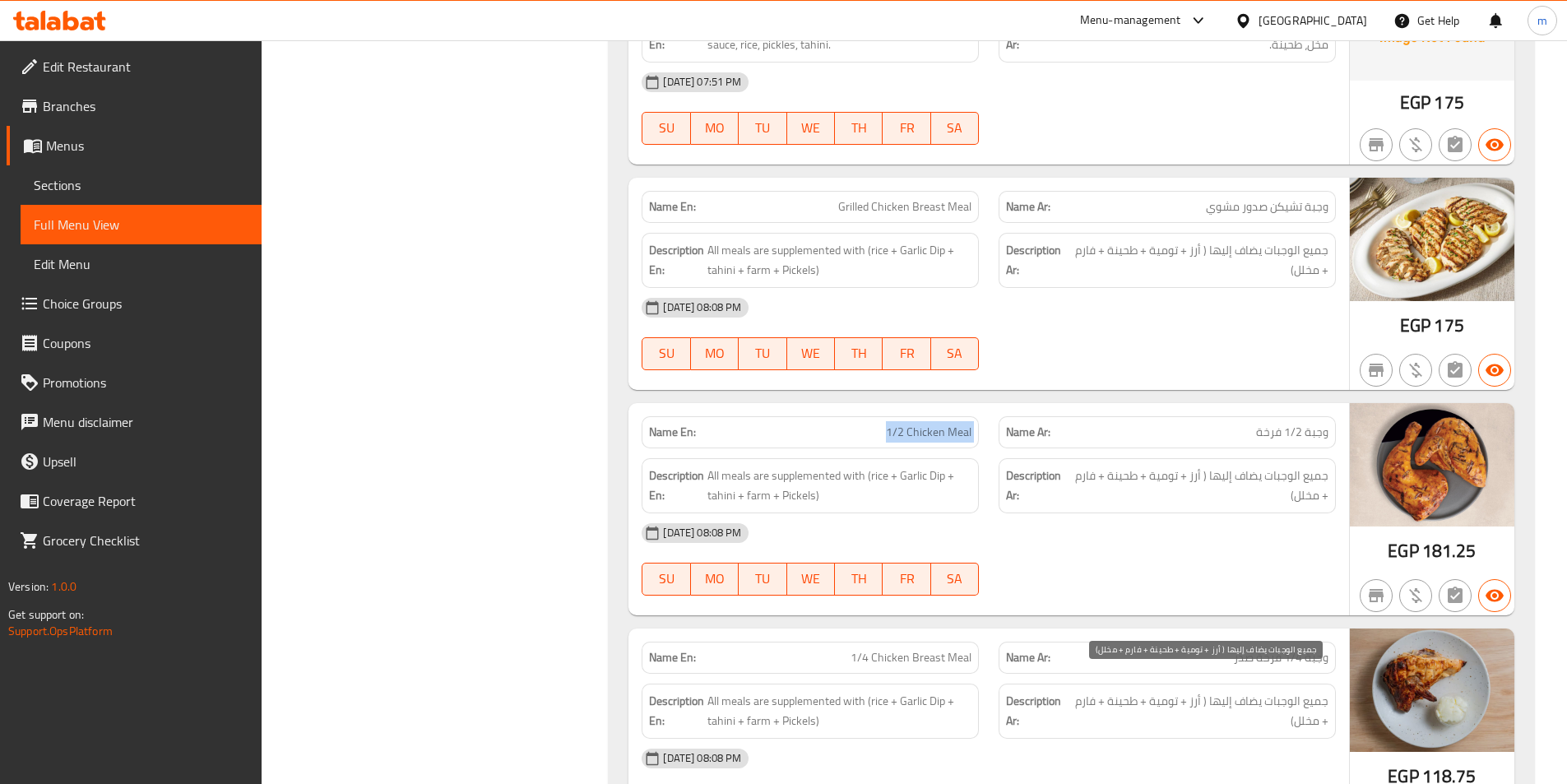
scroll to position [22953, 0]
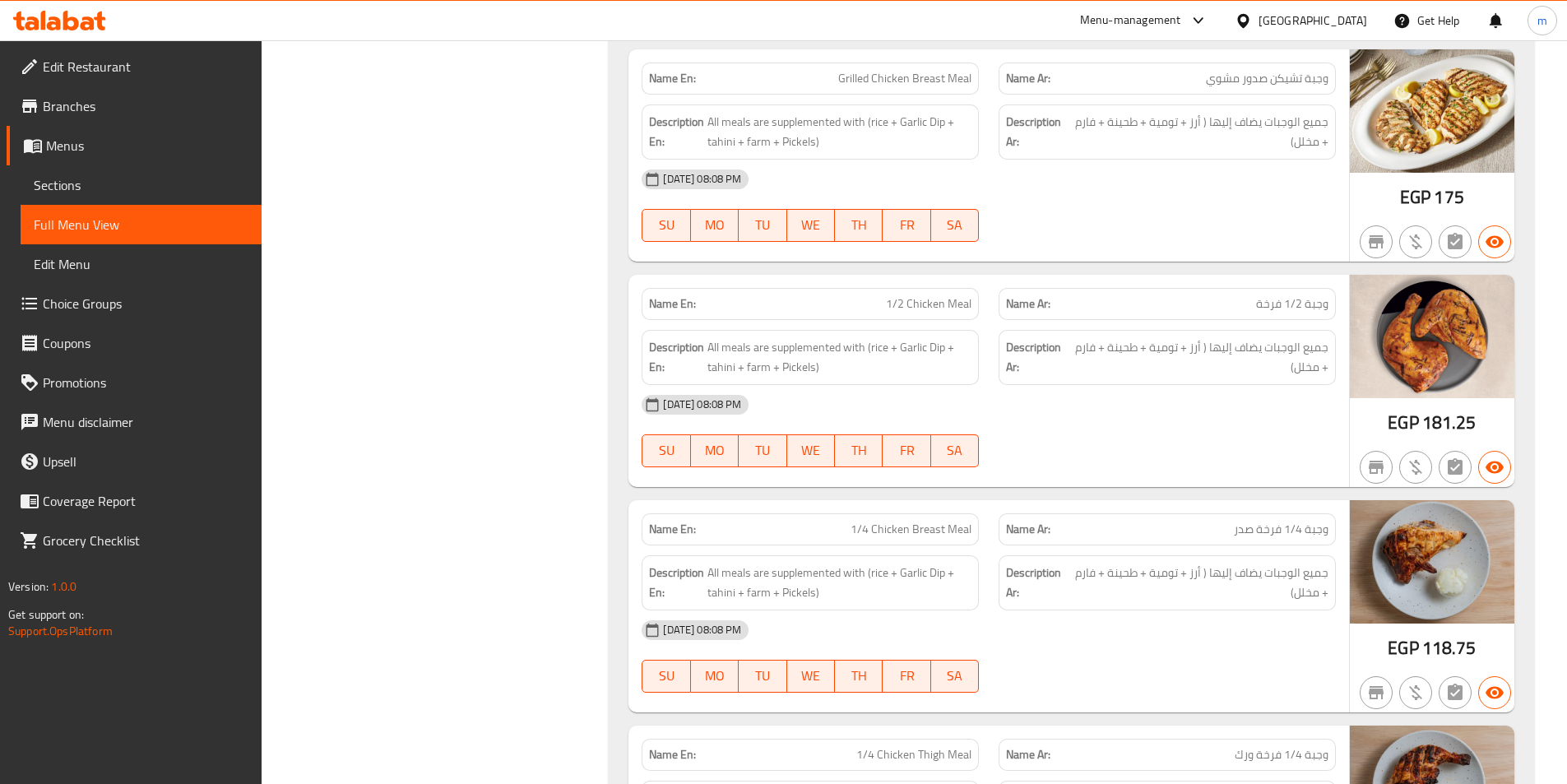
click at [913, 520] on span "1/4 Chicken Breast Meal" at bounding box center [911, 529] width 121 height 18
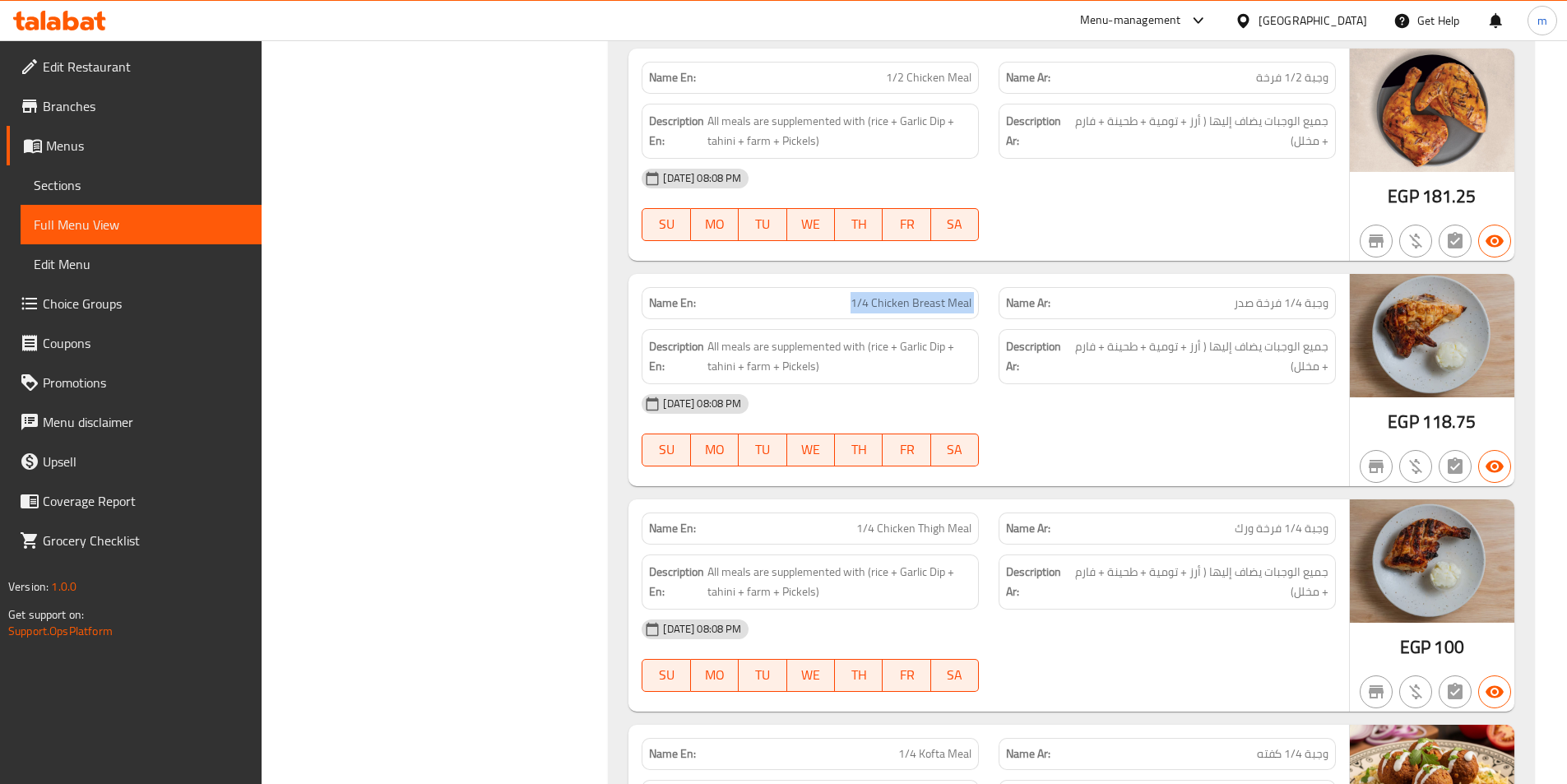
scroll to position [23200, 0]
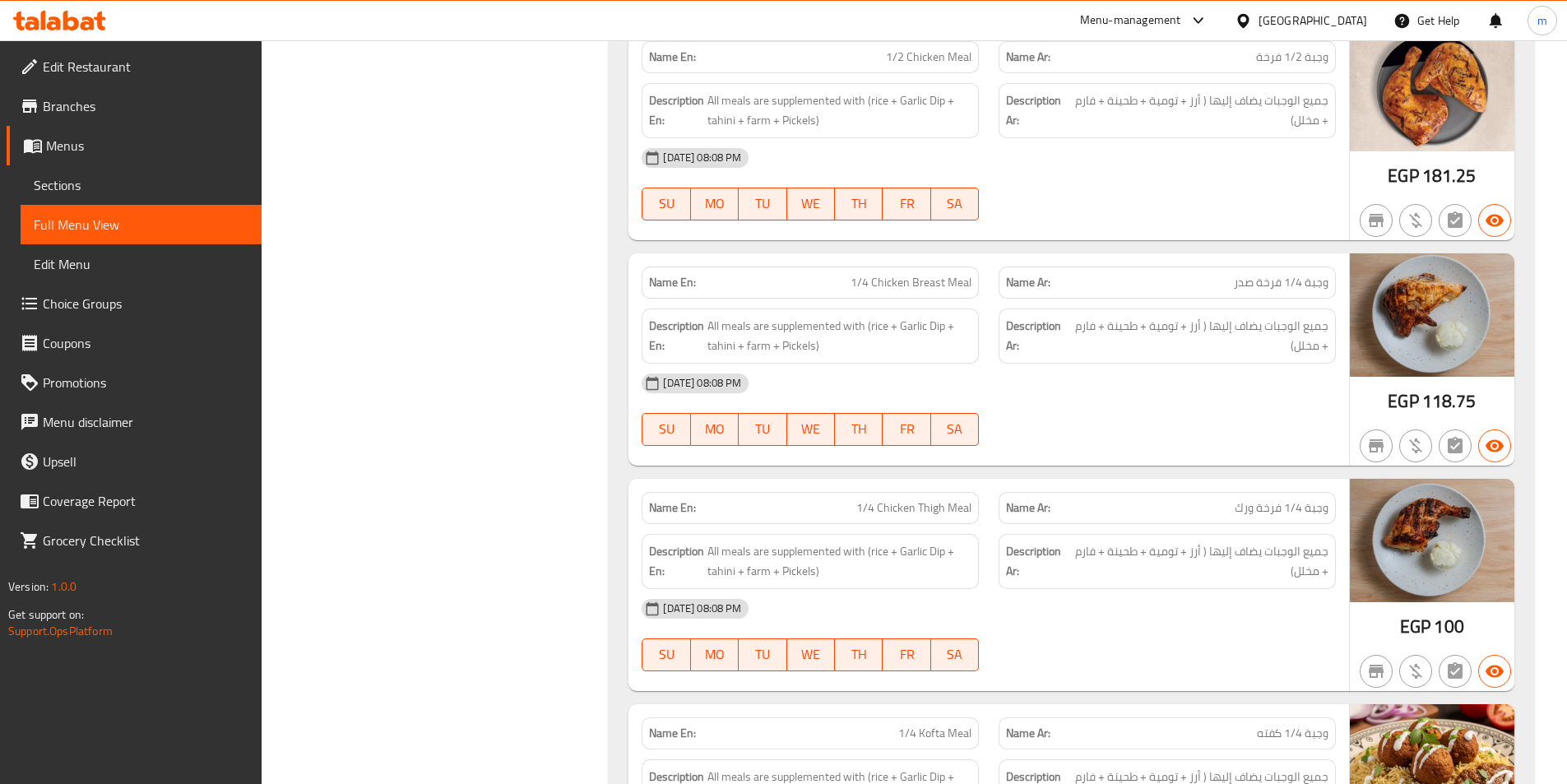
click at [924, 499] on span "1/4 Chicken Thigh Meal" at bounding box center [914, 508] width 115 height 18
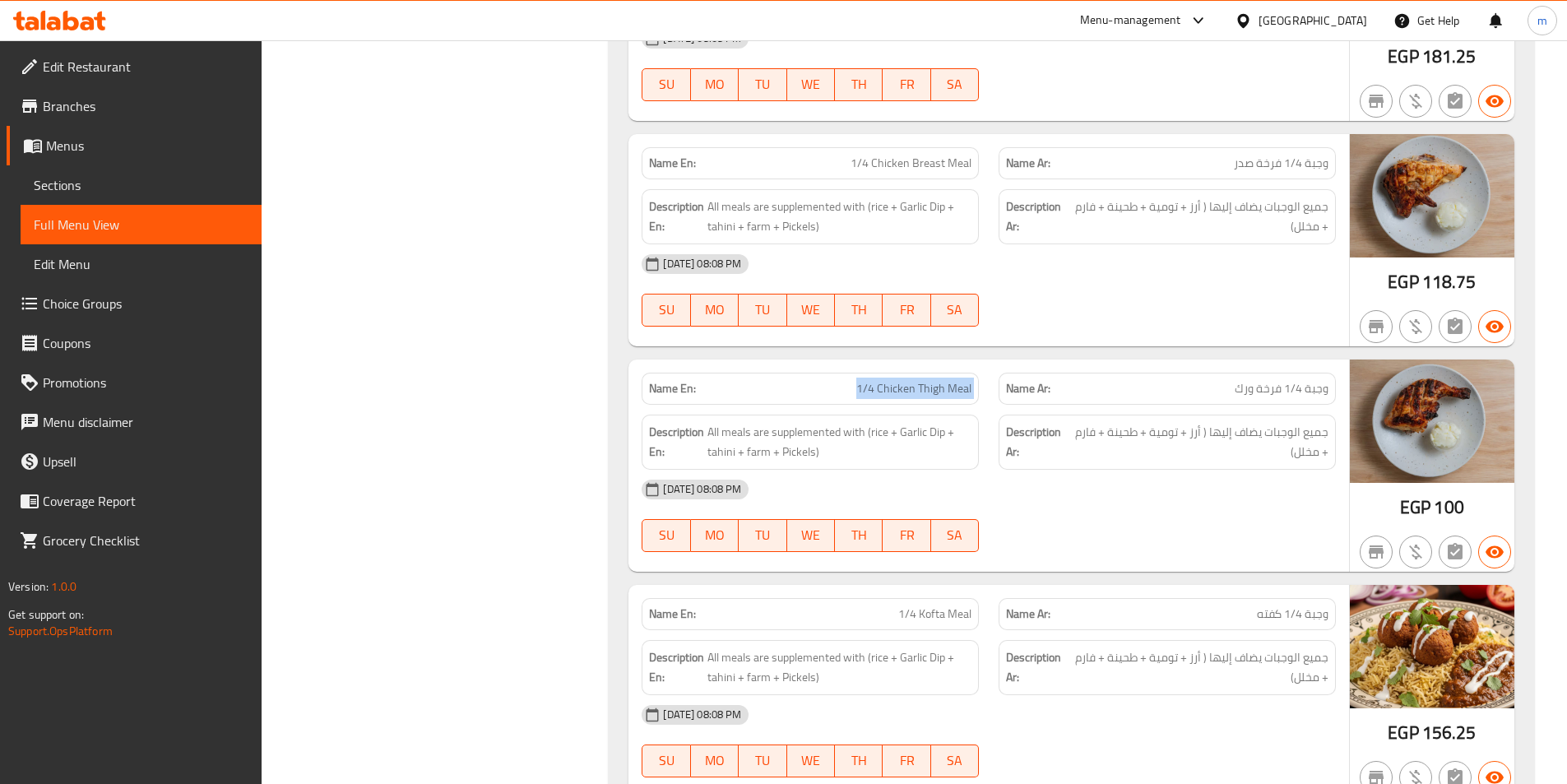
scroll to position [23528, 0]
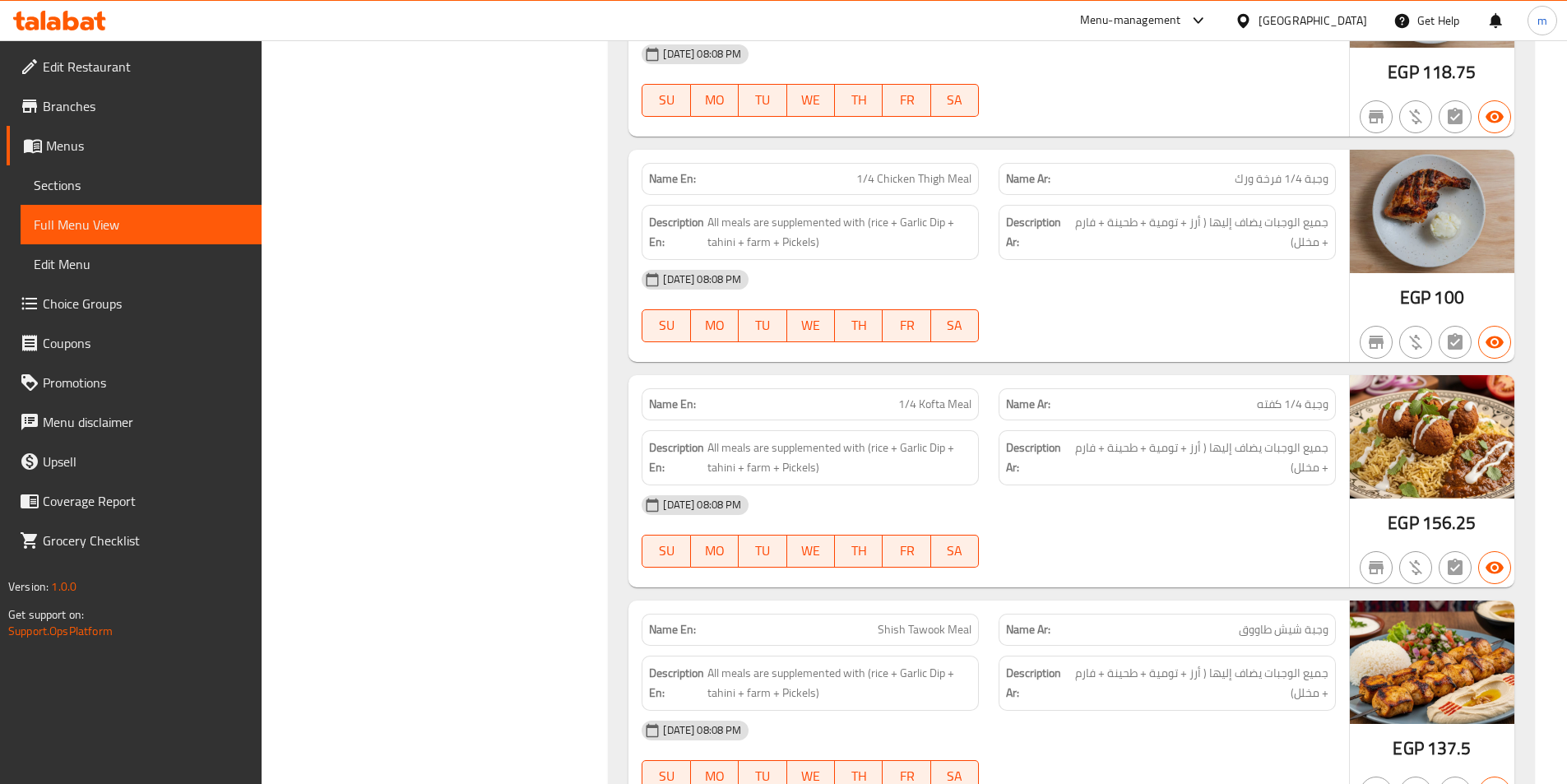
click at [923, 396] on span "1/4 Kofta Meal" at bounding box center [935, 404] width 73 height 18
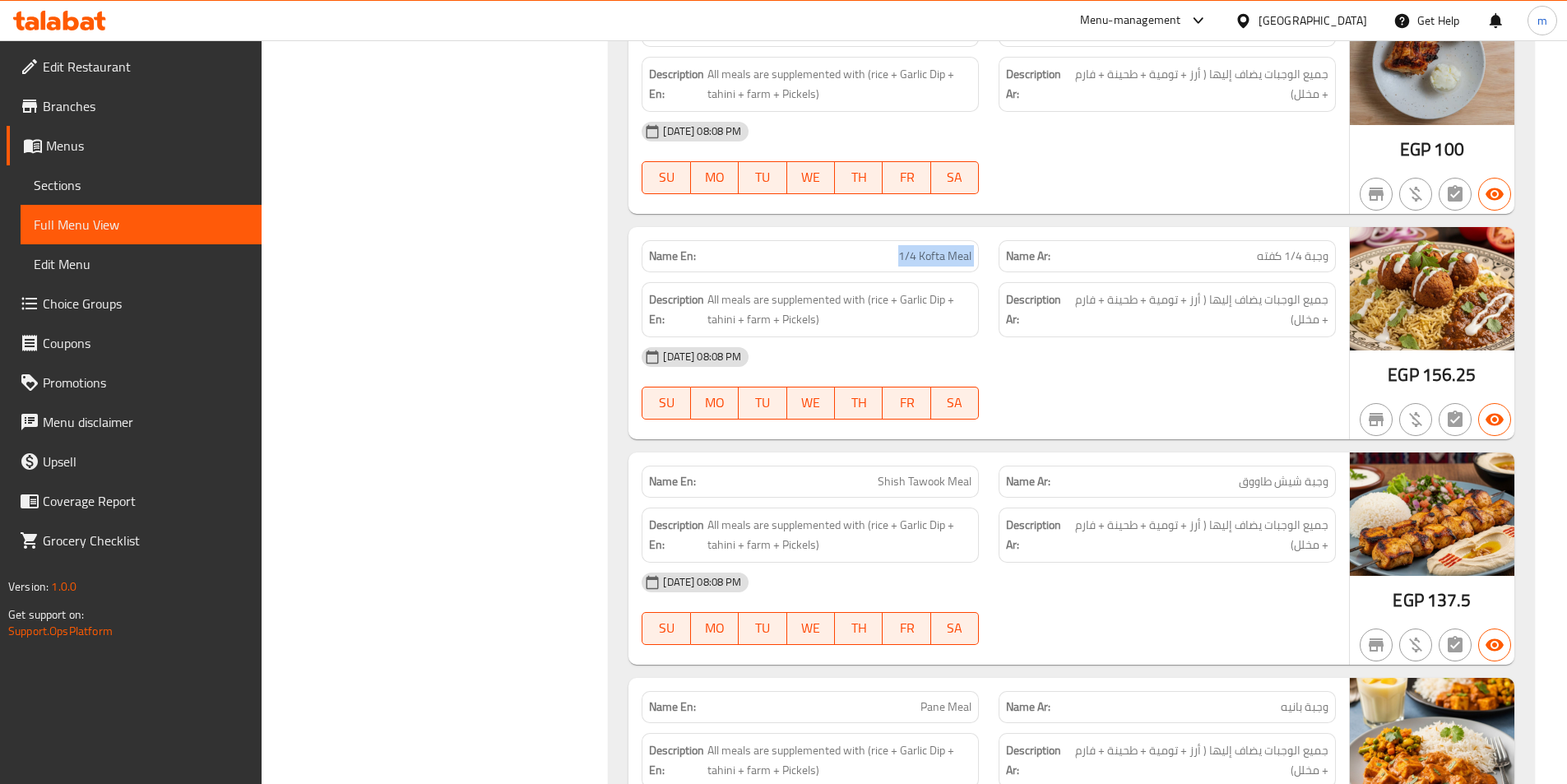
scroll to position [23775, 0]
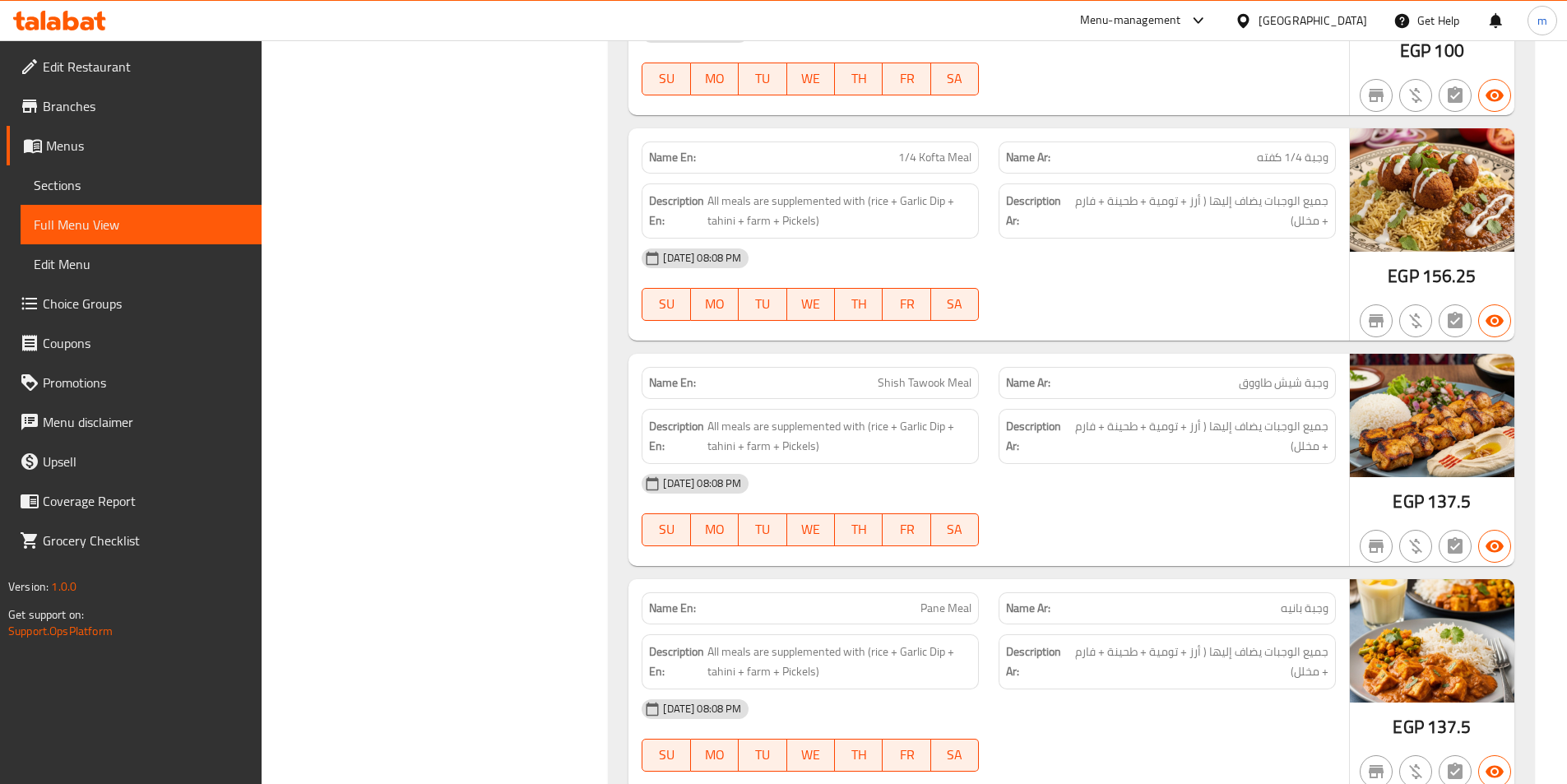
click at [942, 374] on span "Shish Tawook Meal" at bounding box center [925, 383] width 94 height 18
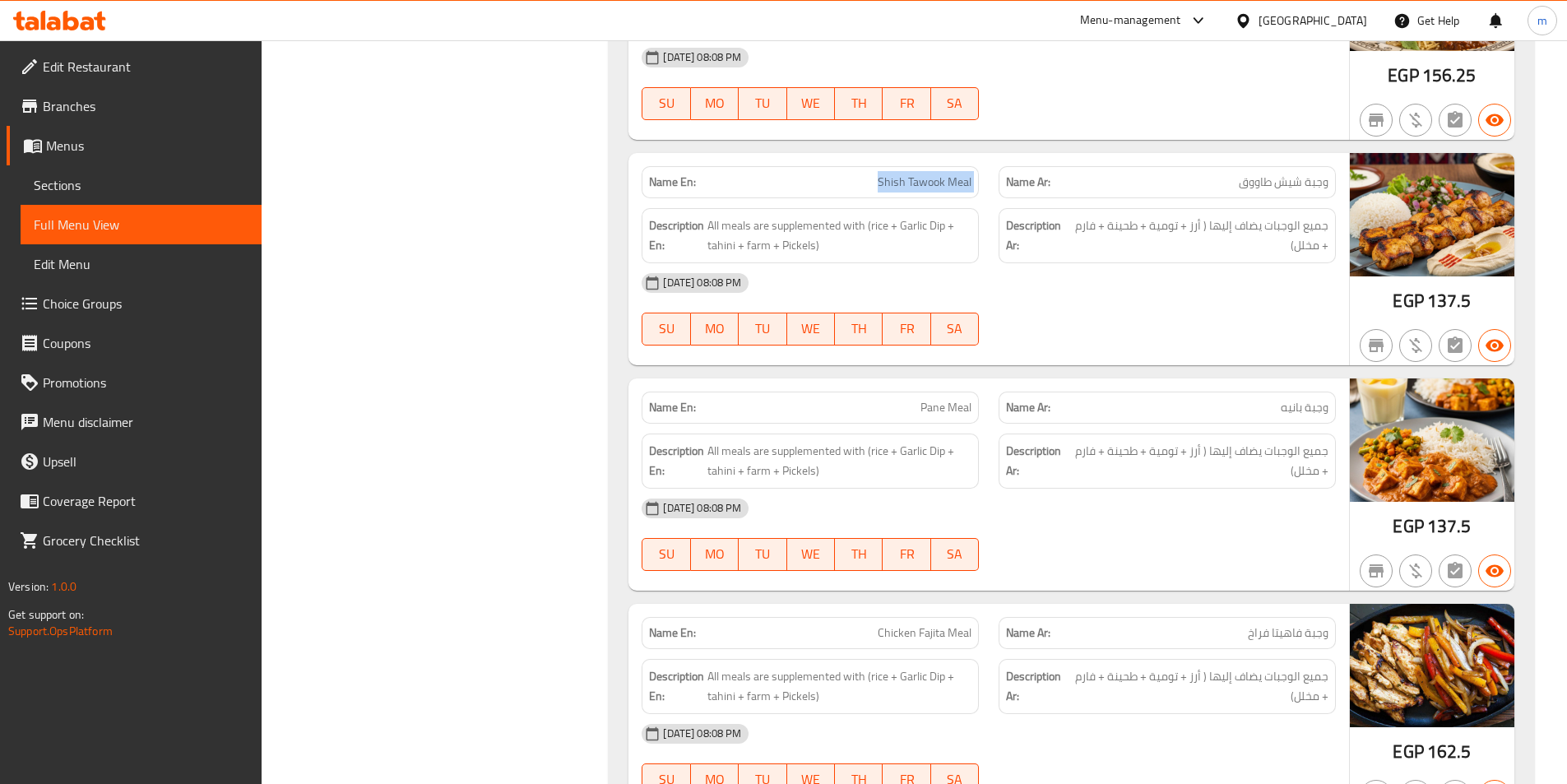
scroll to position [24022, 0]
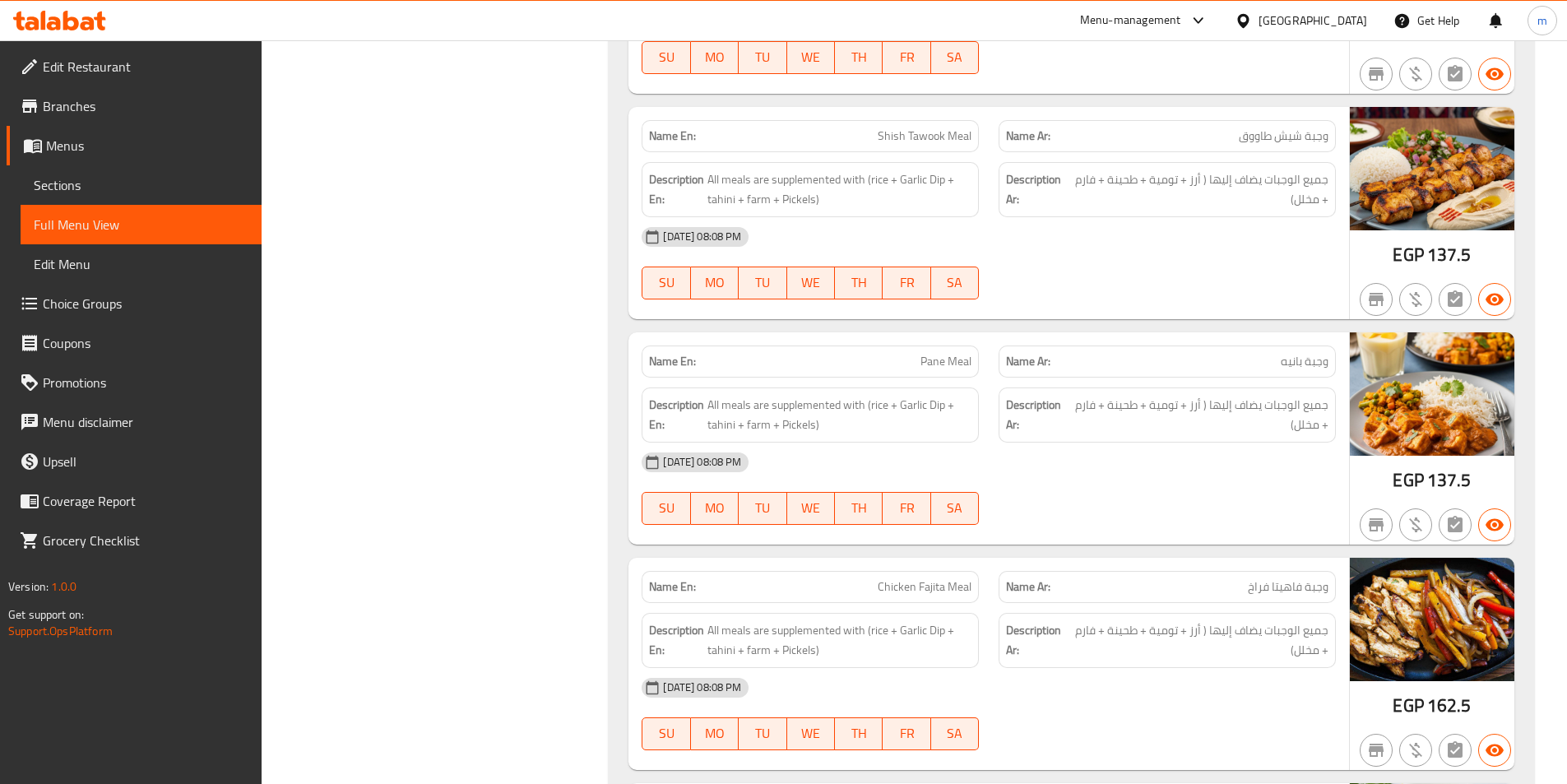
click at [959, 353] on span "Pane Meal" at bounding box center [946, 362] width 51 height 18
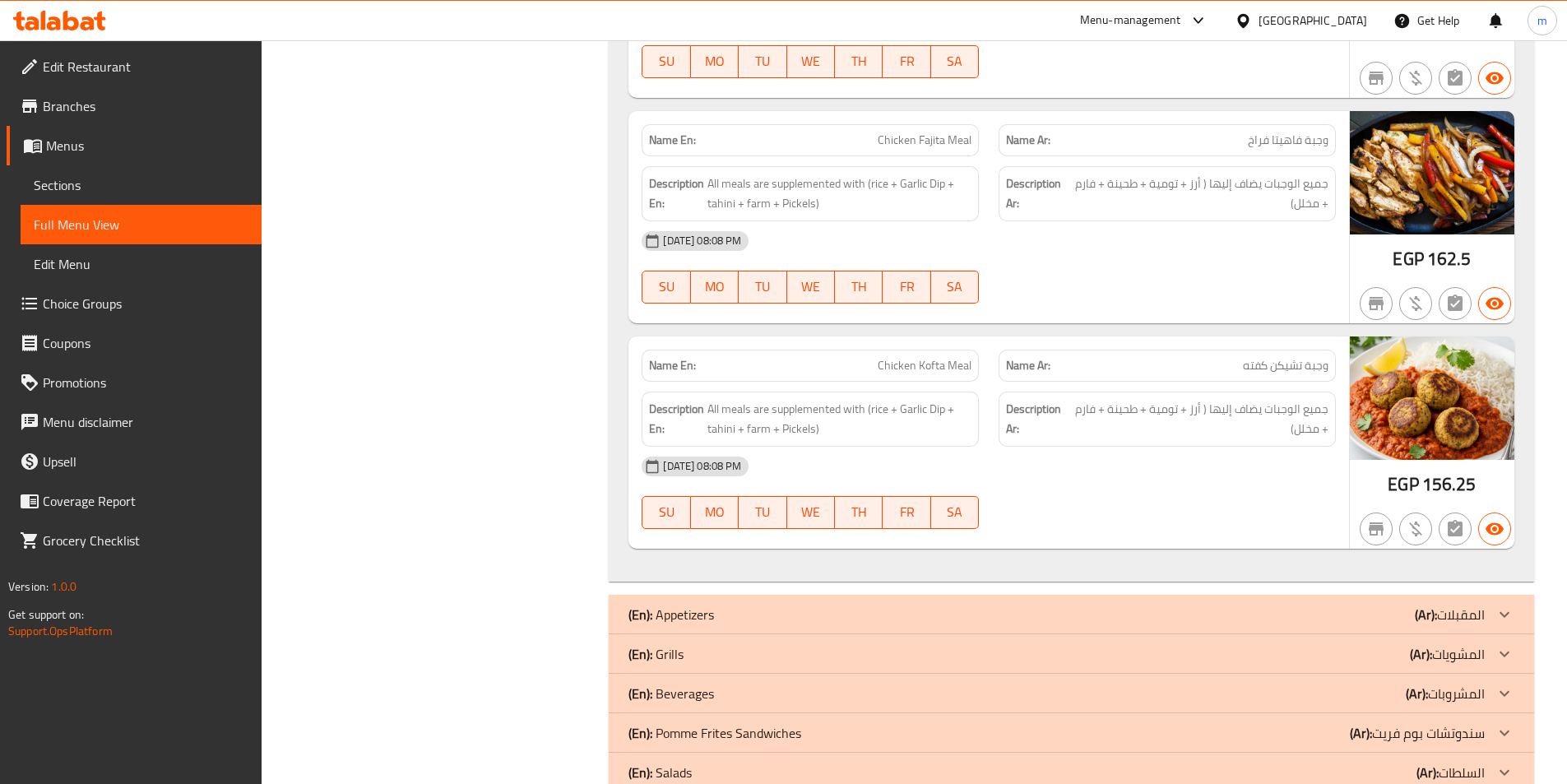
scroll to position [24489, 0]
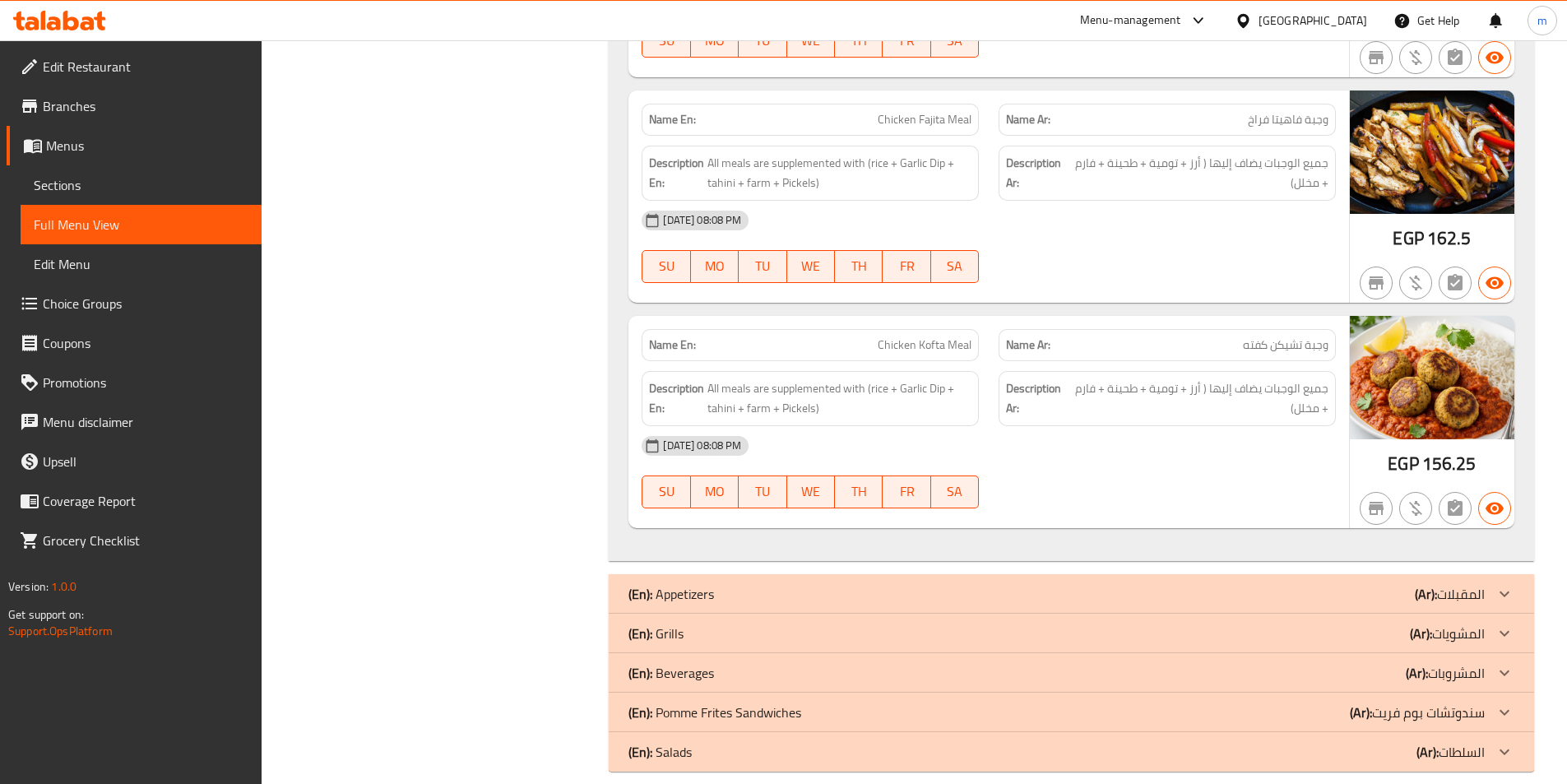
click at [1229, 585] on div "(En): Appetizers (Ar): المقبلات" at bounding box center [1072, 594] width 926 height 40
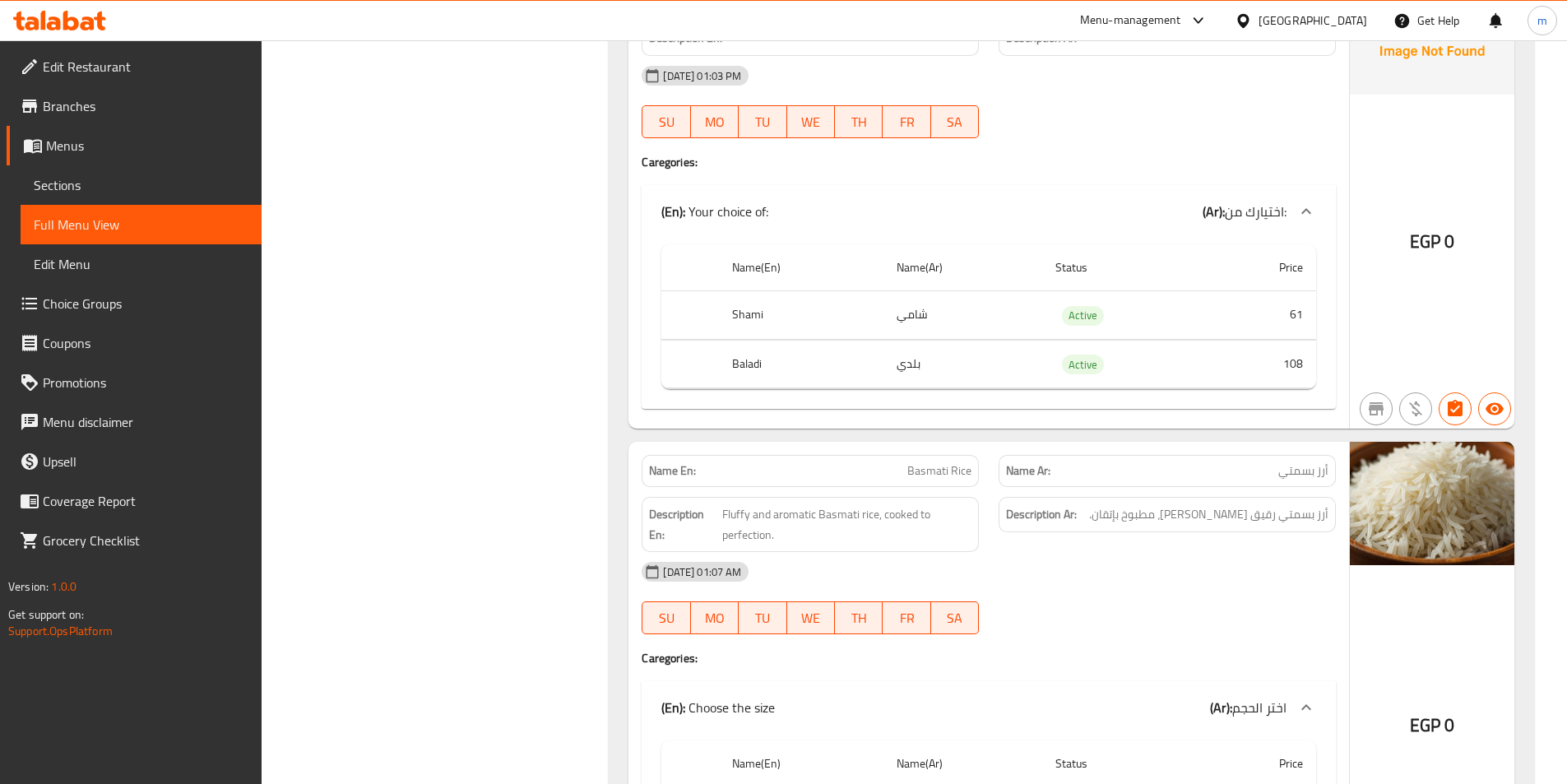
scroll to position [25640, 0]
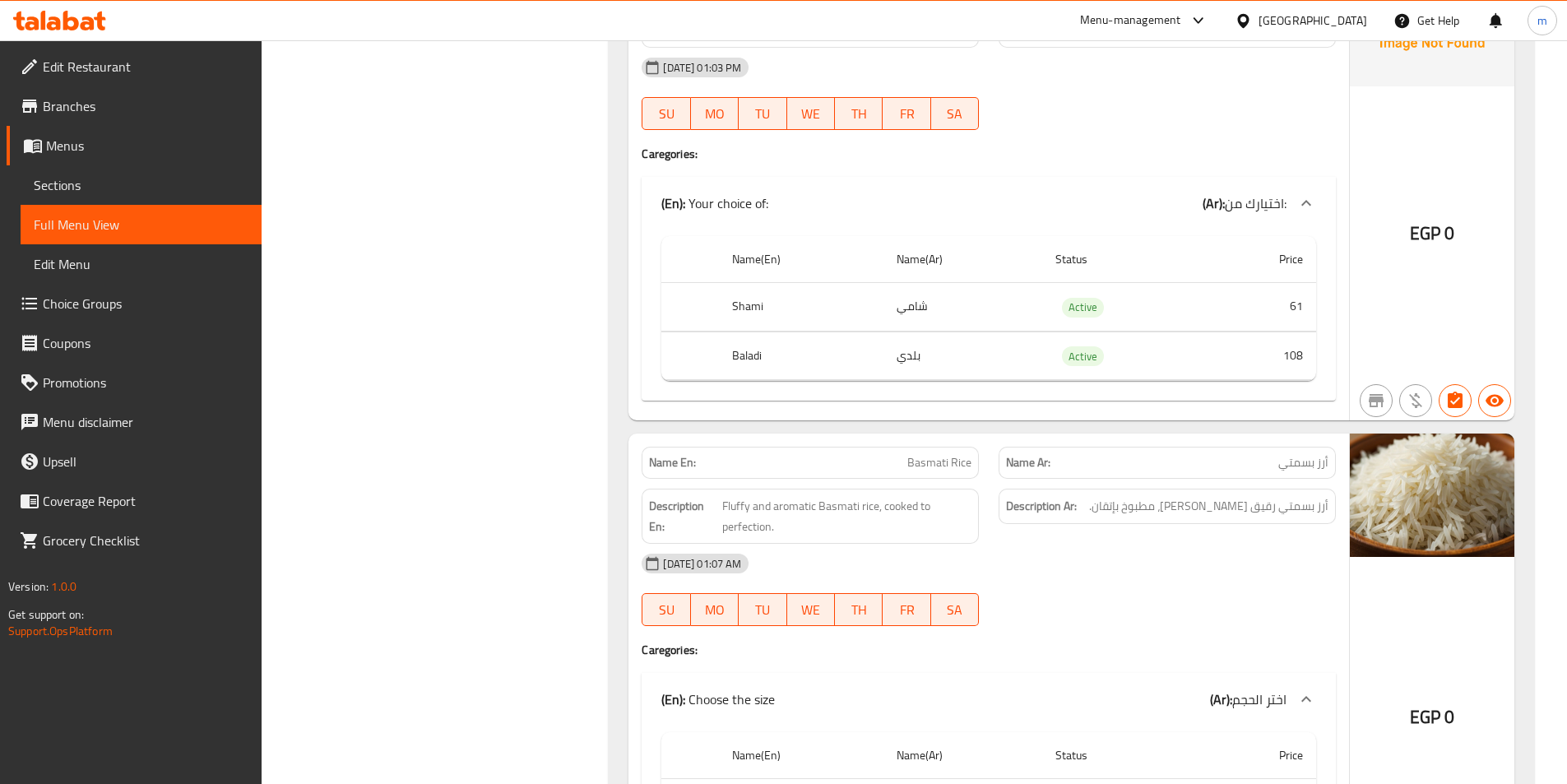
click at [961, 454] on span "Basmati Rice" at bounding box center [939, 463] width 64 height 18
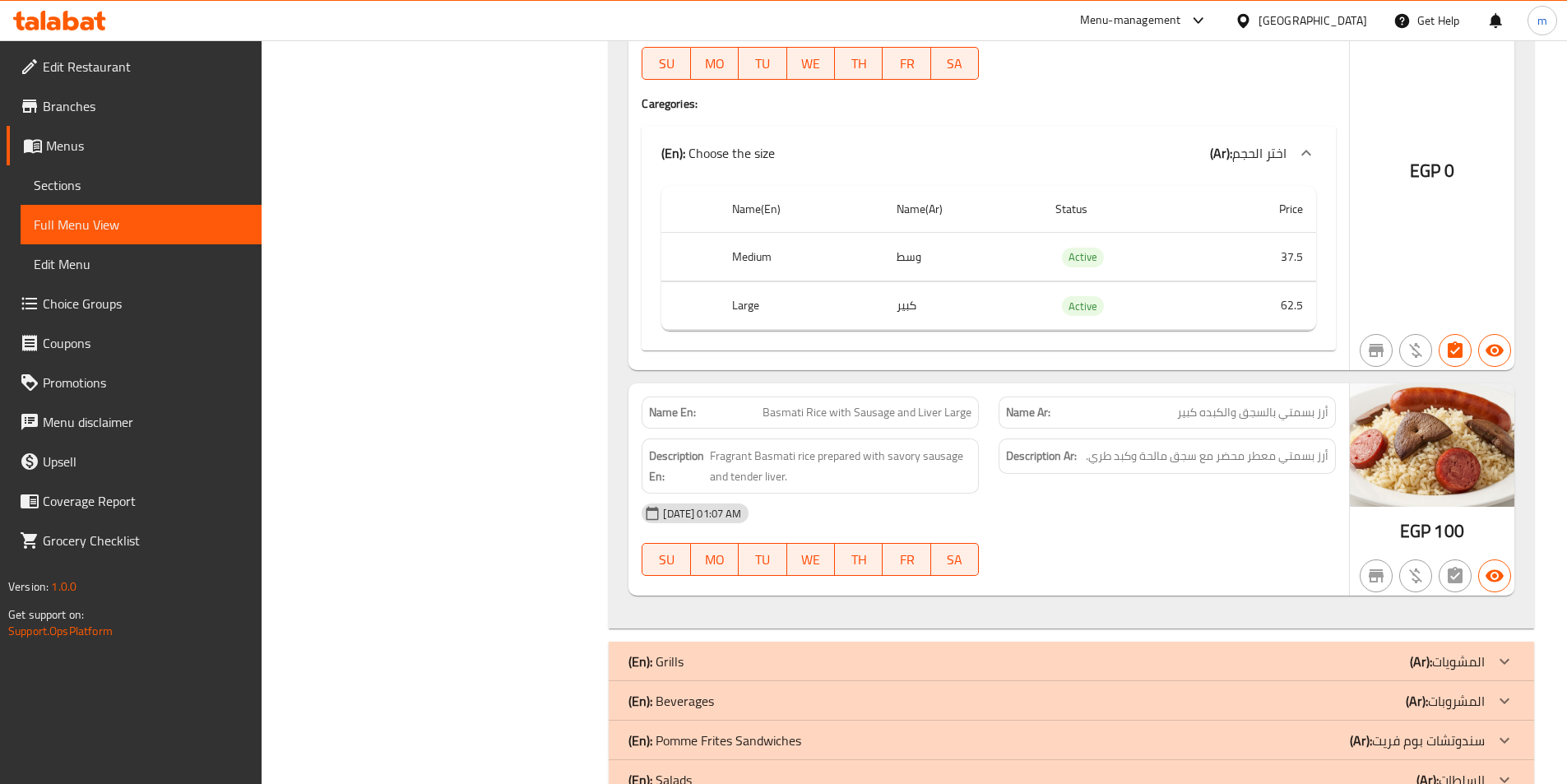
scroll to position [26215, 0]
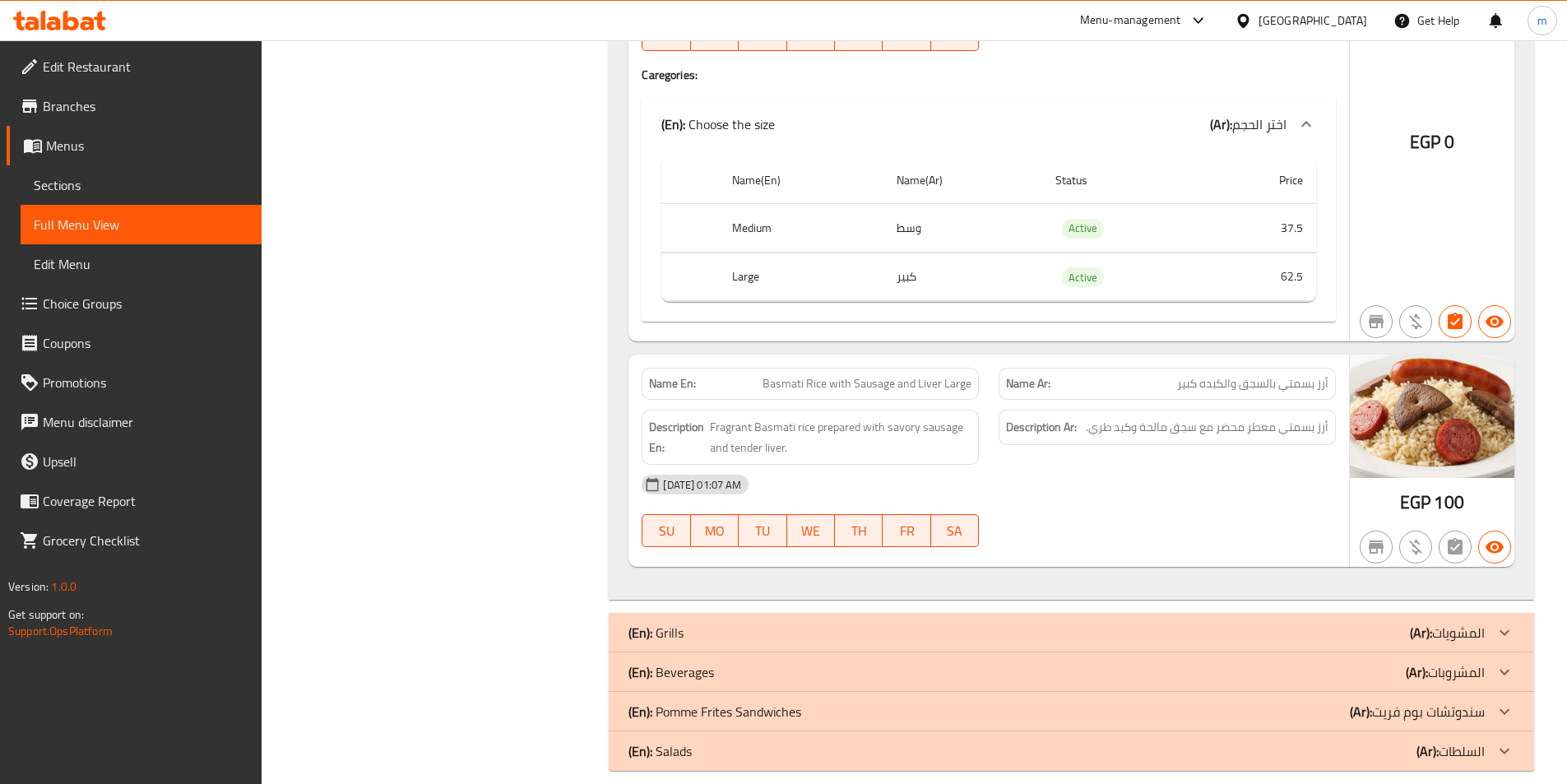
click at [1394, 623] on div "(En): Grills (Ar): المشويات" at bounding box center [1056, 633] width 856 height 19
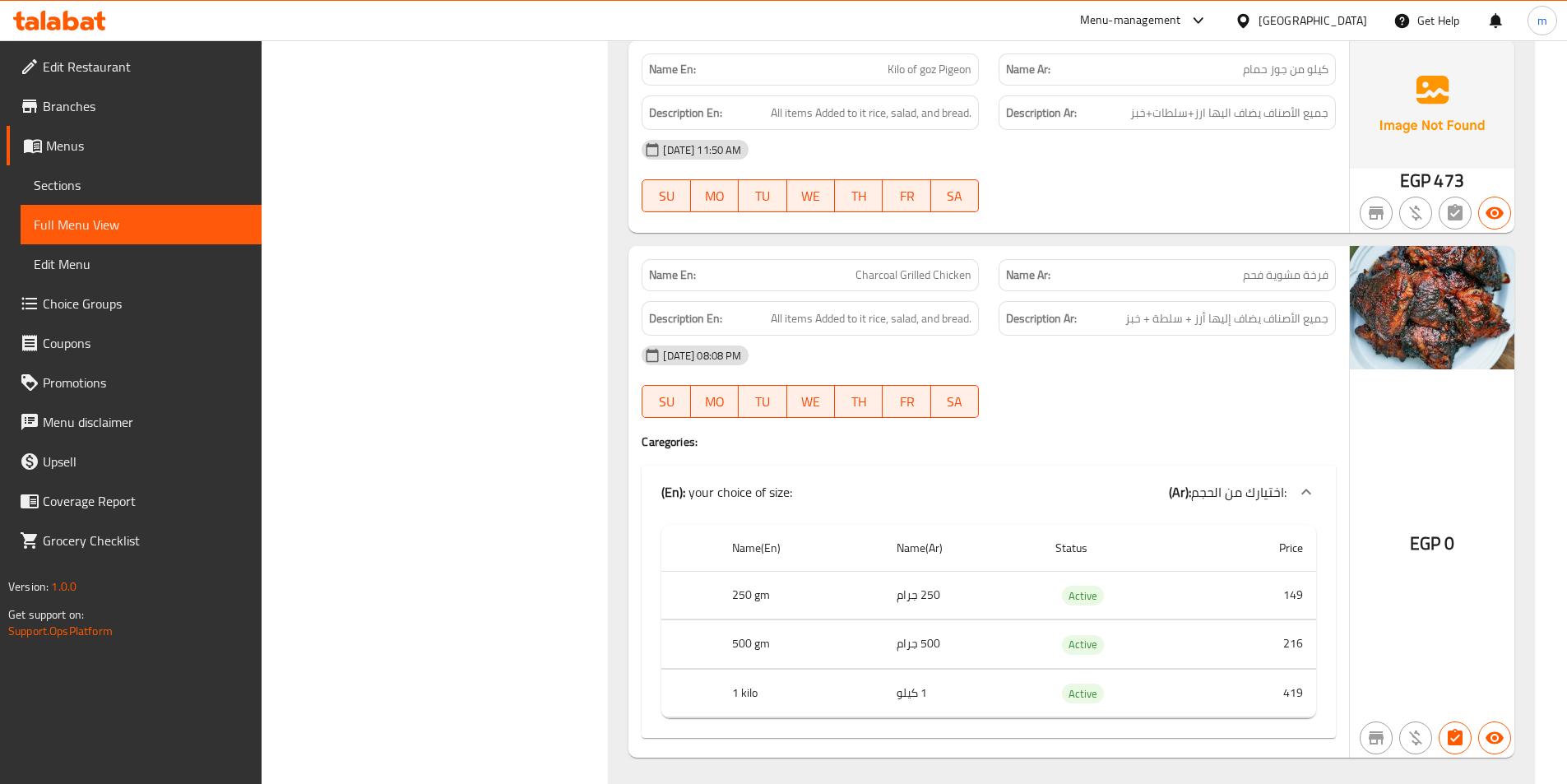
scroll to position [30361, 0]
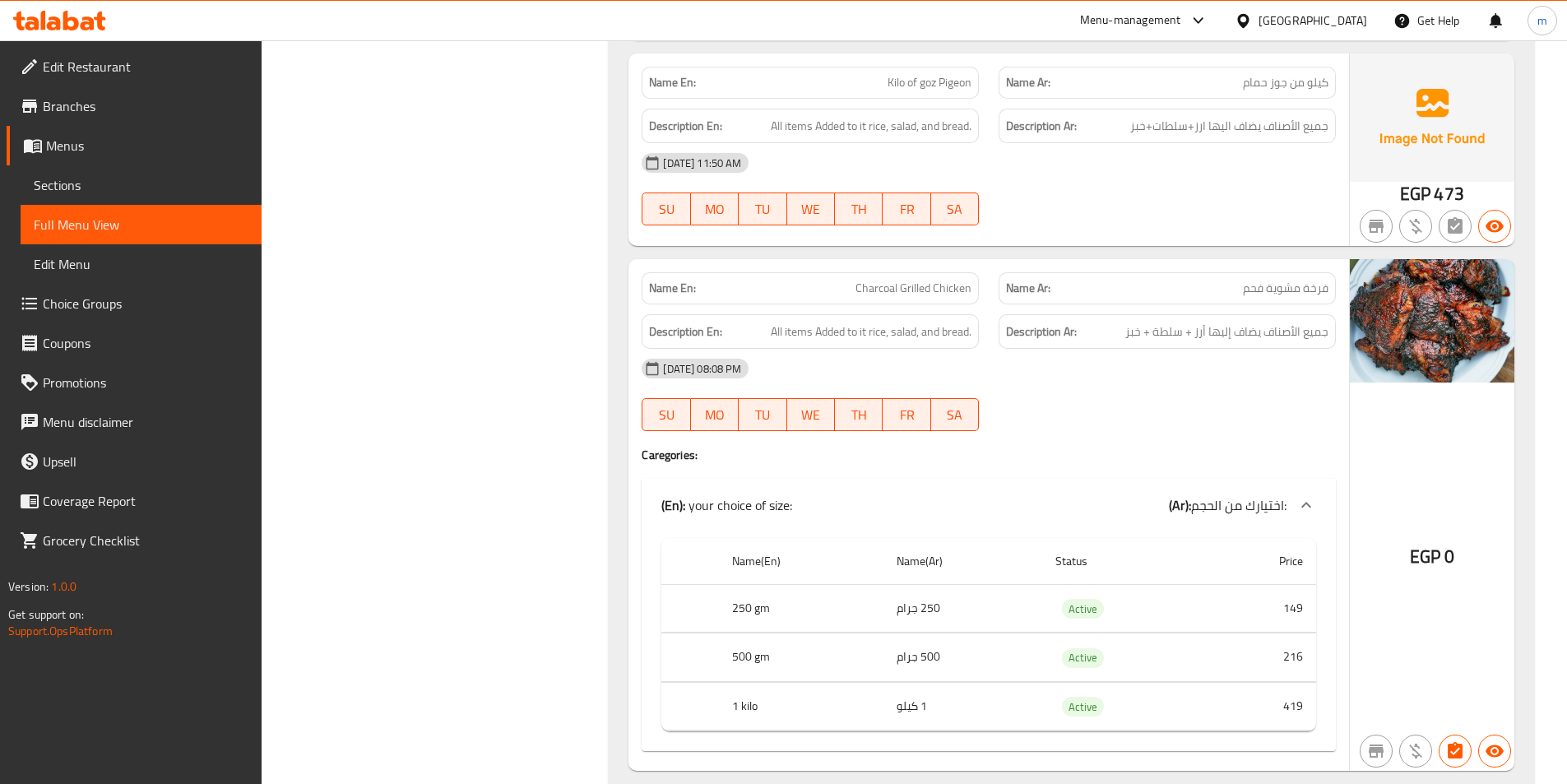
click at [948, 99] on div "Description En: All items Added to it rice, salad, and bread." at bounding box center [810, 127] width 357 height 55
click at [951, 74] on span "Kilo of goz Pigeon" at bounding box center [930, 83] width 84 height 18
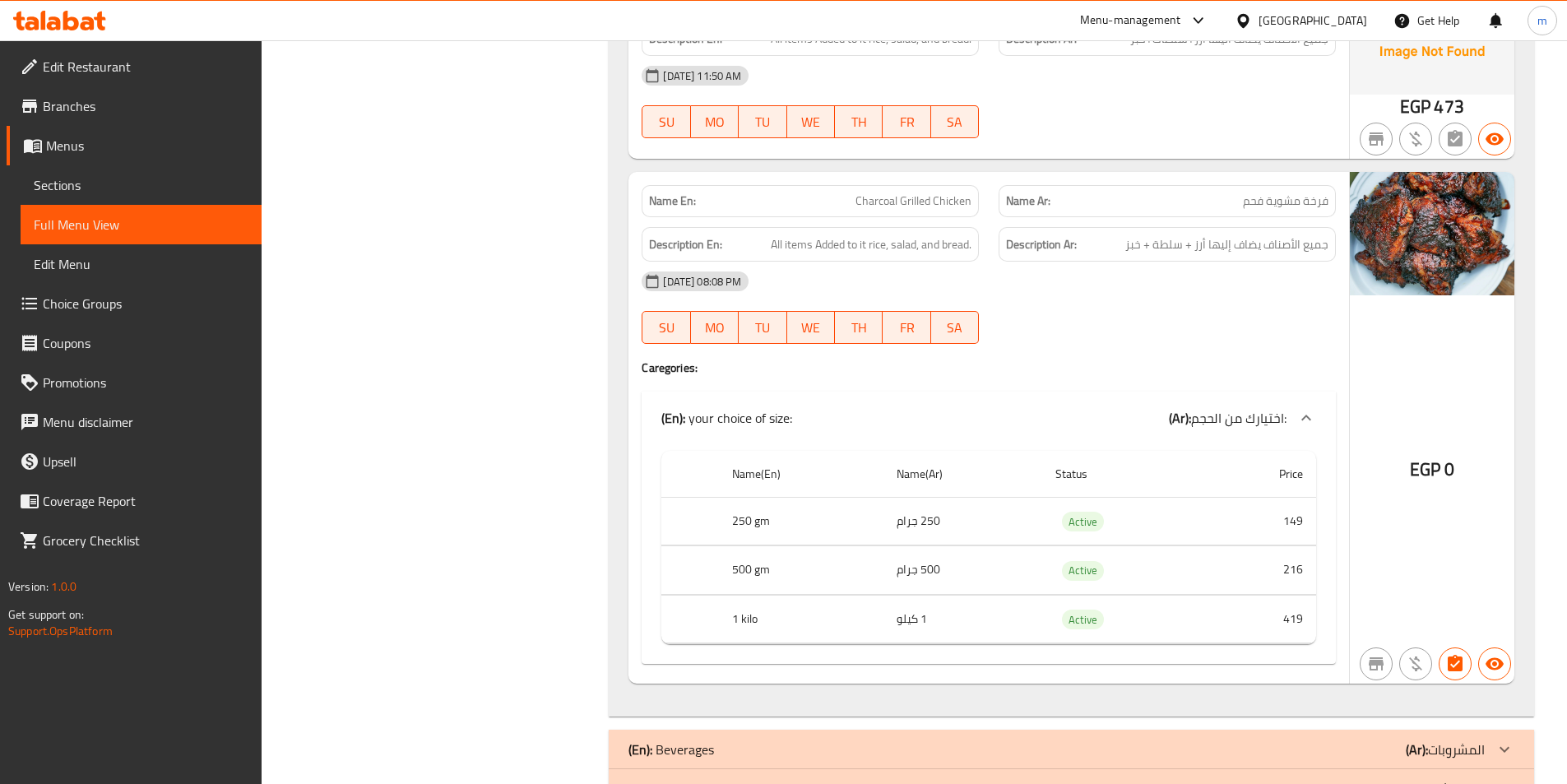
scroll to position [30526, 0]
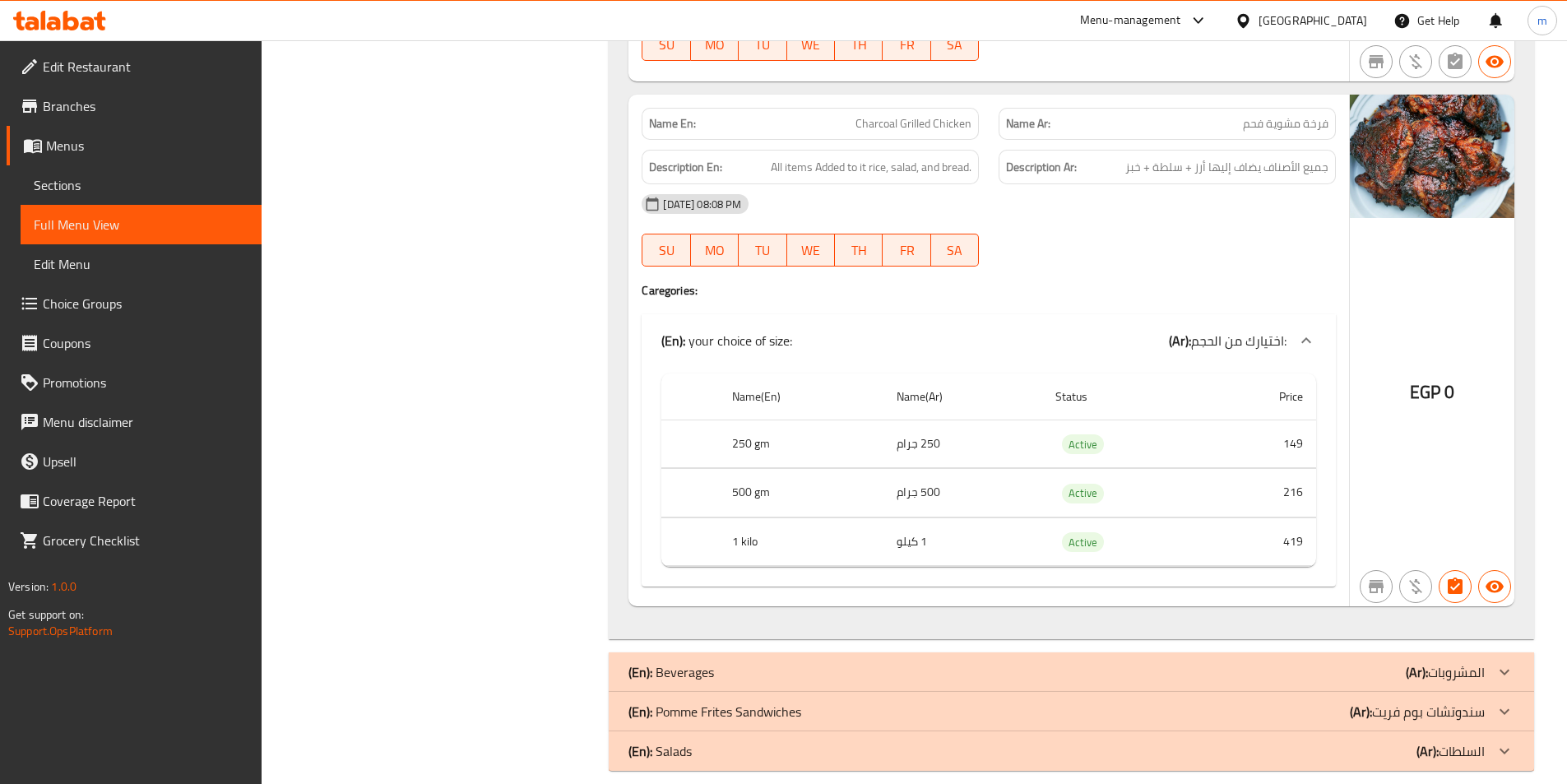
click at [1426, 659] on b "(Ar):" at bounding box center [1416, 672] width 22 height 25
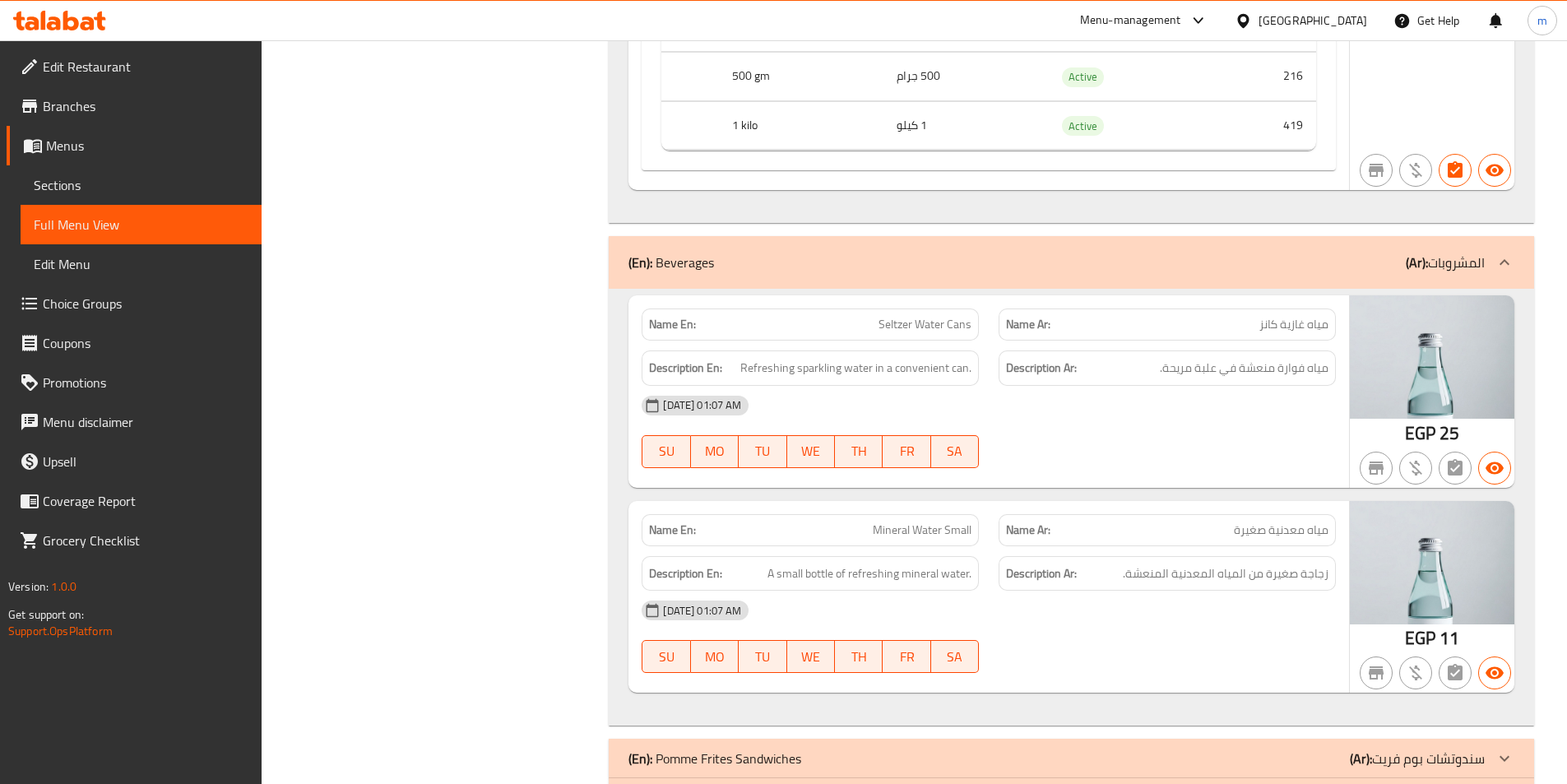
scroll to position [30988, 0]
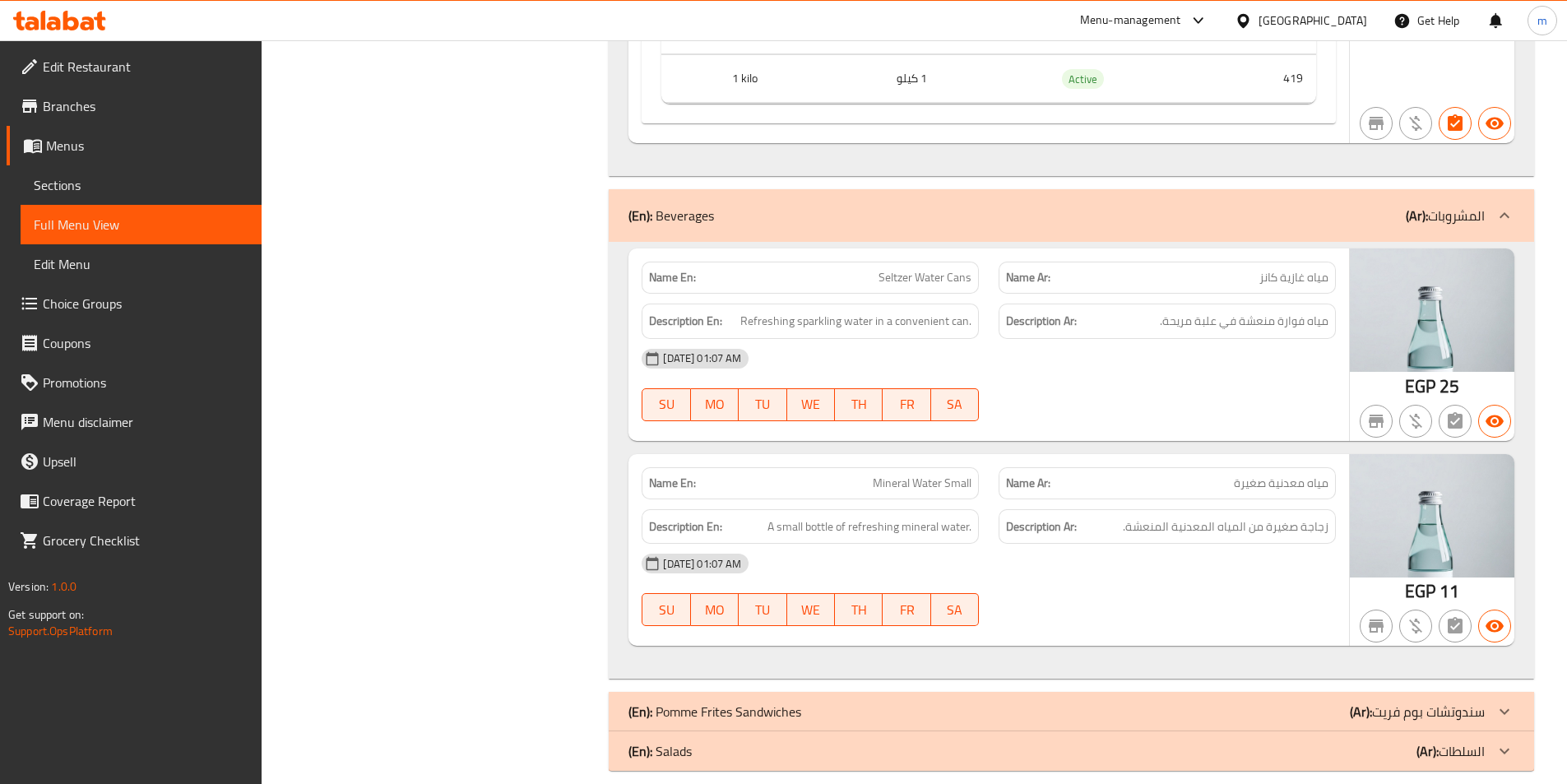
click at [1285, 702] on div "(En): Pomme Frites Sandwiches (Ar): سندوتشات بوم فريت" at bounding box center [1056, 711] width 856 height 19
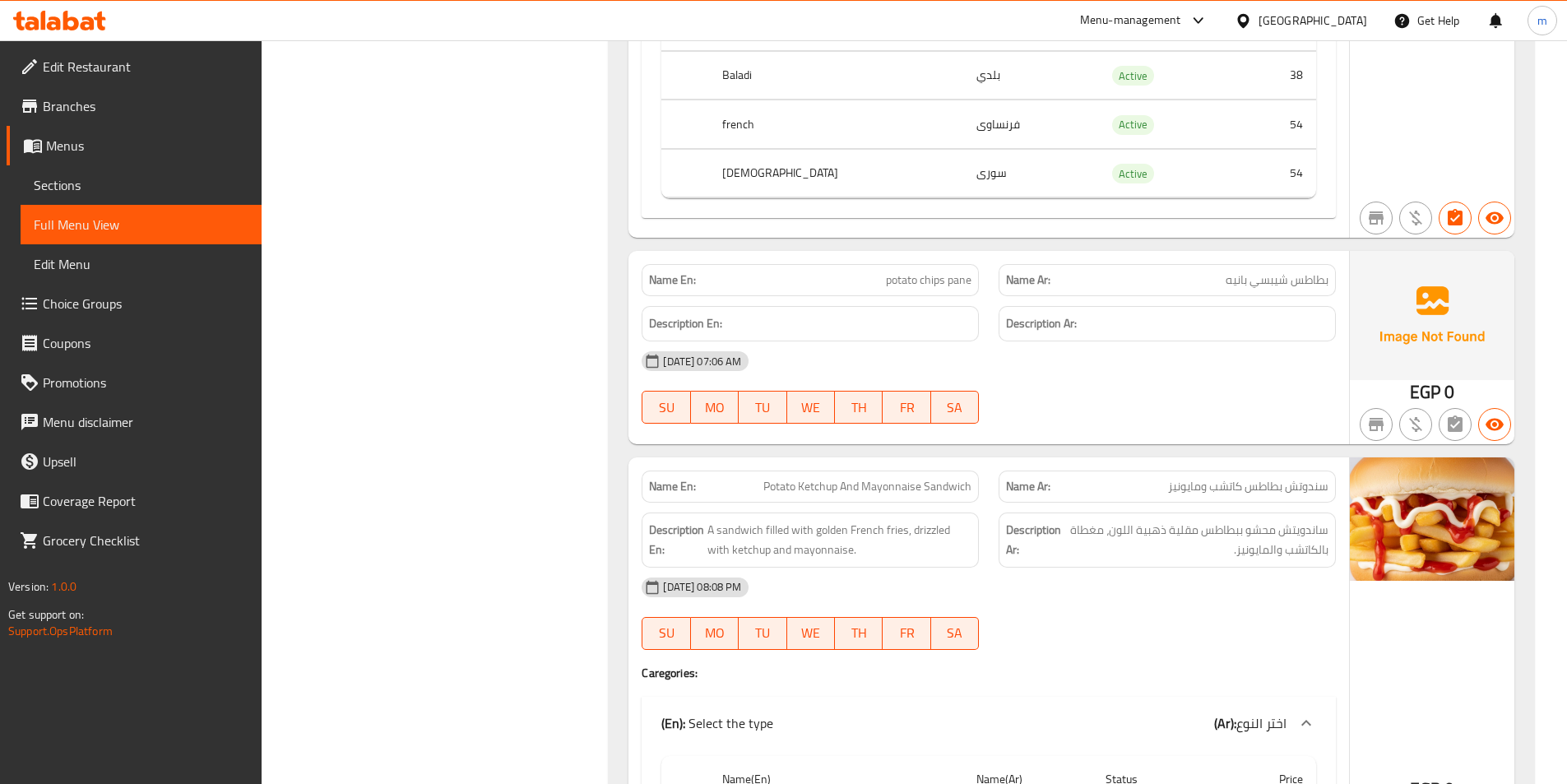
scroll to position [34278, 0]
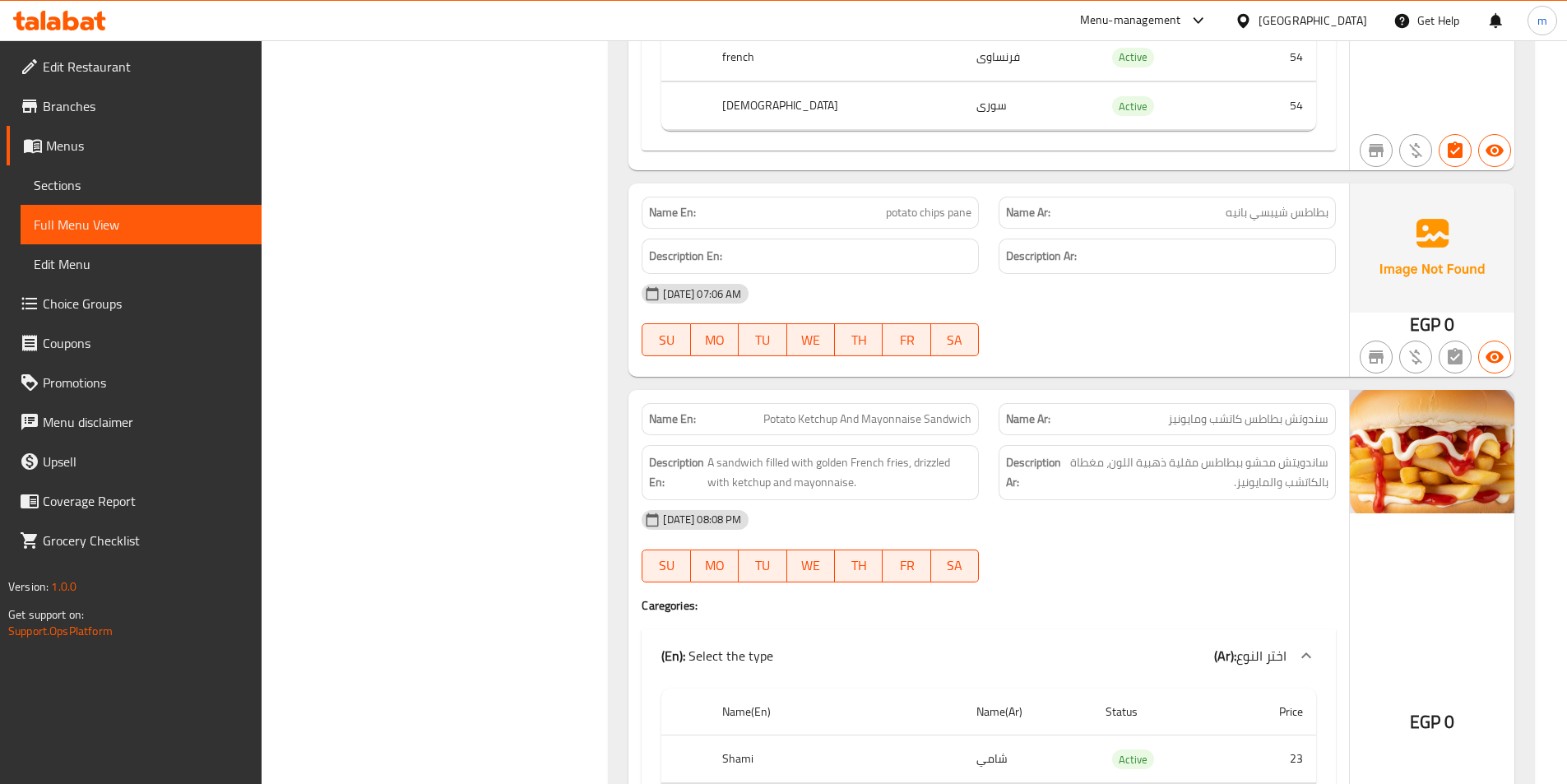
click at [946, 204] on span "potato chips pane" at bounding box center [929, 212] width 86 height 18
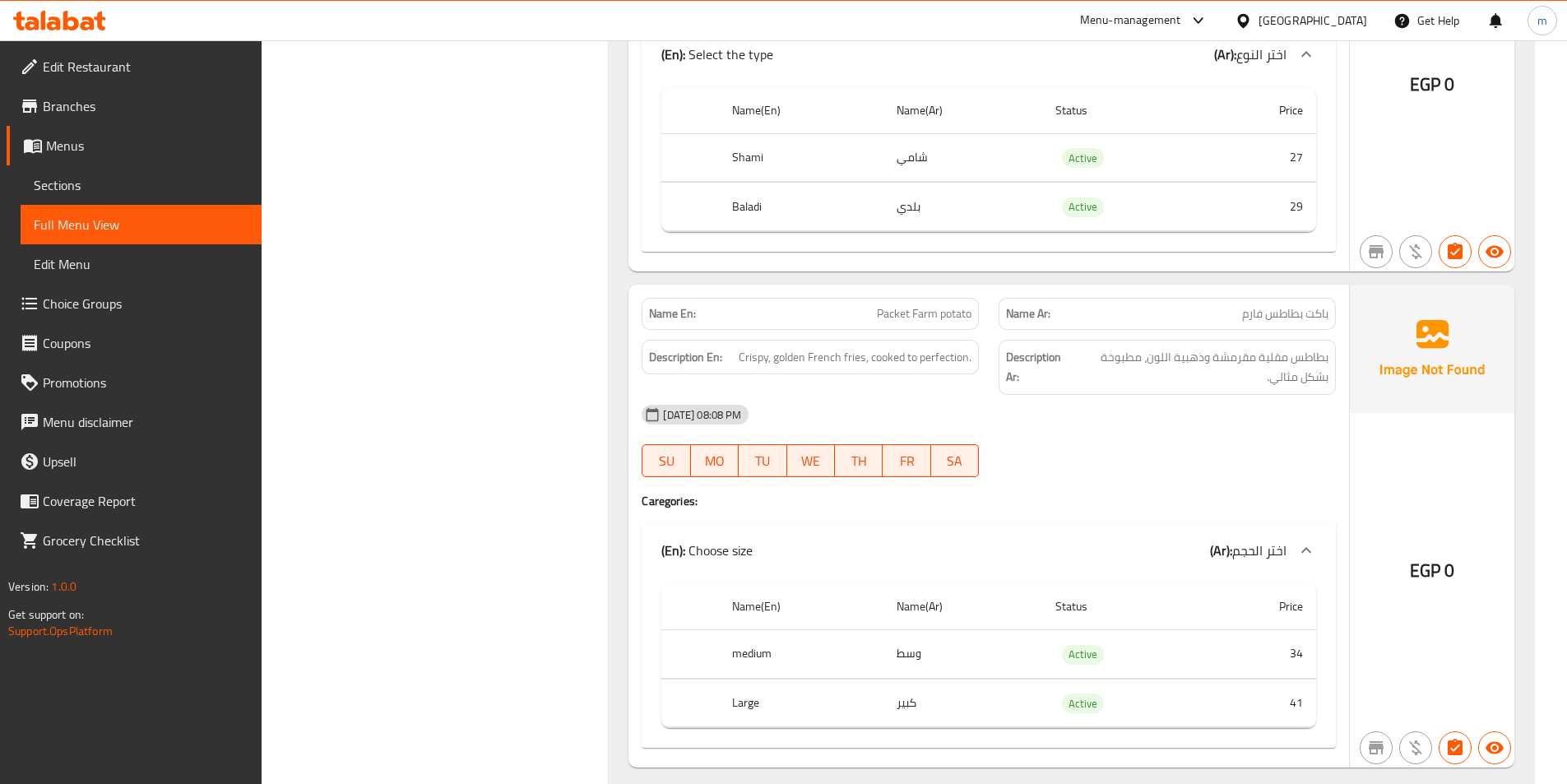
scroll to position [36031, 0]
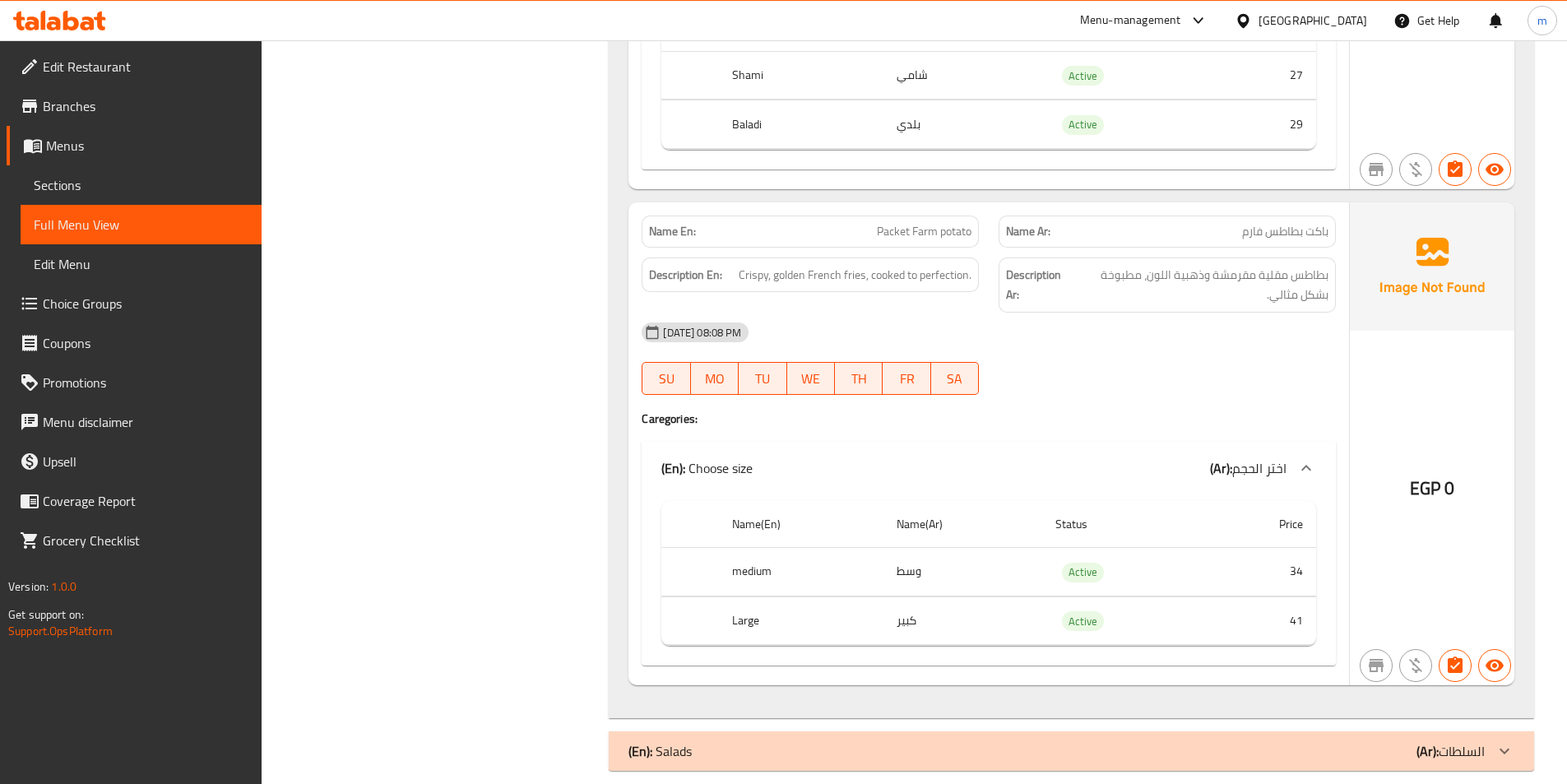
click at [1314, 749] on div "(En): Salads (Ar): السلطات" at bounding box center [1072, 750] width 926 height 40
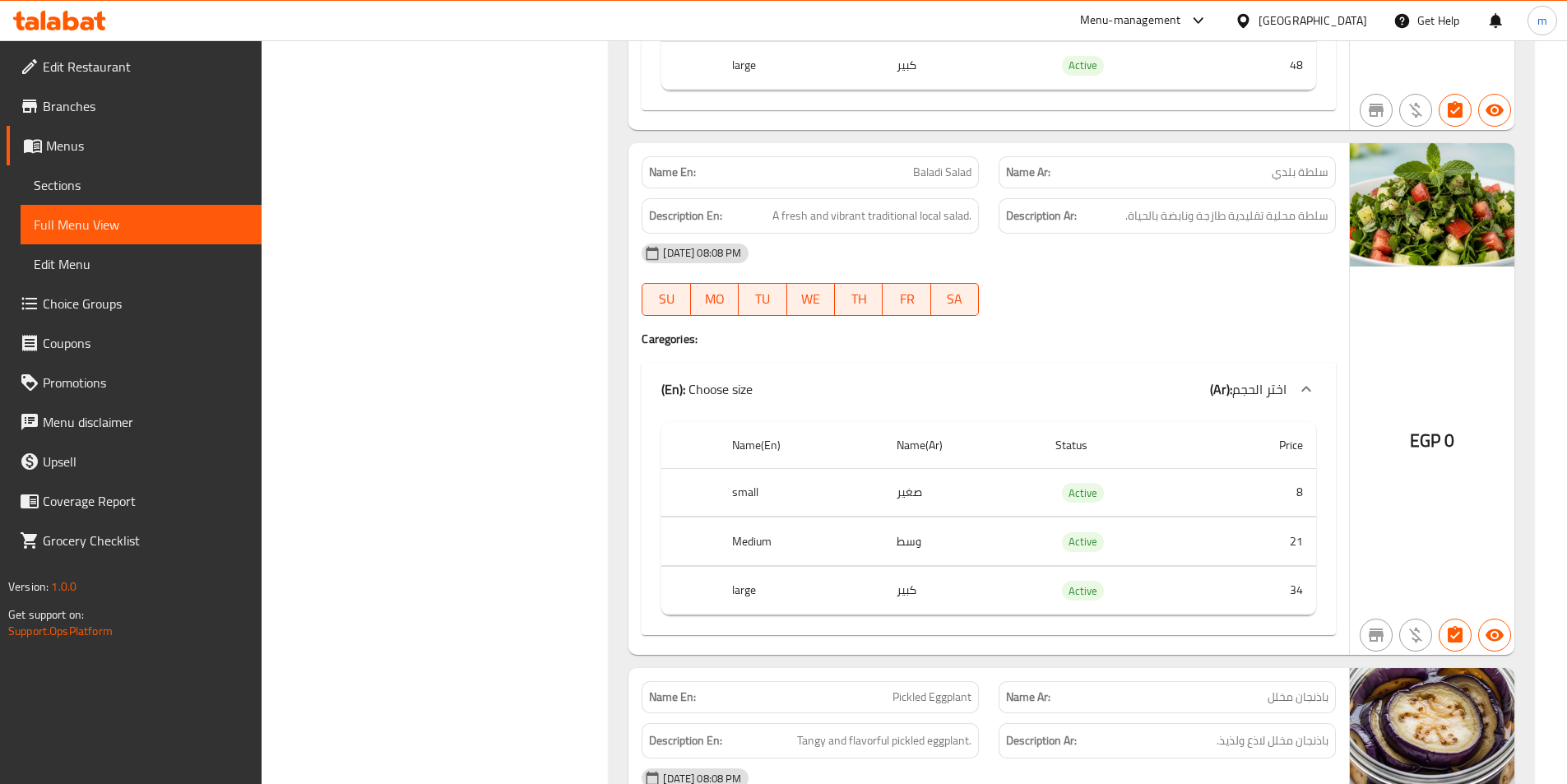
scroll to position [37728, 0]
